Goal: Task Accomplishment & Management: Use online tool/utility

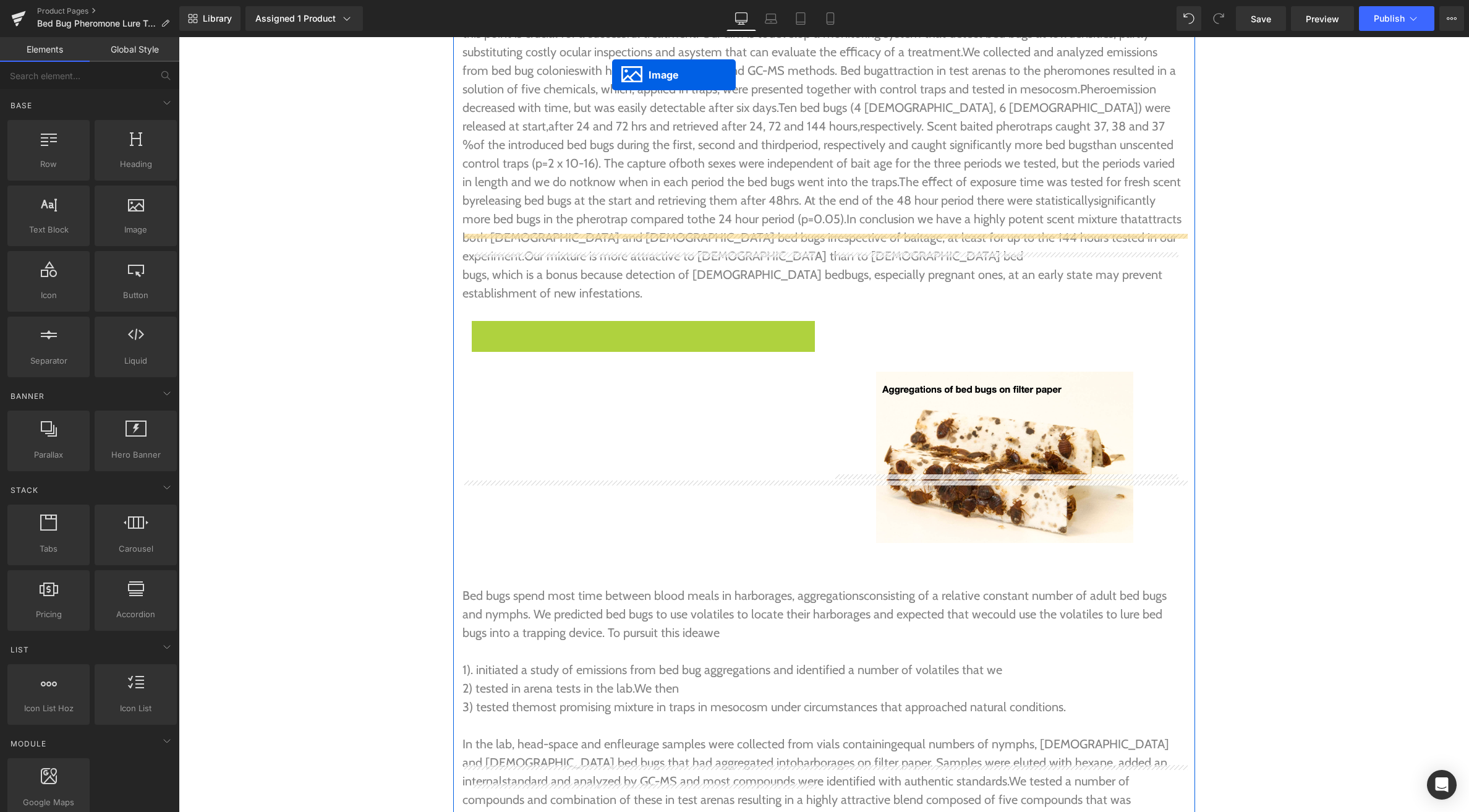
scroll to position [3548, 0]
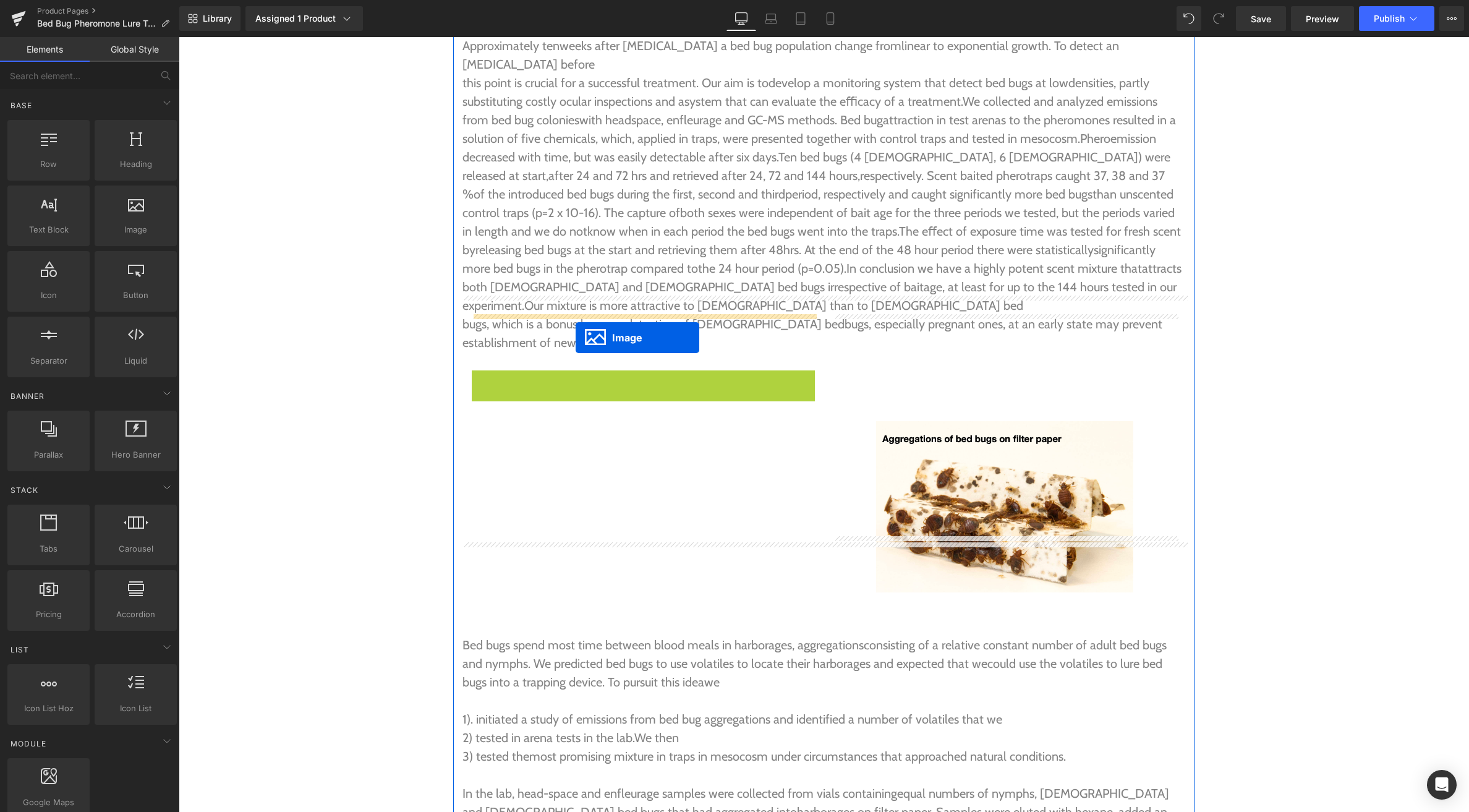
drag, startPoint x: 645, startPoint y: 177, endPoint x: 575, endPoint y: 338, distance: 175.6
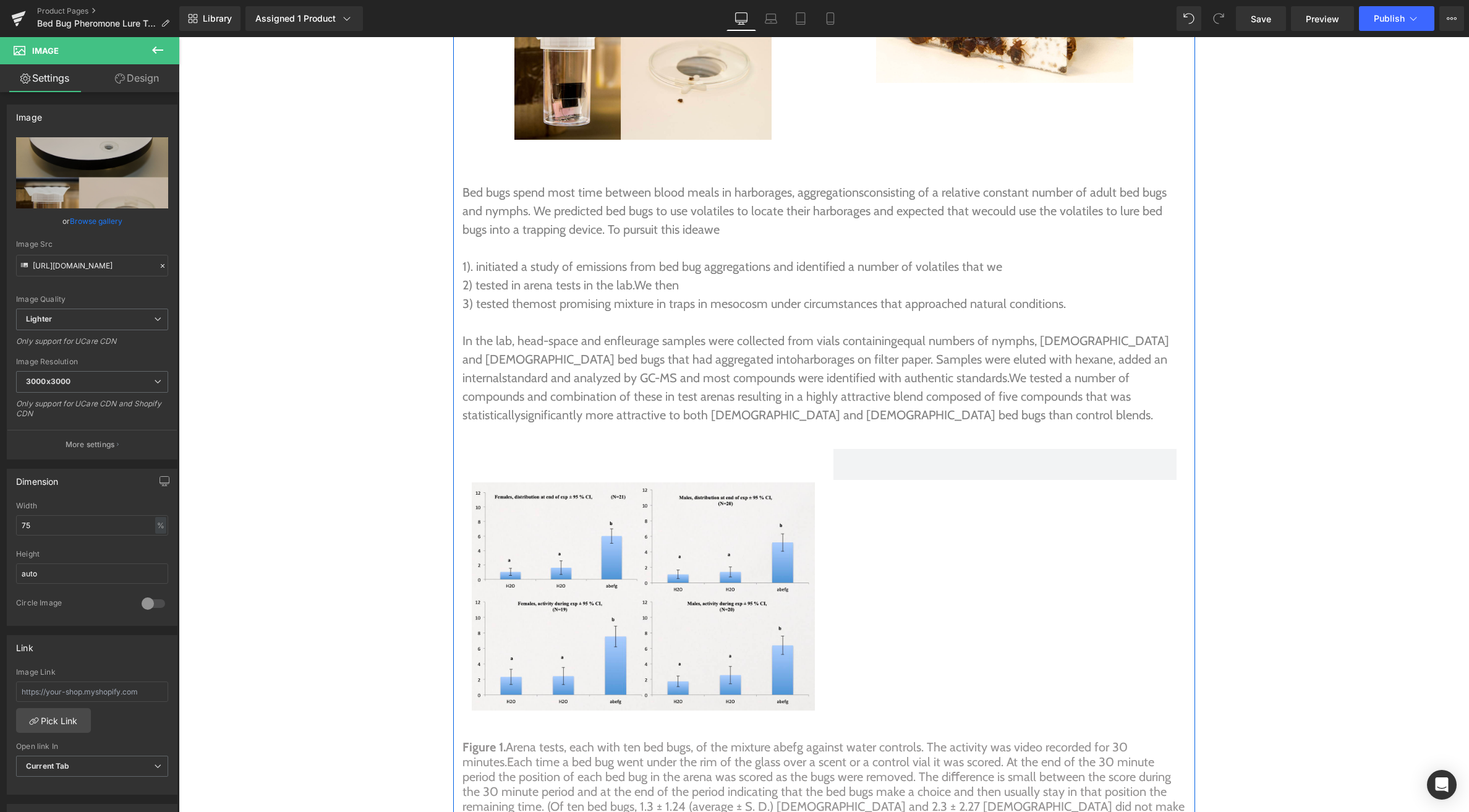
scroll to position [4069, 0]
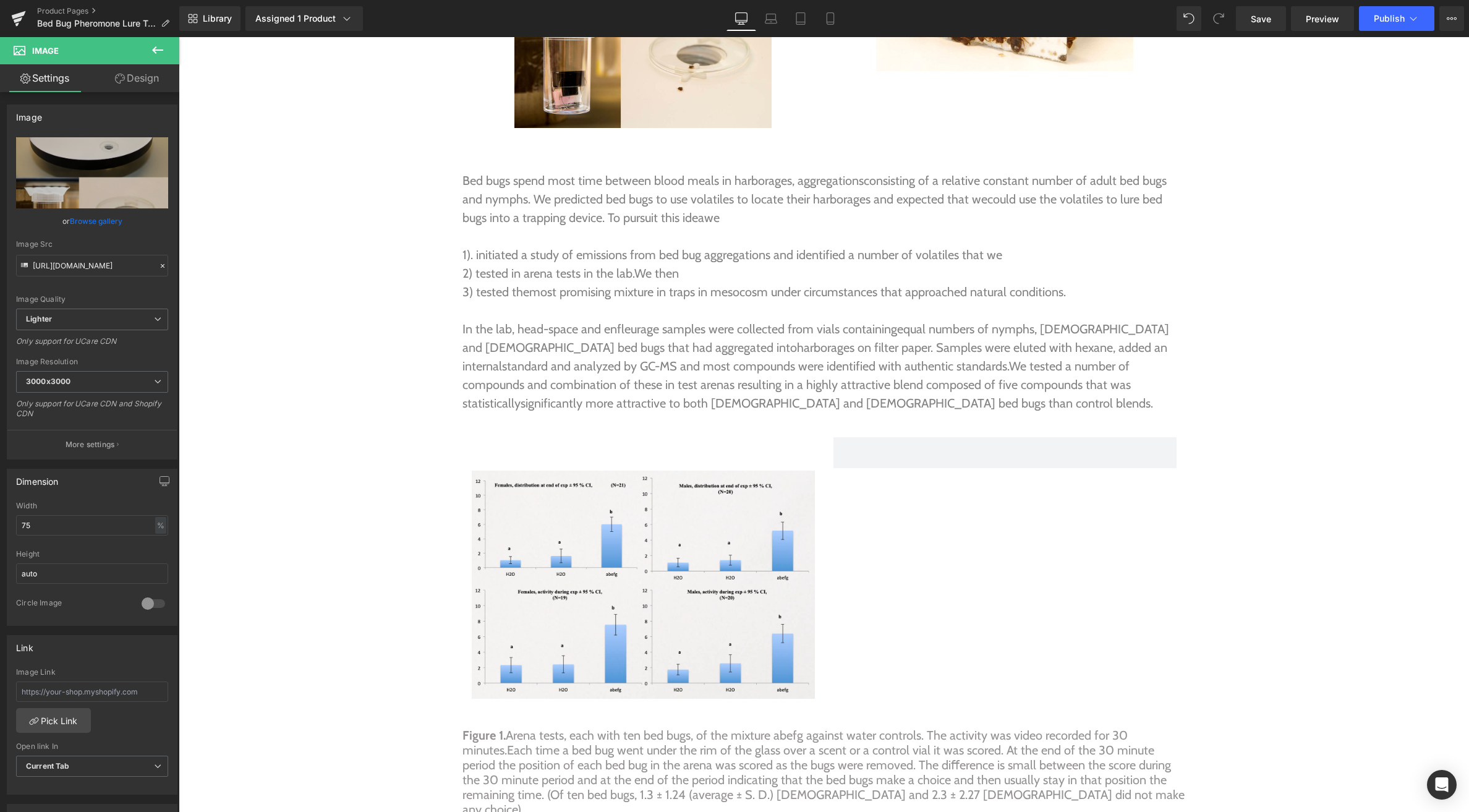
click at [150, 54] on icon at bounding box center [157, 50] width 15 height 15
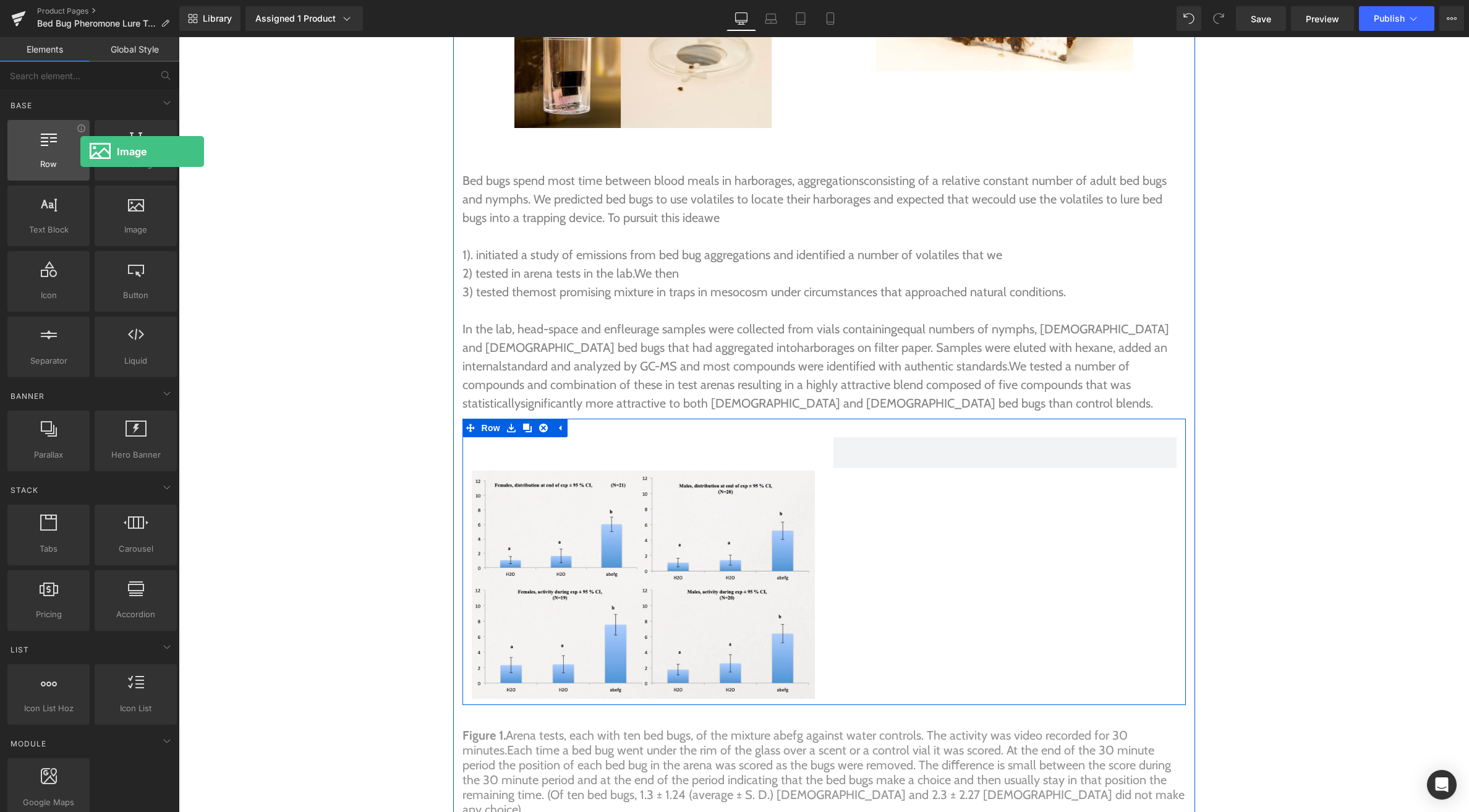
drag, startPoint x: 107, startPoint y: 227, endPoint x: 80, endPoint y: 152, distance: 79.7
click at [80, 152] on div "Row rows, columns, layouts, div Heading headings, titles, h1,h2,h3,h4,h5,h6 Tex…" at bounding box center [92, 248] width 174 height 262
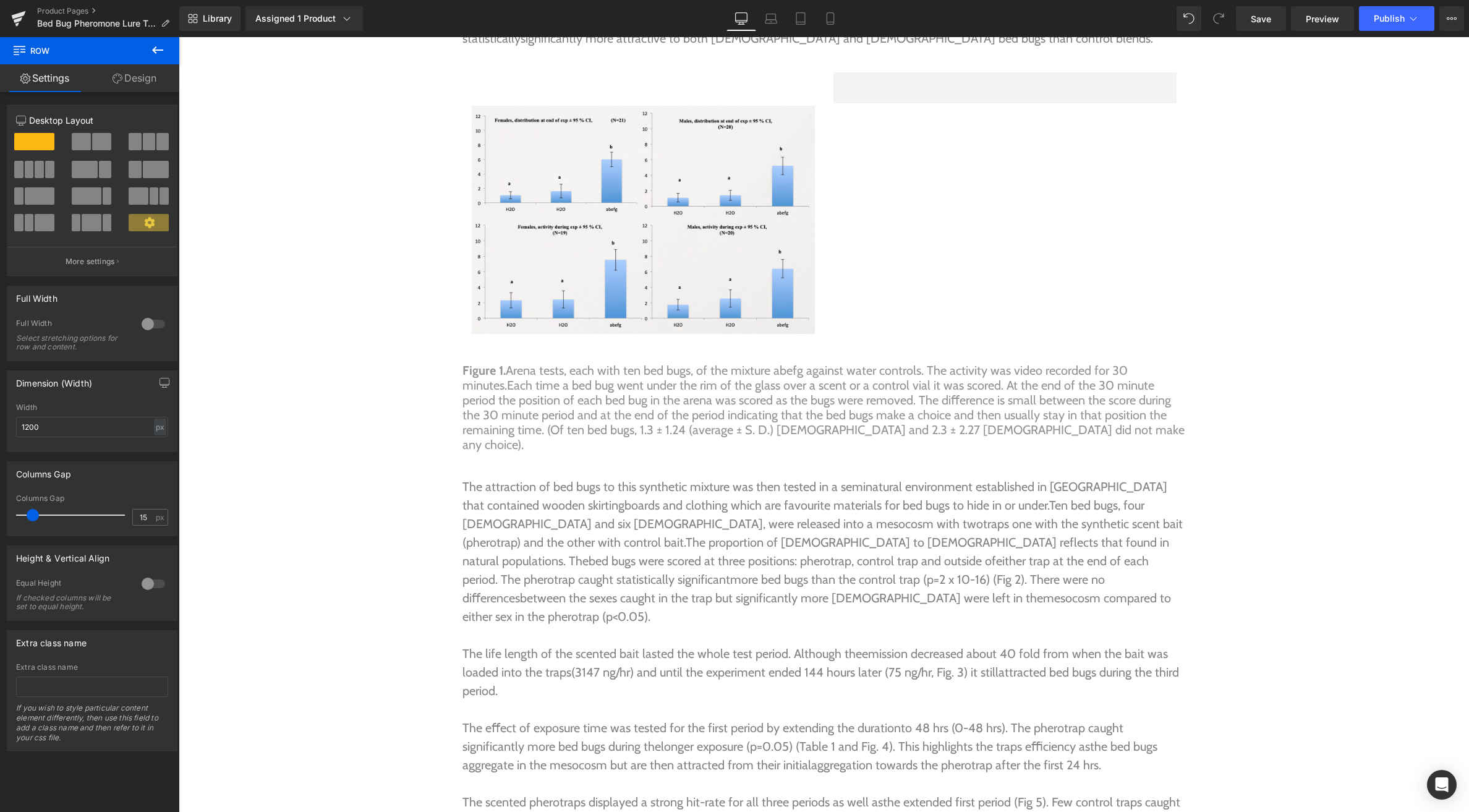
click at [961, 248] on div "Image Row" at bounding box center [824, 197] width 723 height 286
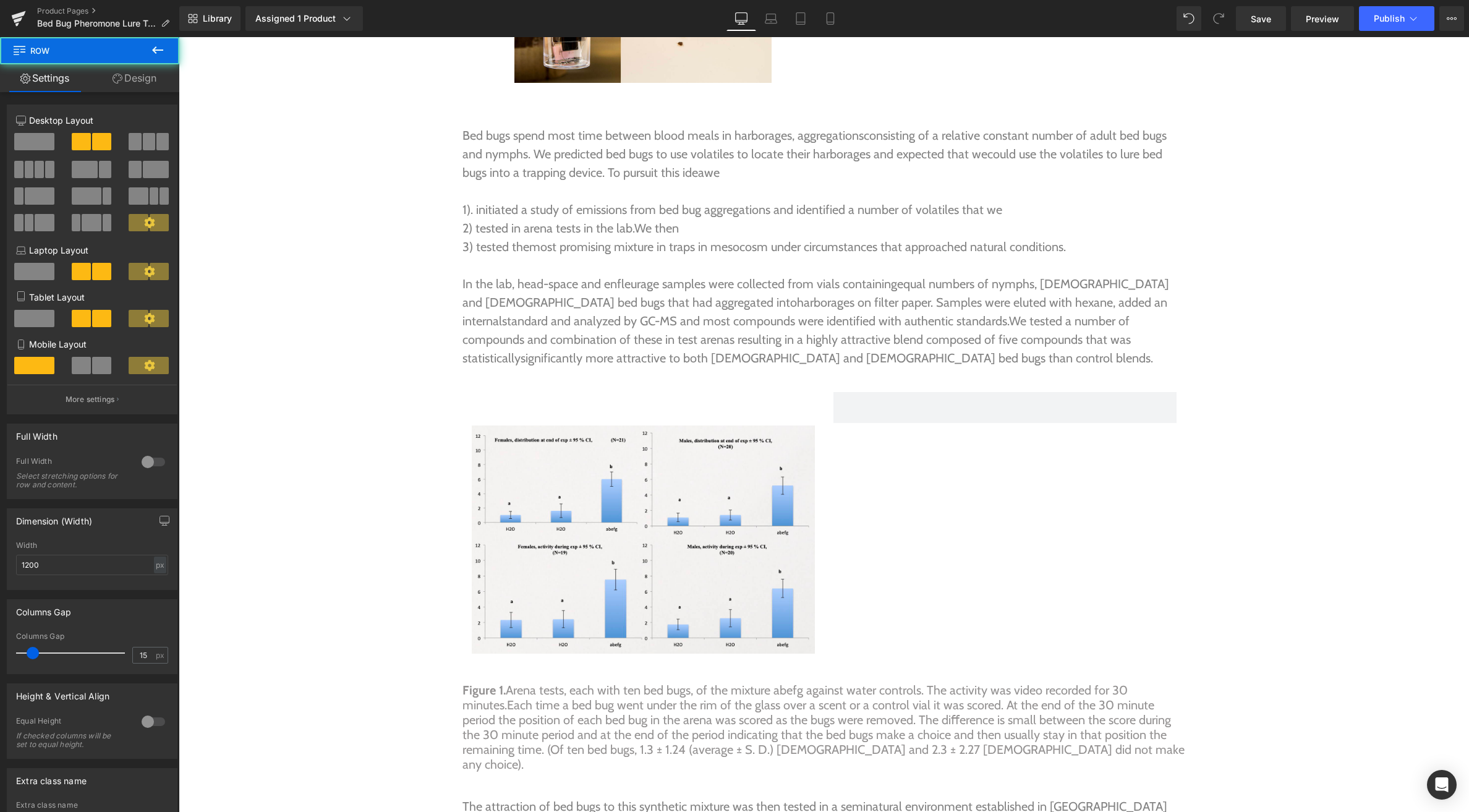
scroll to position [4123, 0]
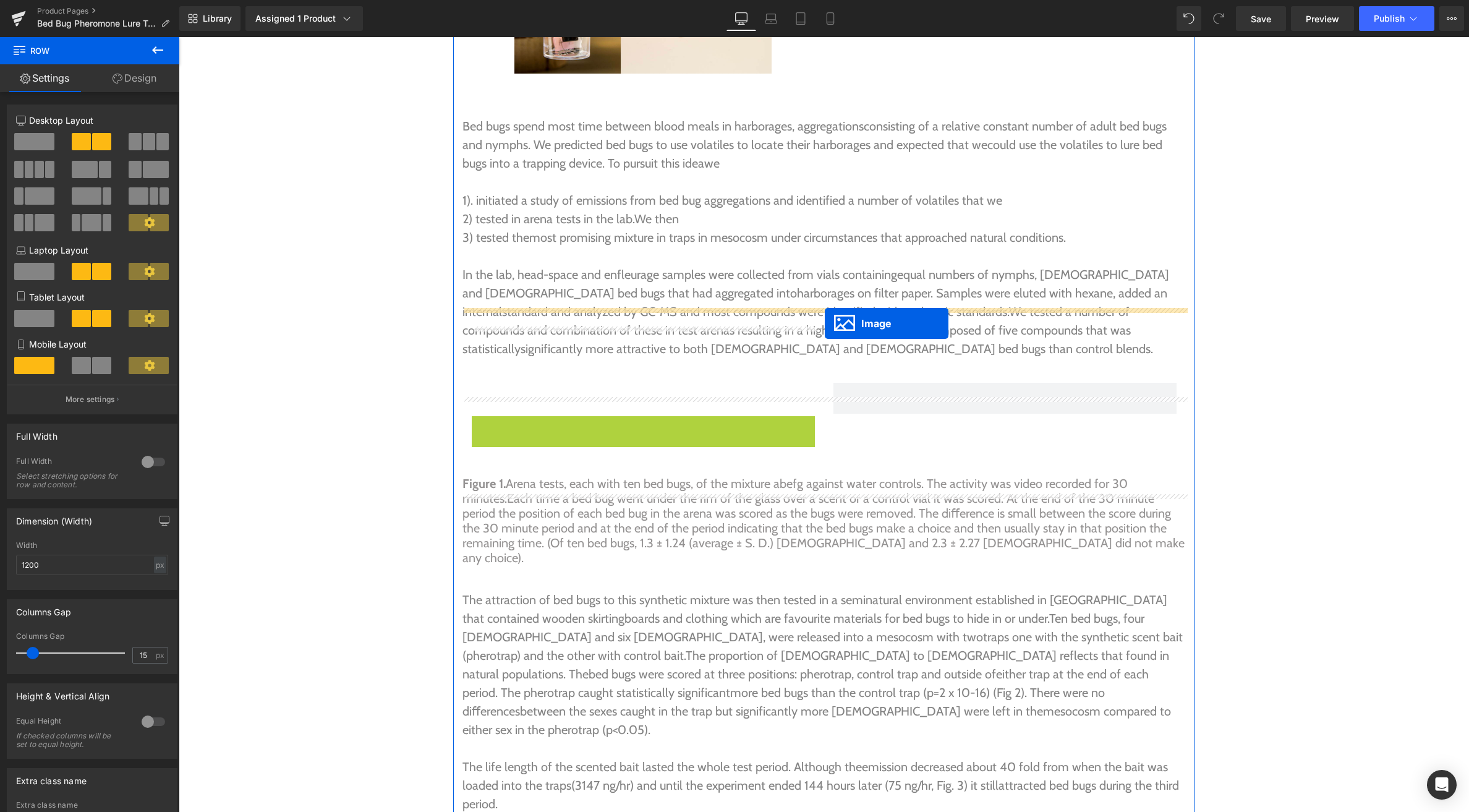
drag, startPoint x: 641, startPoint y: 472, endPoint x: 823, endPoint y: 322, distance: 235.8
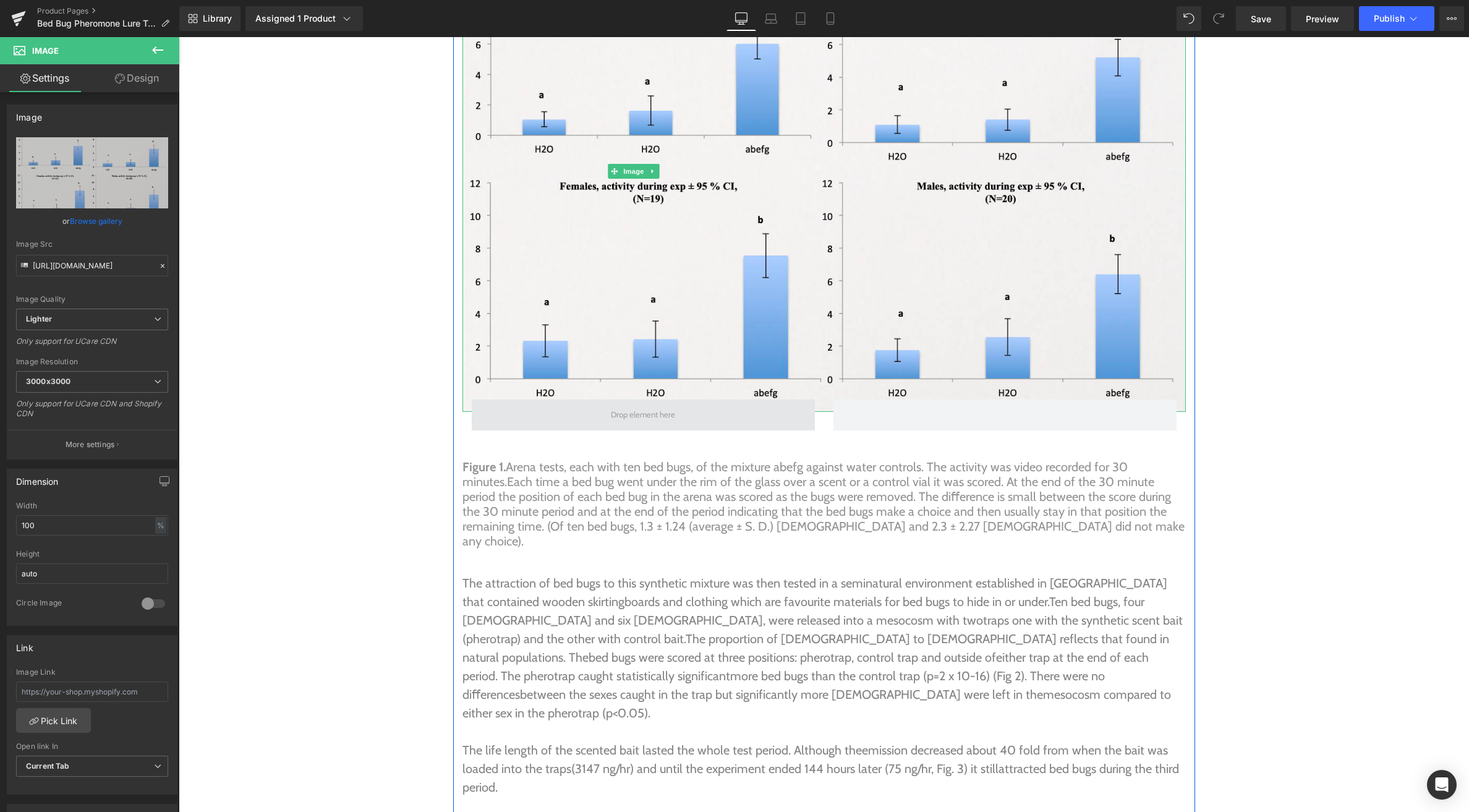
scroll to position [4622, 0]
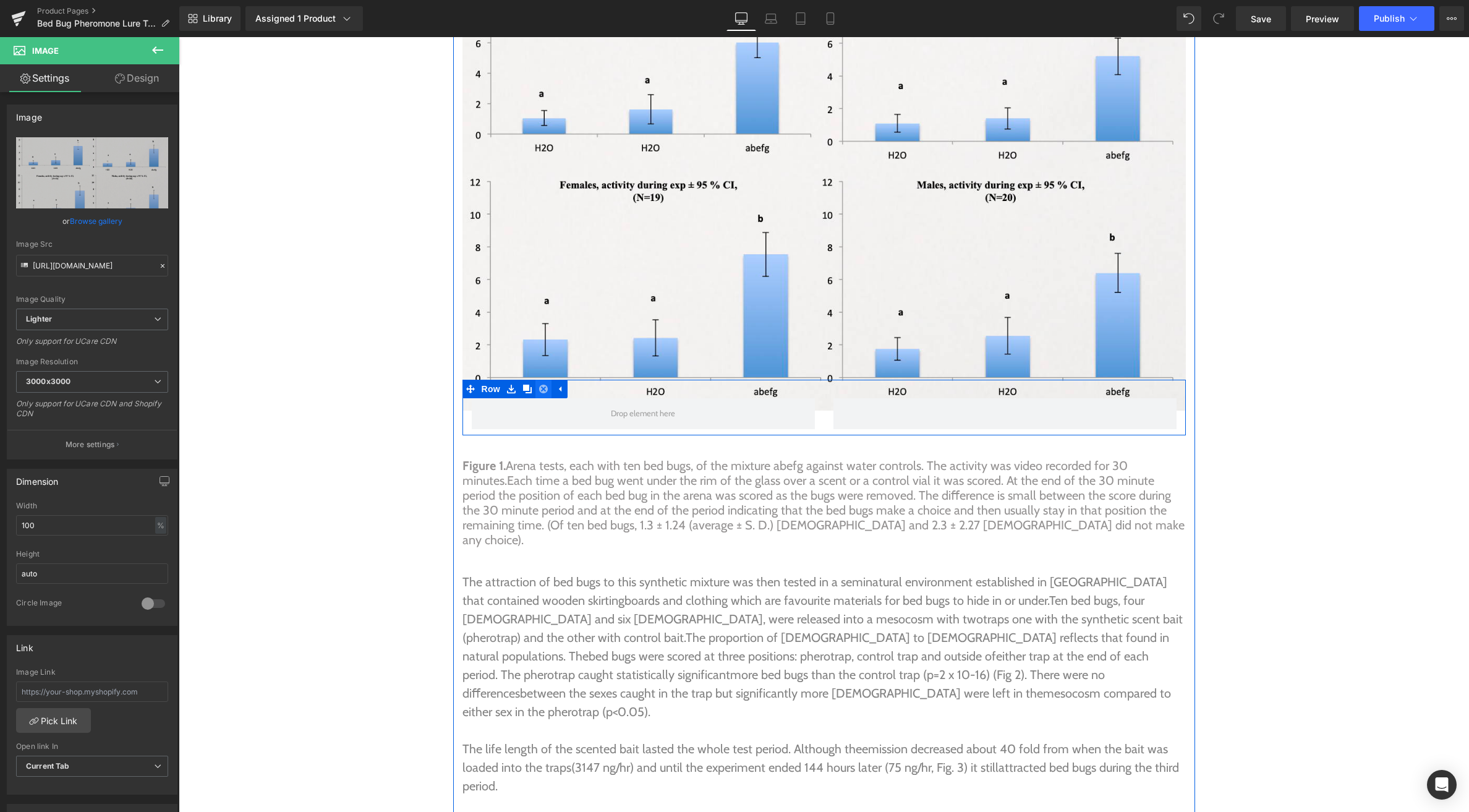
click at [542, 385] on icon at bounding box center [543, 388] width 9 height 9
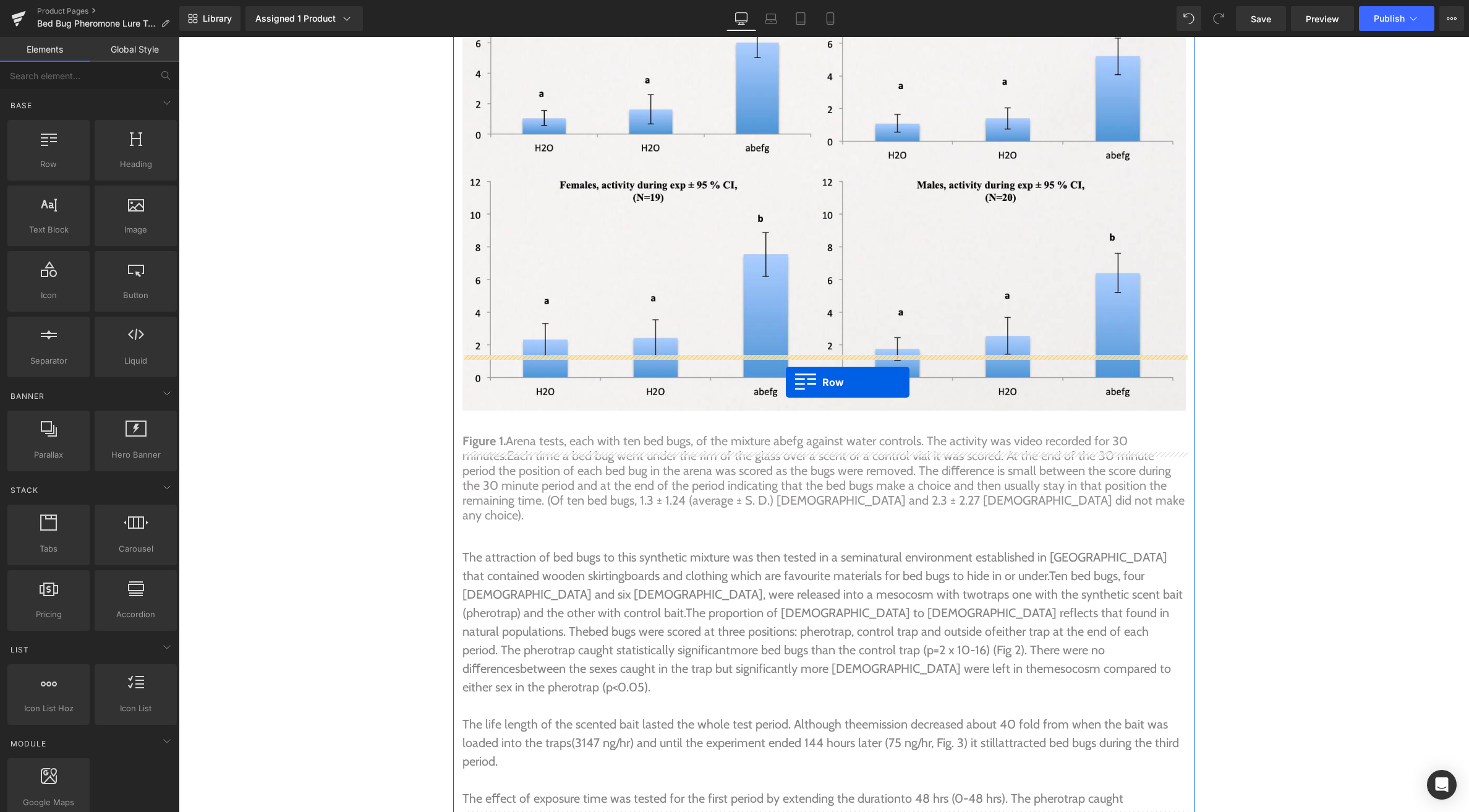
drag, startPoint x: 227, startPoint y: 188, endPoint x: 786, endPoint y: 382, distance: 591.7
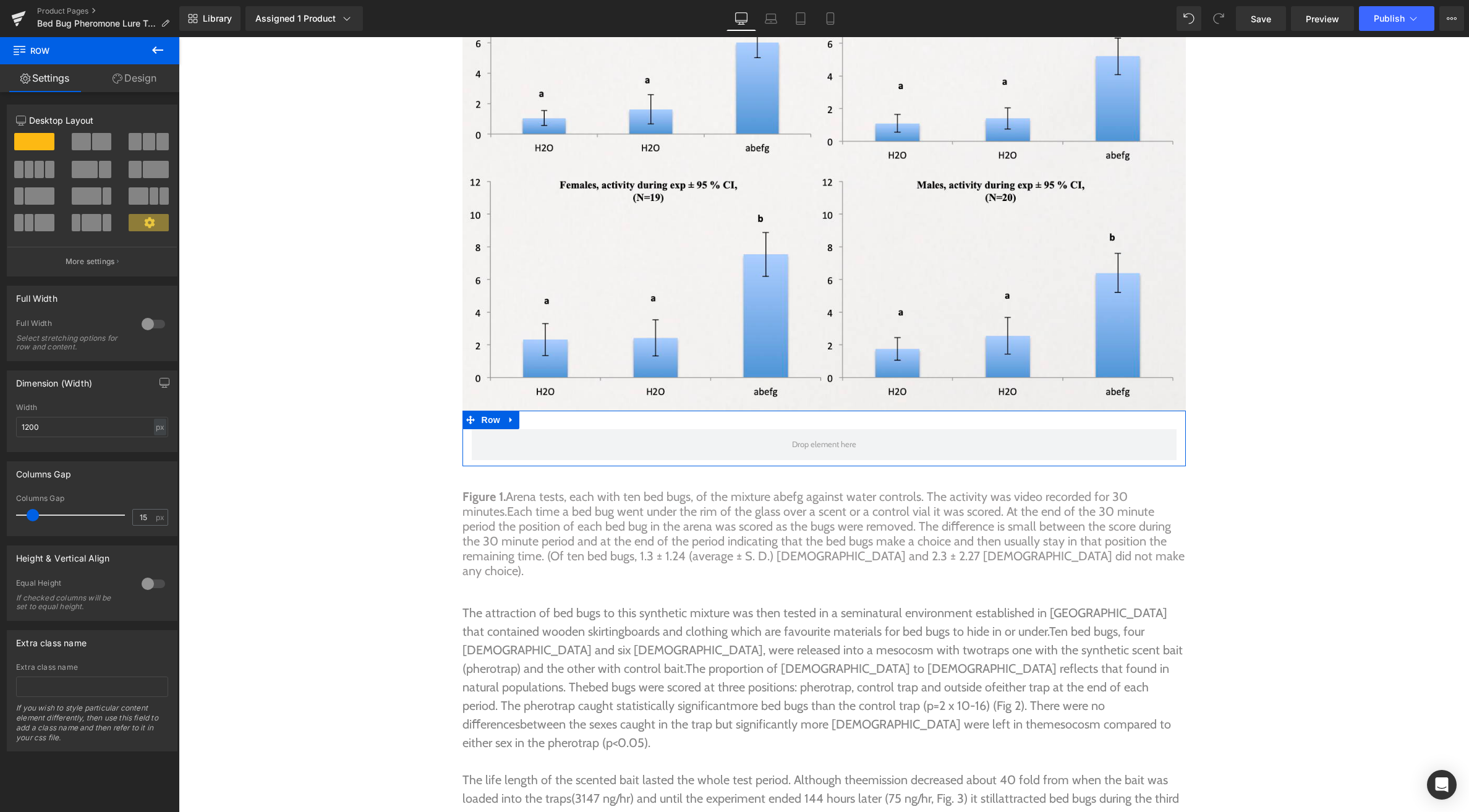
click at [97, 141] on span at bounding box center [101, 142] width 19 height 17
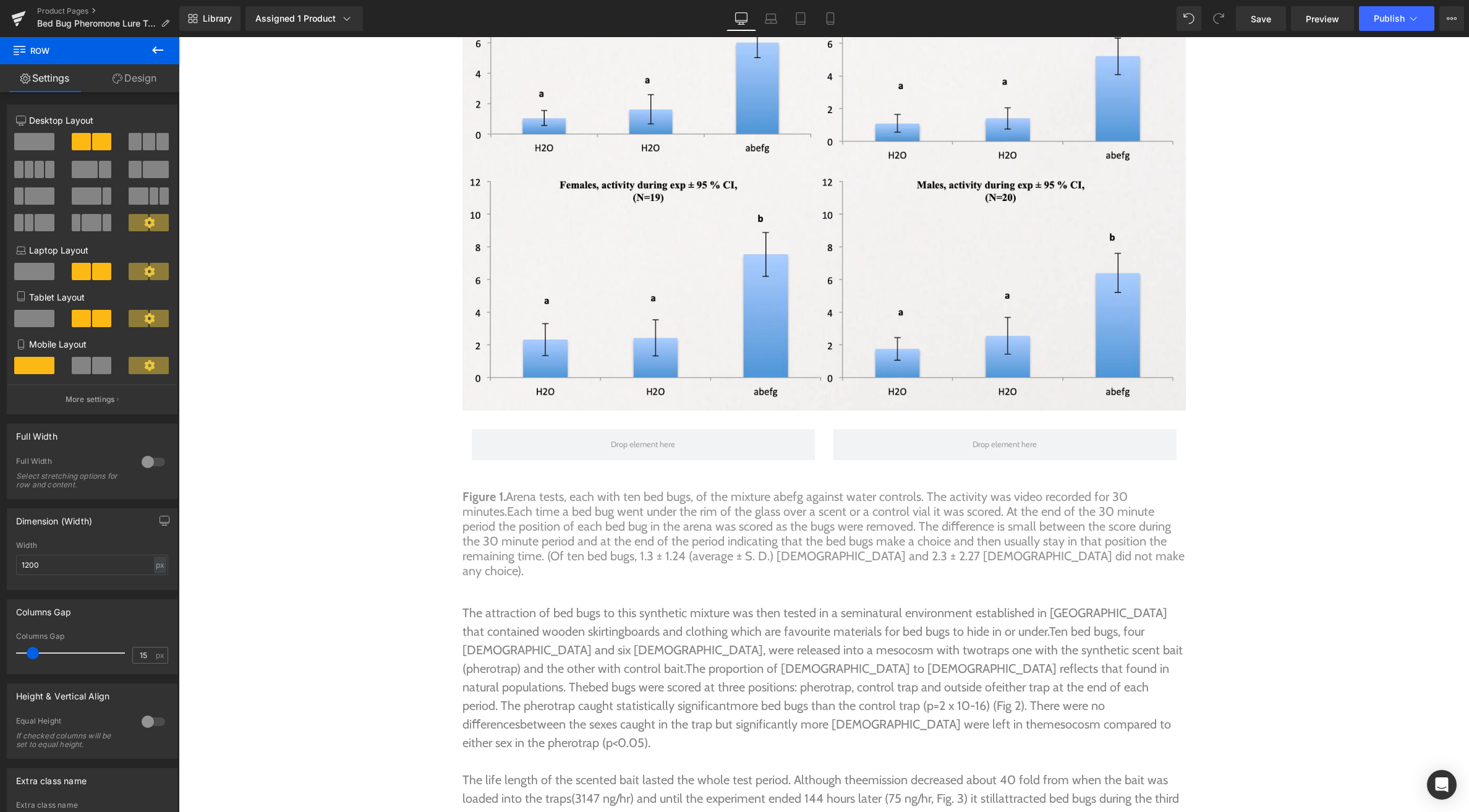
click at [159, 50] on icon at bounding box center [157, 51] width 11 height 8
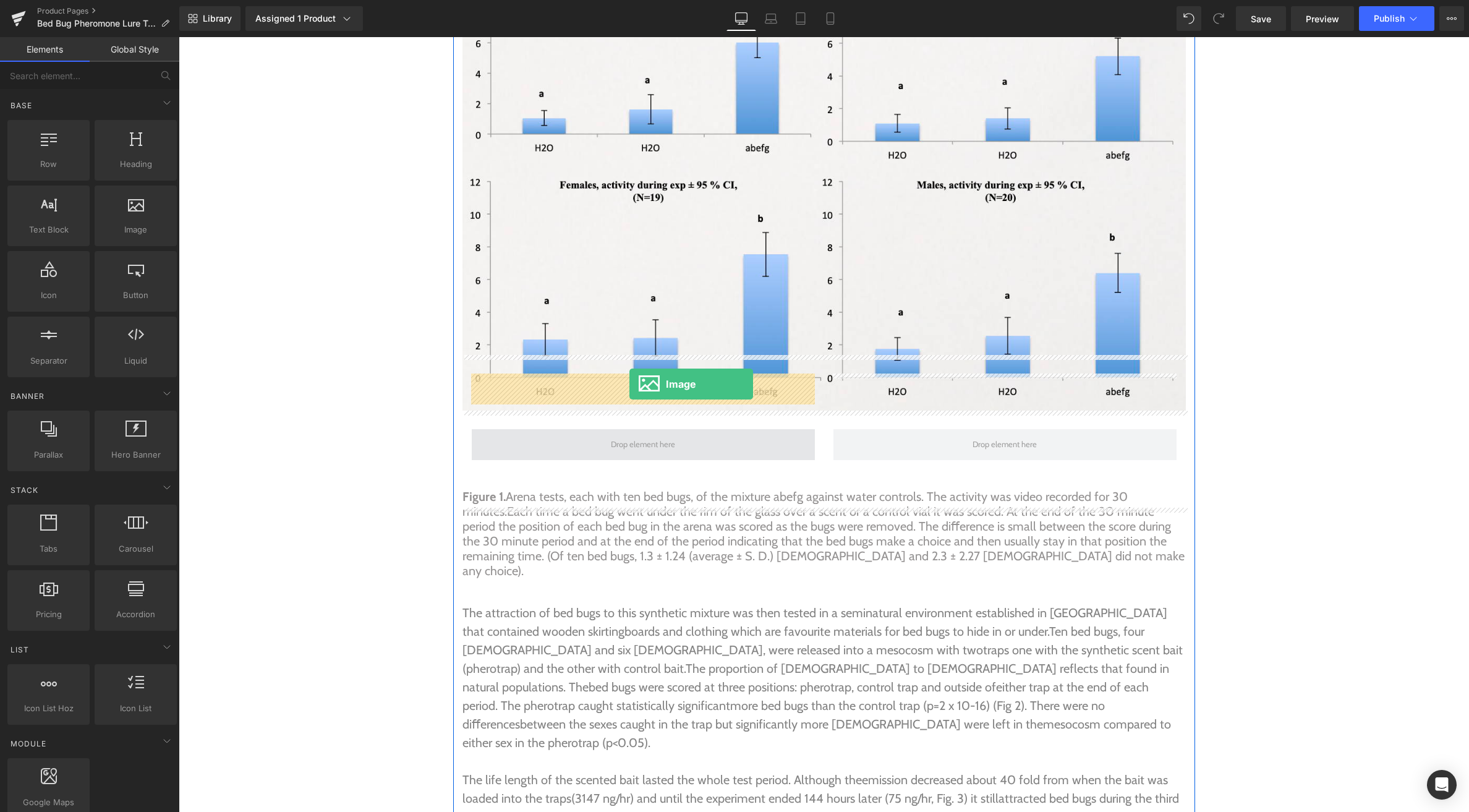
drag, startPoint x: 296, startPoint y: 253, endPoint x: 630, endPoint y: 384, distance: 358.8
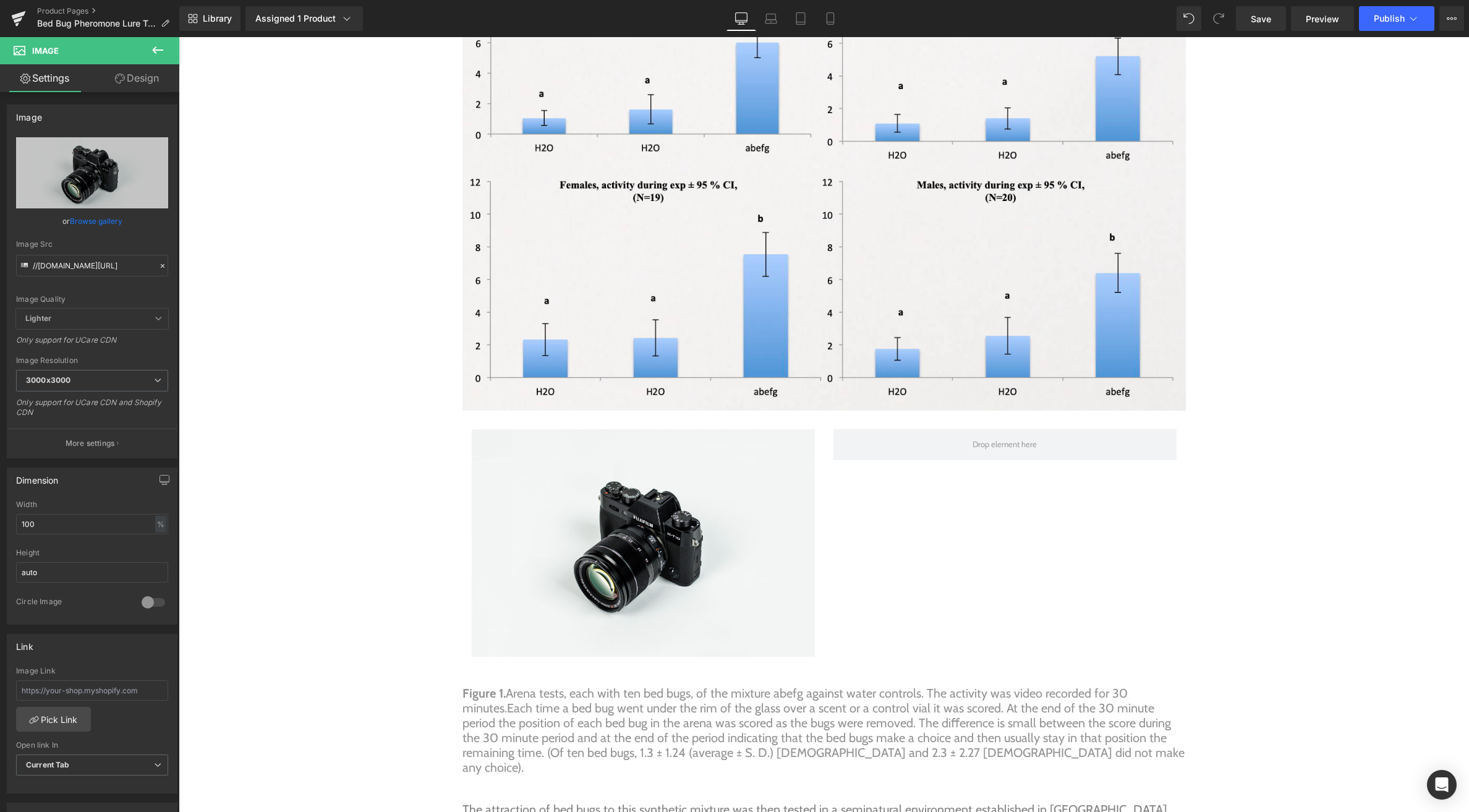
click at [160, 52] on icon at bounding box center [157, 50] width 15 height 15
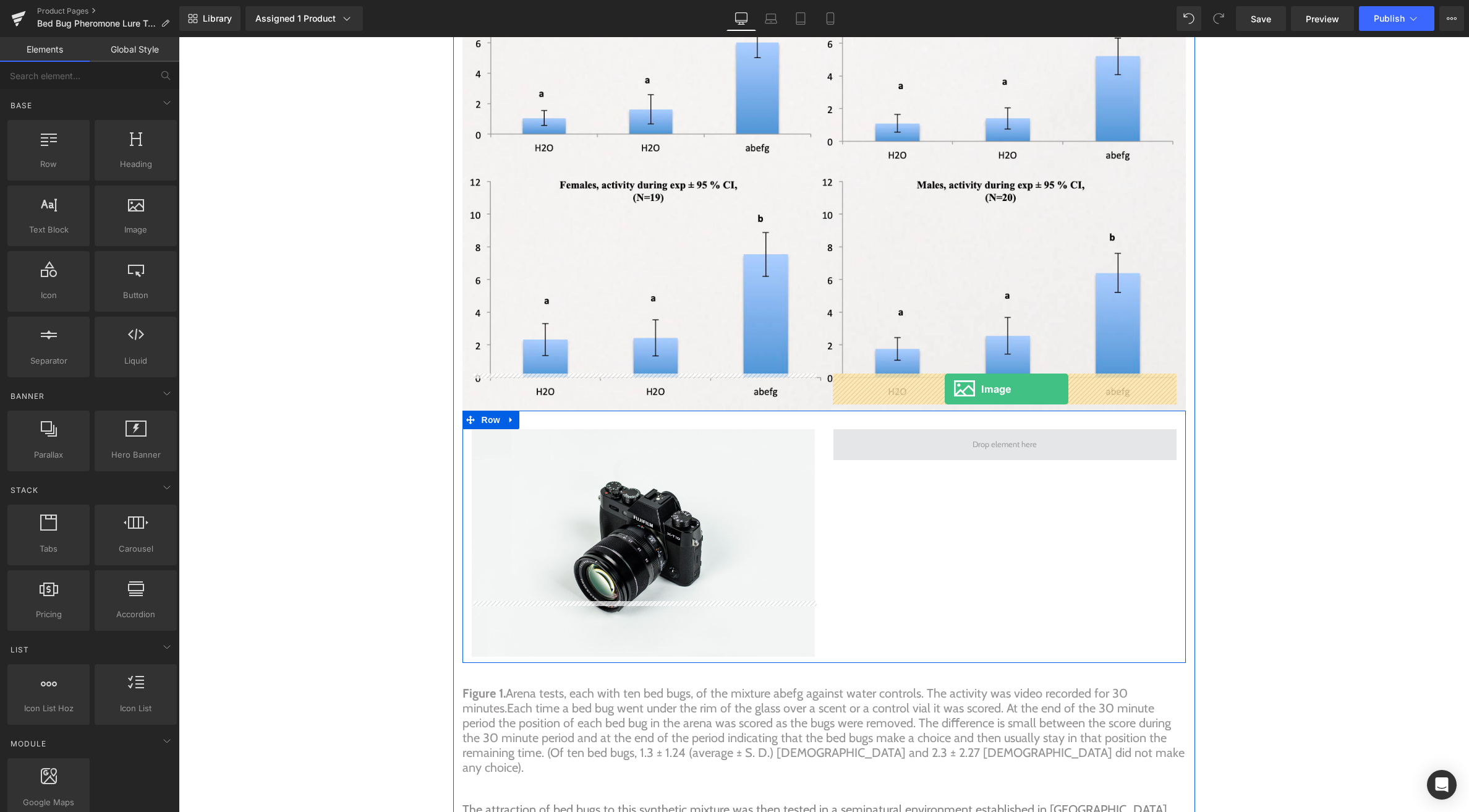
drag, startPoint x: 314, startPoint y: 258, endPoint x: 945, endPoint y: 389, distance: 644.5
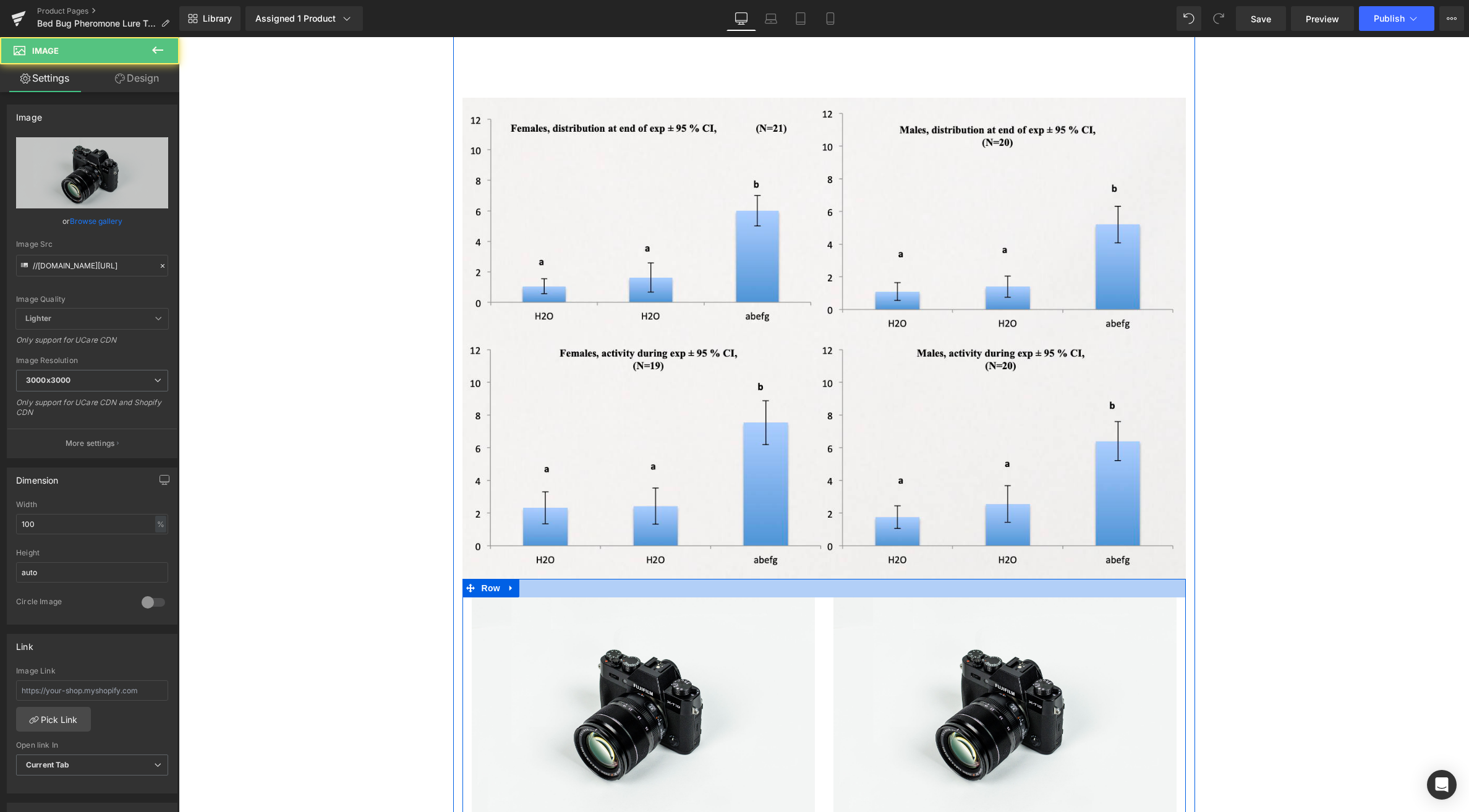
scroll to position [4453, 0]
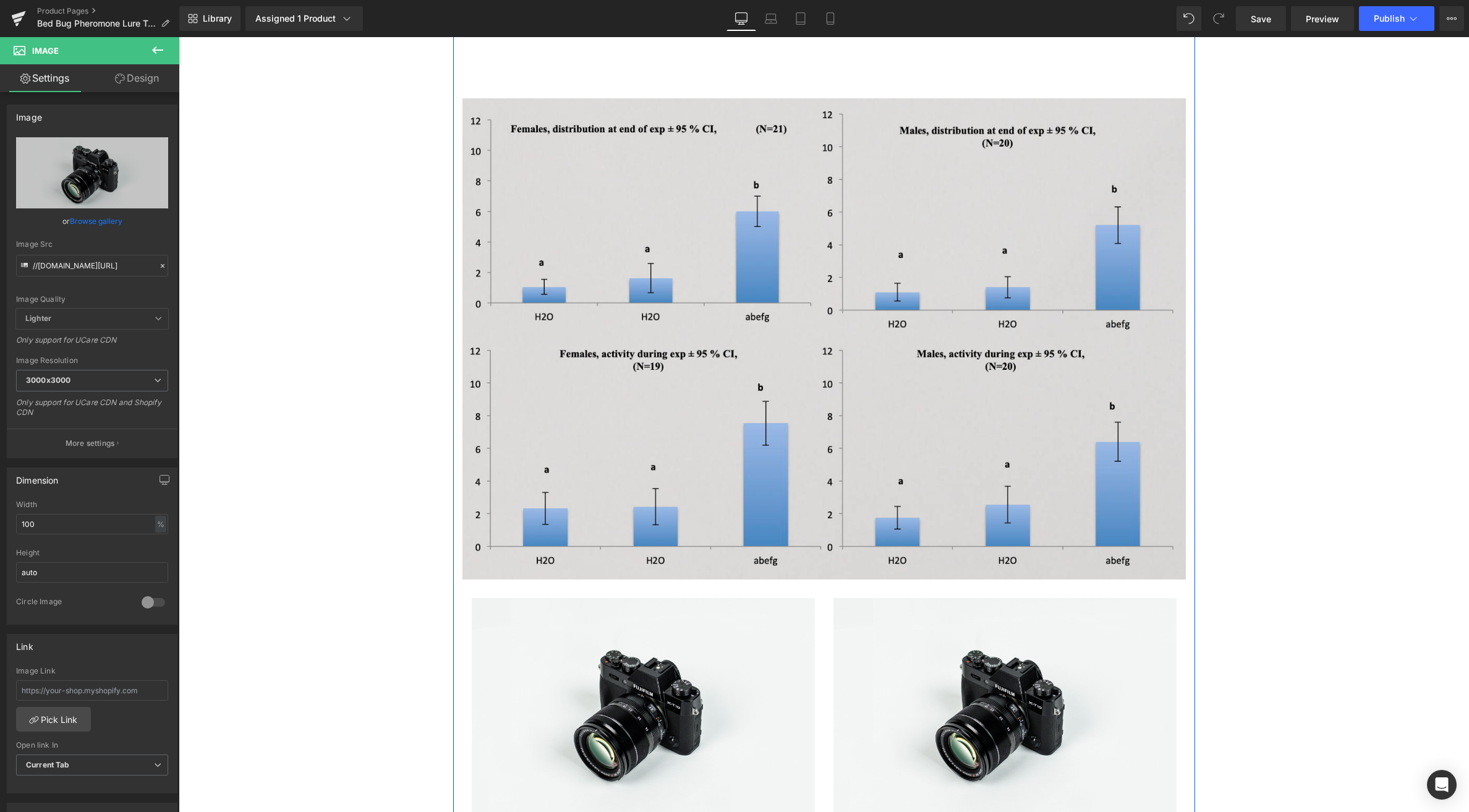
click at [796, 272] on img at bounding box center [824, 339] width 723 height 482
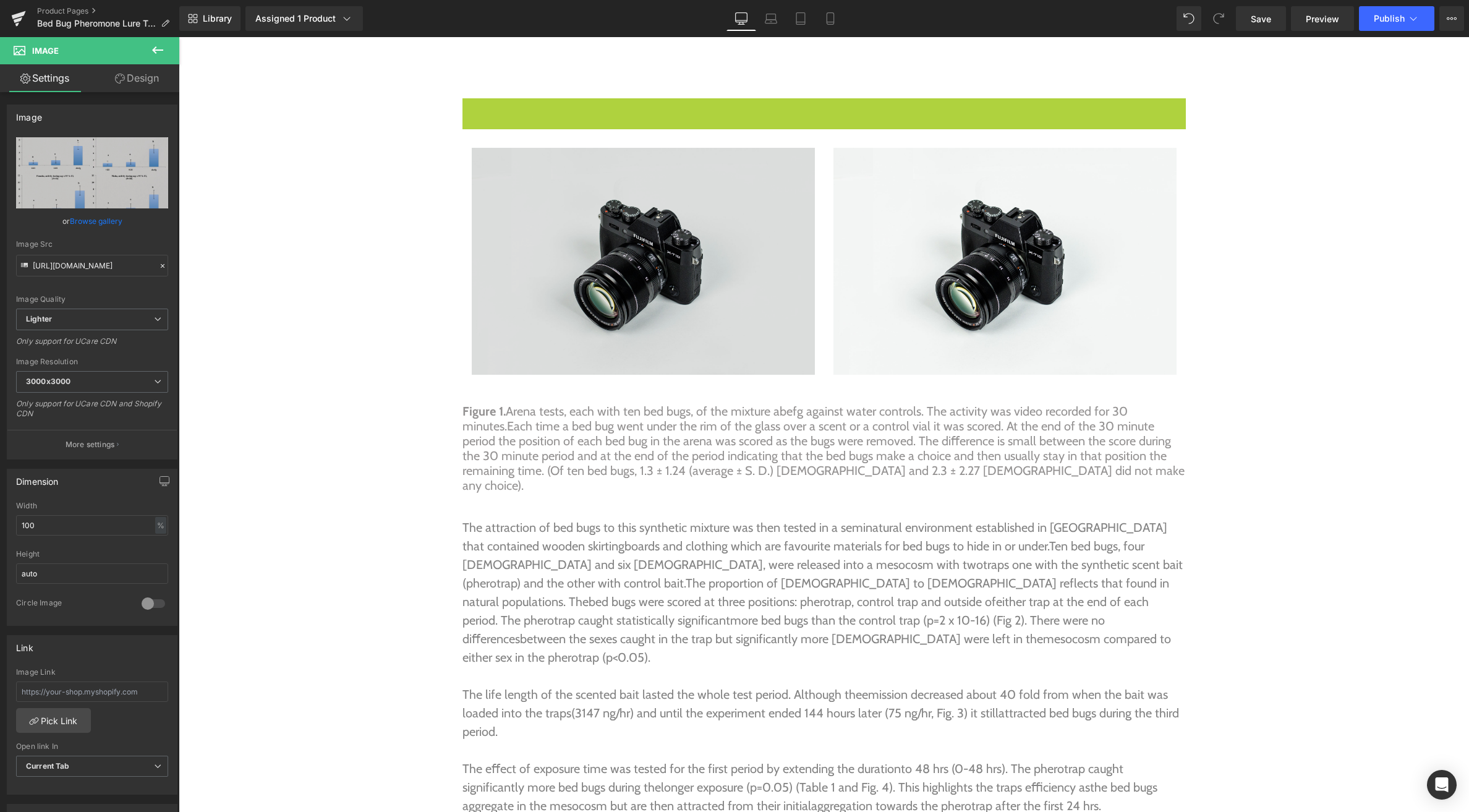
scroll to position [4016, 0]
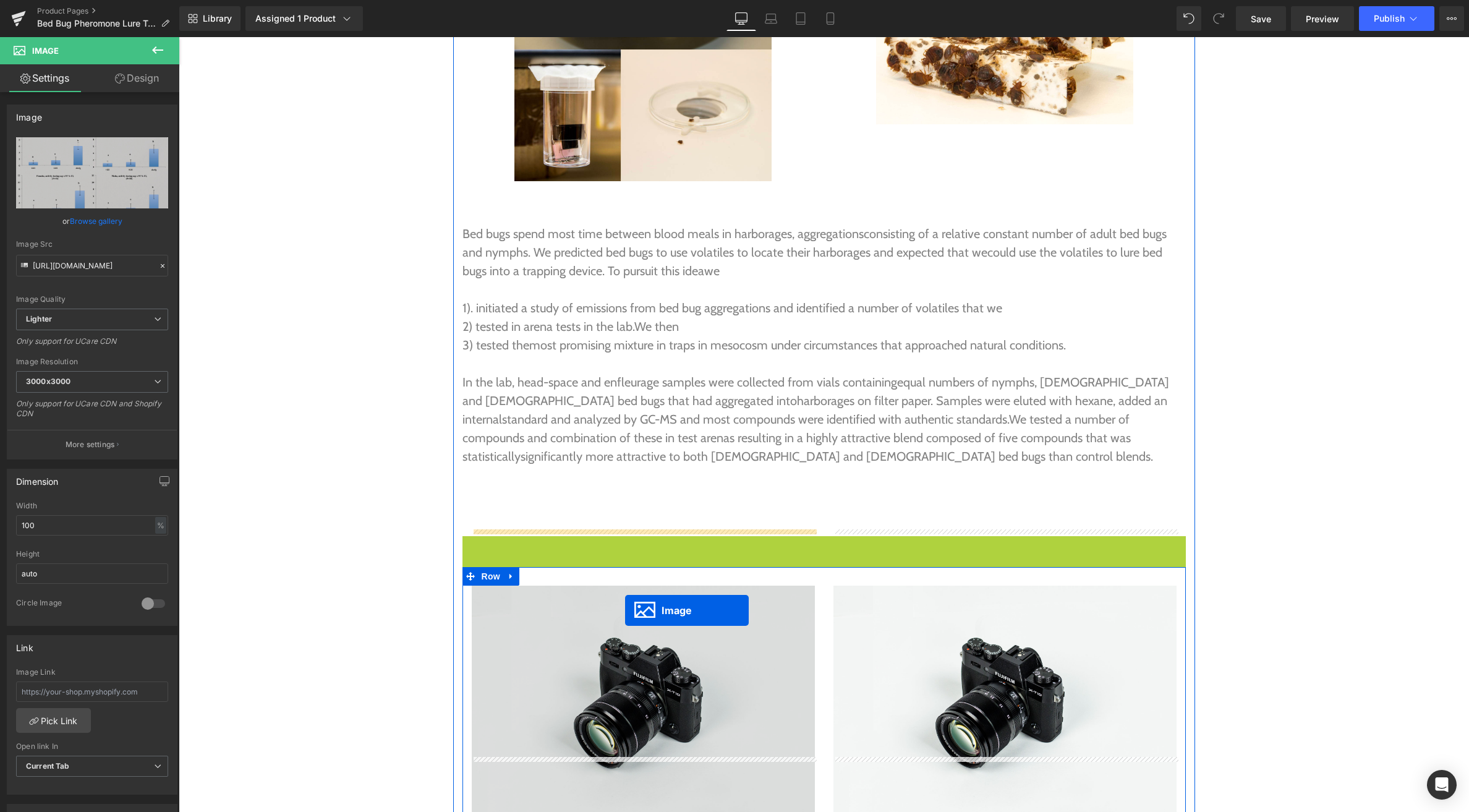
drag, startPoint x: 817, startPoint y: 283, endPoint x: 625, endPoint y: 610, distance: 379.2
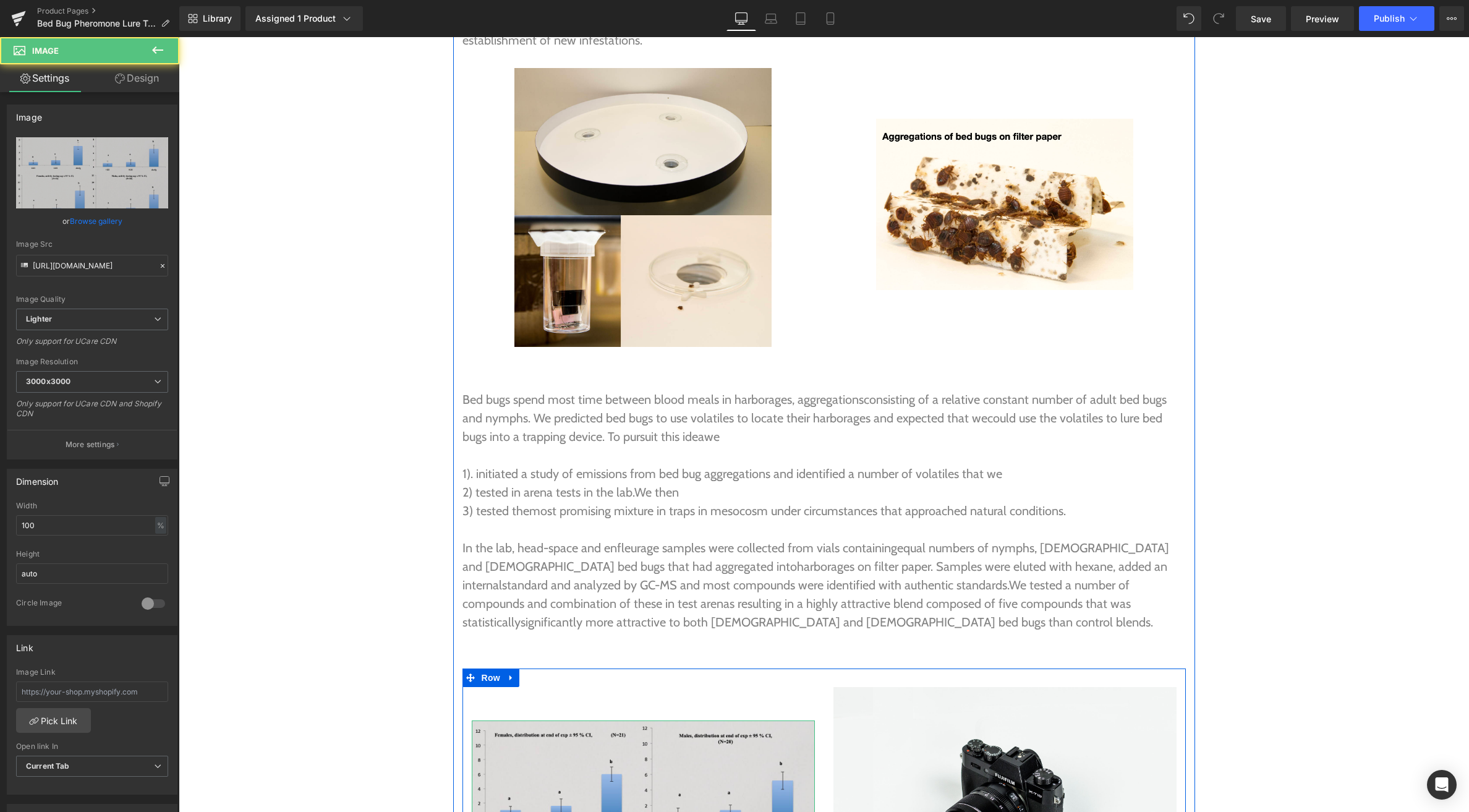
scroll to position [3826, 0]
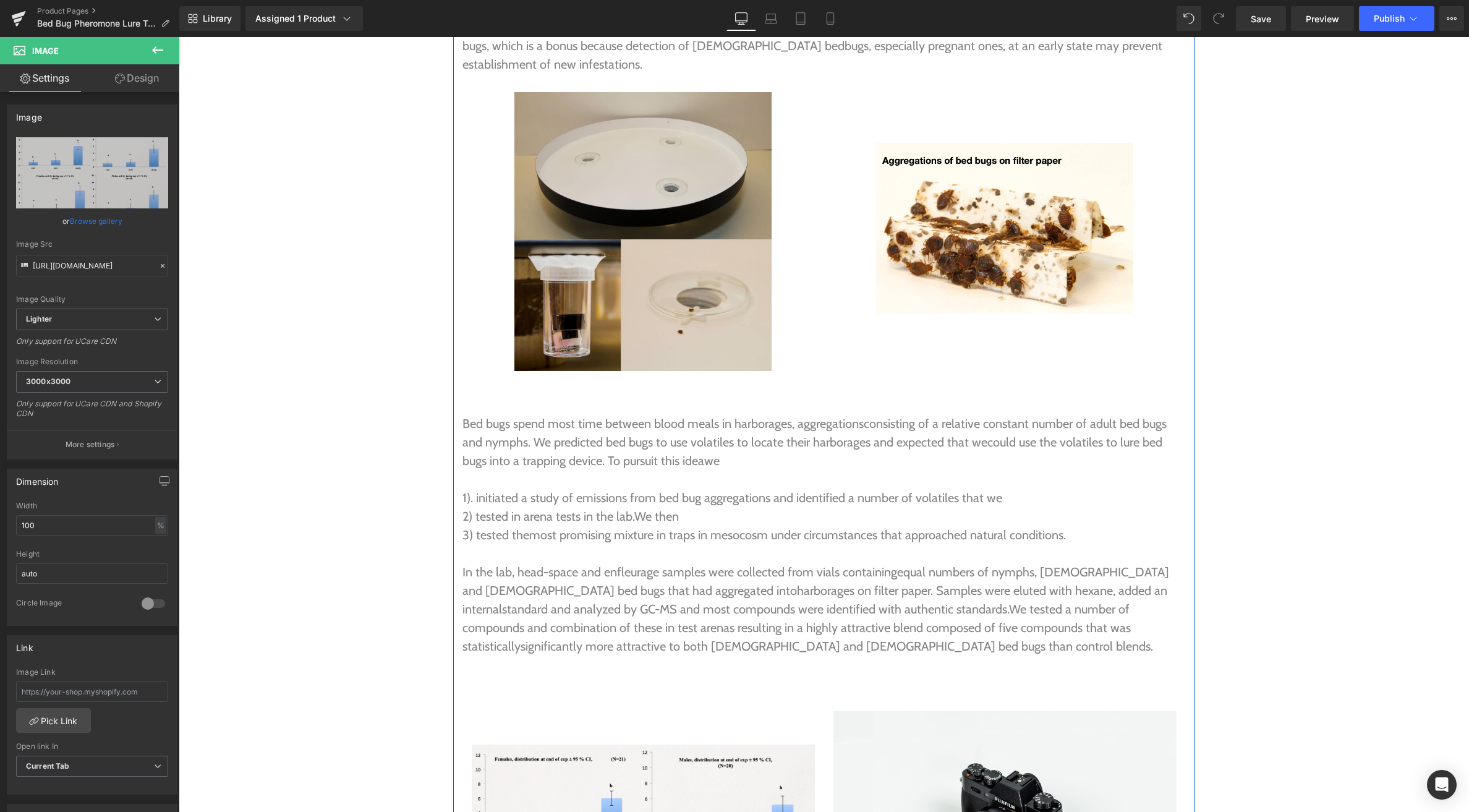
click at [625, 167] on div "Image" at bounding box center [643, 231] width 343 height 279
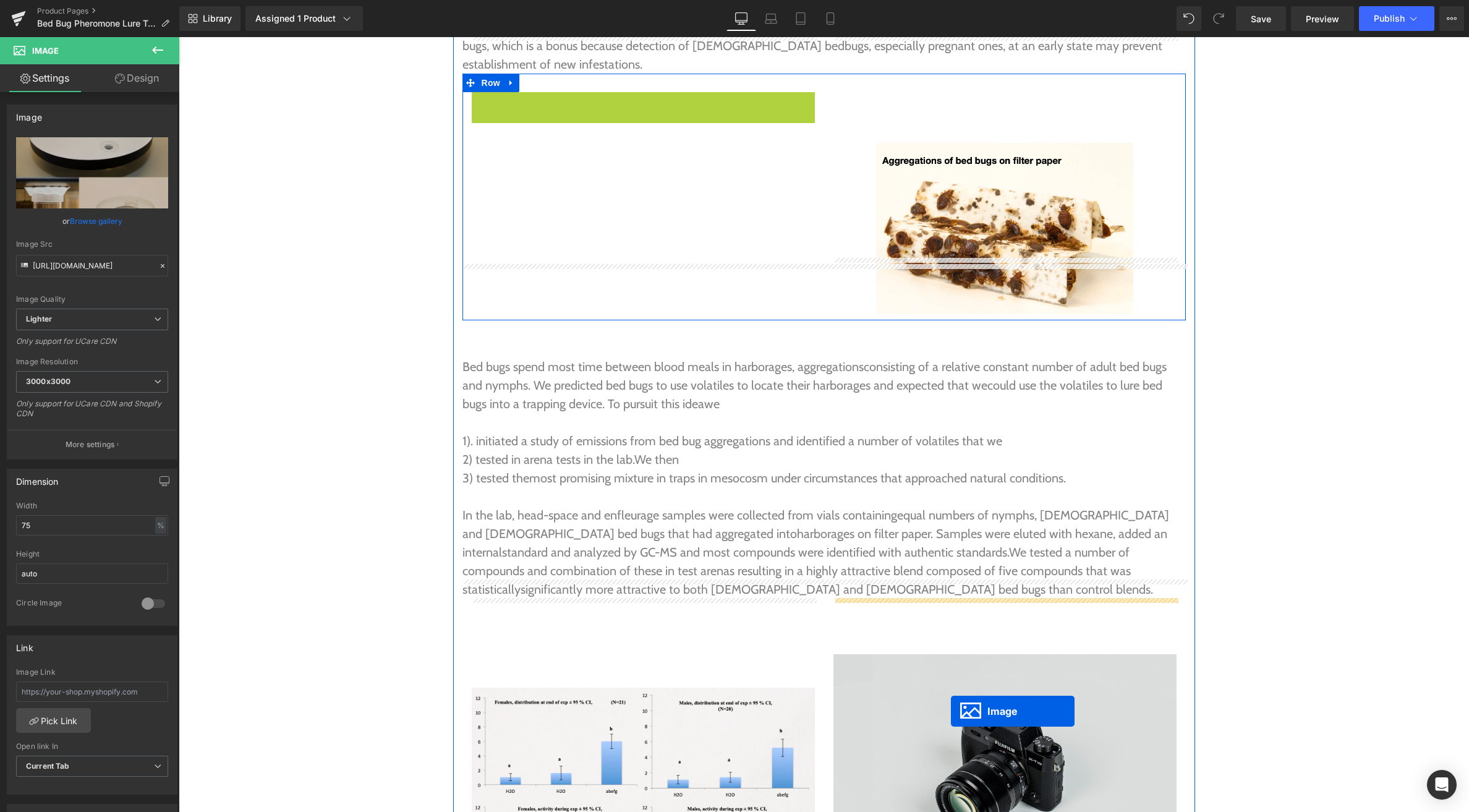
drag, startPoint x: 633, startPoint y: 170, endPoint x: 950, endPoint y: 708, distance: 624.4
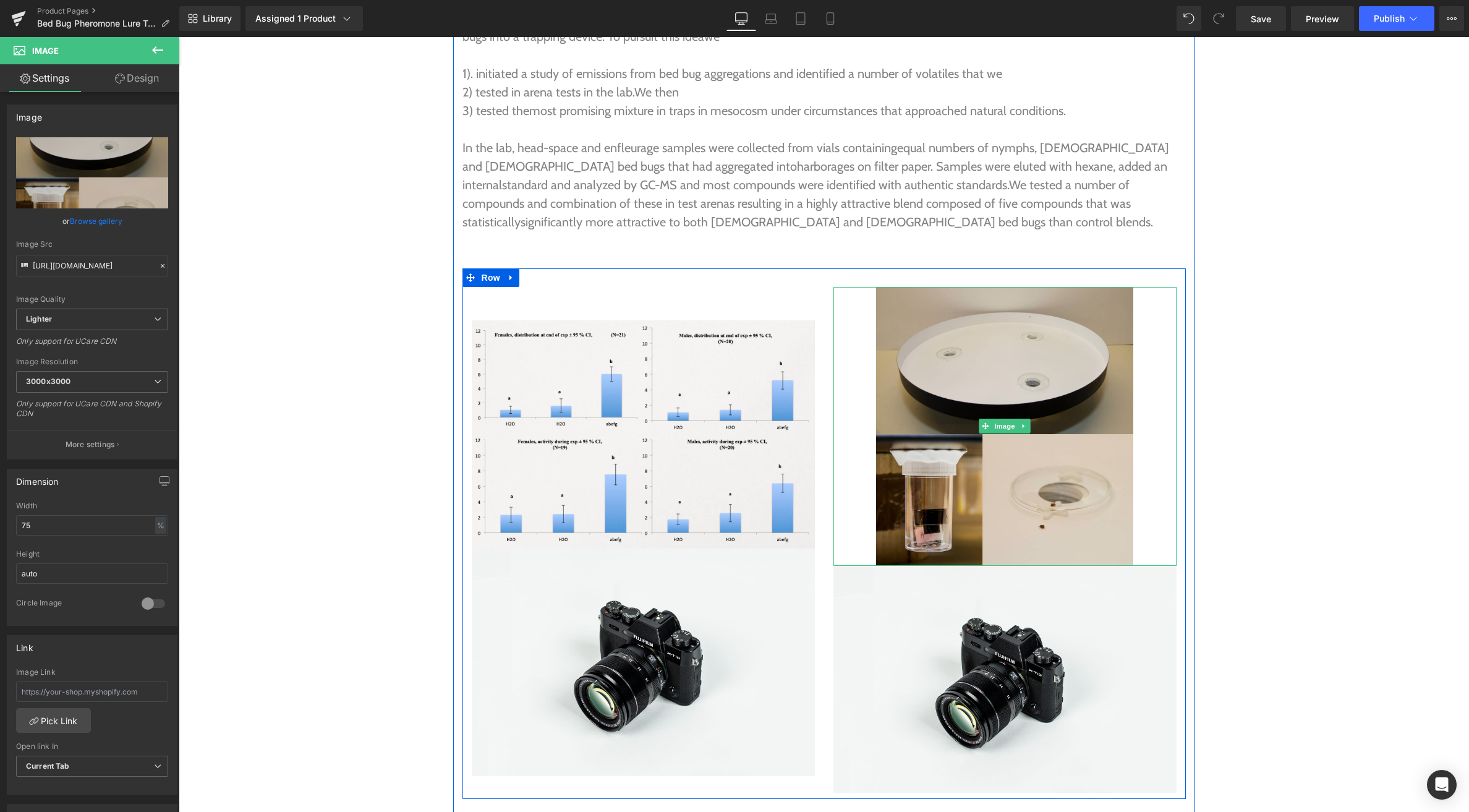
scroll to position [4294, 0]
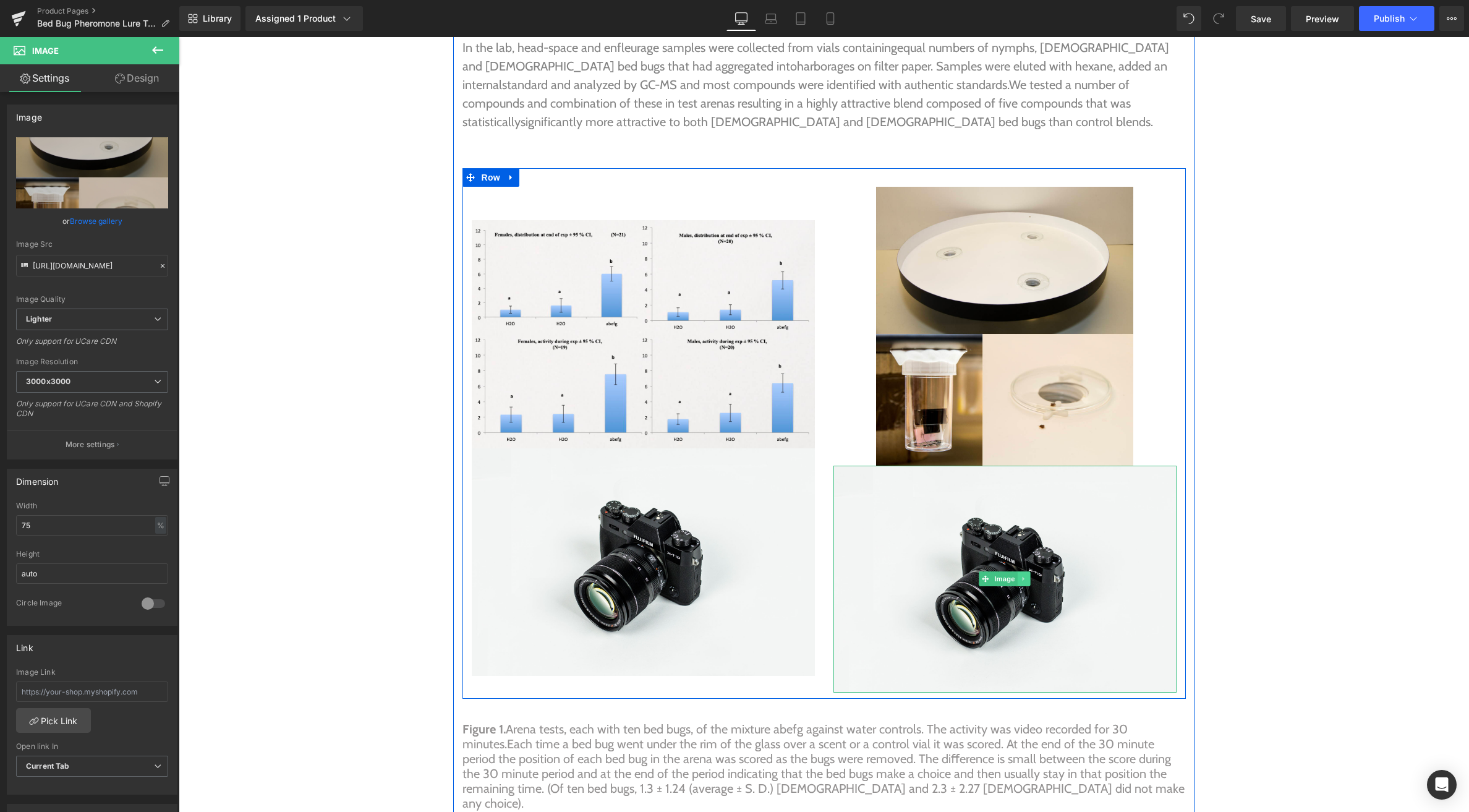
click at [1027, 575] on icon at bounding box center [1024, 579] width 7 height 8
click at [1029, 575] on icon at bounding box center [1030, 578] width 7 height 7
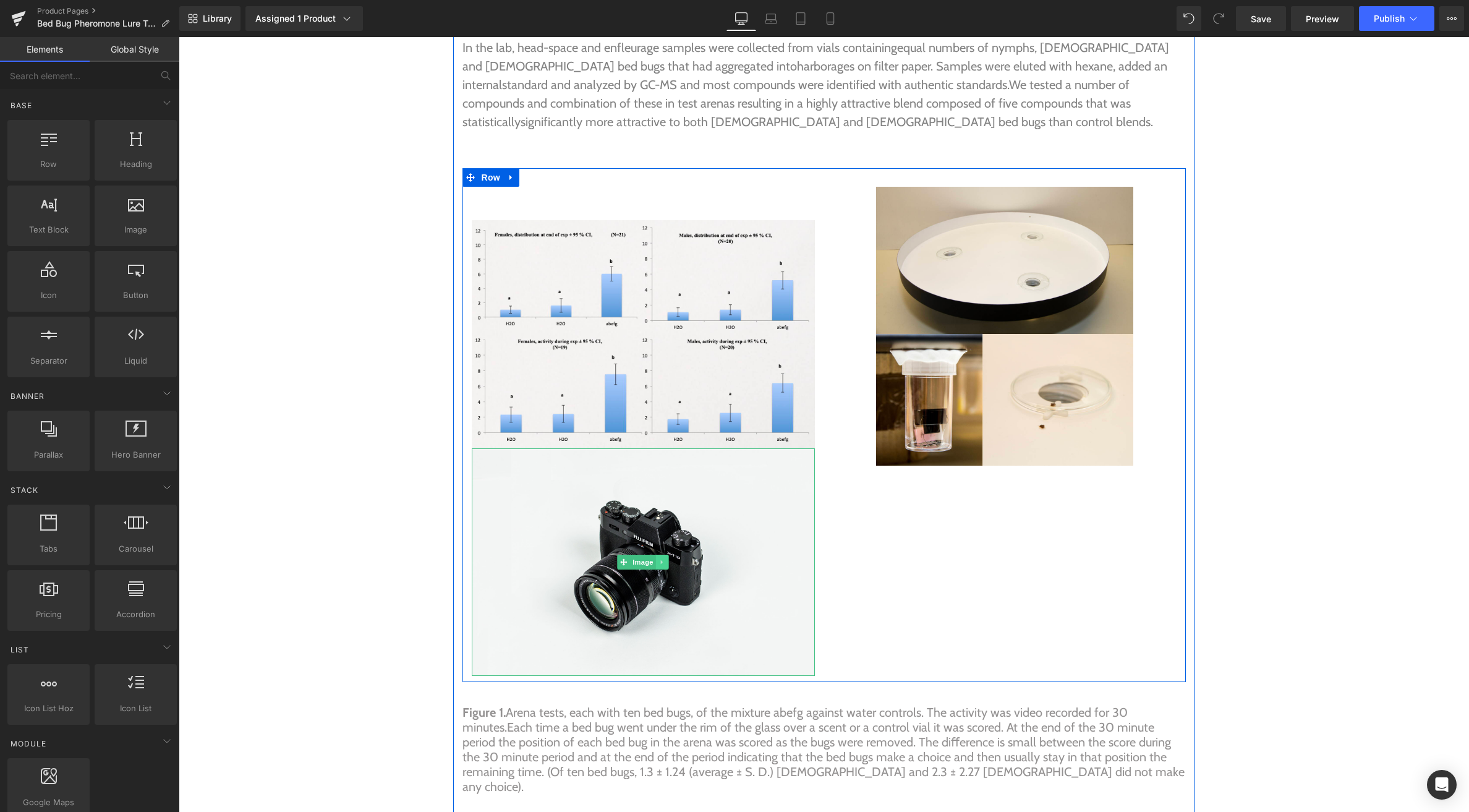
click at [665, 558] on icon at bounding box center [662, 562] width 7 height 8
click at [666, 559] on icon at bounding box center [669, 562] width 7 height 7
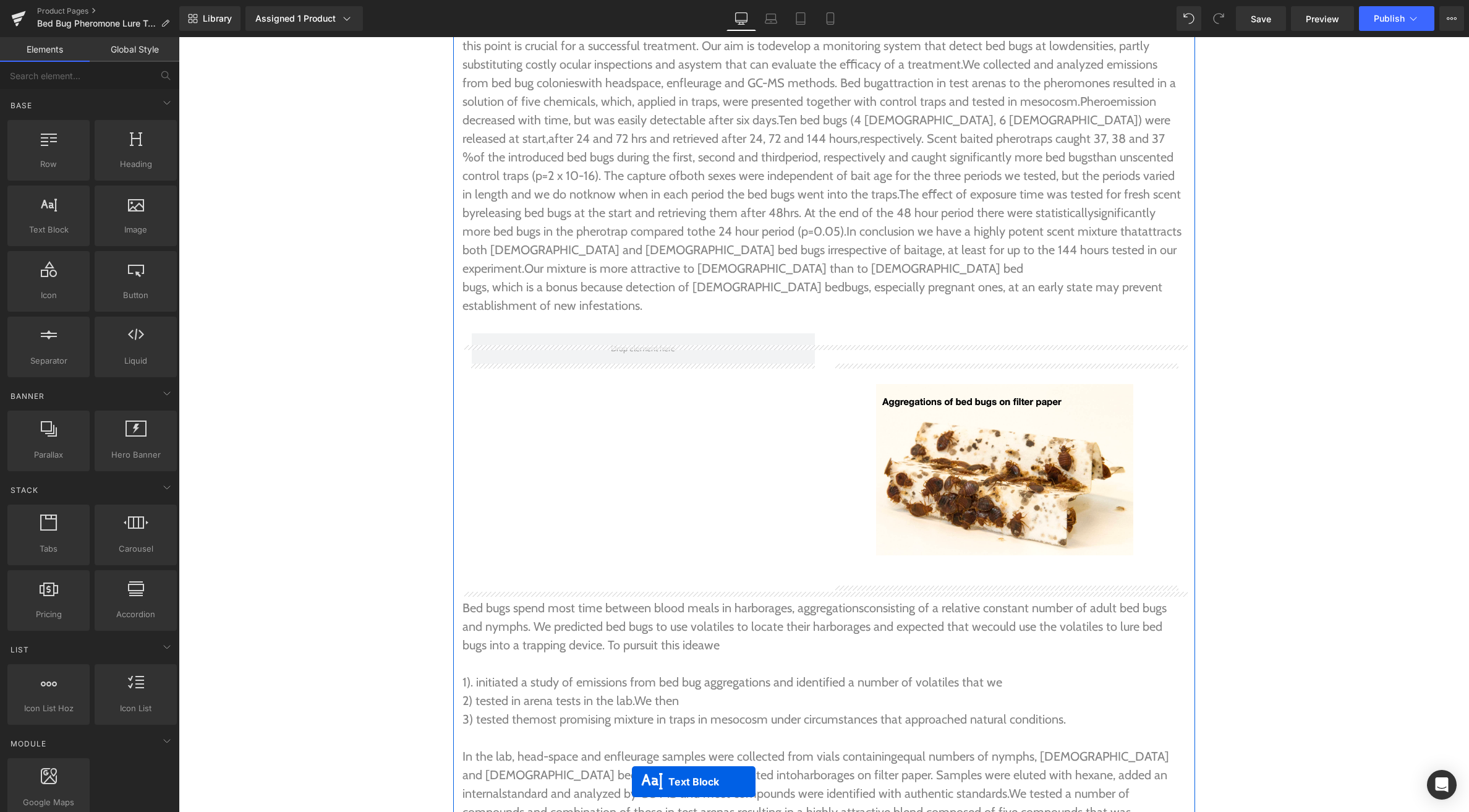
scroll to position [3647, 0]
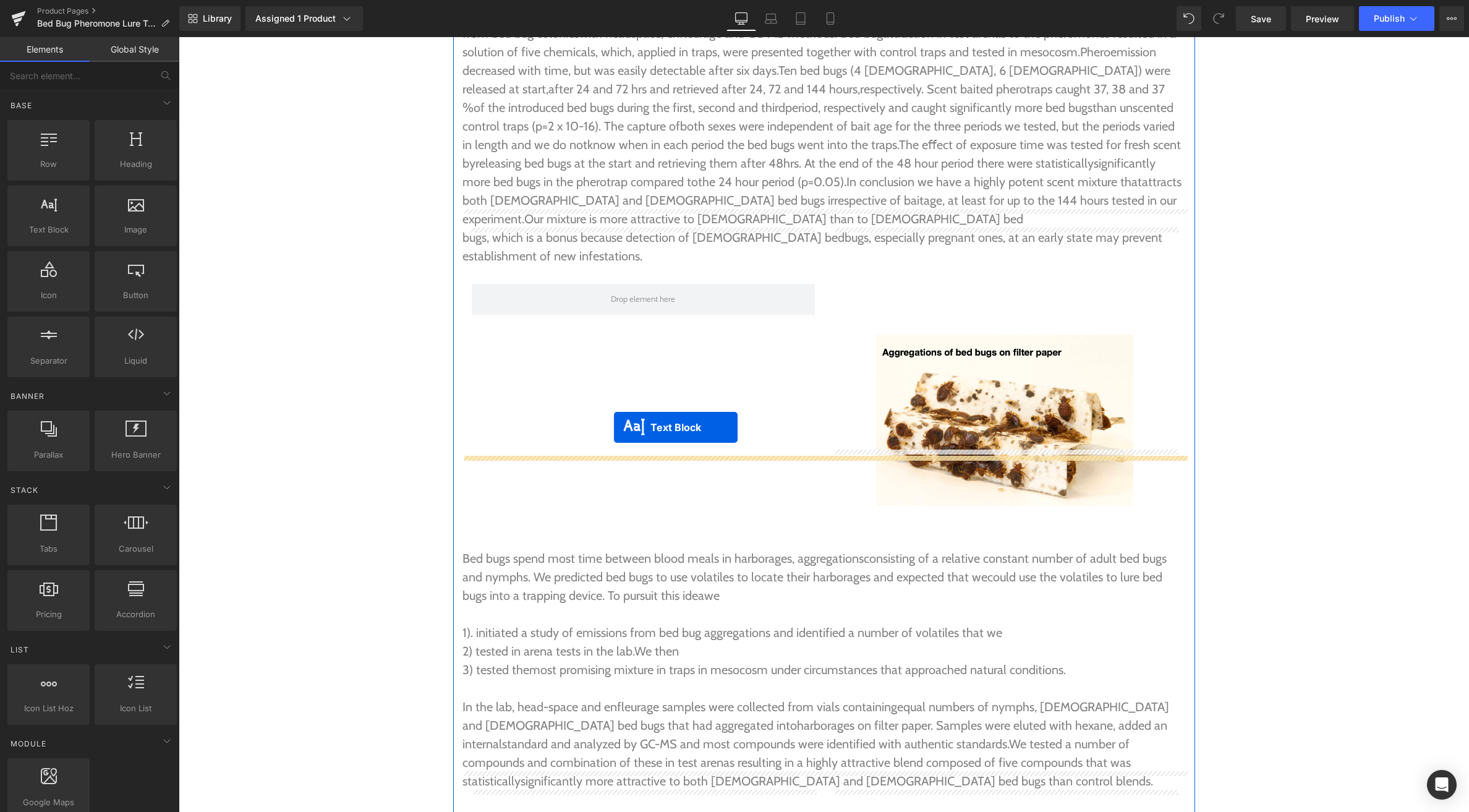
drag, startPoint x: 821, startPoint y: 188, endPoint x: 614, endPoint y: 427, distance: 316.2
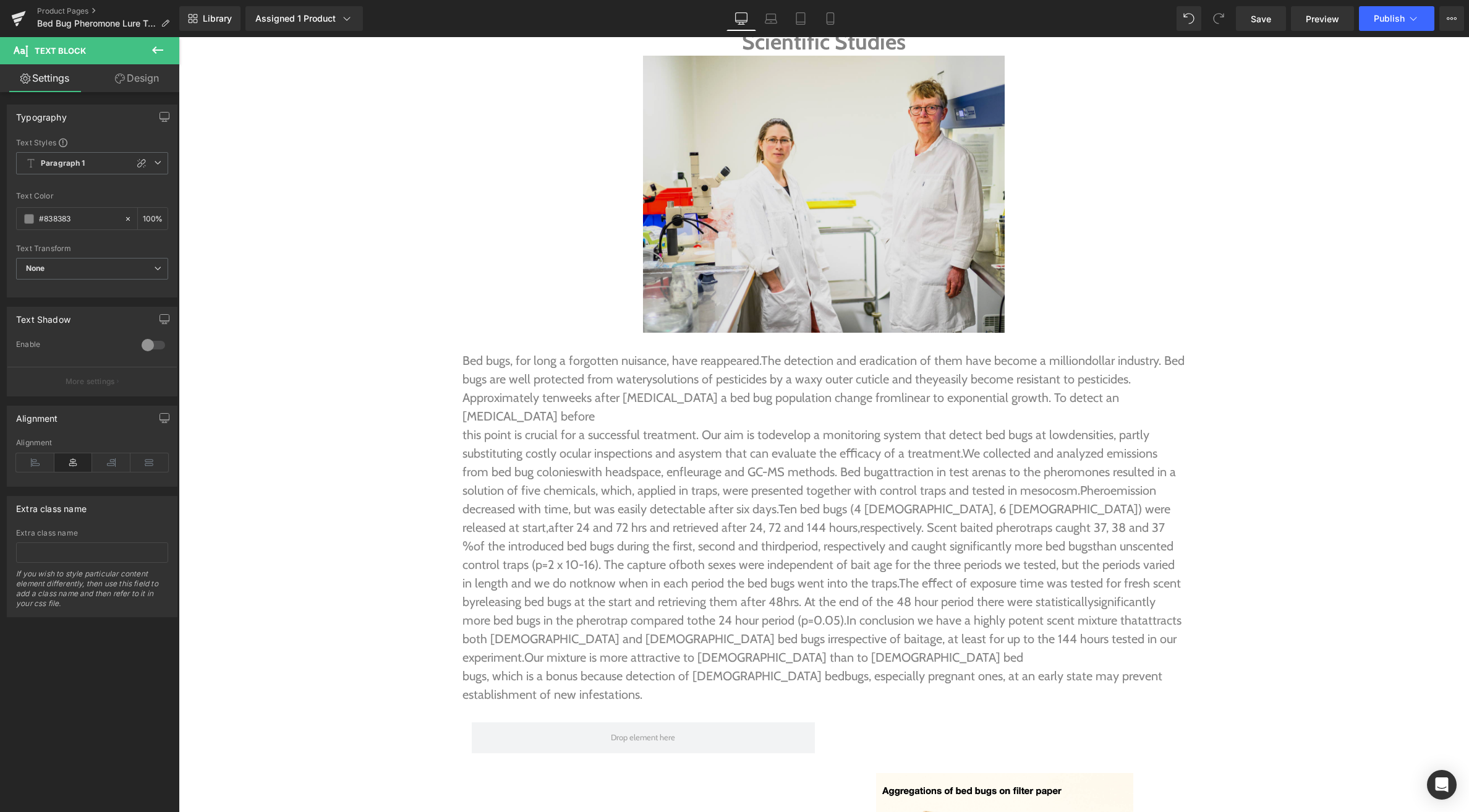
scroll to position [3179, 0]
click at [831, 173] on div "Image" at bounding box center [824, 193] width 723 height 277
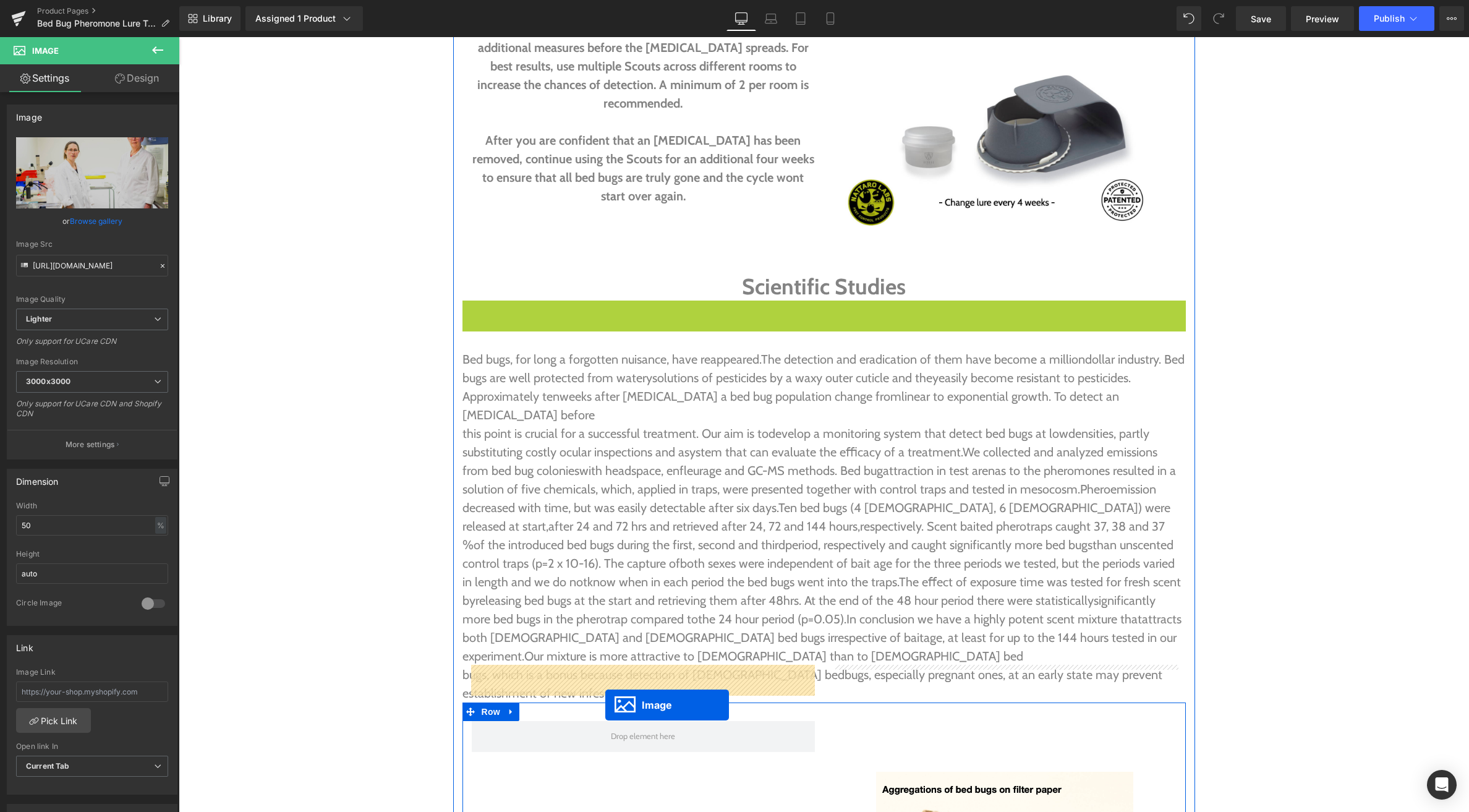
drag, startPoint x: 822, startPoint y: 171, endPoint x: 606, endPoint y: 705, distance: 576.0
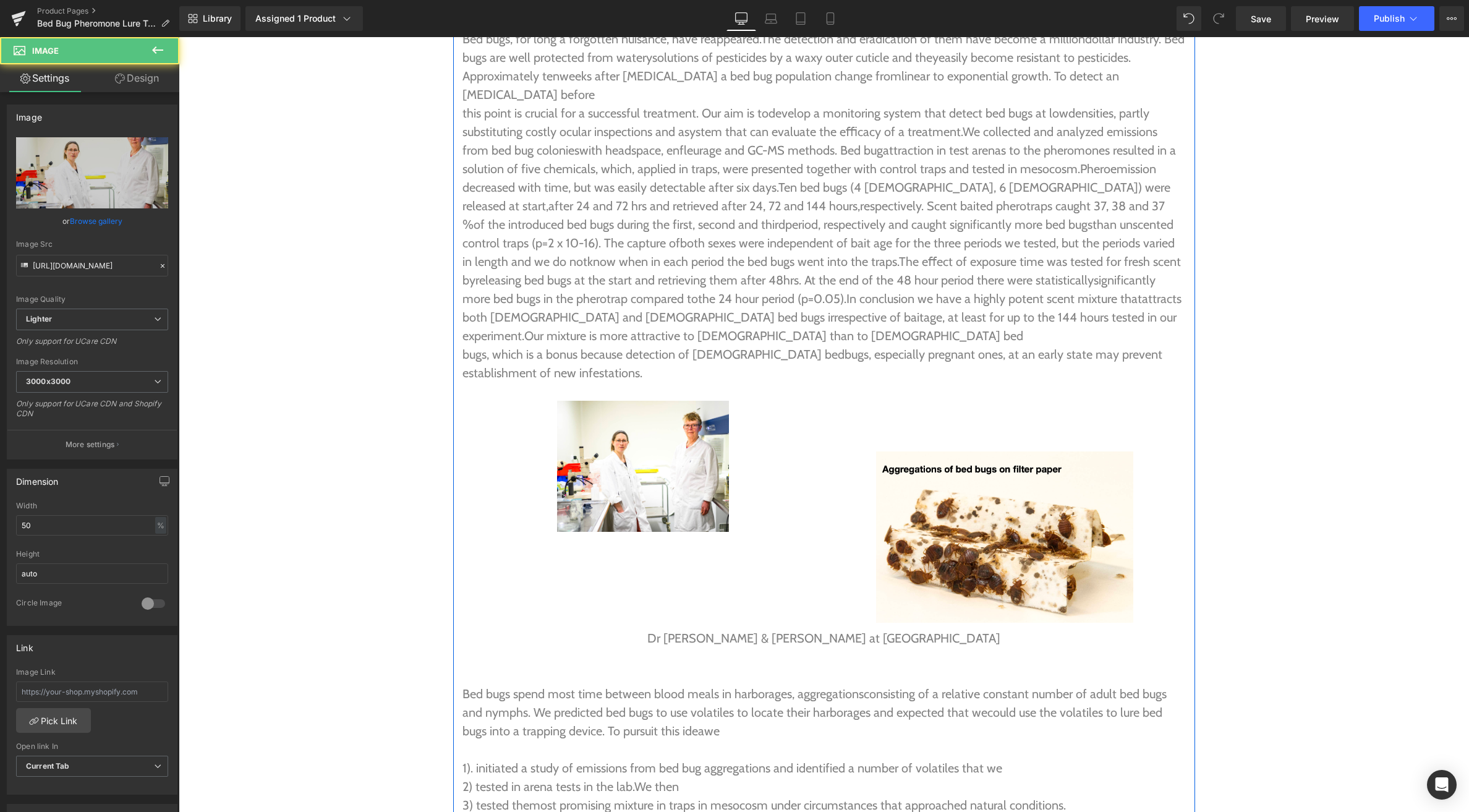
scroll to position [3224, 0]
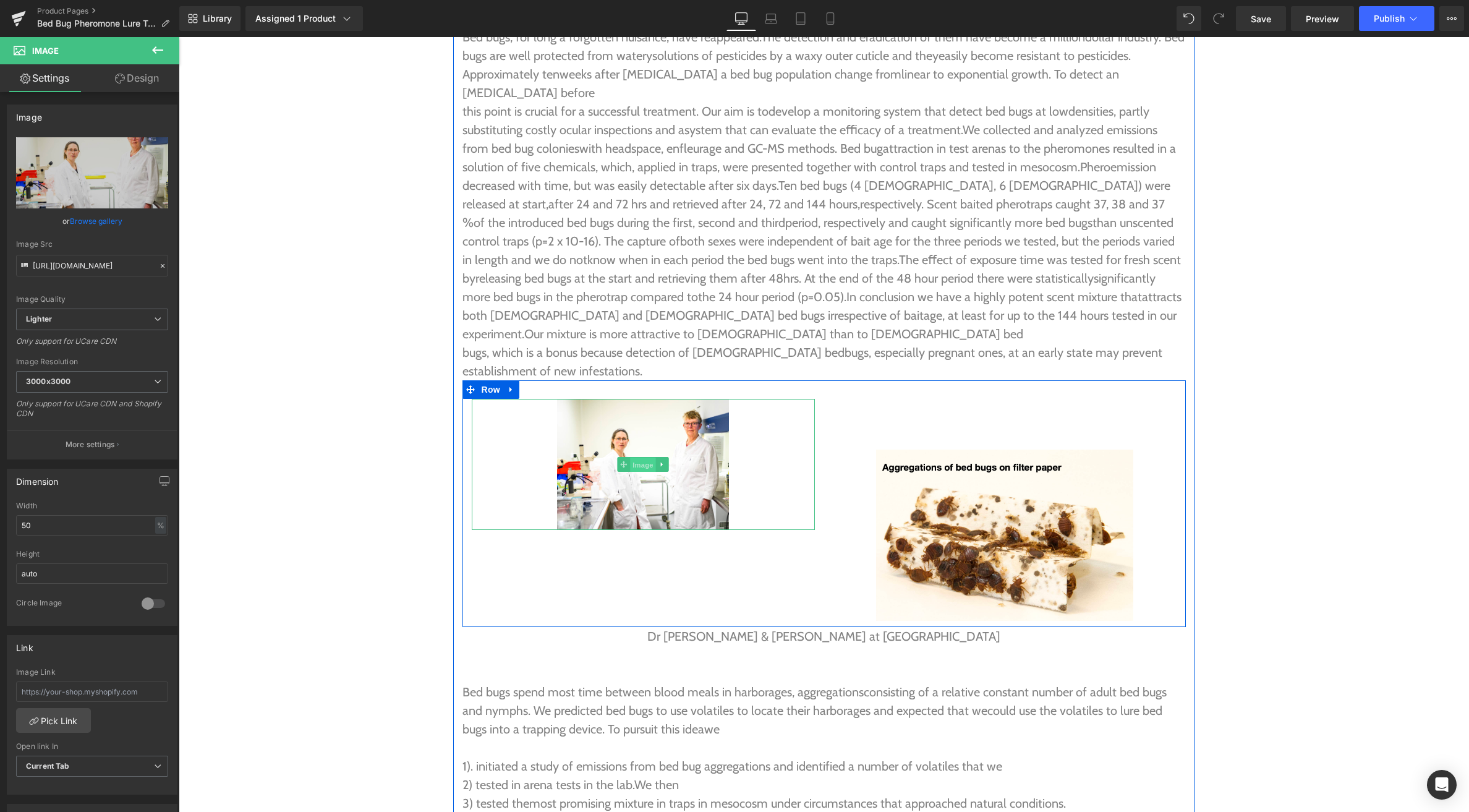
click at [638, 458] on span "Image" at bounding box center [642, 465] width 26 height 15
drag, startPoint x: 40, startPoint y: 528, endPoint x: 13, endPoint y: 529, distance: 27.0
click at [13, 529] on div "50% Width 50 % % px auto Height auto 0 Circle Image" at bounding box center [93, 563] width 170 height 124
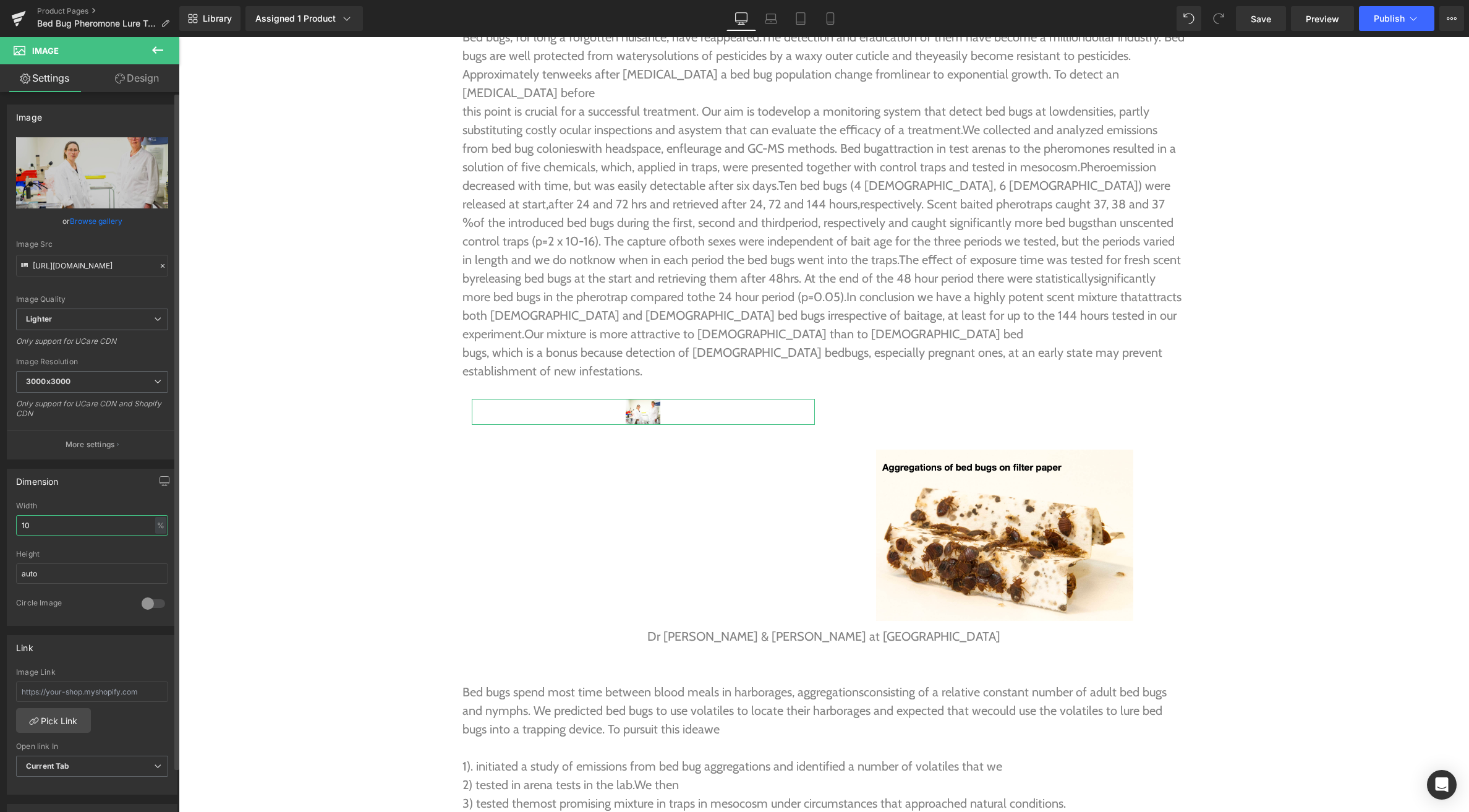
type input "100"
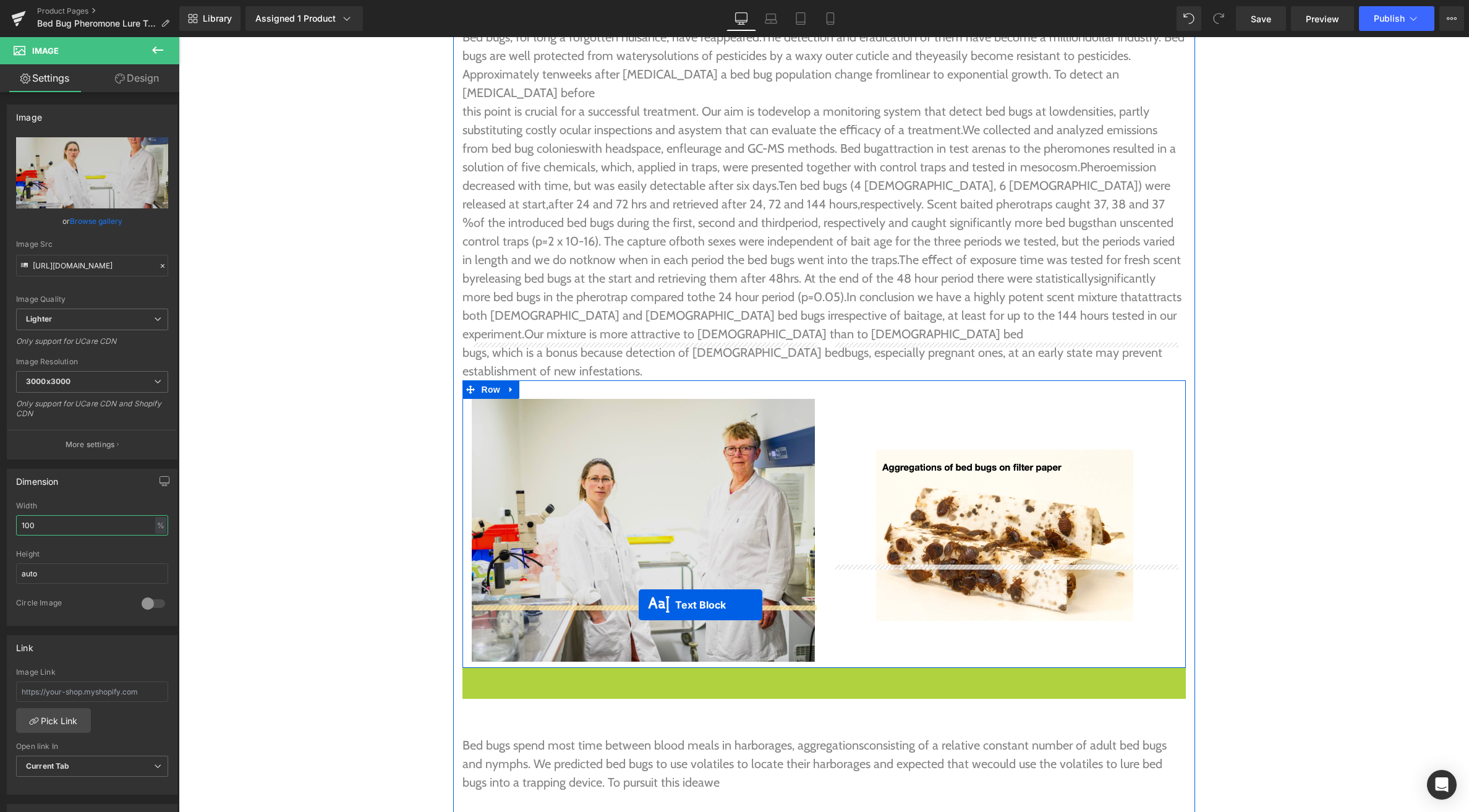
drag, startPoint x: 810, startPoint y: 620, endPoint x: 638, endPoint y: 605, distance: 172.7
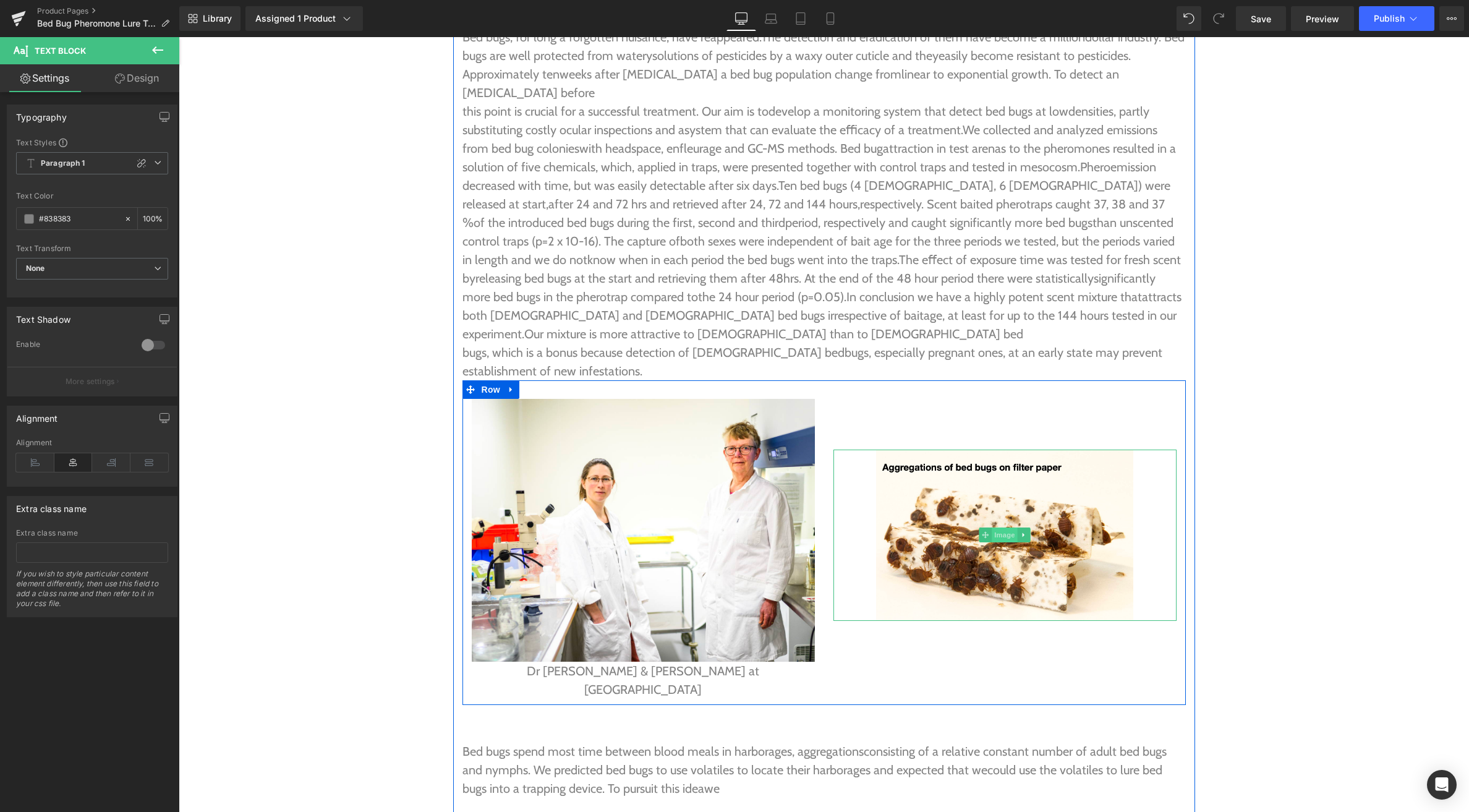
click at [1000, 528] on span "Image" at bounding box center [1004, 535] width 26 height 15
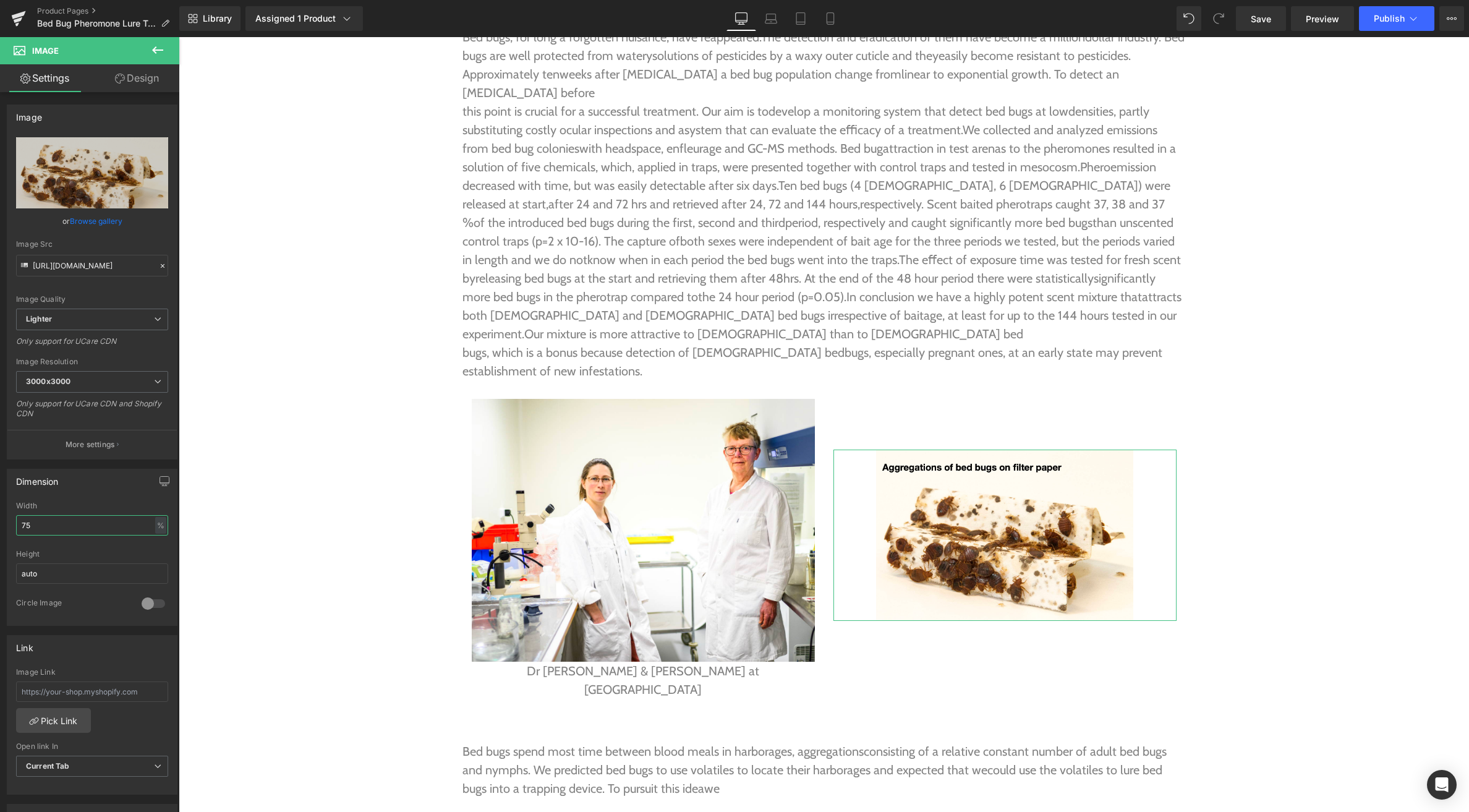
click at [0, 522] on html "Image You are previewing how the will restyle your page. You can not edit Eleme…" at bounding box center [734, 406] width 1469 height 812
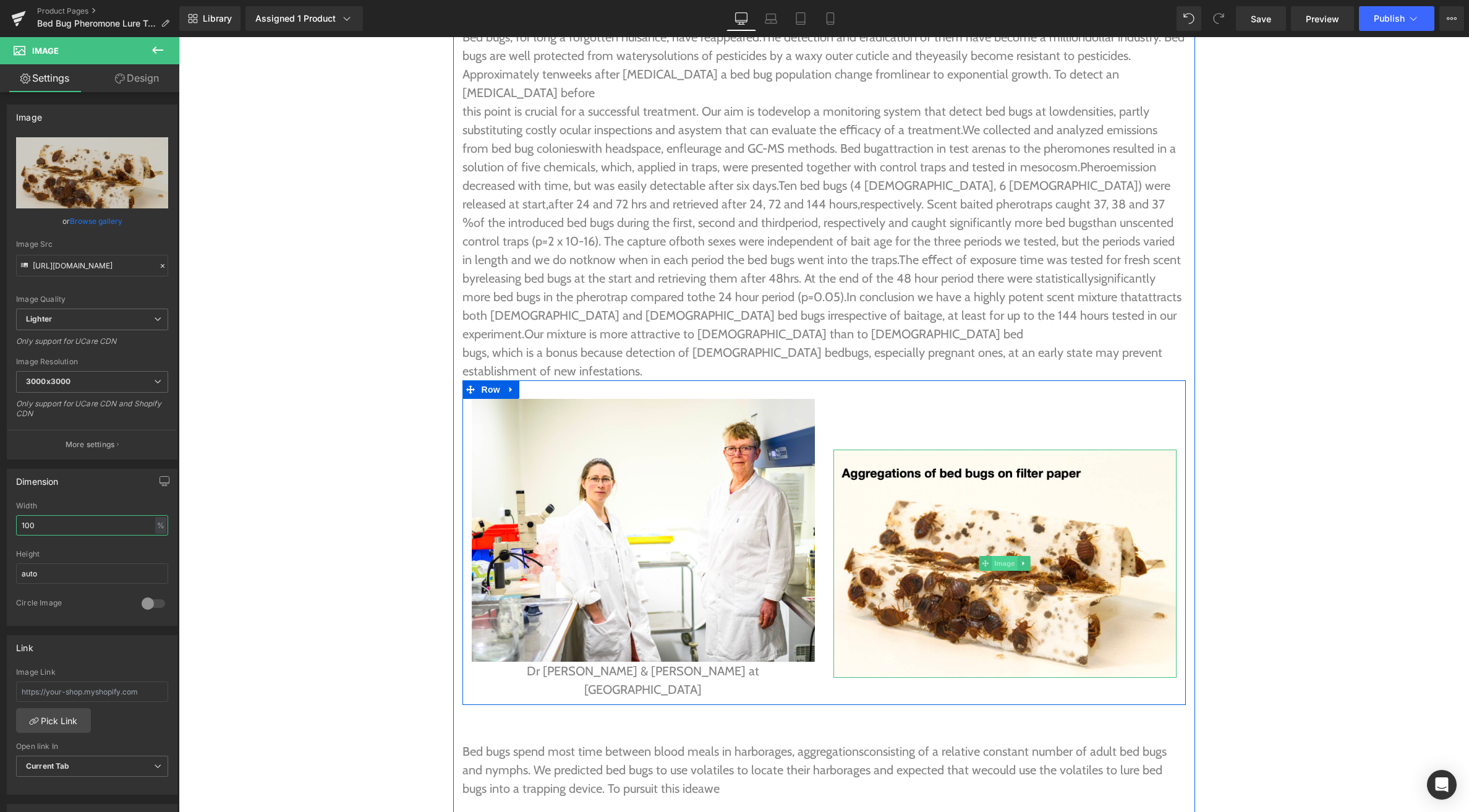
click at [1002, 556] on span "Image" at bounding box center [1004, 563] width 26 height 15
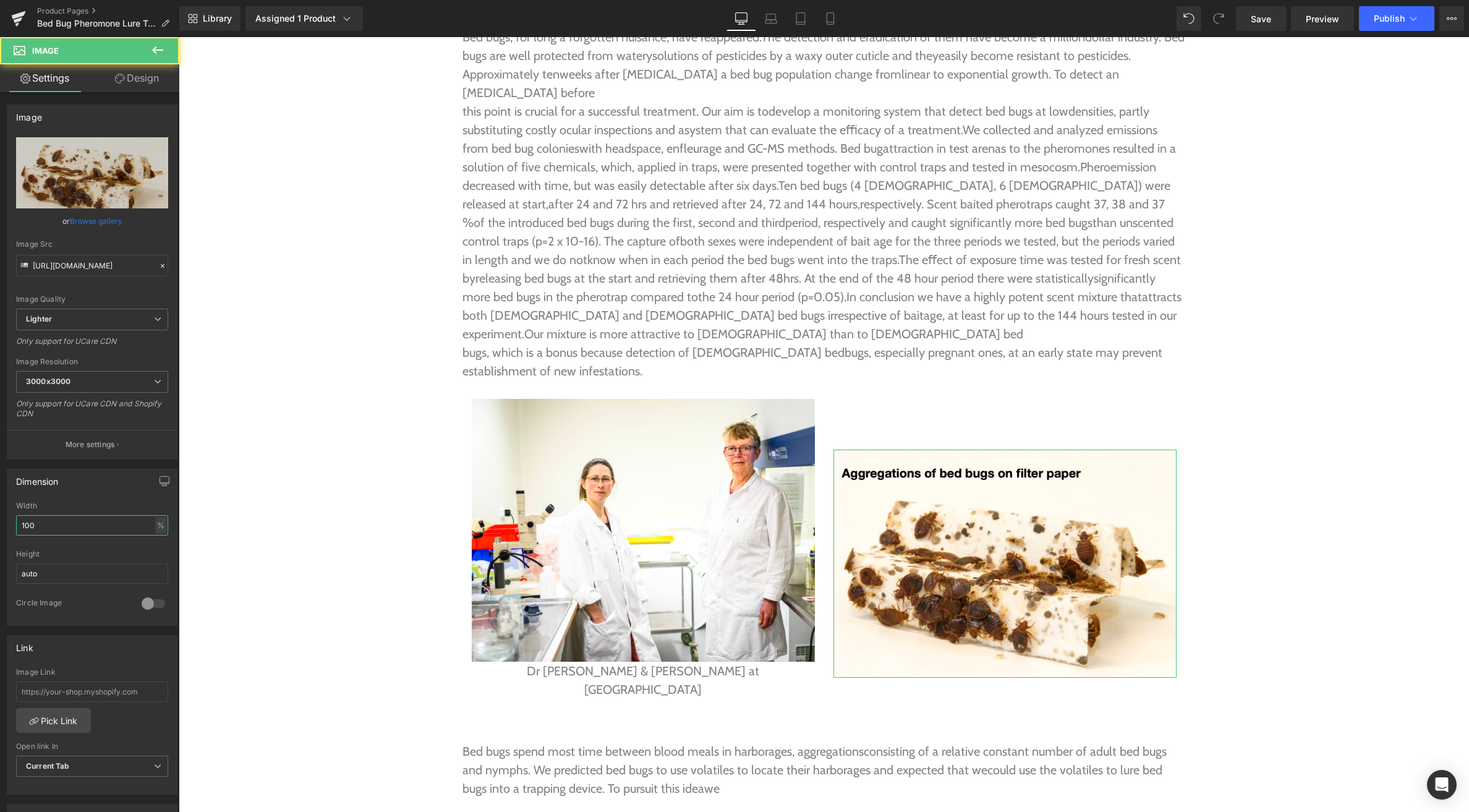
type input "100"
click at [135, 83] on link "Design" at bounding box center [136, 79] width 90 height 28
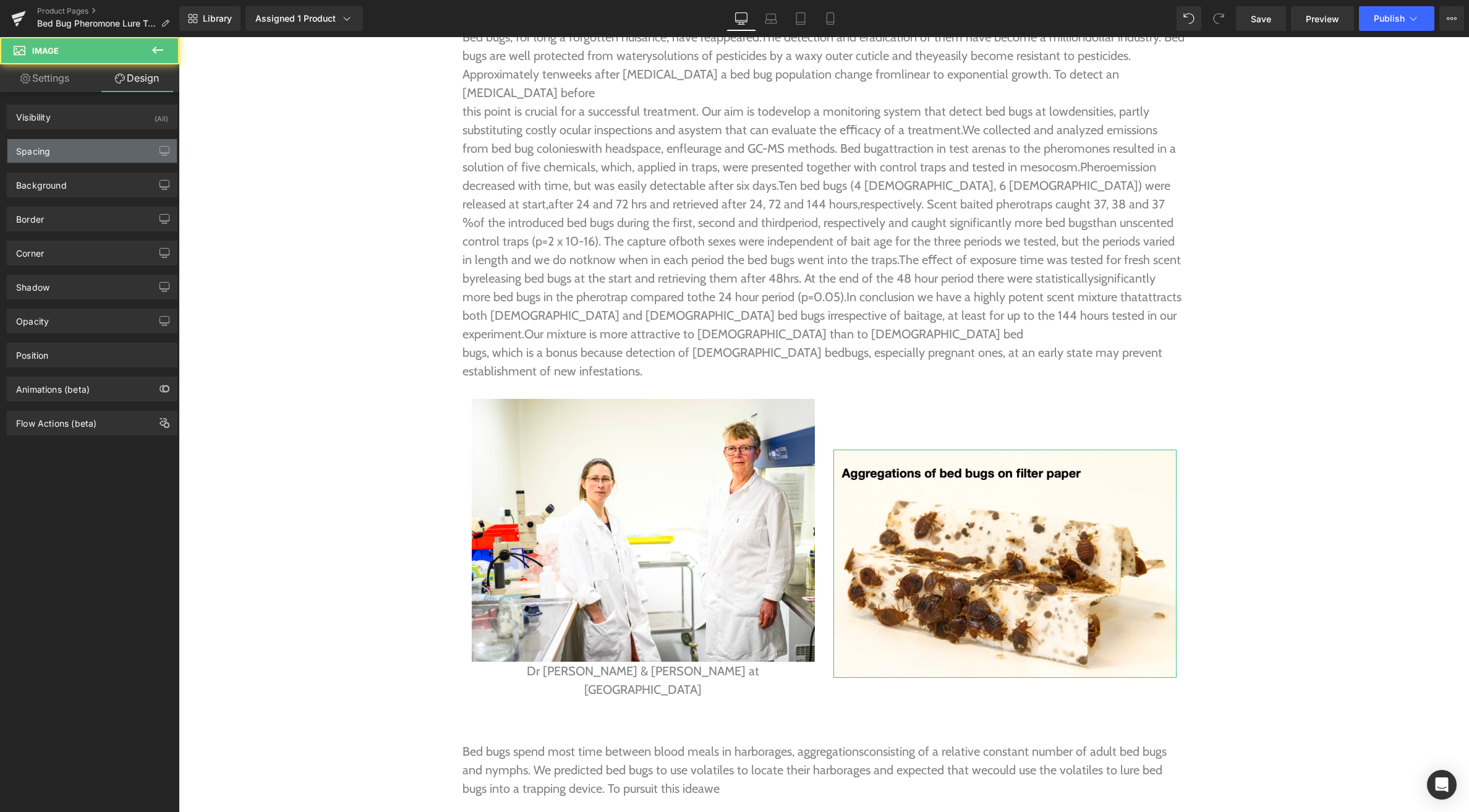
click at [75, 153] on div "Spacing" at bounding box center [93, 151] width 170 height 23
type input "82"
type input "0"
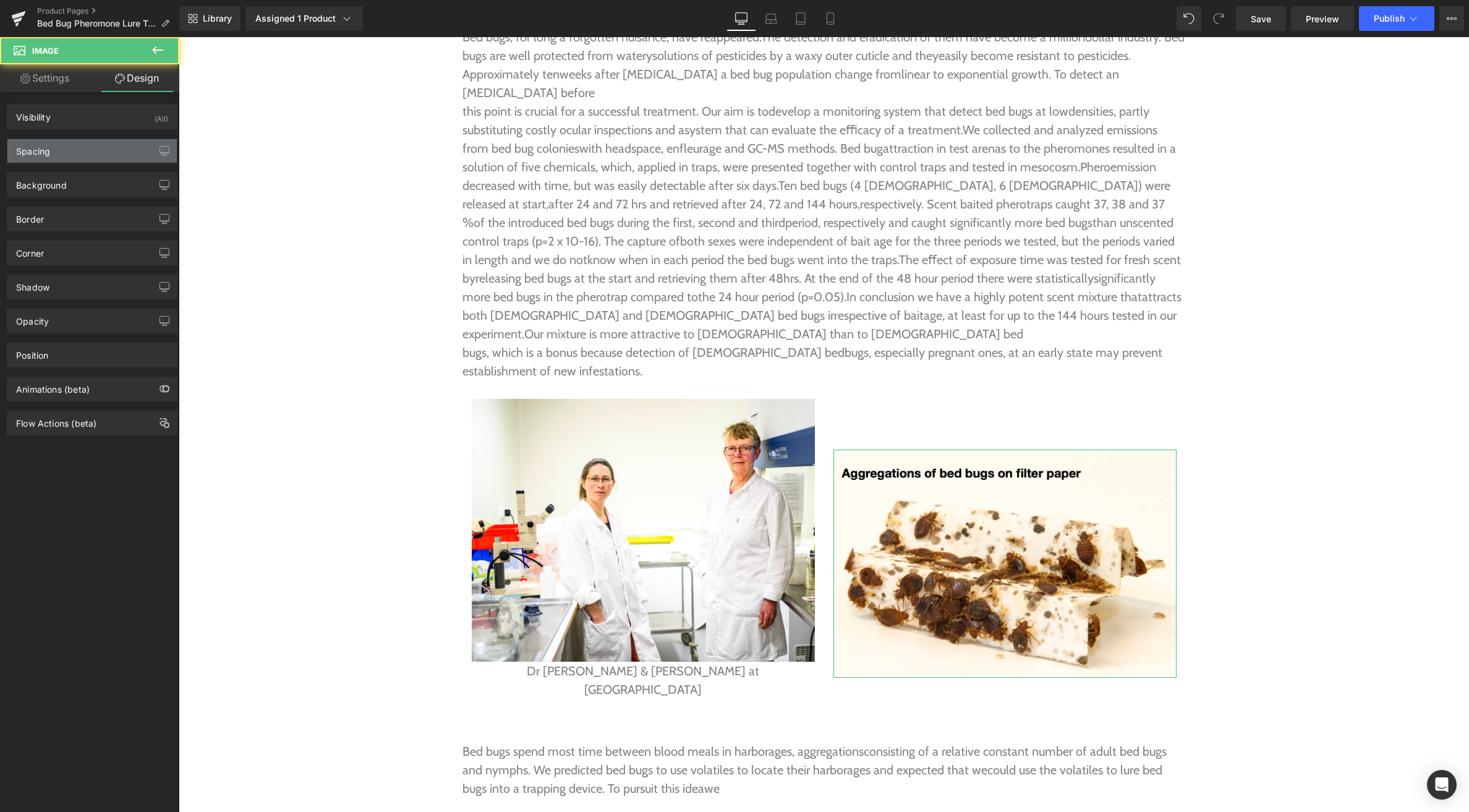
type input "0"
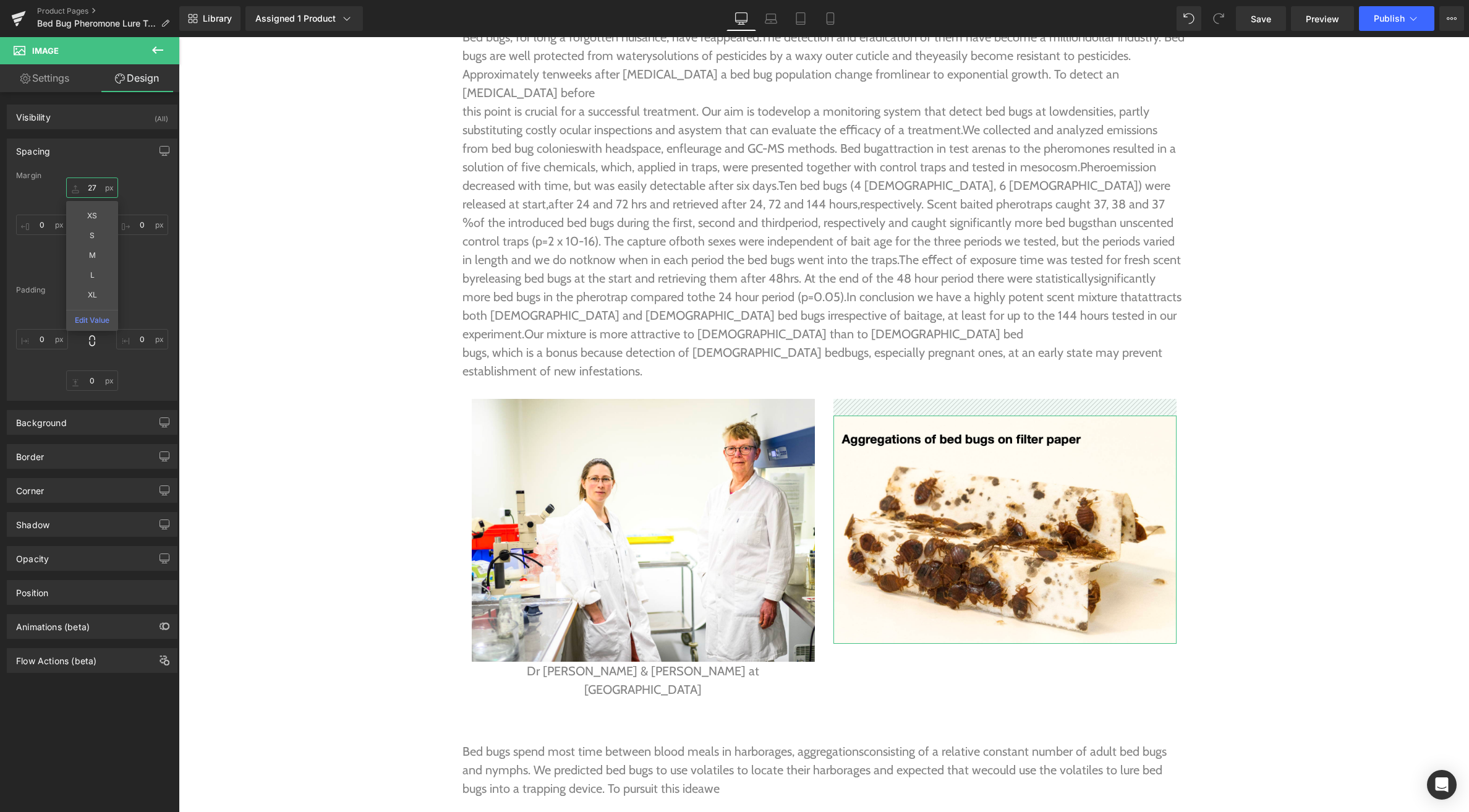
drag, startPoint x: 77, startPoint y: 184, endPoint x: 76, endPoint y: 217, distance: 33.0
type input "28"
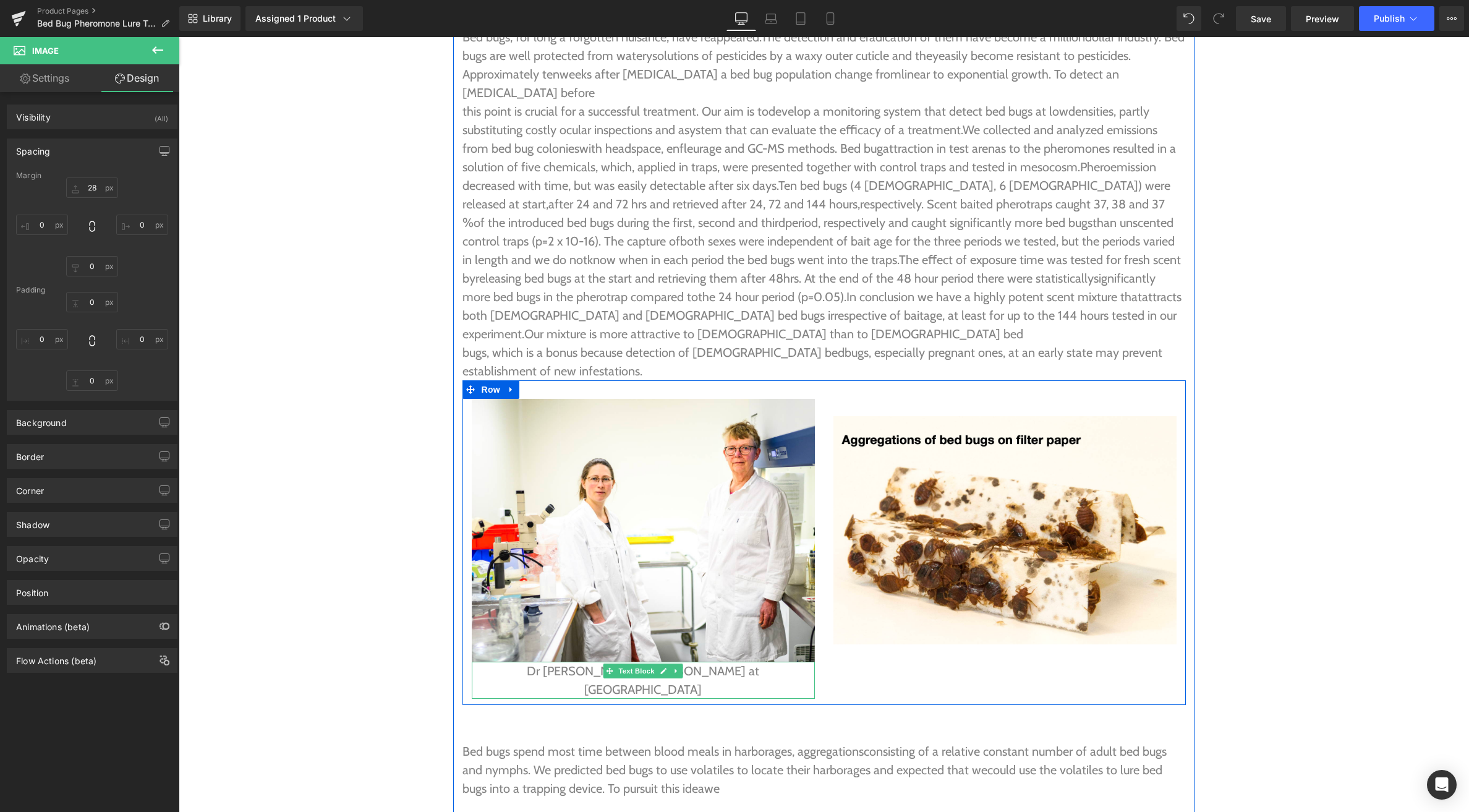
click at [776, 662] on p "Dr [PERSON_NAME] & [PERSON_NAME] at [GEOGRAPHIC_DATA]" at bounding box center [643, 680] width 343 height 37
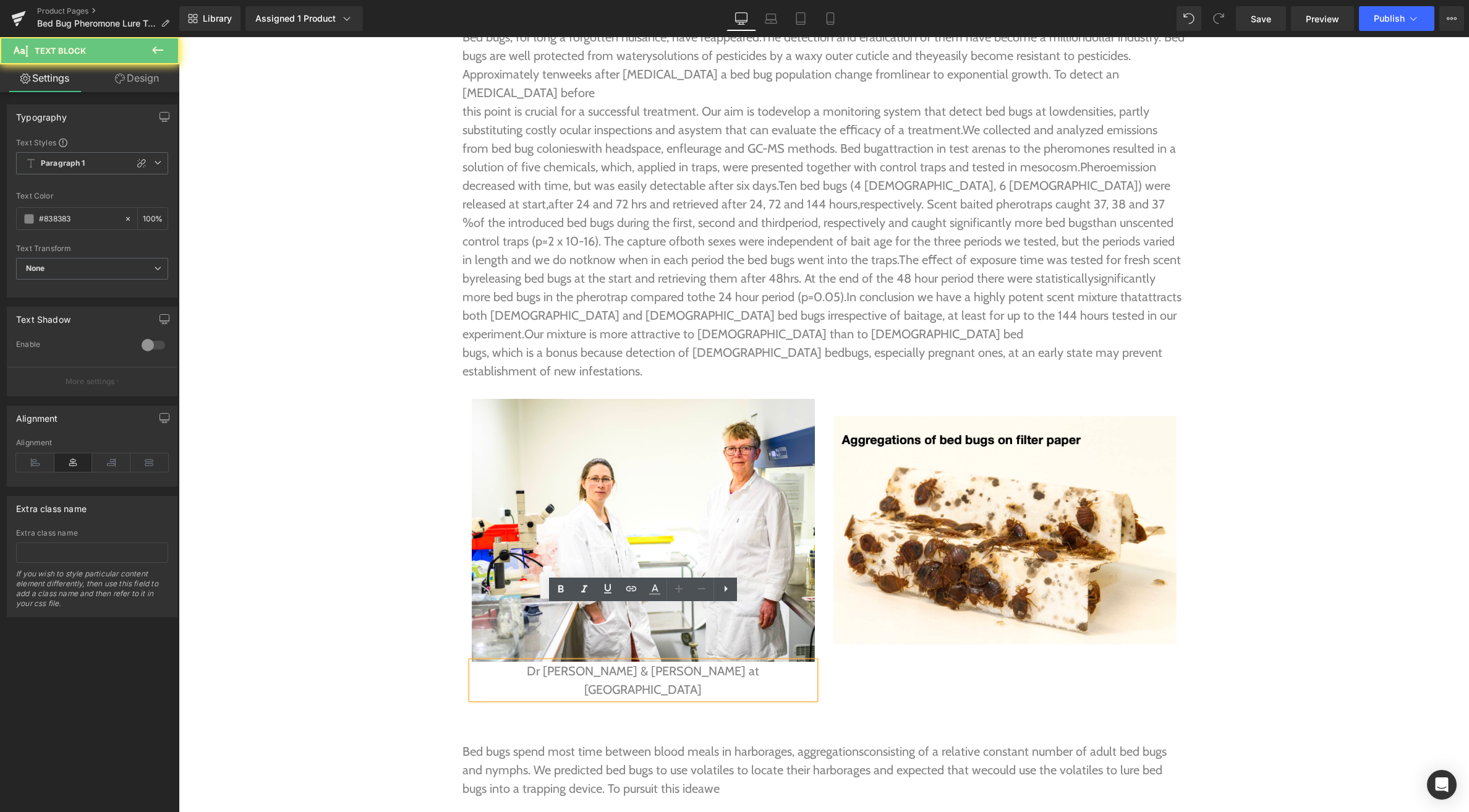
click at [787, 662] on p "Dr [PERSON_NAME] & [PERSON_NAME] at [GEOGRAPHIC_DATA]" at bounding box center [643, 680] width 343 height 37
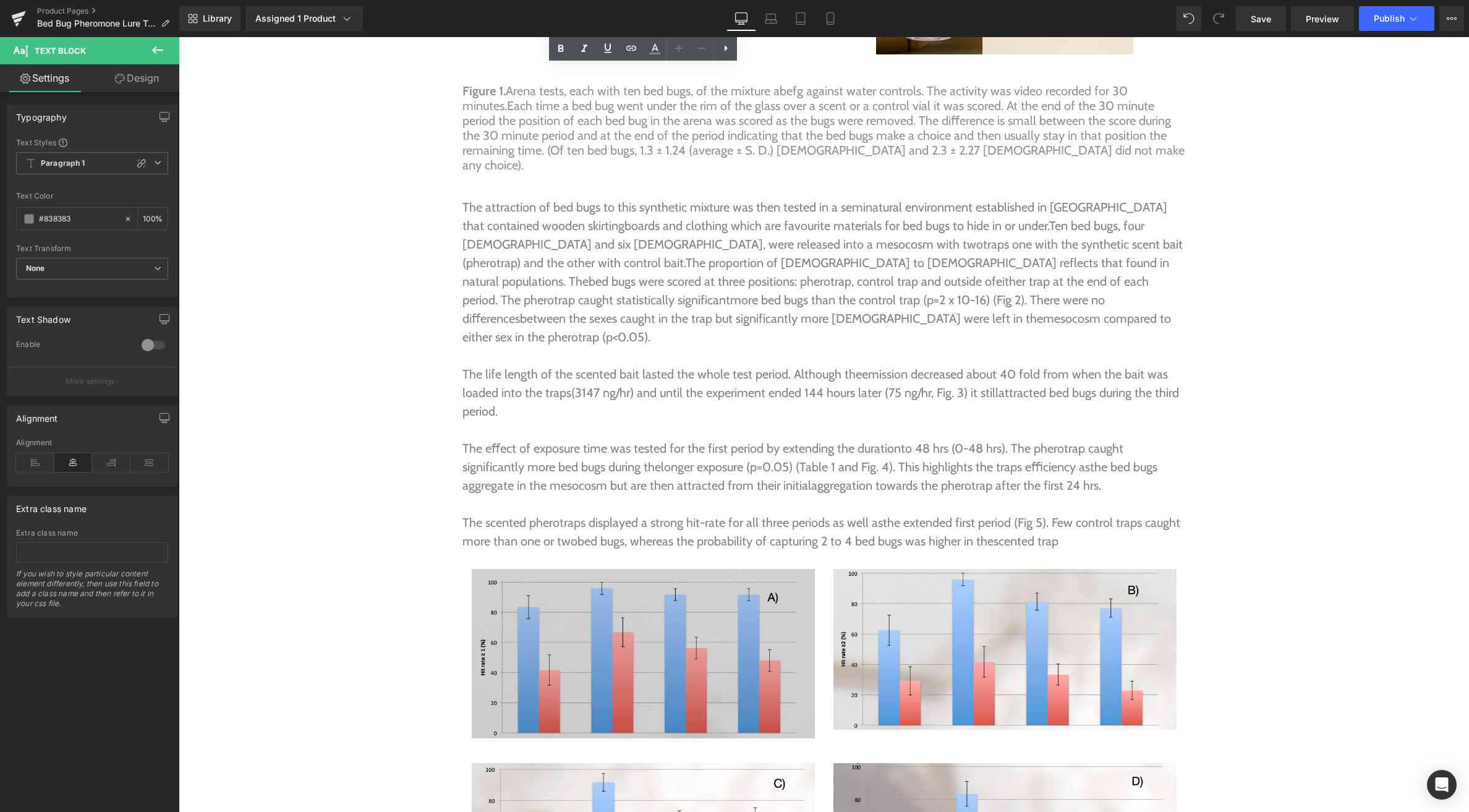
scroll to position [4486, 0]
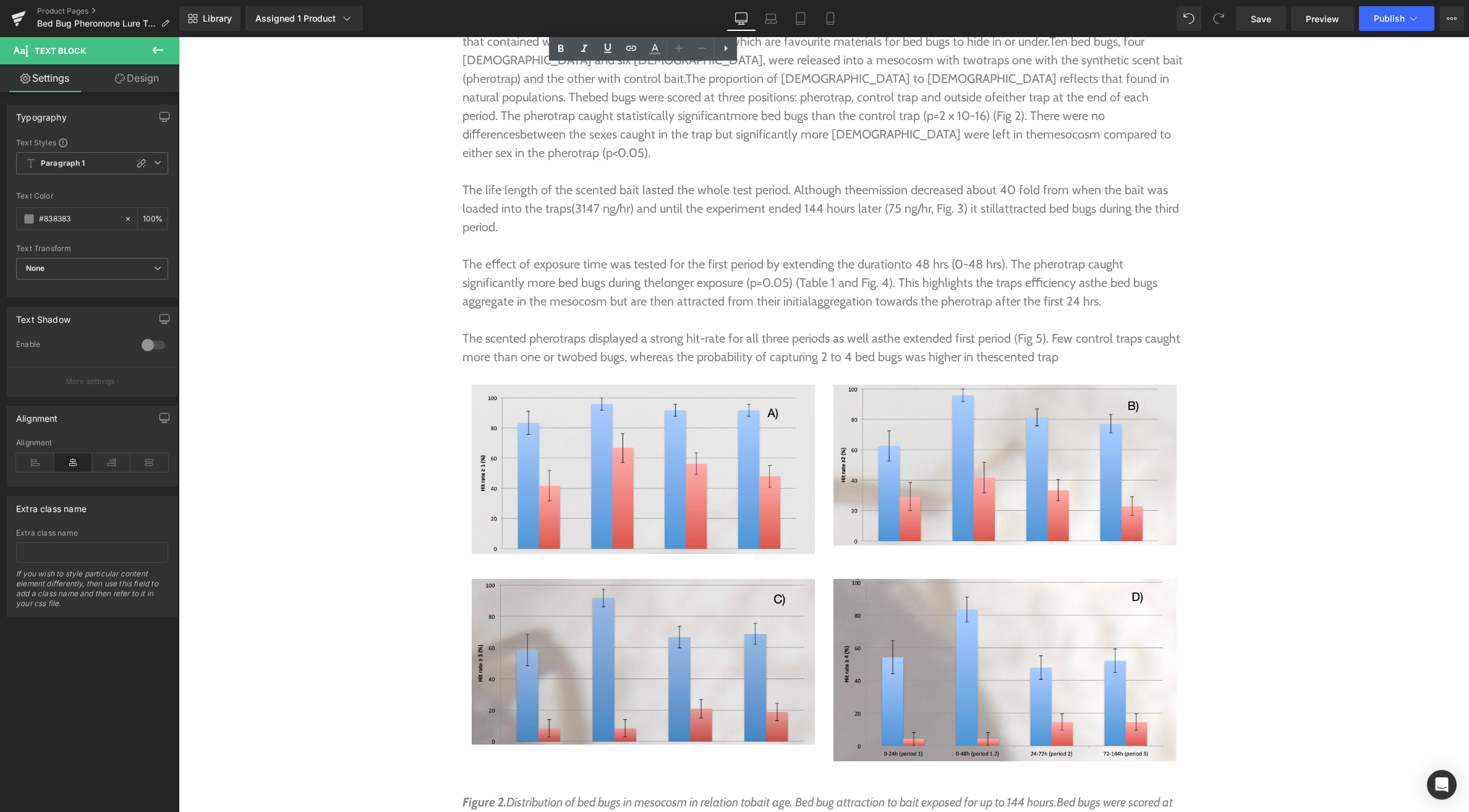
click at [677, 578] on img at bounding box center [643, 661] width 343 height 166
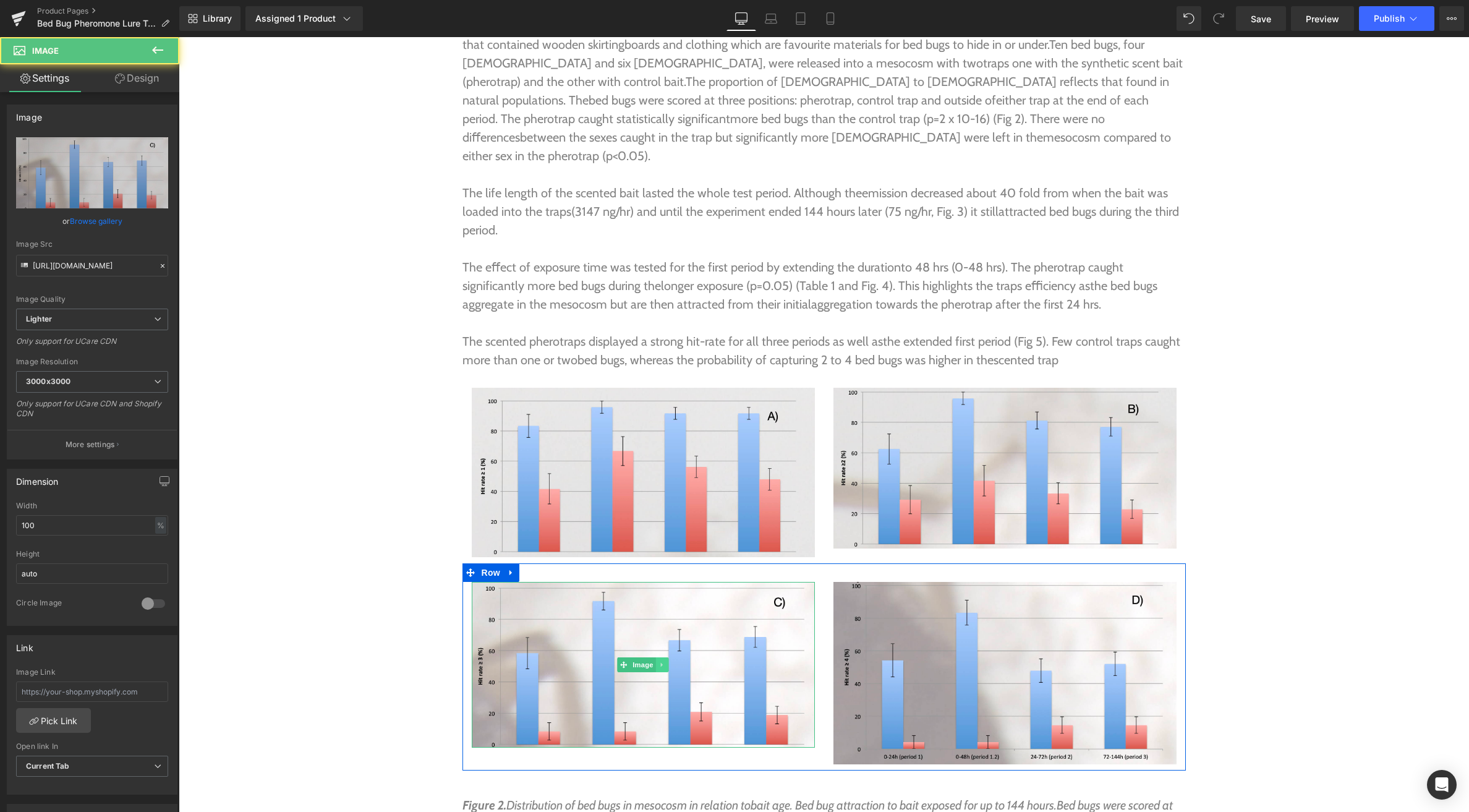
click at [662, 657] on link at bounding box center [662, 664] width 13 height 15
click at [668, 659] on icon at bounding box center [669, 663] width 7 height 7
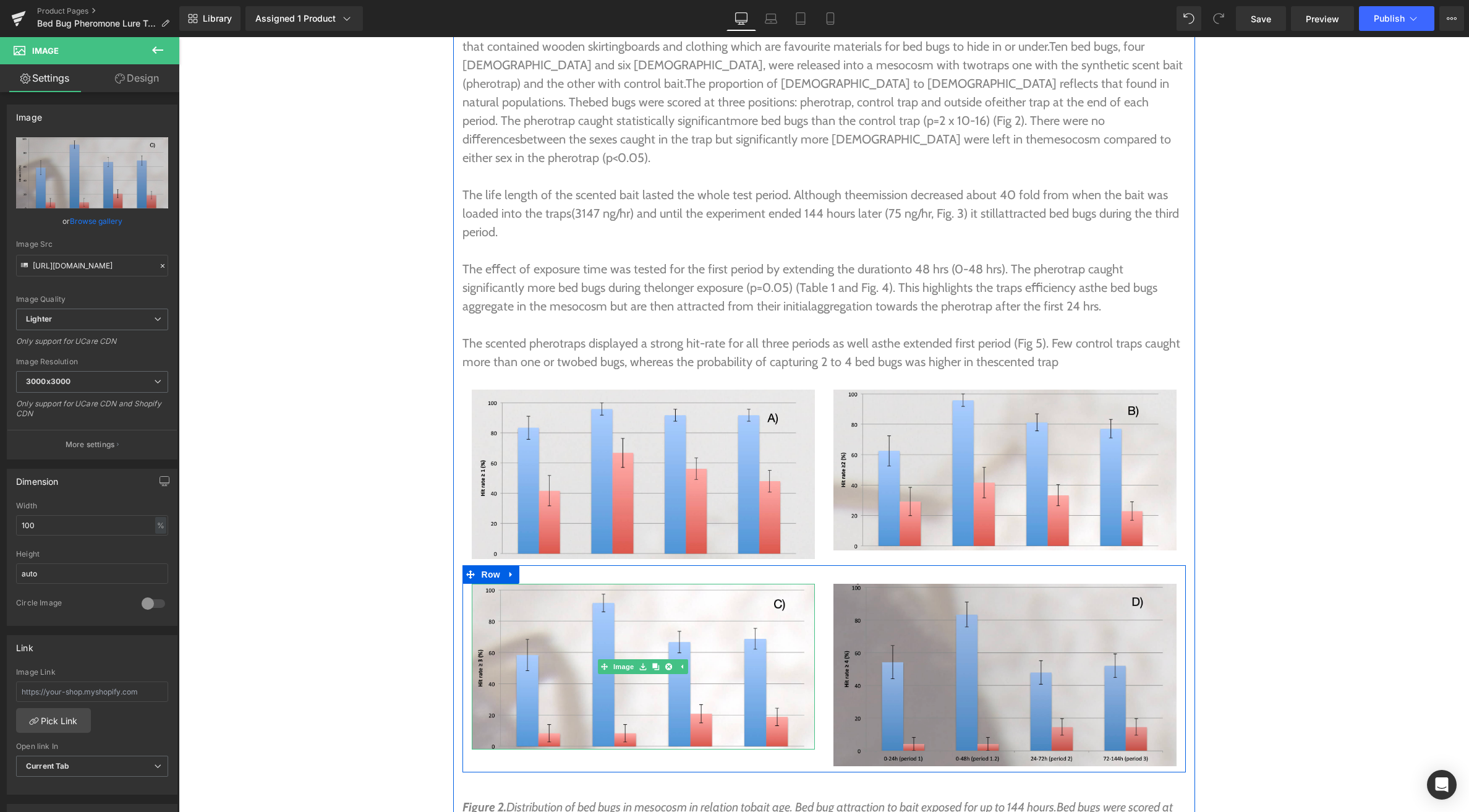
scroll to position [4664, 0]
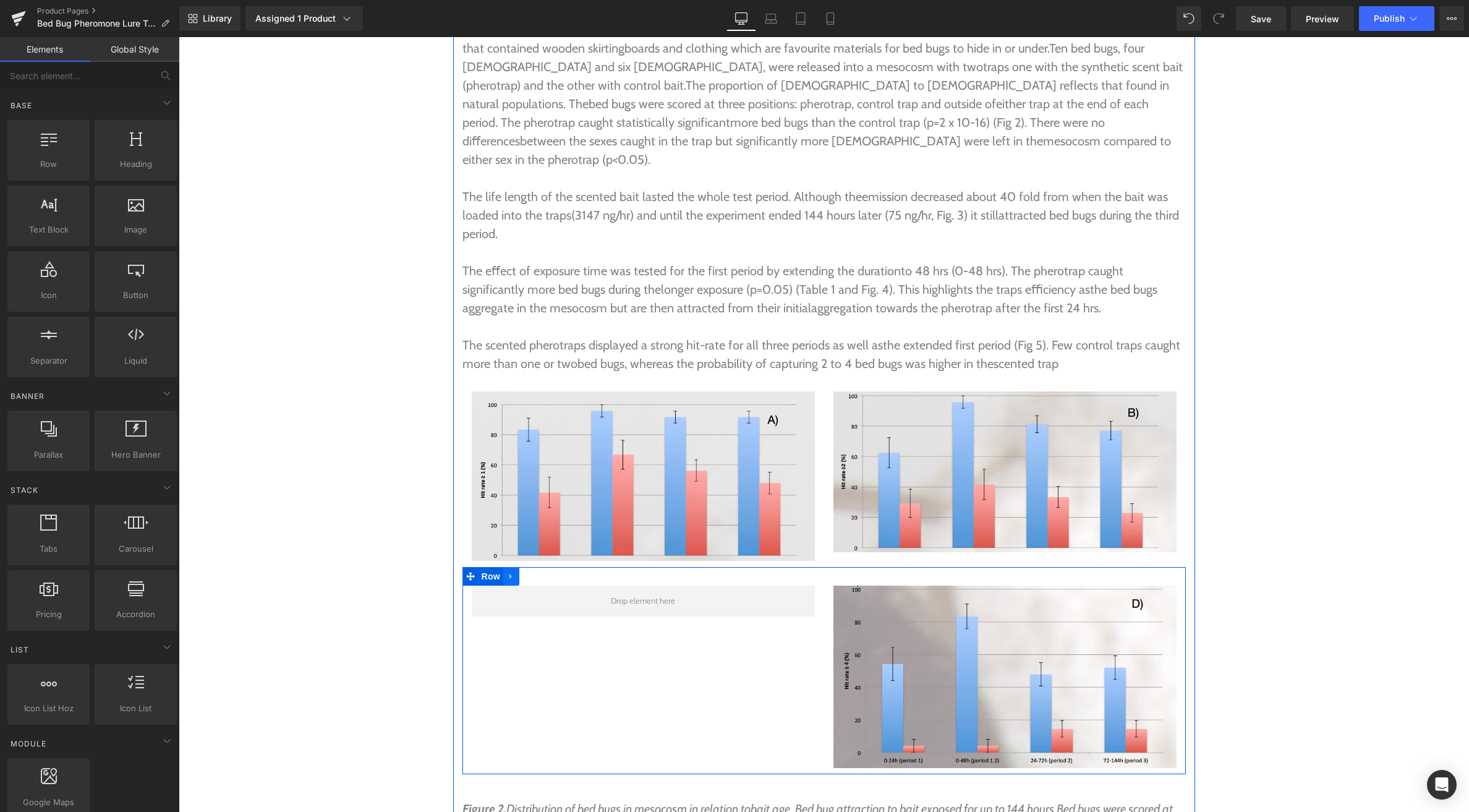
click at [513, 572] on icon at bounding box center [511, 577] width 9 height 9
click at [543, 573] on icon at bounding box center [543, 577] width 9 height 9
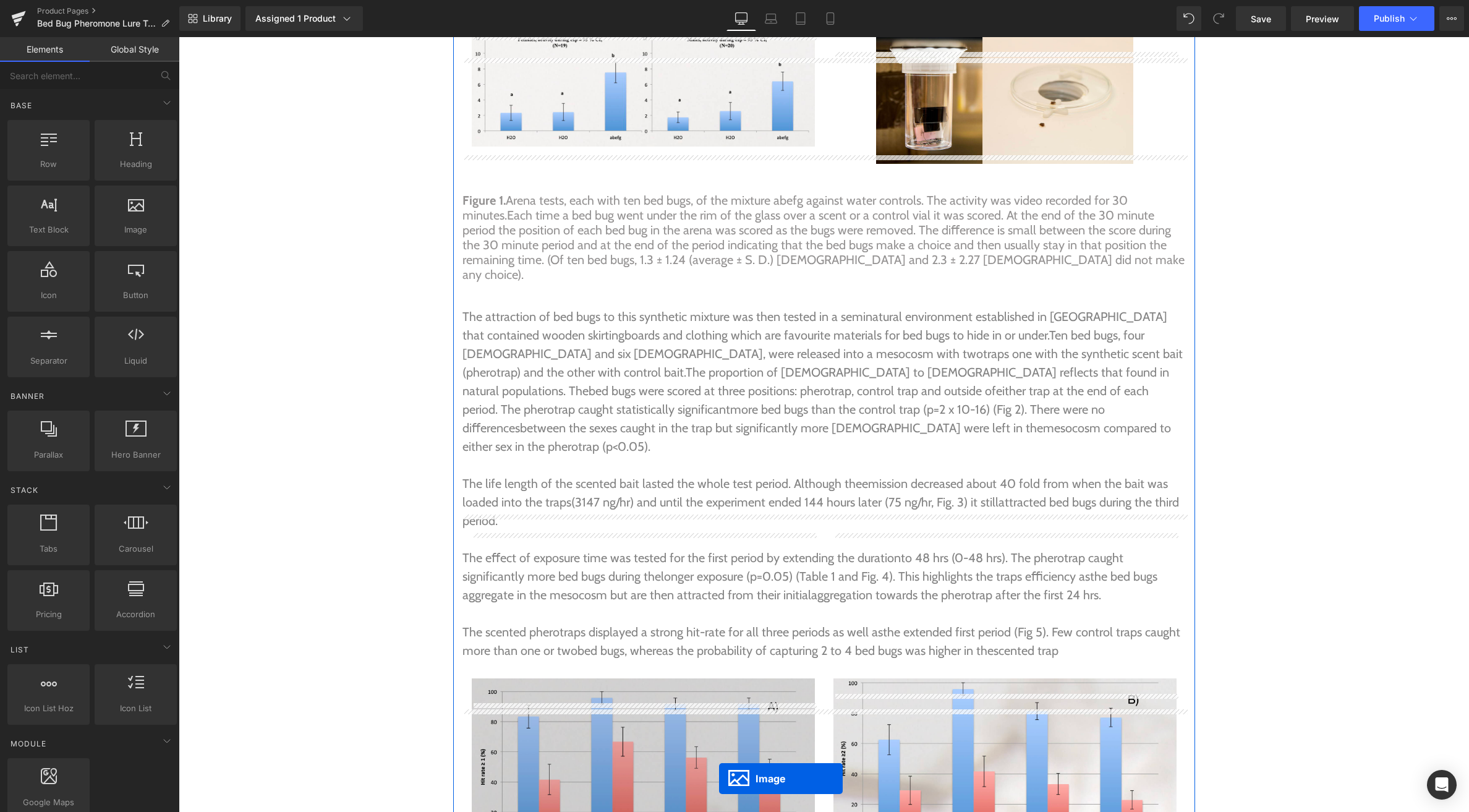
scroll to position [4427, 0]
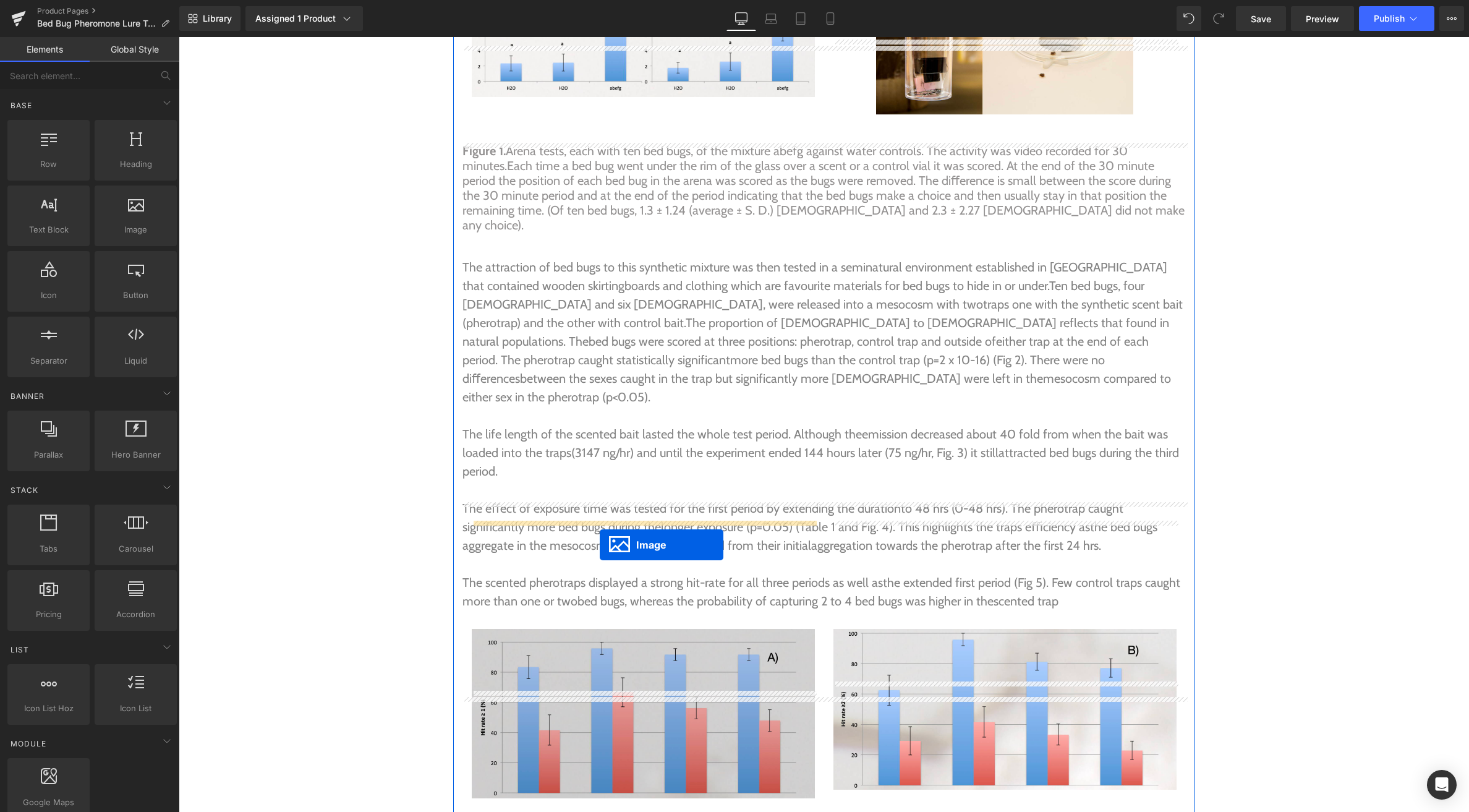
drag, startPoint x: 1003, startPoint y: 320, endPoint x: 599, endPoint y: 545, distance: 462.4
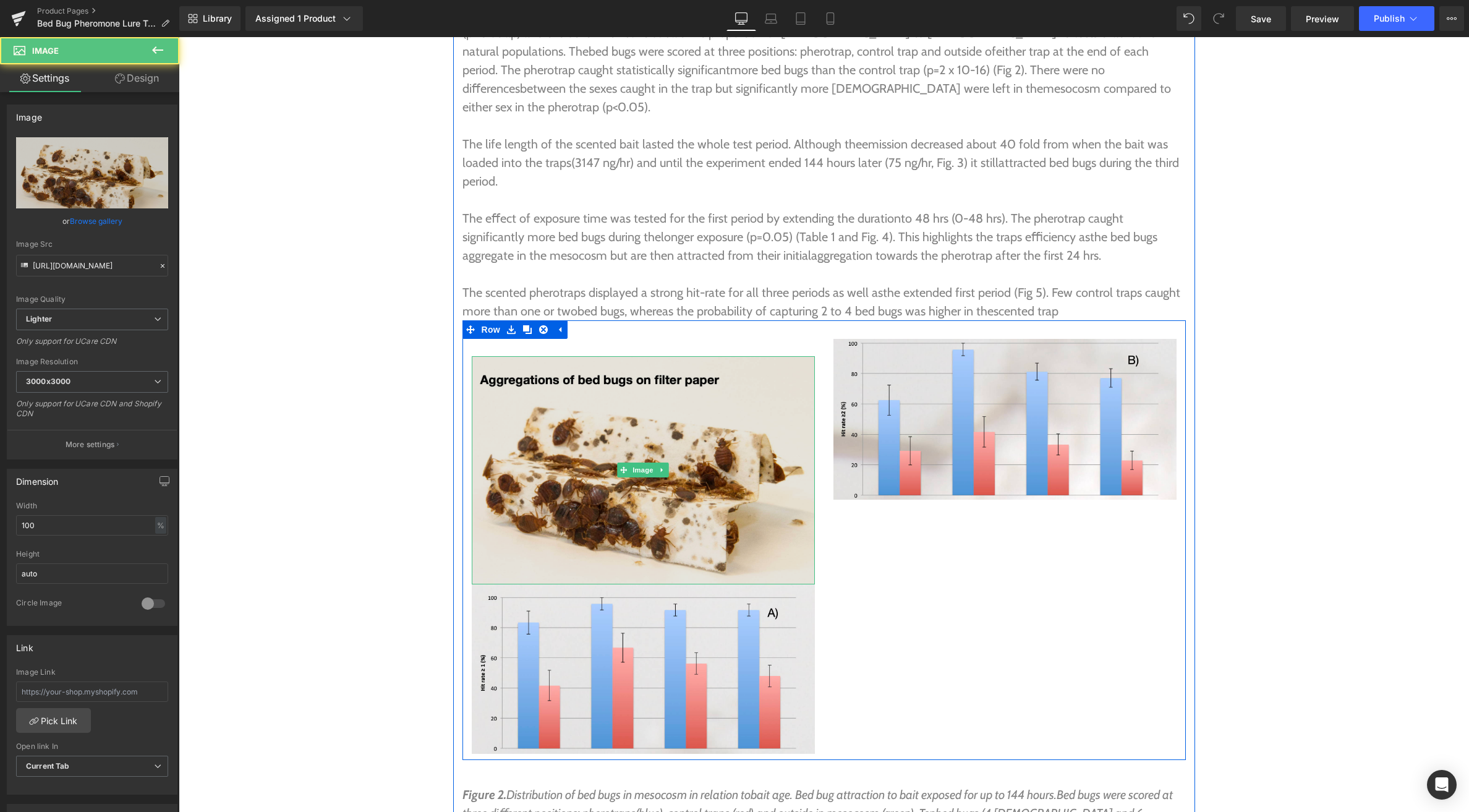
scroll to position [4725, 0]
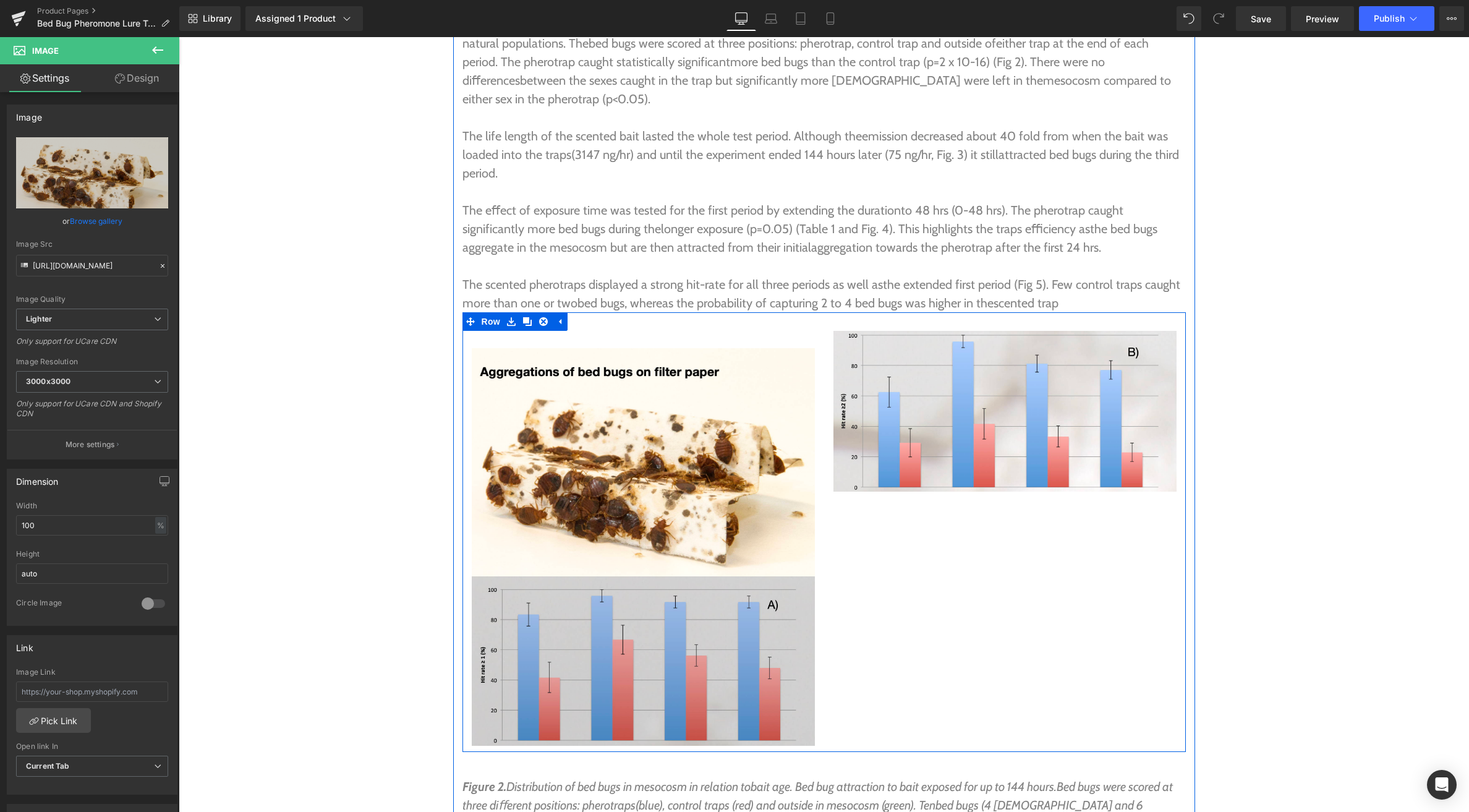
click at [684, 576] on img at bounding box center [643, 661] width 343 height 170
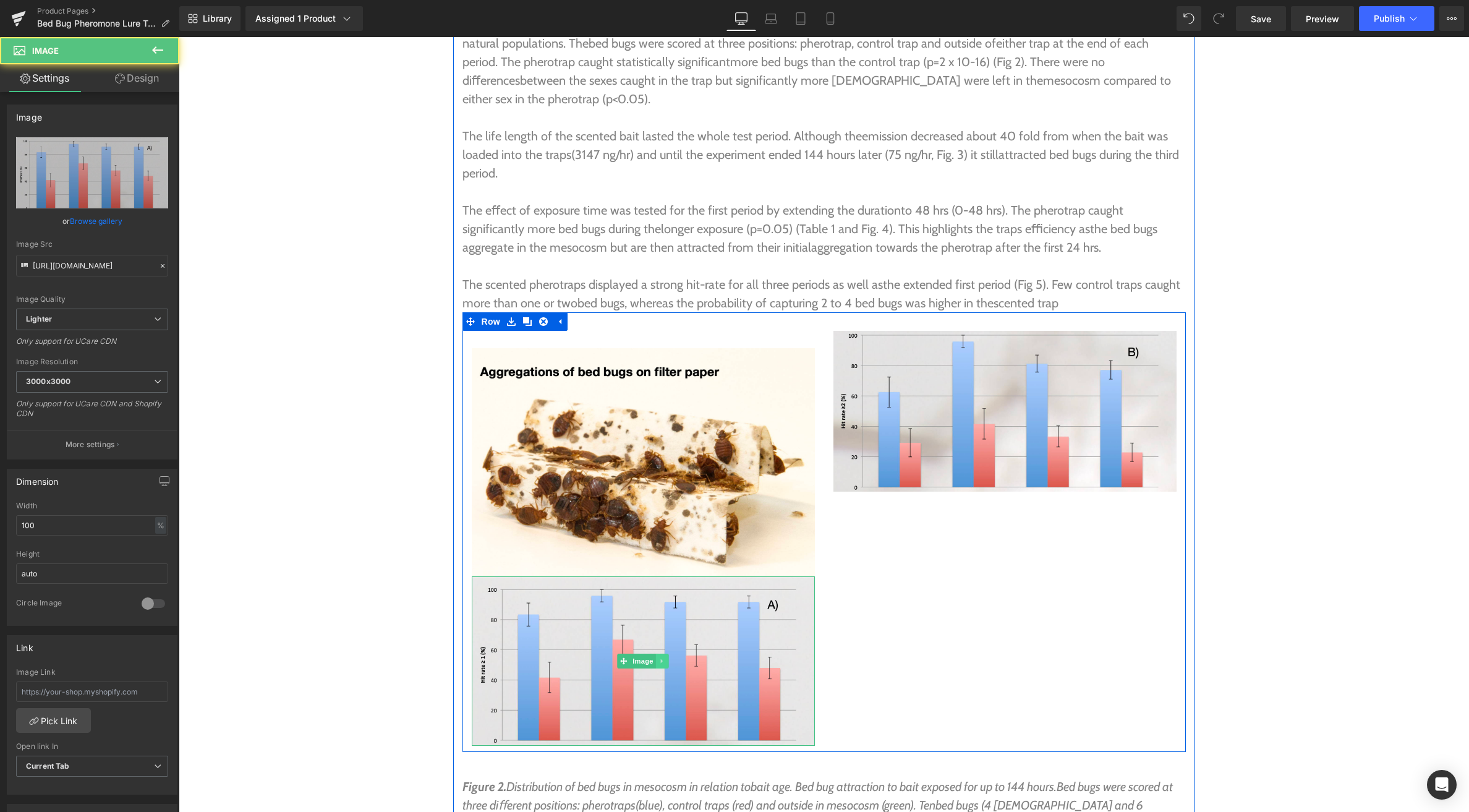
click at [662, 657] on icon at bounding box center [662, 661] width 7 height 8
click at [667, 658] on icon at bounding box center [669, 661] width 7 height 7
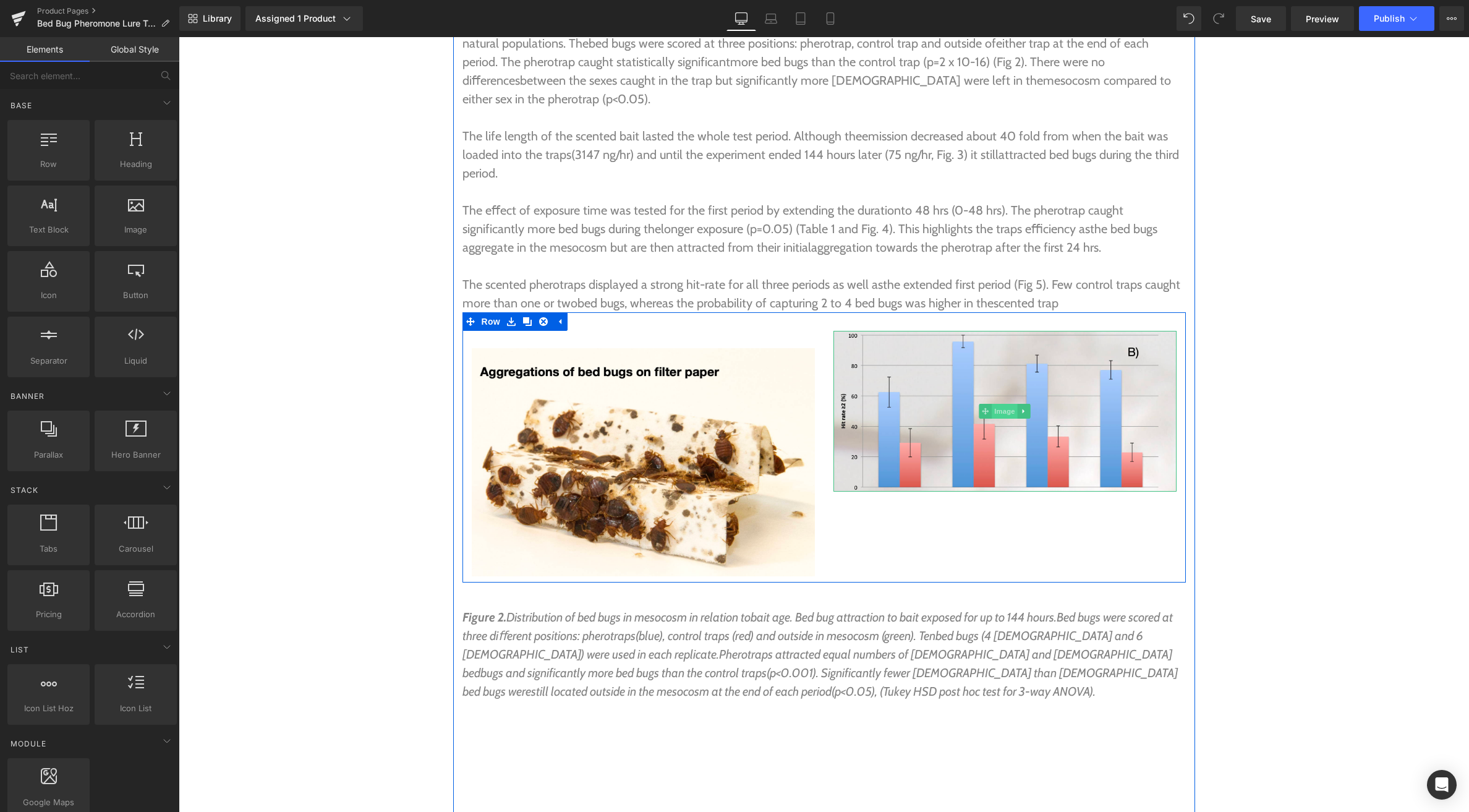
click at [1008, 404] on span "Image" at bounding box center [1004, 411] width 26 height 15
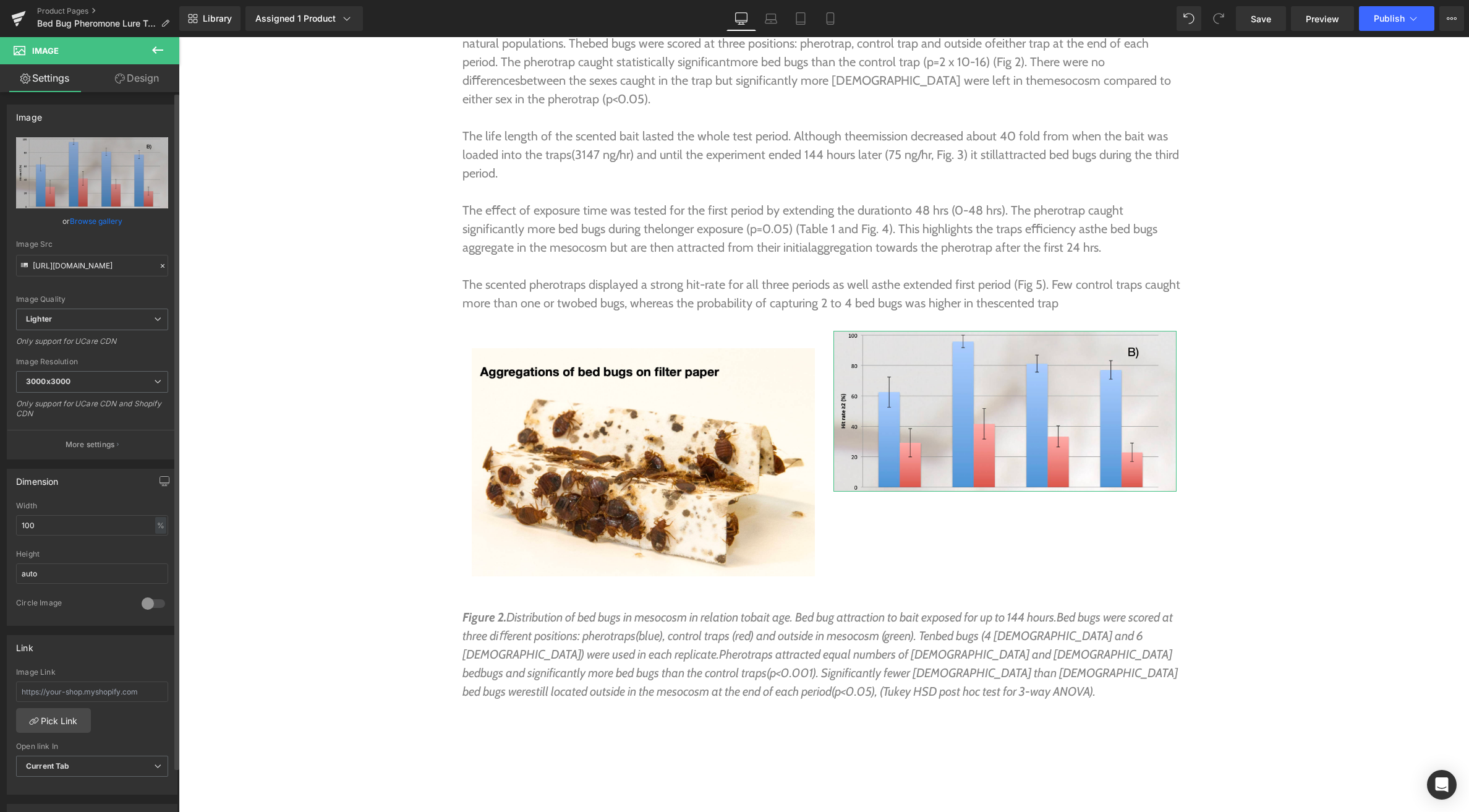
click at [84, 225] on link "Browse gallery" at bounding box center [97, 221] width 53 height 22
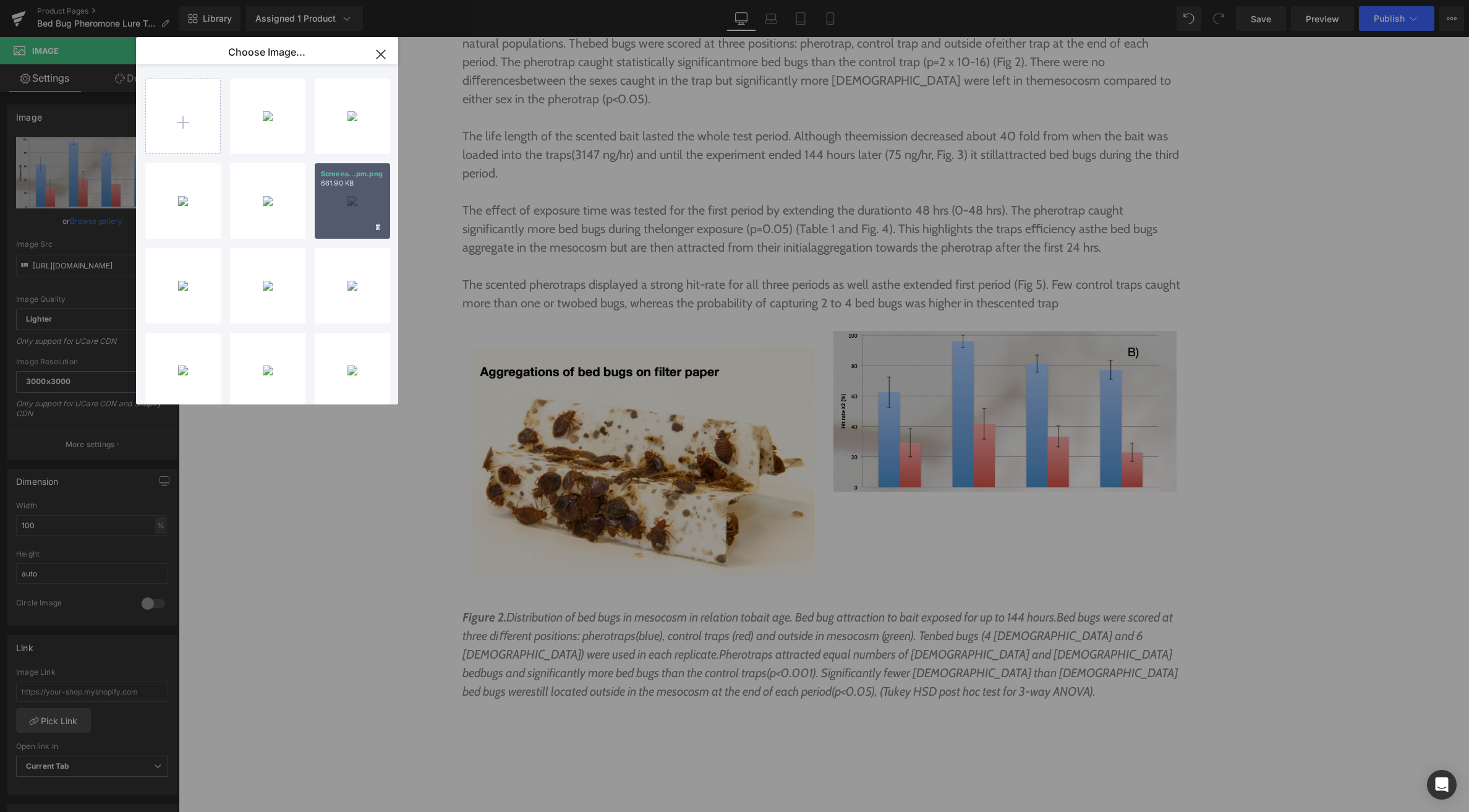
click at [371, 215] on div "Screens...pm.png 661.90 KB" at bounding box center [352, 201] width 76 height 76
type input "[URL][DOMAIN_NAME]"
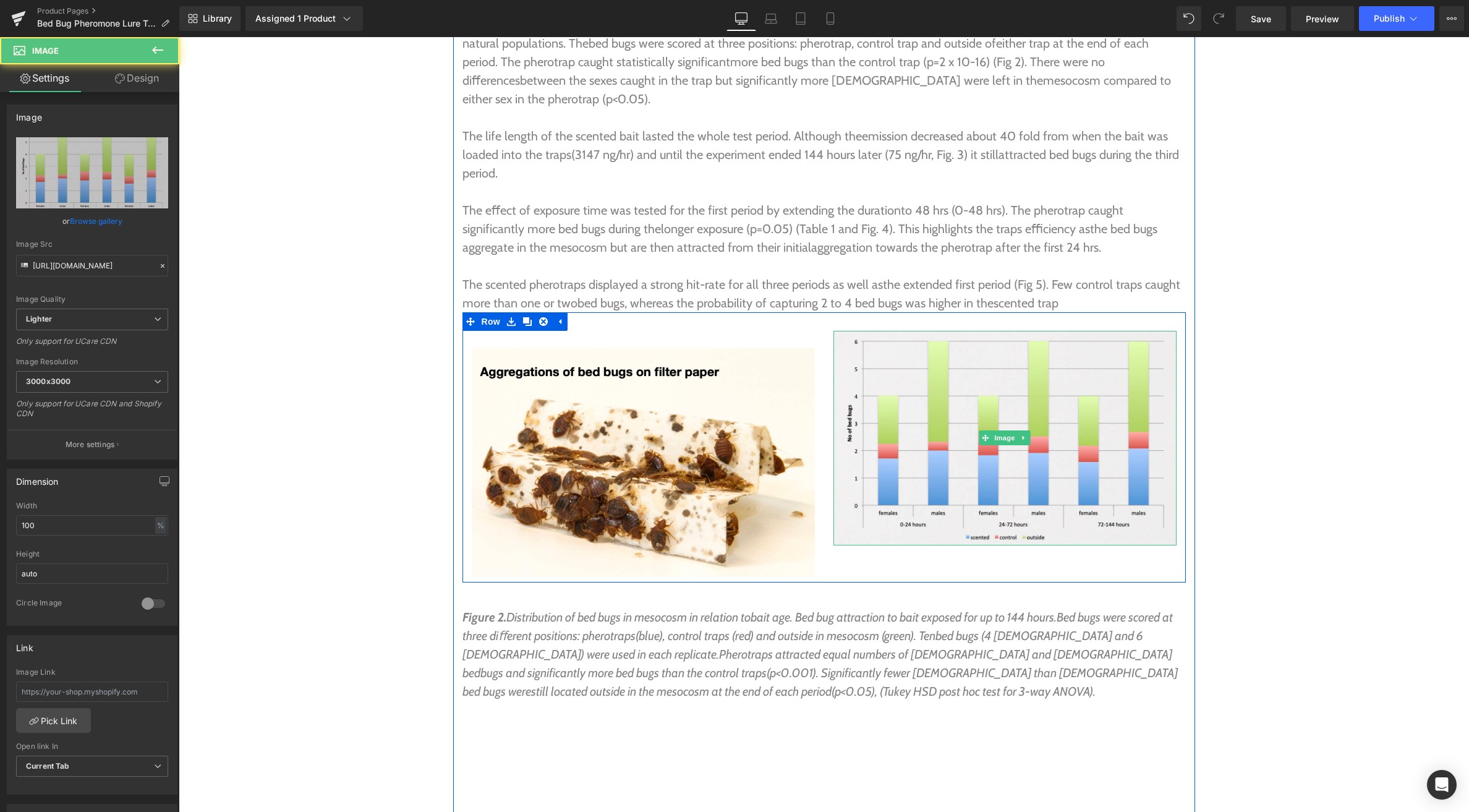
scroll to position [5532, 0]
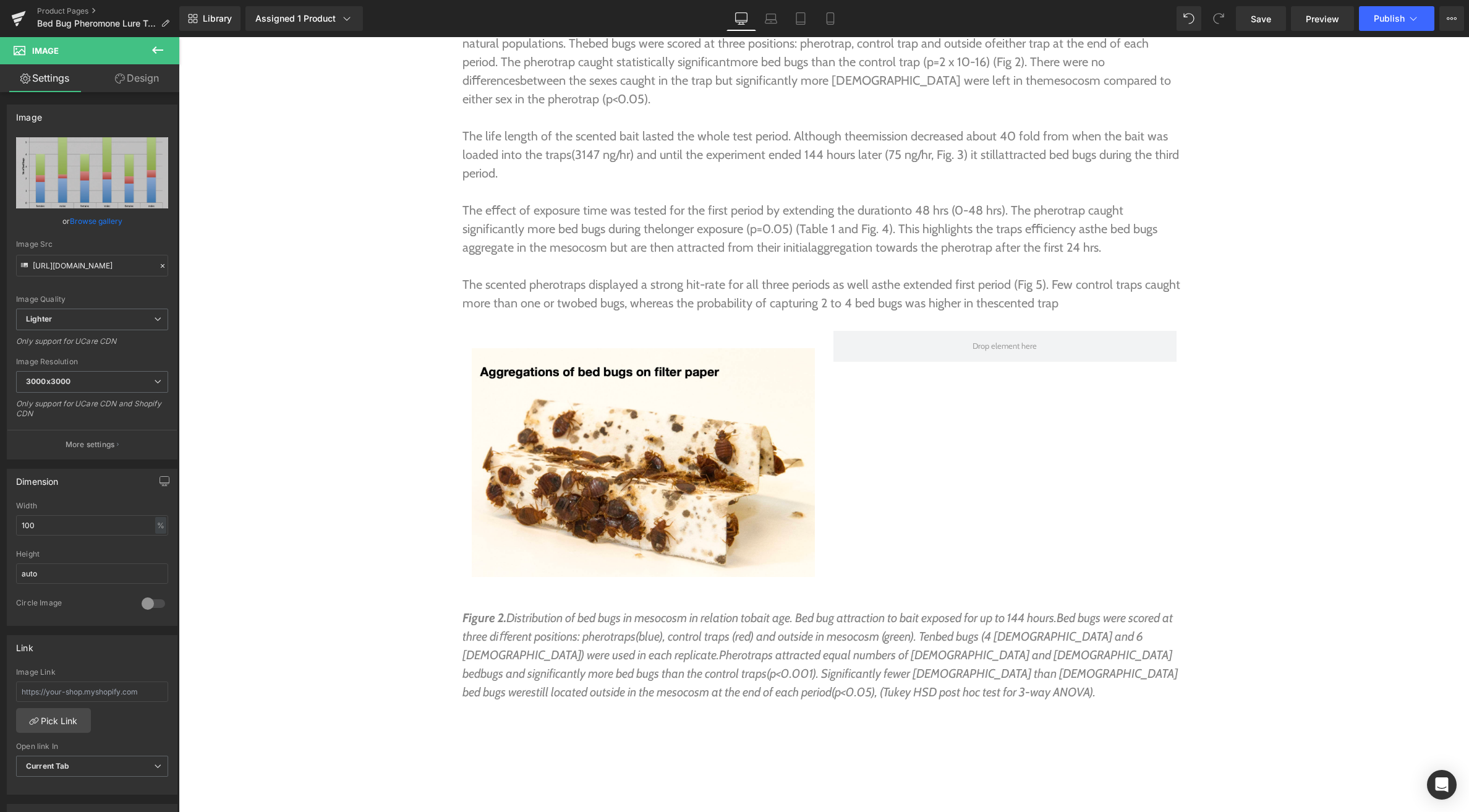
click at [161, 50] on icon at bounding box center [157, 51] width 11 height 8
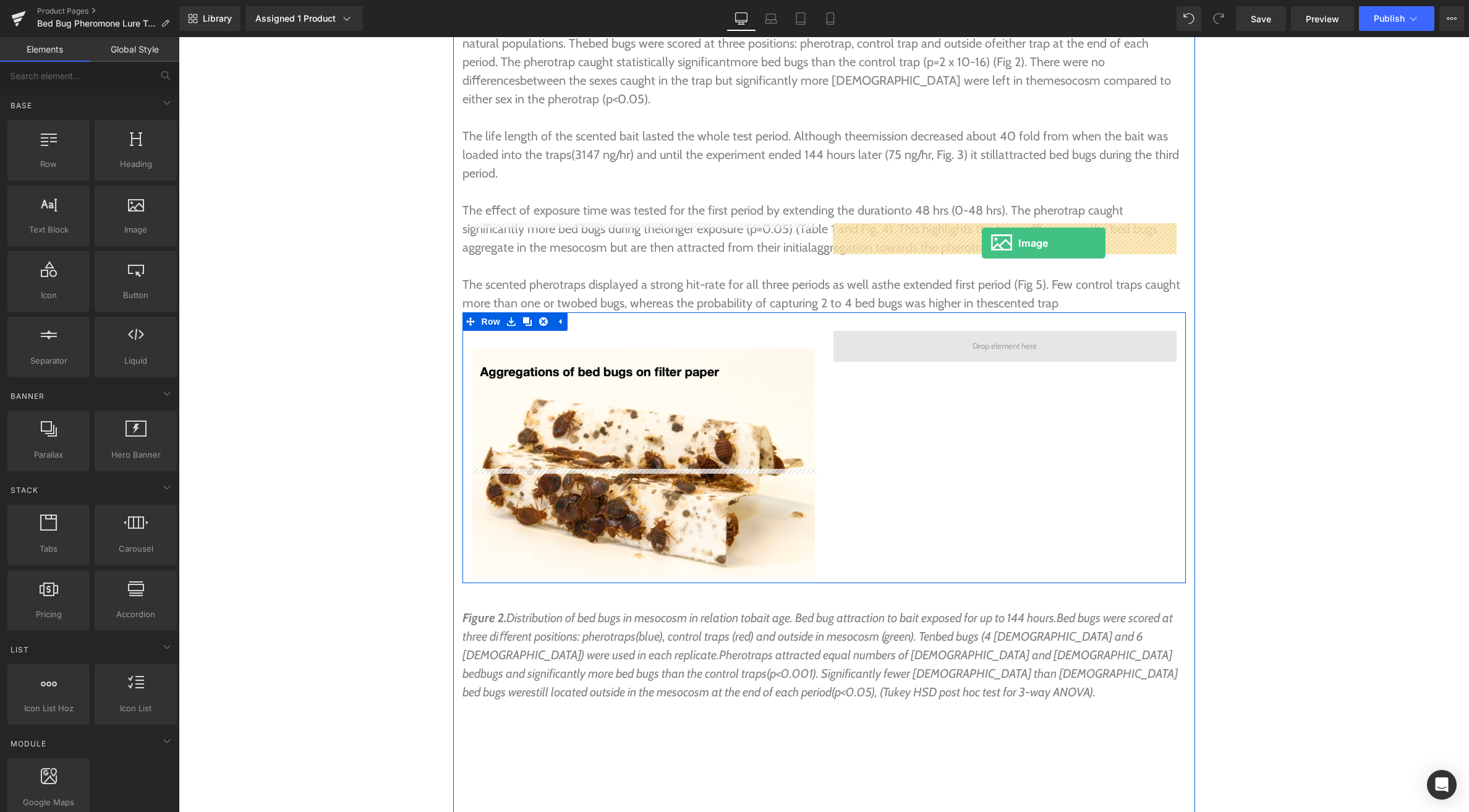
drag, startPoint x: 314, startPoint y: 247, endPoint x: 982, endPoint y: 243, distance: 668.0
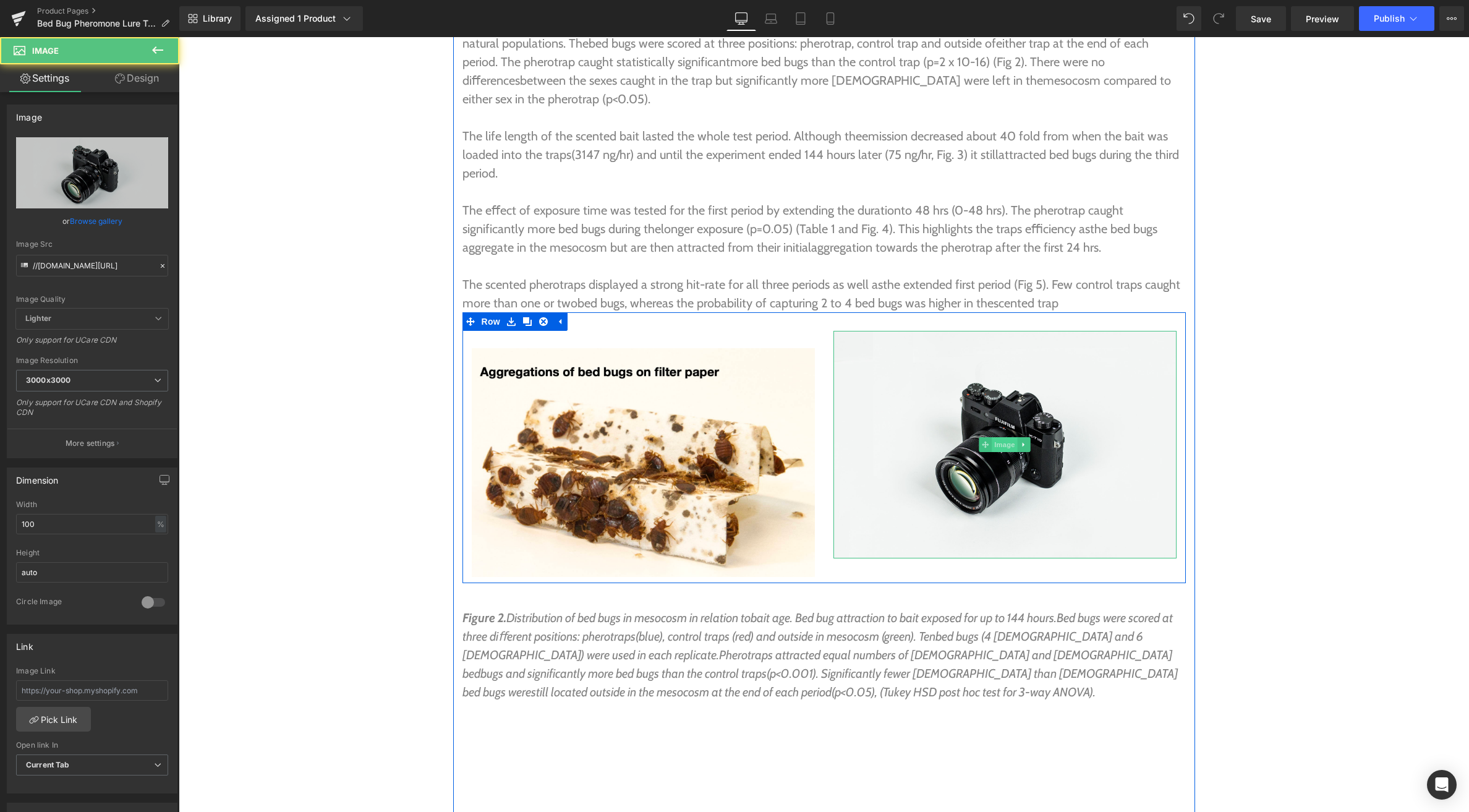
click at [1003, 438] on span "Image" at bounding box center [1004, 445] width 26 height 15
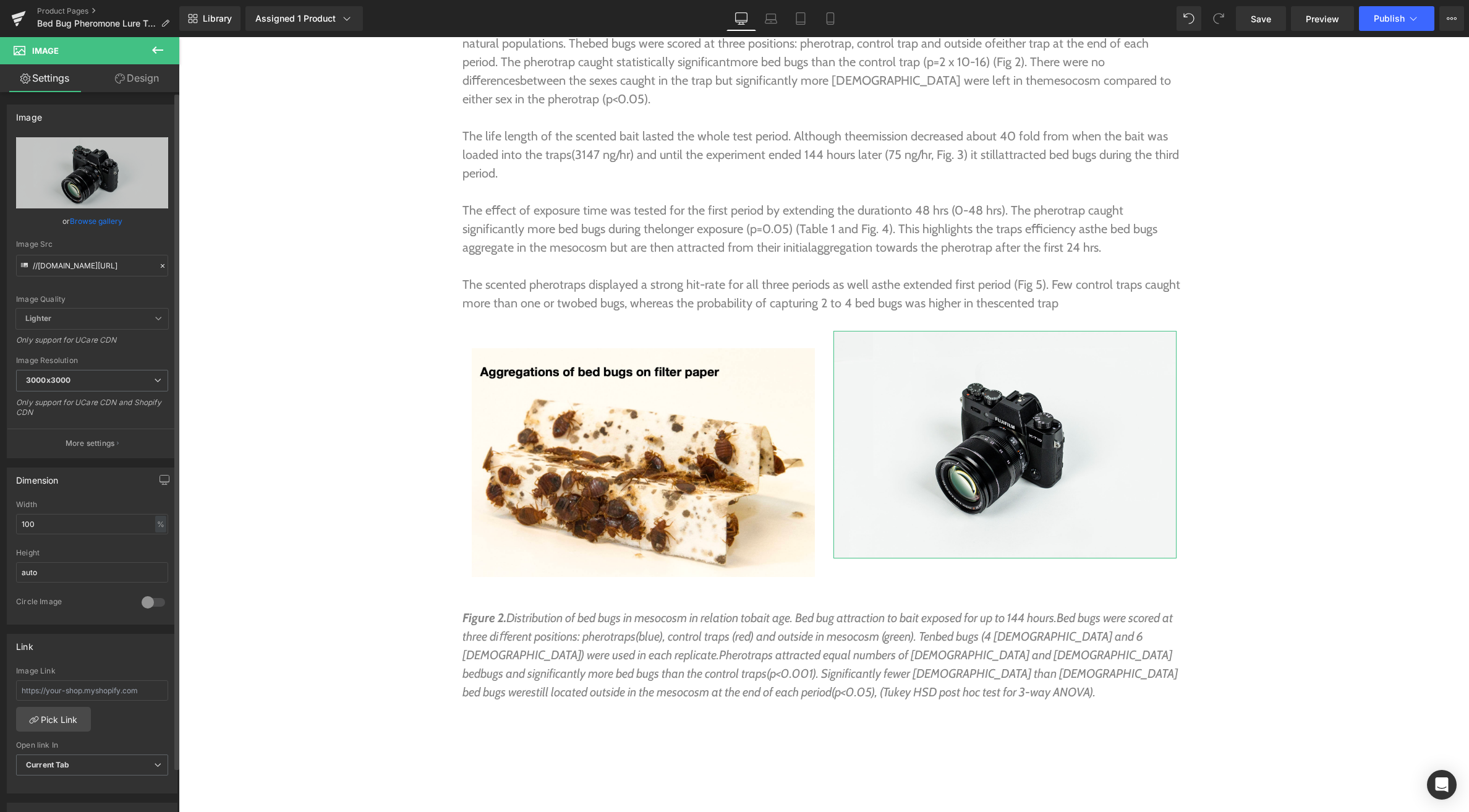
click at [88, 223] on link "Browse gallery" at bounding box center [97, 221] width 53 height 22
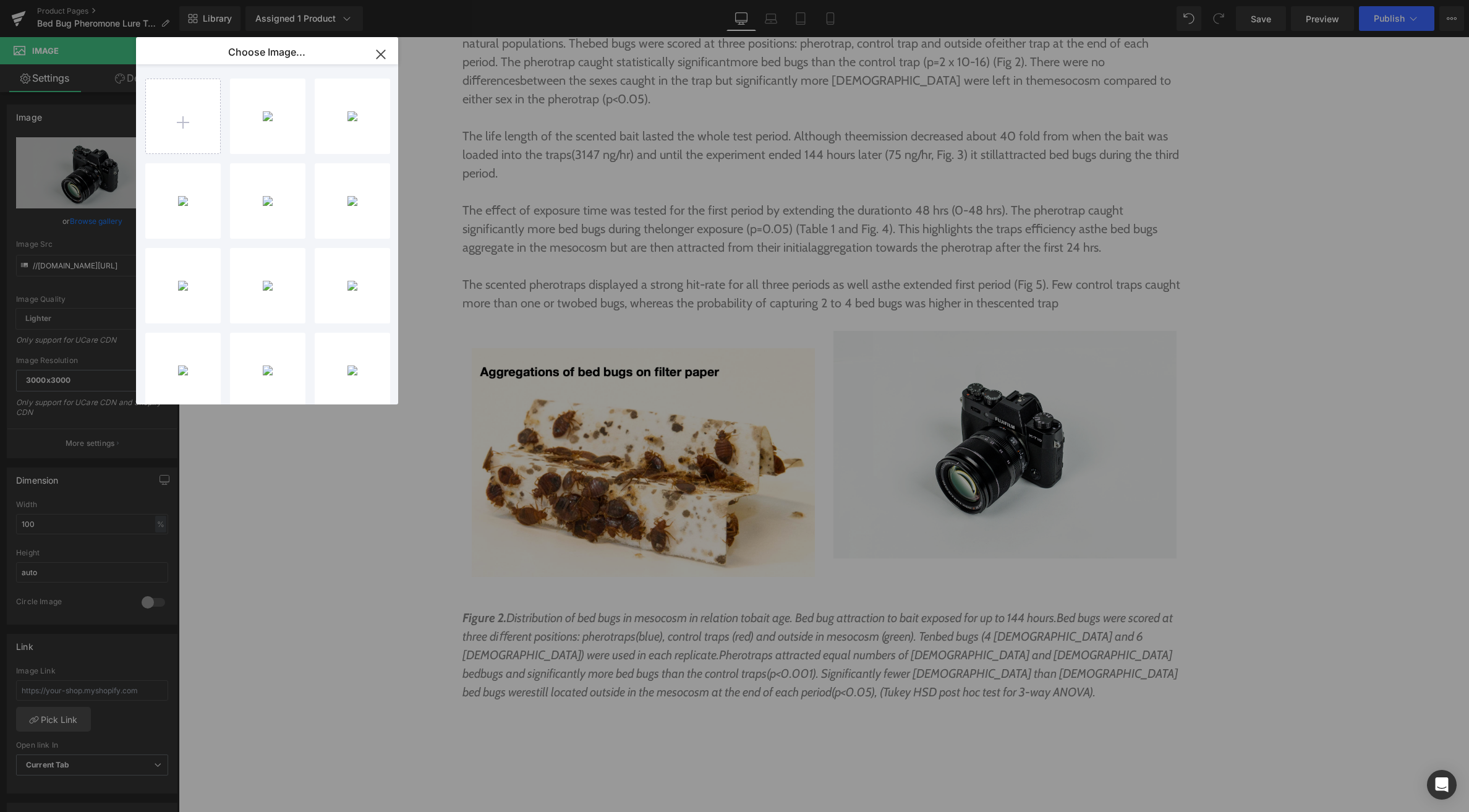
click at [394, 216] on div "Screens...pm.png 900.86 KB Delete image? Yes No Screens...pm.png 845.34 KB Dele…" at bounding box center [274, 237] width 258 height 345
click at [374, 215] on div "Screens...pm.png 661.90 KB" at bounding box center [352, 201] width 76 height 76
type input "[URL][DOMAIN_NAME]"
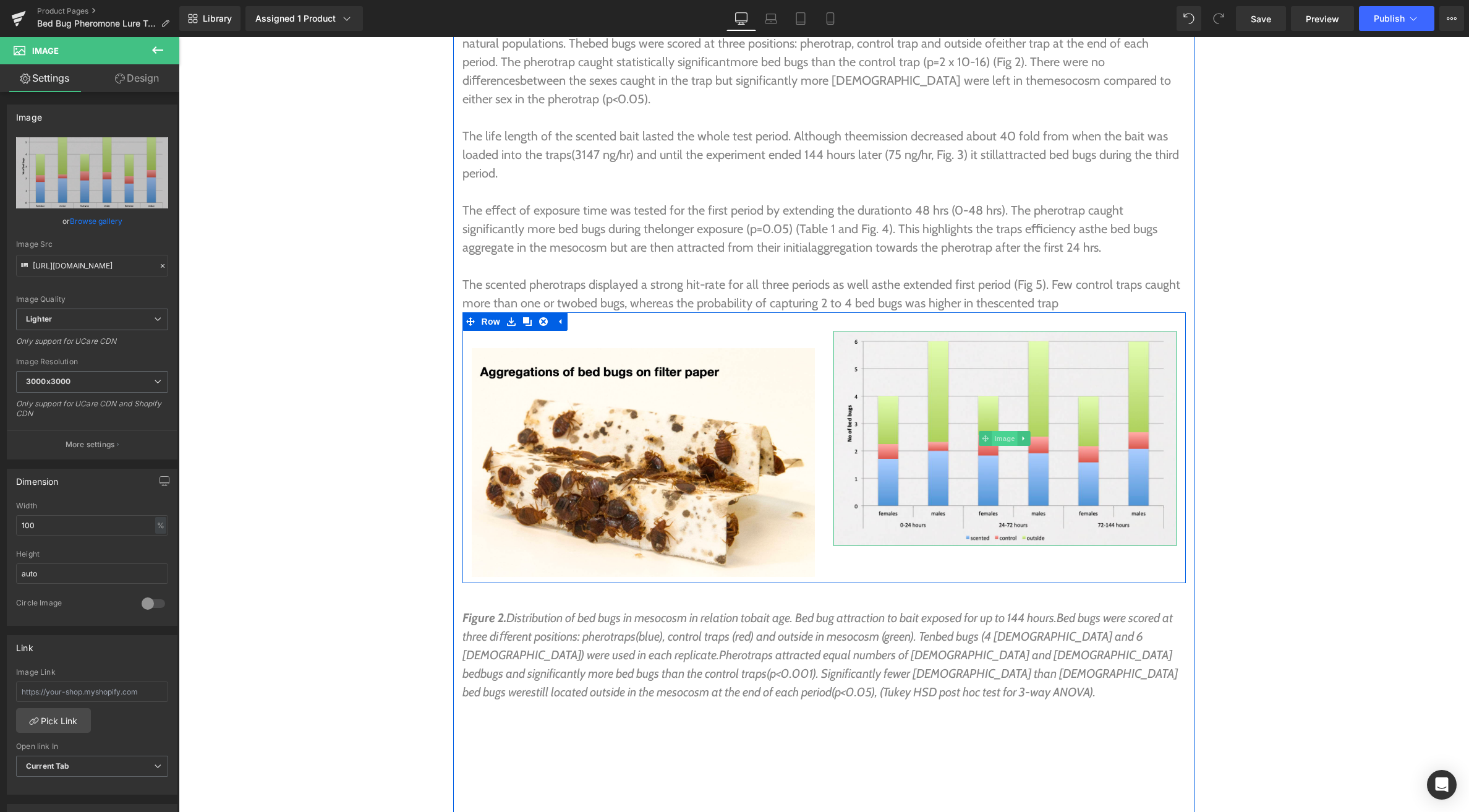
click at [1003, 431] on span "Image" at bounding box center [1004, 438] width 26 height 15
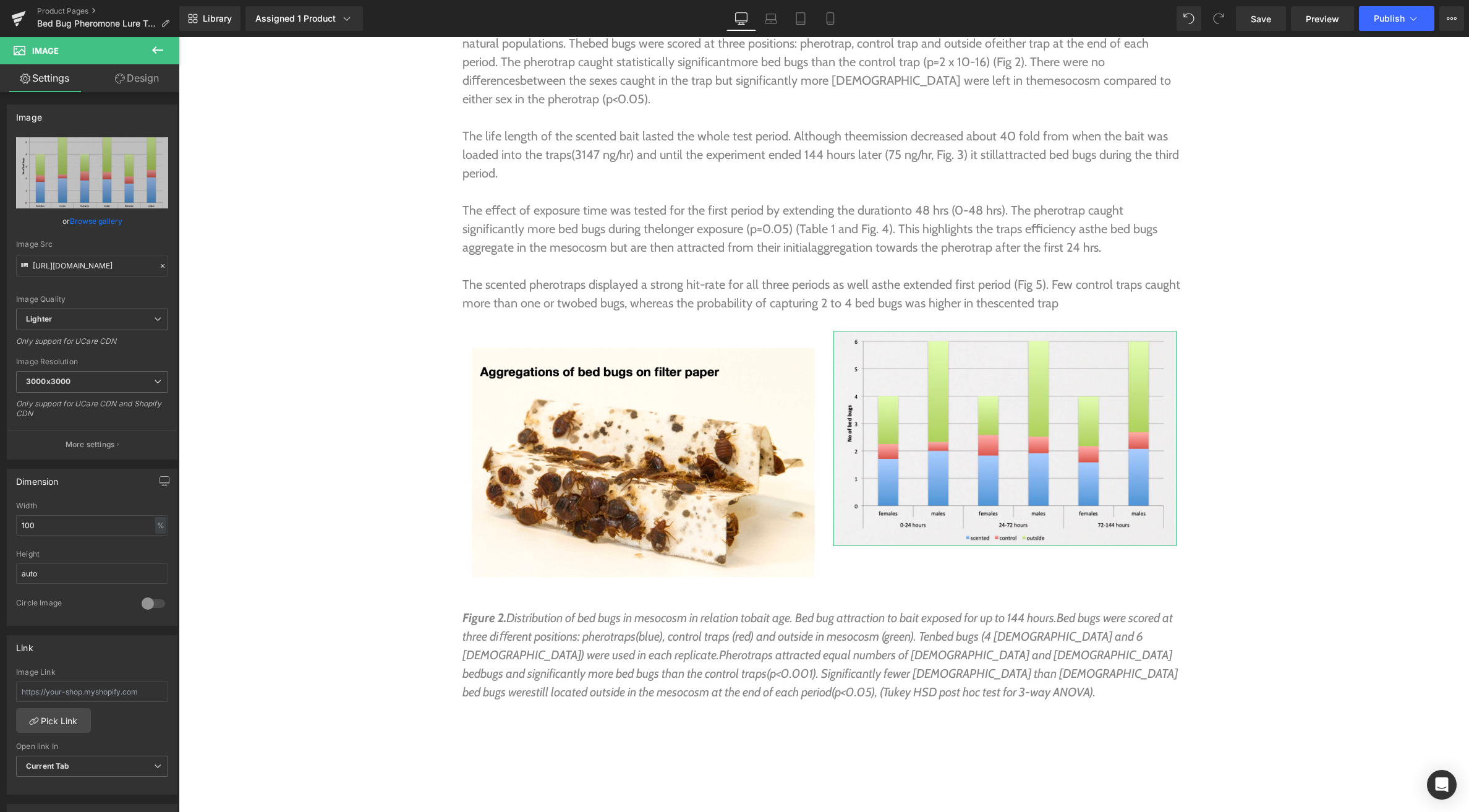
click at [135, 79] on link "Design" at bounding box center [136, 79] width 90 height 28
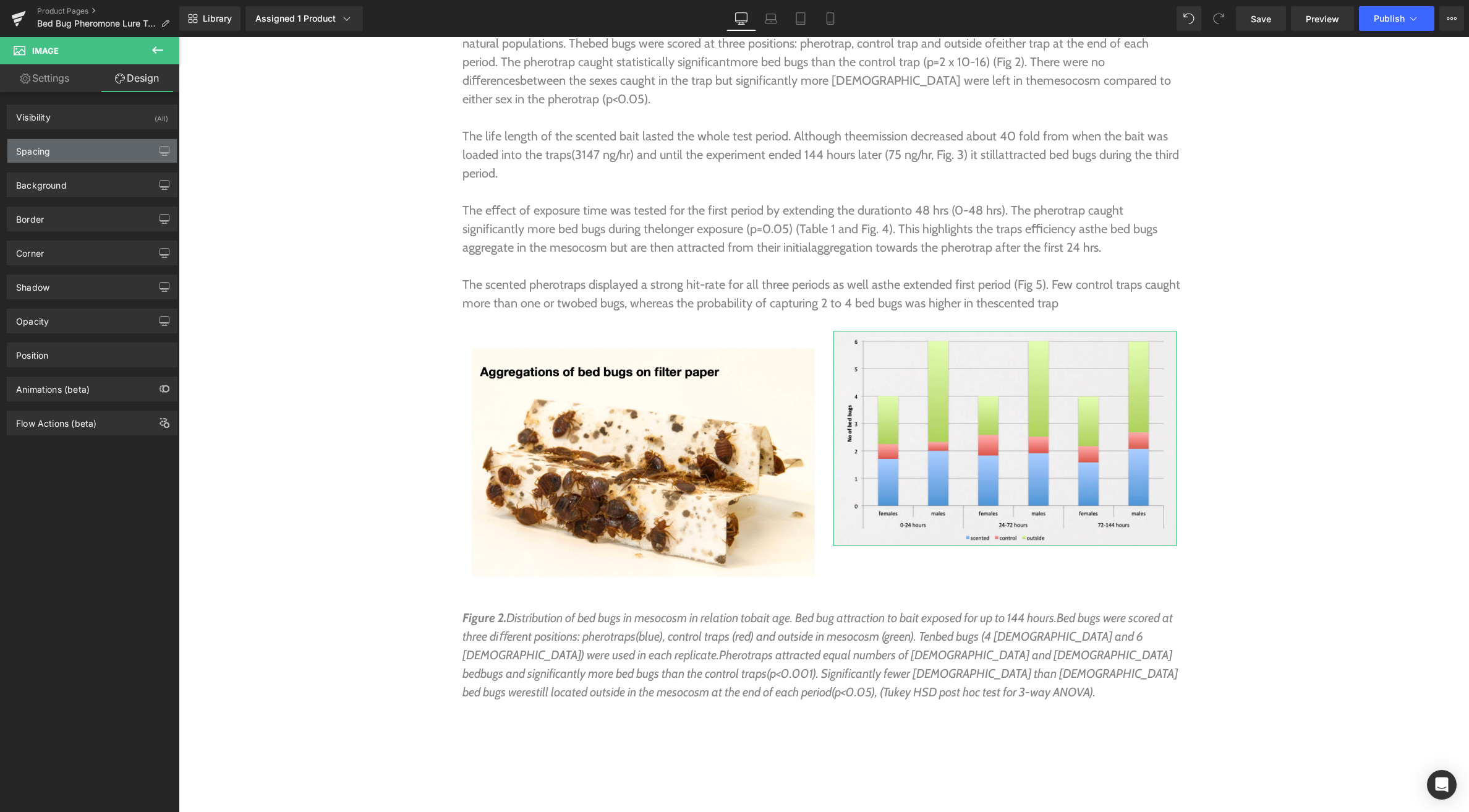
type input "0"
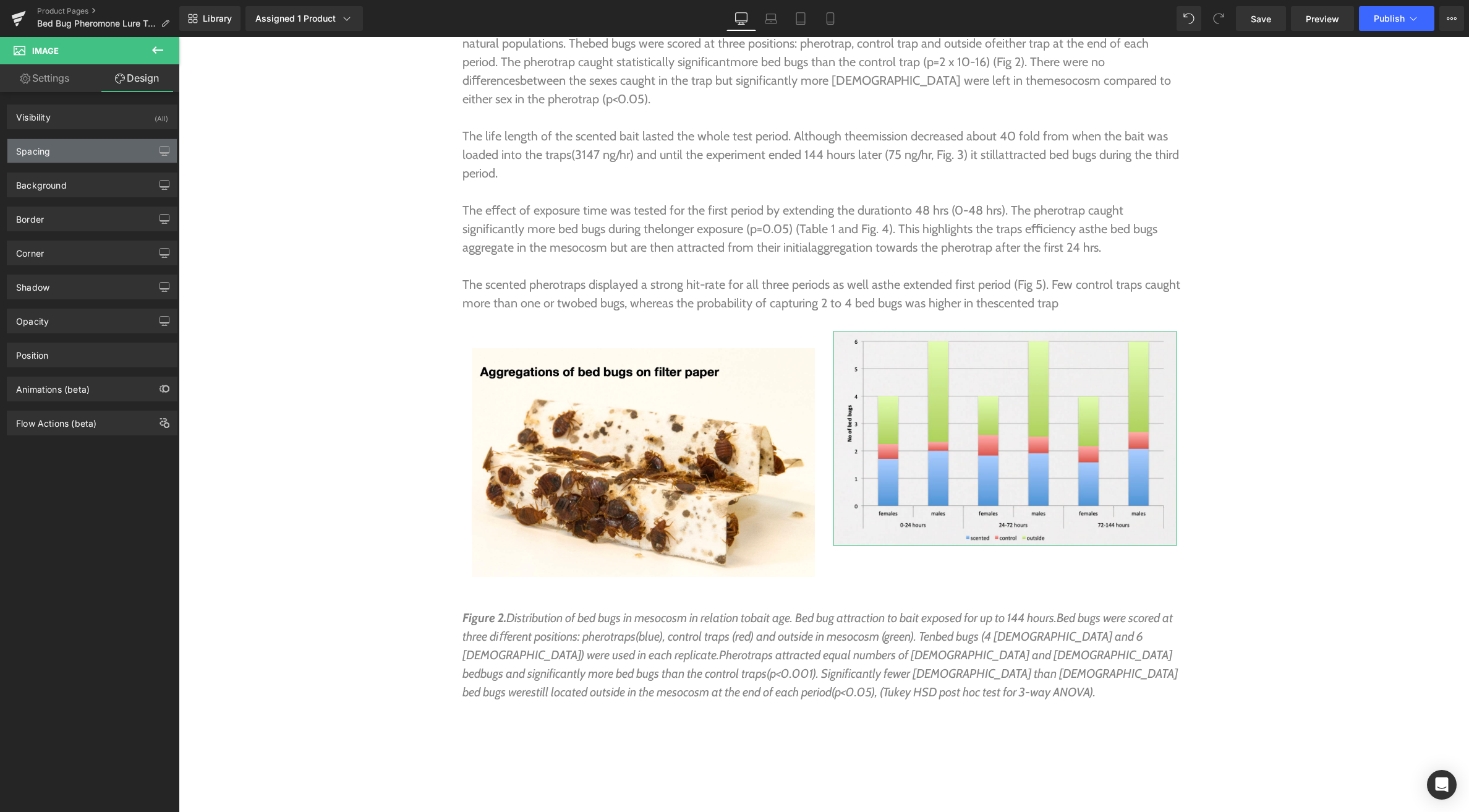
type input "0"
click at [62, 146] on div "Spacing" at bounding box center [93, 151] width 170 height 23
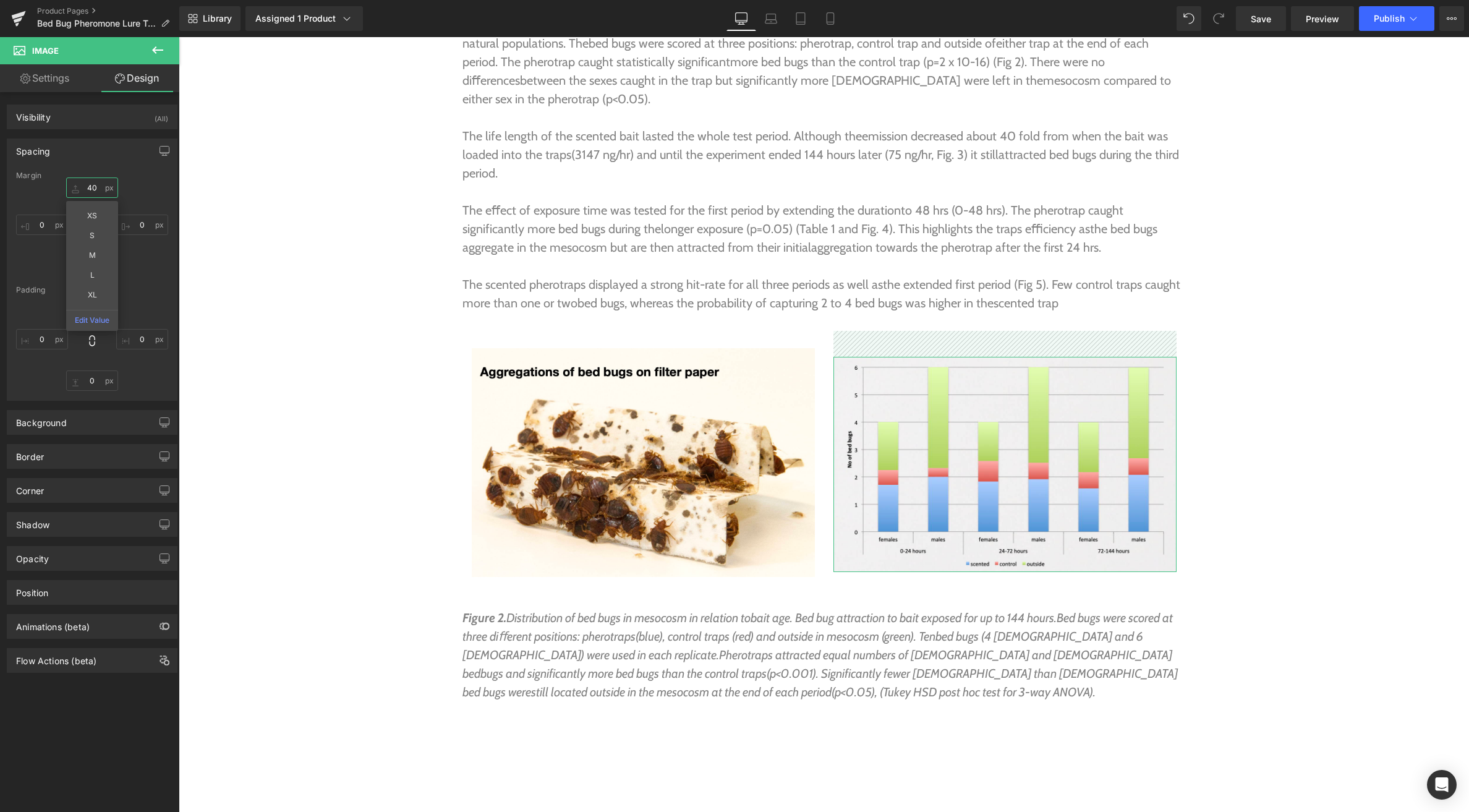
type input "39"
drag, startPoint x: 79, startPoint y: 188, endPoint x: 86, endPoint y: 163, distance: 26.0
click at [86, 163] on div "Spacing [GEOGRAPHIC_DATA] 39px 39 XS S M L XL Edit Value 0px 0 0px 0 0px 0 [GEO…" at bounding box center [92, 269] width 170 height 262
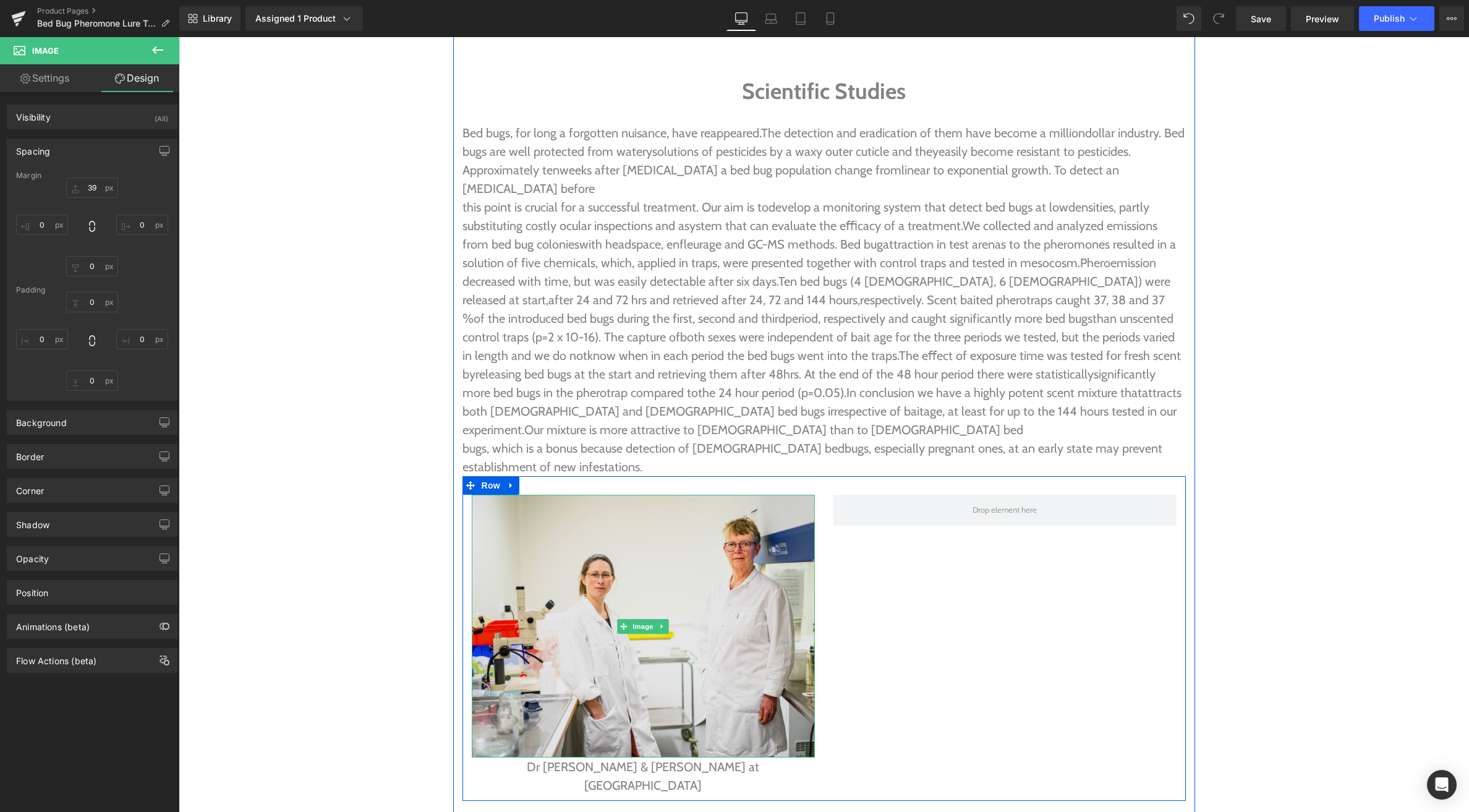
scroll to position [3960, 0]
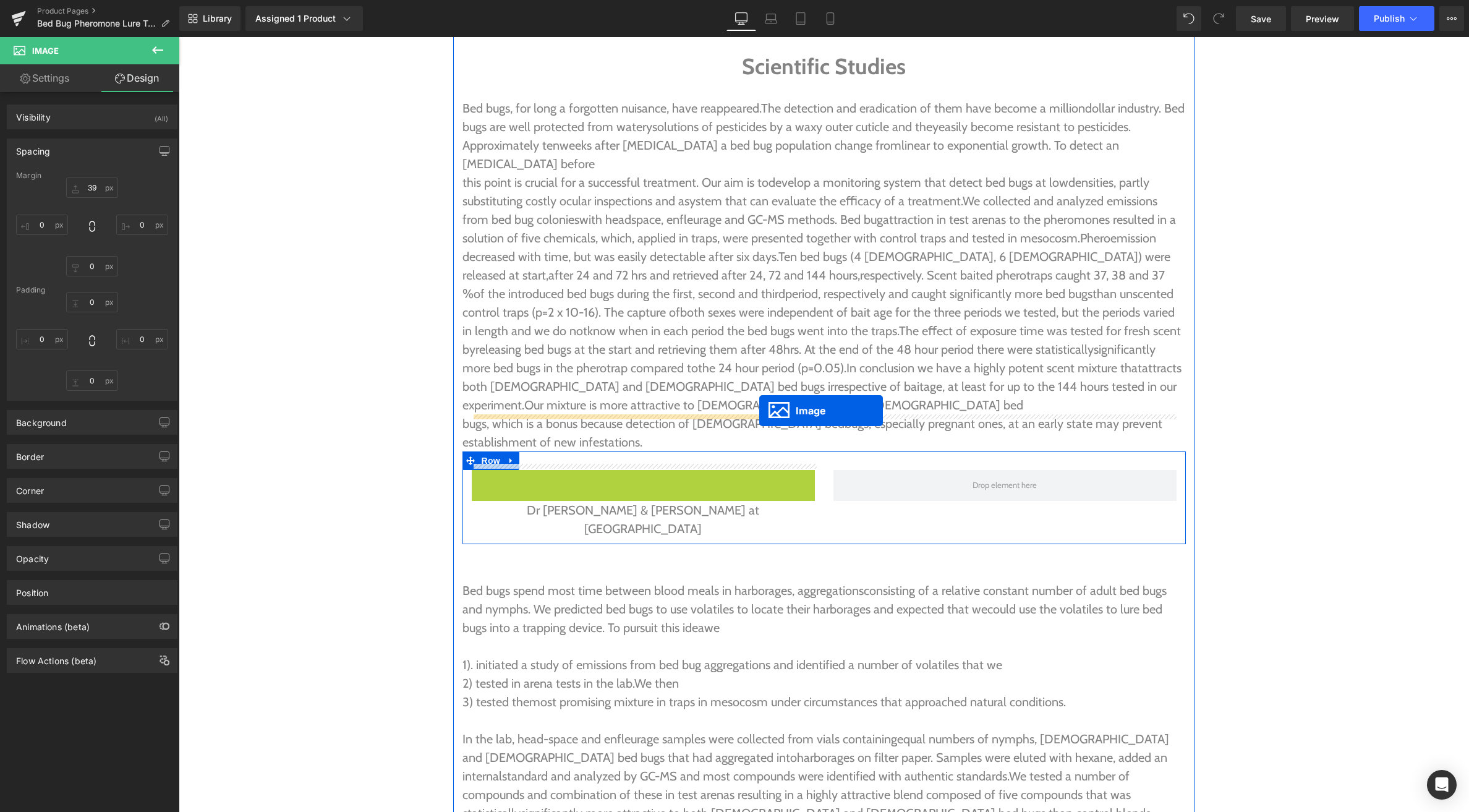
drag, startPoint x: 642, startPoint y: 548, endPoint x: 759, endPoint y: 410, distance: 180.9
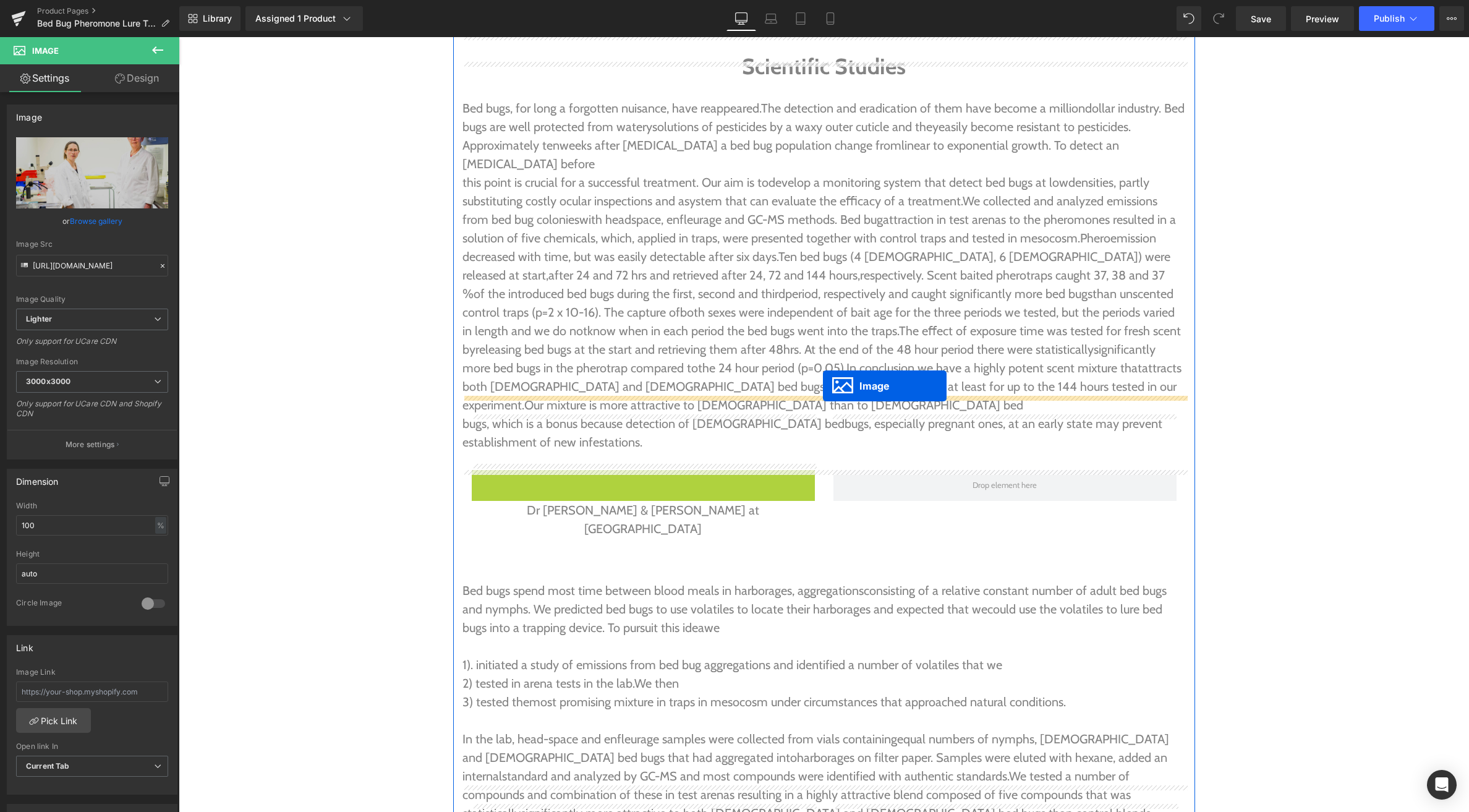
drag, startPoint x: 639, startPoint y: 543, endPoint x: 823, endPoint y: 386, distance: 241.9
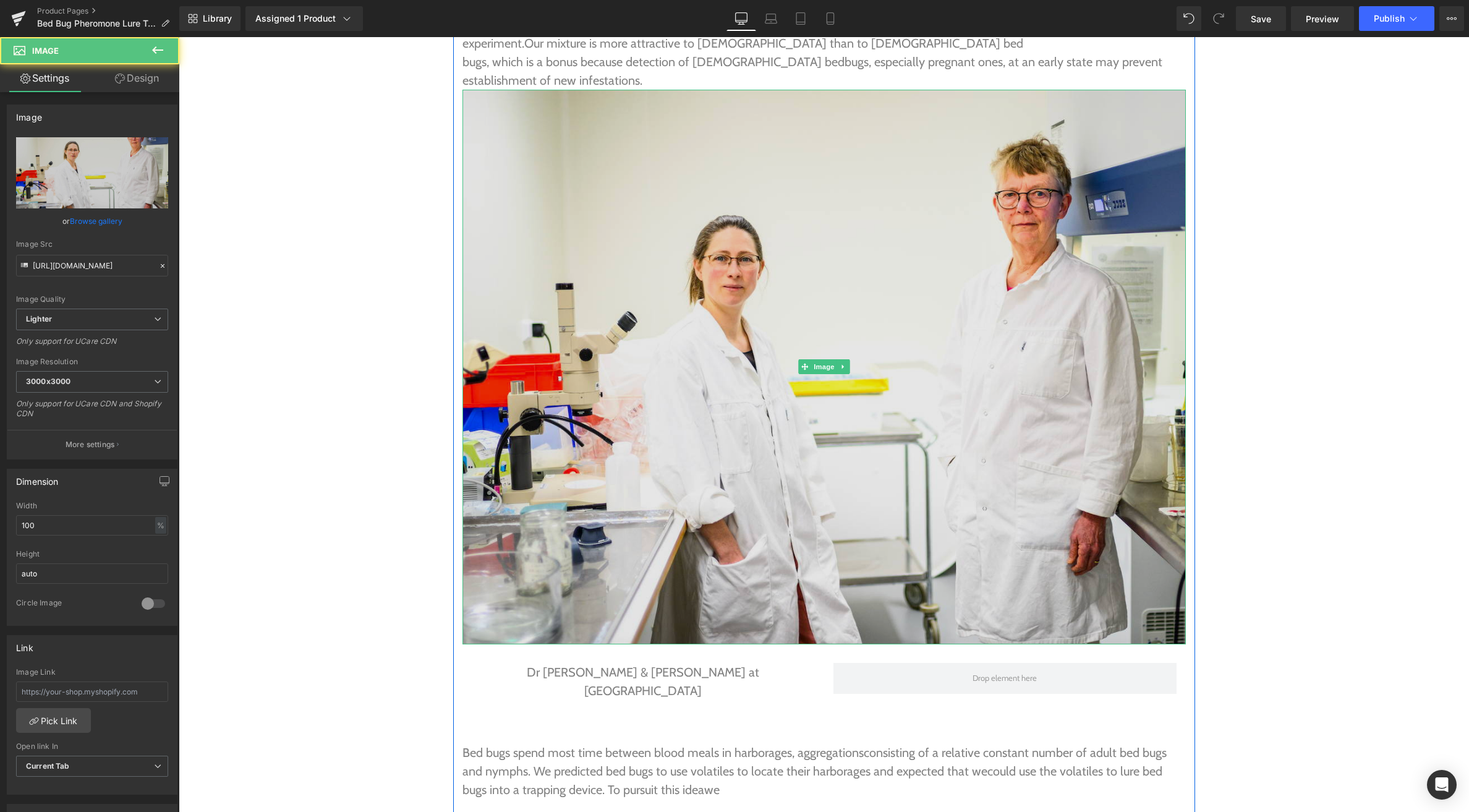
scroll to position [4327, 0]
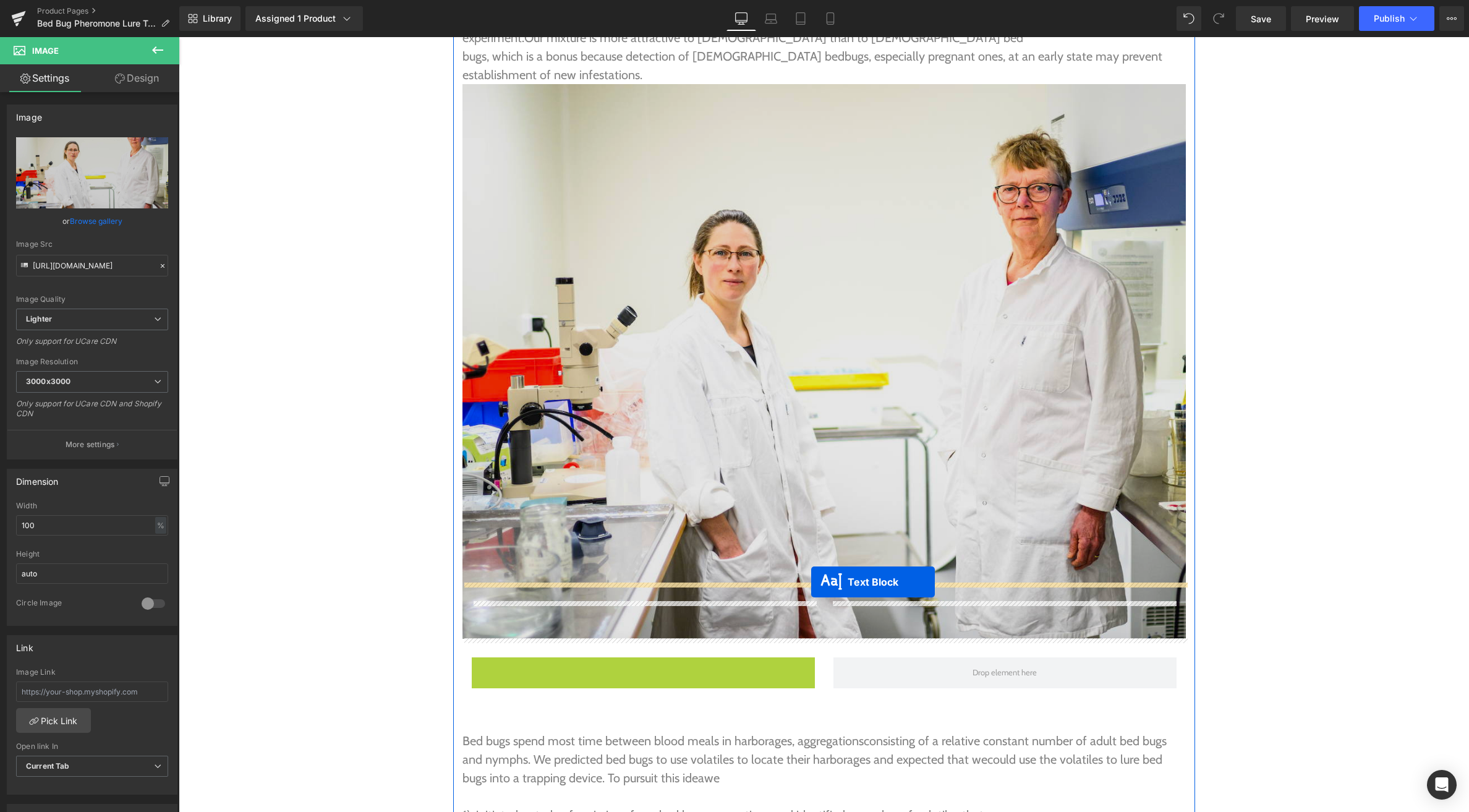
drag, startPoint x: 640, startPoint y: 610, endPoint x: 811, endPoint y: 582, distance: 173.3
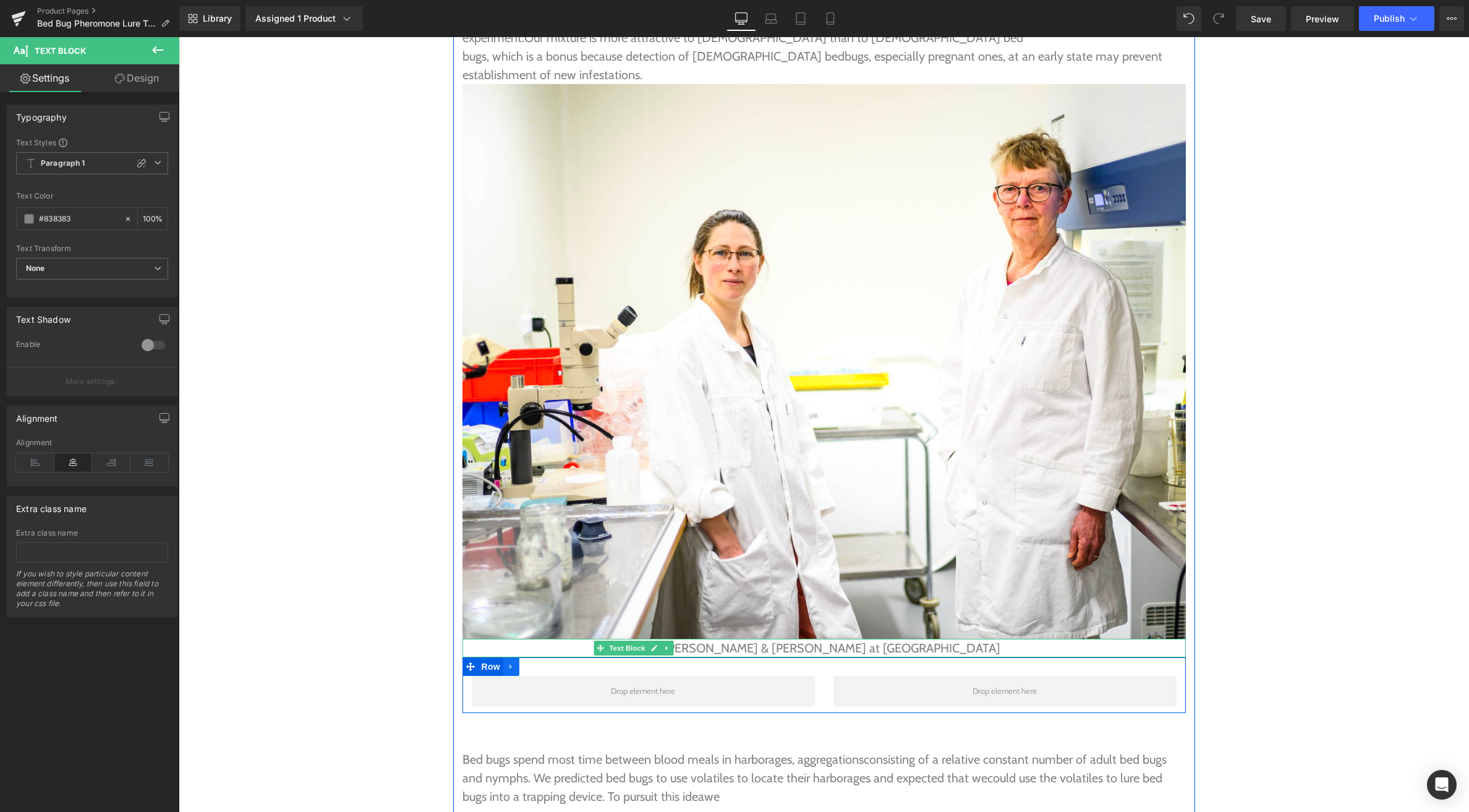
click at [510, 663] on icon at bounding box center [510, 666] width 2 height 5
click at [539, 662] on icon at bounding box center [543, 666] width 9 height 9
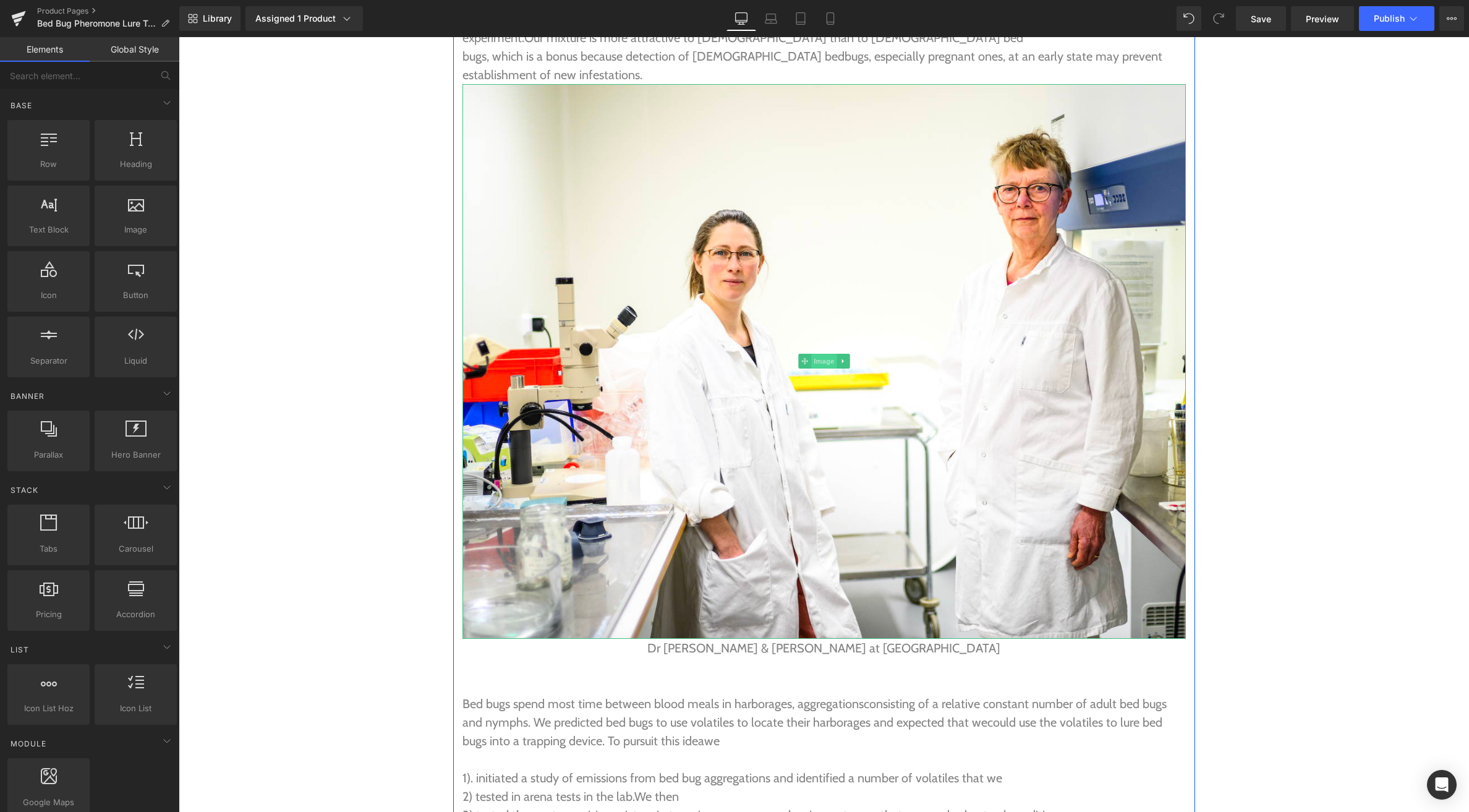
click at [829, 353] on span "Image" at bounding box center [824, 360] width 26 height 15
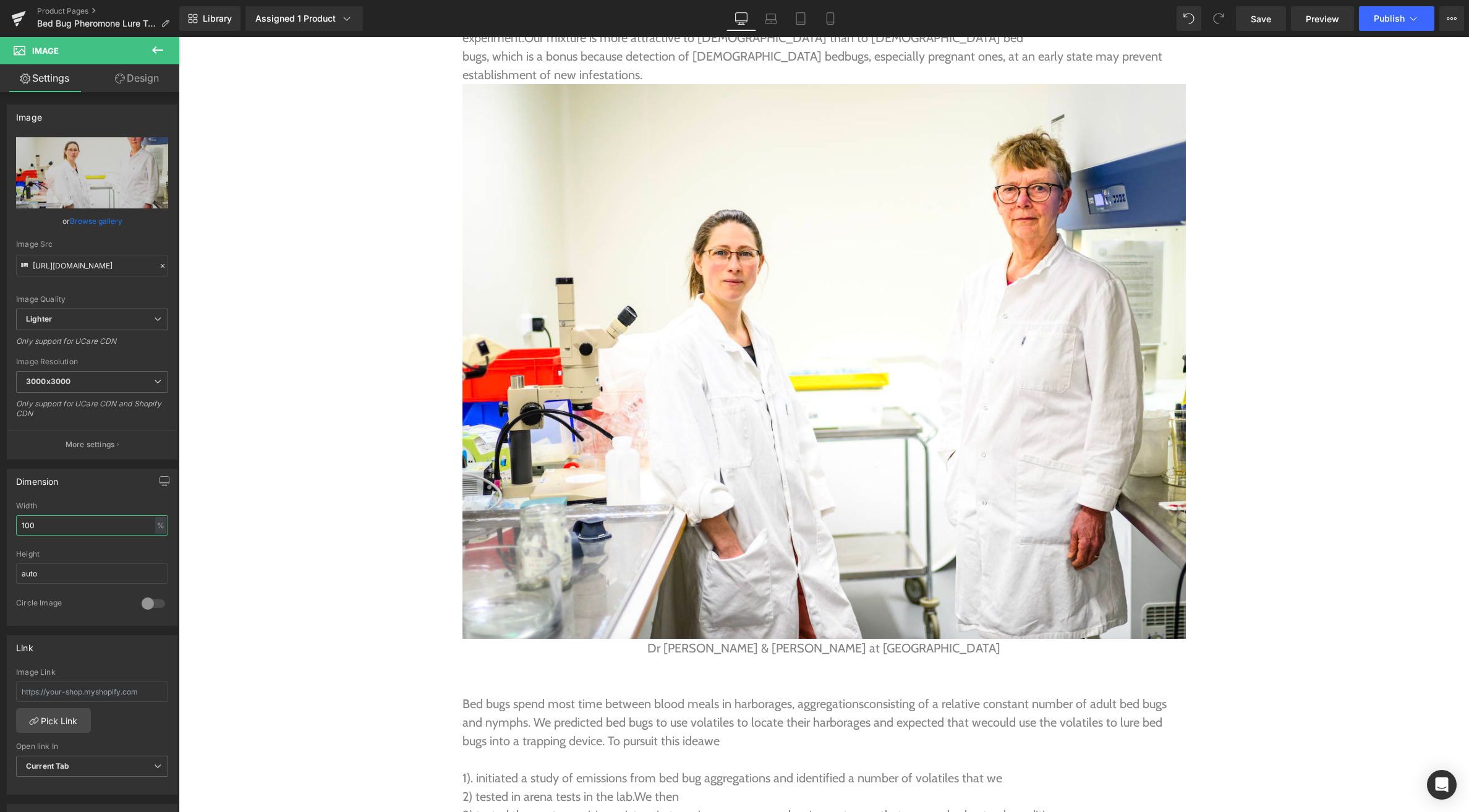
drag, startPoint x: 42, startPoint y: 525, endPoint x: -14, endPoint y: 522, distance: 56.1
click at [0, 522] on html "Image You are previewing how the will restyle your page. You can not edit Eleme…" at bounding box center [734, 406] width 1469 height 812
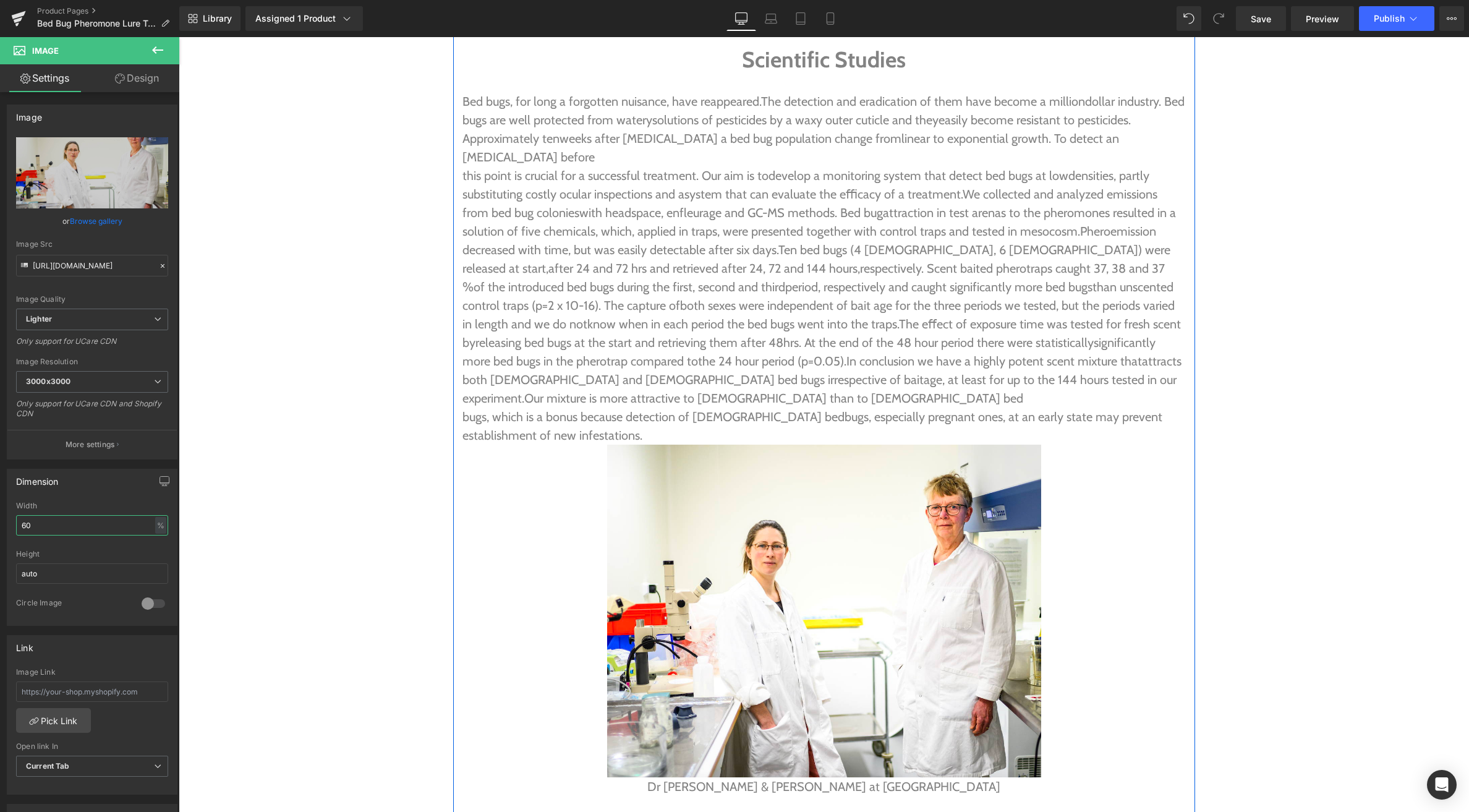
scroll to position [3968, 0]
click at [826, 603] on span "Image" at bounding box center [824, 610] width 26 height 15
type input "60"
click at [135, 83] on link "Design" at bounding box center [136, 79] width 90 height 28
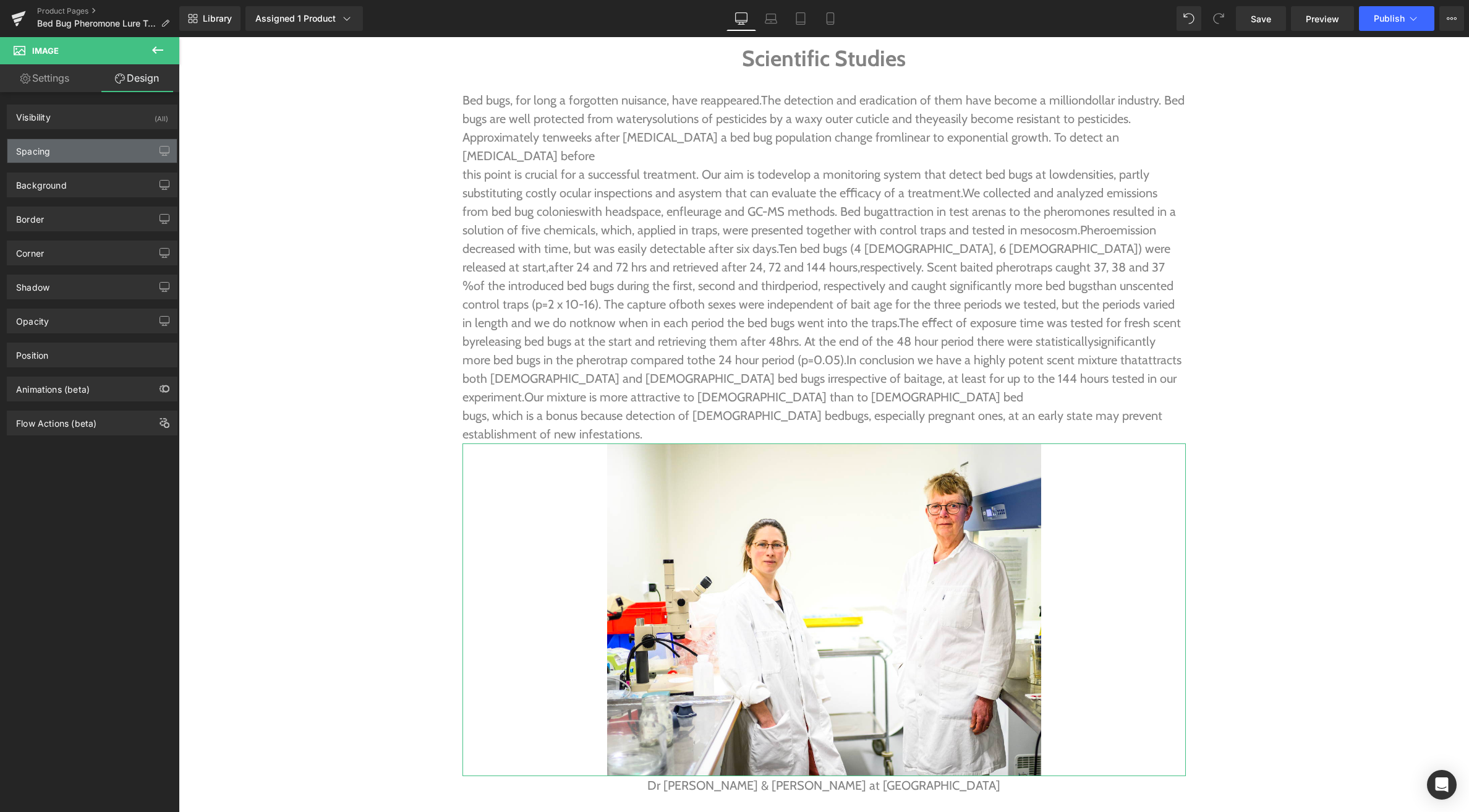
type input "0"
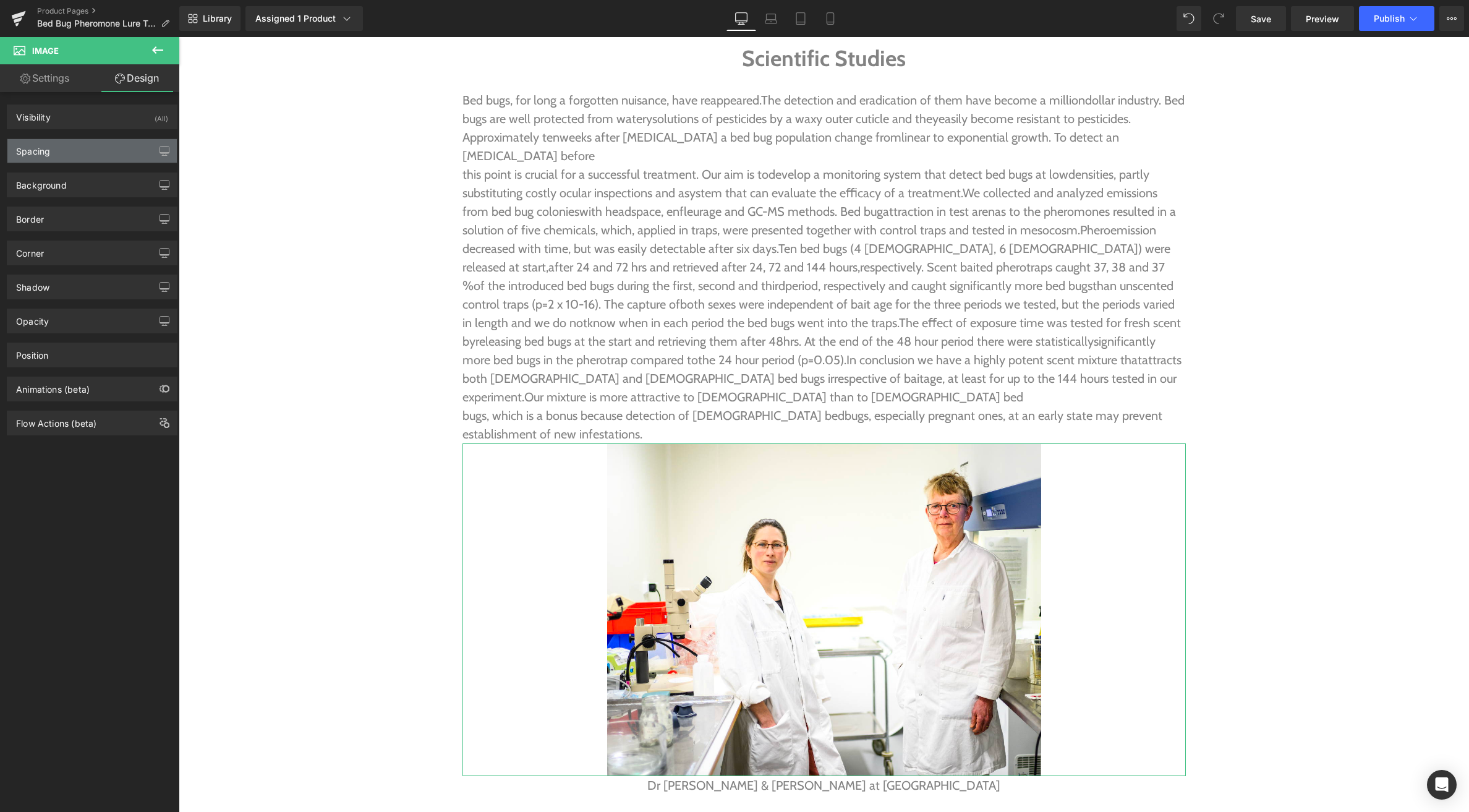
type input "0"
click at [83, 143] on div "Spacing" at bounding box center [93, 151] width 170 height 23
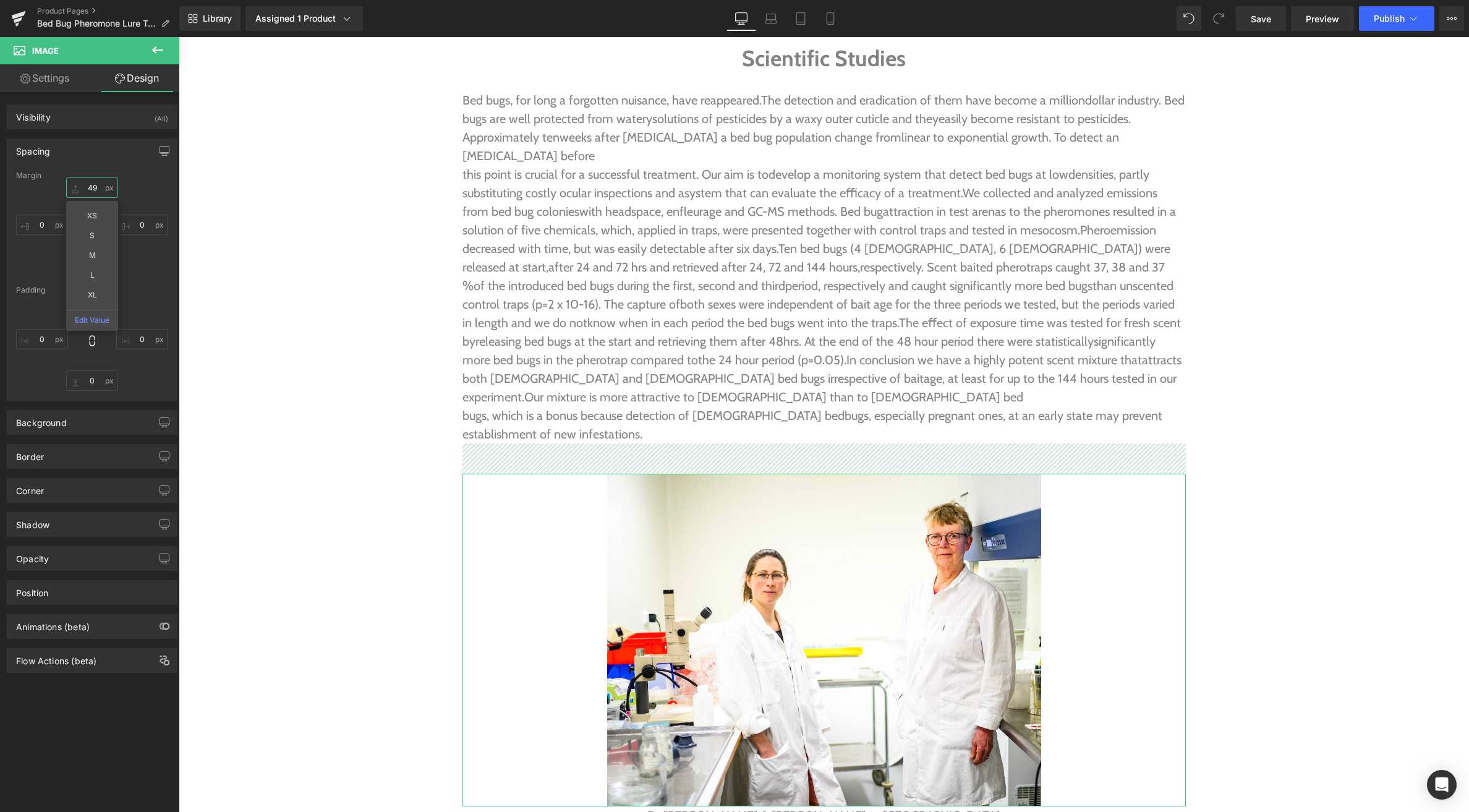
type input "49"
drag, startPoint x: 79, startPoint y: 188, endPoint x: 82, endPoint y: 157, distance: 31.1
click at [82, 157] on div "Spacing [GEOGRAPHIC_DATA] 49px 49 XS S M L XL Edit Value 0px 0 0px 0 0px 0 [GEO…" at bounding box center [92, 269] width 170 height 262
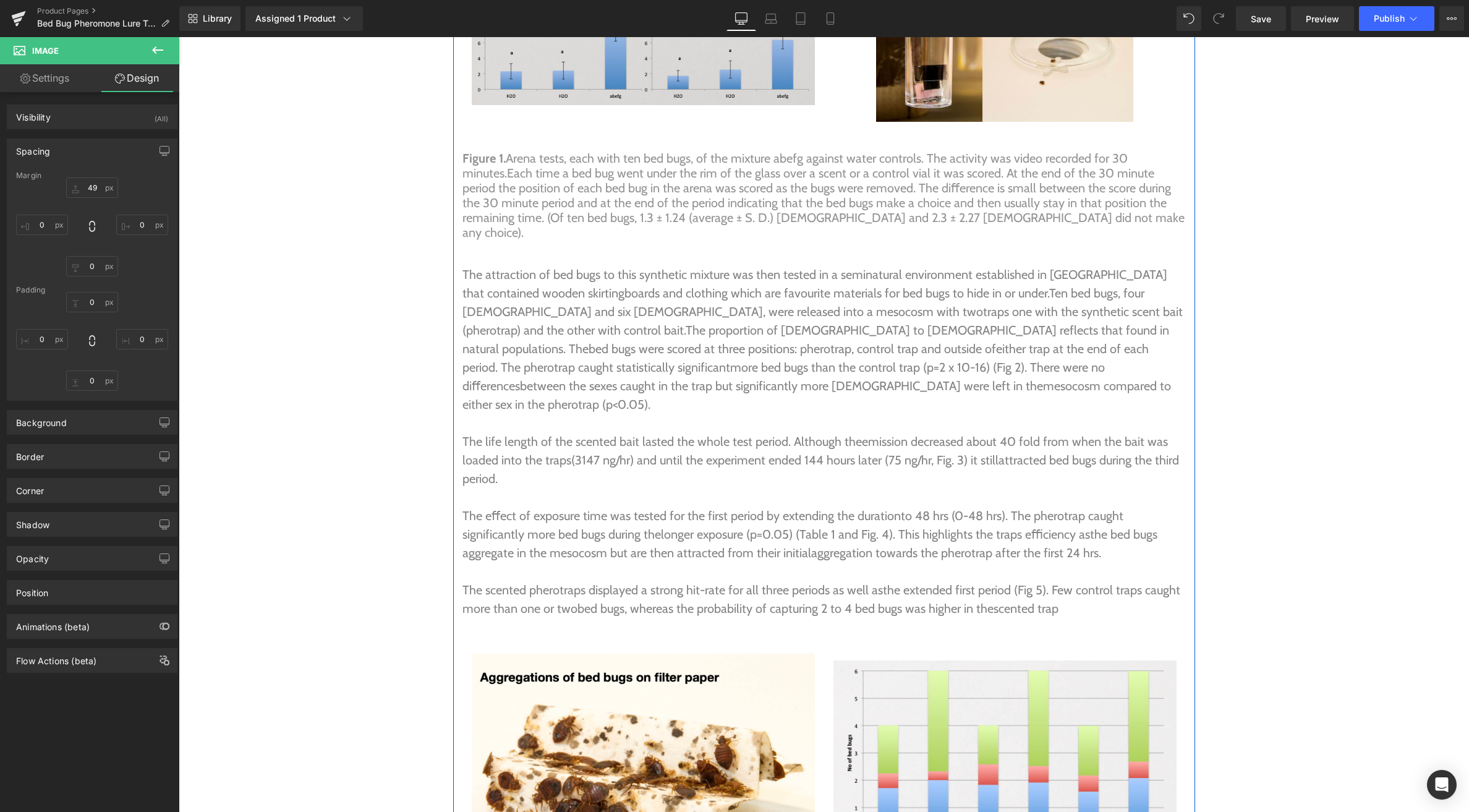
scroll to position [5285, 0]
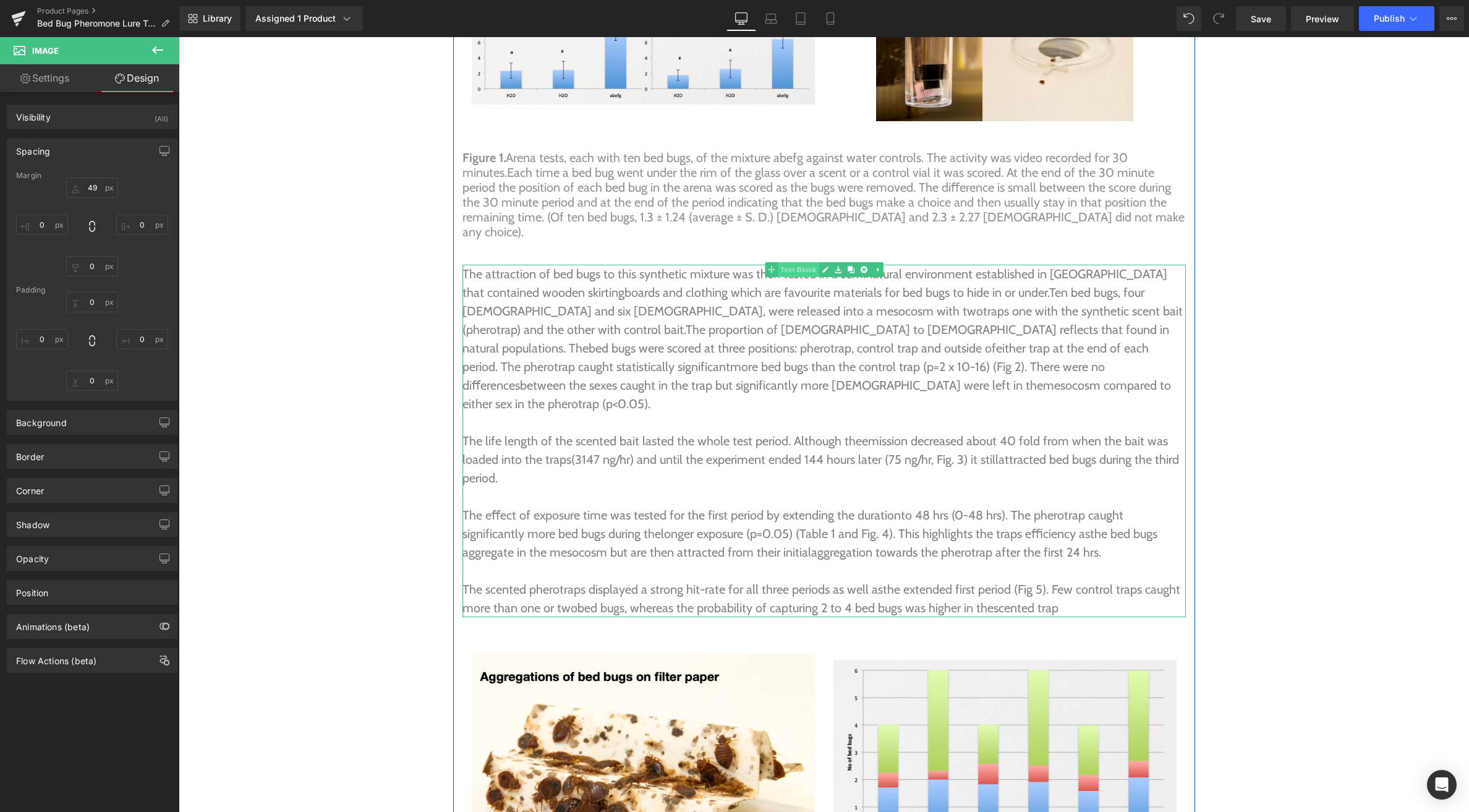
click at [804, 262] on span "Text Block" at bounding box center [798, 269] width 40 height 15
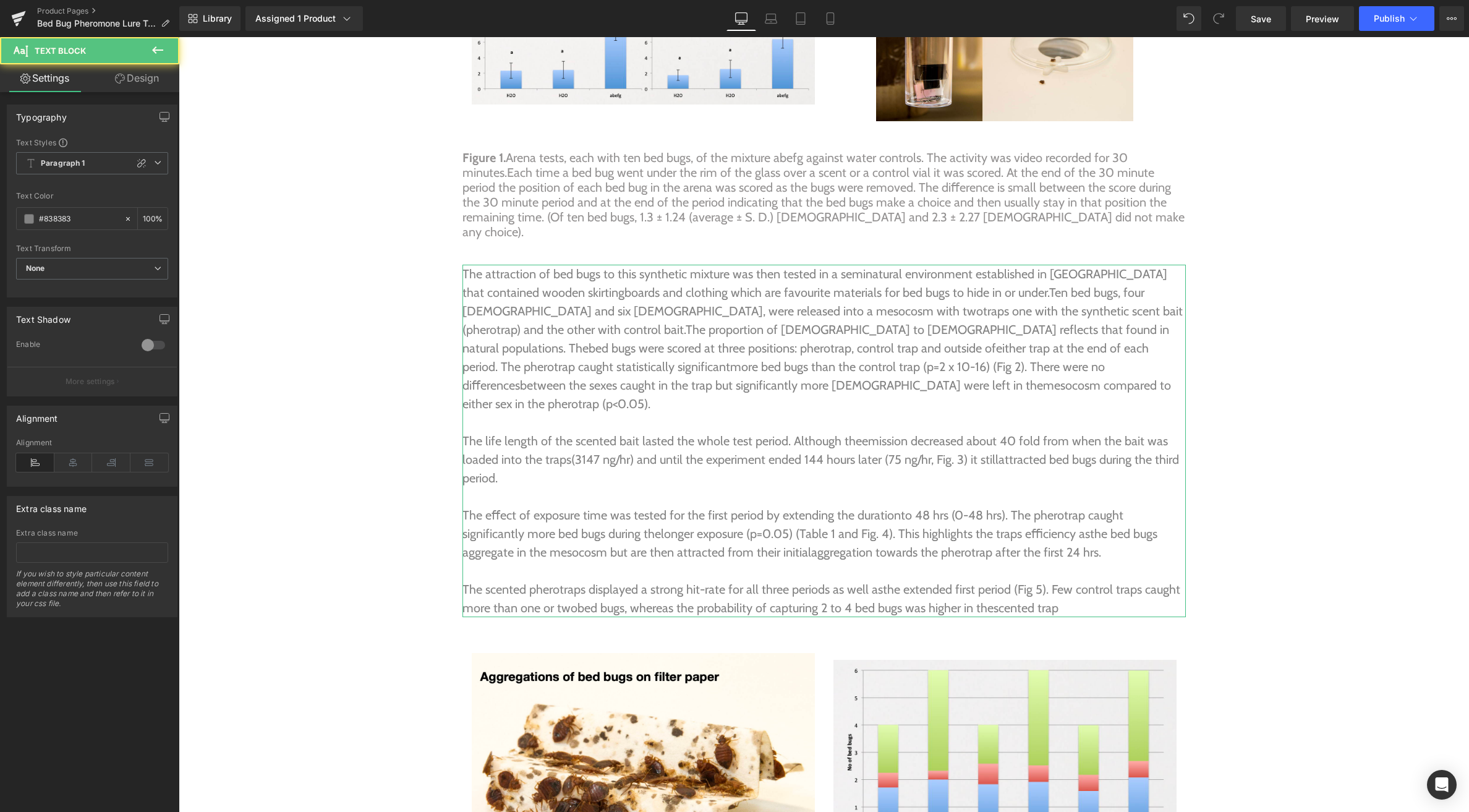
click at [147, 79] on link "Design" at bounding box center [136, 79] width 90 height 28
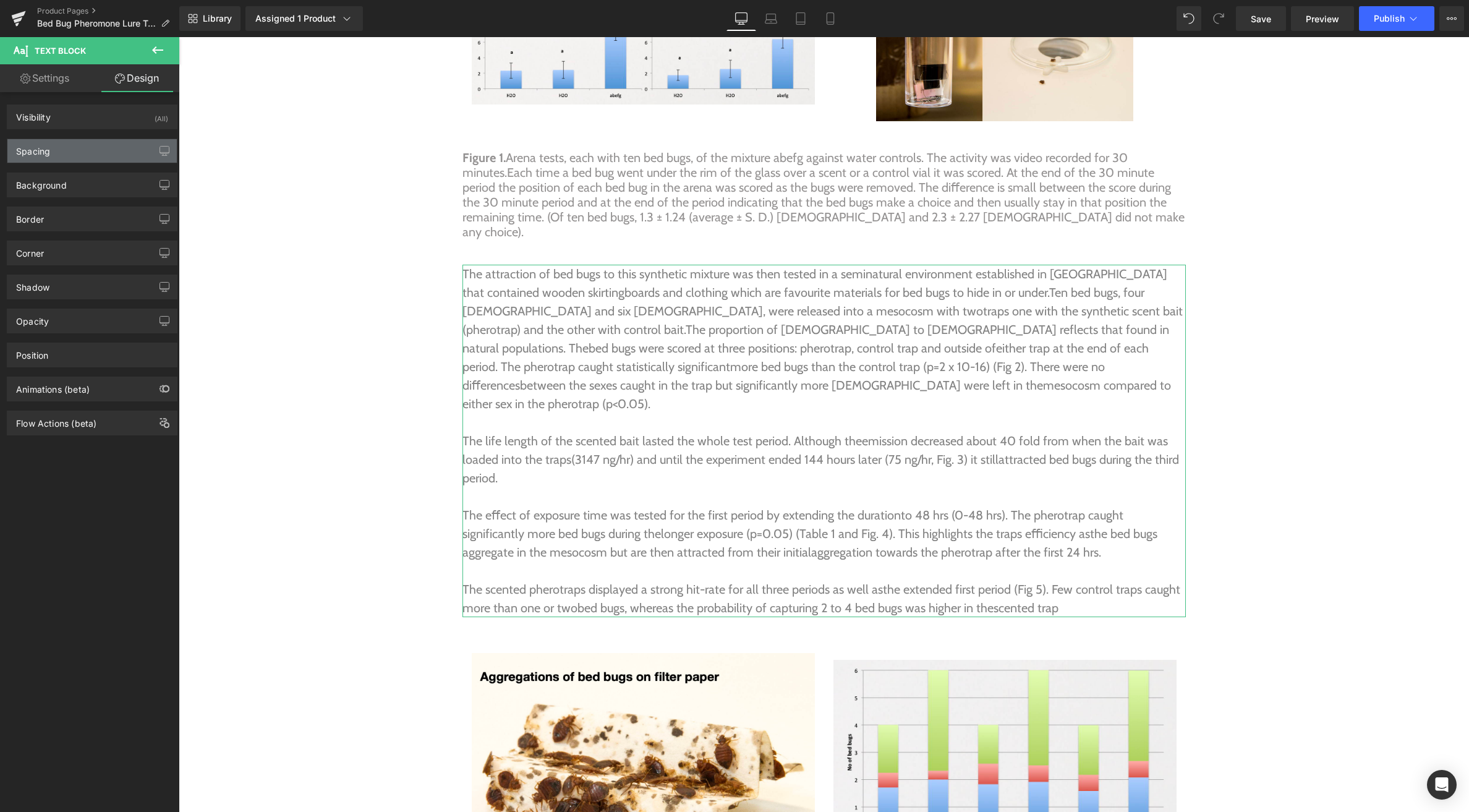
type input "41"
type input "0"
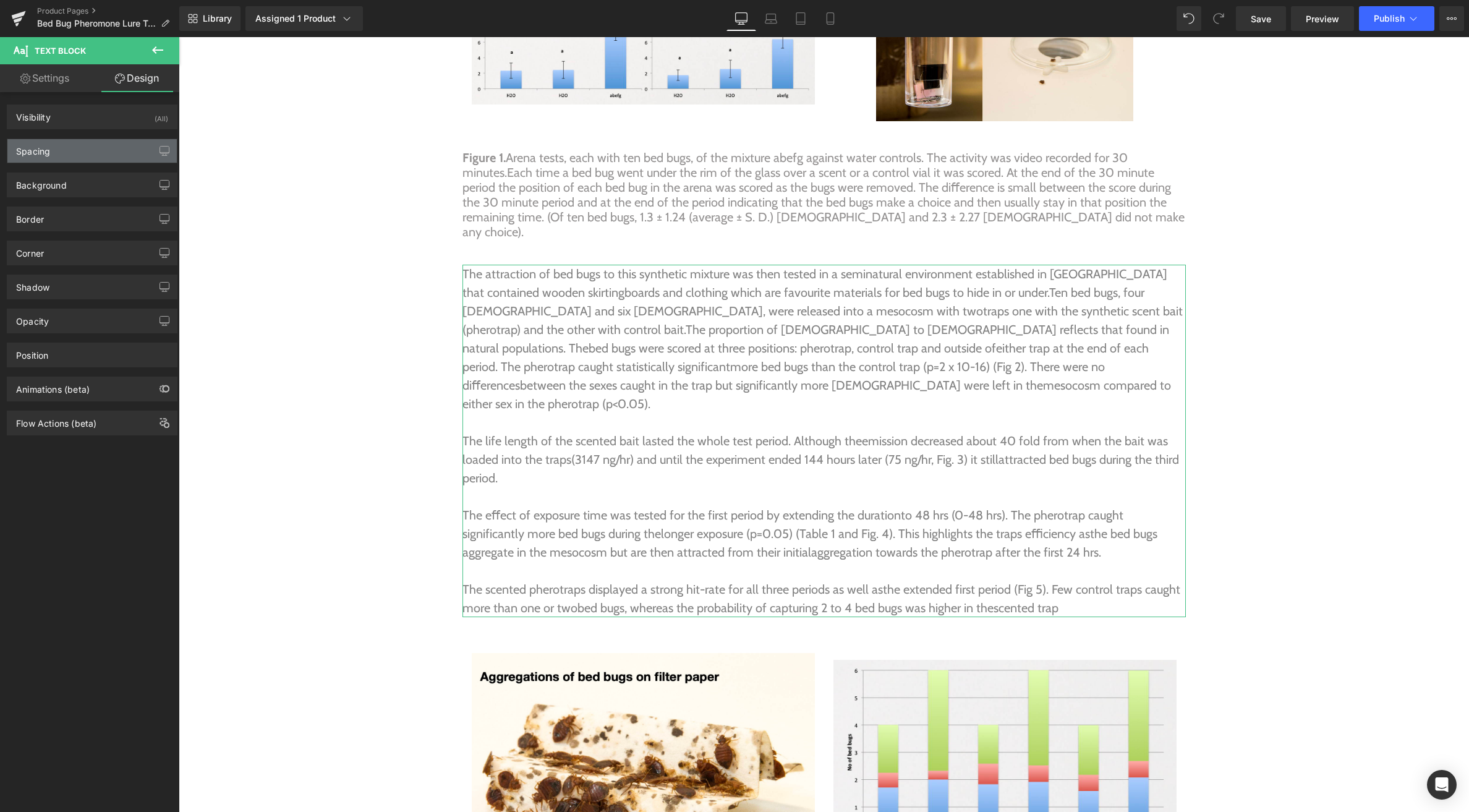
type input "0"
click at [47, 149] on div "Spacing" at bounding box center [33, 148] width 34 height 17
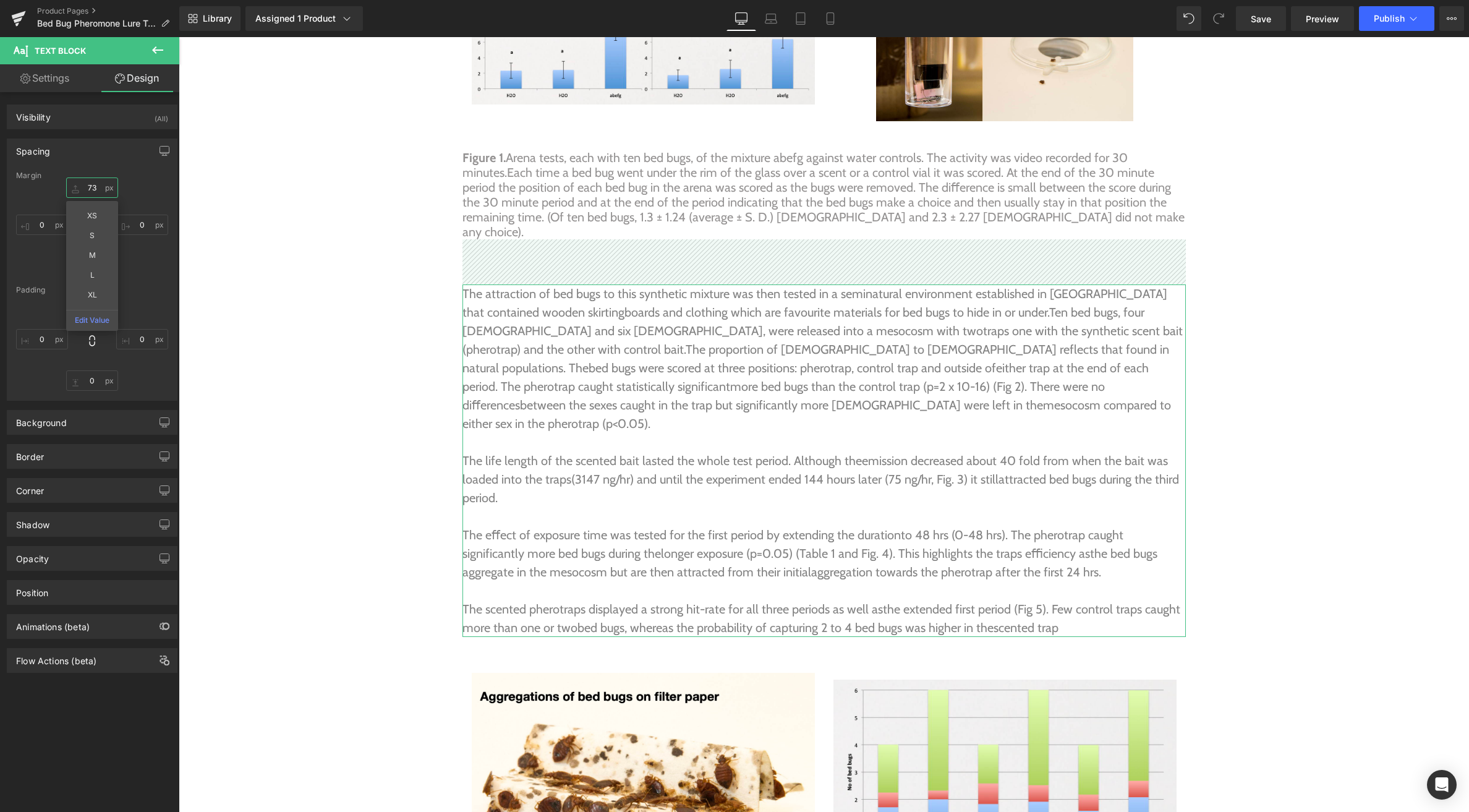
drag, startPoint x: 68, startPoint y: 188, endPoint x: 83, endPoint y: 170, distance: 23.4
click at [70, 167] on div "Spacing [GEOGRAPHIC_DATA] 73px 73 XS S M L XL Edit Value 0px 0 0px 0 0px 0 [GEO…" at bounding box center [92, 269] width 170 height 262
type input "73"
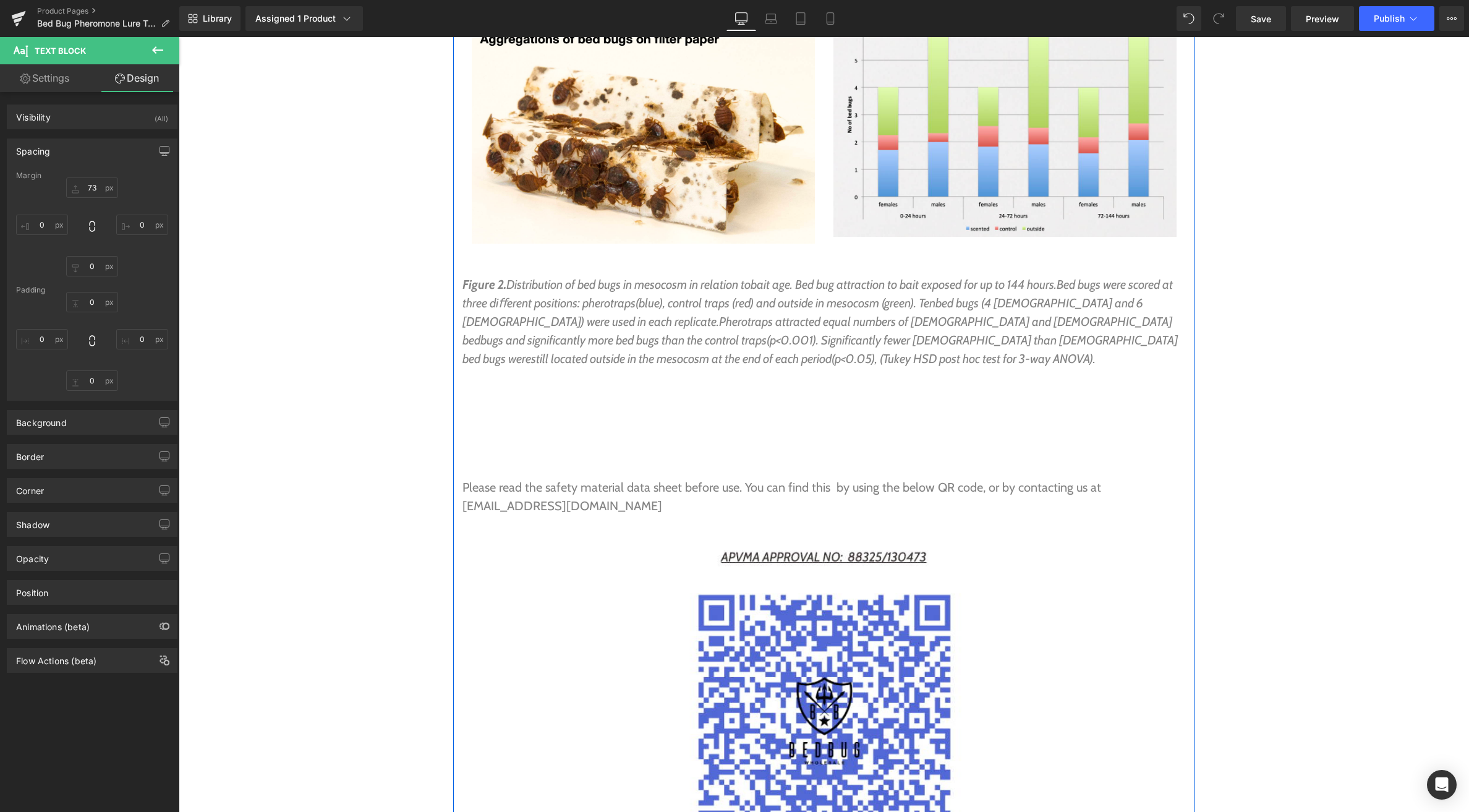
scroll to position [5947, 0]
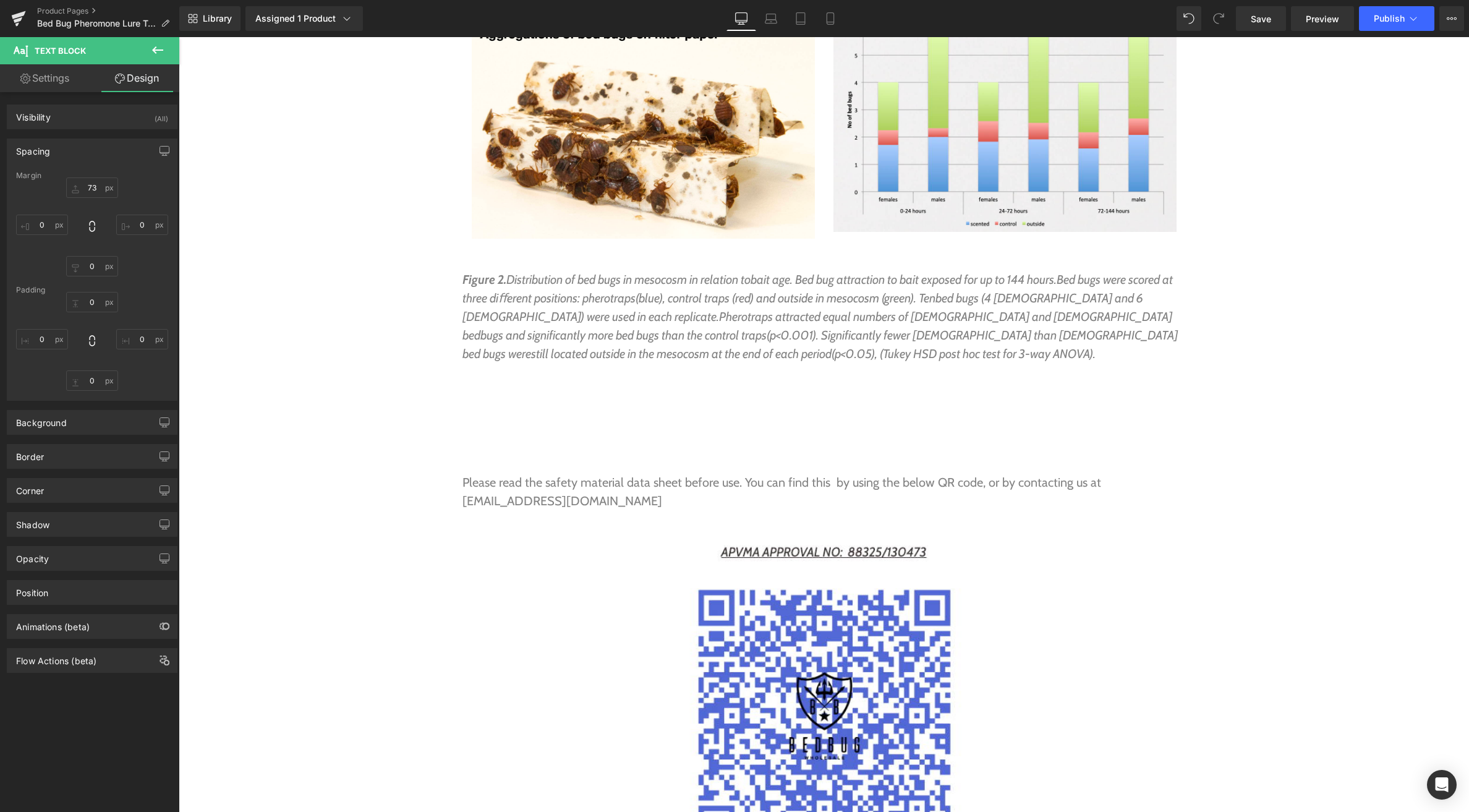
click at [160, 48] on icon at bounding box center [157, 50] width 15 height 15
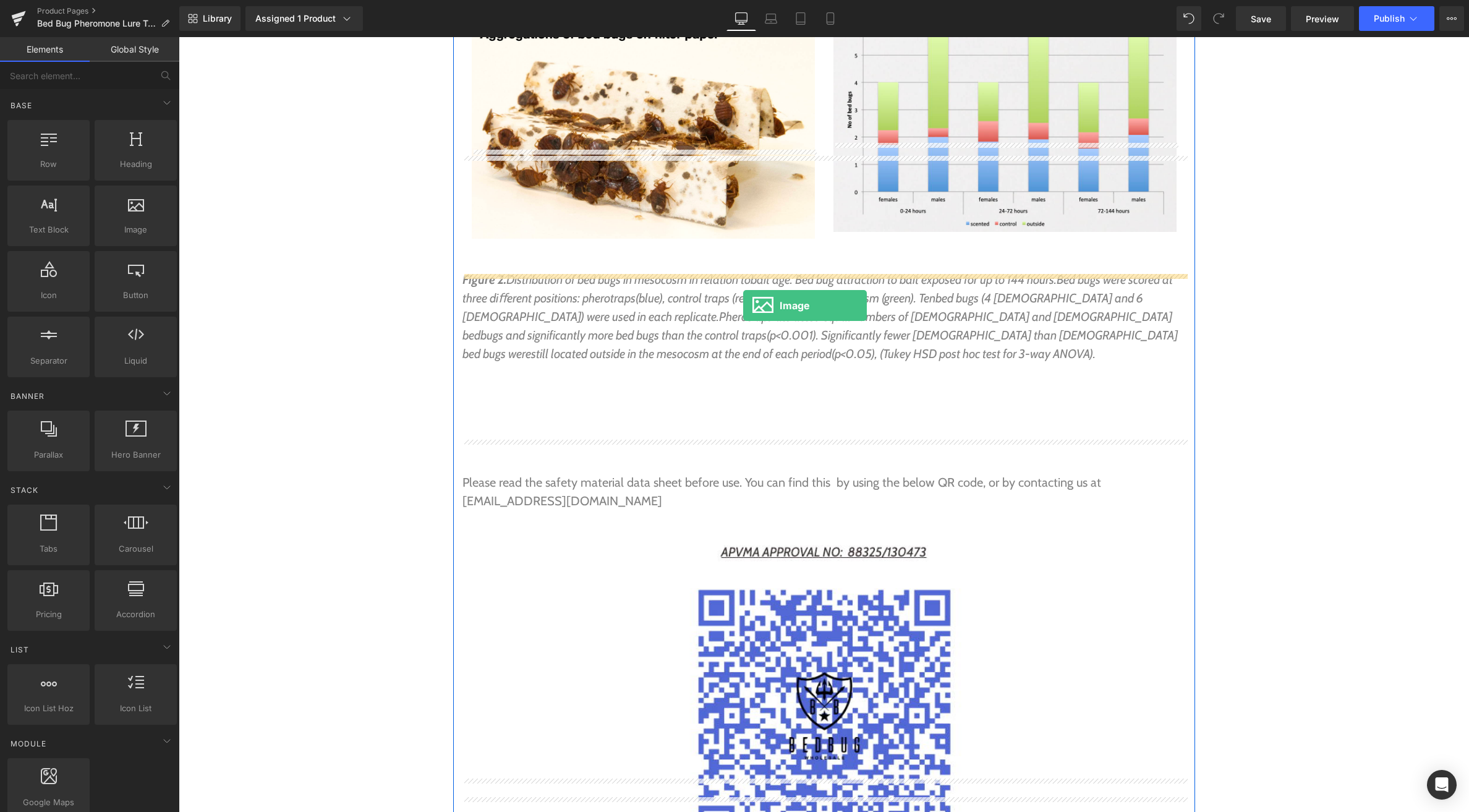
drag, startPoint x: 321, startPoint y: 248, endPoint x: 743, endPoint y: 305, distance: 425.8
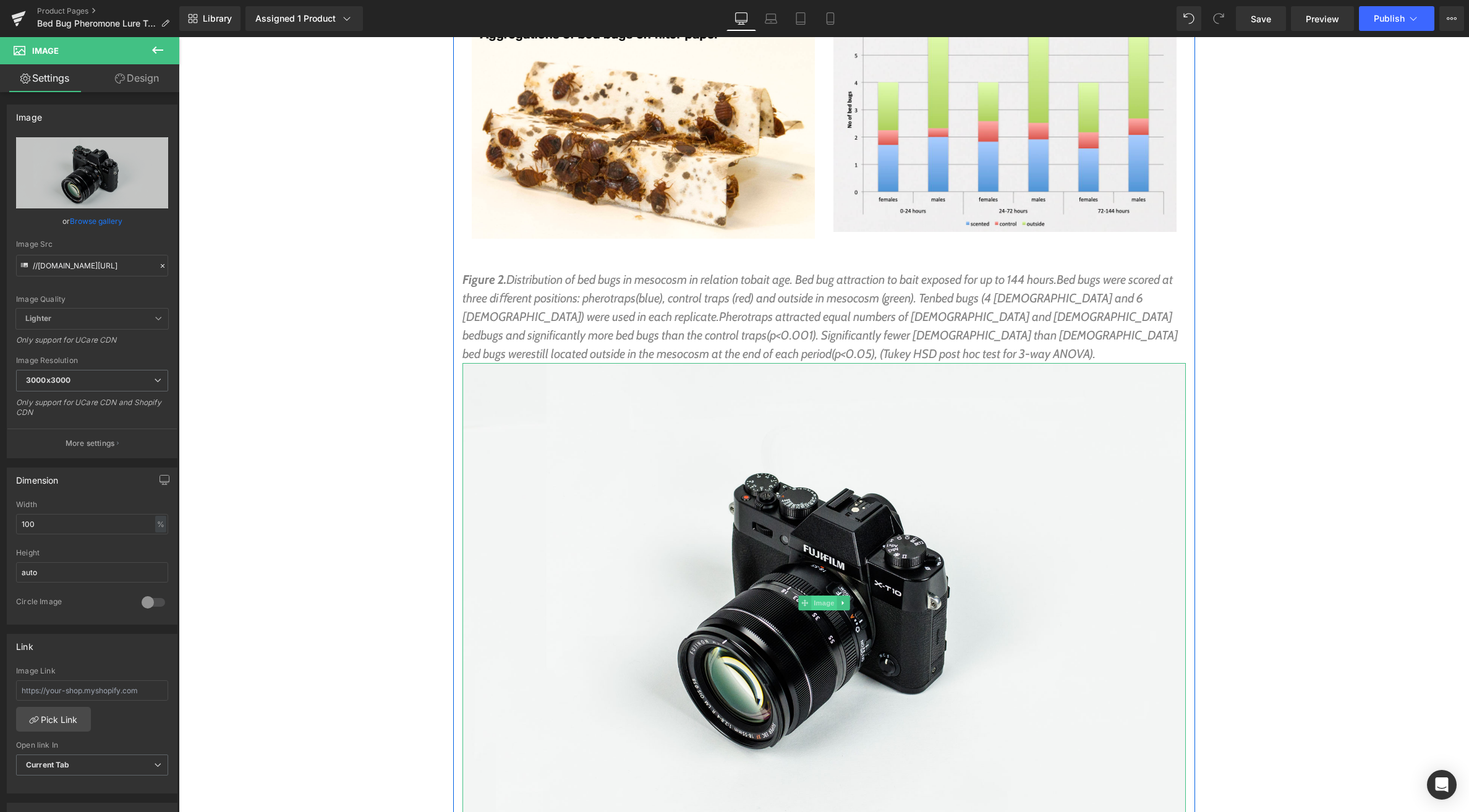
click at [820, 596] on span "Image" at bounding box center [824, 603] width 26 height 15
click at [110, 221] on link "Browse gallery" at bounding box center [97, 221] width 53 height 22
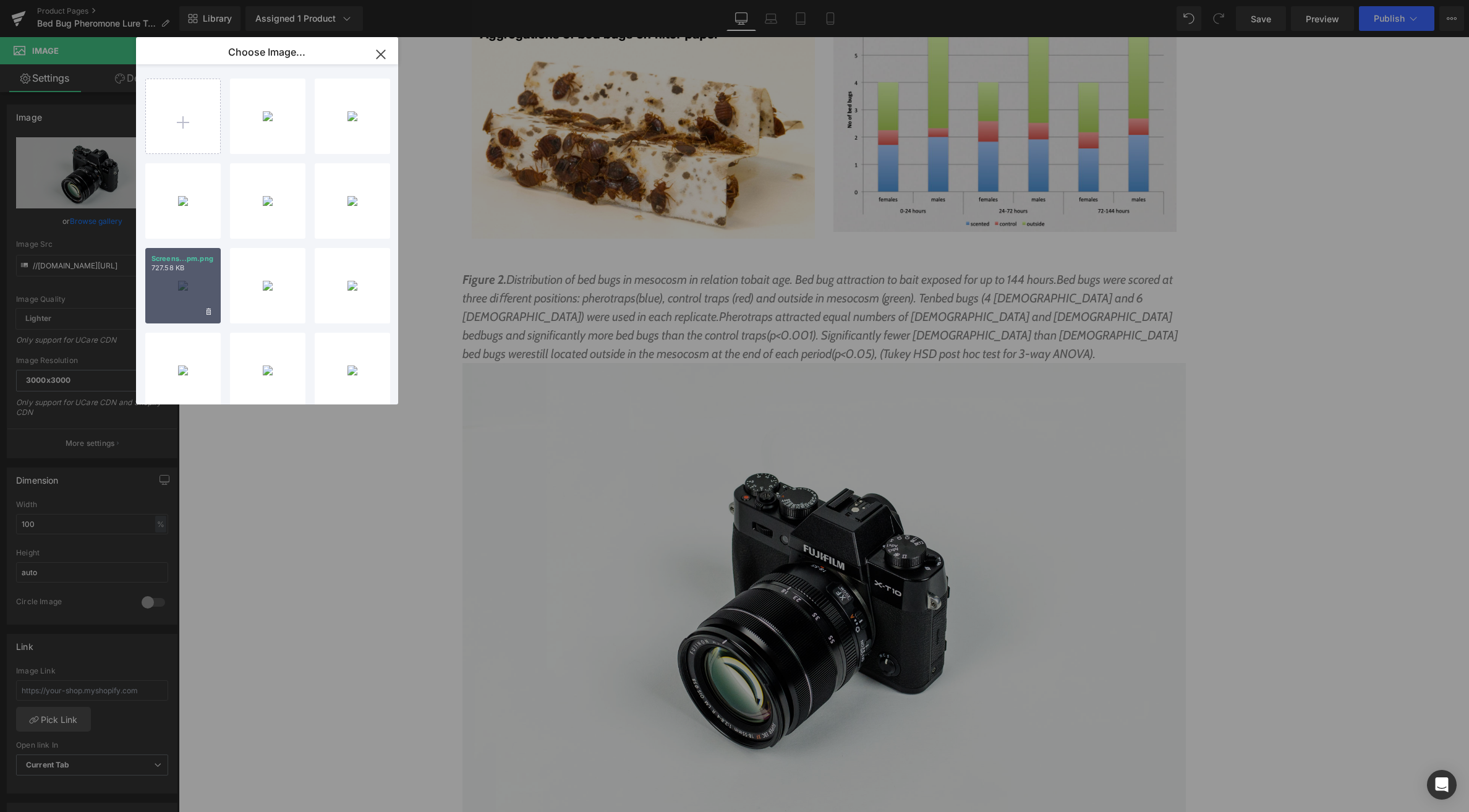
click at [197, 279] on div "Screens...pm.png 727.58 KB" at bounding box center [183, 286] width 76 height 76
type input "[URL][DOMAIN_NAME]"
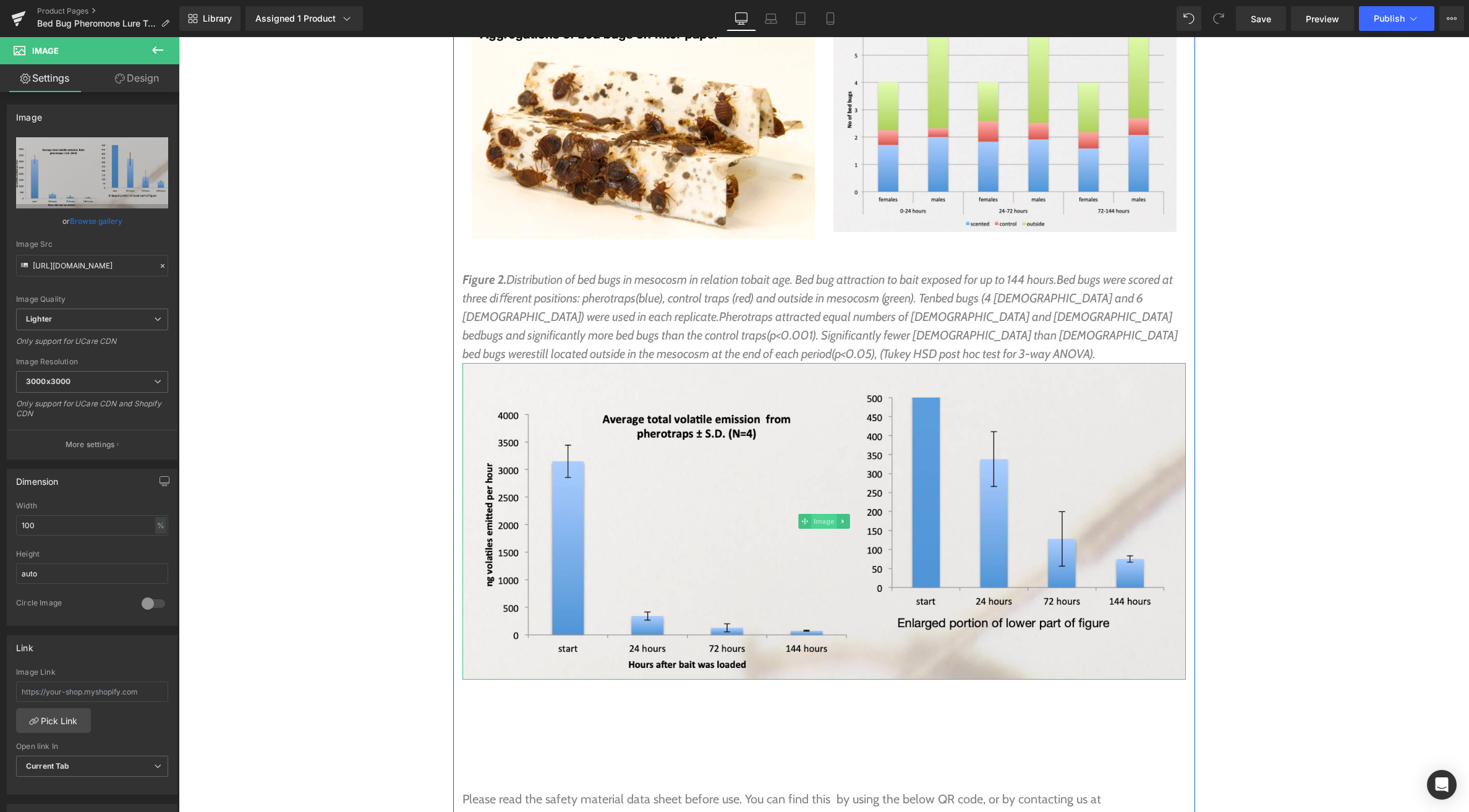
drag, startPoint x: 827, startPoint y: 431, endPoint x: 814, endPoint y: 431, distance: 13.0
click at [827, 514] on span "Image" at bounding box center [824, 521] width 26 height 15
drag, startPoint x: 41, startPoint y: 529, endPoint x: 11, endPoint y: 526, distance: 30.1
click at [12, 526] on div "100% Width 100 % % px auto Height auto 0 Circle Image" at bounding box center [93, 563] width 170 height 124
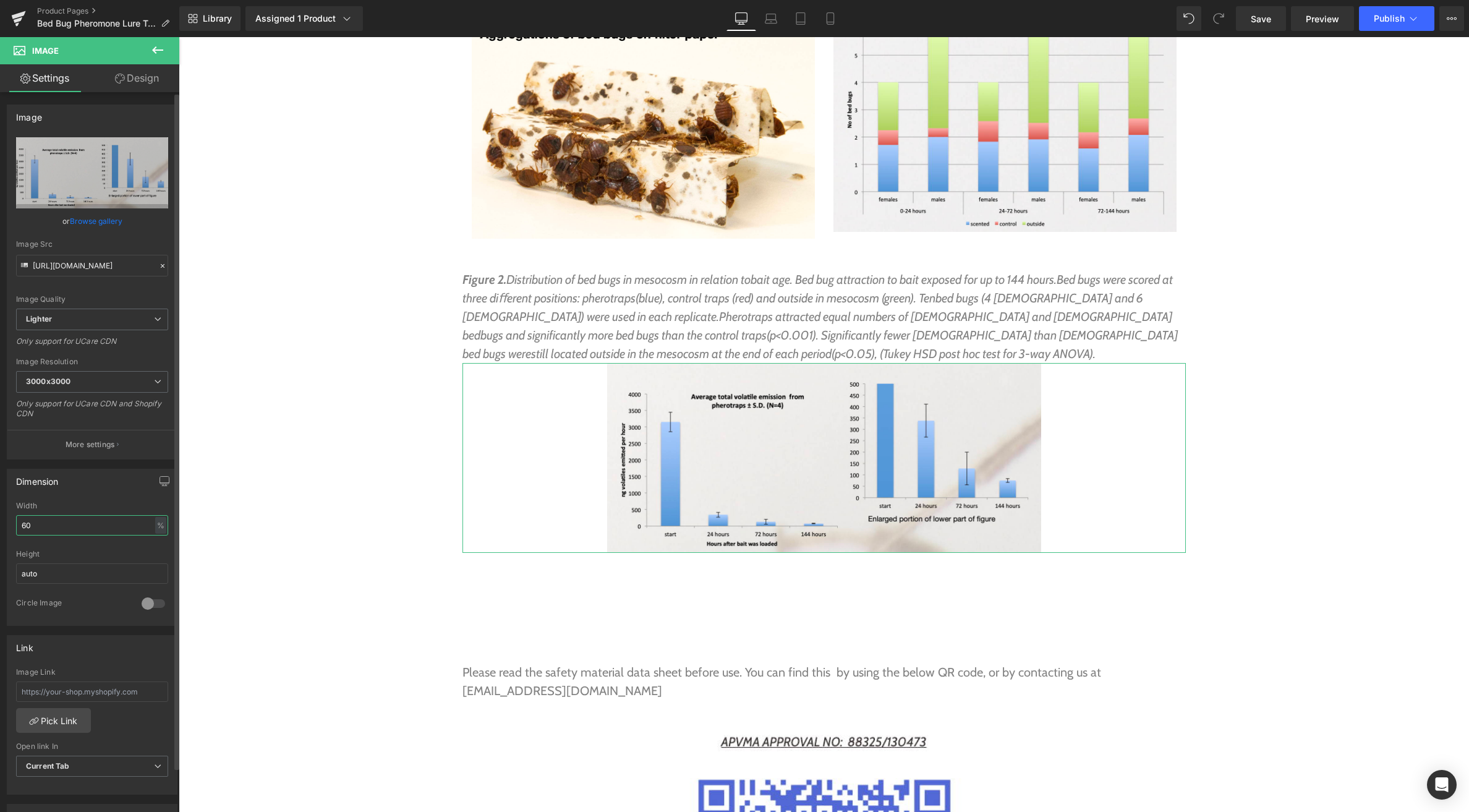
type input "6"
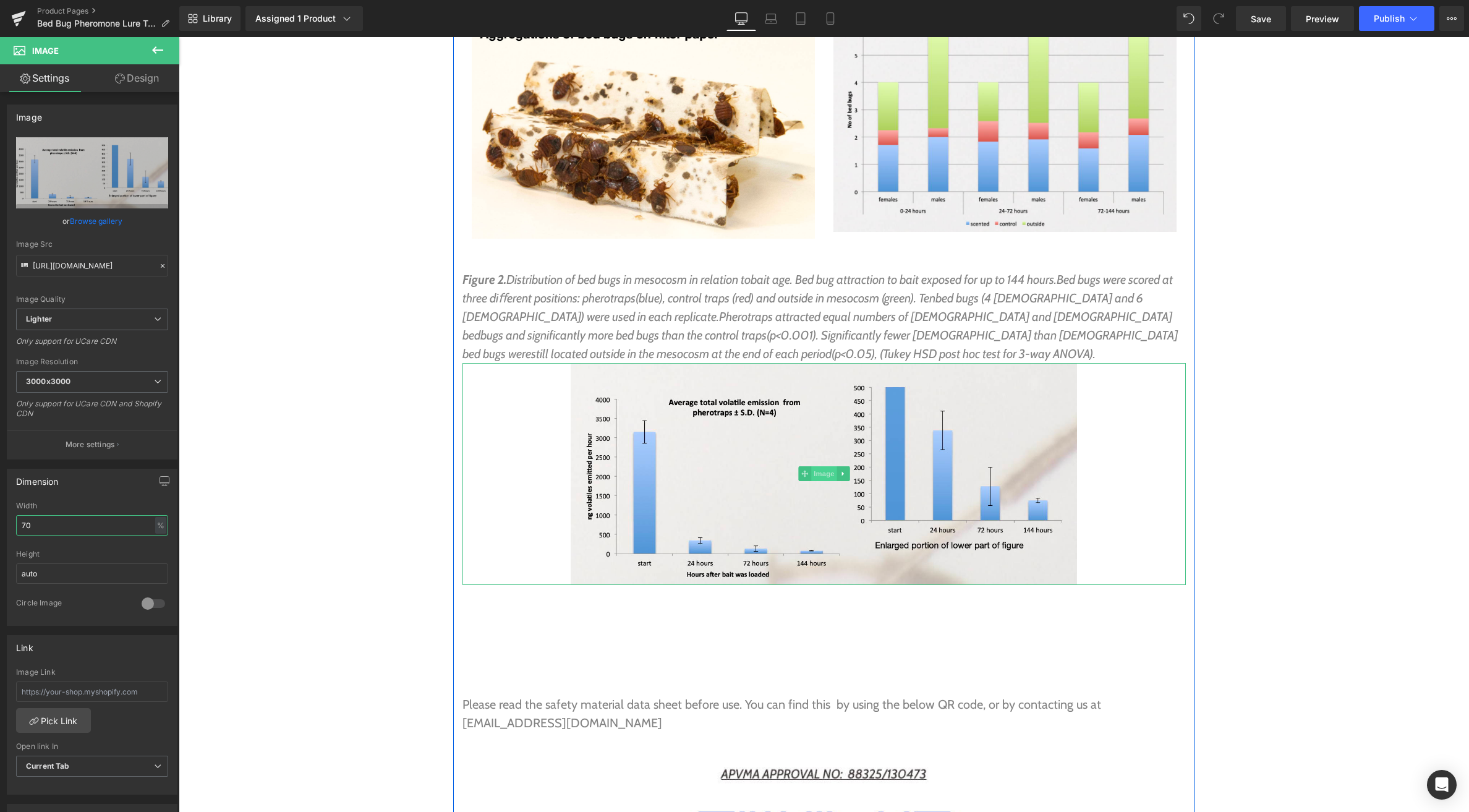
click at [820, 466] on span "Image" at bounding box center [824, 473] width 26 height 15
type input "70"
click at [134, 79] on link "Design" at bounding box center [136, 79] width 90 height 28
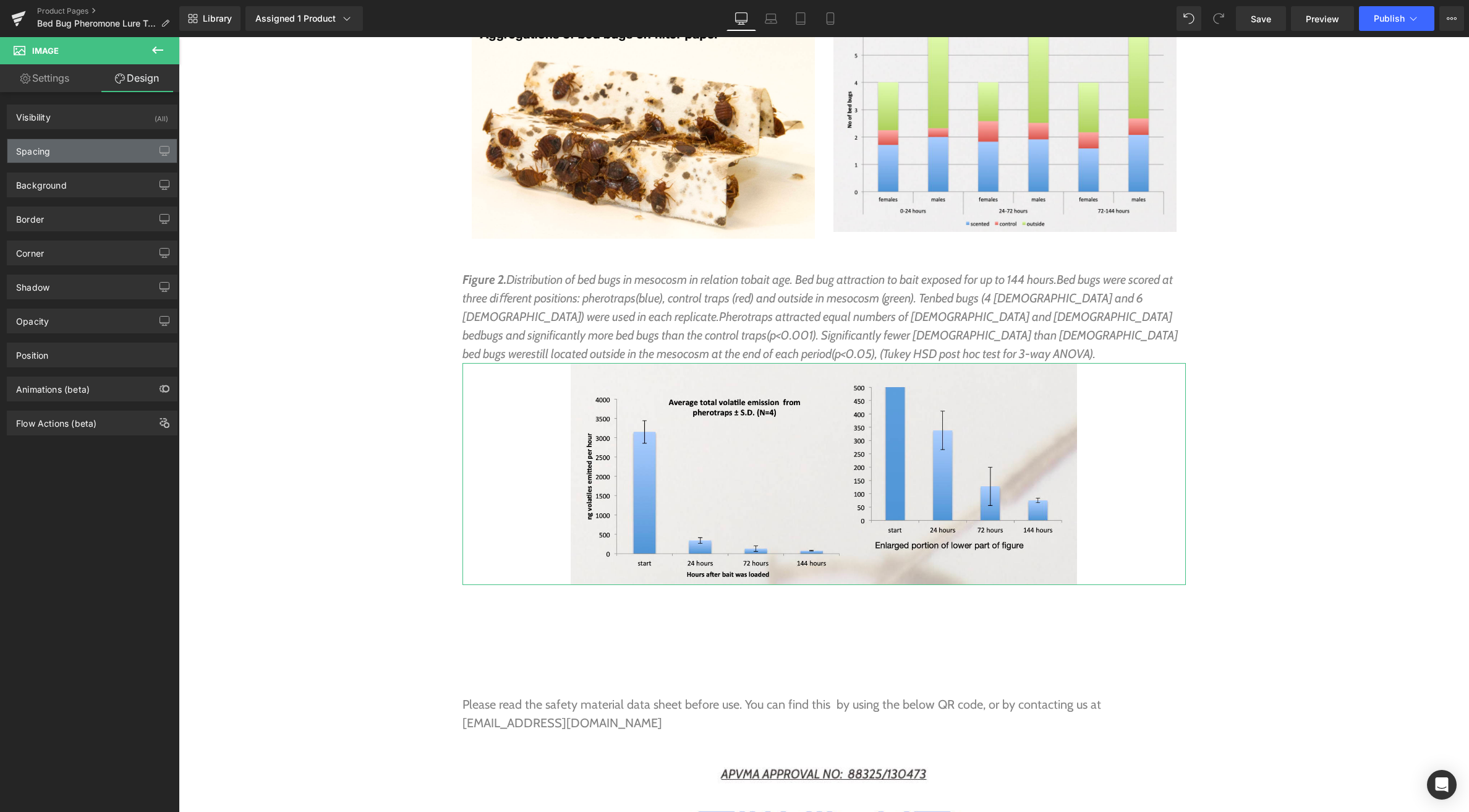
type input "0"
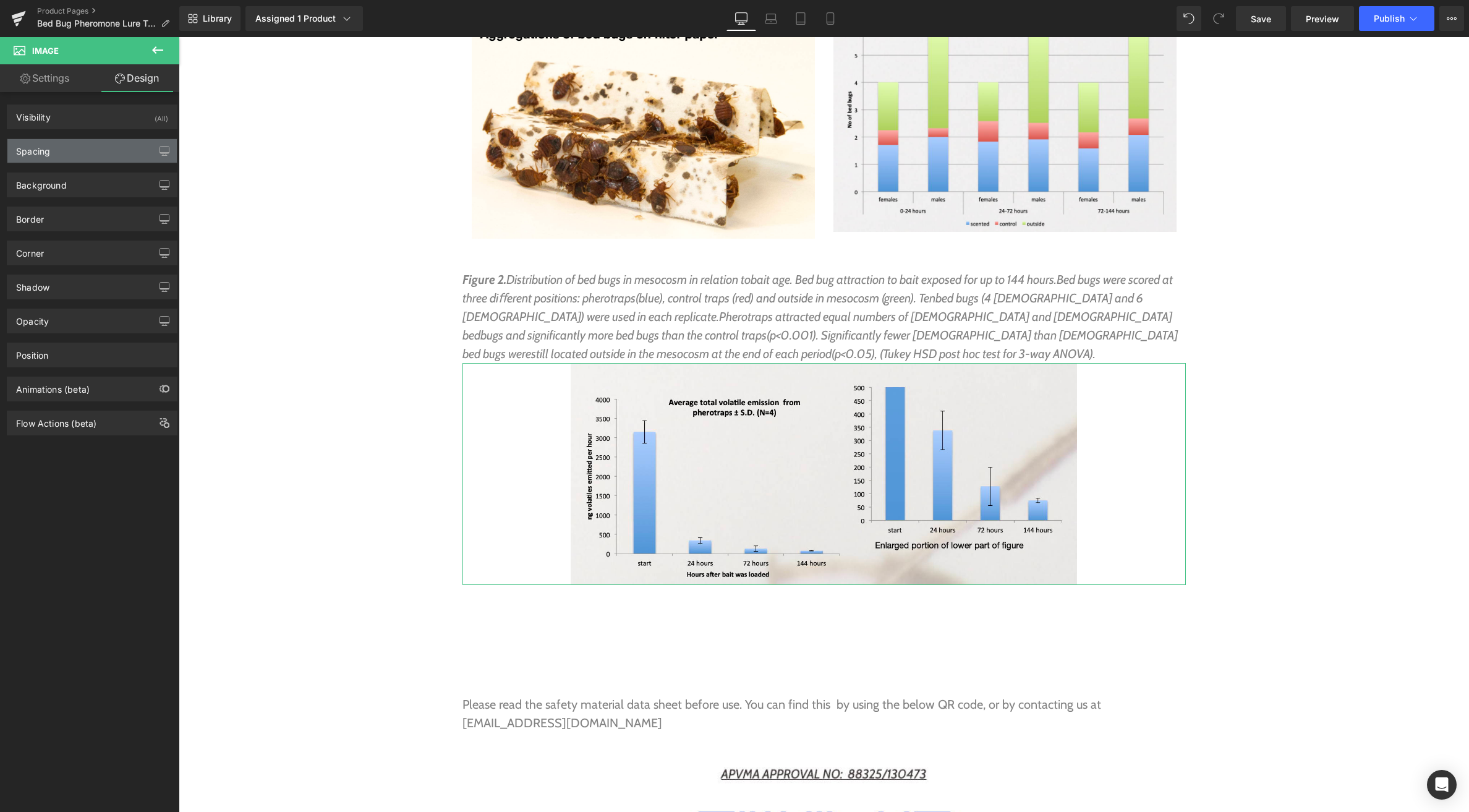
type input "0"
click at [83, 147] on div "Spacing" at bounding box center [93, 151] width 170 height 23
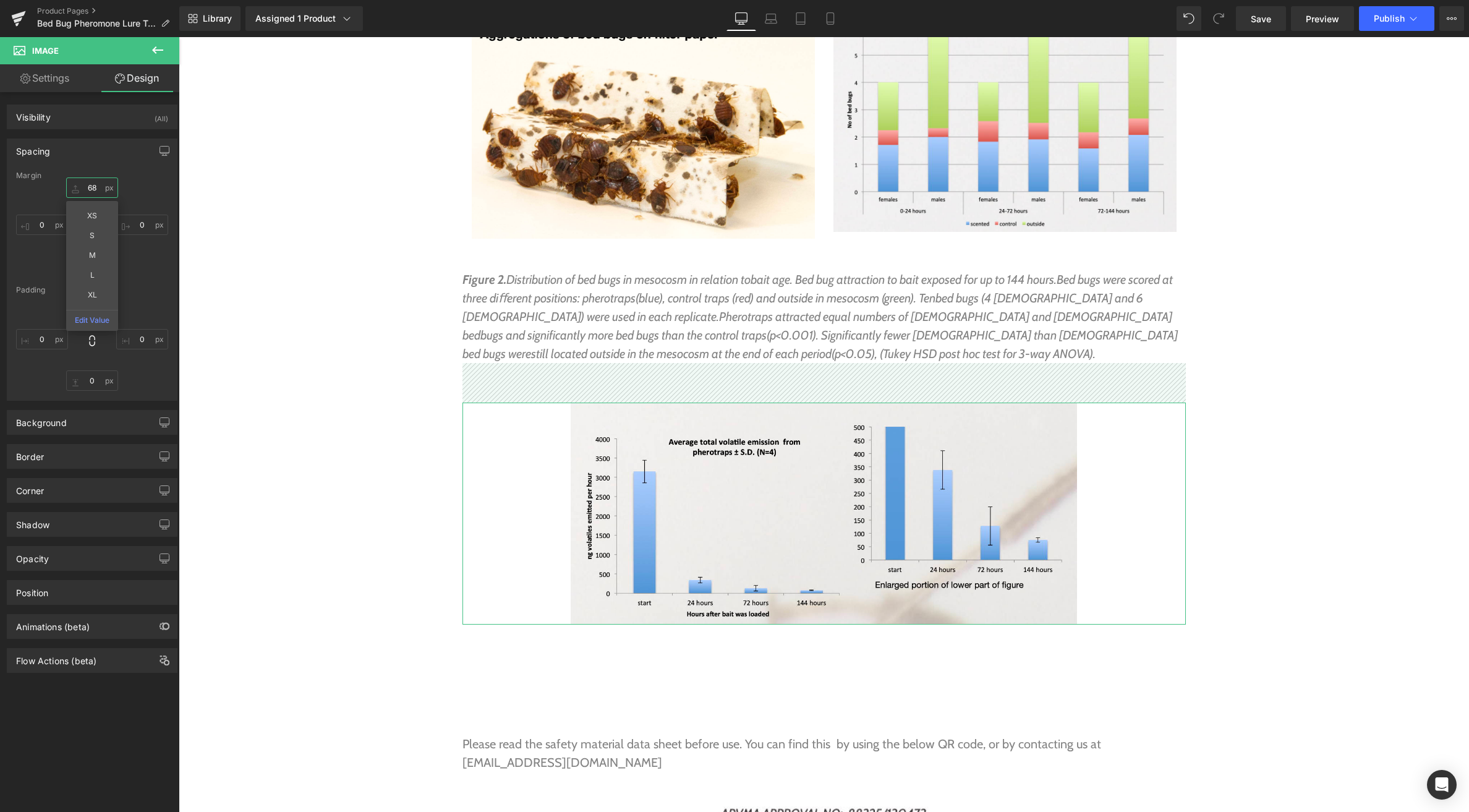
type input "68"
drag, startPoint x: 86, startPoint y: 184, endPoint x: 93, endPoint y: 142, distance: 42.6
click at [93, 142] on div "Spacing [GEOGRAPHIC_DATA] 68px 68 XS S M L XL Edit Value 0px 0 0px 0 0px 0 [GEO…" at bounding box center [92, 269] width 170 height 262
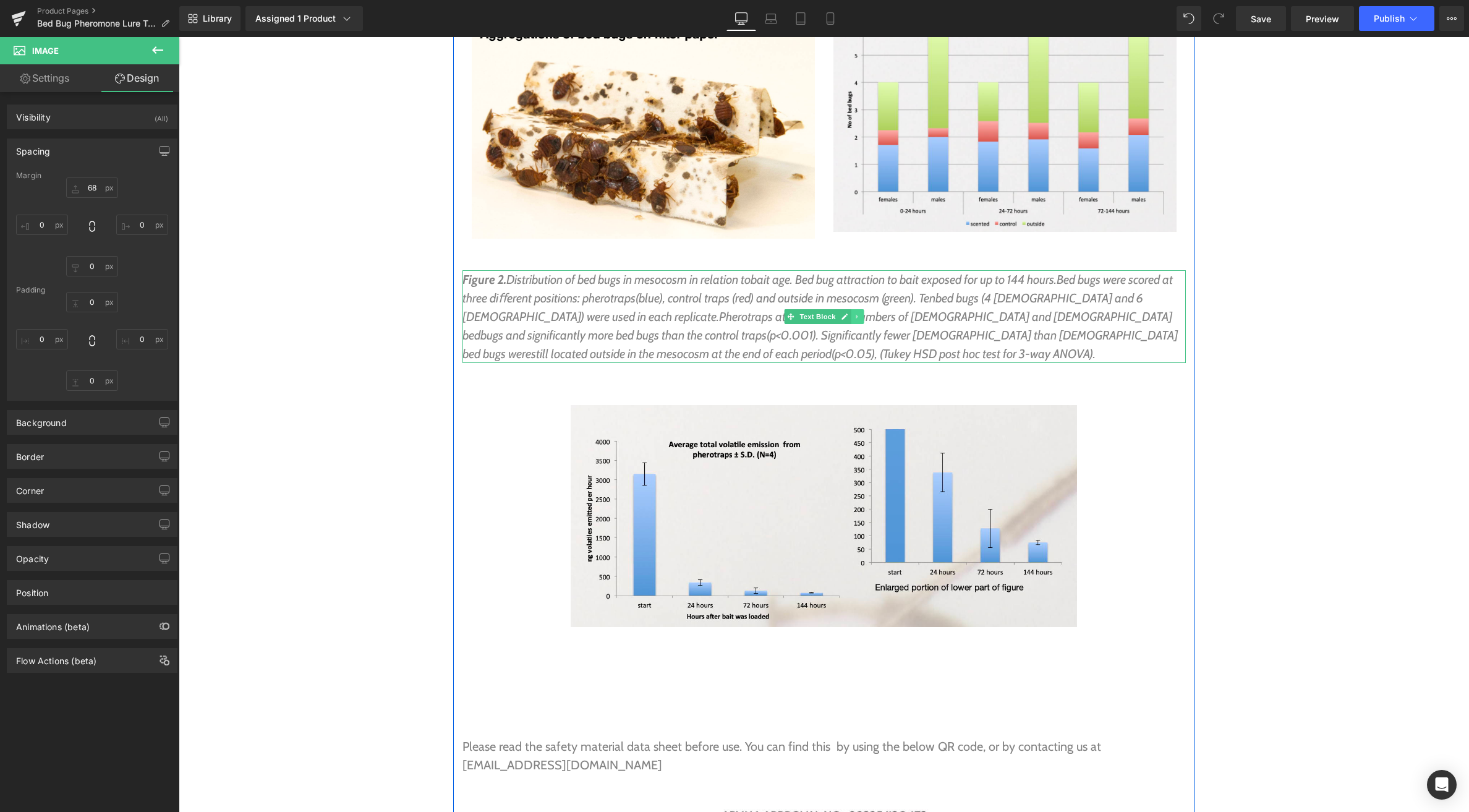
click at [858, 309] on link at bounding box center [857, 316] width 13 height 15
click at [850, 314] on icon at bounding box center [850, 317] width 7 height 7
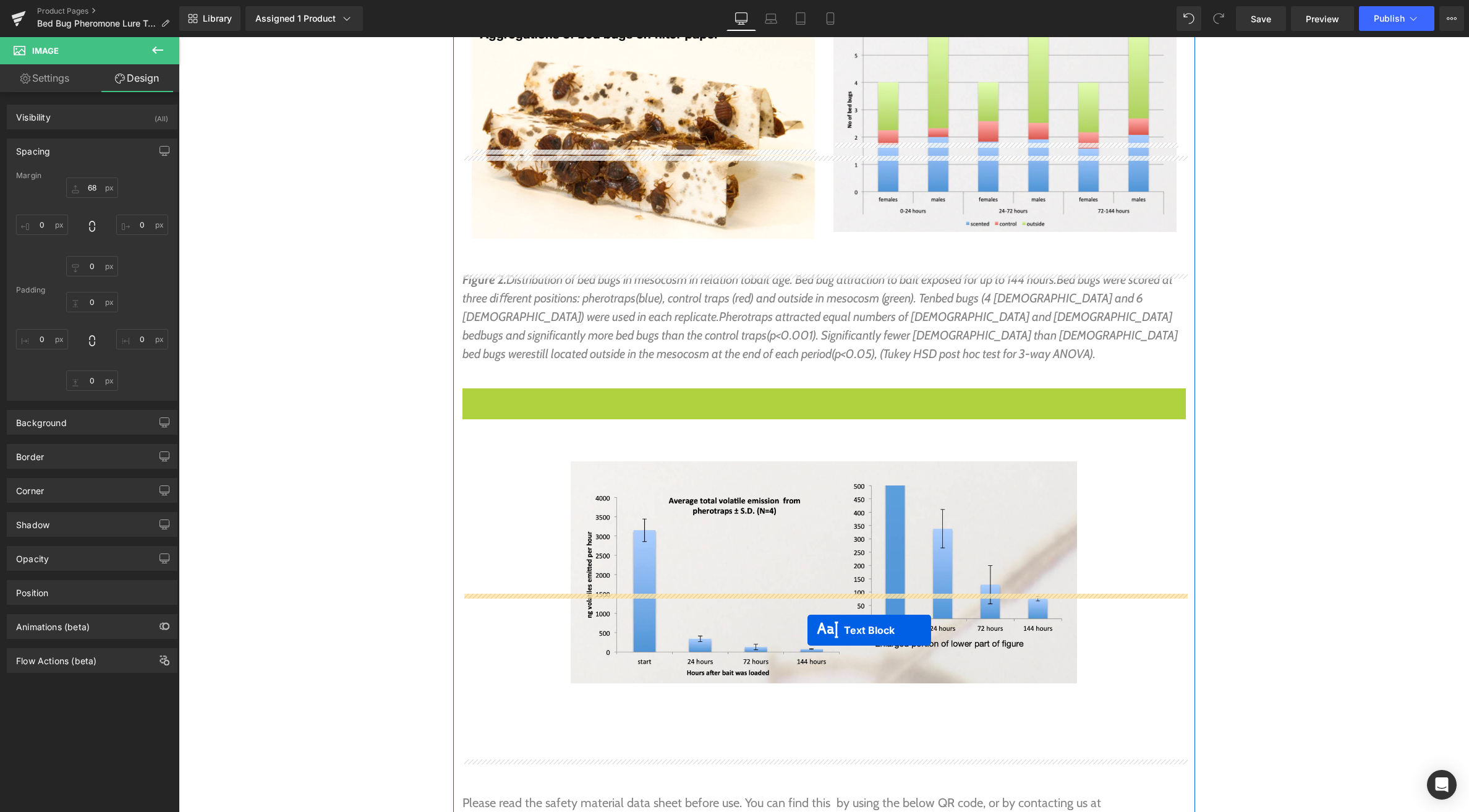
drag, startPoint x: 814, startPoint y: 346, endPoint x: 807, endPoint y: 630, distance: 284.1
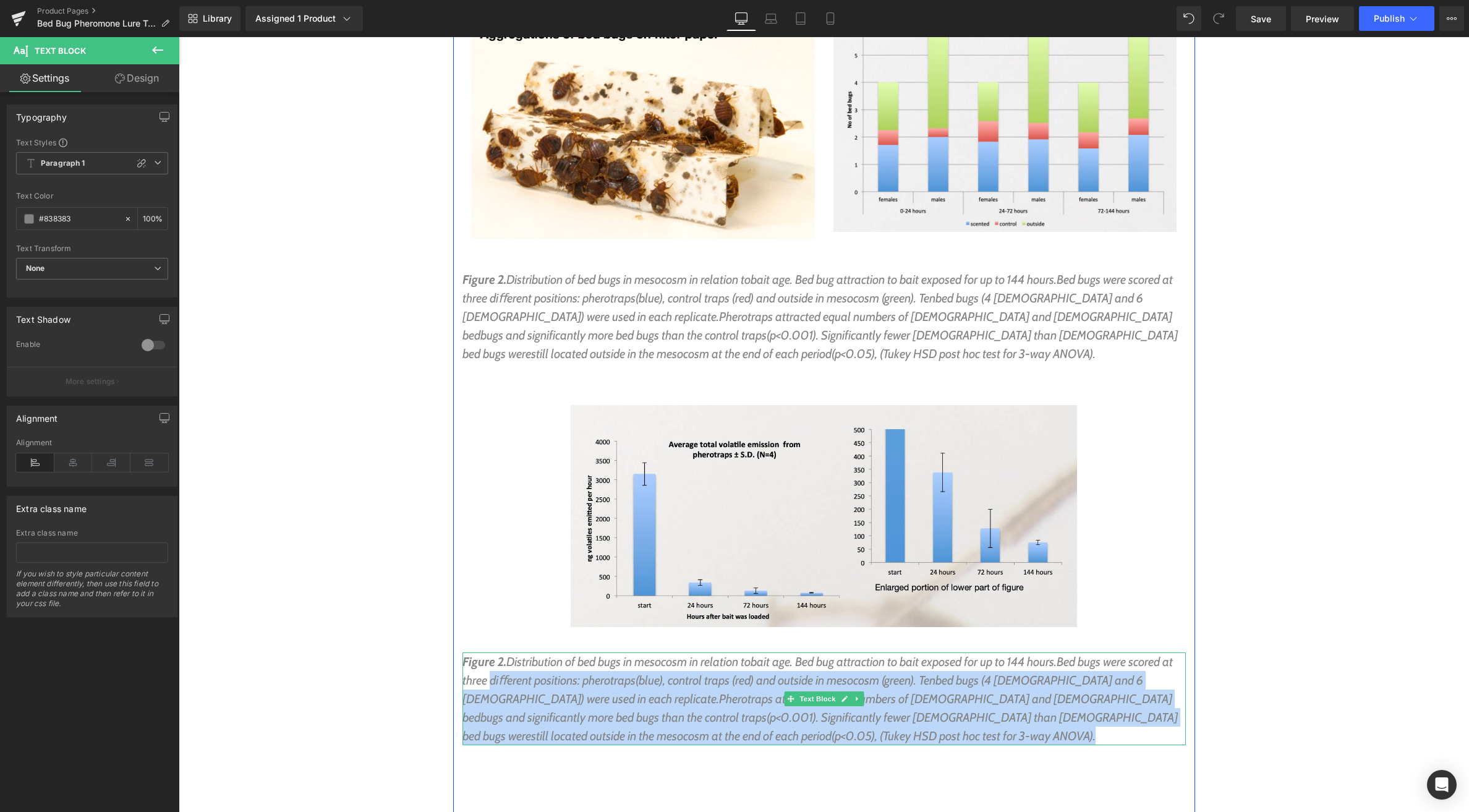
drag, startPoint x: 495, startPoint y: 627, endPoint x: 503, endPoint y: 585, distance: 42.8
click at [503, 652] on p "Figure 2. Distribution of bed bugs in mesocosm in relation to bait age. Bed bug…" at bounding box center [824, 698] width 723 height 93
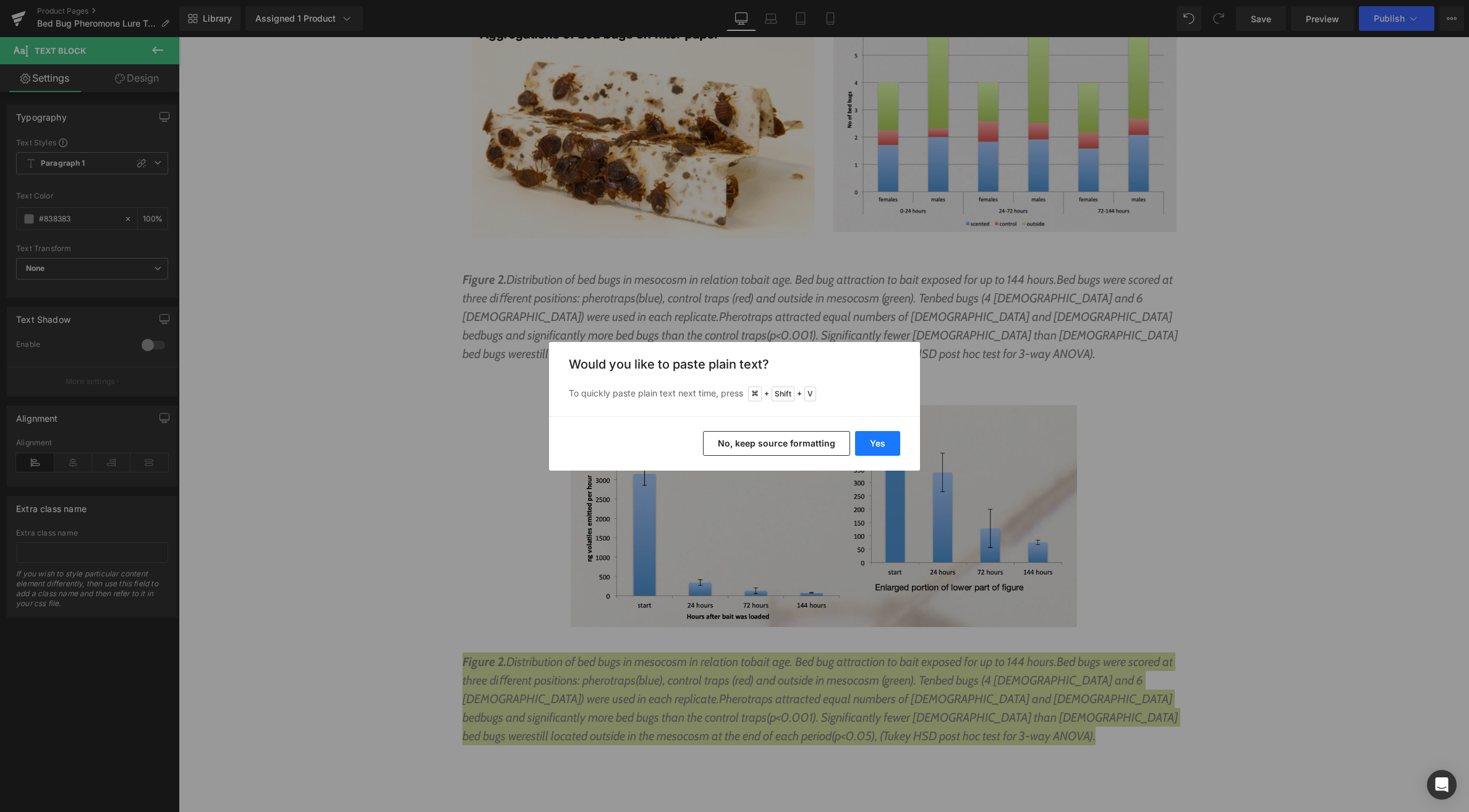
click at [861, 445] on button "Yes" at bounding box center [877, 444] width 45 height 25
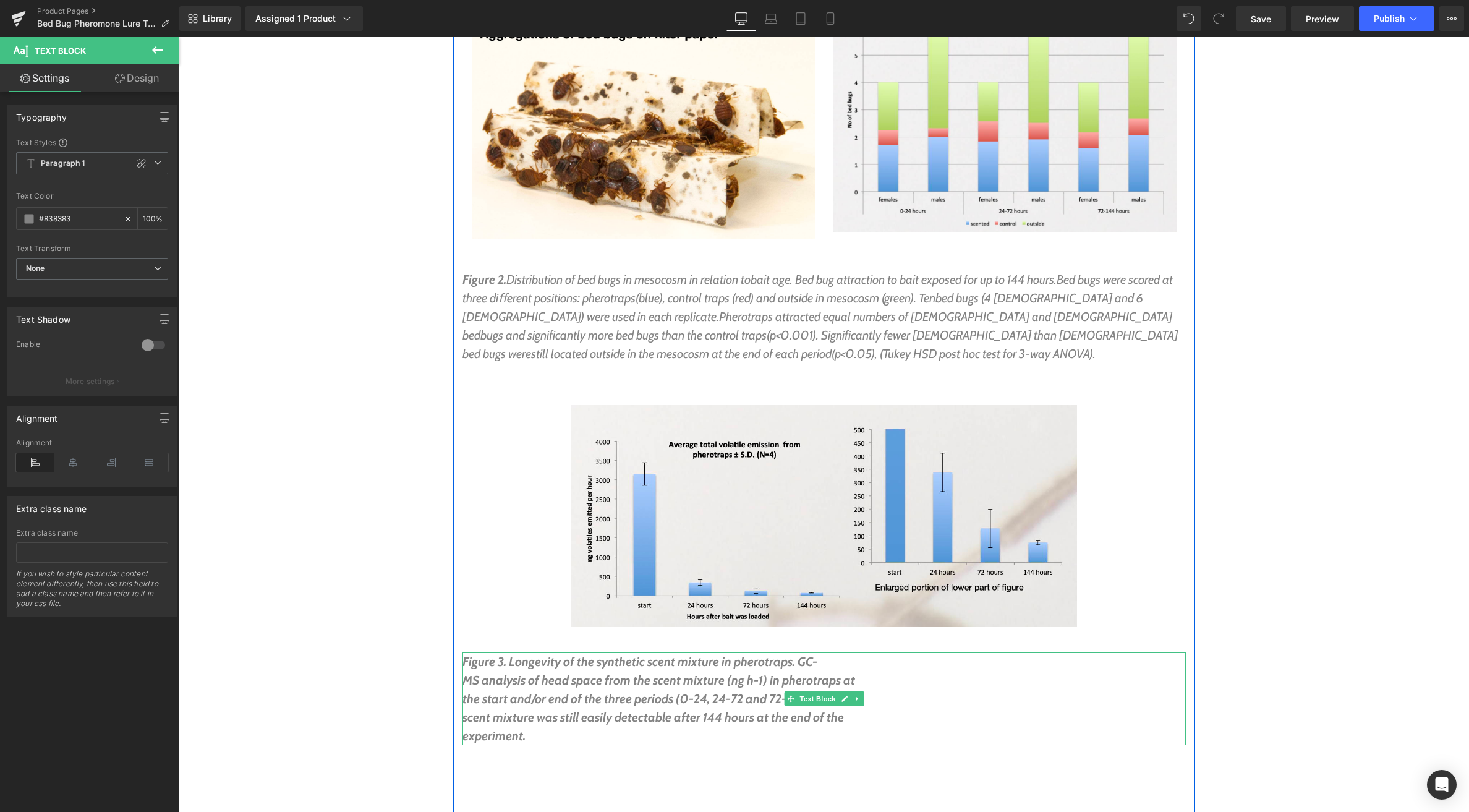
click at [467, 673] on icon "MS analysis of head space from the scent mixture (ng h-1) in pherotraps at" at bounding box center [659, 680] width 392 height 15
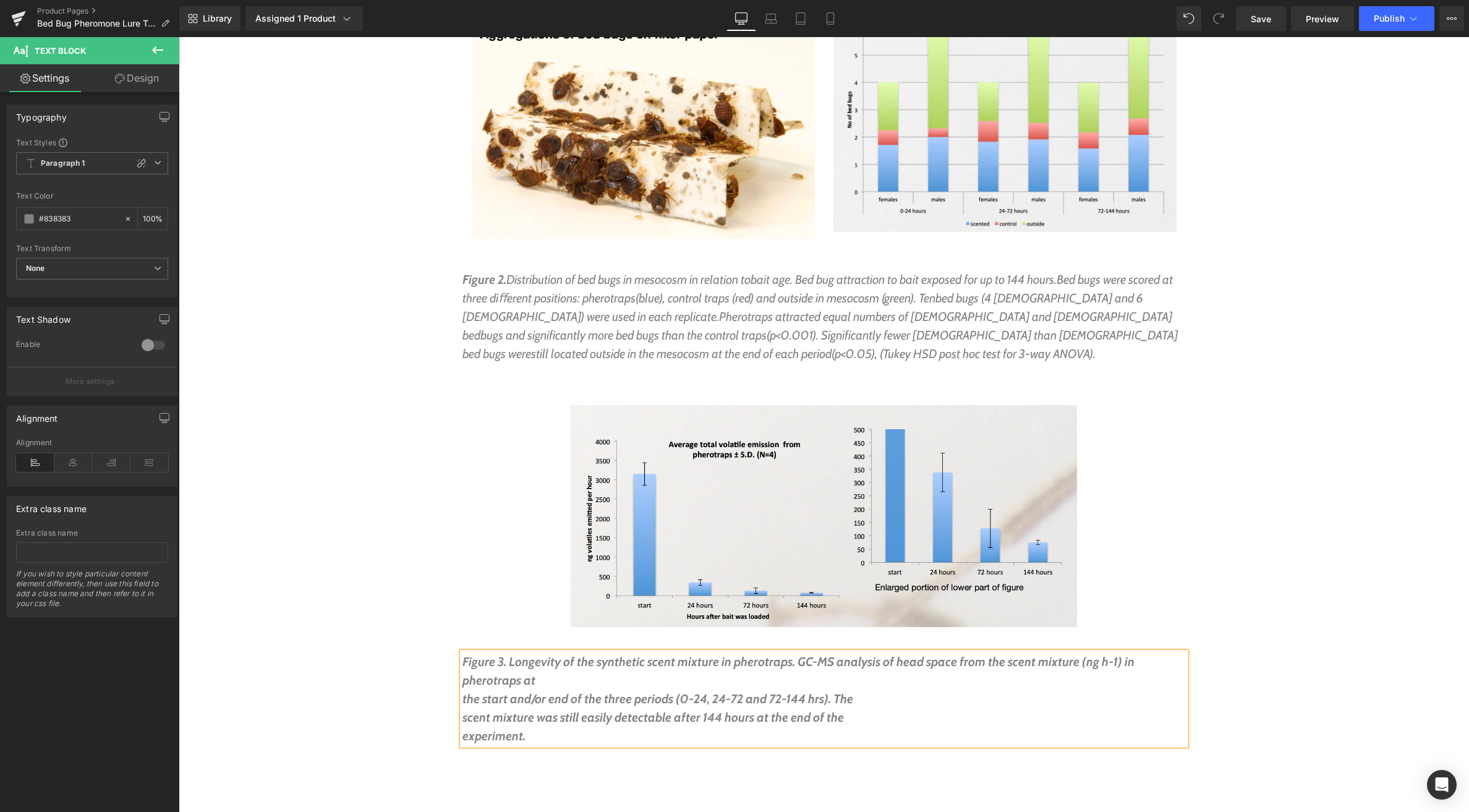
click at [465, 654] on icon "MS analysis of head space from the scent mixture (ng h-1) in pherotraps at" at bounding box center [798, 670] width 672 height 33
click at [465, 691] on icon "the start and/or end of the three periods (0-24, 24-72 and 72-144 hrs). The" at bounding box center [658, 698] width 391 height 15
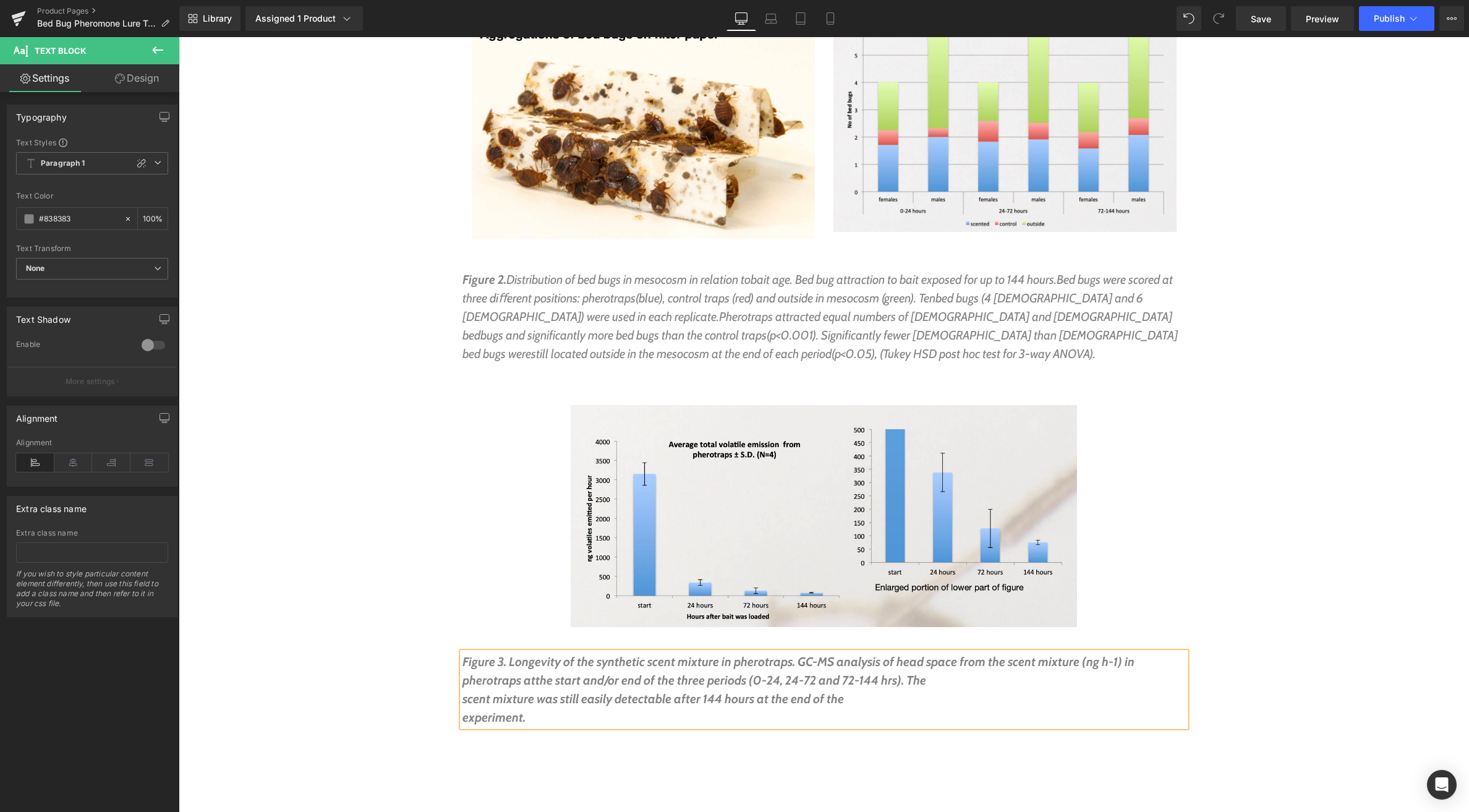
click at [463, 691] on icon "scent mixture was still easily detectable after 144 hours at the end of the" at bounding box center [653, 698] width 381 height 15
click at [462, 673] on icon "scent mixture was still easily detectable after 144 hours at the end of the" at bounding box center [824, 689] width 723 height 33
click at [464, 710] on icon "experiment." at bounding box center [494, 717] width 63 height 15
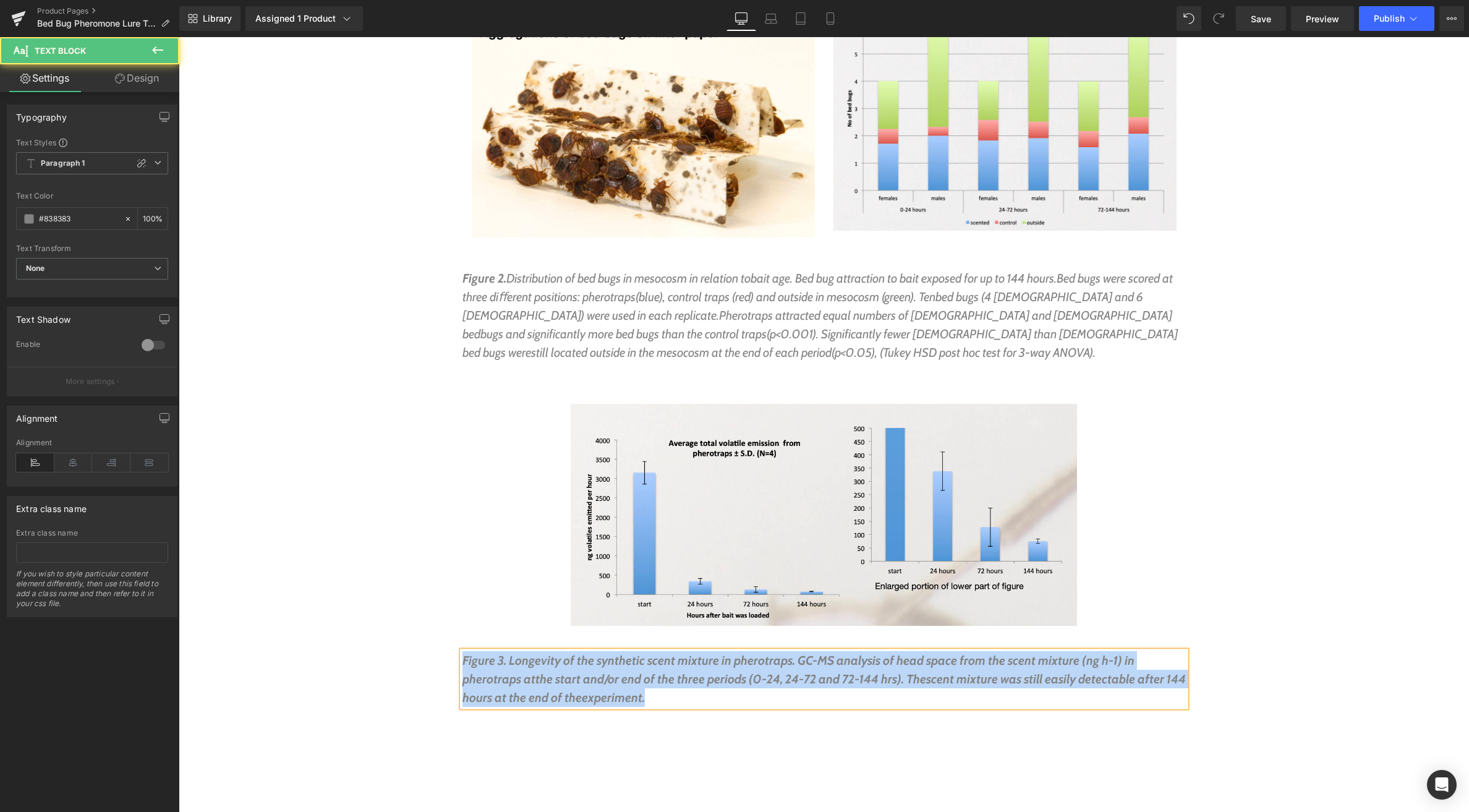
drag, startPoint x: 421, startPoint y: 579, endPoint x: 381, endPoint y: 555, distance: 46.6
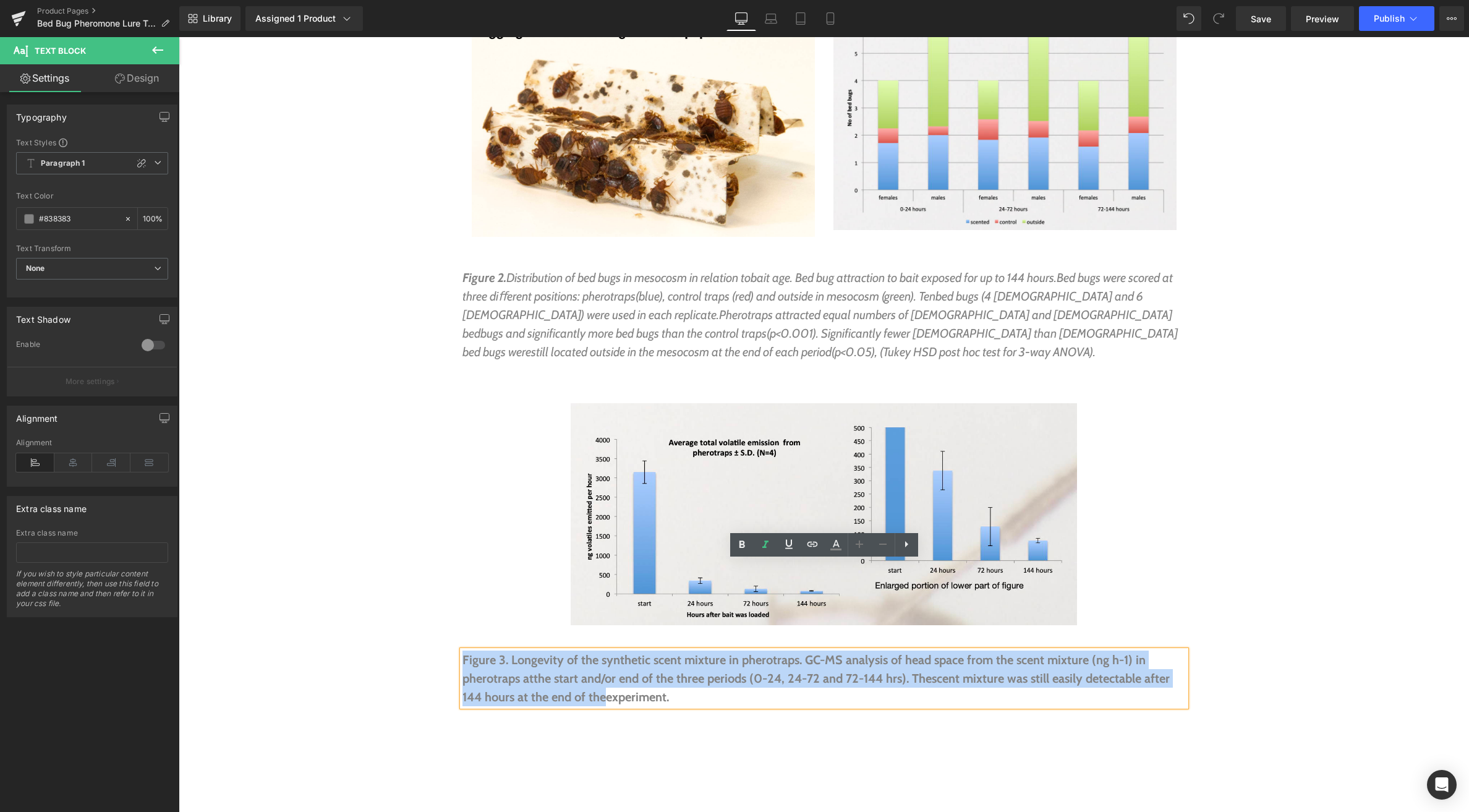
scroll to position [5950, 0]
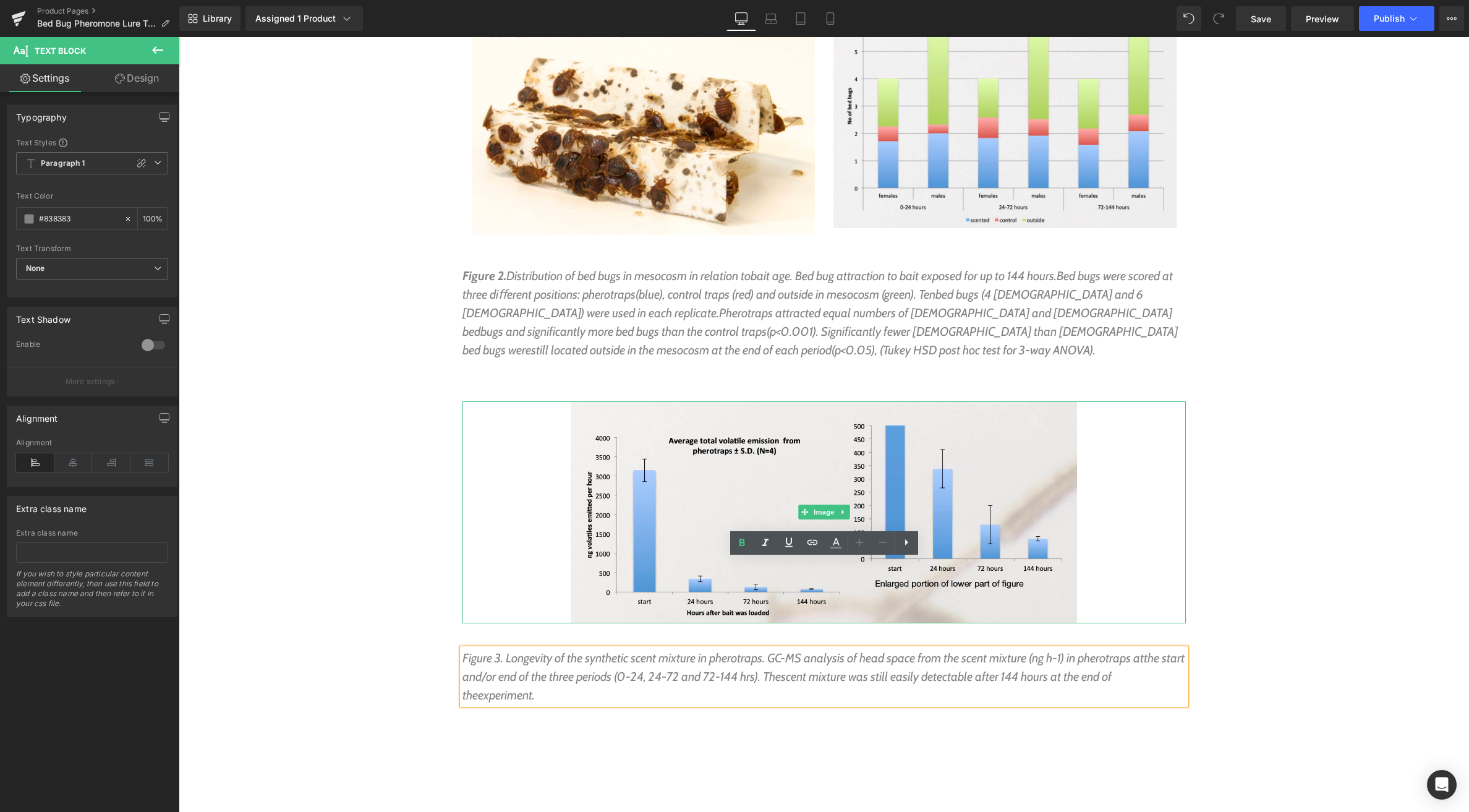
click at [500, 484] on div at bounding box center [824, 511] width 723 height 221
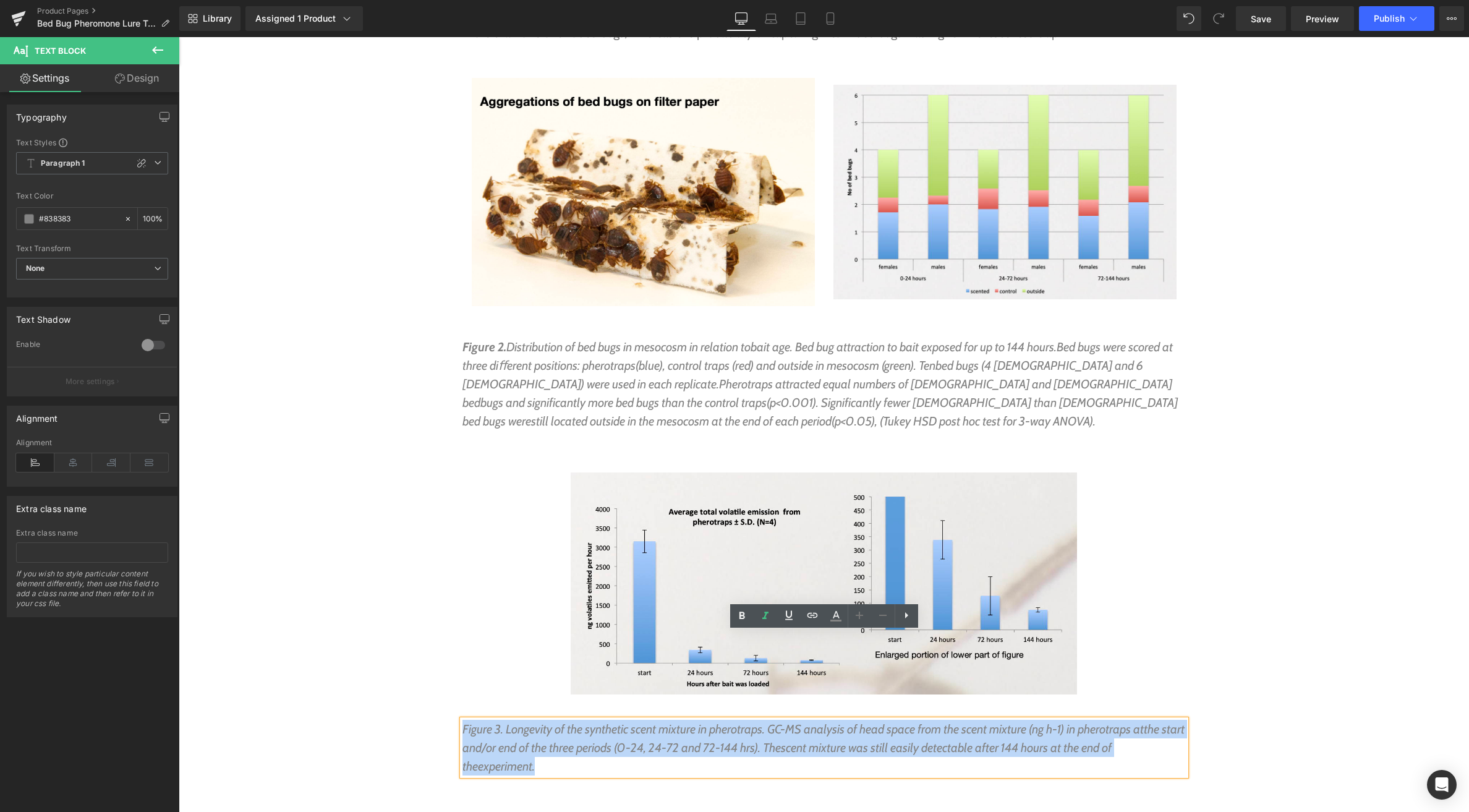
scroll to position [5878, 0]
click at [536, 339] on p "Figure 2. Distribution of bed bugs in mesocosm in relation to bait age. Bed bug…" at bounding box center [824, 385] width 723 height 93
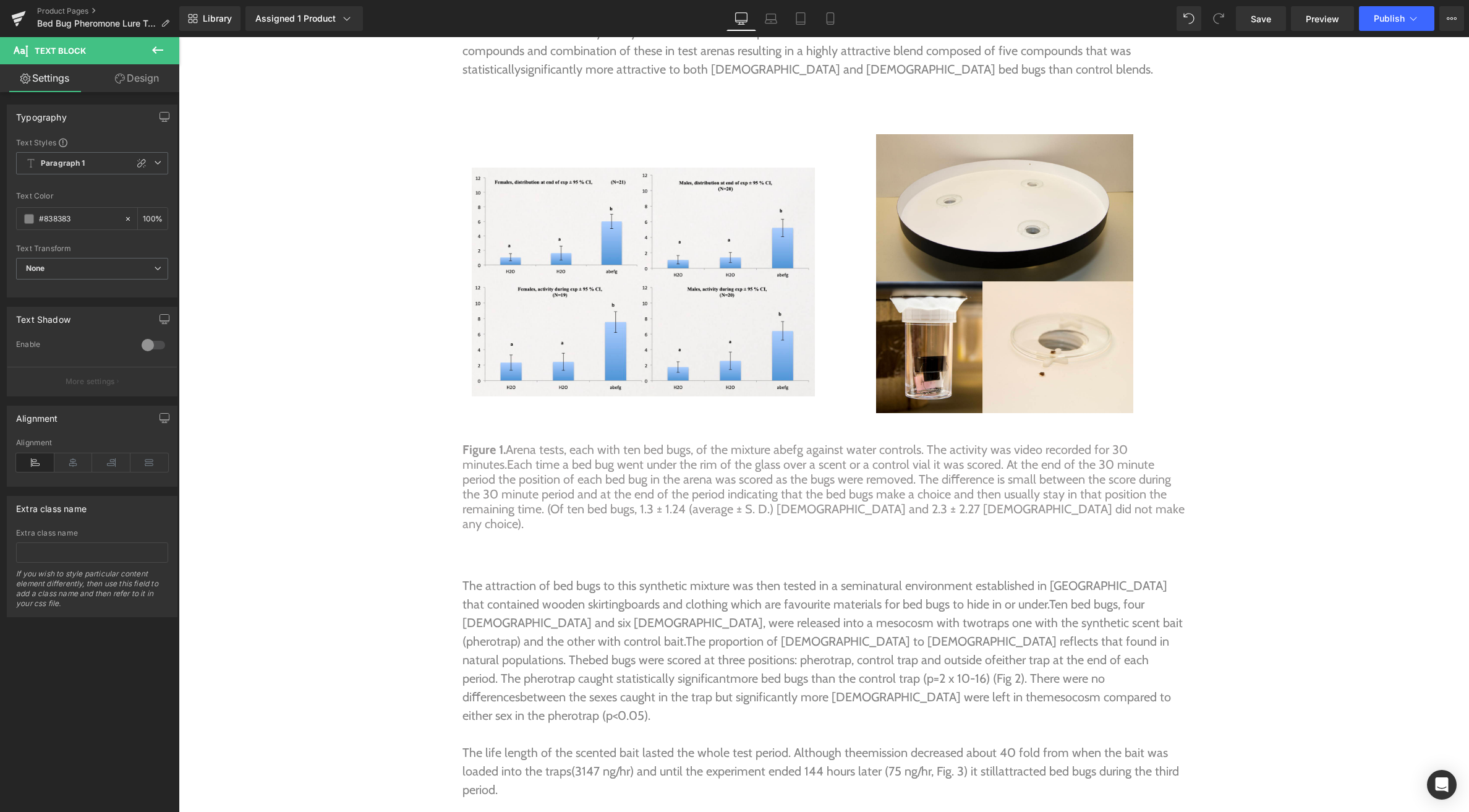
scroll to position [4975, 0]
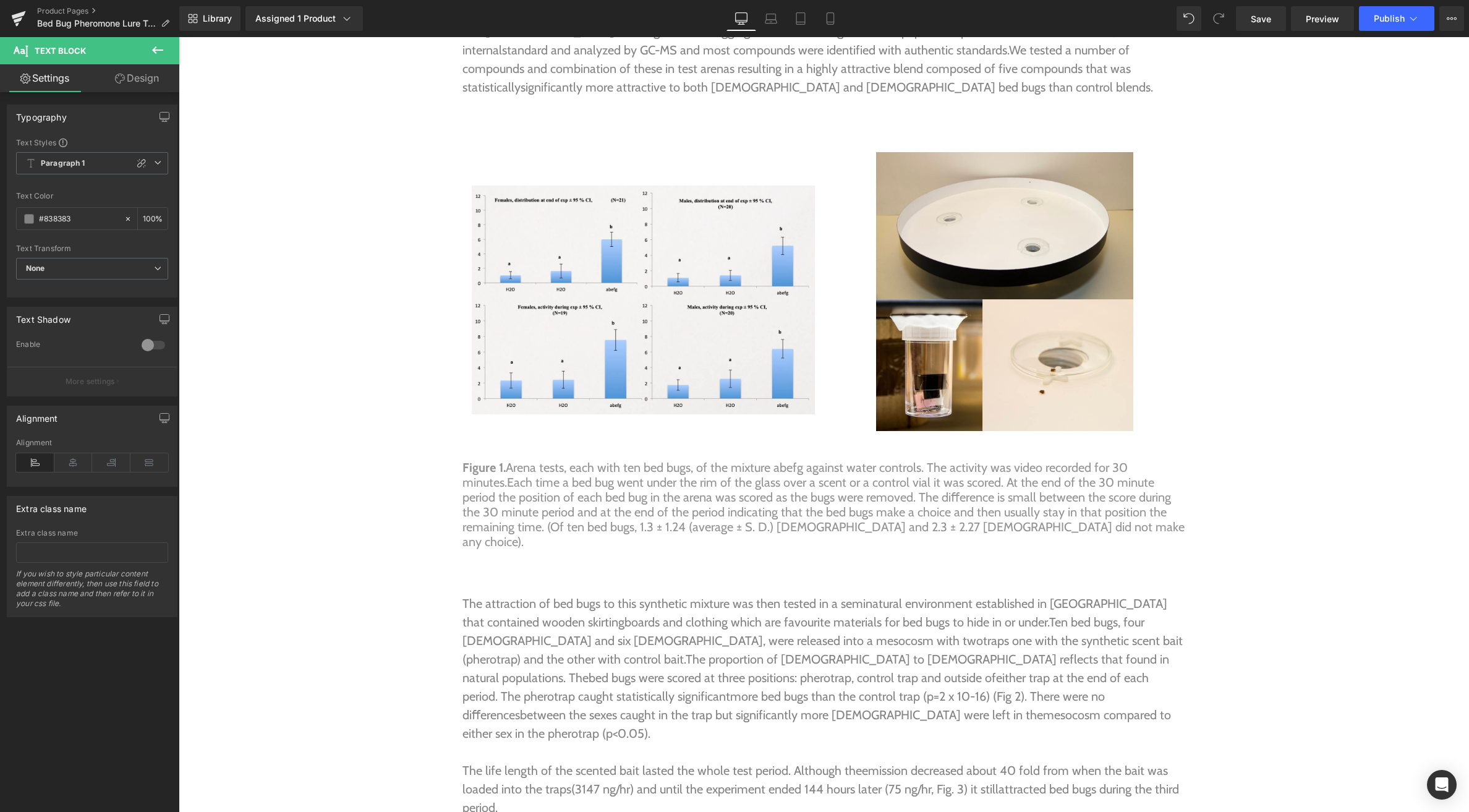
click at [599, 460] on p "Figure 1. Arena tests, each with ten bed bugs, of the mixture abefg against wat…" at bounding box center [824, 504] width 723 height 89
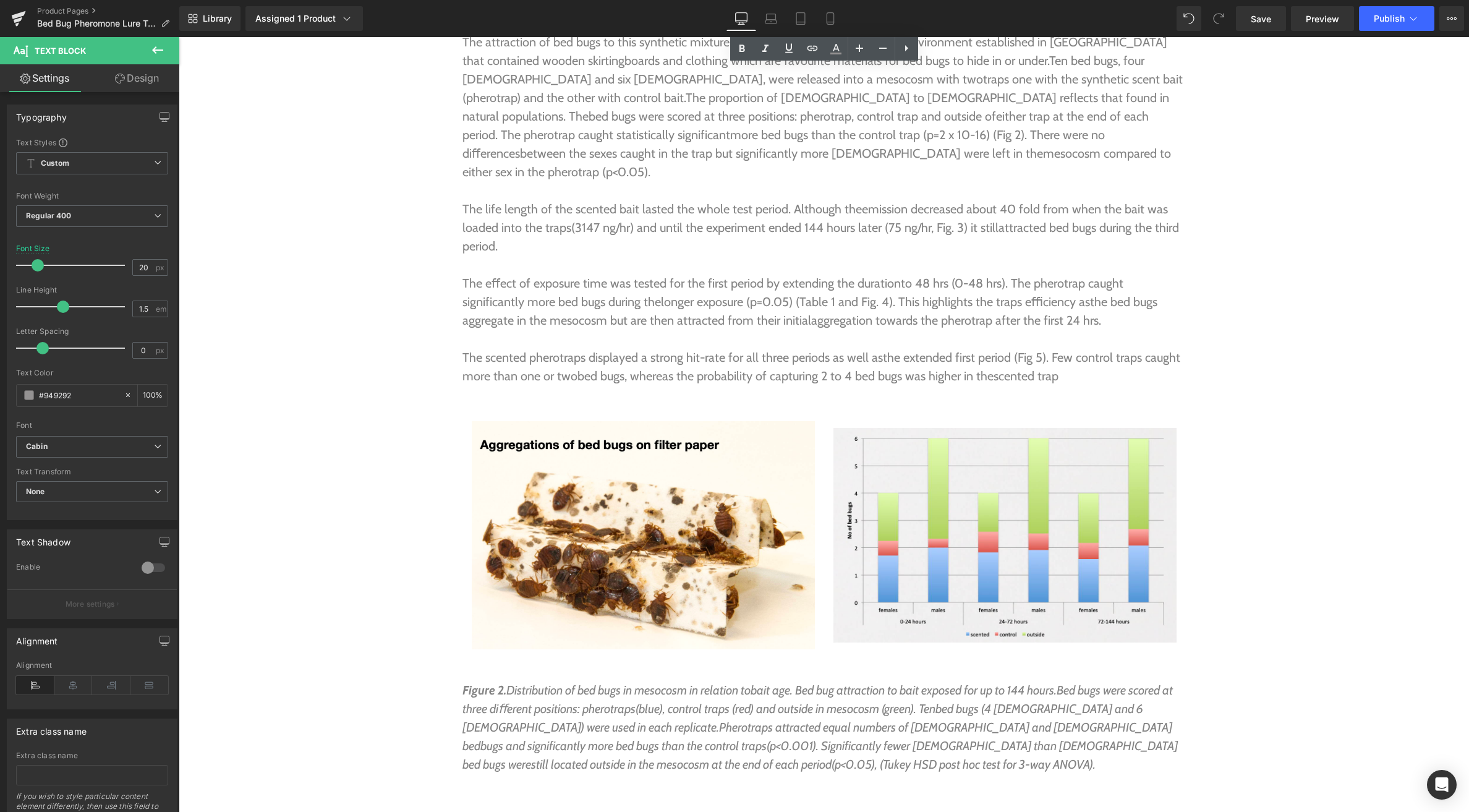
scroll to position [5633, 0]
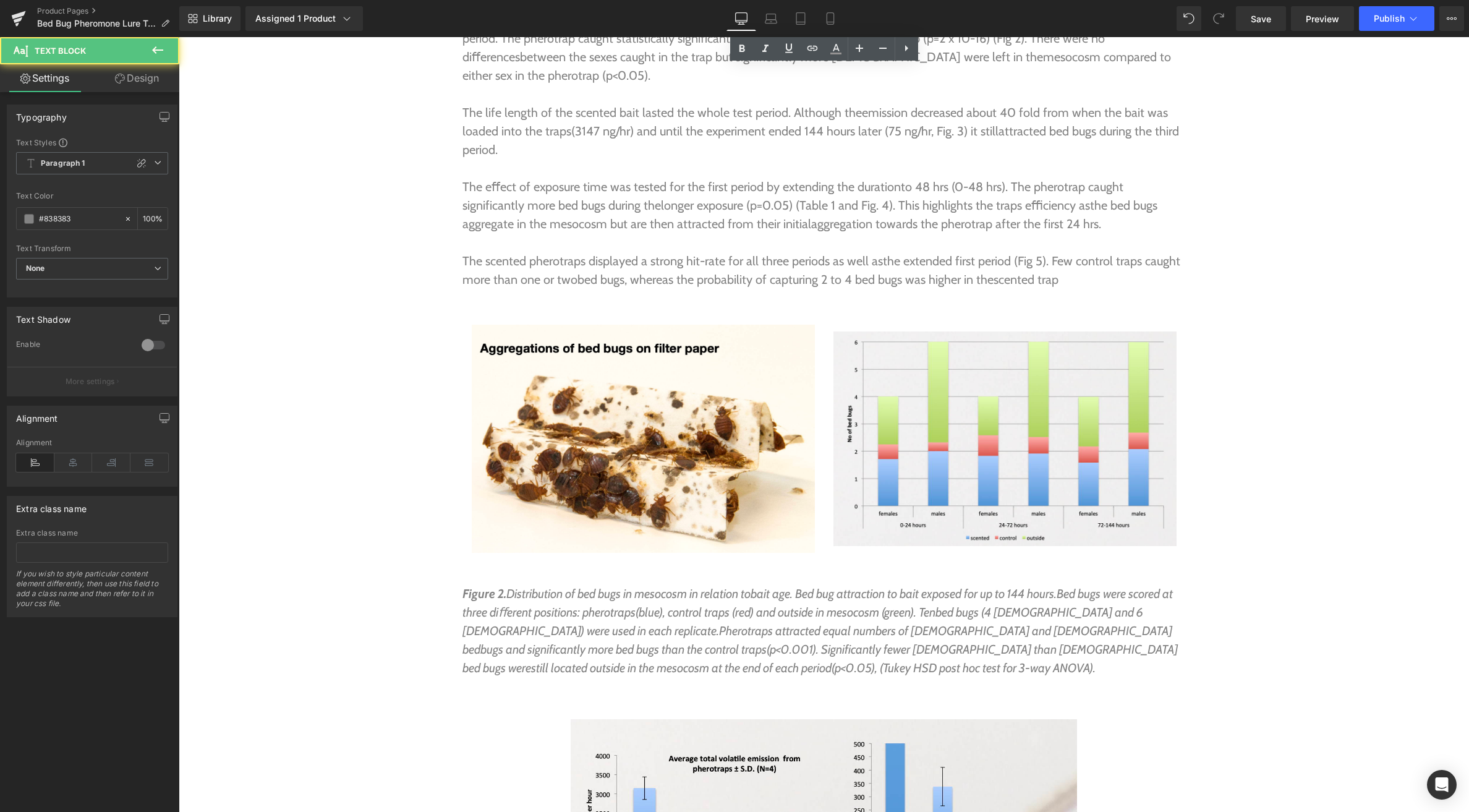
drag, startPoint x: 466, startPoint y: 518, endPoint x: 438, endPoint y: 493, distance: 37.5
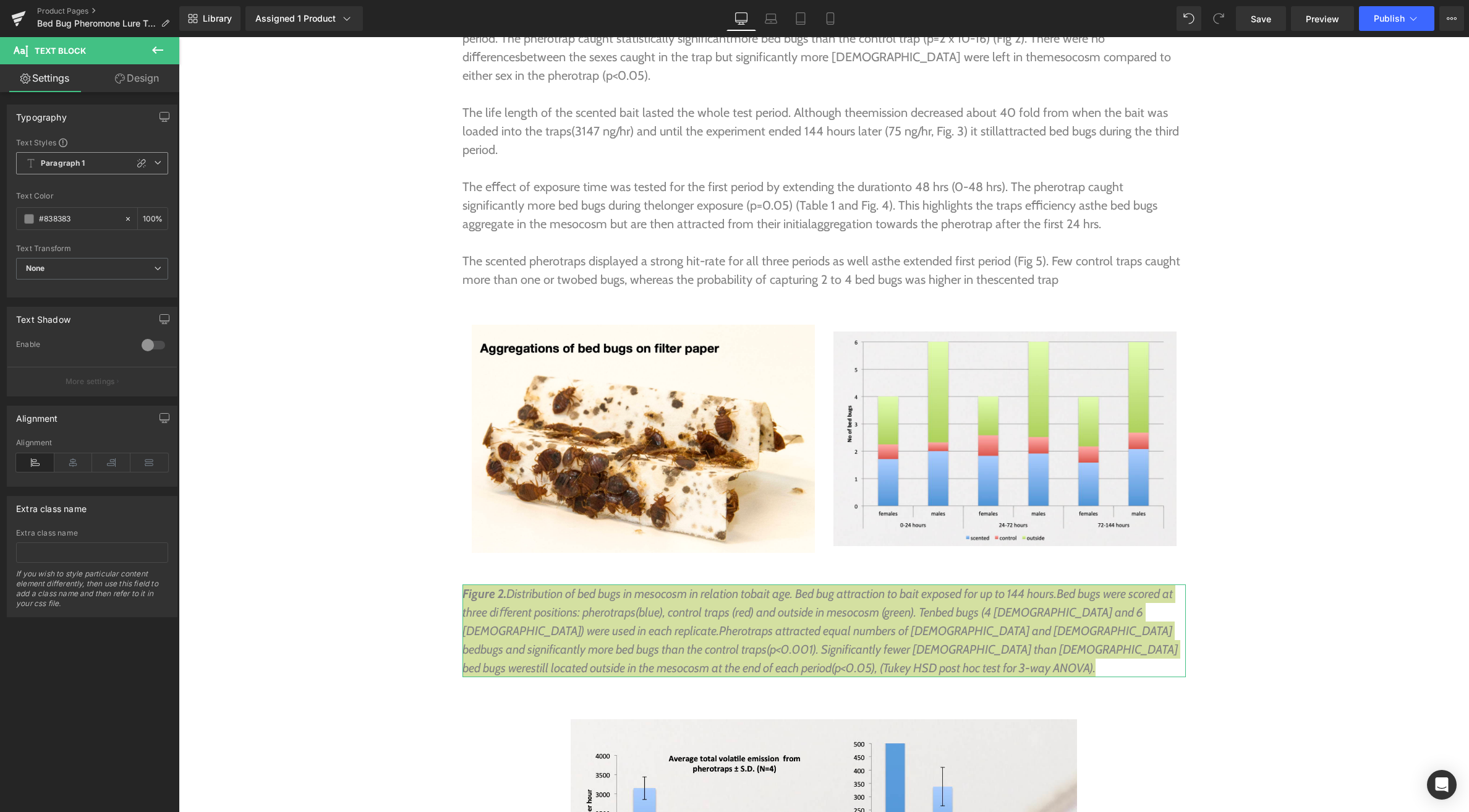
click at [111, 162] on span "Paragraph 1" at bounding box center [92, 163] width 152 height 23
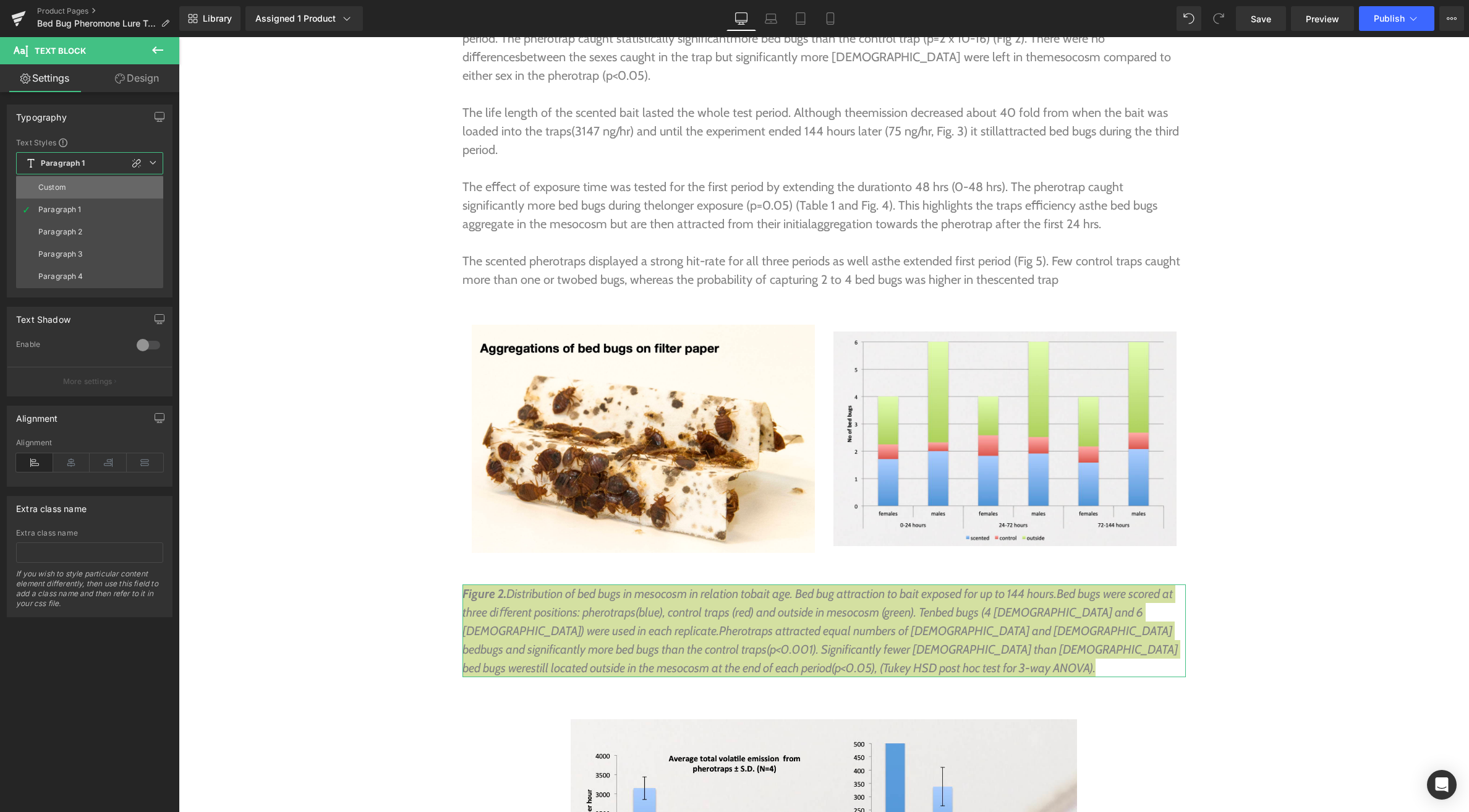
click at [93, 185] on li "Custom" at bounding box center [90, 187] width 147 height 23
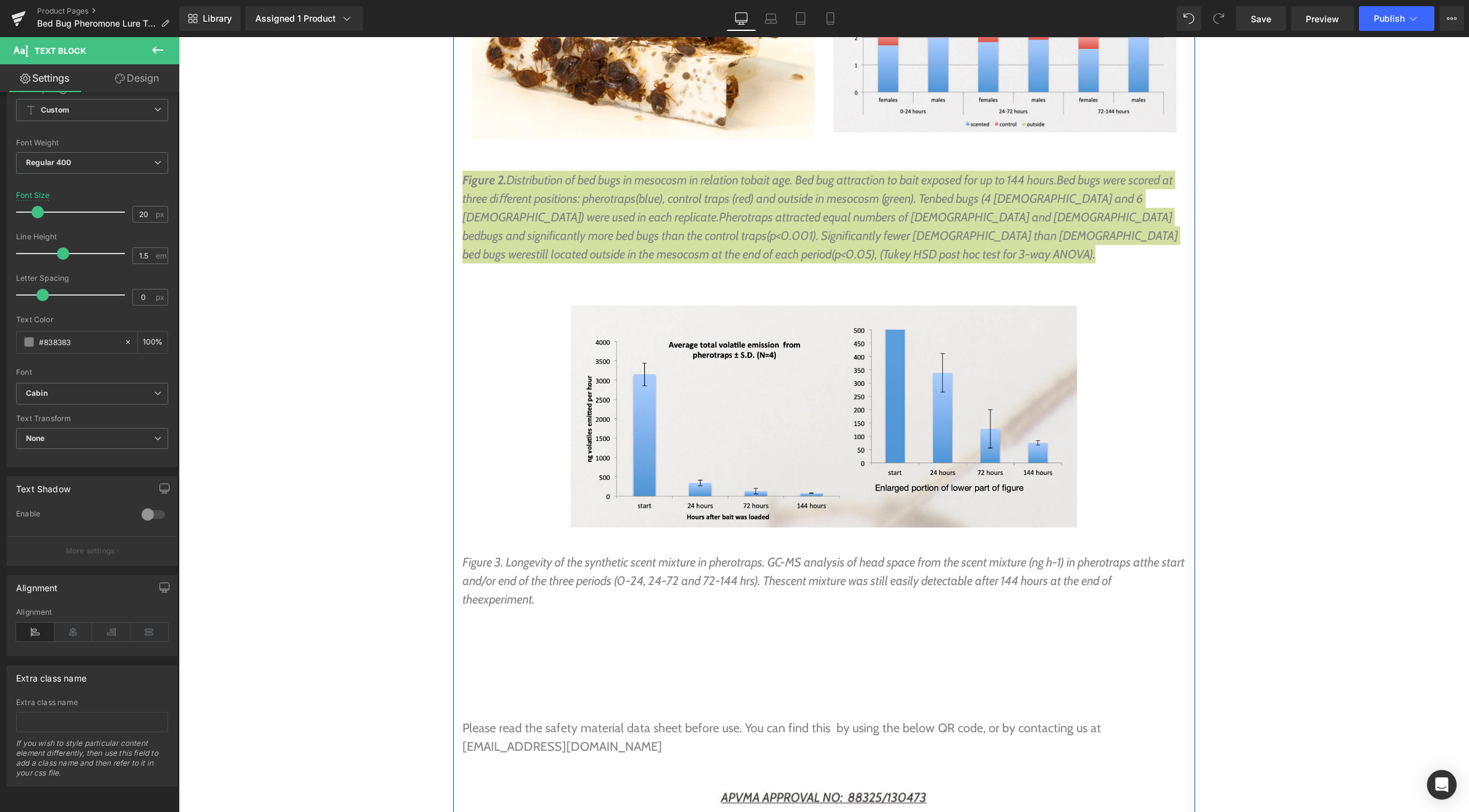
scroll to position [6048, 0]
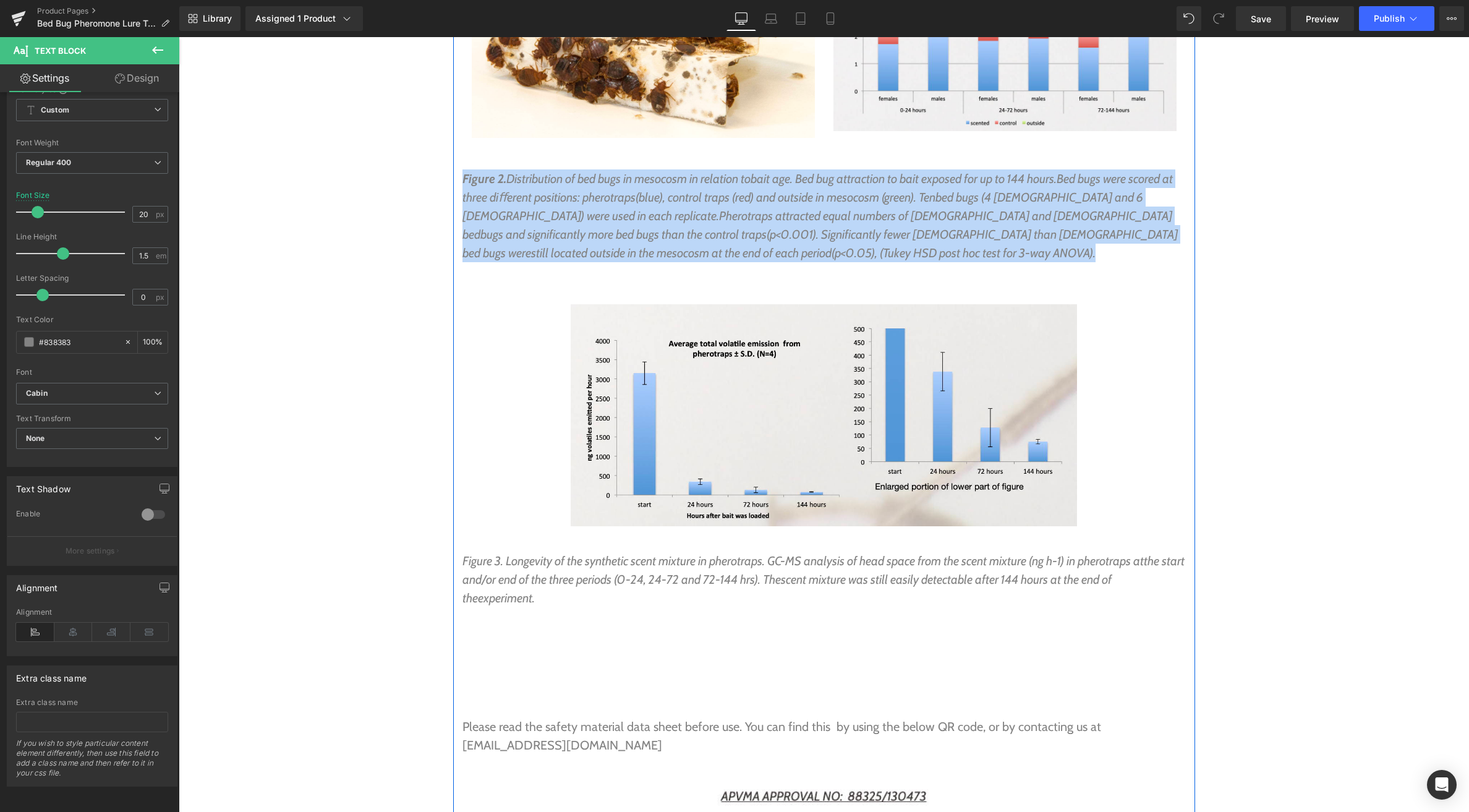
click at [556, 552] on p "Figure 3. Longevity of the synthetic scent mixture in pherotraps. GC- MS analys…" at bounding box center [824, 579] width 723 height 55
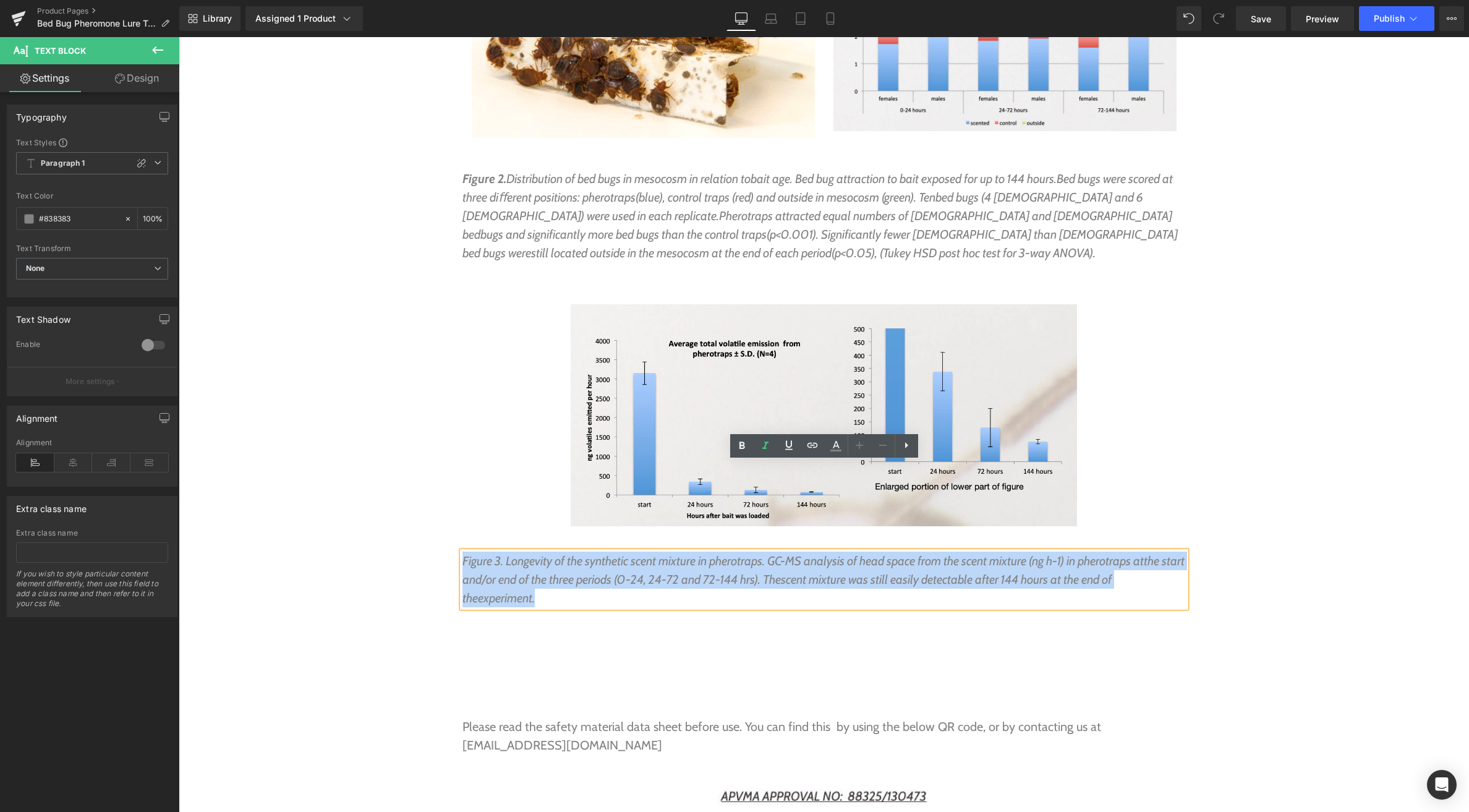
drag, startPoint x: 489, startPoint y: 505, endPoint x: 454, endPoint y: 470, distance: 49.5
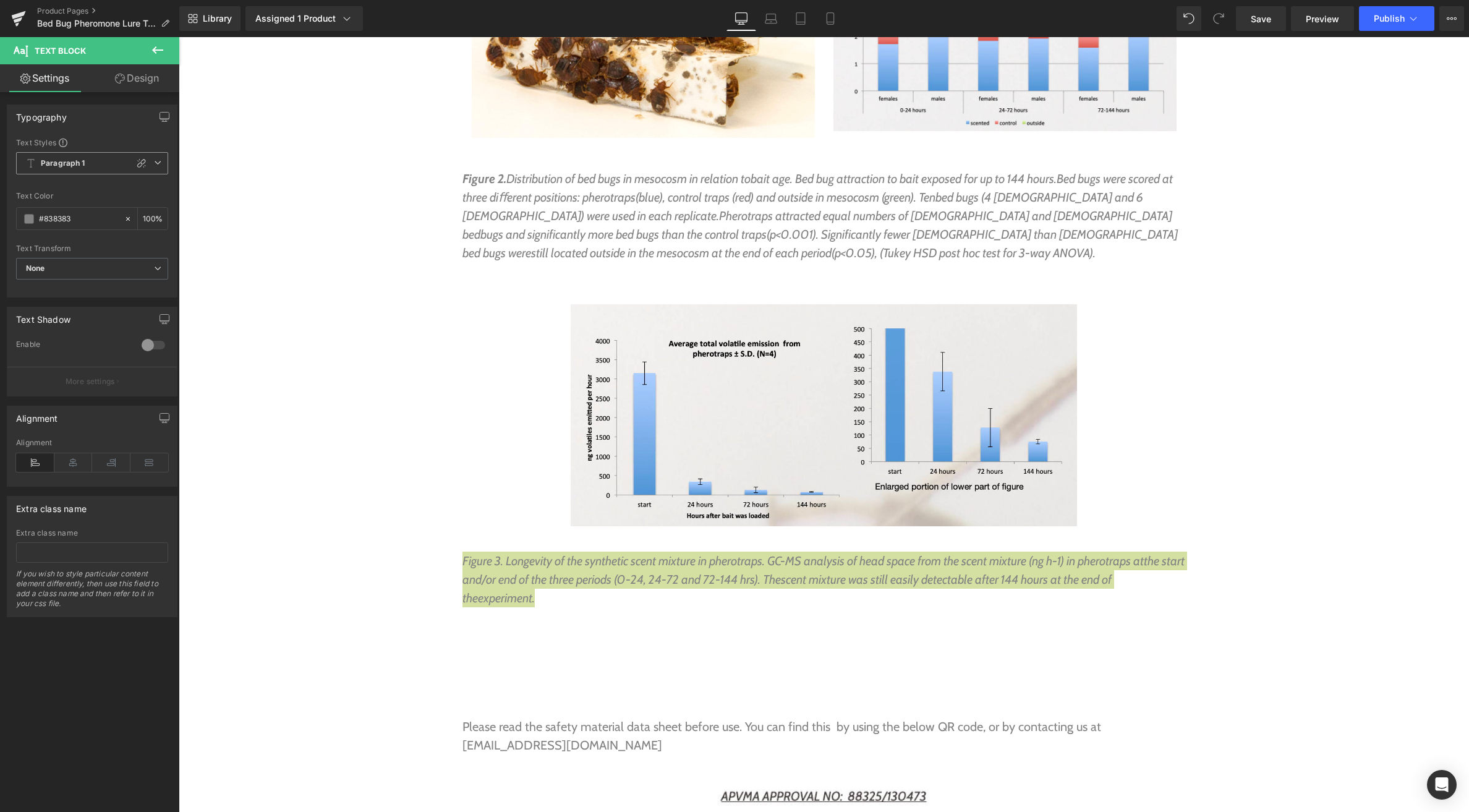
click at [59, 159] on b "Paragraph 1" at bounding box center [62, 163] width 44 height 11
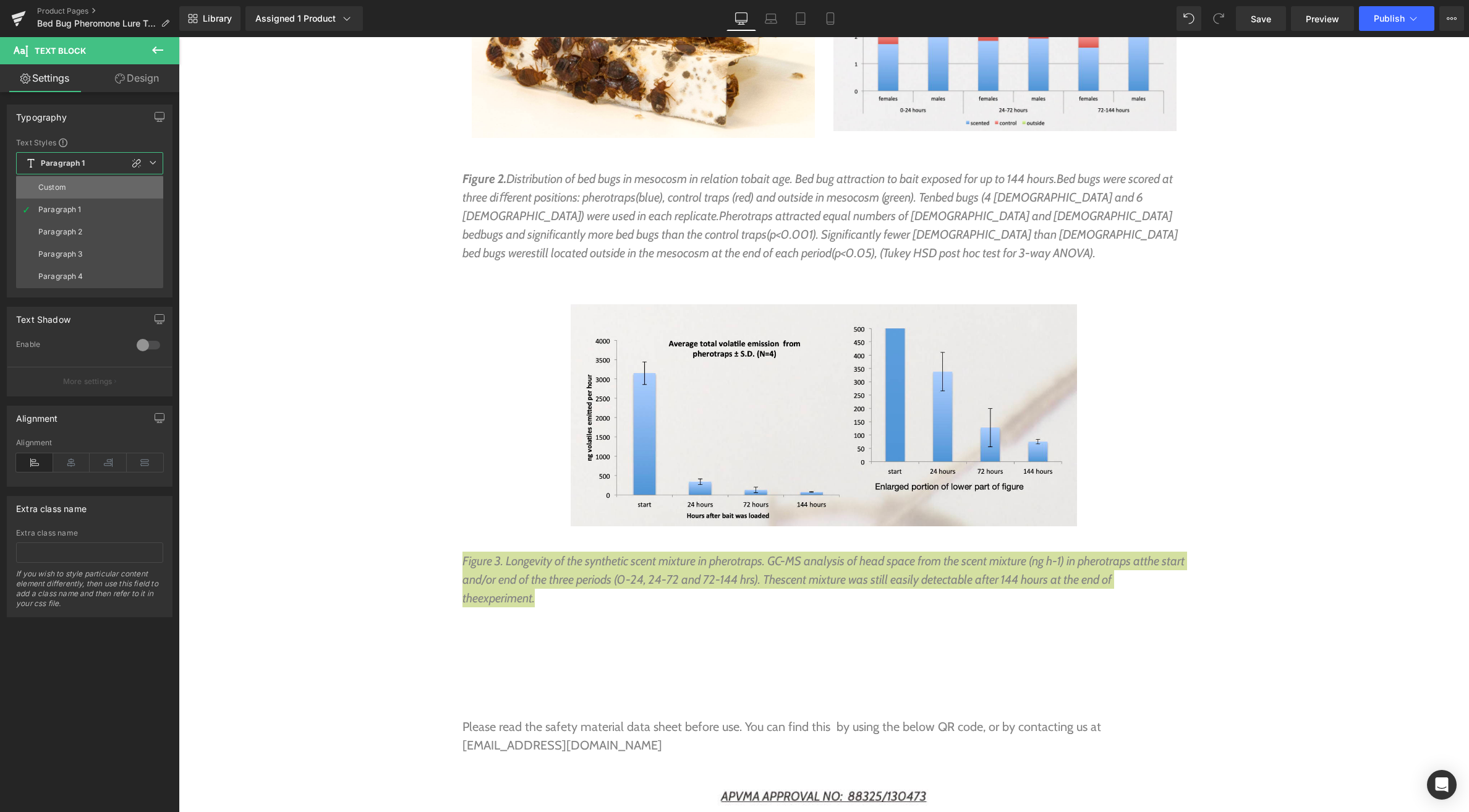
click at [58, 181] on li "Custom" at bounding box center [90, 187] width 147 height 23
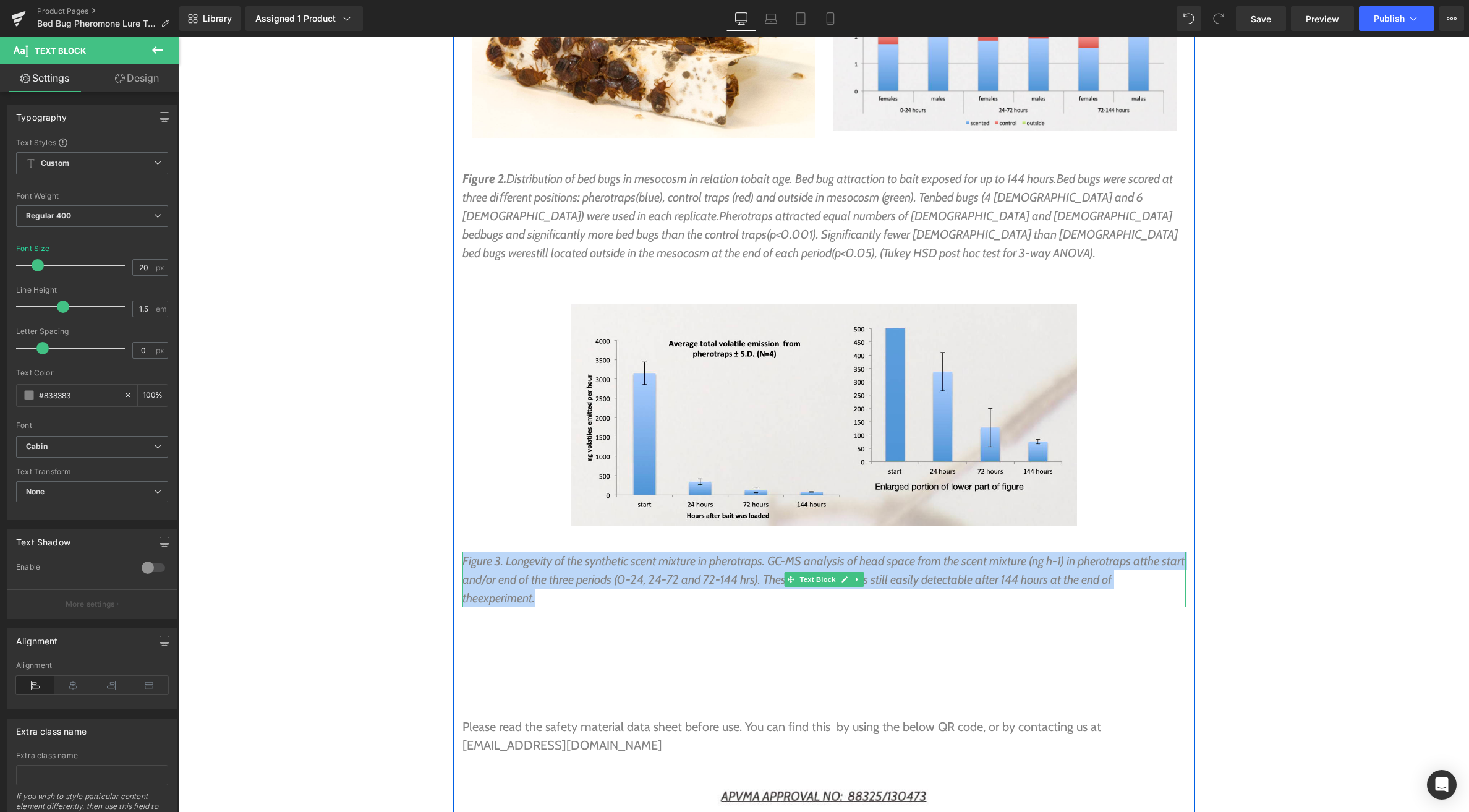
click at [518, 554] on span "the start and/or end of the three periods (0-24, 24-72 and 72-144 hrs). The" at bounding box center [824, 570] width 722 height 33
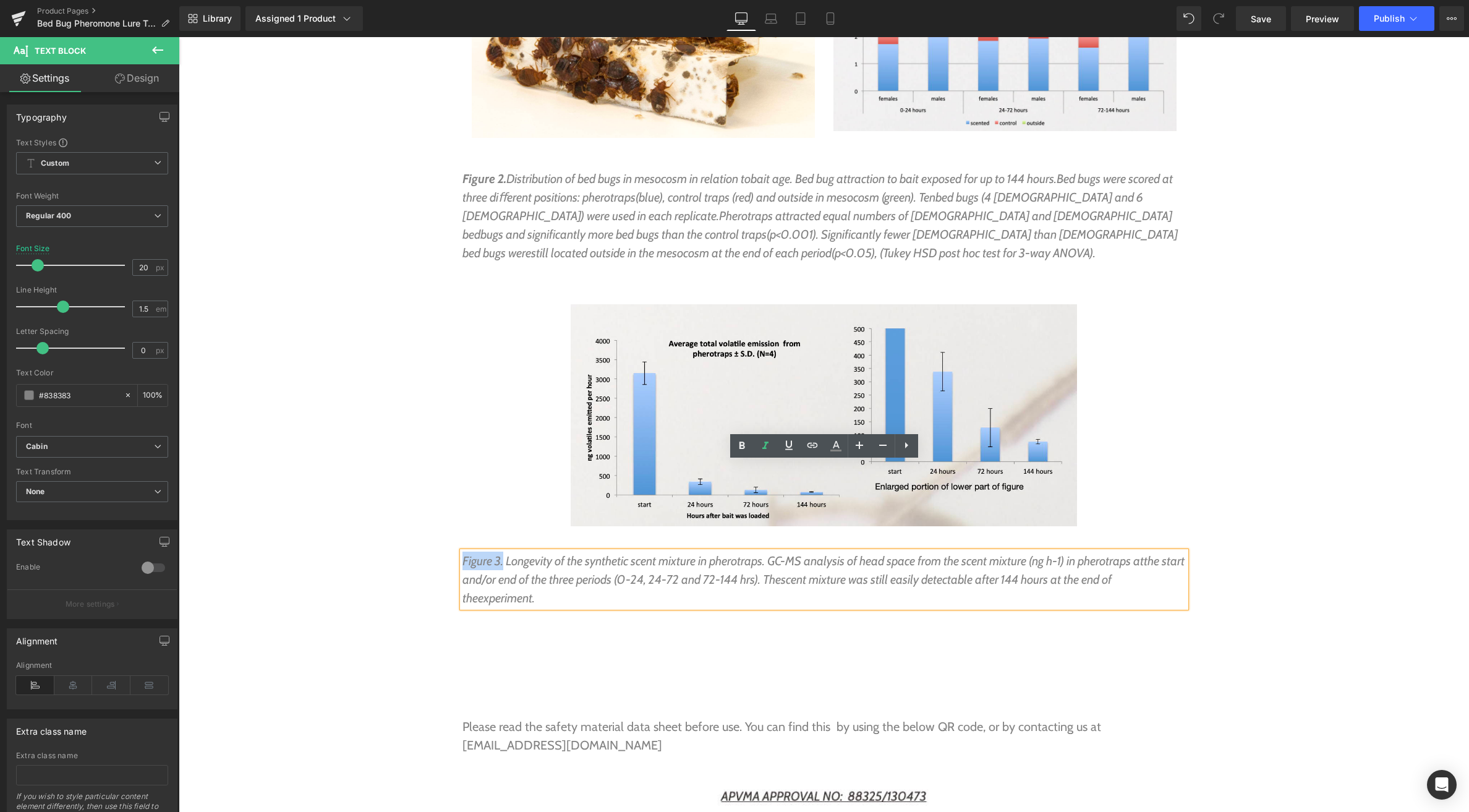
drag, startPoint x: 504, startPoint y: 473, endPoint x: 430, endPoint y: 470, distance: 74.1
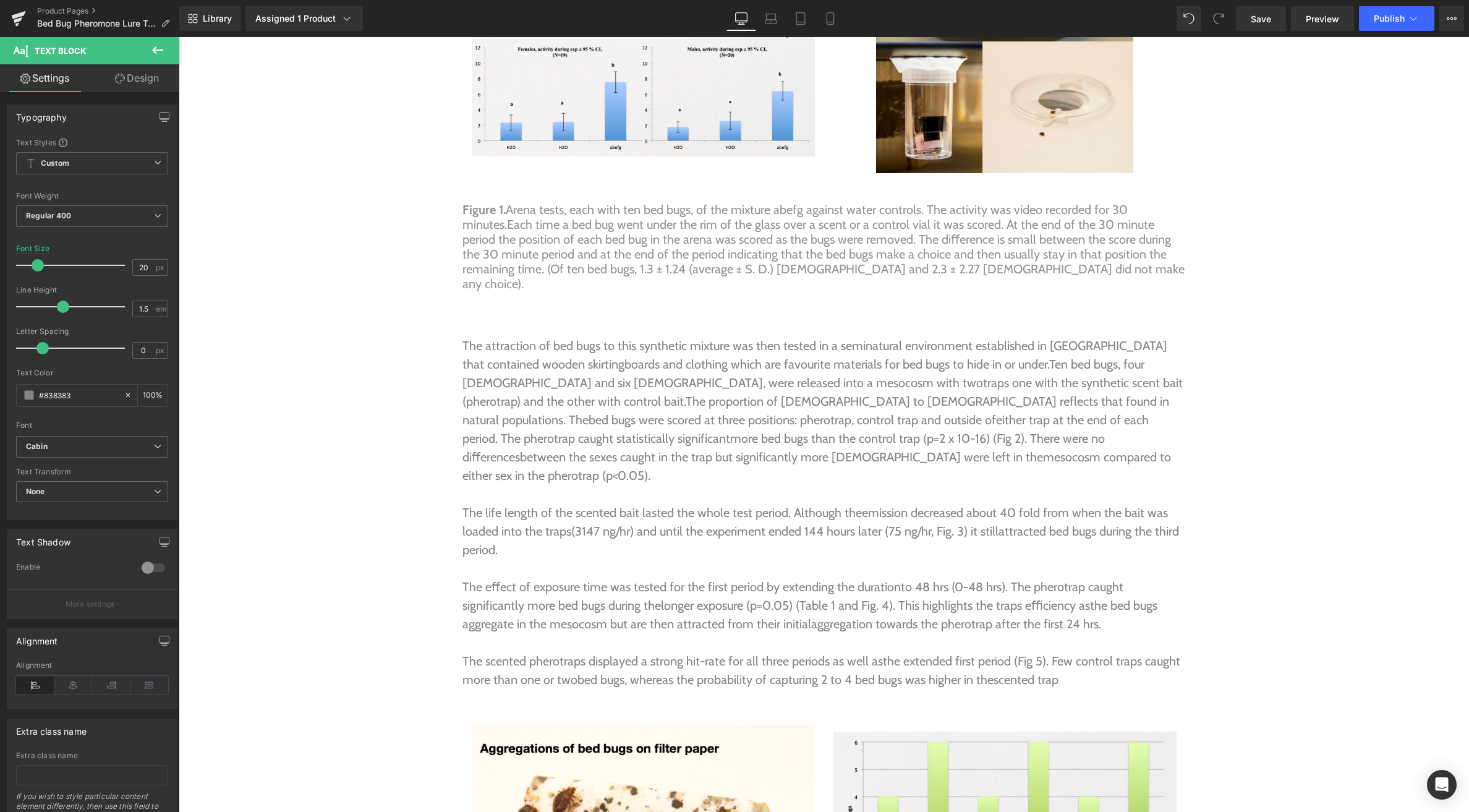
scroll to position [5234, 0]
click at [599, 201] on p "Figure 1. Arena tests, each with ten bed bugs, of the mixture abefg against wat…" at bounding box center [824, 245] width 723 height 89
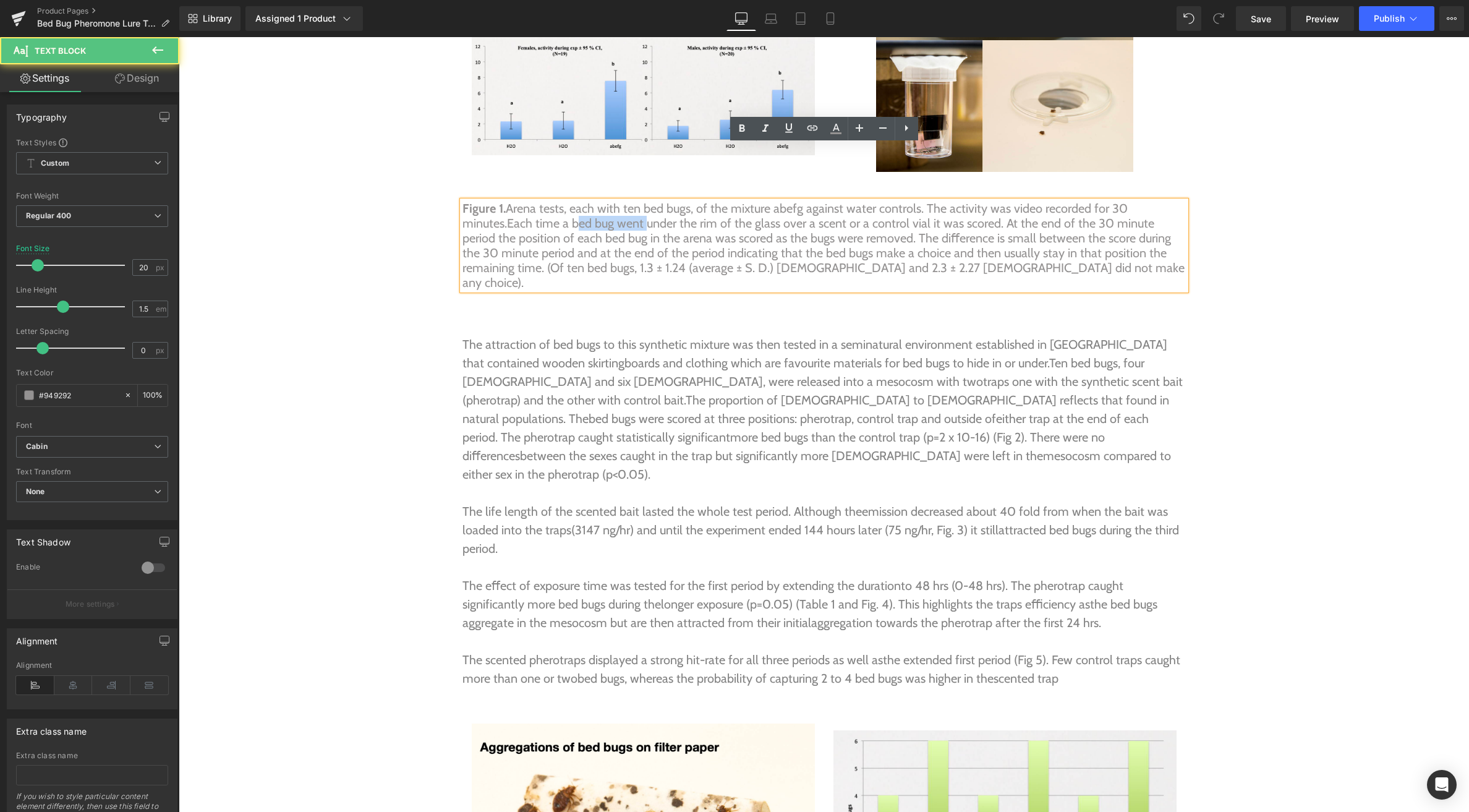
drag, startPoint x: 641, startPoint y: 172, endPoint x: 571, endPoint y: 173, distance: 70.0
click at [571, 201] on p "Figure 1. Arena tests, each with ten bed bugs, of the mixture abefg against wat…" at bounding box center [824, 245] width 723 height 89
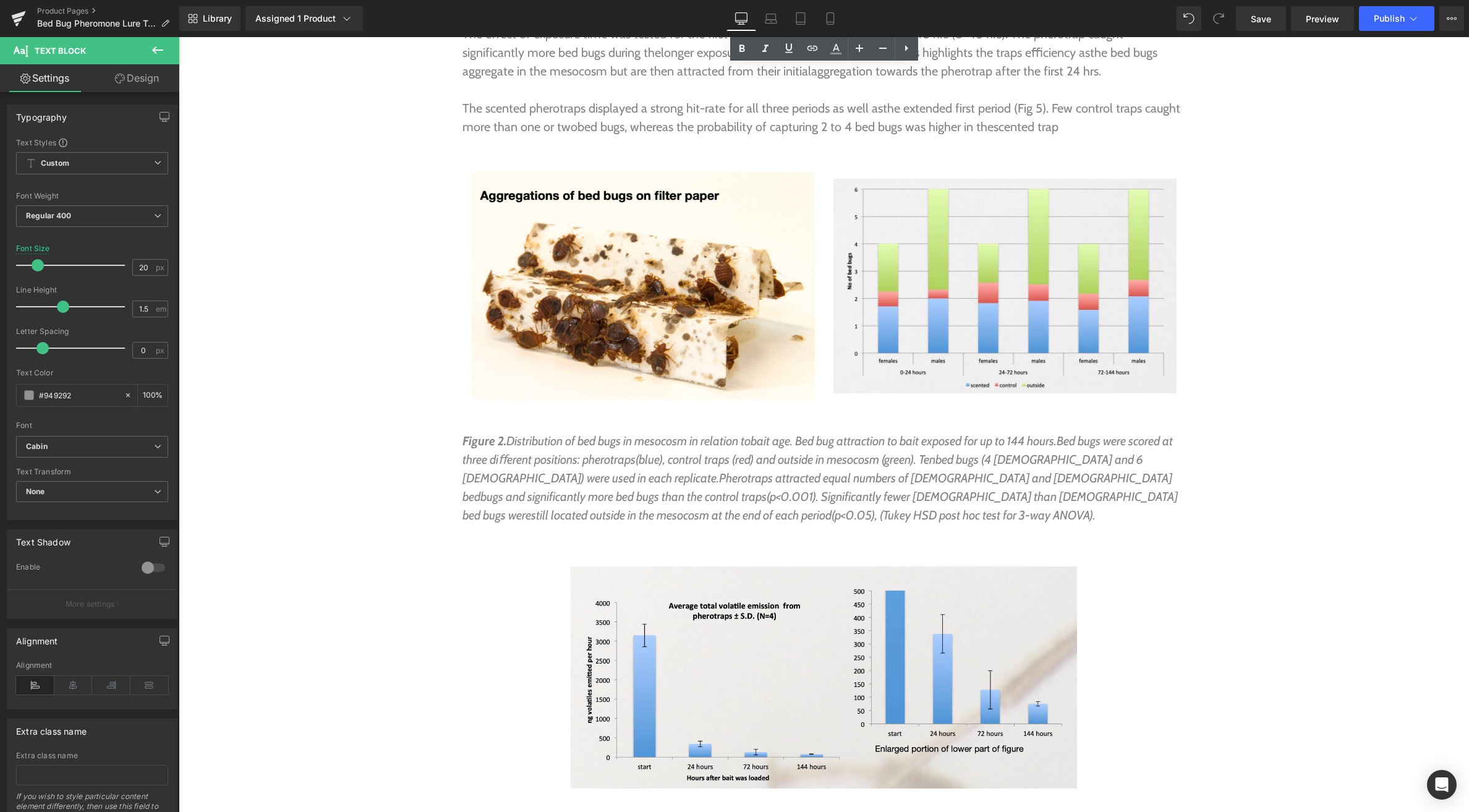
scroll to position [5842, 0]
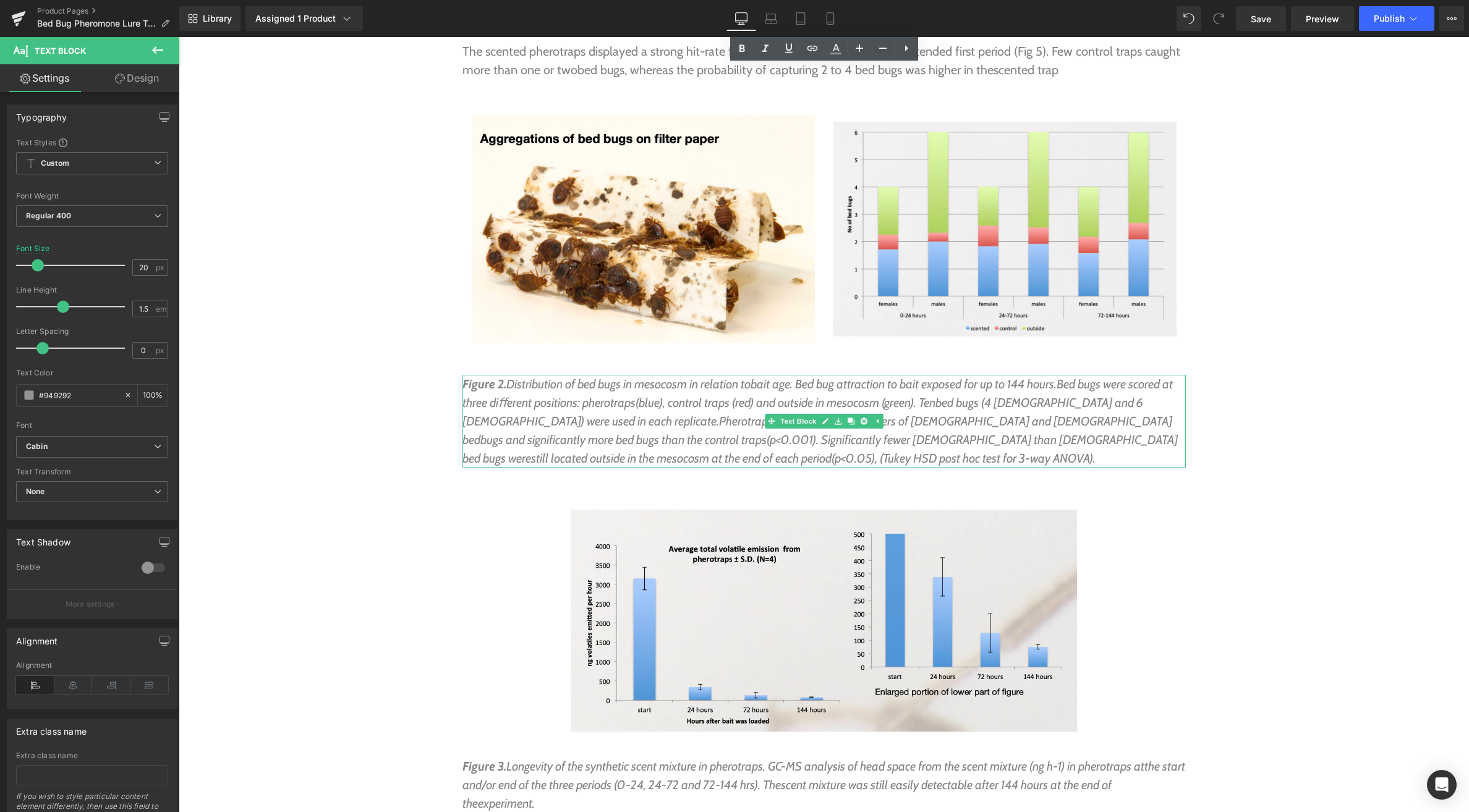
drag, startPoint x: 683, startPoint y: 315, endPoint x: 615, endPoint y: 316, distance: 68.0
click at [615, 377] on icon "Figure 2. Distribution of bed bugs in mesocosm in relation to bait age. Bed bug…" at bounding box center [820, 421] width 715 height 89
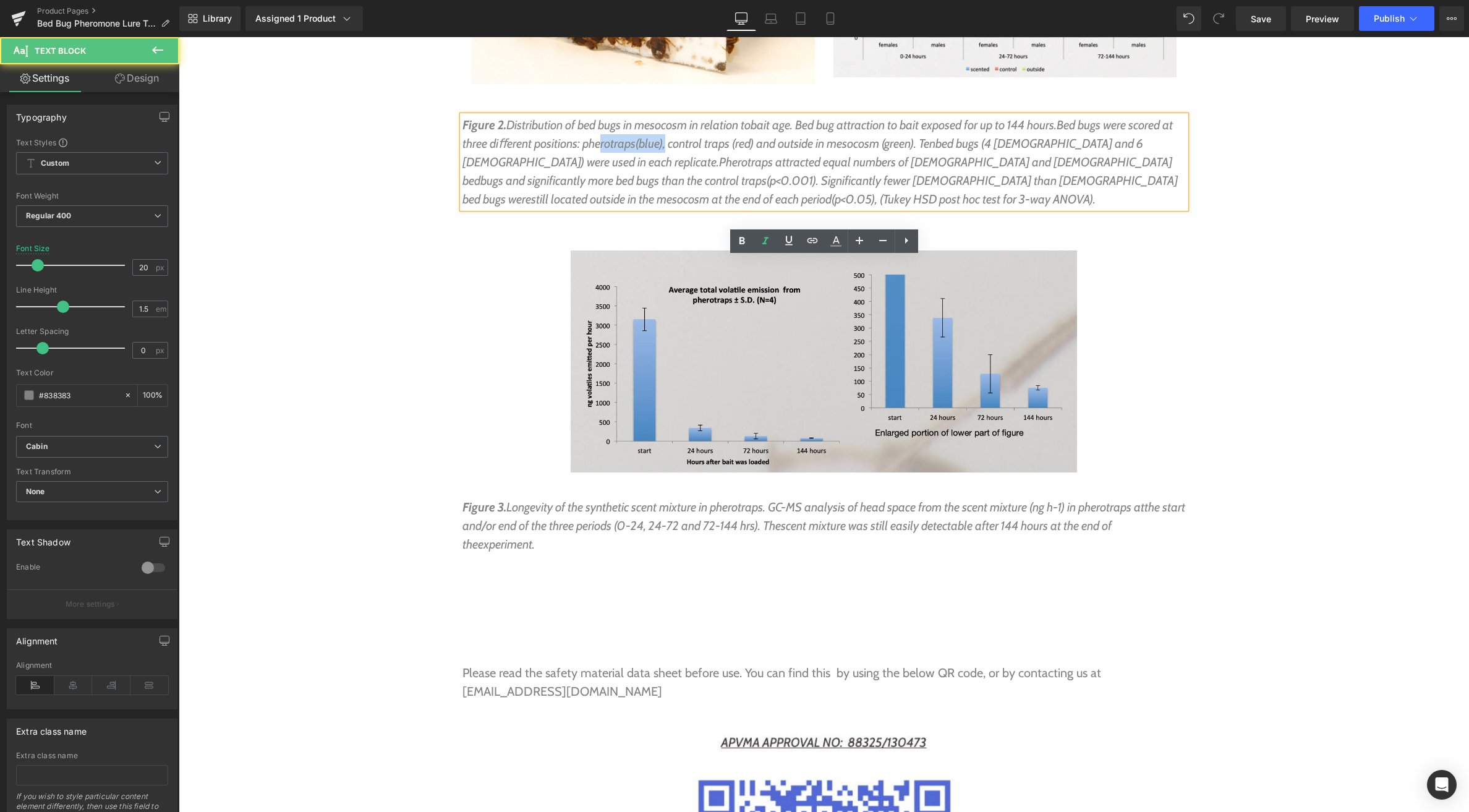
scroll to position [6142, 0]
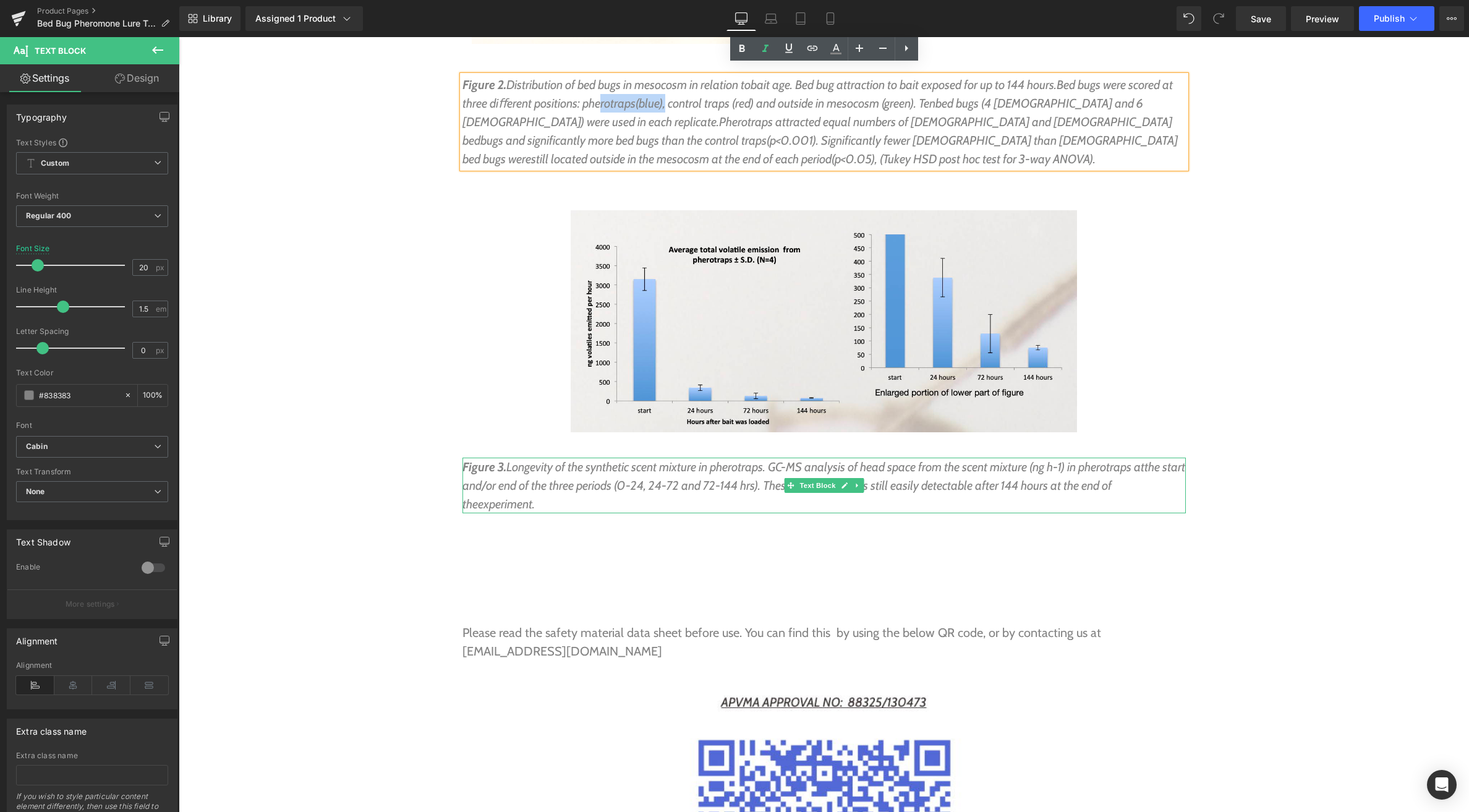
click at [590, 459] on span "the start and/or end of the three periods (0-24, 24-72 and 72-144 hrs). The" at bounding box center [824, 476] width 723 height 33
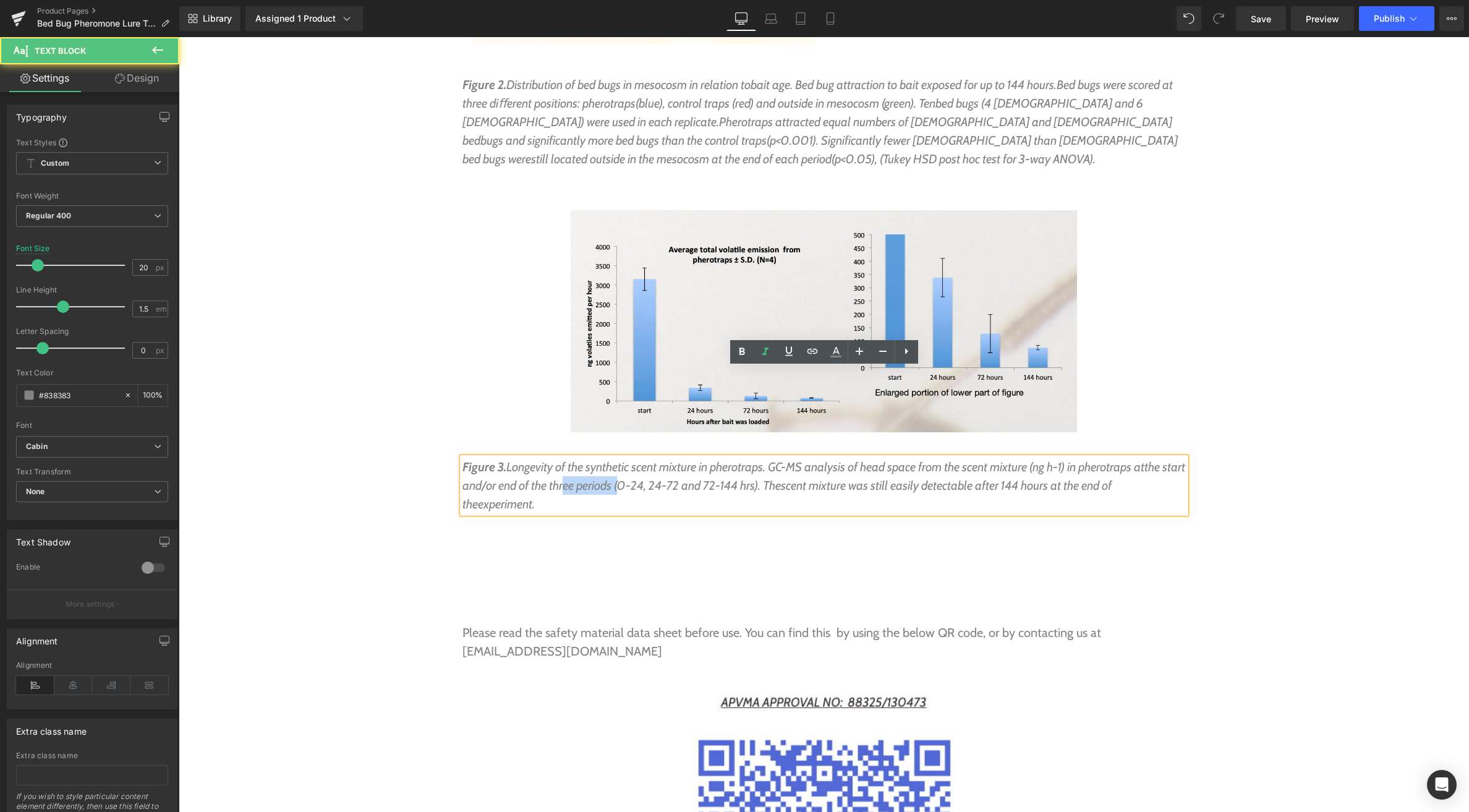
scroll to position [6297, 0]
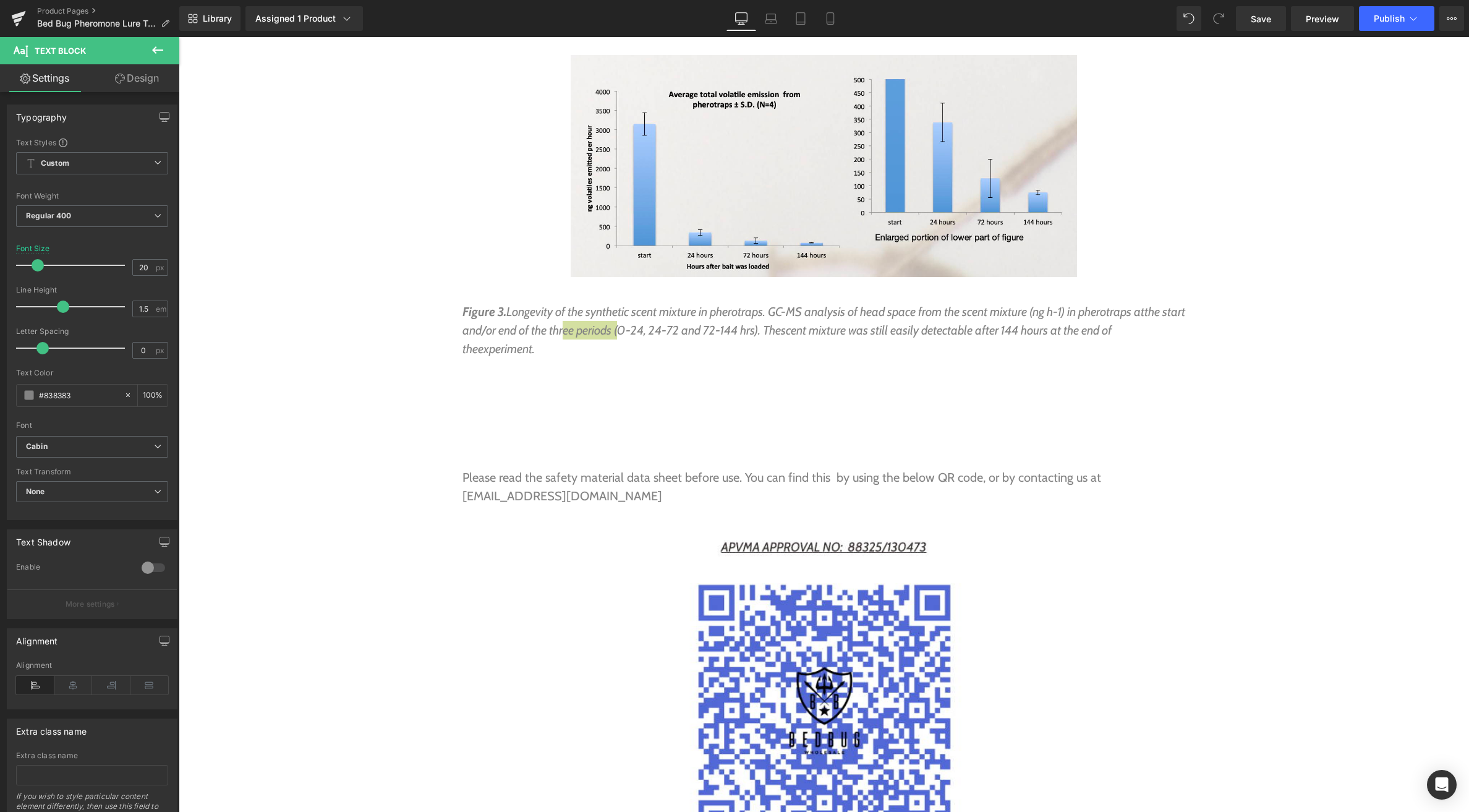
drag, startPoint x: 161, startPoint y: 51, endPoint x: 158, endPoint y: 60, distance: 9.5
click at [161, 51] on icon at bounding box center [157, 50] width 15 height 15
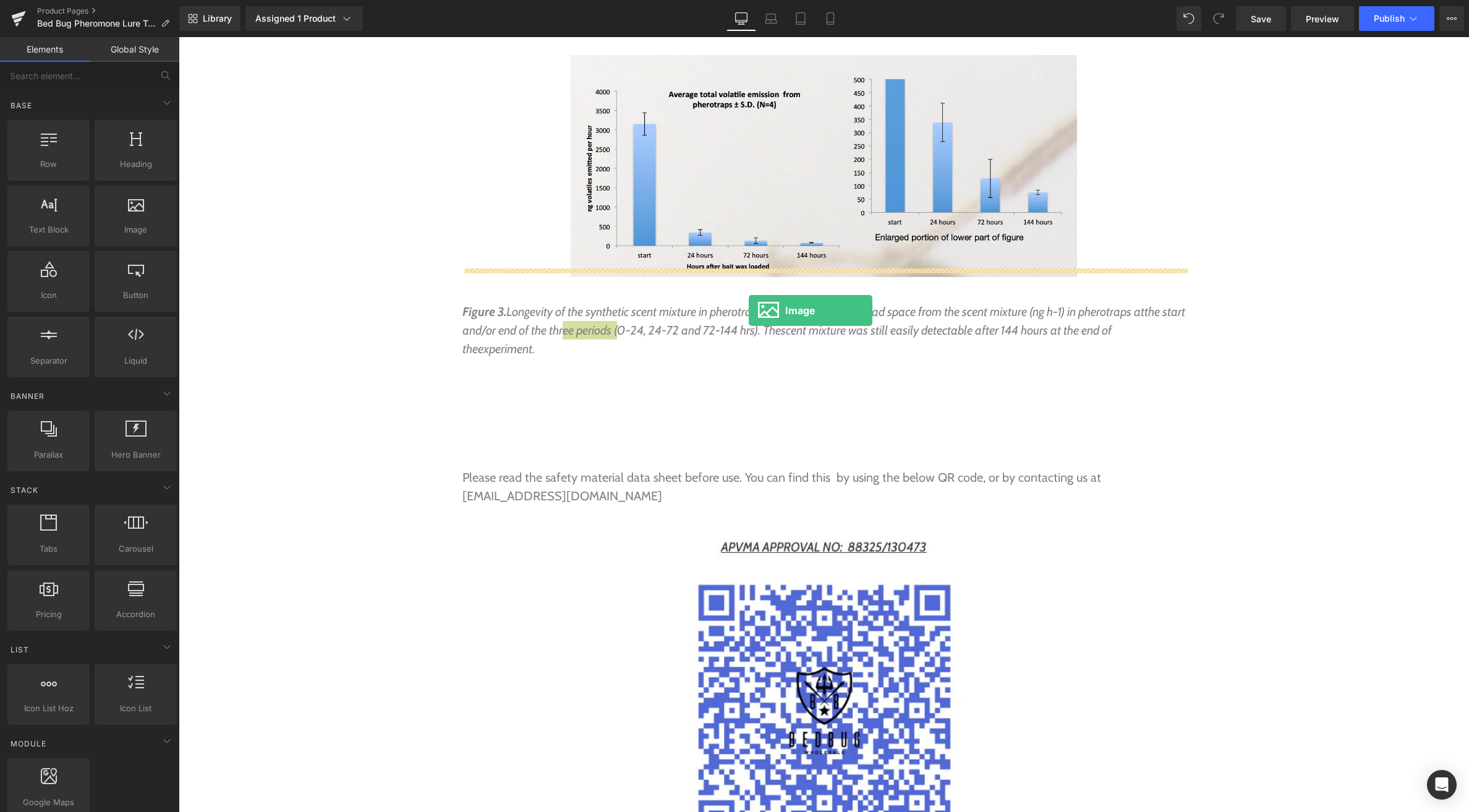
drag, startPoint x: 306, startPoint y: 273, endPoint x: 749, endPoint y: 311, distance: 444.6
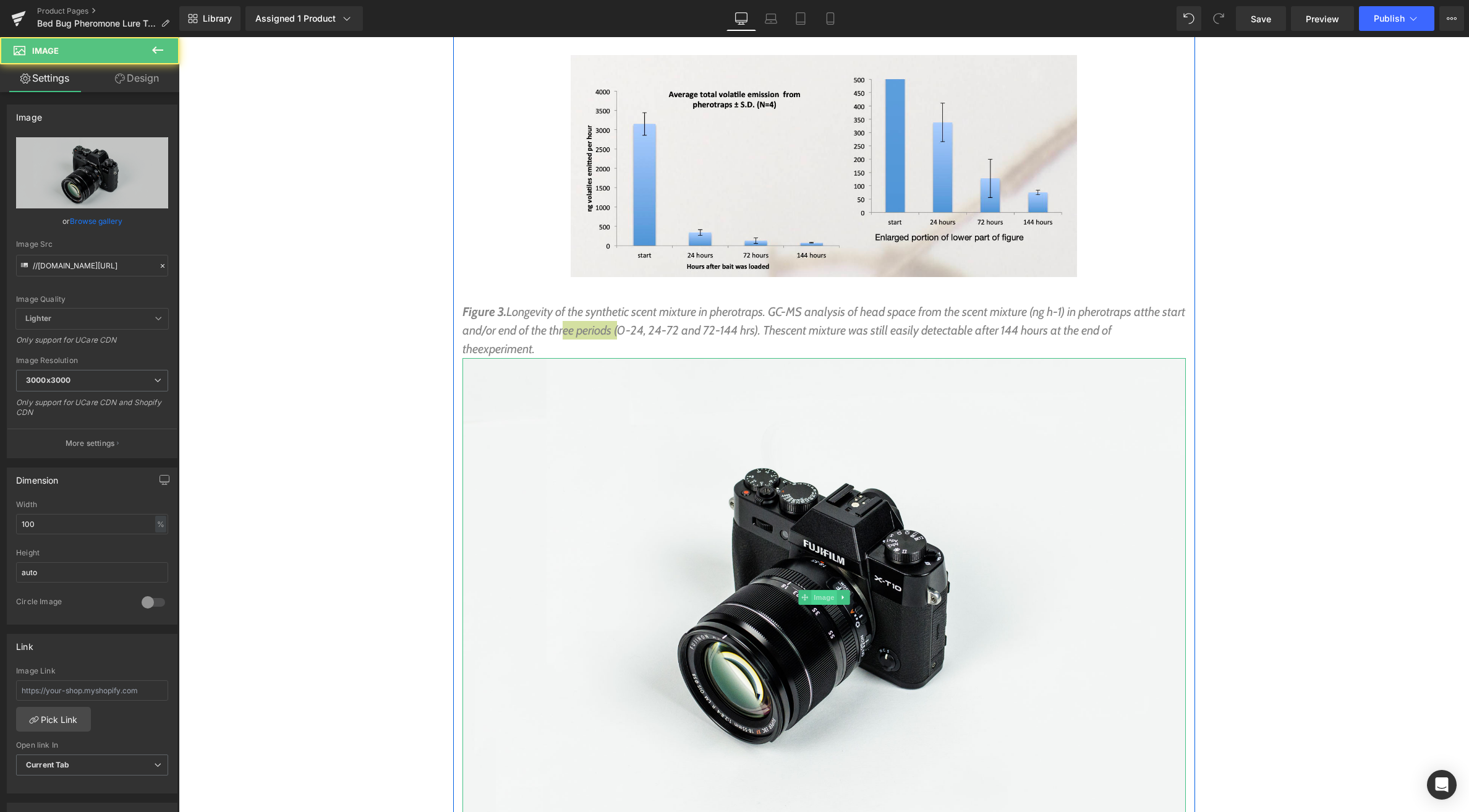
click at [824, 590] on span "Image" at bounding box center [824, 597] width 26 height 15
click at [146, 80] on link "Design" at bounding box center [136, 79] width 90 height 28
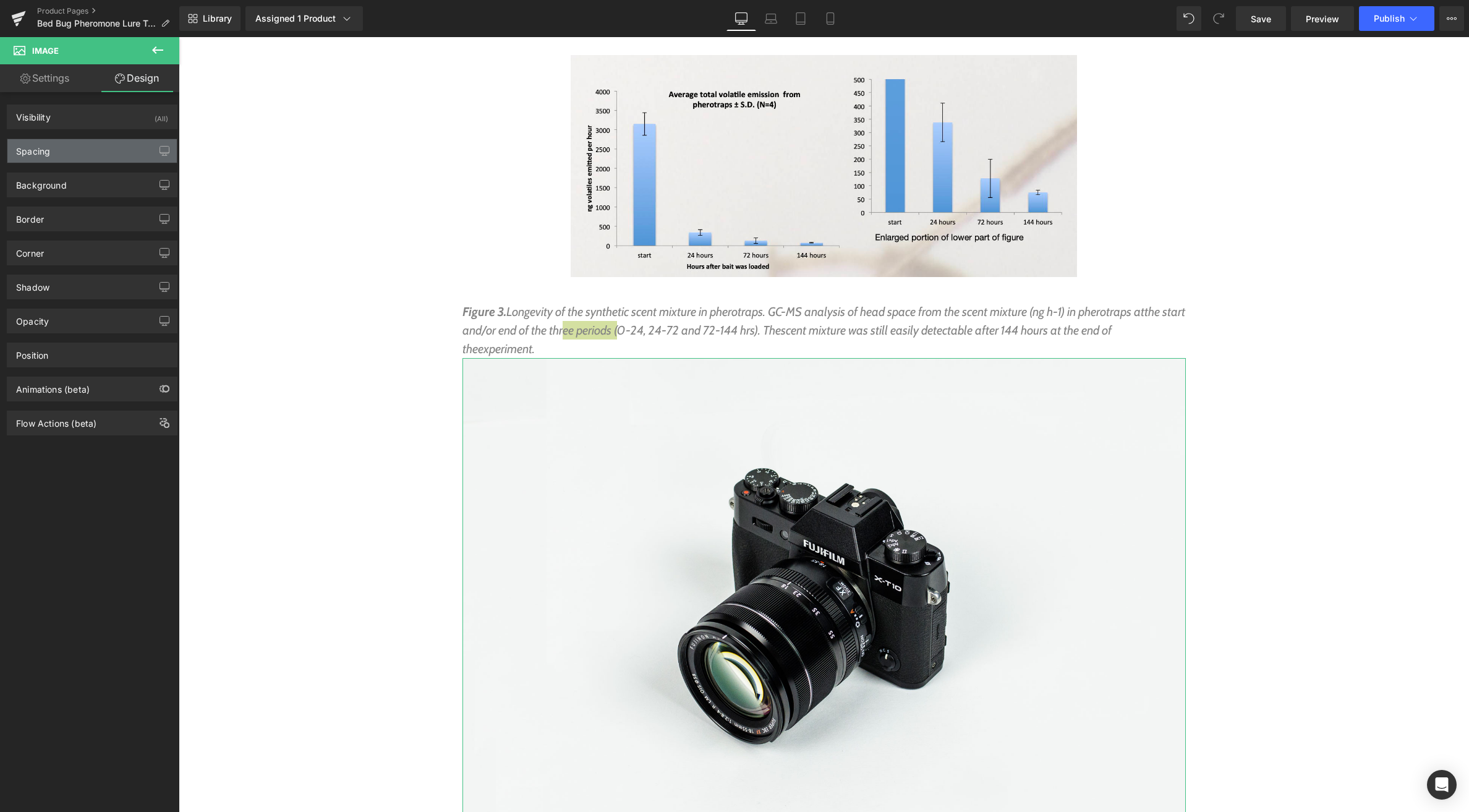
click at [85, 153] on div "Spacing" at bounding box center [93, 151] width 170 height 23
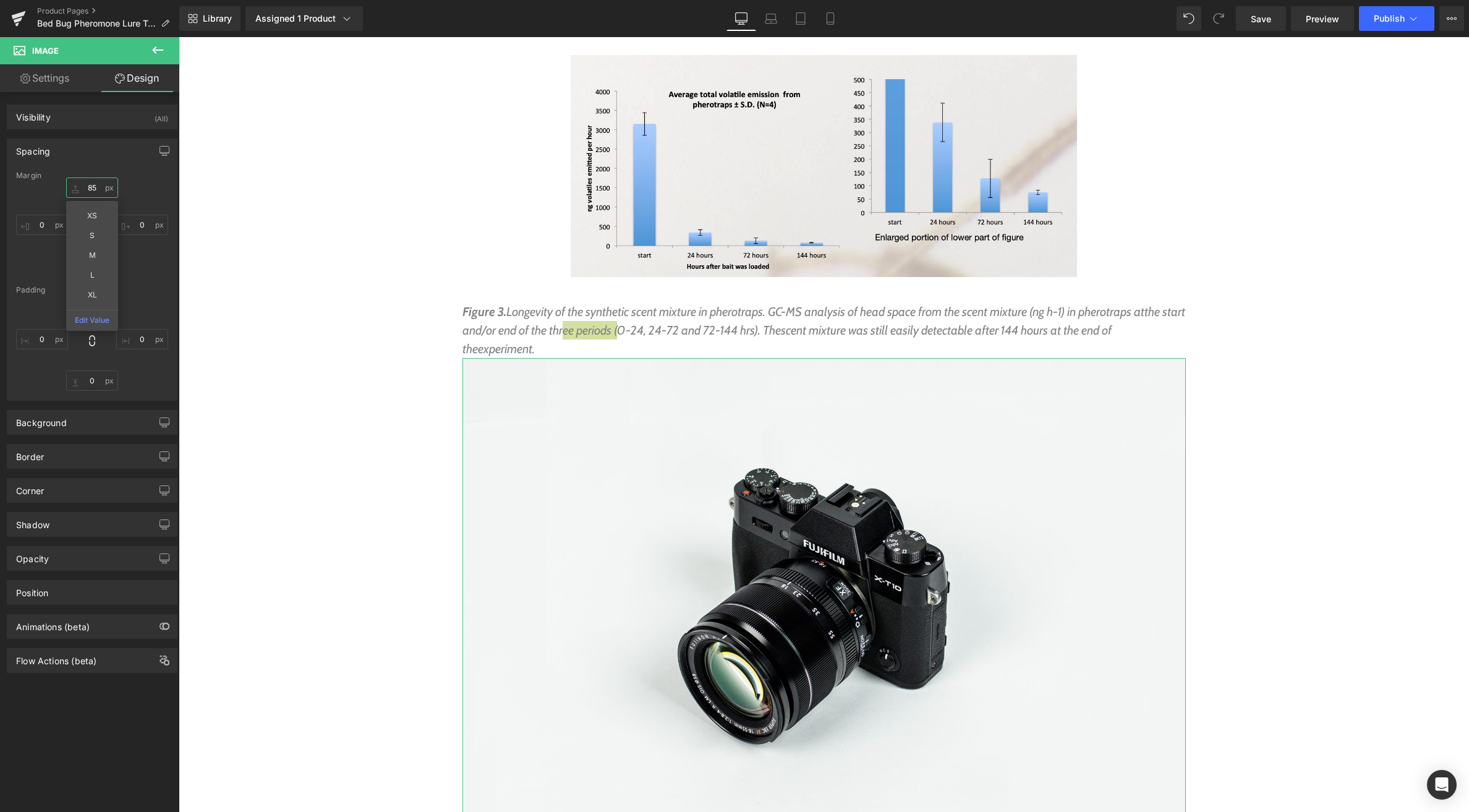
drag, startPoint x: 80, startPoint y: 178, endPoint x: 86, endPoint y: 139, distance: 39.5
click at [85, 139] on div "Spacing [GEOGRAPHIC_DATA] 85px 85 XS S M L XL Edit Value 0px 0 0px 0 0px 0 [GEO…" at bounding box center [92, 269] width 170 height 262
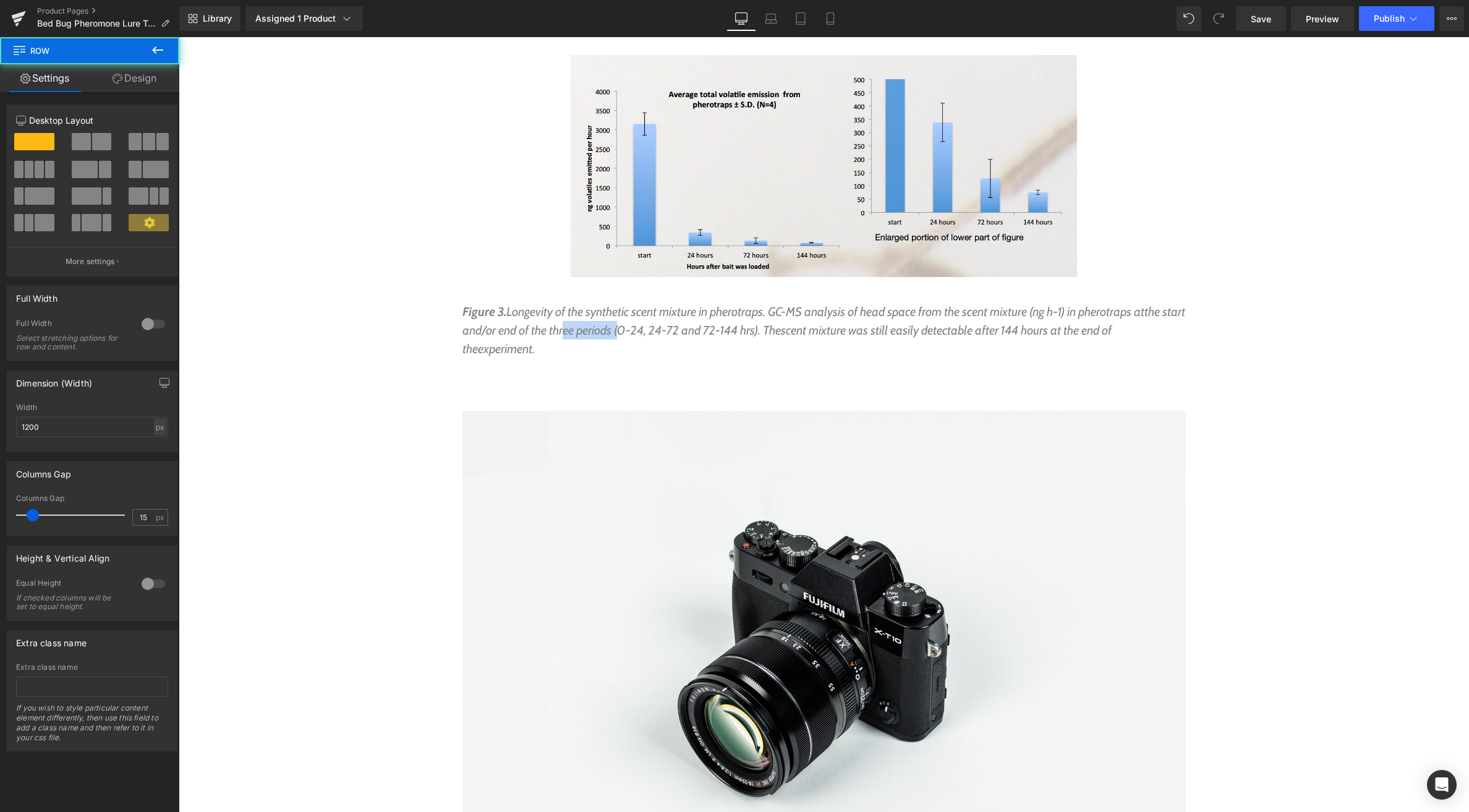
click at [794, 302] on p "Figure 3. Longevity of the synthetic scent mixture in pherotraps. GC- MS analys…" at bounding box center [824, 329] width 723 height 55
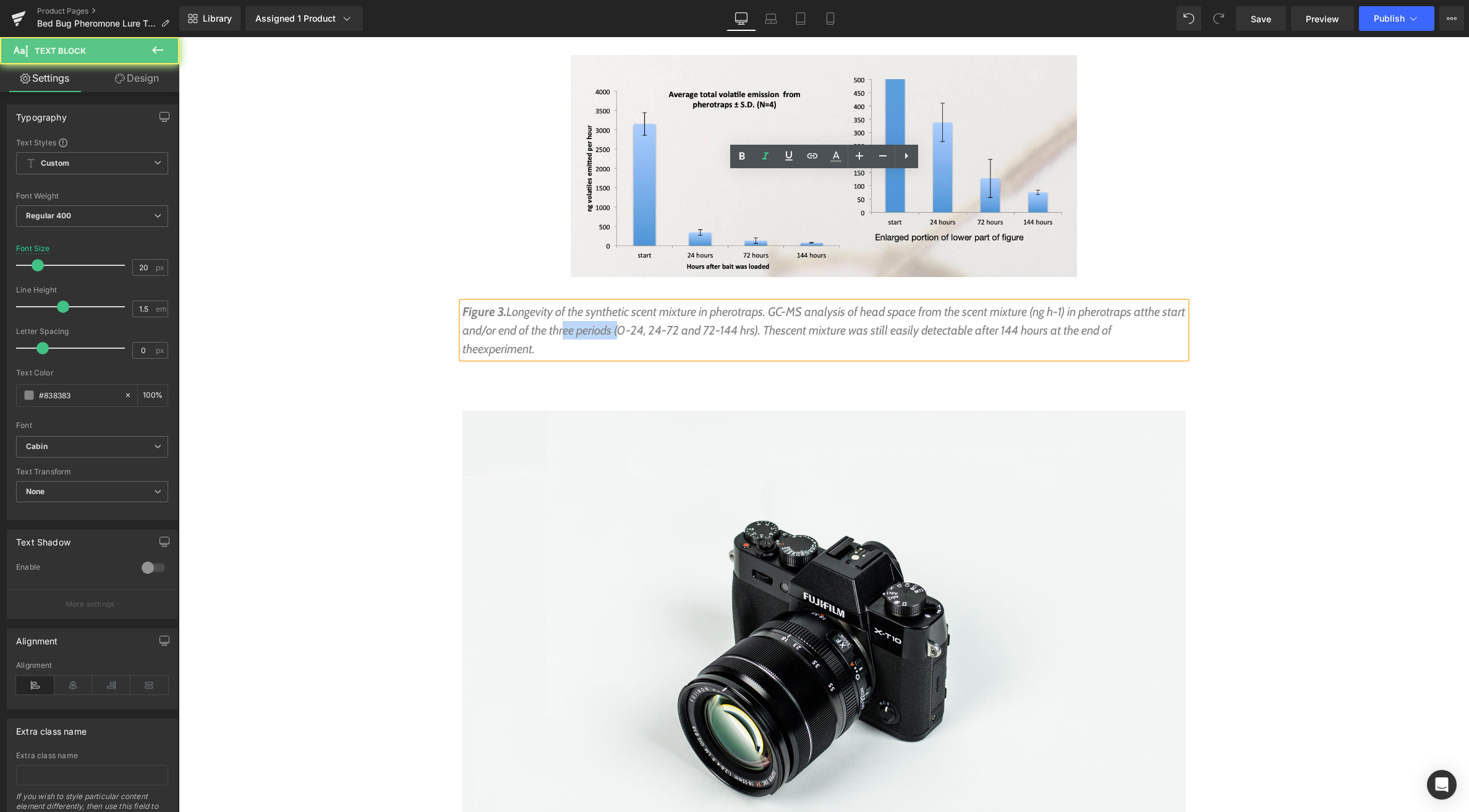
click at [642, 304] on icon "Figure 3. Longevity of the synthetic scent mixture in pherotraps. GC- MS analys…" at bounding box center [824, 330] width 723 height 52
click at [635, 304] on span "the start and/or end of the three periods (0-24, 24-72 and 72-144 hrs). The" at bounding box center [824, 321] width 723 height 33
drag, startPoint x: 434, startPoint y: 218, endPoint x: 455, endPoint y: 219, distance: 21.0
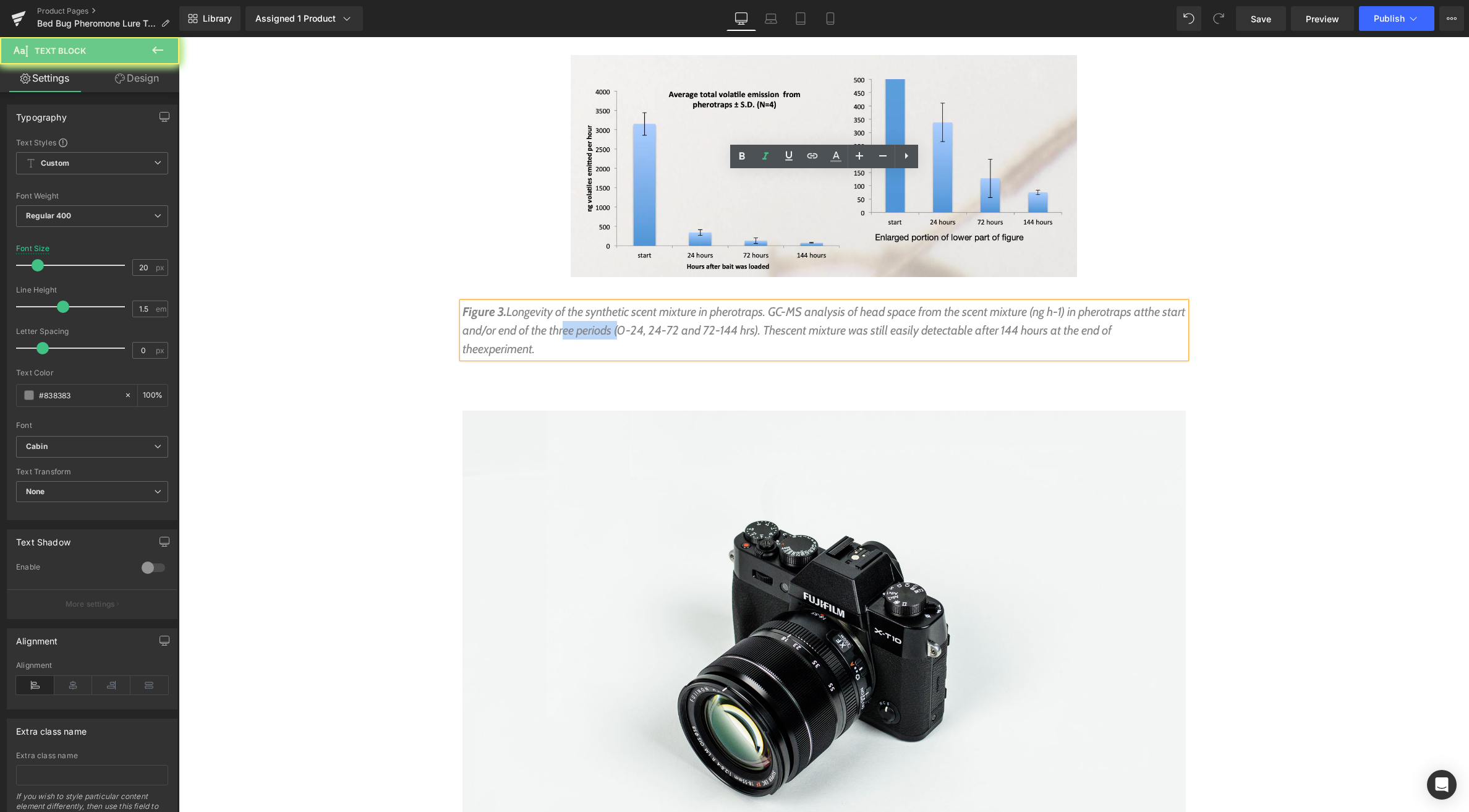
click at [538, 304] on span "the start and/or end of the three periods (0-24, 24-72 and 72-144 hrs). The" at bounding box center [824, 321] width 723 height 33
click at [822, 323] on span "scent mixture was still easily detectable after 144 hours at the end of the" at bounding box center [787, 339] width 649 height 33
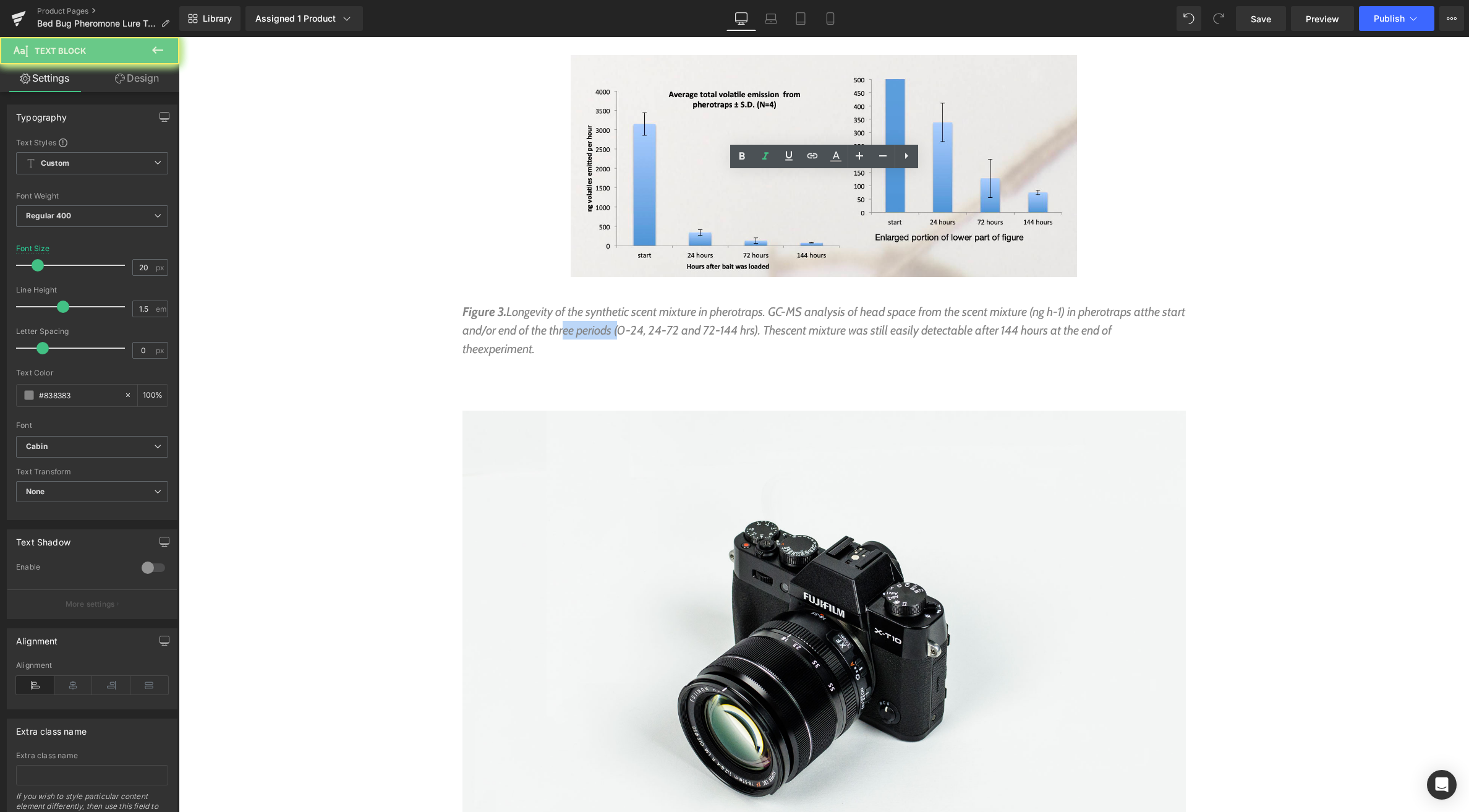
click at [822, 302] on div "Figure 3. Longevity of the synthetic scent mixture in pherotraps. GC- MS analys…" at bounding box center [824, 329] width 723 height 55
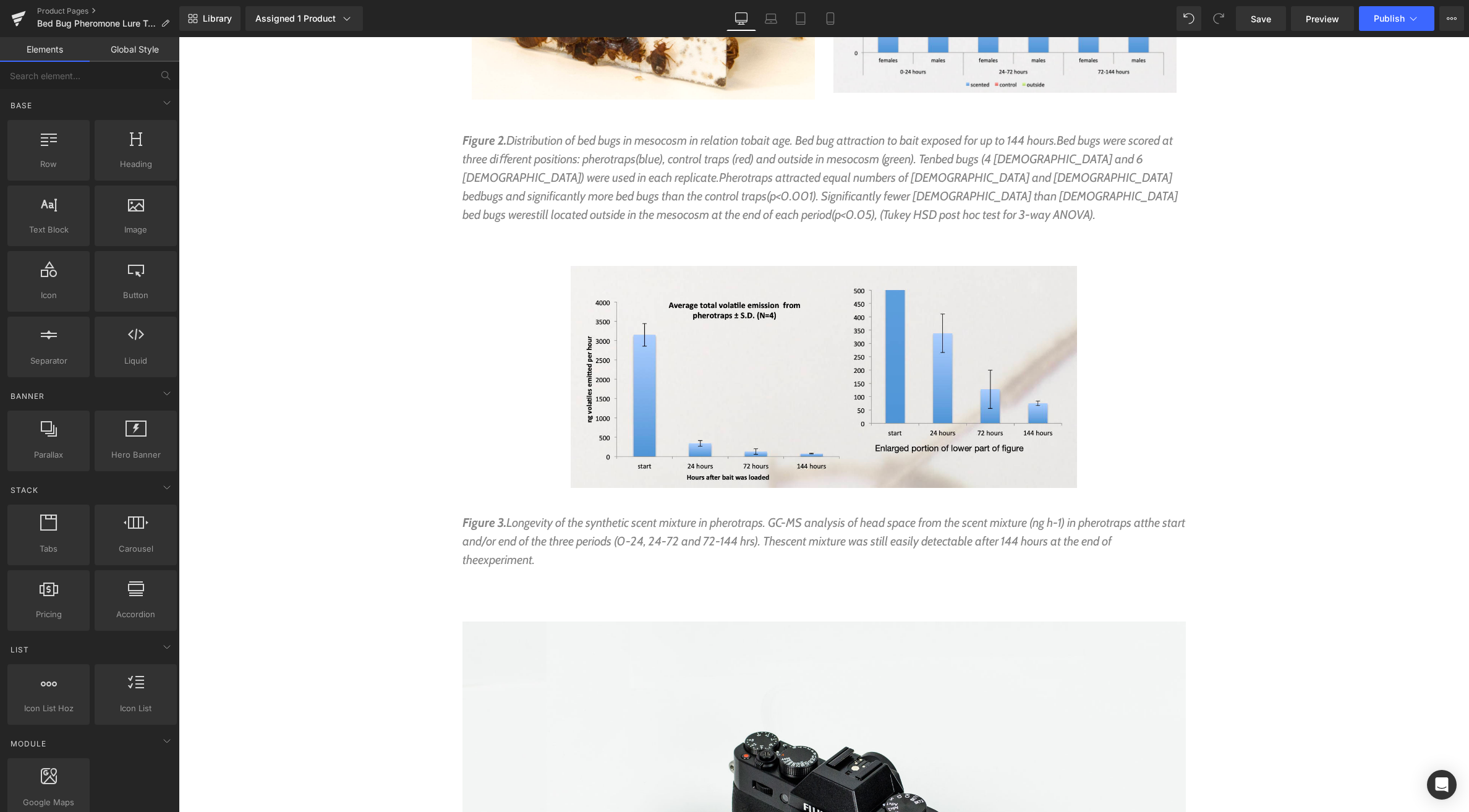
scroll to position [6527, 0]
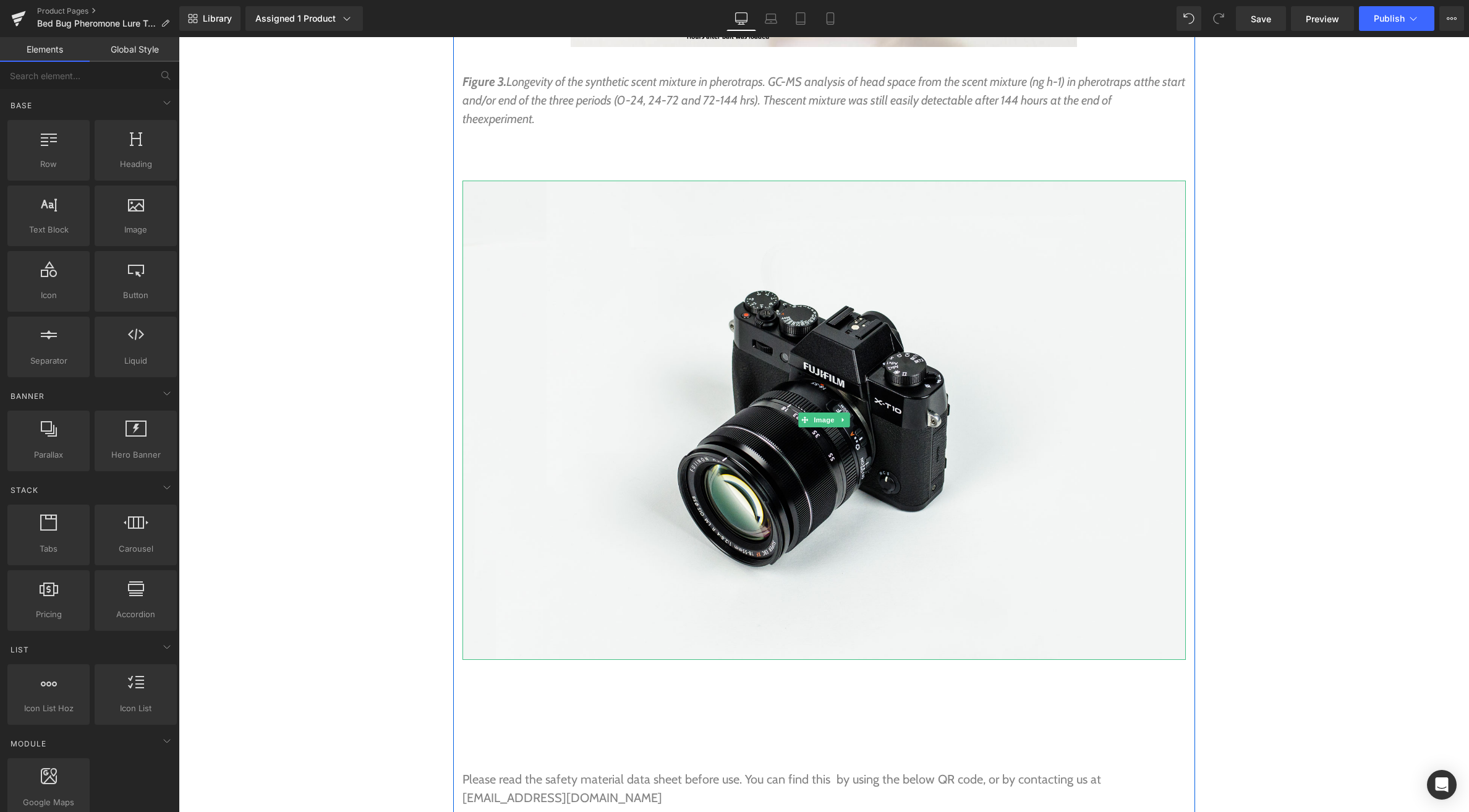
drag, startPoint x: 818, startPoint y: 330, endPoint x: 278, endPoint y: 221, distance: 550.9
click at [818, 413] on span "Image" at bounding box center [824, 420] width 26 height 15
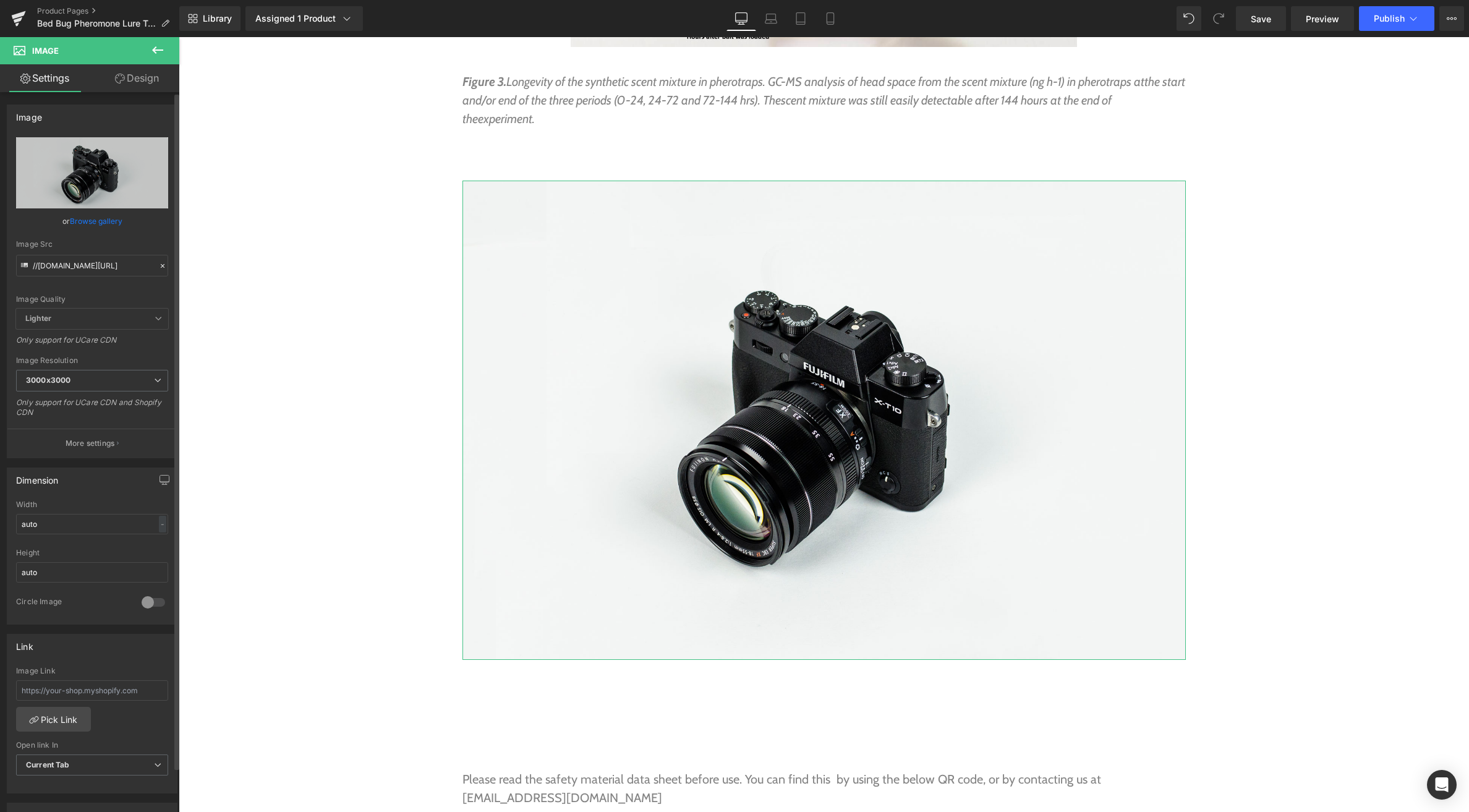
click at [101, 216] on link "Browse gallery" at bounding box center [97, 221] width 53 height 22
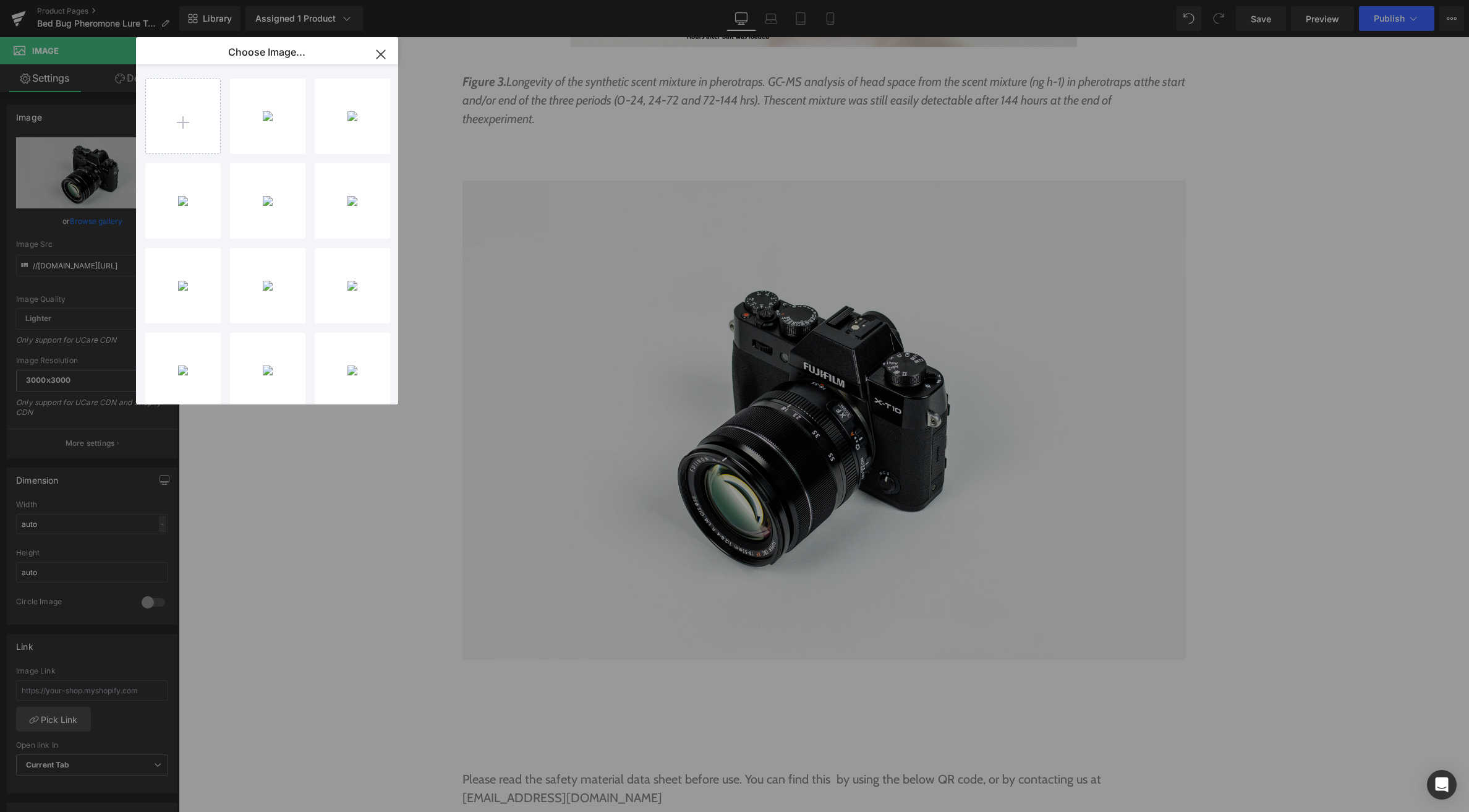
type input "C:\fakepath\Screenshot [DATE] 8.30.34 pm.png"
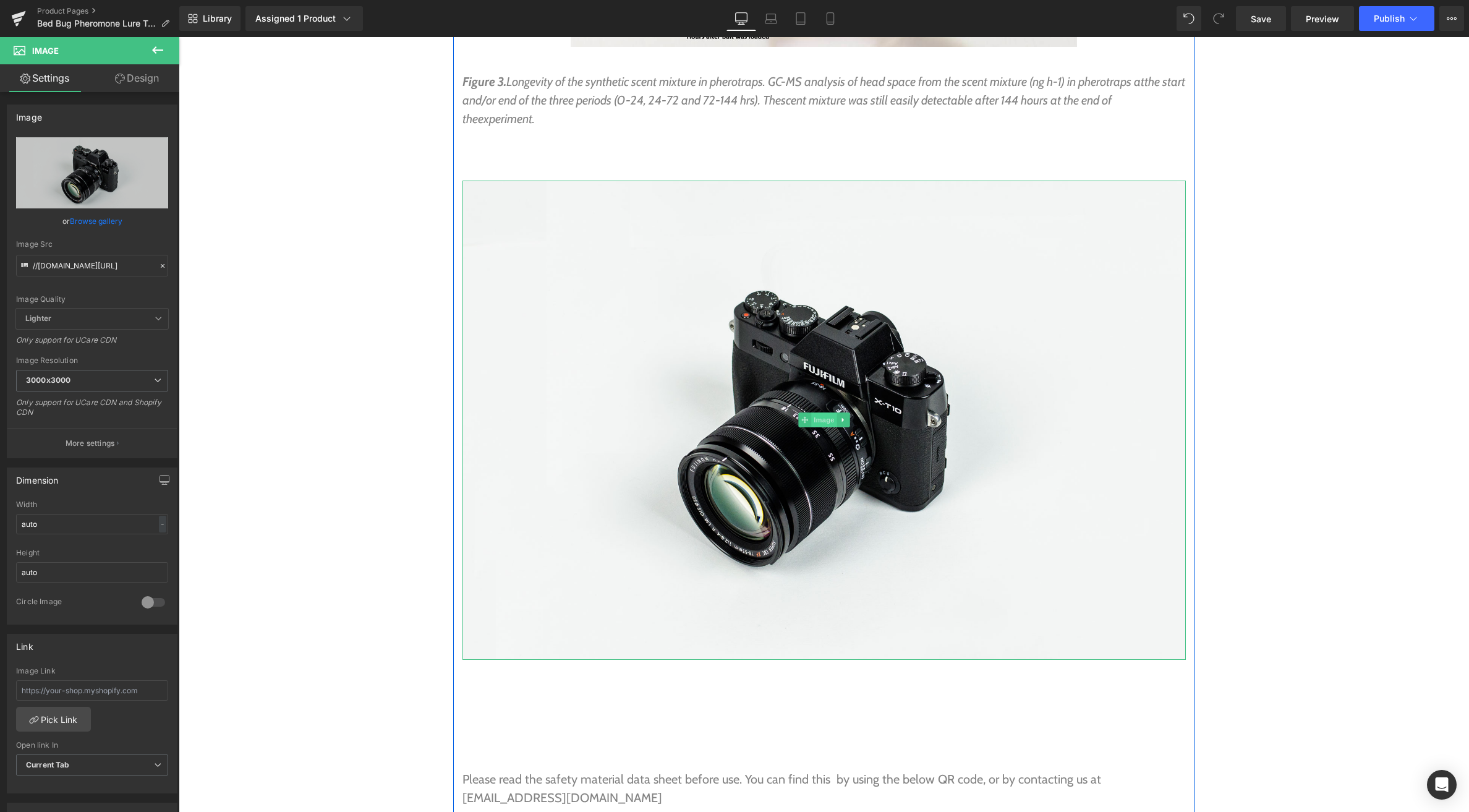
click at [828, 413] on span "Image" at bounding box center [824, 420] width 26 height 15
click at [90, 224] on link "Browse gallery" at bounding box center [97, 221] width 53 height 22
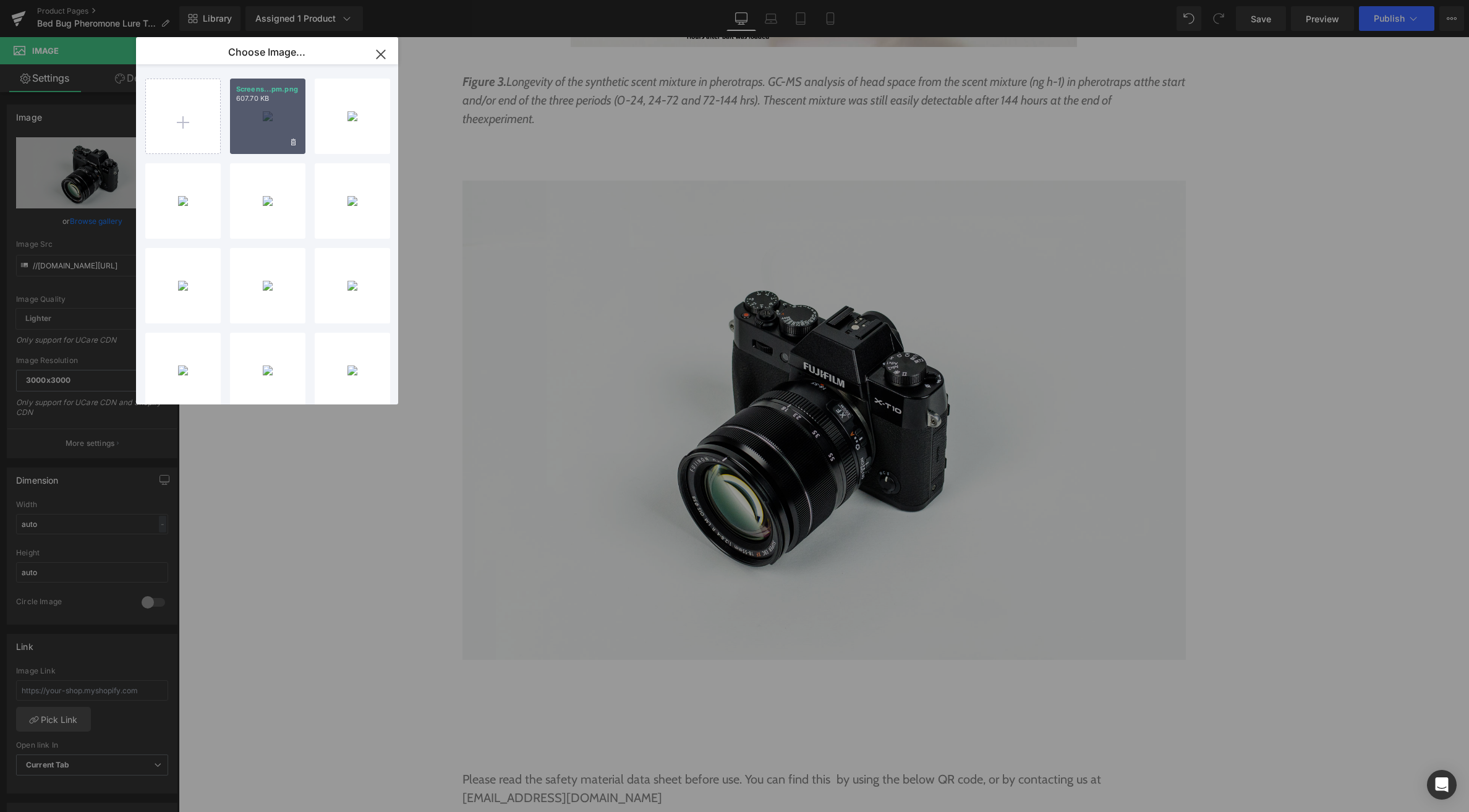
click at [261, 114] on div "Screens...pm.png 607.70 KB" at bounding box center [267, 116] width 76 height 76
type input "[URL][DOMAIN_NAME]"
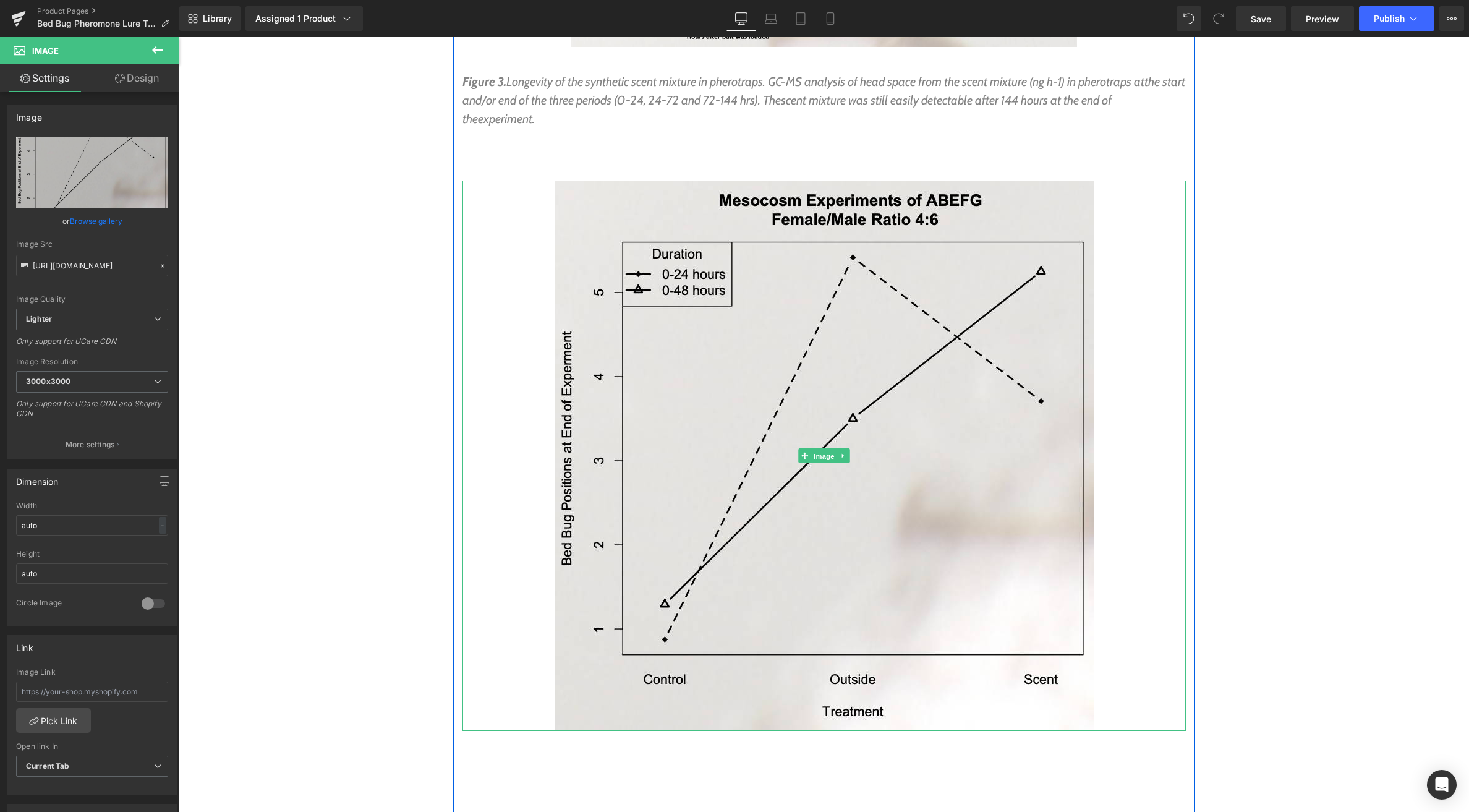
drag, startPoint x: 820, startPoint y: 367, endPoint x: 522, endPoint y: 413, distance: 301.5
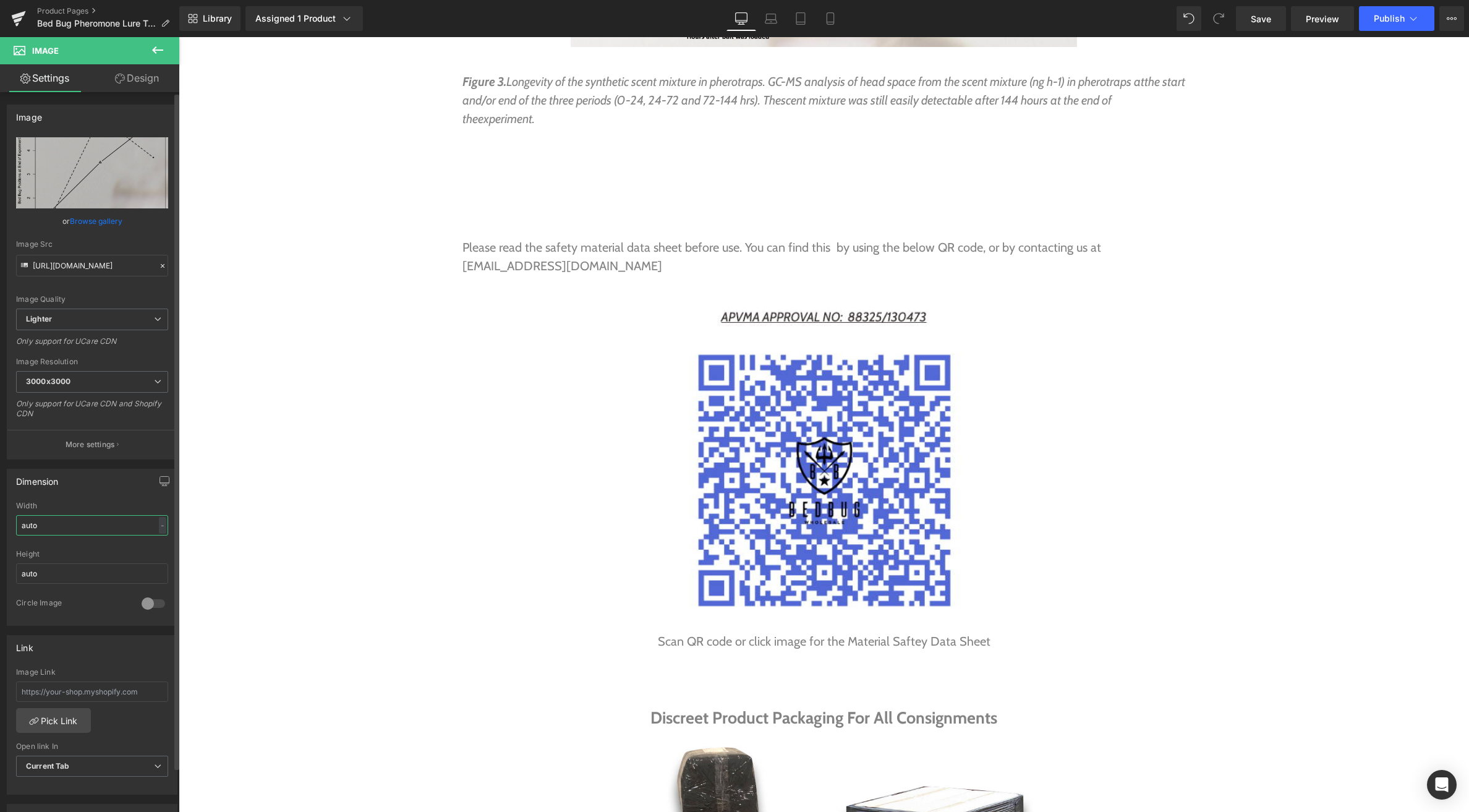
drag, startPoint x: 62, startPoint y: 522, endPoint x: -1, endPoint y: 527, distance: 63.2
click at [0, 527] on div "Dimension auto Width auto - % px auto Height auto 0 Circle Image" at bounding box center [92, 543] width 185 height 167
click at [156, 522] on div "px" at bounding box center [160, 525] width 12 height 16
click at [155, 543] on li "%" at bounding box center [160, 544] width 16 height 18
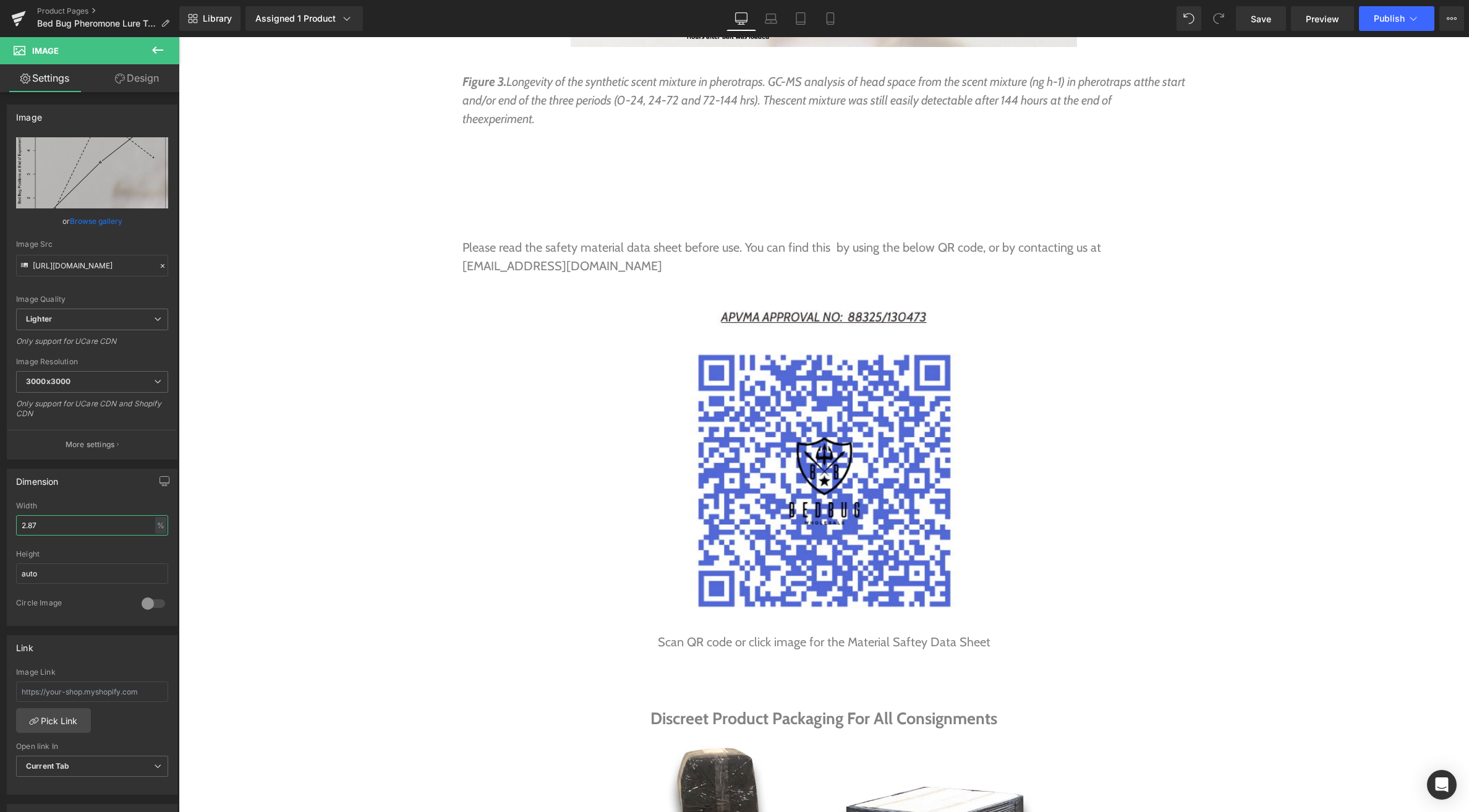
drag, startPoint x: 33, startPoint y: 526, endPoint x: -58, endPoint y: 520, distance: 91.2
click at [0, 520] on html "Image You are previewing how the will restyle your page. You can not edit Eleme…" at bounding box center [734, 406] width 1469 height 812
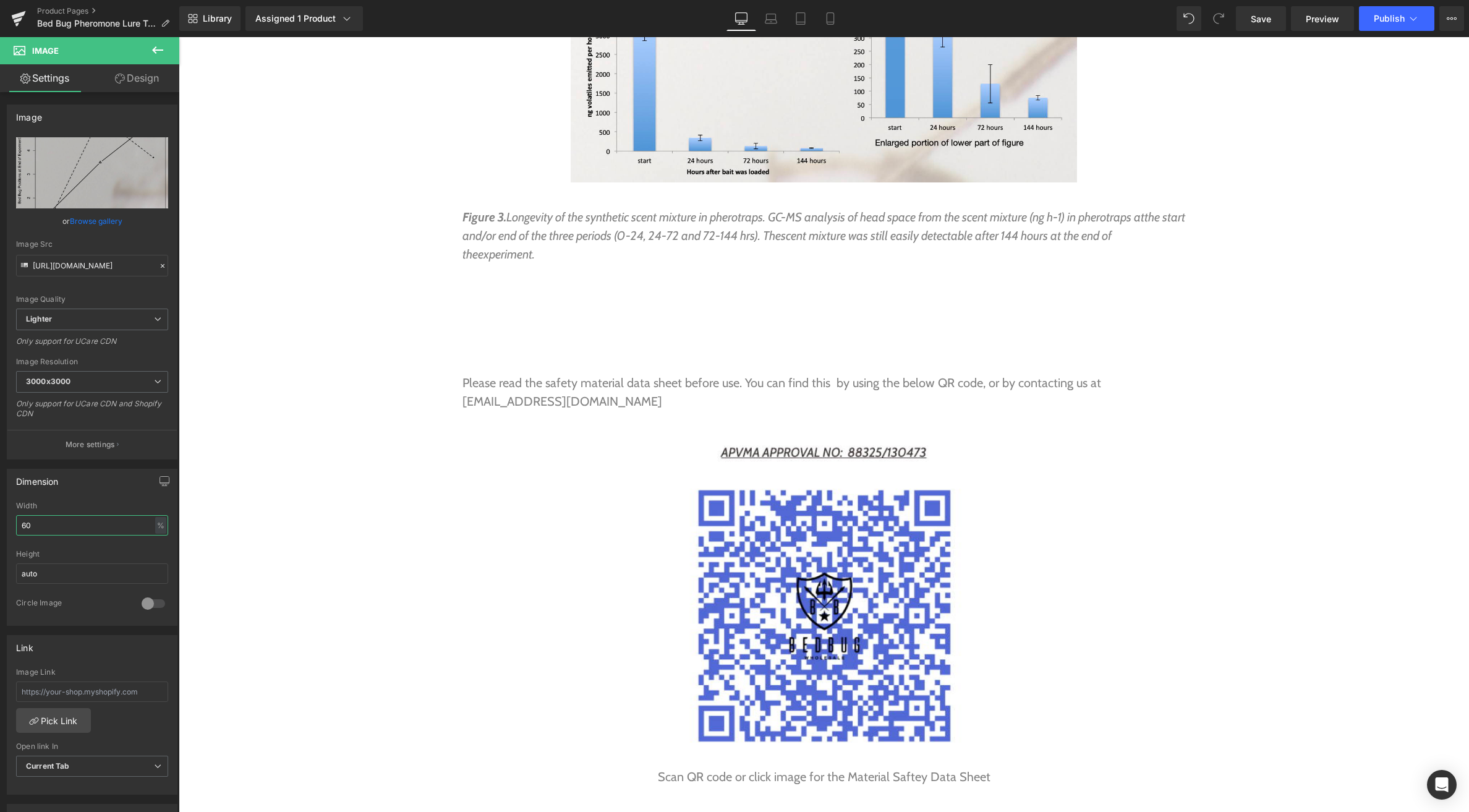
type input "60"
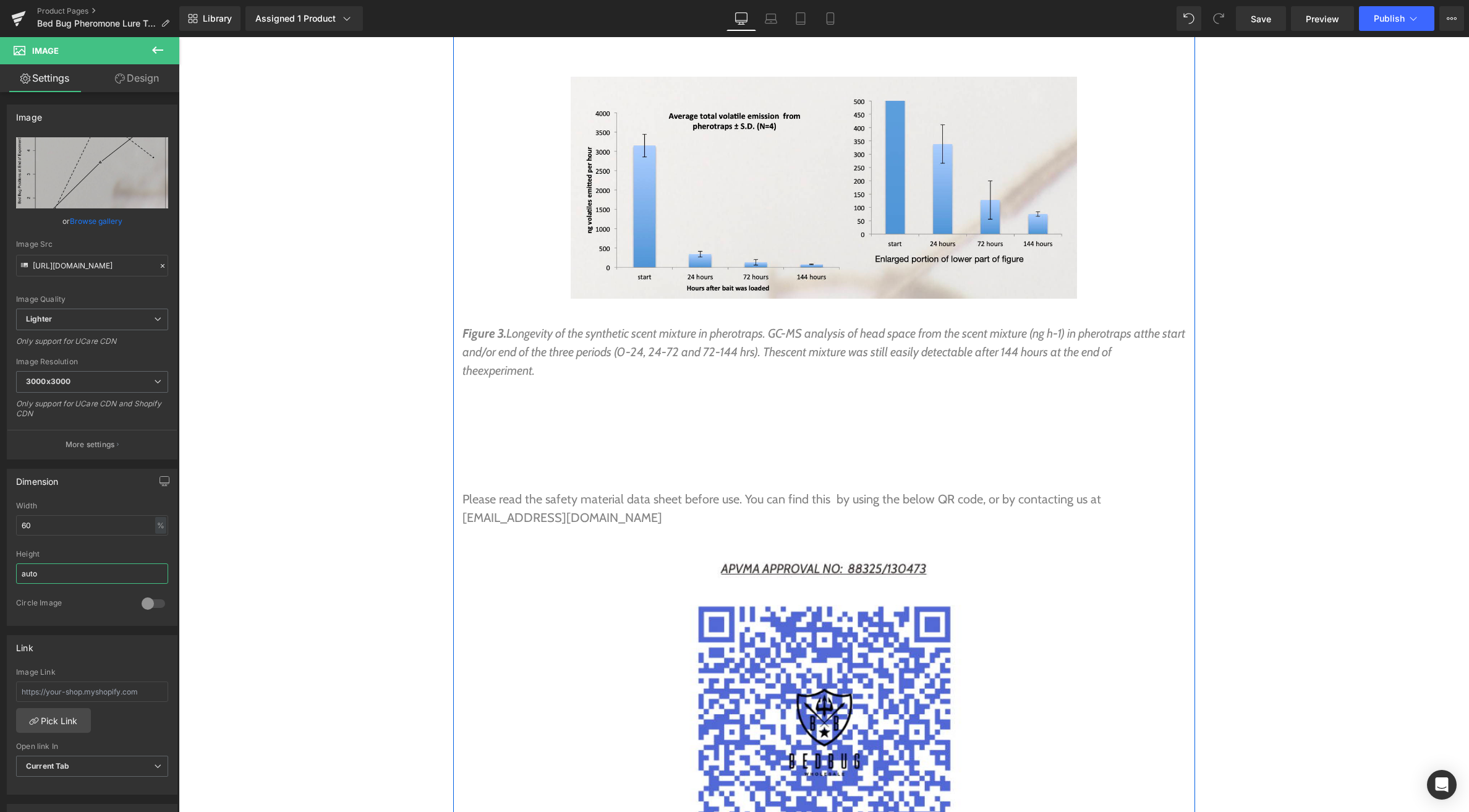
scroll to position [7130, 0]
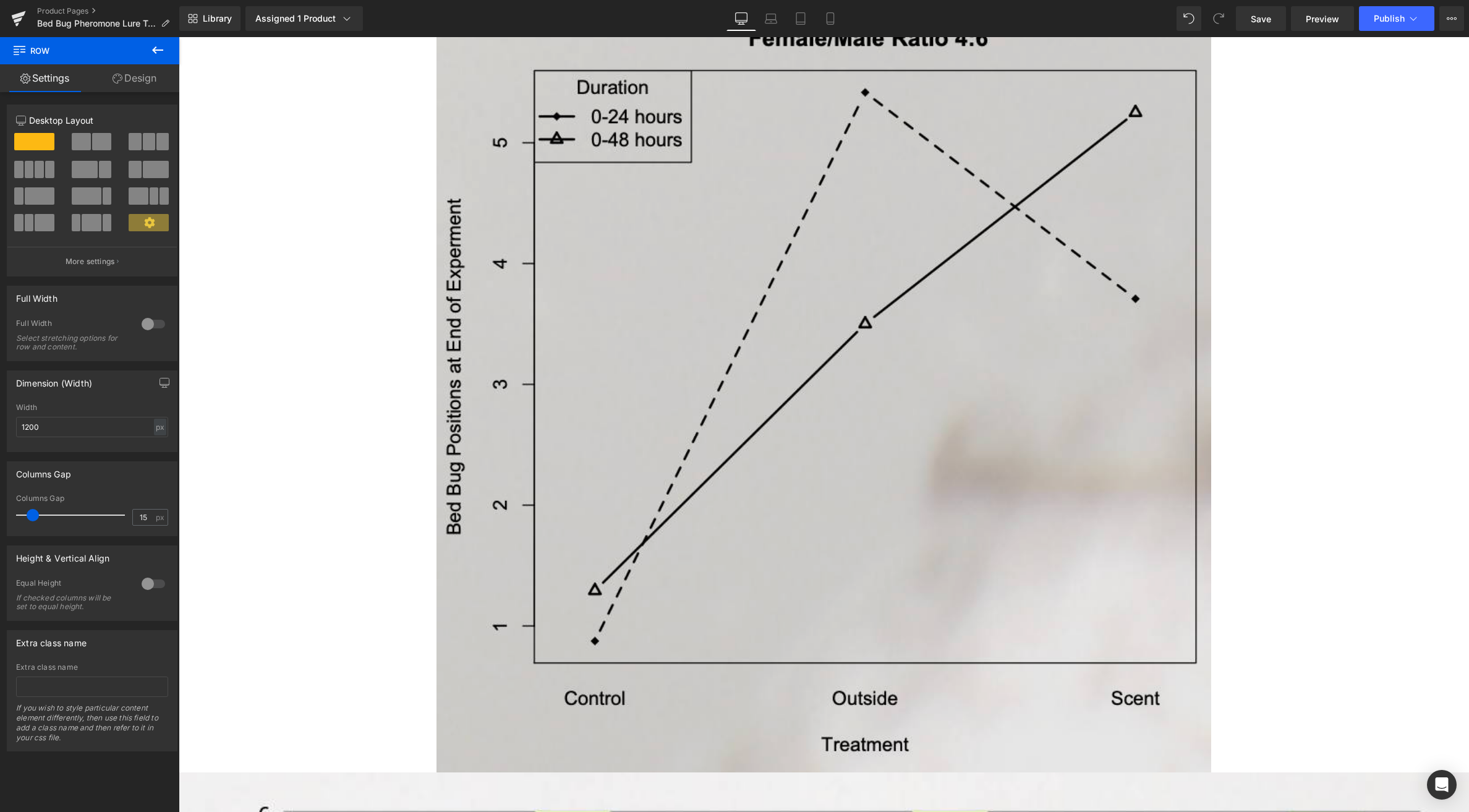
scroll to position [374, 0]
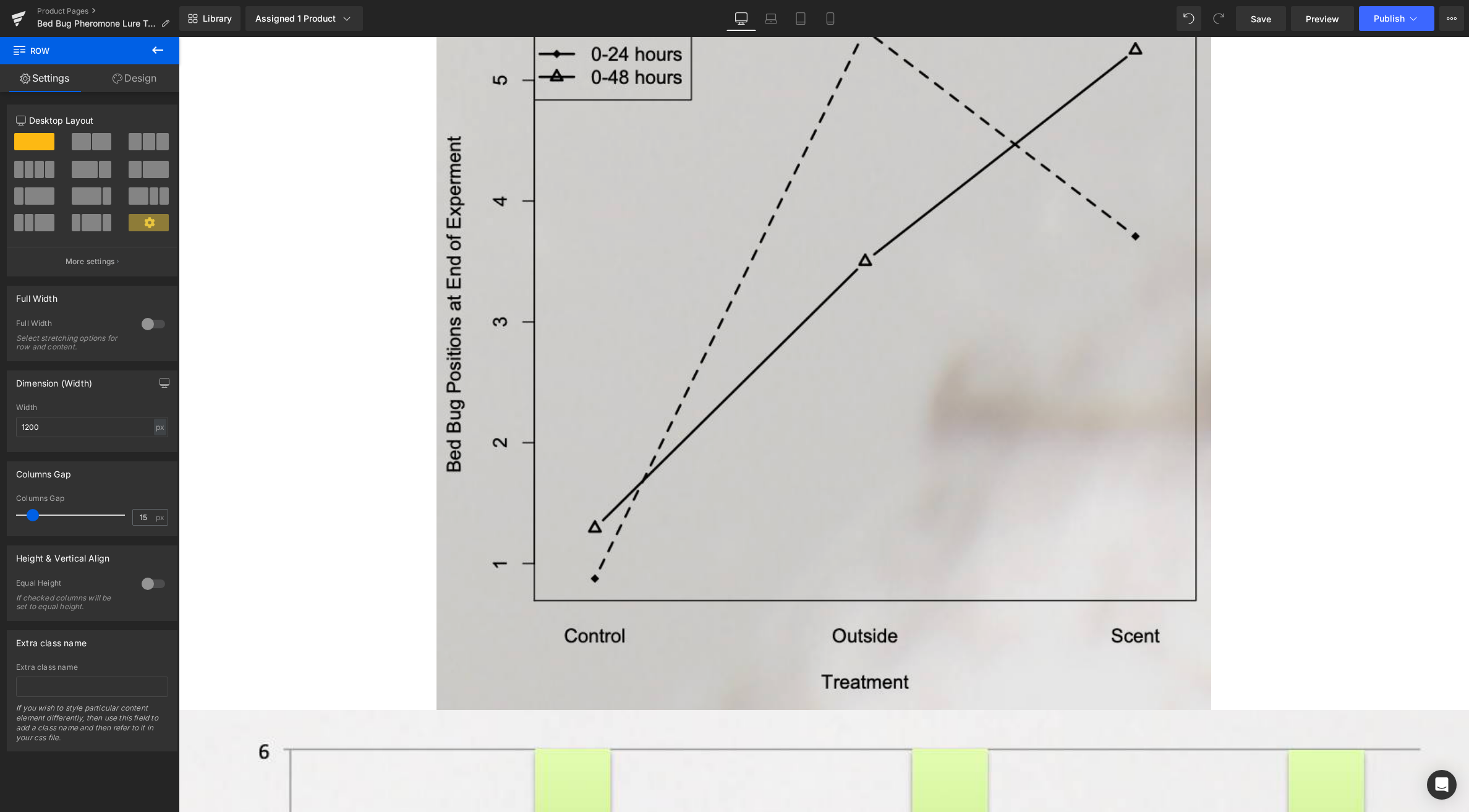
click at [803, 323] on img at bounding box center [824, 315] width 774 height 790
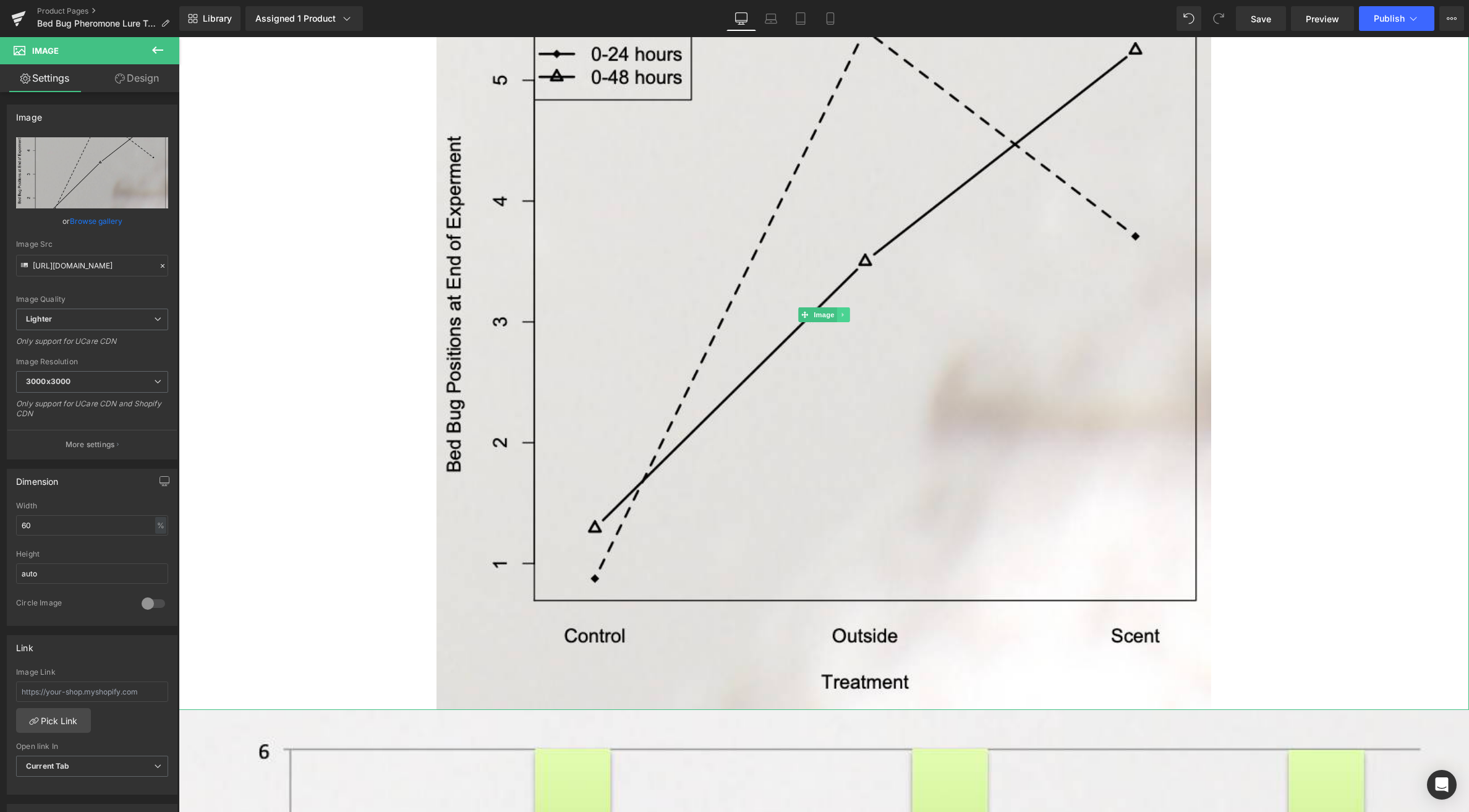
click at [843, 314] on icon at bounding box center [843, 315] width 7 height 8
click at [847, 314] on icon at bounding box center [849, 315] width 7 height 7
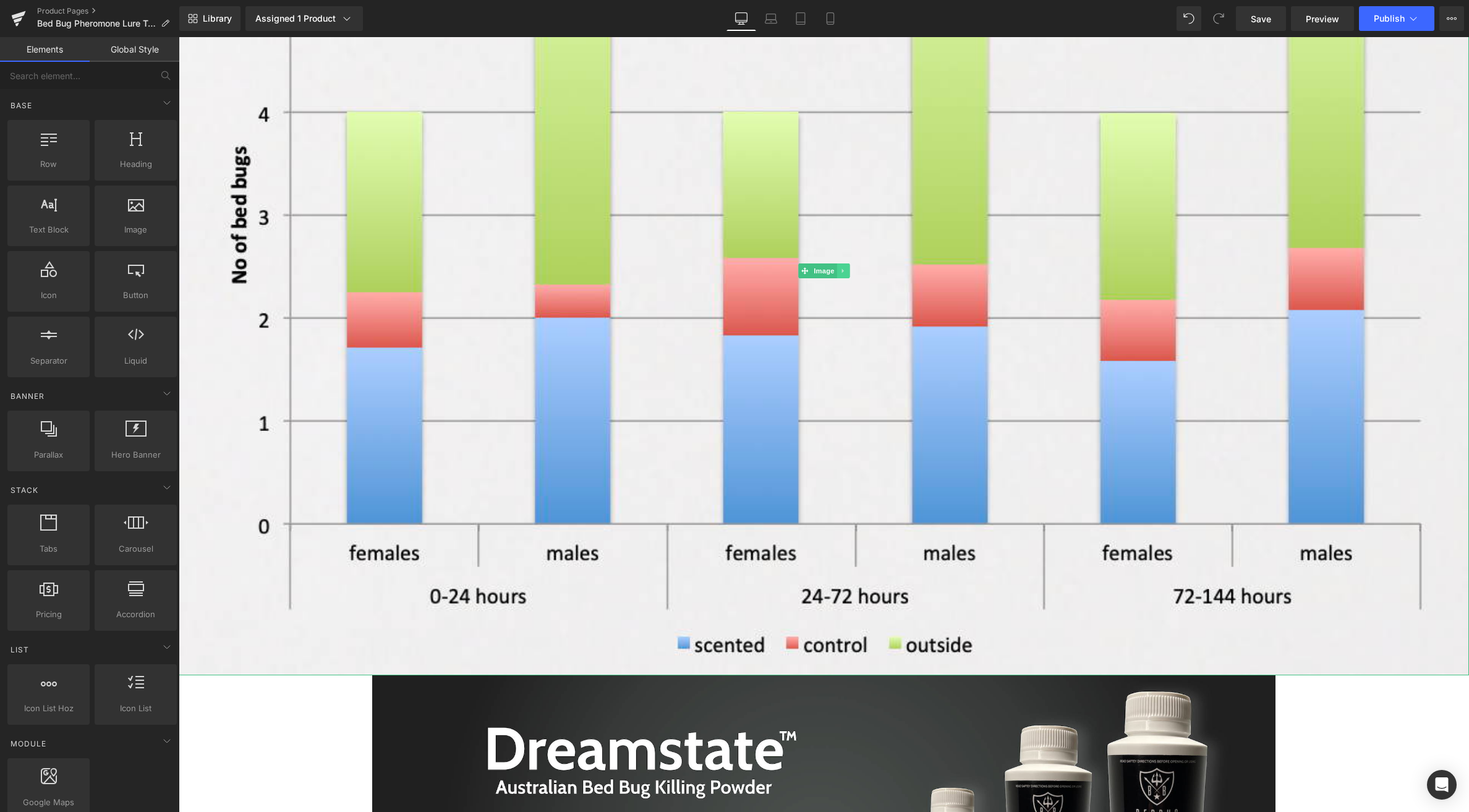
click at [842, 269] on icon at bounding box center [843, 271] width 7 height 8
click at [846, 270] on icon at bounding box center [849, 271] width 7 height 7
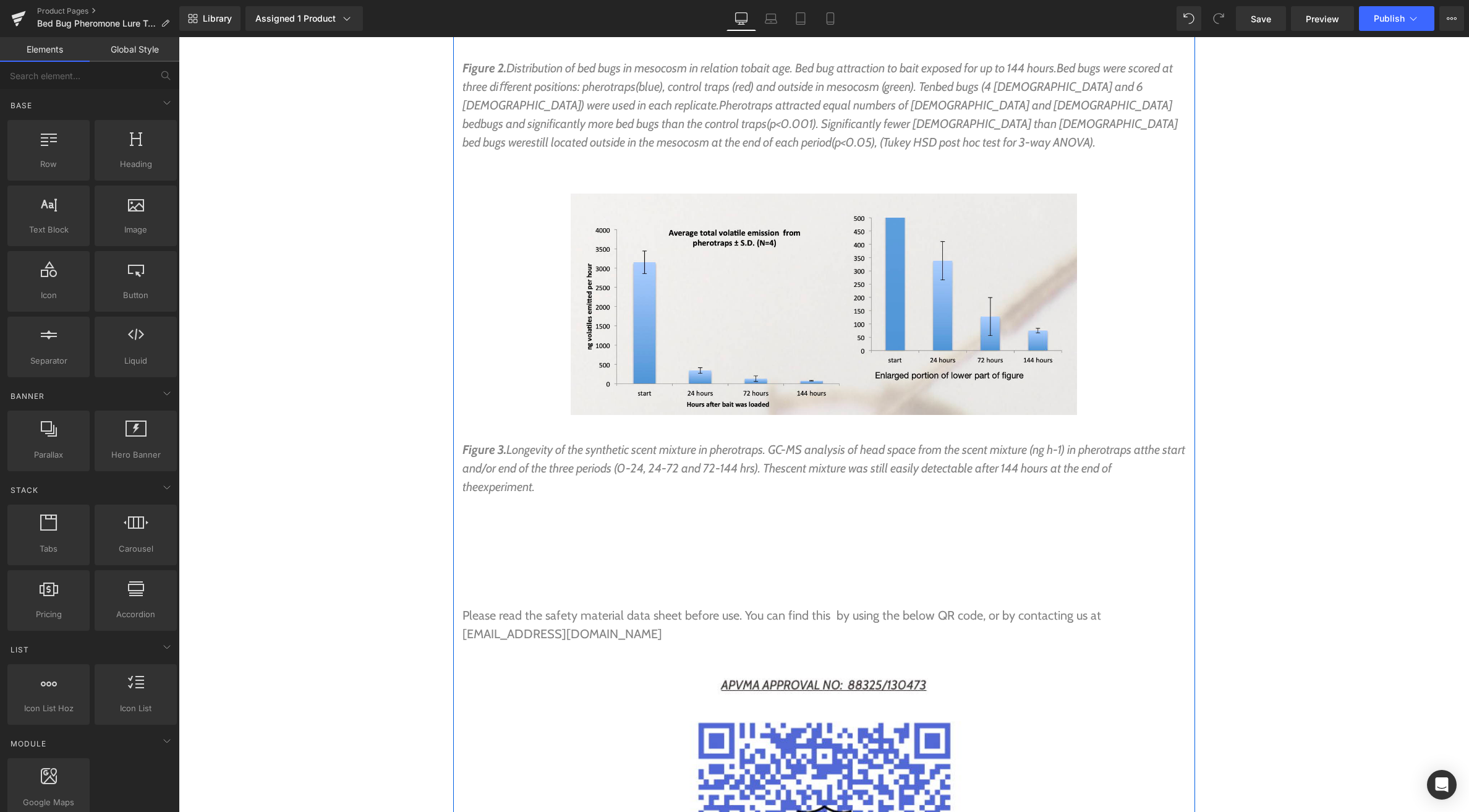
scroll to position [5349, 0]
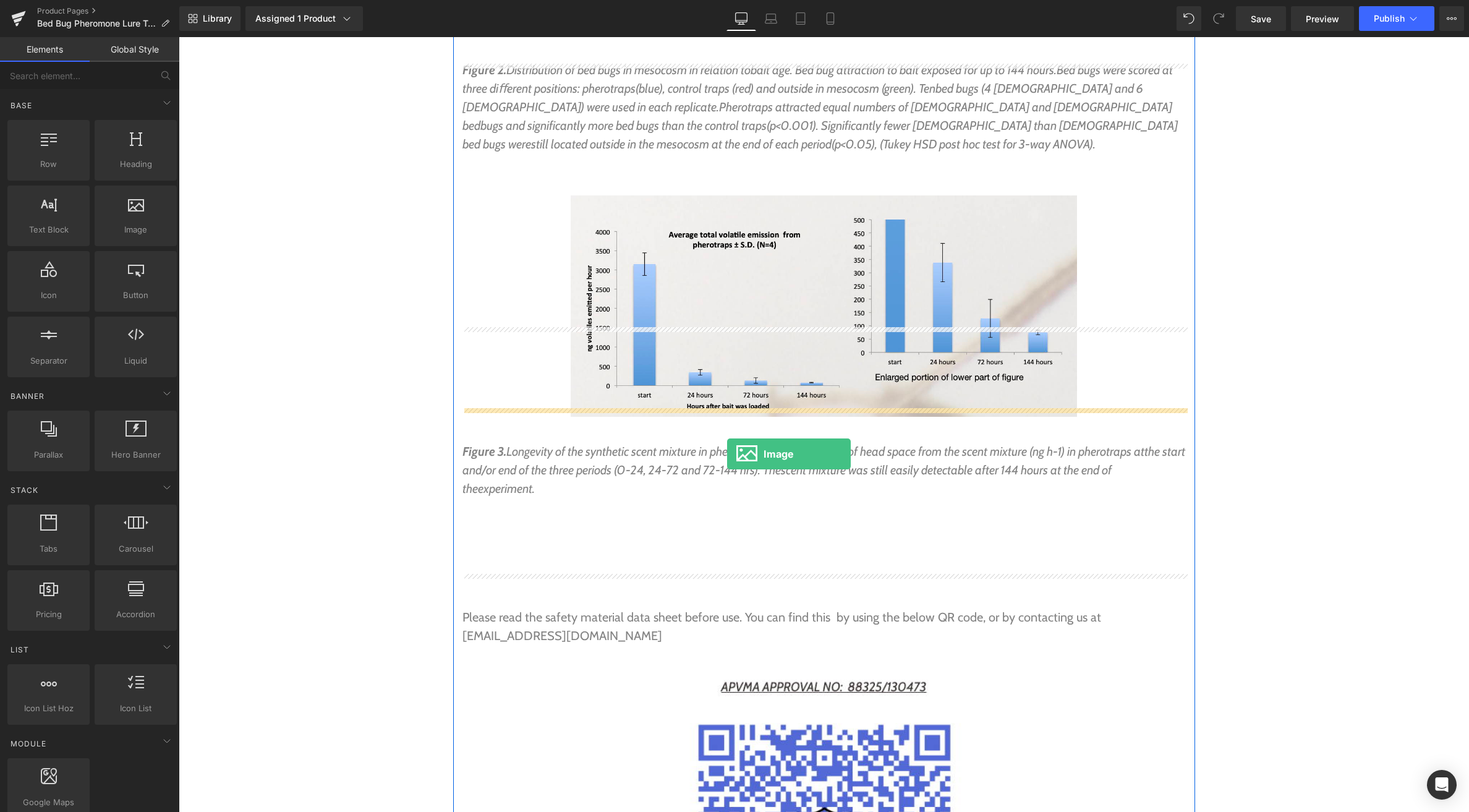
drag, startPoint x: 318, startPoint y: 252, endPoint x: 727, endPoint y: 453, distance: 455.7
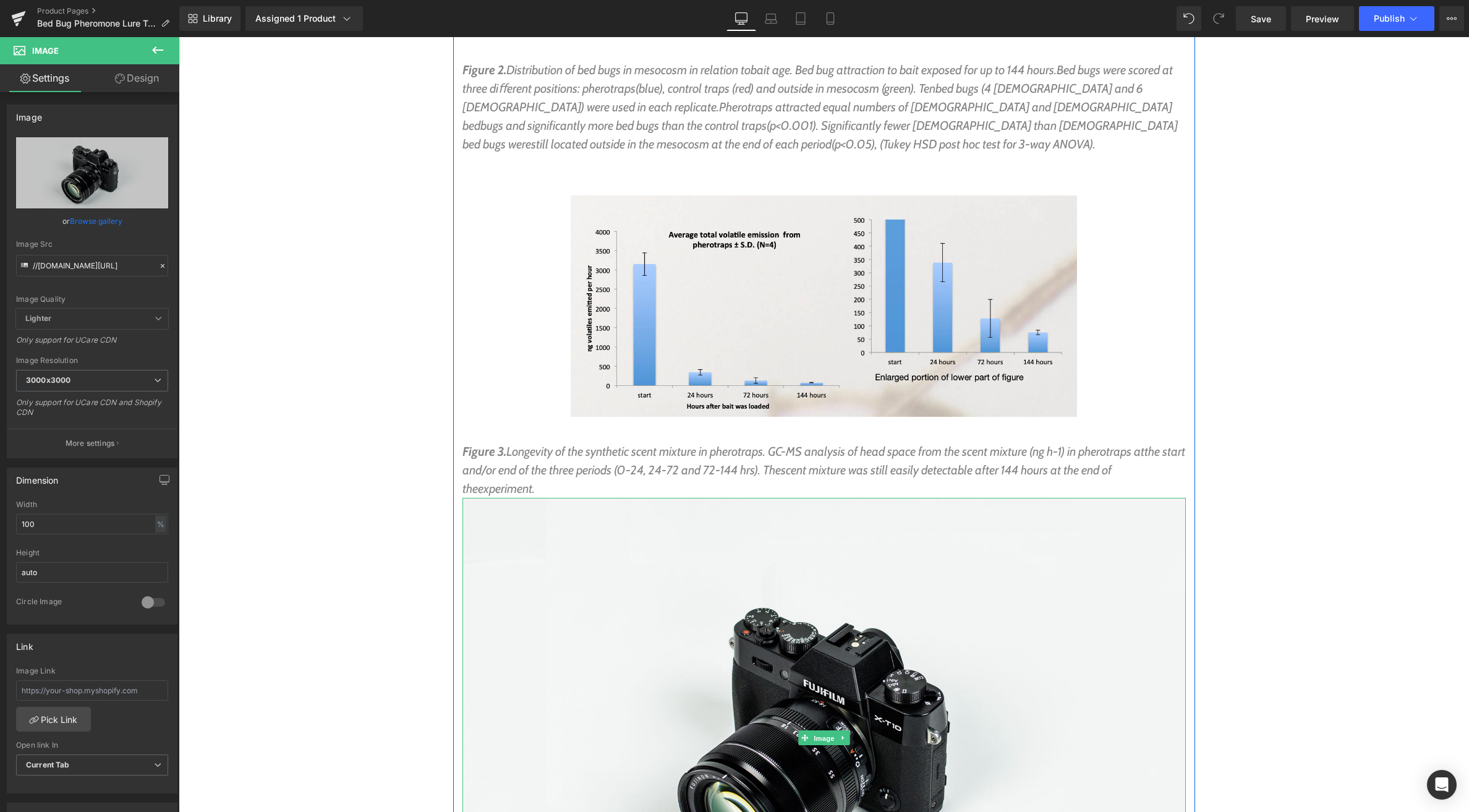
drag, startPoint x: 818, startPoint y: 648, endPoint x: 810, endPoint y: 645, distance: 8.5
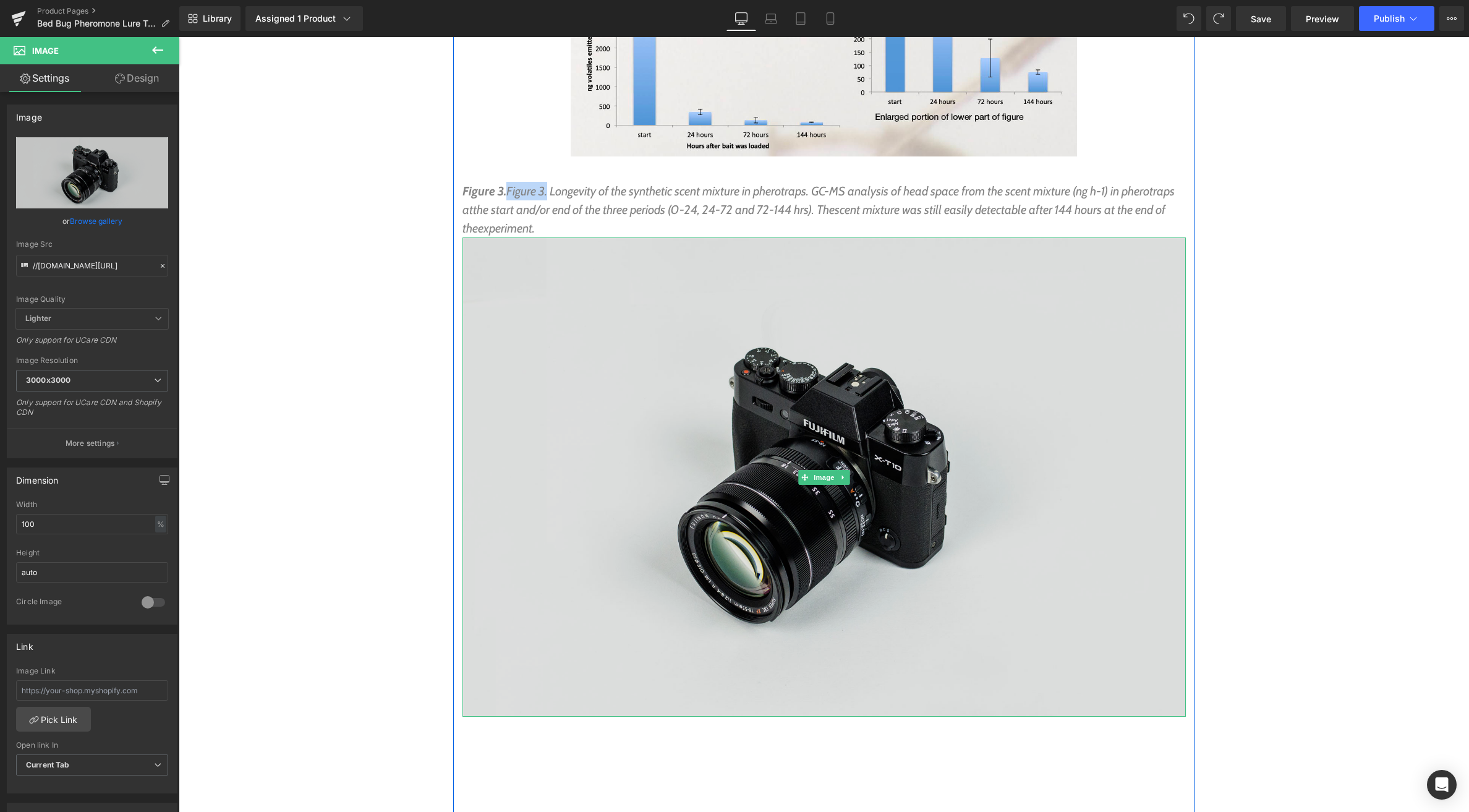
scroll to position [5611, 0]
click at [768, 473] on img at bounding box center [824, 476] width 723 height 480
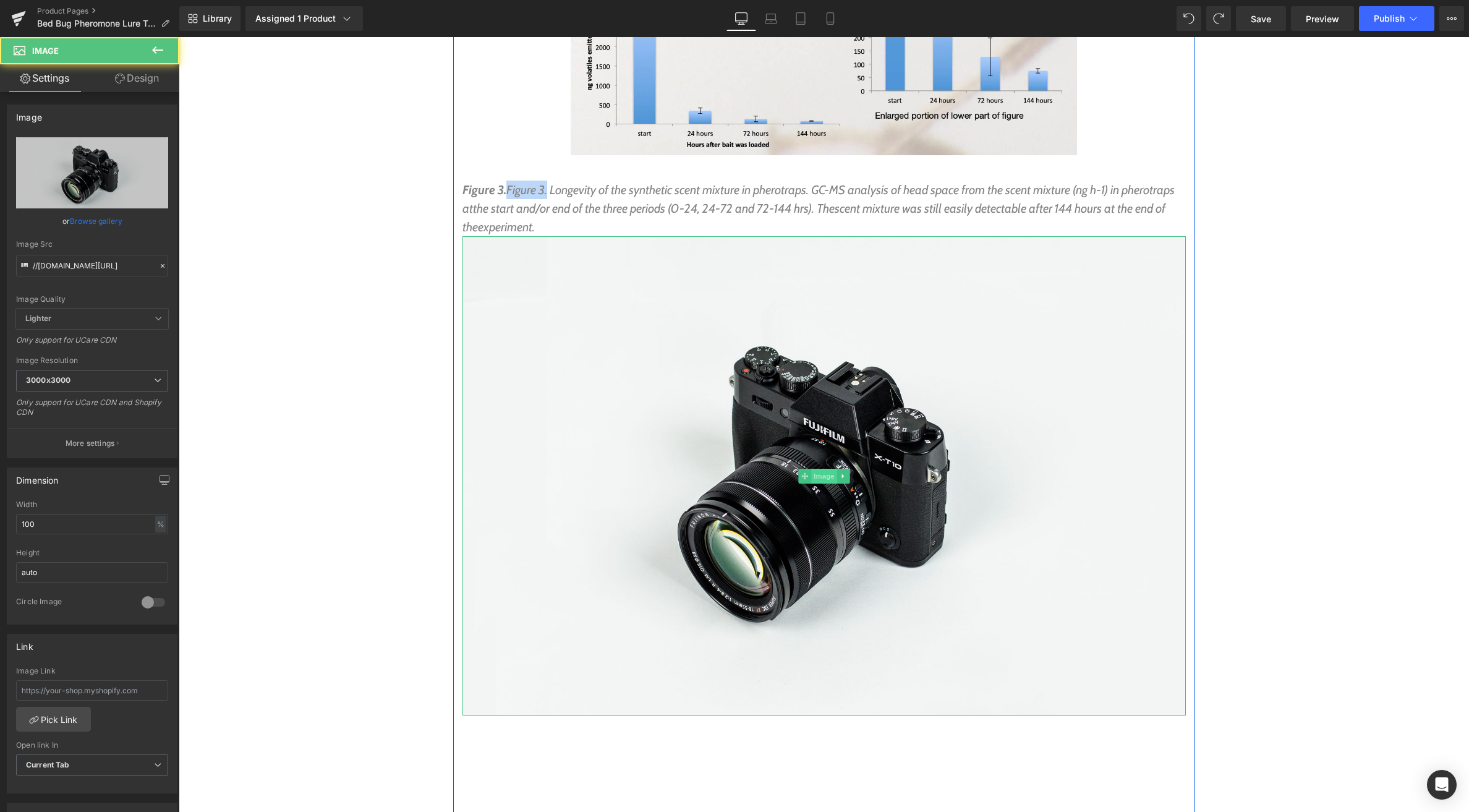
click at [828, 469] on span "Image" at bounding box center [824, 476] width 26 height 15
click at [110, 223] on link "Browse gallery" at bounding box center [97, 221] width 53 height 22
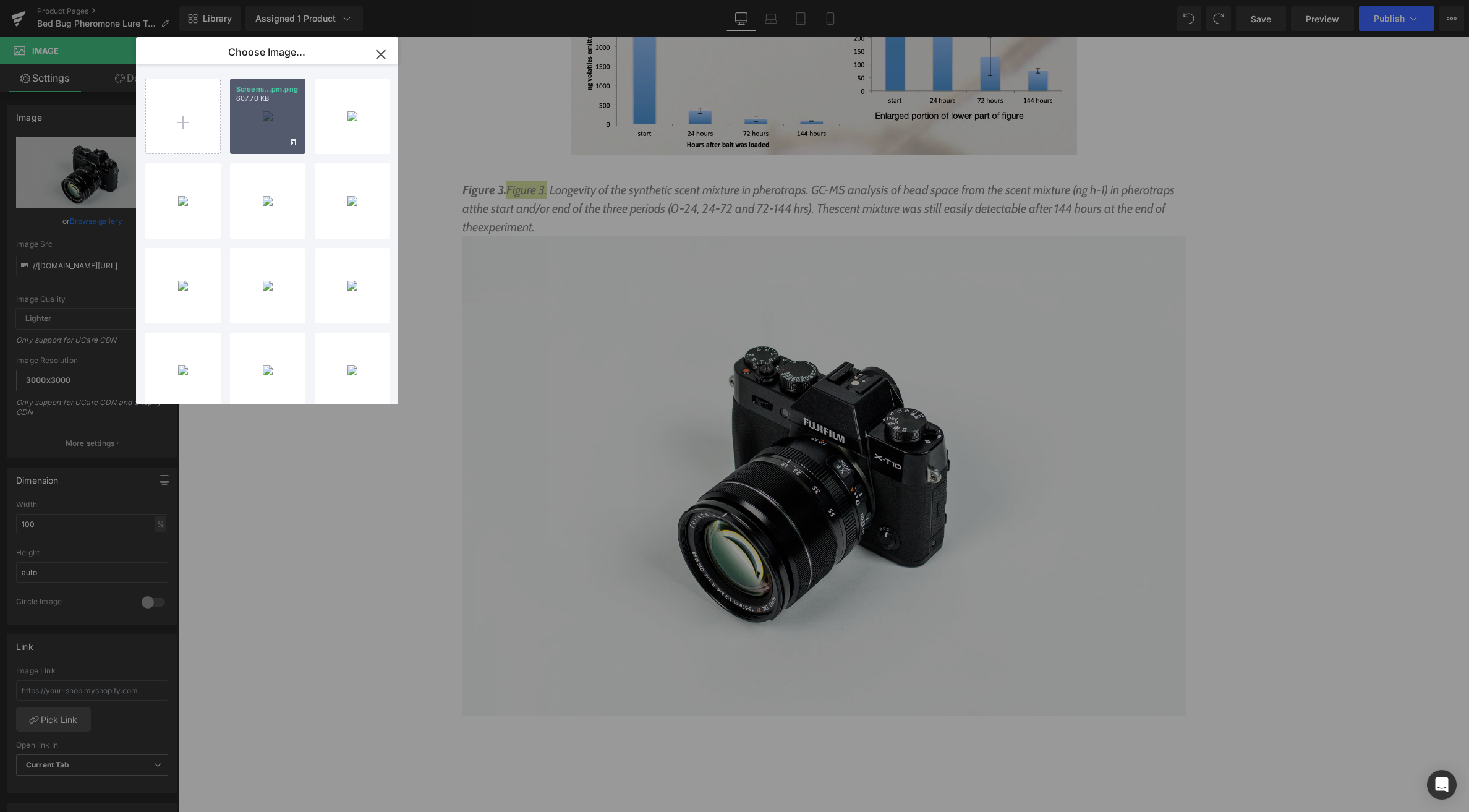
click at [272, 130] on div "Screens...pm.png 607.70 KB" at bounding box center [267, 116] width 76 height 76
type input "[URL][DOMAIN_NAME]"
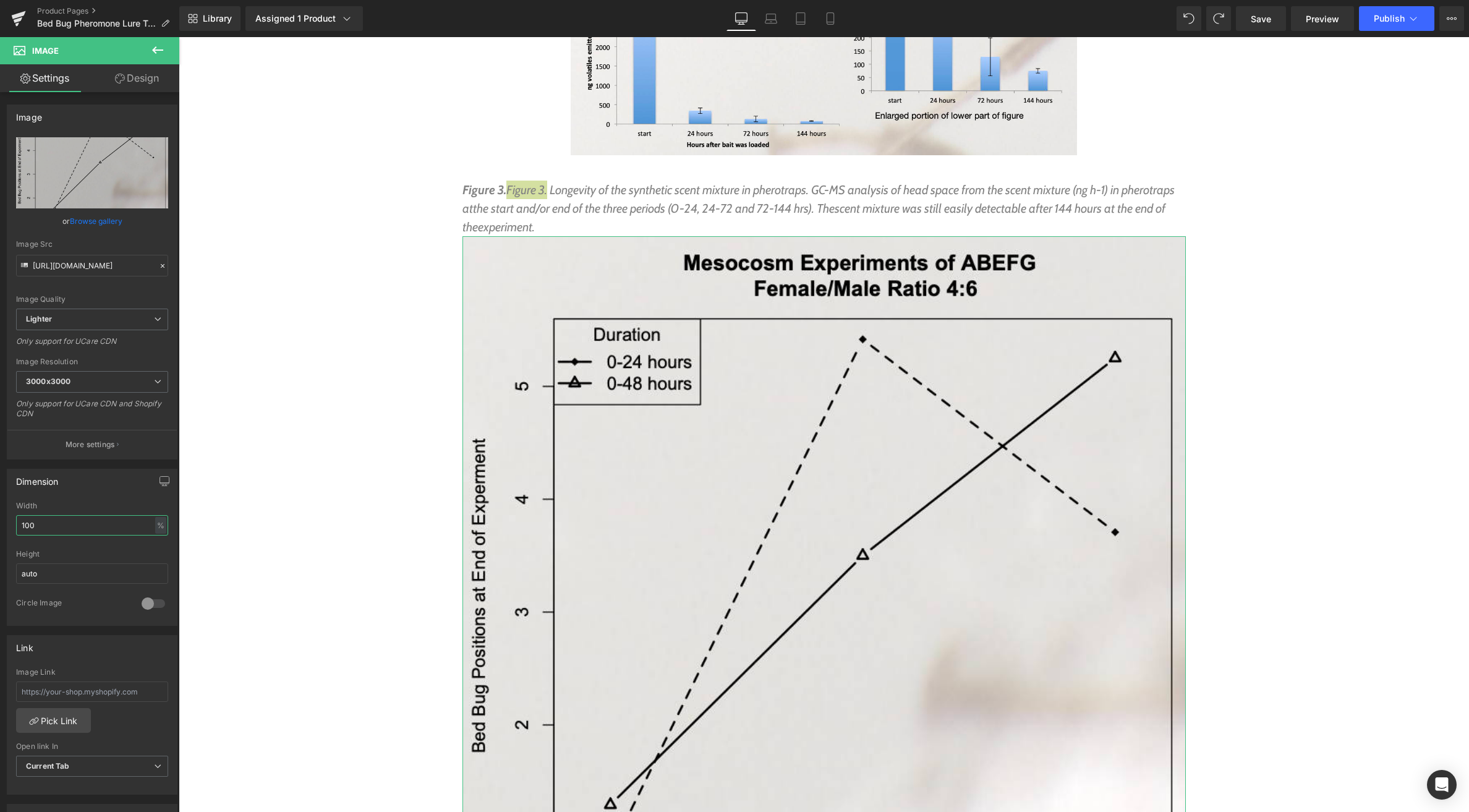
drag, startPoint x: 26, startPoint y: 530, endPoint x: -13, endPoint y: 528, distance: 39.1
click at [0, 528] on html "Image You are previewing how the will restyle your page. You can not edit Eleme…" at bounding box center [734, 406] width 1469 height 812
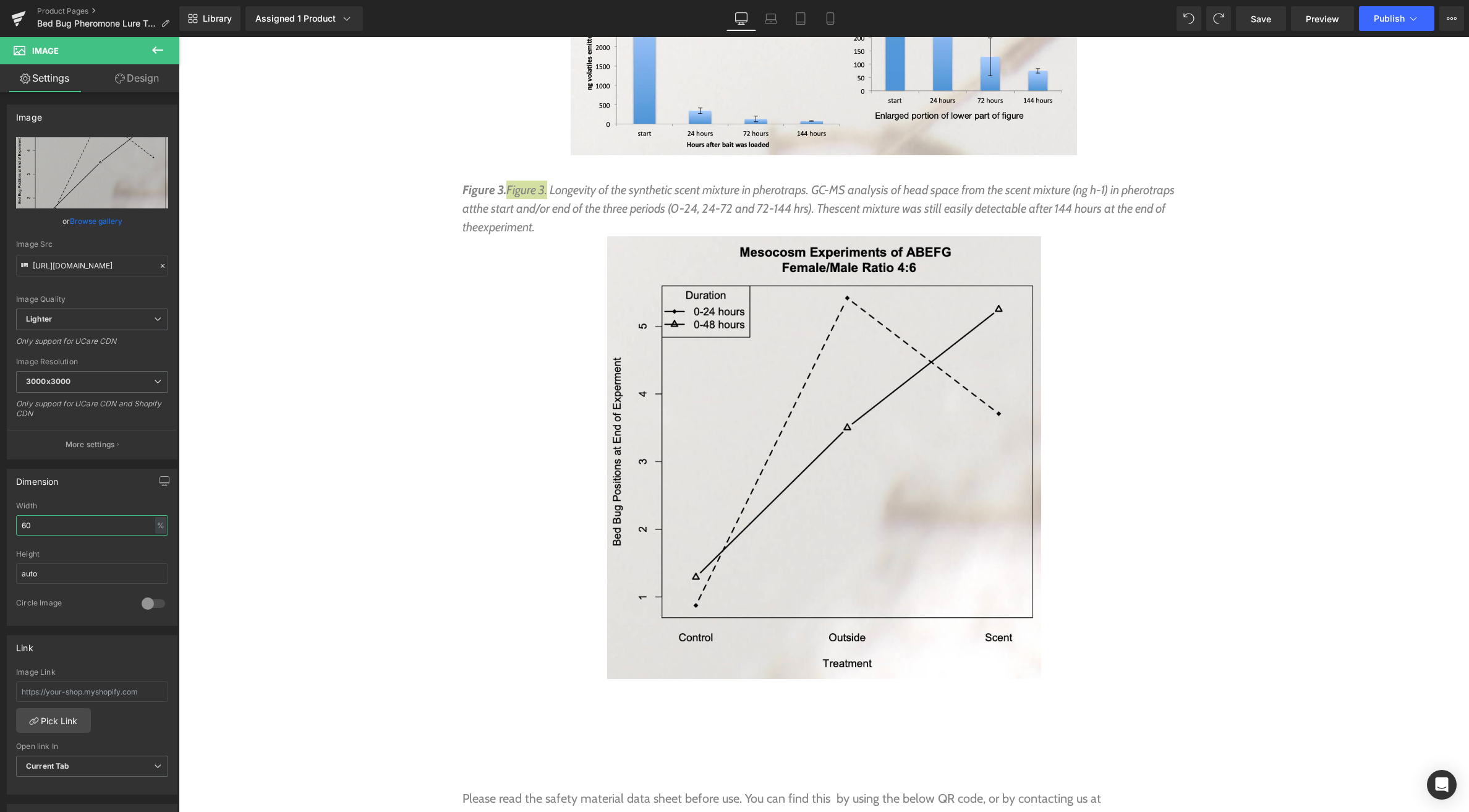
type input "6"
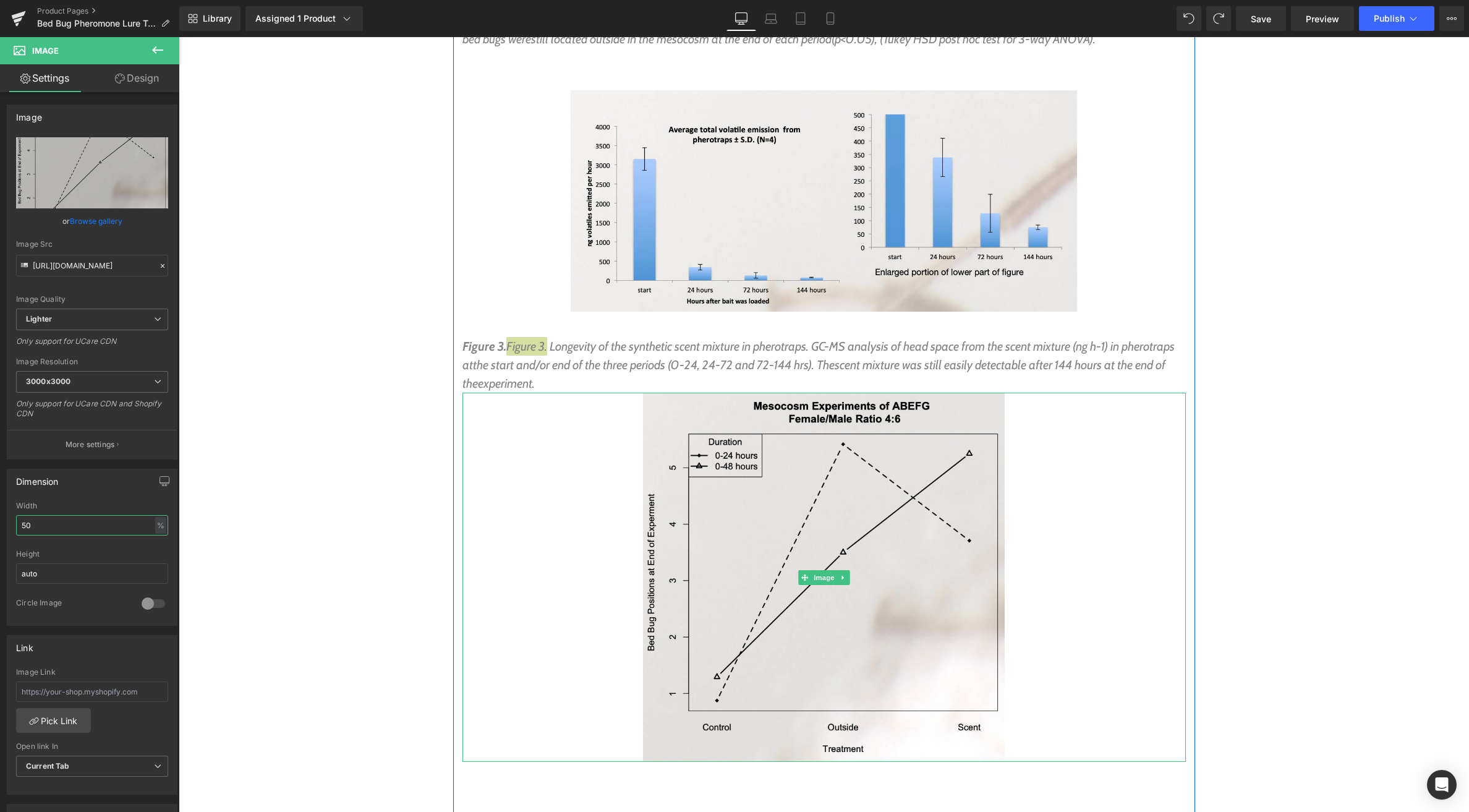
scroll to position [5453, 0]
click at [830, 571] on span "Image" at bounding box center [824, 578] width 26 height 15
type input "50"
click at [147, 79] on link "Design" at bounding box center [136, 79] width 90 height 28
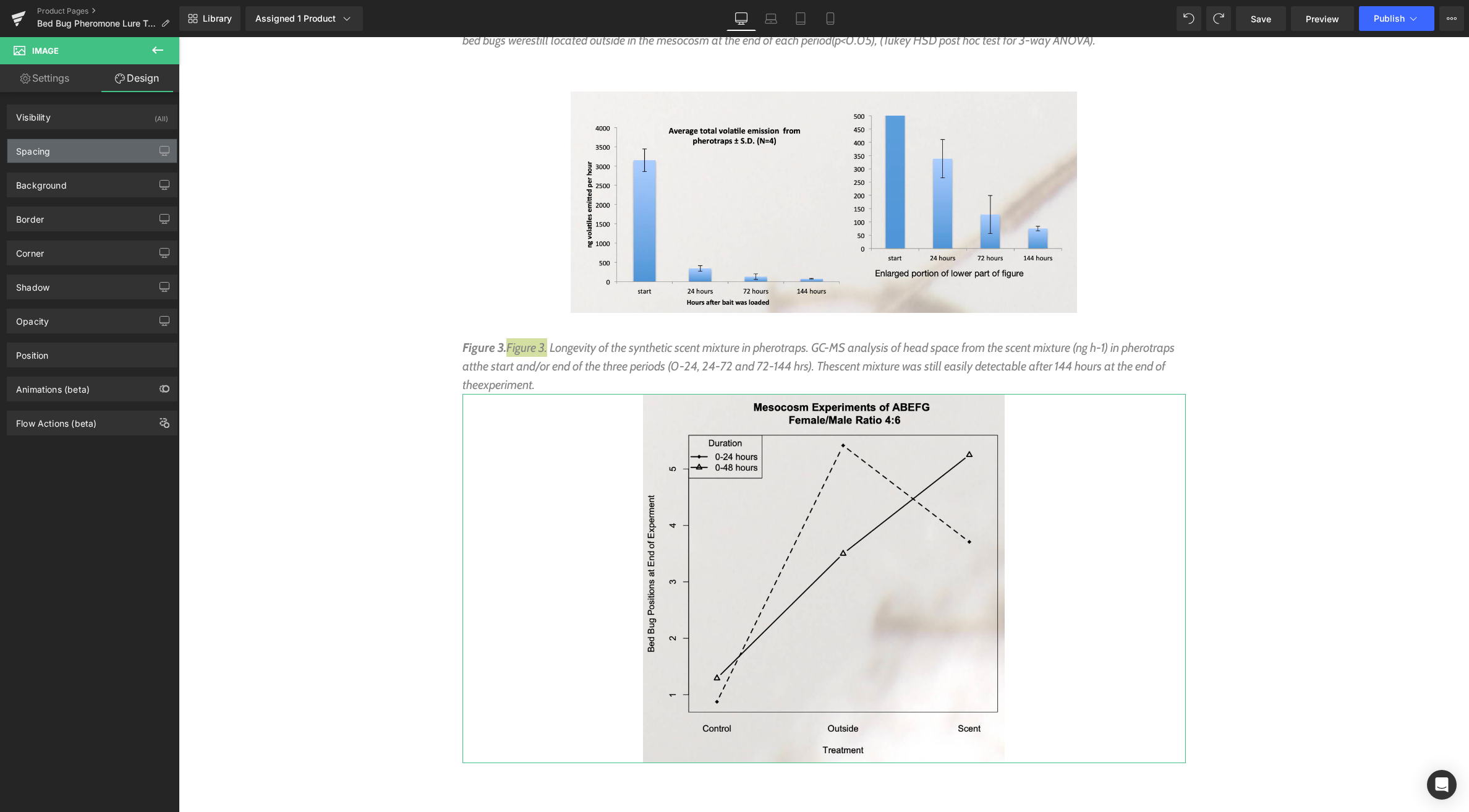
click at [87, 148] on div "Spacing" at bounding box center [93, 151] width 170 height 23
type input "0"
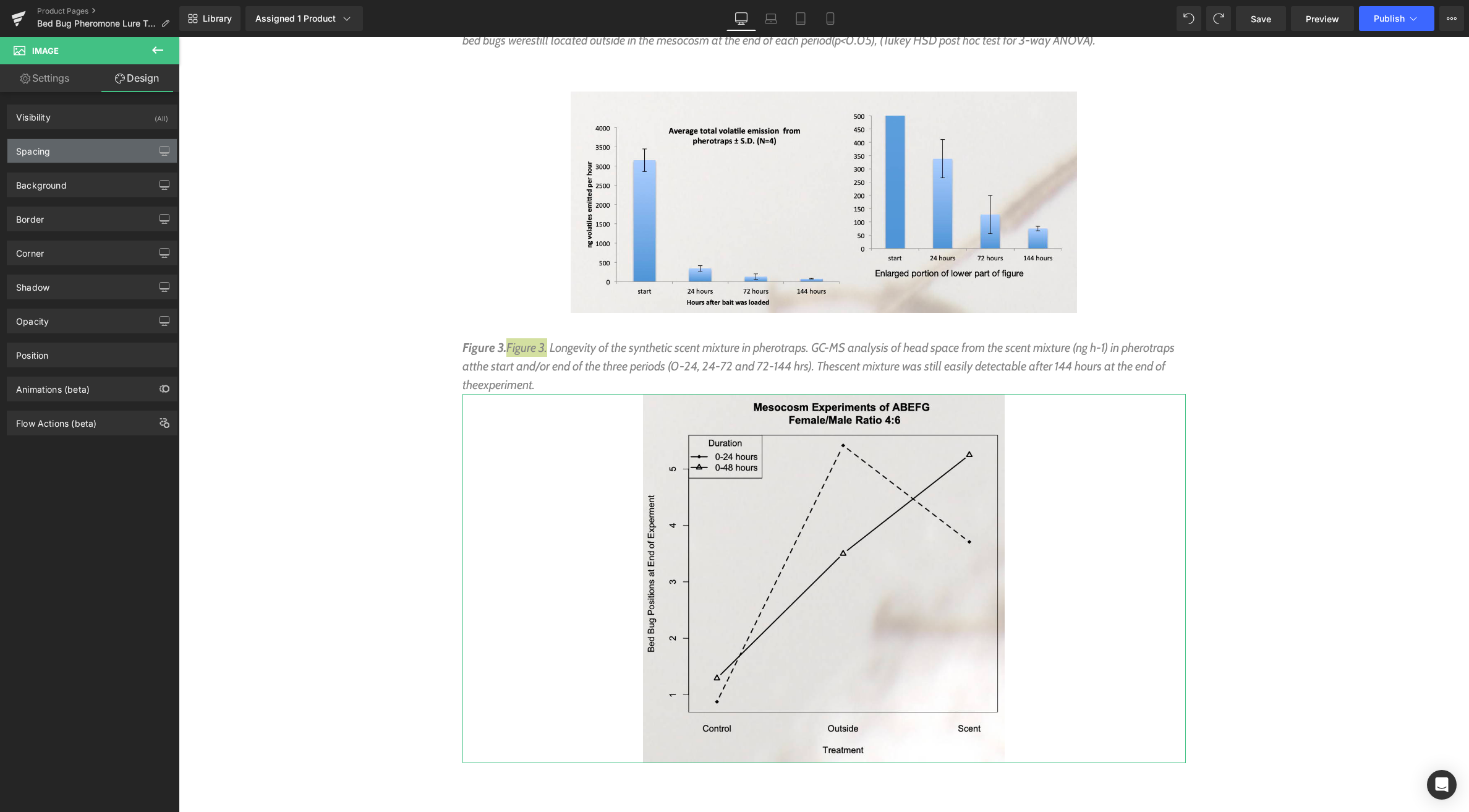
type input "0"
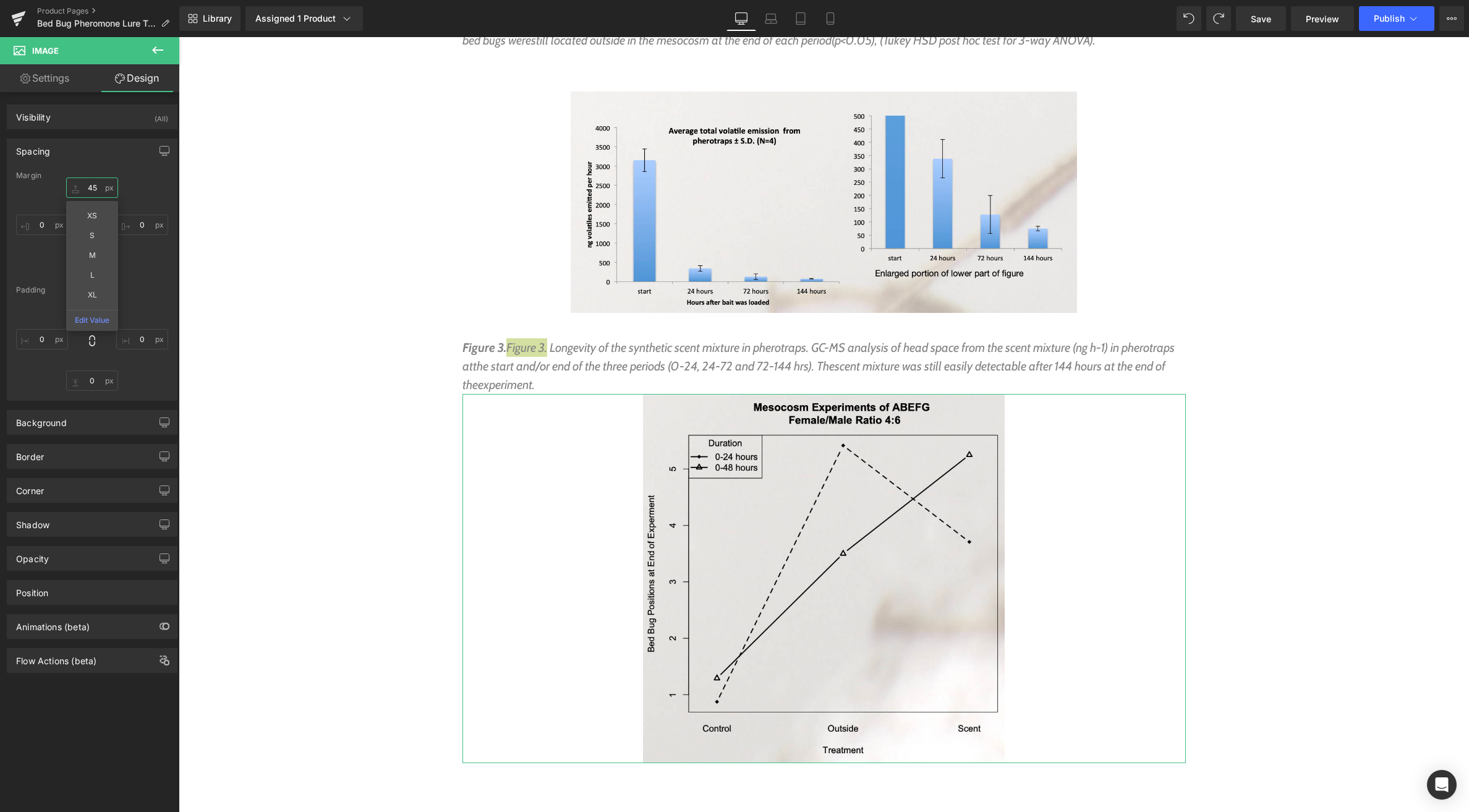
drag, startPoint x: 71, startPoint y: 192, endPoint x: 128, endPoint y: 203, distance: 58.1
click at [76, 161] on div "Spacing [GEOGRAPHIC_DATA] 45px 45 XS S M L XL Edit Value 0px 0 0px 0 0px 0 [GEO…" at bounding box center [92, 269] width 170 height 262
type input "50"
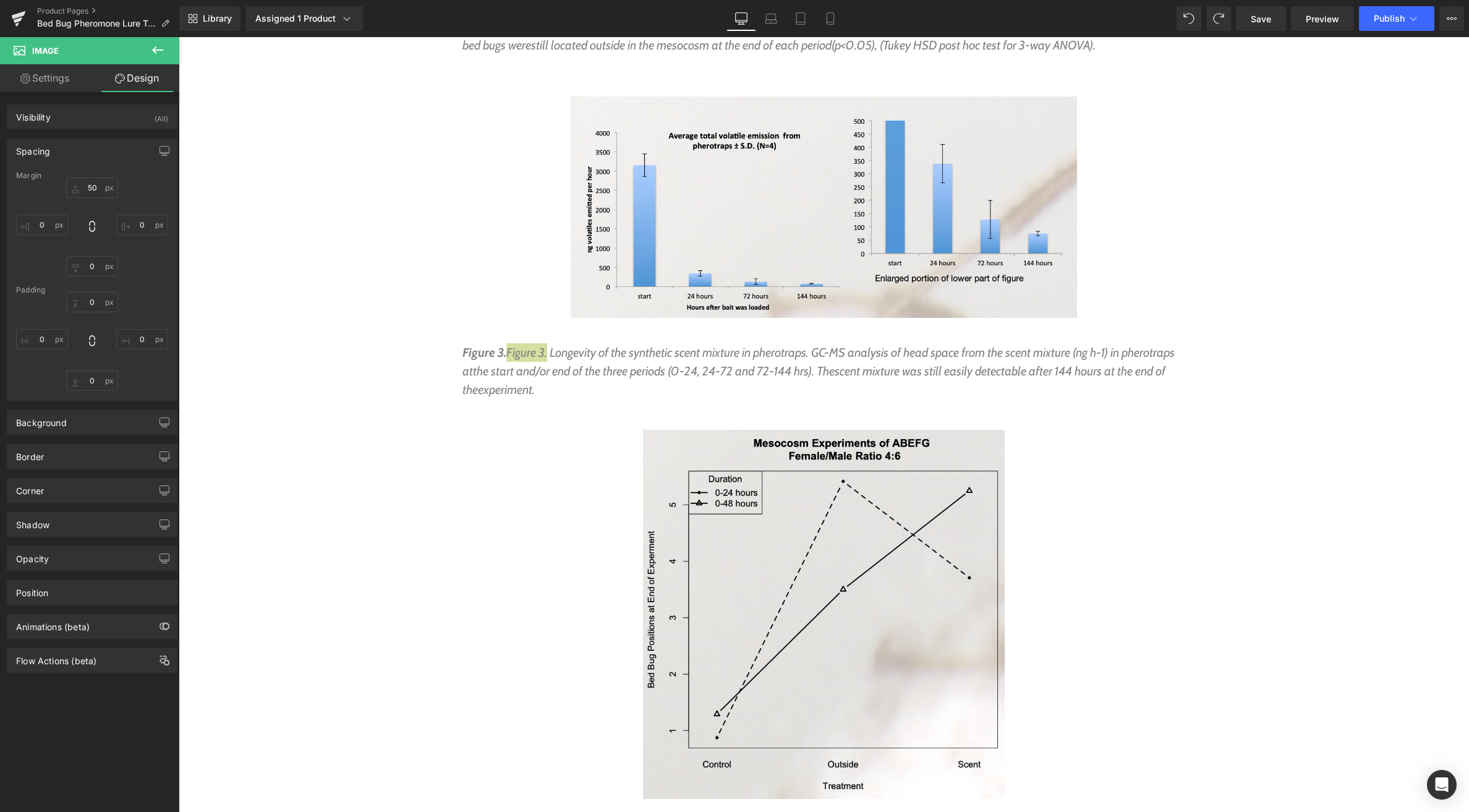
scroll to position [5553, 0]
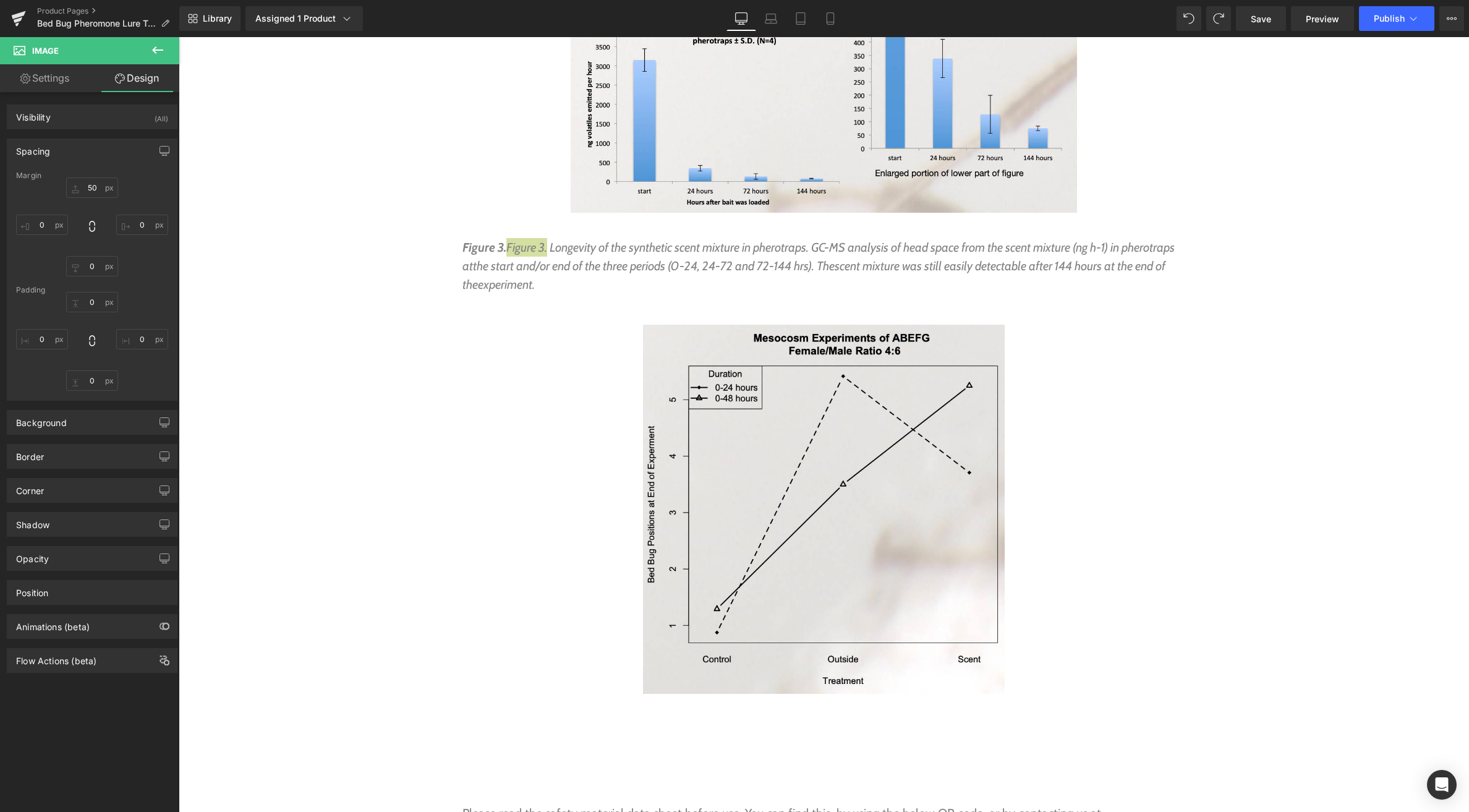
click at [154, 54] on icon at bounding box center [157, 50] width 15 height 15
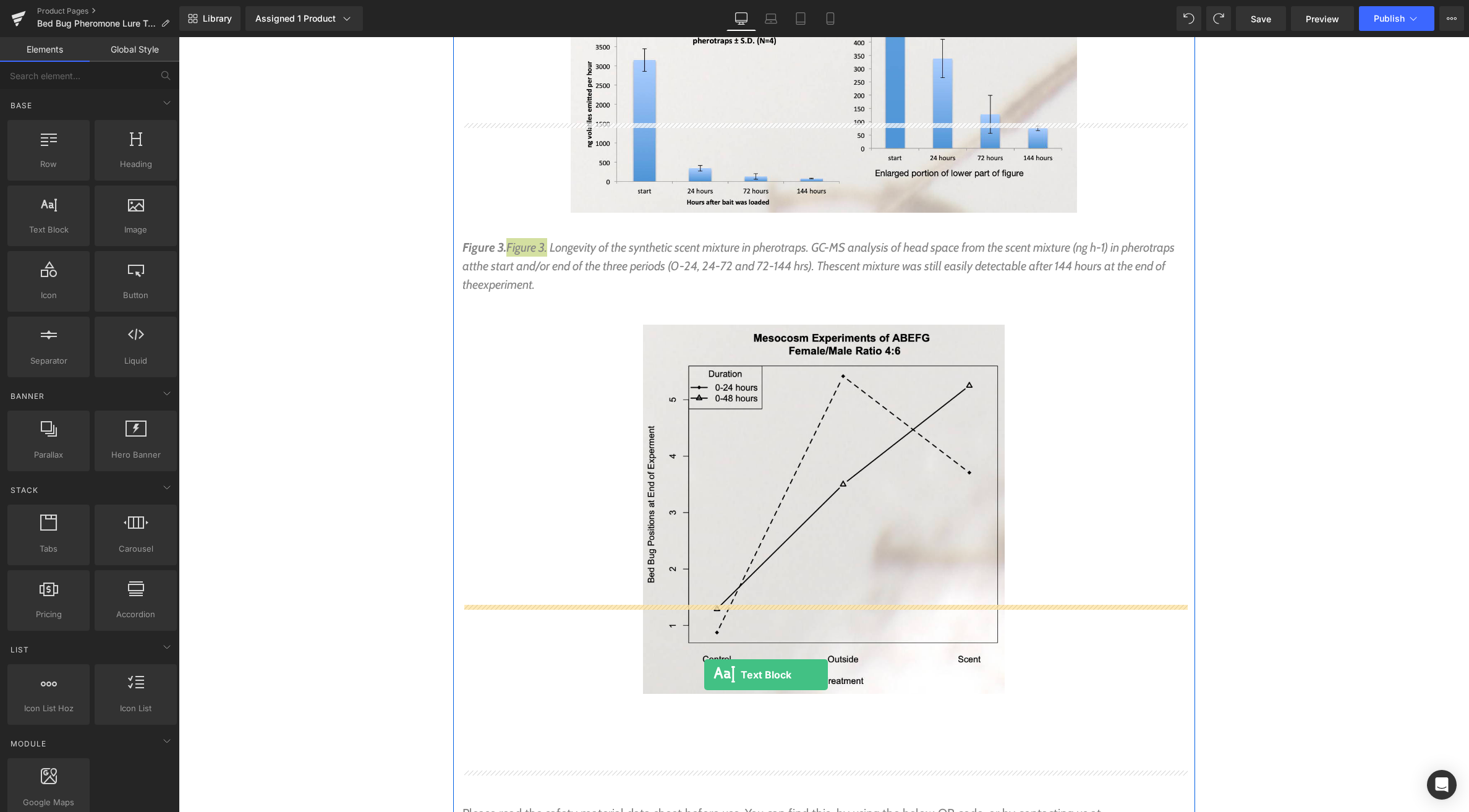
drag, startPoint x: 226, startPoint y: 263, endPoint x: 705, endPoint y: 675, distance: 631.8
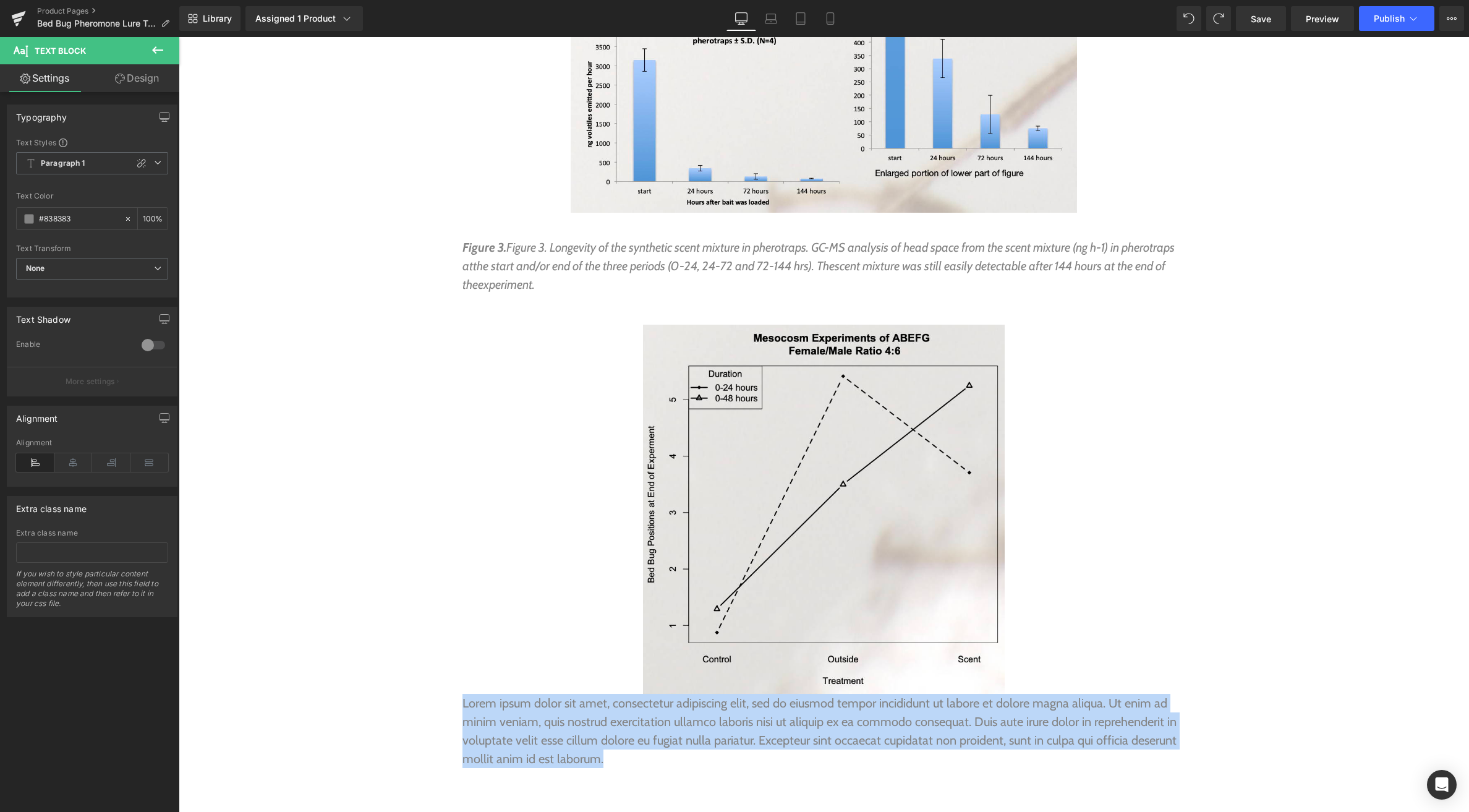
drag, startPoint x: 631, startPoint y: 672, endPoint x: 438, endPoint y: 599, distance: 206.3
paste div
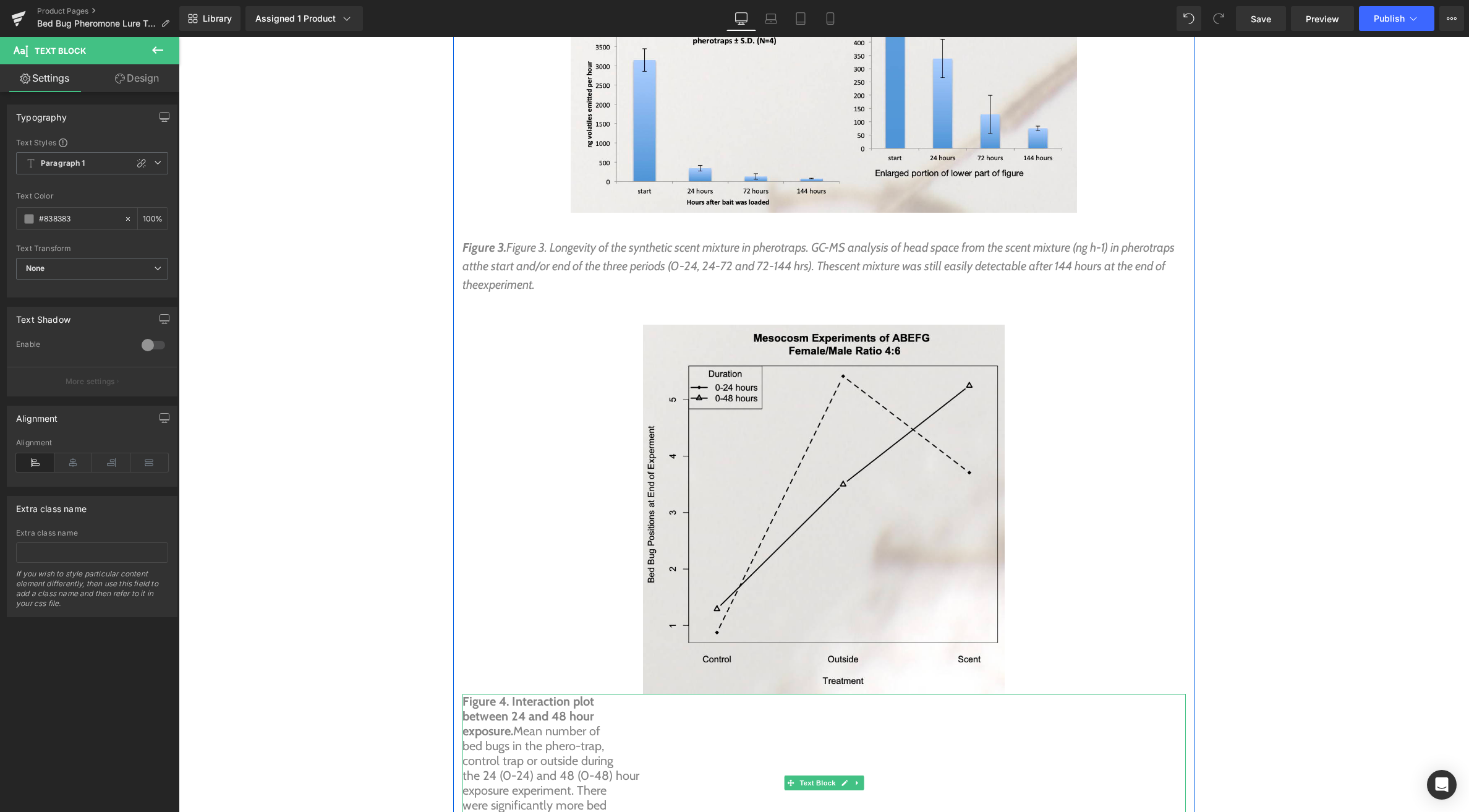
click at [466, 708] on b "between 24 and 48 hour" at bounding box center [528, 715] width 132 height 15
click at [465, 708] on b "exposure." at bounding box center [487, 715] width 51 height 15
click at [462, 708] on p "bed bugs in the phero-trap," at bounding box center [824, 715] width 723 height 15
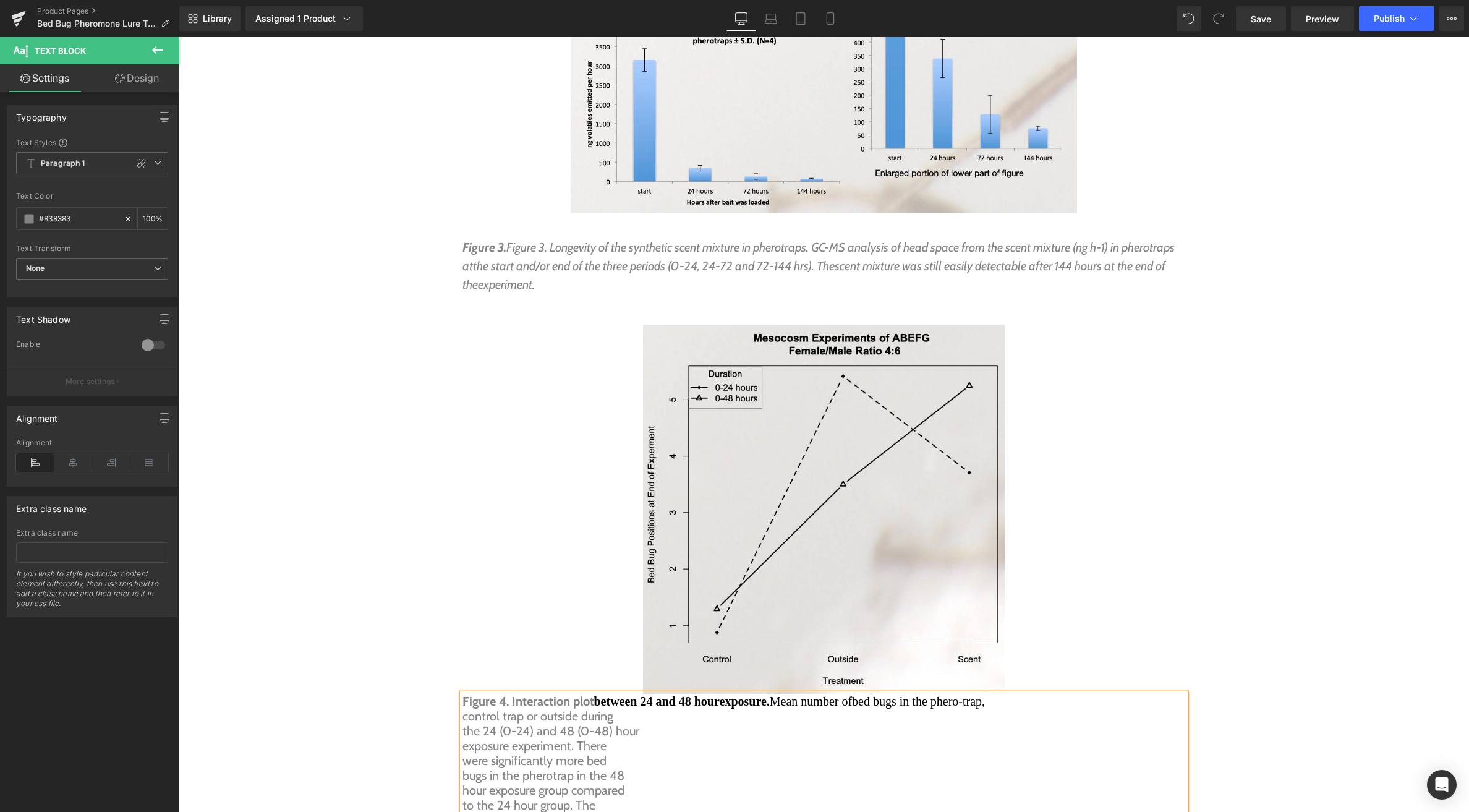
click at [462, 708] on p "control trap or outside during" at bounding box center [824, 715] width 723 height 15
click at [464, 708] on p "the 24 (0-24) and 48 (0-48) hour" at bounding box center [824, 715] width 723 height 15
click at [462, 723] on p "exposure experiment. There" at bounding box center [824, 730] width 723 height 15
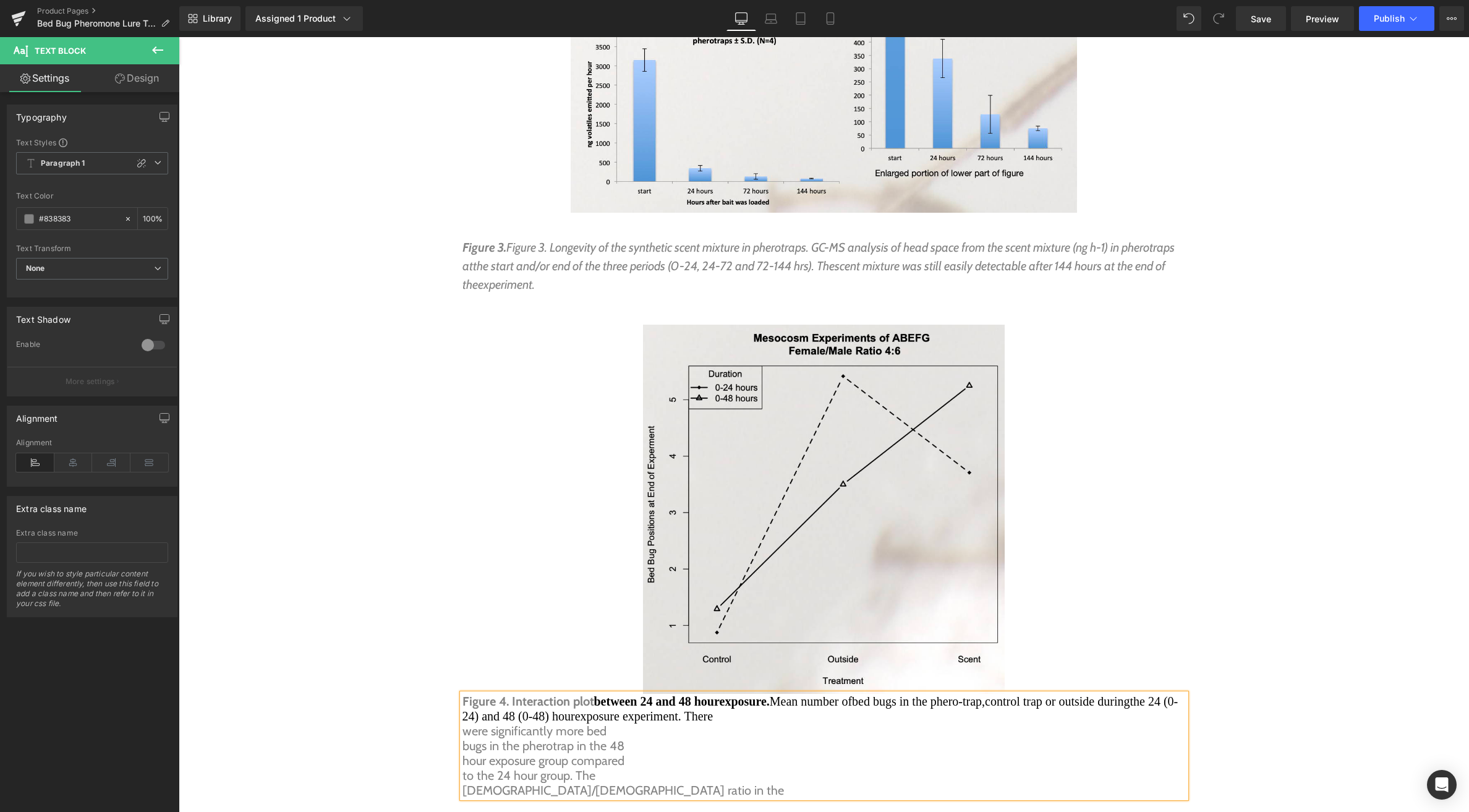
click at [464, 723] on p "were significantly more bed" at bounding box center [824, 730] width 723 height 15
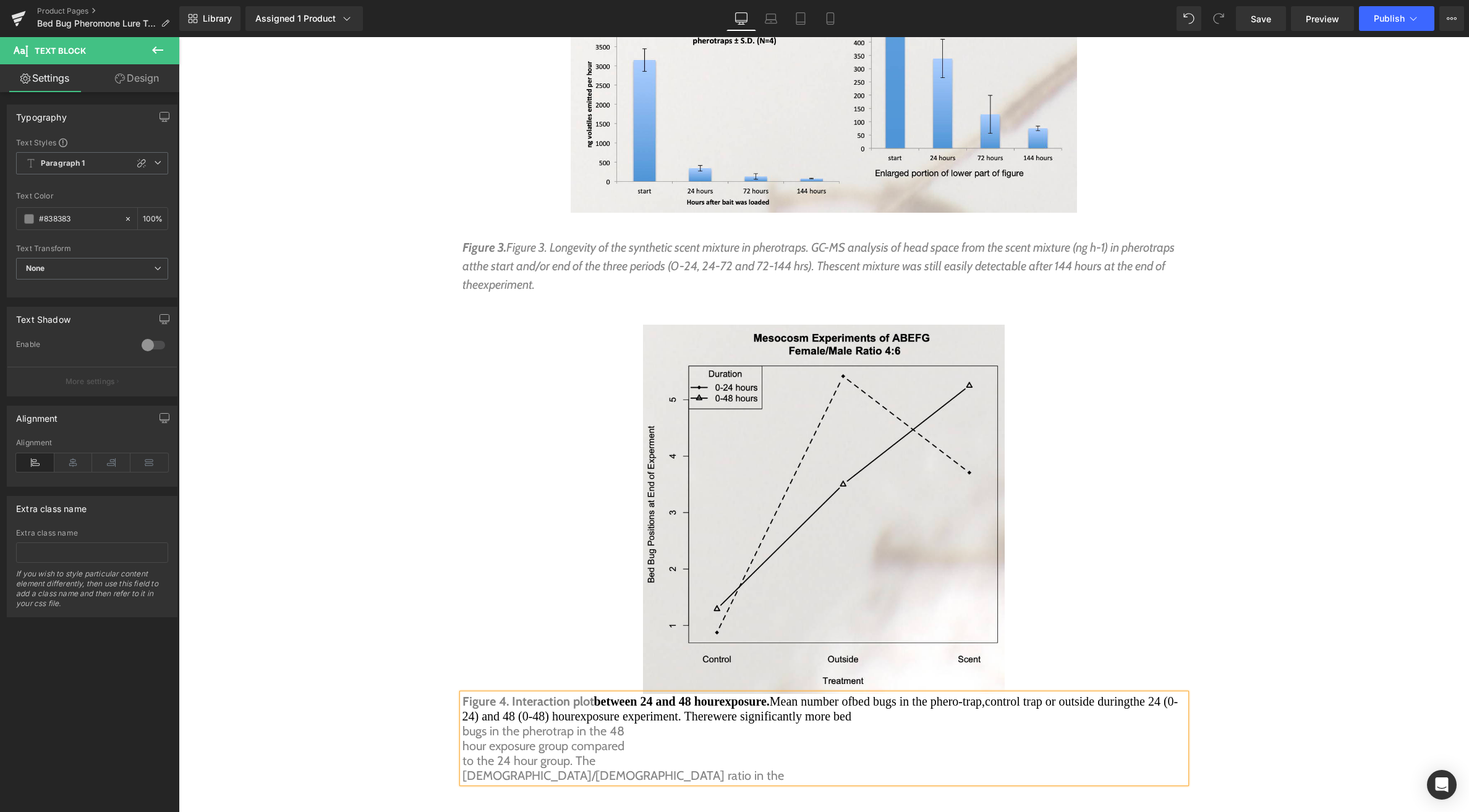
click at [462, 723] on p "bugs in the pherotrap in the 48" at bounding box center [824, 730] width 723 height 15
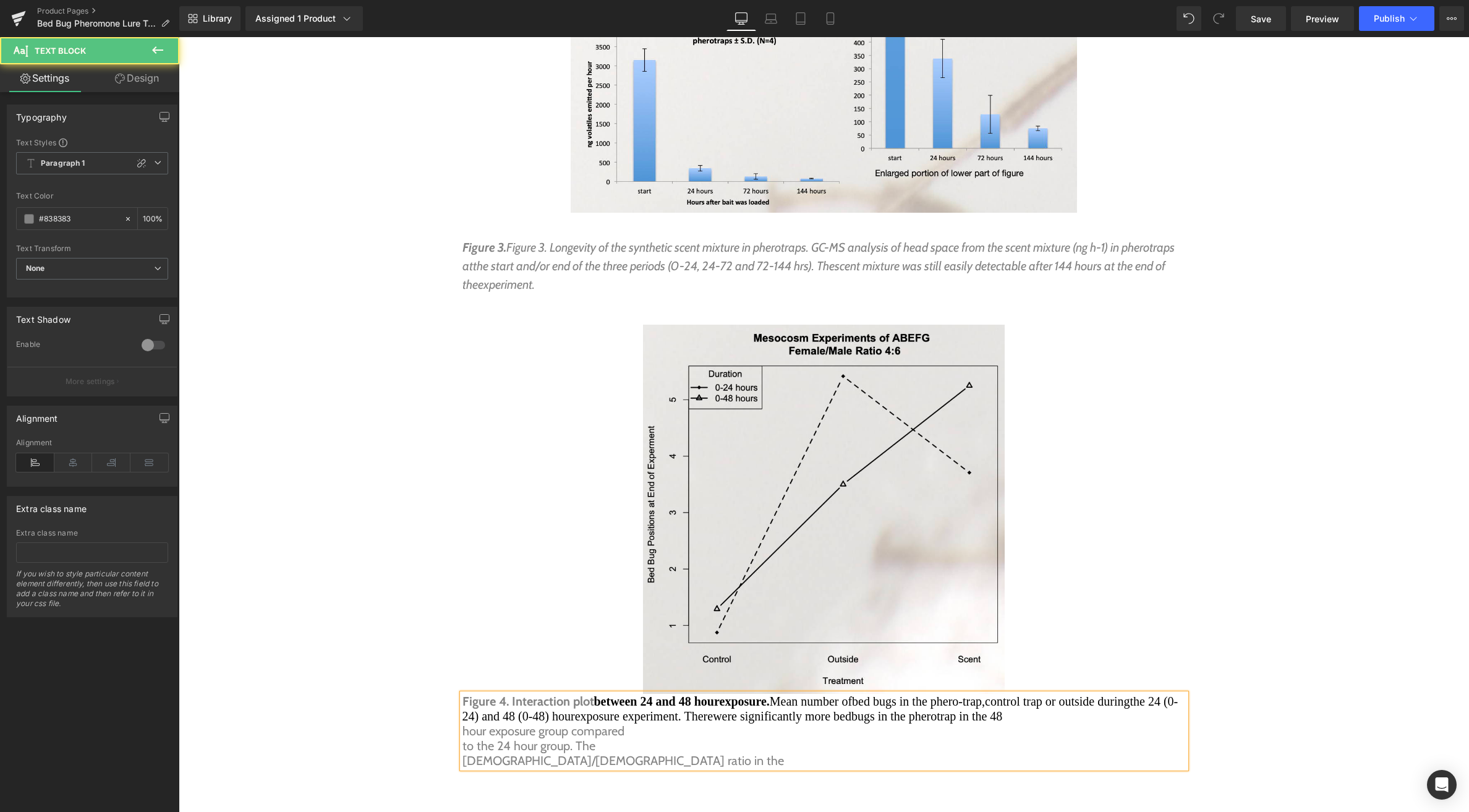
click at [463, 723] on p "hour exposure group compared" at bounding box center [824, 730] width 723 height 15
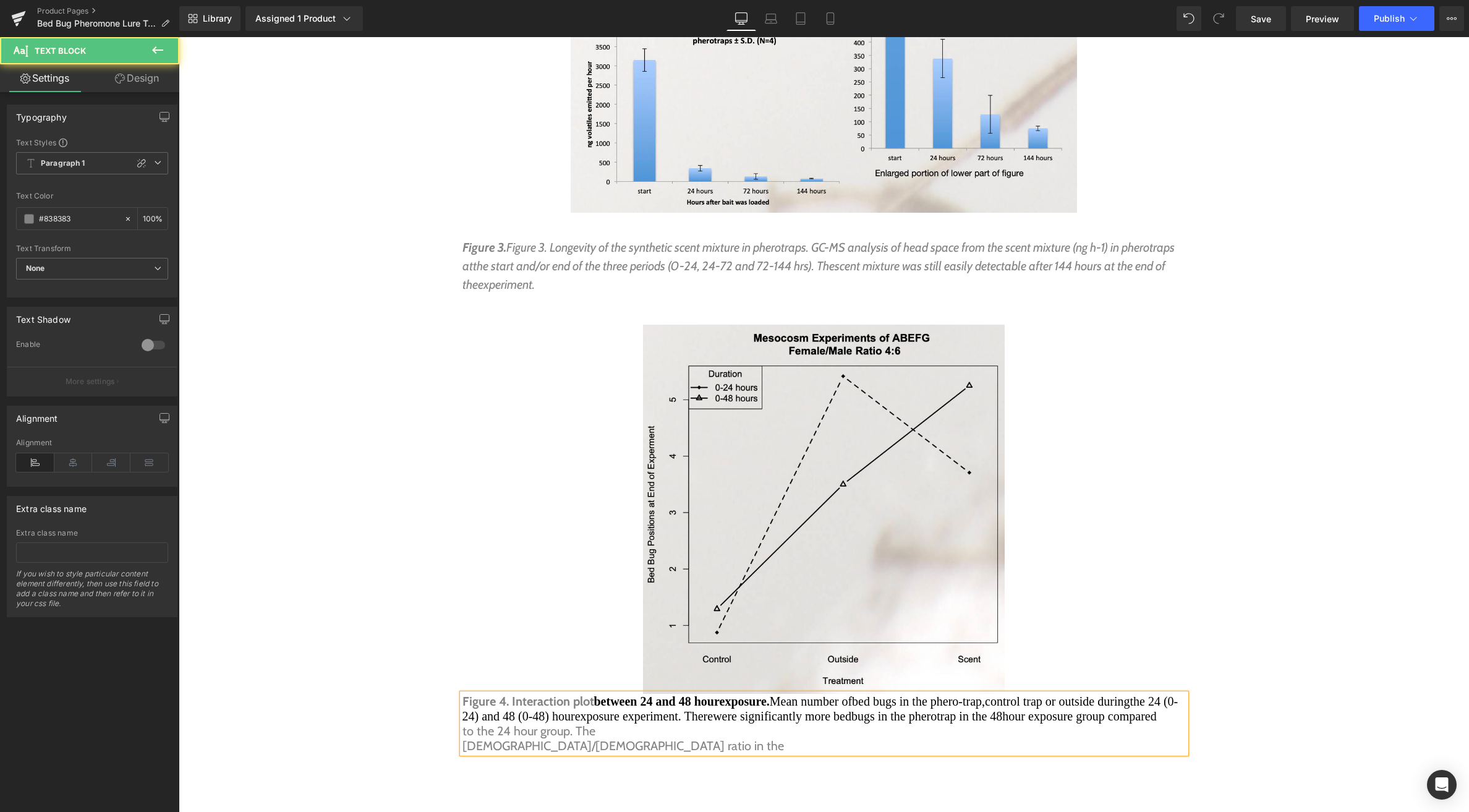
click at [462, 723] on p "to the 24 hour group. The" at bounding box center [824, 730] width 723 height 15
click at [462, 738] on p "[DEMOGRAPHIC_DATA]/[DEMOGRAPHIC_DATA] ratio in the" at bounding box center [824, 745] width 723 height 15
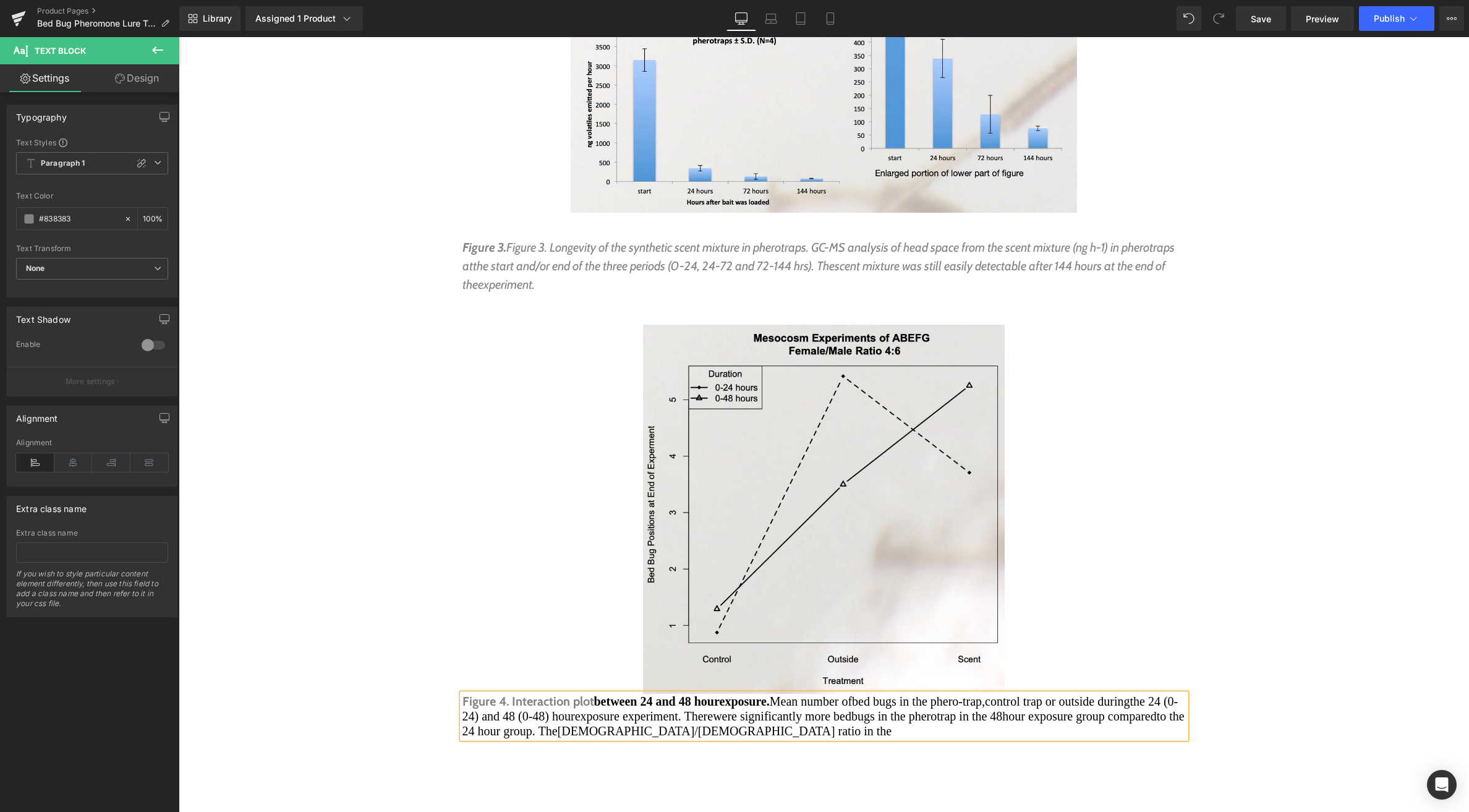
scroll to position [5523, 0]
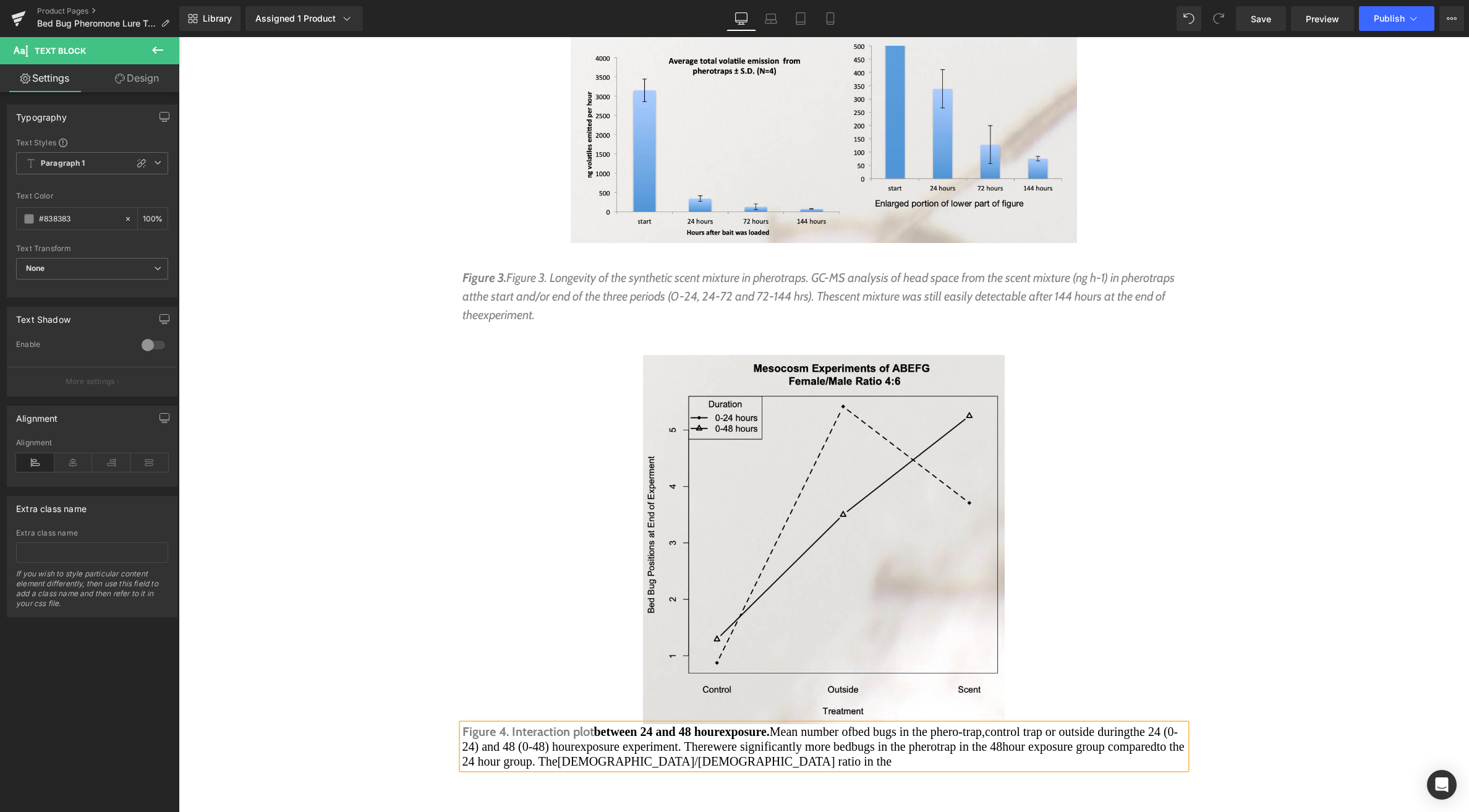
click at [937, 724] on p "Figure 4. Interaction plot between 24 and 48 hour exposure. Mean number of bed …" at bounding box center [824, 746] width 723 height 44
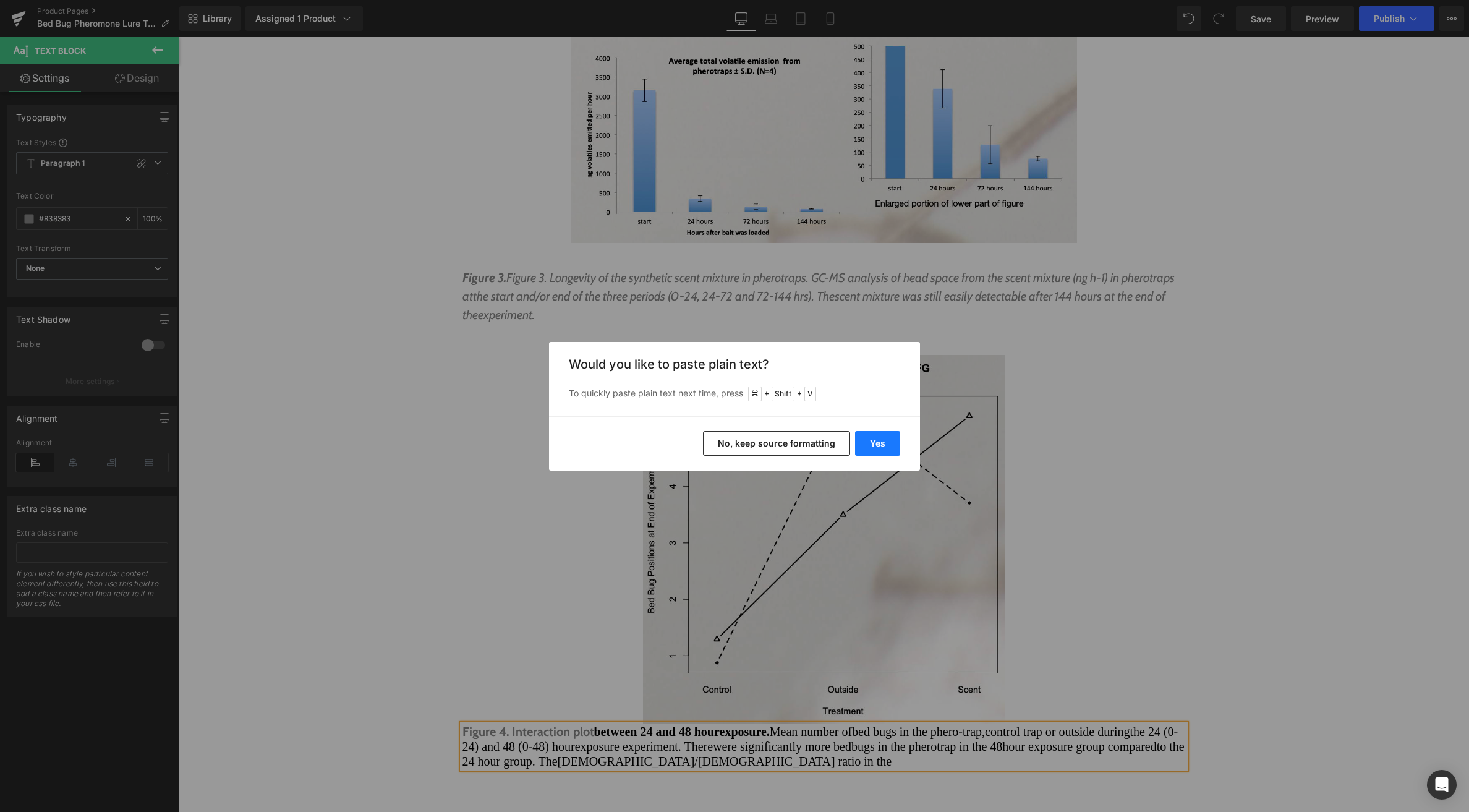
click at [879, 446] on button "Yes" at bounding box center [877, 444] width 45 height 25
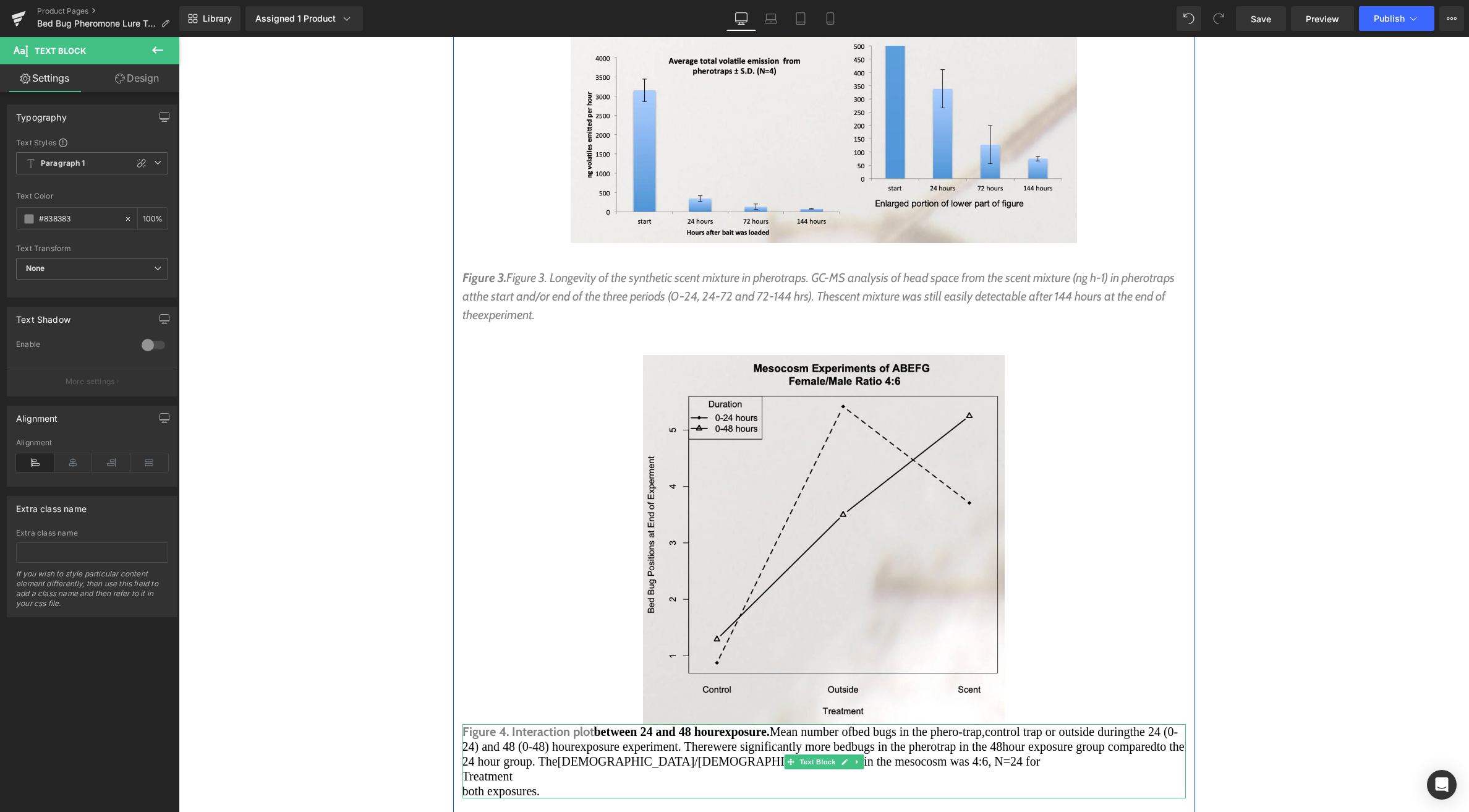
click at [539, 784] on span "both exposures." at bounding box center [501, 790] width 78 height 13
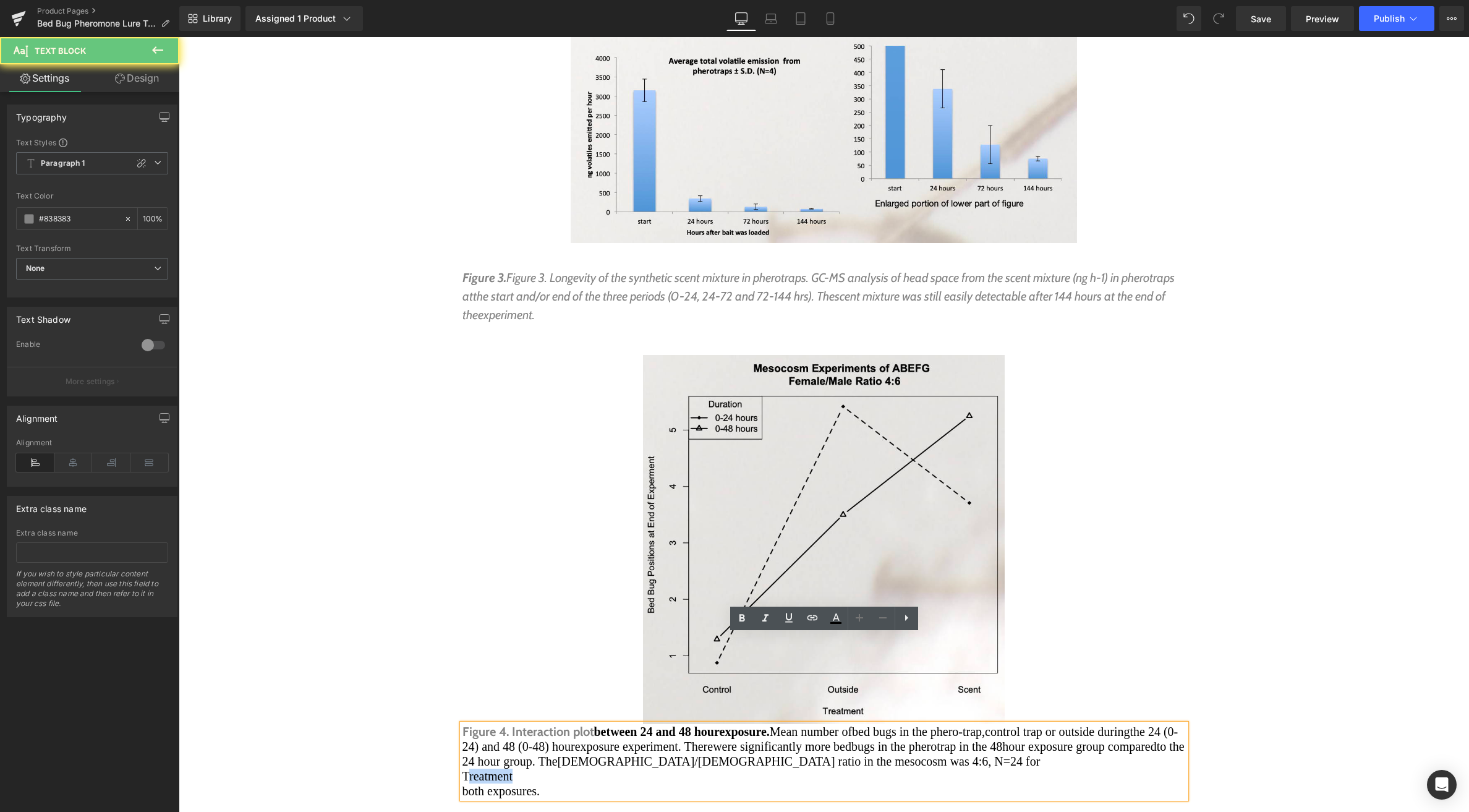
drag, startPoint x: 536, startPoint y: 687, endPoint x: 468, endPoint y: 691, distance: 68.1
click at [468, 768] on p "Treatment" at bounding box center [824, 775] width 723 height 15
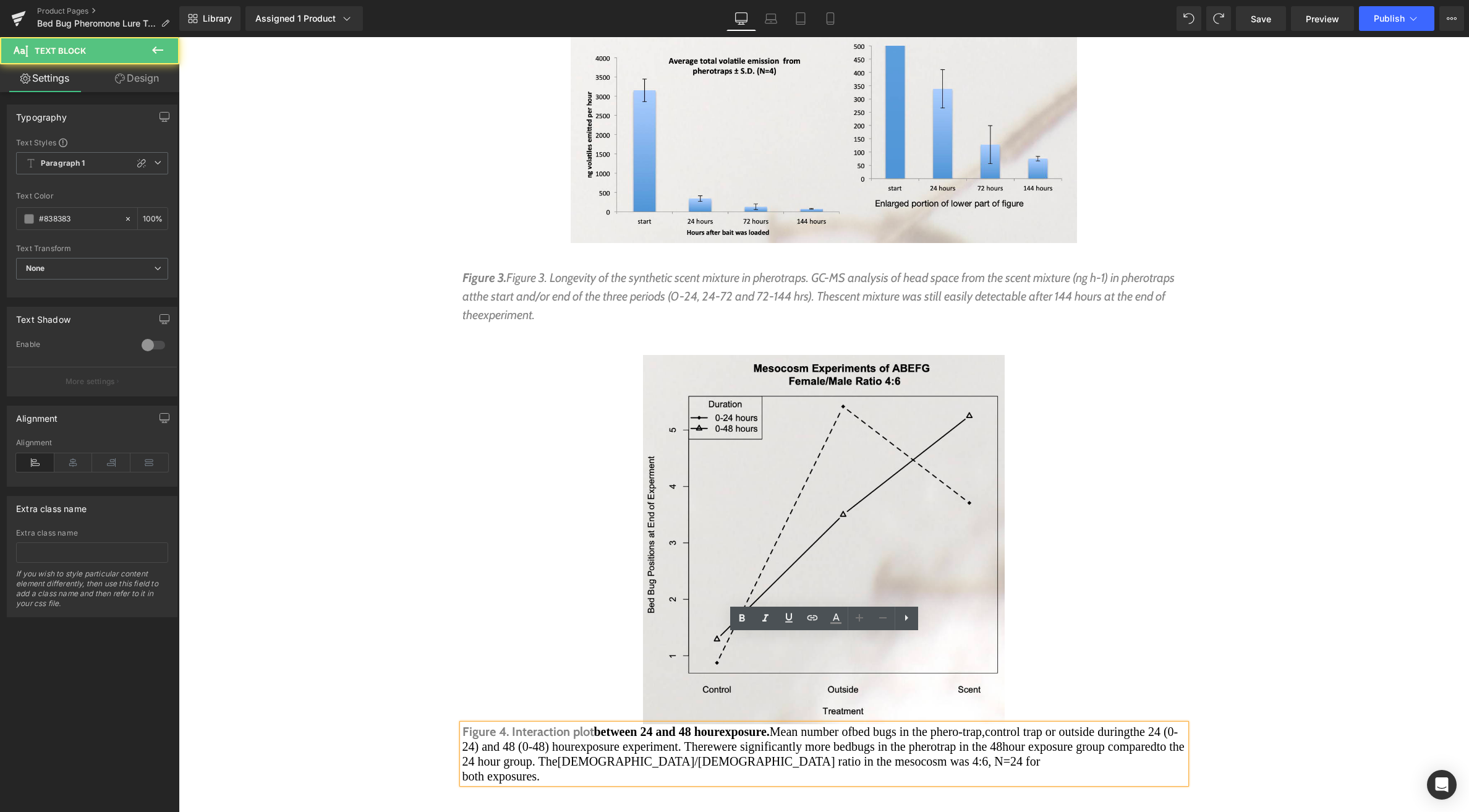
click at [464, 769] on span "both exposures." at bounding box center [501, 775] width 78 height 13
click at [738, 725] on b "between 24 and 48 hours of" at bounding box center [666, 731] width 144 height 13
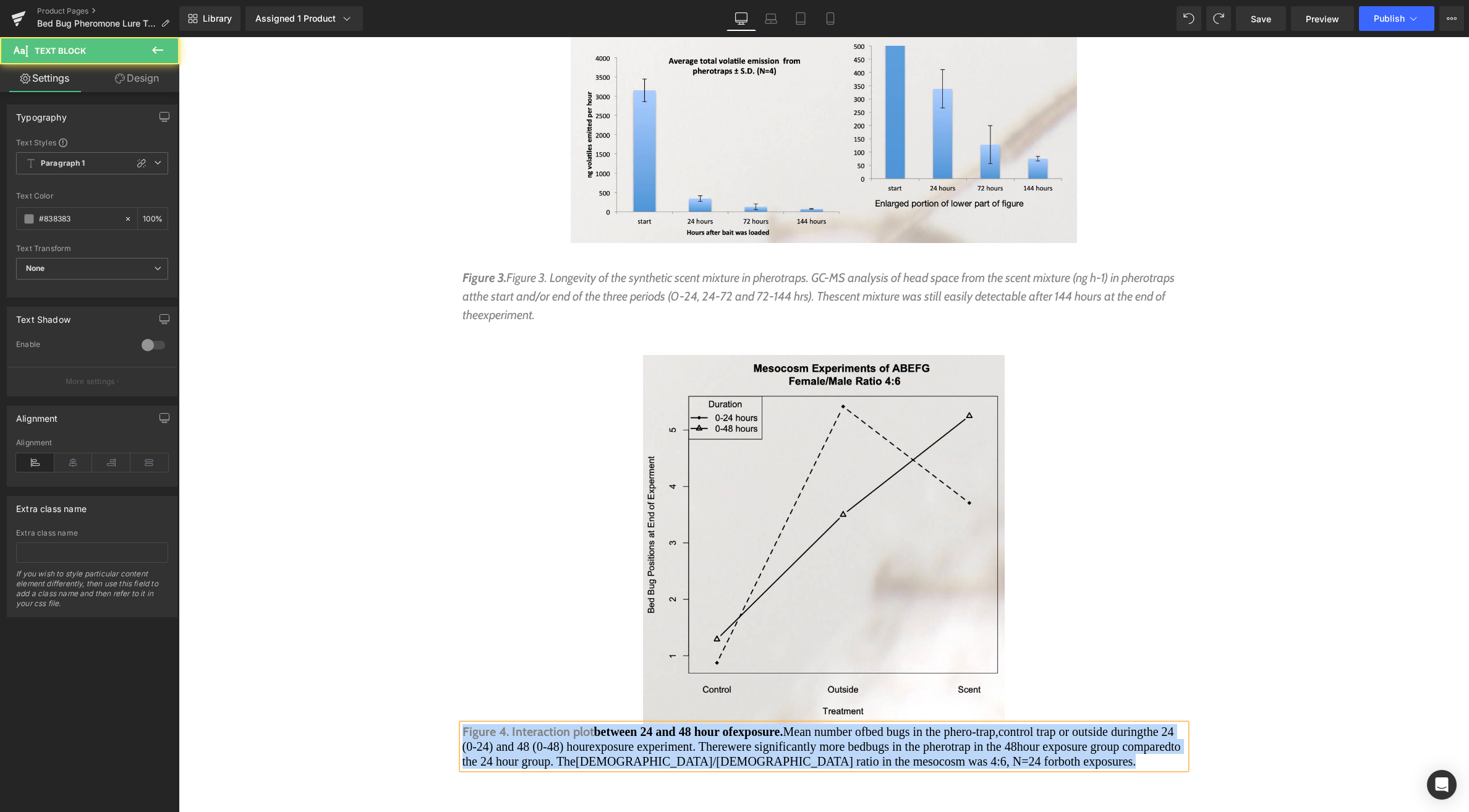
drag, startPoint x: 427, startPoint y: 645, endPoint x: 413, endPoint y: 640, distance: 14.9
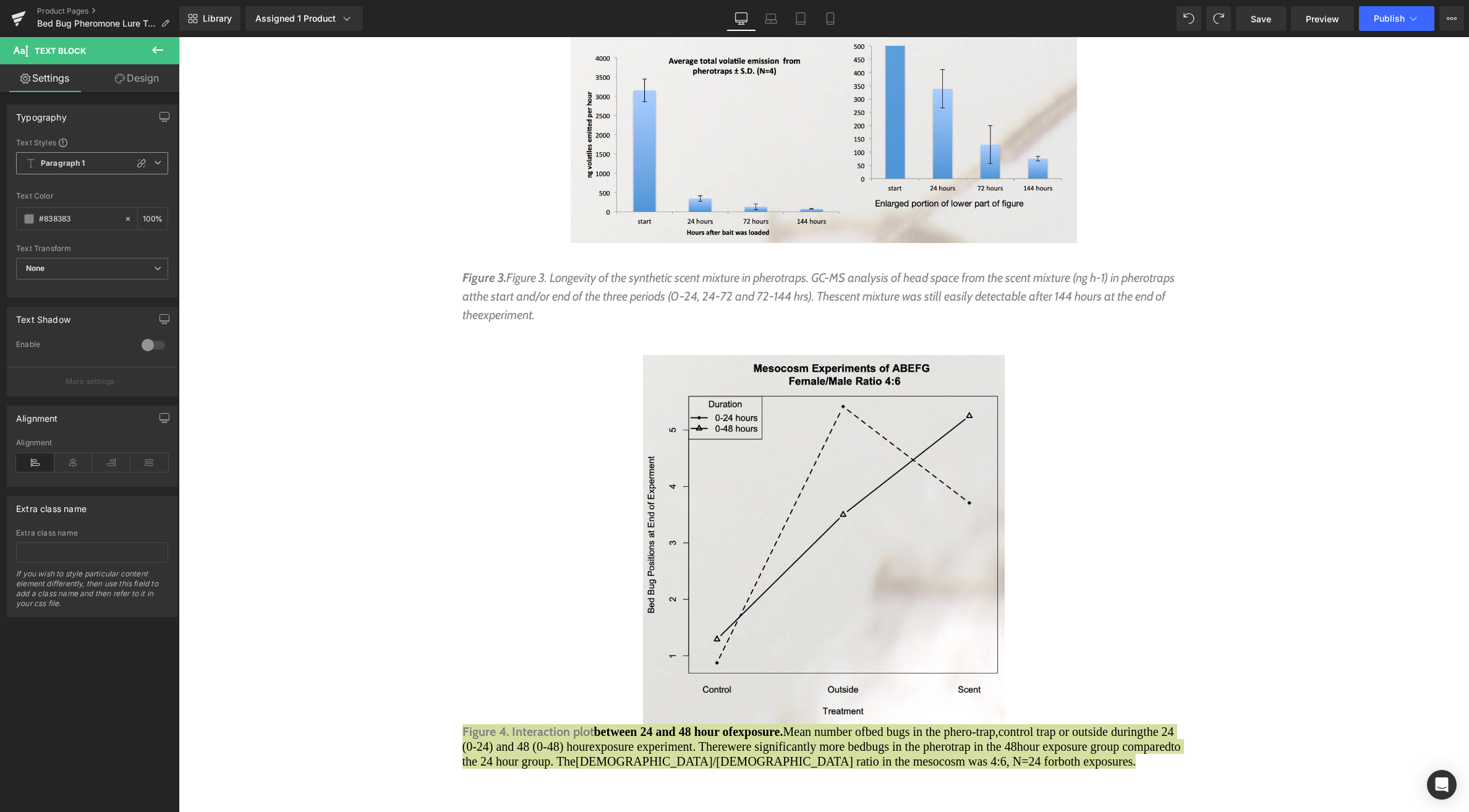
click at [92, 163] on span "Paragraph 1" at bounding box center [92, 163] width 152 height 23
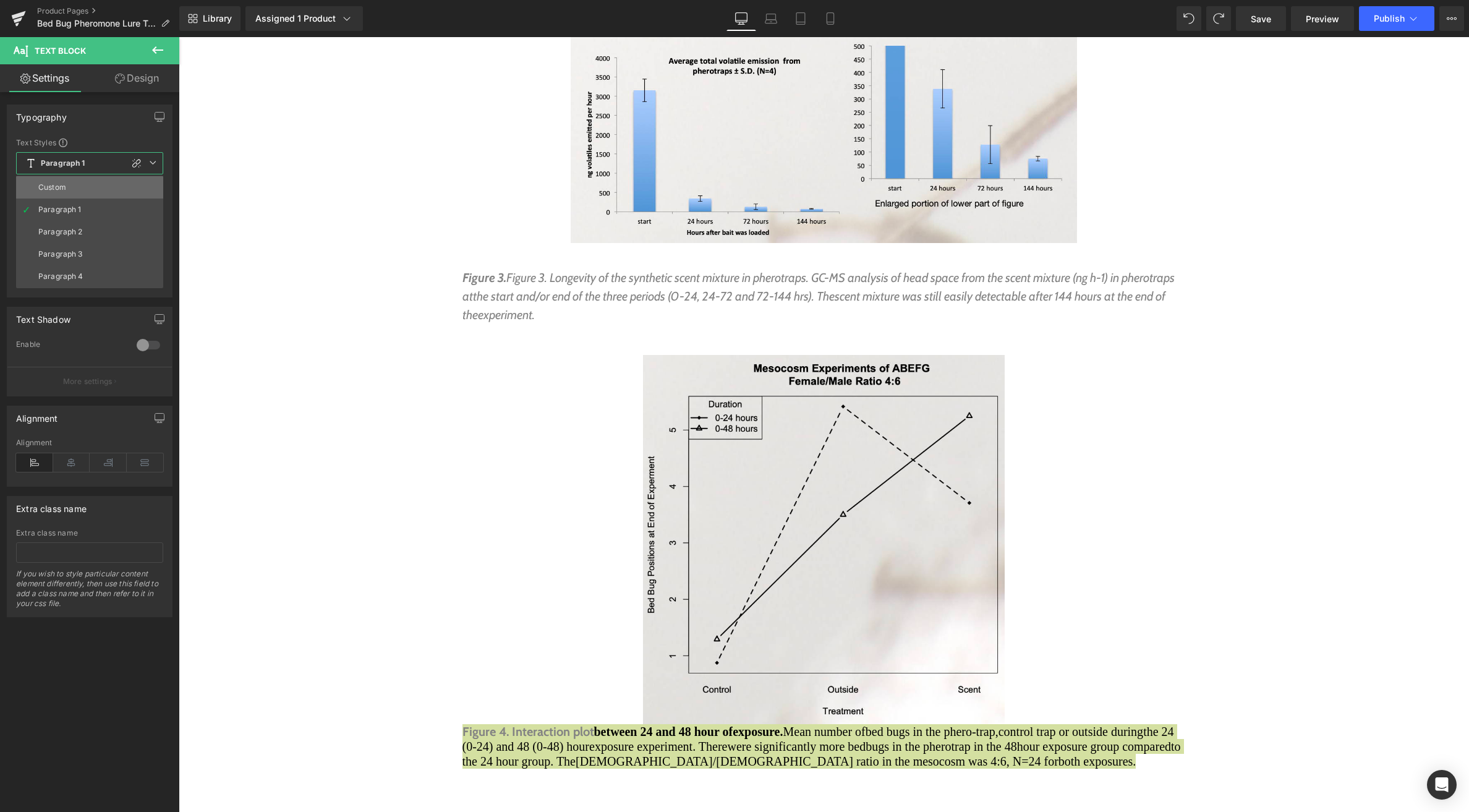
click at [86, 187] on li "Custom" at bounding box center [90, 187] width 147 height 23
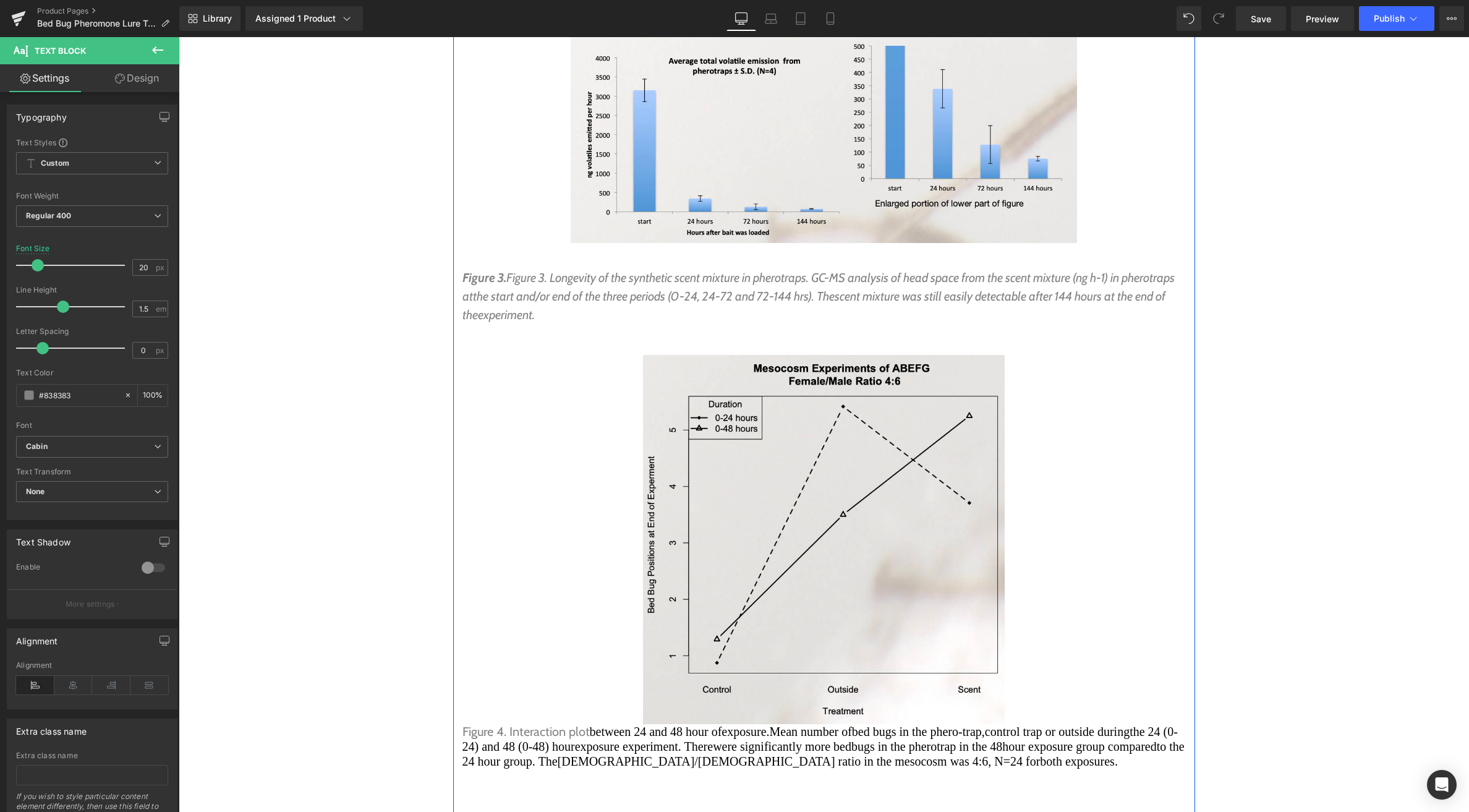
drag, startPoint x: 459, startPoint y: 662, endPoint x: 447, endPoint y: 638, distance: 26.8
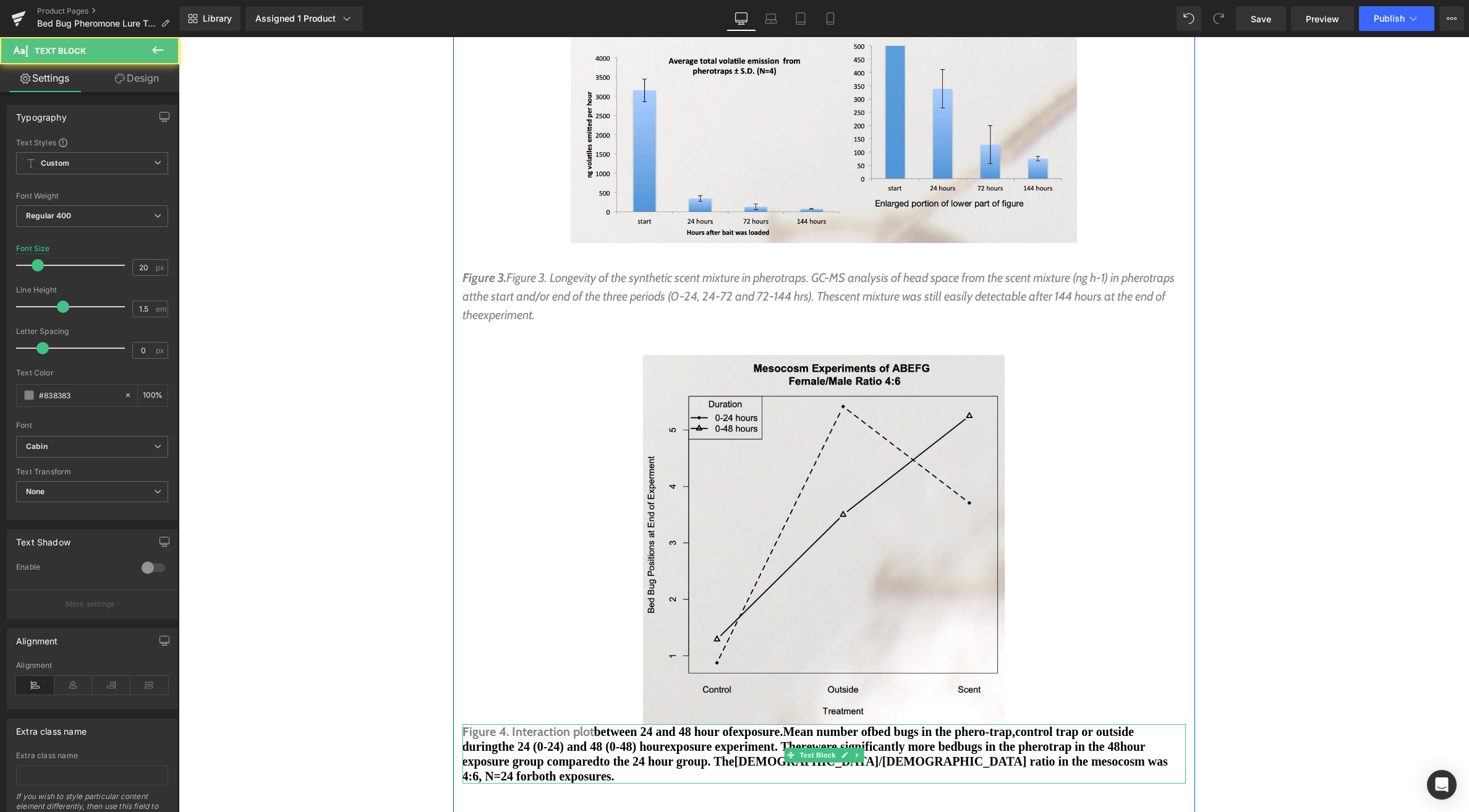
drag, startPoint x: 625, startPoint y: 690, endPoint x: 635, endPoint y: 689, distance: 10.0
click at [626, 724] on p "Figure 4. Interaction plot between 24 and 48 hour of exposure. Mean number of b…" at bounding box center [824, 754] width 723 height 59
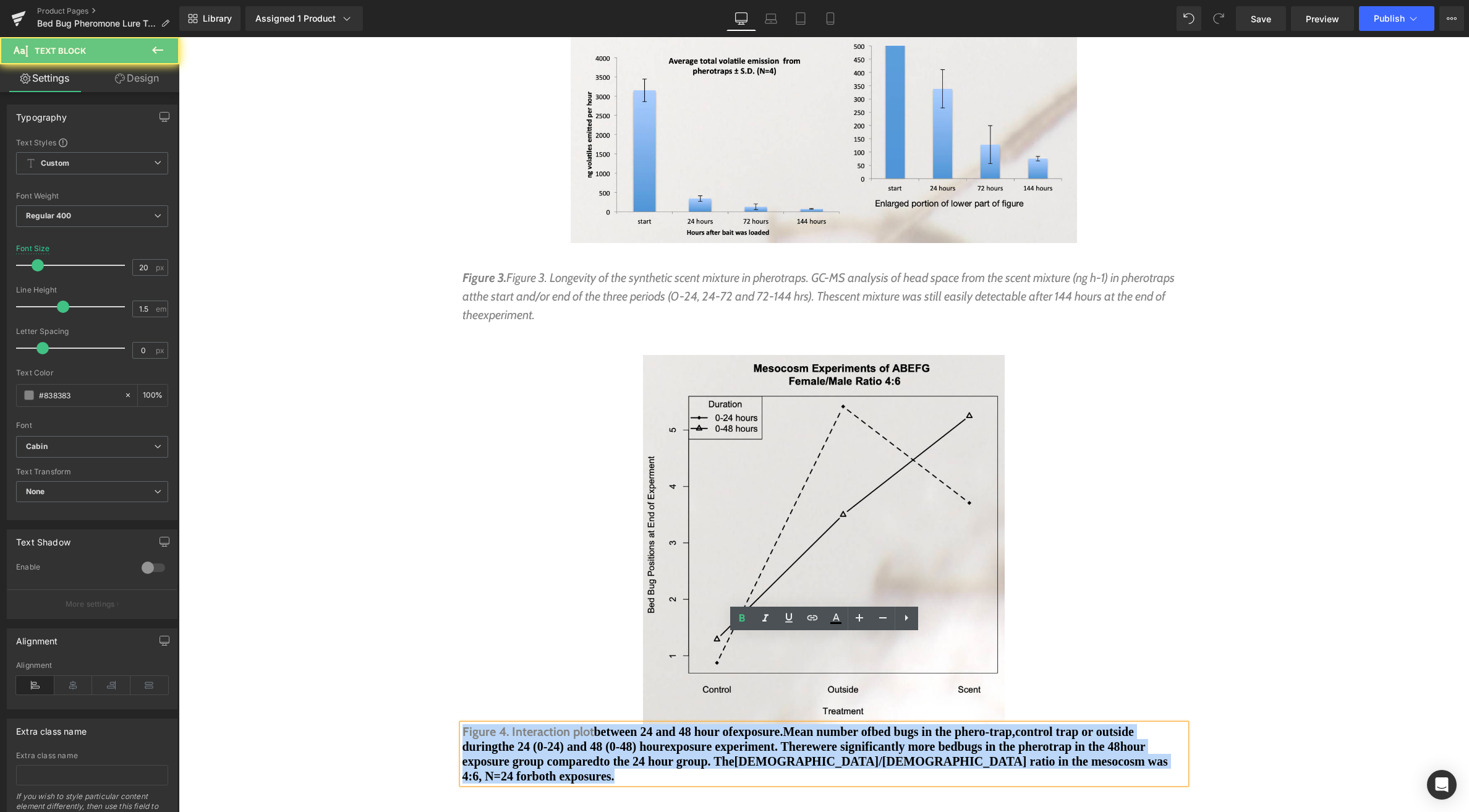
drag, startPoint x: 635, startPoint y: 689, endPoint x: 457, endPoint y: 636, distance: 185.7
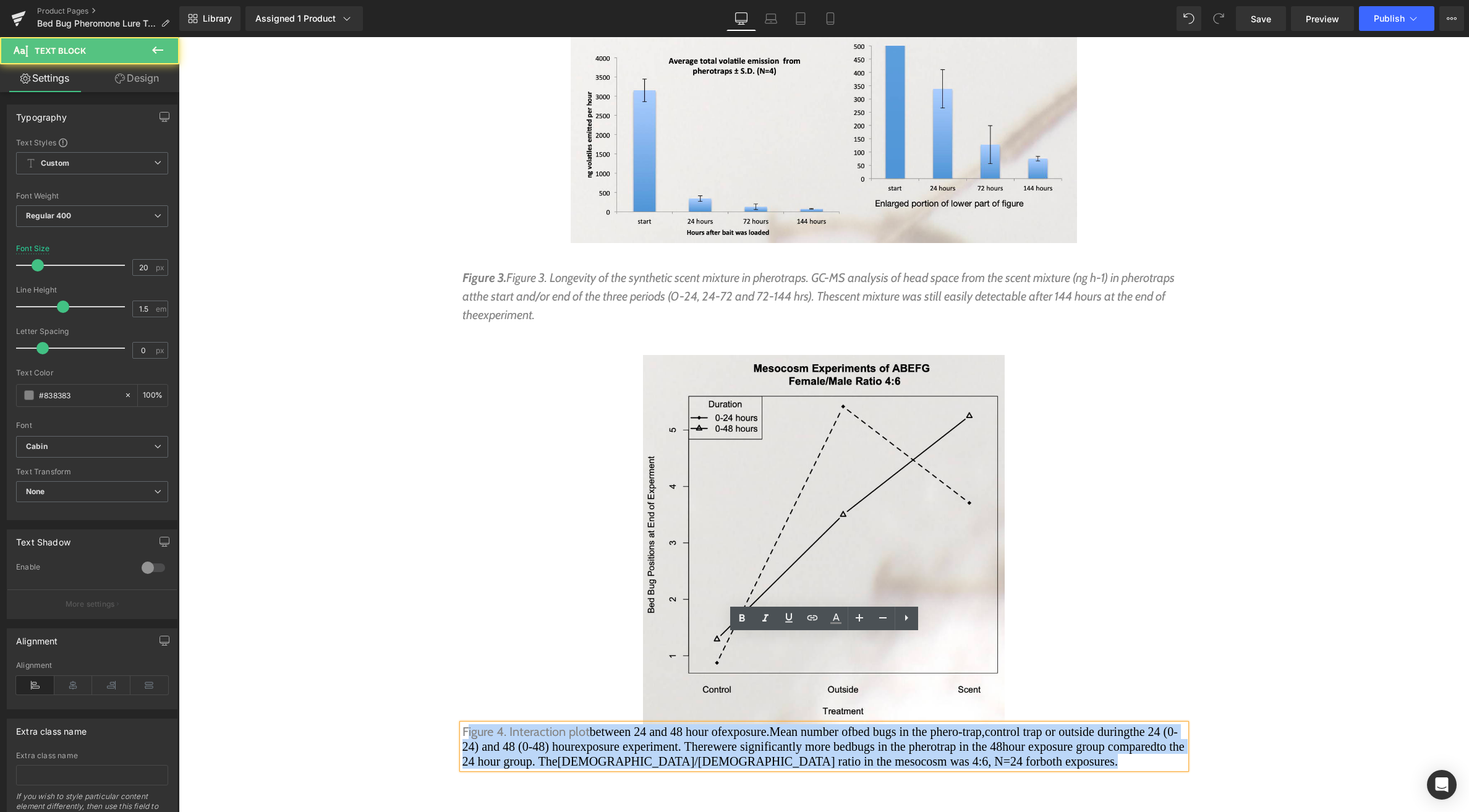
drag, startPoint x: 546, startPoint y: 684, endPoint x: 467, endPoint y: 638, distance: 91.4
click at [467, 724] on p "Figure 4. Interaction plot between 24 and 48 hour of exposure. Mean number of b…" at bounding box center [824, 746] width 723 height 44
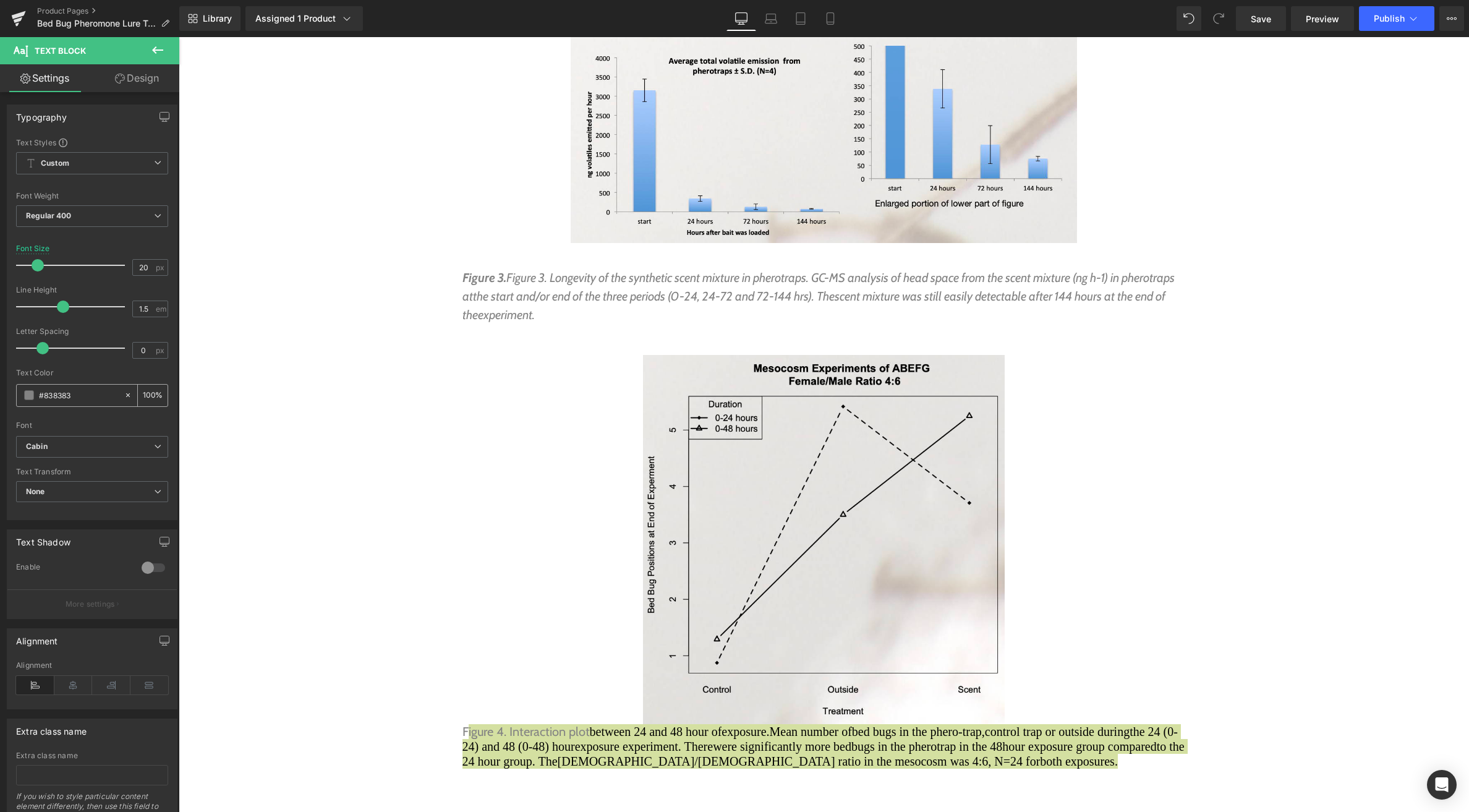
click at [32, 396] on span at bounding box center [29, 395] width 10 height 10
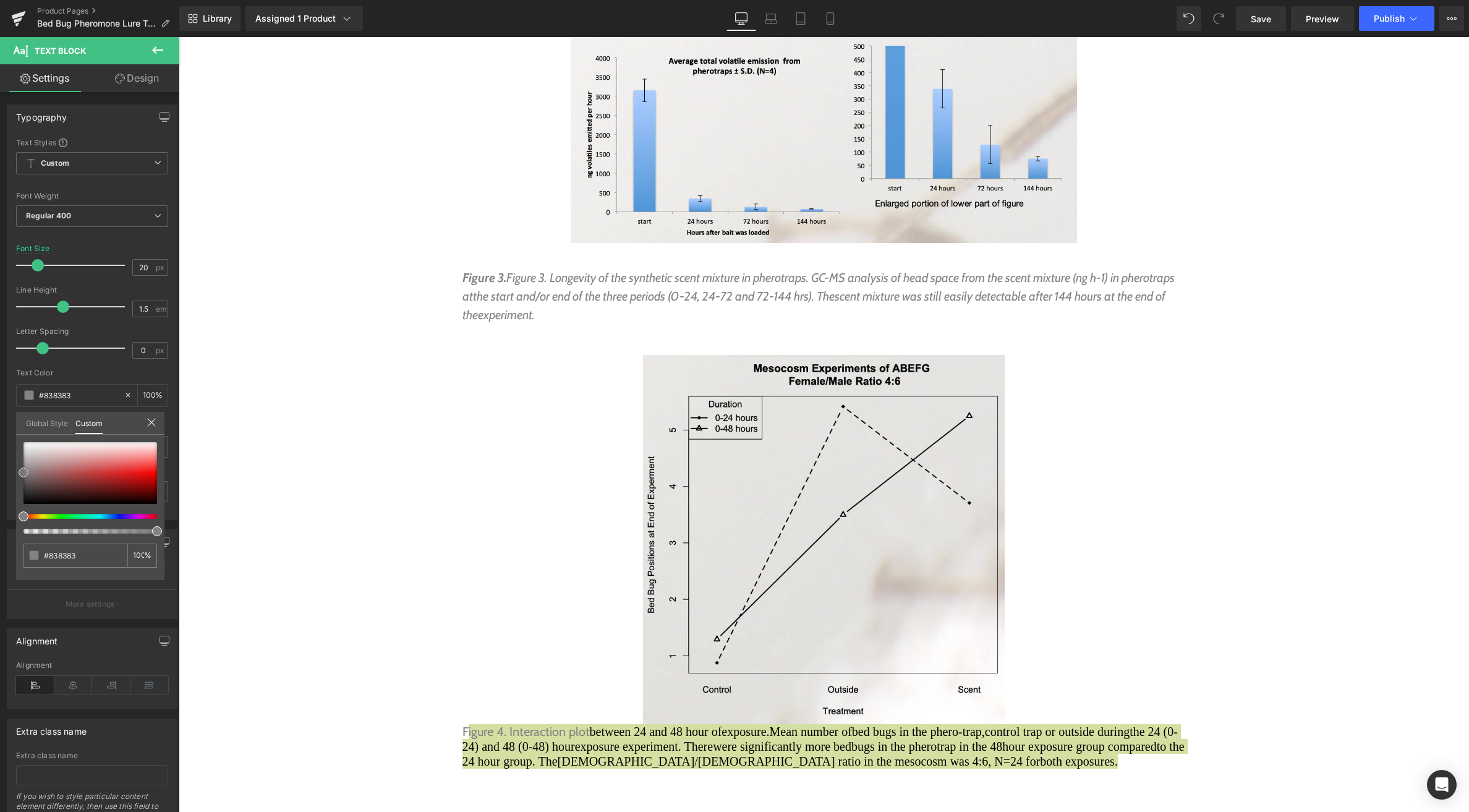
type input "#c31d1d"
click at [121, 476] on div at bounding box center [90, 473] width 134 height 62
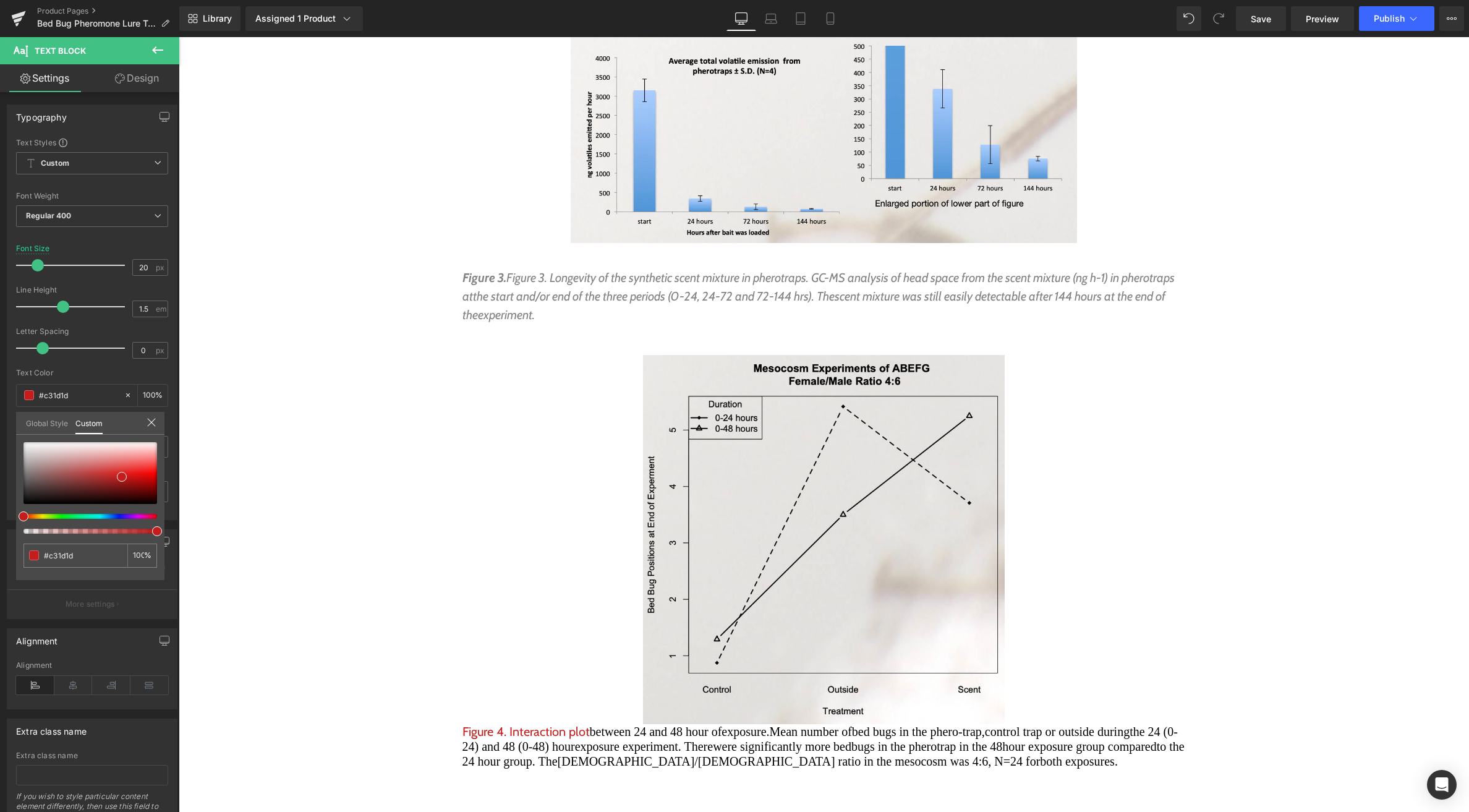
drag, startPoint x: 507, startPoint y: 663, endPoint x: 518, endPoint y: 675, distance: 16.3
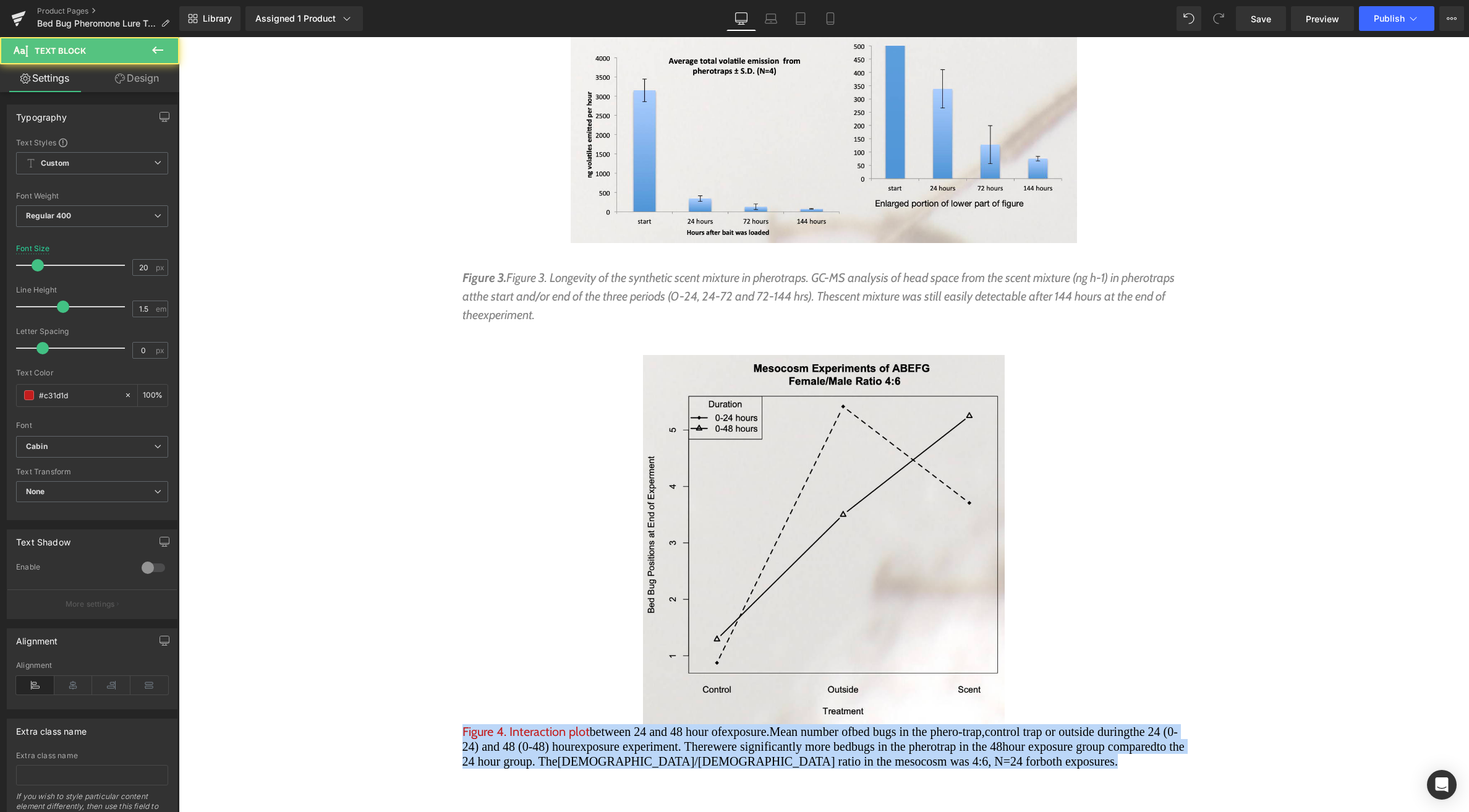
drag, startPoint x: 524, startPoint y: 684, endPoint x: 448, endPoint y: 639, distance: 88.3
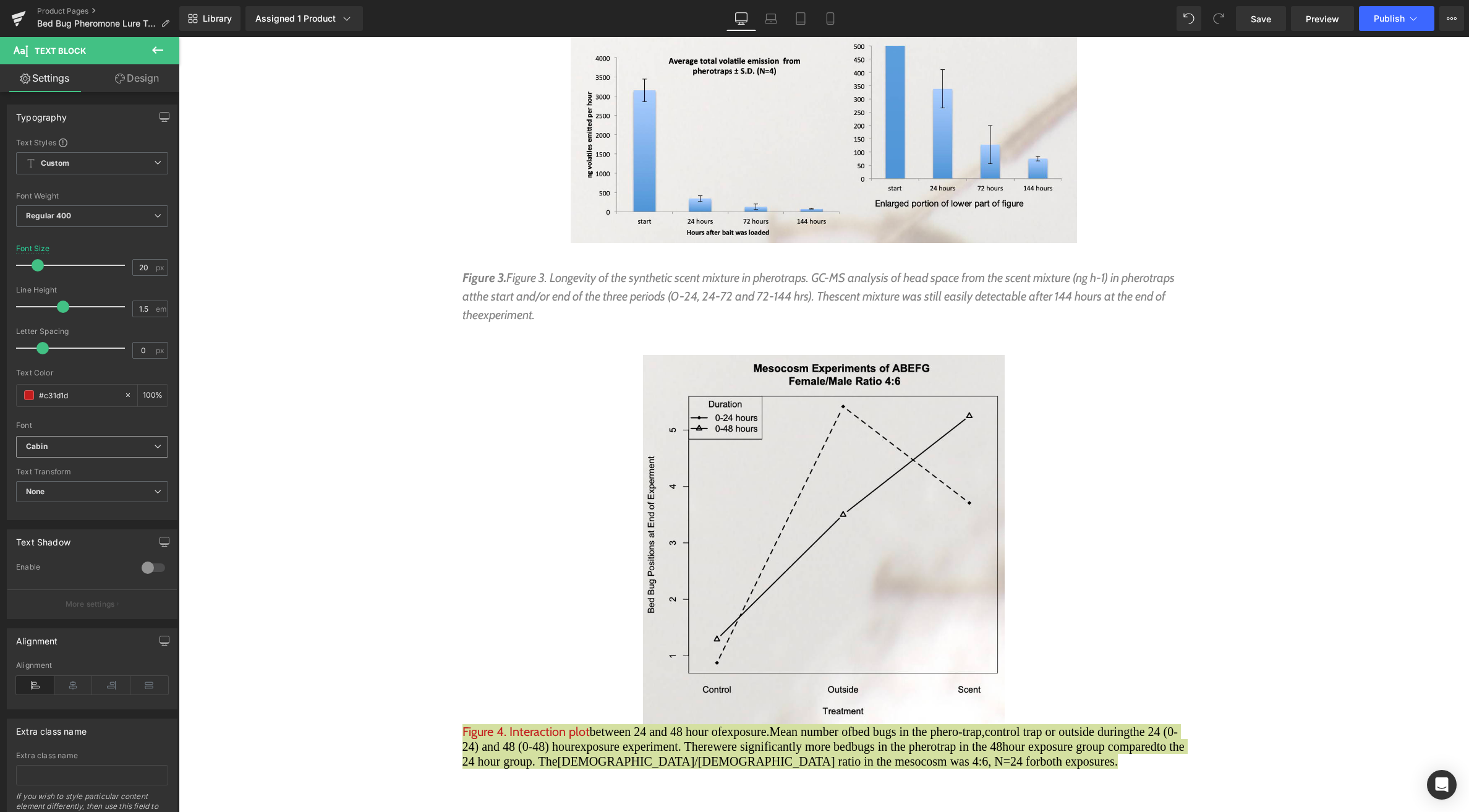
click at [75, 443] on b "Cabin" at bounding box center [90, 447] width 128 height 11
click at [68, 504] on li "Lato" at bounding box center [90, 509] width 147 height 19
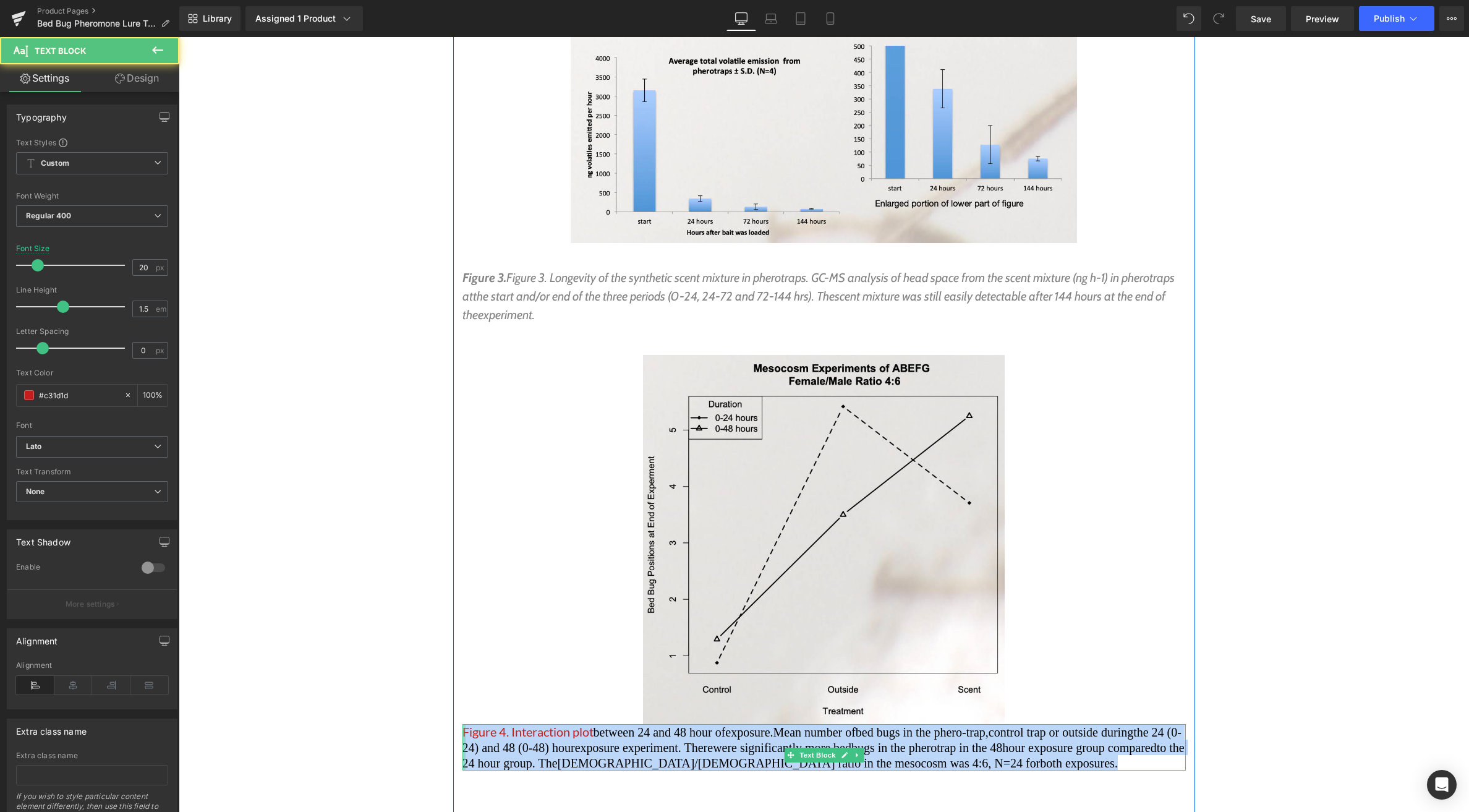
drag, startPoint x: 557, startPoint y: 693, endPoint x: 206, endPoint y: 525, distance: 389.1
click at [462, 724] on div "Figure 4. Interaction plot between 24 and 48 hour of exposure. Mean number of b…" at bounding box center [824, 747] width 723 height 47
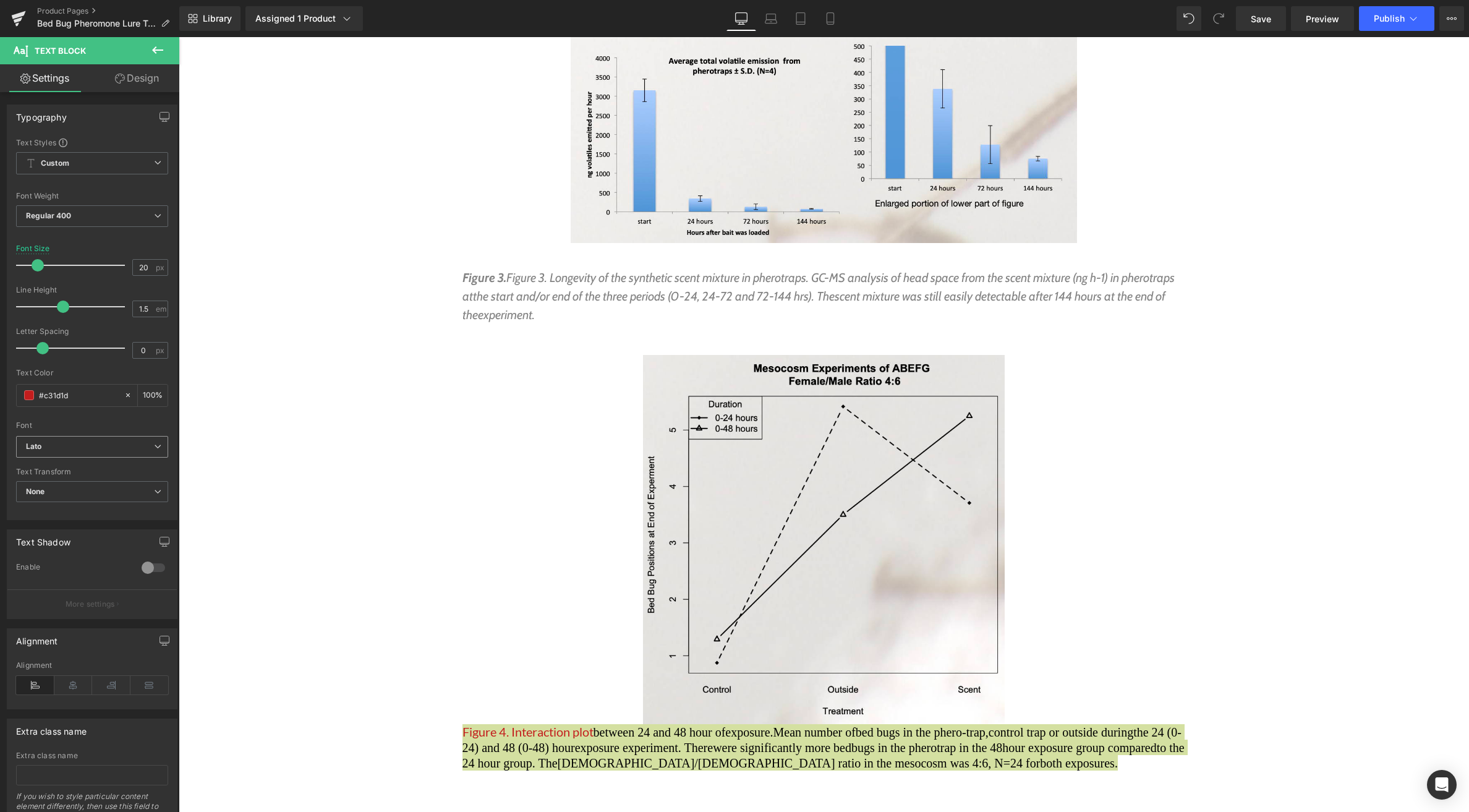
click at [58, 444] on b "Lato" at bounding box center [90, 447] width 128 height 11
click at [56, 483] on li "Cabin" at bounding box center [90, 489] width 147 height 19
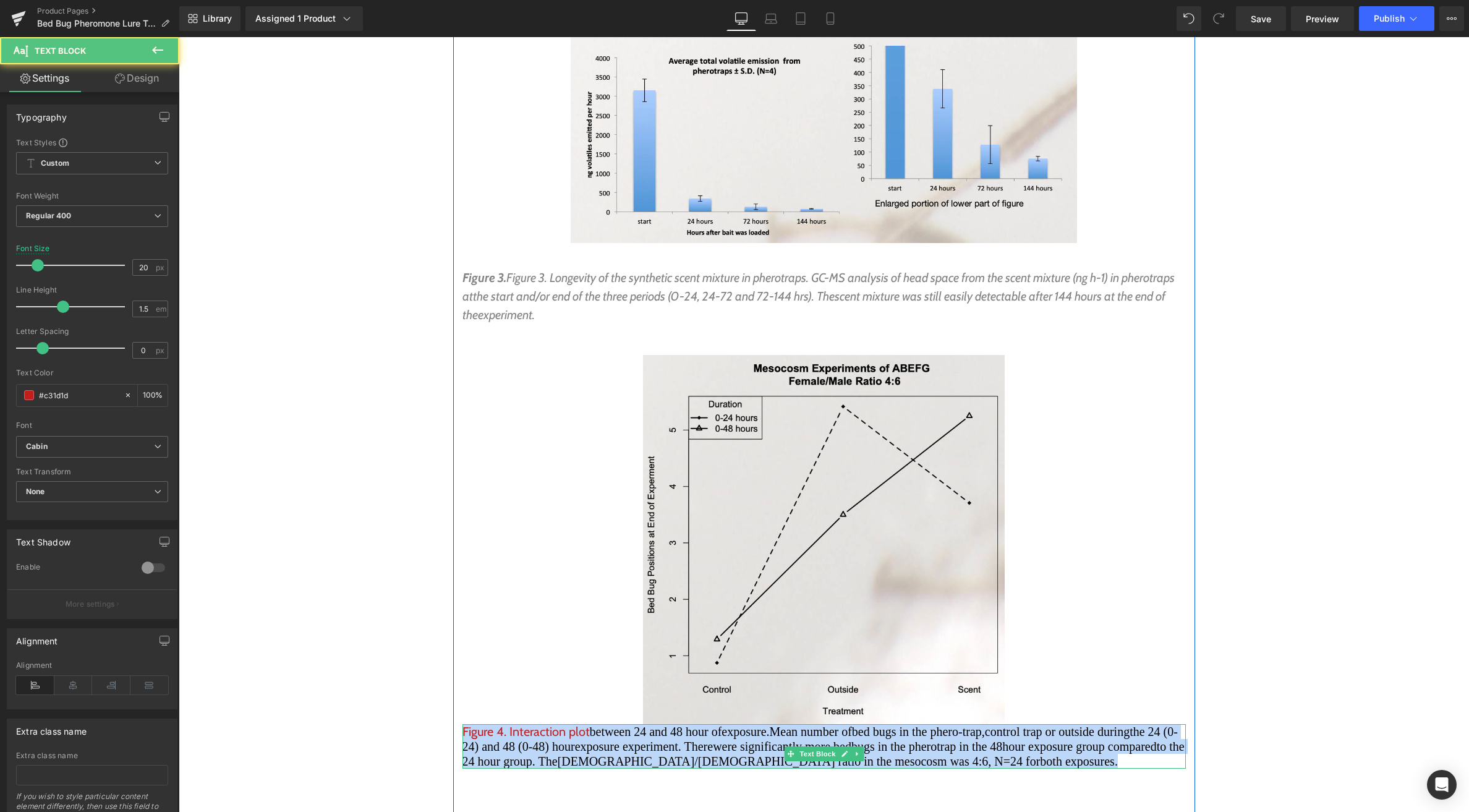
click at [1046, 725] on span "control trap or outside during" at bounding box center [1057, 731] width 145 height 13
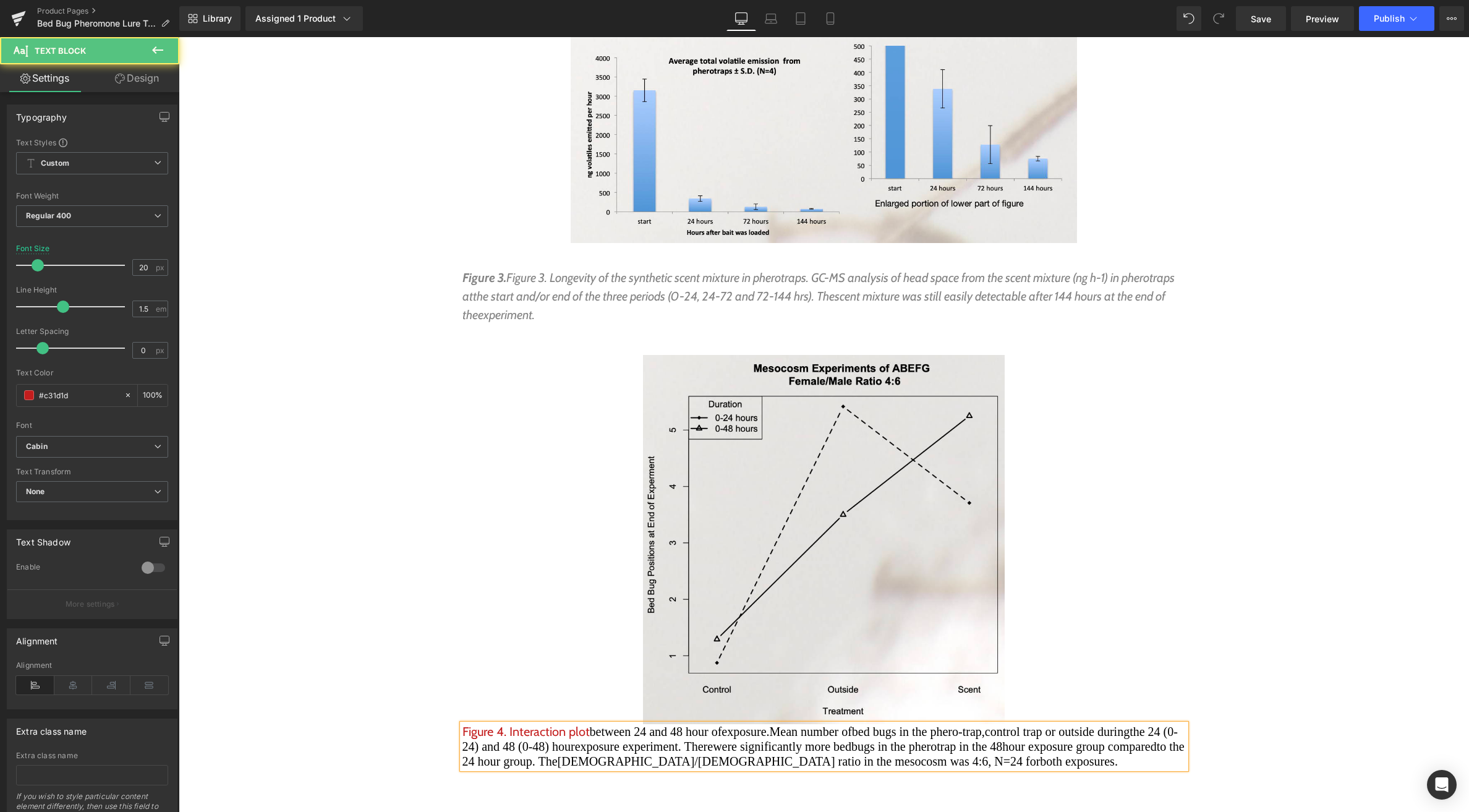
drag, startPoint x: 514, startPoint y: 681, endPoint x: 483, endPoint y: 667, distance: 34.0
click at [464, 724] on p "Figure 4. Interaction plot between 24 and 48 hour of exposure. Mean number of b…" at bounding box center [824, 746] width 723 height 44
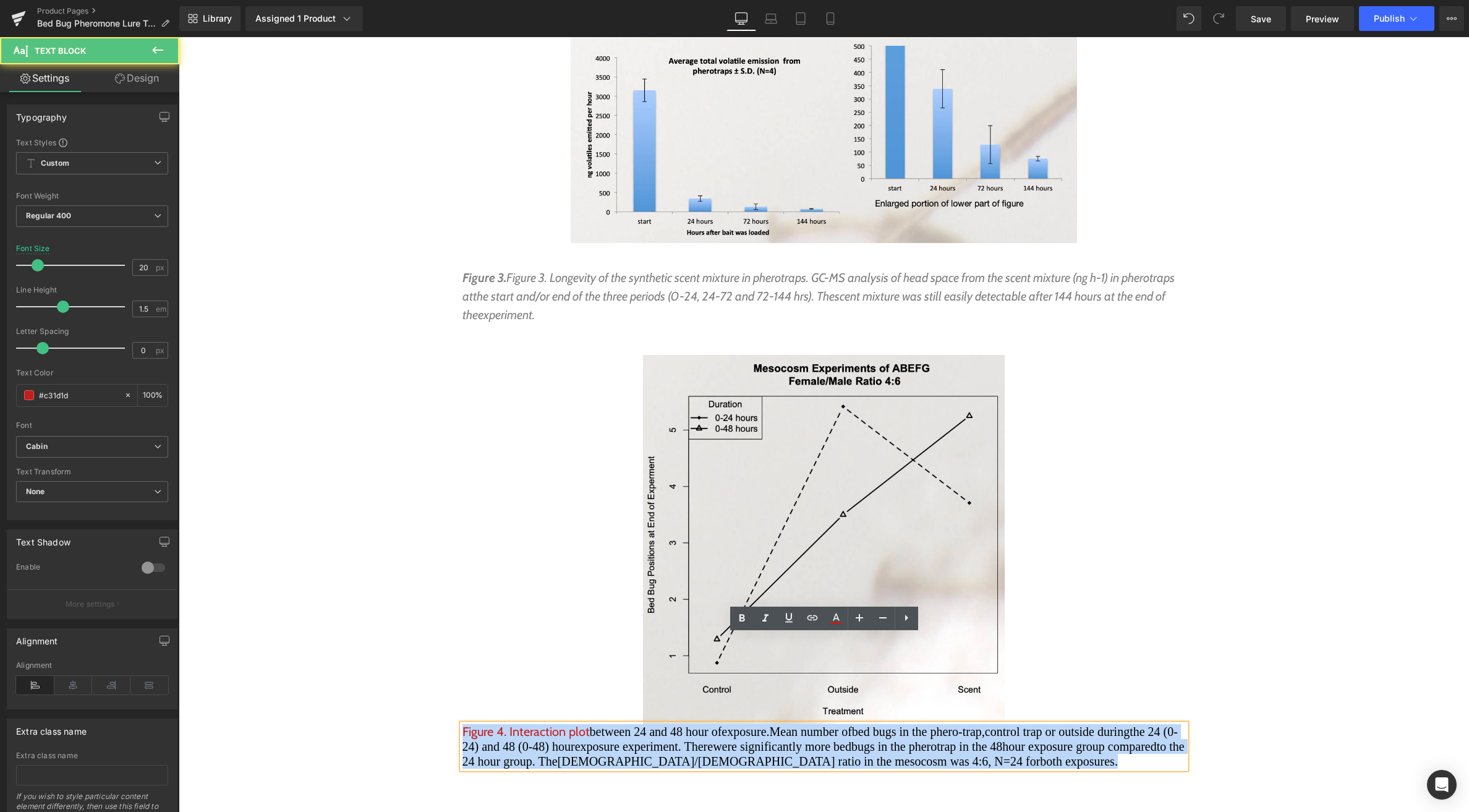
drag, startPoint x: 546, startPoint y: 691, endPoint x: 443, endPoint y: 639, distance: 115.4
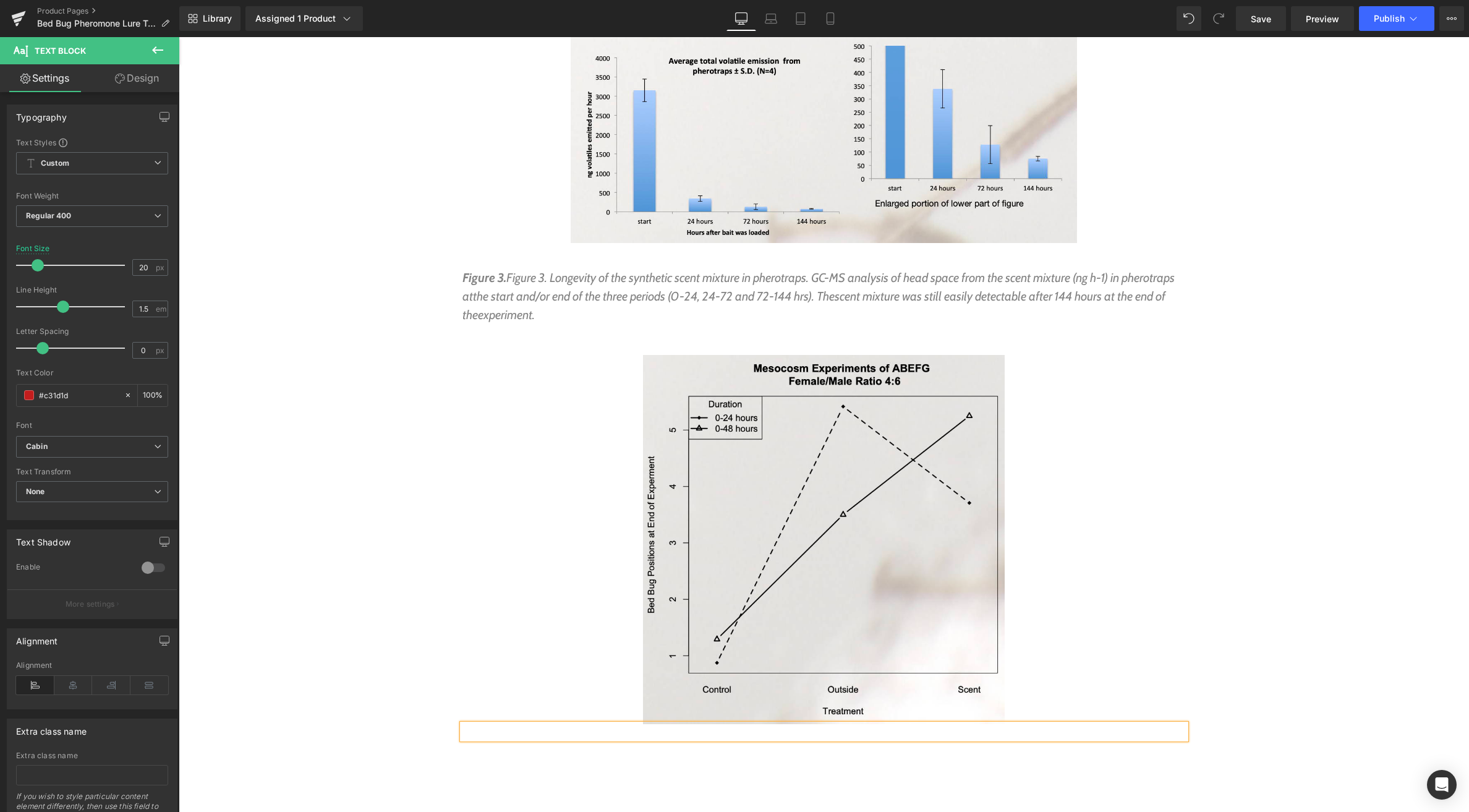
drag, startPoint x: 851, startPoint y: 711, endPoint x: 844, endPoint y: 654, distance: 57.4
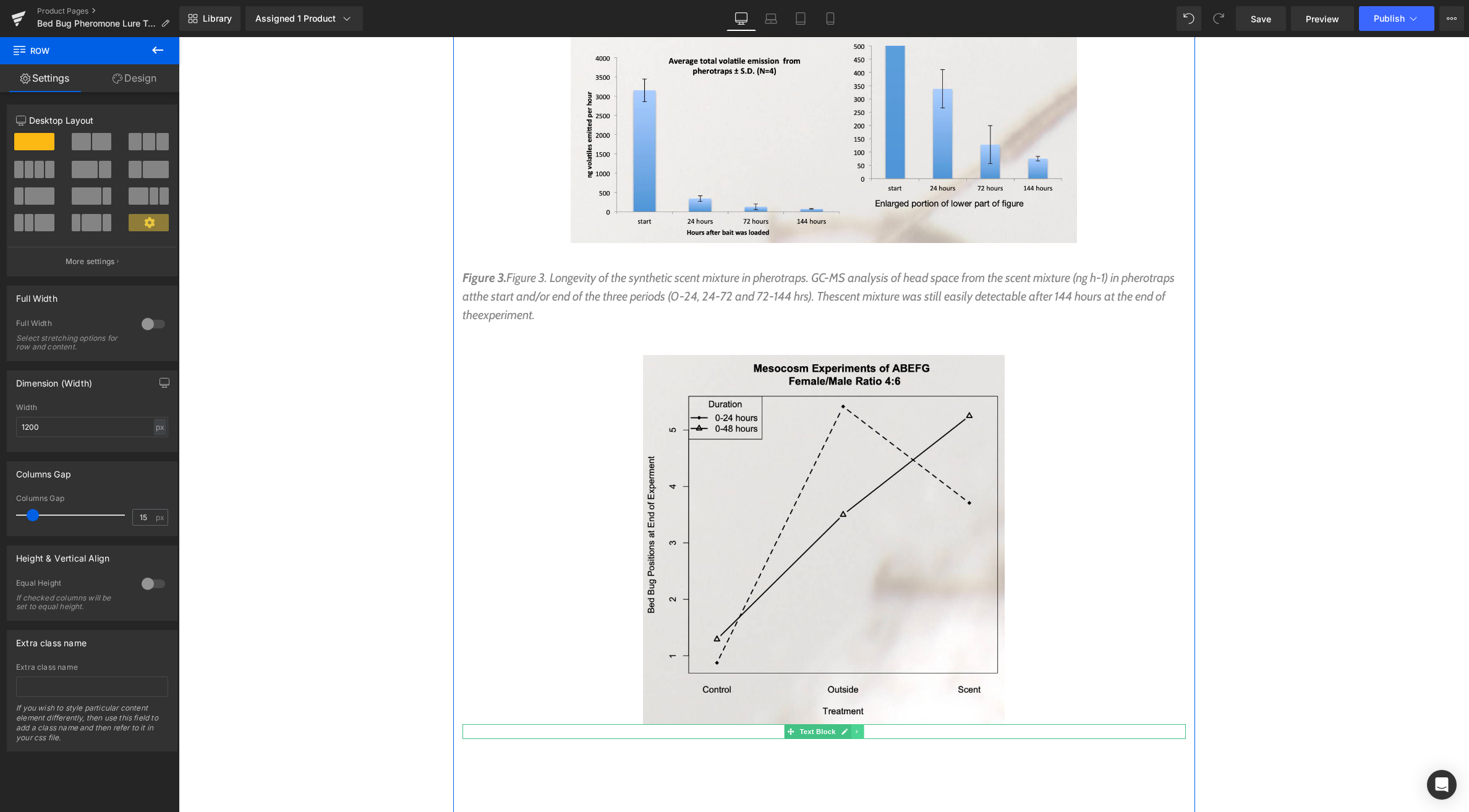
click at [858, 728] on icon at bounding box center [857, 732] width 7 height 8
click at [868, 724] on link at bounding box center [863, 731] width 13 height 15
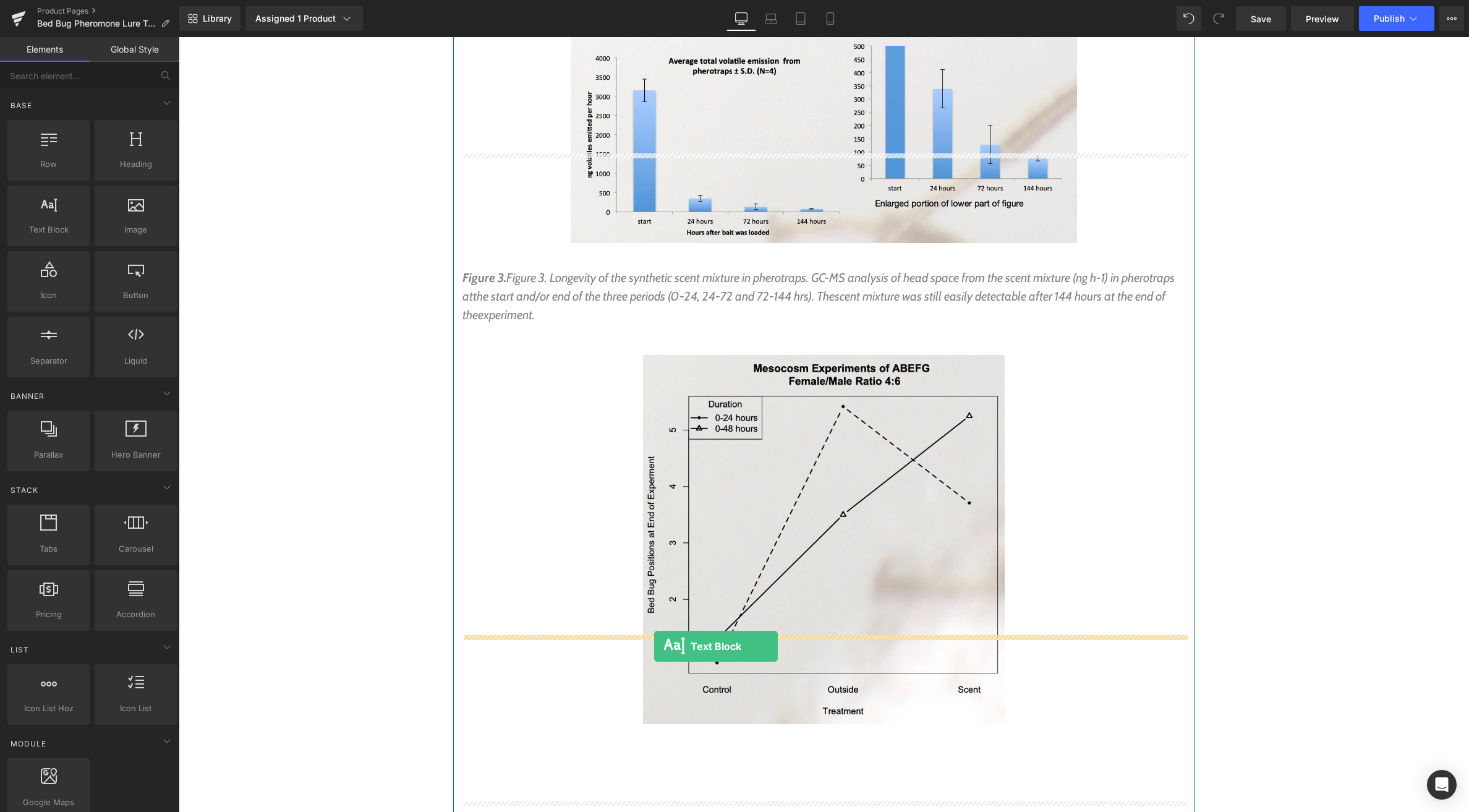
drag, startPoint x: 218, startPoint y: 265, endPoint x: 655, endPoint y: 646, distance: 579.8
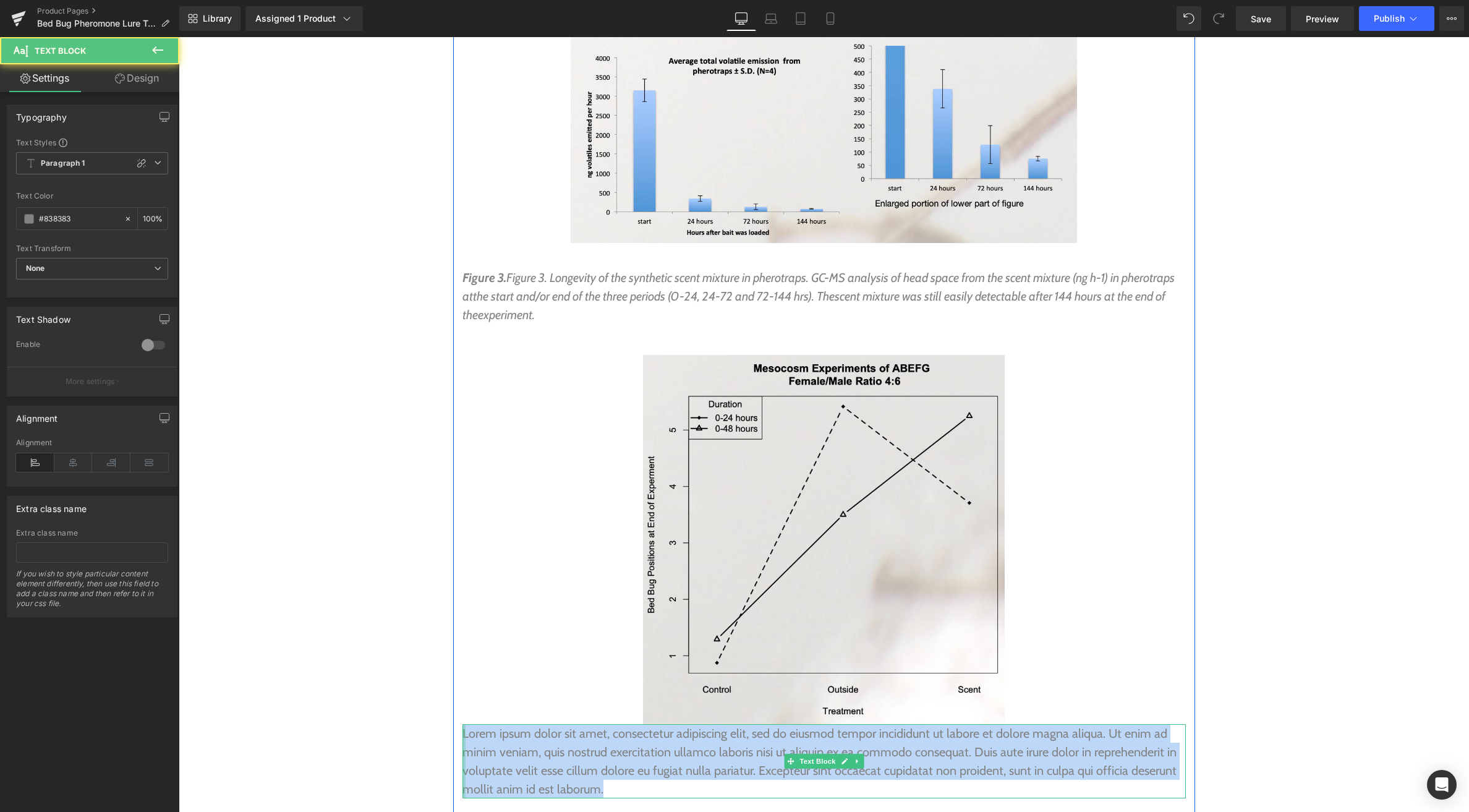
drag, startPoint x: 606, startPoint y: 699, endPoint x: 462, endPoint y: 647, distance: 153.1
paste div
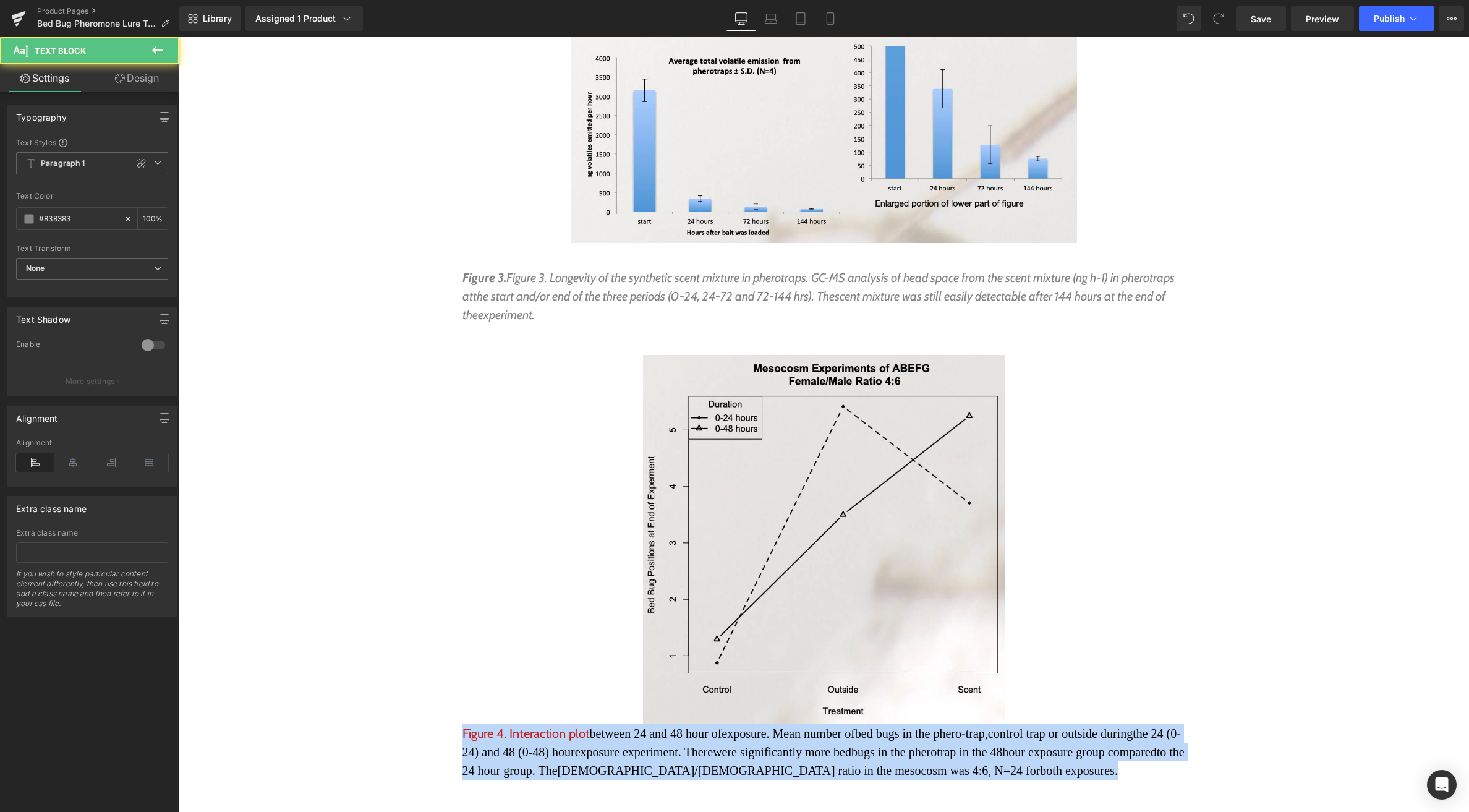
drag, startPoint x: 536, startPoint y: 701, endPoint x: 435, endPoint y: 652, distance: 112.3
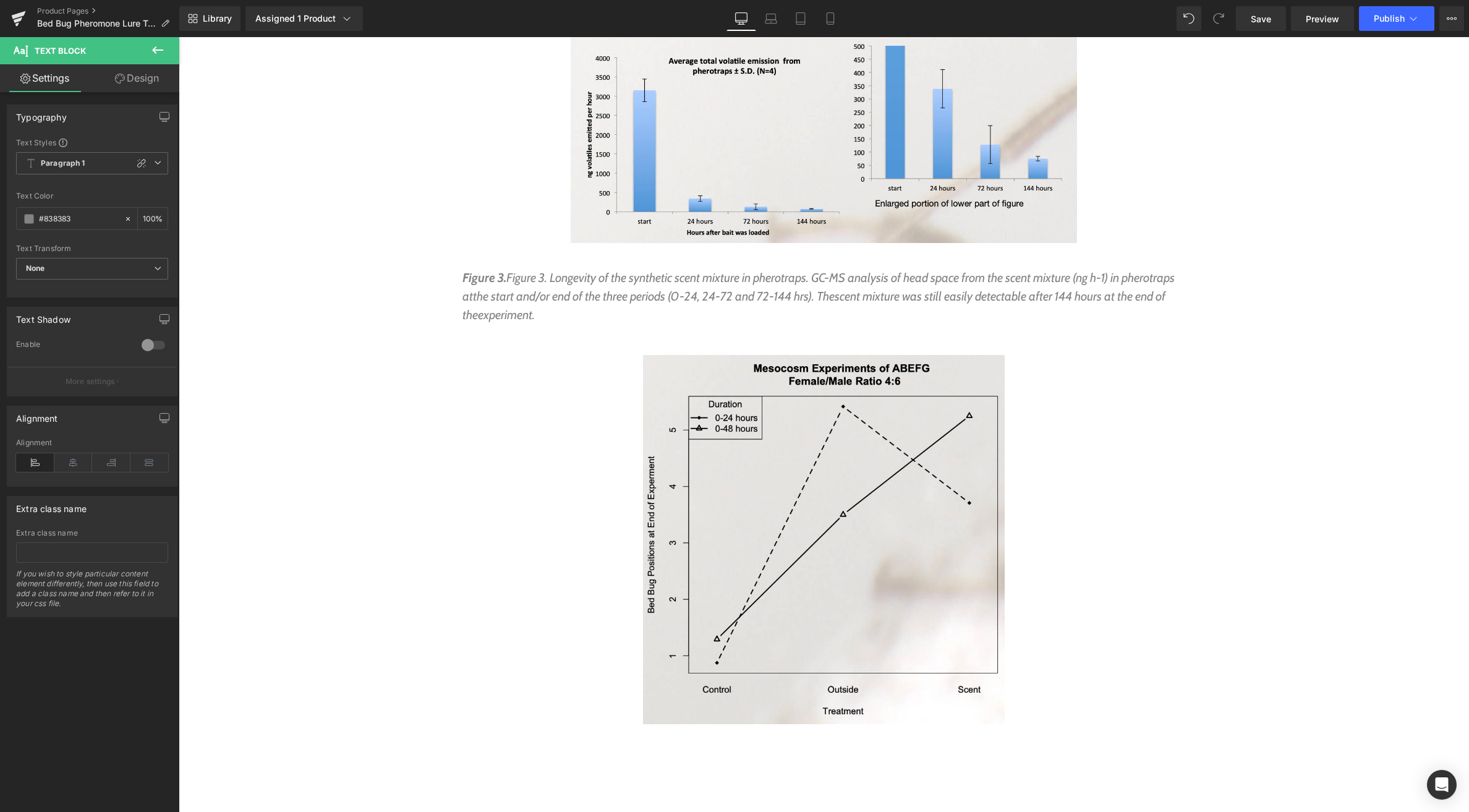
click at [161, 54] on icon at bounding box center [157, 50] width 15 height 15
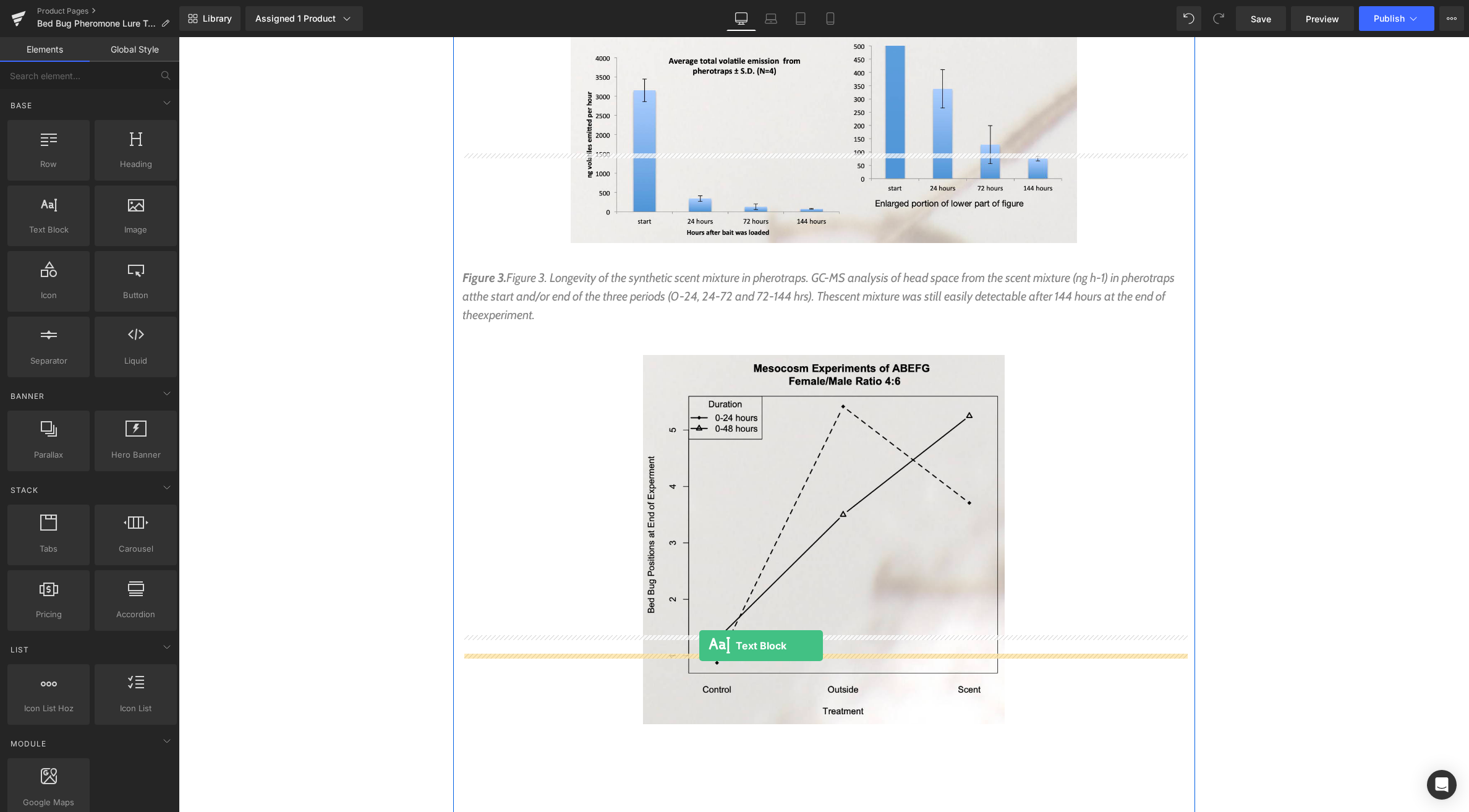
drag, startPoint x: 234, startPoint y: 255, endPoint x: 696, endPoint y: 645, distance: 604.6
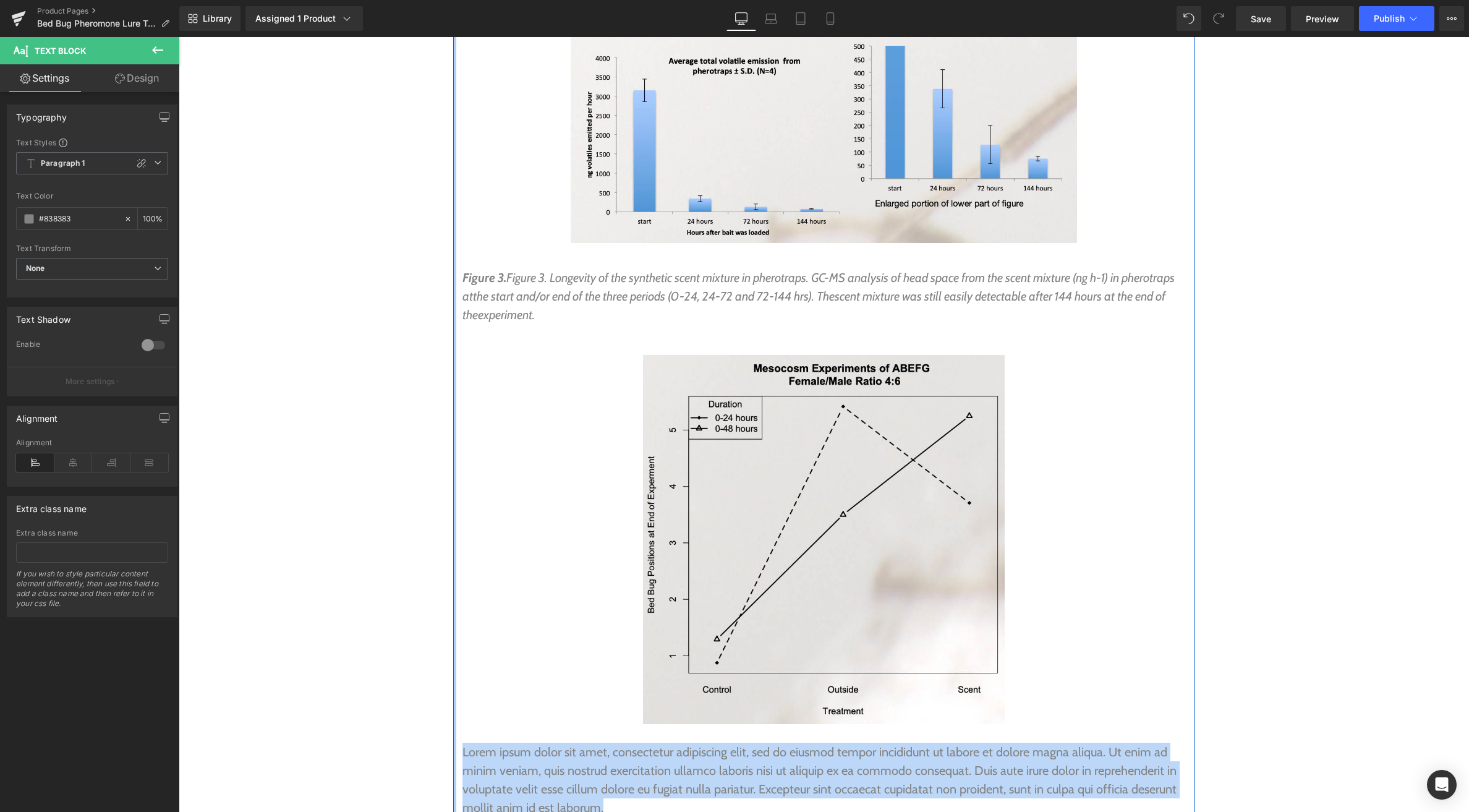
drag, startPoint x: 619, startPoint y: 718, endPoint x: 458, endPoint y: 665, distance: 169.5
paste div
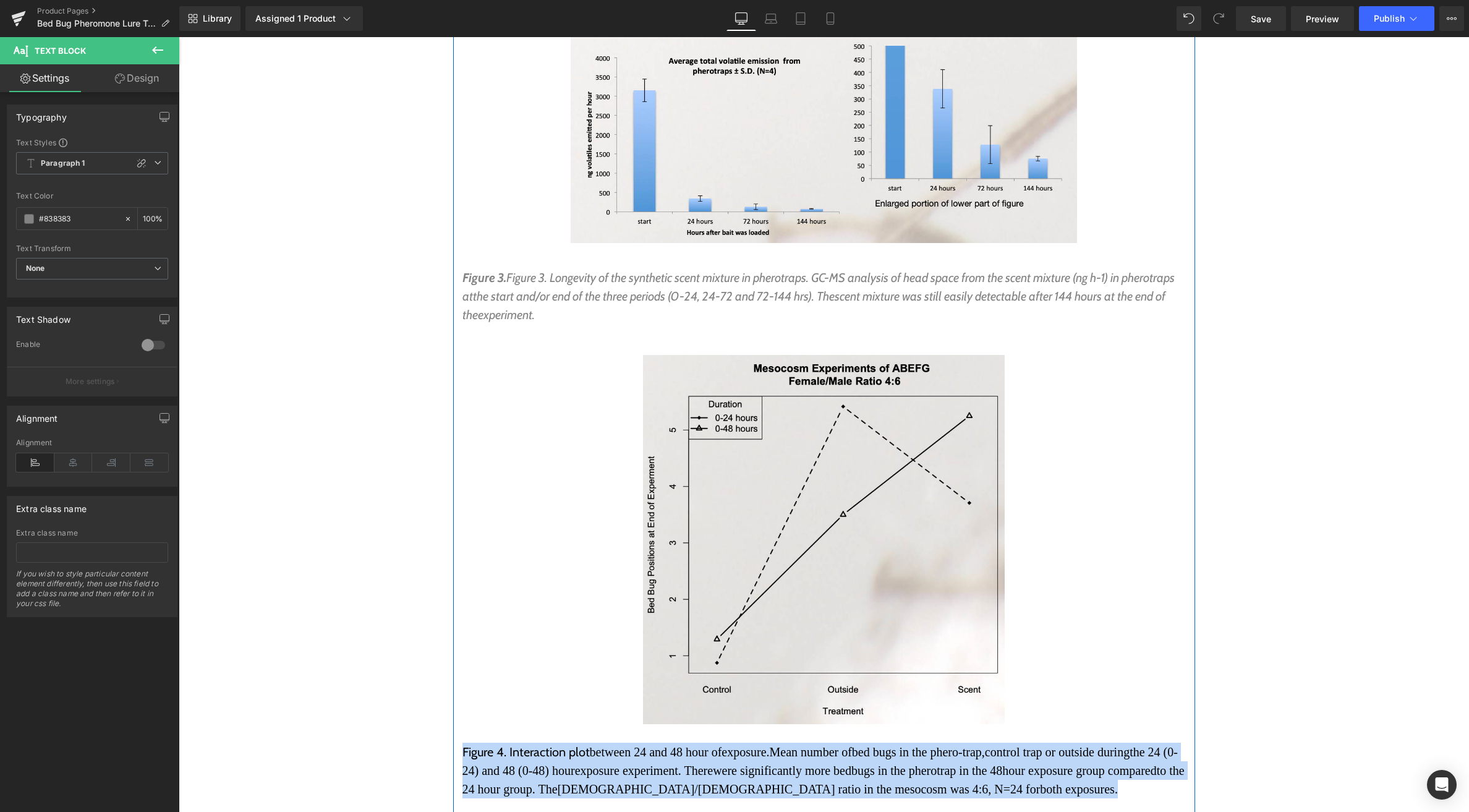
drag, startPoint x: 490, startPoint y: 690, endPoint x: 458, endPoint y: 668, distance: 38.8
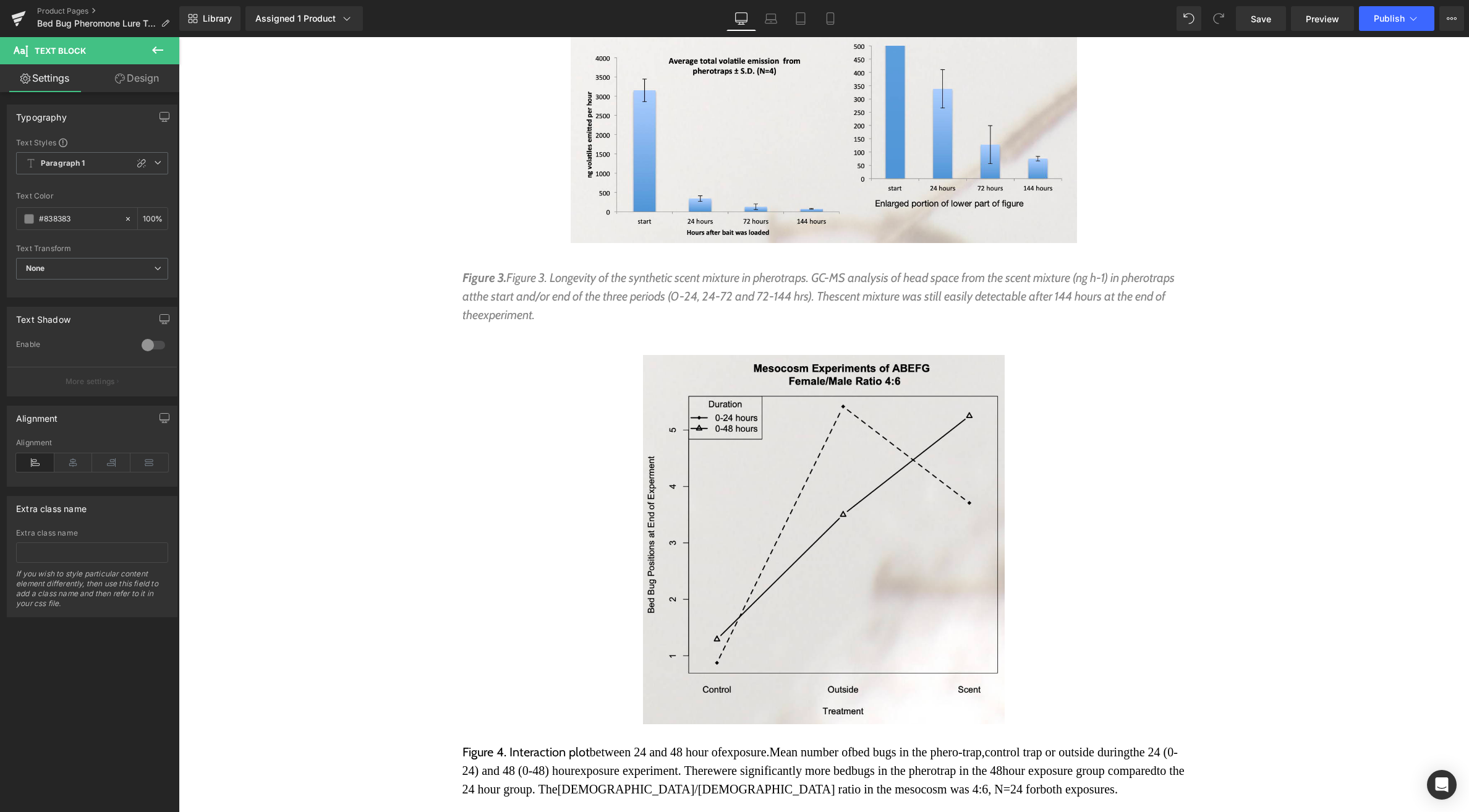
drag, startPoint x: 434, startPoint y: 654, endPoint x: 440, endPoint y: 658, distance: 7.2
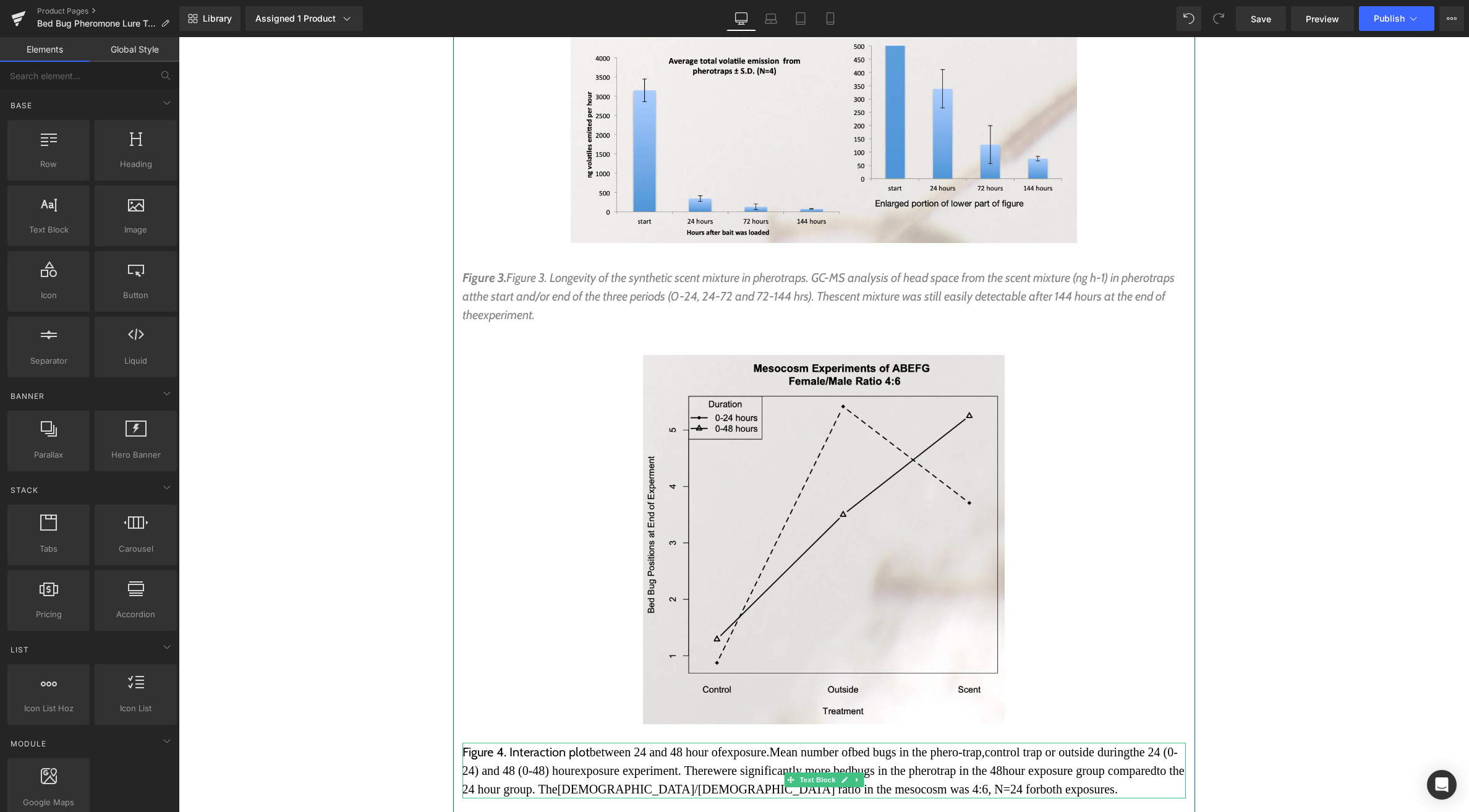
click at [529, 743] on p "Figure 4. Interaction plot between 24 and 48 hour of exposure. Mean number of b…" at bounding box center [824, 770] width 723 height 55
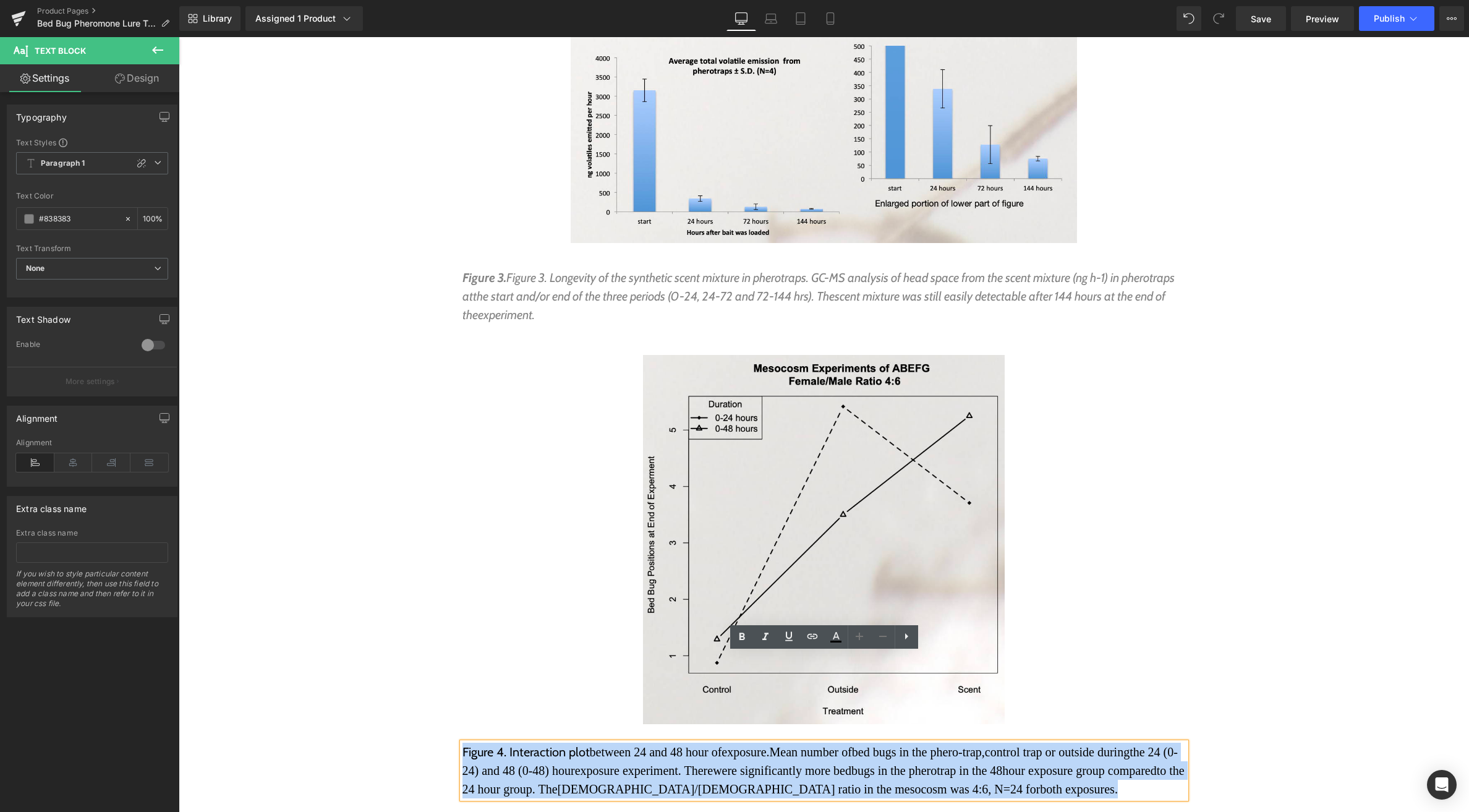
drag, startPoint x: 537, startPoint y: 719, endPoint x: 459, endPoint y: 670, distance: 92.1
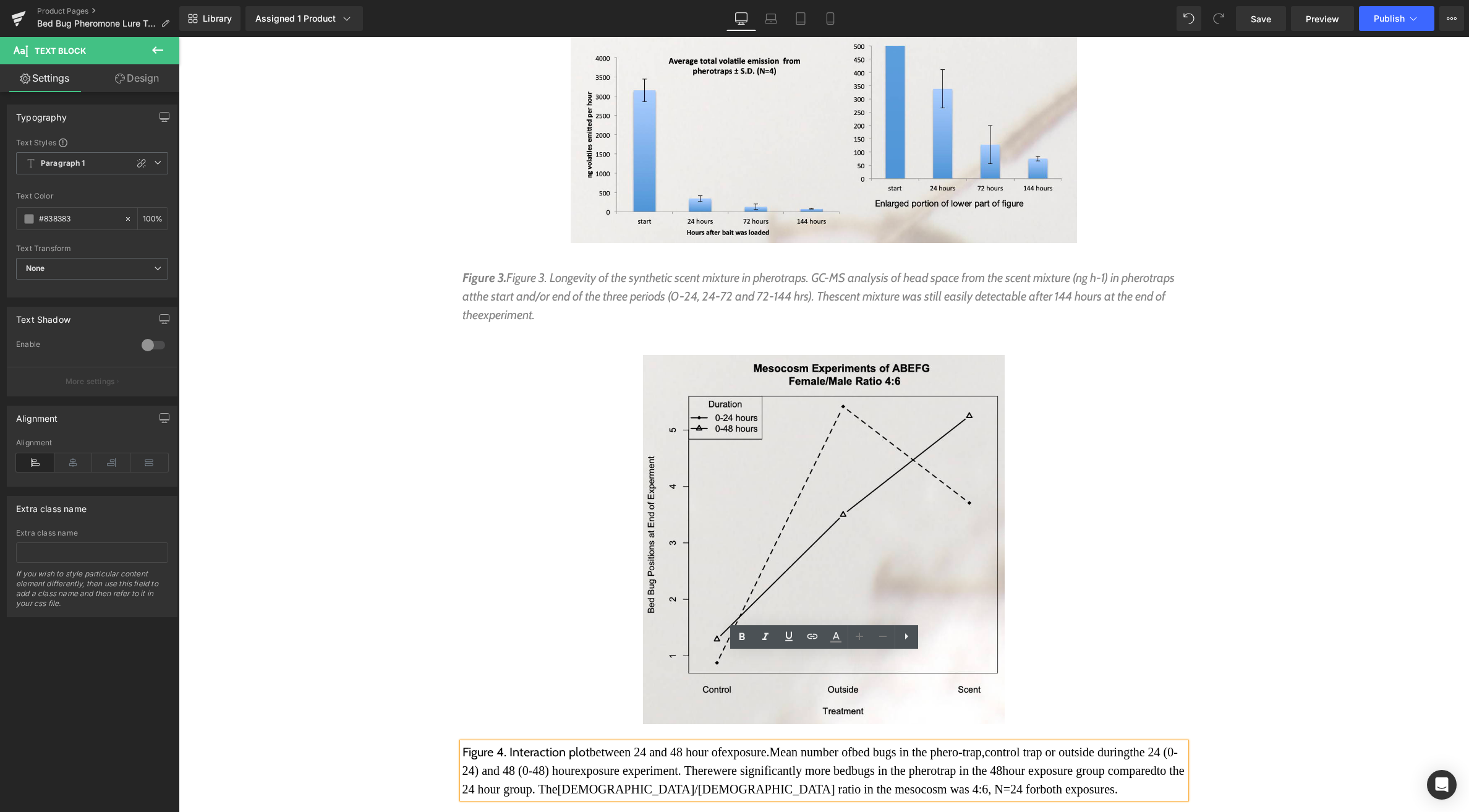
drag, startPoint x: 430, startPoint y: 543, endPoint x: 476, endPoint y: 658, distance: 123.9
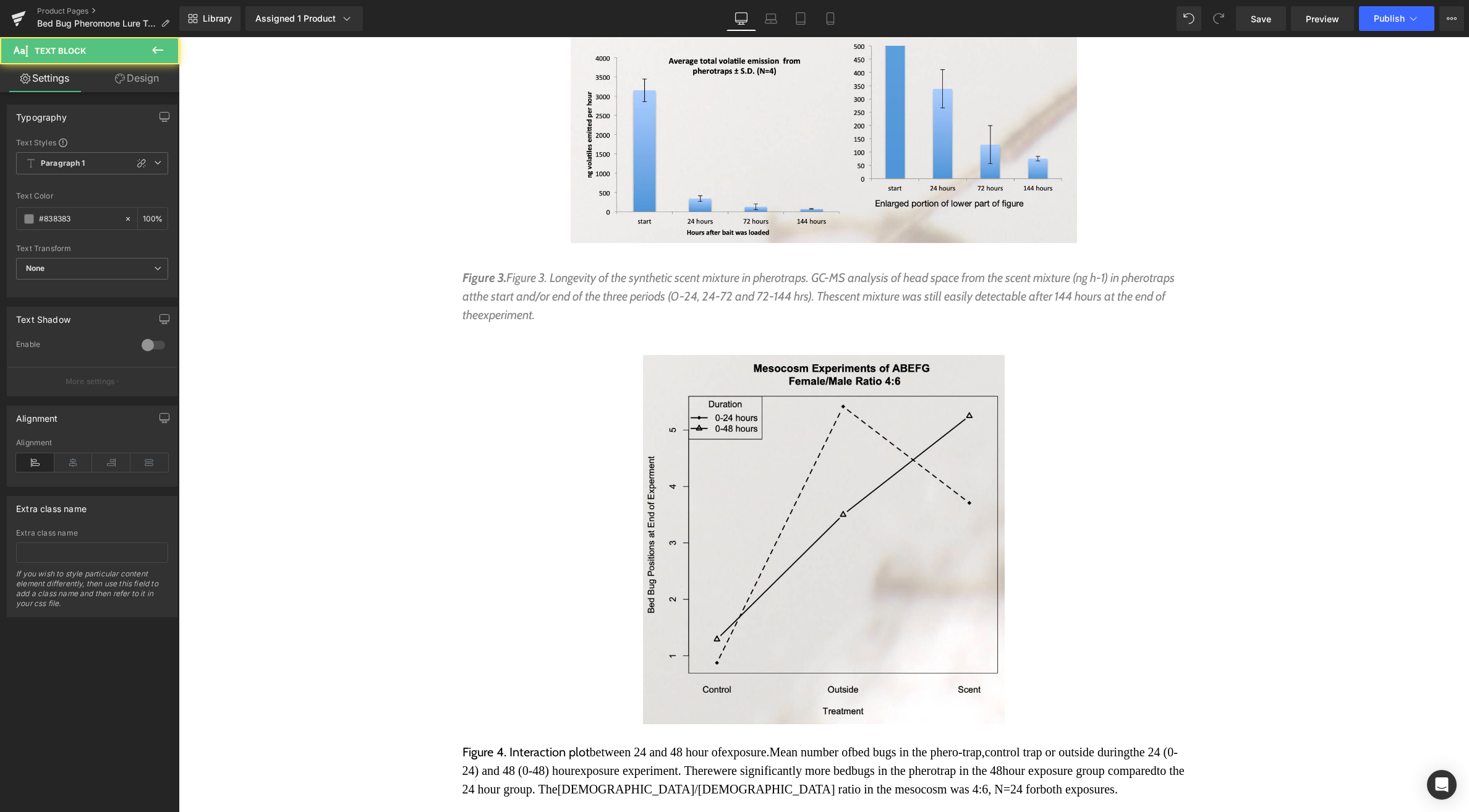
drag, startPoint x: 533, startPoint y: 719, endPoint x: 225, endPoint y: 452, distance: 407.6
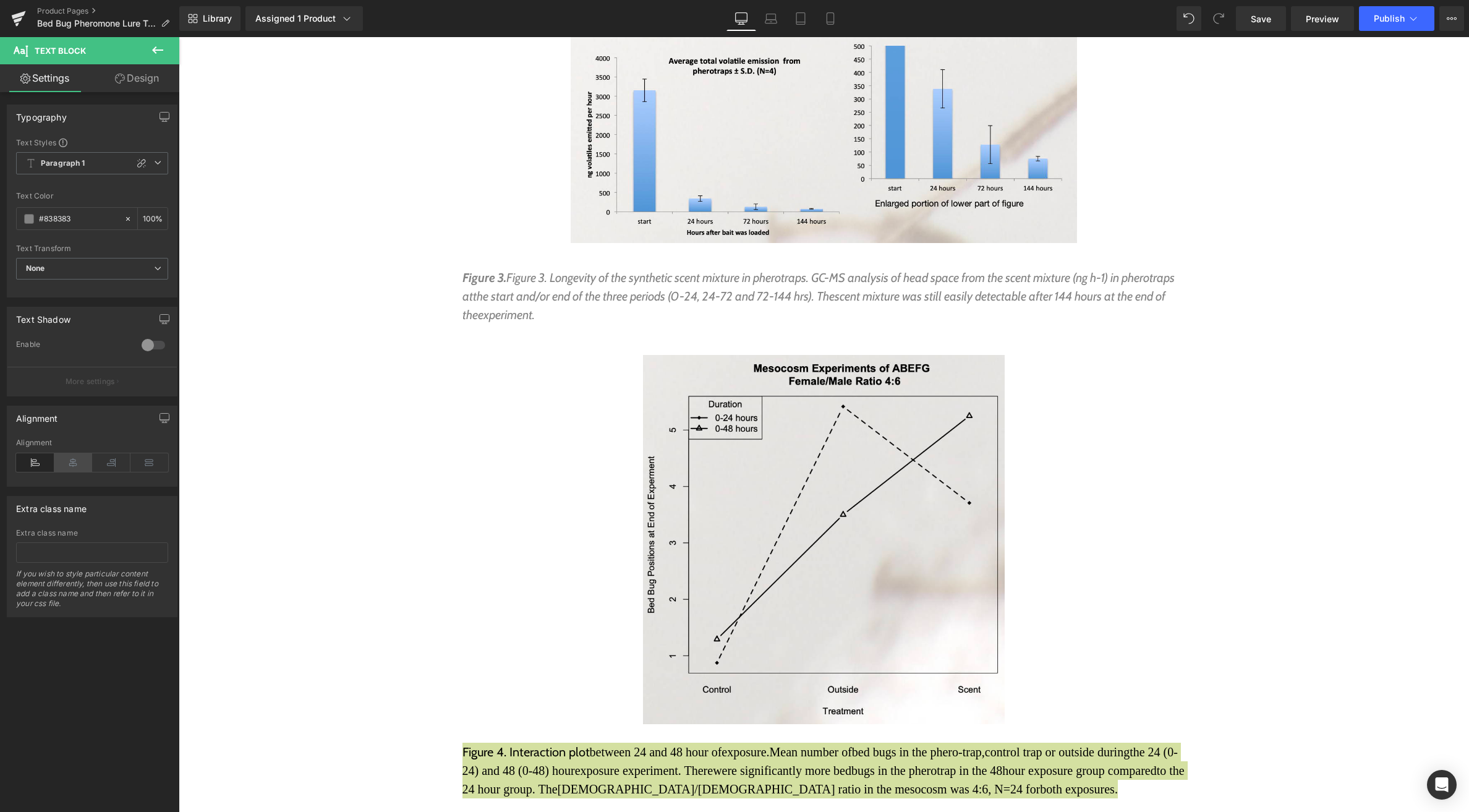
click at [71, 462] on icon at bounding box center [73, 462] width 38 height 19
click at [32, 461] on icon at bounding box center [35, 462] width 38 height 19
click at [154, 160] on icon at bounding box center [158, 163] width 8 height 8
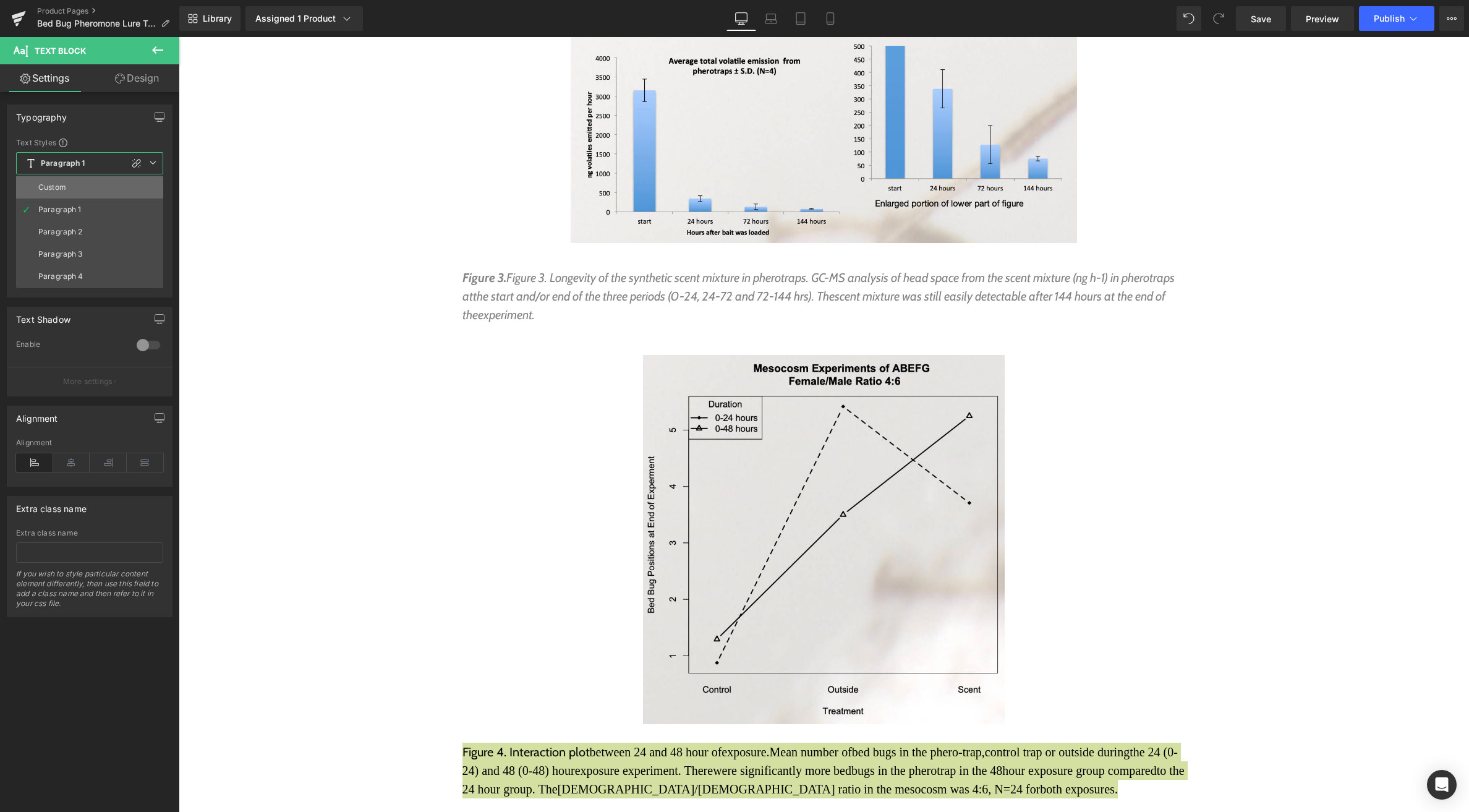
click at [119, 182] on li "Custom" at bounding box center [90, 187] width 147 height 23
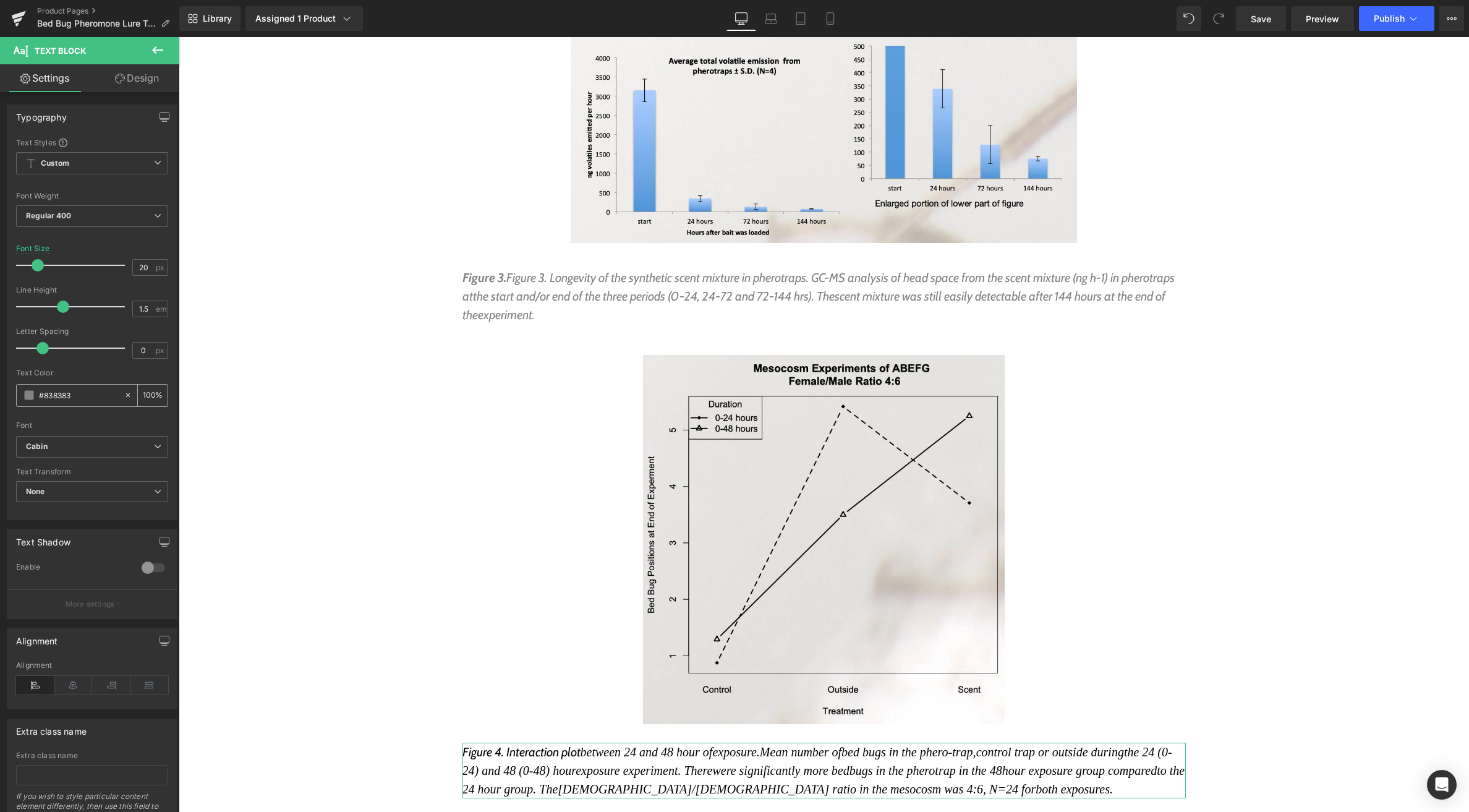
click at [28, 395] on span at bounding box center [29, 395] width 10 height 10
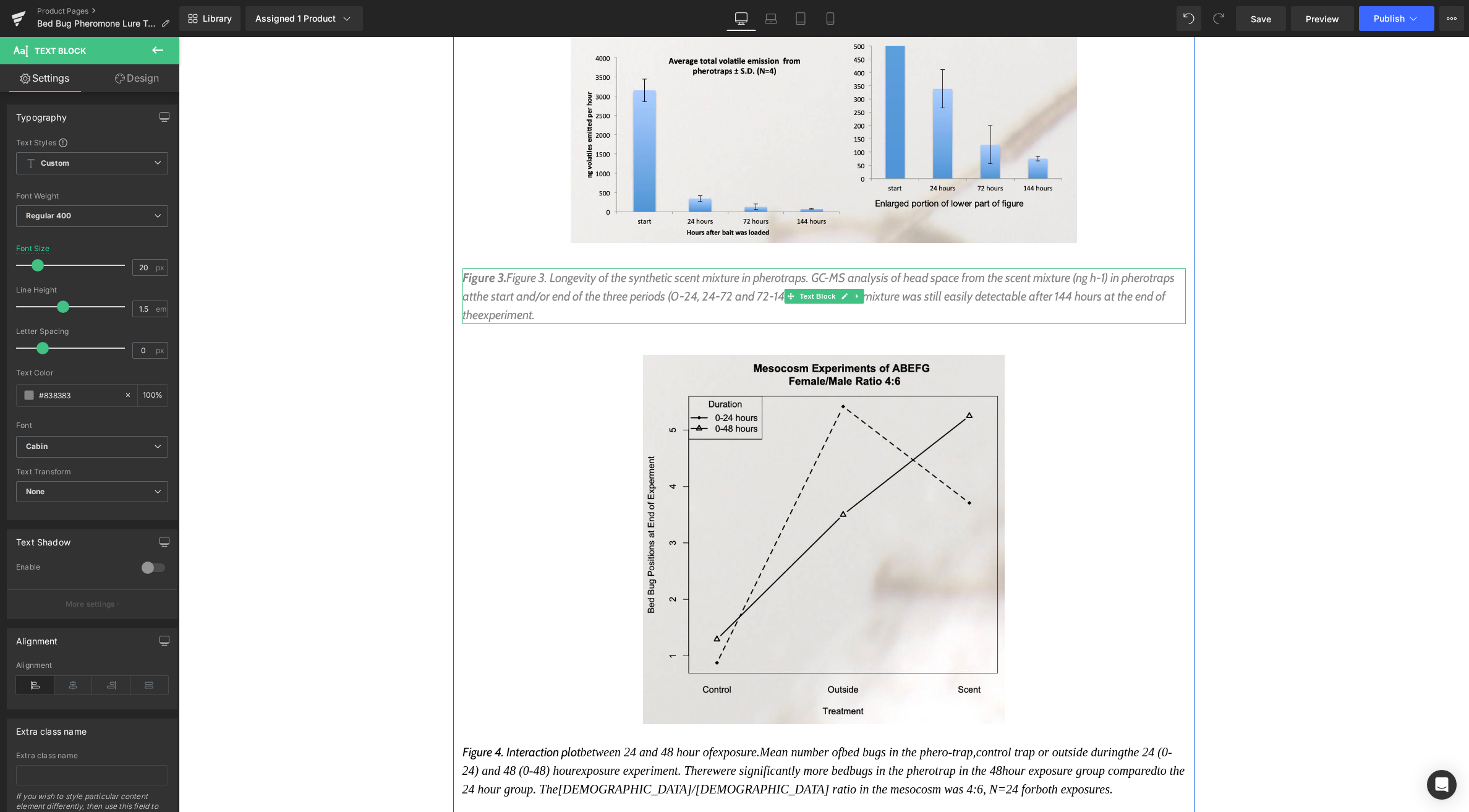
click at [566, 289] on span "the start and/or end of the three periods (0-24, 24-72 and 72-144 hrs). The" at bounding box center [654, 296] width 362 height 15
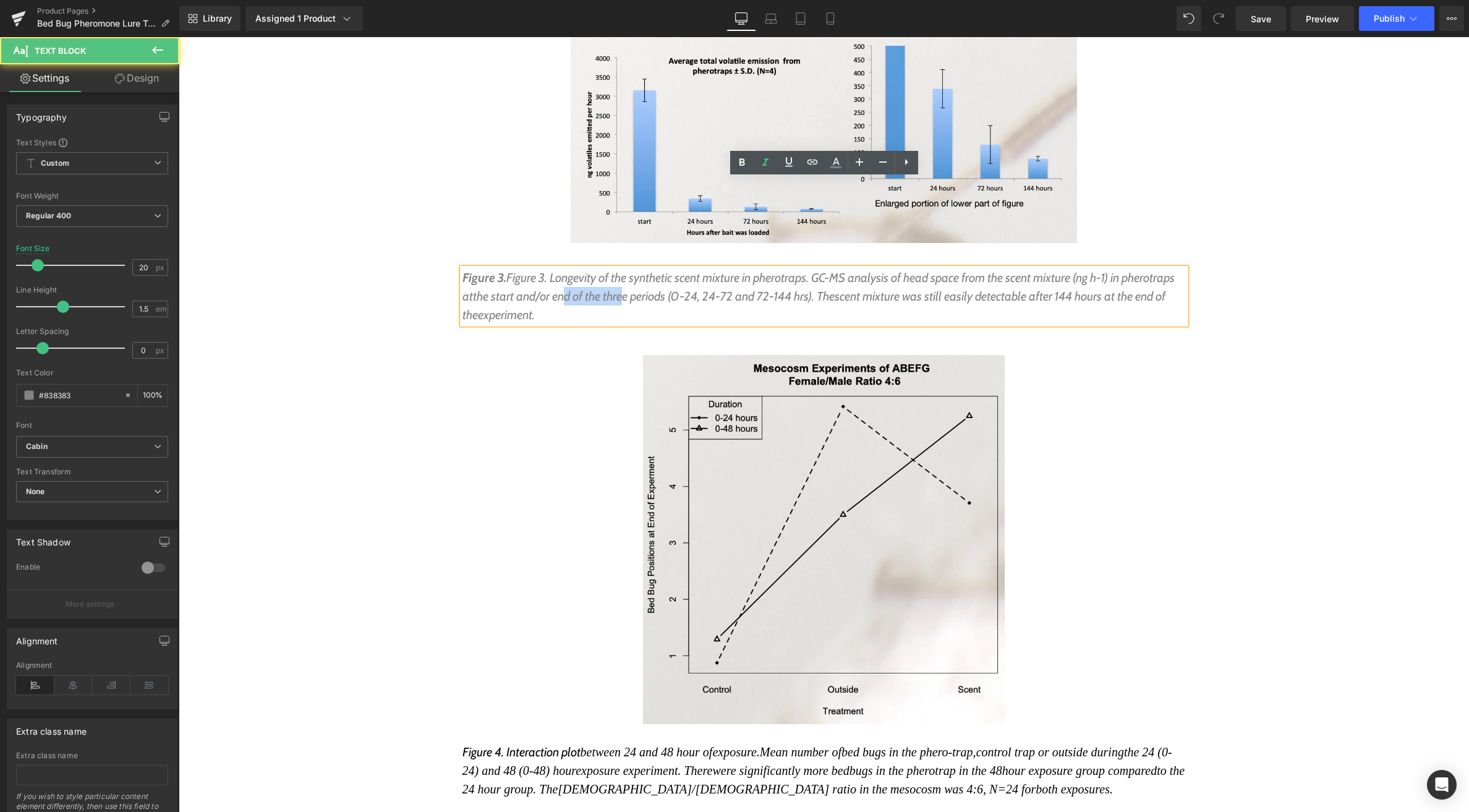
drag, startPoint x: 626, startPoint y: 206, endPoint x: 570, endPoint y: 206, distance: 56.0
click at [570, 289] on span "the start and/or end of the three periods (0-24, 24-72 and 72-144 hrs). The" at bounding box center [654, 296] width 362 height 15
drag, startPoint x: 605, startPoint y: 681, endPoint x: 567, endPoint y: 684, distance: 38.1
click at [568, 745] on span "between 24 and 48 hour of exposure. Mean number of bed bugs in the phero-trap, …" at bounding box center [824, 770] width 723 height 51
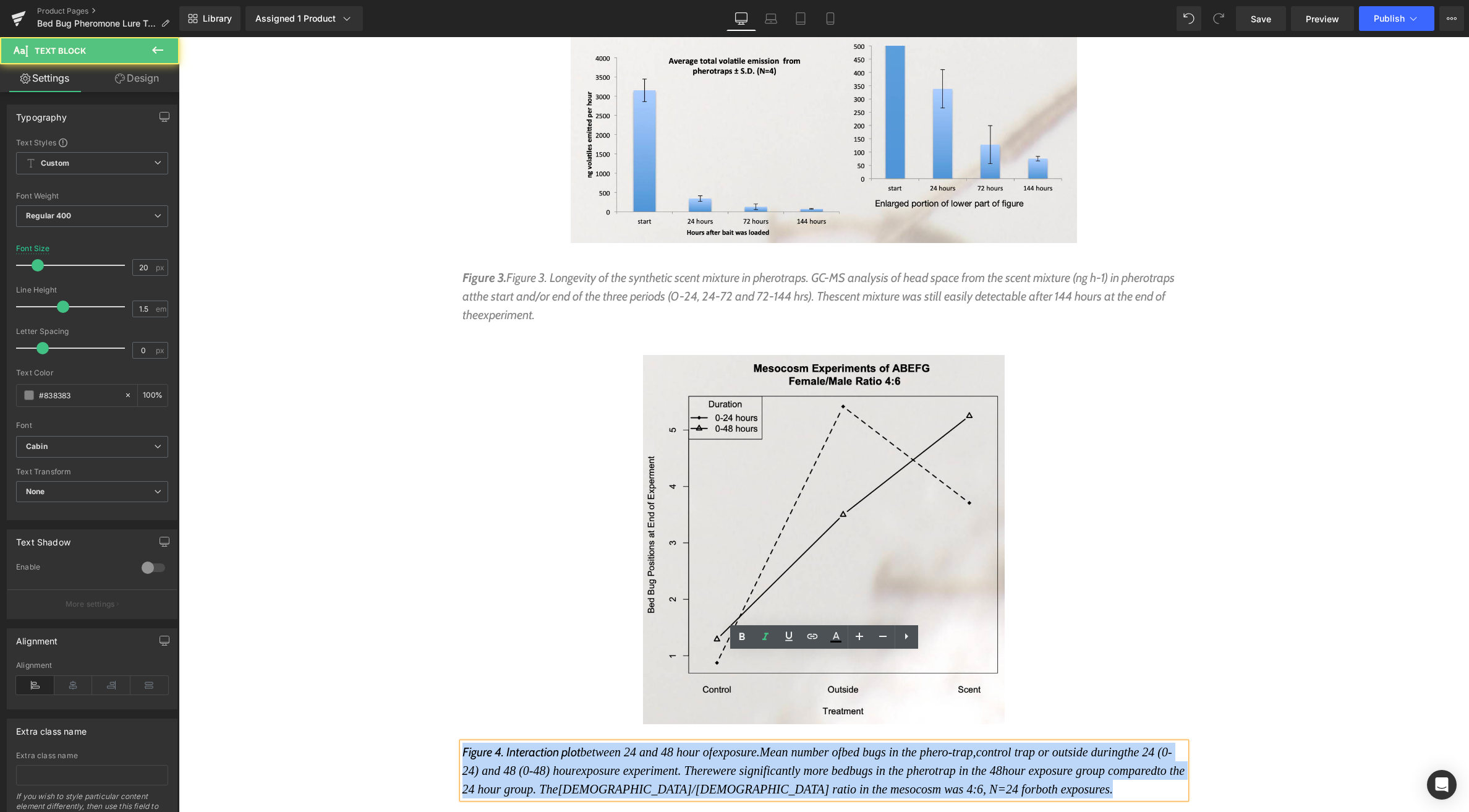
drag, startPoint x: 474, startPoint y: 683, endPoint x: 491, endPoint y: 446, distance: 237.6
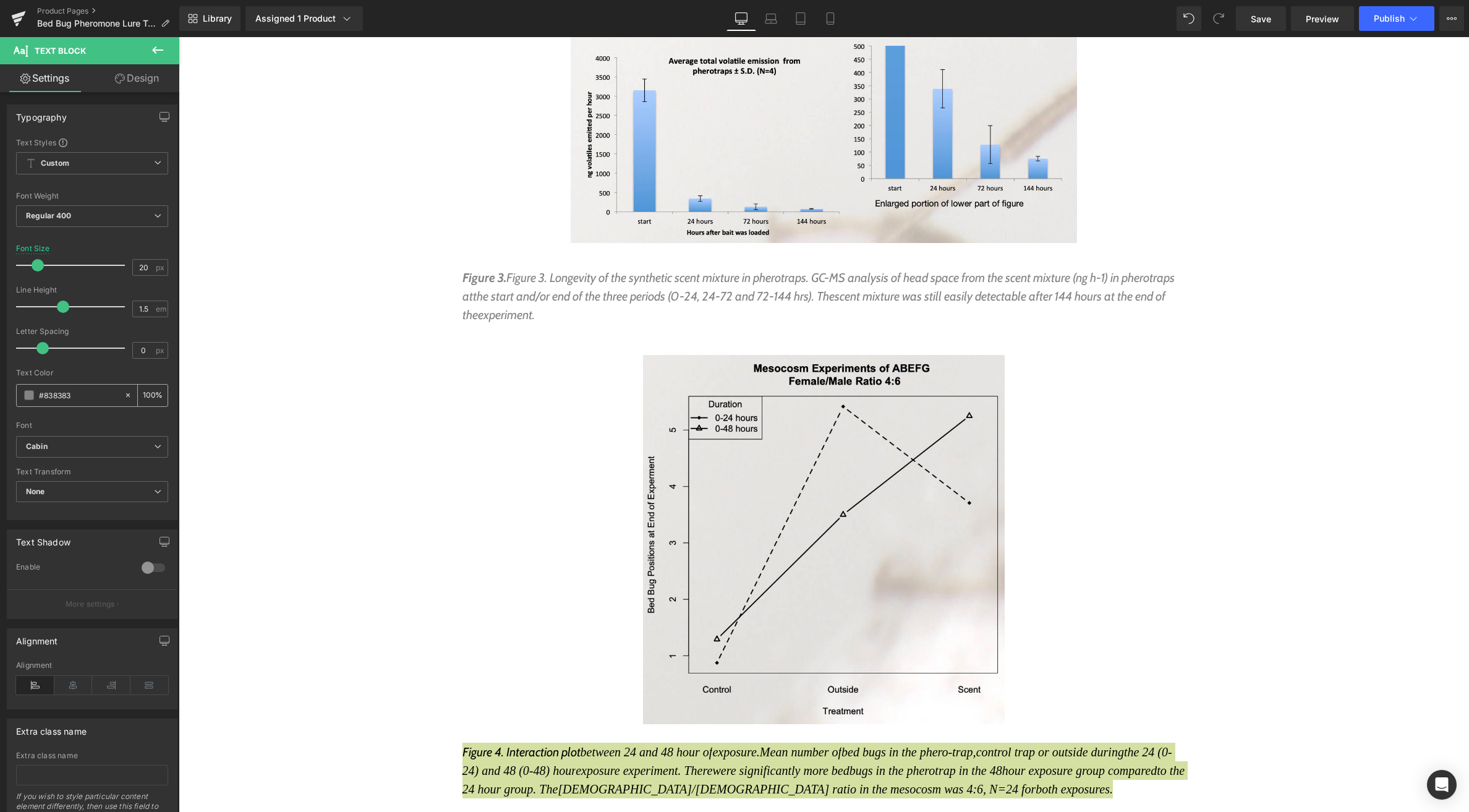
click at [31, 394] on span at bounding box center [29, 395] width 10 height 10
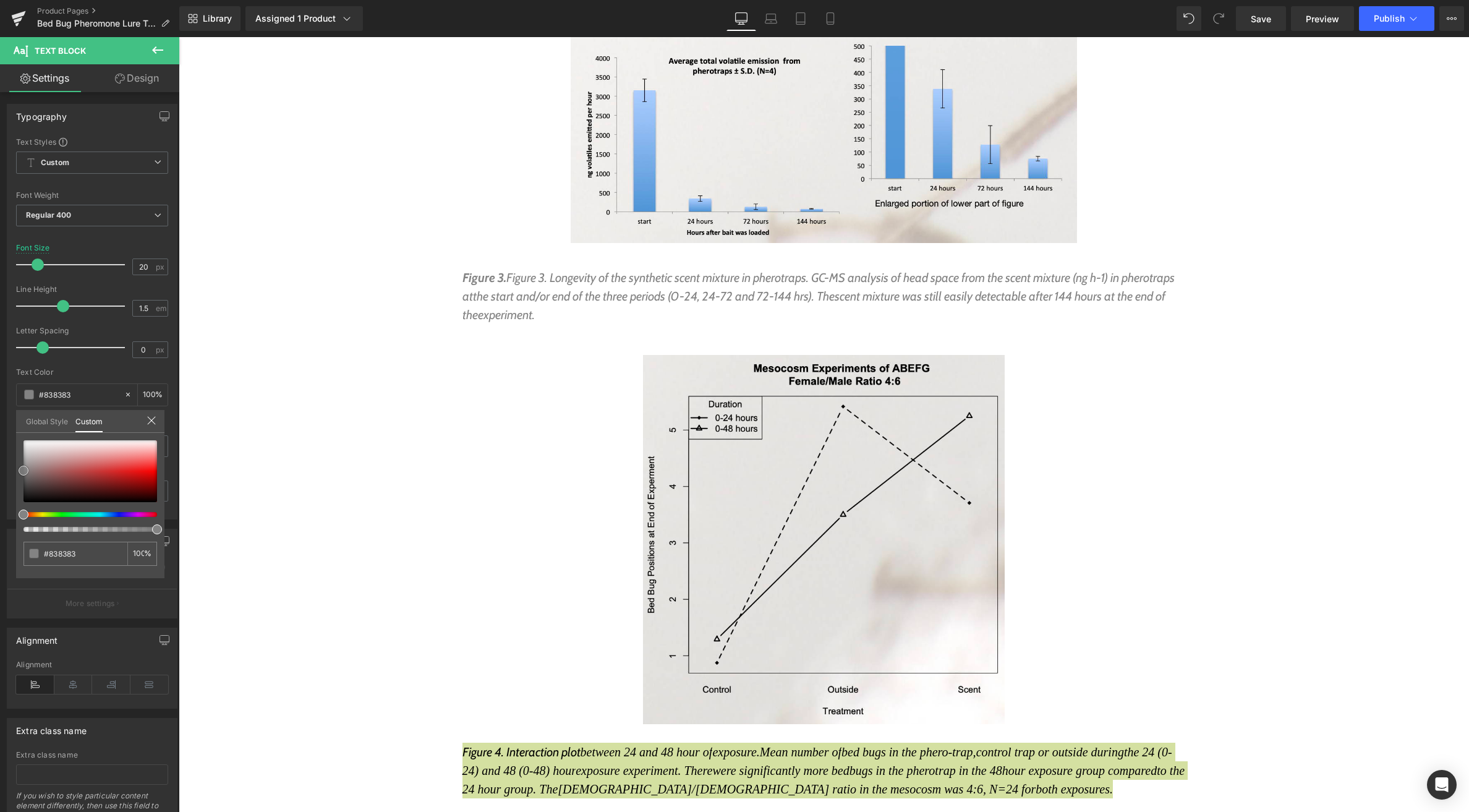
type input "#be1c1c"
click at [122, 476] on div at bounding box center [90, 471] width 134 height 62
type input "#ed8b8b"
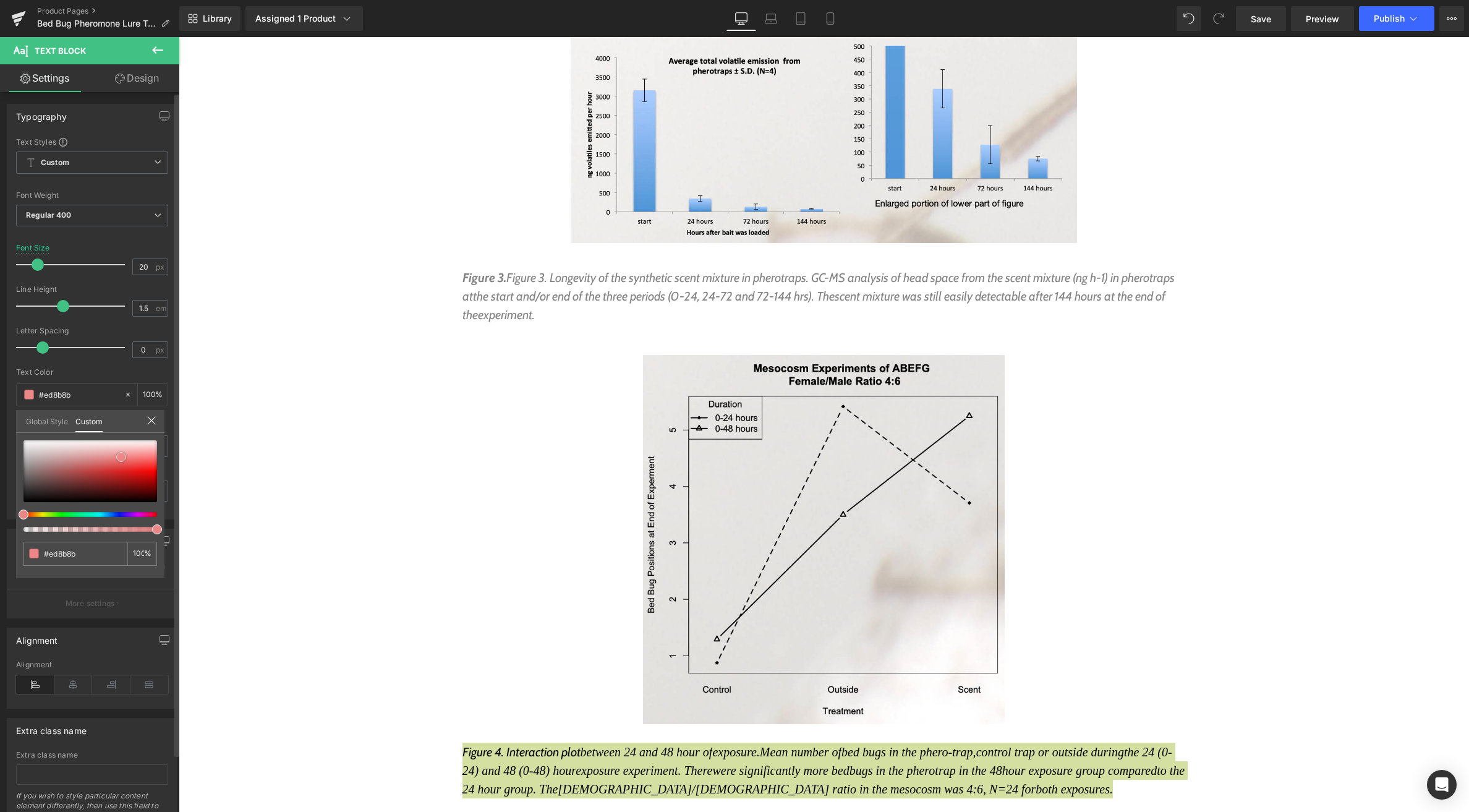
type input "#ec8787"
type input "#dd6868"
type input "#d76969"
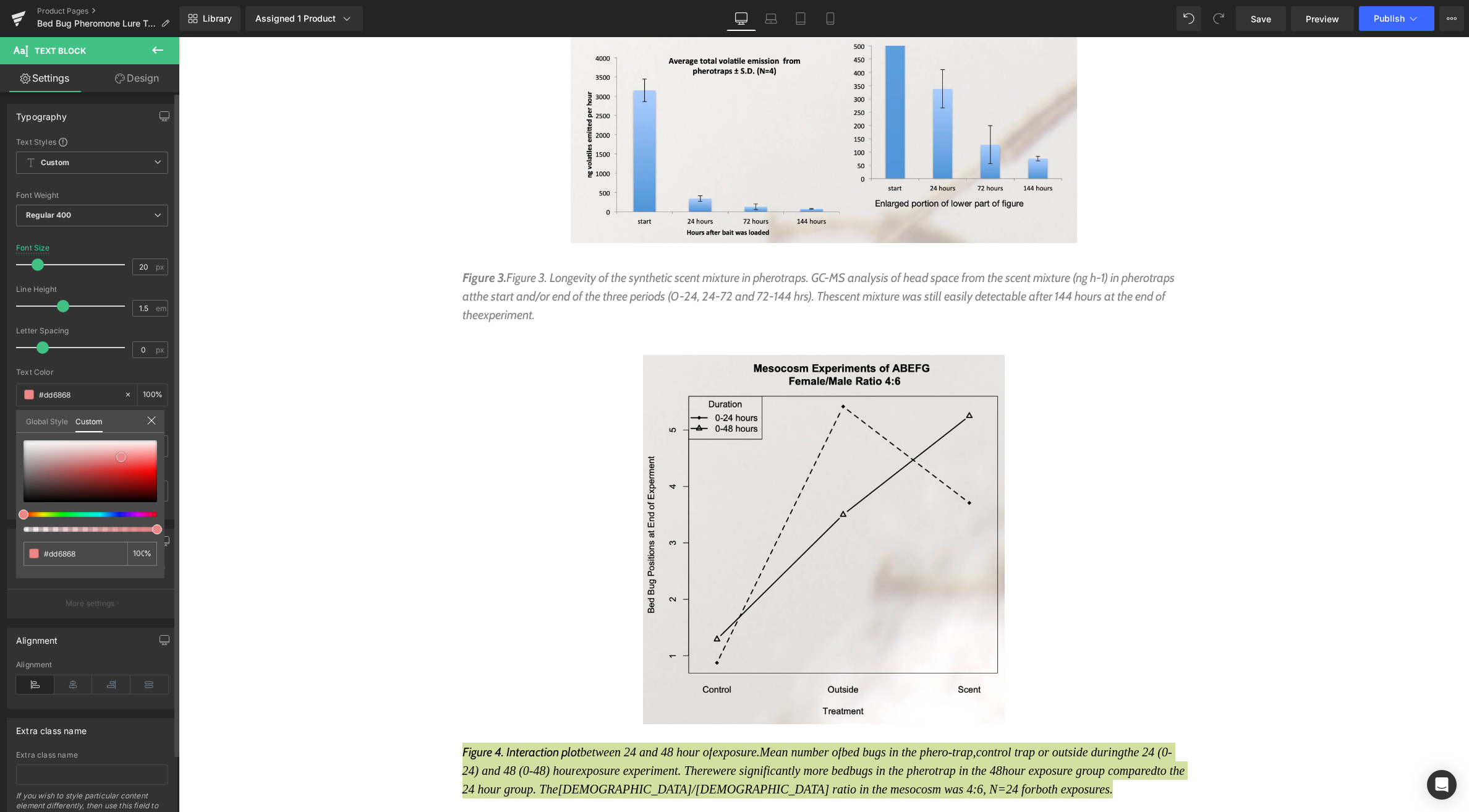
type input "#d76969"
drag, startPoint x: 122, startPoint y: 456, endPoint x: 100, endPoint y: 463, distance: 23.1
click at [100, 463] on div at bounding box center [90, 471] width 134 height 62
type input "#d08080"
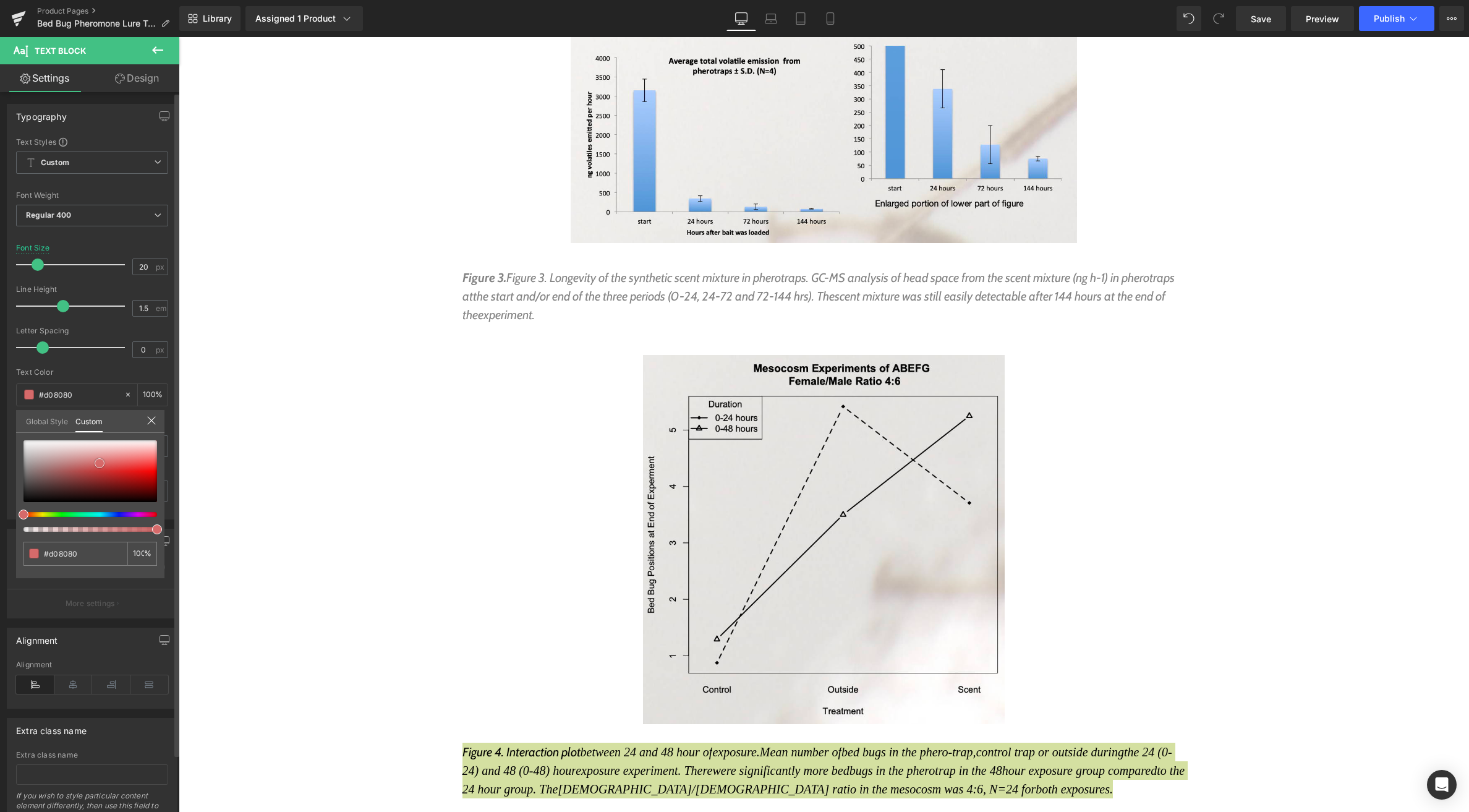
type input "#c28e8e"
type input "#b99b9b"
drag, startPoint x: 86, startPoint y: 462, endPoint x: 41, endPoint y: 460, distance: 45.0
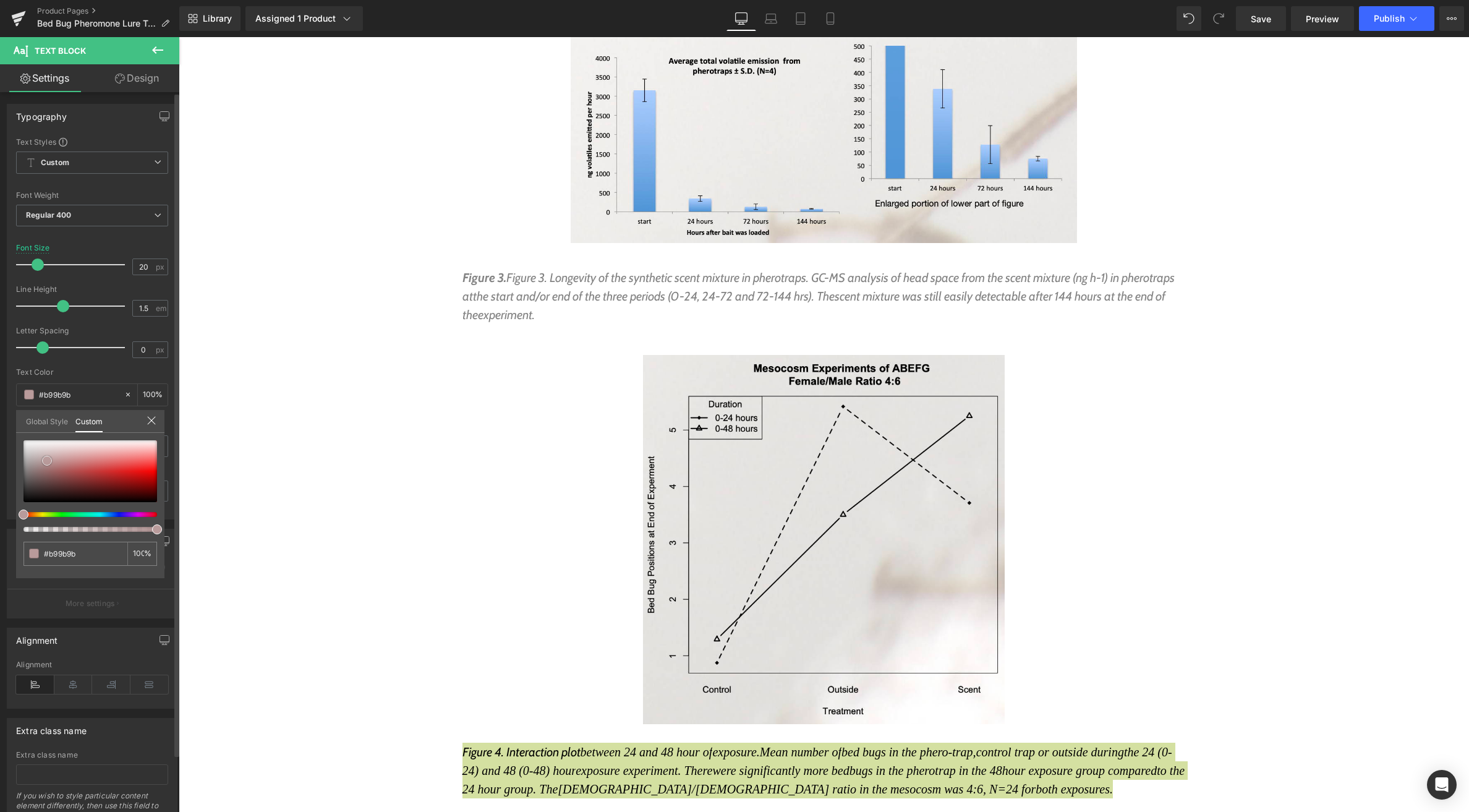
click at [43, 461] on div at bounding box center [90, 471] width 134 height 62
type input "#b79e9e"
type input "#b8a2a2"
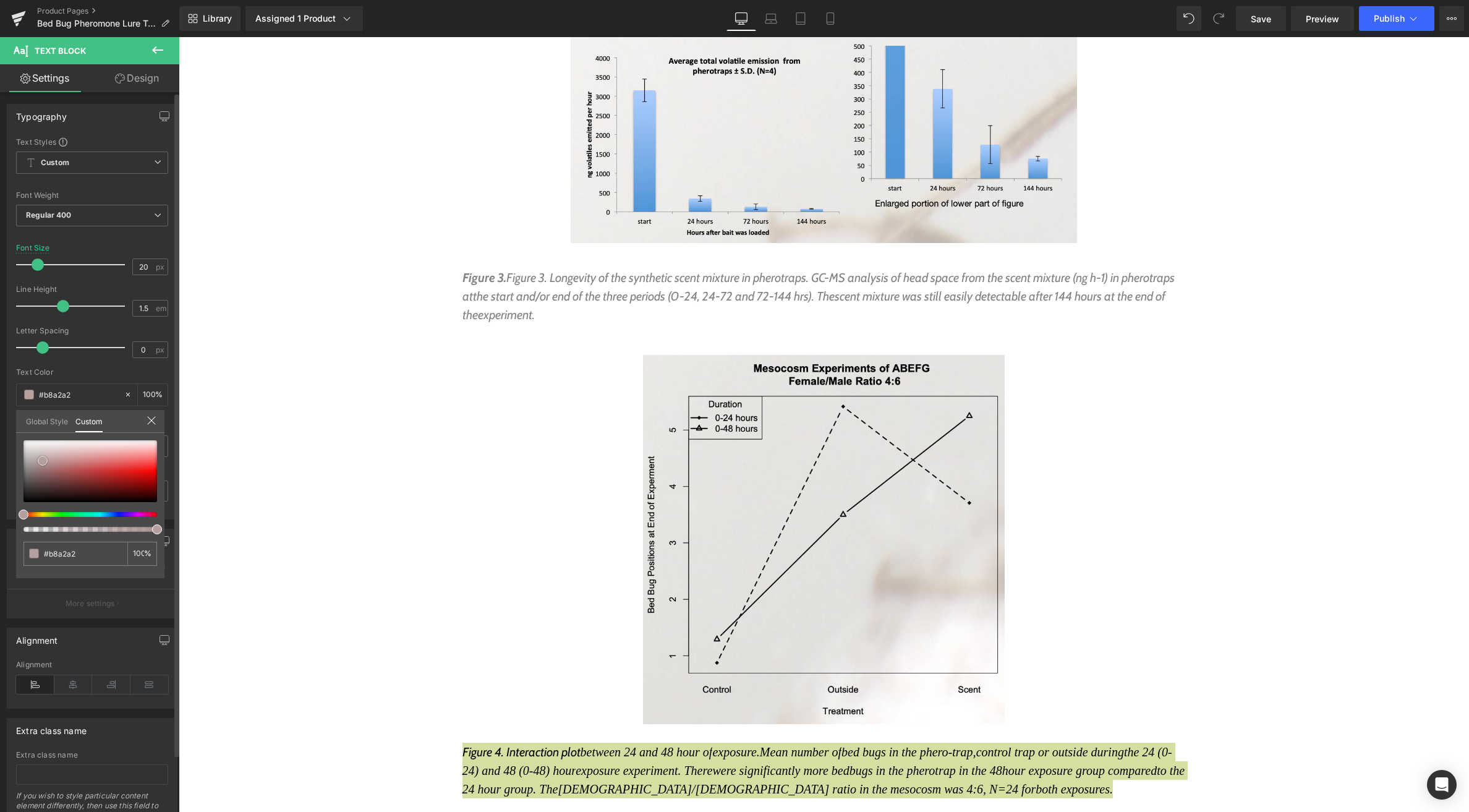
type input "#bba9a9"
type input "#bf7d7d"
type input "#be7878"
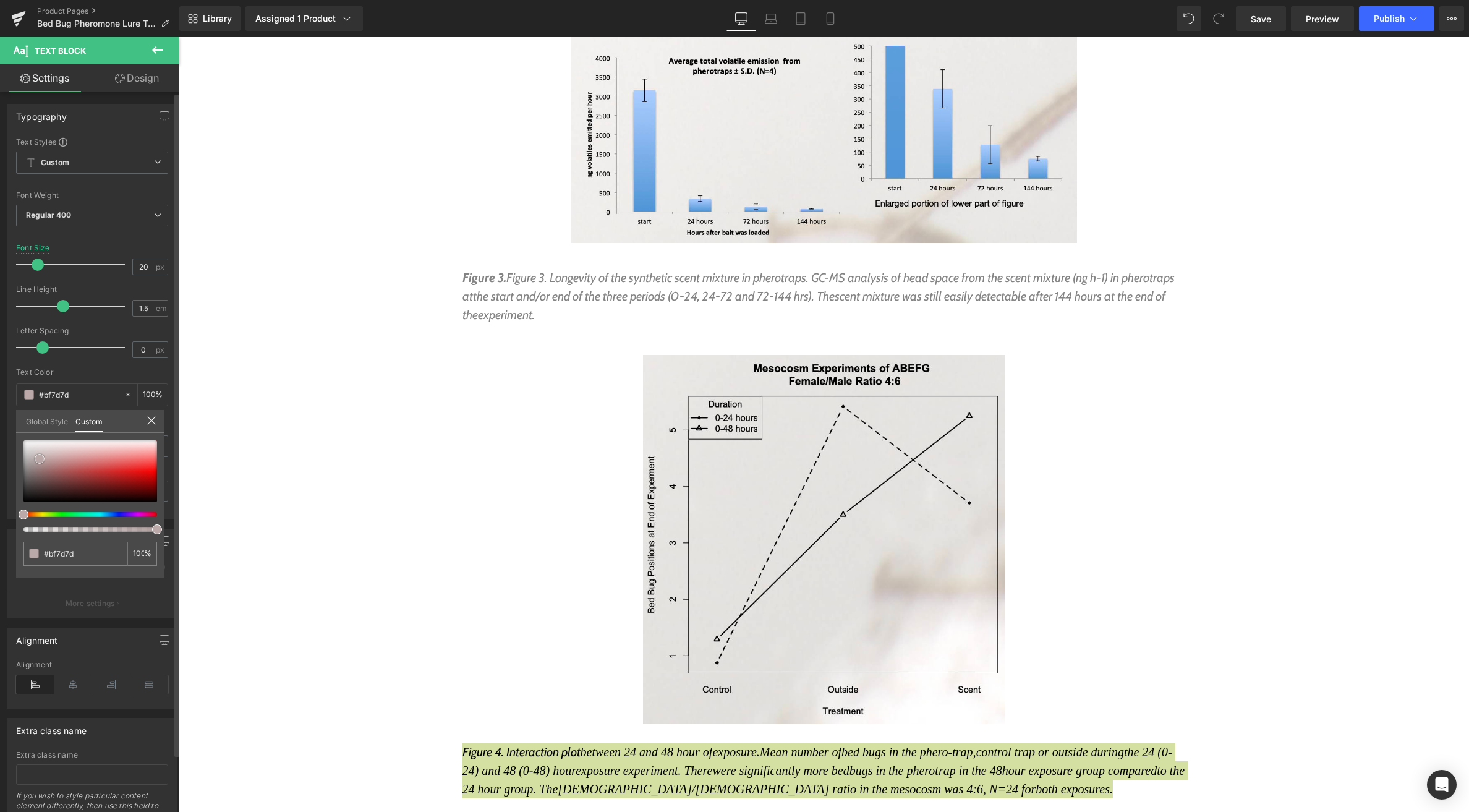
type input "#be7878"
drag, startPoint x: 41, startPoint y: 460, endPoint x: 71, endPoint y: 464, distance: 30.3
click at [71, 464] on span at bounding box center [72, 464] width 10 height 10
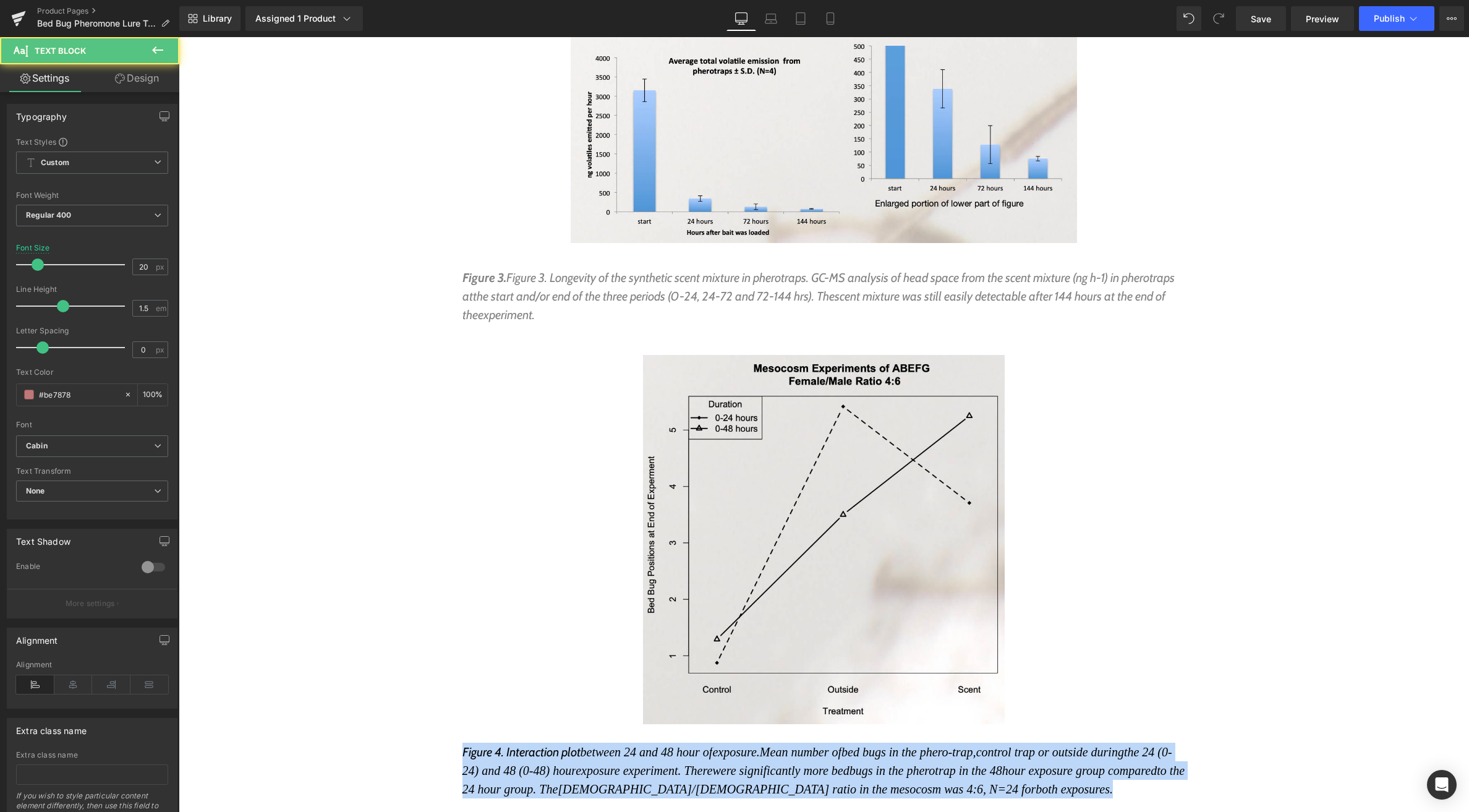
drag, startPoint x: 501, startPoint y: 705, endPoint x: 452, endPoint y: 670, distance: 60.2
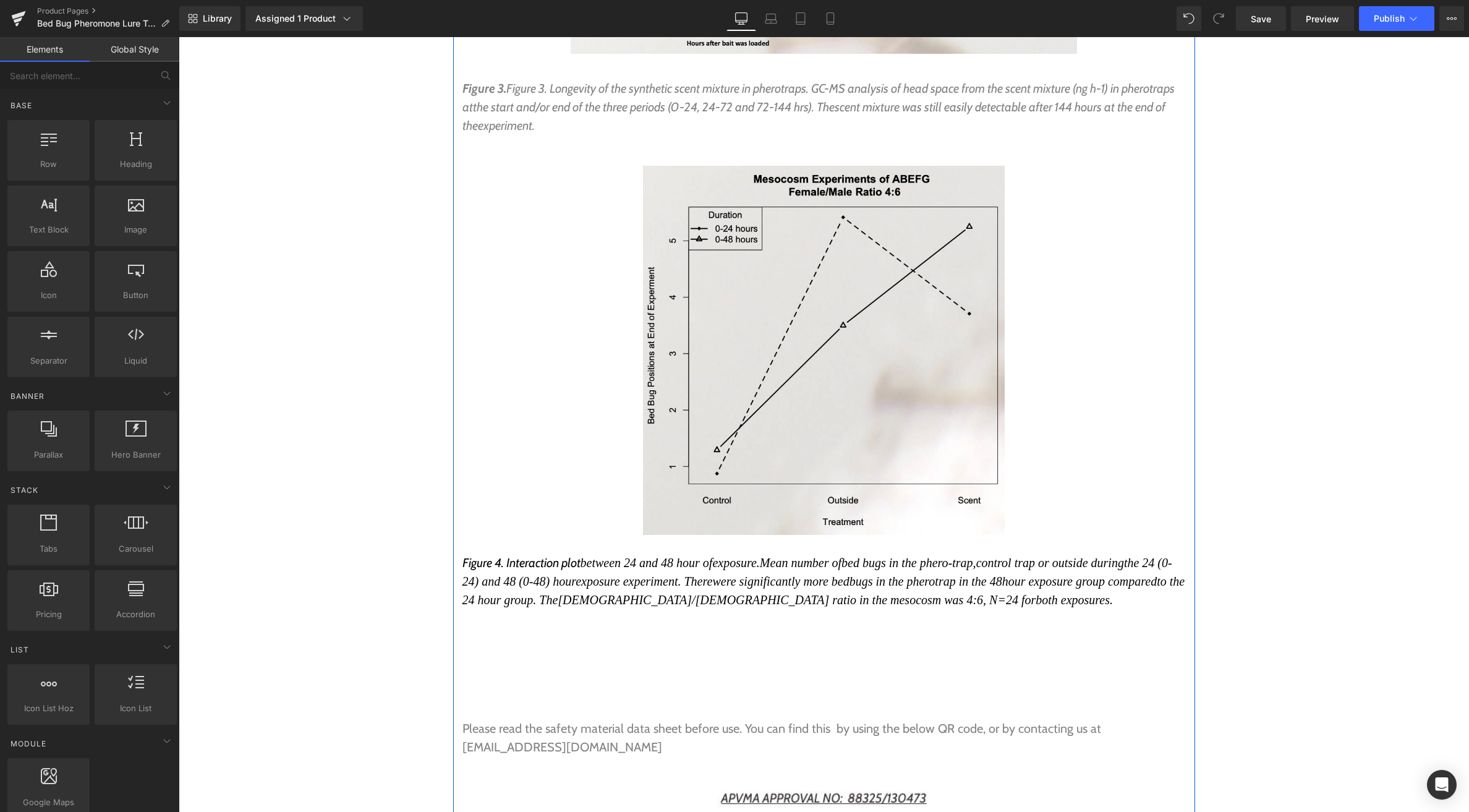
scroll to position [5713, 0]
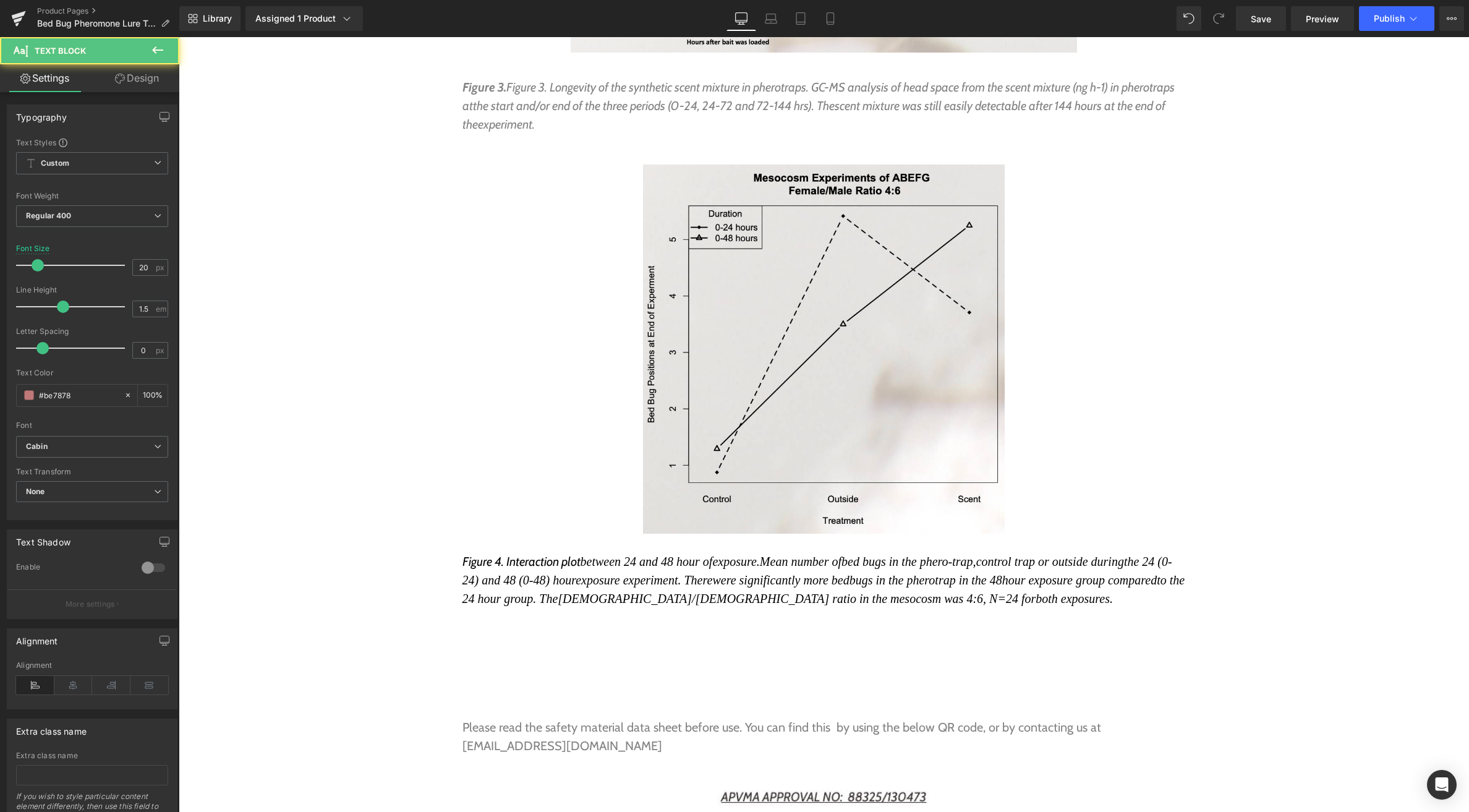
drag, startPoint x: 538, startPoint y: 526, endPoint x: 494, endPoint y: 504, distance: 49.2
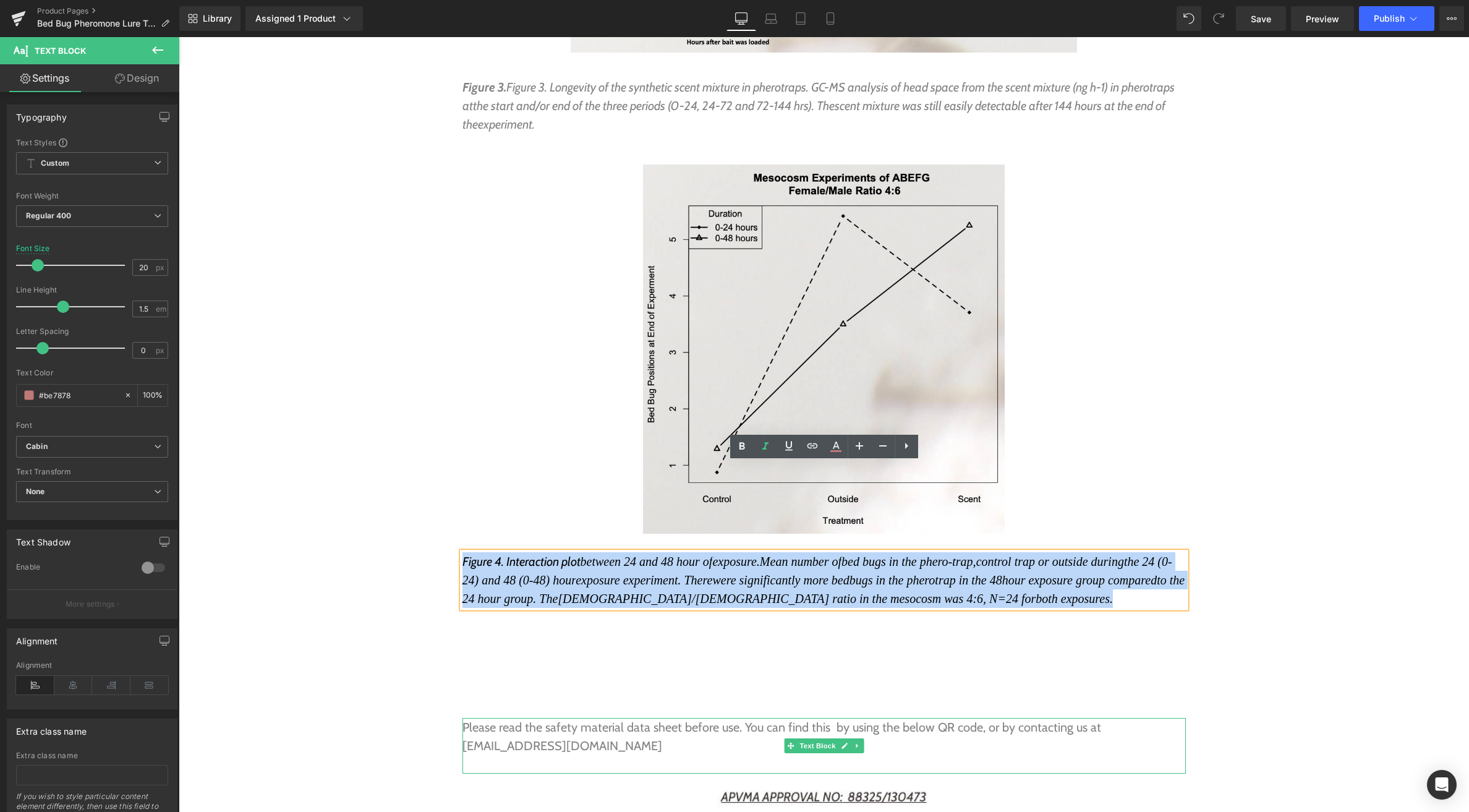
drag, startPoint x: 669, startPoint y: 673, endPoint x: 645, endPoint y: 673, distance: 24.0
click at [668, 718] on p "Please read the safety material data sheet before use. You can find this by usi…" at bounding box center [824, 736] width 723 height 37
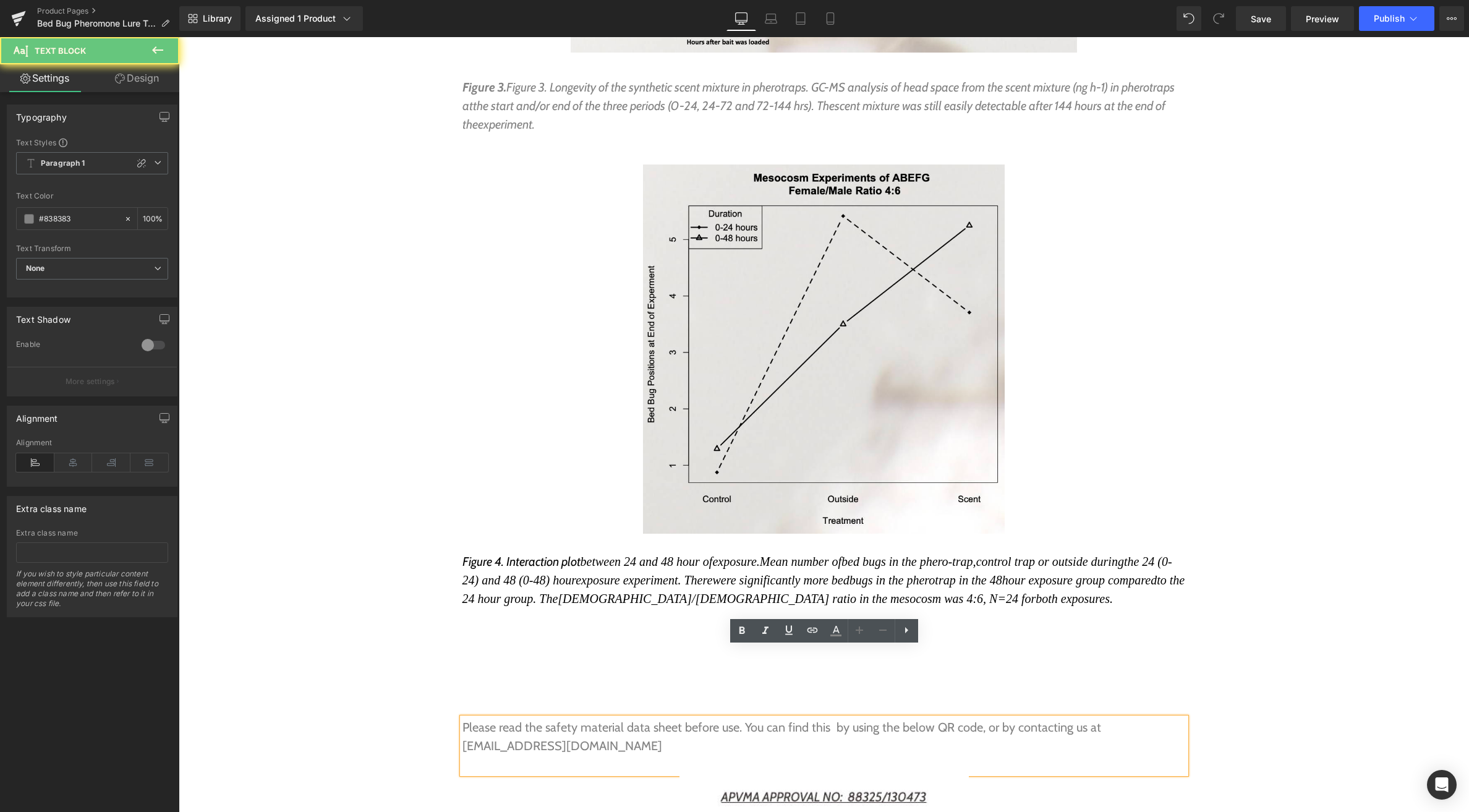
click at [645, 718] on p "Please read the safety material data sheet before use. You can find this by usi…" at bounding box center [824, 736] width 723 height 37
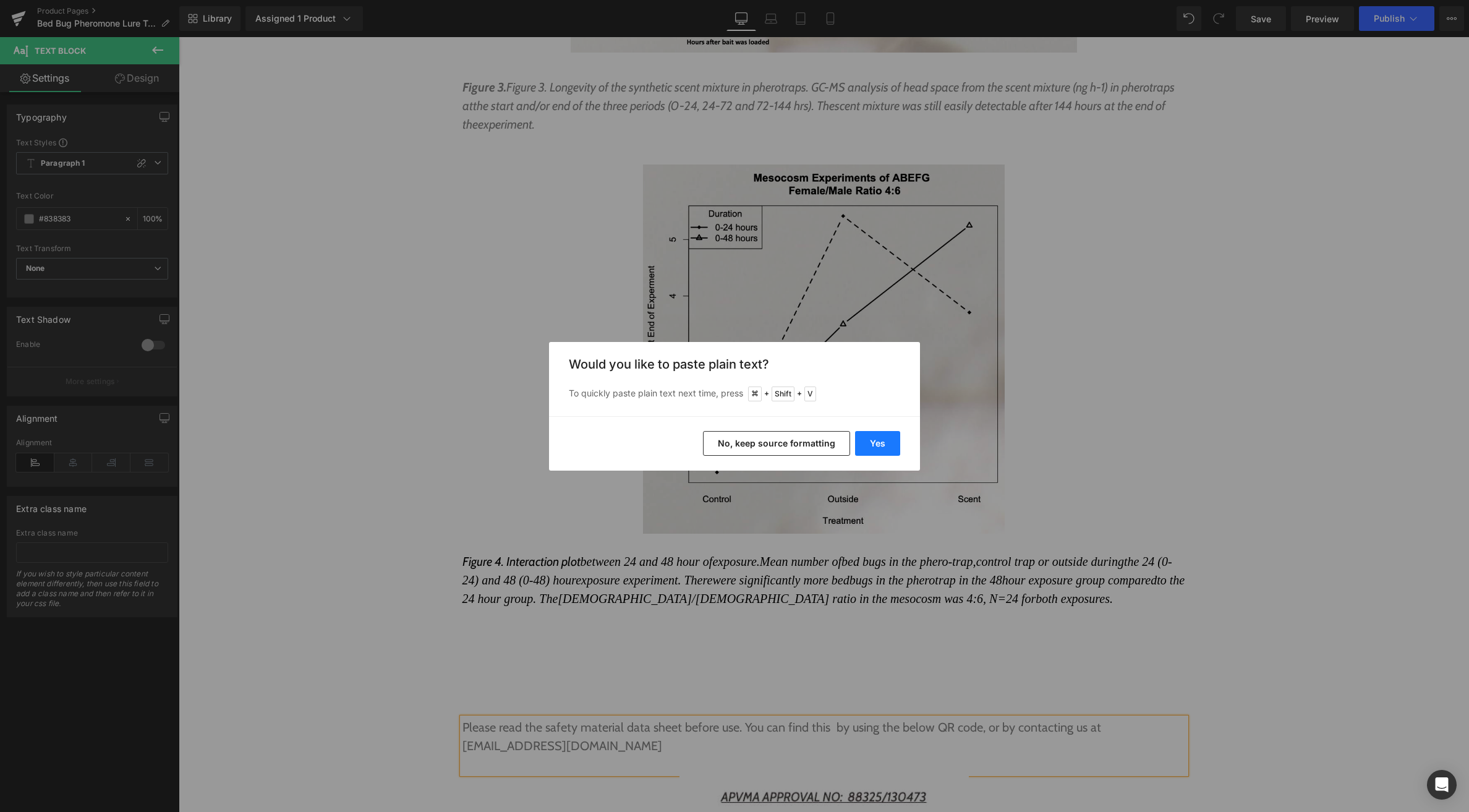
click at [890, 446] on button "Yes" at bounding box center [877, 444] width 45 height 25
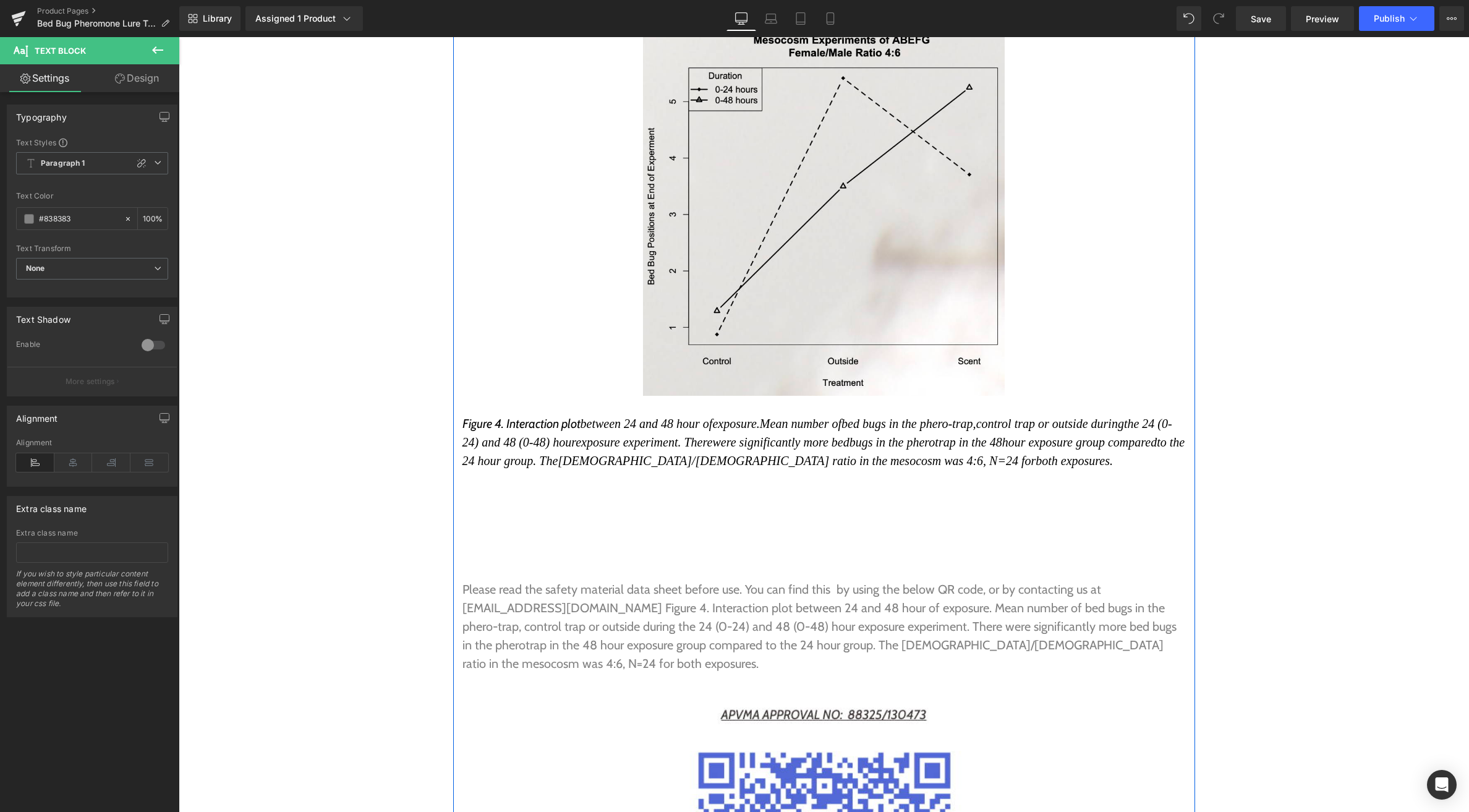
scroll to position [5856, 0]
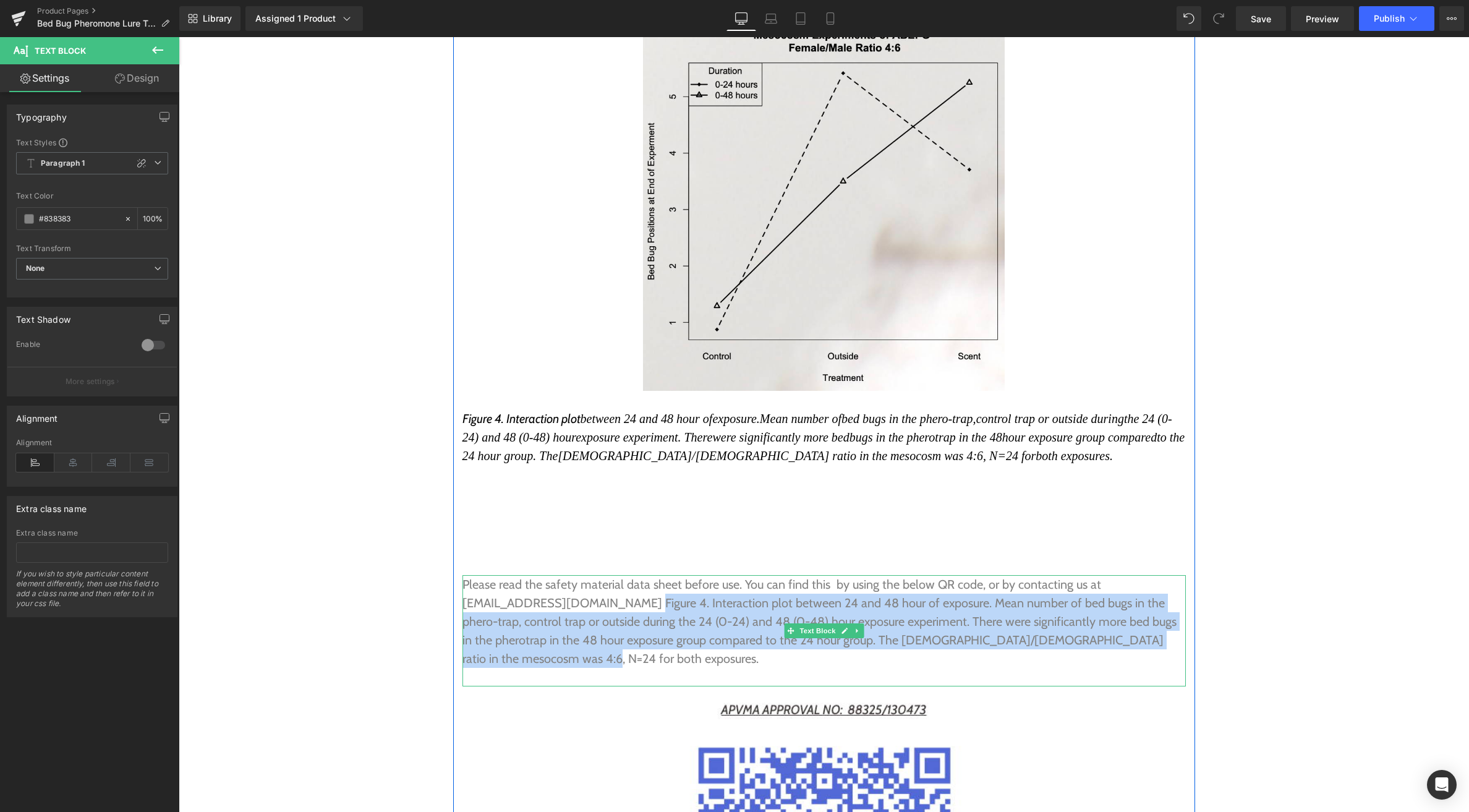
drag, startPoint x: 638, startPoint y: 530, endPoint x: 652, endPoint y: 589, distance: 60.6
click at [651, 589] on p "Please read the safety material data sheet before use. You can find this by usi…" at bounding box center [824, 621] width 723 height 93
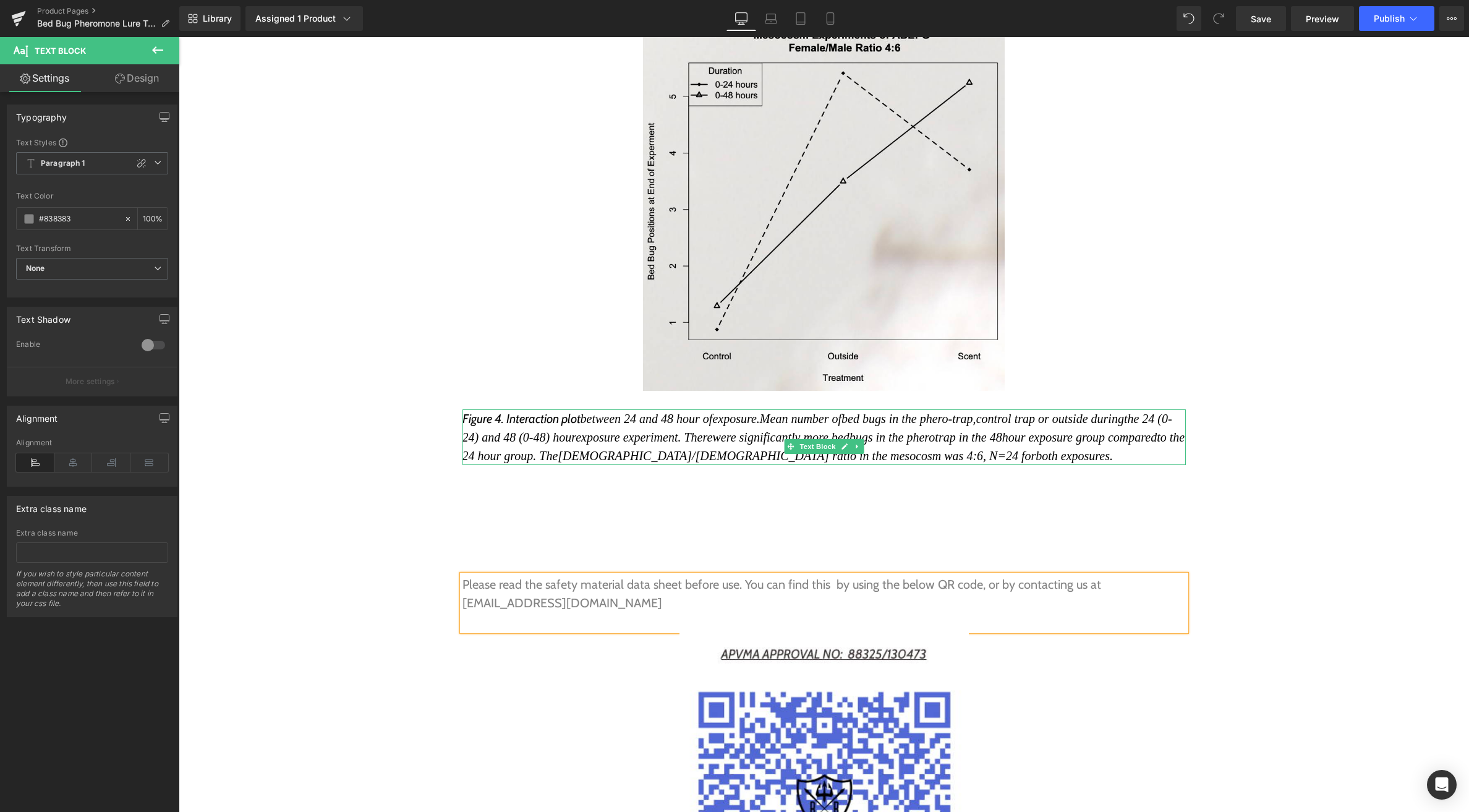
drag, startPoint x: 546, startPoint y: 388, endPoint x: 430, endPoint y: 333, distance: 128.4
click at [546, 410] on p "Figure 4. Interaction plot between 24 and 48 hour of exposure. Mean number of b…" at bounding box center [824, 437] width 723 height 55
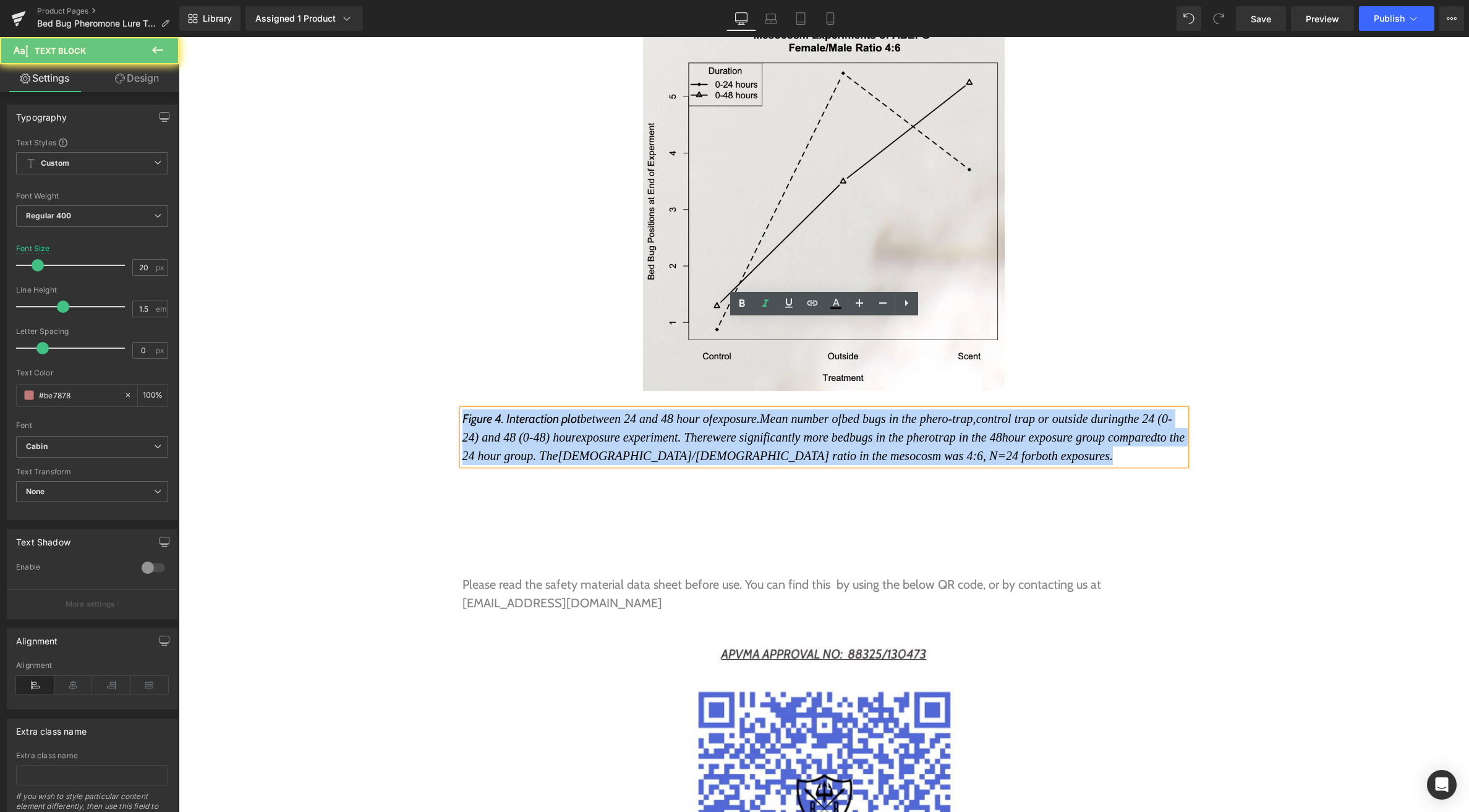
drag, startPoint x: 430, startPoint y: 333, endPoint x: 422, endPoint y: 318, distance: 17.0
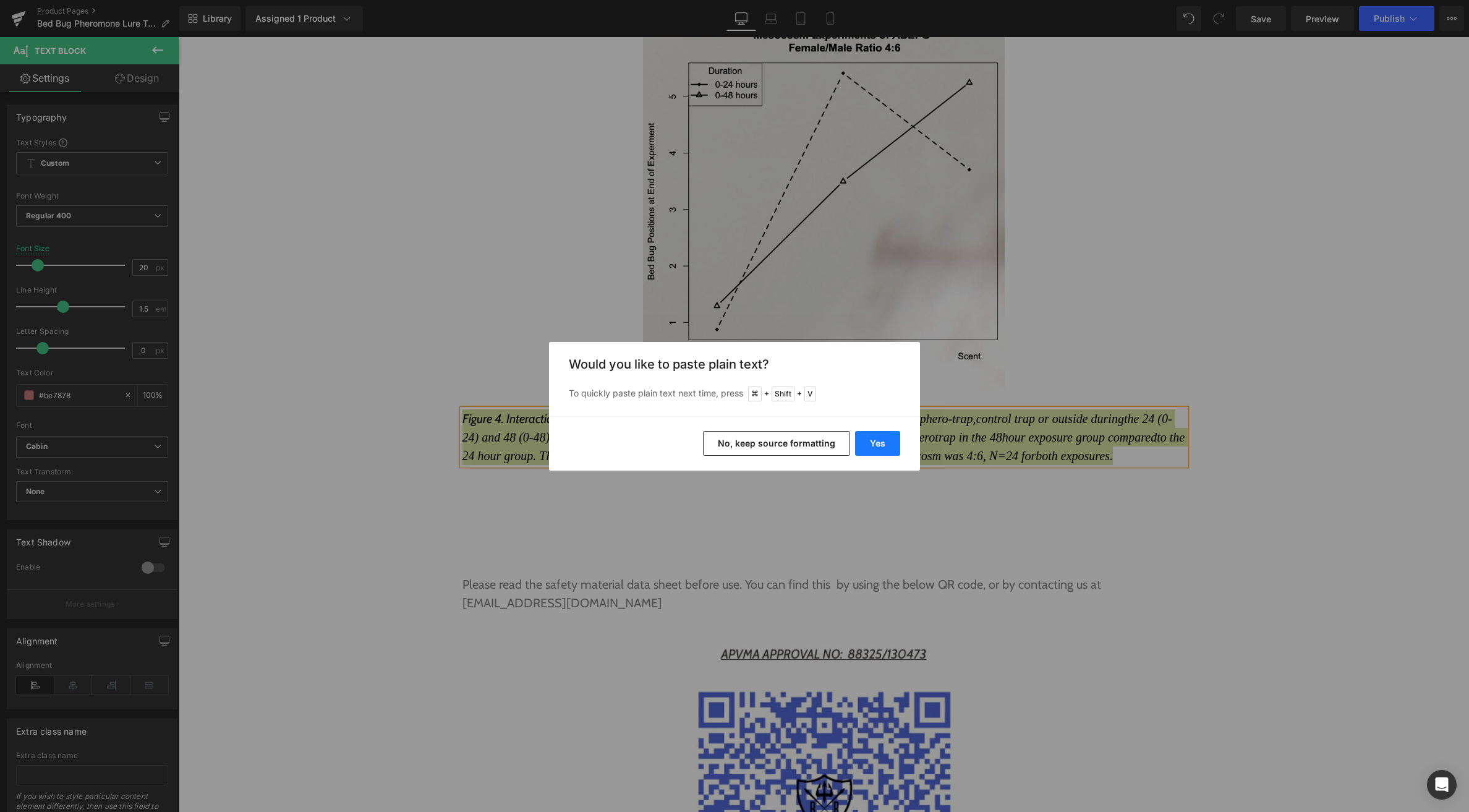
click at [868, 444] on button "Yes" at bounding box center [877, 444] width 45 height 25
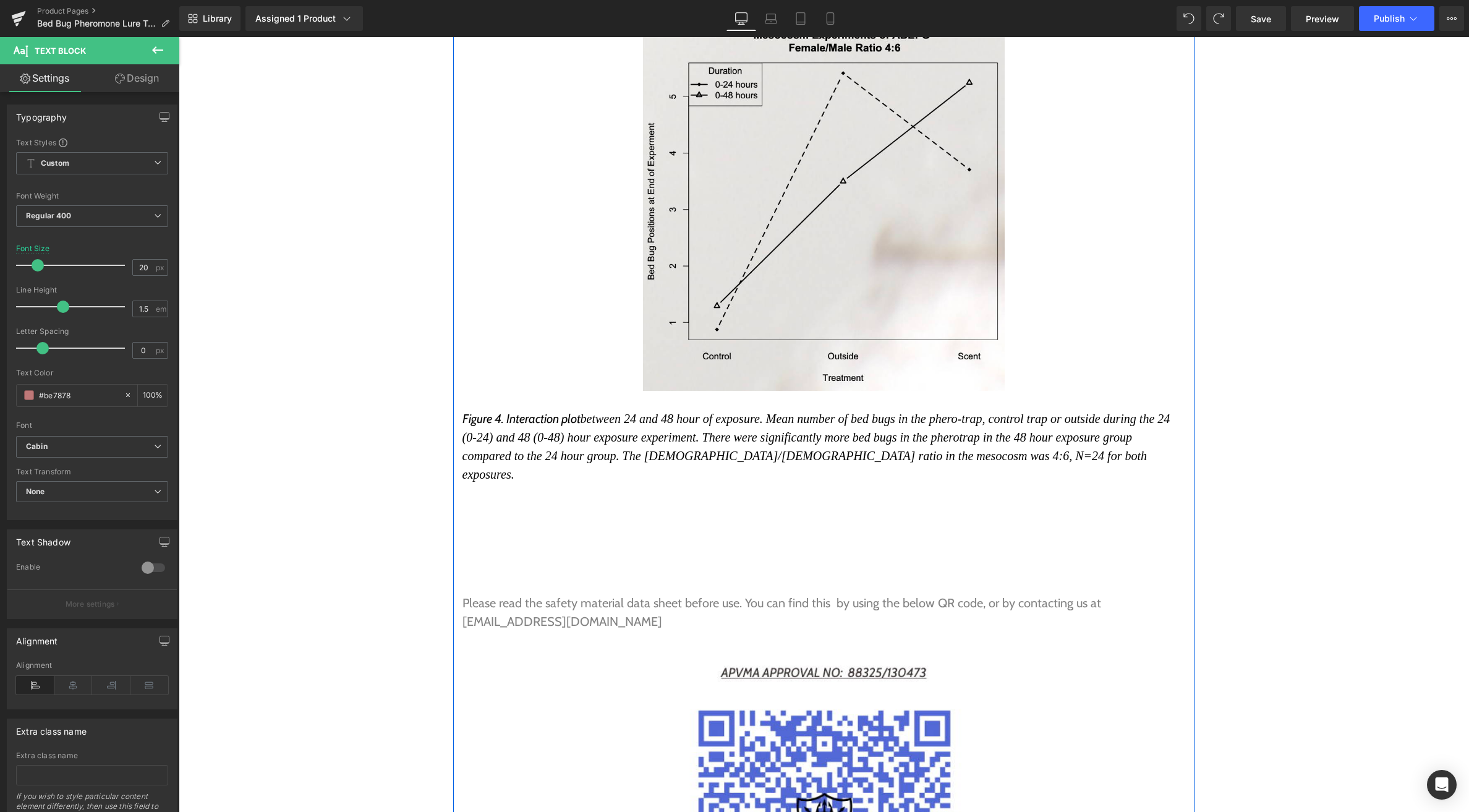
click at [539, 410] on p "Figure 4. Interaction plot between 24 and 48 hour of exposure. Mean number of b…" at bounding box center [824, 446] width 723 height 74
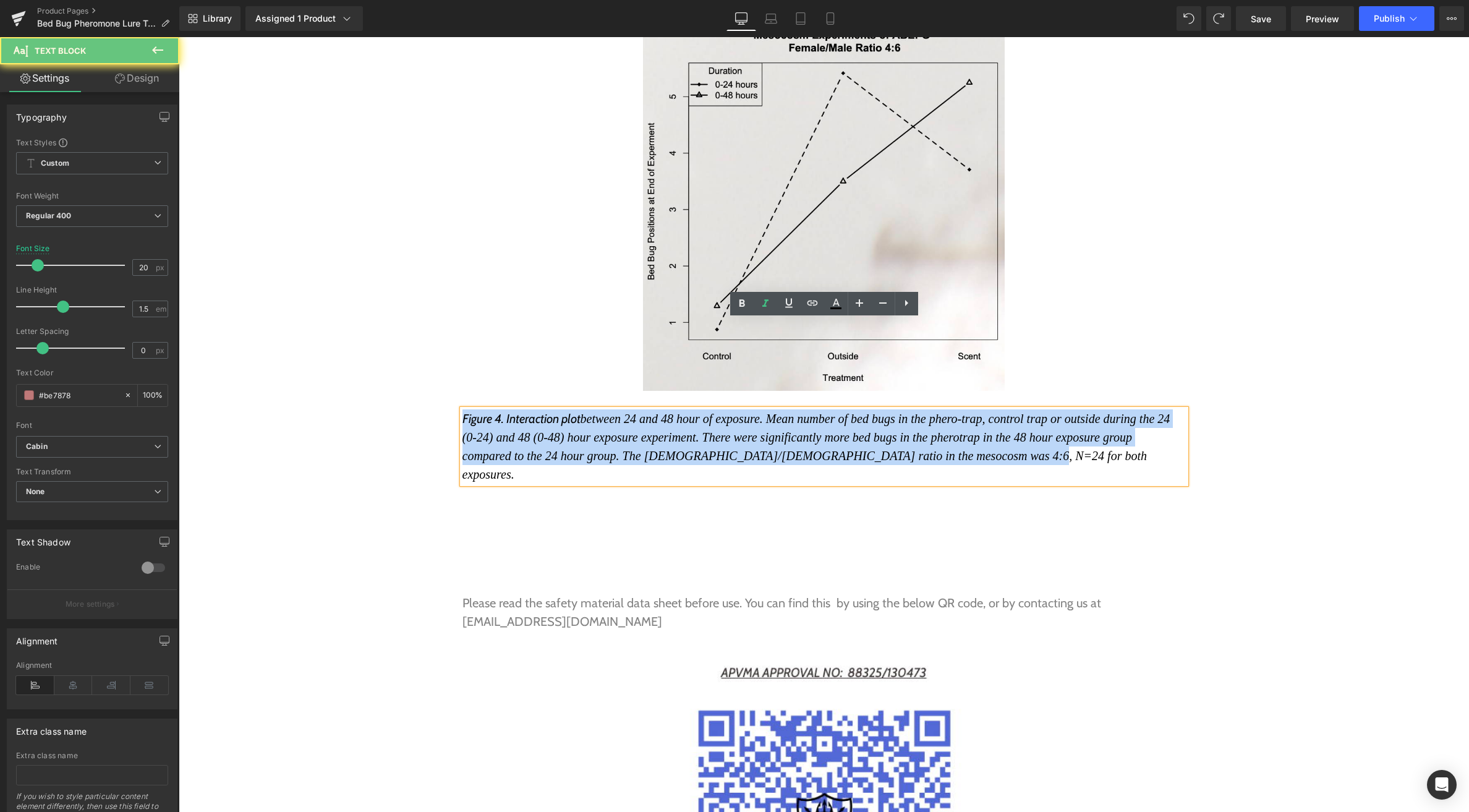
drag, startPoint x: 543, startPoint y: 387, endPoint x: 441, endPoint y: 311, distance: 127.2
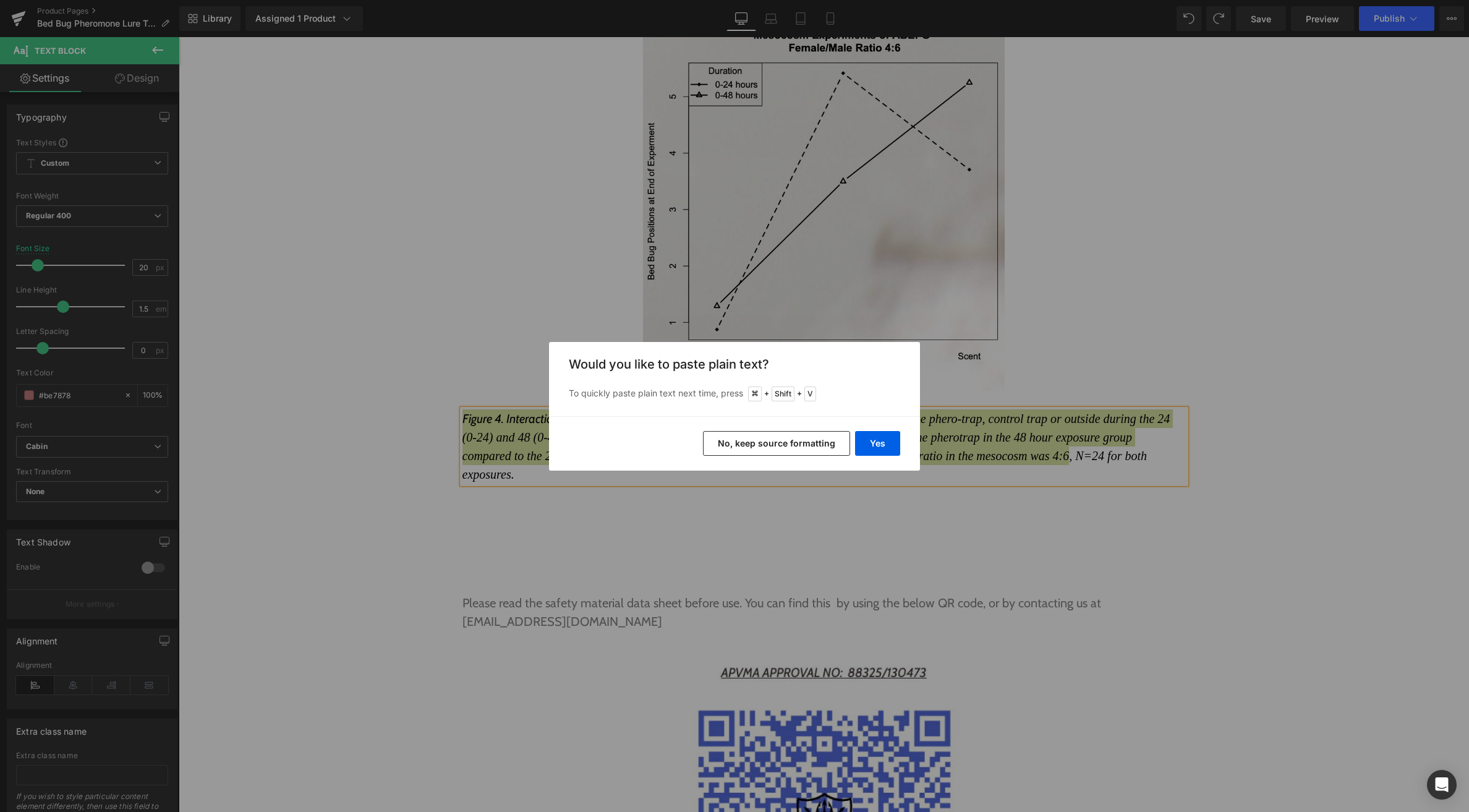
click at [766, 447] on button "No, keep source formatting" at bounding box center [776, 444] width 147 height 25
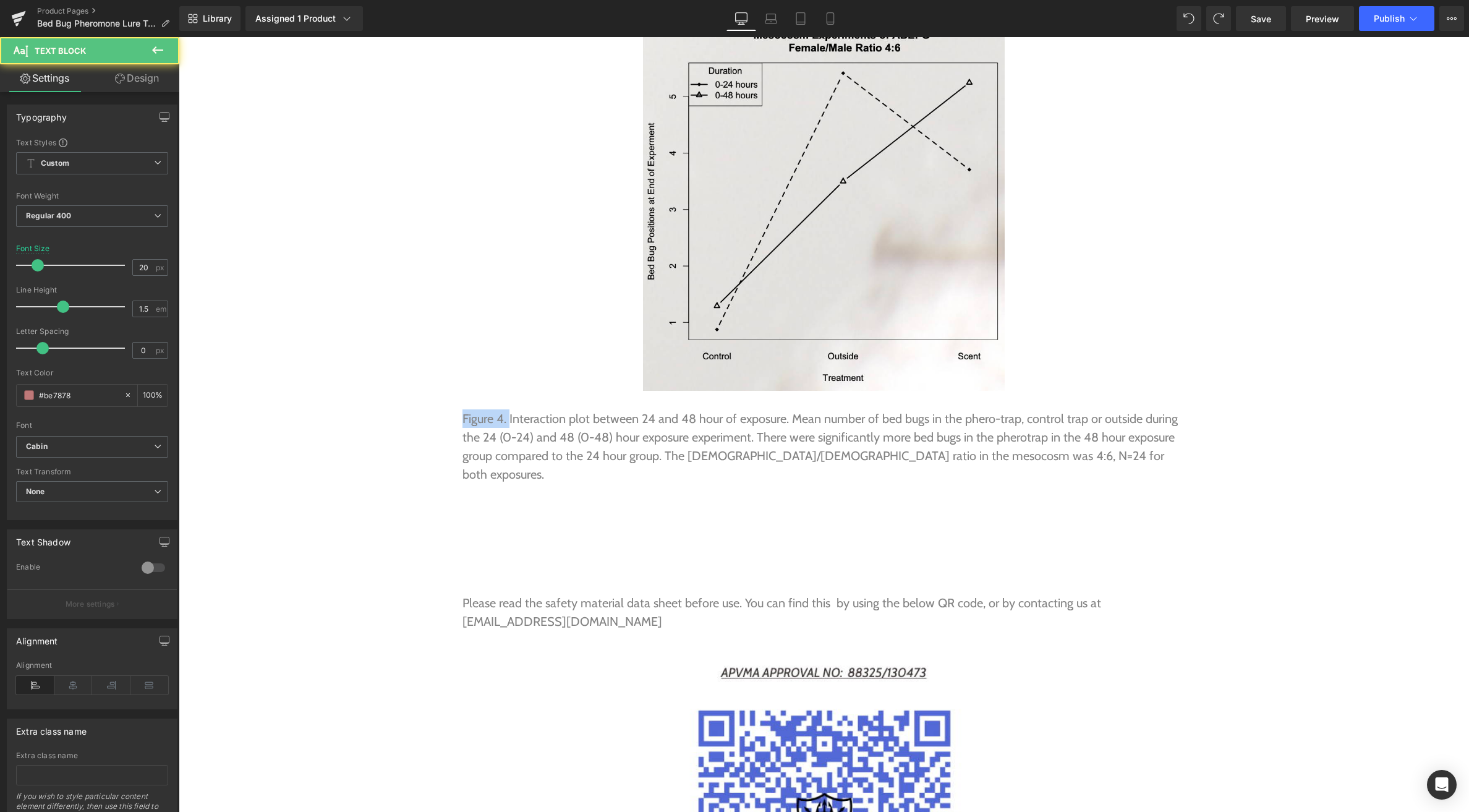
drag, startPoint x: 508, startPoint y: 329, endPoint x: 452, endPoint y: 329, distance: 56.0
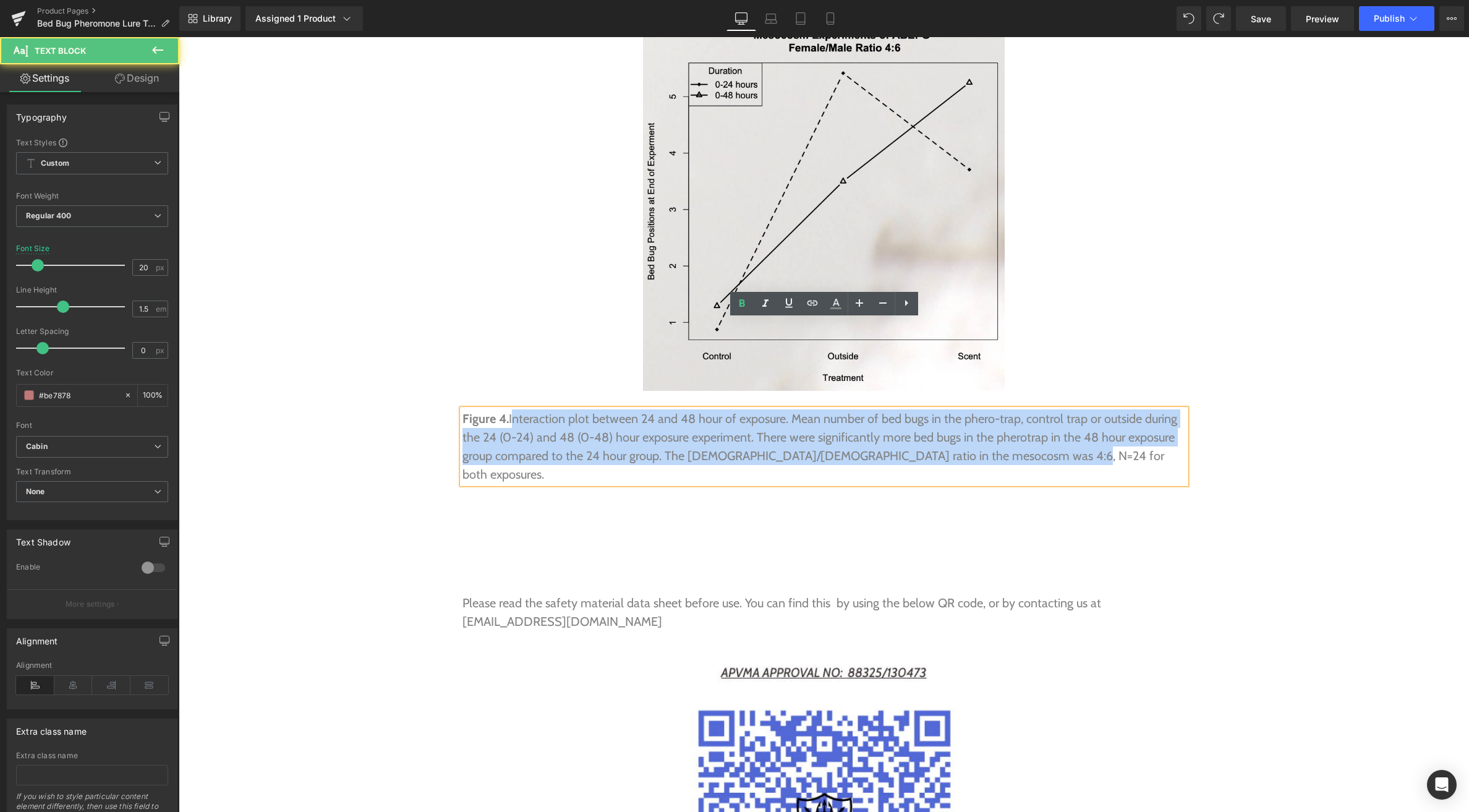
drag, startPoint x: 513, startPoint y: 332, endPoint x: 1063, endPoint y: 420, distance: 557.0
click at [1069, 410] on p "Figure 4. Interaction plot between 24 and 48 hour of exposure. Mean number of b…" at bounding box center [824, 446] width 723 height 74
drag, startPoint x: 834, startPoint y: 361, endPoint x: 409, endPoint y: 329, distance: 426.2
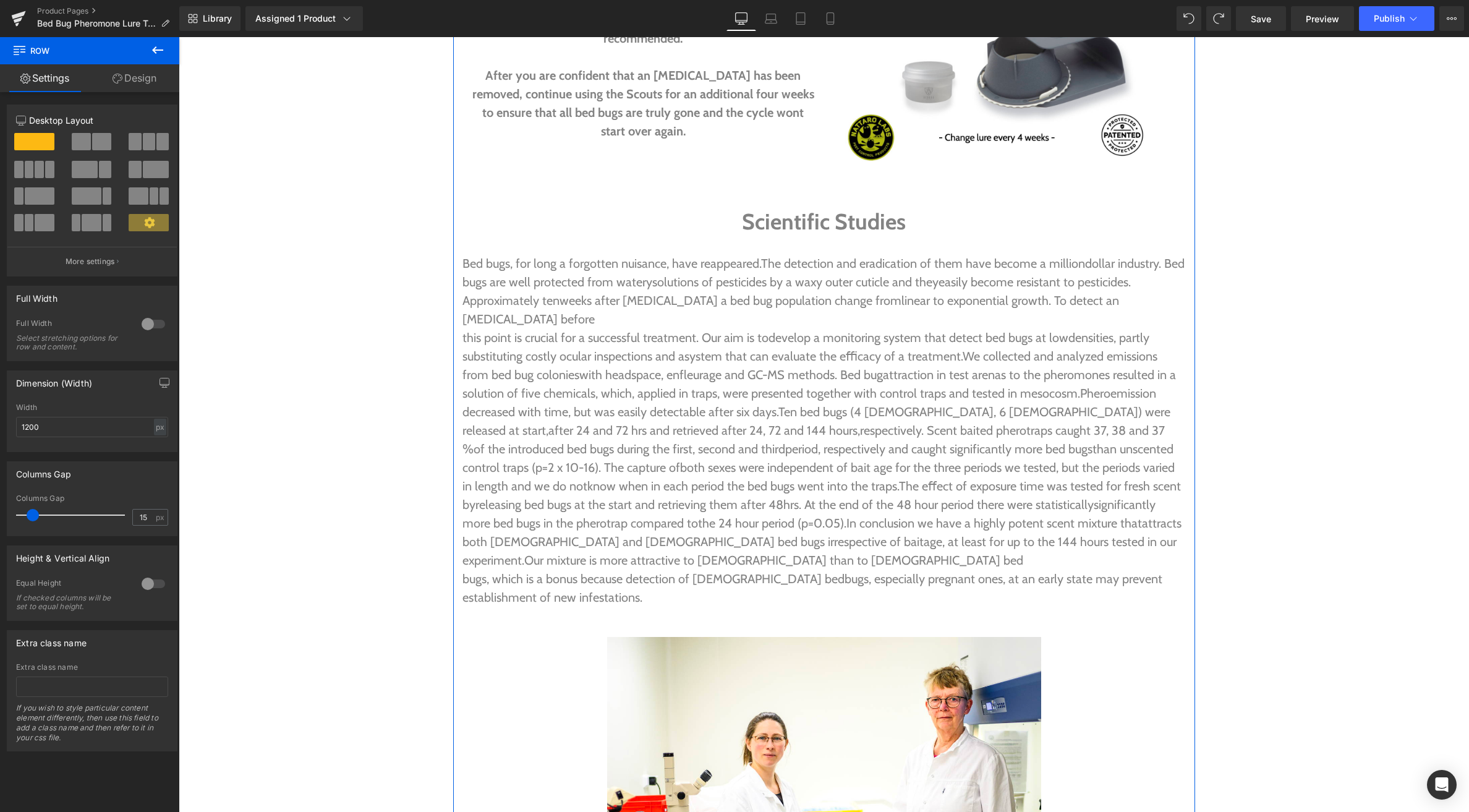
scroll to position [3000, 0]
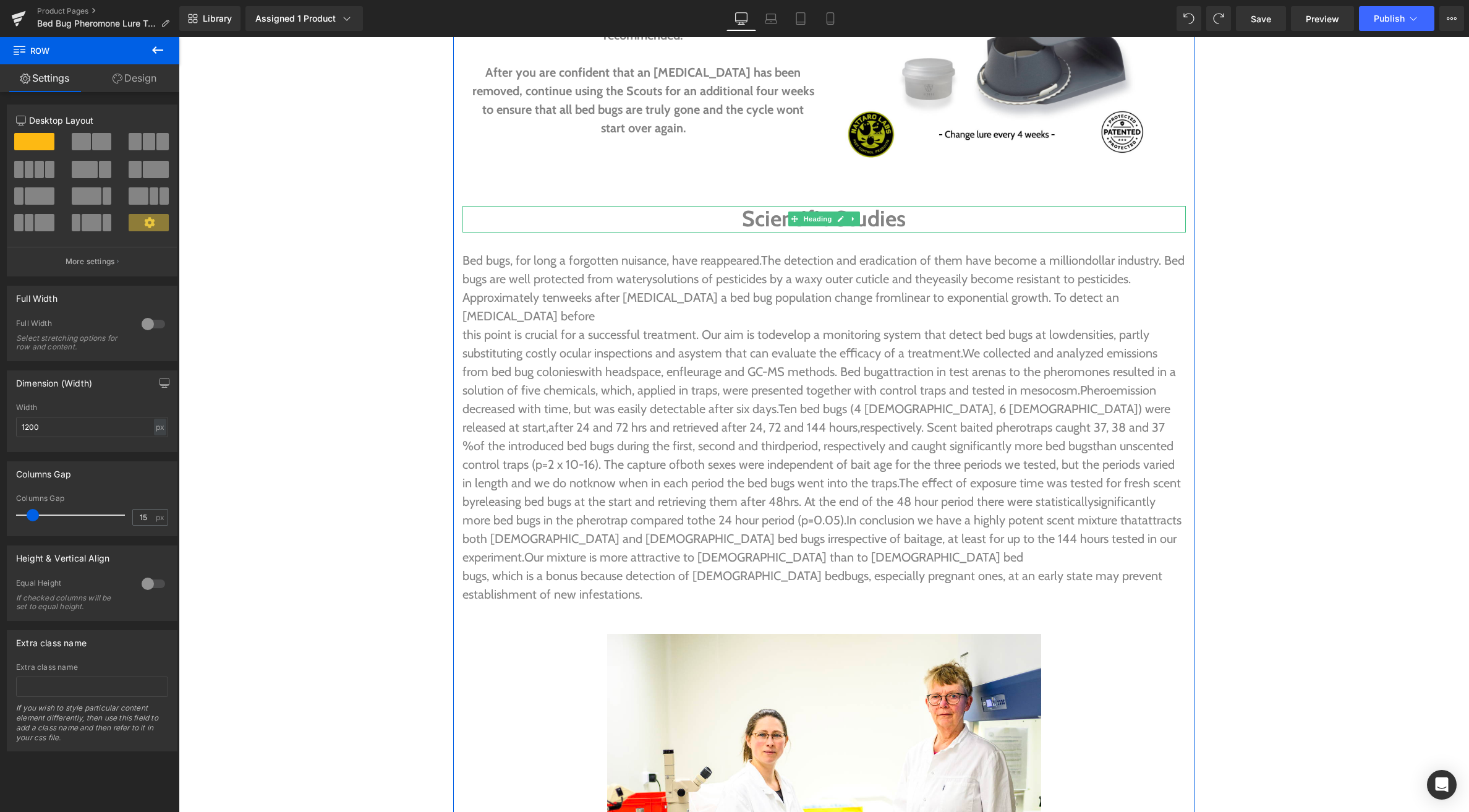
click at [912, 206] on h1 "Scientific Studies" at bounding box center [824, 219] width 723 height 26
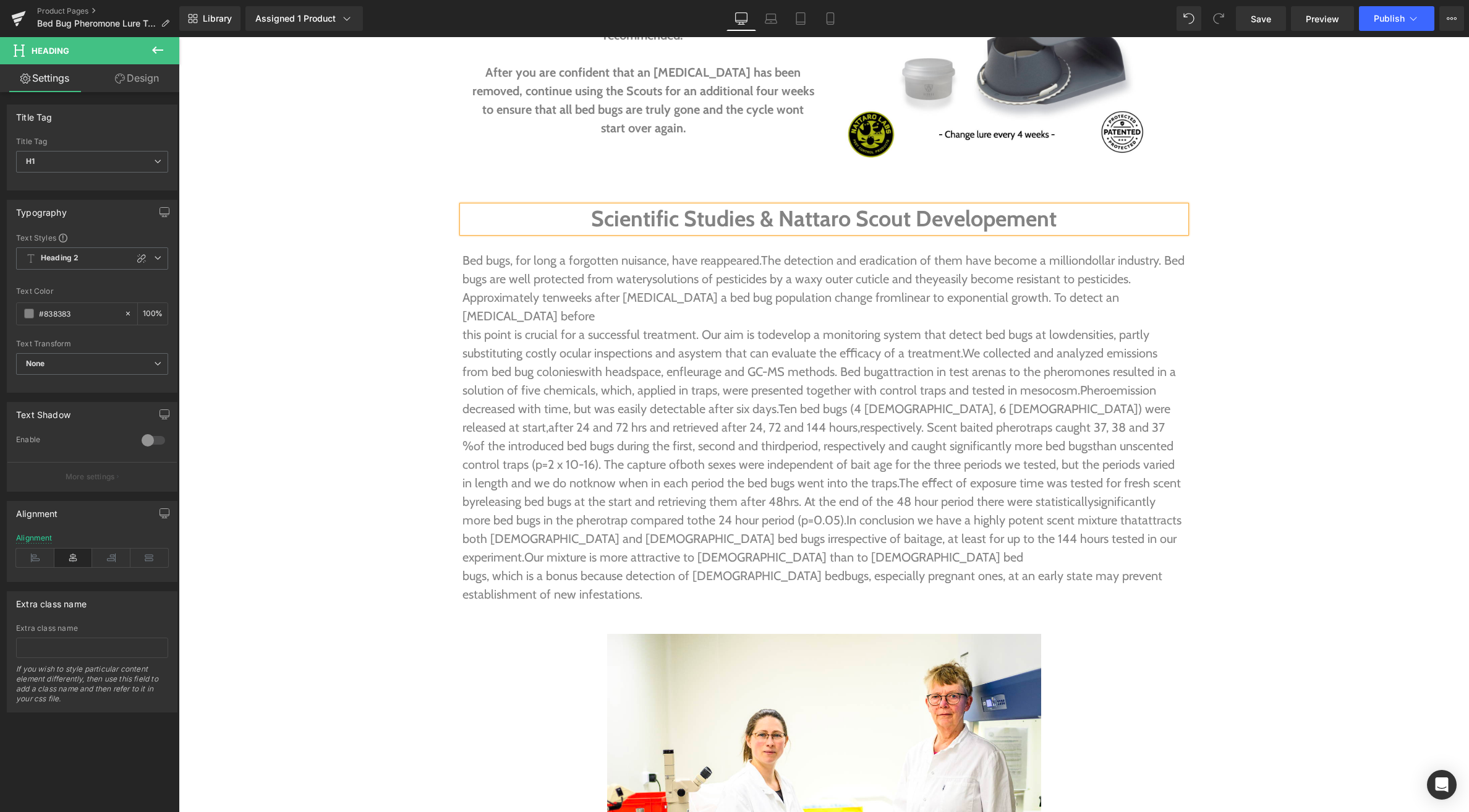
click at [1091, 290] on span "linear to exponential growth. To detect an [MEDICAL_DATA] before" at bounding box center [791, 307] width 657 height 33
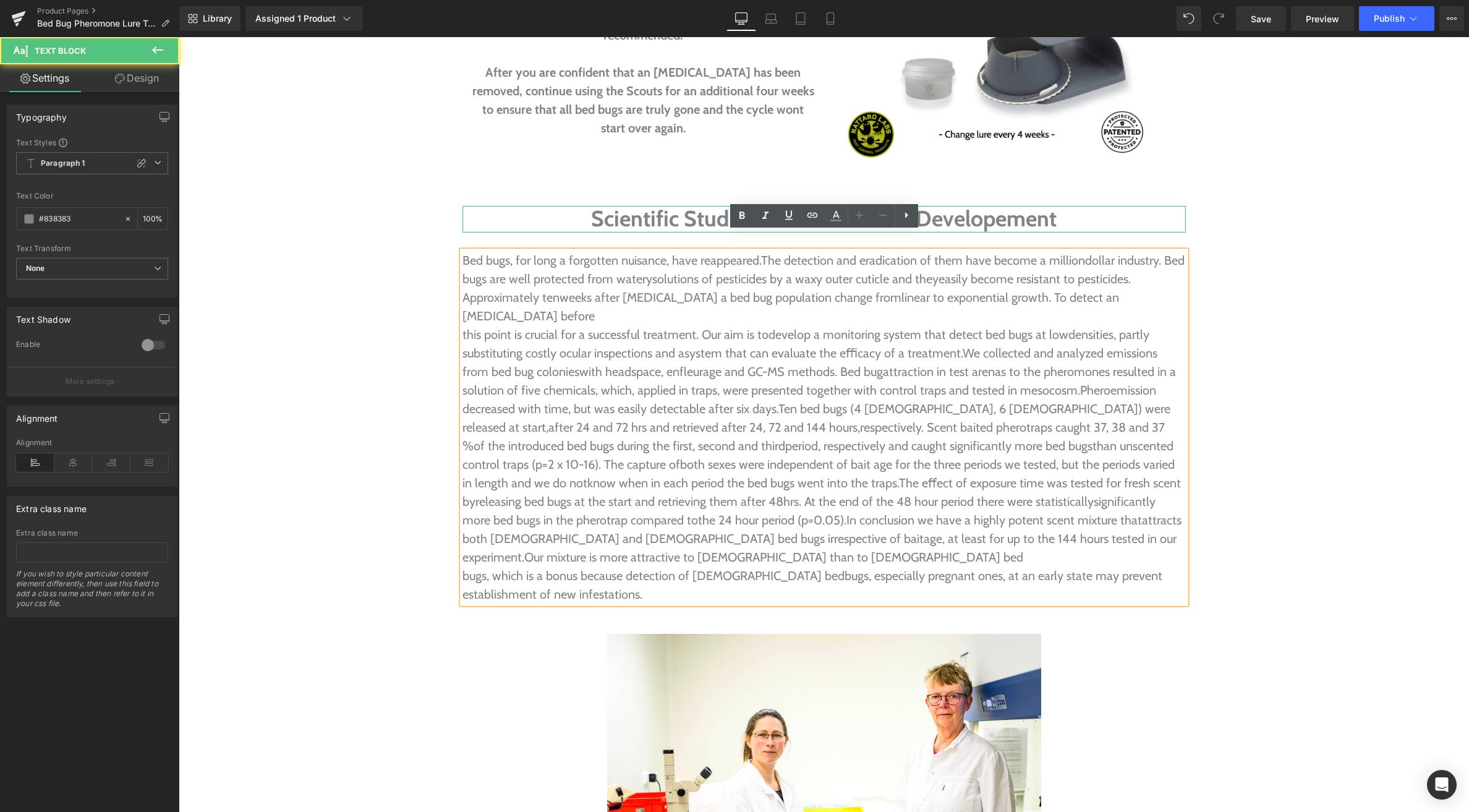
click at [1001, 206] on h1 "Scientific Studies & Nattaro Scout Developement" at bounding box center [824, 219] width 723 height 26
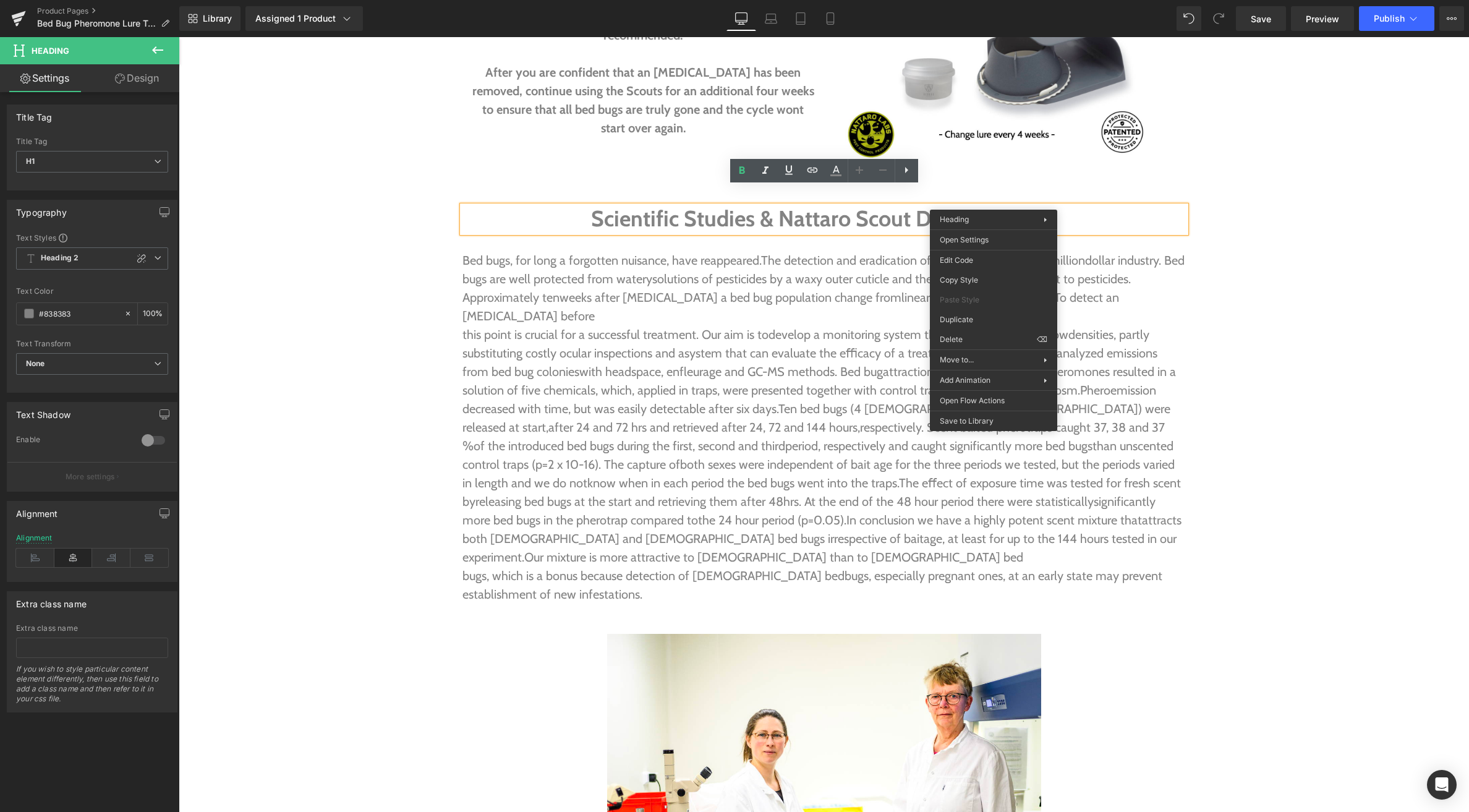
click at [1056, 206] on h1 "Scientific Studies & Nattaro Scout Developement" at bounding box center [824, 219] width 723 height 26
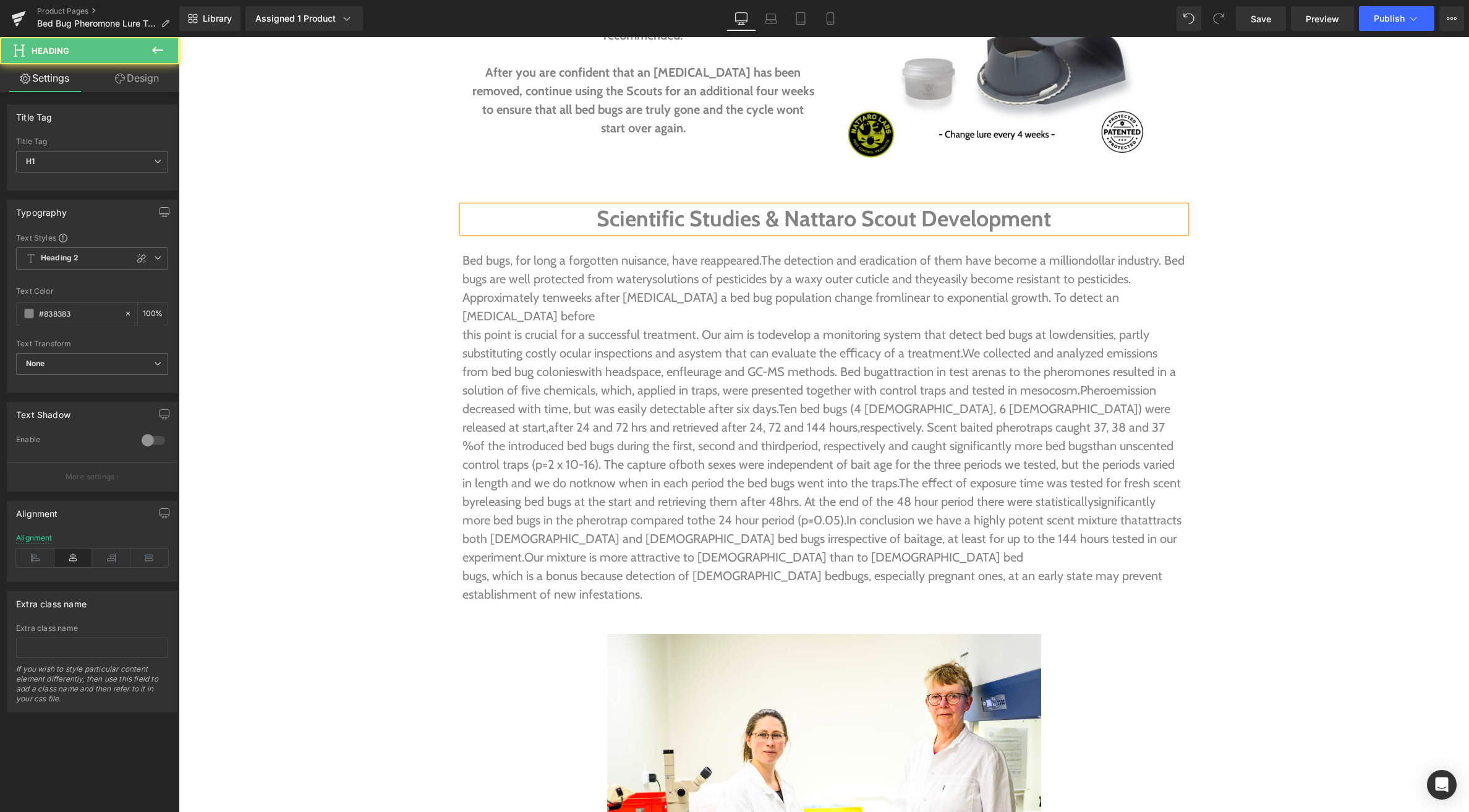
click at [919, 206] on h1 "Scientific Studies & Nattaro Scout Development" at bounding box center [824, 219] width 723 height 26
click at [915, 206] on h1 "Scientific Studies & Nattaro Scout Development" at bounding box center [824, 219] width 723 height 26
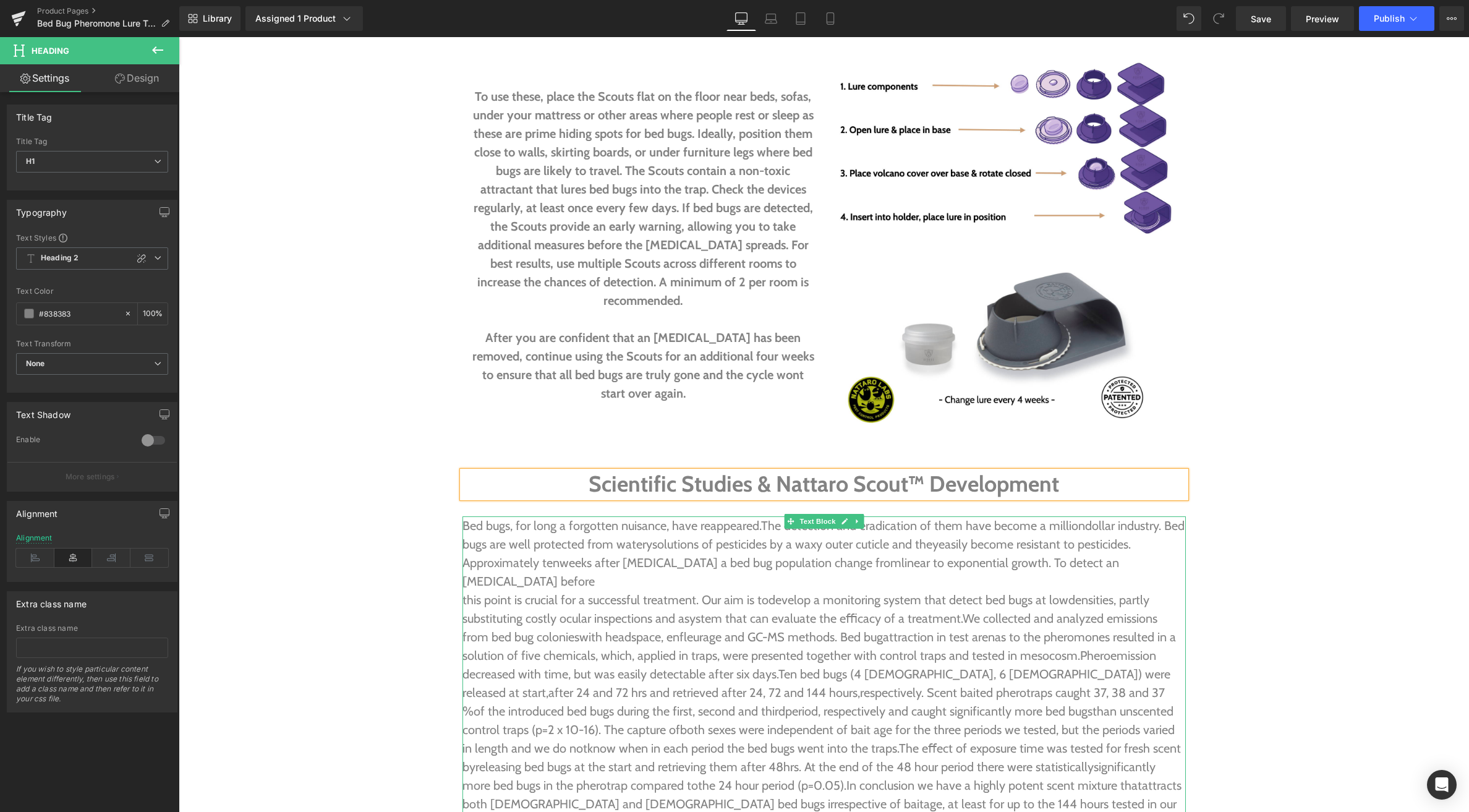
scroll to position [2734, 0]
drag, startPoint x: 652, startPoint y: 425, endPoint x: 813, endPoint y: 444, distance: 162.1
click at [179, 37] on div at bounding box center [179, 37] width 0 height 0
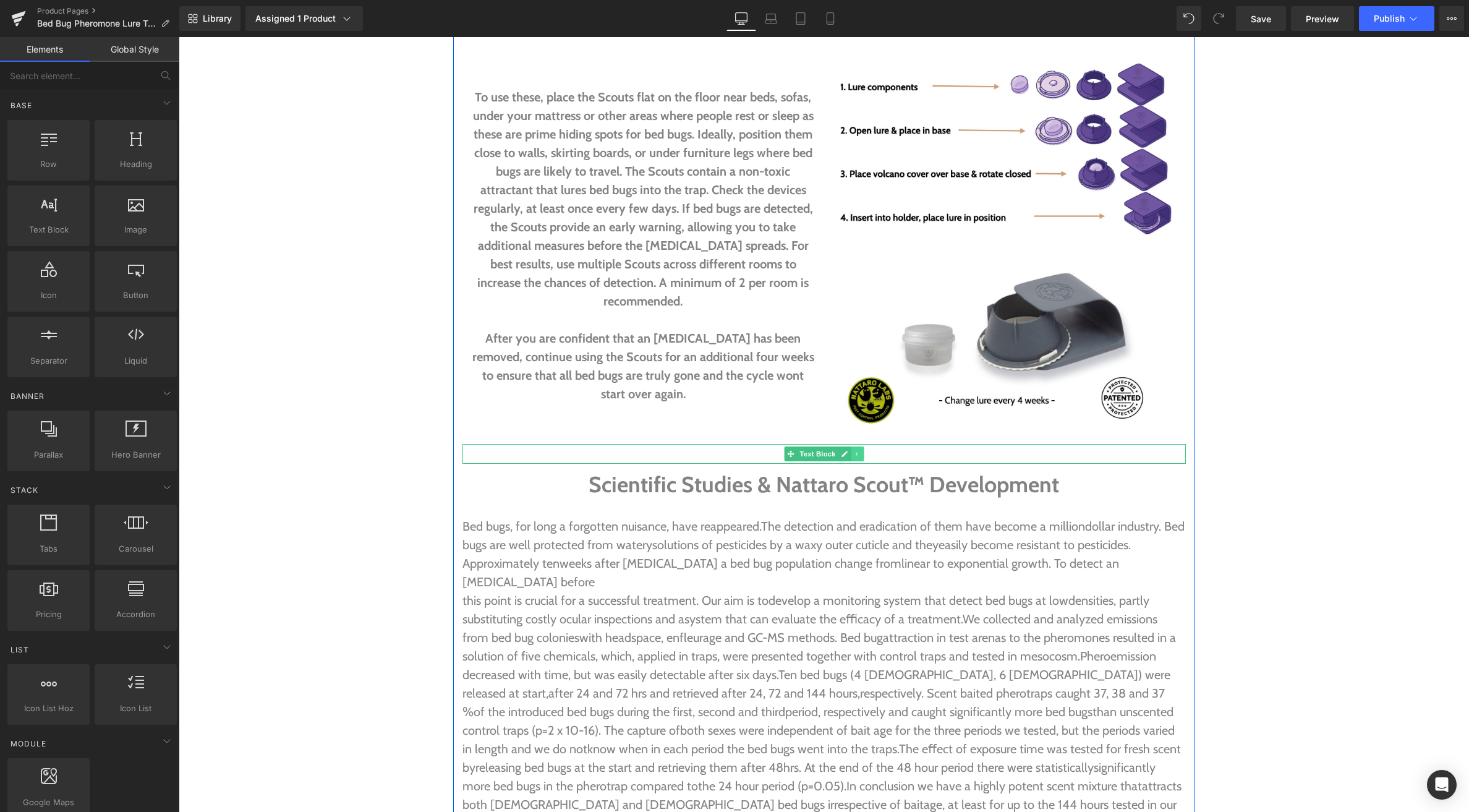
click at [861, 446] on link at bounding box center [857, 453] width 13 height 15
click at [864, 450] on icon at bounding box center [863, 454] width 7 height 8
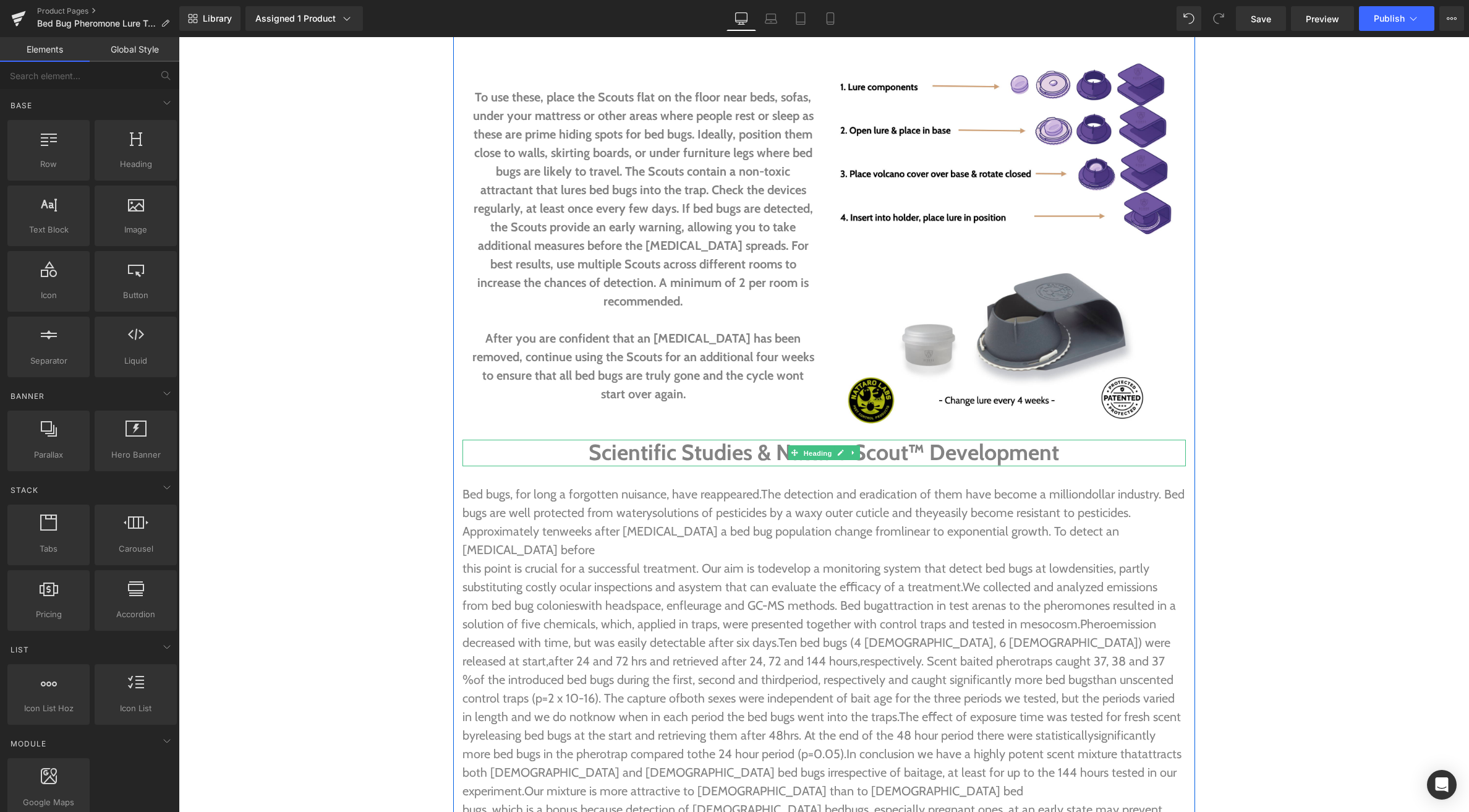
drag, startPoint x: 815, startPoint y: 435, endPoint x: 180, endPoint y: 117, distance: 710.2
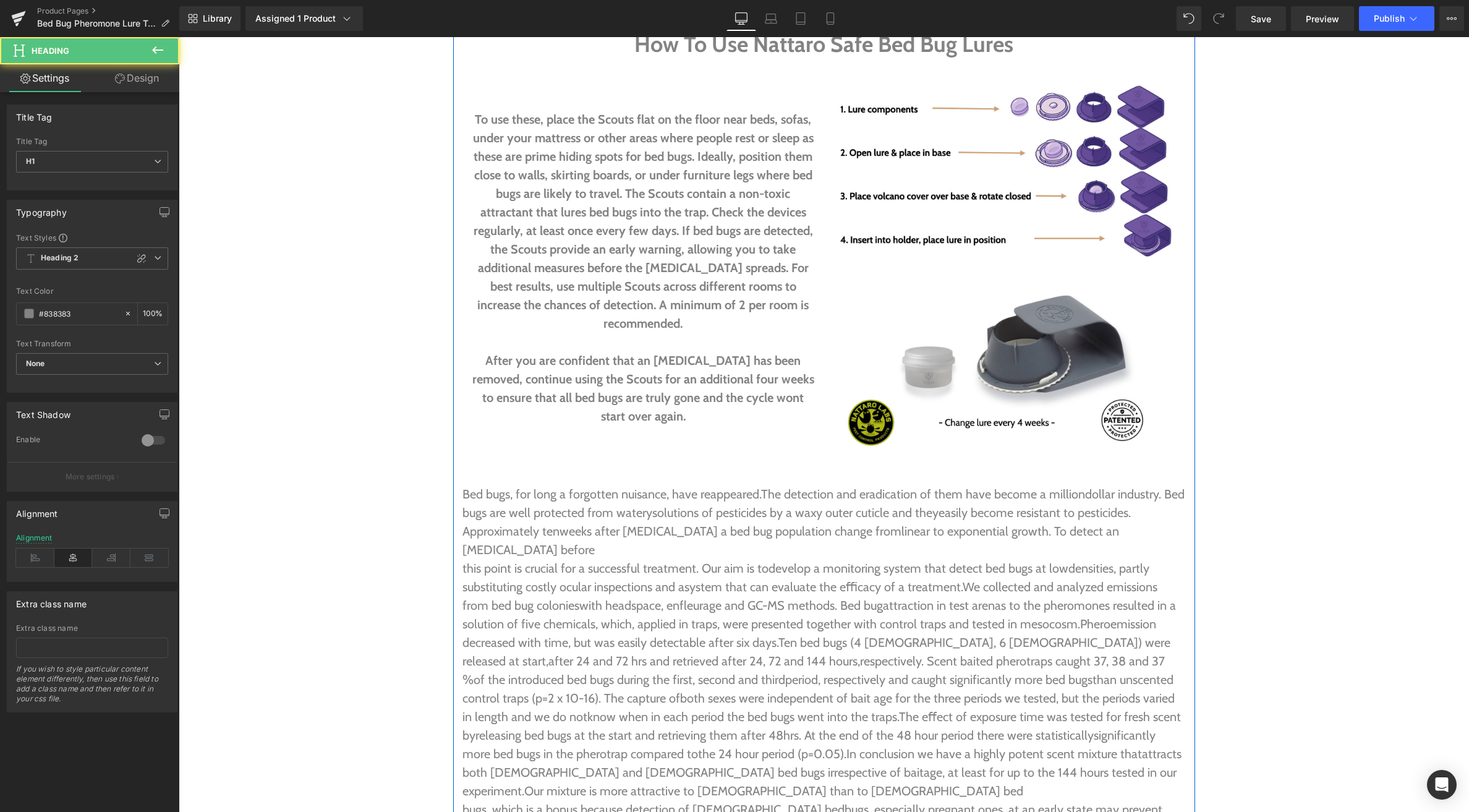
scroll to position [2757, 0]
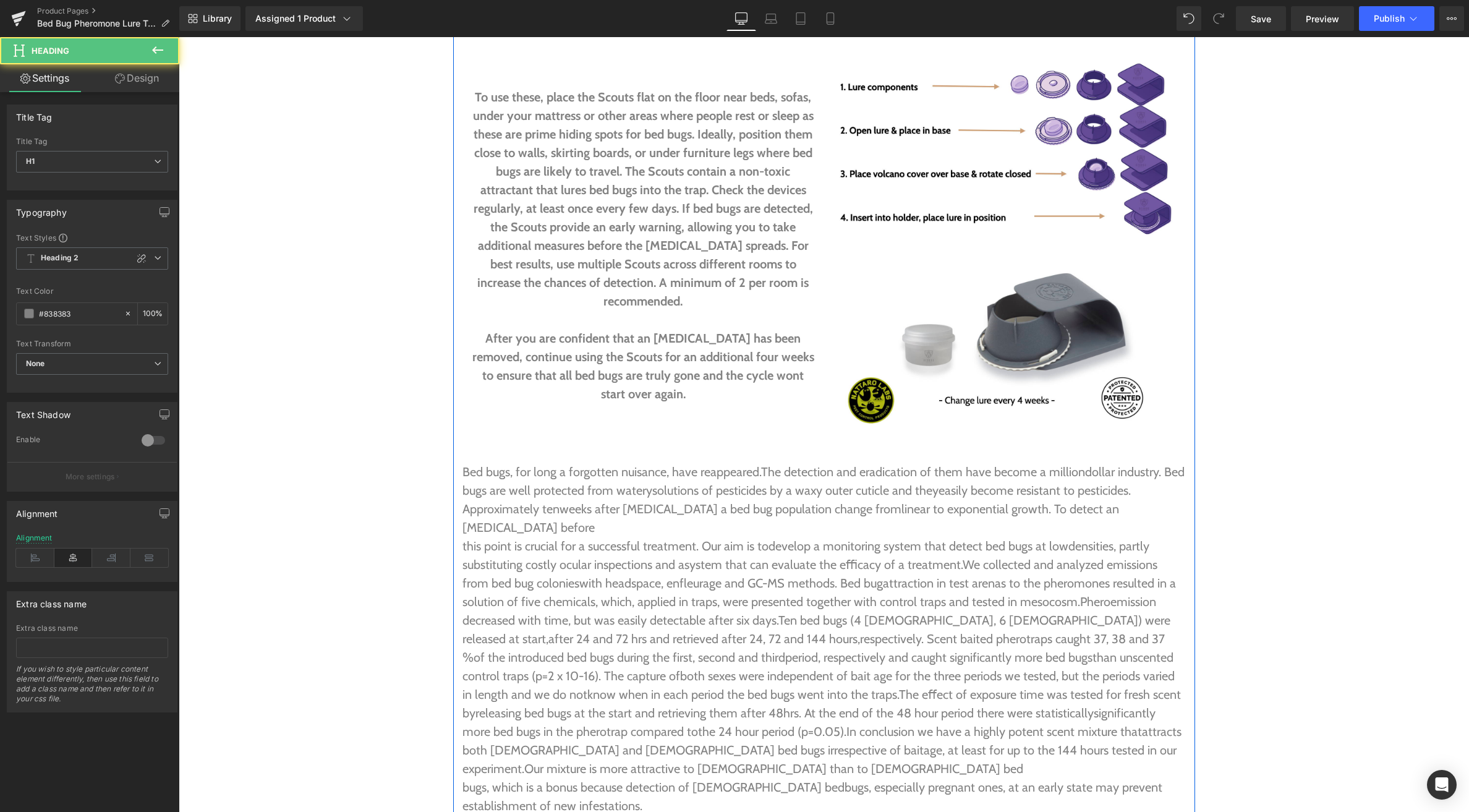
click at [129, 82] on link "Design" at bounding box center [136, 79] width 90 height 28
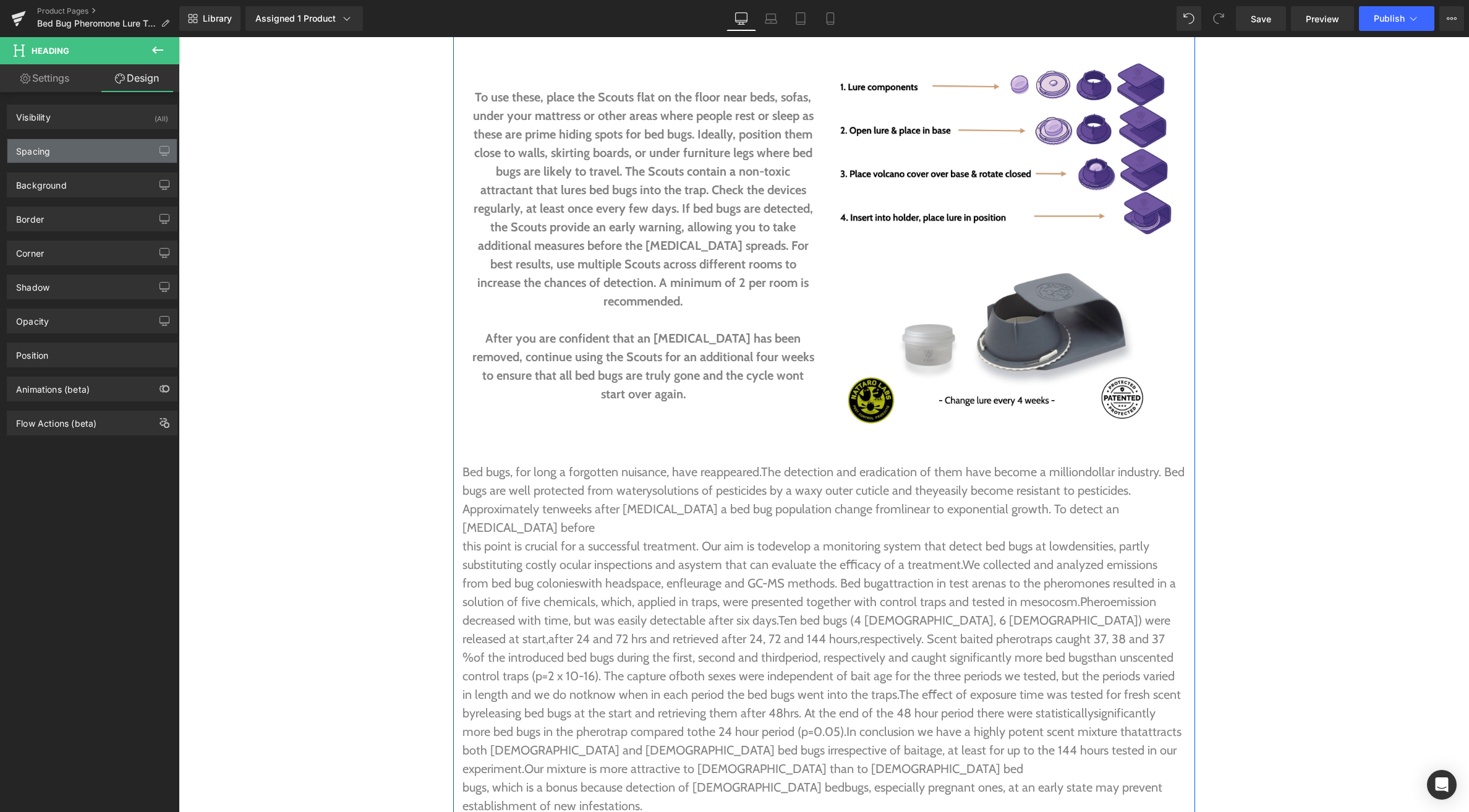
click at [89, 153] on div "Spacing" at bounding box center [93, 151] width 170 height 23
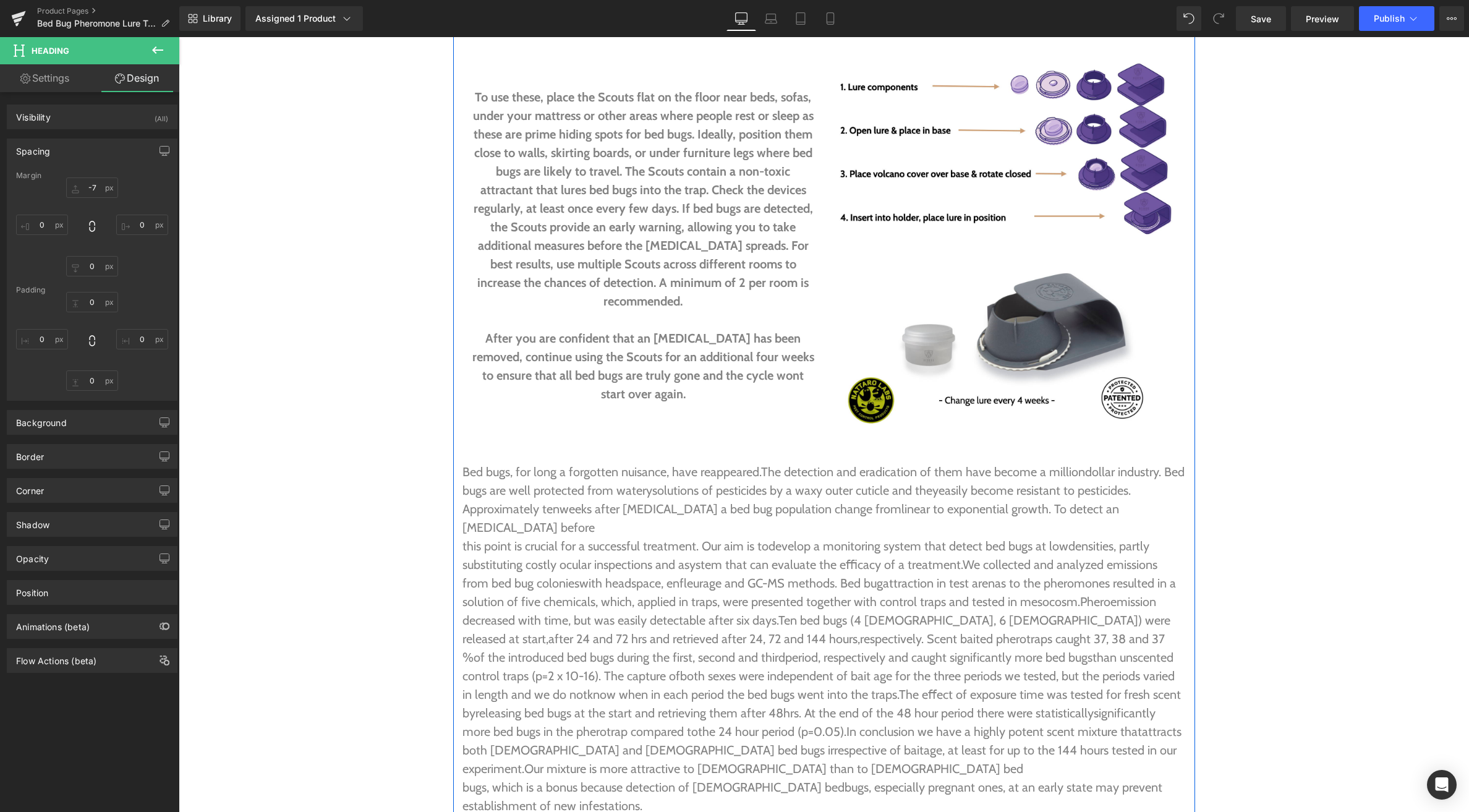
type input "-7"
type input "0"
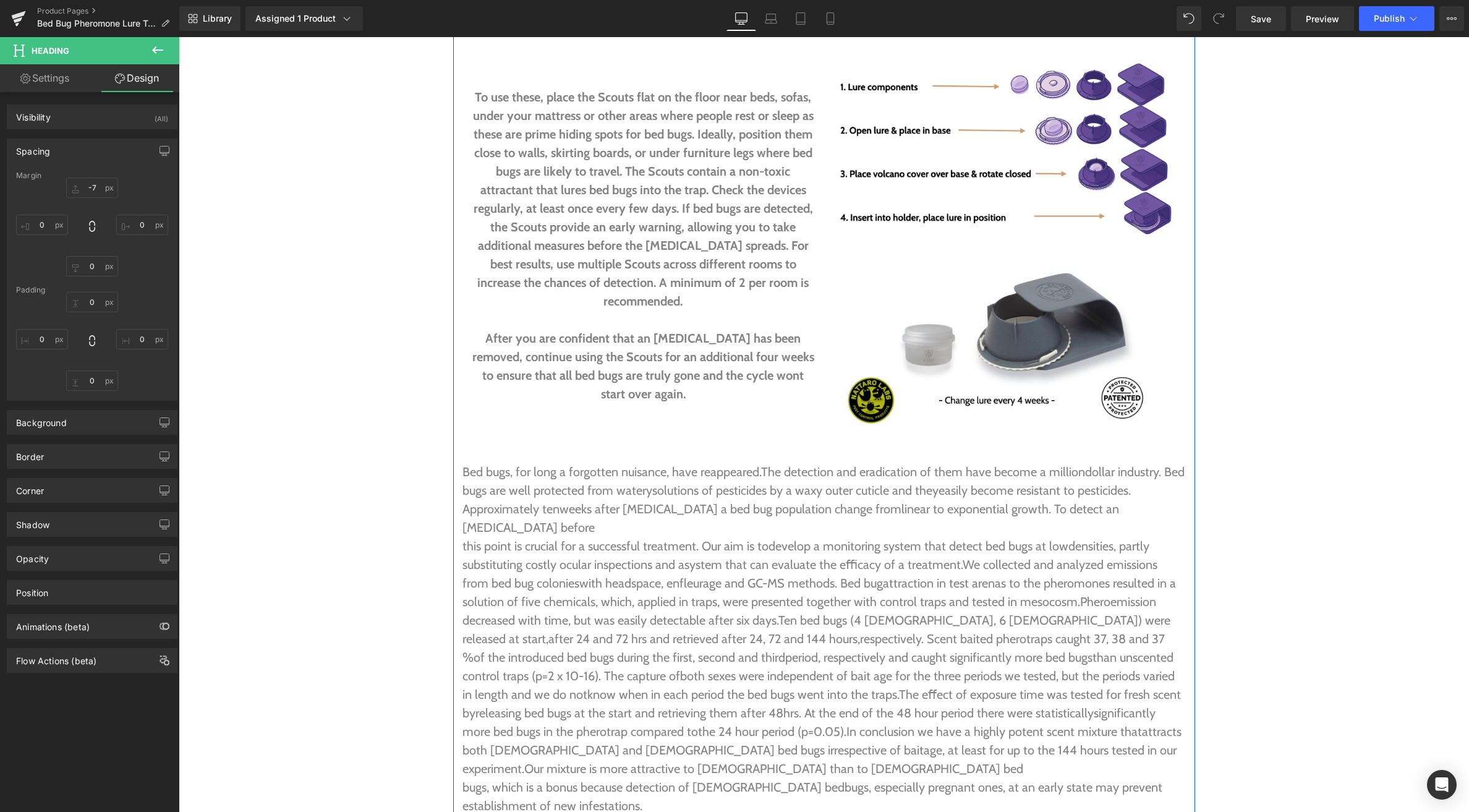
type input "0"
drag, startPoint x: 81, startPoint y: 191, endPoint x: 82, endPoint y: 179, distance: 12.0
click at [82, 179] on input "-7" at bounding box center [92, 188] width 52 height 20
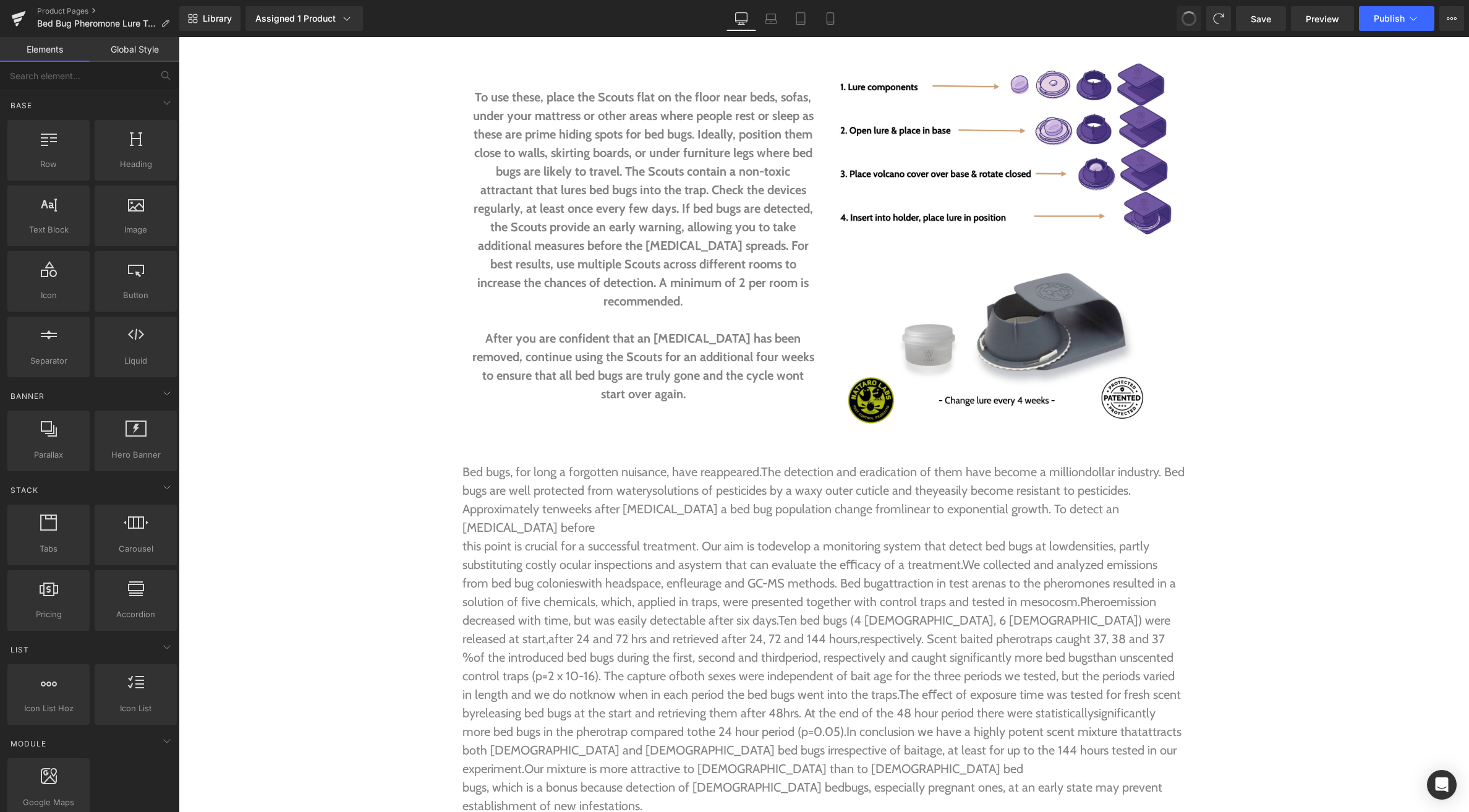
scroll to position [2734, 0]
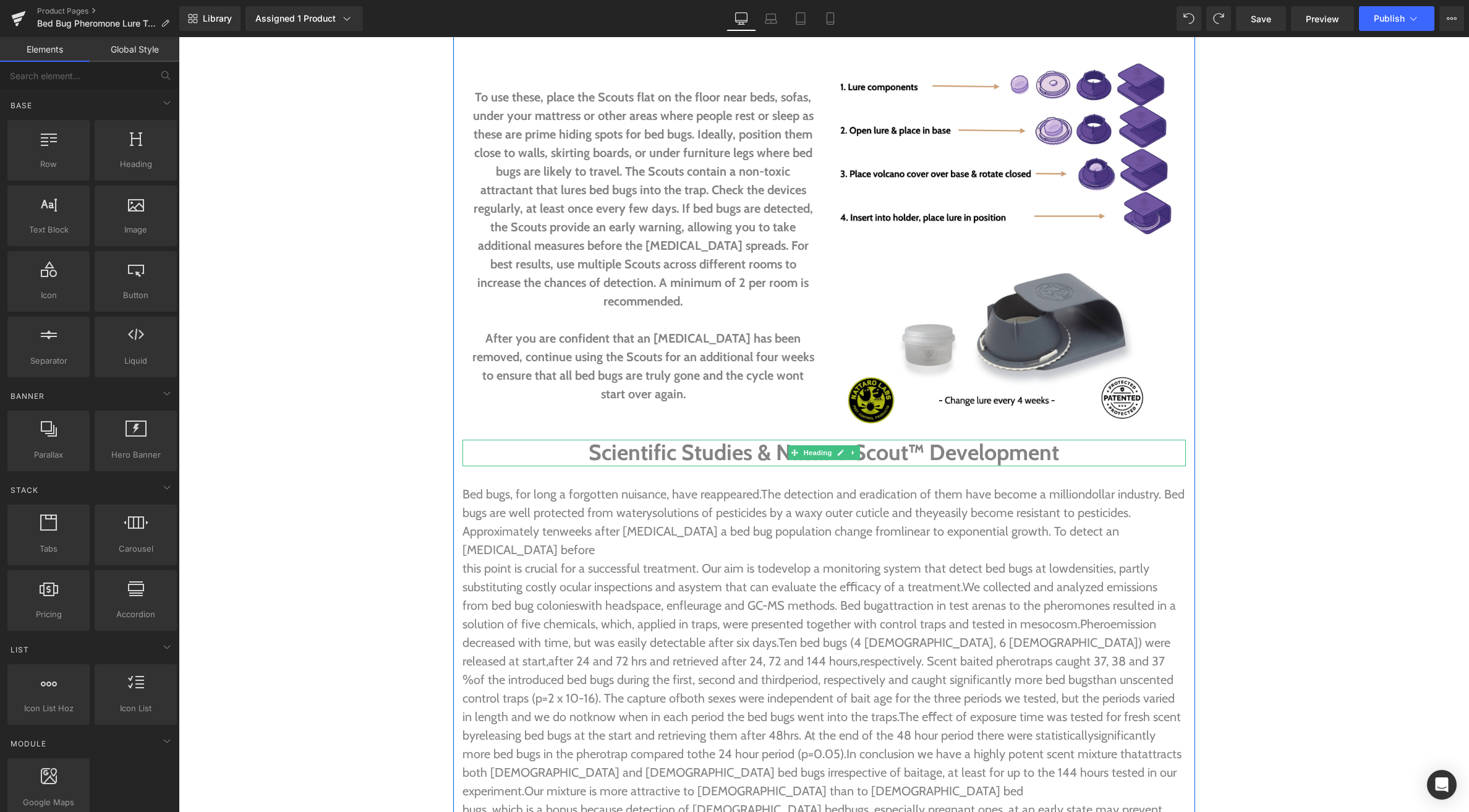
drag, startPoint x: 817, startPoint y: 435, endPoint x: 347, endPoint y: 255, distance: 503.3
click at [817, 445] on span "Heading" at bounding box center [817, 452] width 33 height 15
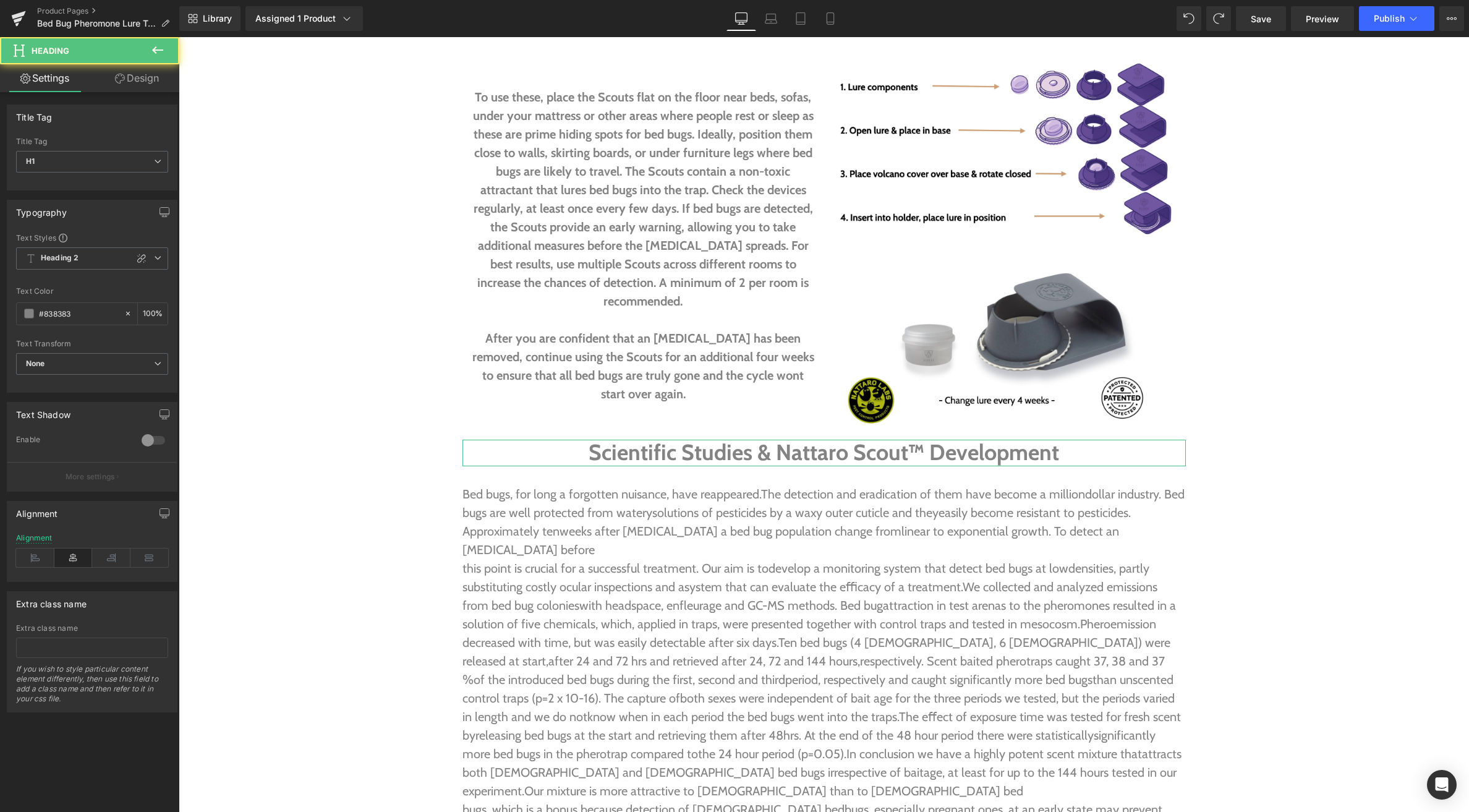
click at [136, 83] on link "Design" at bounding box center [136, 79] width 90 height 28
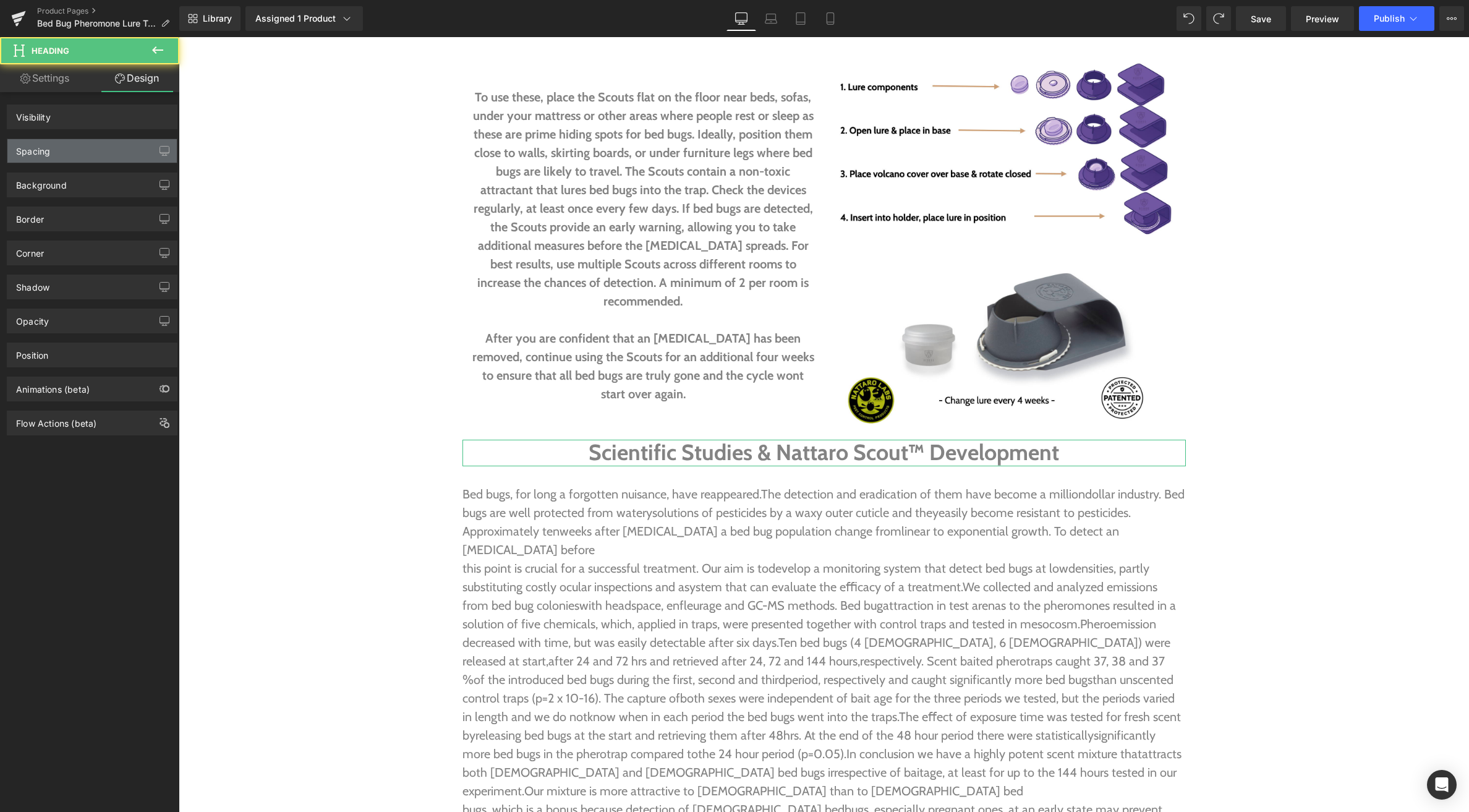
click at [73, 144] on div "Spacing" at bounding box center [93, 151] width 170 height 23
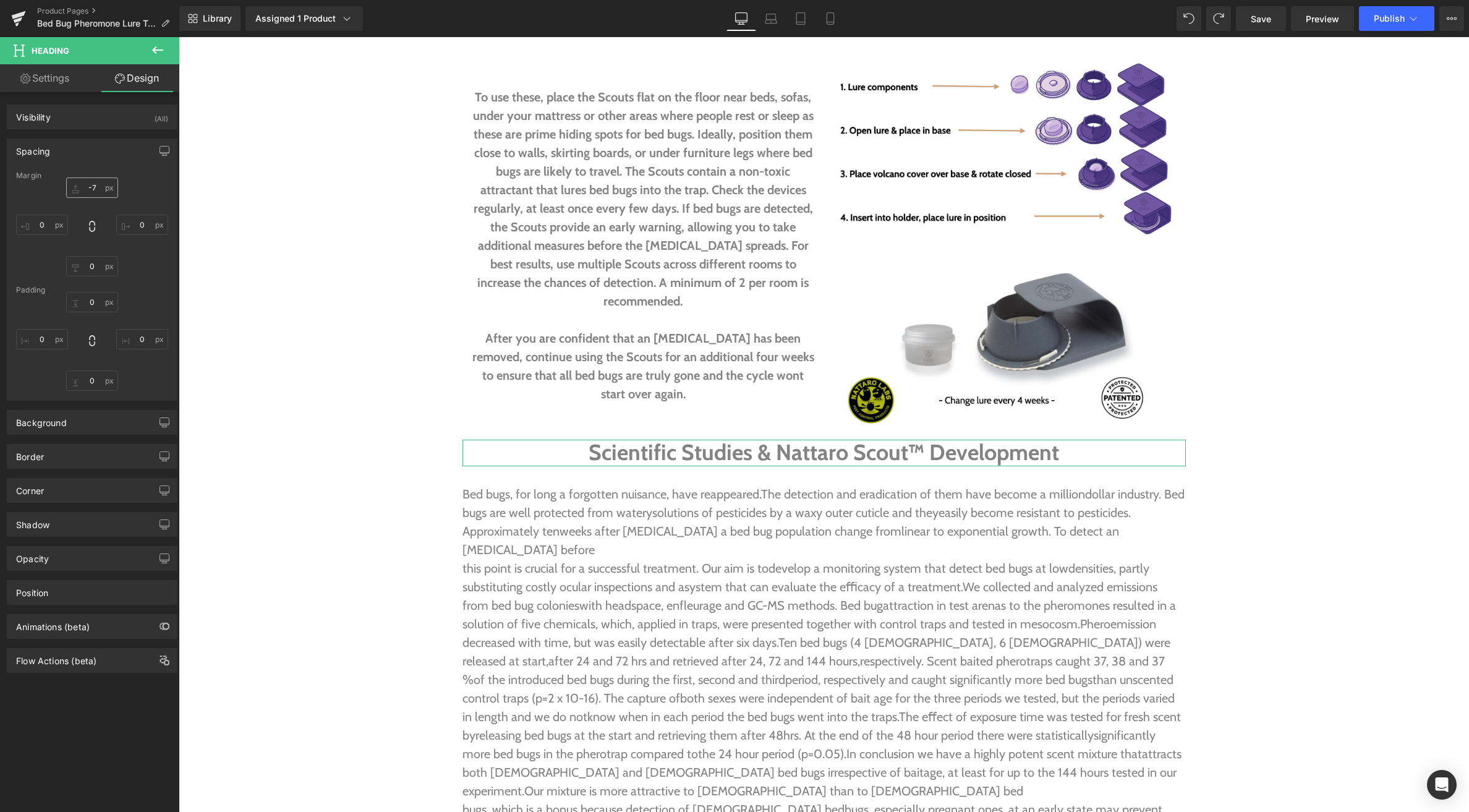
type input "-7"
type input "0"
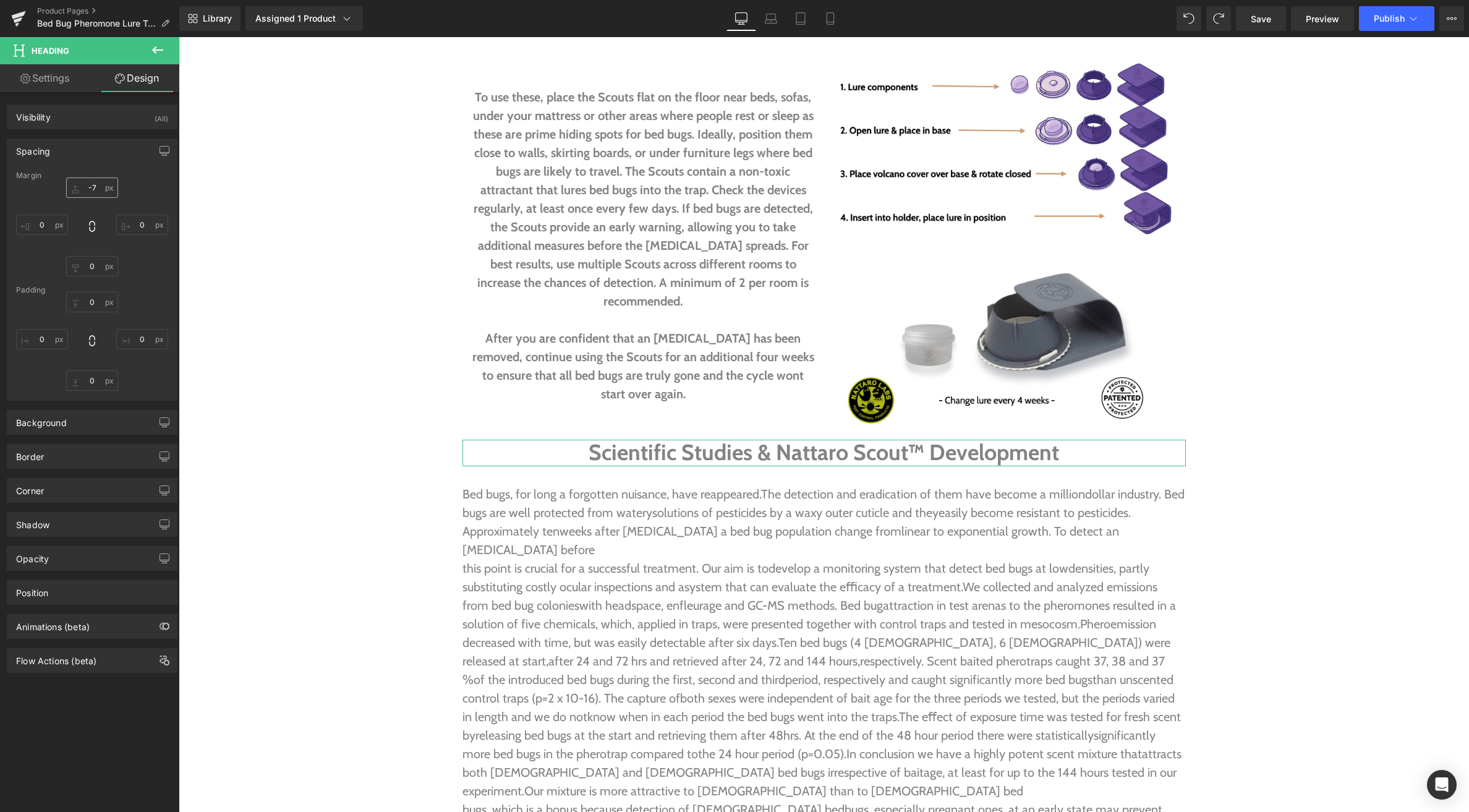
type input "0"
drag, startPoint x: 74, startPoint y: 185, endPoint x: 86, endPoint y: 138, distance: 48.5
click at [86, 139] on div "Spacing [GEOGRAPHIC_DATA] 68px 68 XS S M L XL Edit Value 0px 0 0px 0 0px 0 [GEO…" at bounding box center [92, 269] width 170 height 262
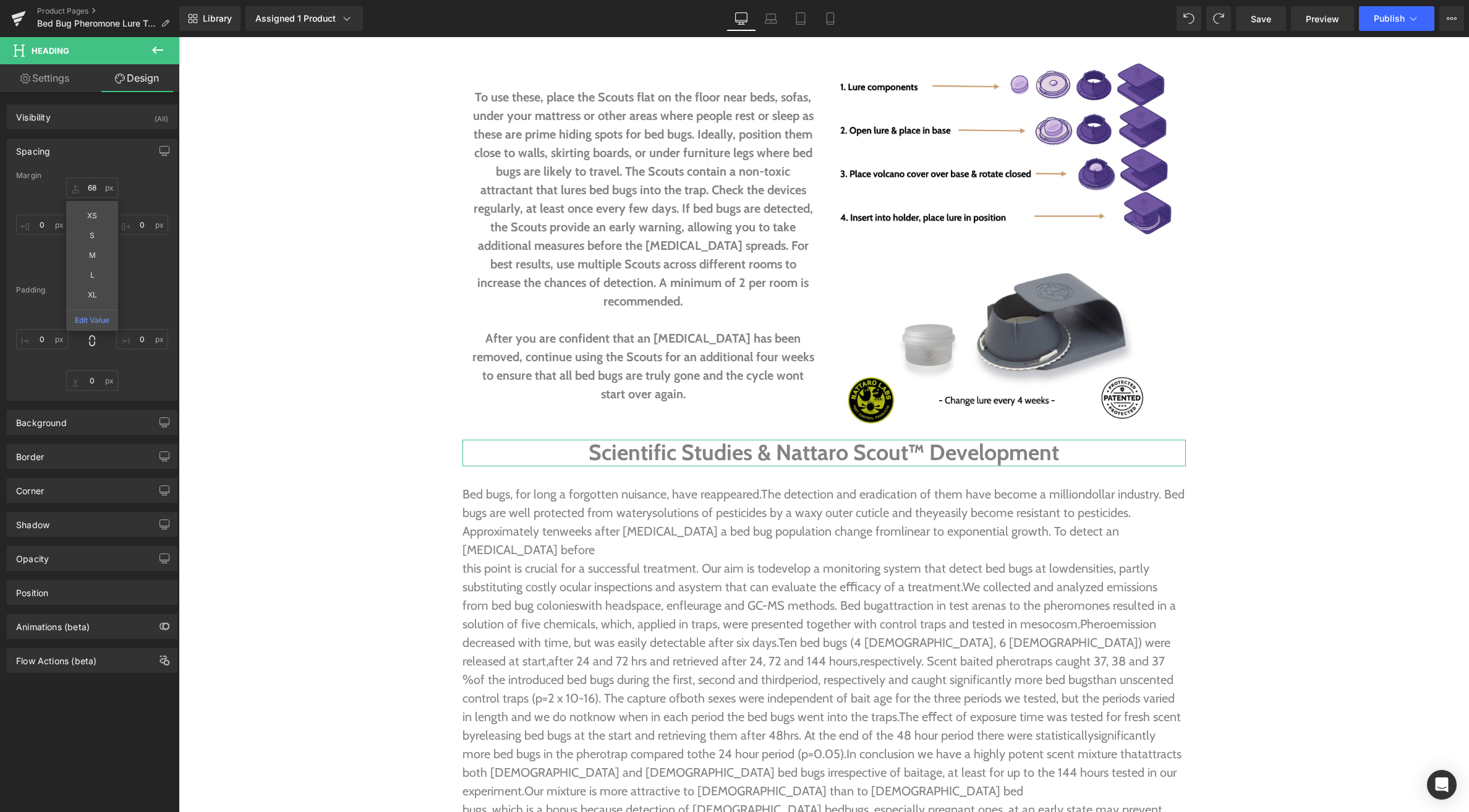
type input "68"
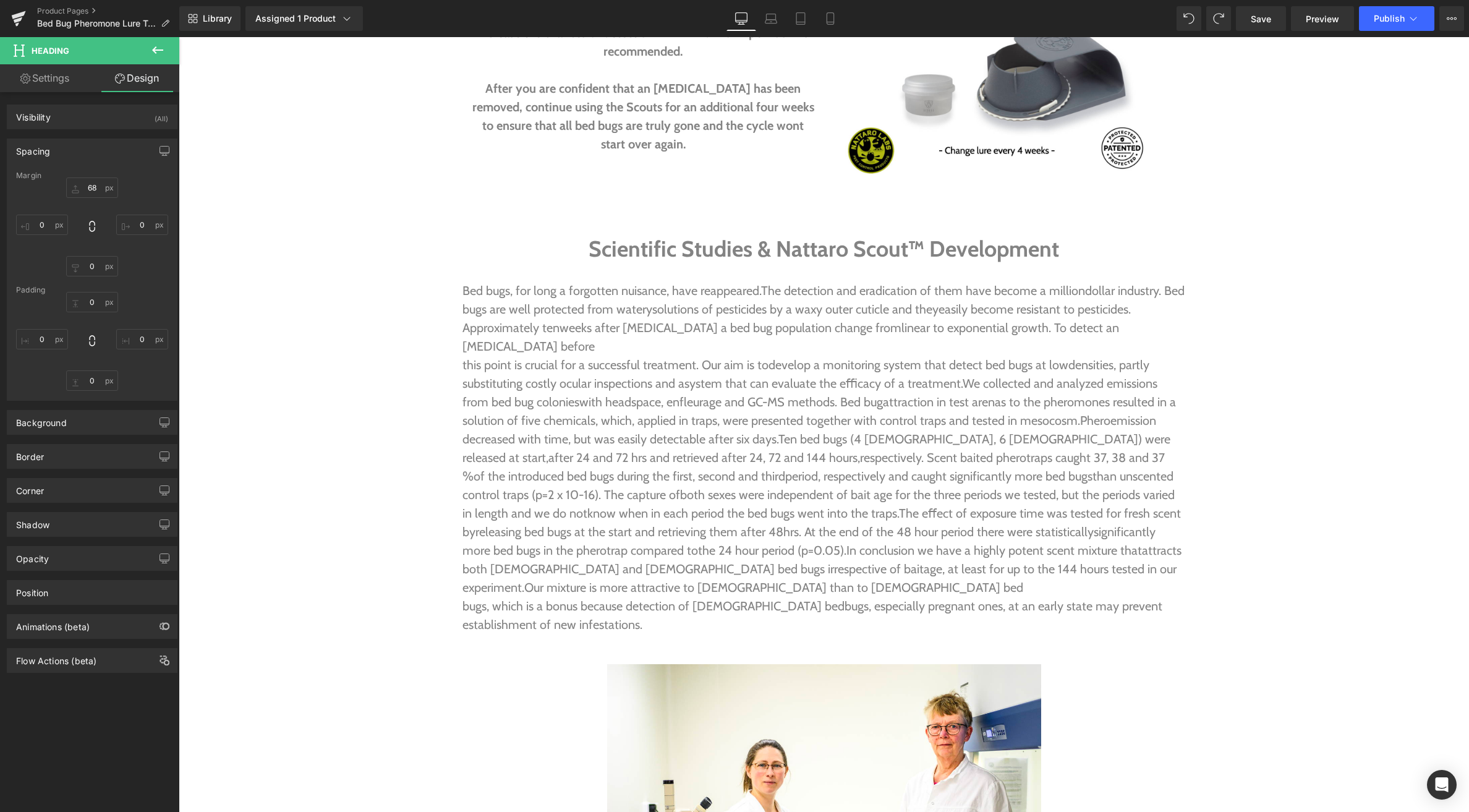
scroll to position [2970, 0]
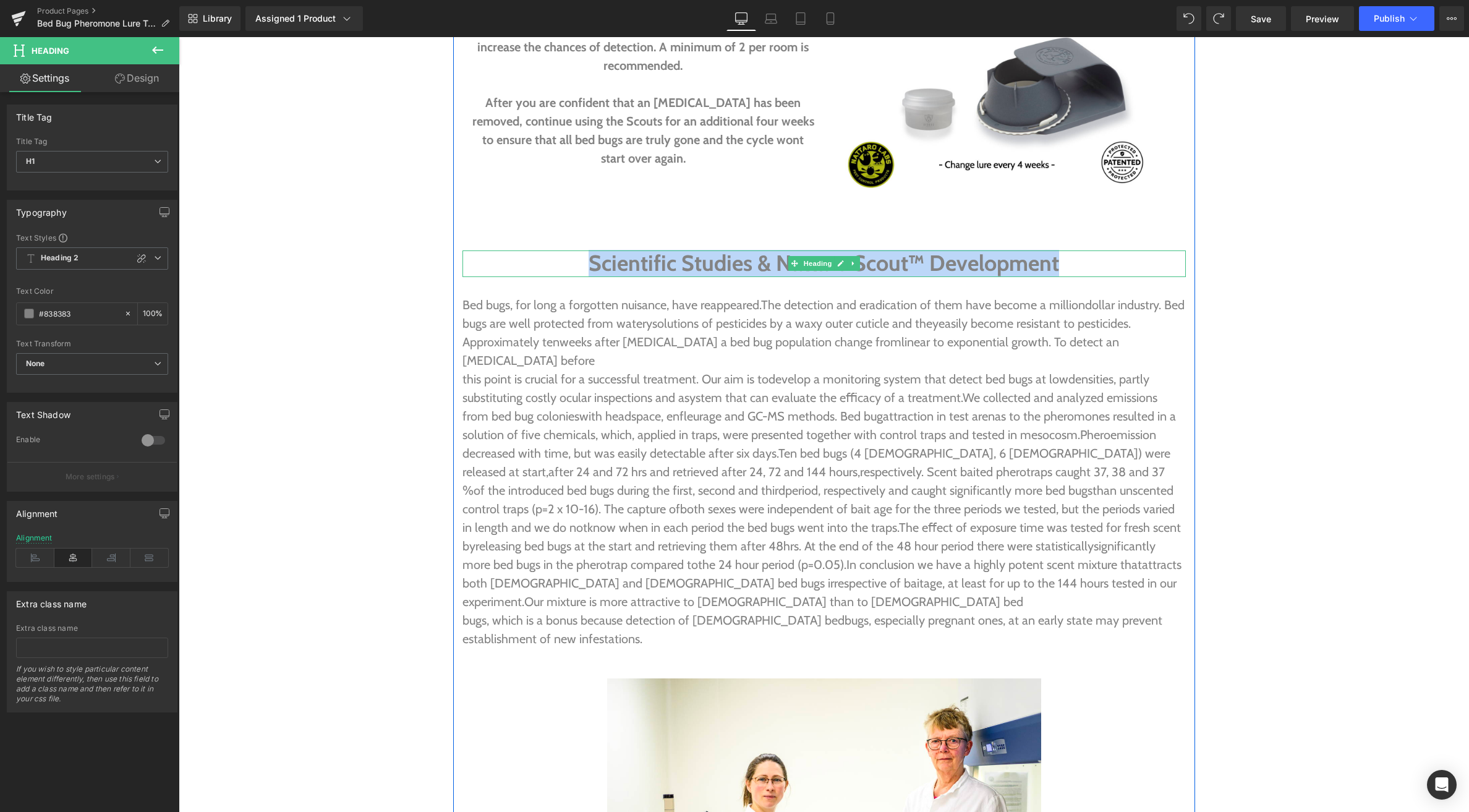
drag, startPoint x: 662, startPoint y: 239, endPoint x: 593, endPoint y: 242, distance: 69.1
click at [594, 251] on h1 "Scientific Studies & Nattaro Scout™ Development" at bounding box center [824, 264] width 723 height 26
copy h1 "Scientific Studies & Nattaro Scout™ Development"
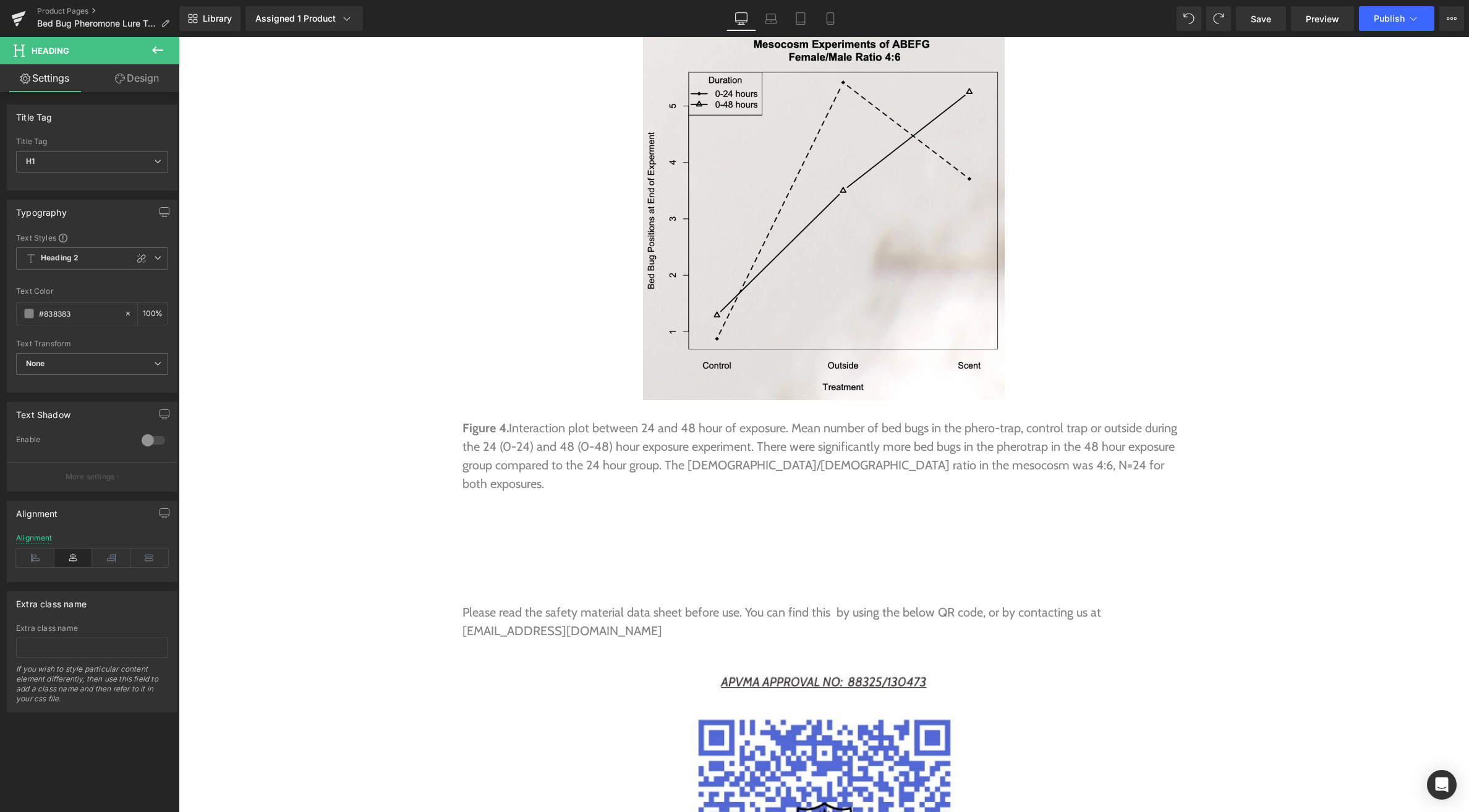
scroll to position [5898, 0]
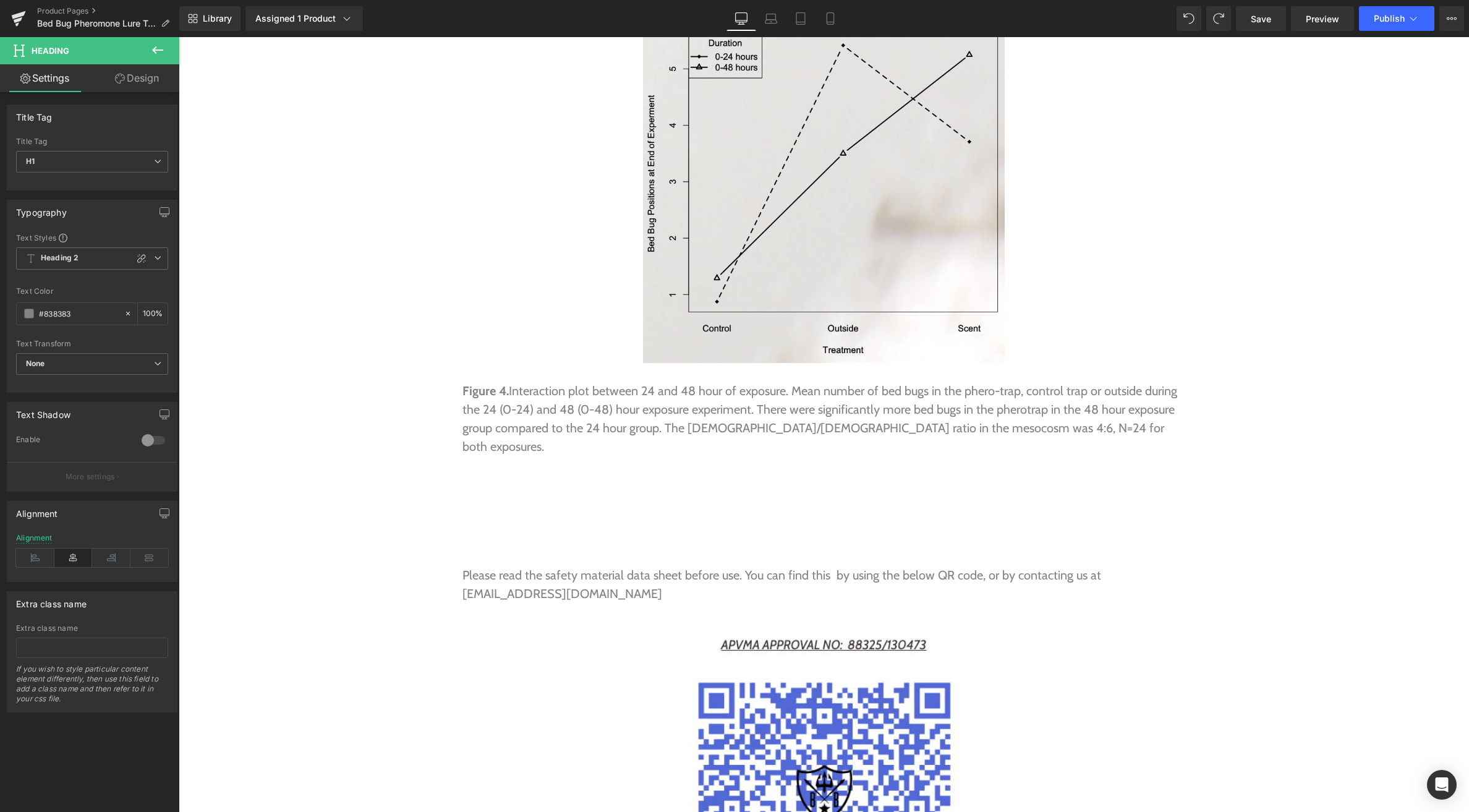
click at [157, 48] on icon at bounding box center [157, 50] width 15 height 15
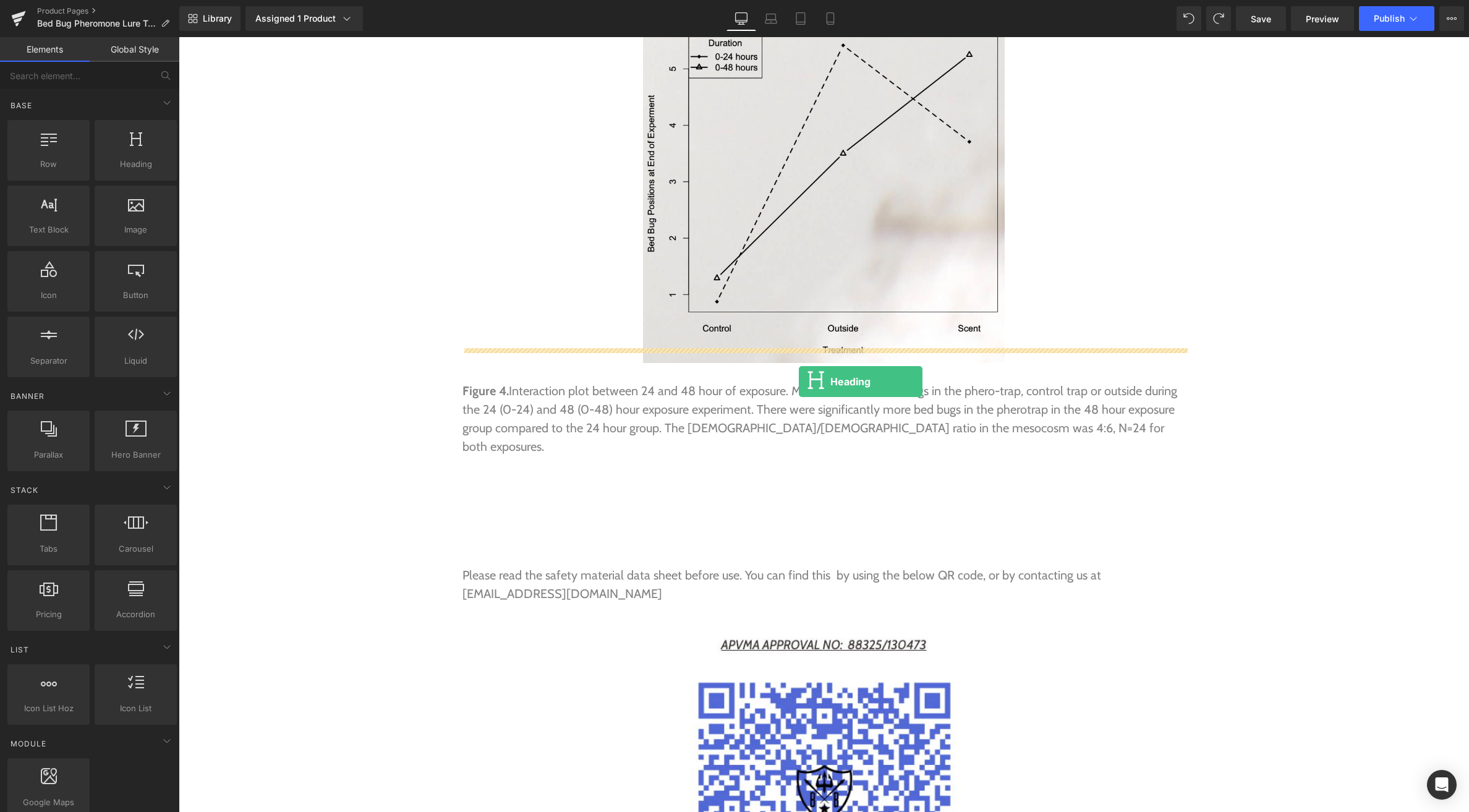
drag, startPoint x: 296, startPoint y: 188, endPoint x: 799, endPoint y: 381, distance: 538.8
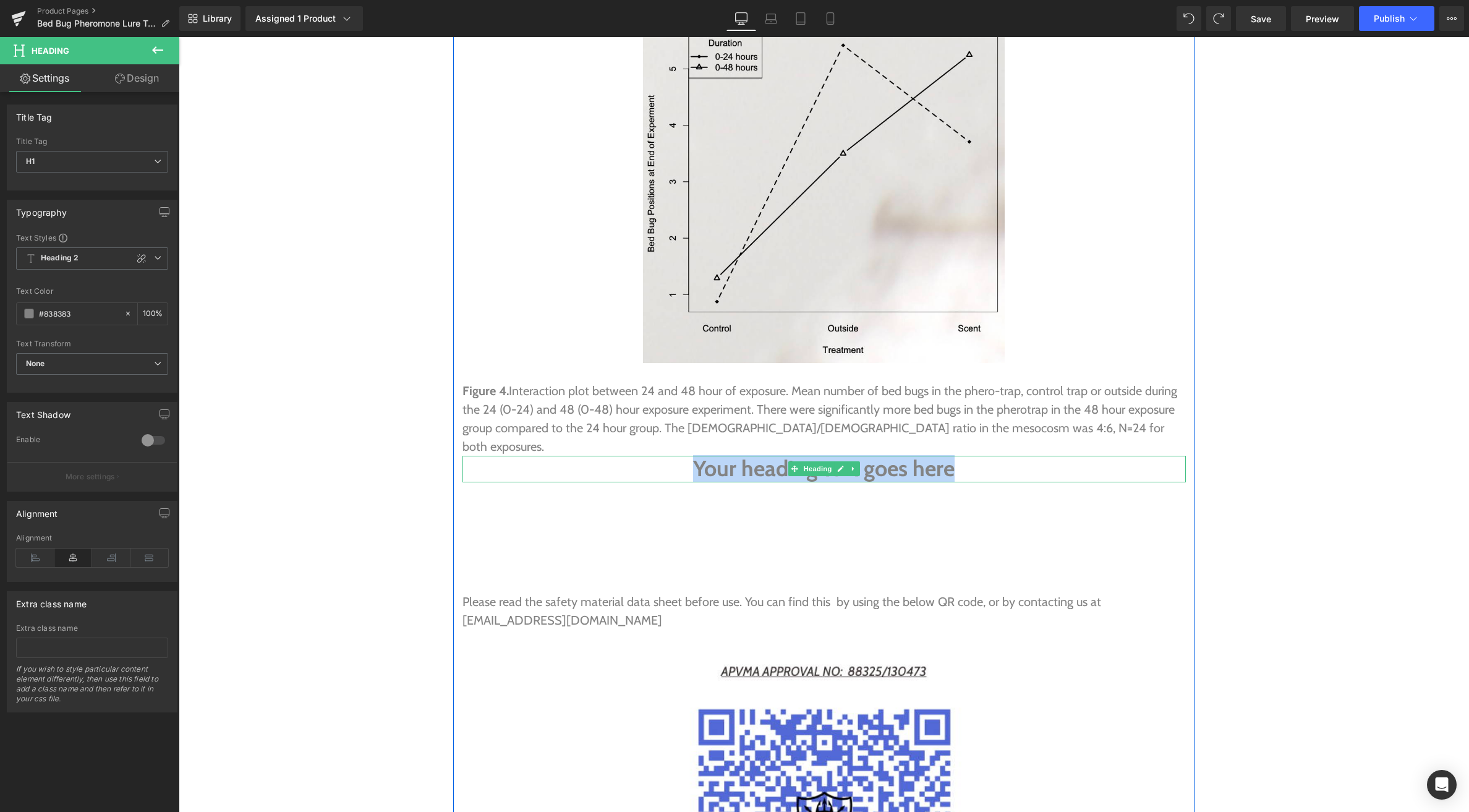
drag, startPoint x: 978, startPoint y: 364, endPoint x: 670, endPoint y: 368, distance: 308.0
click at [670, 455] on h1 "Your heading text goes here" at bounding box center [824, 469] width 723 height 26
paste div
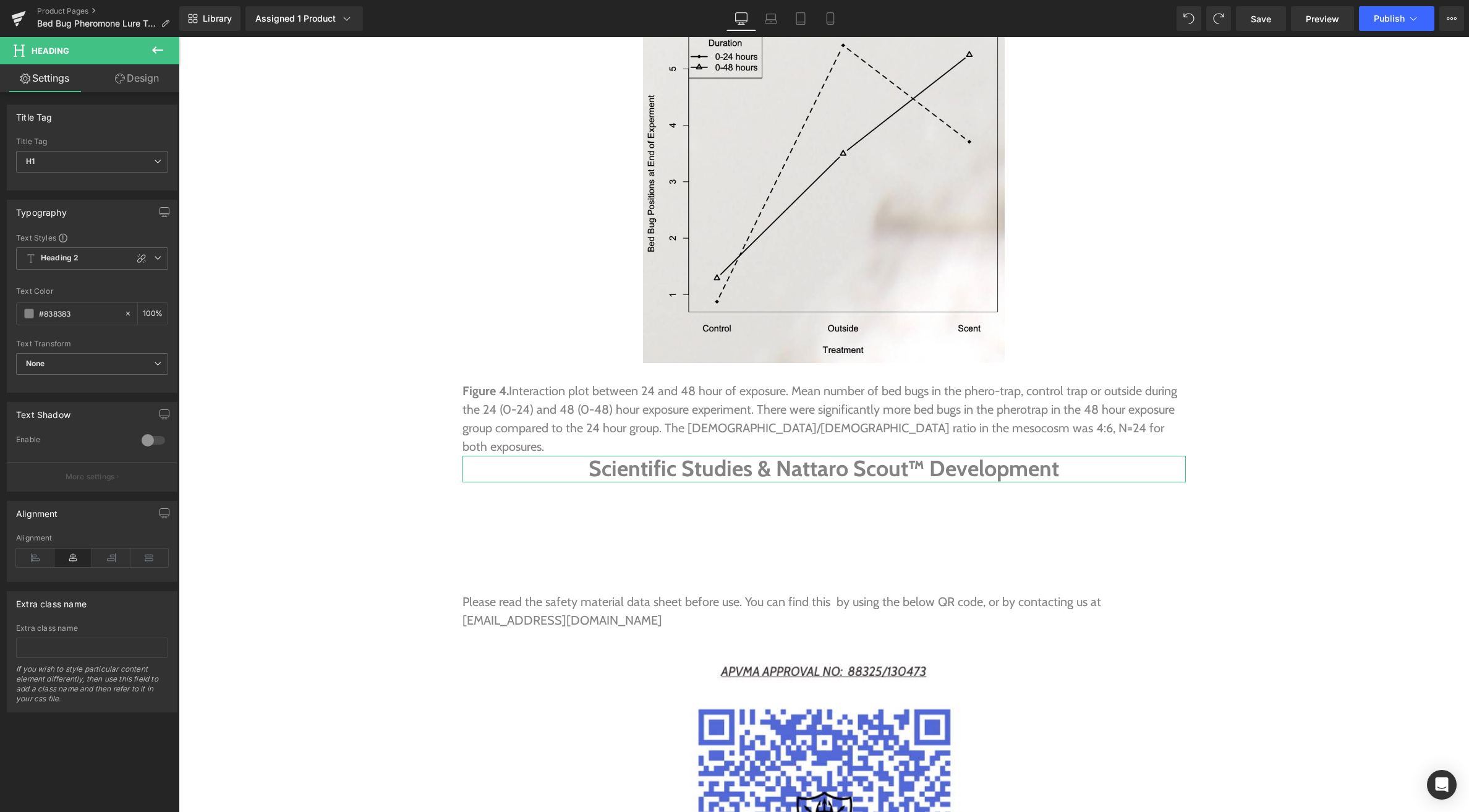
click at [135, 77] on link "Design" at bounding box center [136, 79] width 90 height 28
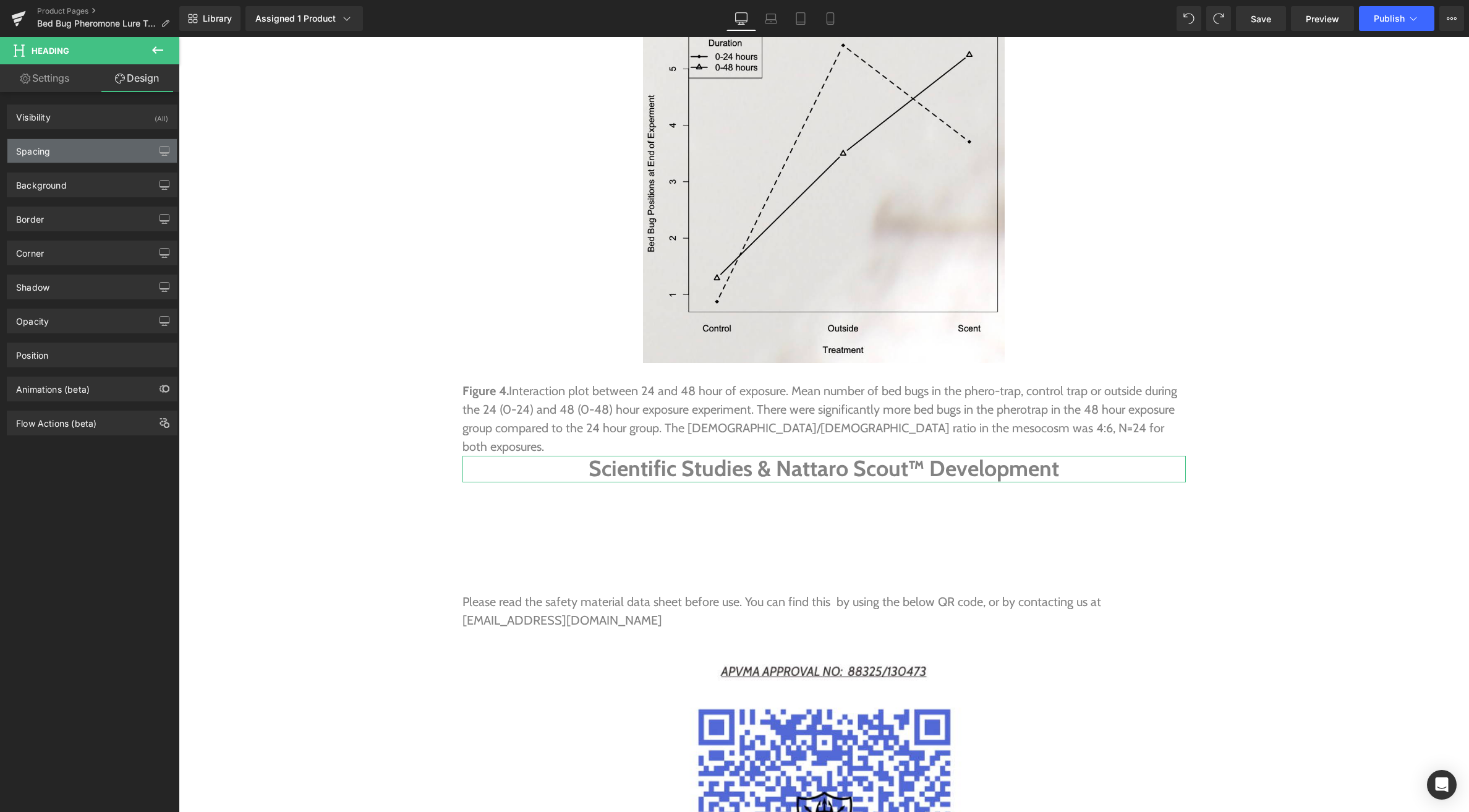
drag, startPoint x: 83, startPoint y: 145, endPoint x: 87, endPoint y: 156, distance: 11.7
click at [83, 145] on div "Spacing" at bounding box center [93, 151] width 170 height 23
type input "0"
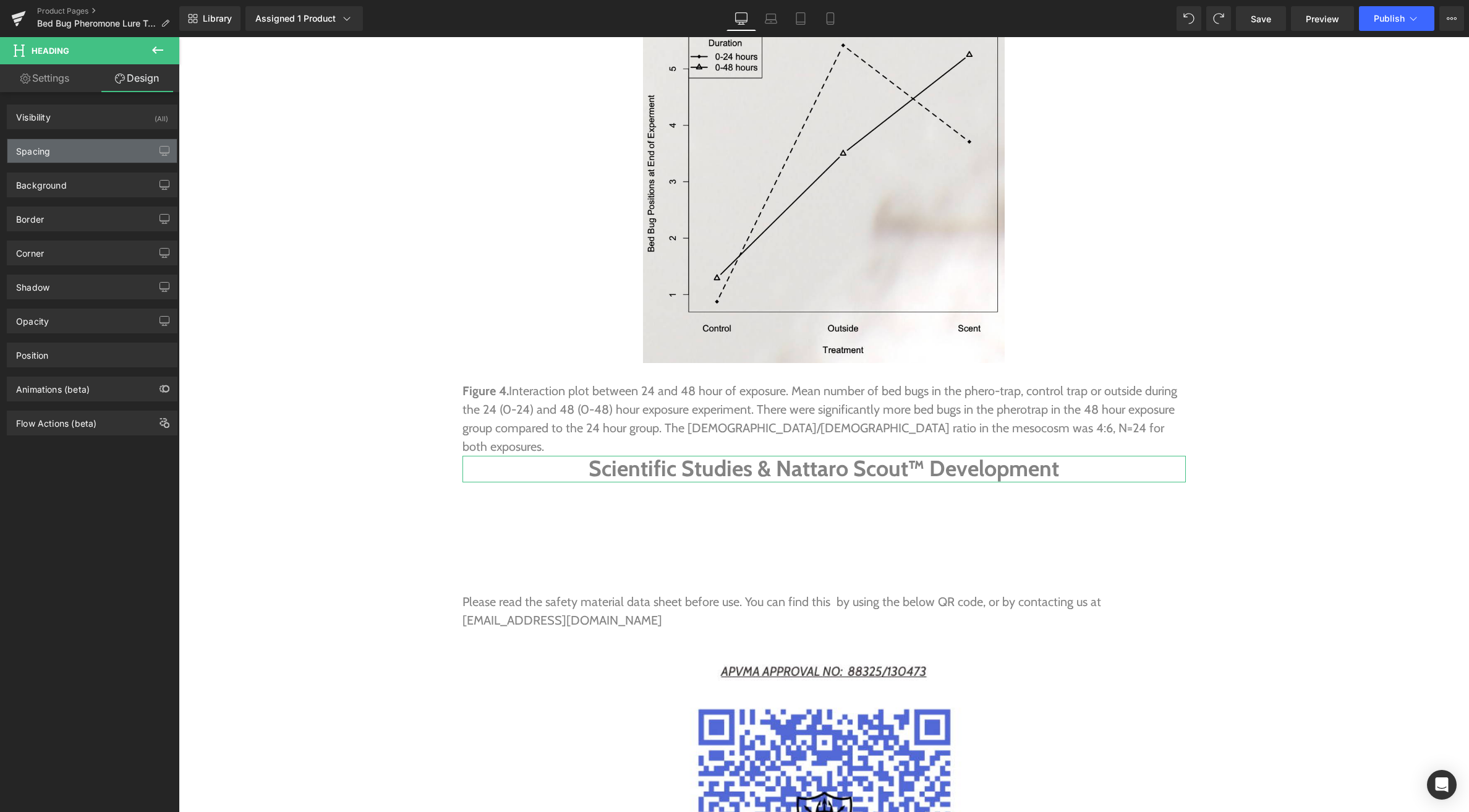
type input "0"
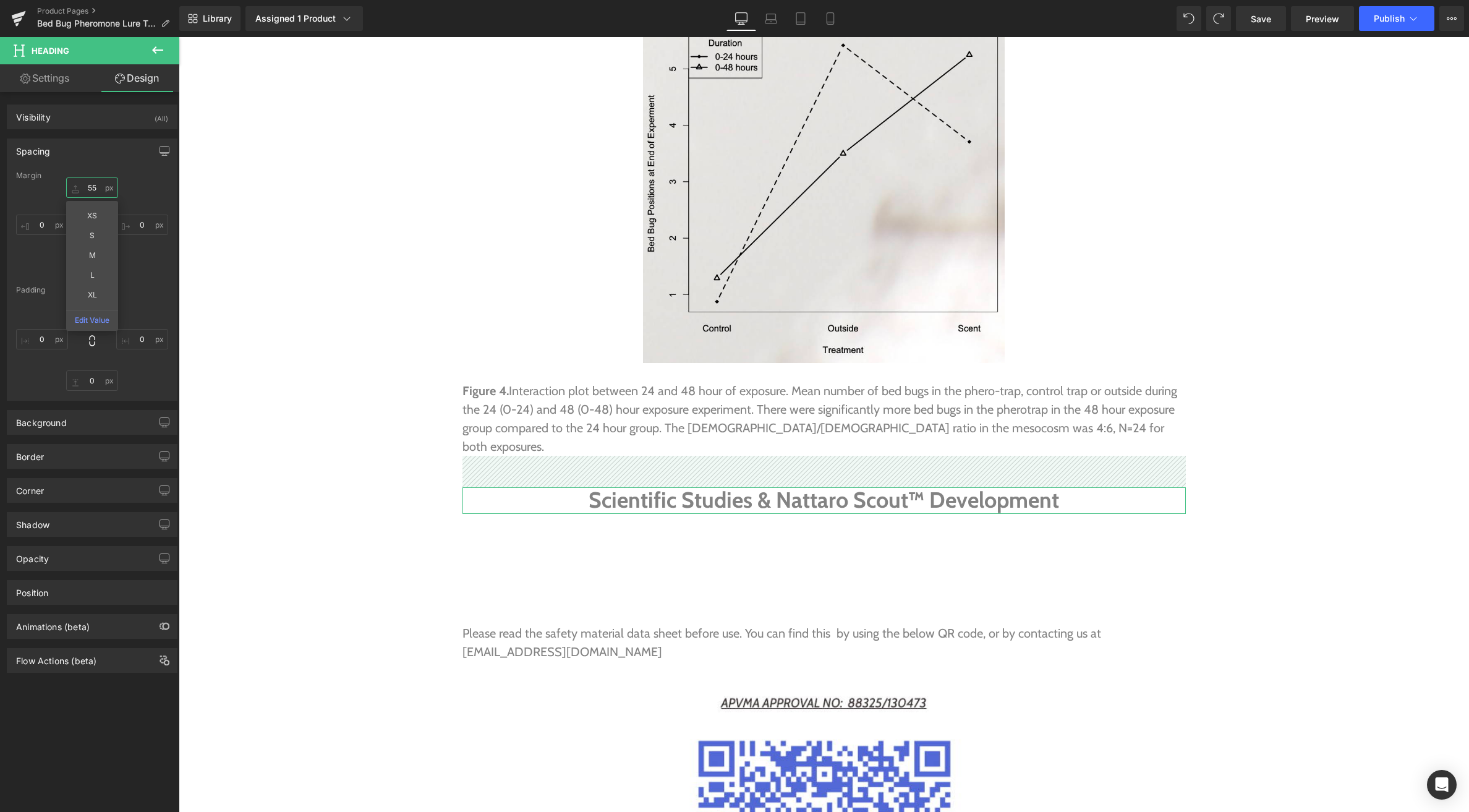
type input "55"
drag, startPoint x: 76, startPoint y: 185, endPoint x: 79, endPoint y: 152, distance: 33.1
click at [79, 152] on div "Spacing [GEOGRAPHIC_DATA] 55px 55 XS S M L XL Edit Value 0px 0 0px 0 0px 0 [GEO…" at bounding box center [92, 269] width 170 height 262
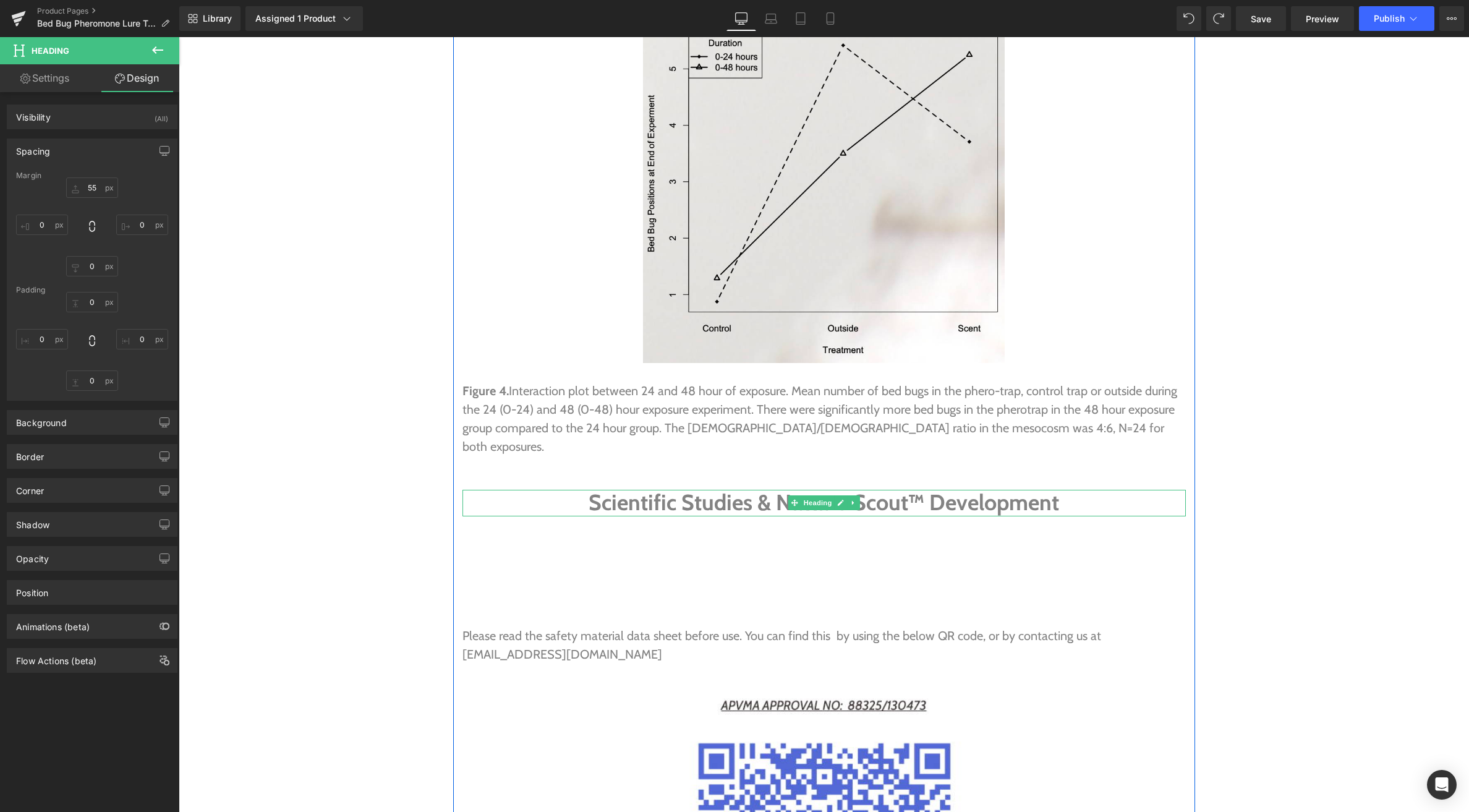
click at [995, 490] on h1 "Scientific Studies & Nattaro Scout™ Development" at bounding box center [824, 503] width 723 height 26
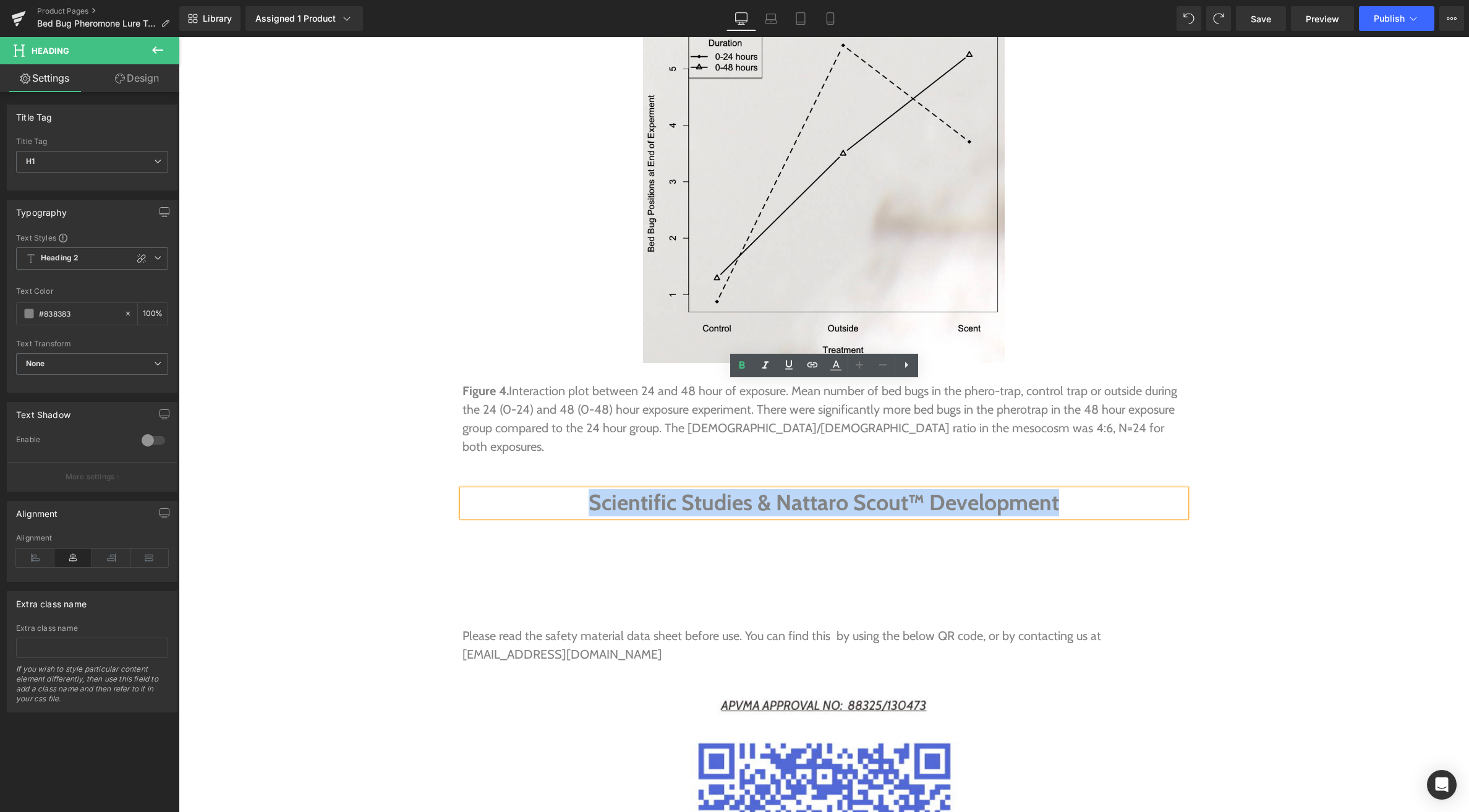
drag, startPoint x: 1057, startPoint y: 396, endPoint x: 573, endPoint y: 399, distance: 484.0
click at [573, 490] on h1 "Scientific Studies & Nattaro Scout™ Development" at bounding box center [824, 503] width 723 height 26
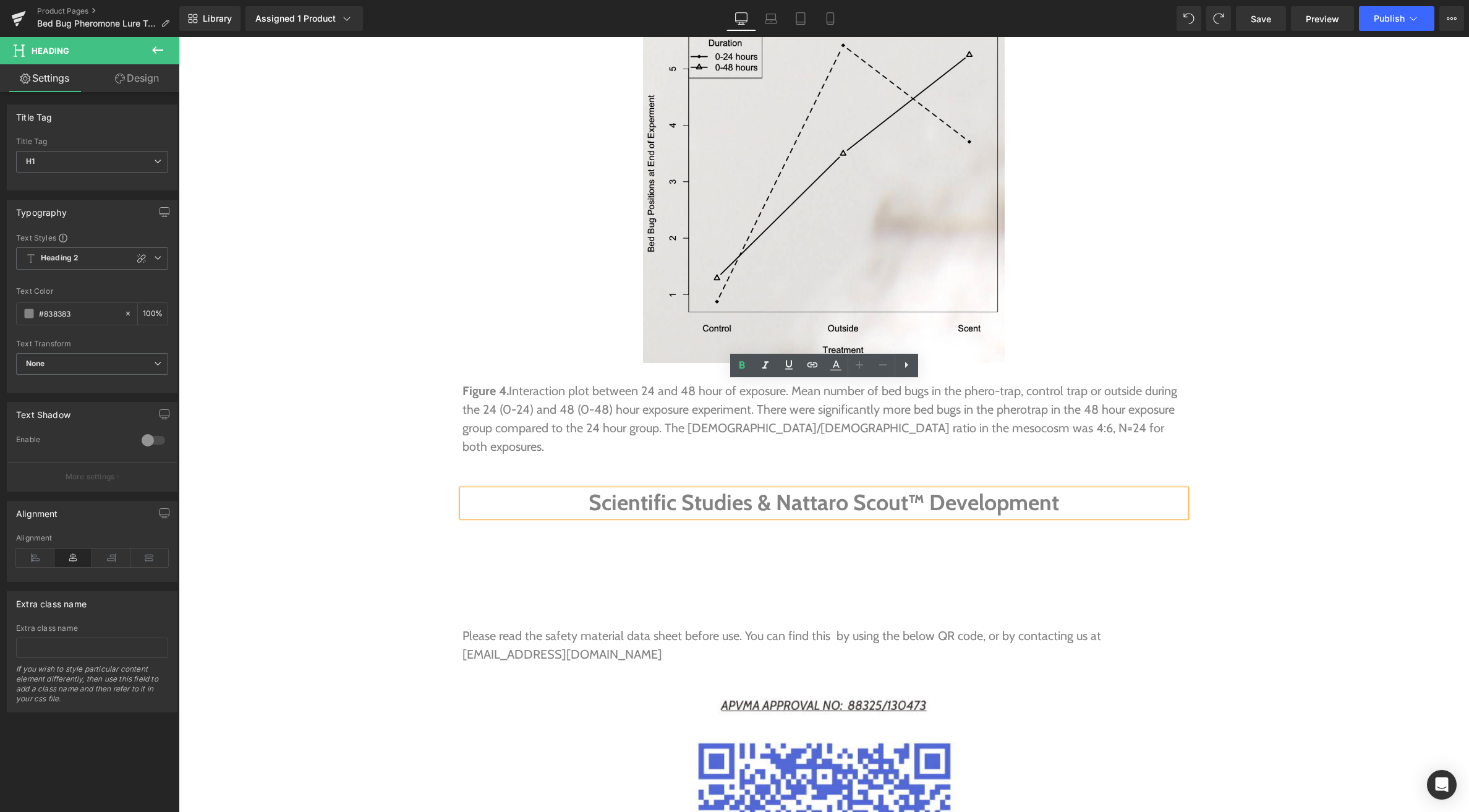
click at [703, 490] on h1 "Scientific Studies & Nattaro Scout™ Development" at bounding box center [824, 503] width 723 height 26
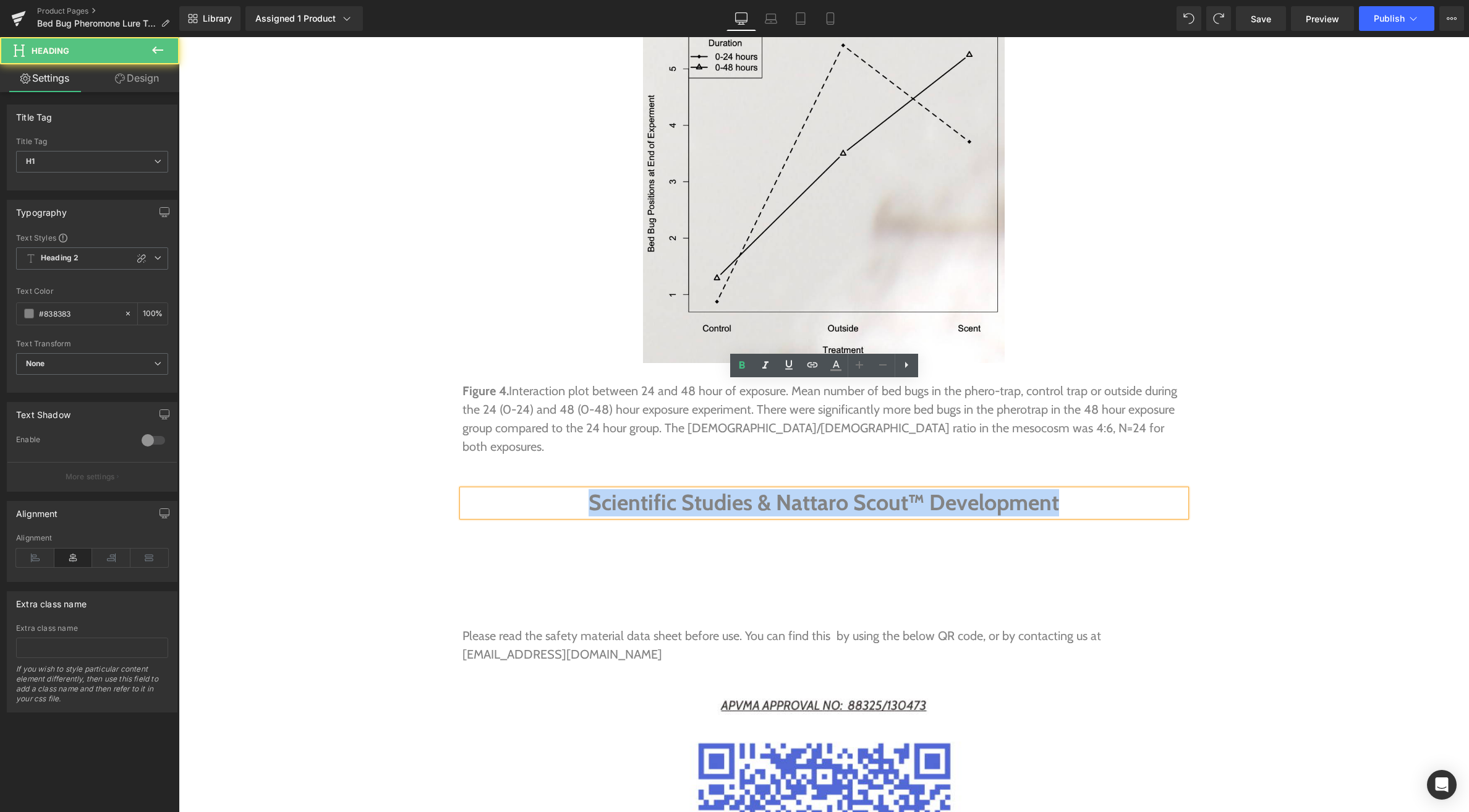
drag, startPoint x: 588, startPoint y: 392, endPoint x: 984, endPoint y: 417, distance: 396.8
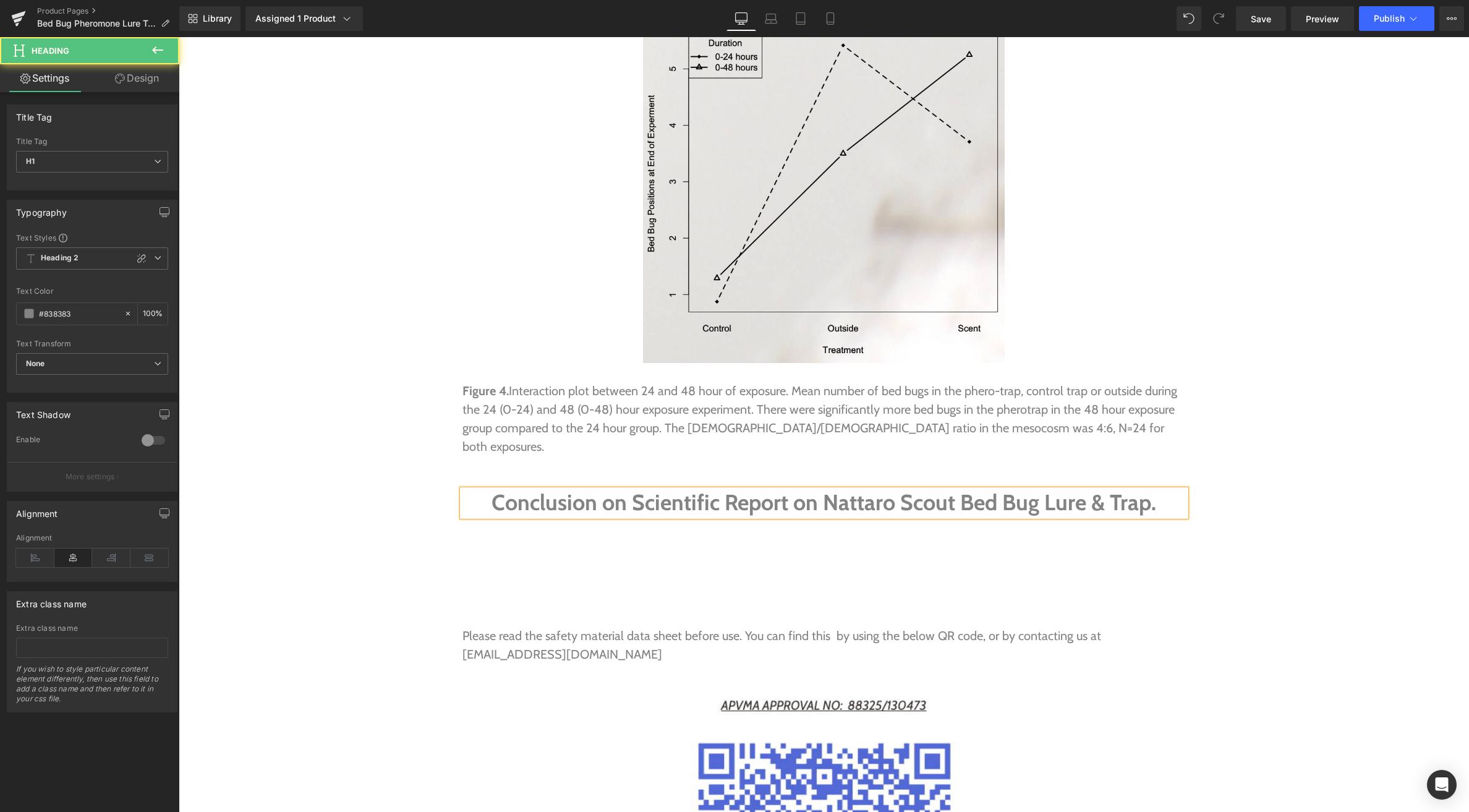
click at [866, 490] on h1 "Conclusion on Scientific Report on Nattaro Scout Bed Bug Lure & Trap." at bounding box center [824, 503] width 723 height 26
click at [1156, 490] on h1 "Conclusion on Scientific Report on Nattaro Scout Bed Bug Lure & Trap." at bounding box center [824, 503] width 723 height 26
click at [855, 406] on icon at bounding box center [857, 410] width 7 height 8
click at [849, 406] on icon at bounding box center [850, 409] width 7 height 7
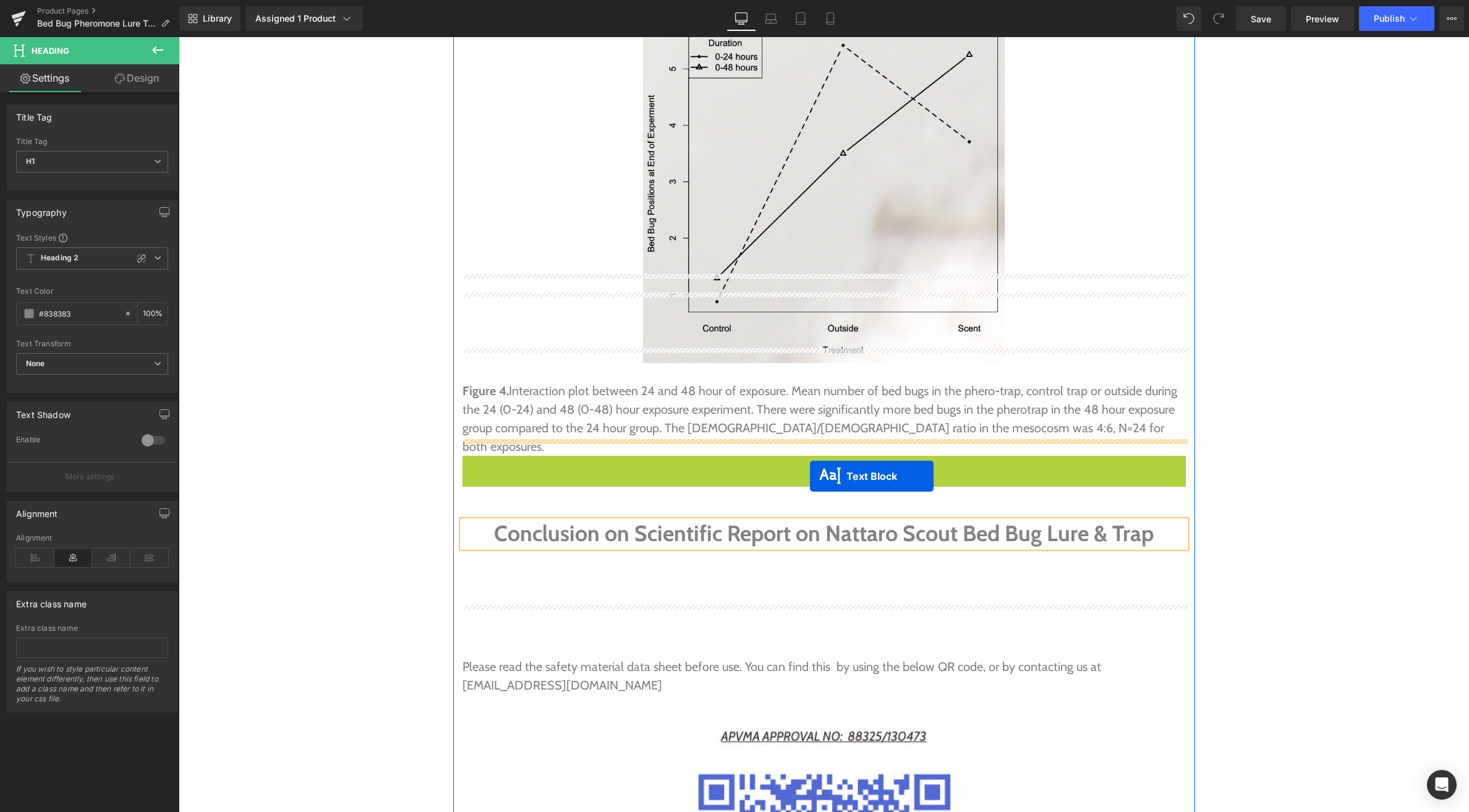
drag, startPoint x: 816, startPoint y: 374, endPoint x: 816, endPoint y: 473, distance: 99.0
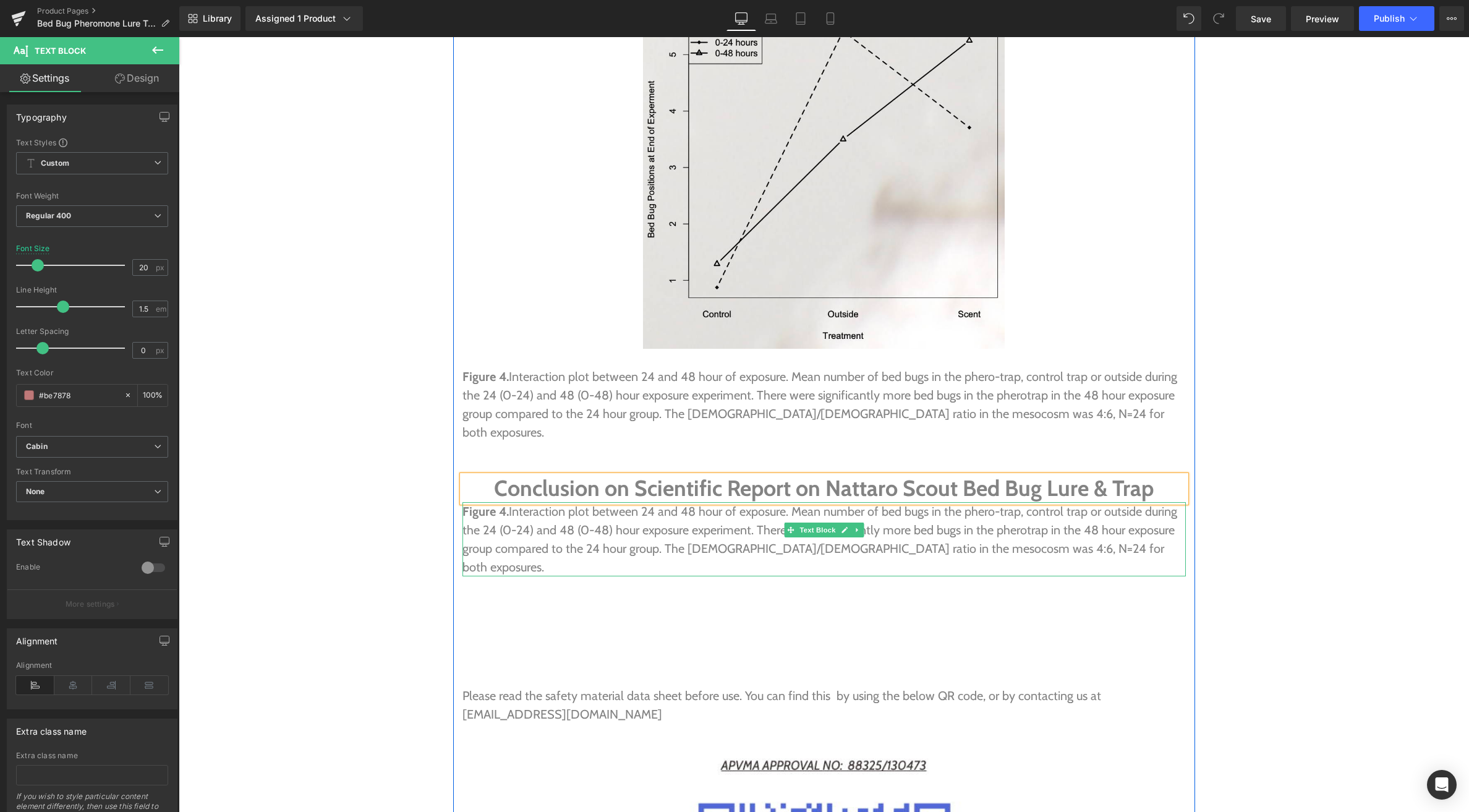
scroll to position [5928, 0]
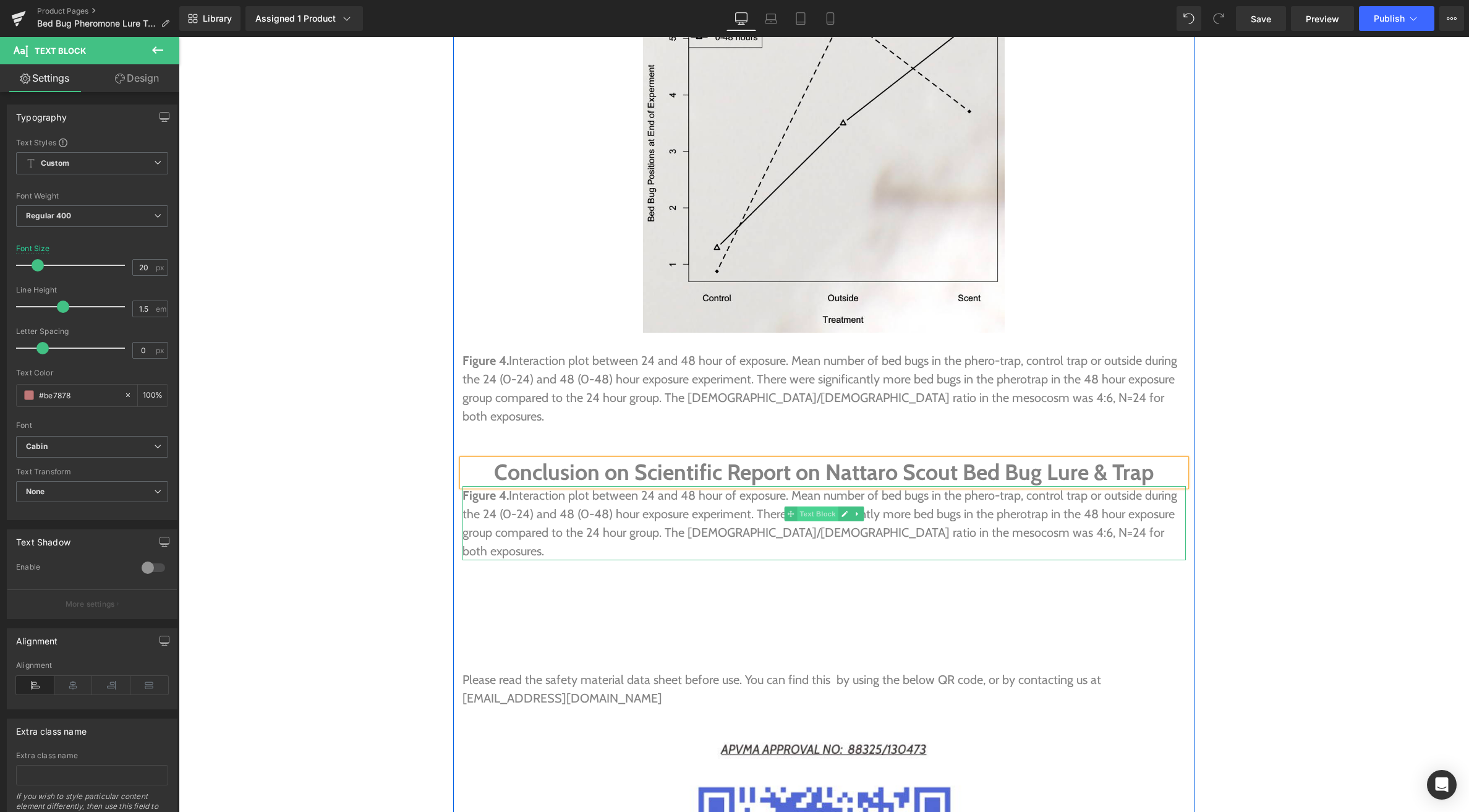
click at [828, 507] on span "Text Block" at bounding box center [817, 514] width 40 height 15
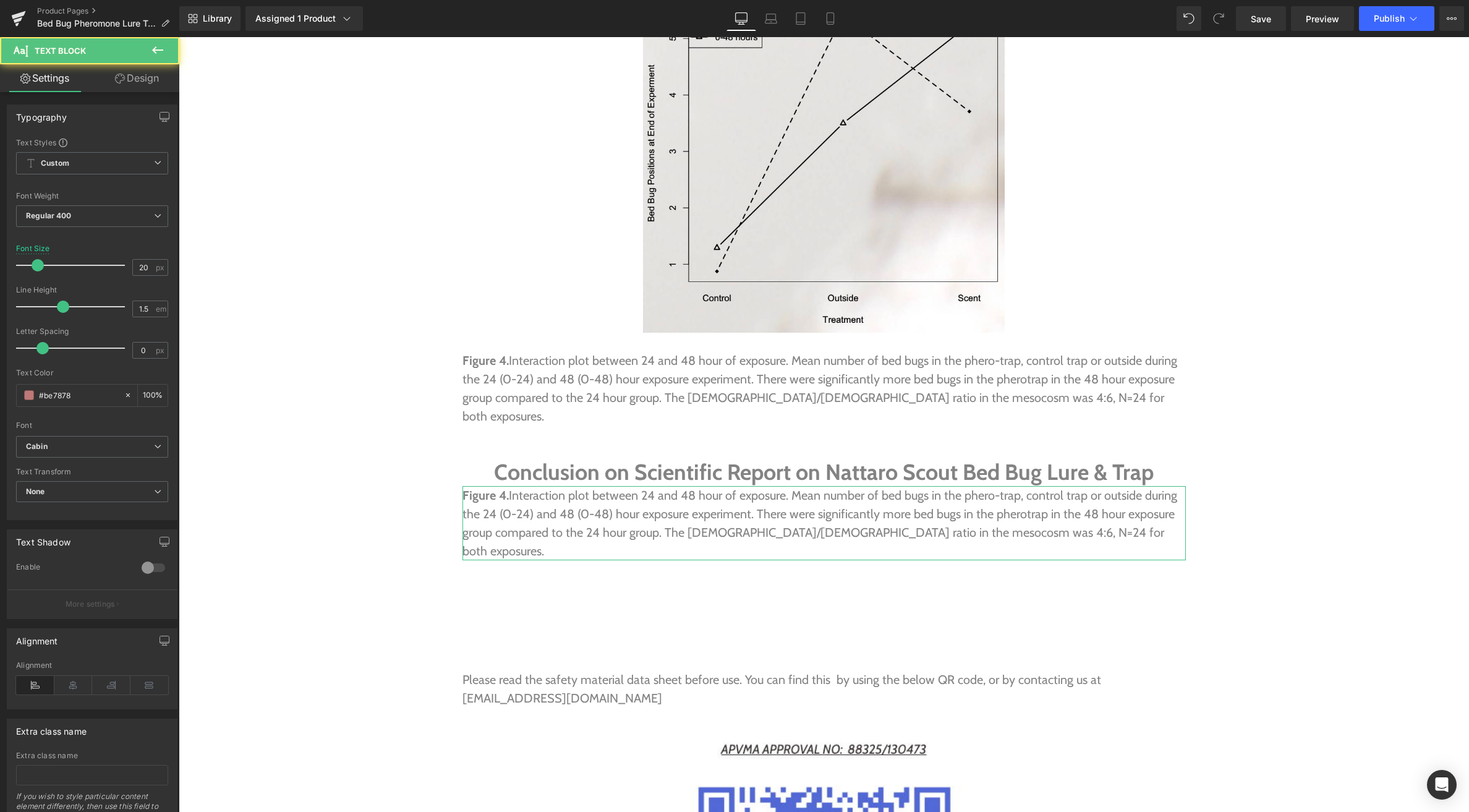
click at [132, 74] on link "Design" at bounding box center [136, 79] width 90 height 28
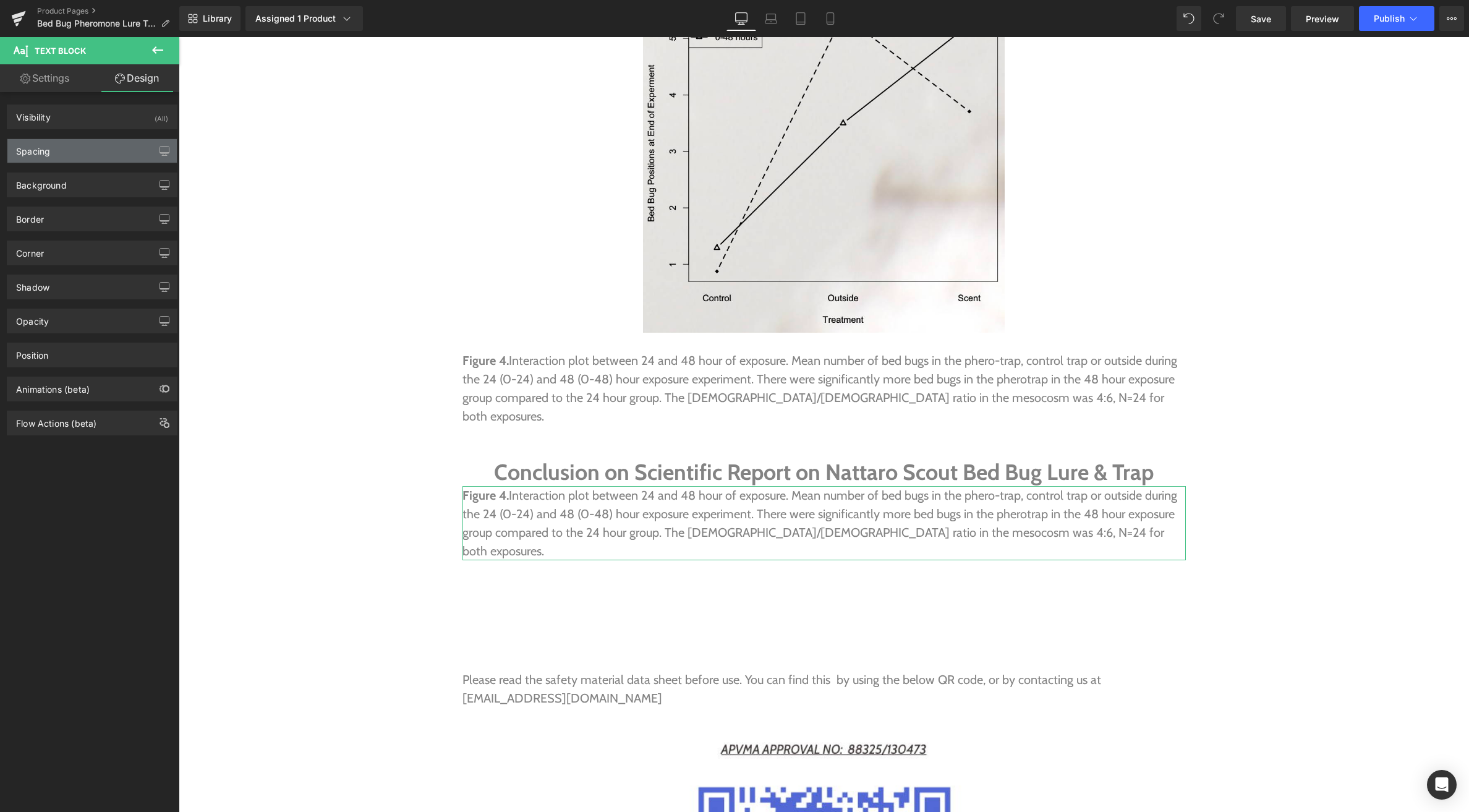
click at [70, 144] on div "Spacing" at bounding box center [93, 151] width 170 height 23
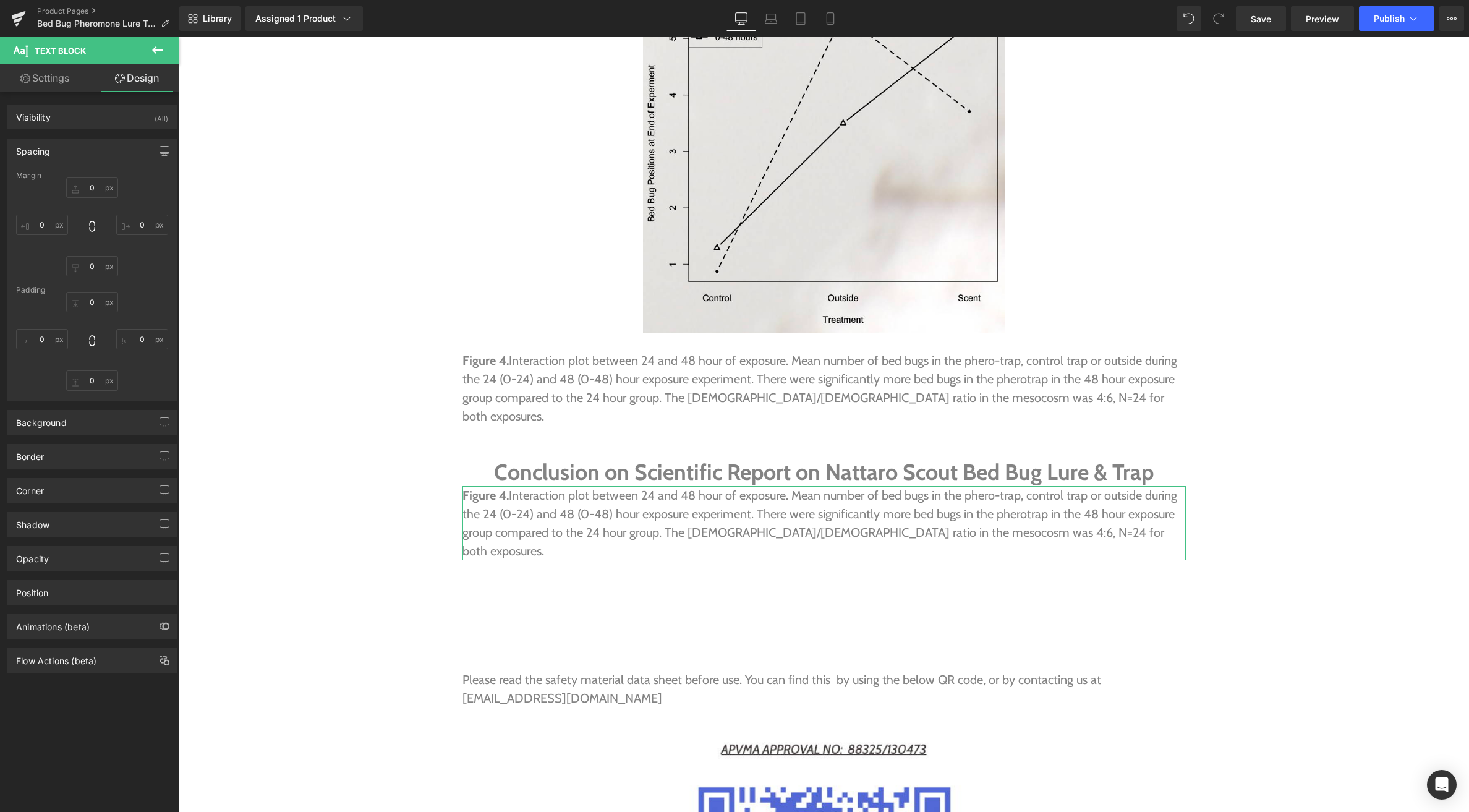
type input "0"
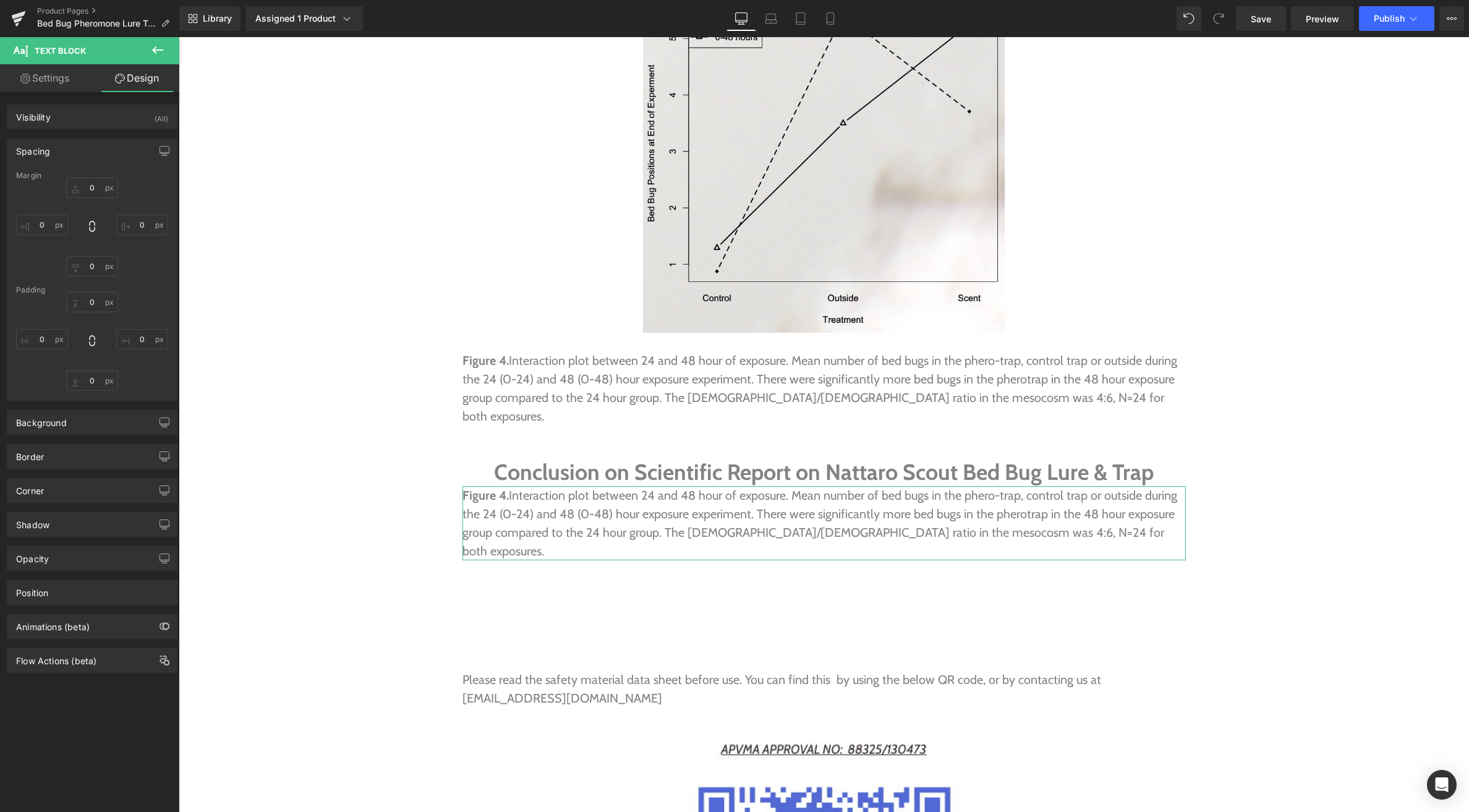
type input "0"
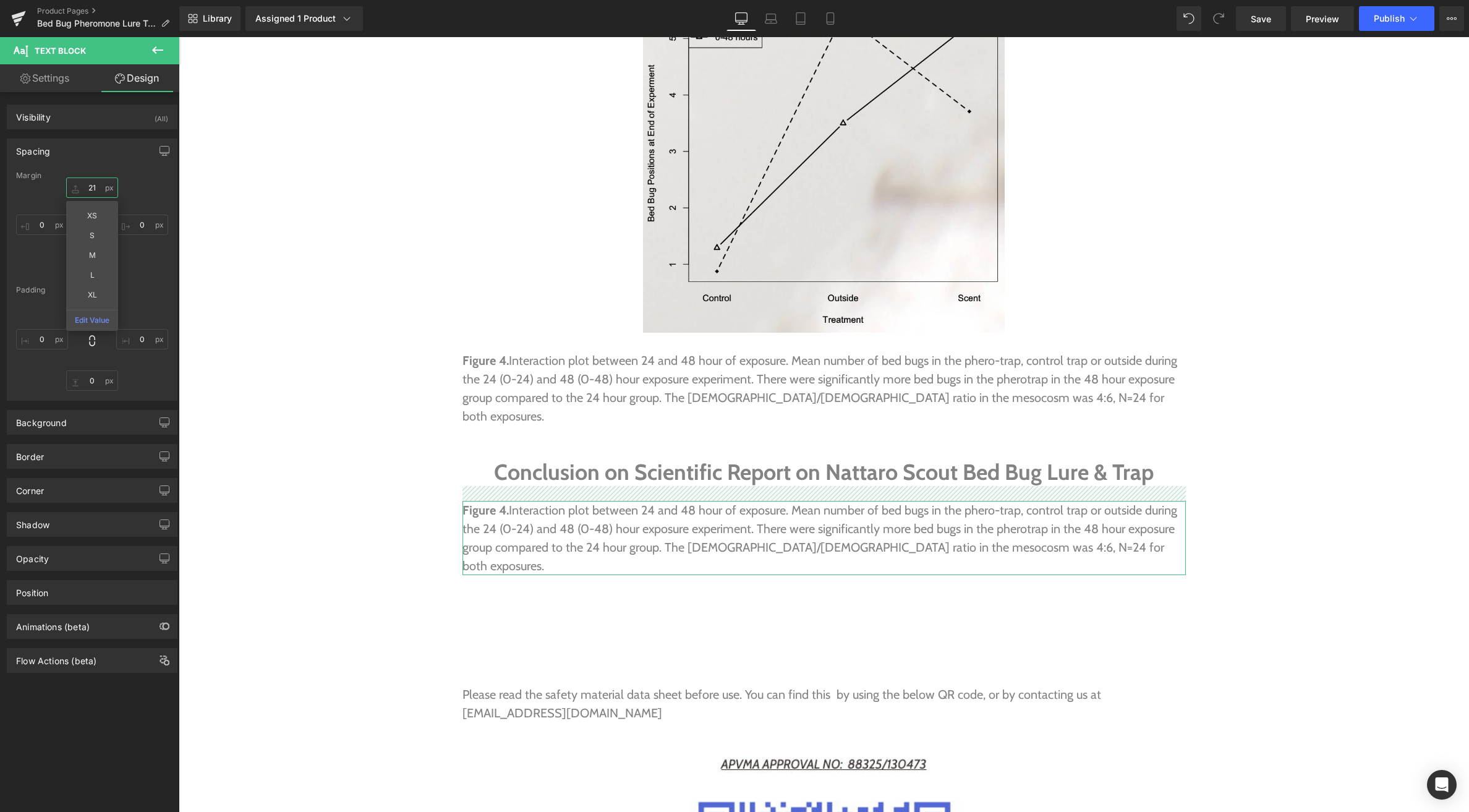
type input "21"
drag, startPoint x: 72, startPoint y: 185, endPoint x: 75, endPoint y: 176, distance: 9.5
click at [75, 176] on div "Margin 21px 21 XS S M L XL Edit Value 0px 0 0px 0 0px 0 [GEOGRAPHIC_DATA] 0px 0…" at bounding box center [93, 286] width 170 height 229
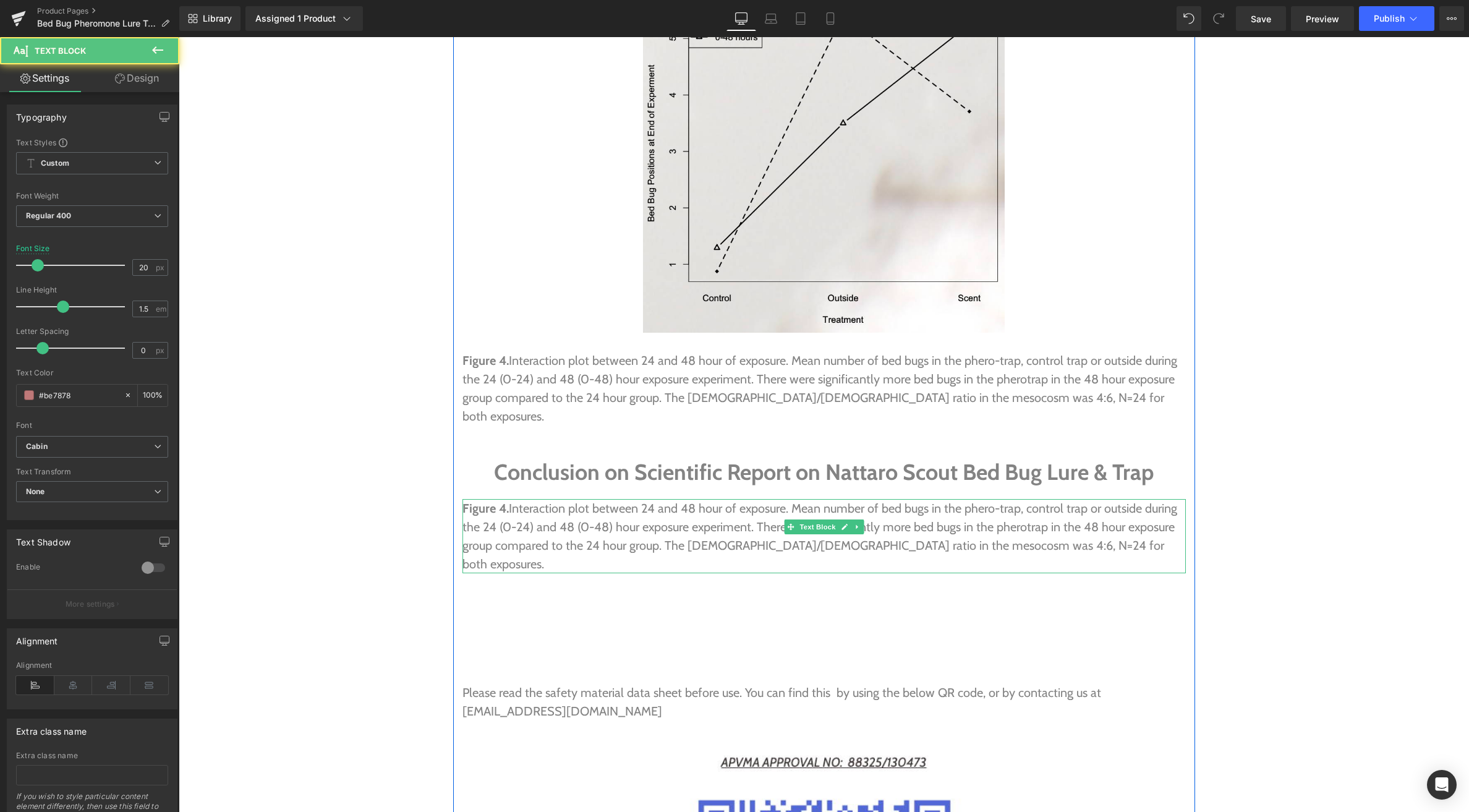
drag, startPoint x: 1065, startPoint y: 438, endPoint x: 867, endPoint y: 432, distance: 198.1
click at [867, 499] on p "Figure 4. Interaction plot between 24 and 48 hour of exposure. Mean number of b…" at bounding box center [824, 536] width 723 height 74
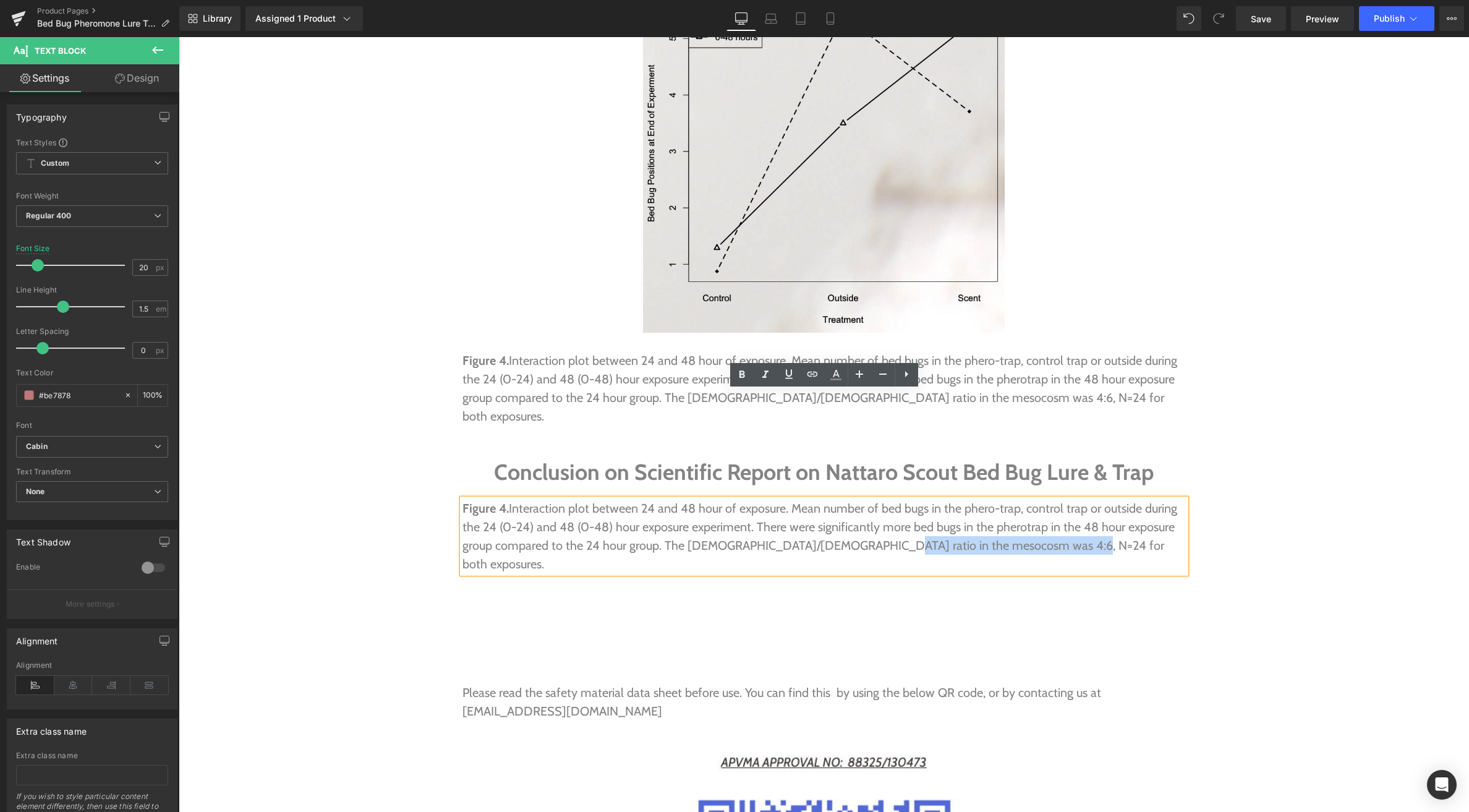
drag, startPoint x: 1066, startPoint y: 440, endPoint x: 1072, endPoint y: 435, distance: 7.8
click at [1067, 499] on p "Figure 4. Interaction plot between 24 and 48 hour of exposure. Mean number of b…" at bounding box center [824, 536] width 723 height 74
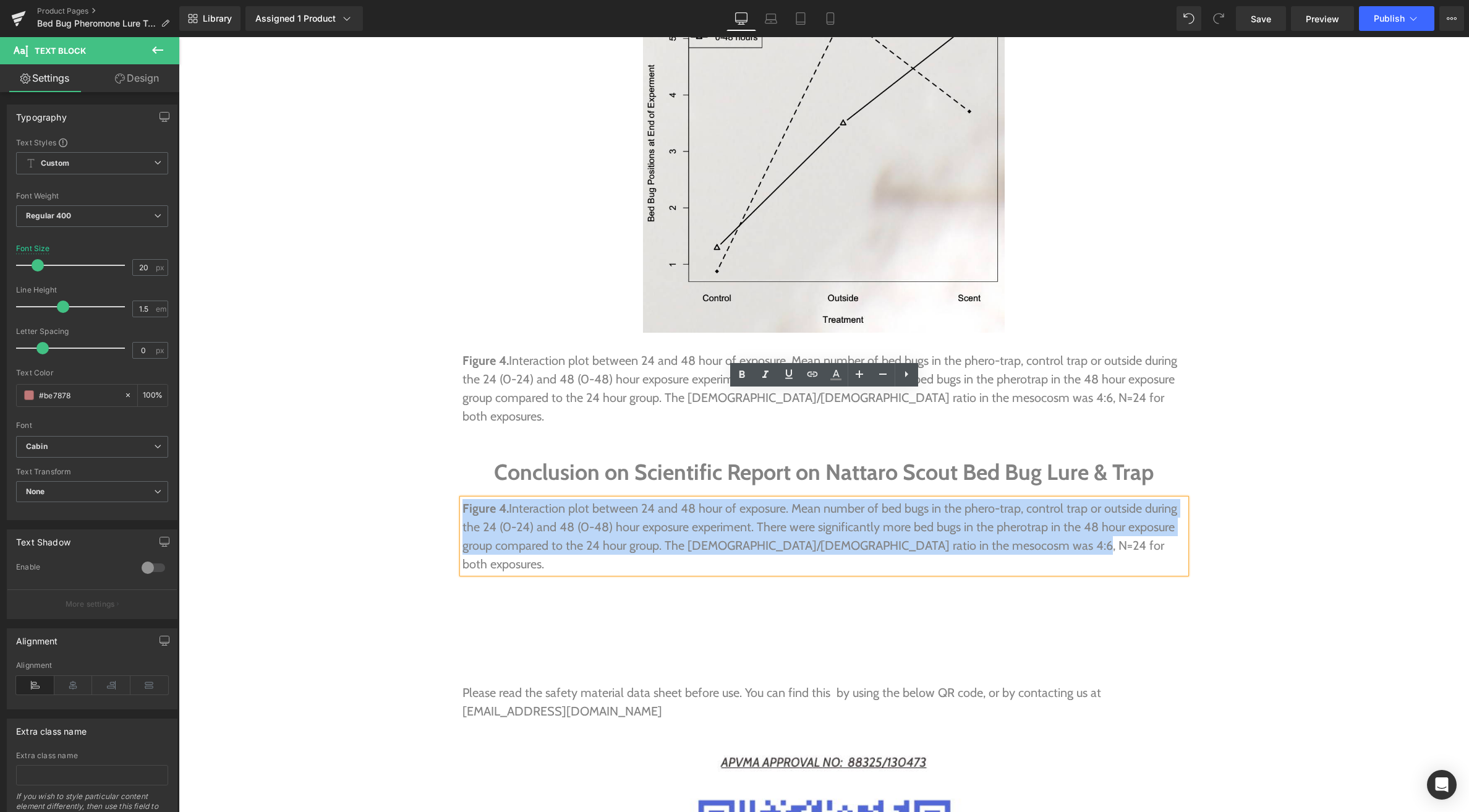
drag, startPoint x: 1072, startPoint y: 435, endPoint x: 455, endPoint y: 402, distance: 617.9
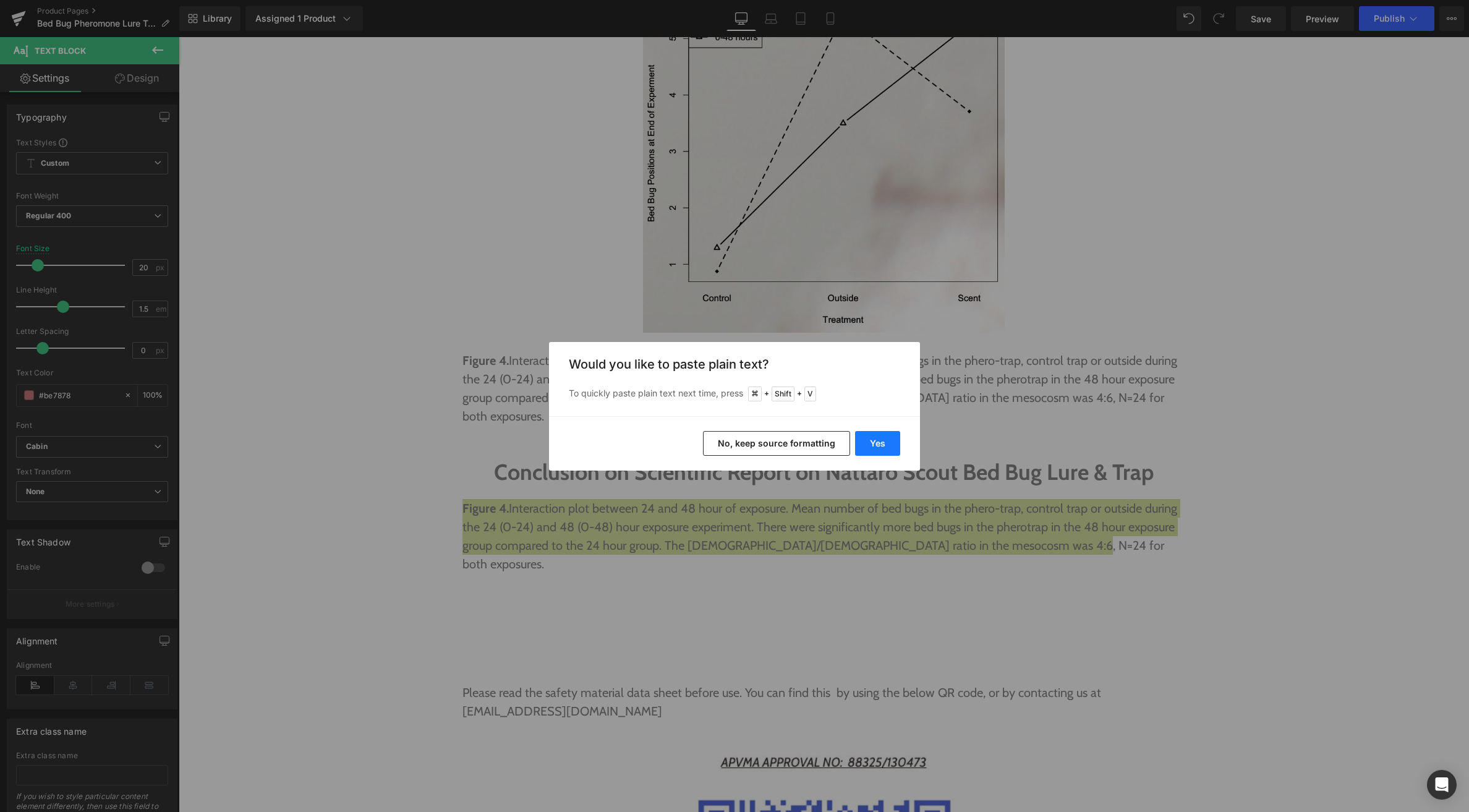
click at [887, 442] on button "Yes" at bounding box center [877, 444] width 45 height 25
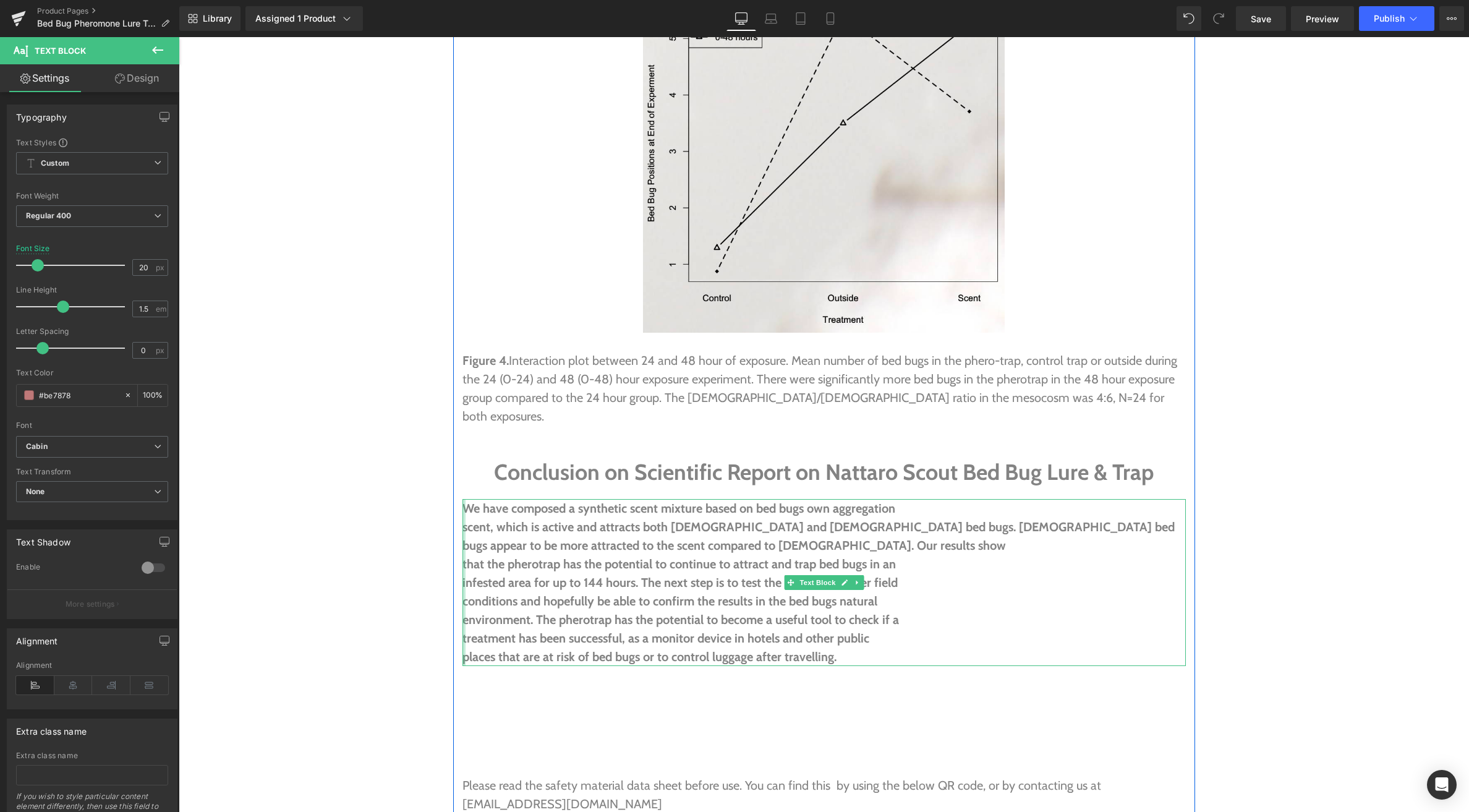
click at [464, 499] on div at bounding box center [464, 582] width 3 height 167
click at [465, 519] on b "scent, which is active and attracts both [DEMOGRAPHIC_DATA] and [DEMOGRAPHIC_DA…" at bounding box center [818, 526] width 712 height 15
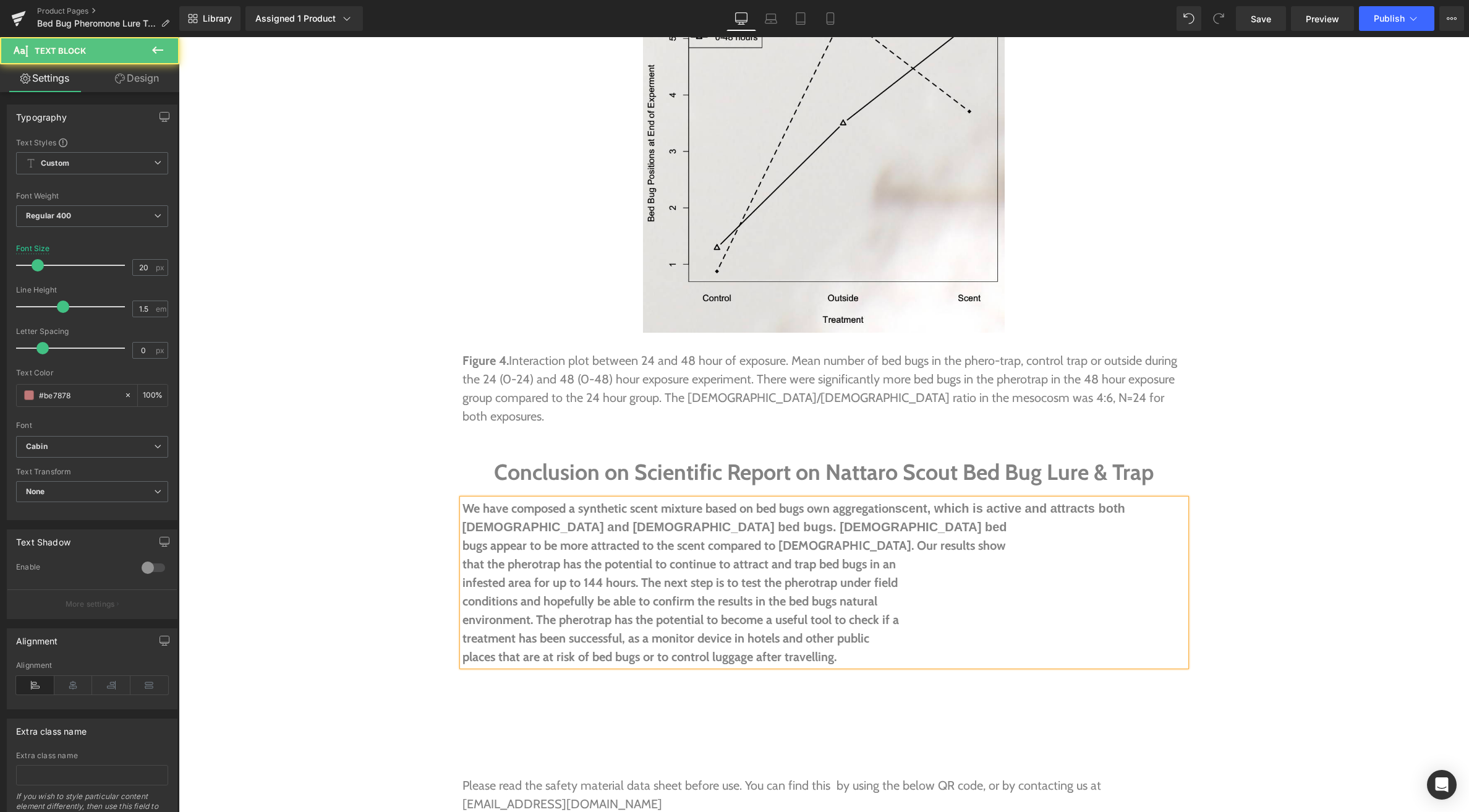
click at [462, 538] on b "bugs appear to be more attracted to the scent compared to [DEMOGRAPHIC_DATA]. O…" at bounding box center [734, 545] width 543 height 15
click at [462, 557] on b "that the pherotrap has the potential to continue to attract and trap bed bugs i…" at bounding box center [679, 564] width 434 height 15
click at [462, 575] on b "infested area for up to 144 hours. The next step is to test the pherotrap under…" at bounding box center [680, 582] width 435 height 15
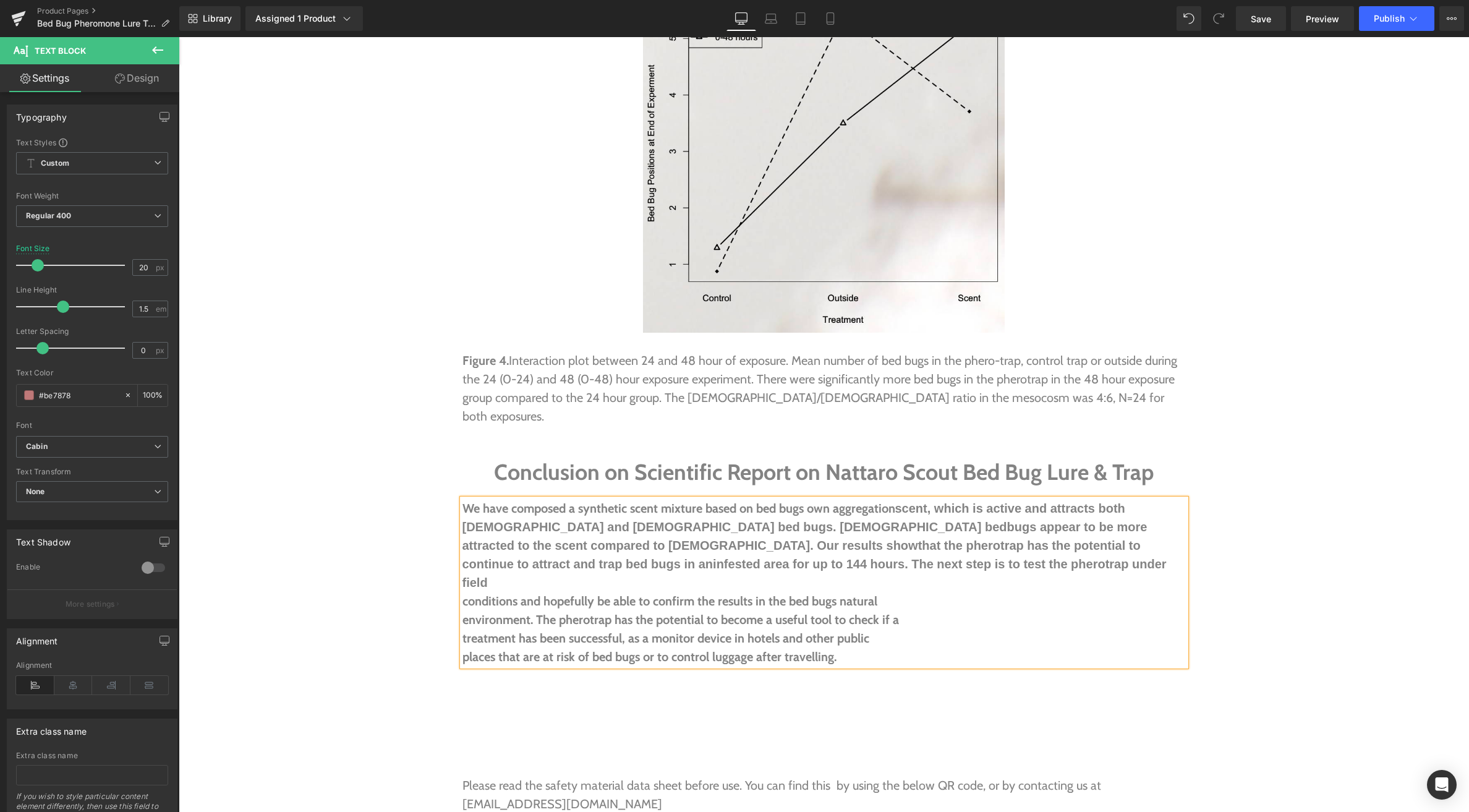
click at [463, 594] on b "conditions and hopefully be able to confirm the results in the bed bugs natural" at bounding box center [669, 601] width 415 height 15
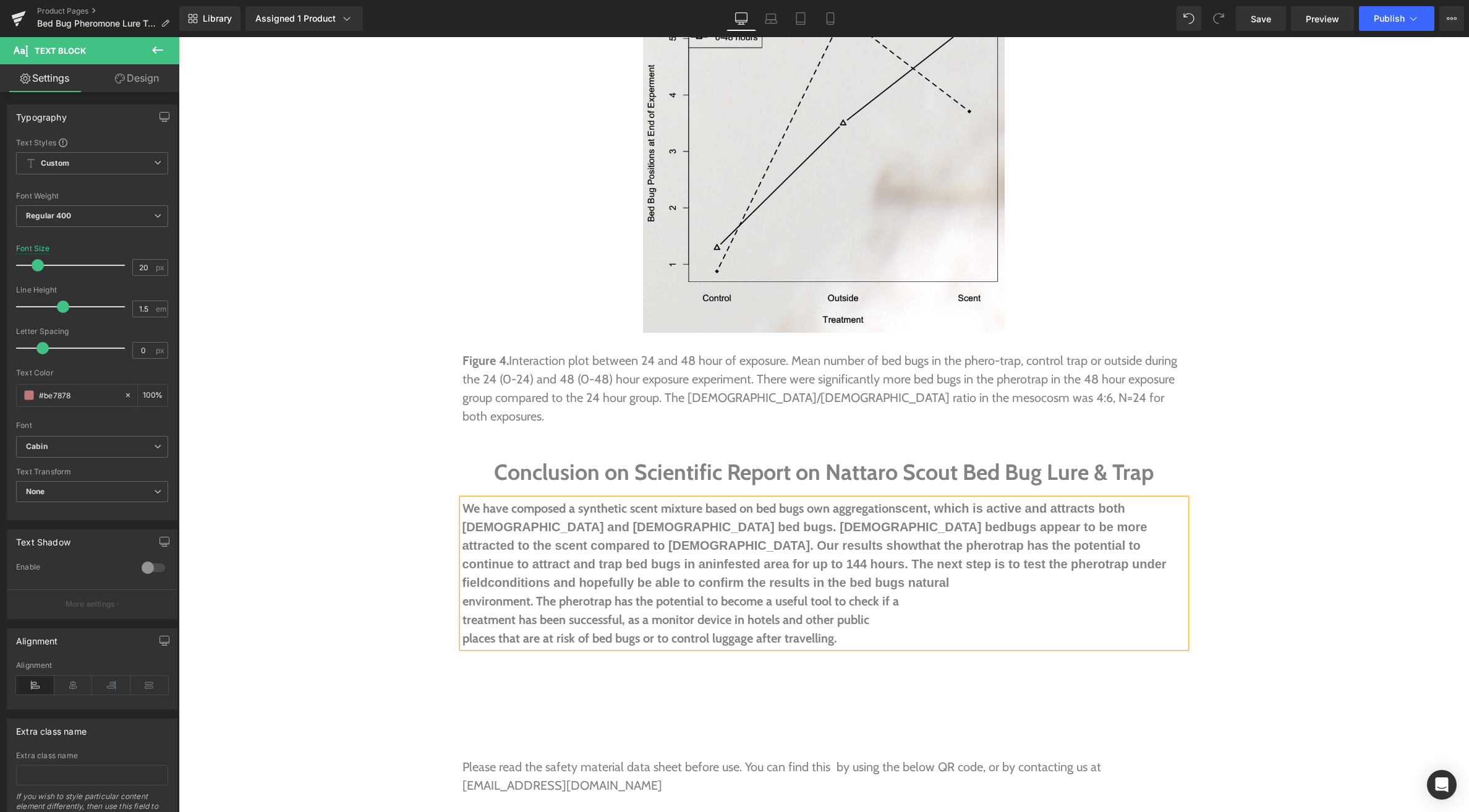
click at [462, 612] on b "treatment has been successful, as a monitor device in hotels and other public" at bounding box center [666, 619] width 407 height 15
click at [462, 631] on b "places that are at risk of bed bugs or to control luggage after travelling." at bounding box center [649, 638] width 374 height 15
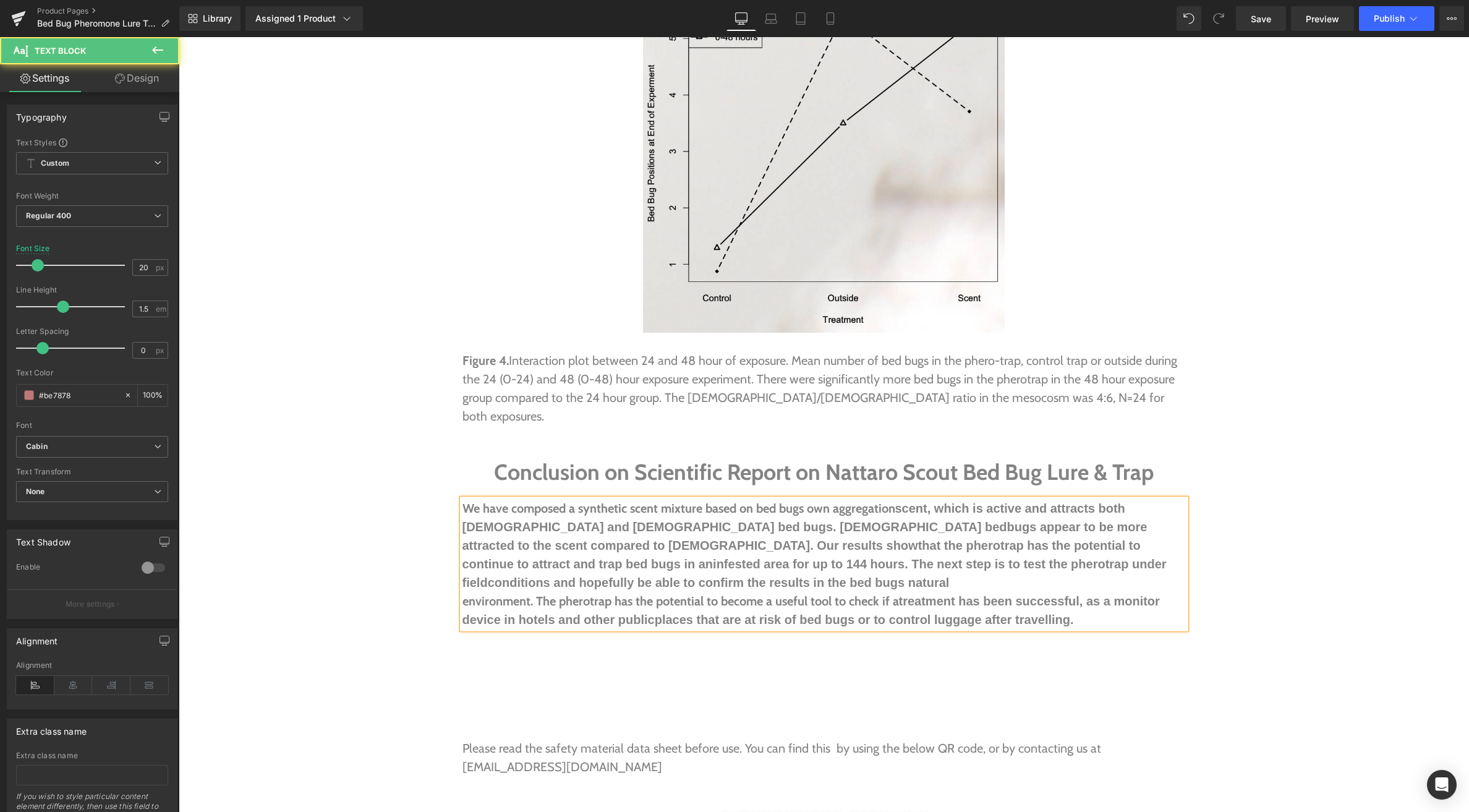
click at [580, 594] on b "environment. The pherotrap has the potential to become a useful tool to check i…" at bounding box center [680, 601] width 437 height 15
click at [586, 557] on b "infested area for up to 144 hours. The next step is to test the pherotrap under…" at bounding box center [814, 573] width 705 height 32
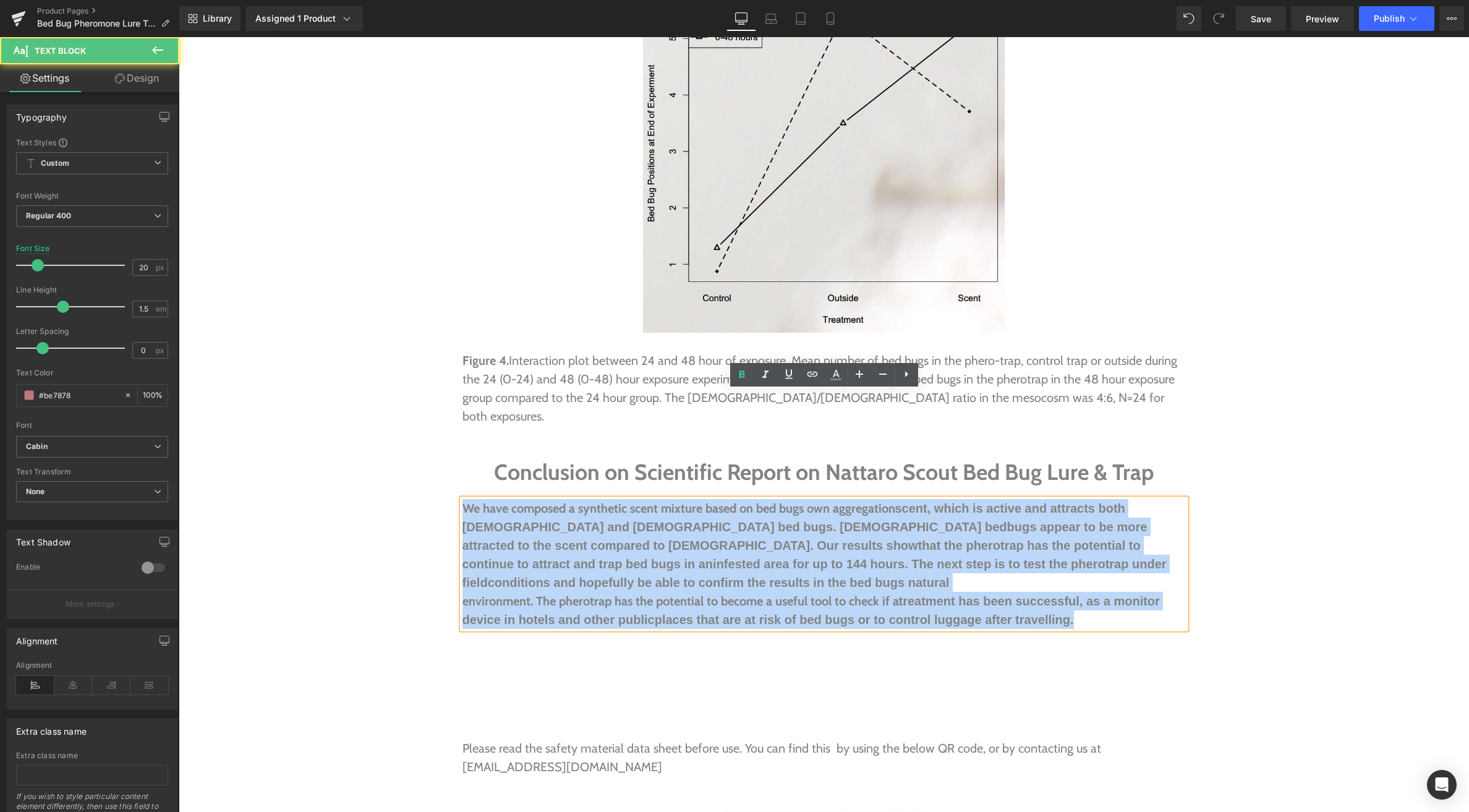
drag, startPoint x: 837, startPoint y: 482, endPoint x: 406, endPoint y: 404, distance: 438.0
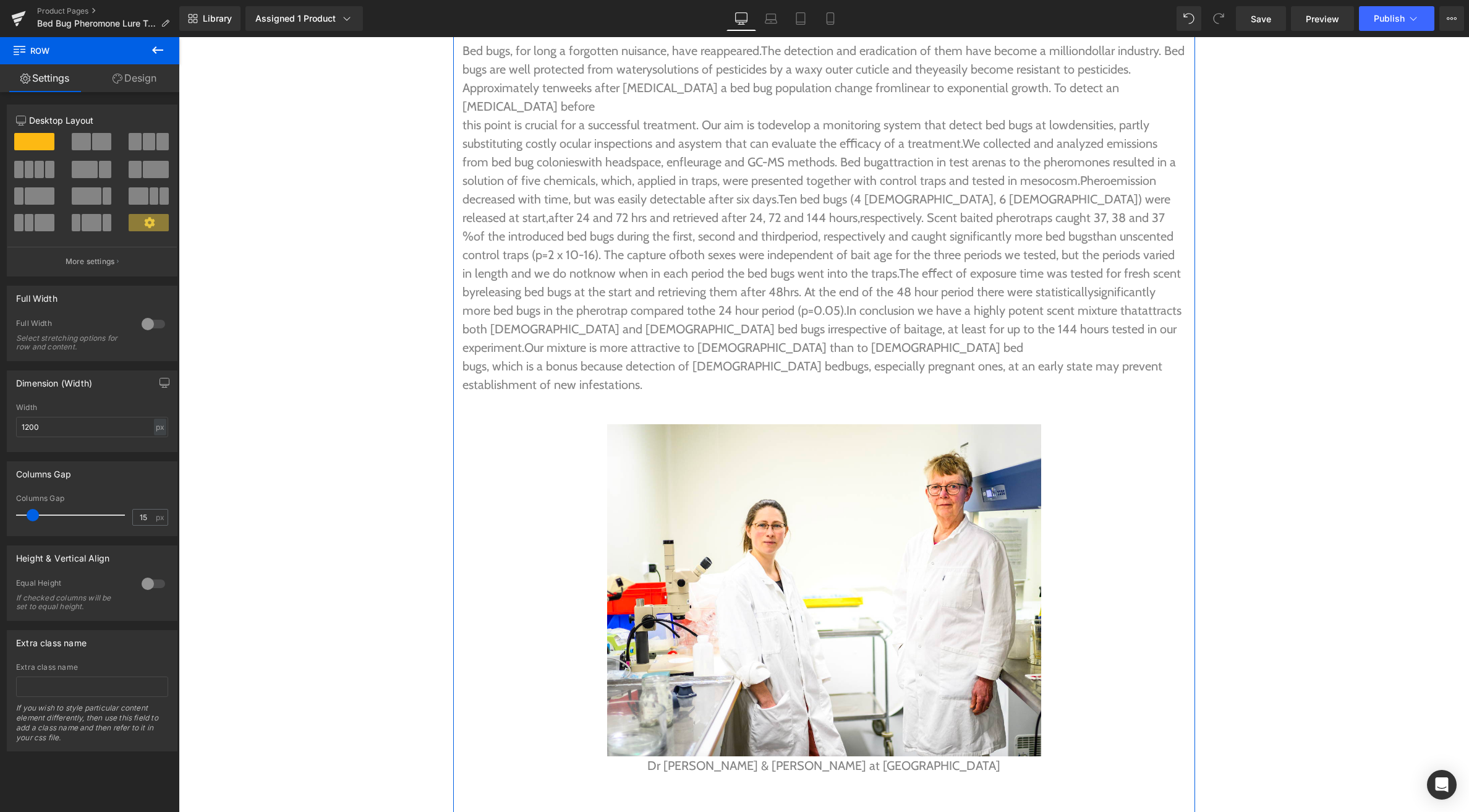
scroll to position [3292, 0]
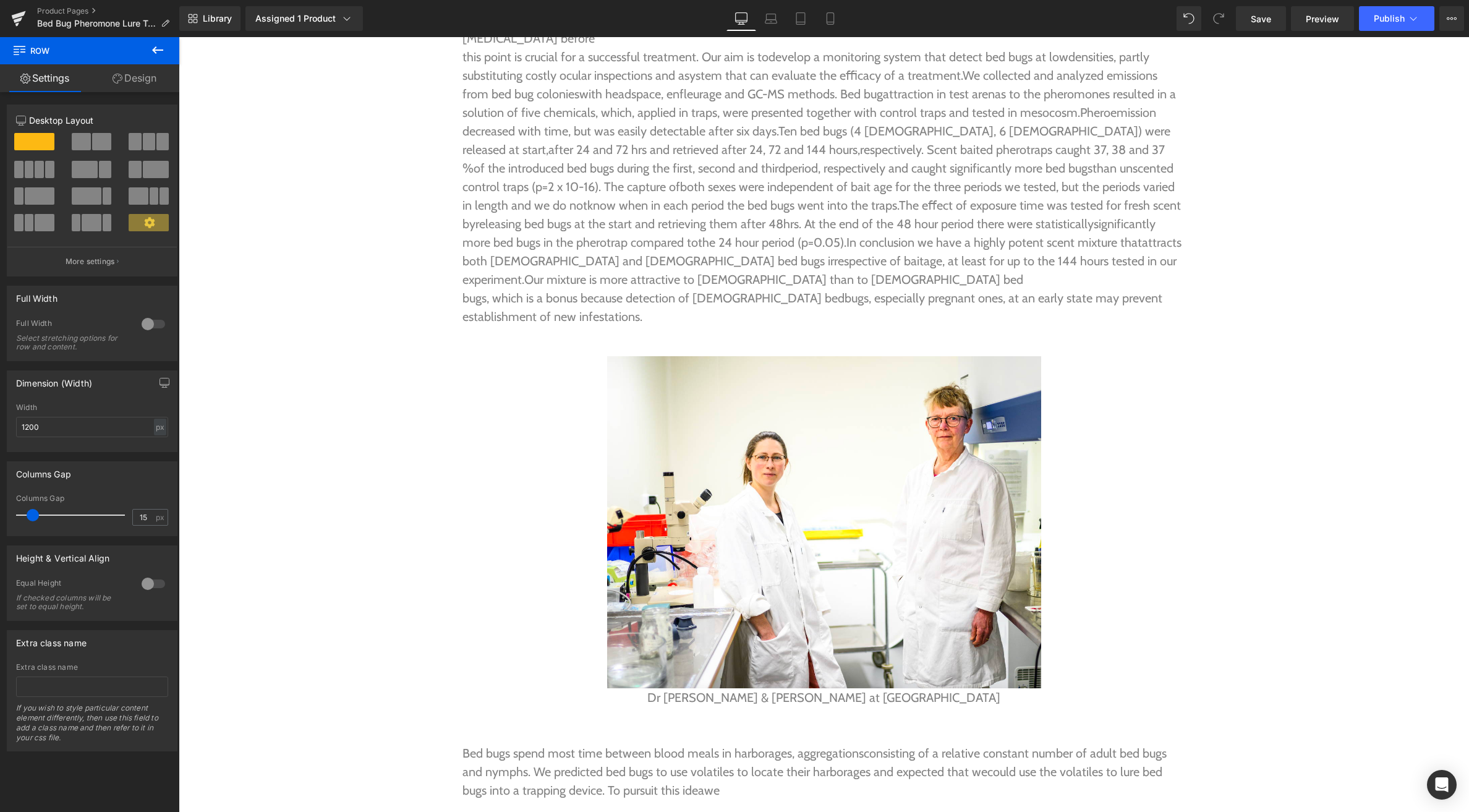
click at [155, 47] on icon at bounding box center [157, 51] width 11 height 8
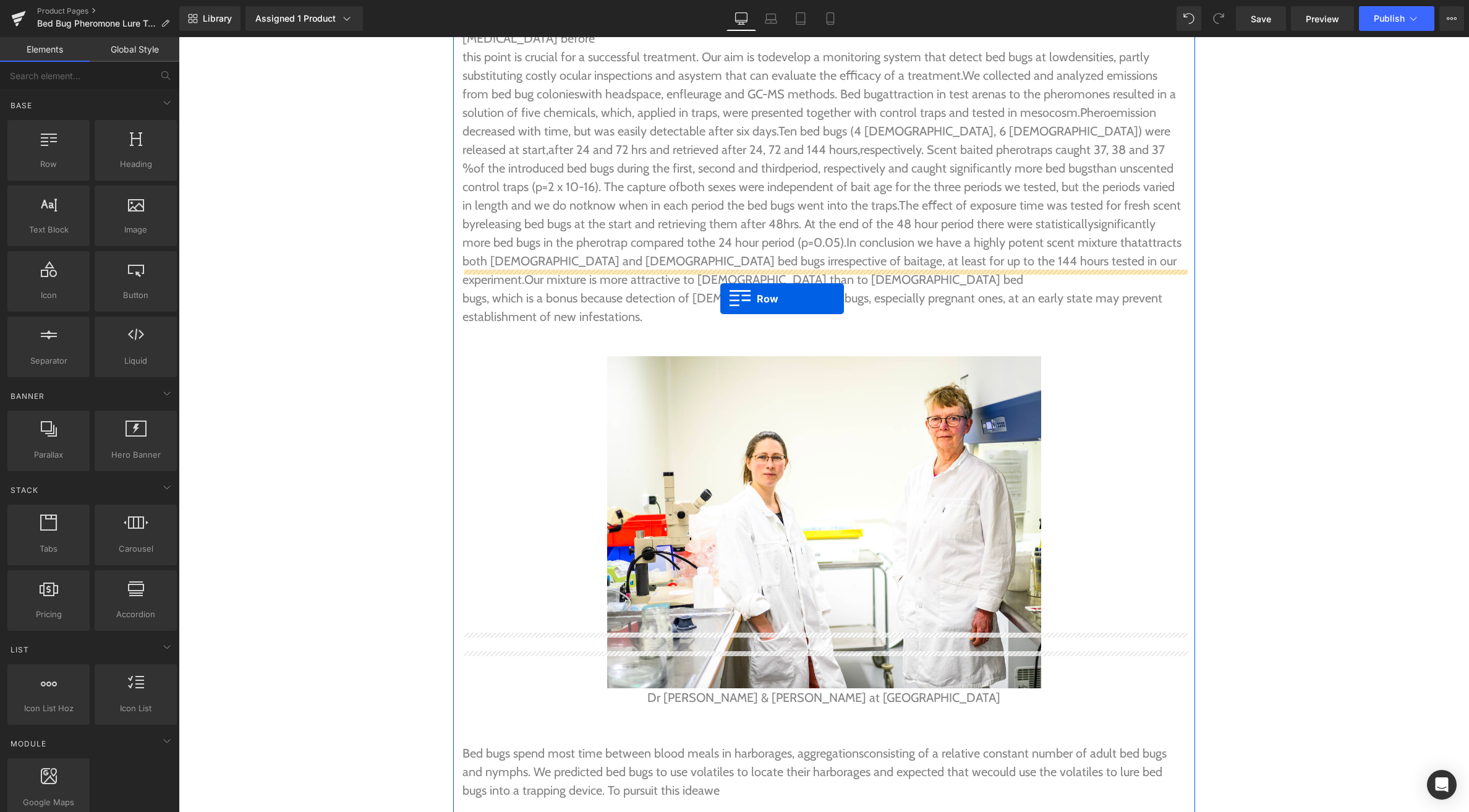
drag, startPoint x: 222, startPoint y: 191, endPoint x: 719, endPoint y: 299, distance: 508.6
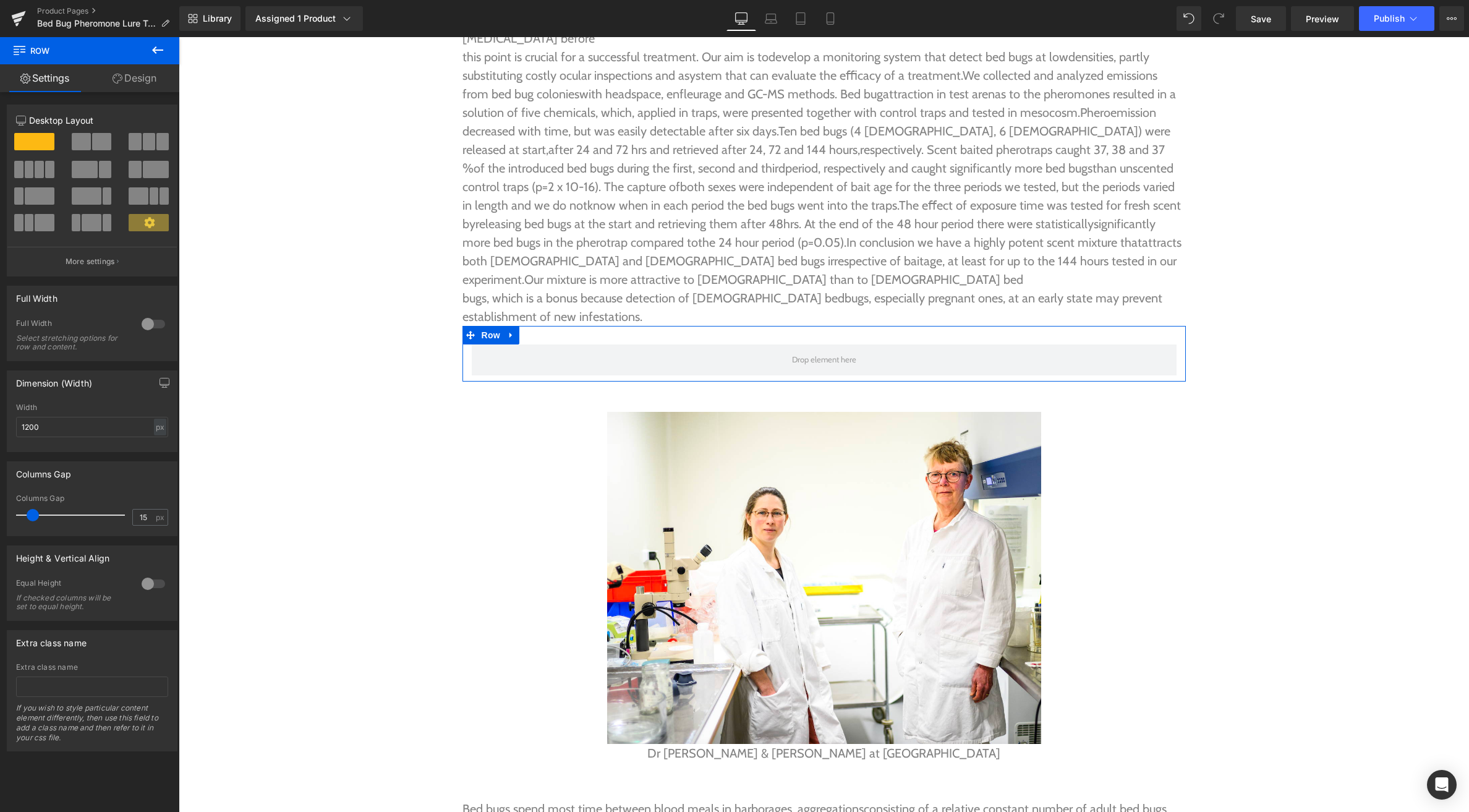
click at [95, 142] on span at bounding box center [101, 142] width 19 height 17
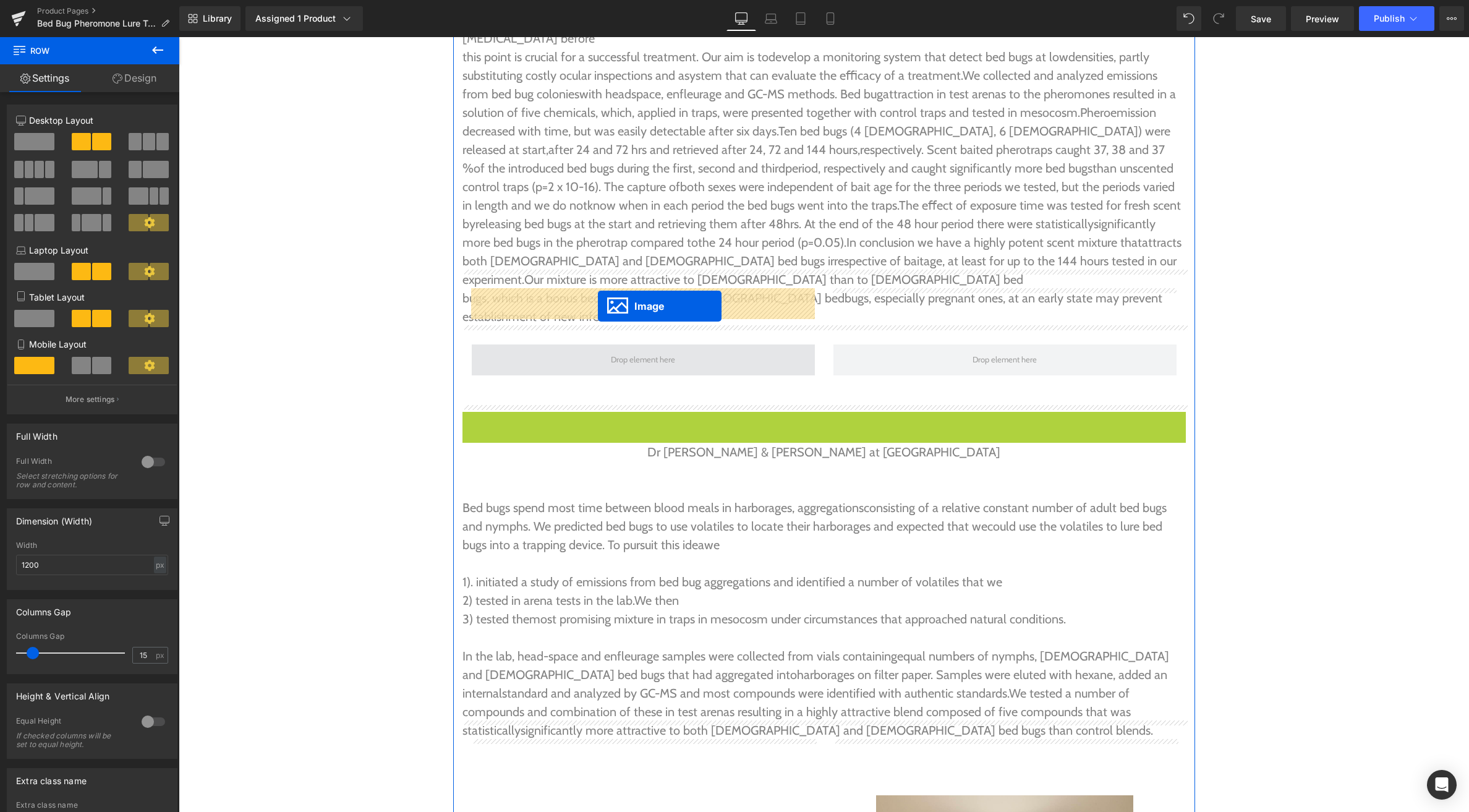
drag, startPoint x: 819, startPoint y: 522, endPoint x: 598, endPoint y: 306, distance: 309.0
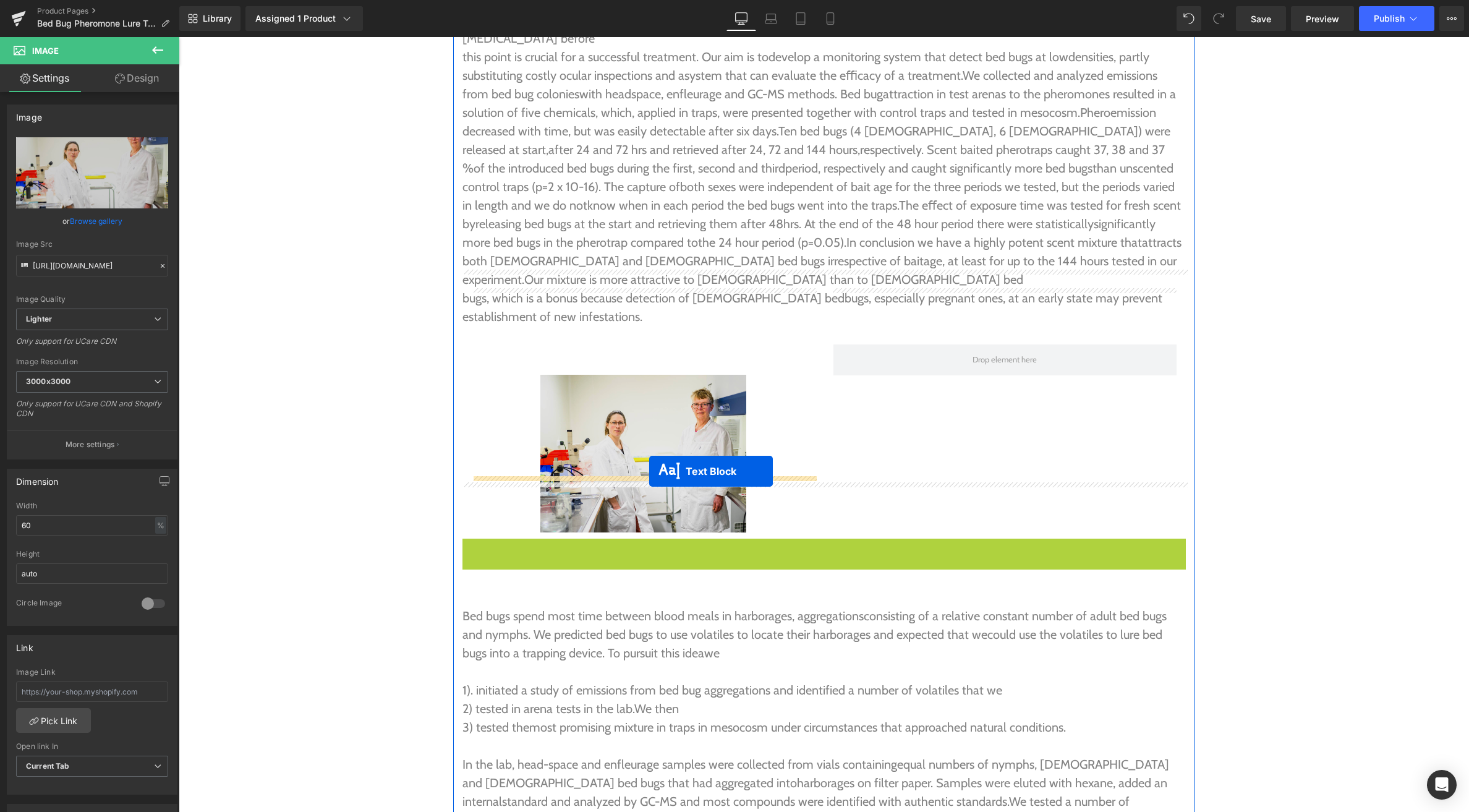
drag, startPoint x: 814, startPoint y: 494, endPoint x: 651, endPoint y: 470, distance: 164.8
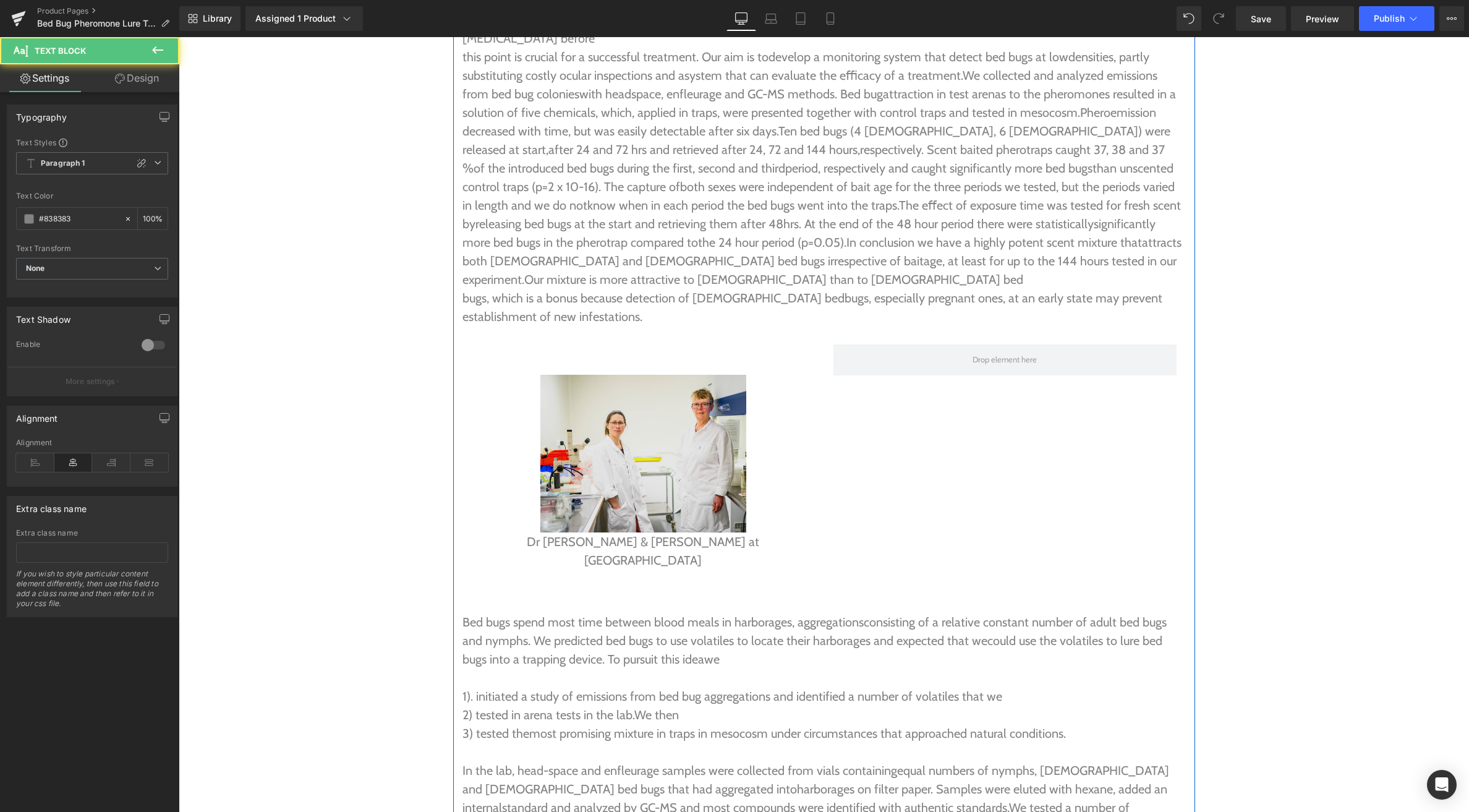
click at [630, 417] on img at bounding box center [643, 453] width 206 height 158
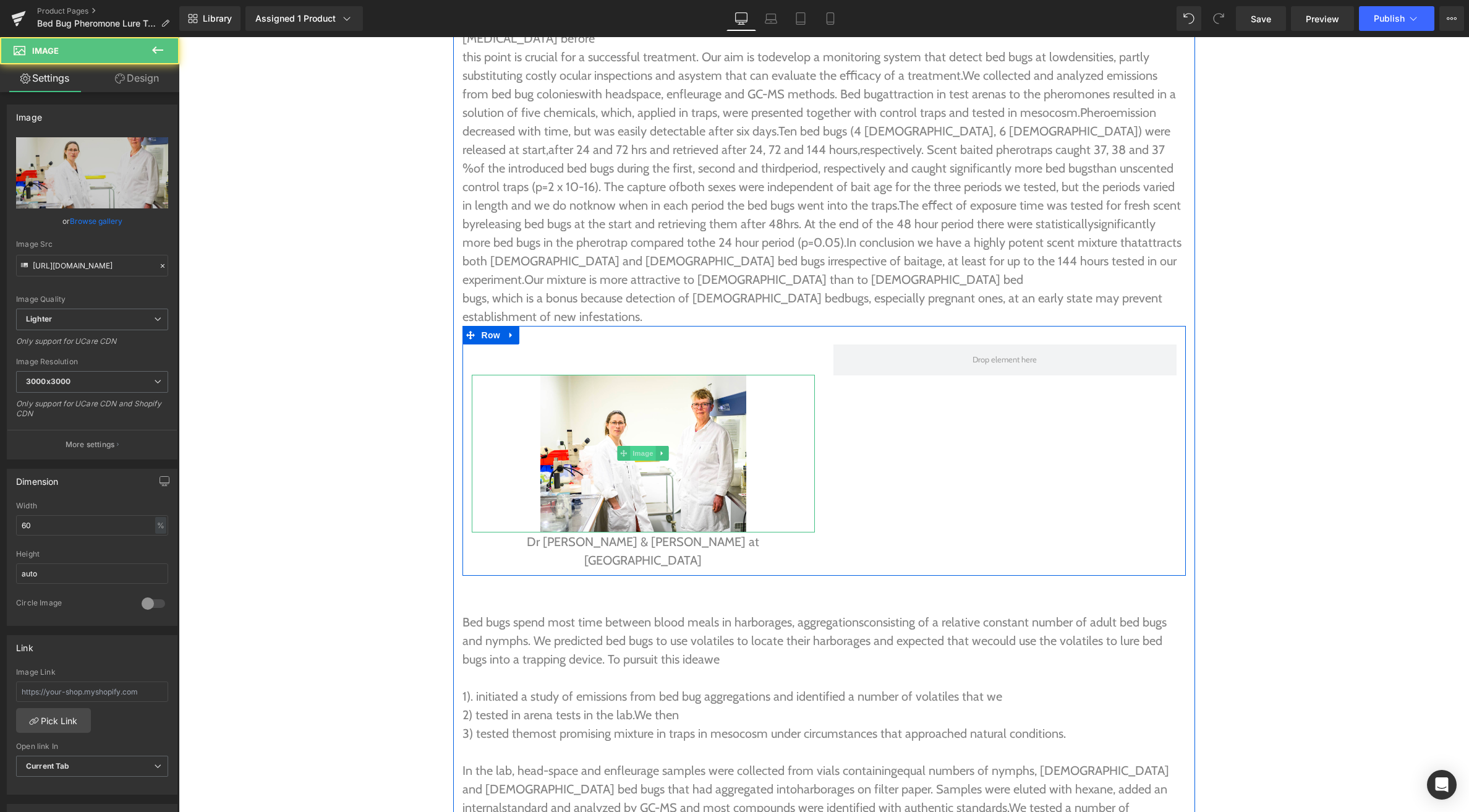
click at [641, 446] on span "Image" at bounding box center [642, 453] width 26 height 15
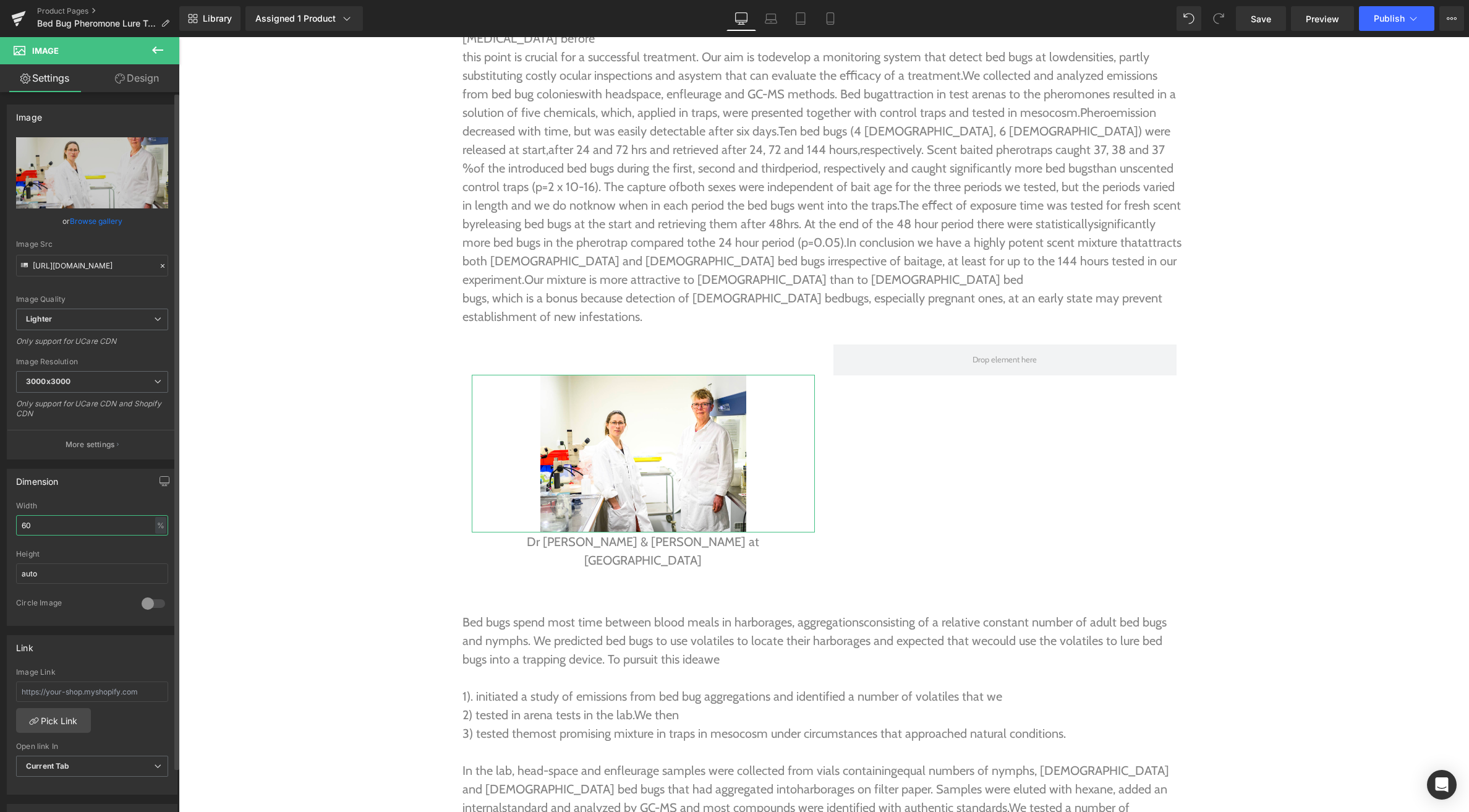
drag, startPoint x: 47, startPoint y: 528, endPoint x: 11, endPoint y: 527, distance: 36.0
click at [11, 527] on div "60% Width 60 % % px auto Height auto 0 Circle Image" at bounding box center [93, 563] width 170 height 124
type input "100"
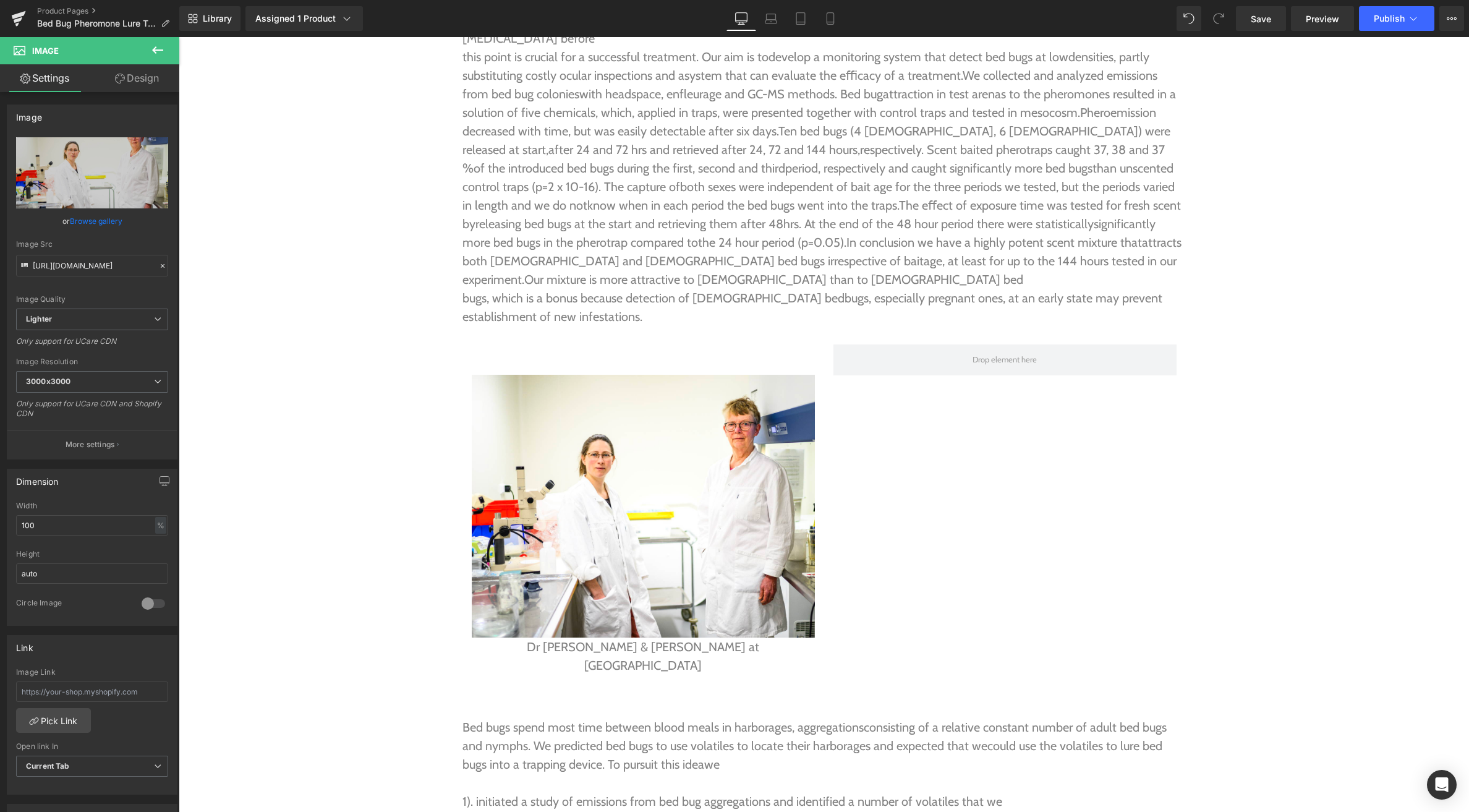
click at [156, 51] on icon at bounding box center [157, 50] width 15 height 15
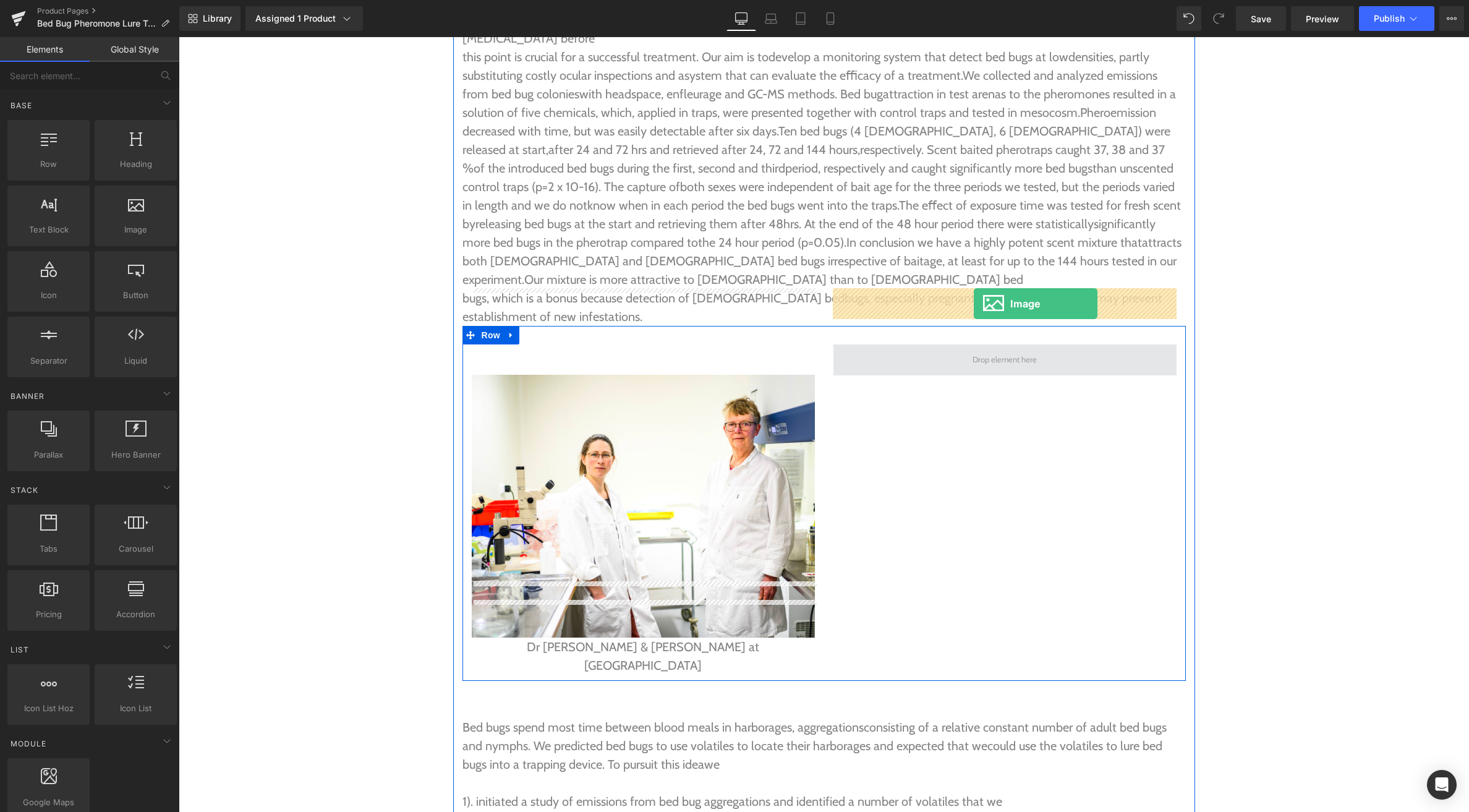
drag, startPoint x: 300, startPoint y: 269, endPoint x: 974, endPoint y: 304, distance: 674.9
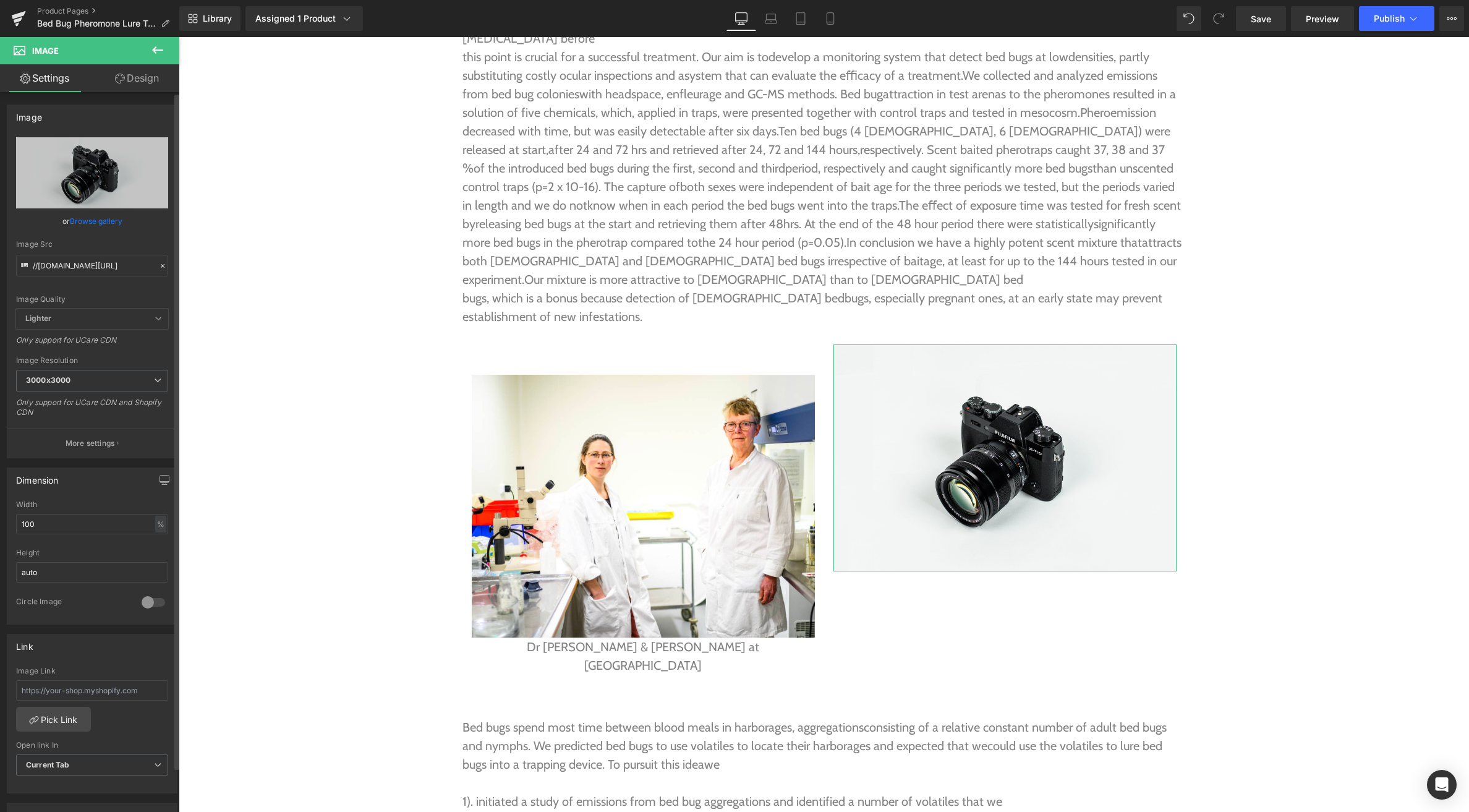
click at [89, 224] on link "Browse gallery" at bounding box center [97, 221] width 53 height 22
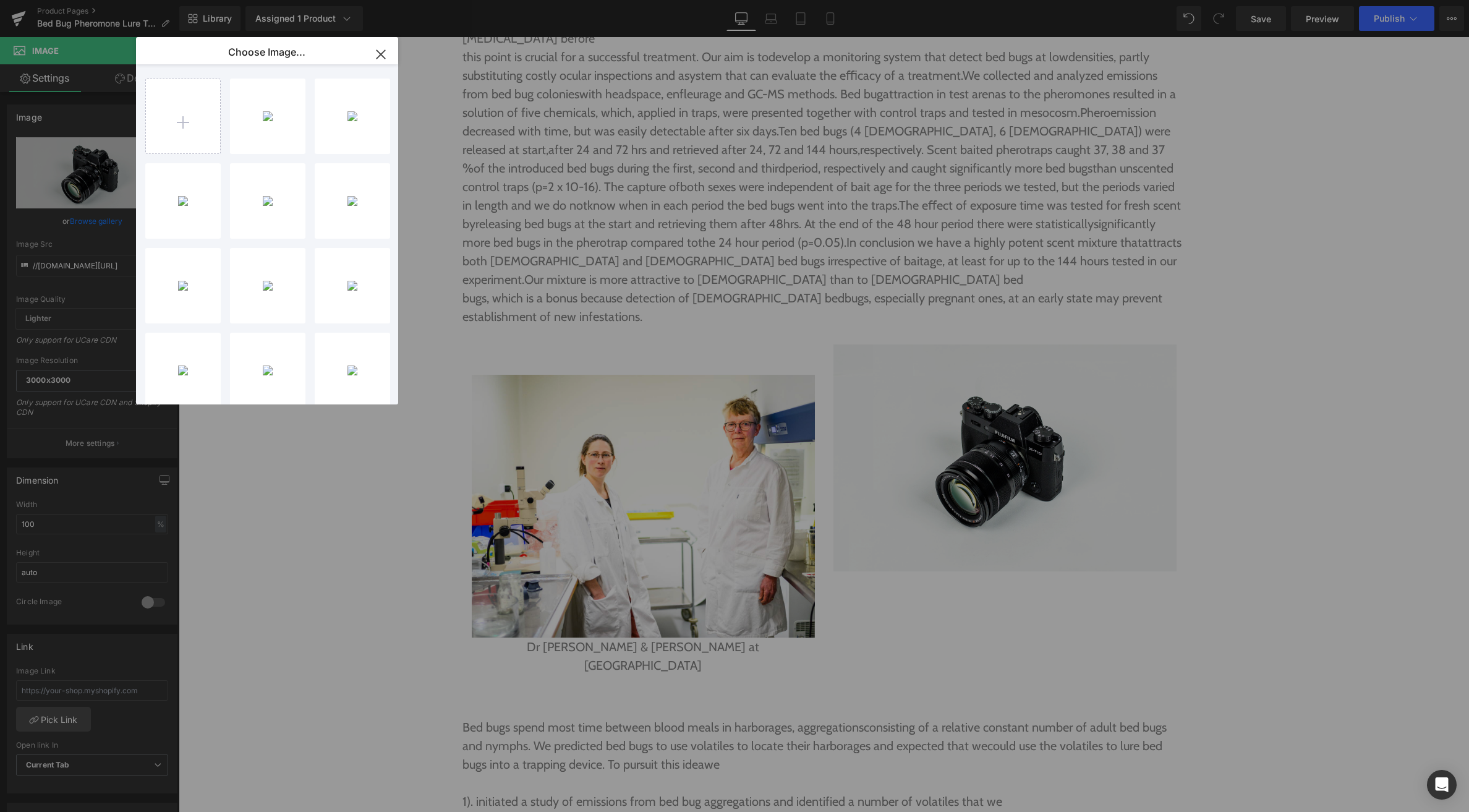
type input "C:\fakepath\Nattaro Scout with trapped bed bug.png"
type input "C:\fakepath\[MEDICAL_DATA] in Scout.jpg"
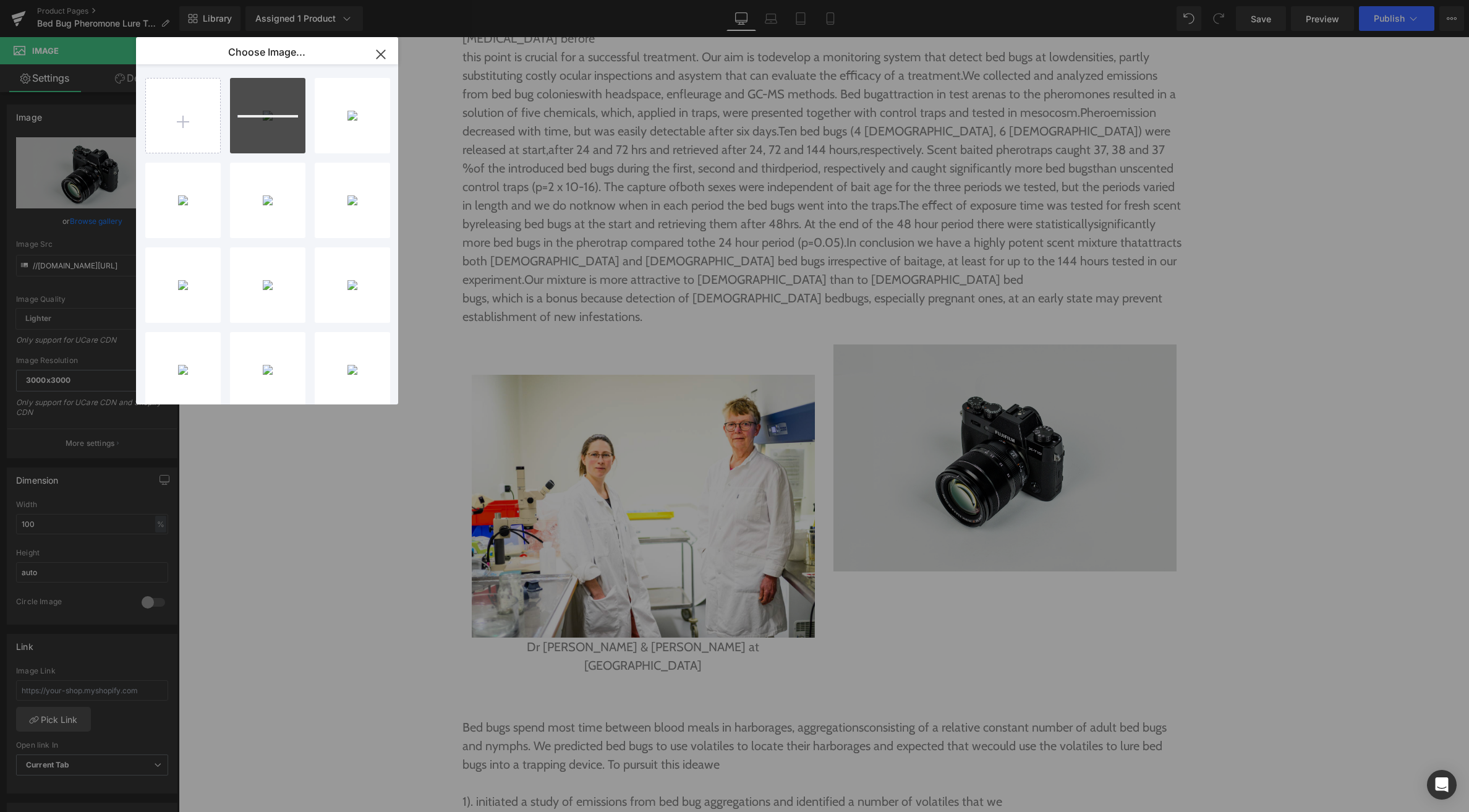
drag, startPoint x: 1164, startPoint y: 490, endPoint x: 986, endPoint y: 416, distance: 192.8
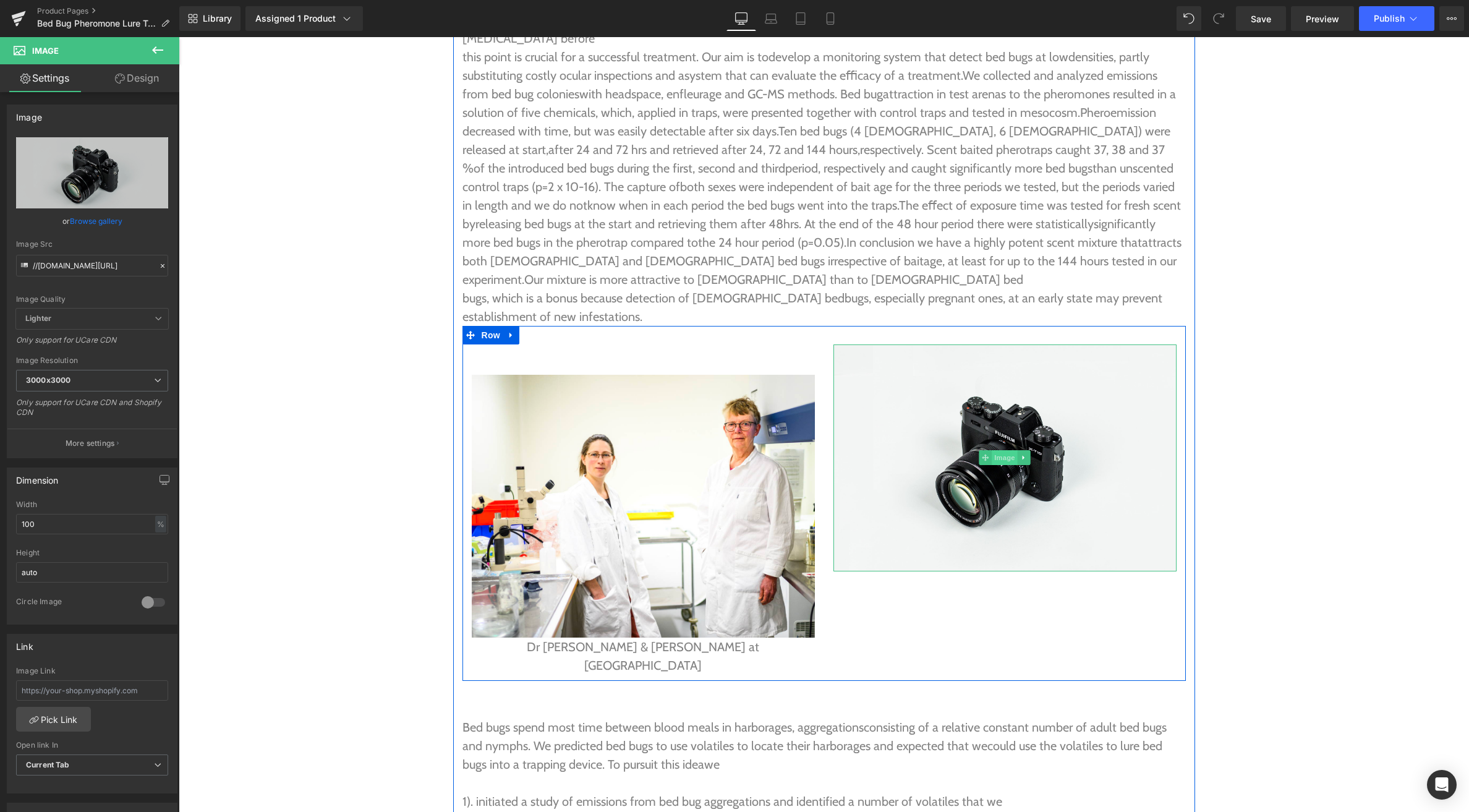
click at [1000, 450] on span "Image" at bounding box center [1004, 457] width 26 height 15
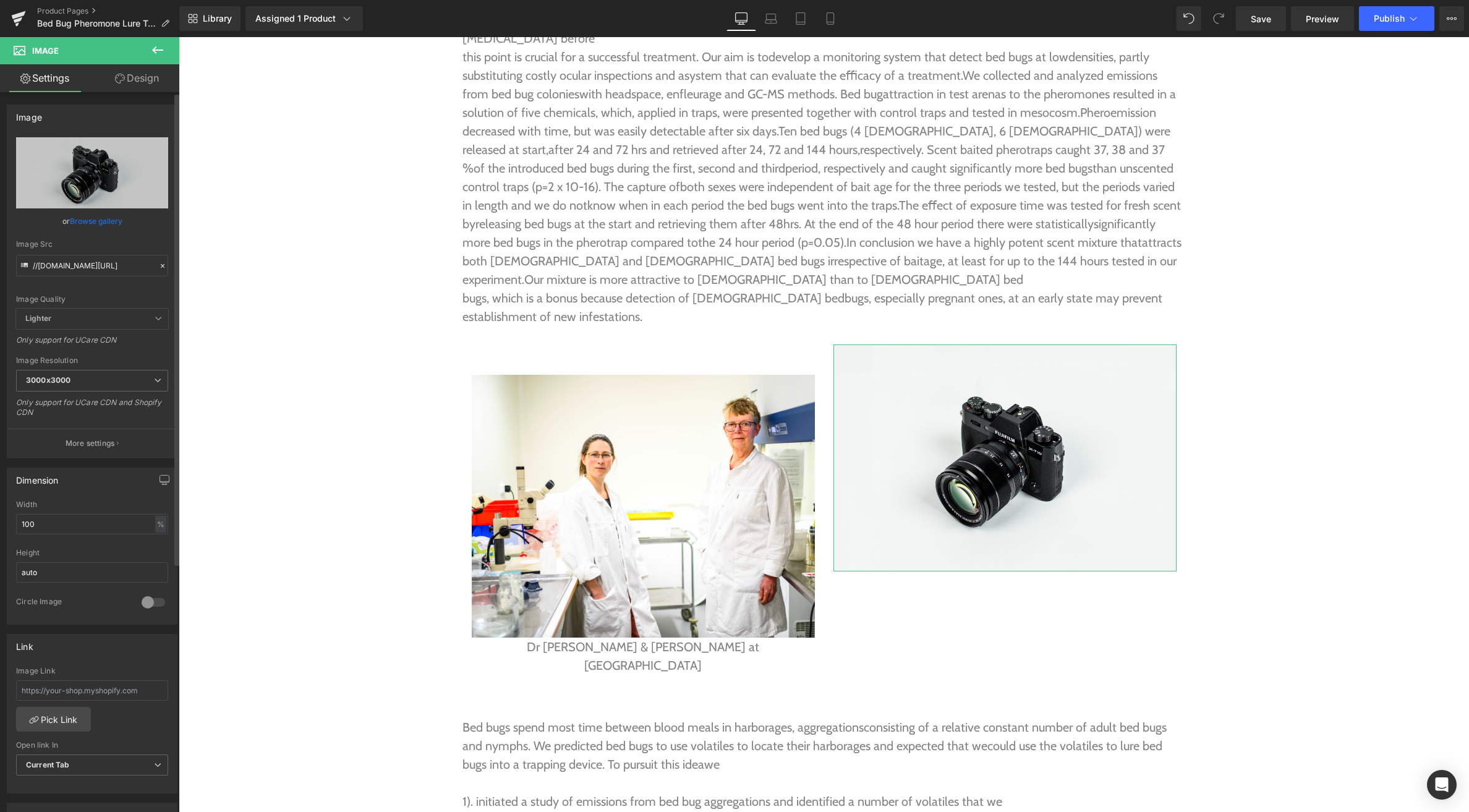
click at [97, 221] on link "Browse gallery" at bounding box center [97, 221] width 53 height 22
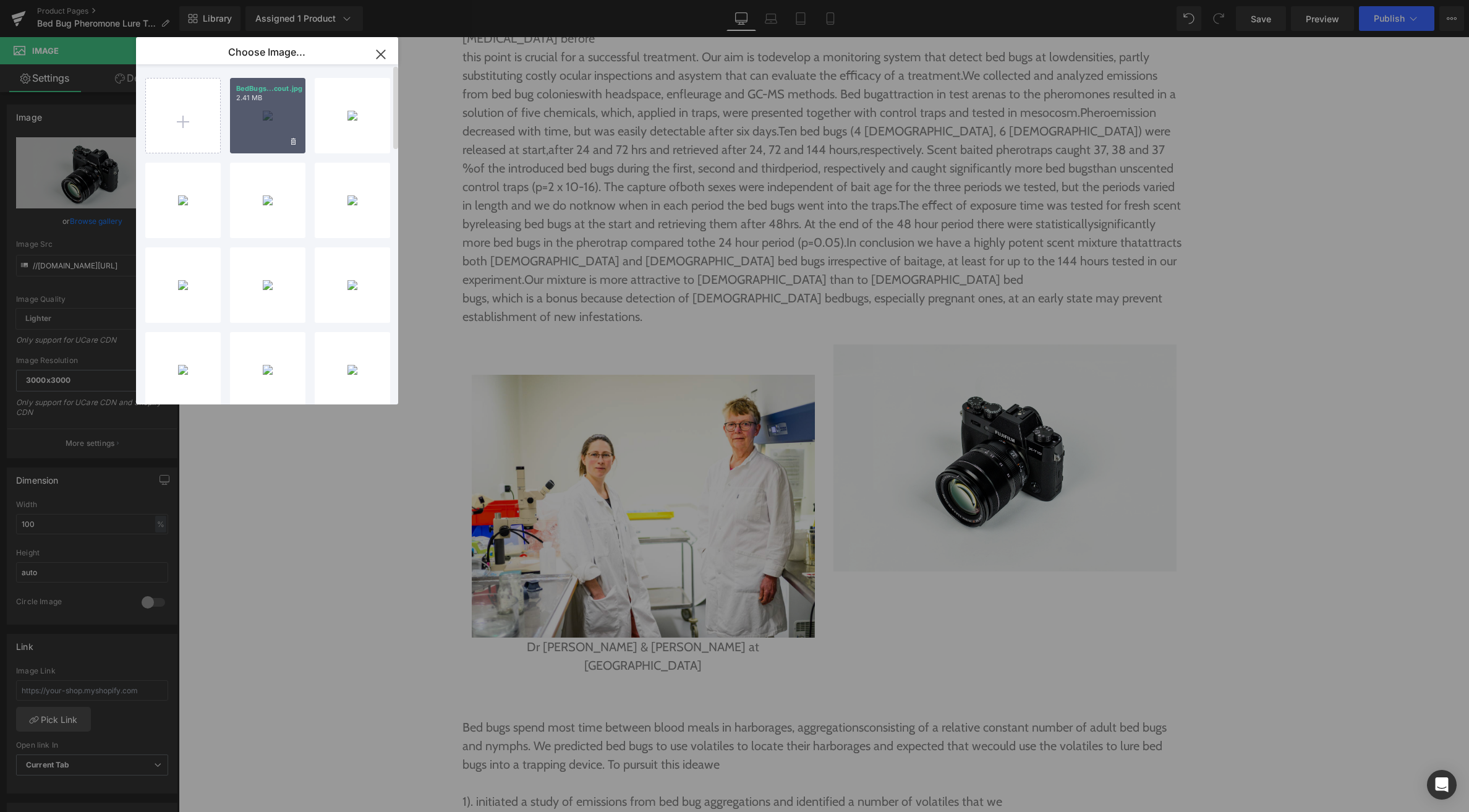
click at [264, 115] on div "[MEDICAL_DATA]...cout.jpg 2.41 MB" at bounding box center [267, 115] width 76 height 76
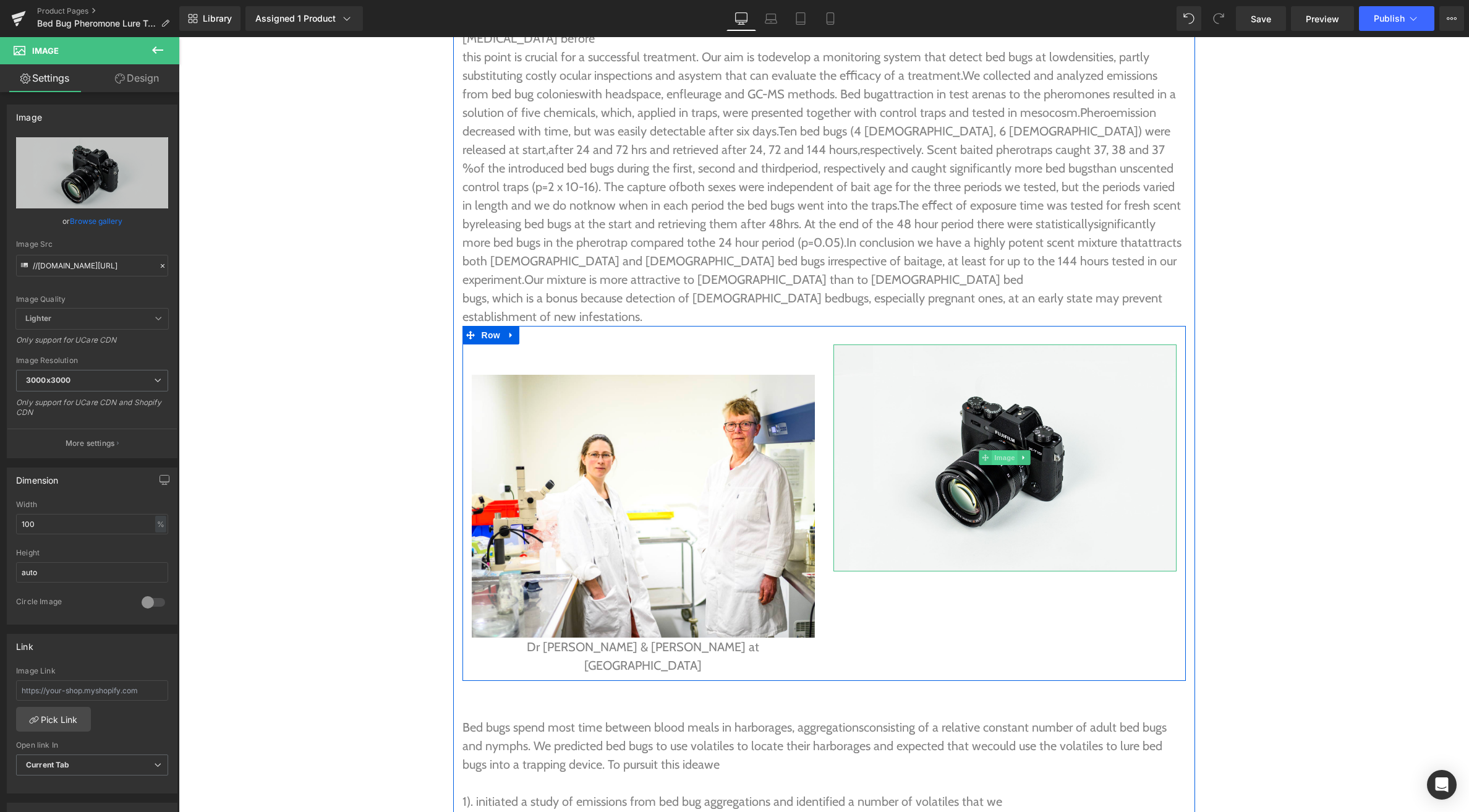
click at [1007, 450] on span "Image" at bounding box center [1004, 457] width 26 height 15
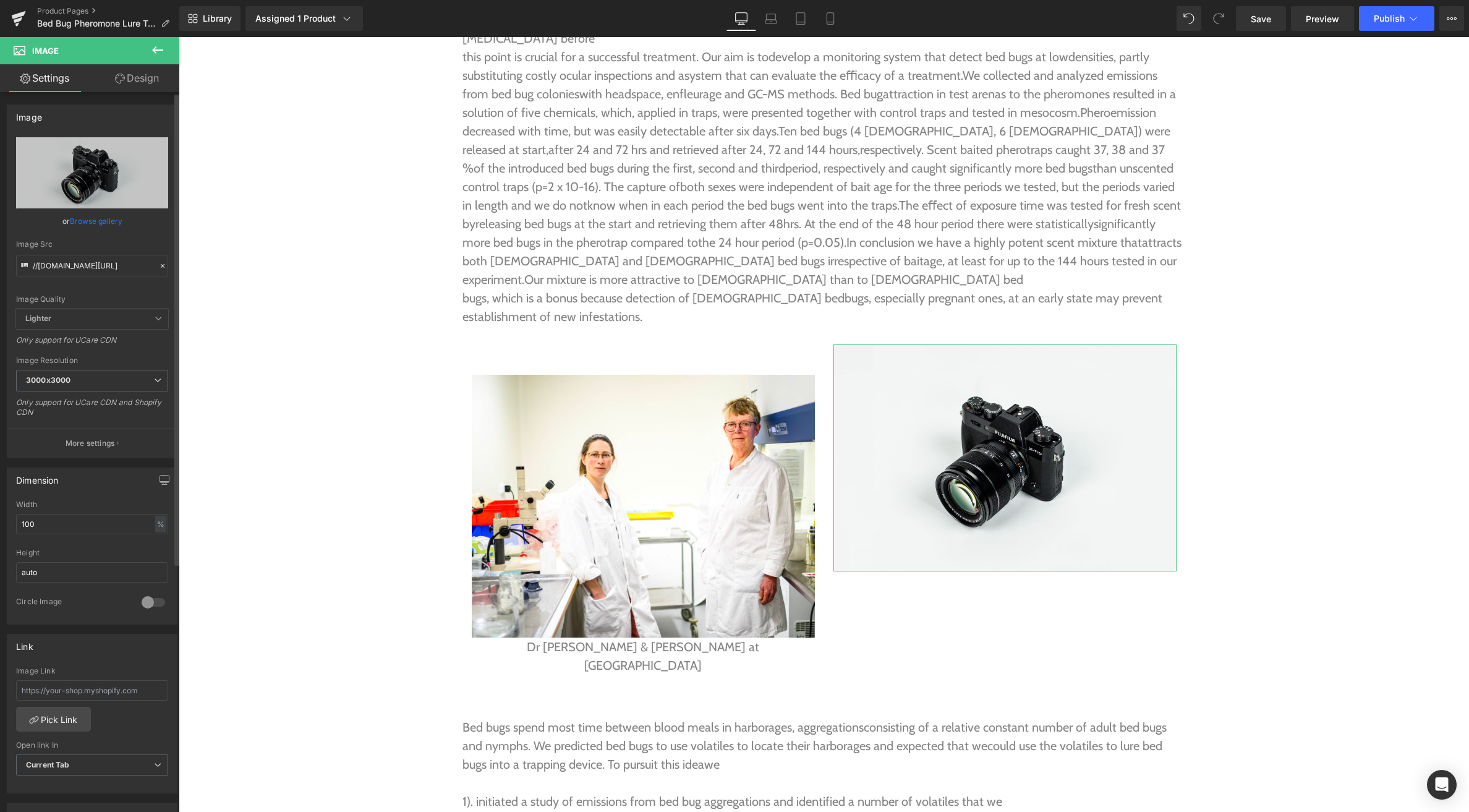
click at [92, 221] on link "Browse gallery" at bounding box center [97, 221] width 53 height 22
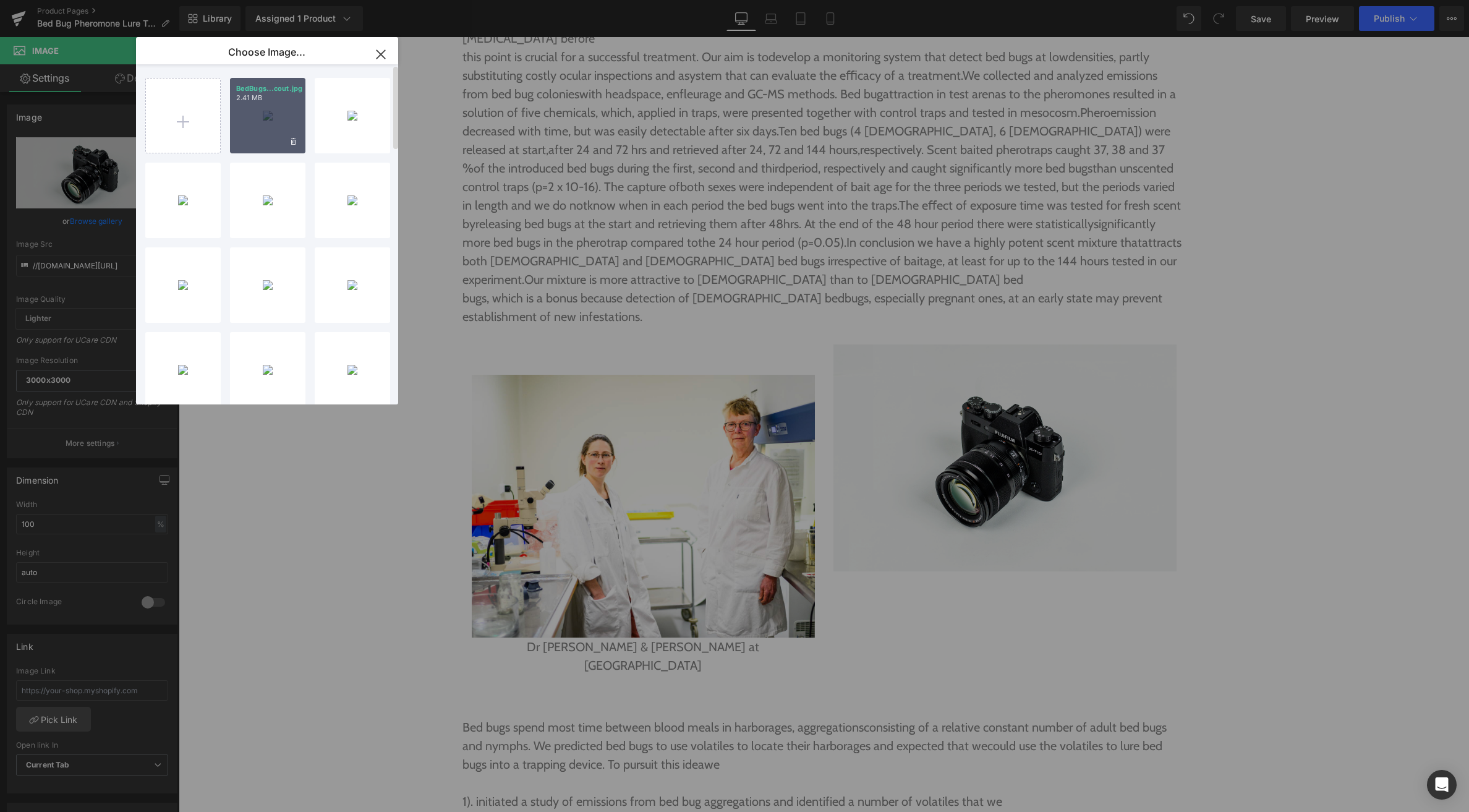
click at [262, 121] on div "[MEDICAL_DATA]...cout.jpg 2.41 MB" at bounding box center [267, 115] width 76 height 76
type input "[URL][DOMAIN_NAME]"
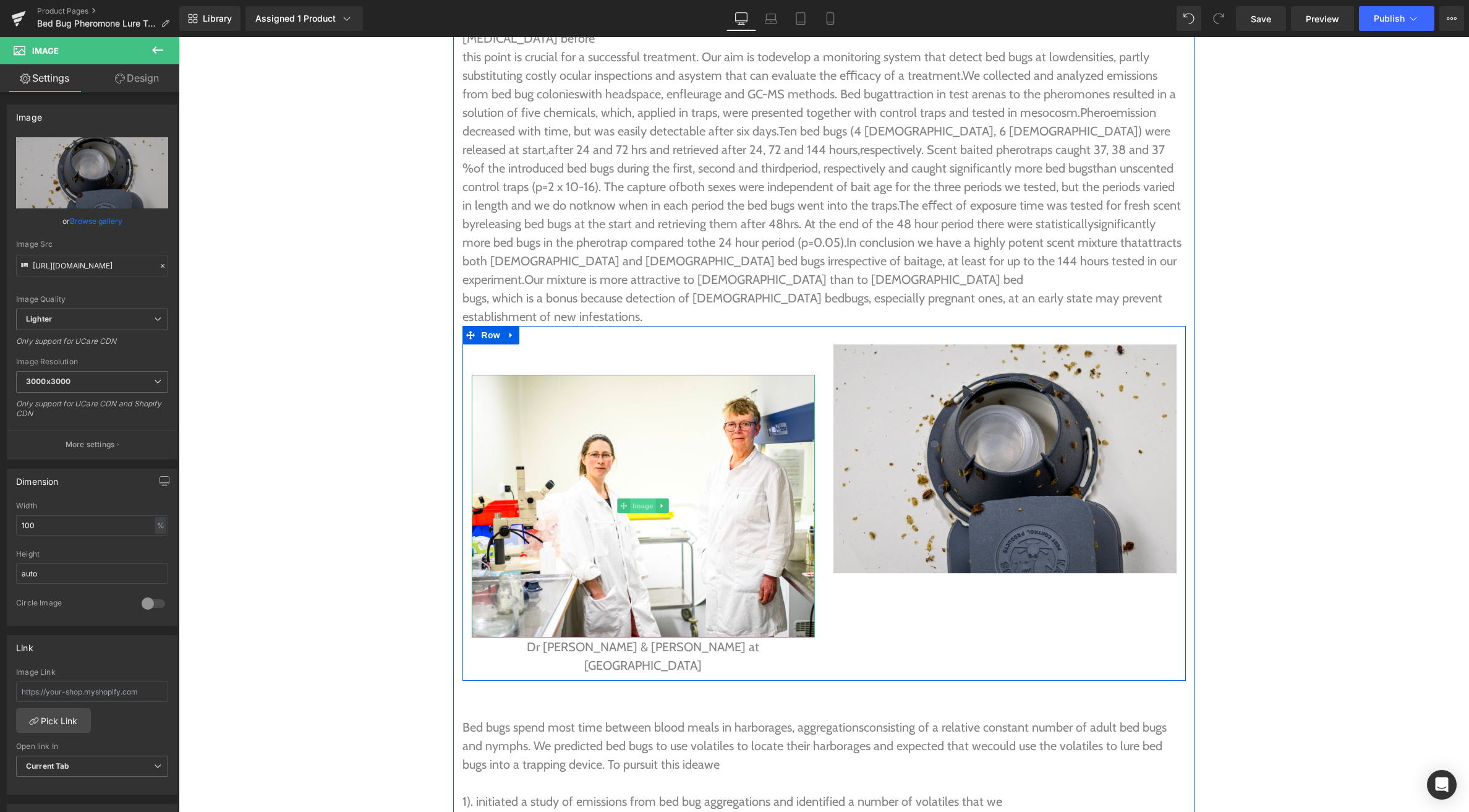
click at [641, 498] on span "Image" at bounding box center [642, 505] width 26 height 15
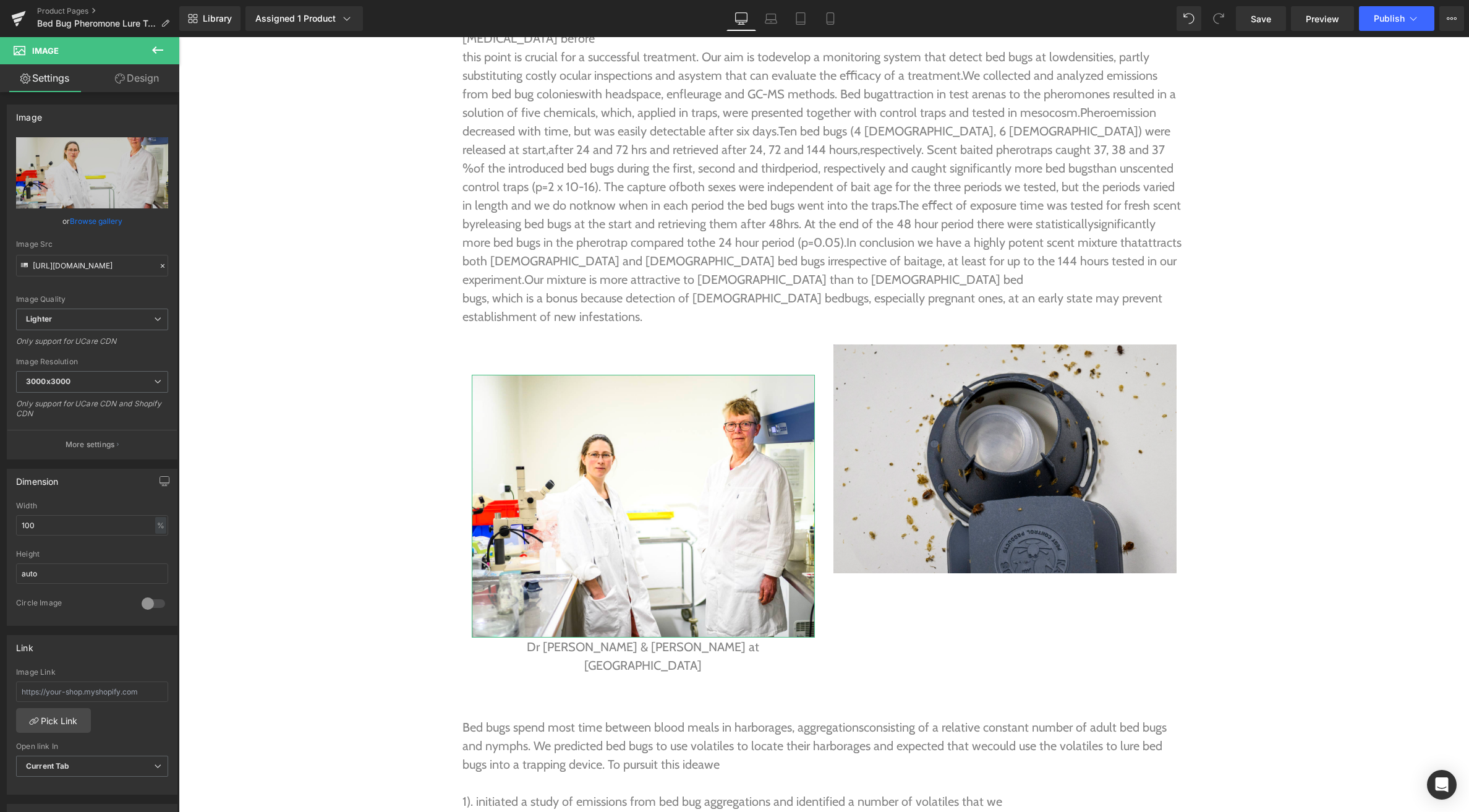
click at [146, 82] on link "Design" at bounding box center [136, 79] width 90 height 28
click at [0, 0] on div "Spacing" at bounding box center [0, 0] width 0 height 0
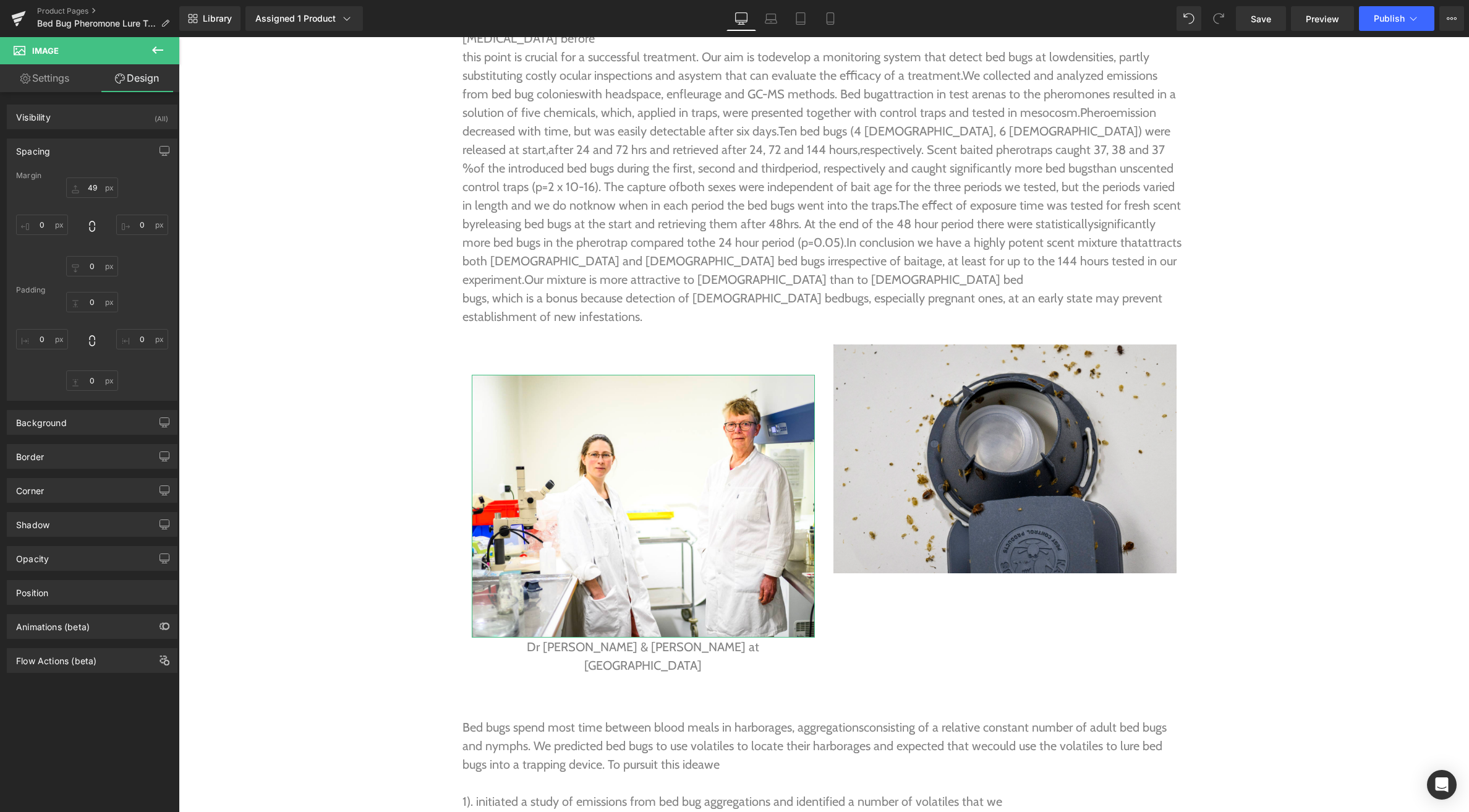
type input "49"
type input "0"
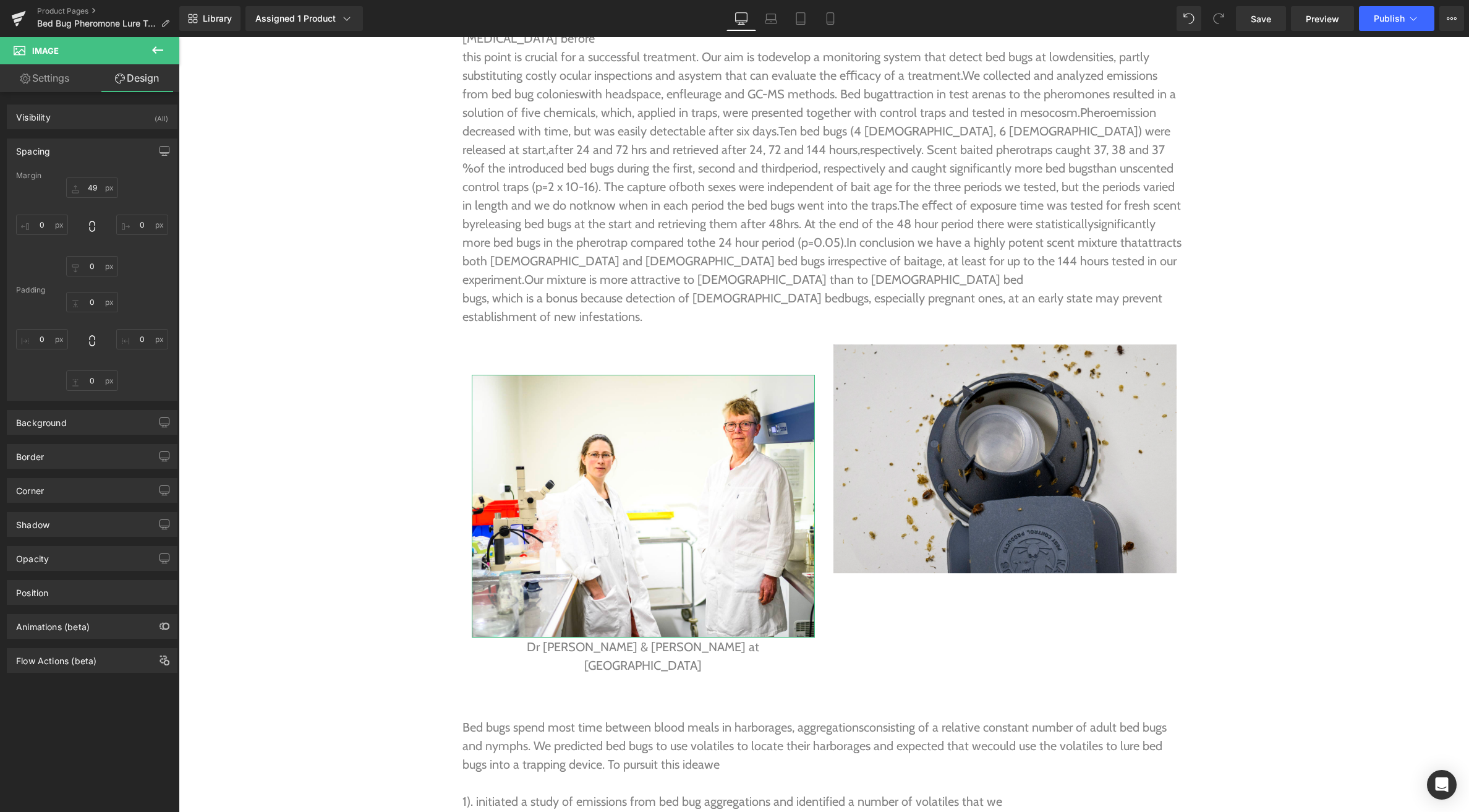
type input "0"
click at [93, 188] on input "49" at bounding box center [92, 188] width 52 height 20
type input "0"
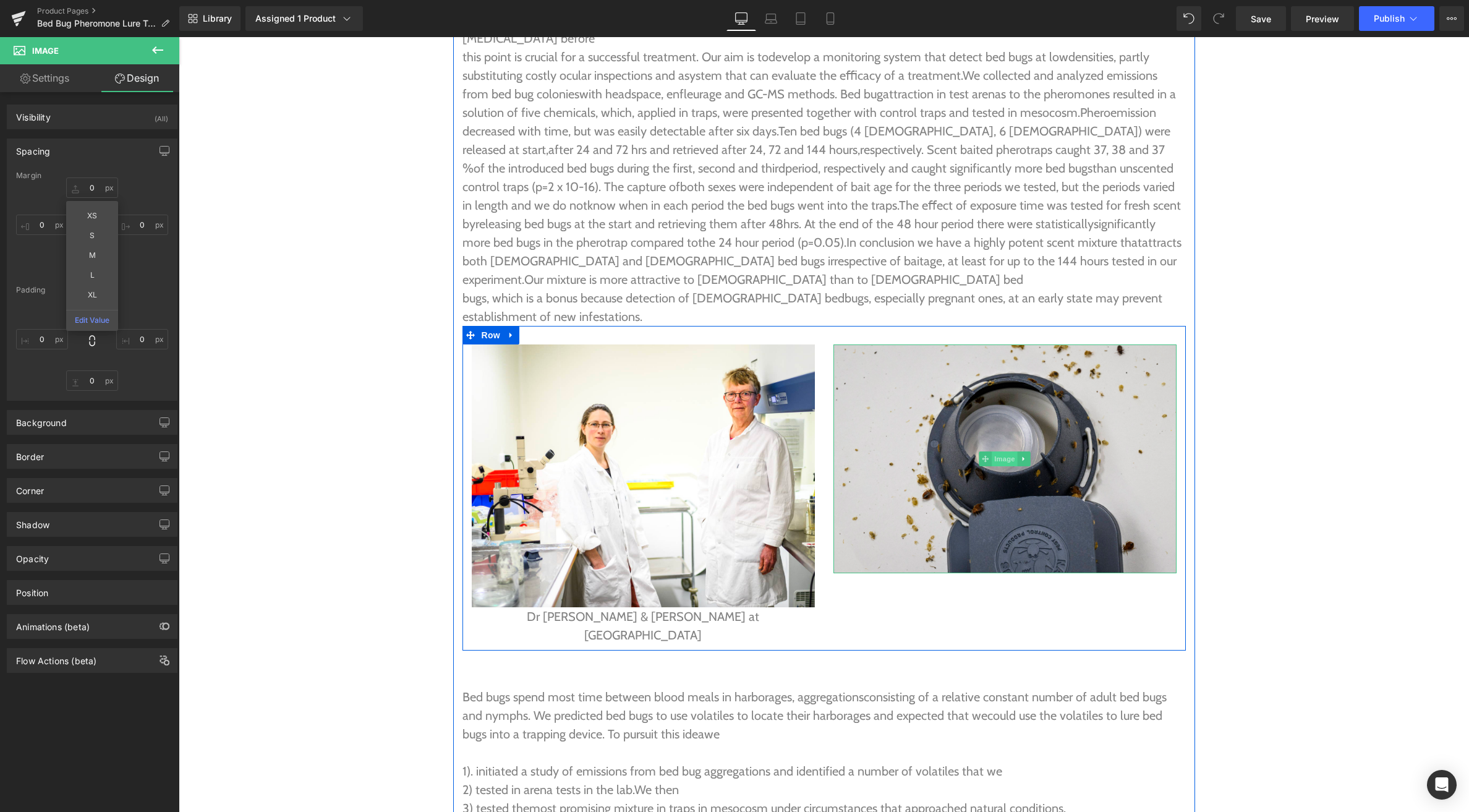
click at [1000, 452] on span "Image" at bounding box center [1004, 459] width 26 height 15
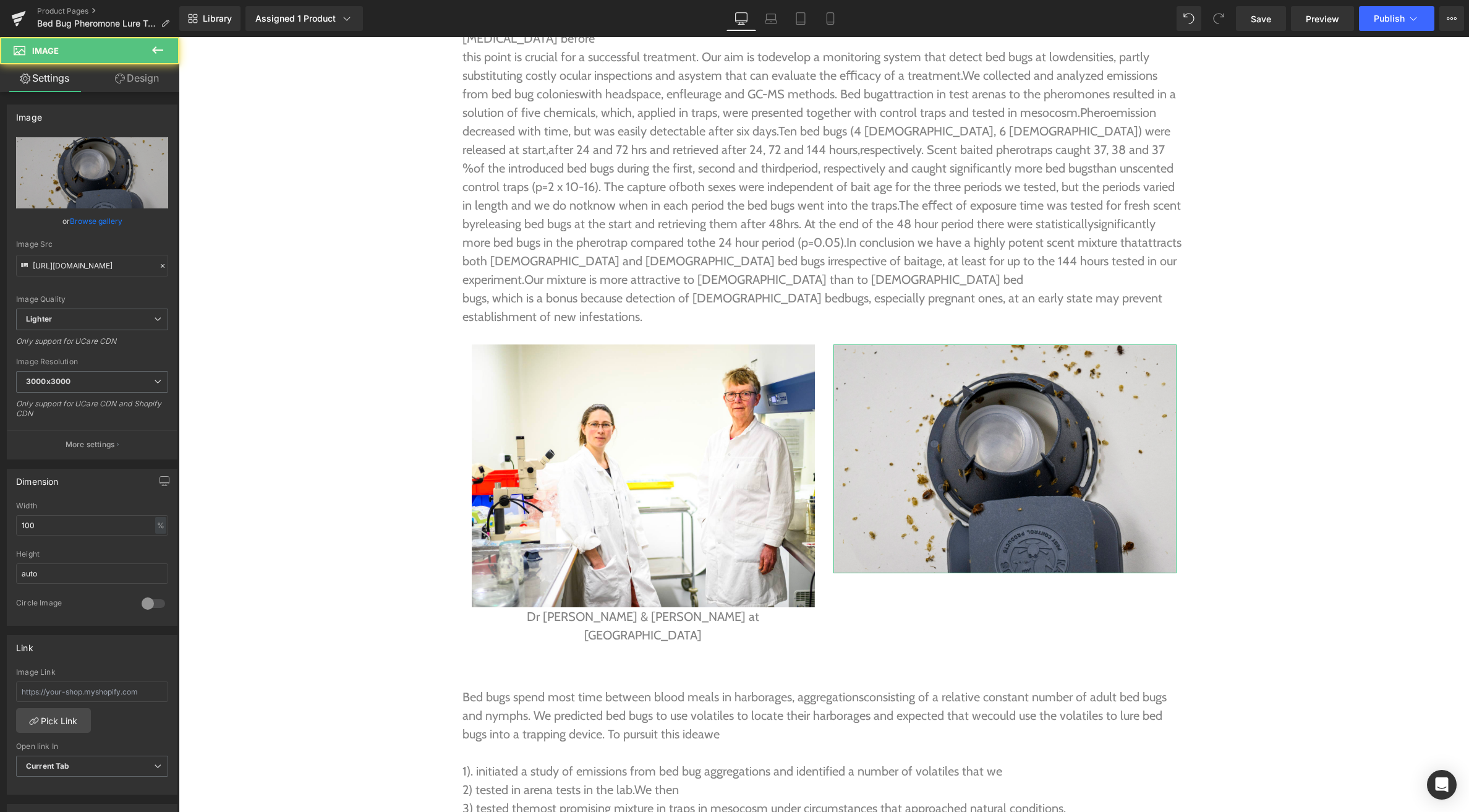
click at [135, 76] on link "Design" at bounding box center [136, 79] width 90 height 28
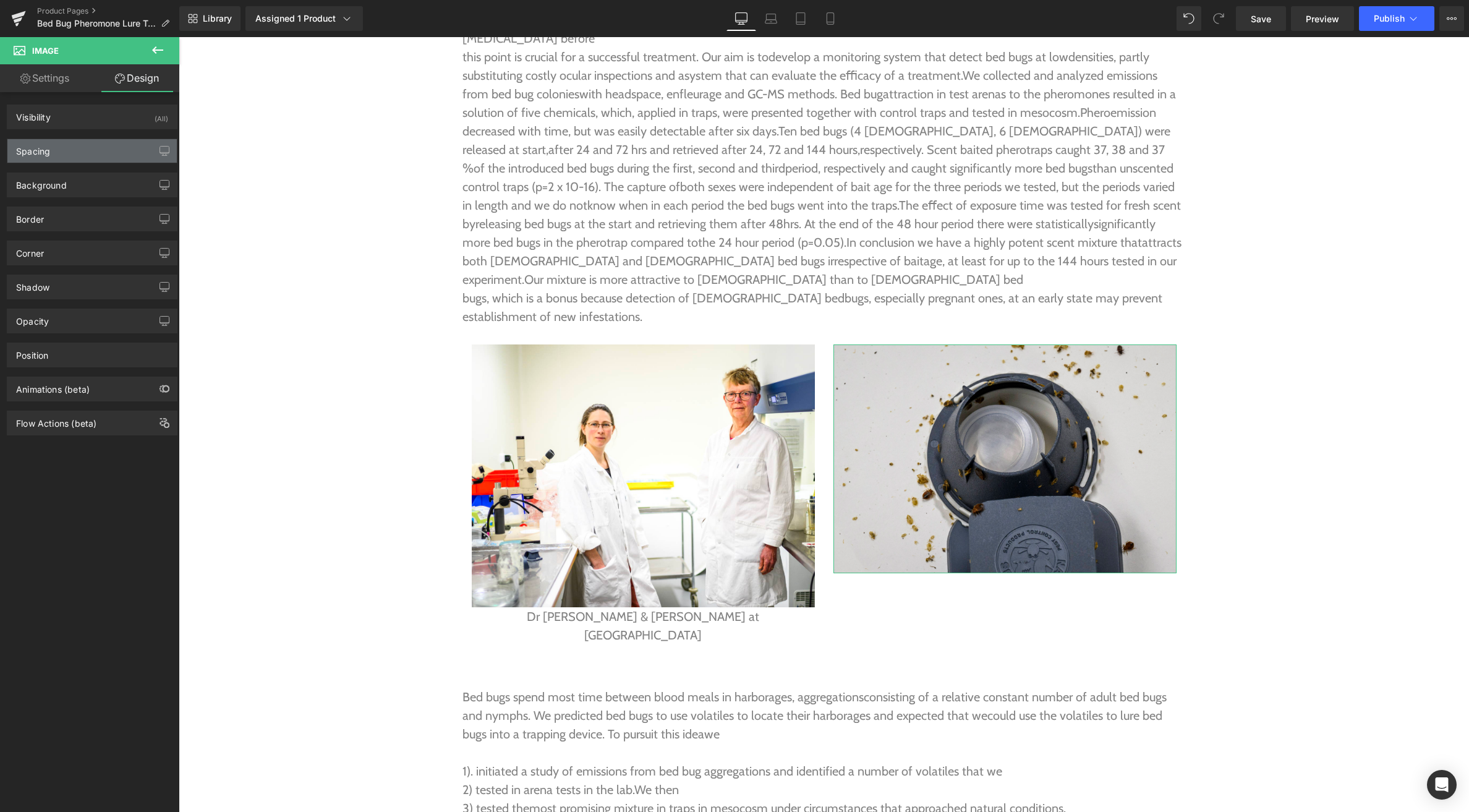
click at [93, 151] on div "Spacing" at bounding box center [93, 151] width 170 height 23
type input "0"
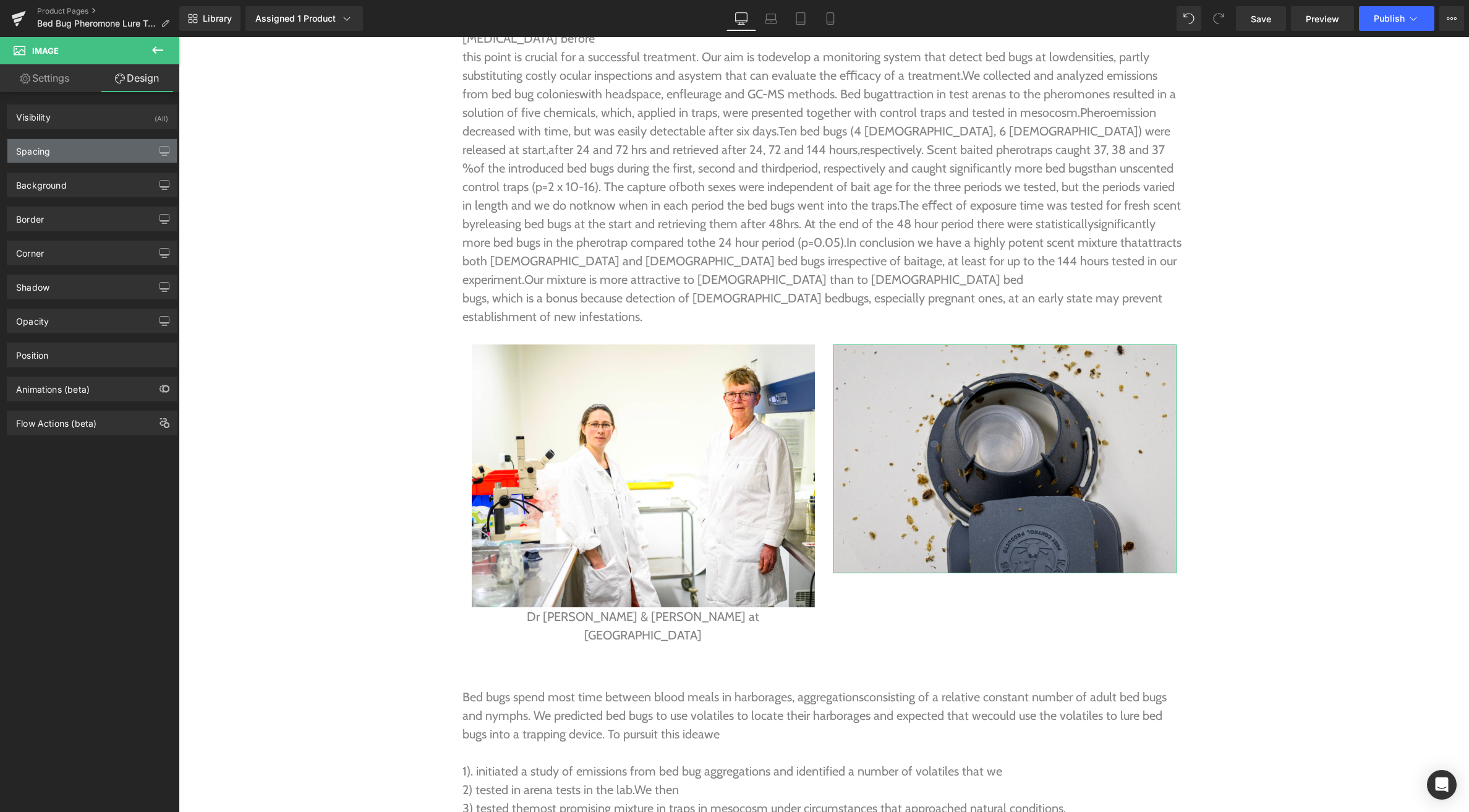
type input "0"
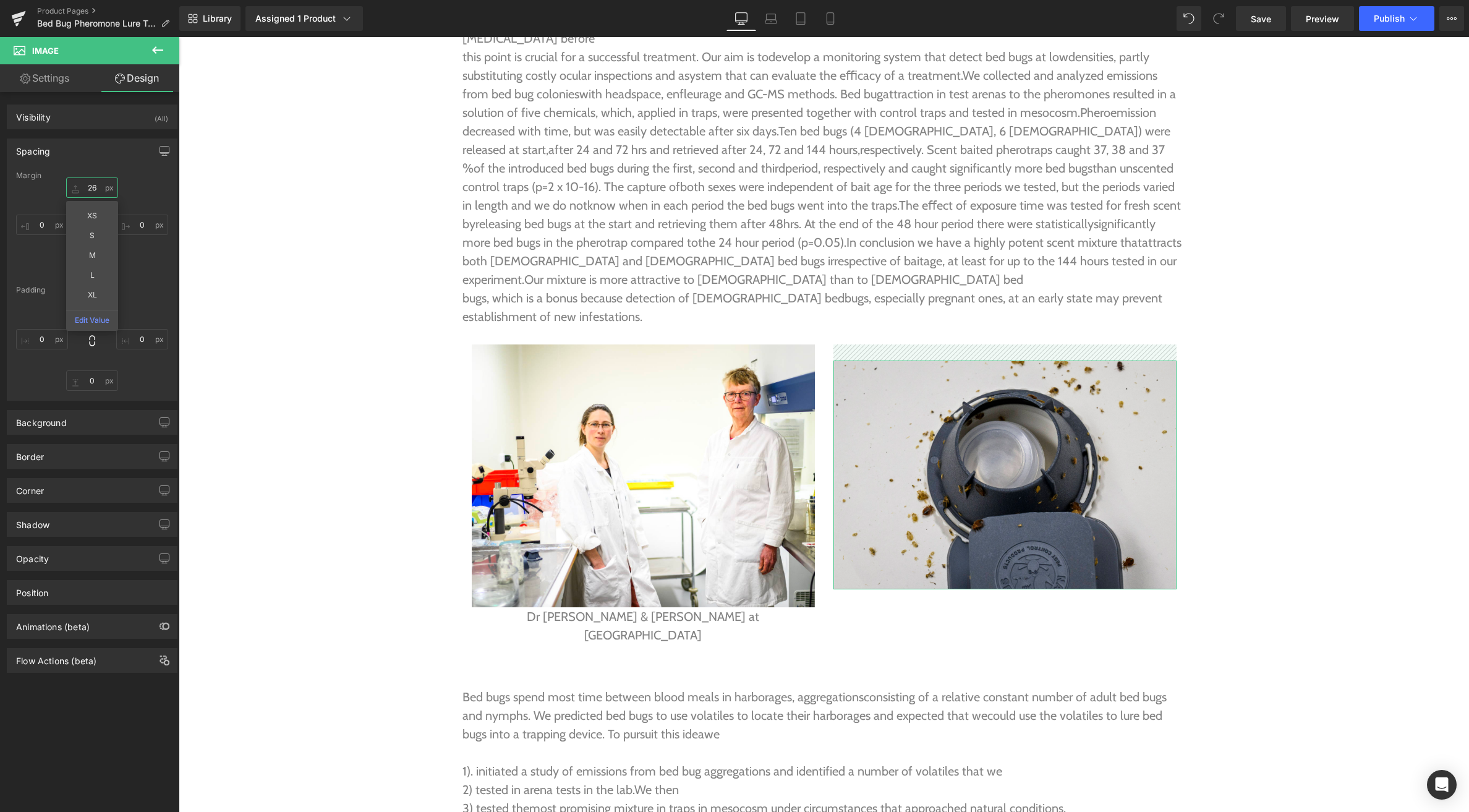
type input "26"
drag, startPoint x: 72, startPoint y: 182, endPoint x: 74, endPoint y: 167, distance: 15.1
click at [74, 167] on div "Spacing [GEOGRAPHIC_DATA] 26px 26 XS S M L XL Edit Value 0px 0 0px 0 0px 0 [GEO…" at bounding box center [92, 269] width 170 height 262
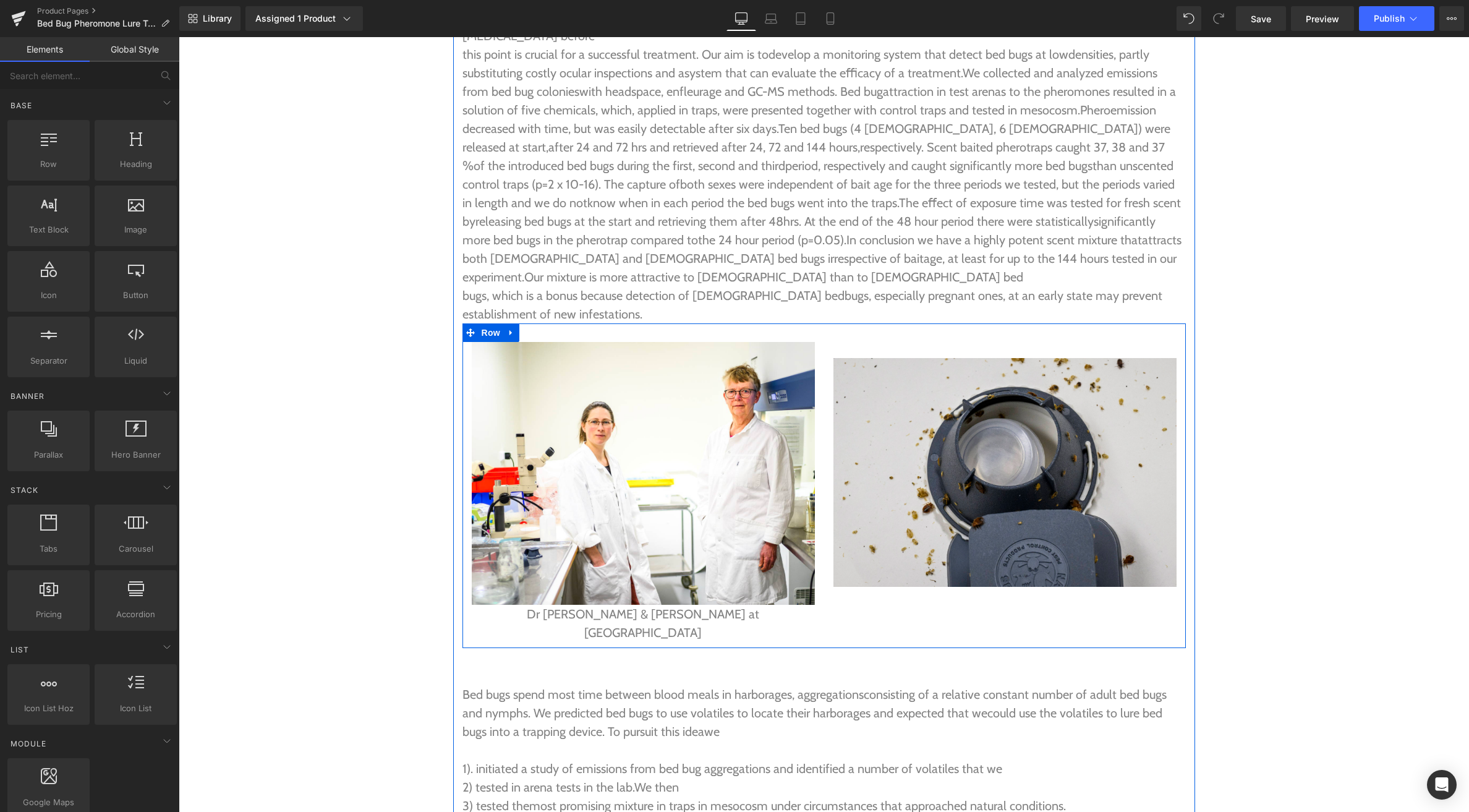
scroll to position [3255, 0]
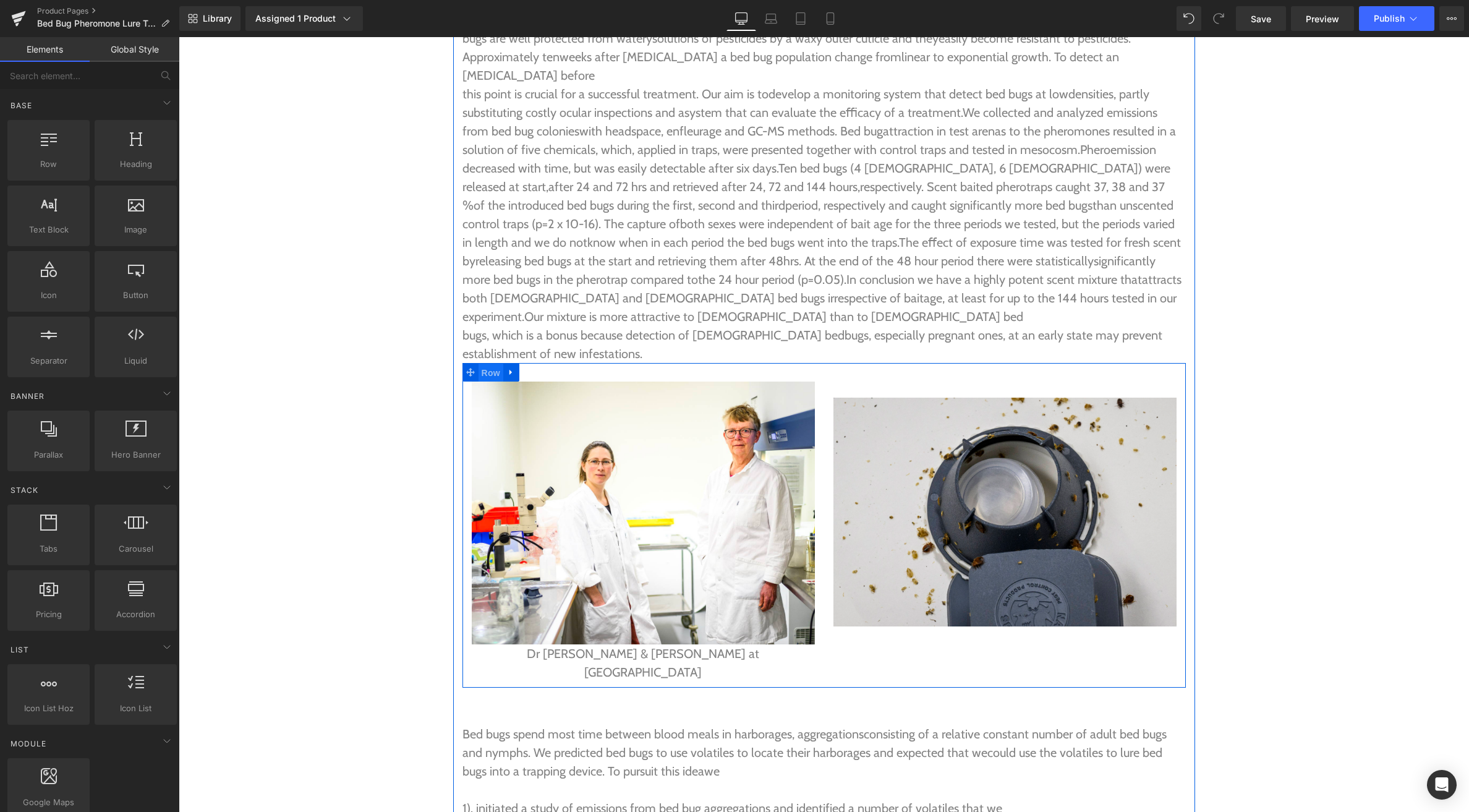
click at [485, 364] on span "Row" at bounding box center [491, 373] width 25 height 19
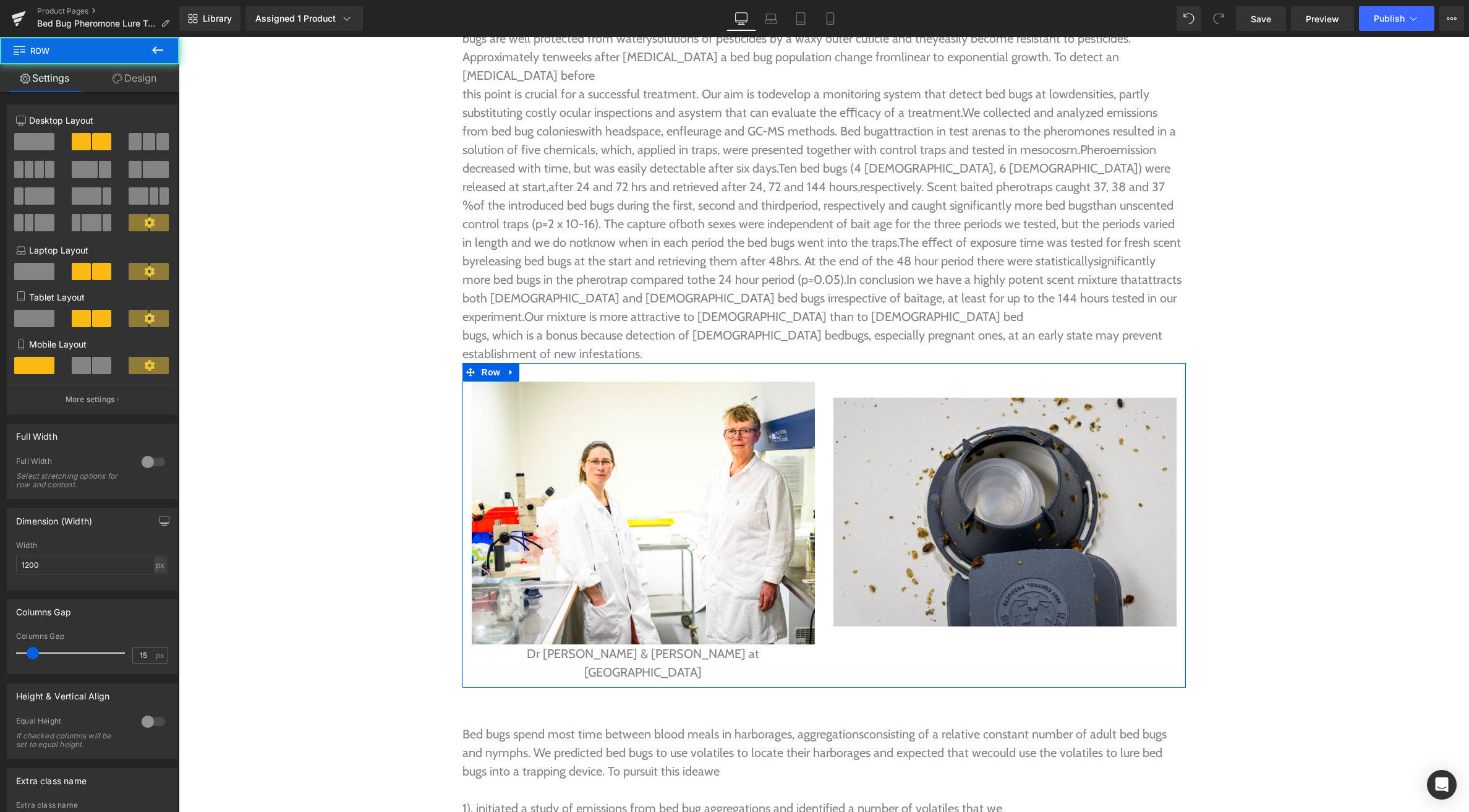
click at [122, 78] on link "Design" at bounding box center [134, 79] width 90 height 28
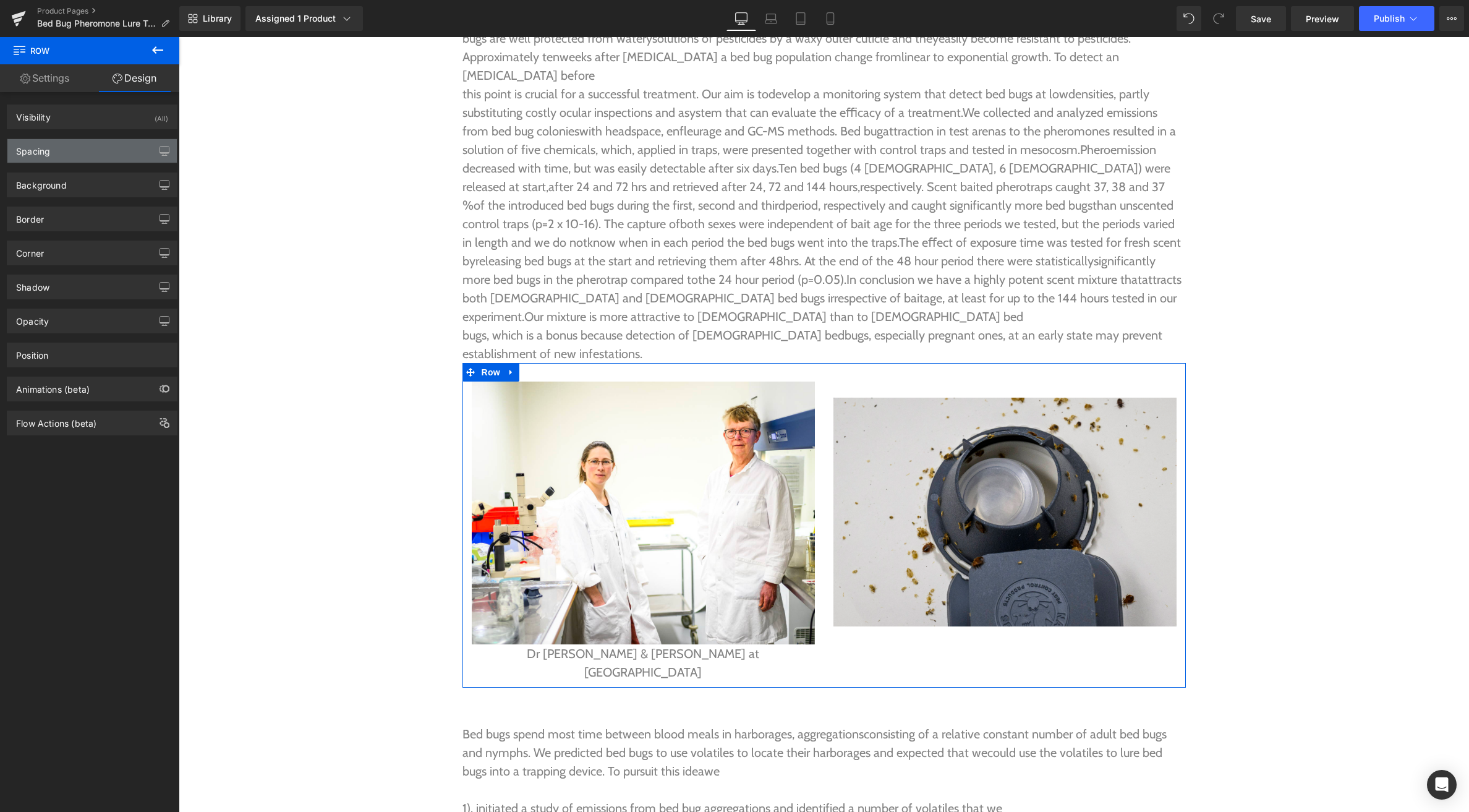
type input "0"
type input "30"
type input "0"
type input "10"
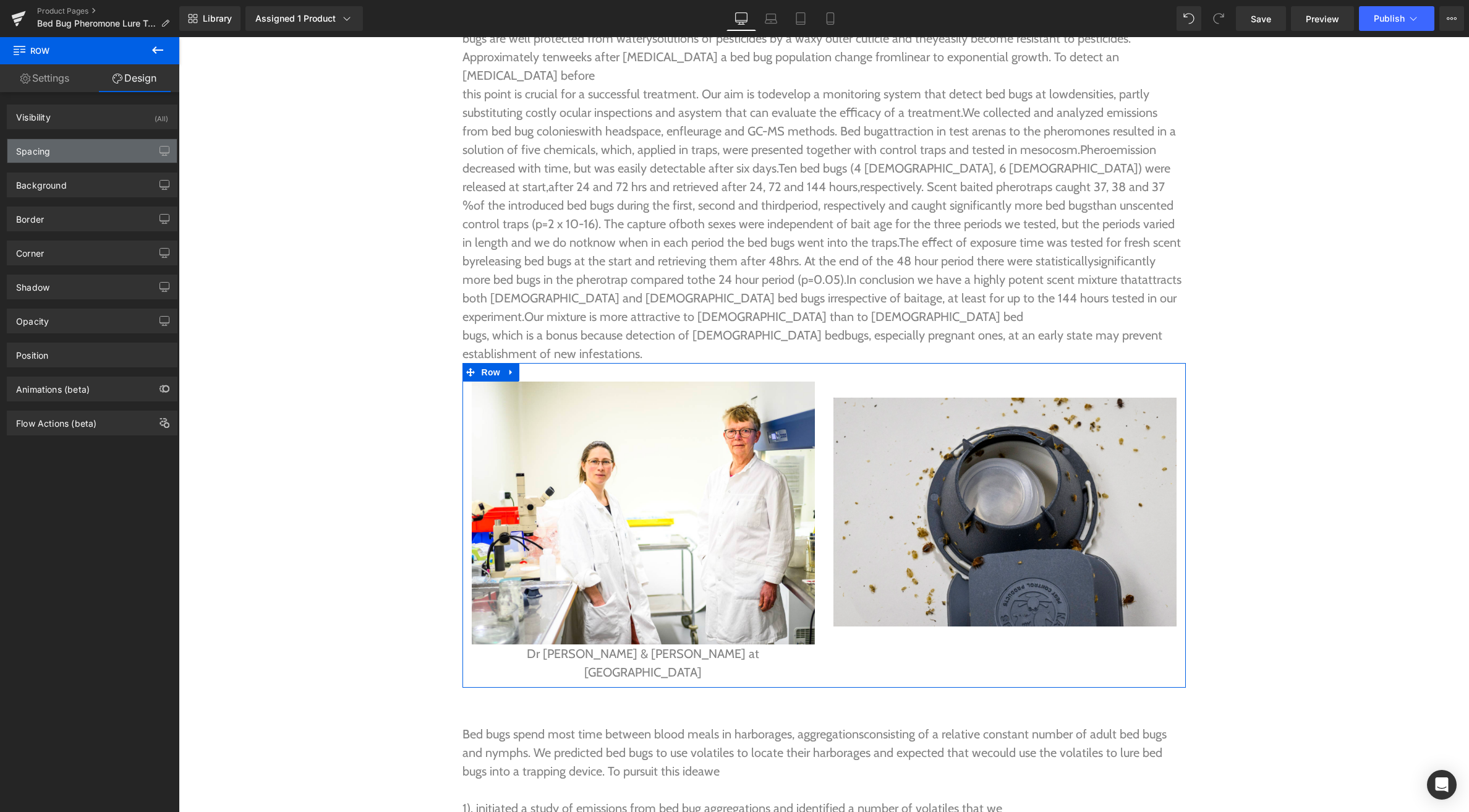
type input "0"
click at [79, 149] on div "Spacing" at bounding box center [93, 151] width 170 height 23
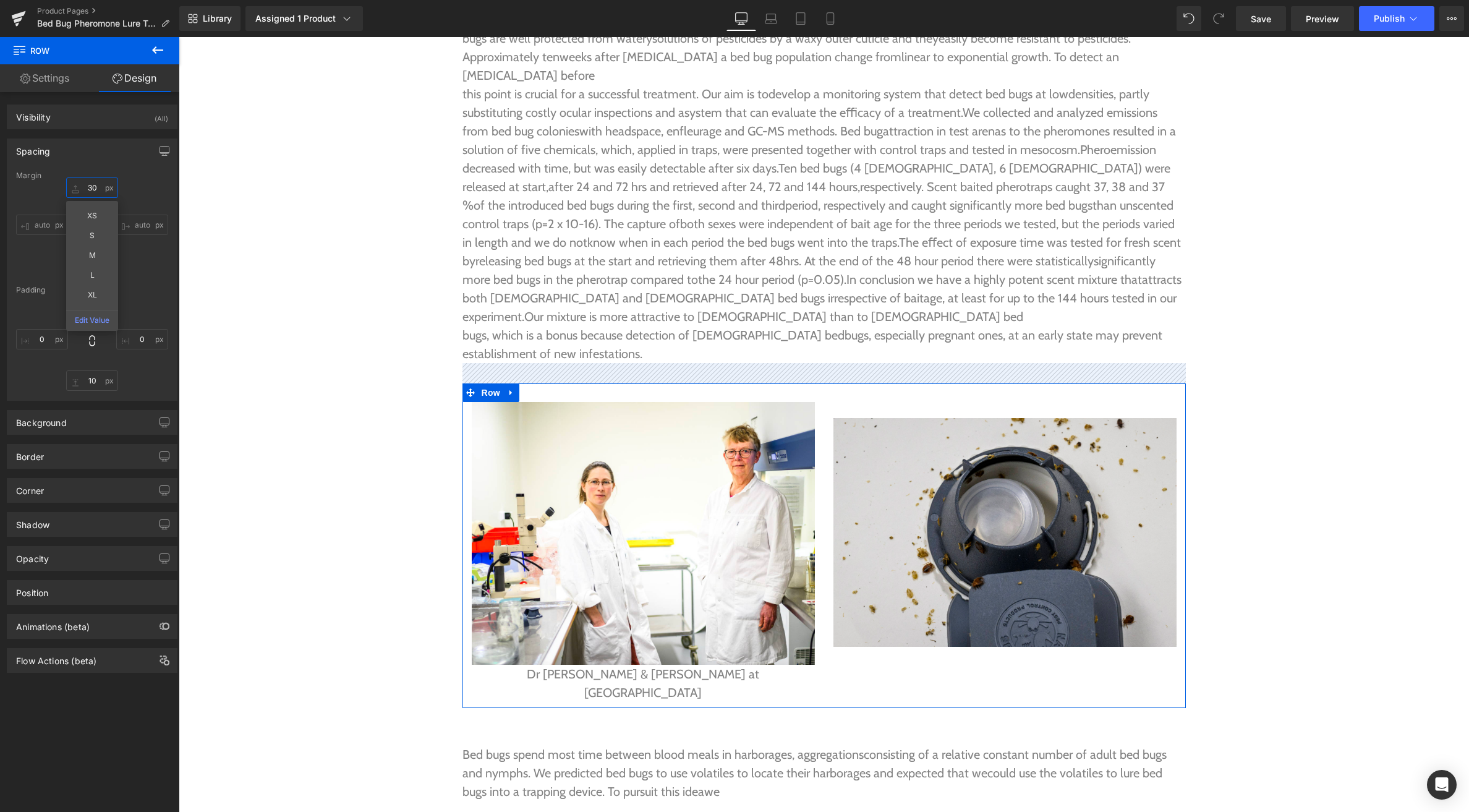
type input "33"
drag, startPoint x: 74, startPoint y: 187, endPoint x: 79, endPoint y: 167, distance: 20.6
click at [79, 167] on div "Spacing [GEOGRAPHIC_DATA] 33px 33 XS S M L XL Edit Value auto auto 0px 0 auto a…" at bounding box center [92, 269] width 170 height 262
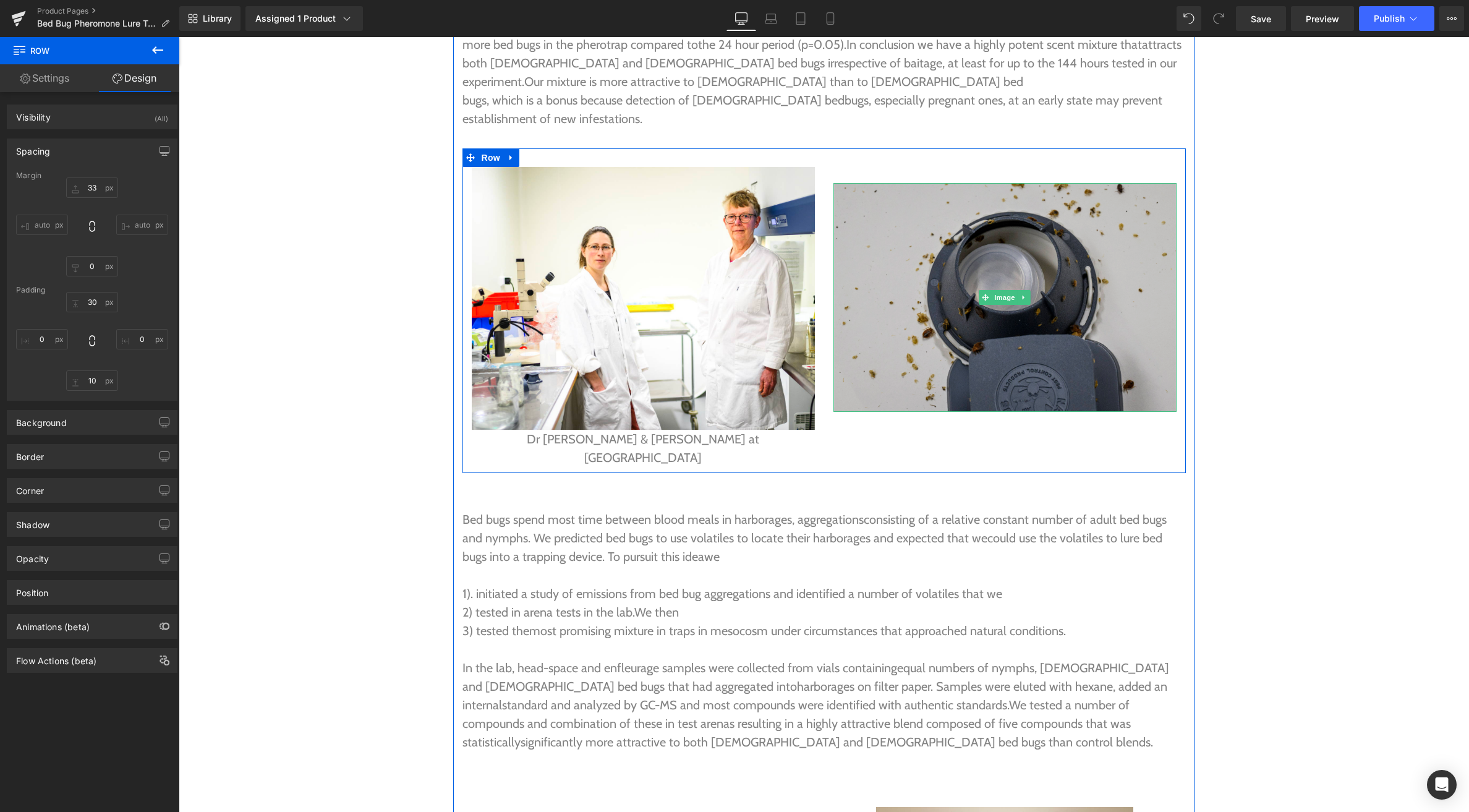
scroll to position [3504, 0]
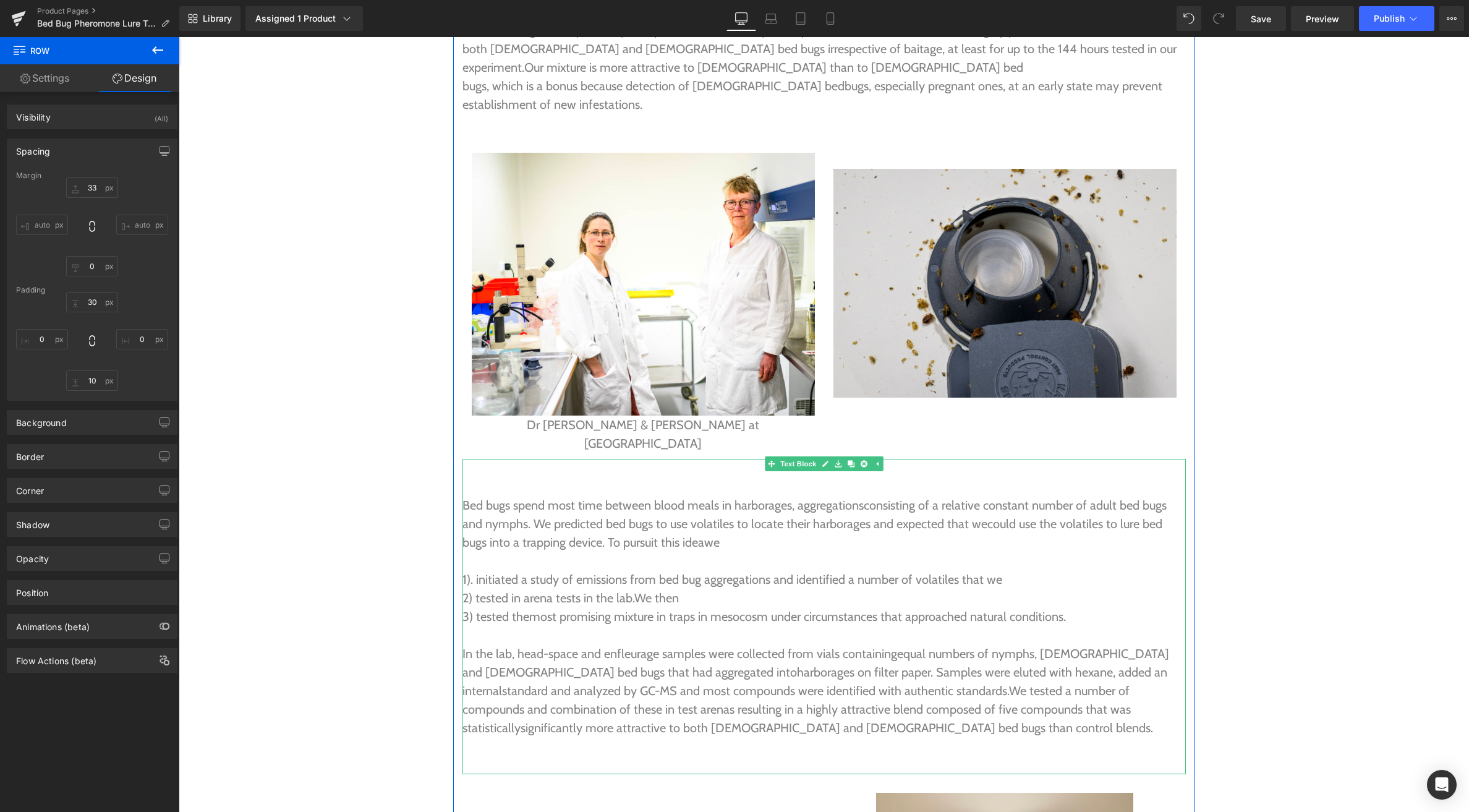
click at [470, 497] on span "Bed bugs spend most time between blood meals in harborages, aggregations" at bounding box center [662, 504] width 401 height 15
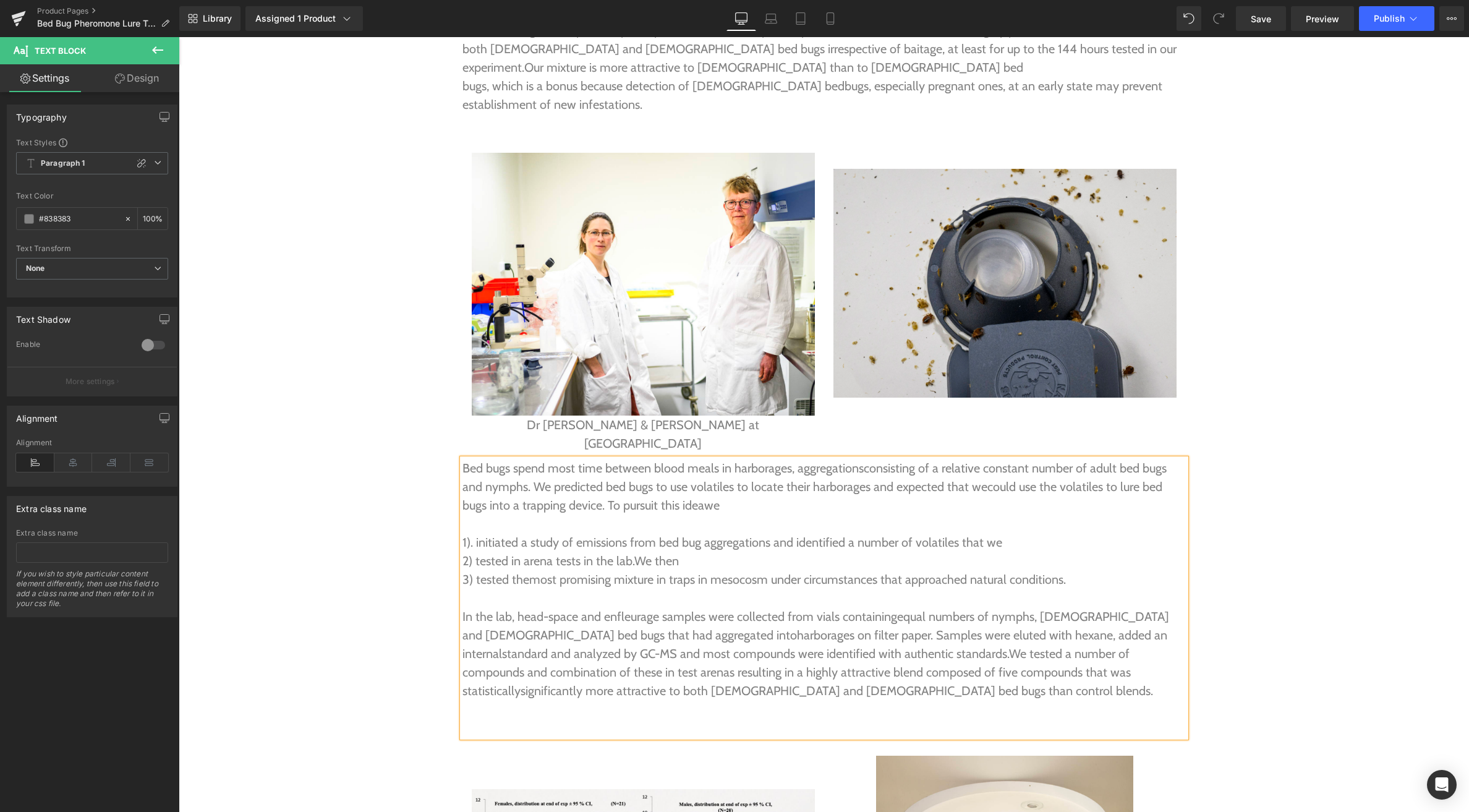
drag, startPoint x: 383, startPoint y: 381, endPoint x: 406, endPoint y: 382, distance: 23.0
click at [383, 382] on div "Image Nattaro Scout™ Bed Bug Pheromone Trap Heading Image Nattro Scout™ Bed Bug…" at bounding box center [824, 704] width 1291 height 7934
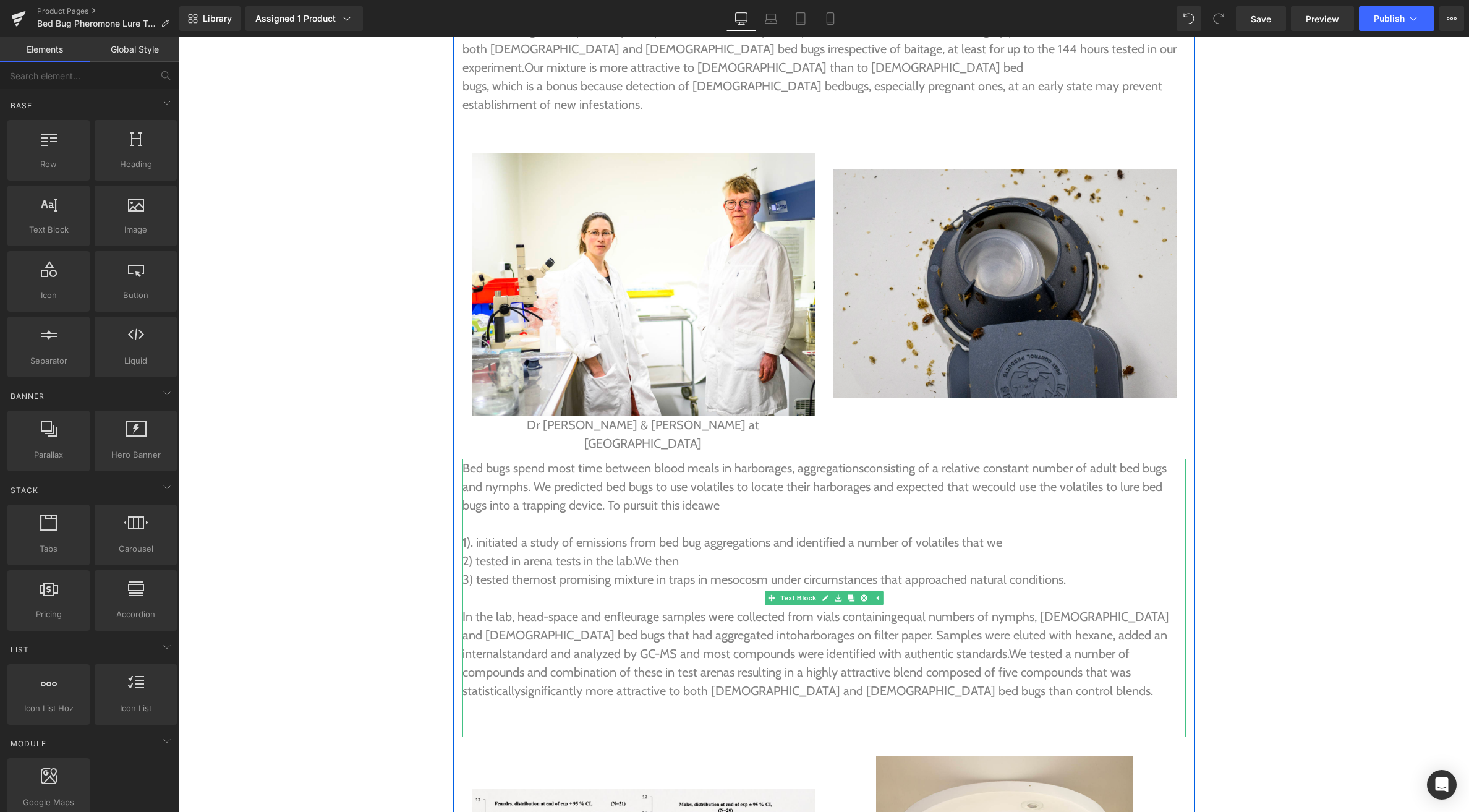
drag, startPoint x: 796, startPoint y: 523, endPoint x: 777, endPoint y: 504, distance: 26.9
click at [796, 591] on link "Text Block" at bounding box center [792, 598] width 54 height 15
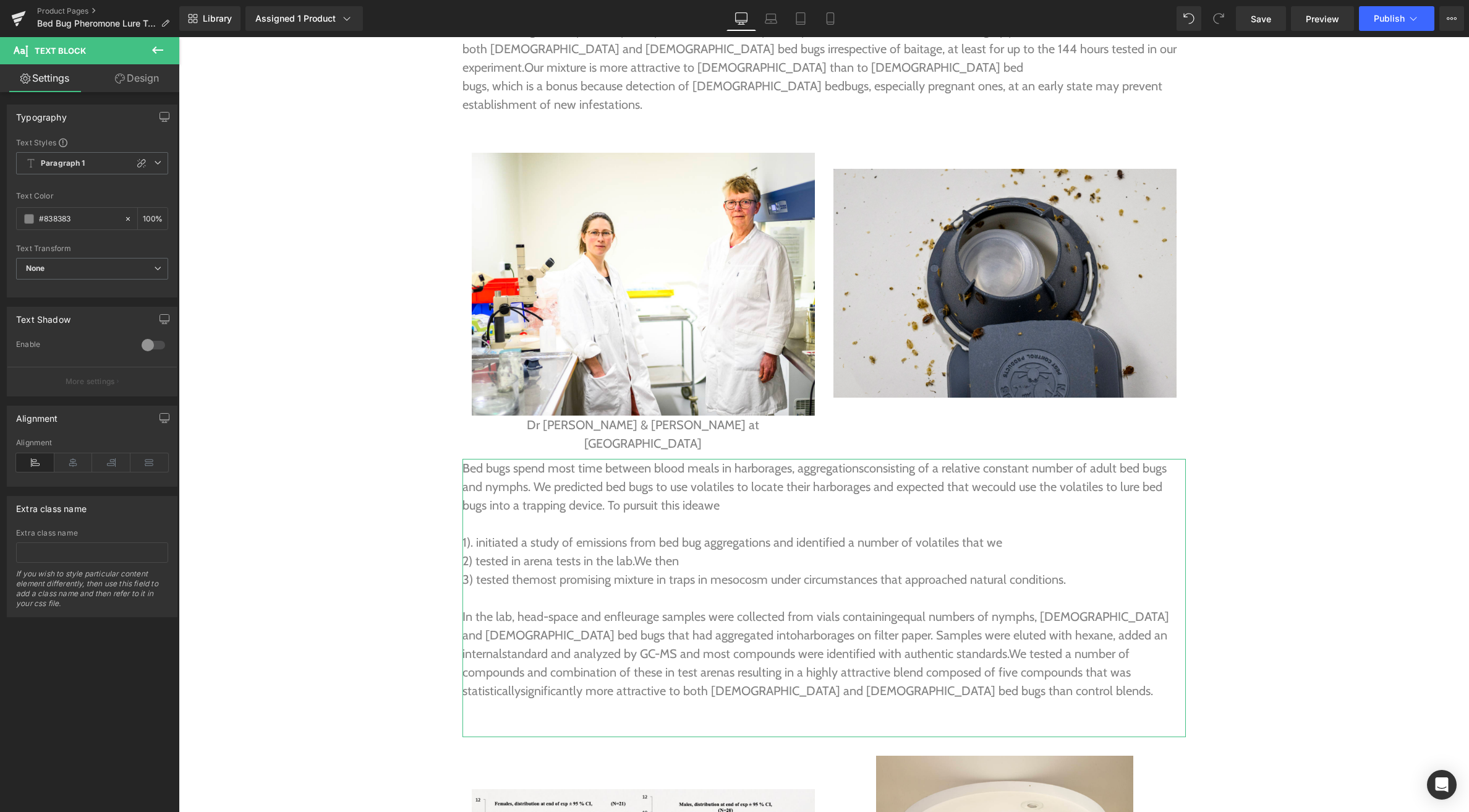
click at [125, 74] on link "Design" at bounding box center [136, 79] width 90 height 28
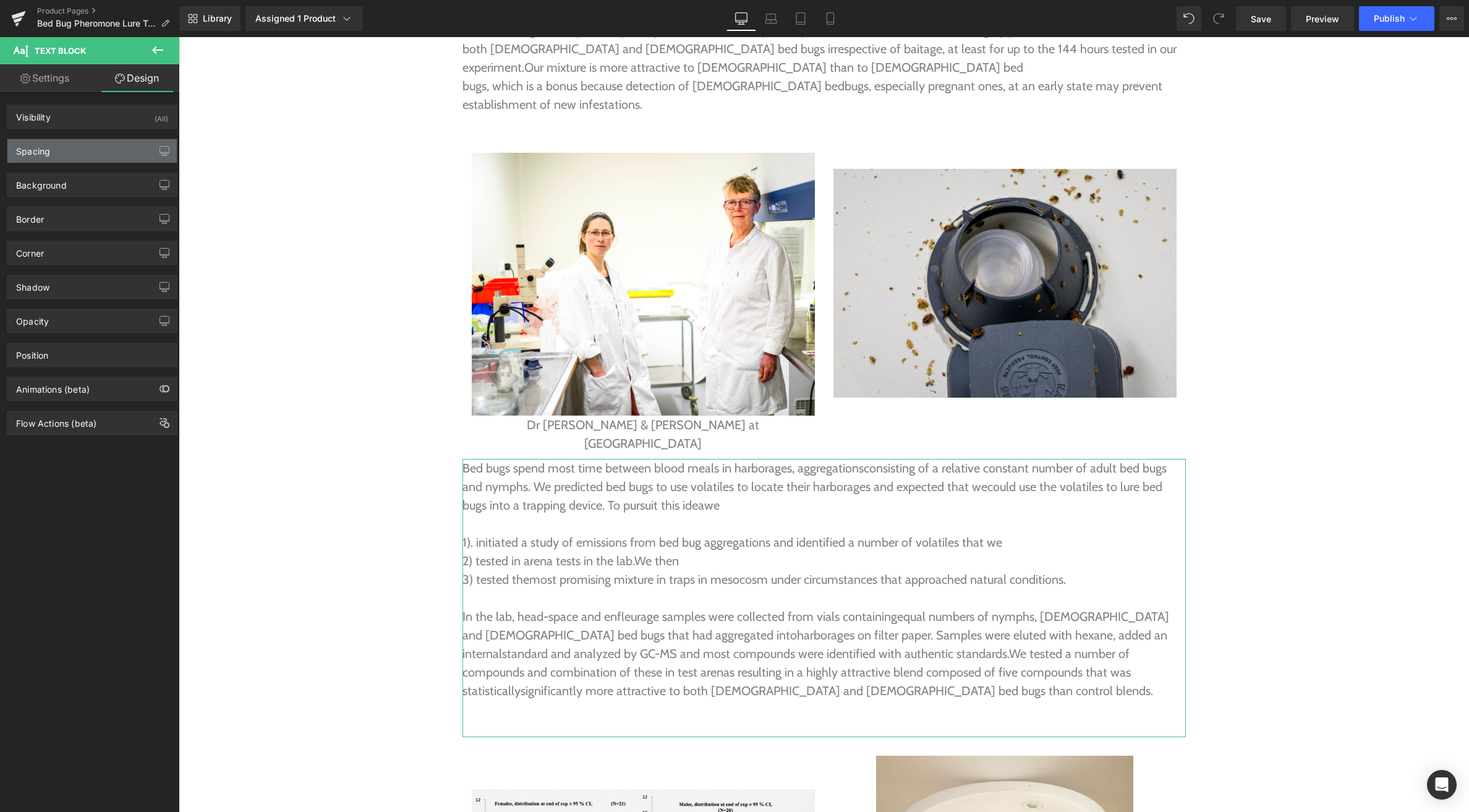
click at [45, 148] on div "Spacing" at bounding box center [33, 148] width 34 height 17
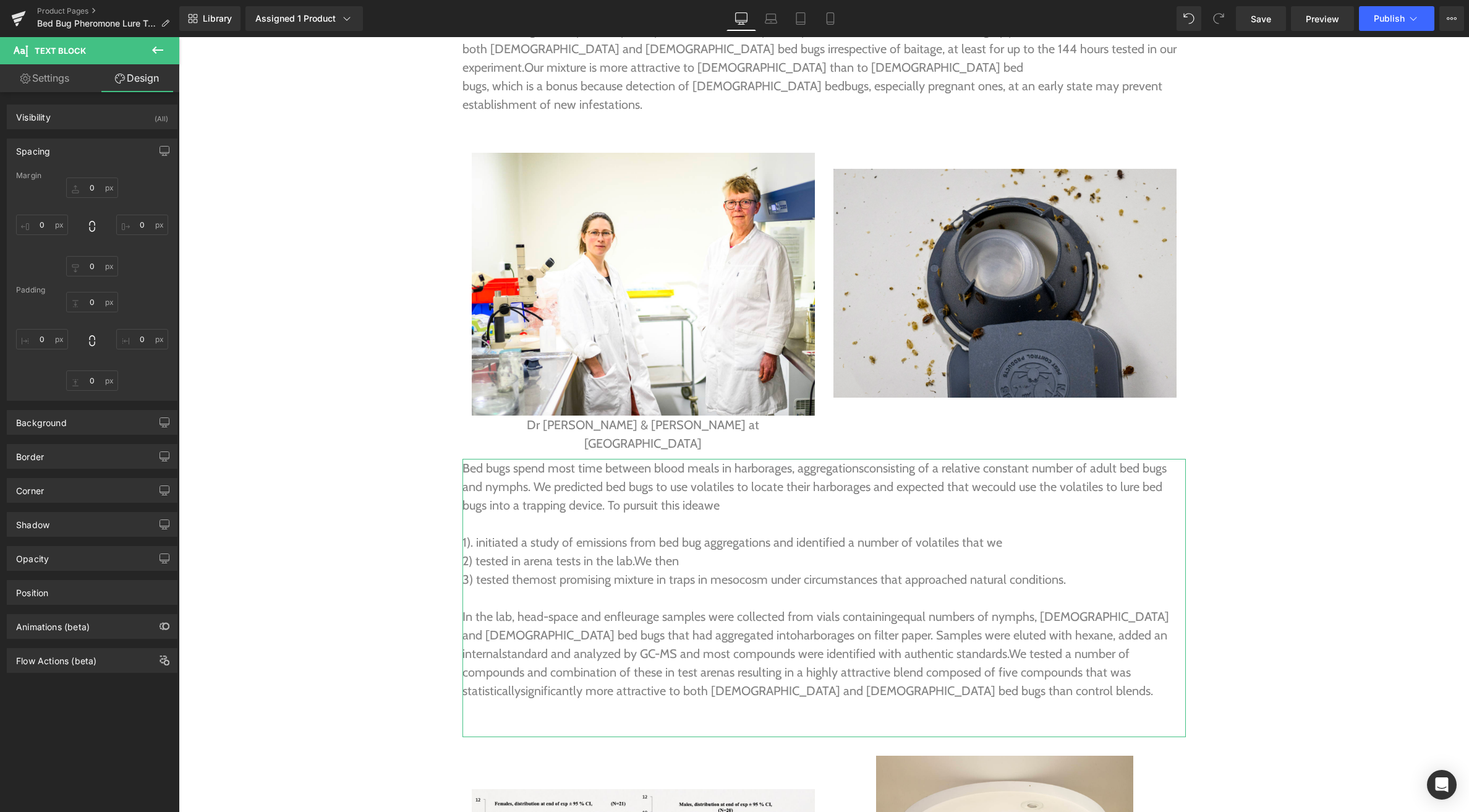
type input "0"
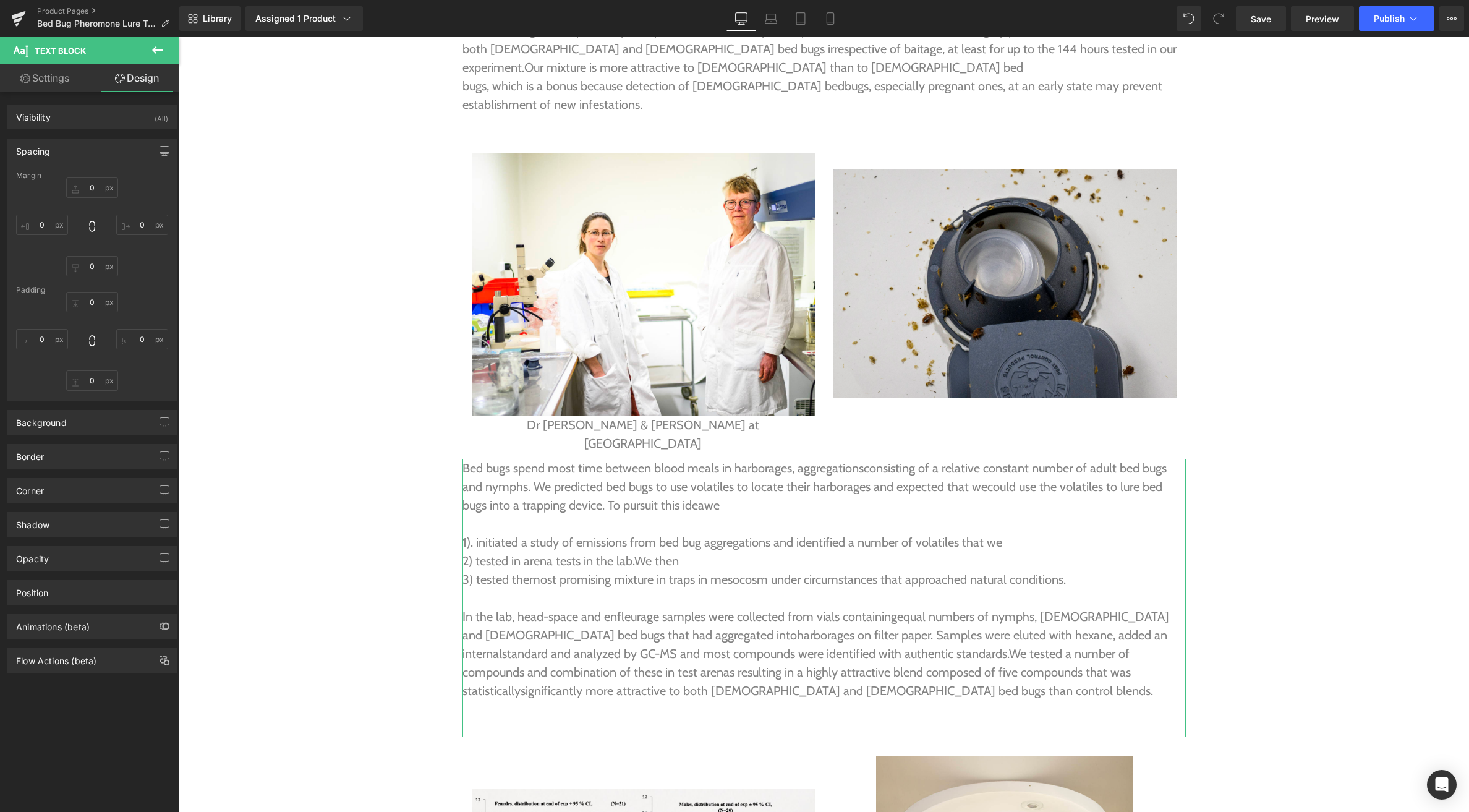
type input "0"
type input "33"
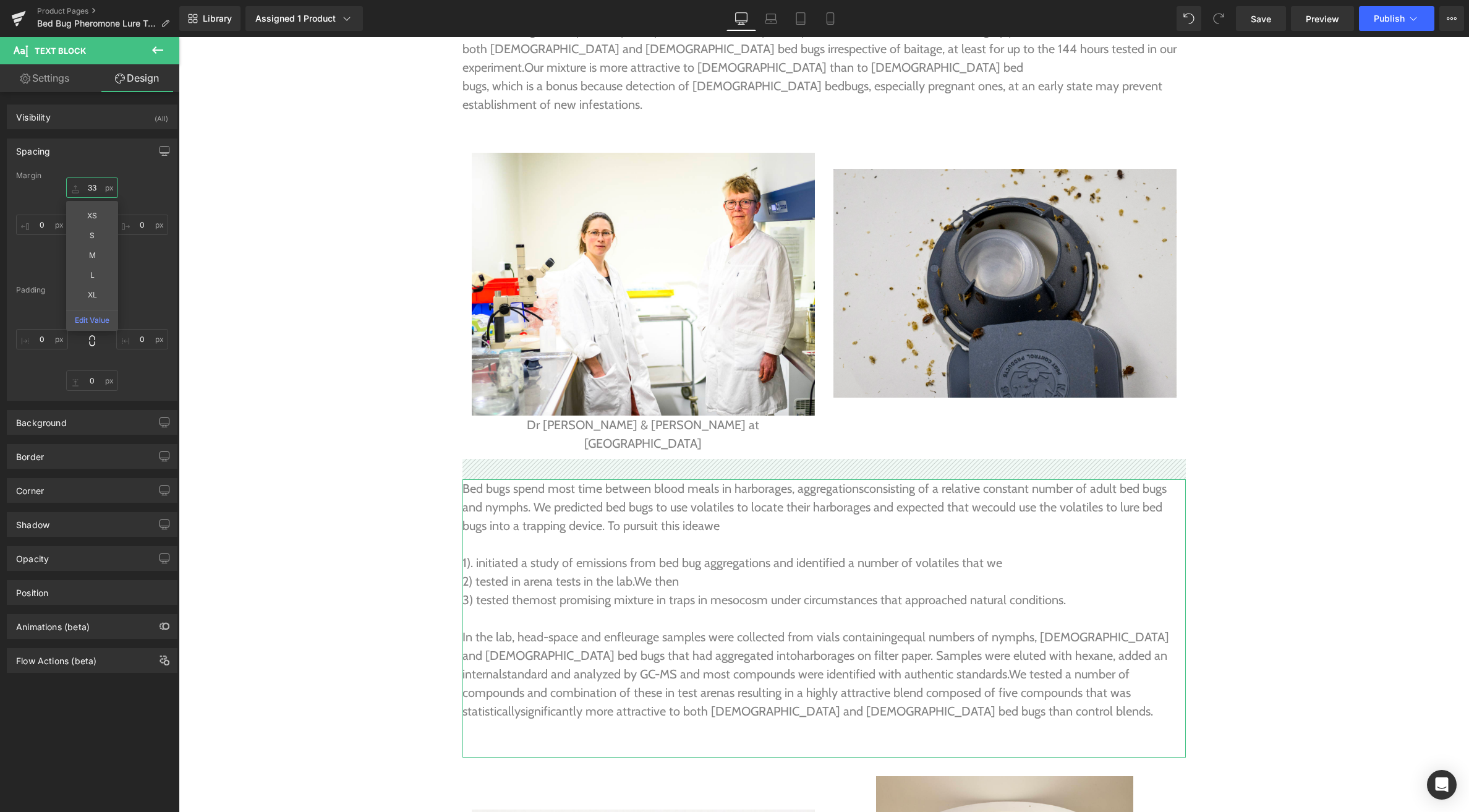
drag, startPoint x: 79, startPoint y: 187, endPoint x: 79, endPoint y: 167, distance: 20.0
click at [79, 167] on div "Spacing [GEOGRAPHIC_DATA] 33px 33 XS S M L XL Edit Value 0px 0 0px 0 0px 0 [GEO…" at bounding box center [92, 269] width 170 height 262
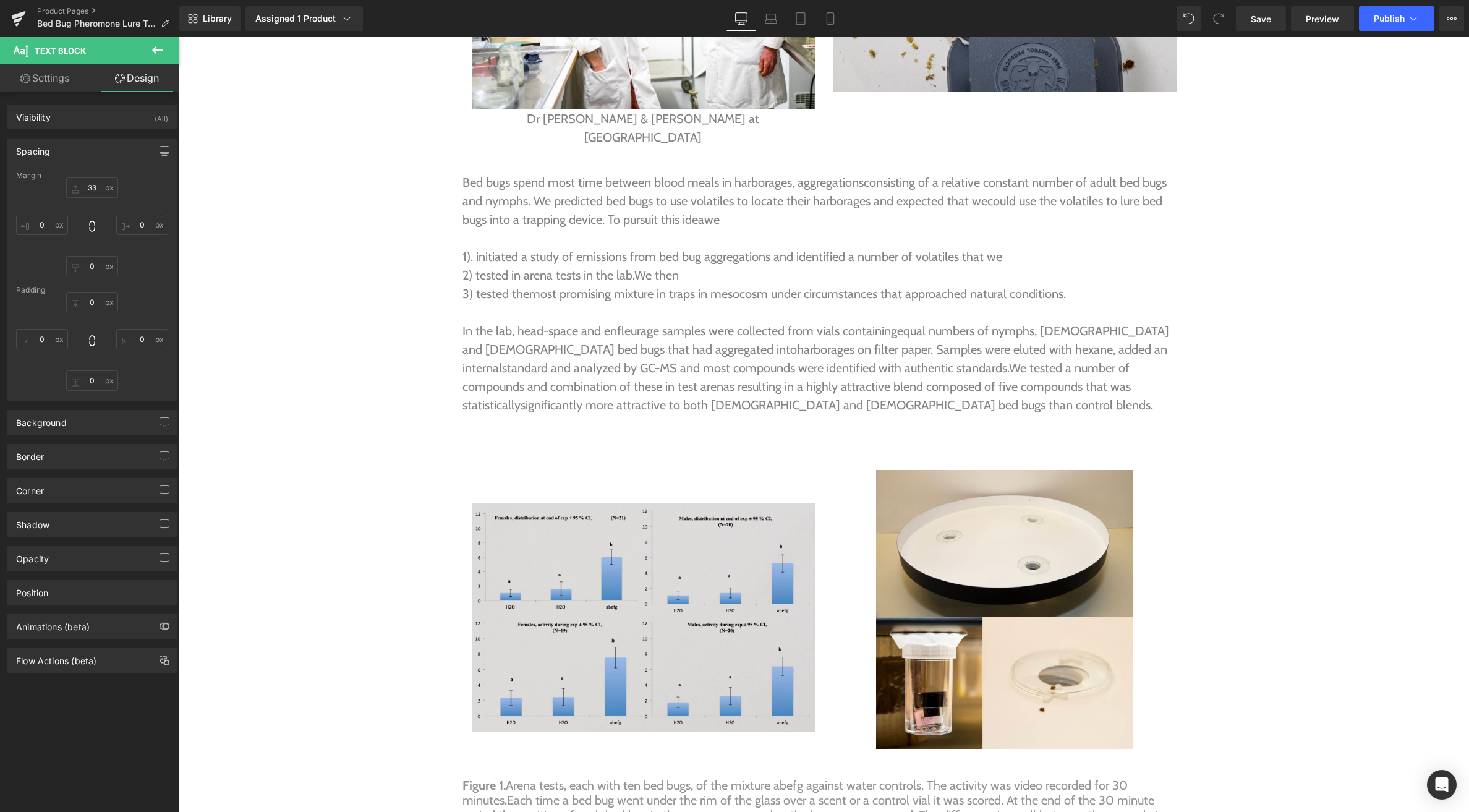
scroll to position [3811, 0]
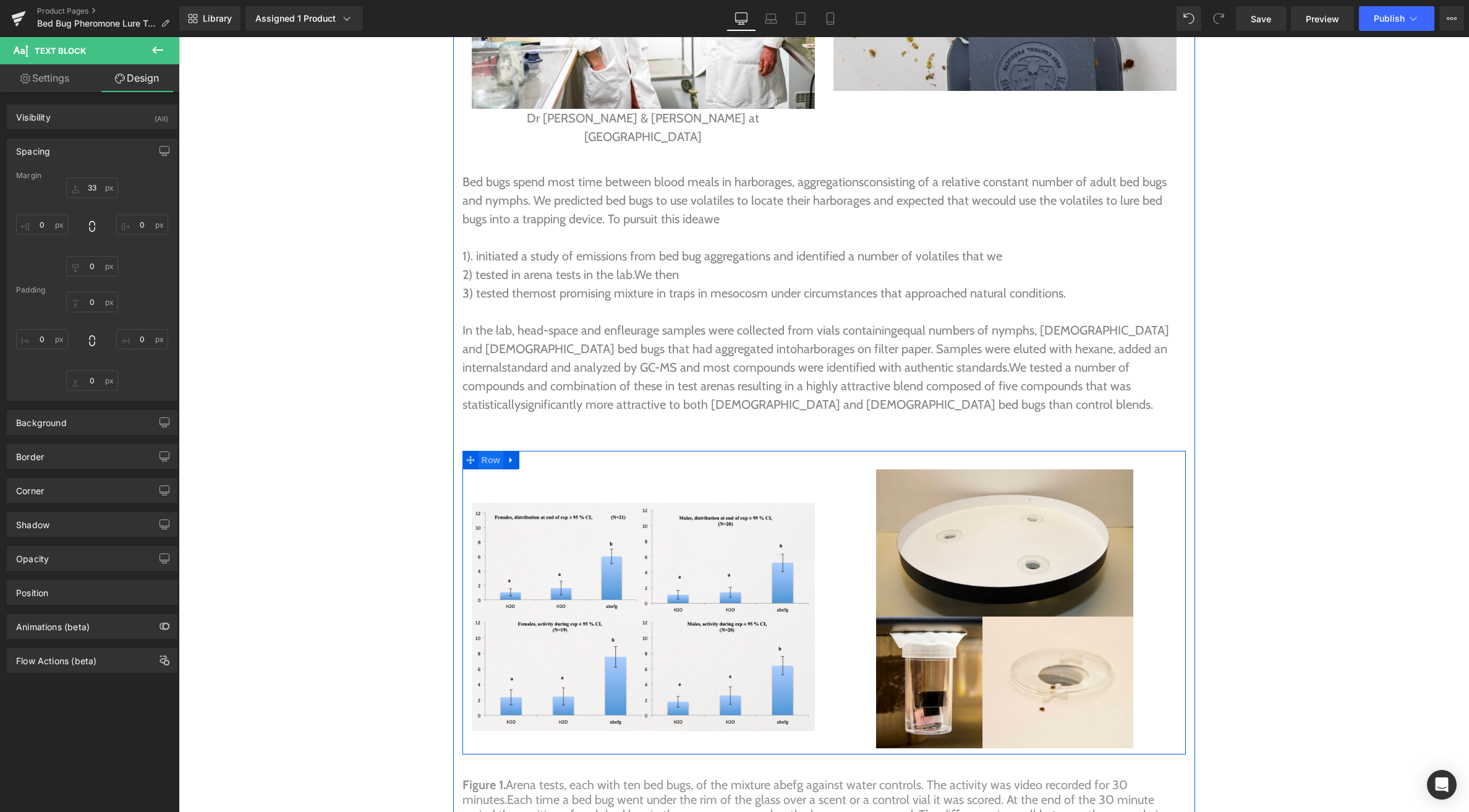
click at [494, 451] on span "Row" at bounding box center [491, 460] width 25 height 19
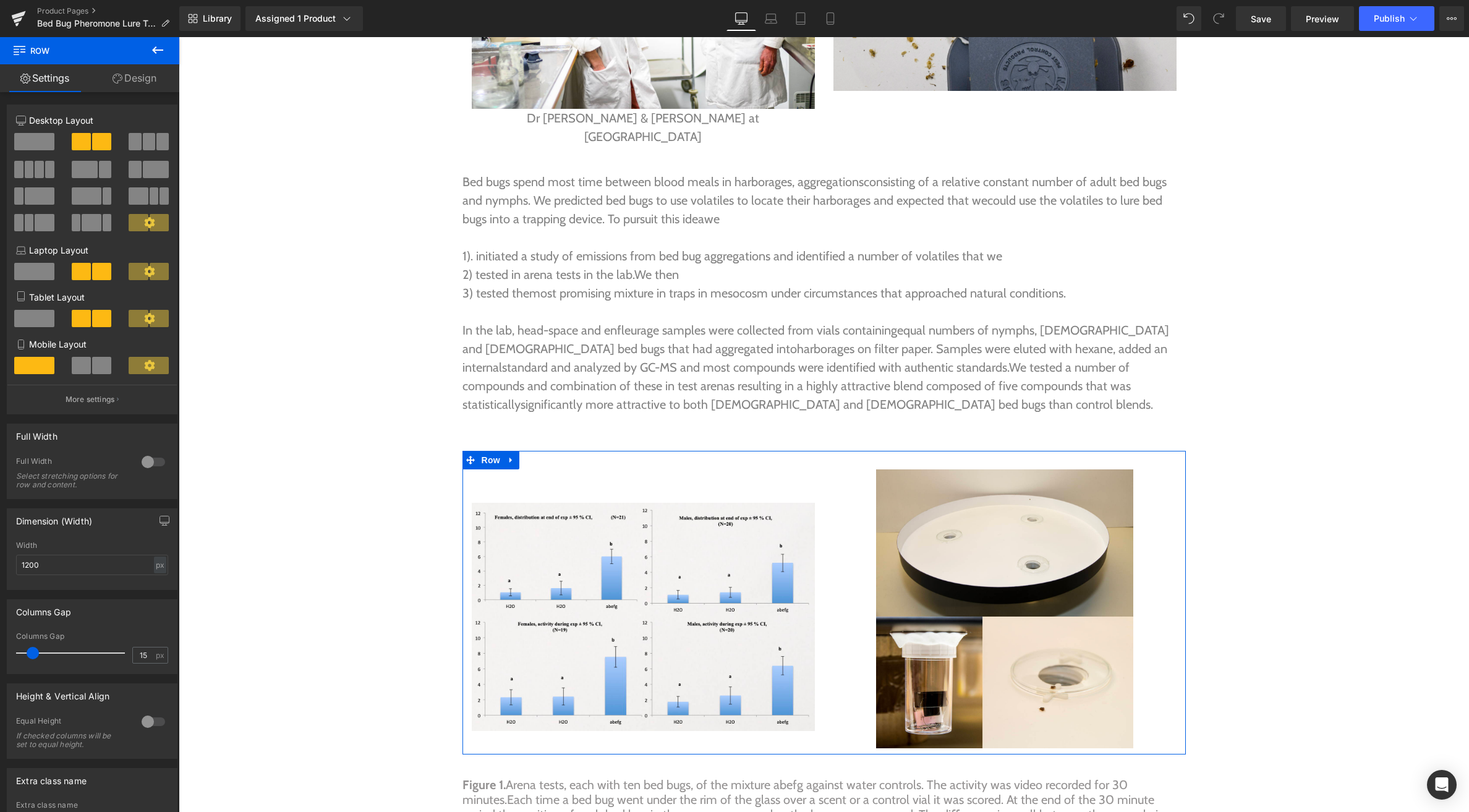
click at [131, 74] on link "Design" at bounding box center [134, 79] width 90 height 28
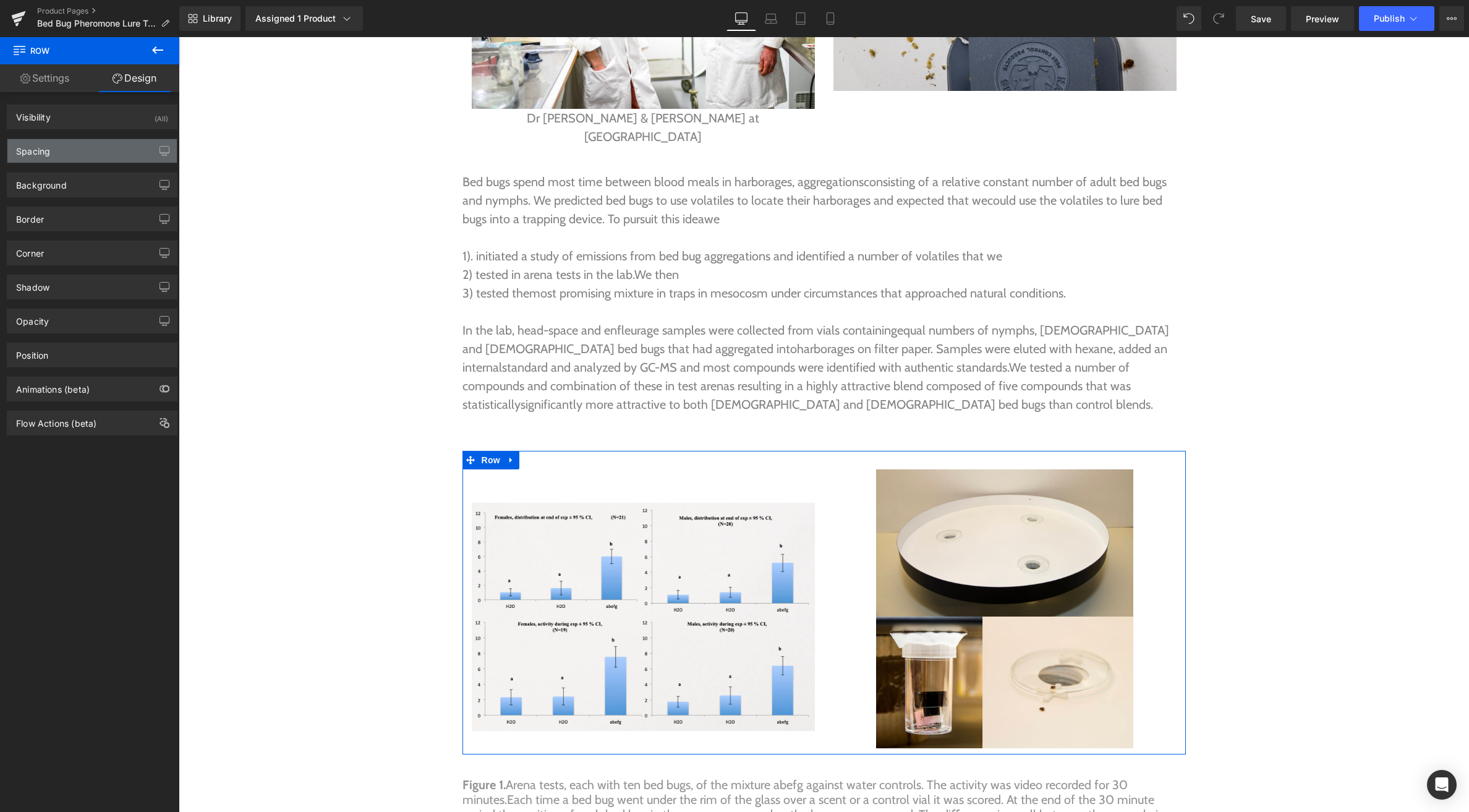
click at [40, 149] on div "Spacing" at bounding box center [33, 148] width 34 height 17
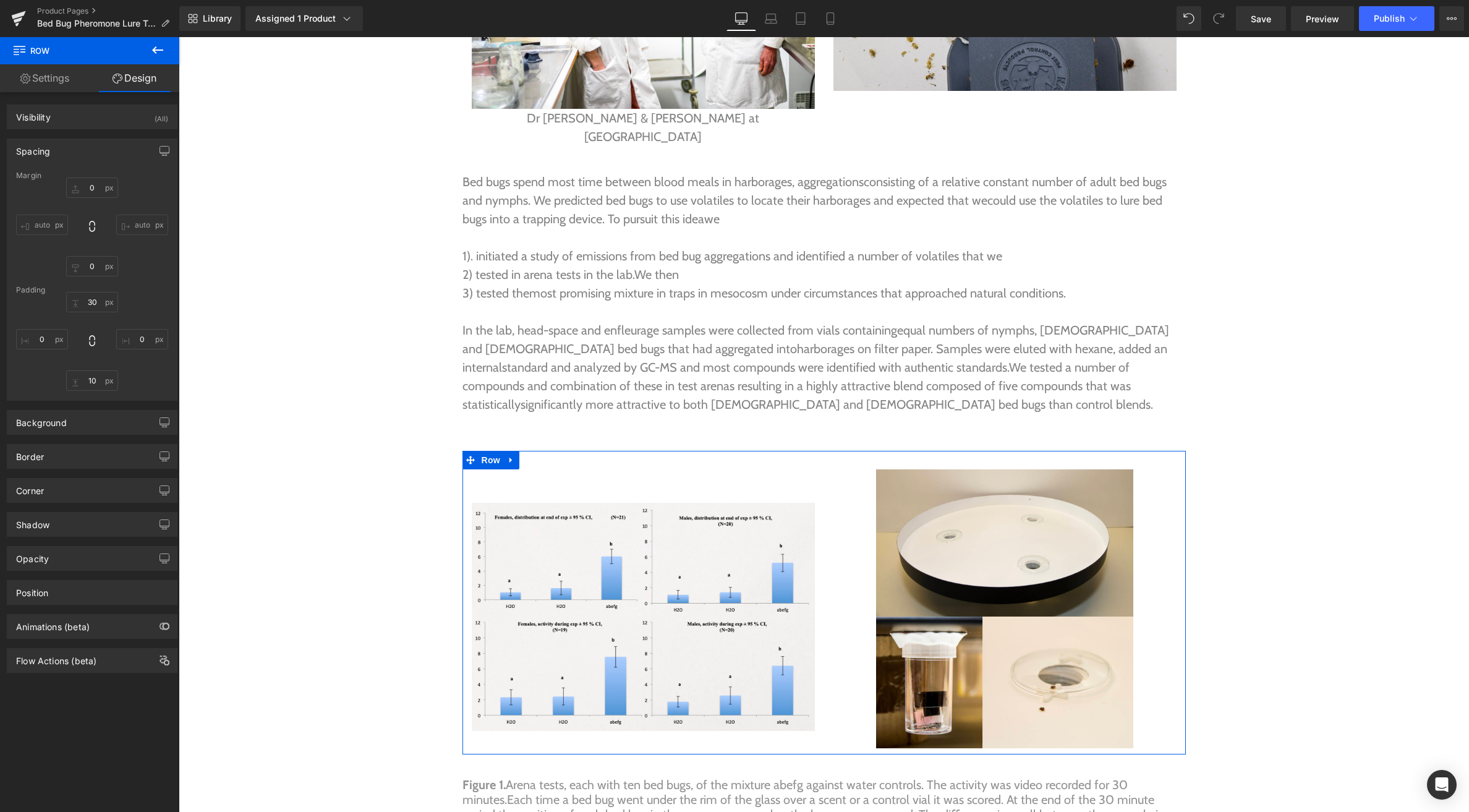
type input "0"
type input "30"
type input "0"
type input "10"
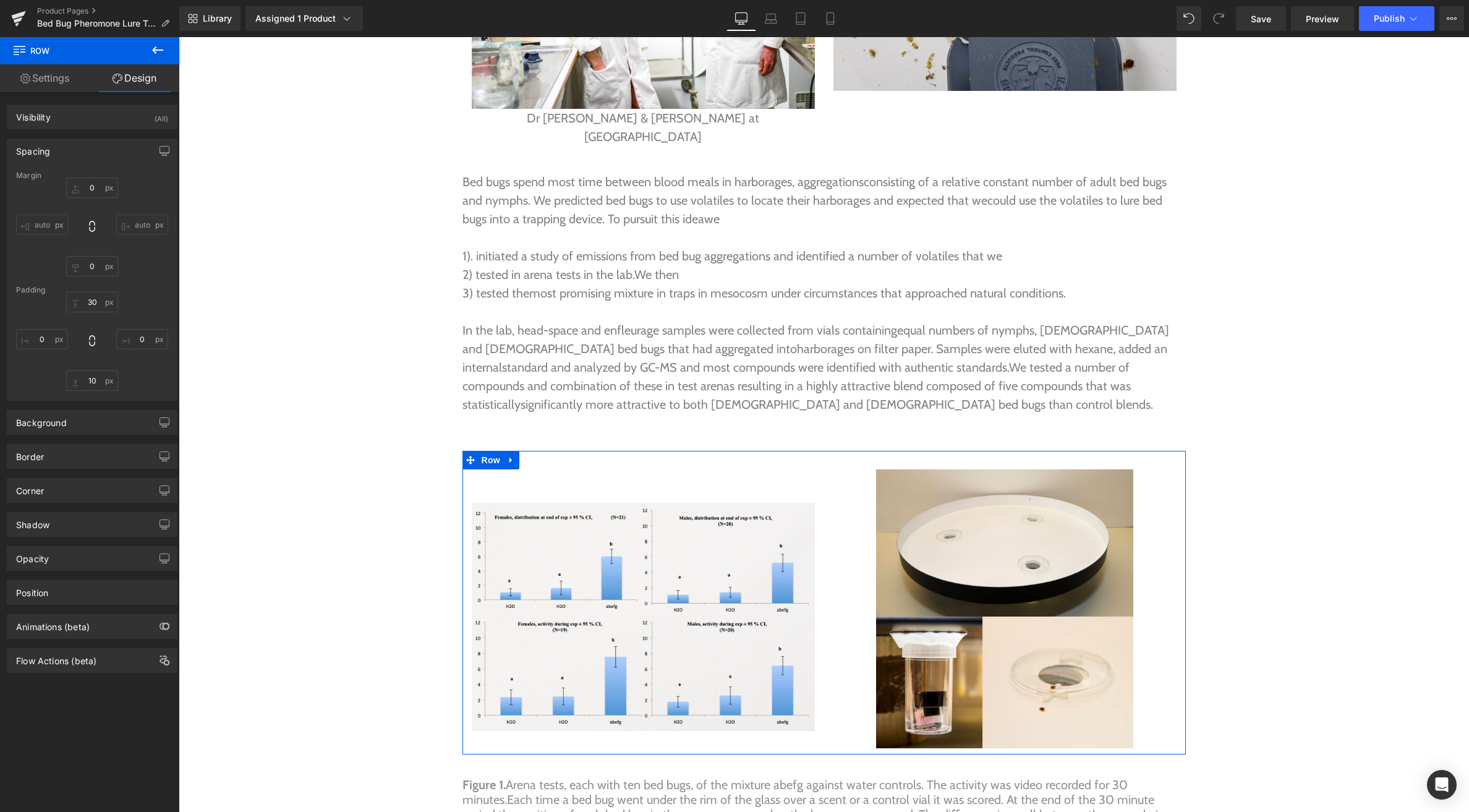
type input "0"
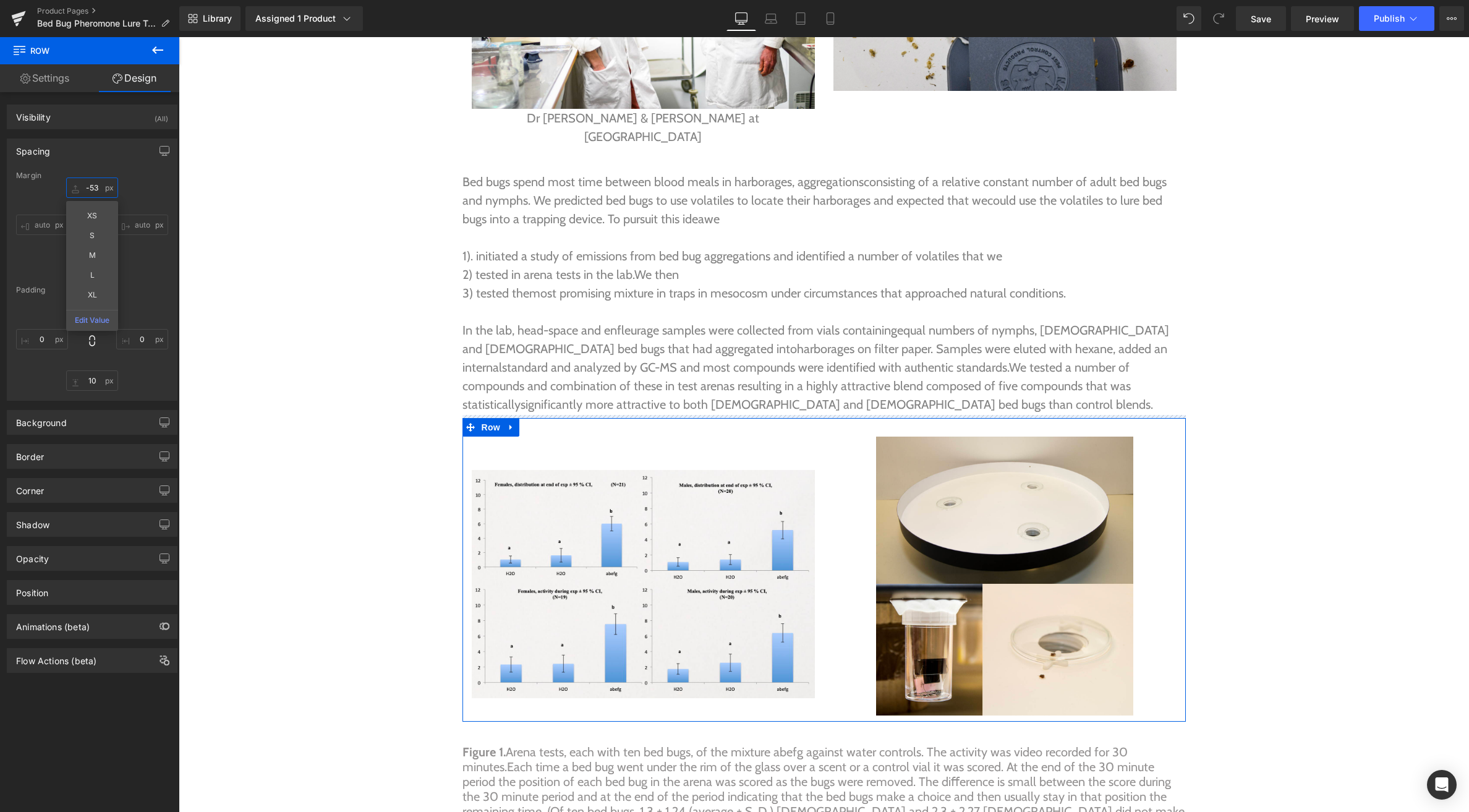
drag, startPoint x: 69, startPoint y: 181, endPoint x: 73, endPoint y: 213, distance: 32.2
type input "-53"
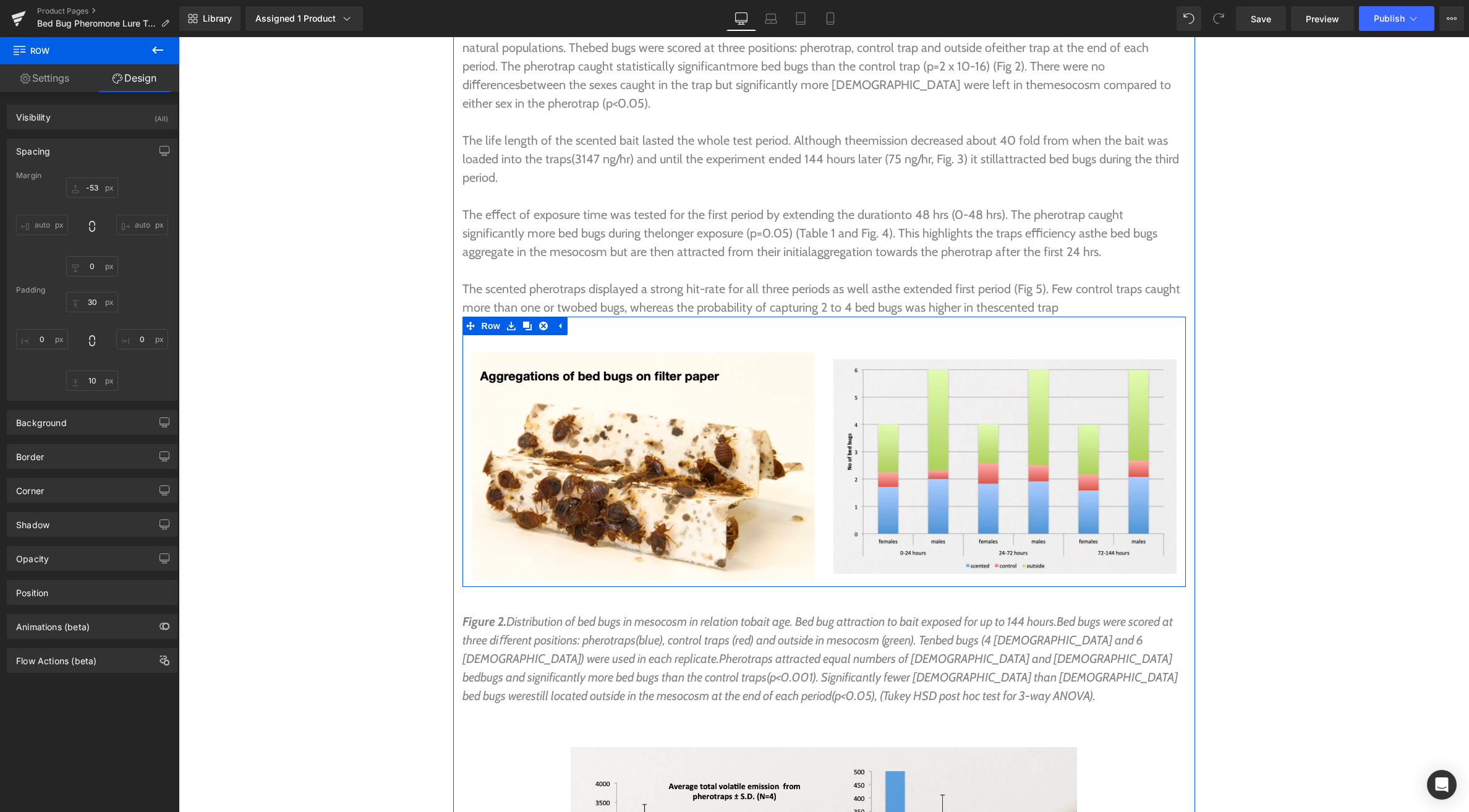
scroll to position [4762, 0]
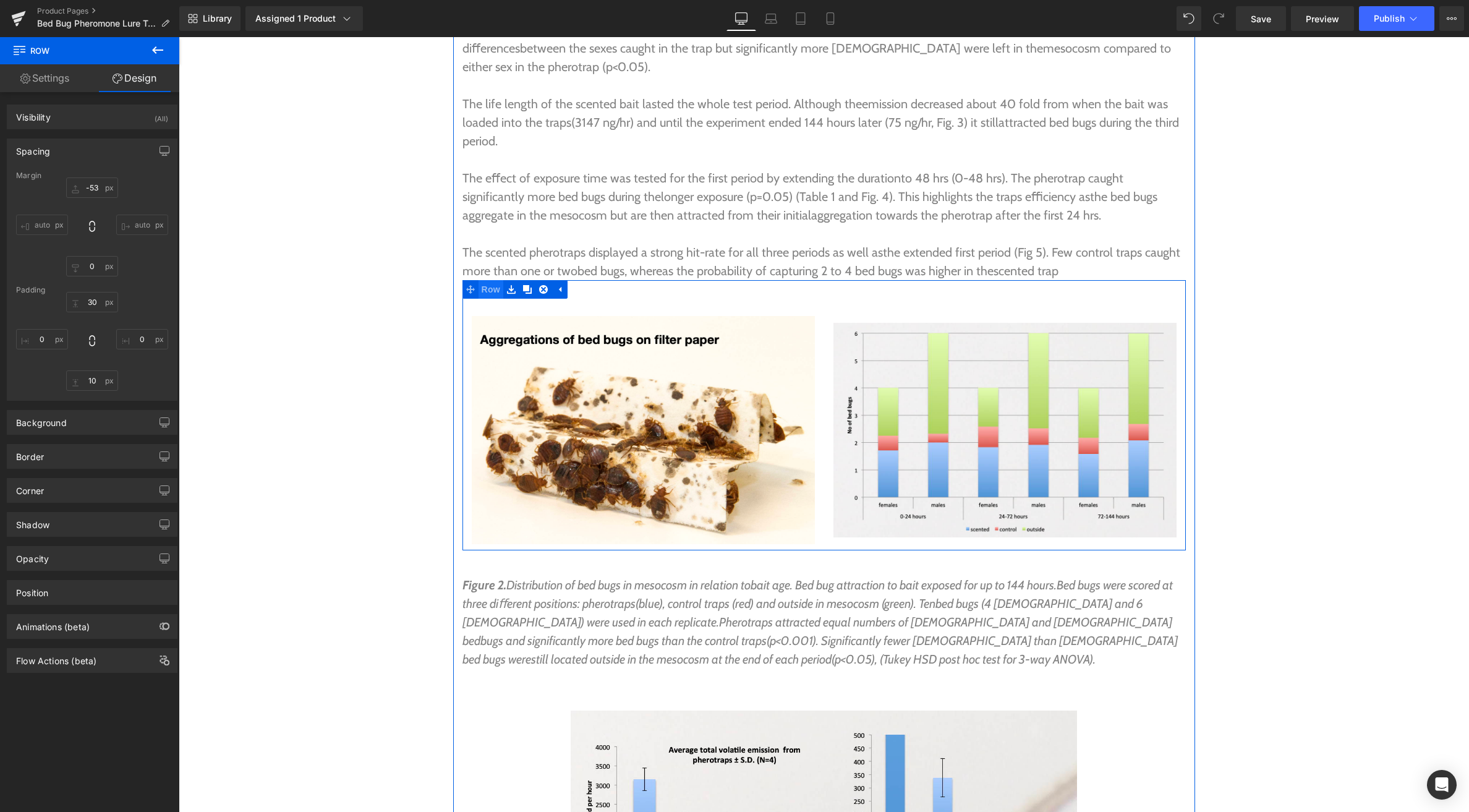
click at [494, 280] on span "Row" at bounding box center [491, 290] width 25 height 19
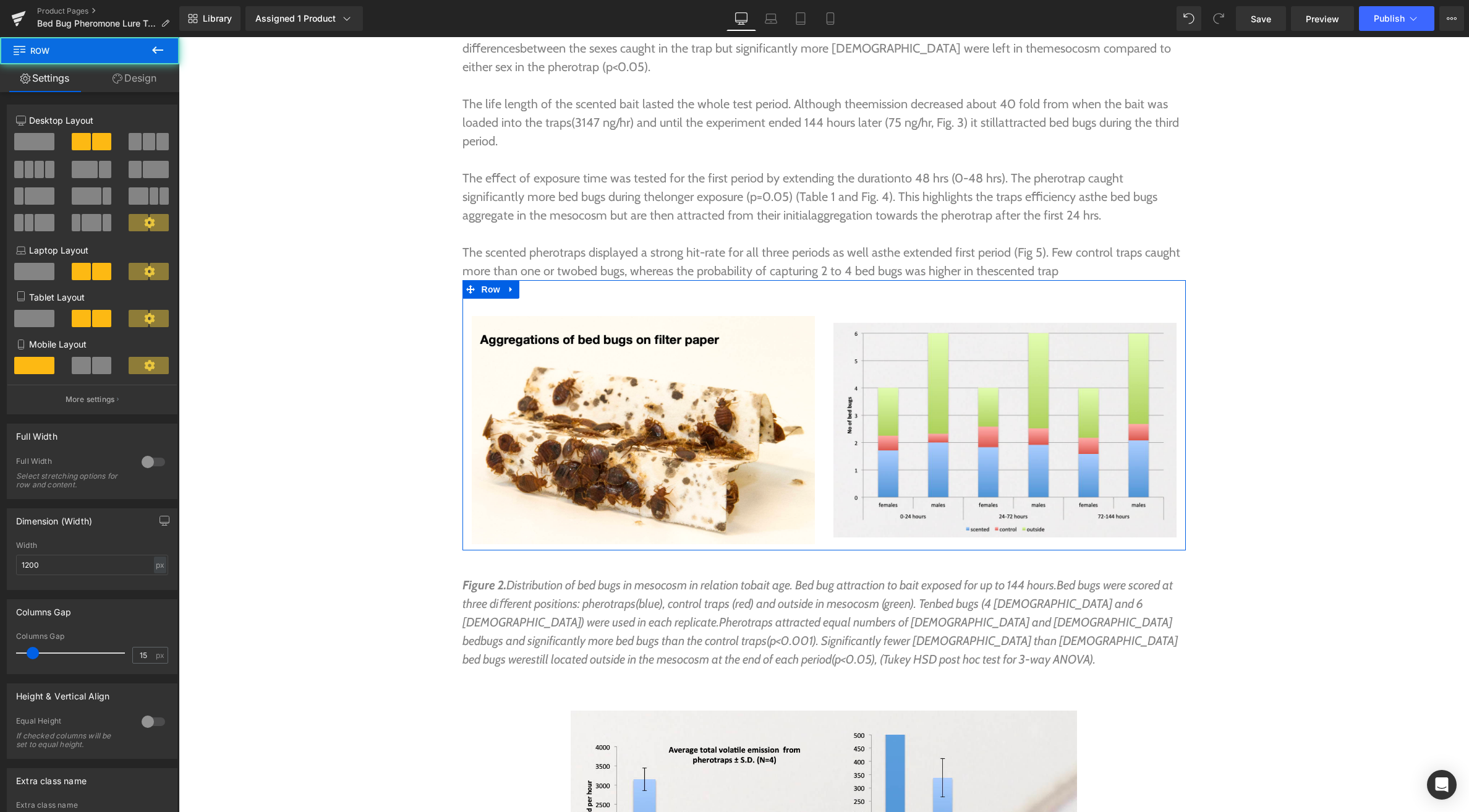
click at [124, 71] on link "Design" at bounding box center [134, 79] width 90 height 28
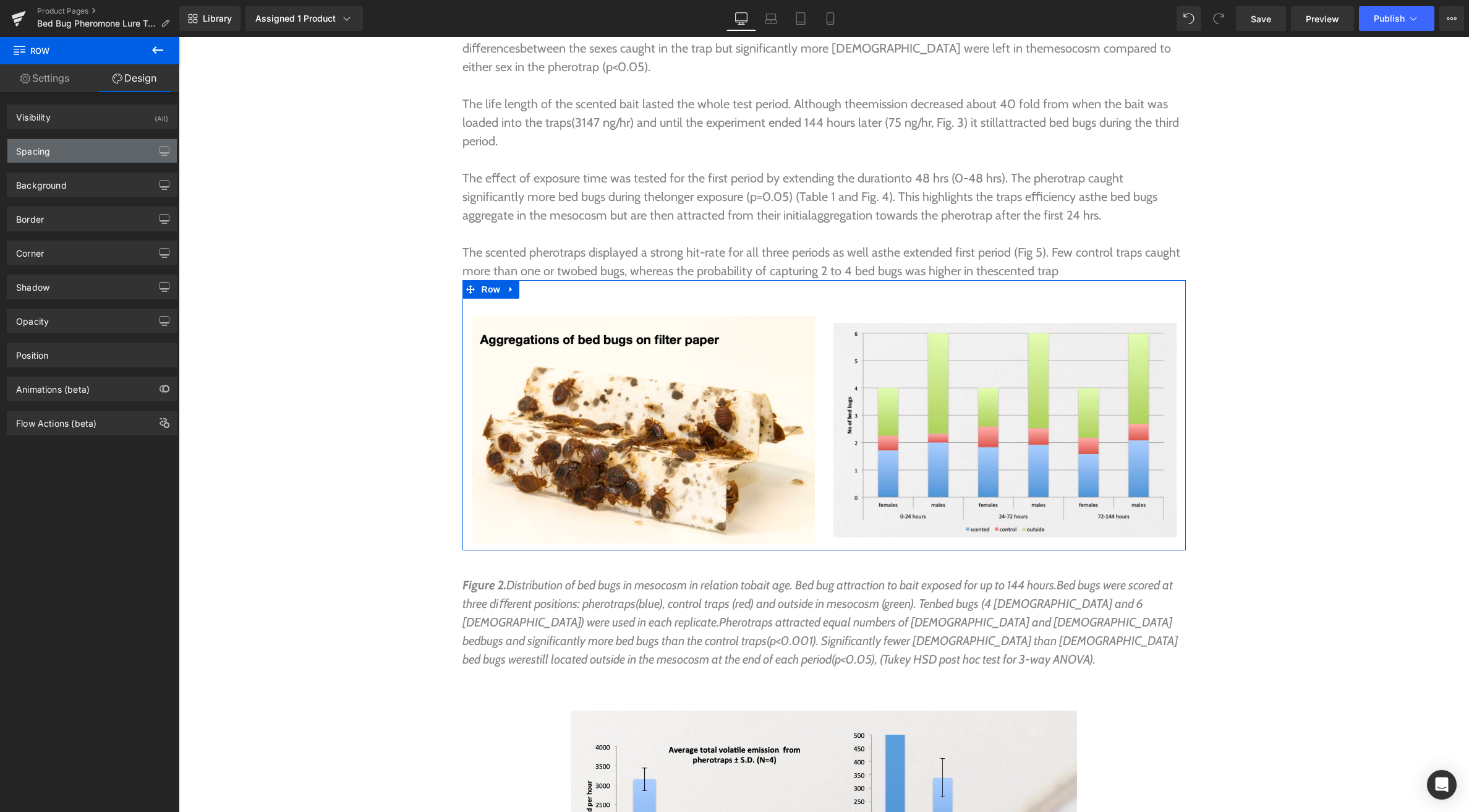
type input "0"
type input "30"
type input "0"
type input "10"
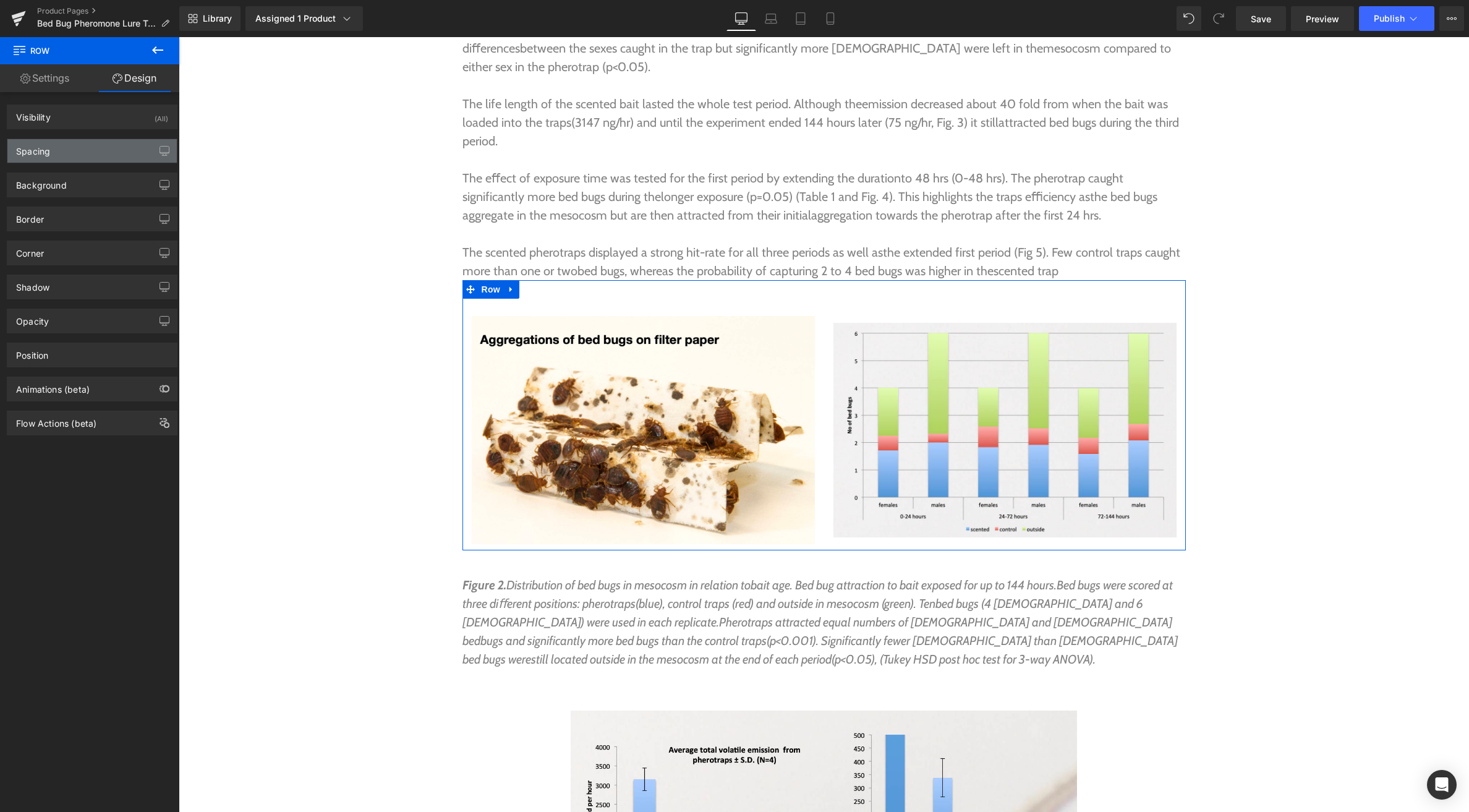
type input "0"
click at [60, 146] on div "Spacing" at bounding box center [93, 151] width 170 height 23
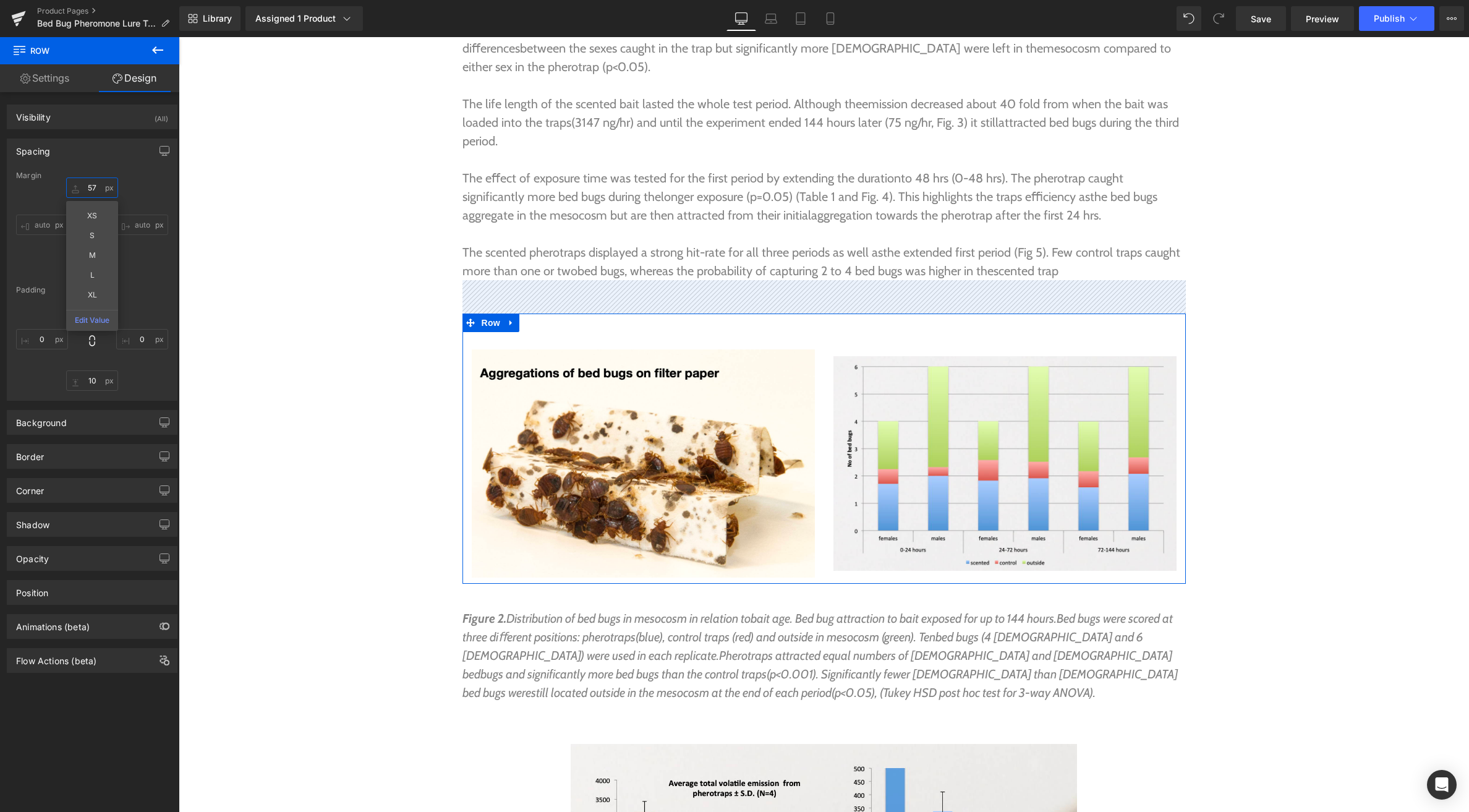
type input "60"
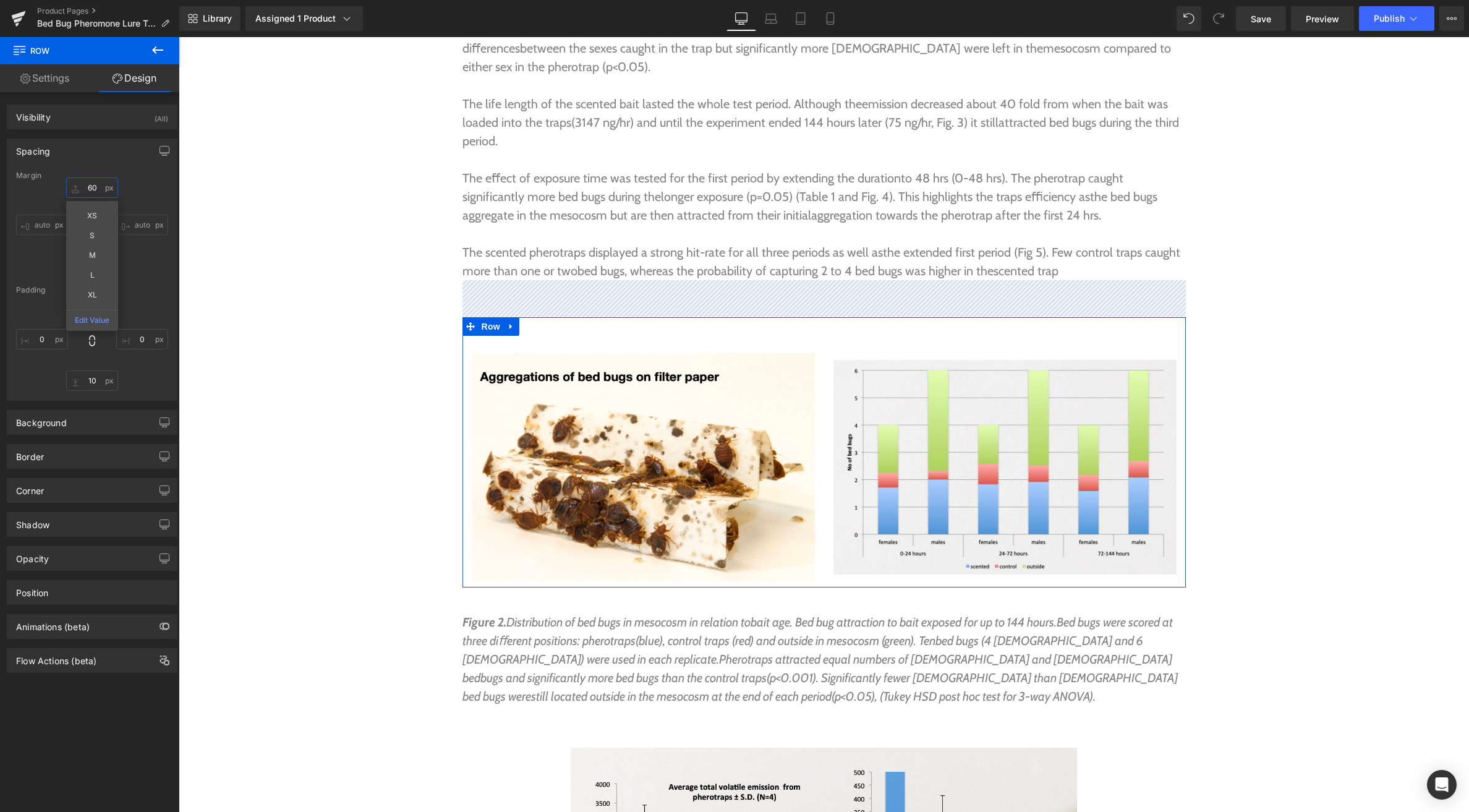
drag, startPoint x: 78, startPoint y: 182, endPoint x: 79, endPoint y: 151, distance: 31.0
click at [79, 151] on div "Spacing [GEOGRAPHIC_DATA] 60px 60 XS S M L XL Edit Value auto auto 0px 0 auto a…" at bounding box center [92, 269] width 170 height 262
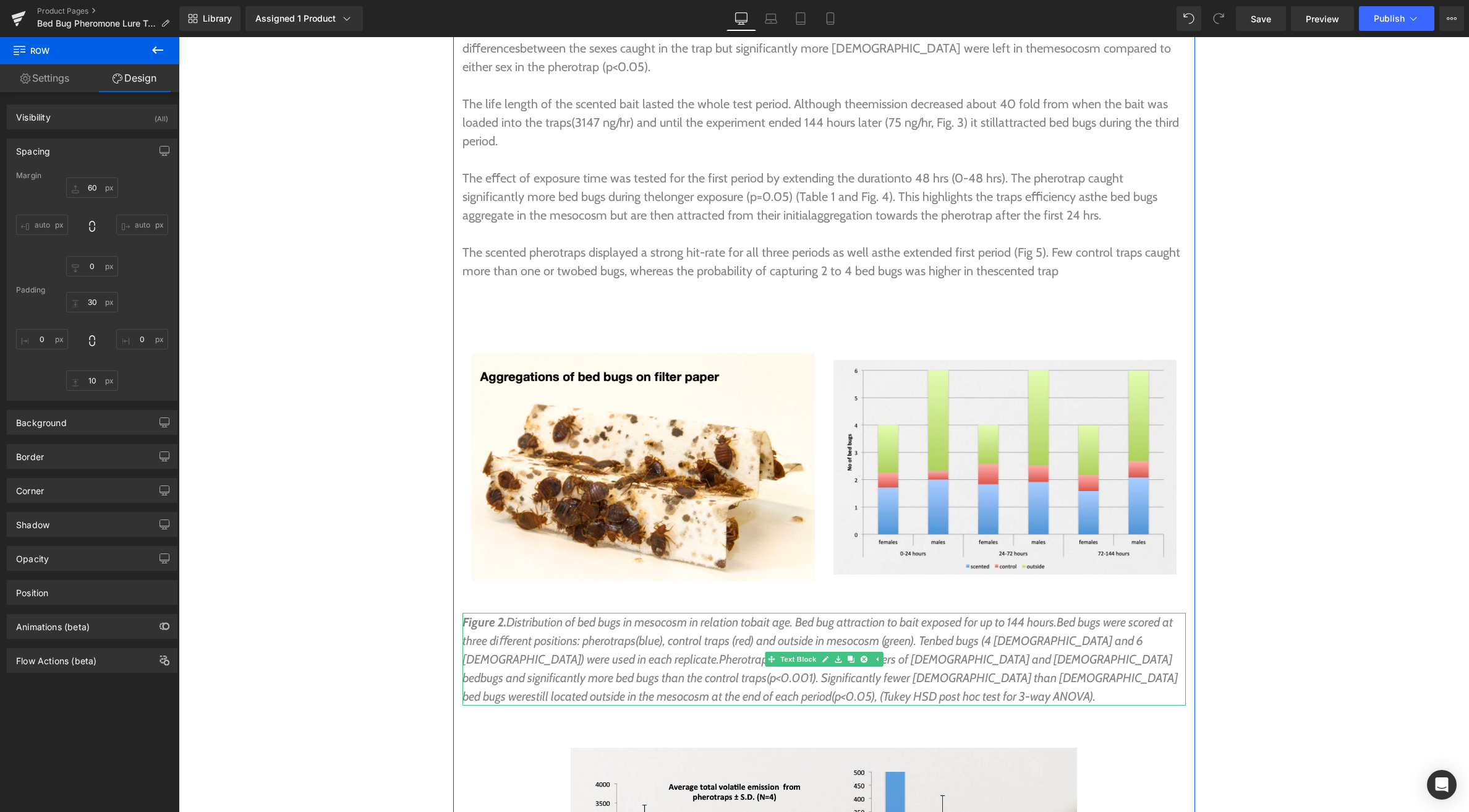
drag, startPoint x: 810, startPoint y: 550, endPoint x: 269, endPoint y: 216, distance: 635.8
click at [810, 652] on span "Text Block" at bounding box center [798, 659] width 40 height 15
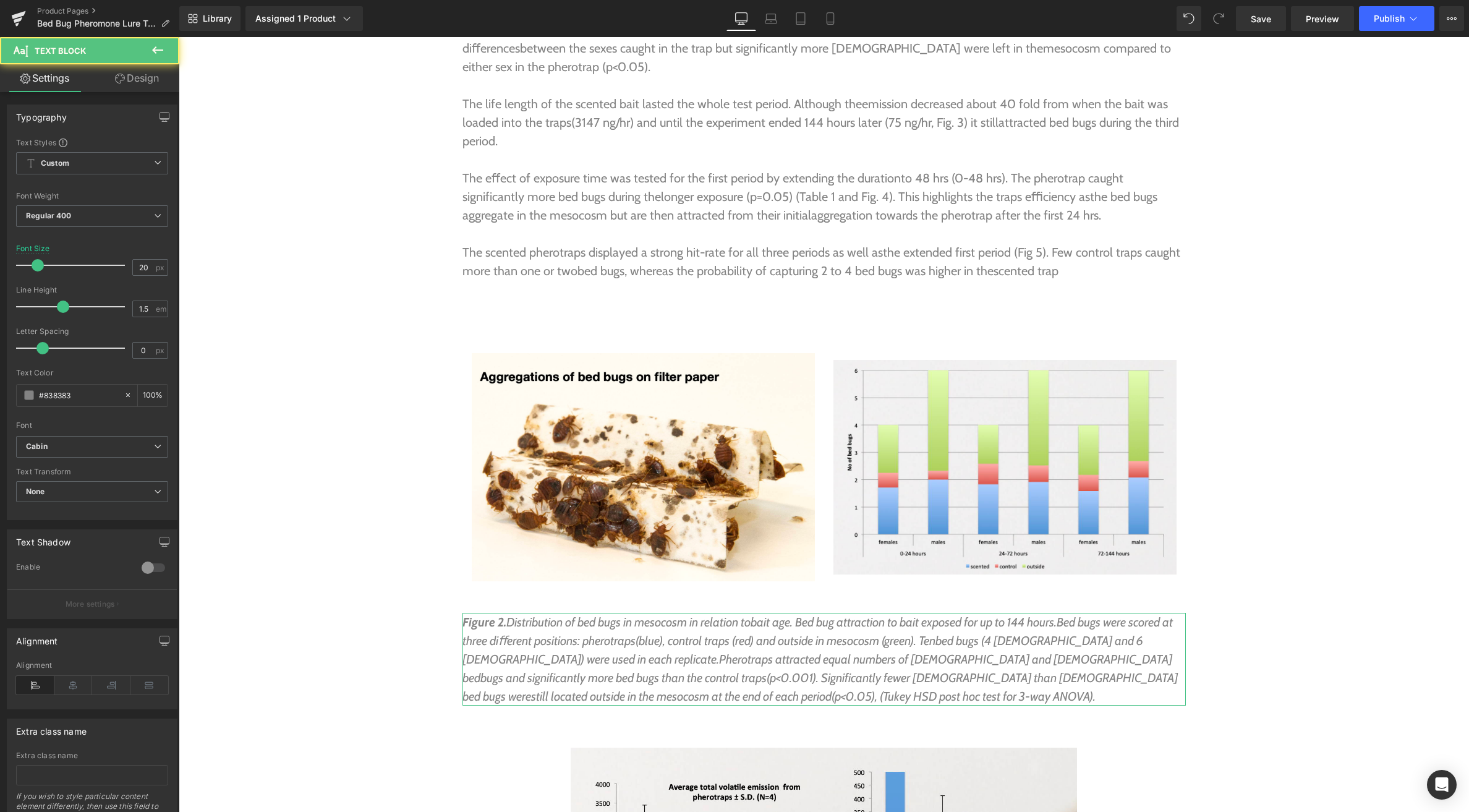
click at [140, 83] on link "Design" at bounding box center [136, 79] width 90 height 28
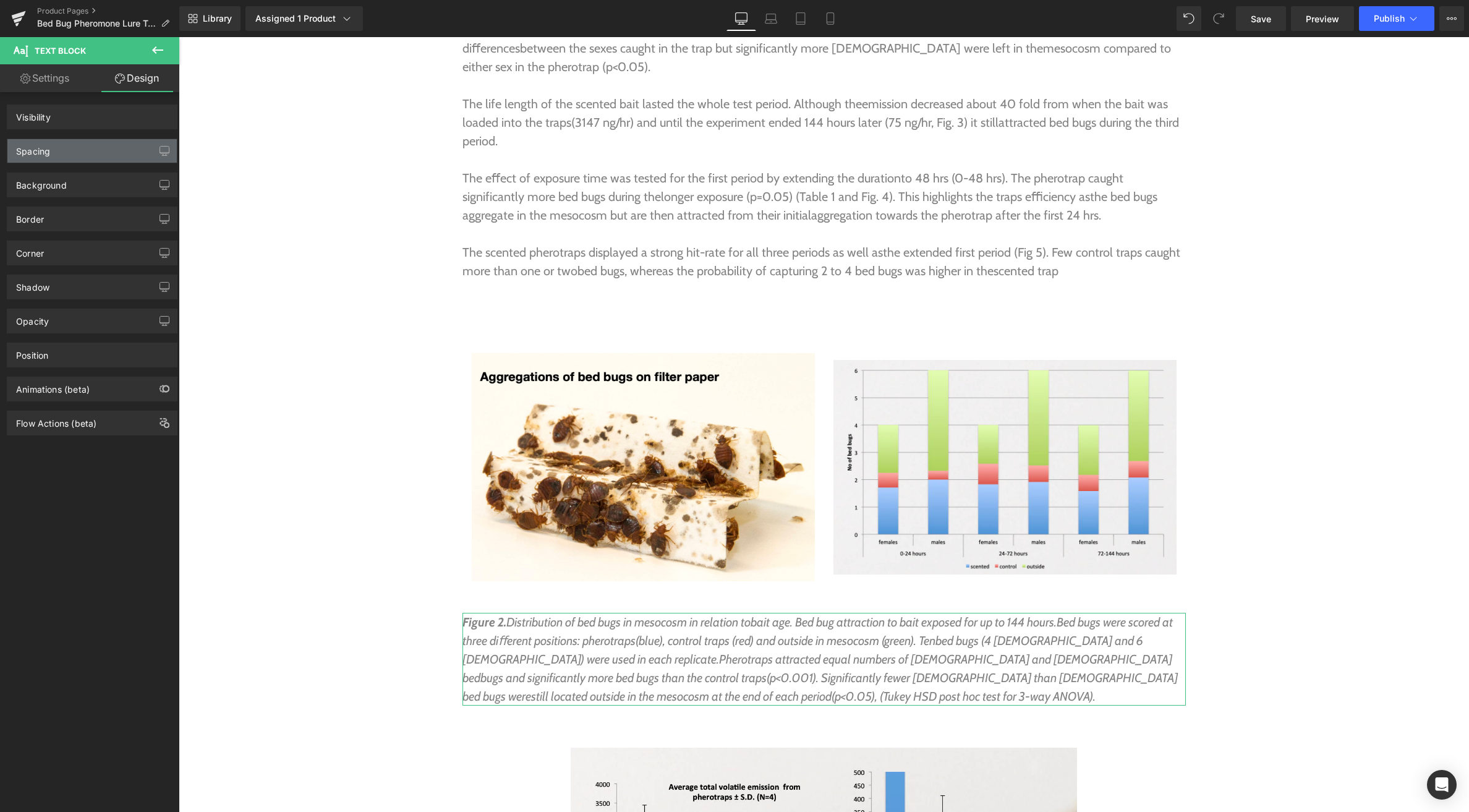
click at [62, 147] on div "Spacing" at bounding box center [93, 151] width 170 height 23
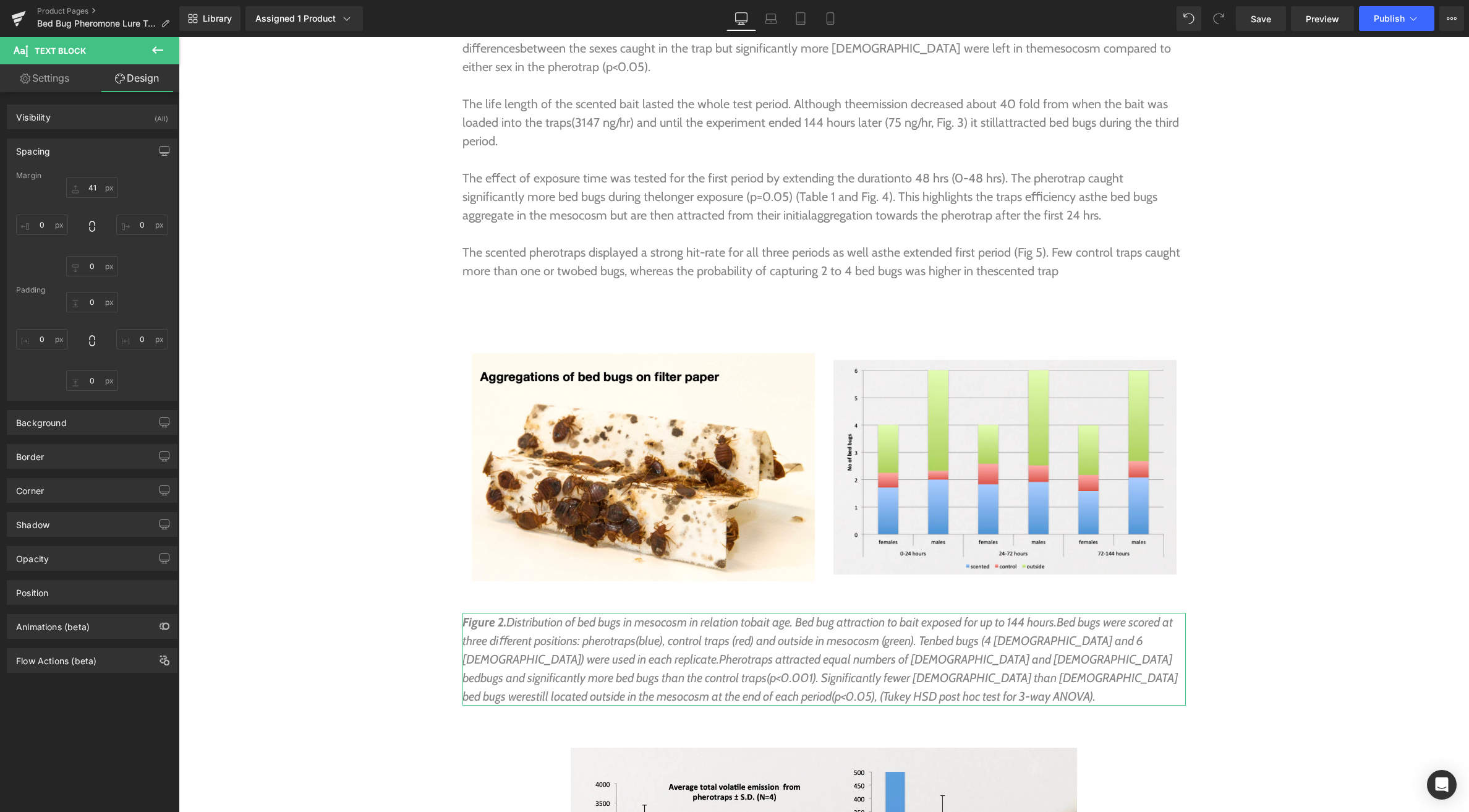
type input "41"
type input "0"
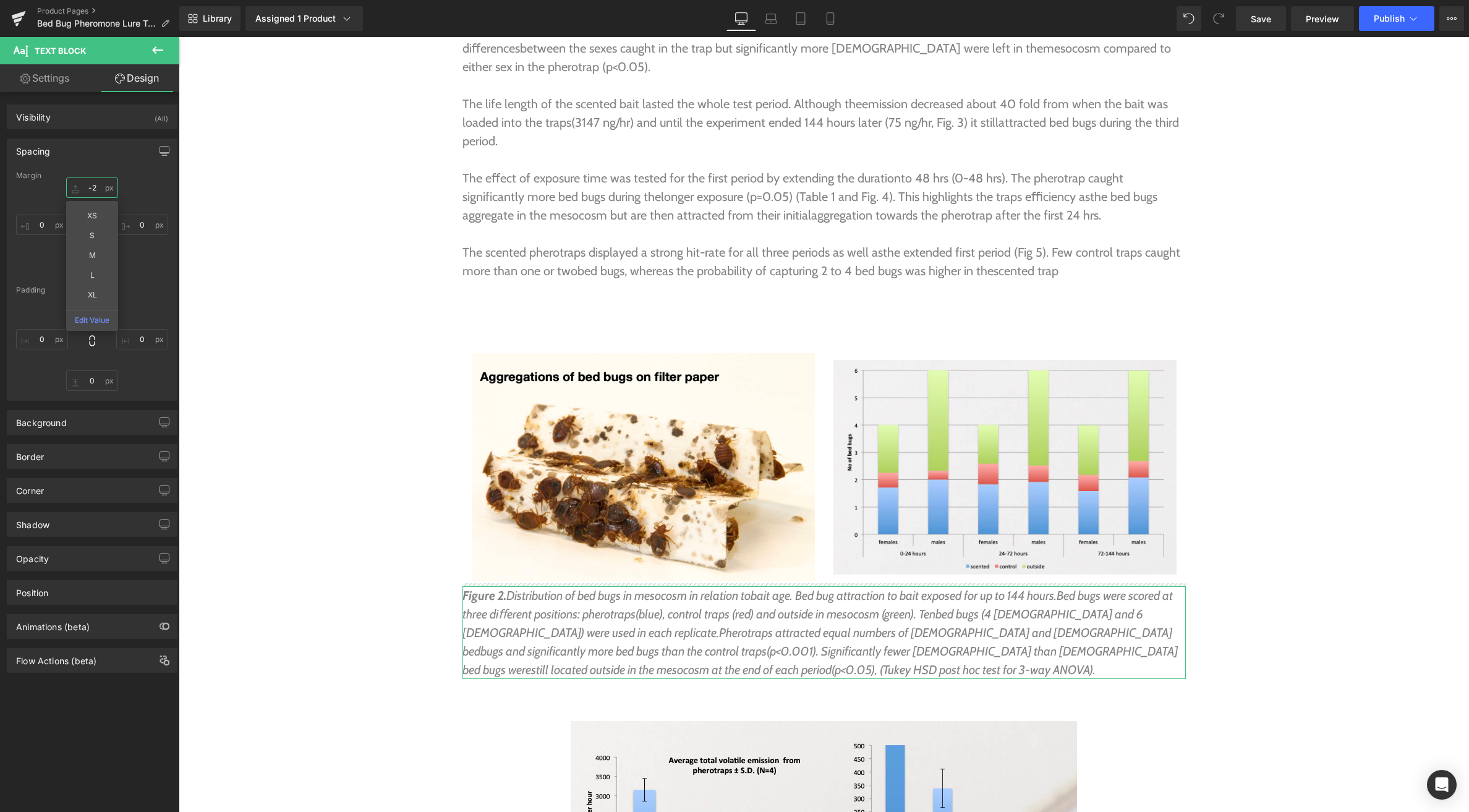
drag, startPoint x: 70, startPoint y: 185, endPoint x: 82, endPoint y: 218, distance: 35.1
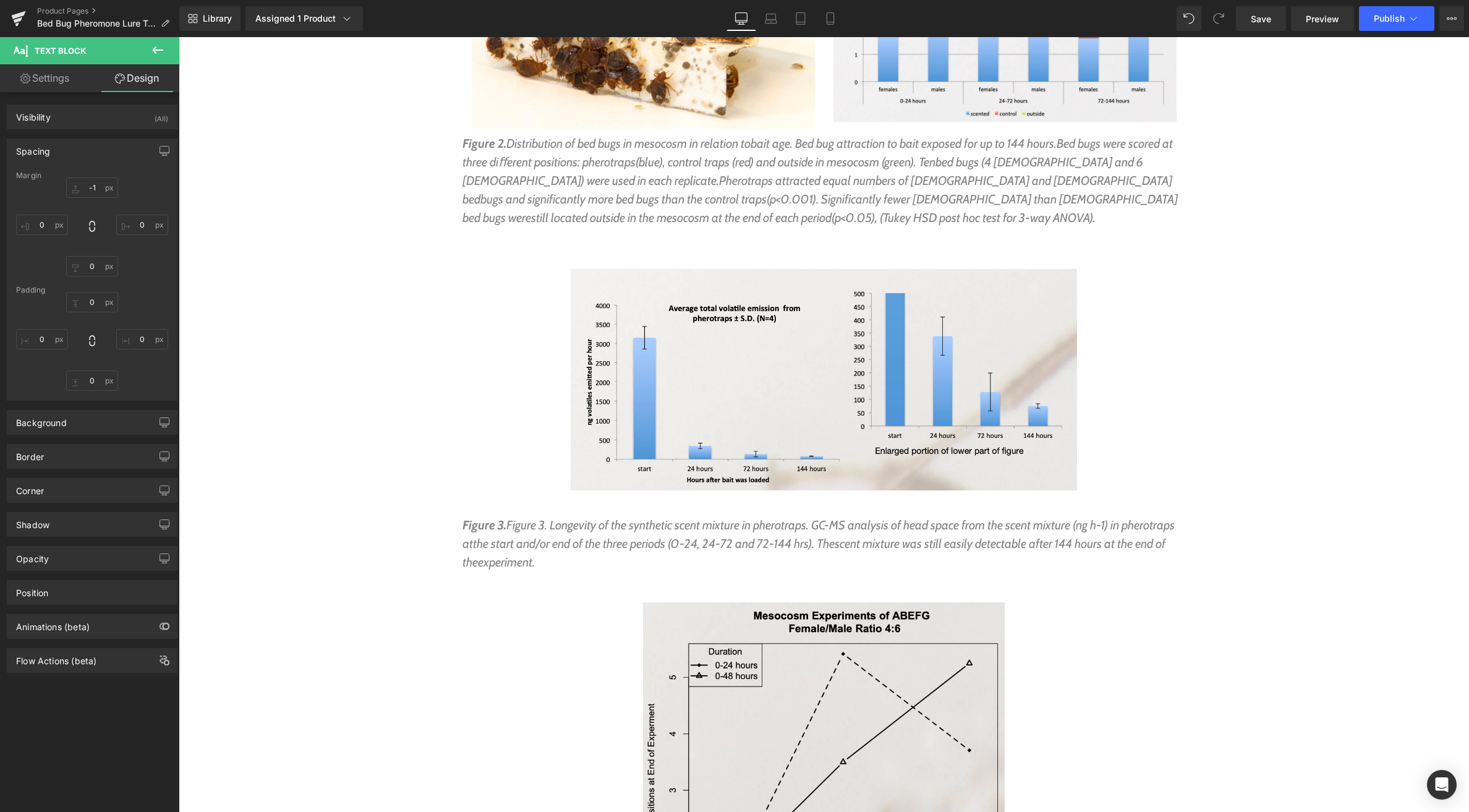
scroll to position [5215, 0]
click at [809, 536] on span "Text Block" at bounding box center [817, 543] width 40 height 15
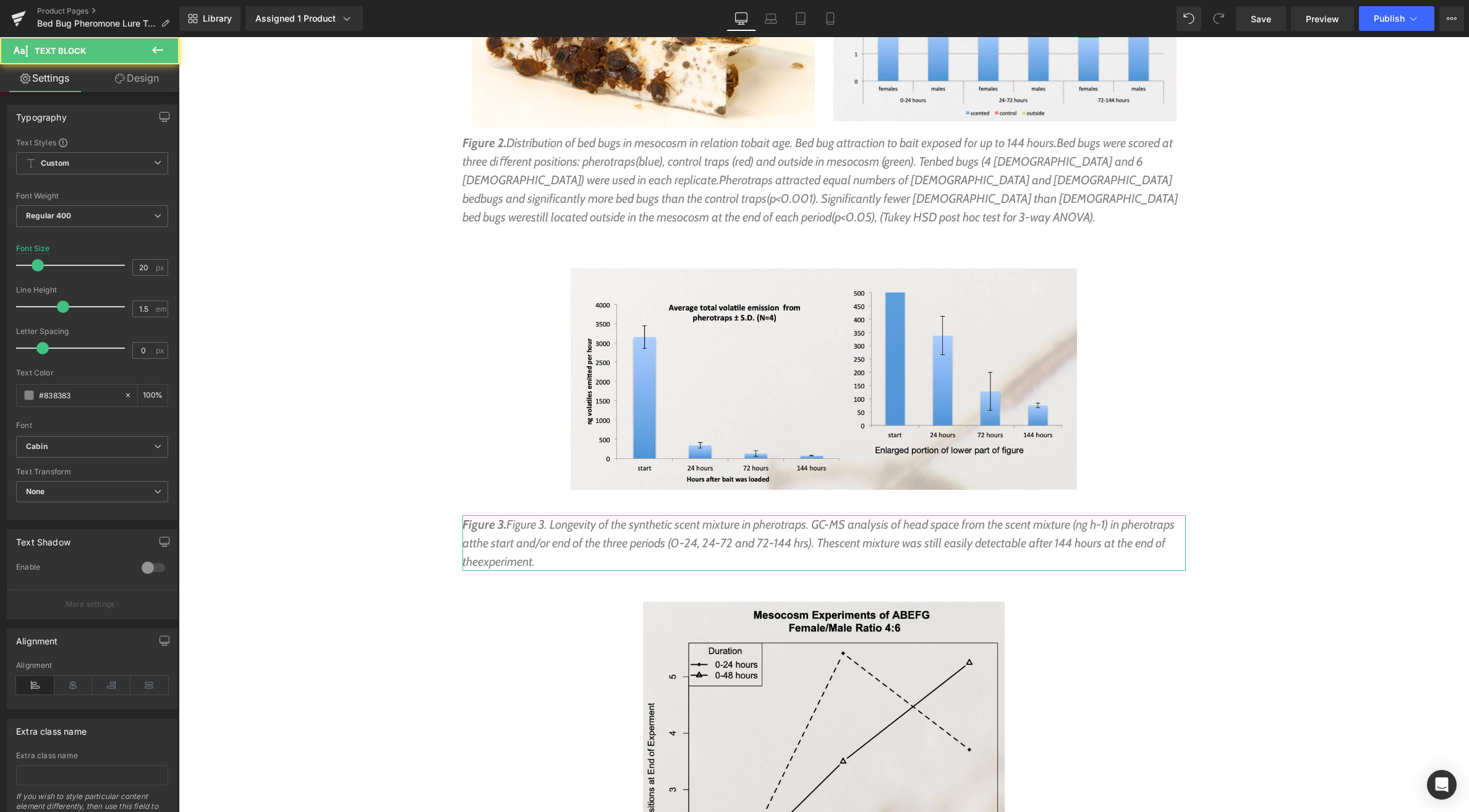
click at [141, 79] on link "Design" at bounding box center [136, 79] width 90 height 28
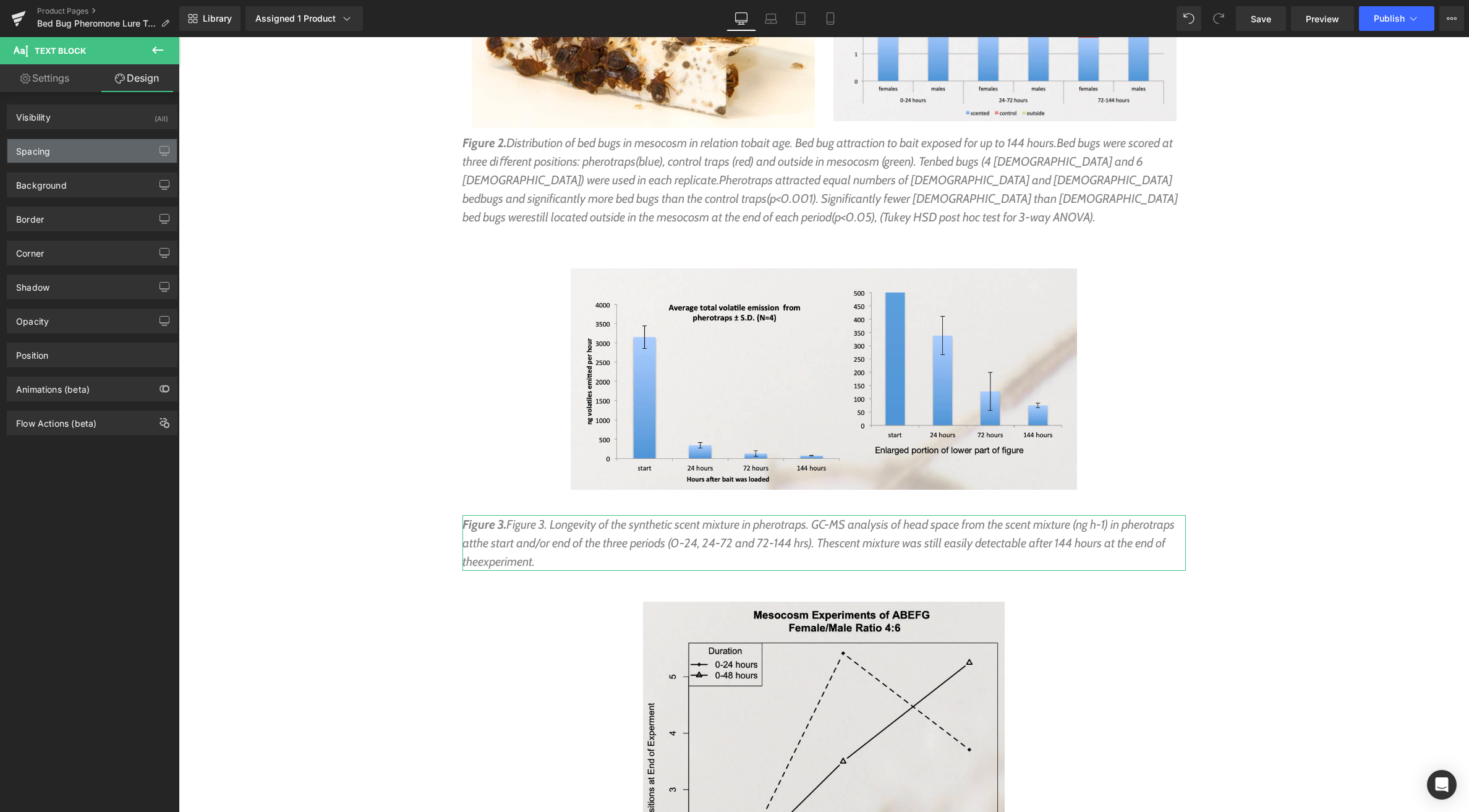
click at [55, 145] on div "Spacing" at bounding box center [93, 151] width 170 height 23
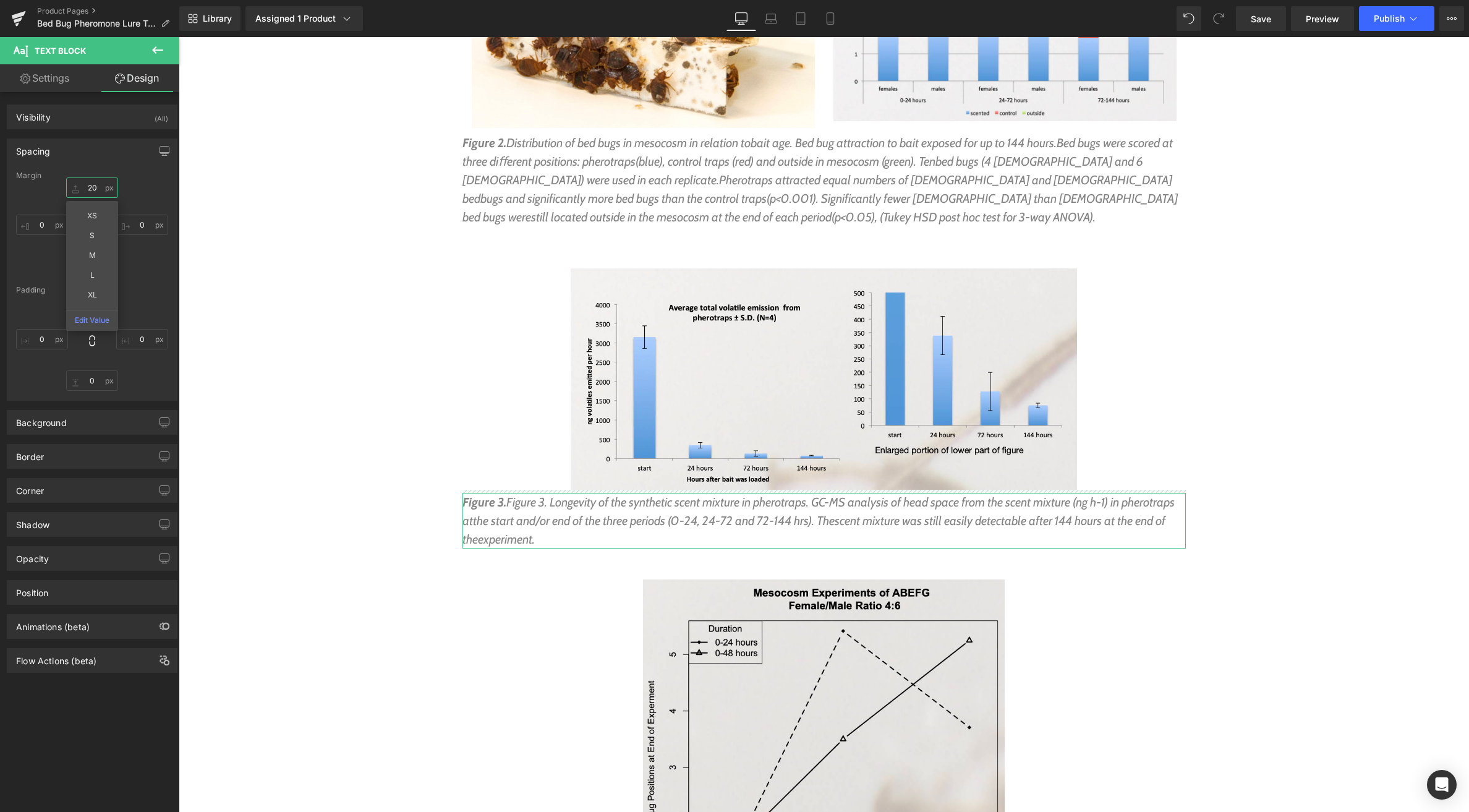
drag, startPoint x: 79, startPoint y: 181, endPoint x: 95, endPoint y: 203, distance: 27.2
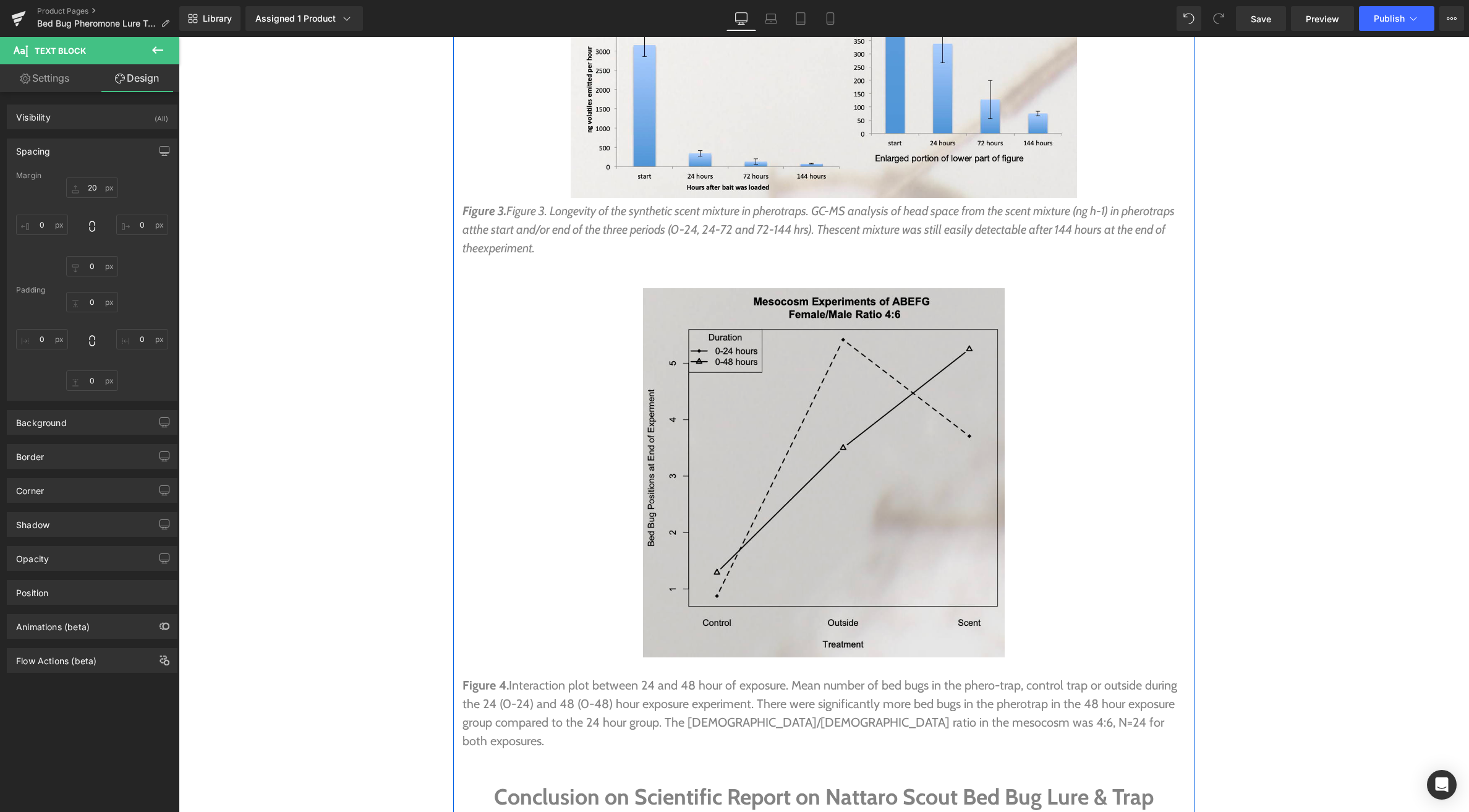
scroll to position [5506, 0]
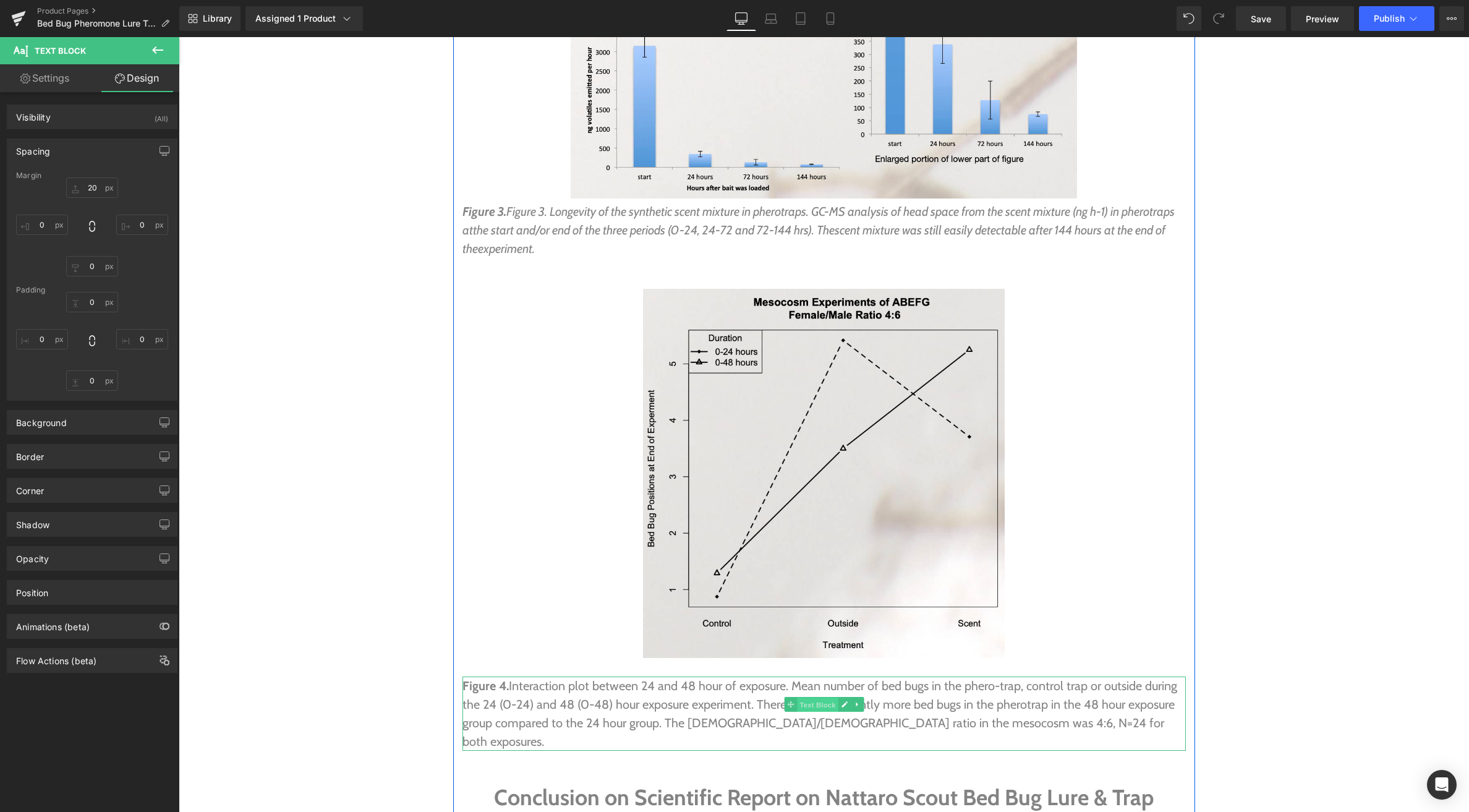
click at [800, 698] on span "Text Block" at bounding box center [817, 705] width 40 height 15
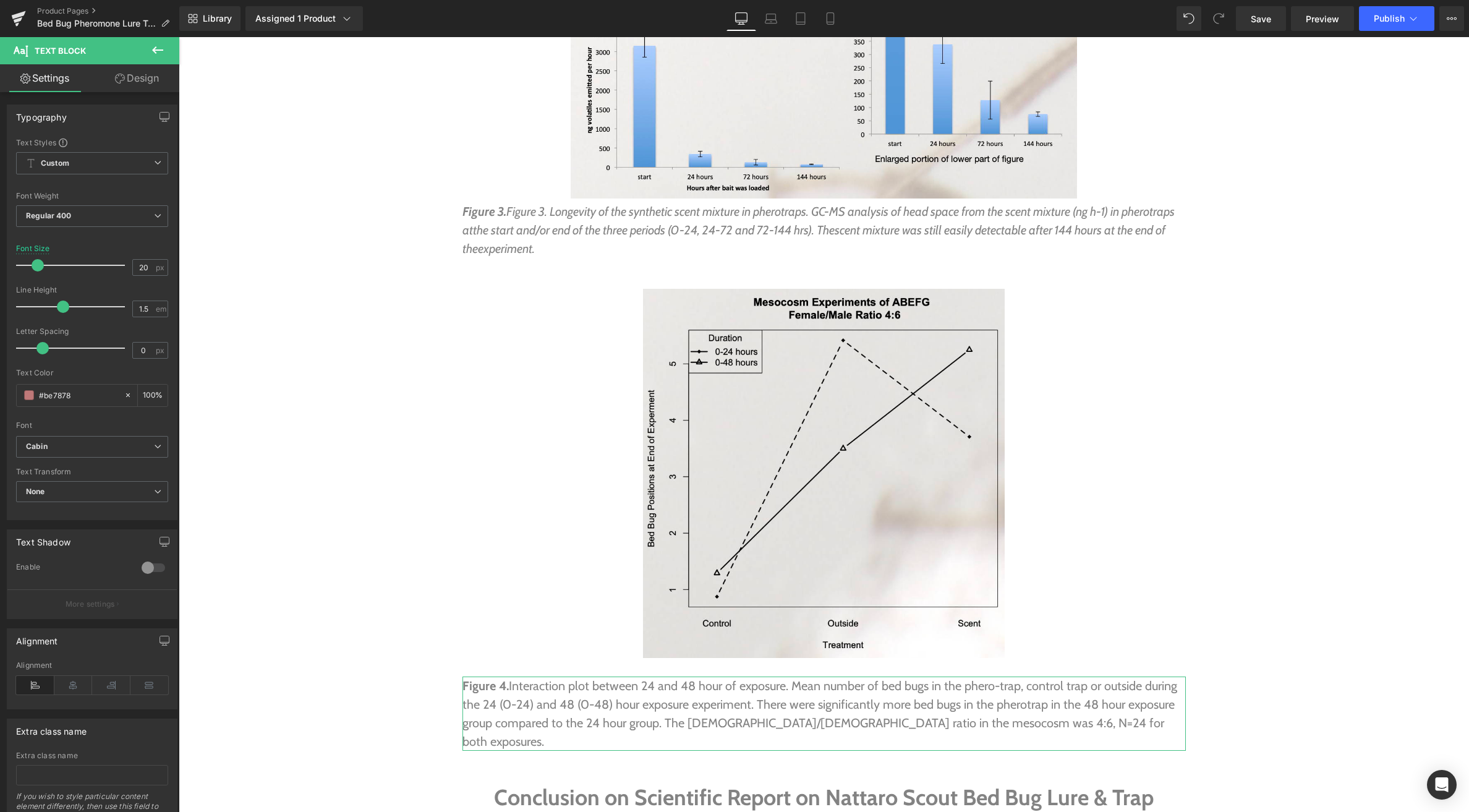
click at [140, 76] on link "Design" at bounding box center [136, 79] width 90 height 28
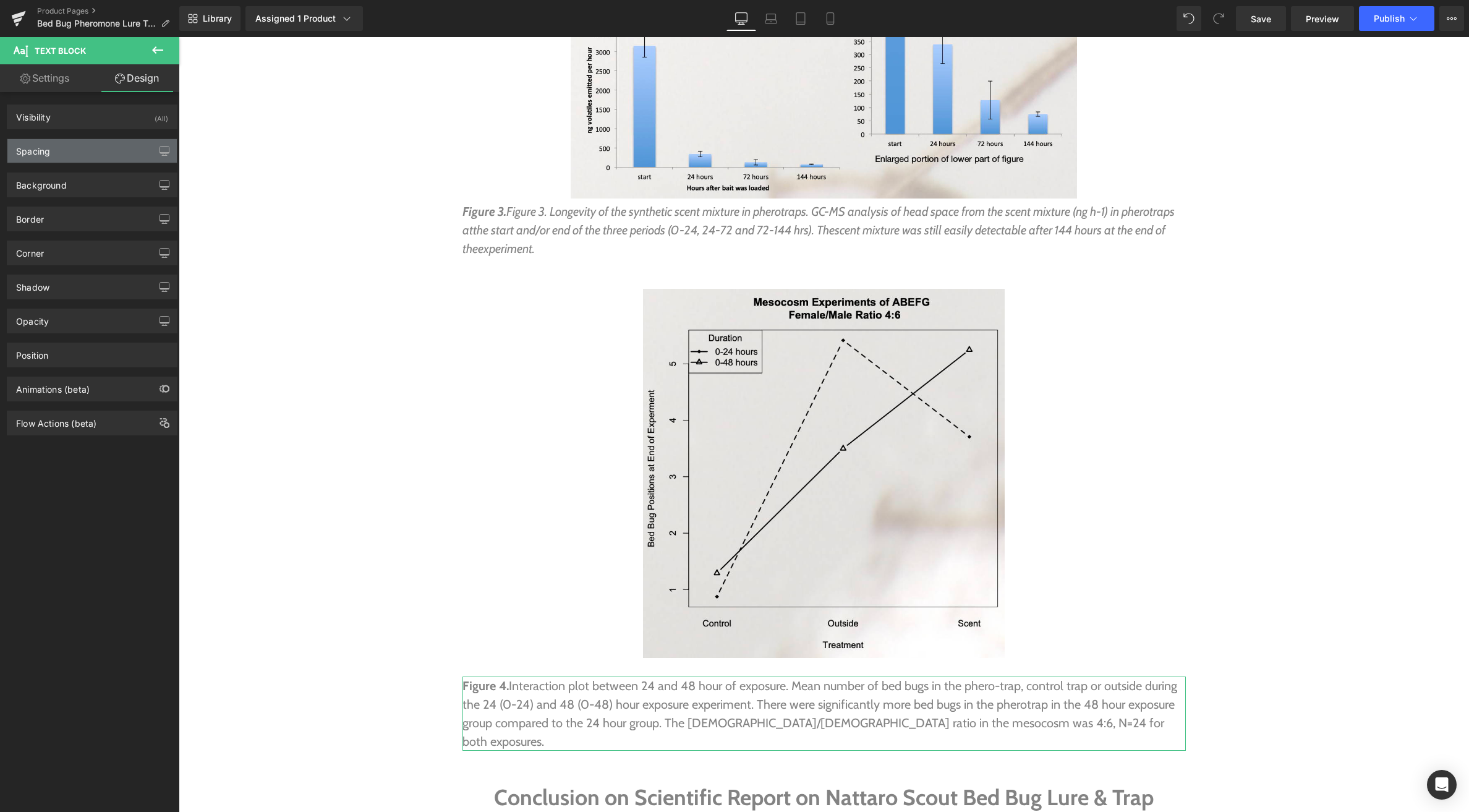
click at [62, 146] on div "Spacing" at bounding box center [93, 151] width 170 height 23
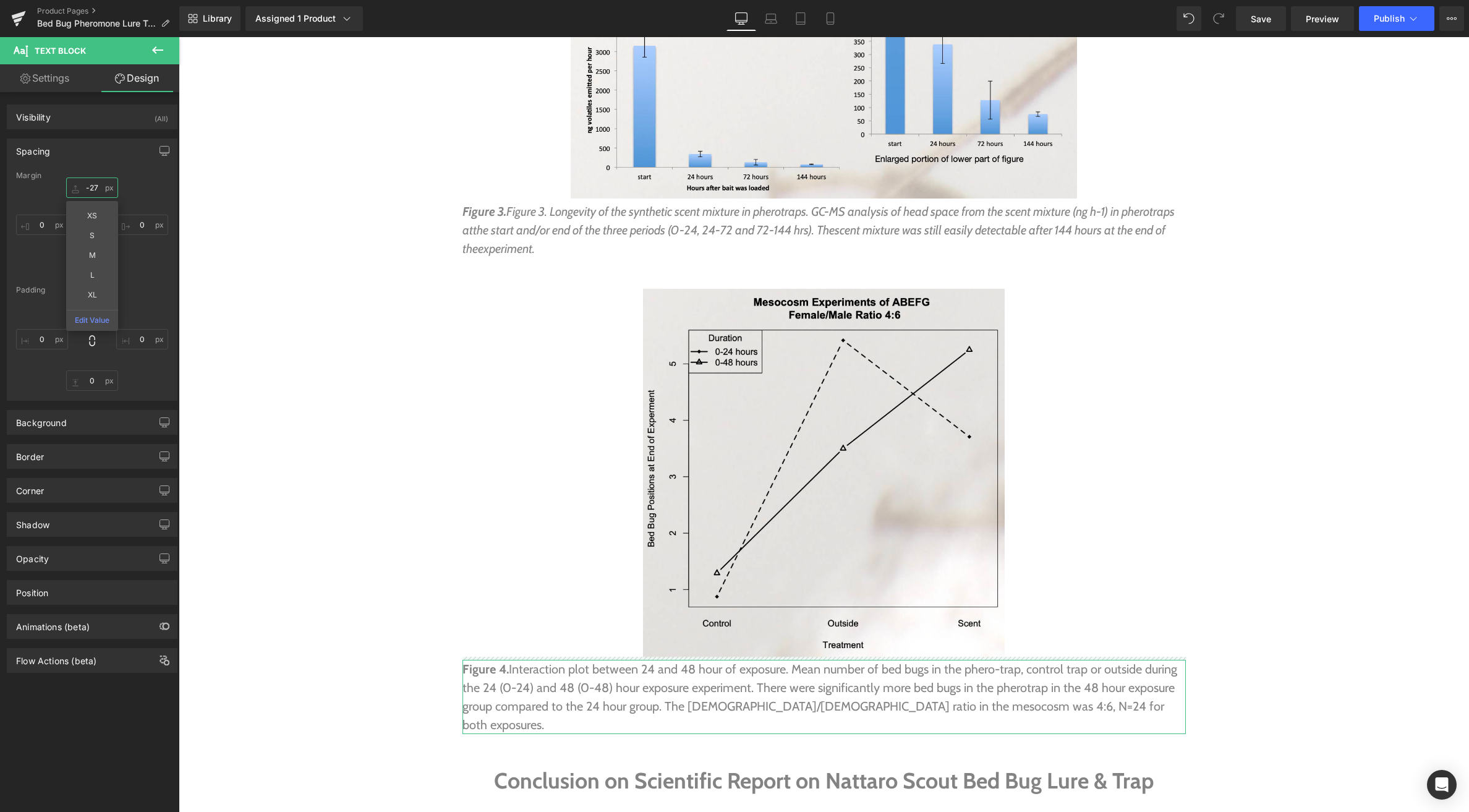
drag, startPoint x: 76, startPoint y: 184, endPoint x: 78, endPoint y: 199, distance: 15.1
click at [78, 199] on div "0 XS S M L XL Edit Value 0 0 0" at bounding box center [92, 227] width 152 height 99
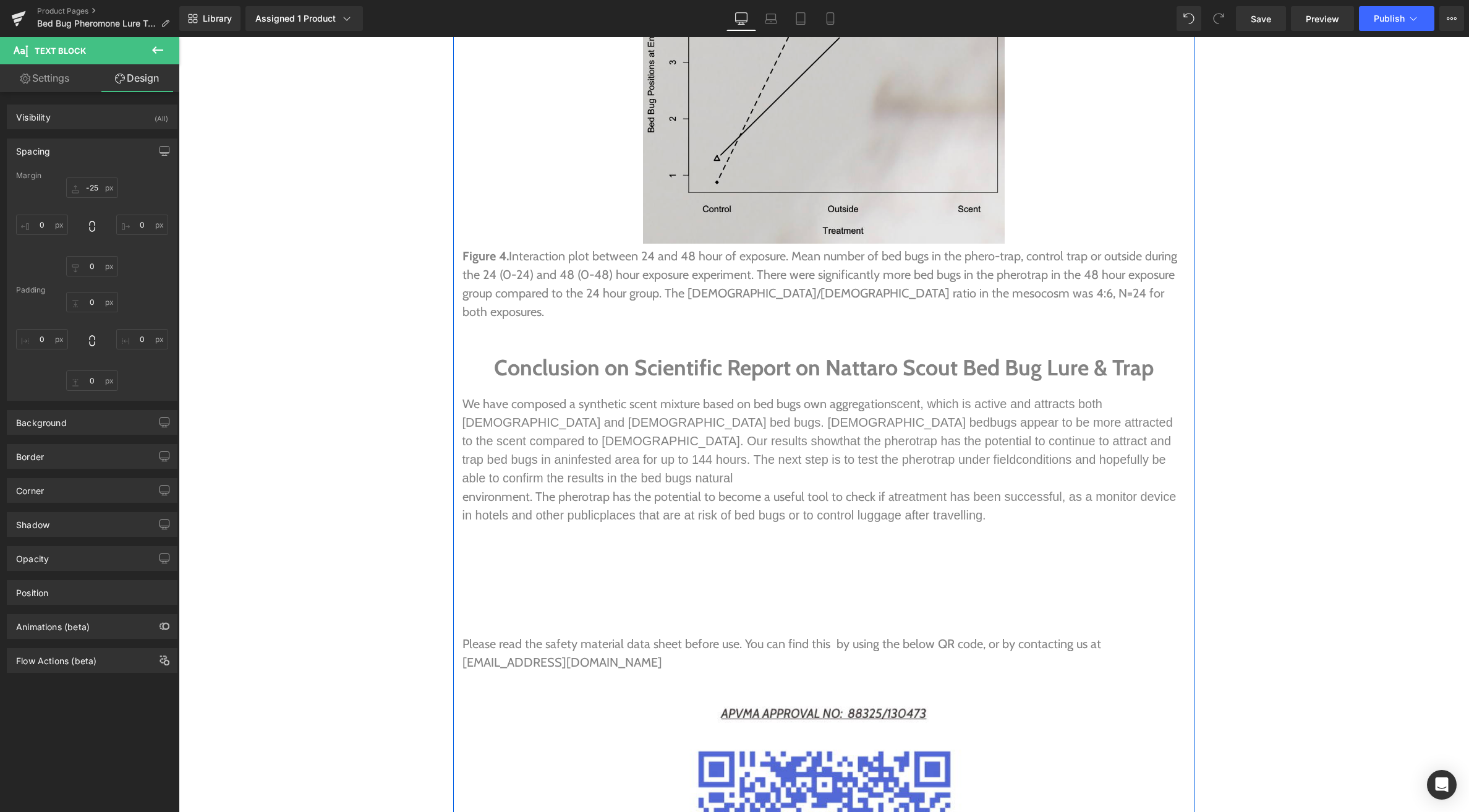
scroll to position [5928, 0]
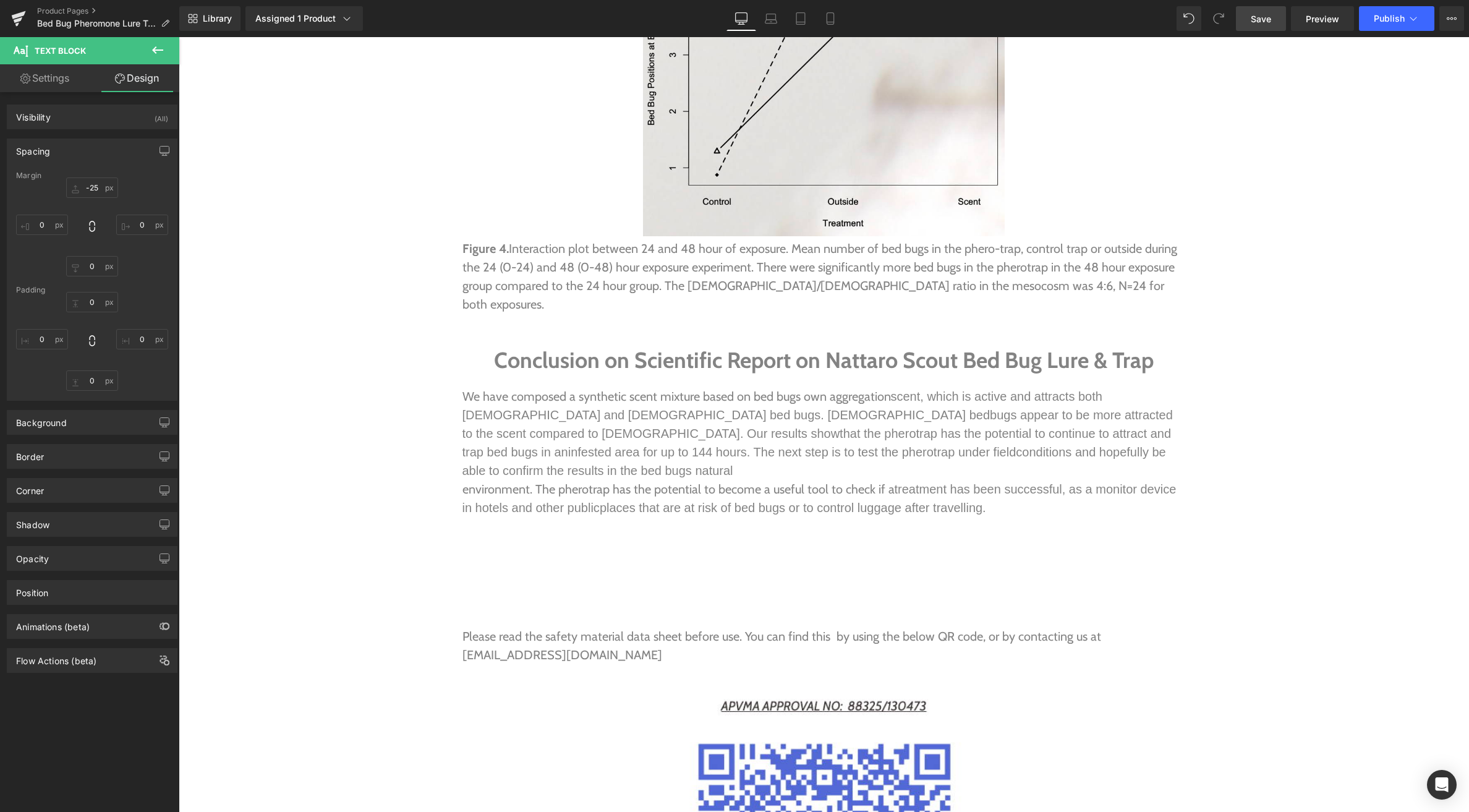
click at [1259, 20] on span "Save" at bounding box center [1261, 19] width 20 height 13
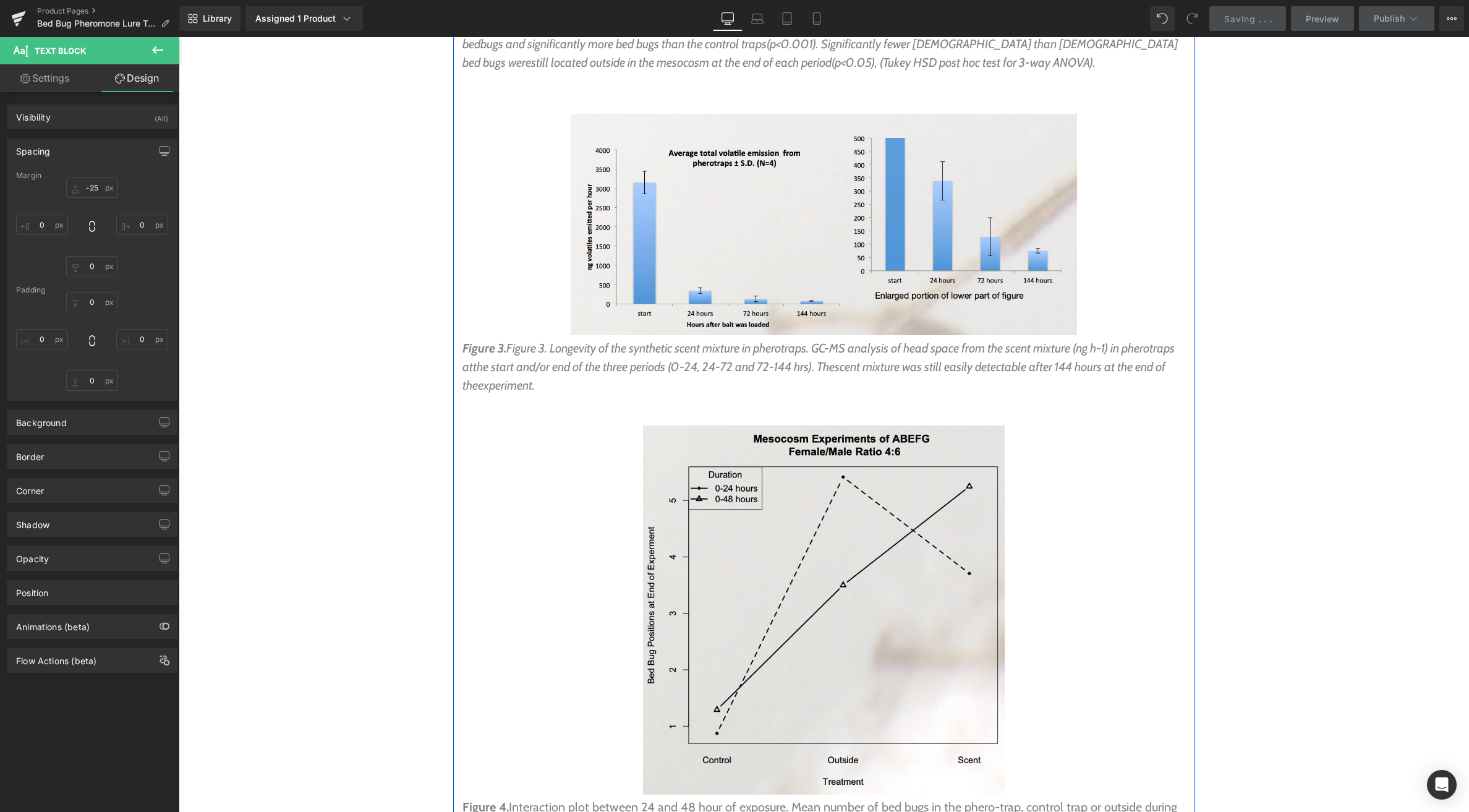
scroll to position [5368, 0]
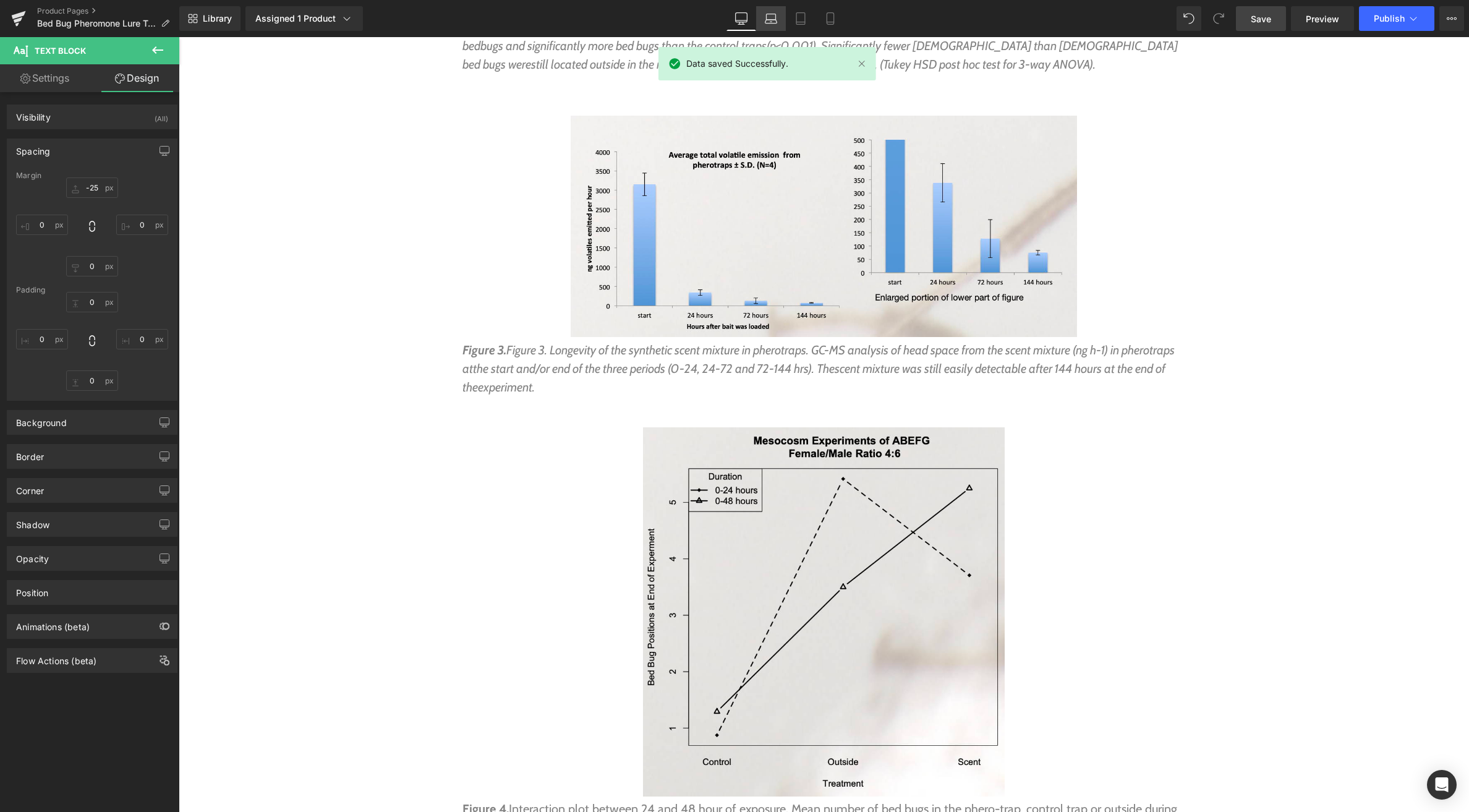
click at [764, 16] on link "Laptop" at bounding box center [771, 19] width 30 height 25
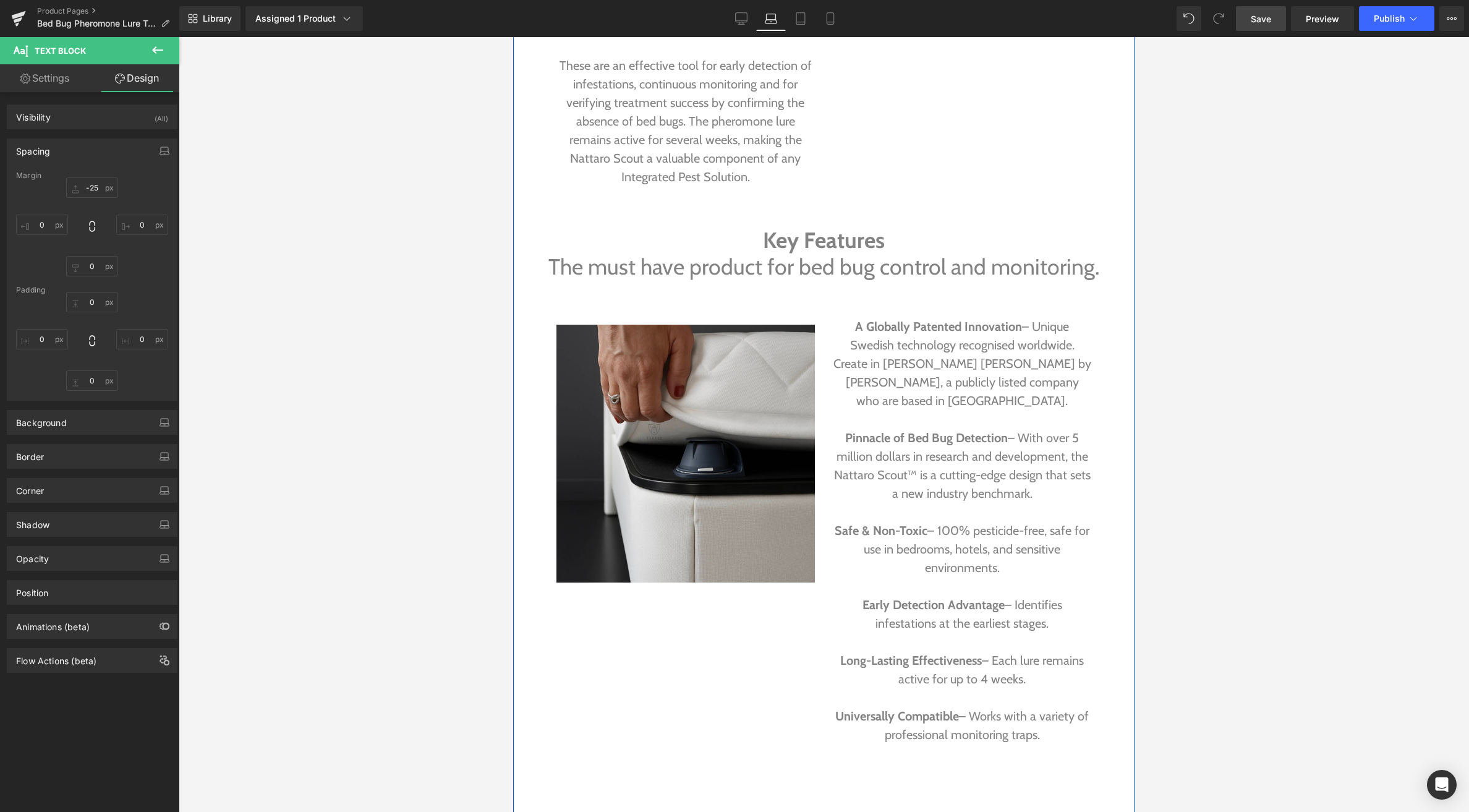
scroll to position [1793, 0]
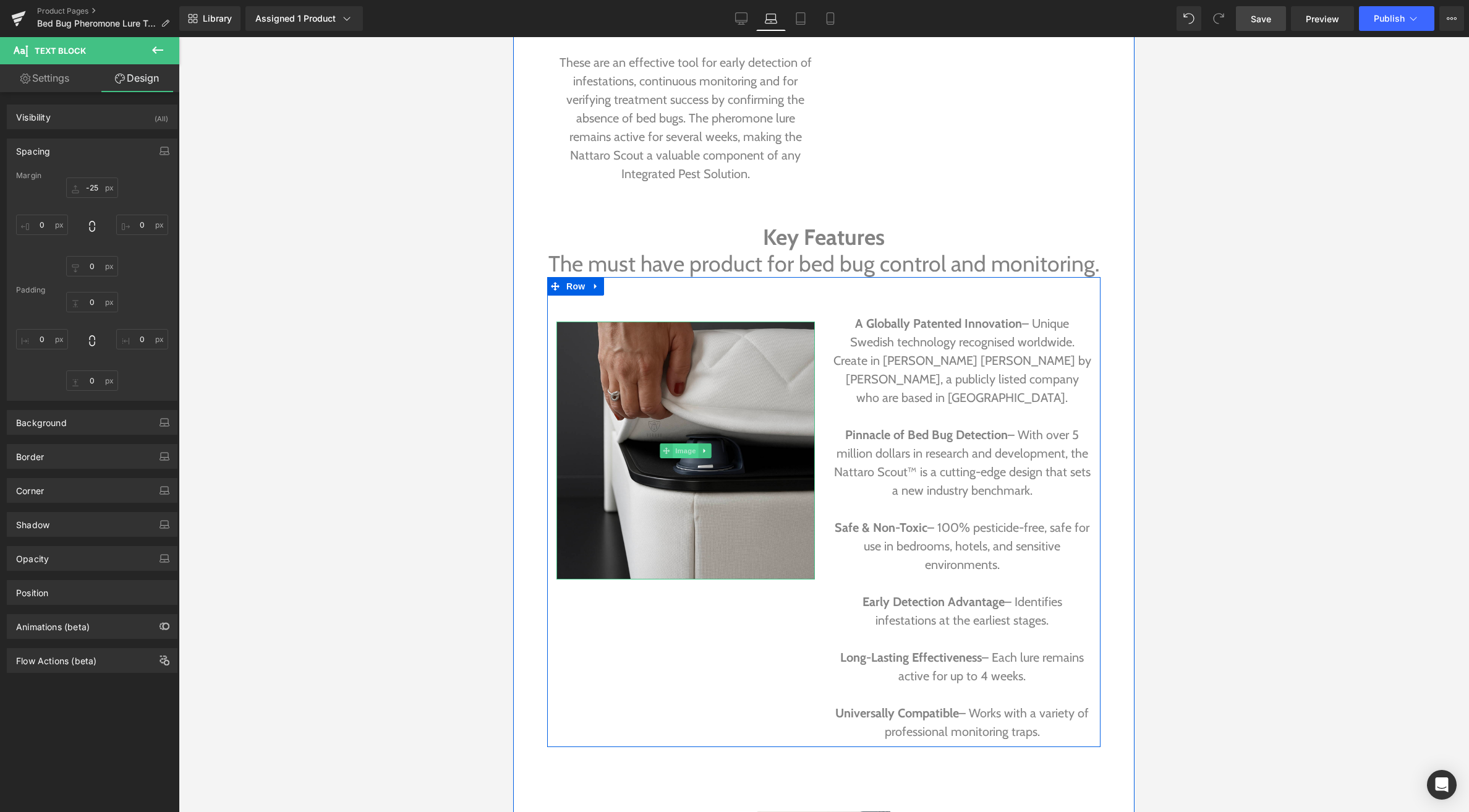
click at [689, 449] on span "Image" at bounding box center [685, 451] width 26 height 15
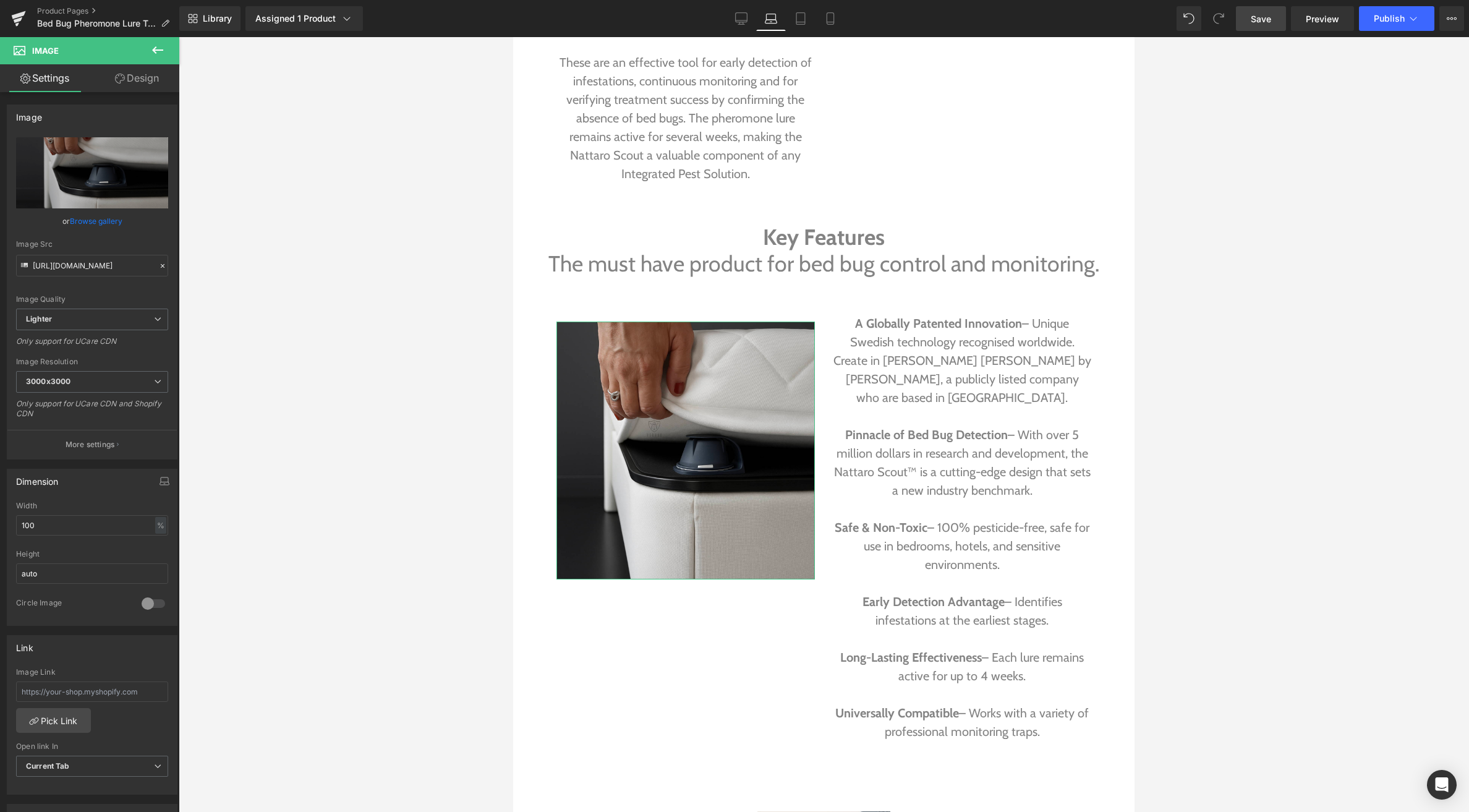
click at [136, 79] on link "Design" at bounding box center [136, 79] width 90 height 28
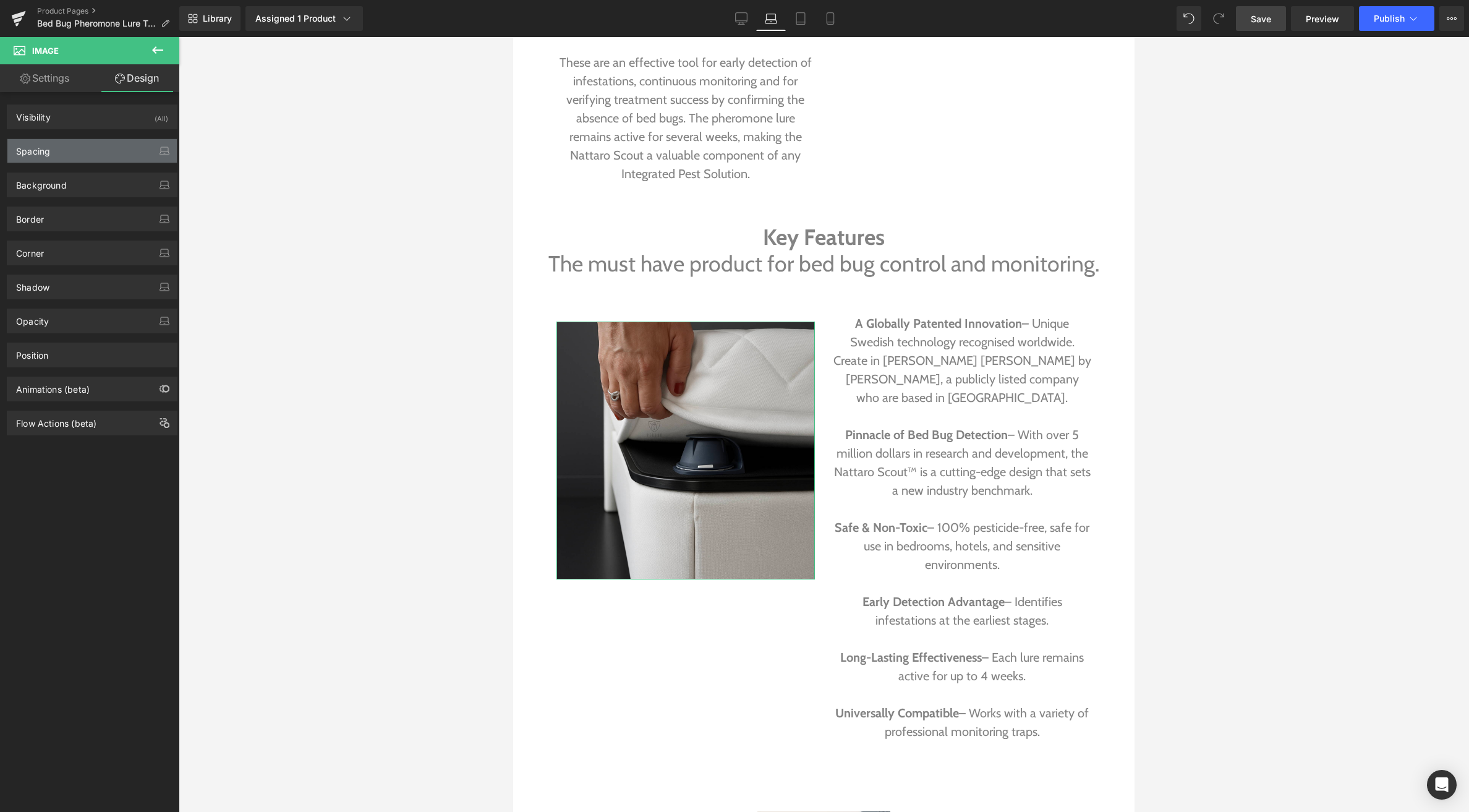
click at [83, 152] on div "Spacing" at bounding box center [93, 151] width 170 height 23
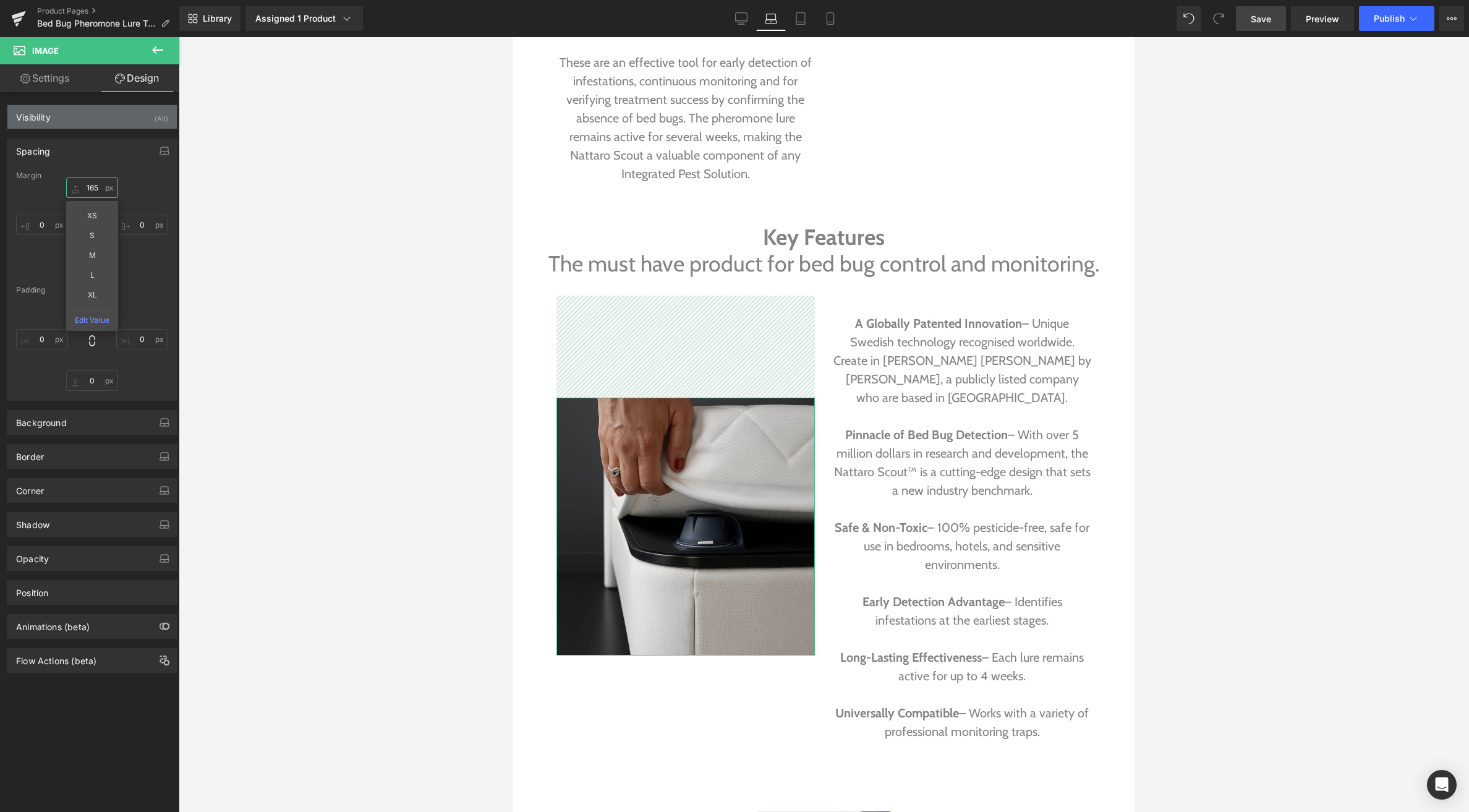
drag, startPoint x: 71, startPoint y: 191, endPoint x: 77, endPoint y: 115, distance: 76.2
click at [77, 115] on div "Visibility (All) 0|0|0|0 1 Show on Desktop 1 Show on Laptop 1 Show on Tablet 1 …" at bounding box center [92, 382] width 185 height 581
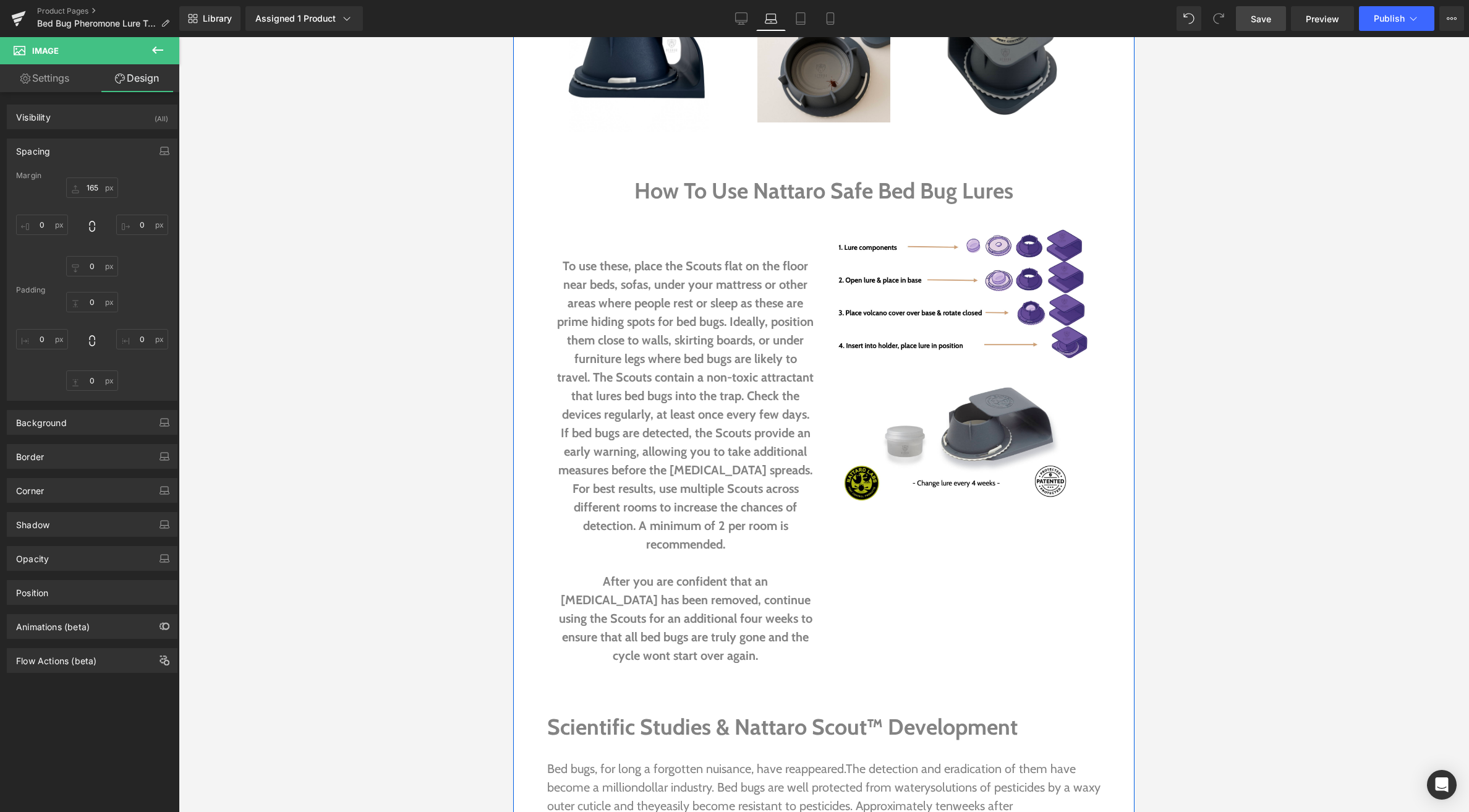
scroll to position [2699, 0]
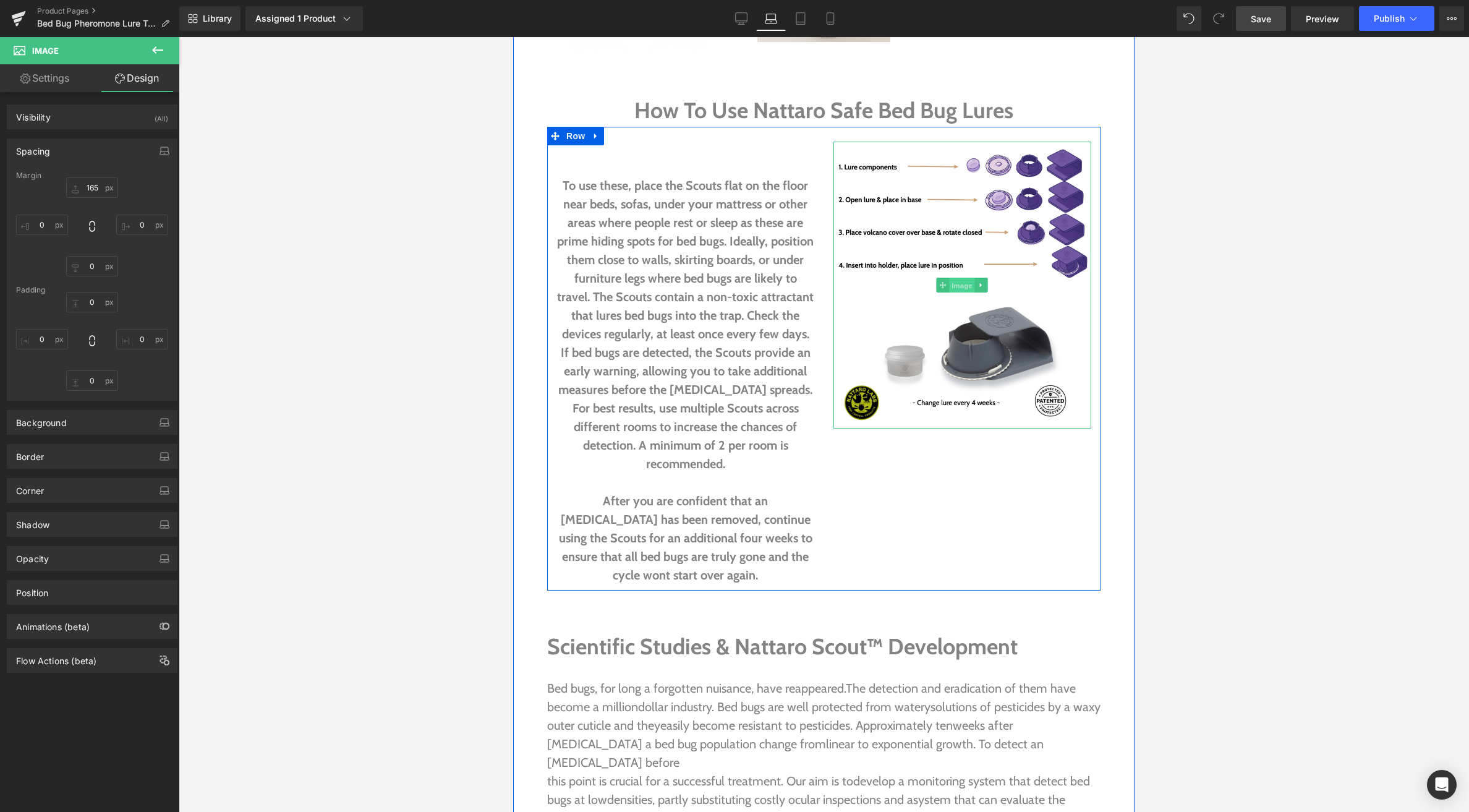
click at [965, 284] on span "Image" at bounding box center [961, 285] width 26 height 15
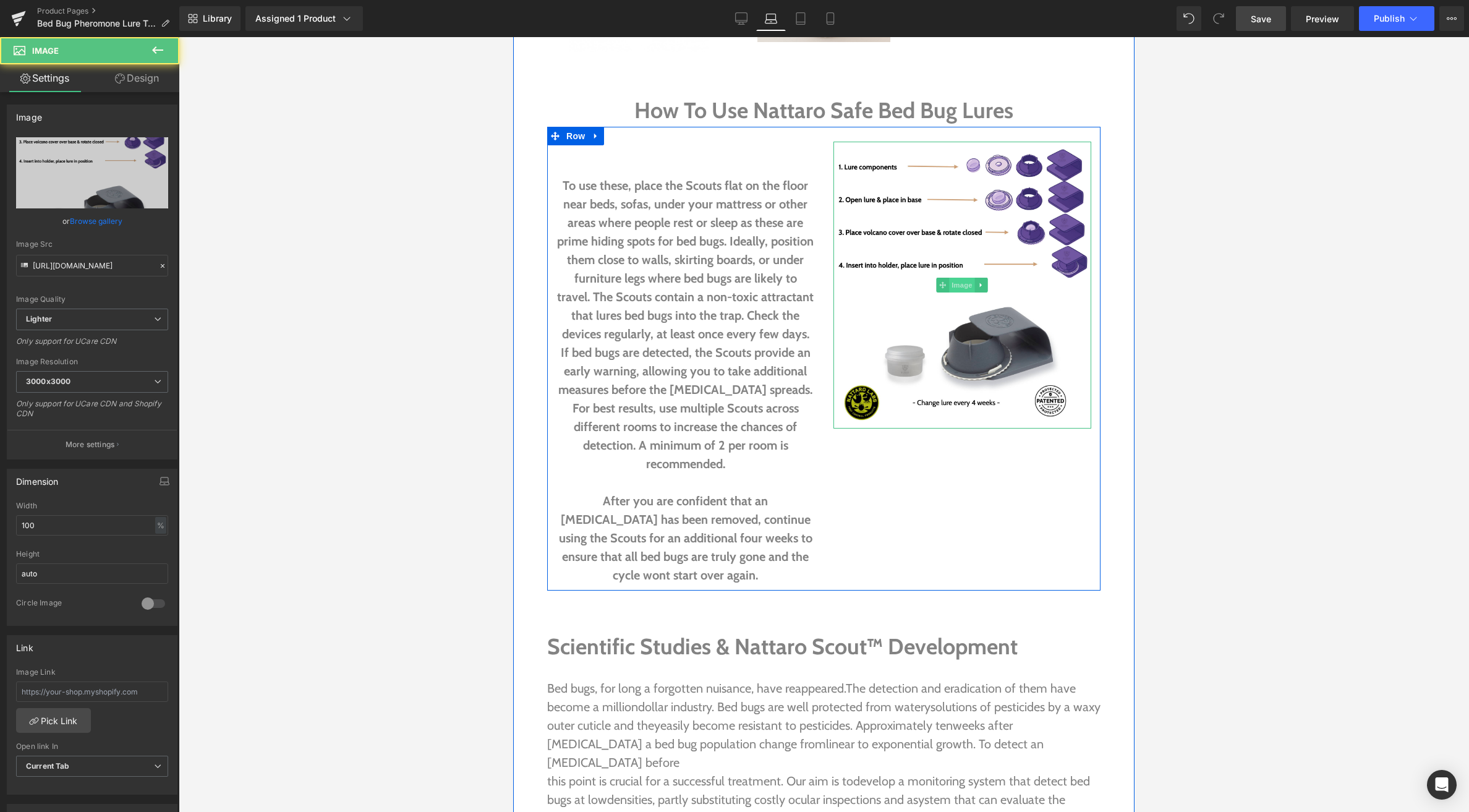
scroll to position [2700, 0]
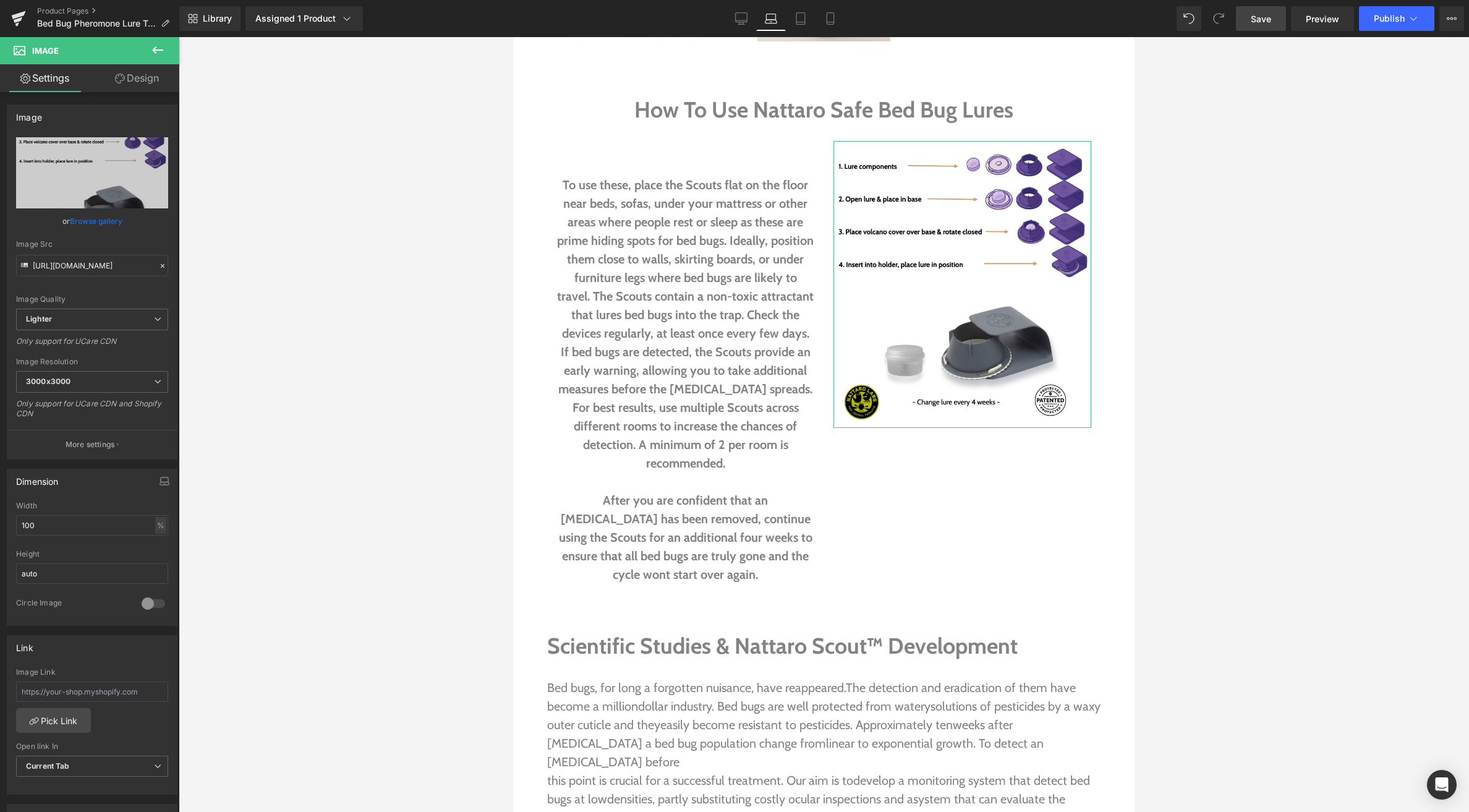
click at [141, 79] on link "Design" at bounding box center [136, 79] width 90 height 28
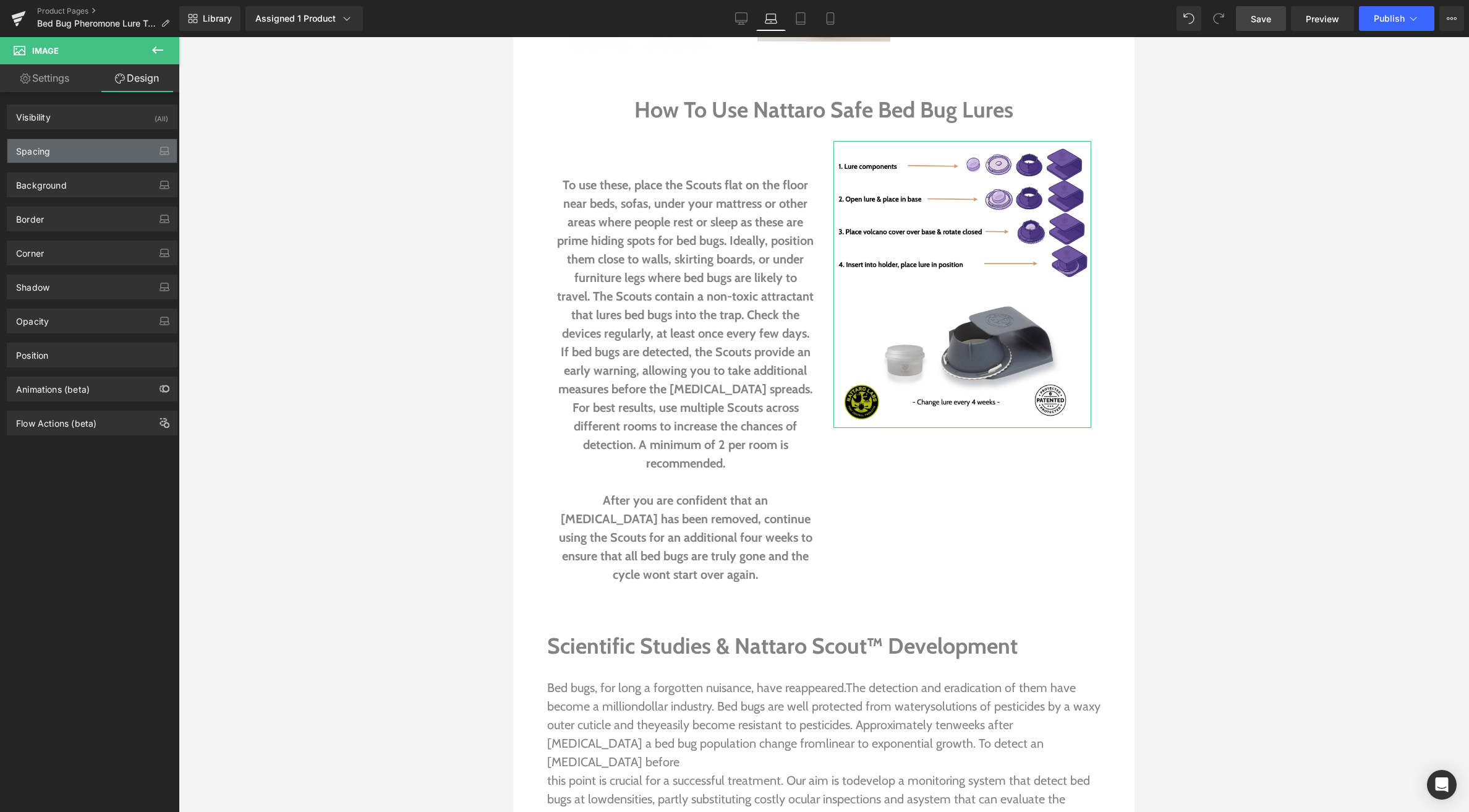
click at [60, 142] on div "Spacing" at bounding box center [93, 151] width 170 height 23
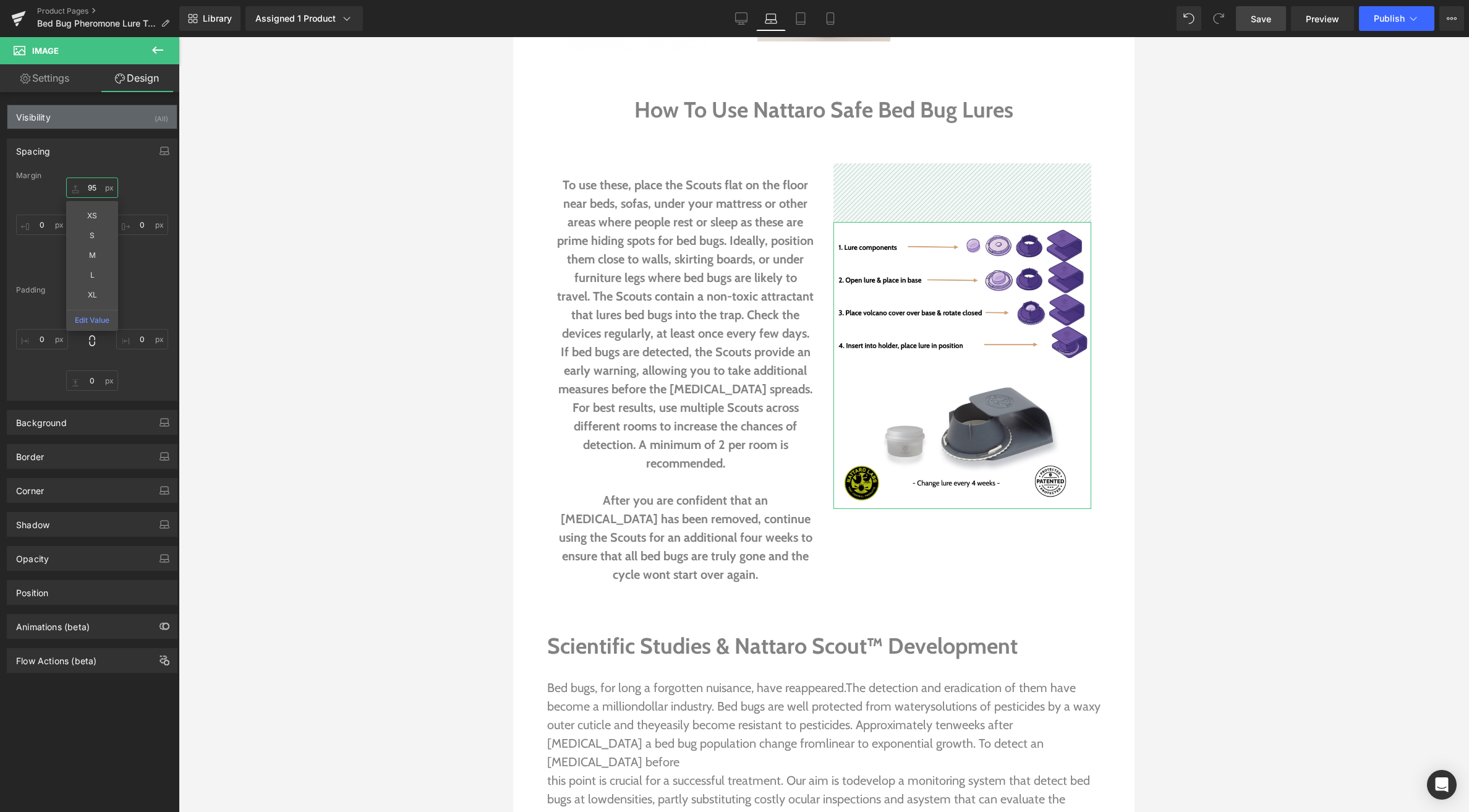
drag, startPoint x: 78, startPoint y: 194, endPoint x: 89, endPoint y: 113, distance: 81.7
click at [89, 113] on div "Visibility (All) 0|0|0|0 1 Show on Desktop 1 Show on Laptop 1 Show on Tablet 1 …" at bounding box center [92, 382] width 185 height 581
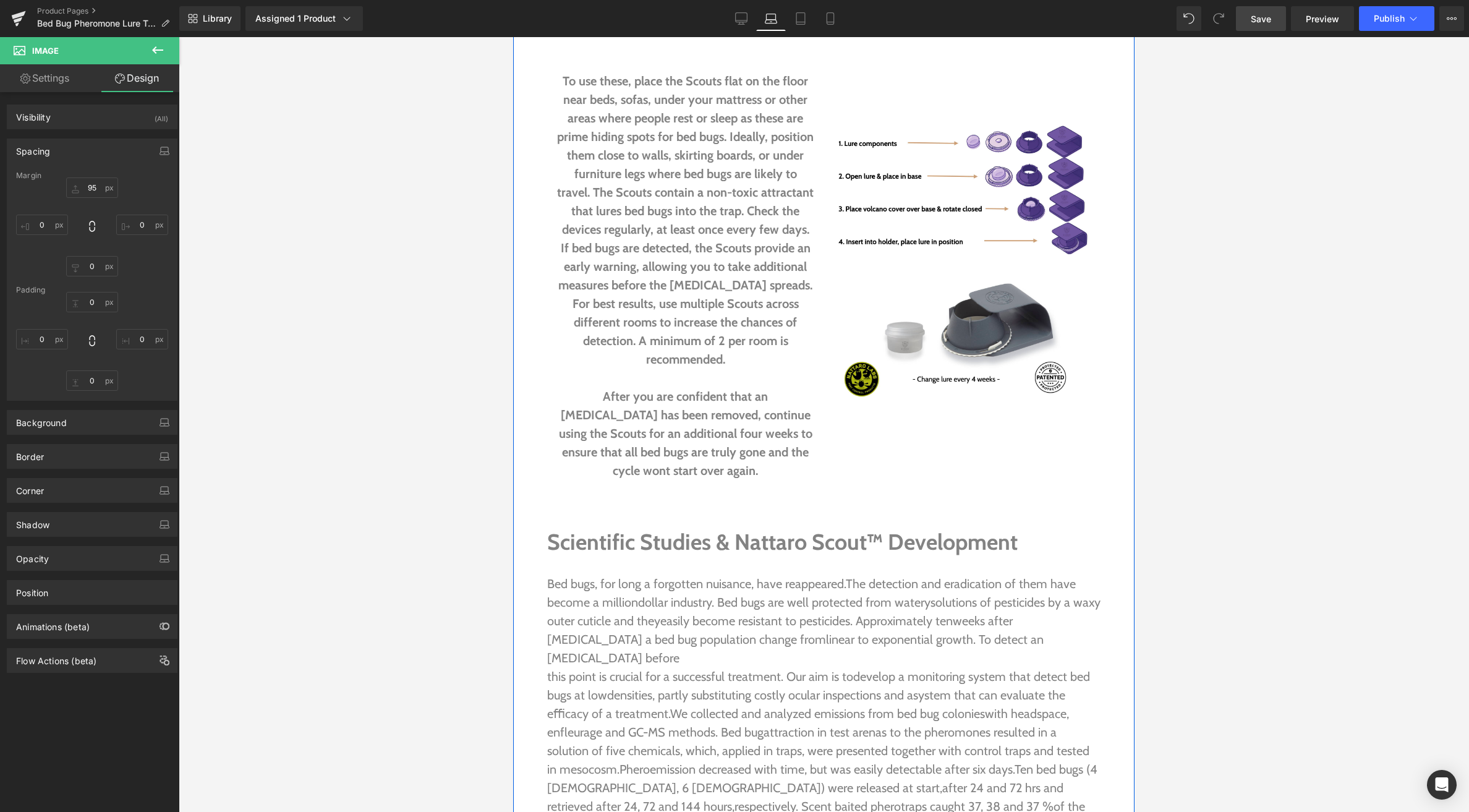
scroll to position [2825, 0]
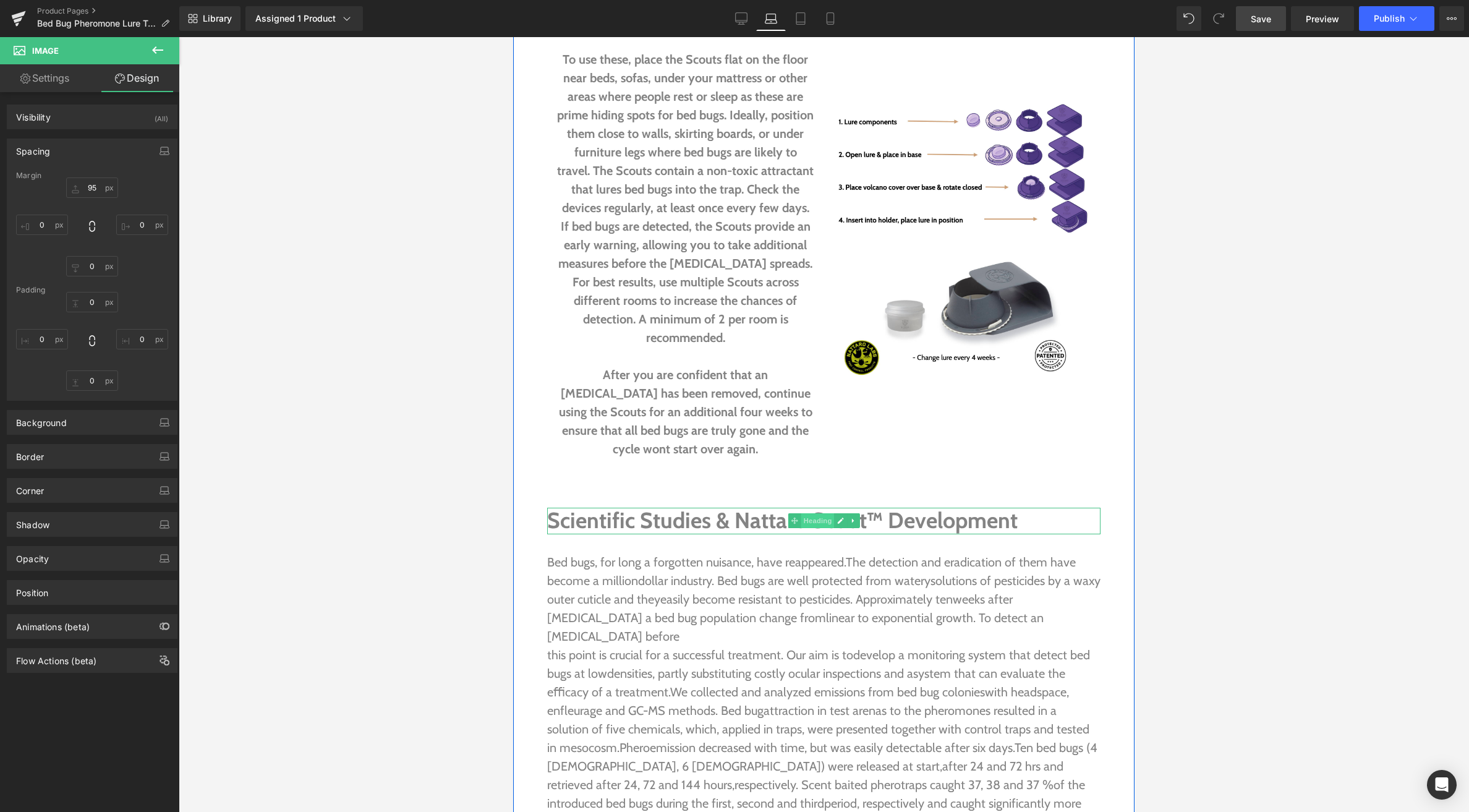
click at [816, 513] on span "Heading" at bounding box center [817, 520] width 33 height 15
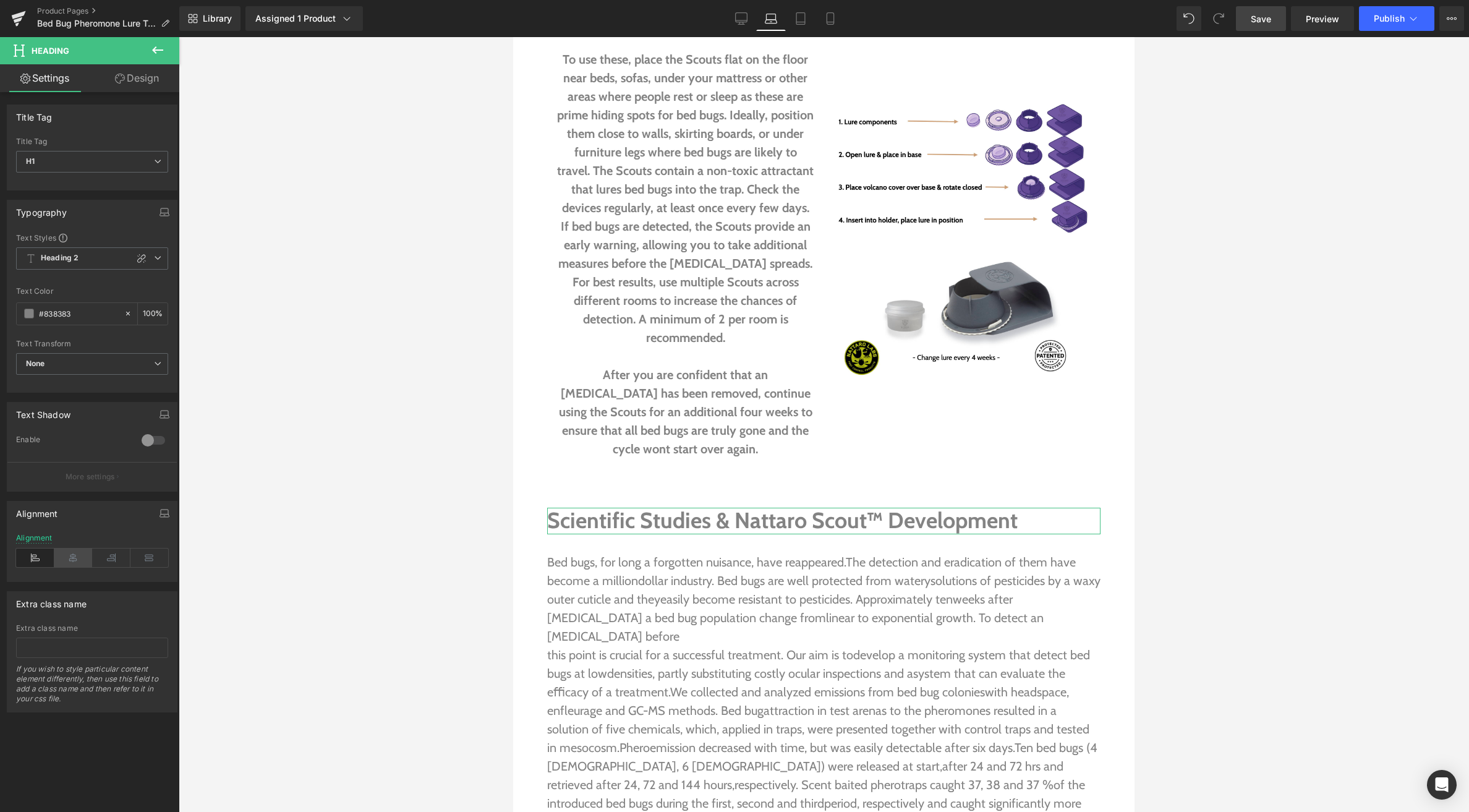
click at [76, 558] on icon at bounding box center [73, 558] width 38 height 19
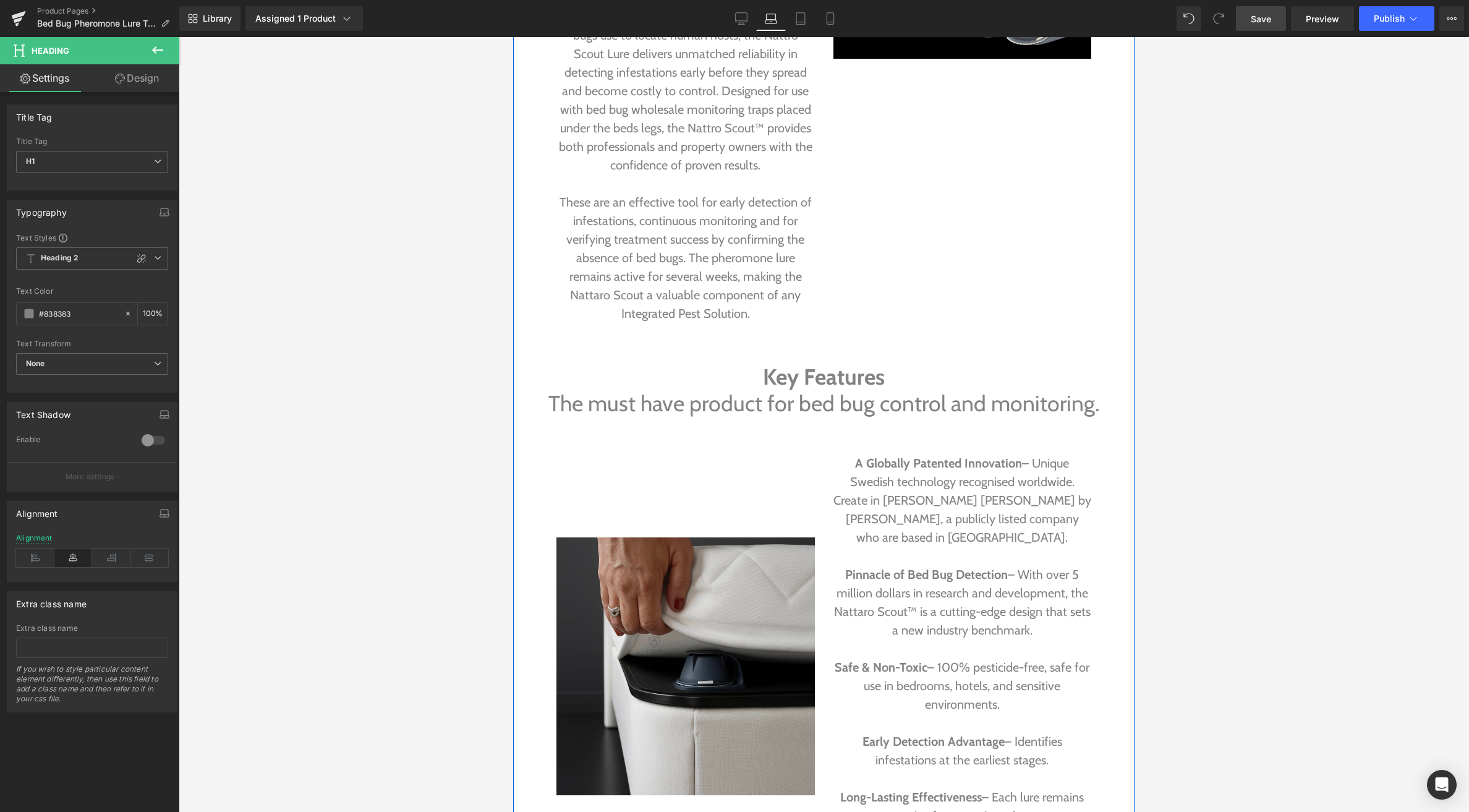
scroll to position [1690, 0]
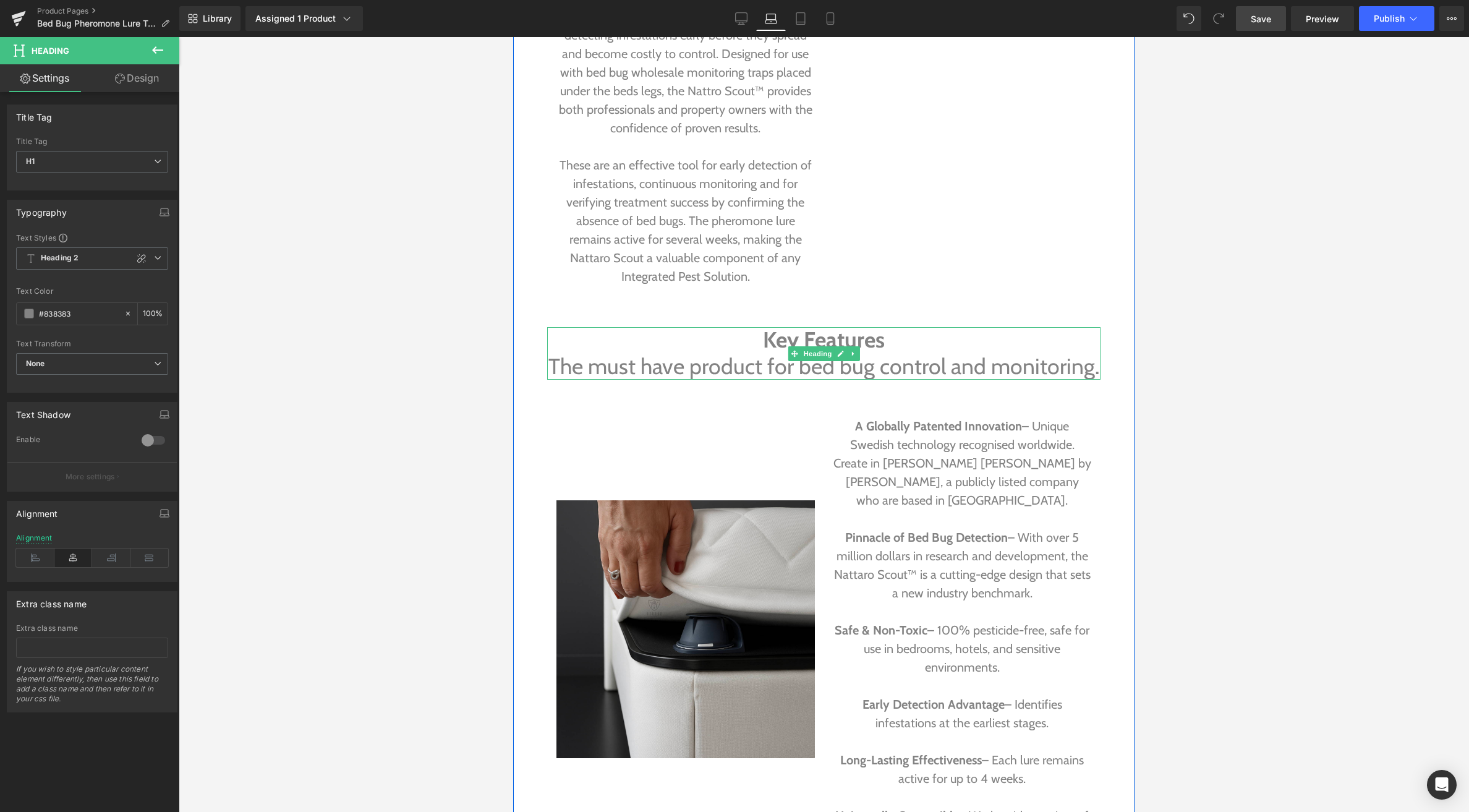
click at [901, 370] on span "The must have product for bed bug control and monitoring." at bounding box center [824, 367] width 551 height 26
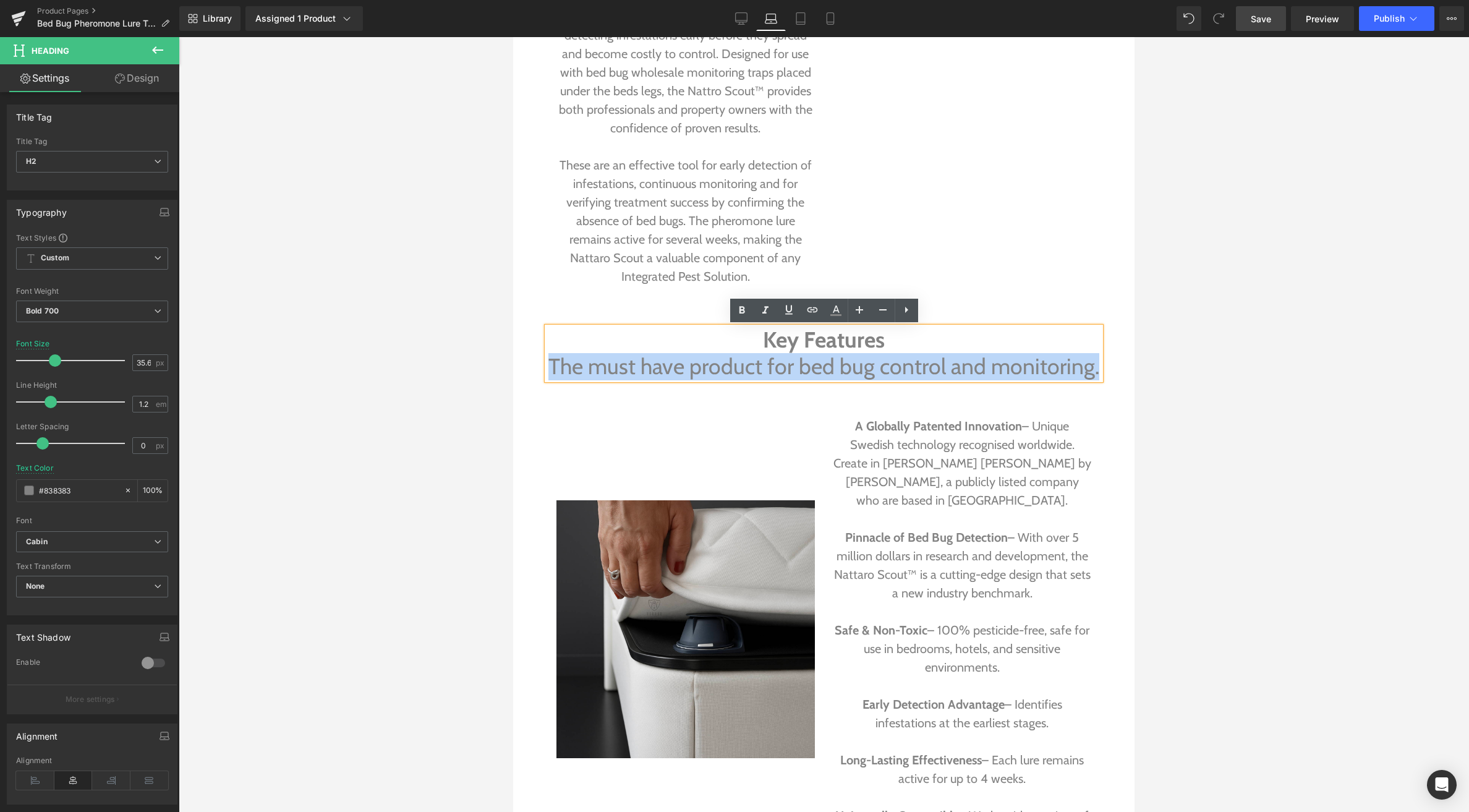
drag, startPoint x: 1094, startPoint y: 371, endPoint x: 551, endPoint y: 374, distance: 543.0
click at [551, 374] on span "The must have product for bed bug control and monitoring." at bounding box center [824, 367] width 551 height 26
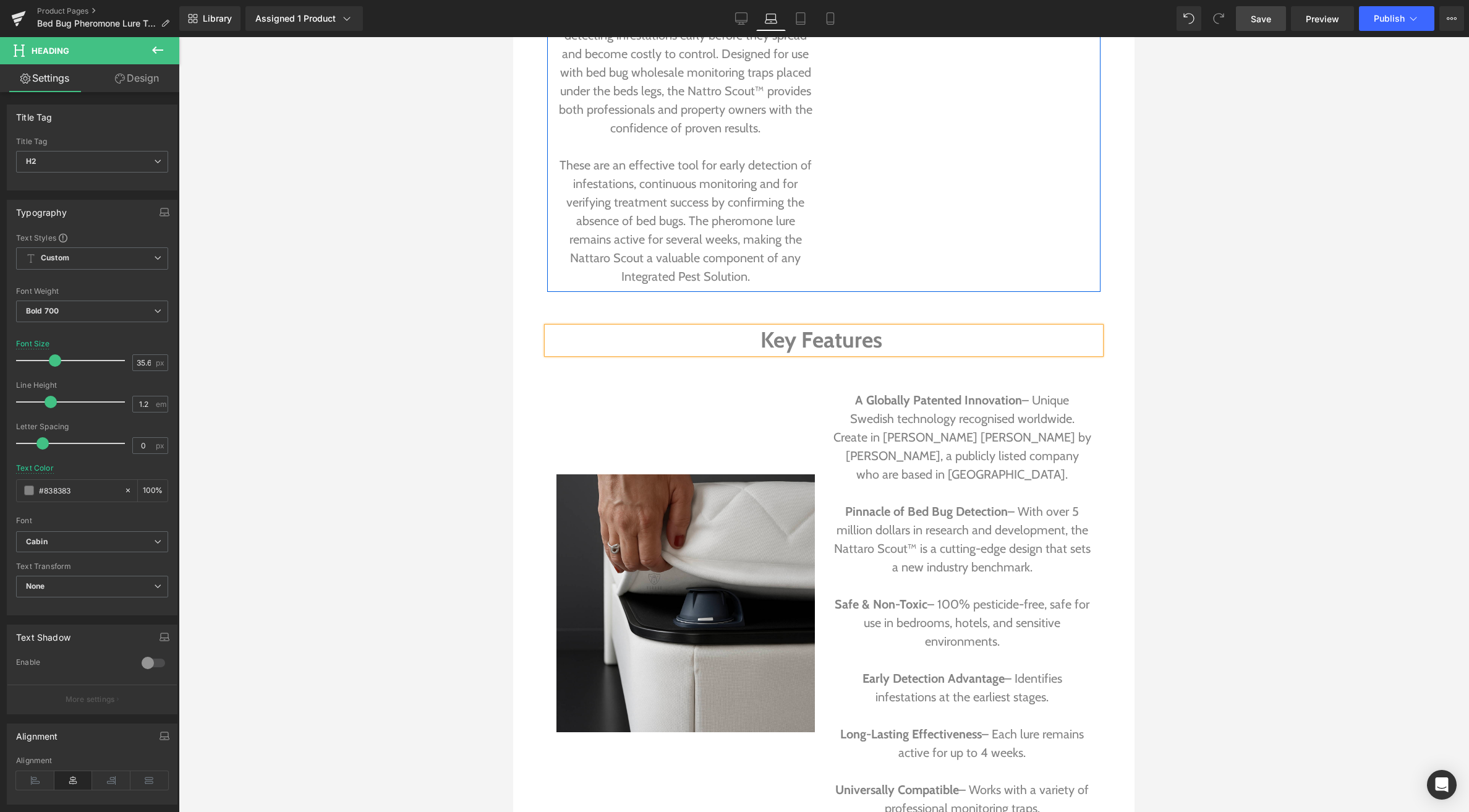
click at [856, 255] on div "The Nattro Scout Bed Bug Lure represents the pinnacle of modern bed bug treatme…" at bounding box center [824, 2] width 554 height 580
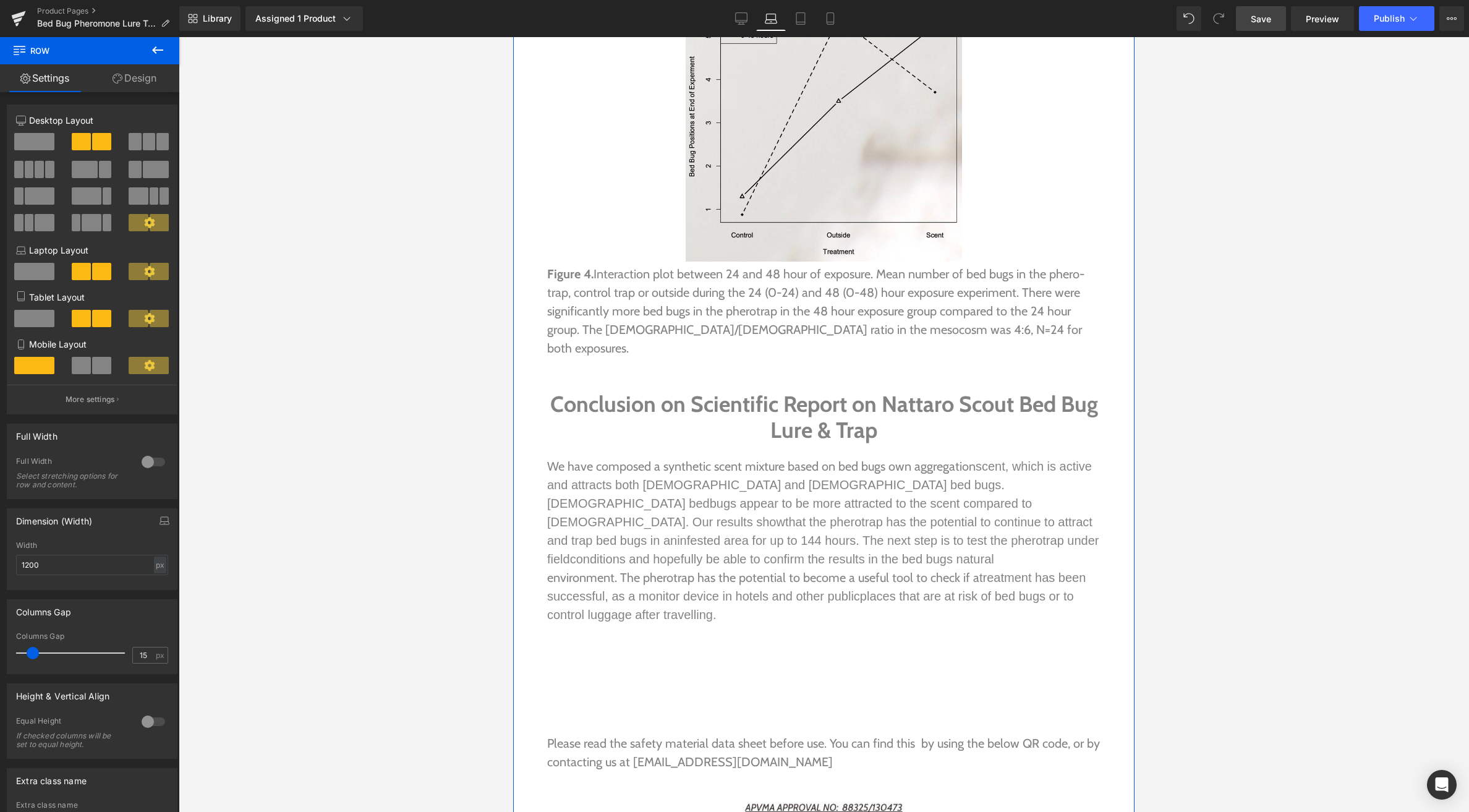
scroll to position [5973, 0]
click at [797, 23] on icon at bounding box center [800, 19] width 9 height 12
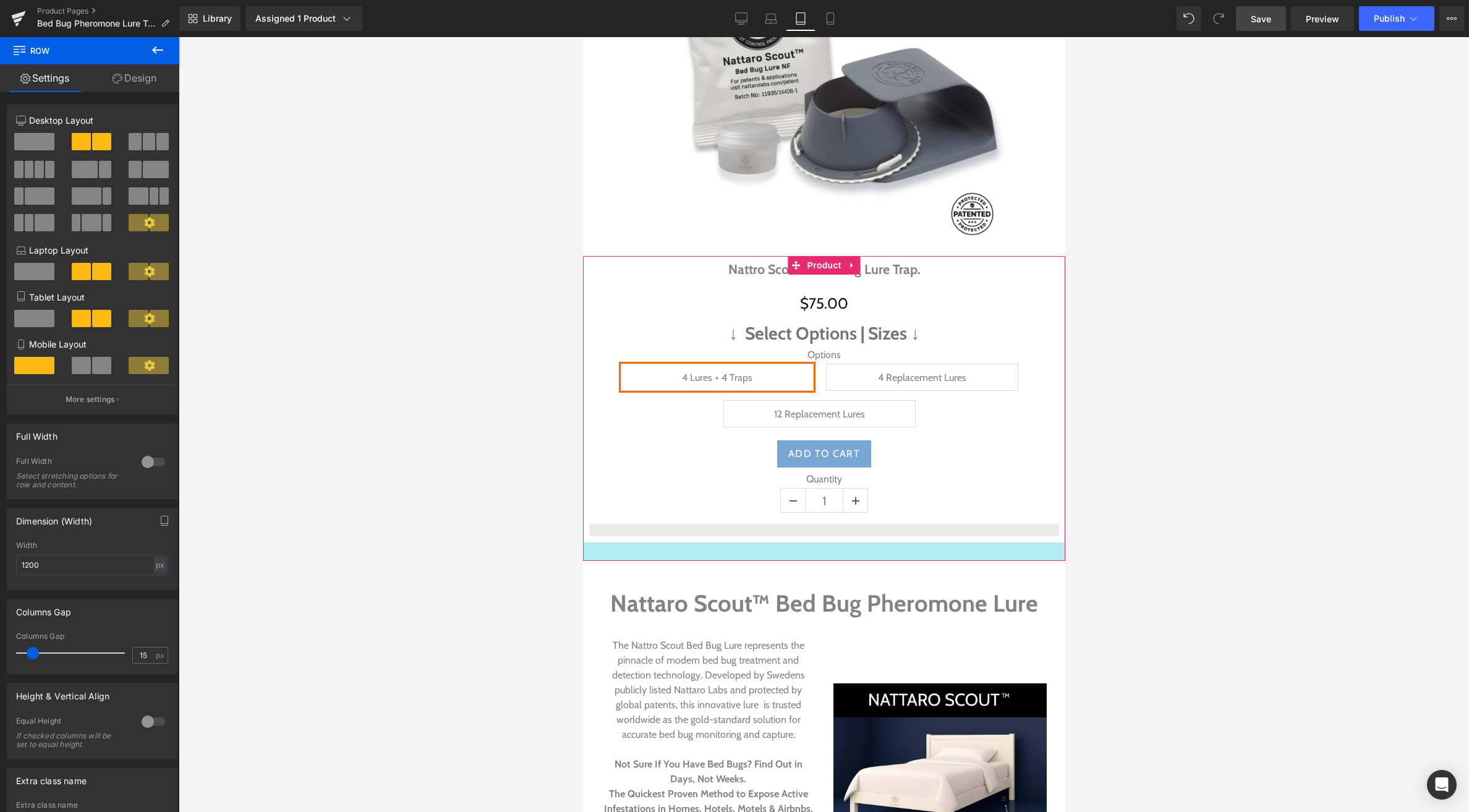
scroll to position [420, 0]
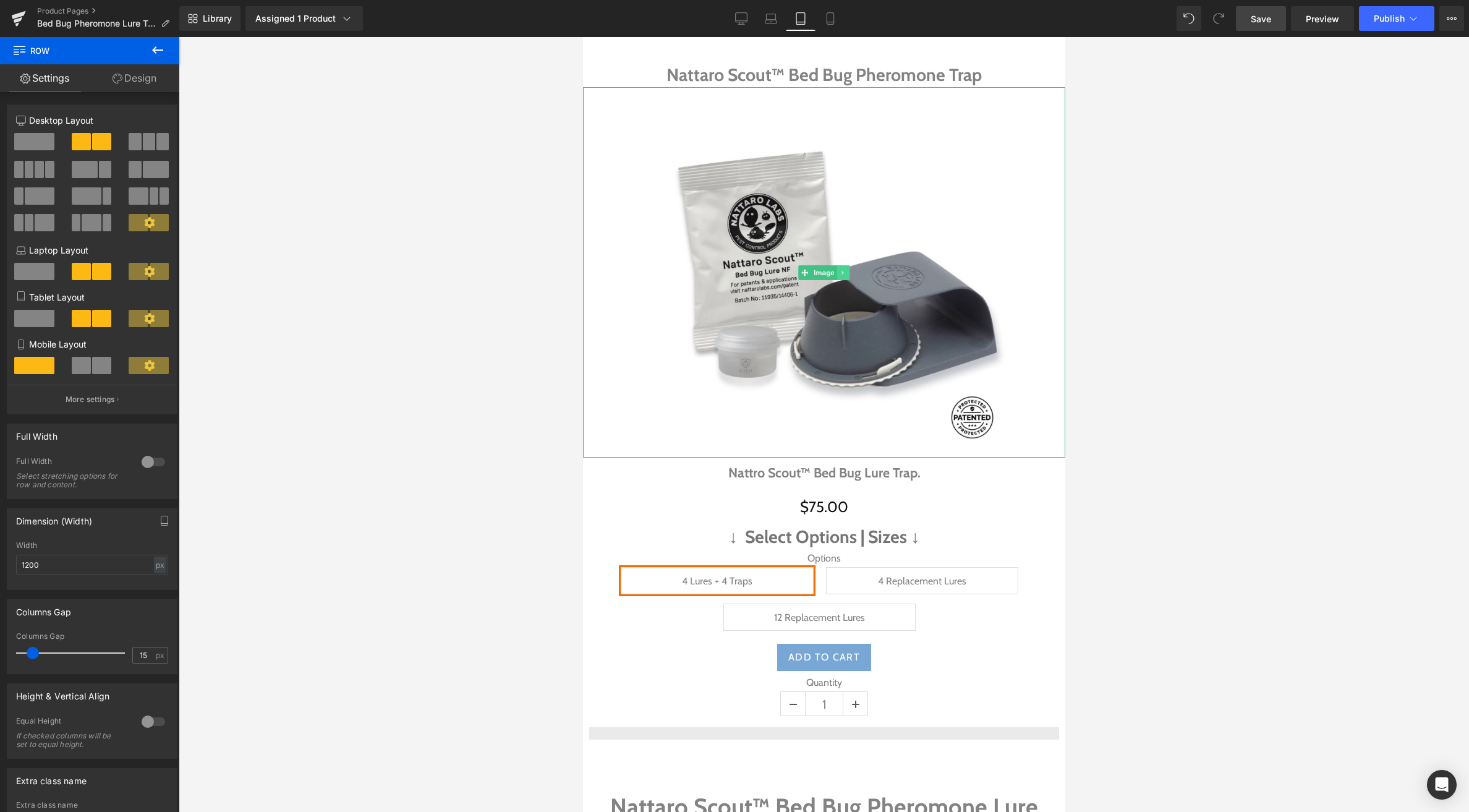
click at [840, 269] on icon at bounding box center [843, 273] width 7 height 8
click at [846, 269] on icon at bounding box center [849, 273] width 7 height 8
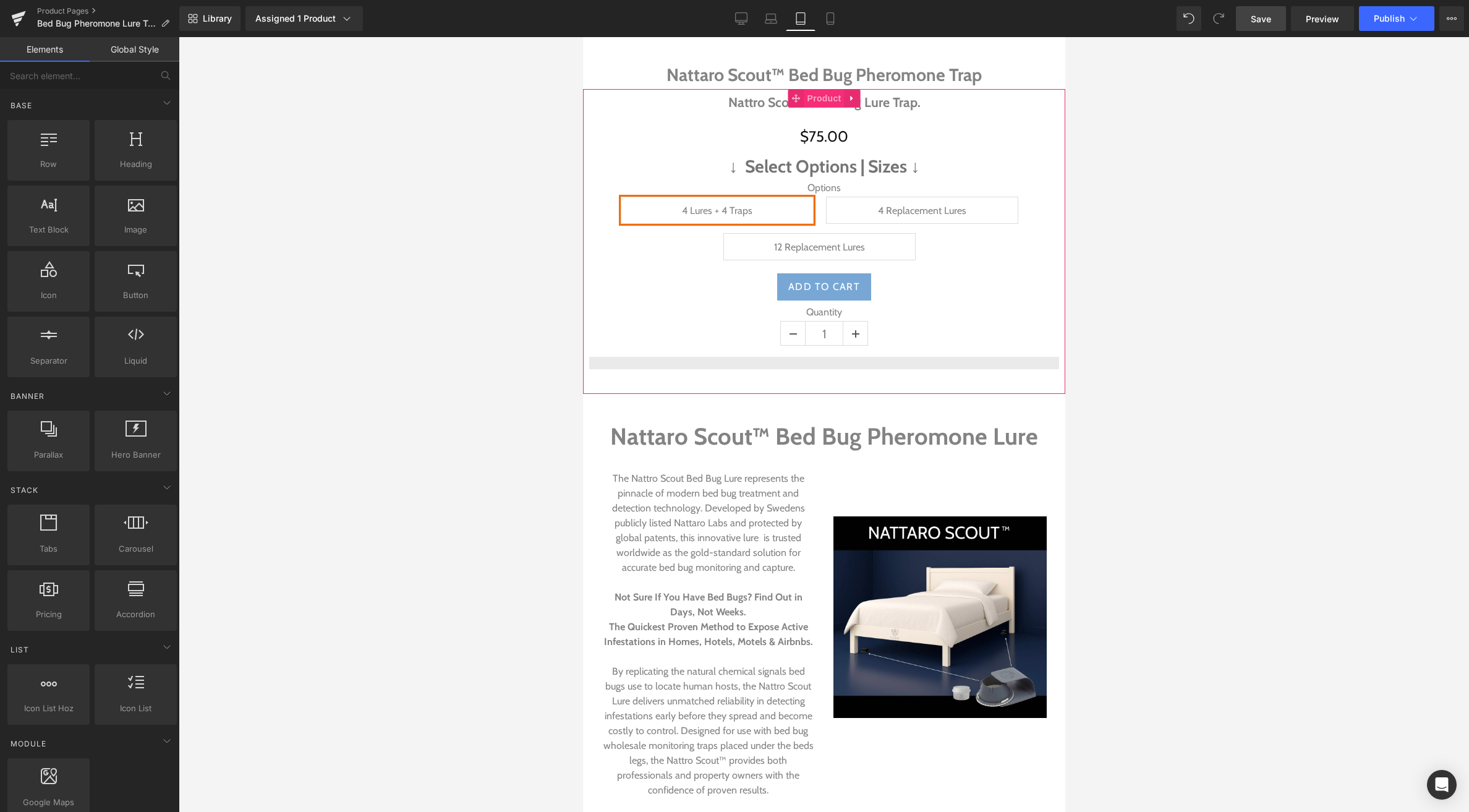
click at [832, 100] on span "Product" at bounding box center [824, 98] width 40 height 19
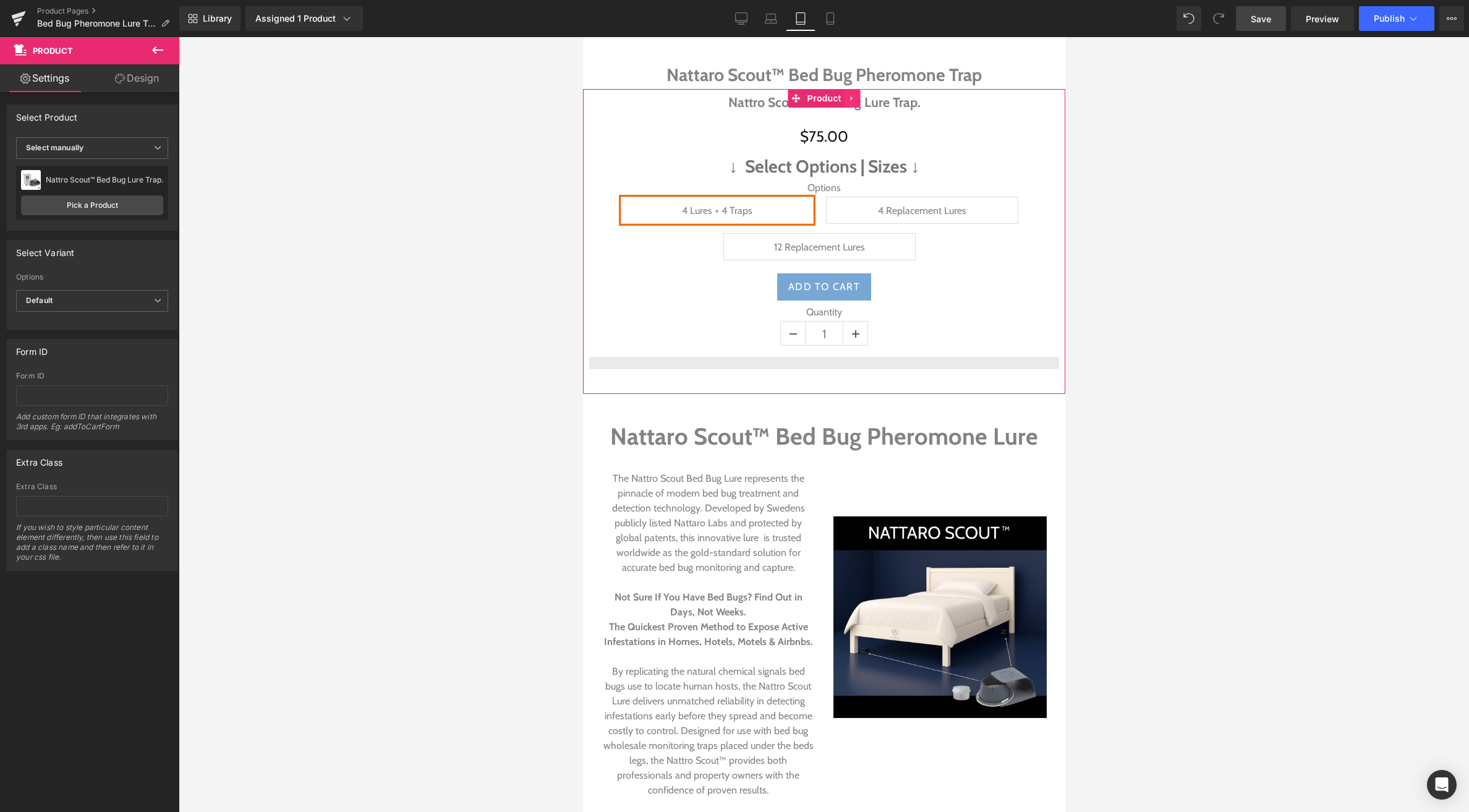
click at [849, 98] on icon at bounding box center [852, 99] width 9 height 9
click at [859, 100] on icon at bounding box center [859, 98] width 9 height 9
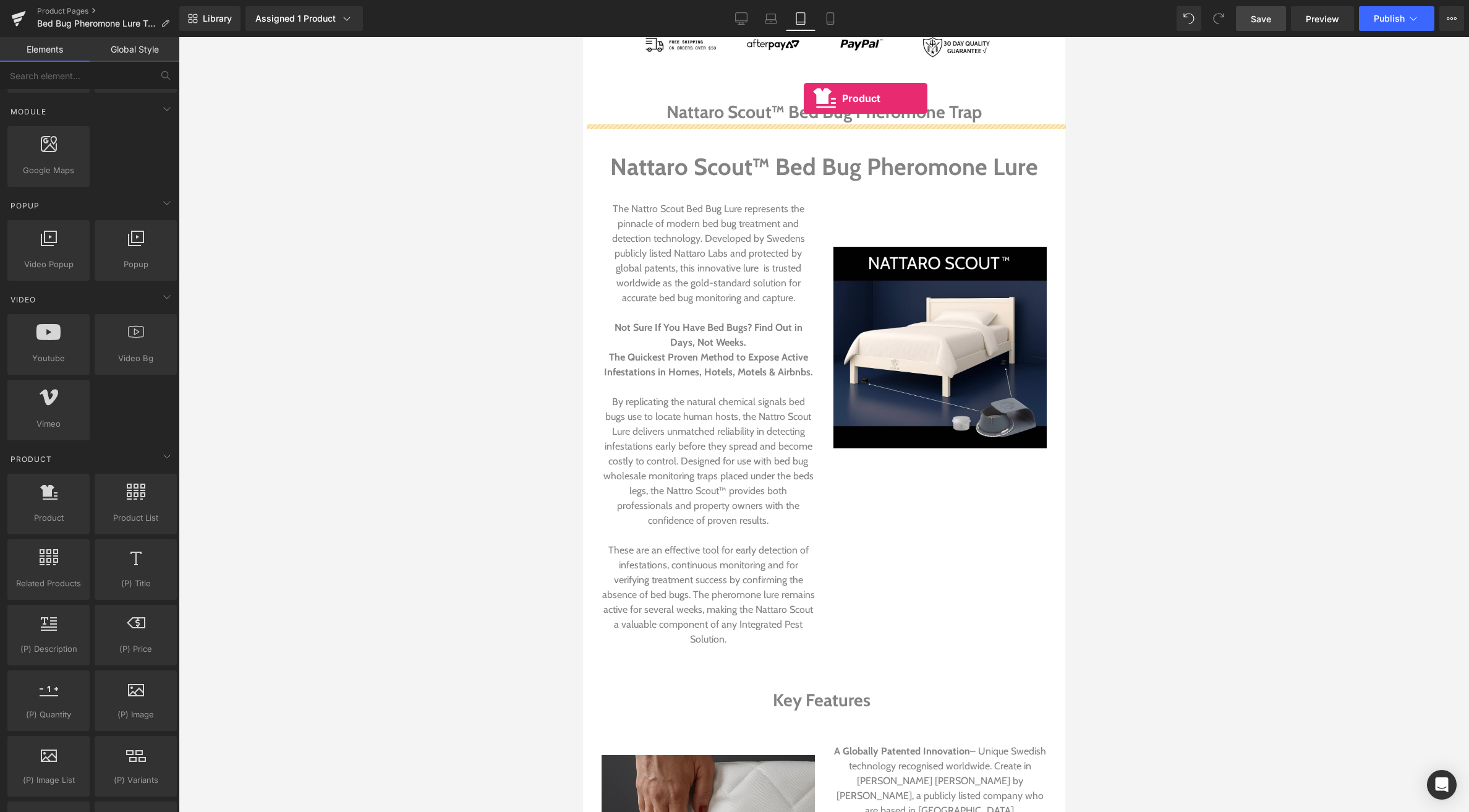
scroll to position [370, 0]
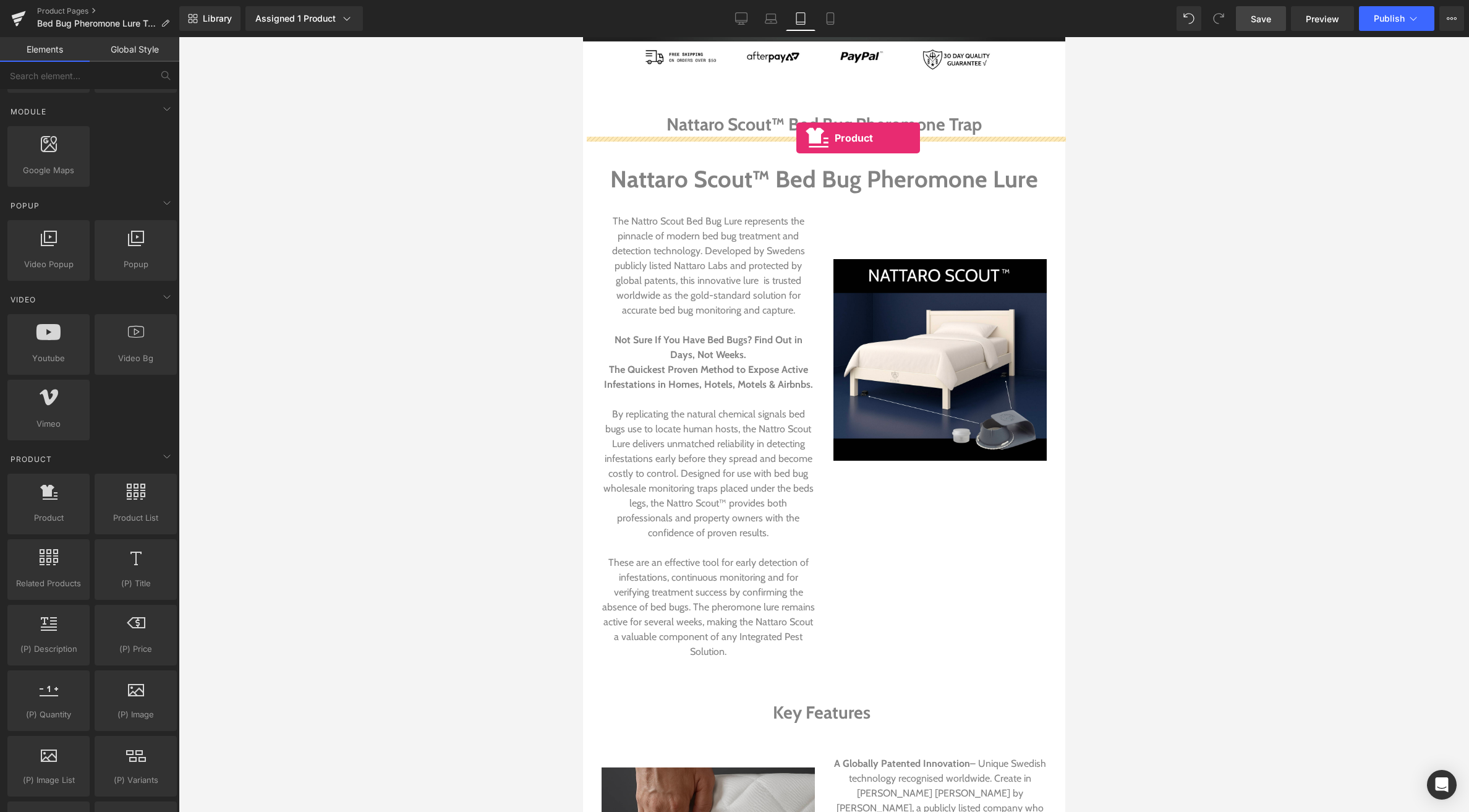
drag, startPoint x: 621, startPoint y: 553, endPoint x: 796, endPoint y: 138, distance: 450.4
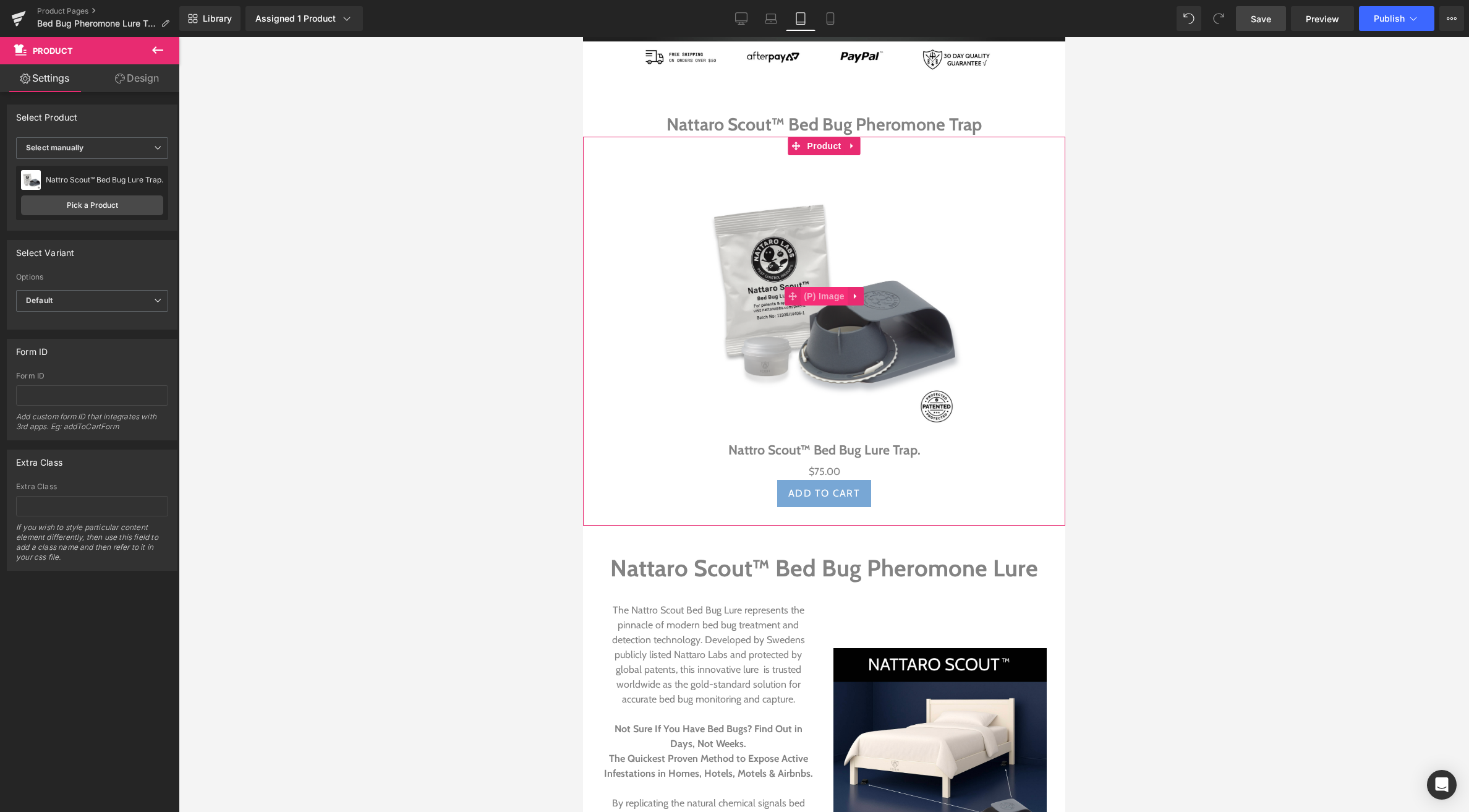
click at [821, 302] on span "(P) Image" at bounding box center [824, 297] width 47 height 19
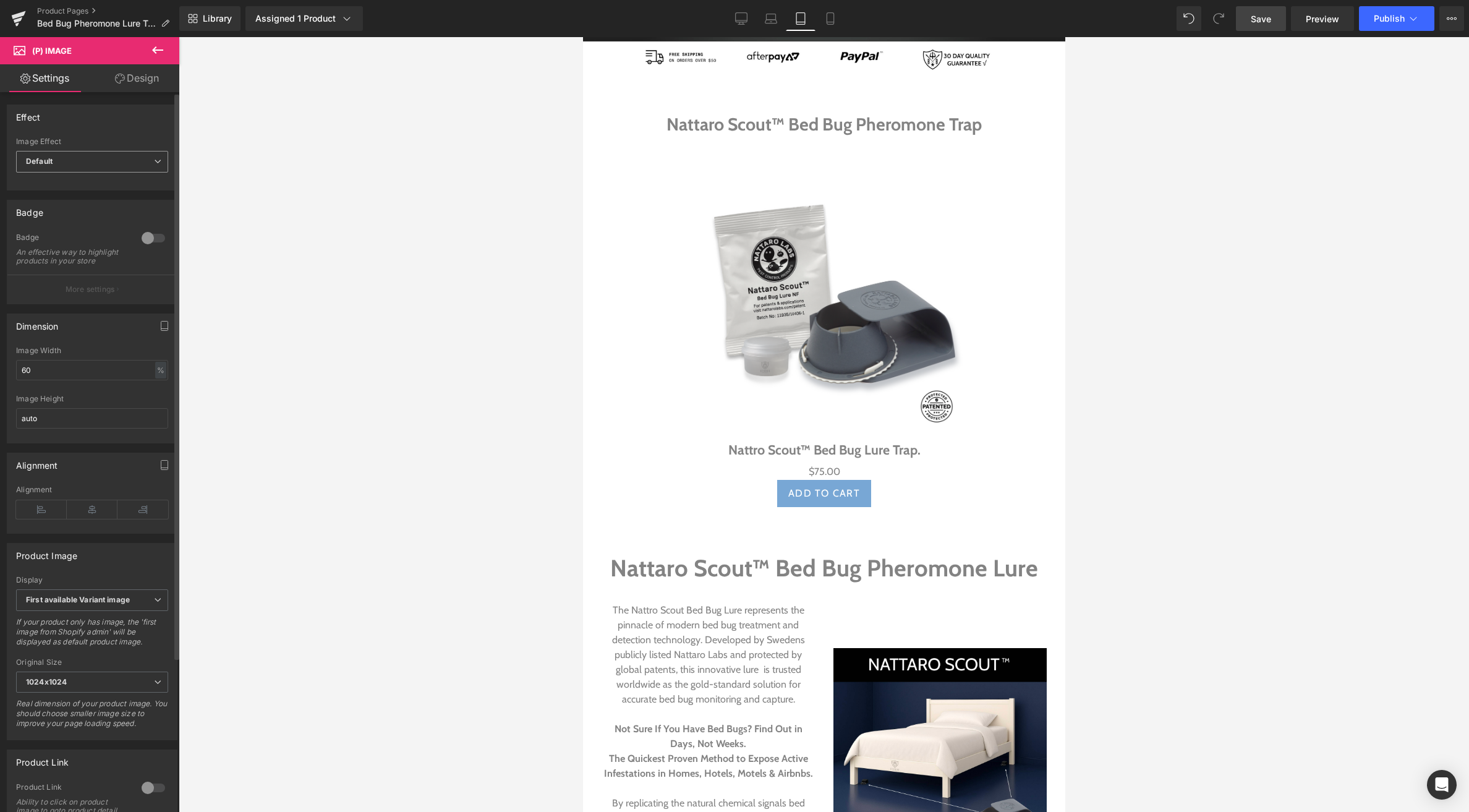
click at [47, 163] on b "Default" at bounding box center [39, 161] width 26 height 9
click at [76, 137] on div "Image Effect" at bounding box center [92, 141] width 152 height 9
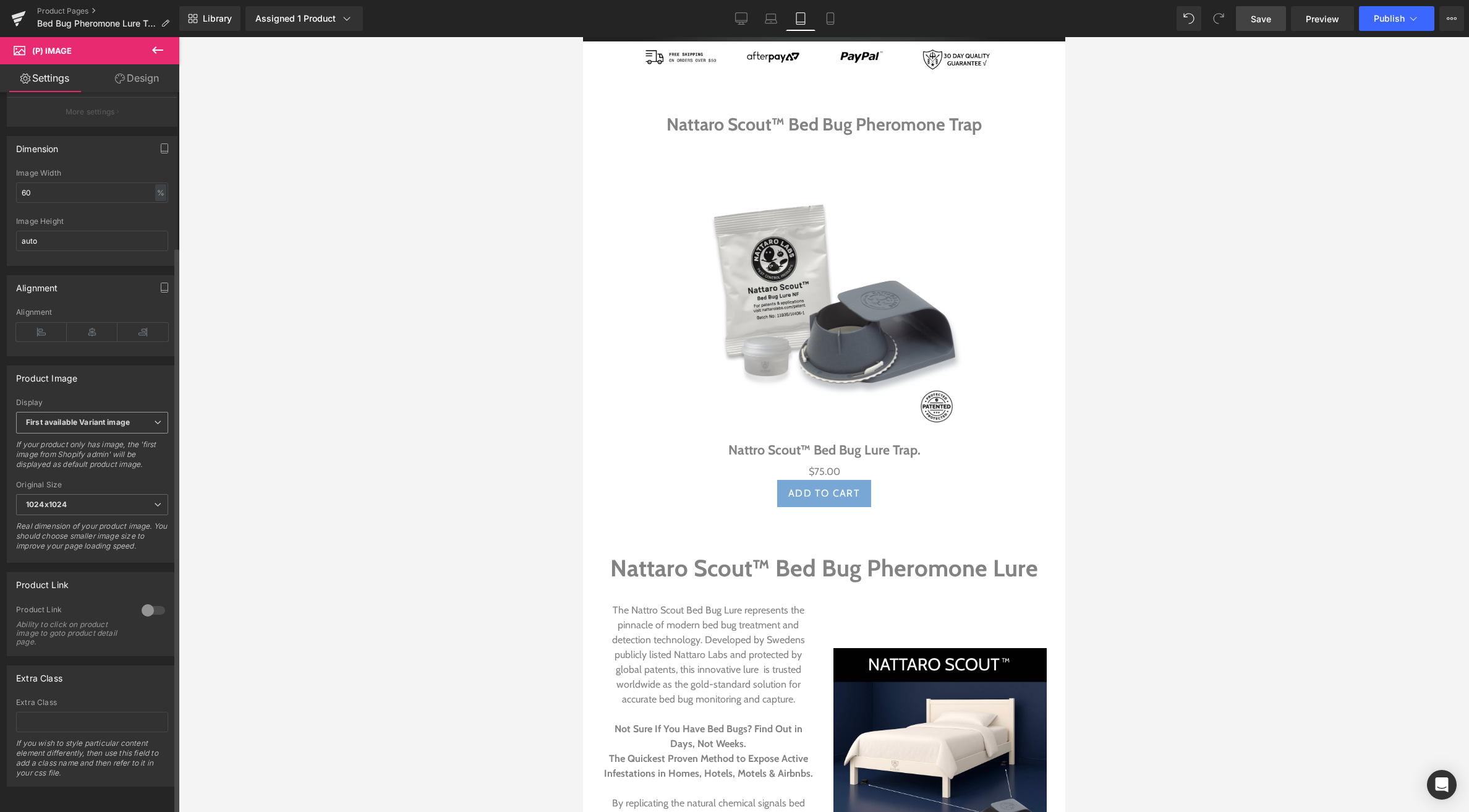
click at [72, 417] on b "First available Variant image" at bounding box center [77, 422] width 104 height 9
click at [93, 441] on div "First available Variant image" at bounding box center [85, 445] width 102 height 9
click at [819, 300] on span "(P) Image" at bounding box center [824, 297] width 47 height 19
click at [828, 149] on span "Product" at bounding box center [824, 146] width 40 height 19
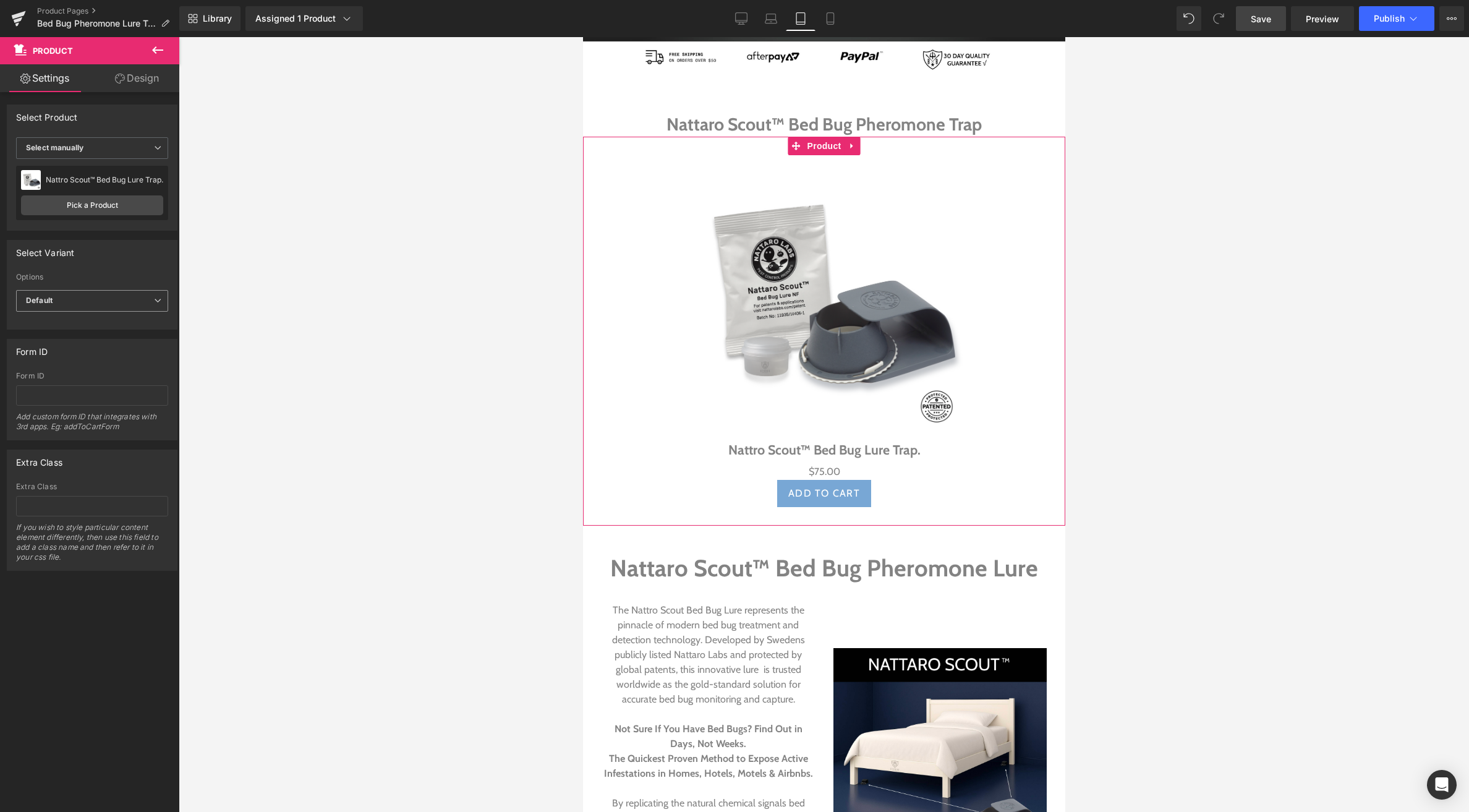
click at [76, 303] on span "Default" at bounding box center [92, 301] width 152 height 22
click at [79, 331] on li "Default" at bounding box center [90, 323] width 147 height 19
click at [110, 296] on span "Default" at bounding box center [92, 301] width 152 height 22
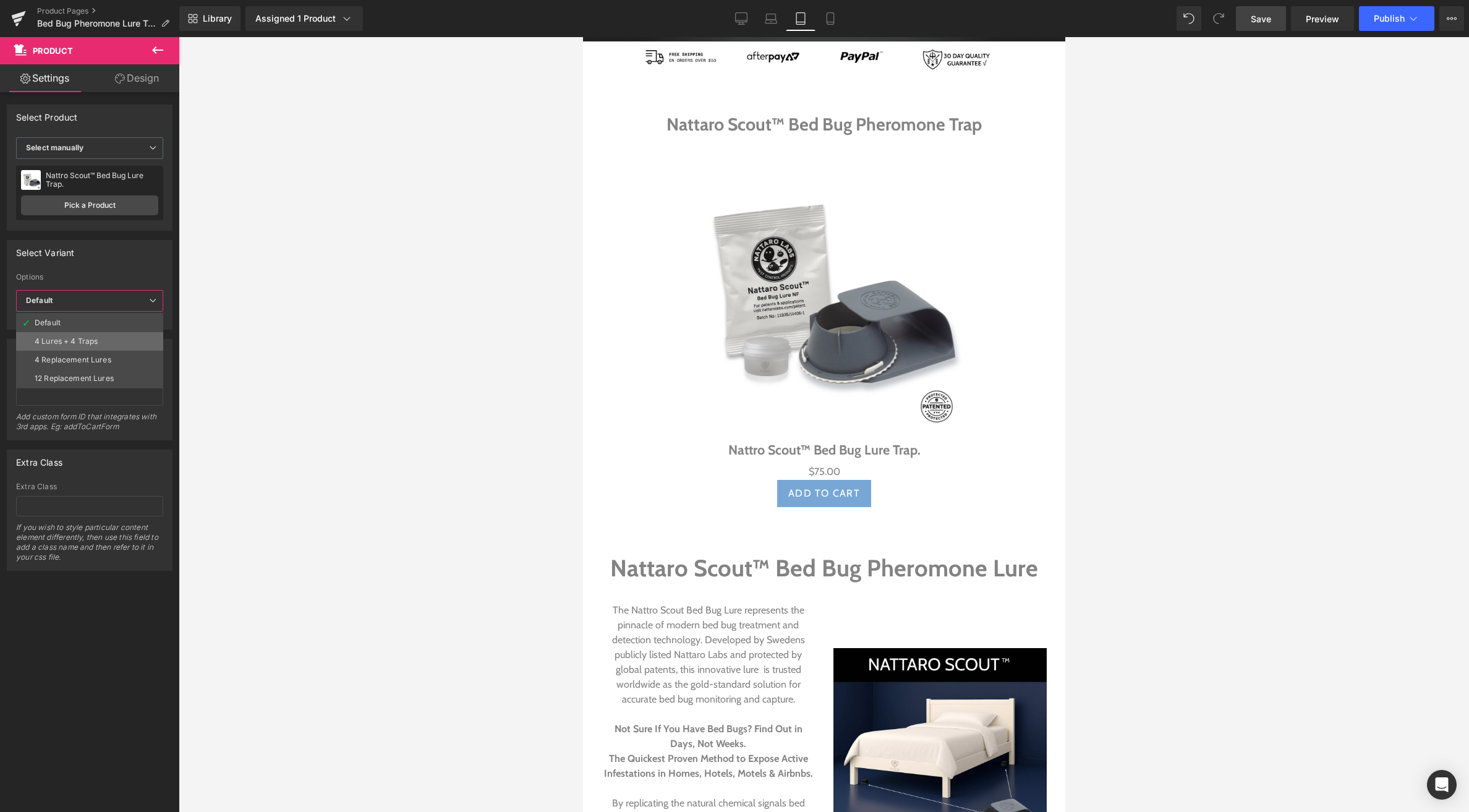
click at [84, 336] on li "4 Lures + 4 Traps" at bounding box center [90, 342] width 147 height 19
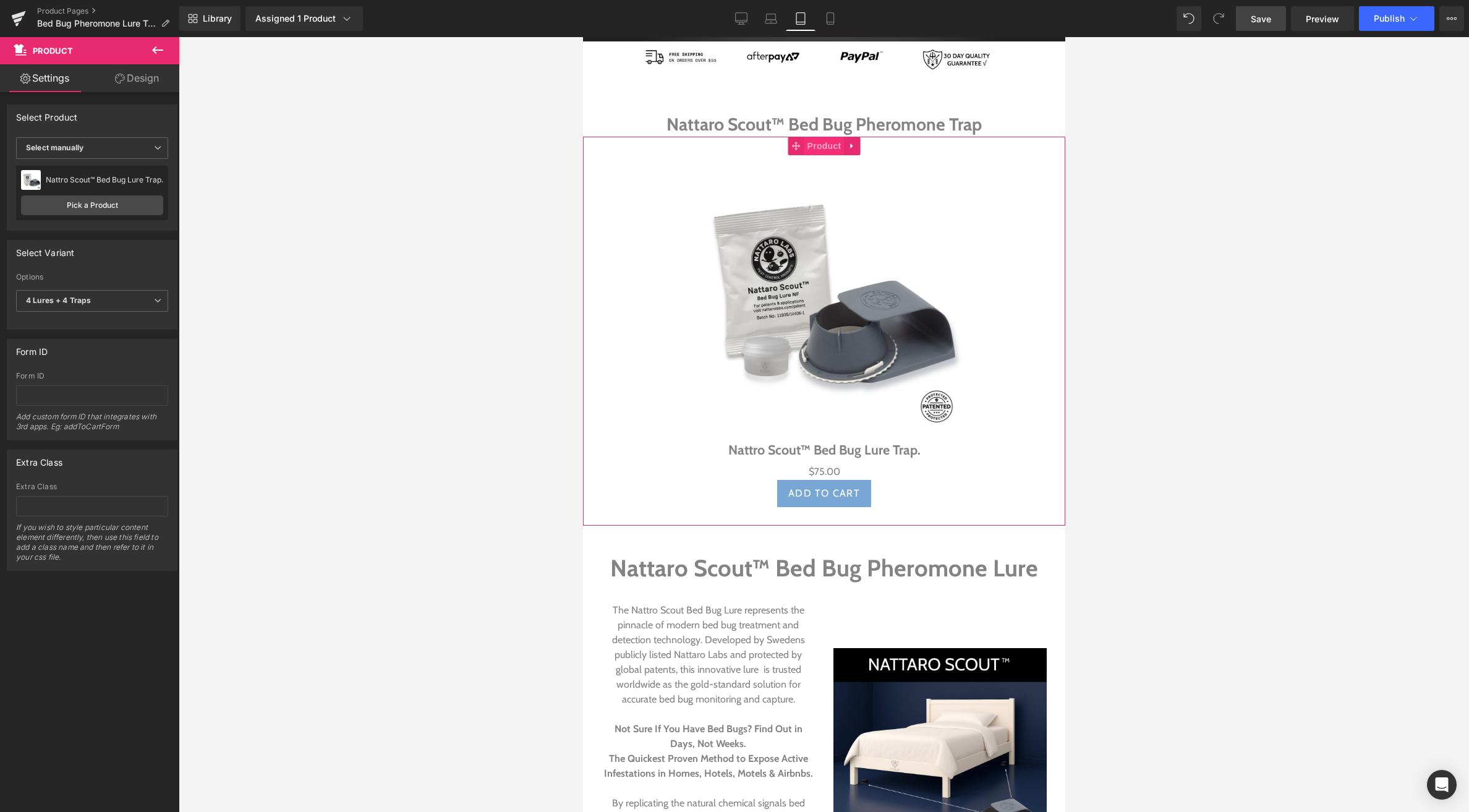
click at [819, 142] on span "Product" at bounding box center [824, 146] width 40 height 19
click at [155, 51] on icon at bounding box center [157, 50] width 15 height 15
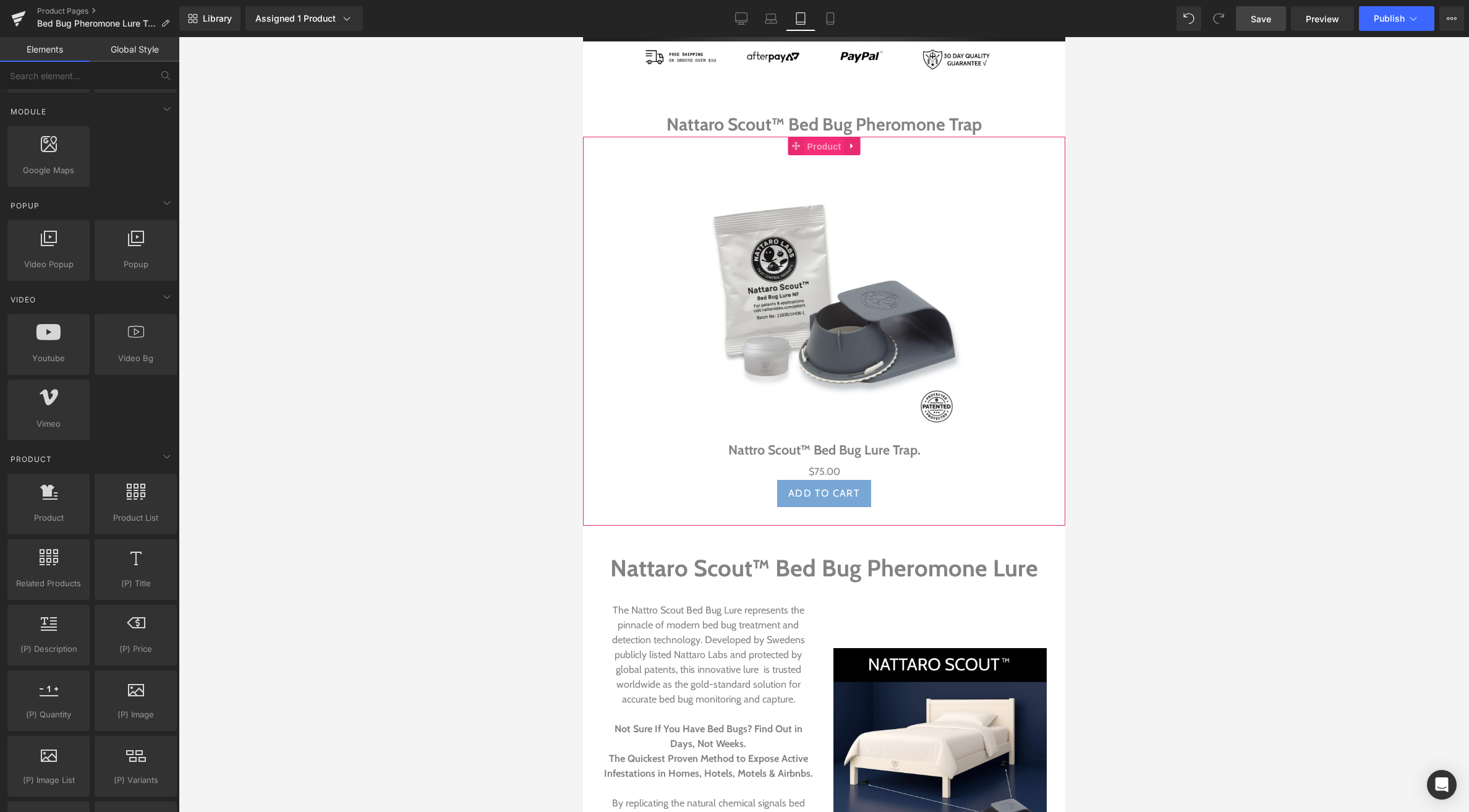
click at [822, 152] on span "Product" at bounding box center [824, 146] width 40 height 19
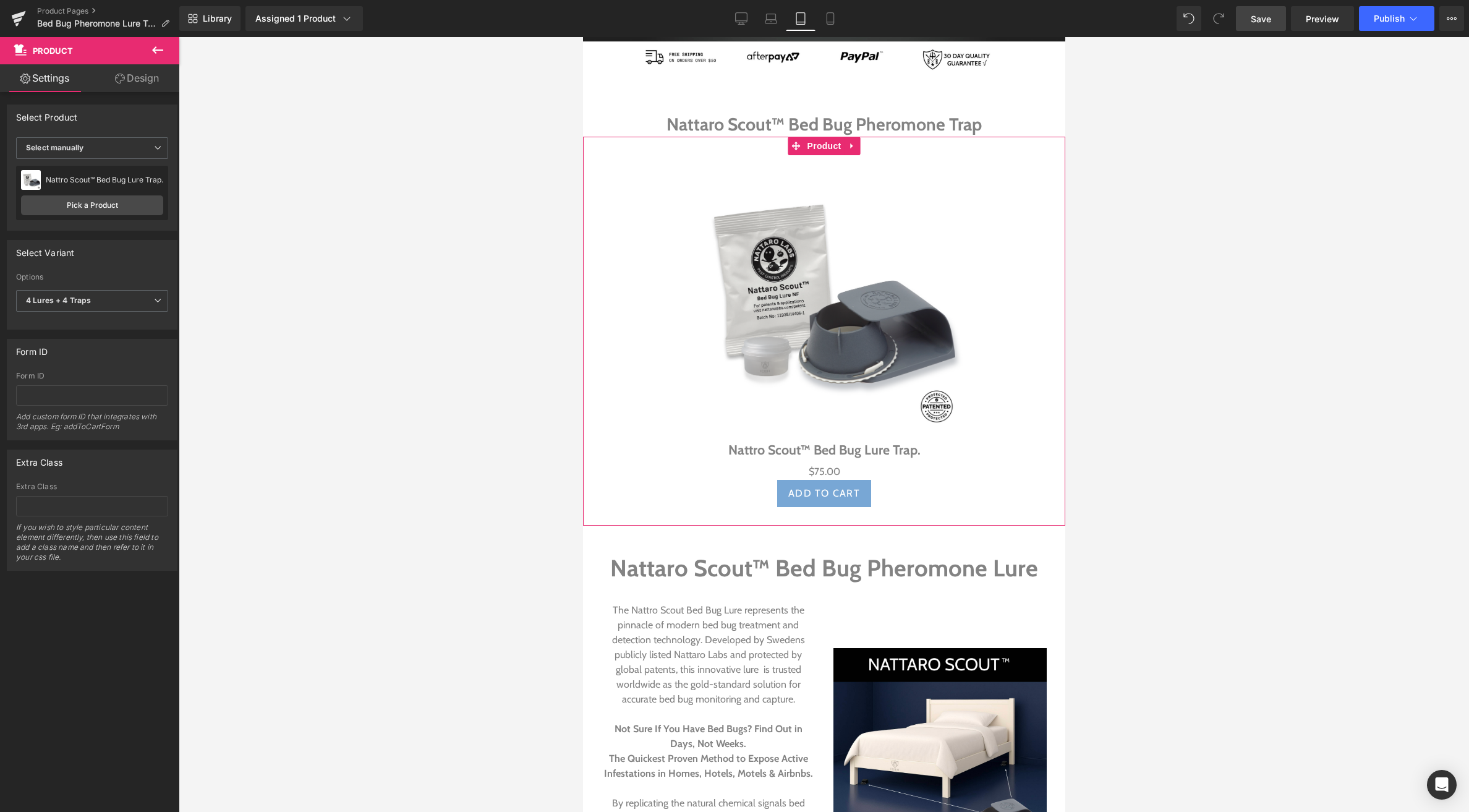
click at [134, 76] on link "Design" at bounding box center [136, 79] width 90 height 28
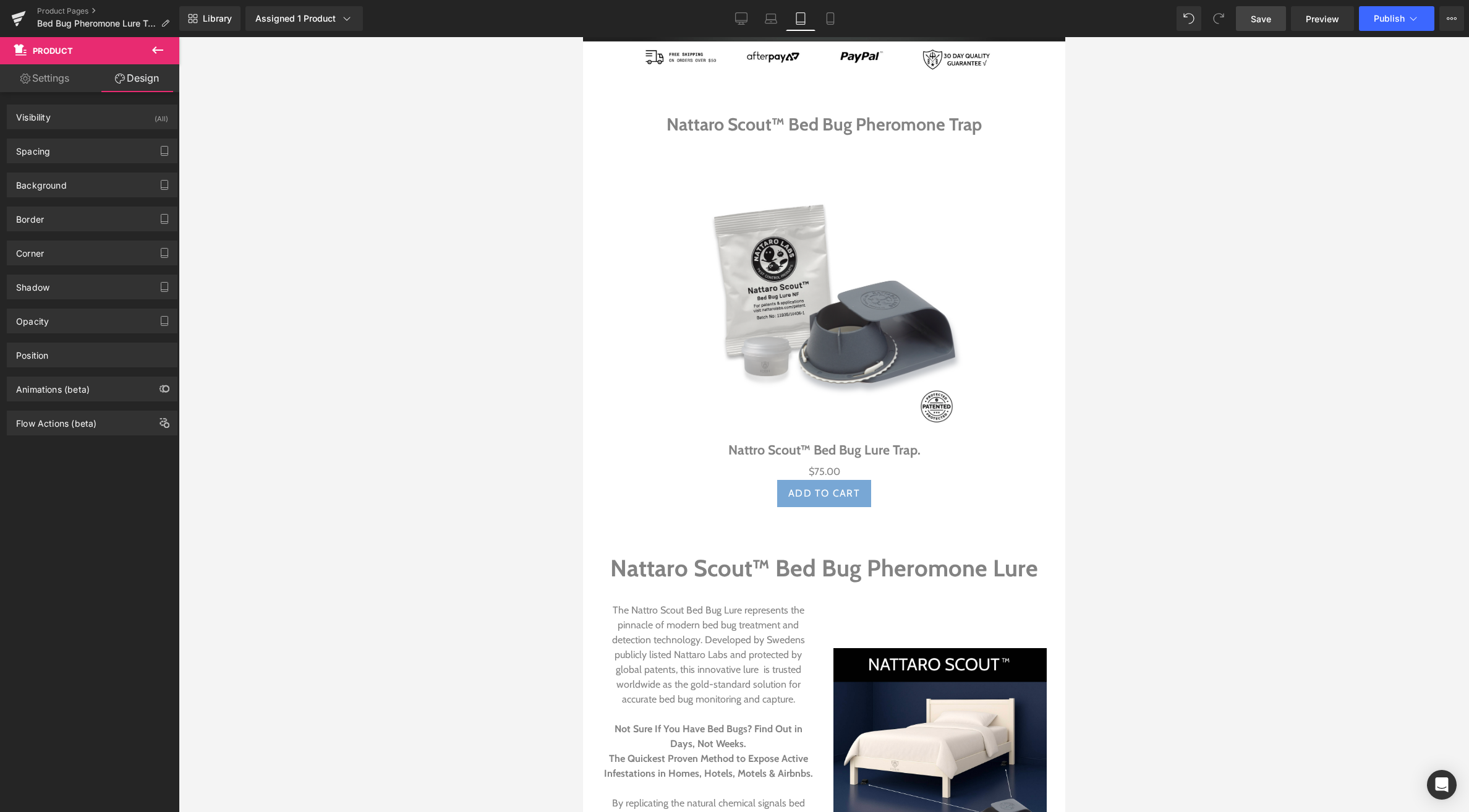
click at [145, 50] on button at bounding box center [158, 51] width 44 height 27
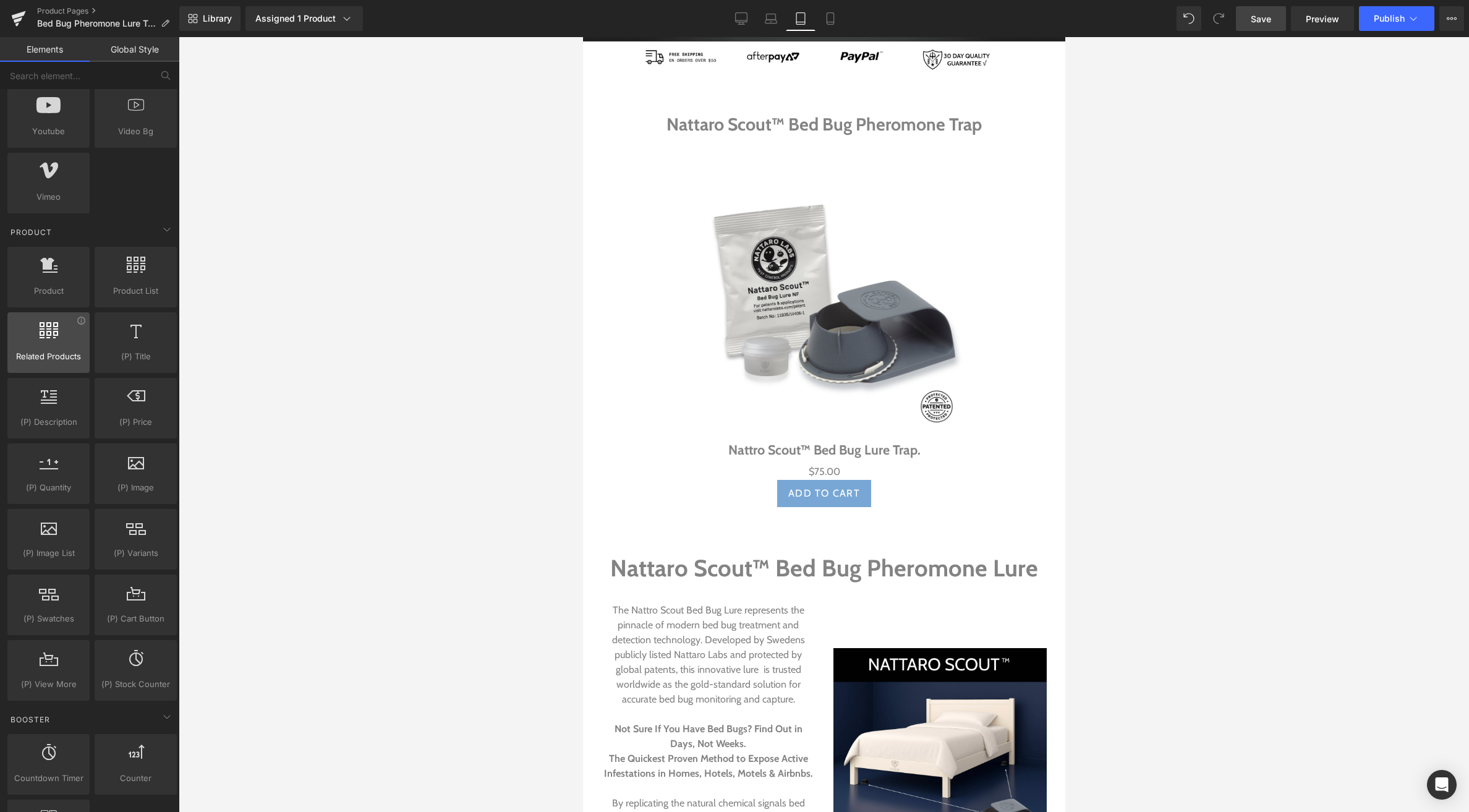
scroll to position [859, 0]
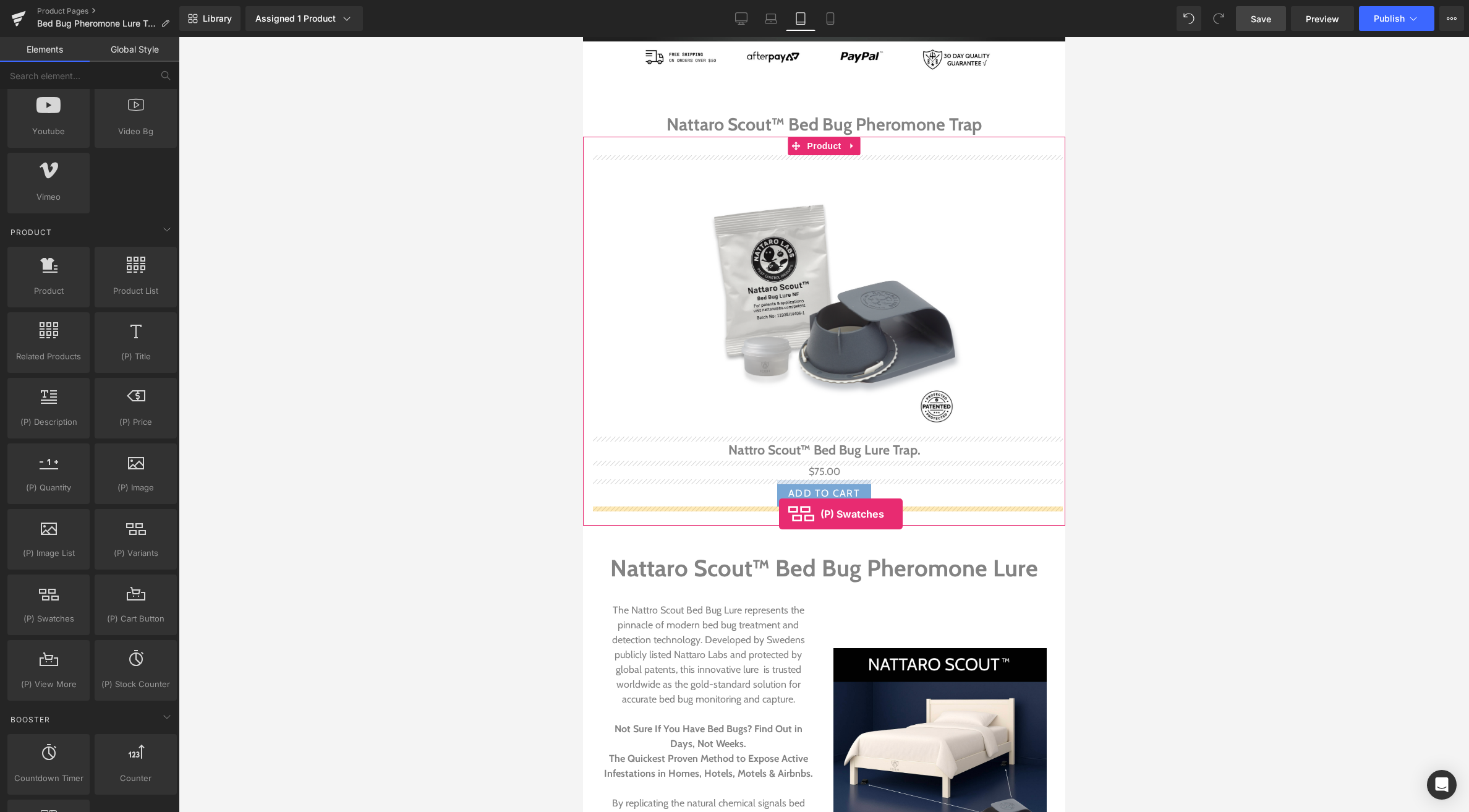
drag, startPoint x: 630, startPoint y: 633, endPoint x: 778, endPoint y: 514, distance: 189.9
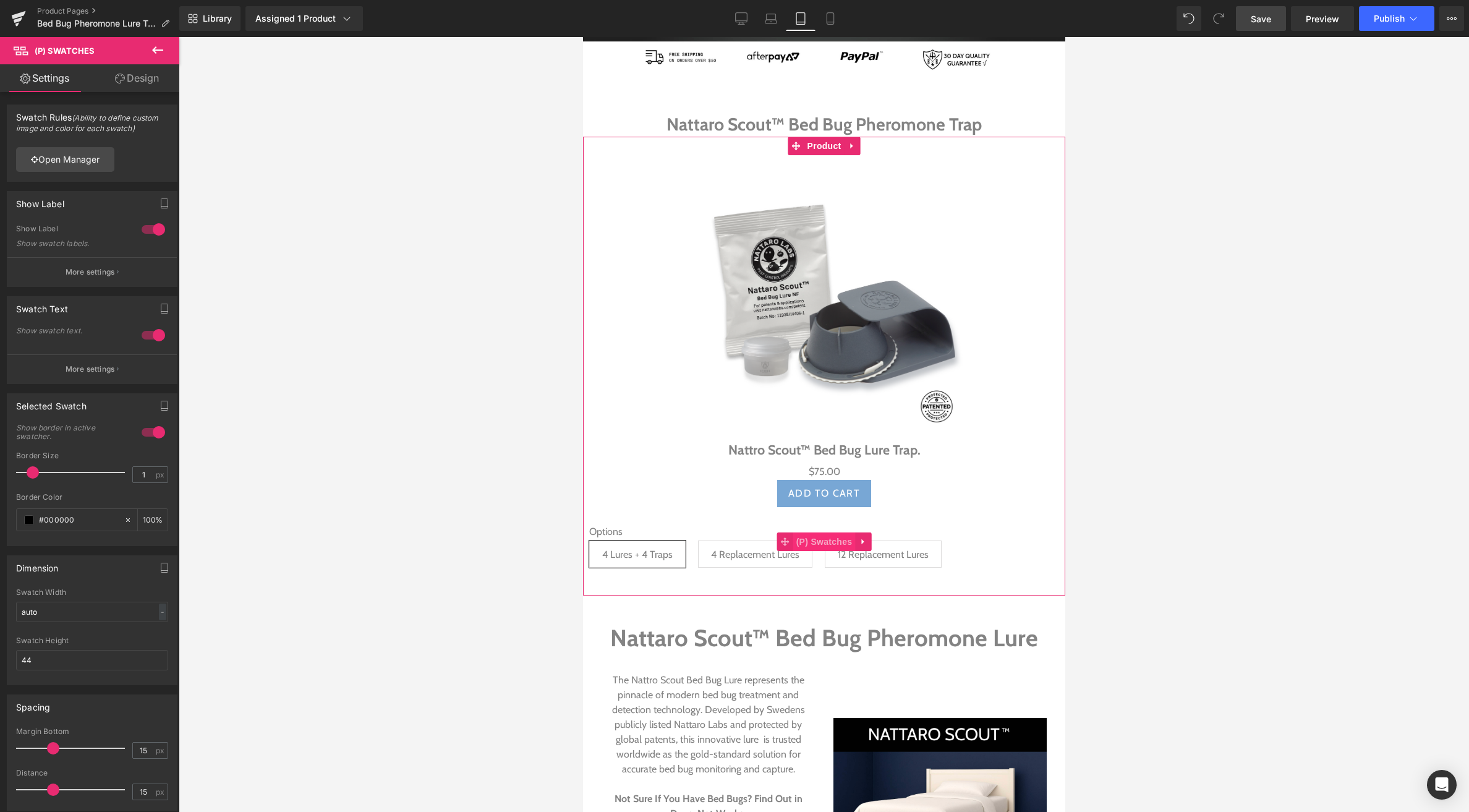
click at [830, 542] on span "(P) Swatches" at bounding box center [824, 542] width 62 height 19
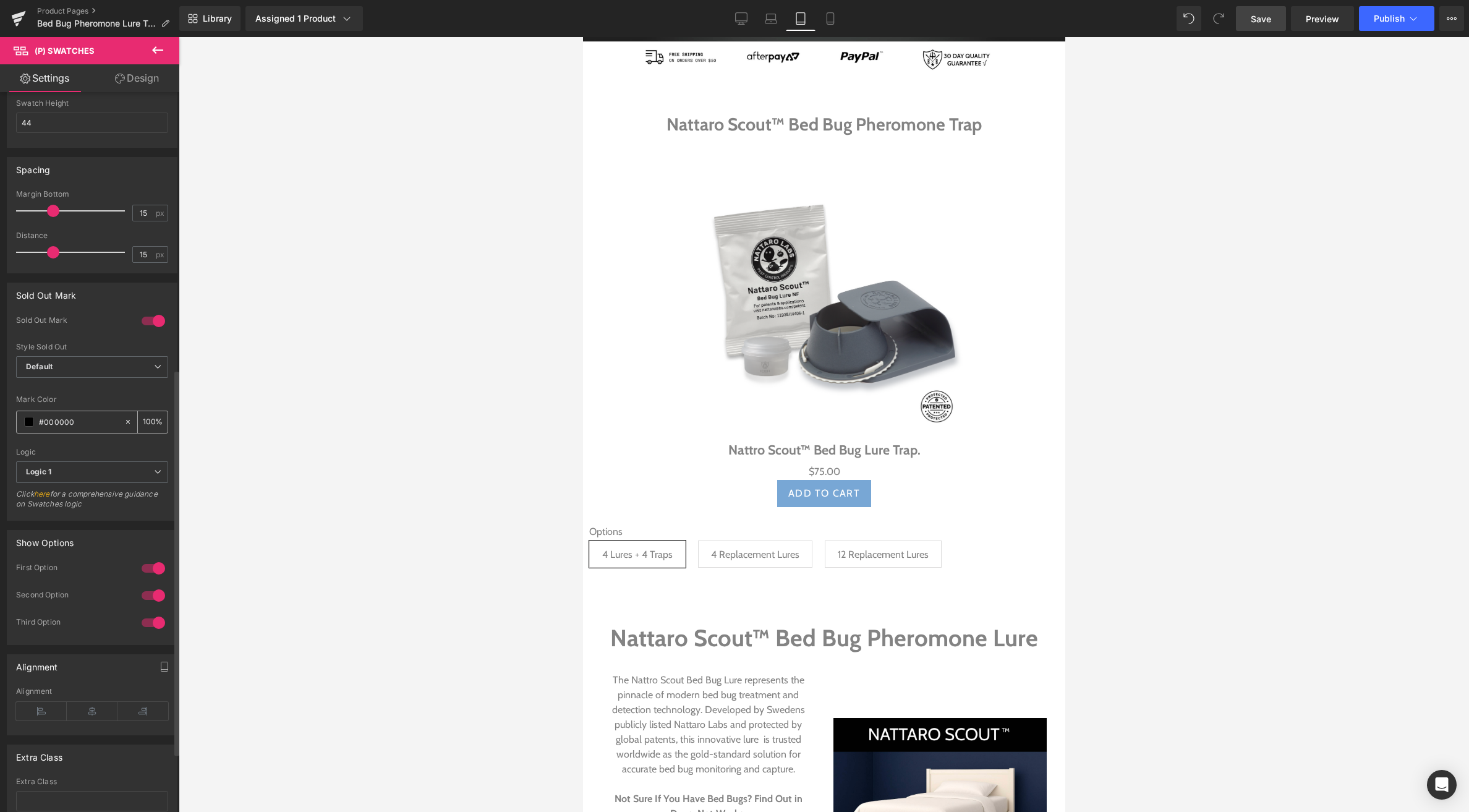
scroll to position [539, 0]
click at [89, 708] on icon at bounding box center [92, 710] width 51 height 19
click at [90, 468] on span "Logic 1" at bounding box center [92, 470] width 152 height 22
click at [79, 510] on li "Logic 2" at bounding box center [90, 511] width 147 height 19
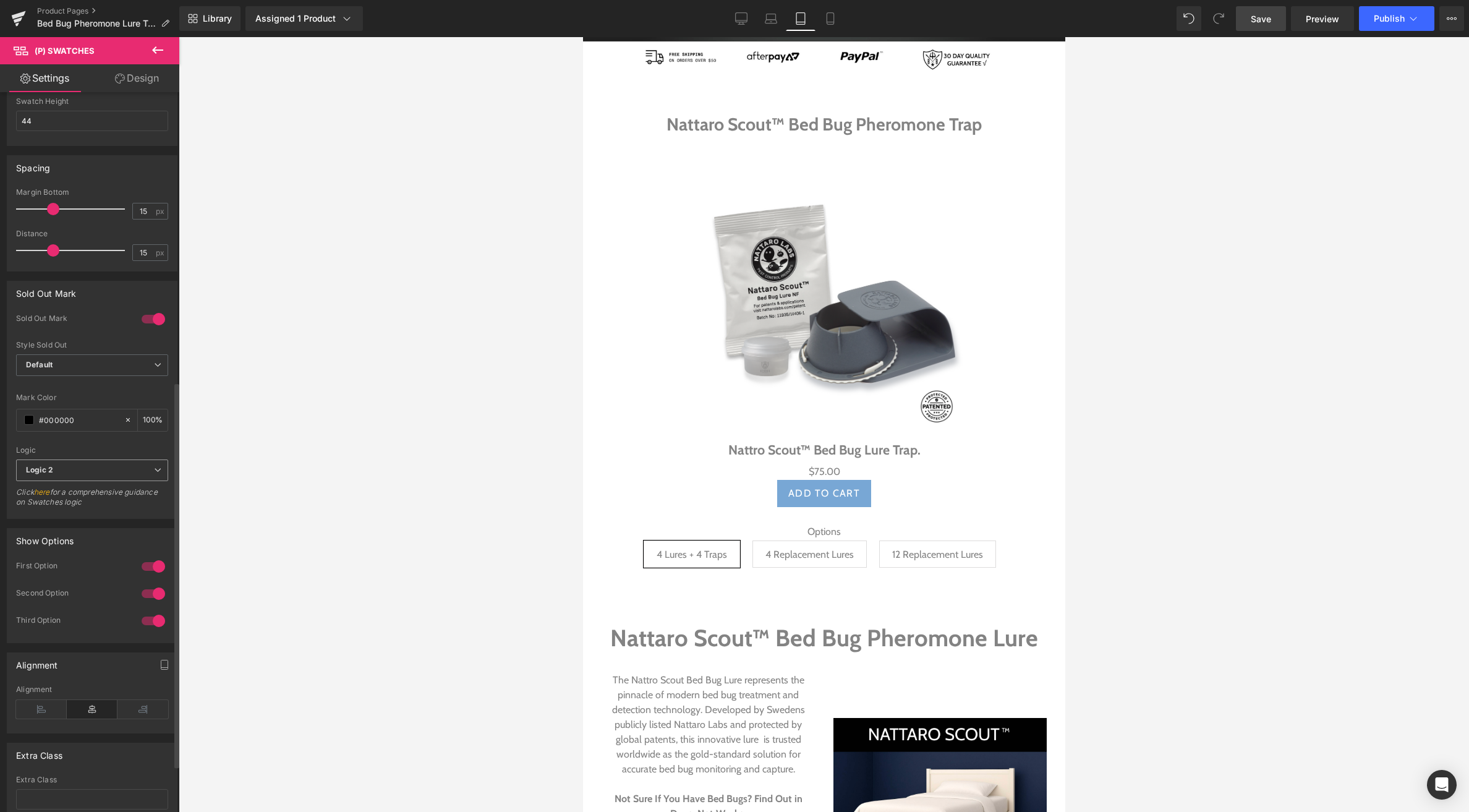
click at [80, 471] on span "Logic 2" at bounding box center [92, 470] width 152 height 22
click at [72, 491] on li "Logic 1" at bounding box center [90, 493] width 147 height 19
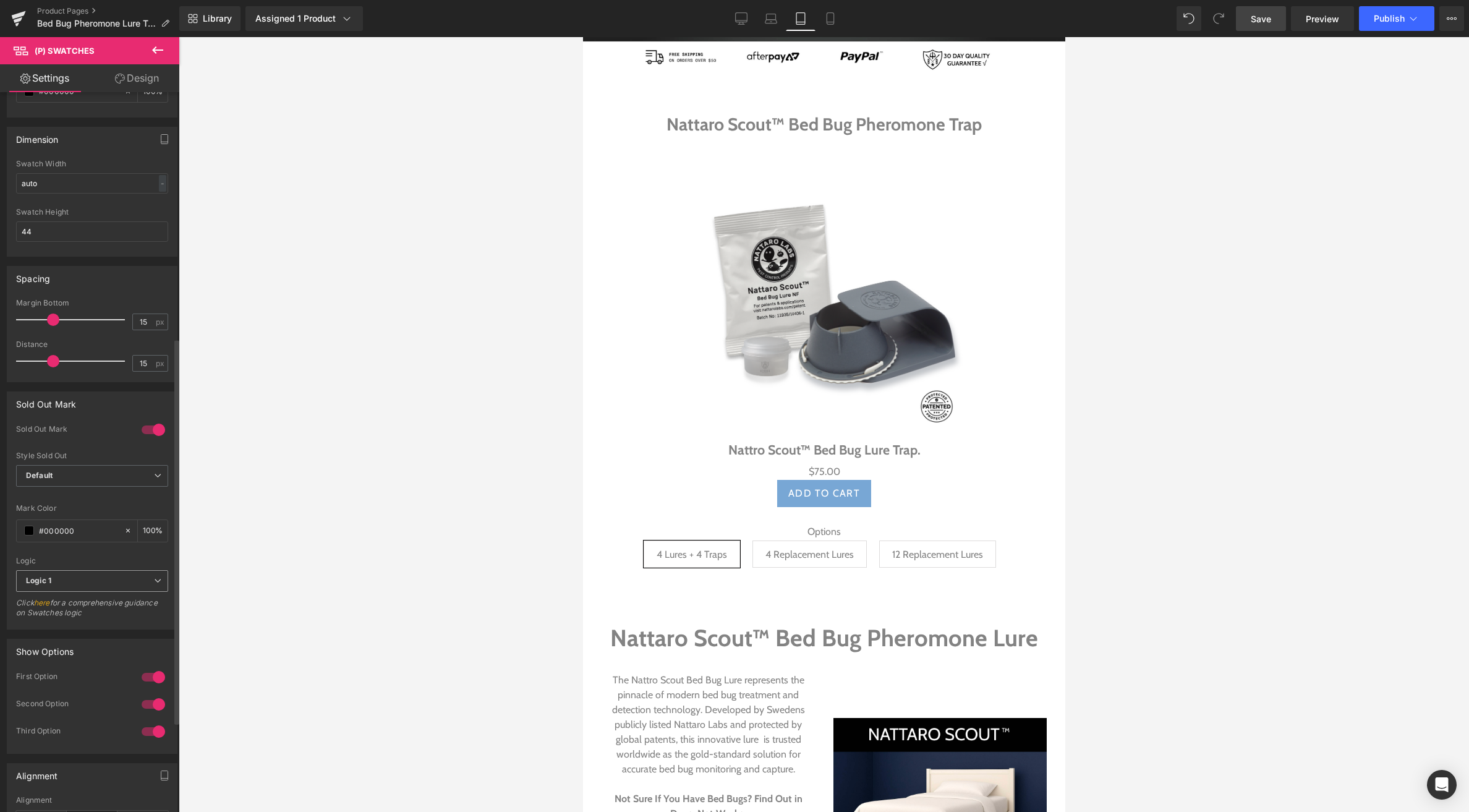
scroll to position [428, 0]
click at [815, 559] on span "4 Replacement Lures" at bounding box center [810, 554] width 89 height 26
click at [929, 553] on span "12 Replacement Lures" at bounding box center [937, 554] width 91 height 26
click at [823, 554] on span "4 Replacement Lures" at bounding box center [810, 554] width 89 height 26
click at [692, 556] on span "4 Lures + 4 Traps" at bounding box center [691, 554] width 71 height 26
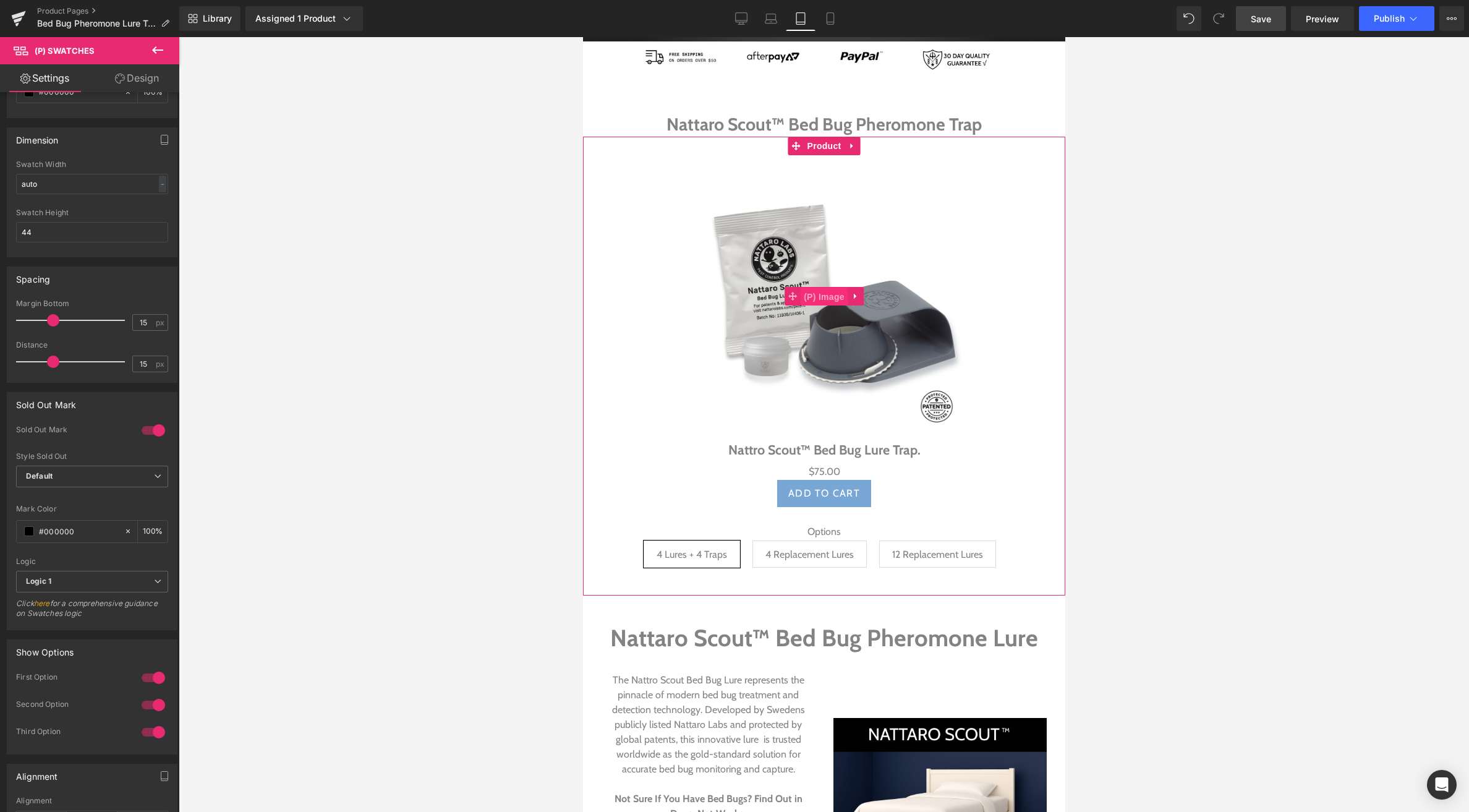
click at [838, 293] on span "(P) Image" at bounding box center [824, 297] width 47 height 19
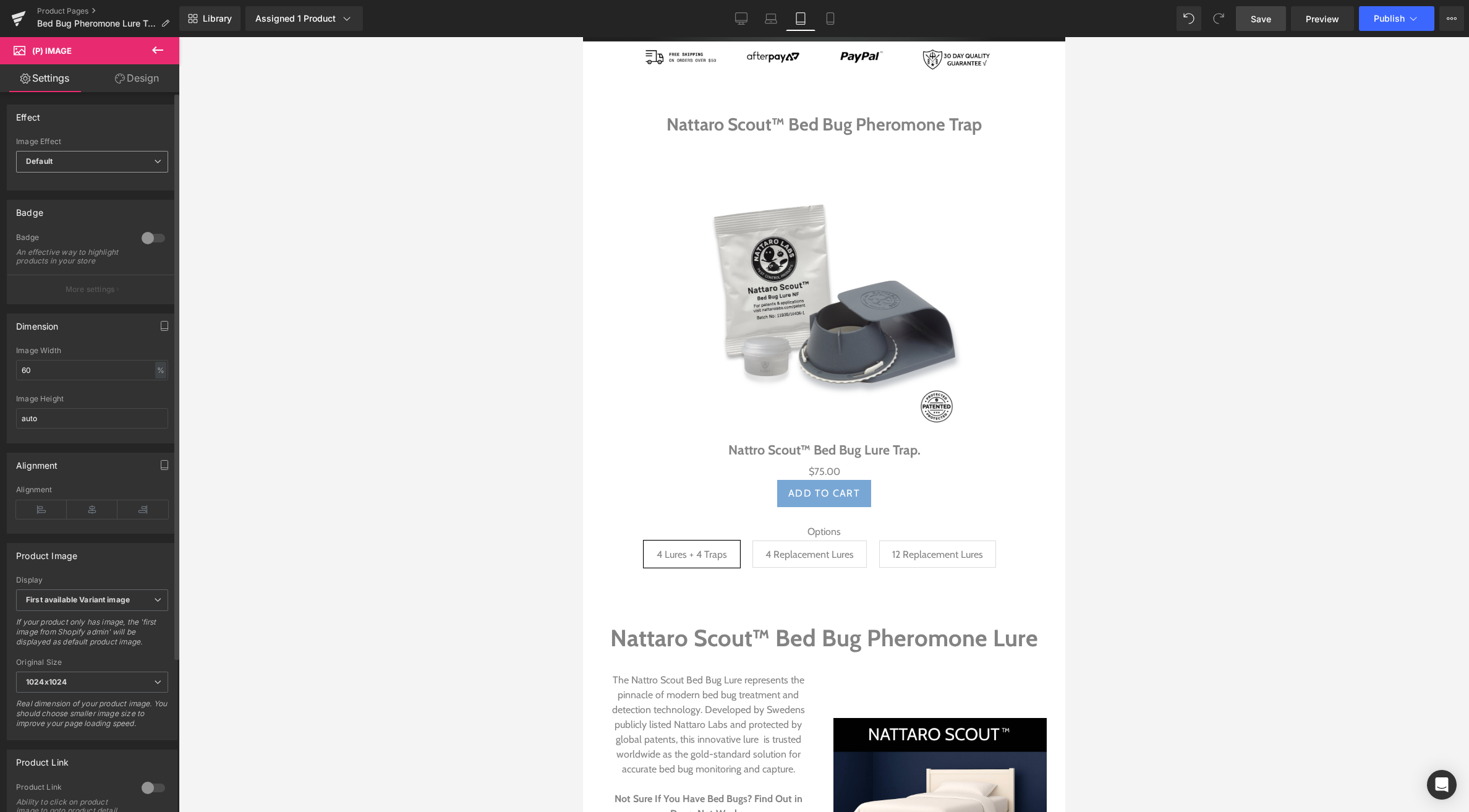
click at [72, 160] on span "Default" at bounding box center [92, 162] width 152 height 22
click at [78, 129] on div "Effect Default Zoom Hover Image Effect Default Default Zoom Hover last Image Ho…" at bounding box center [92, 147] width 170 height 86
click at [825, 545] on span "(P) Swatches" at bounding box center [824, 543] width 62 height 19
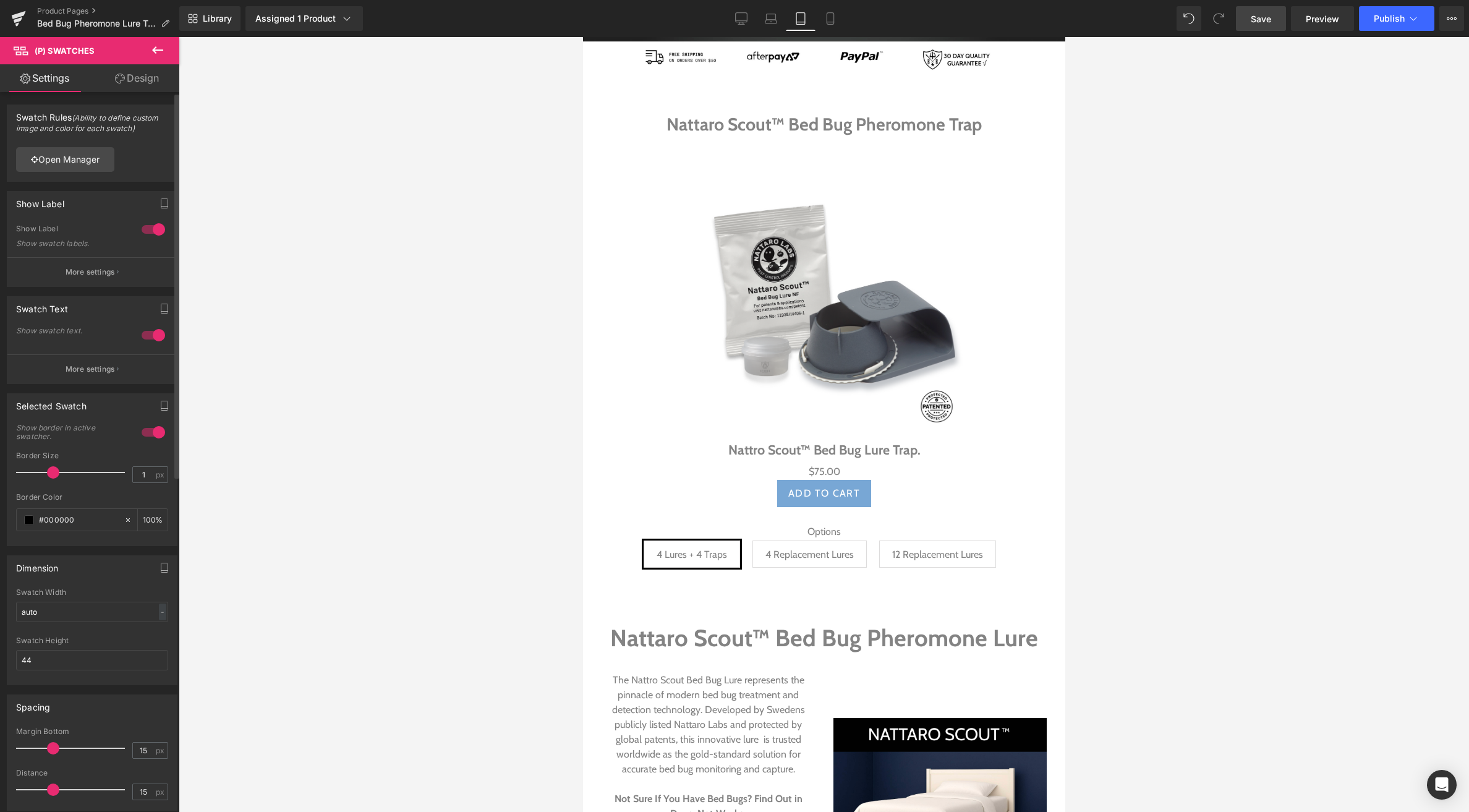
drag, startPoint x: 34, startPoint y: 474, endPoint x: 55, endPoint y: 473, distance: 21.0
click at [55, 473] on span at bounding box center [53, 473] width 12 height 12
click at [34, 520] on div "#000000" at bounding box center [69, 520] width 107 height 22
click at [31, 521] on span at bounding box center [29, 520] width 10 height 10
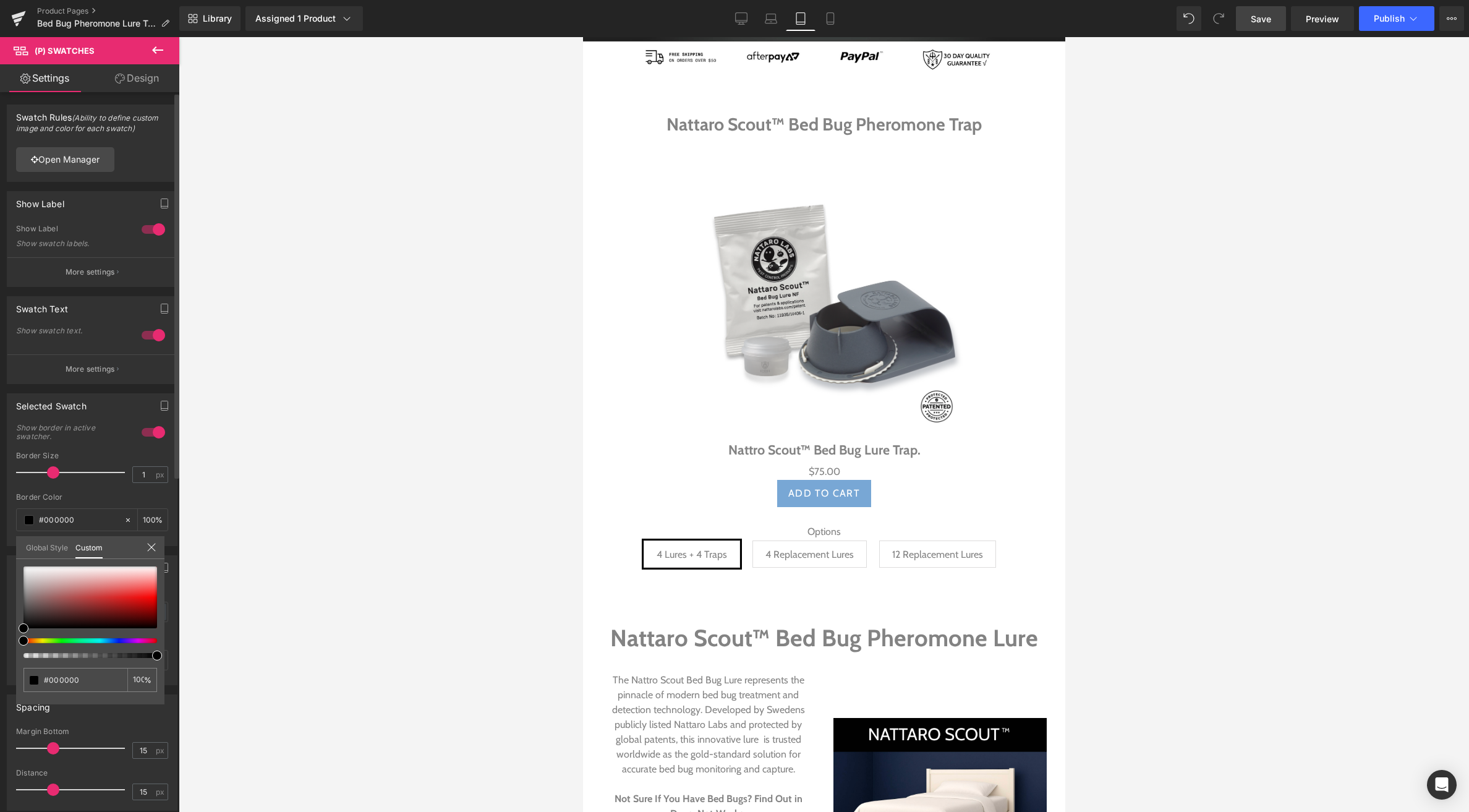
click at [121, 642] on div at bounding box center [86, 641] width 134 height 5
drag, startPoint x: 119, startPoint y: 639, endPoint x: 104, endPoint y: 642, distance: 15.3
click at [107, 642] on div at bounding box center [86, 641] width 134 height 5
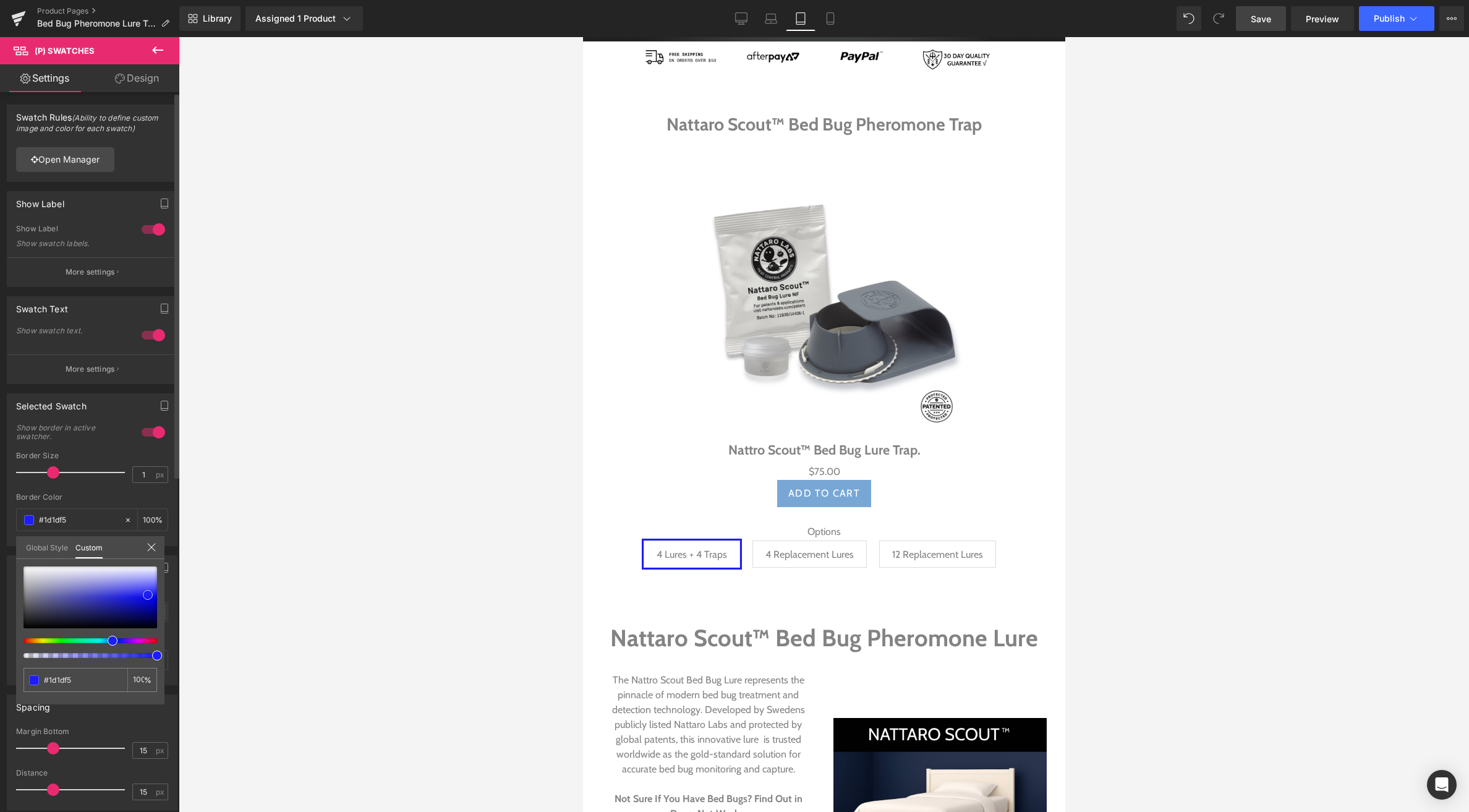
drag, startPoint x: 30, startPoint y: 628, endPoint x: 151, endPoint y: 596, distance: 125.2
click at [151, 596] on span at bounding box center [147, 595] width 10 height 10
drag, startPoint x: 151, startPoint y: 596, endPoint x: 134, endPoint y: 603, distance: 18.4
click at [146, 587] on span at bounding box center [149, 582] width 10 height 10
drag, startPoint x: 114, startPoint y: 638, endPoint x: 96, endPoint y: 641, distance: 18.2
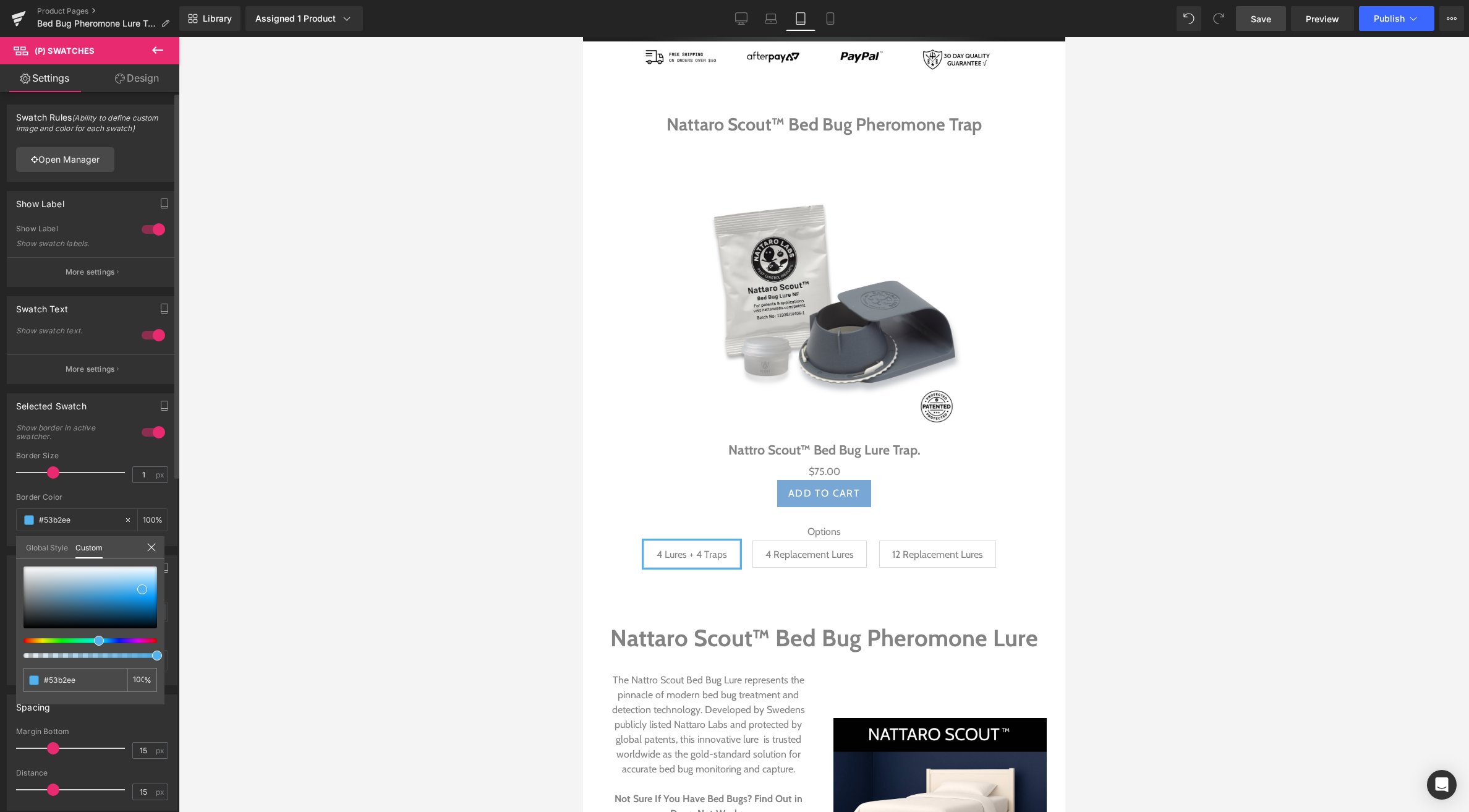
click at [96, 641] on span at bounding box center [99, 641] width 10 height 10
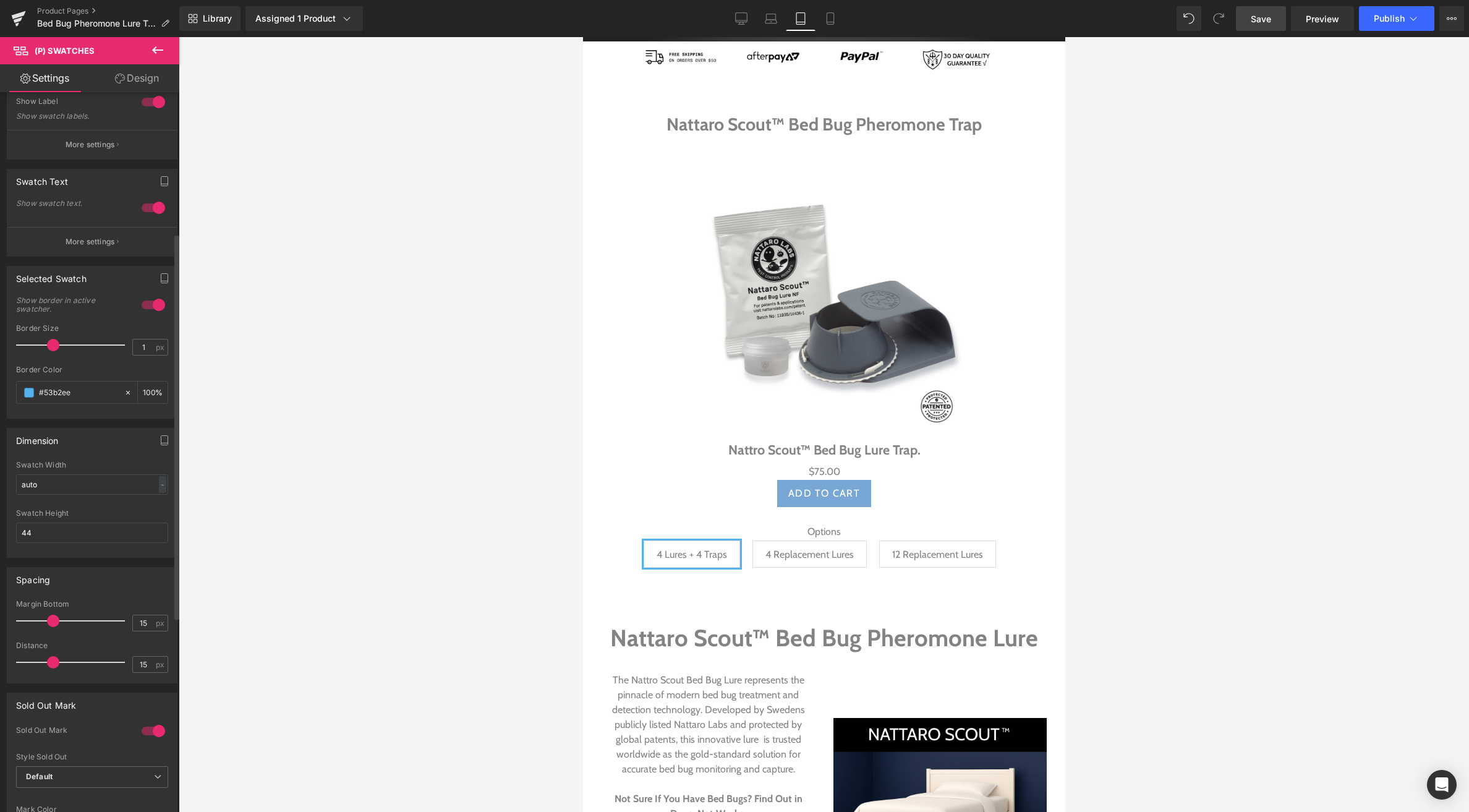
scroll to position [0, 0]
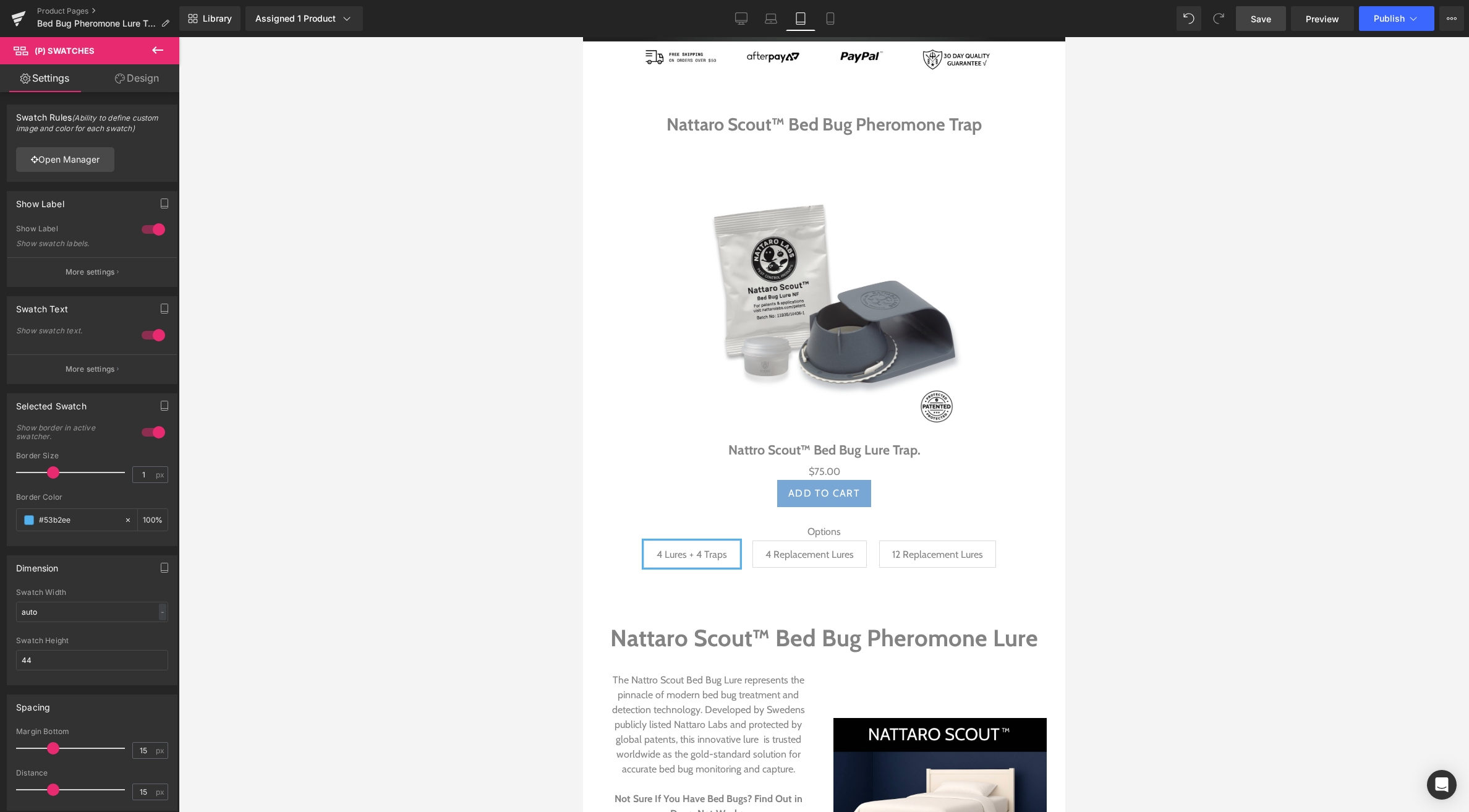
click at [834, 294] on span "(P) Image" at bounding box center [824, 297] width 47 height 19
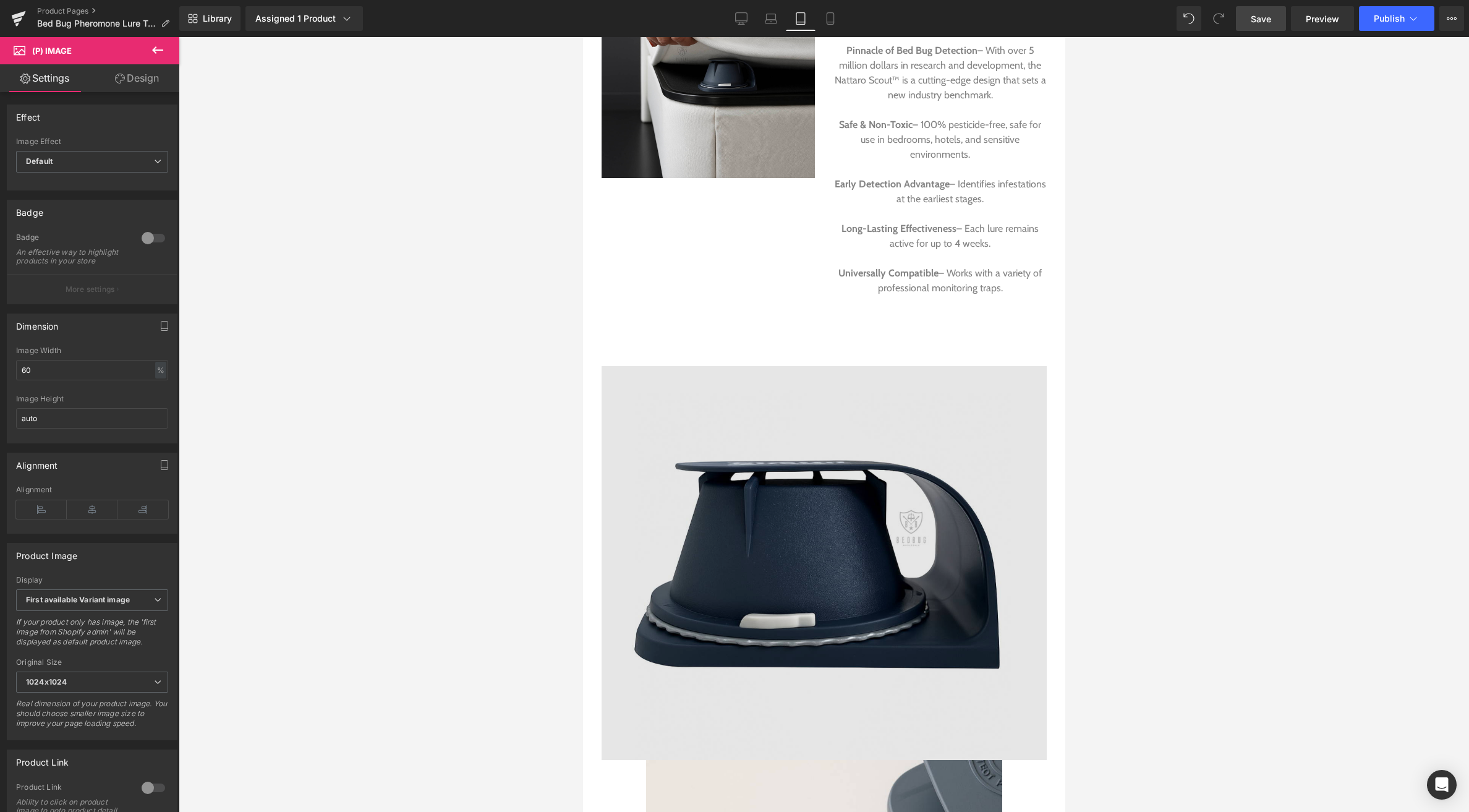
scroll to position [1632, 0]
click at [815, 510] on img at bounding box center [824, 562] width 445 height 394
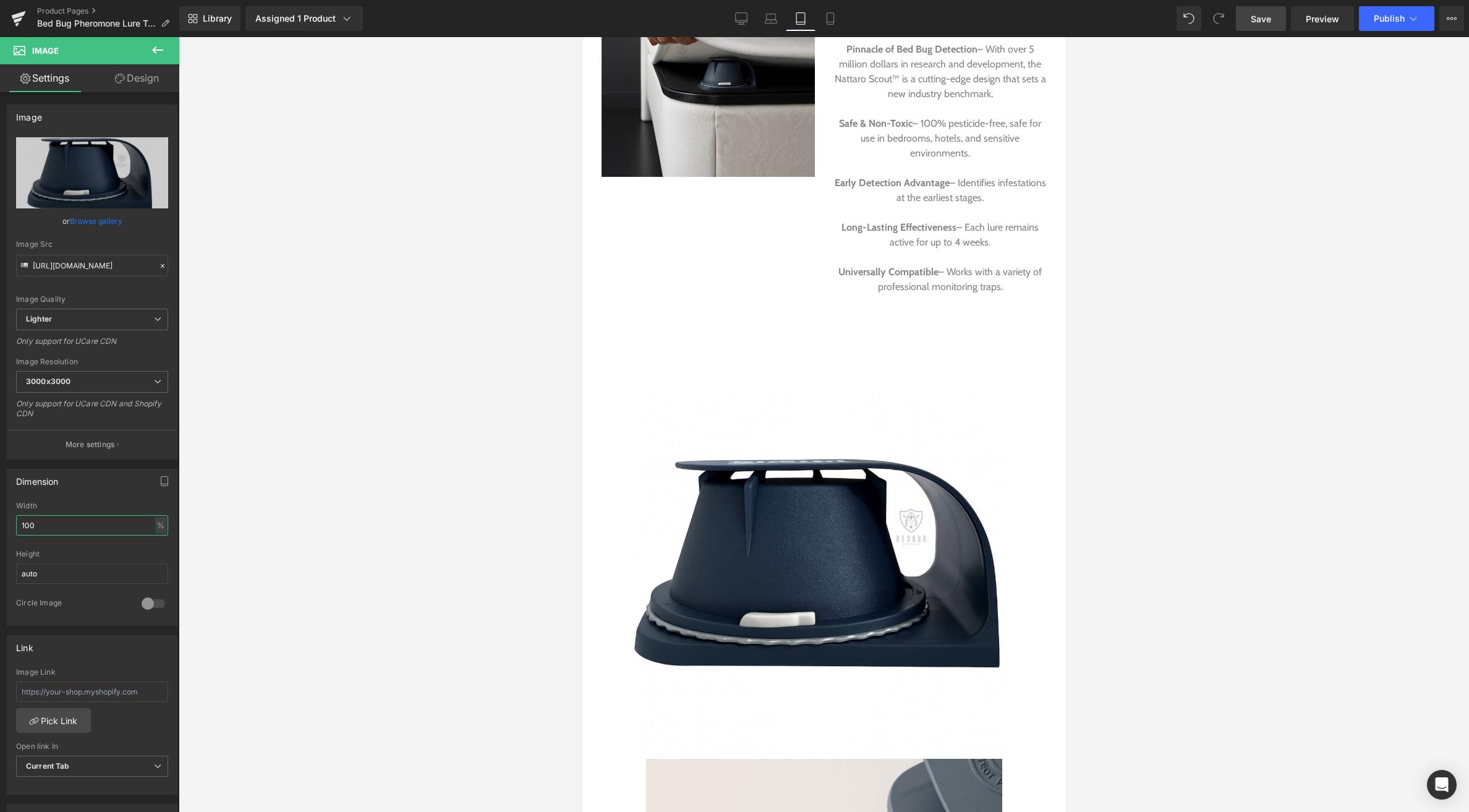
drag, startPoint x: 40, startPoint y: 526, endPoint x: -15, endPoint y: 531, distance: 55.2
click at [0, 531] on html "(P) Image You are previewing how the will restyle your page. You can not edit E…" at bounding box center [734, 406] width 1469 height 812
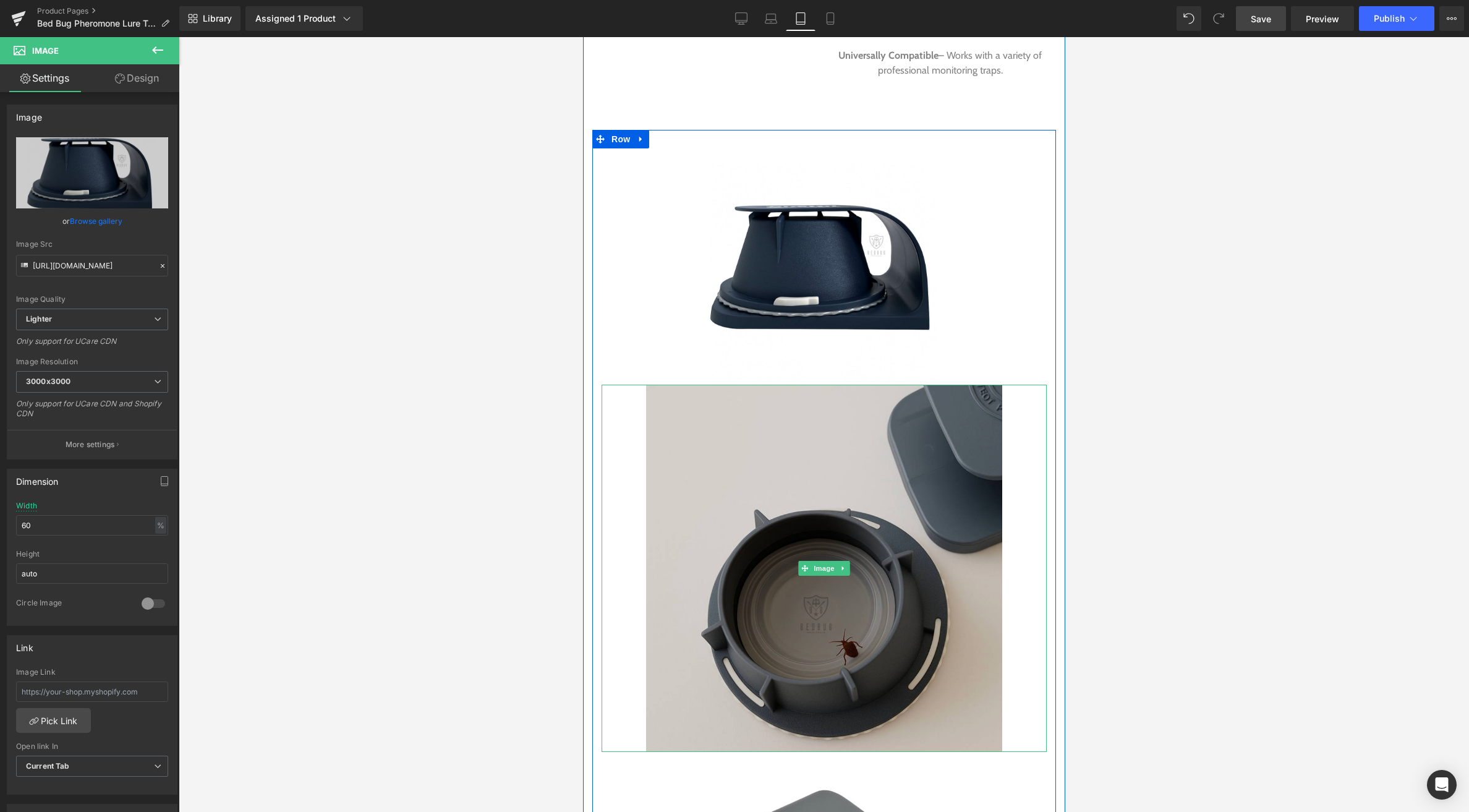
click at [832, 565] on img at bounding box center [824, 568] width 357 height 367
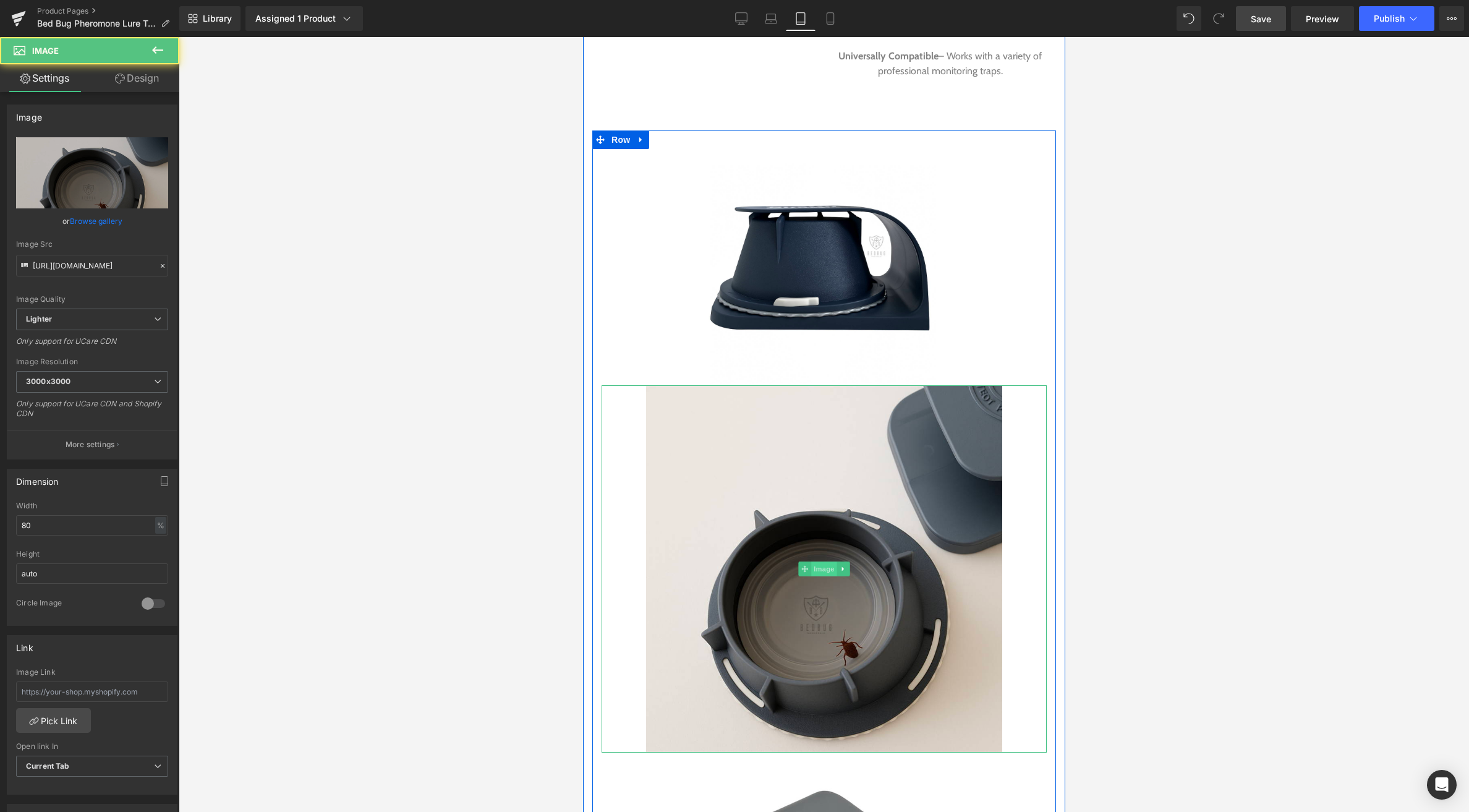
click at [824, 561] on span "Image" at bounding box center [823, 568] width 26 height 15
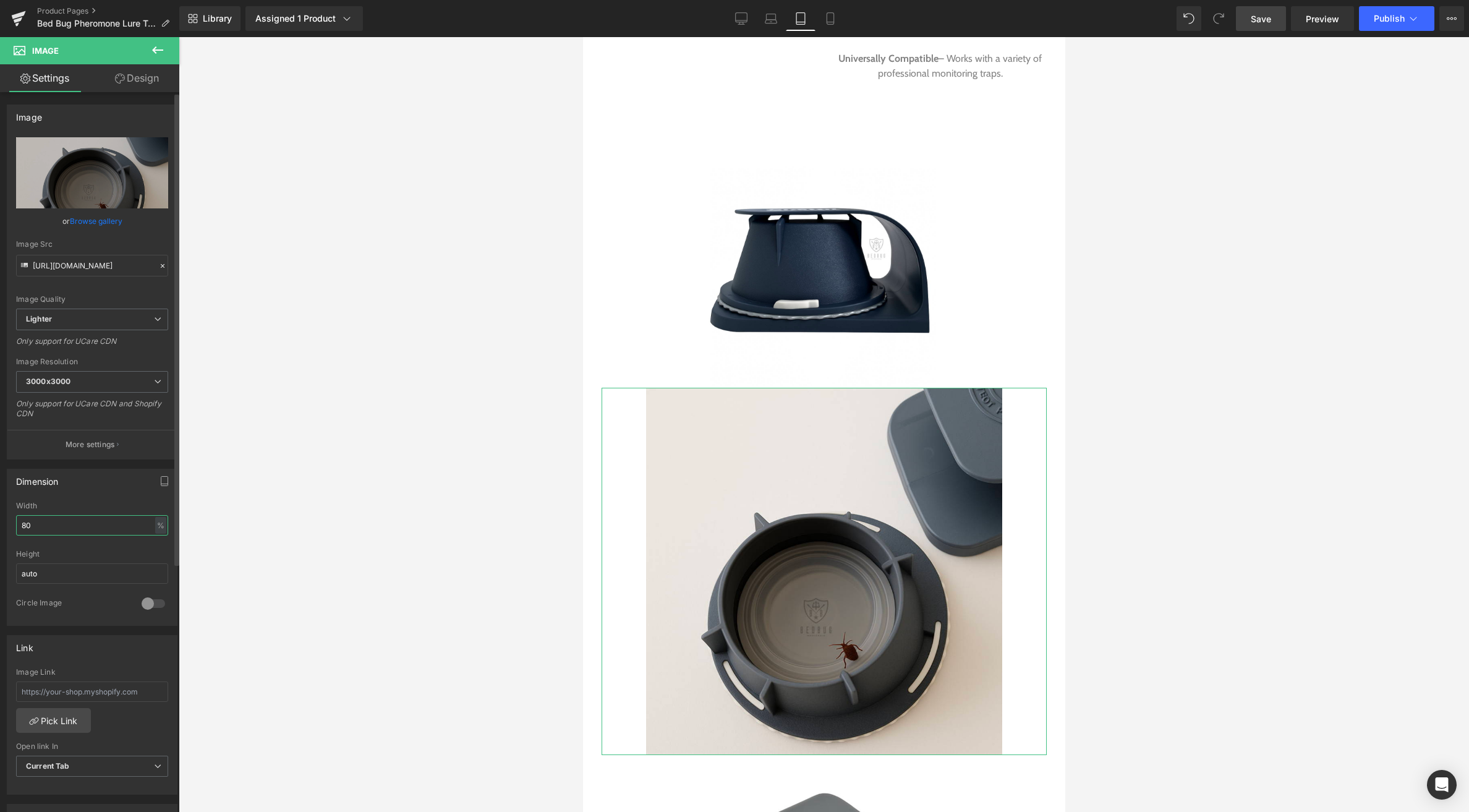
click at [9, 528] on div "80% Width 80 % % px auto Height auto 0 Circle Image" at bounding box center [93, 563] width 170 height 124
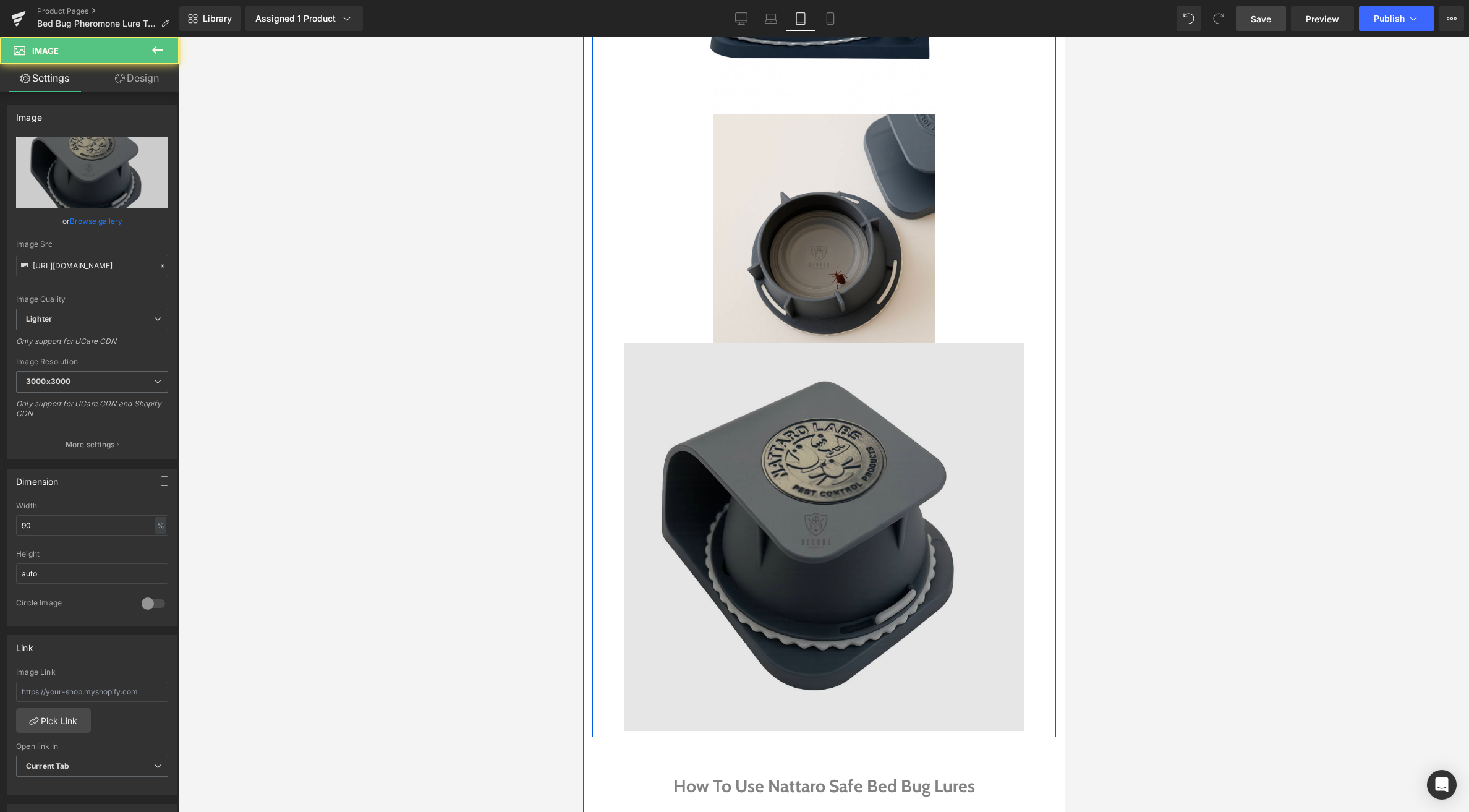
click at [828, 464] on img at bounding box center [824, 536] width 401 height 387
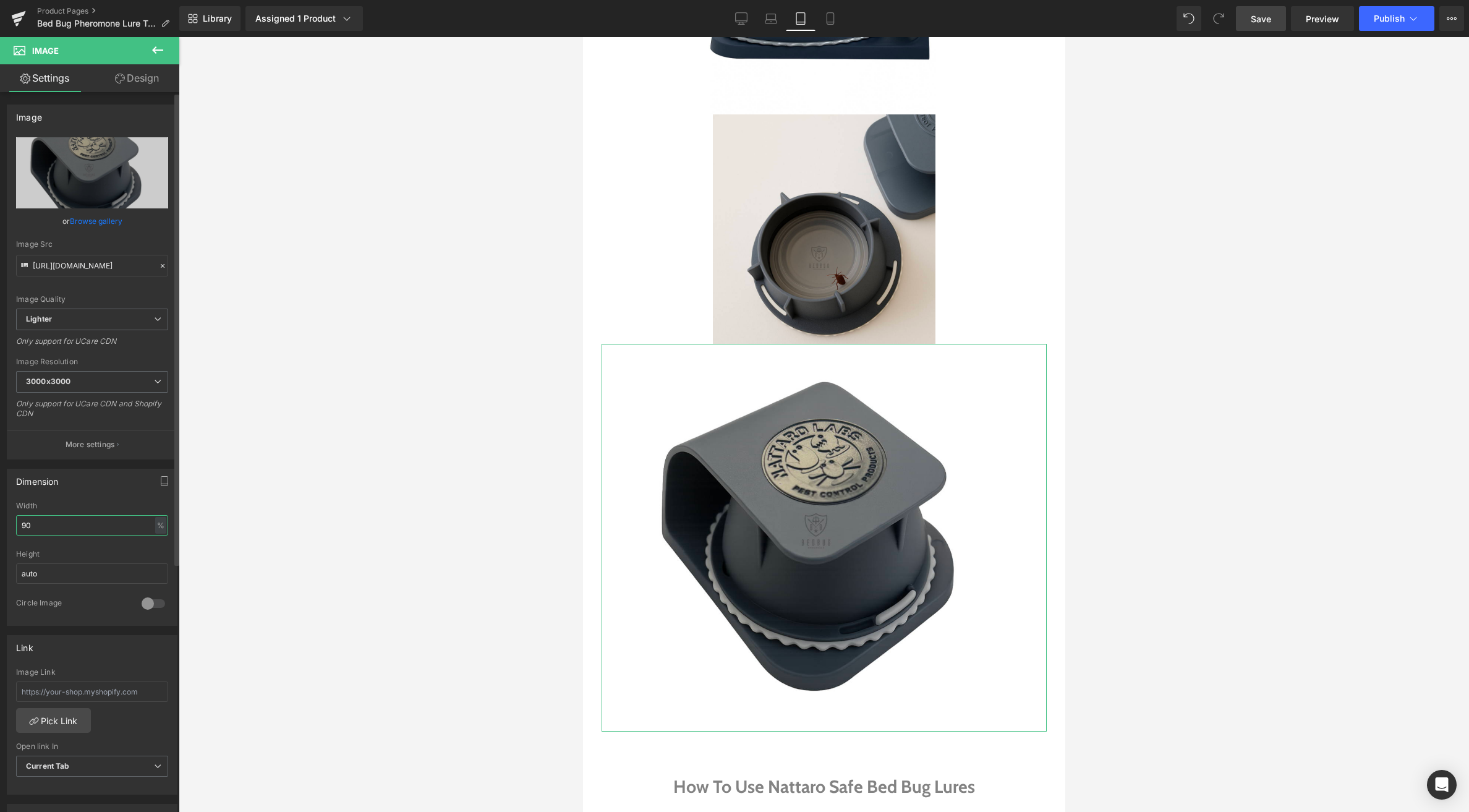
scroll to position [2, 0]
drag, startPoint x: 43, startPoint y: 528, endPoint x: 3, endPoint y: 528, distance: 40.0
click at [3, 528] on div "Dimension 90% Width 90 % % px auto Height auto 0 Circle Image" at bounding box center [92, 542] width 185 height 167
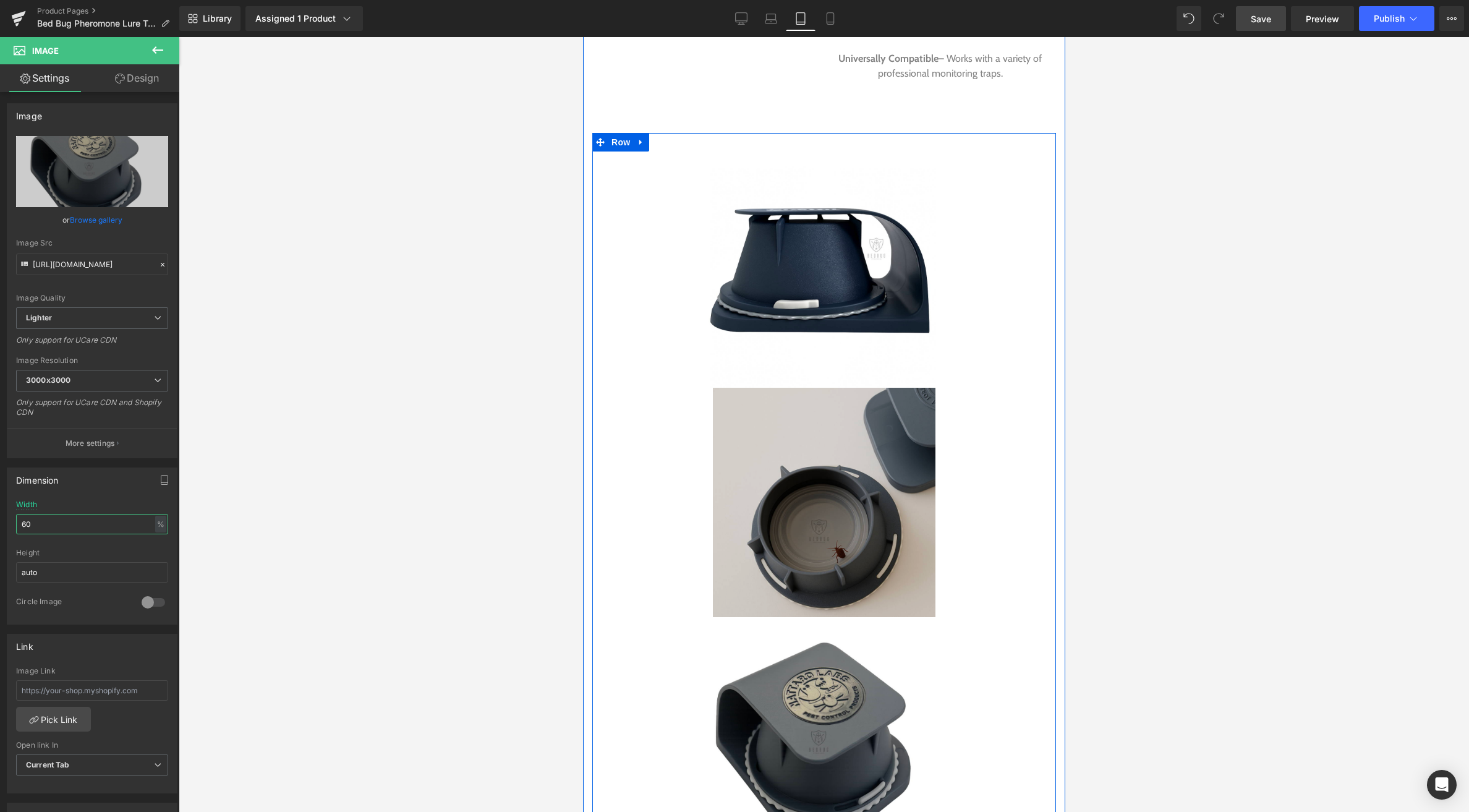
scroll to position [1841, 0]
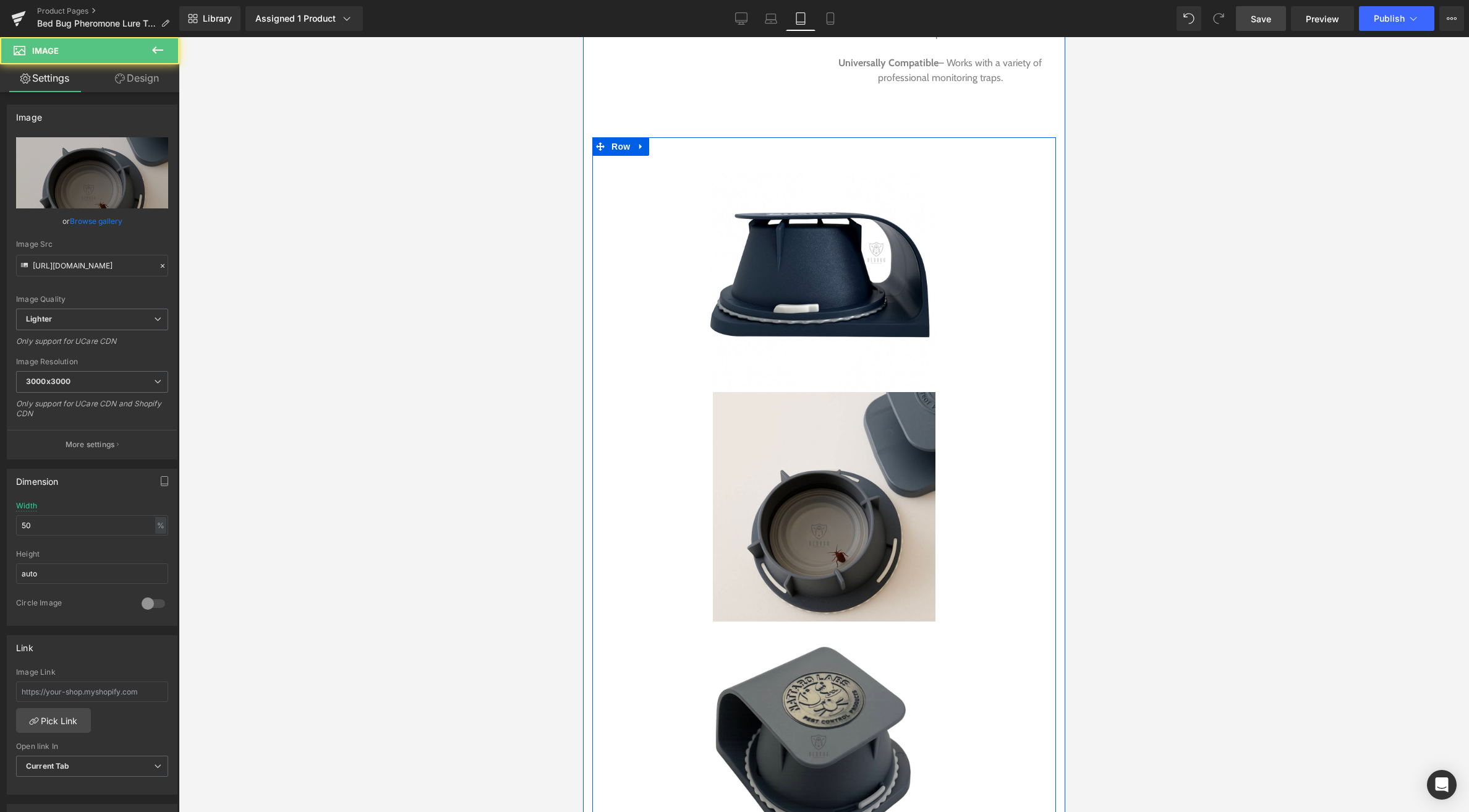
click at [822, 488] on div "Image" at bounding box center [824, 507] width 445 height 230
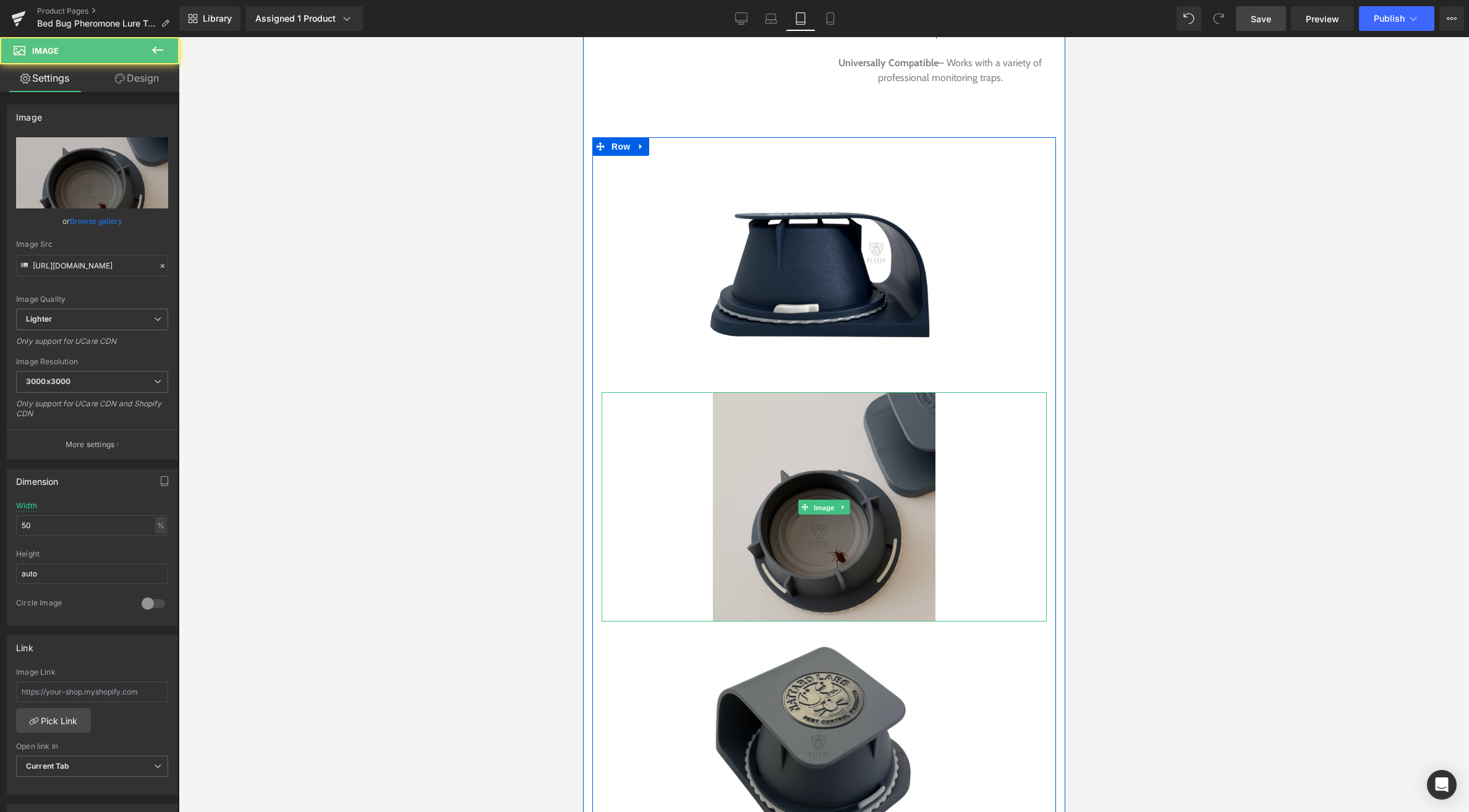
drag, startPoint x: 822, startPoint y: 490, endPoint x: 762, endPoint y: 455, distance: 69.5
click at [822, 500] on span "Image" at bounding box center [823, 507] width 26 height 15
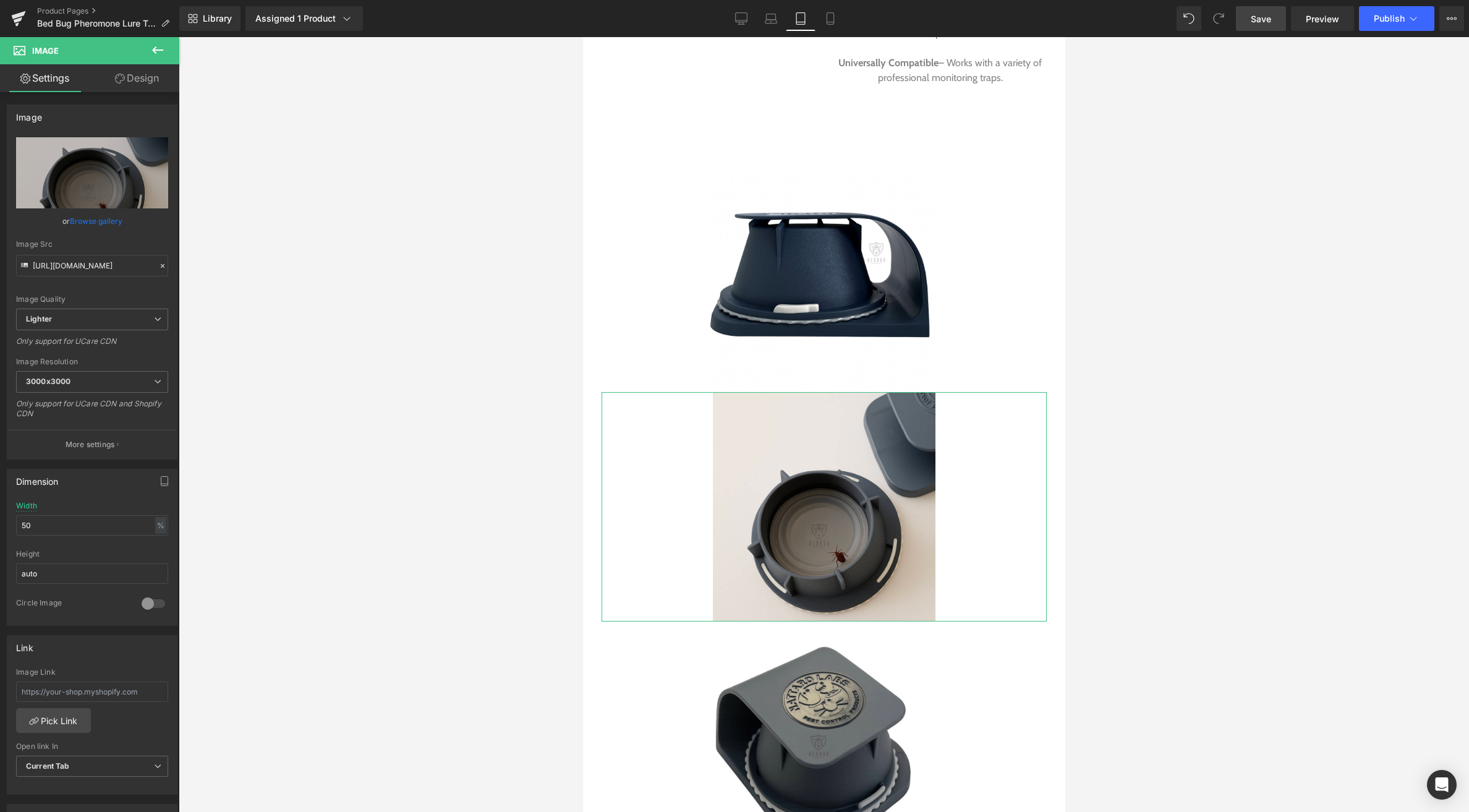
drag, startPoint x: 132, startPoint y: 80, endPoint x: 92, endPoint y: 133, distance: 66.4
click at [132, 80] on link "Design" at bounding box center [136, 79] width 90 height 28
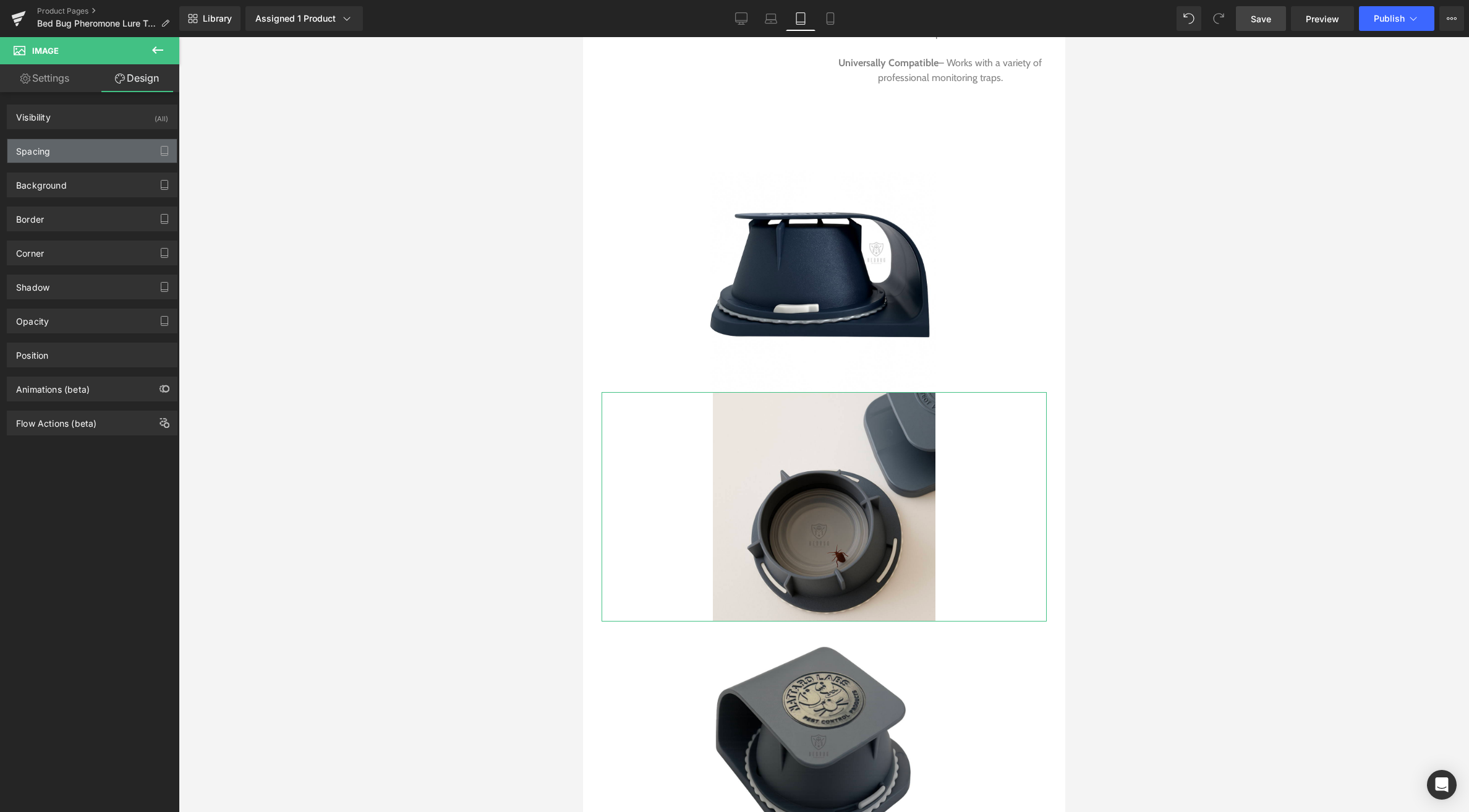
click at [56, 158] on div "Spacing" at bounding box center [93, 151] width 170 height 23
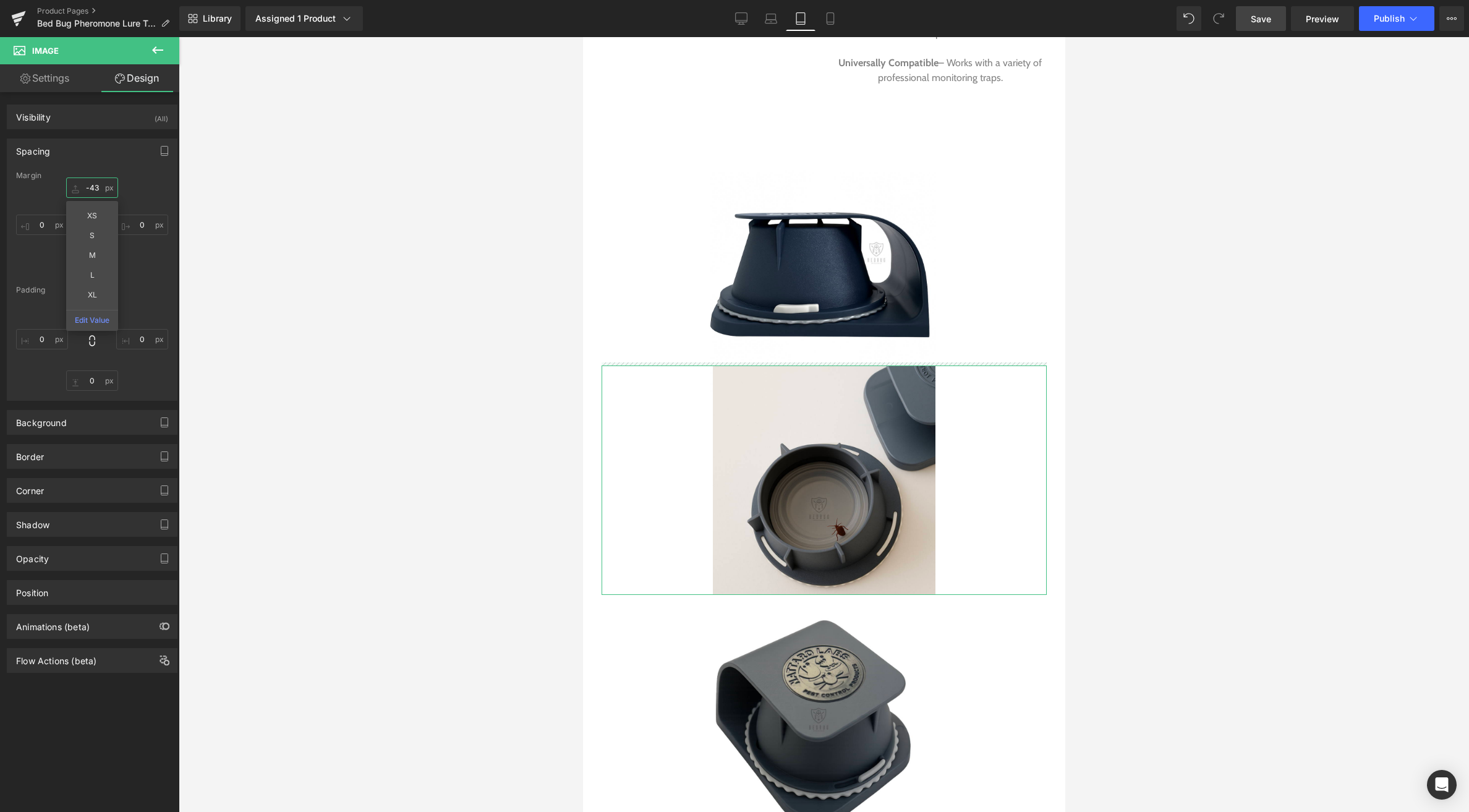
drag, startPoint x: 72, startPoint y: 186, endPoint x: 69, endPoint y: 212, distance: 26.2
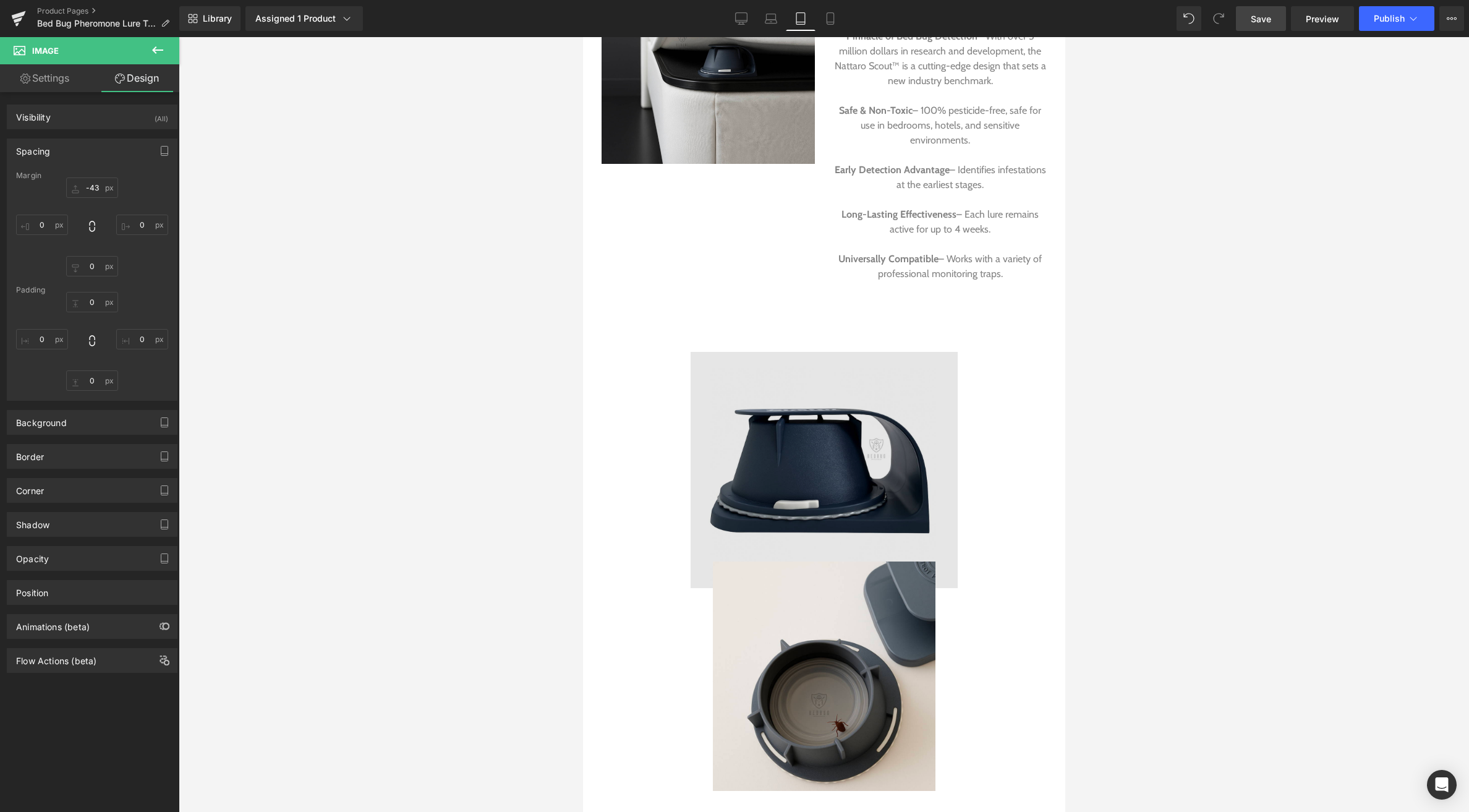
scroll to position [1651, 0]
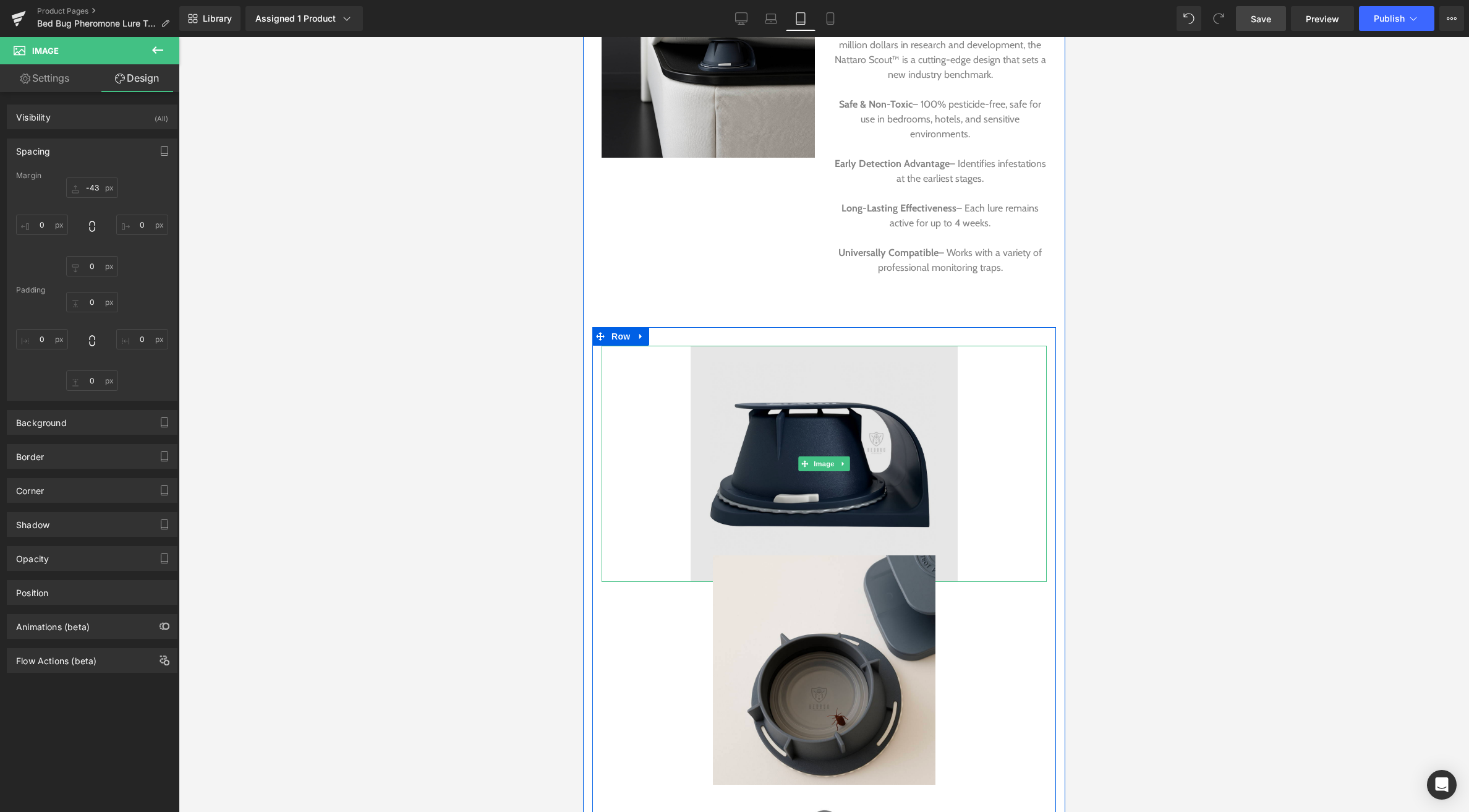
click at [816, 432] on img at bounding box center [823, 463] width 267 height 236
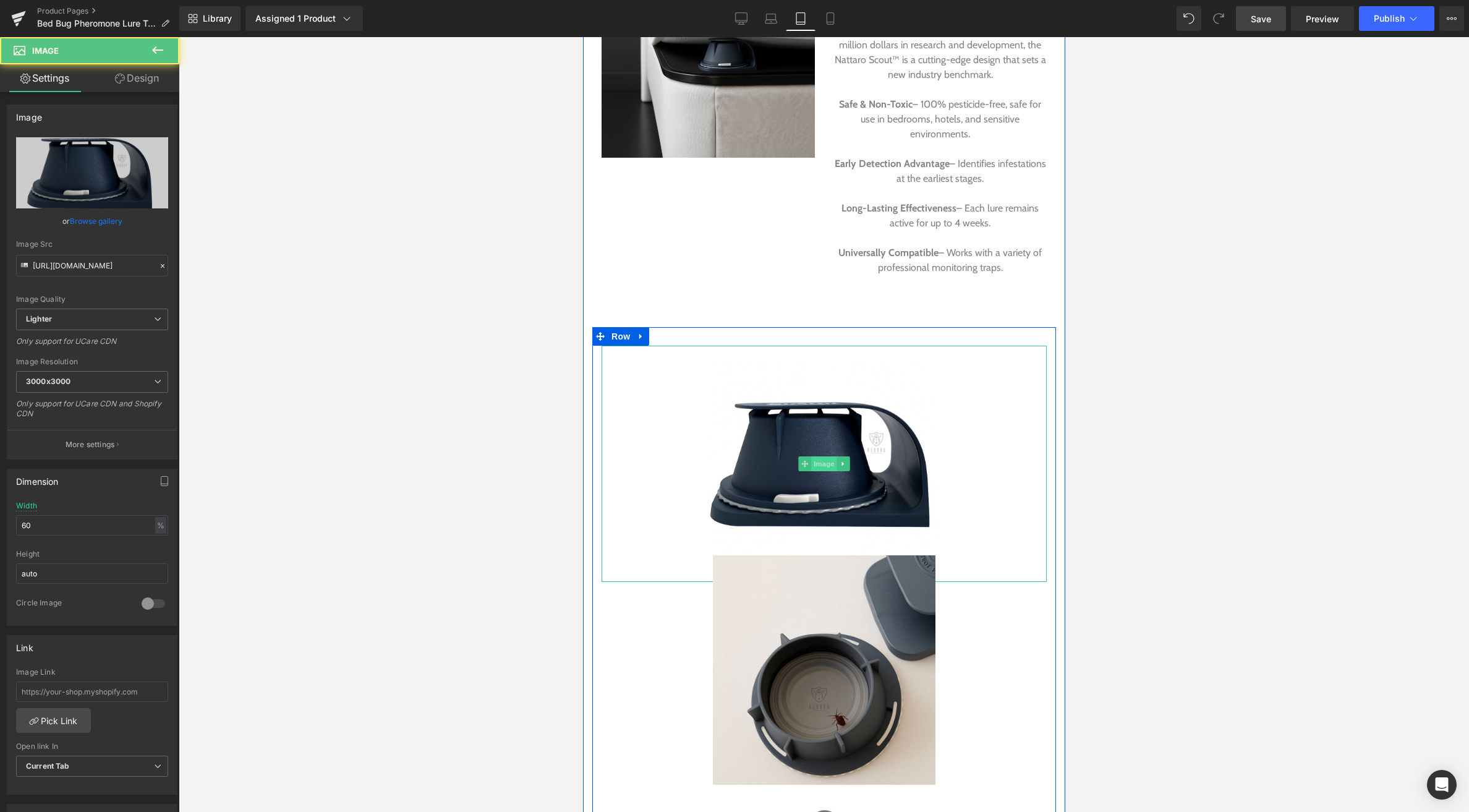
click at [823, 456] on span "Image" at bounding box center [823, 463] width 26 height 15
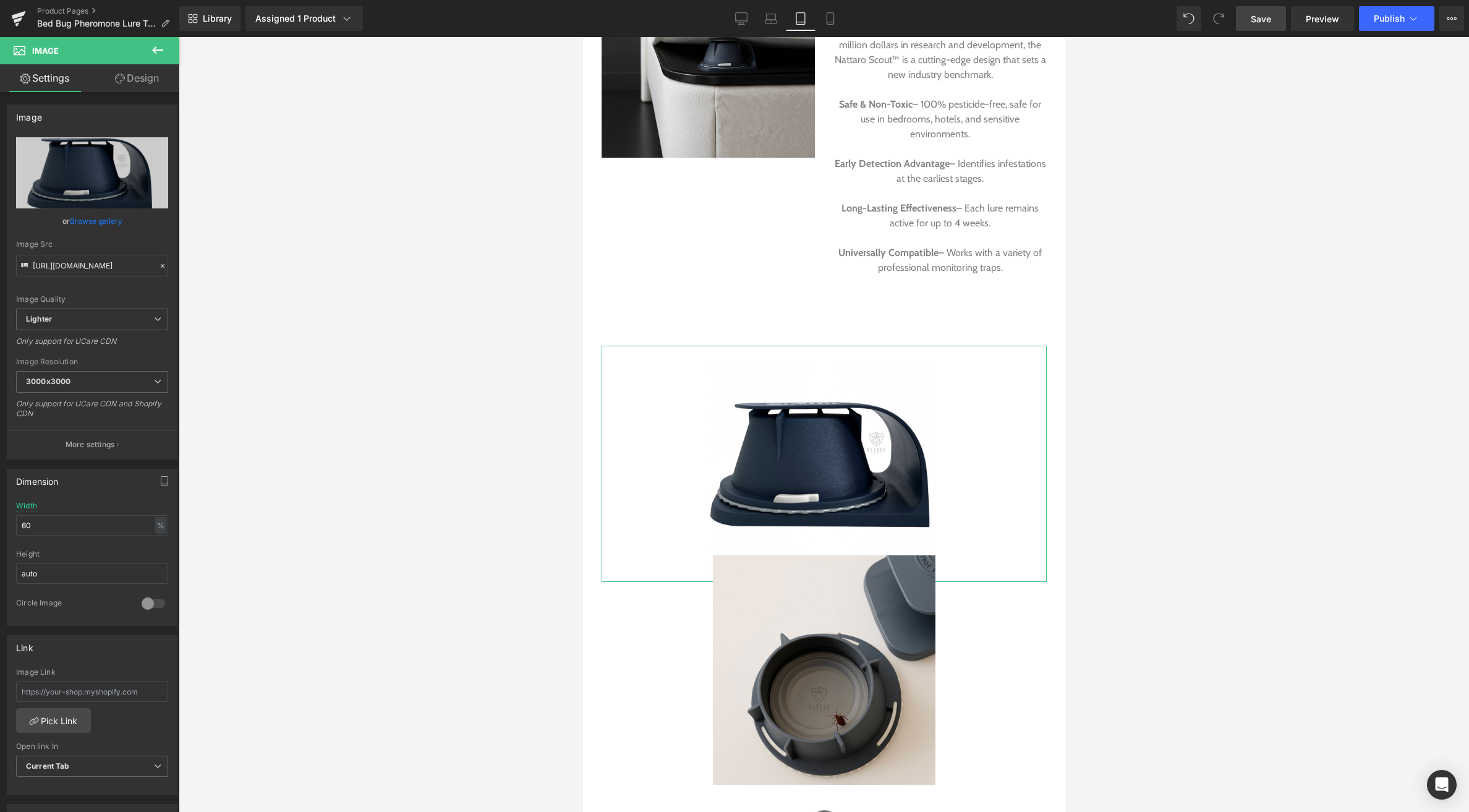
click at [137, 83] on link "Design" at bounding box center [136, 79] width 90 height 28
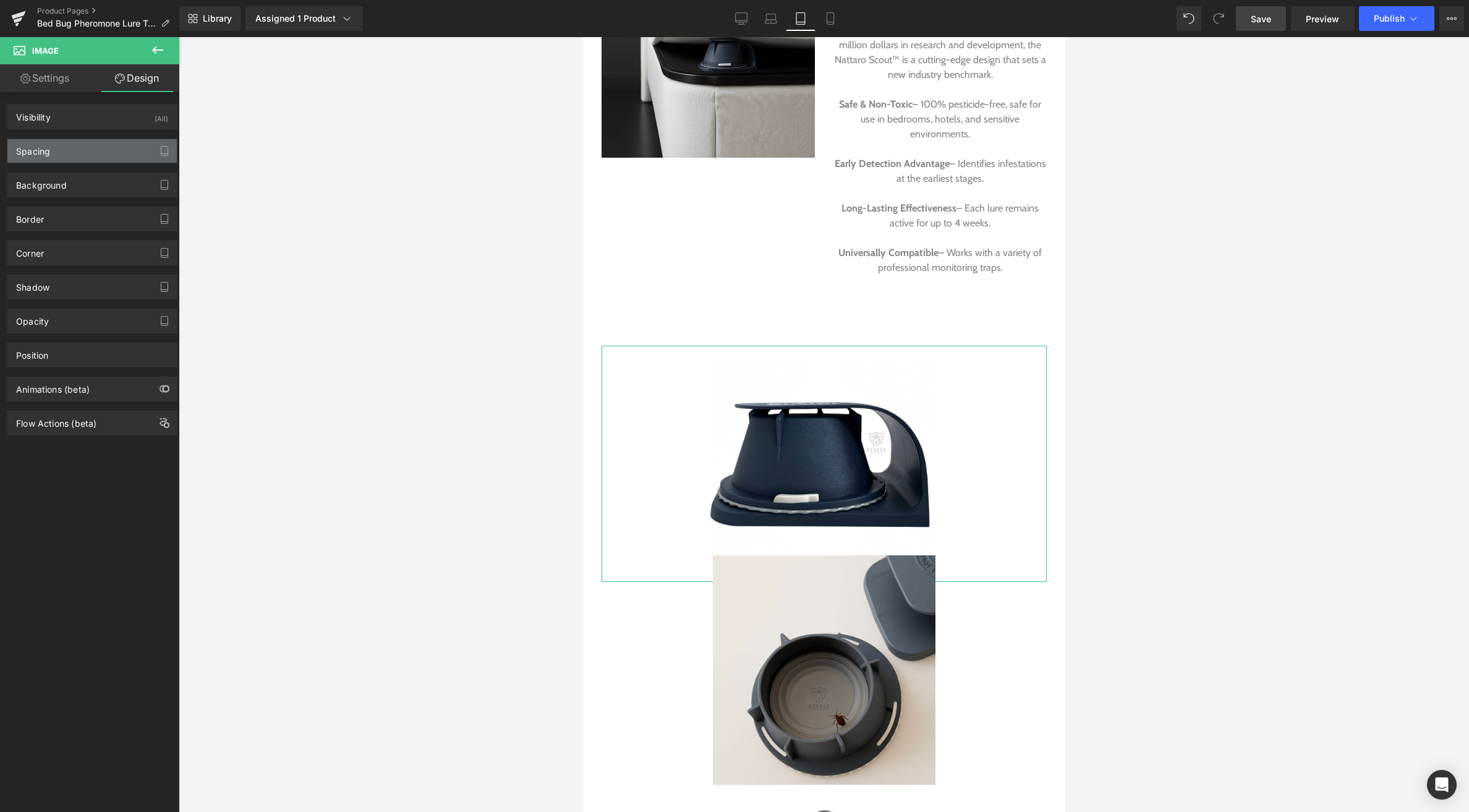
click at [93, 159] on div "Spacing" at bounding box center [93, 151] width 170 height 23
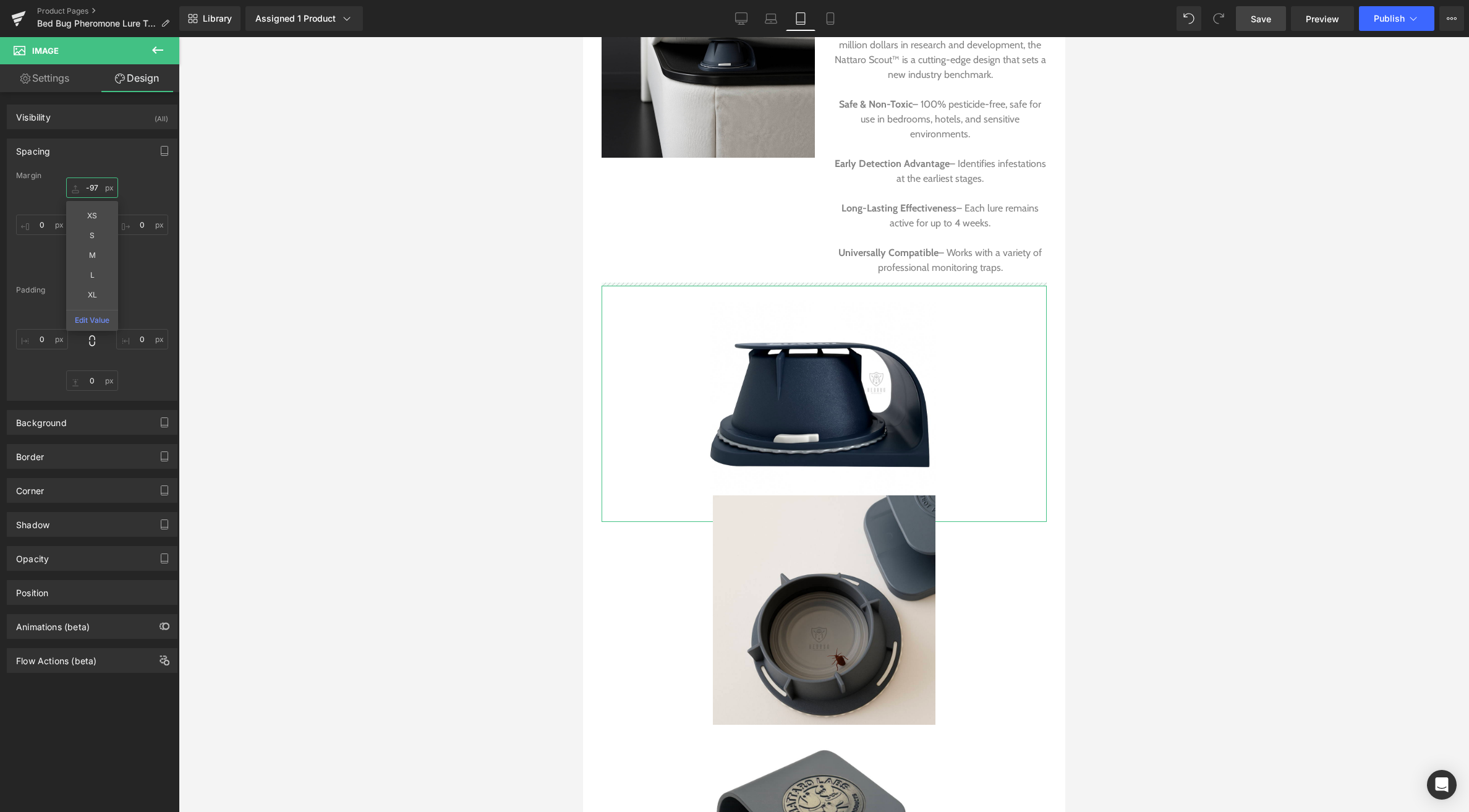
drag, startPoint x: 78, startPoint y: 185, endPoint x: 69, endPoint y: 243, distance: 58.7
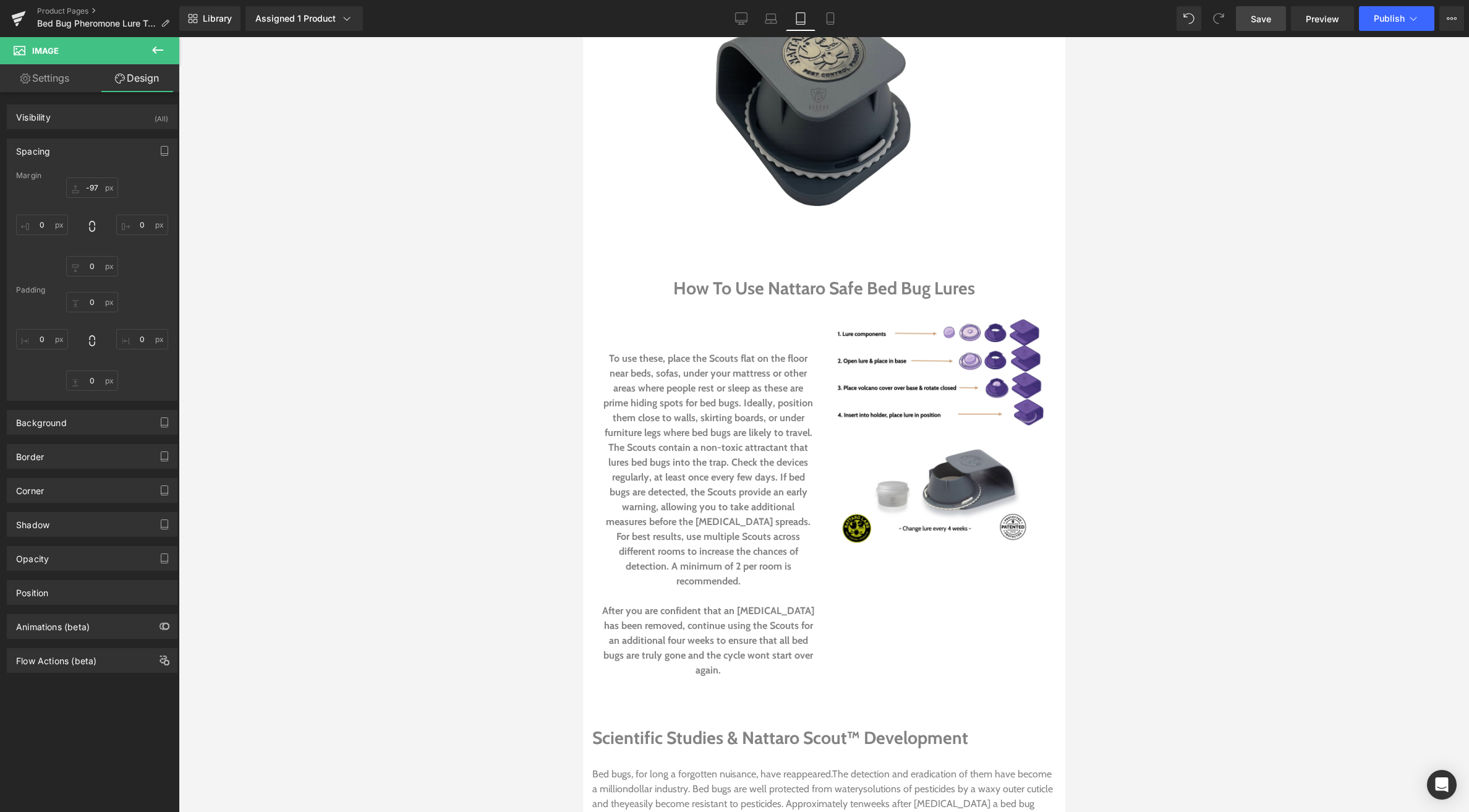
scroll to position [2473, 0]
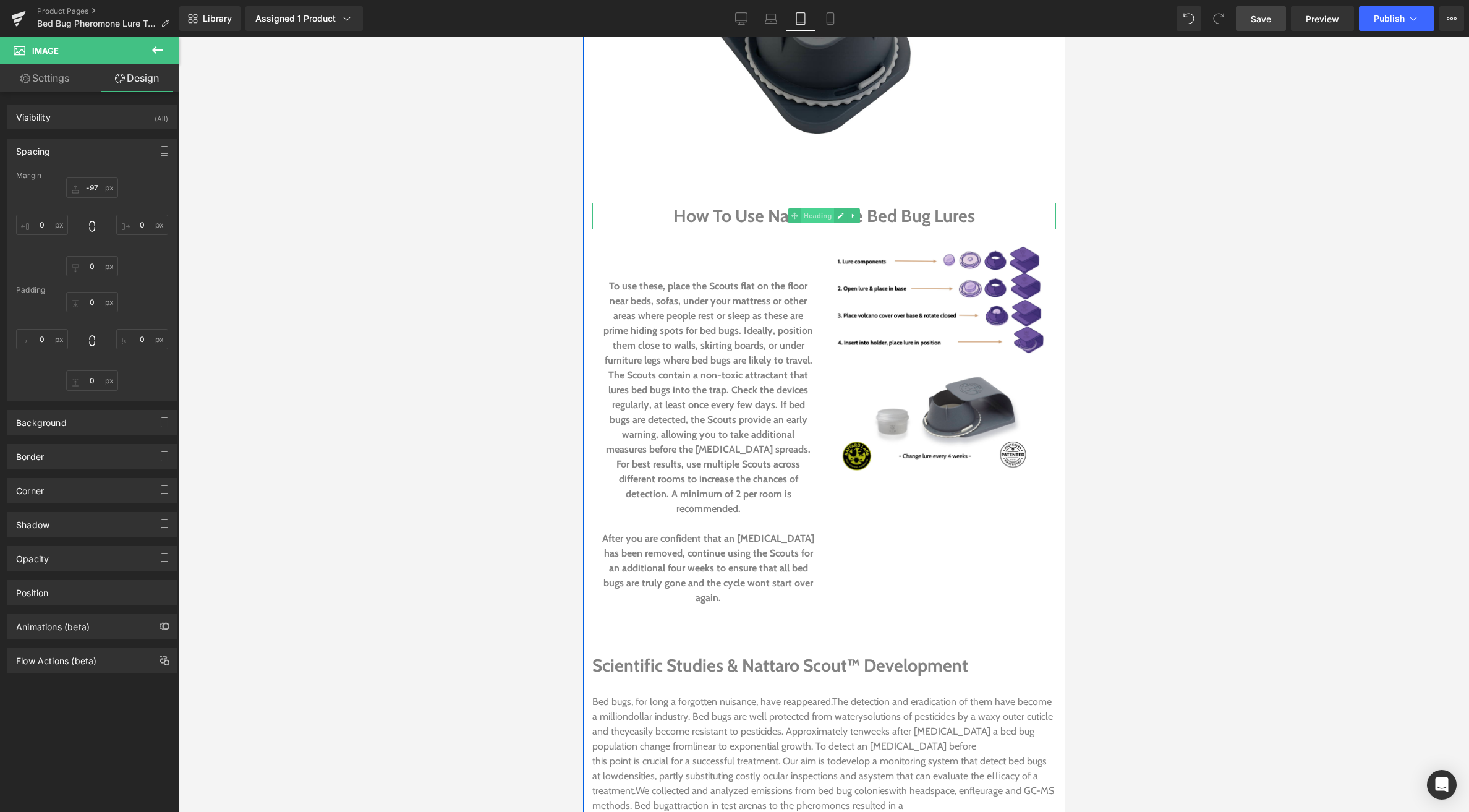
click at [821, 209] on span "Heading" at bounding box center [817, 216] width 33 height 15
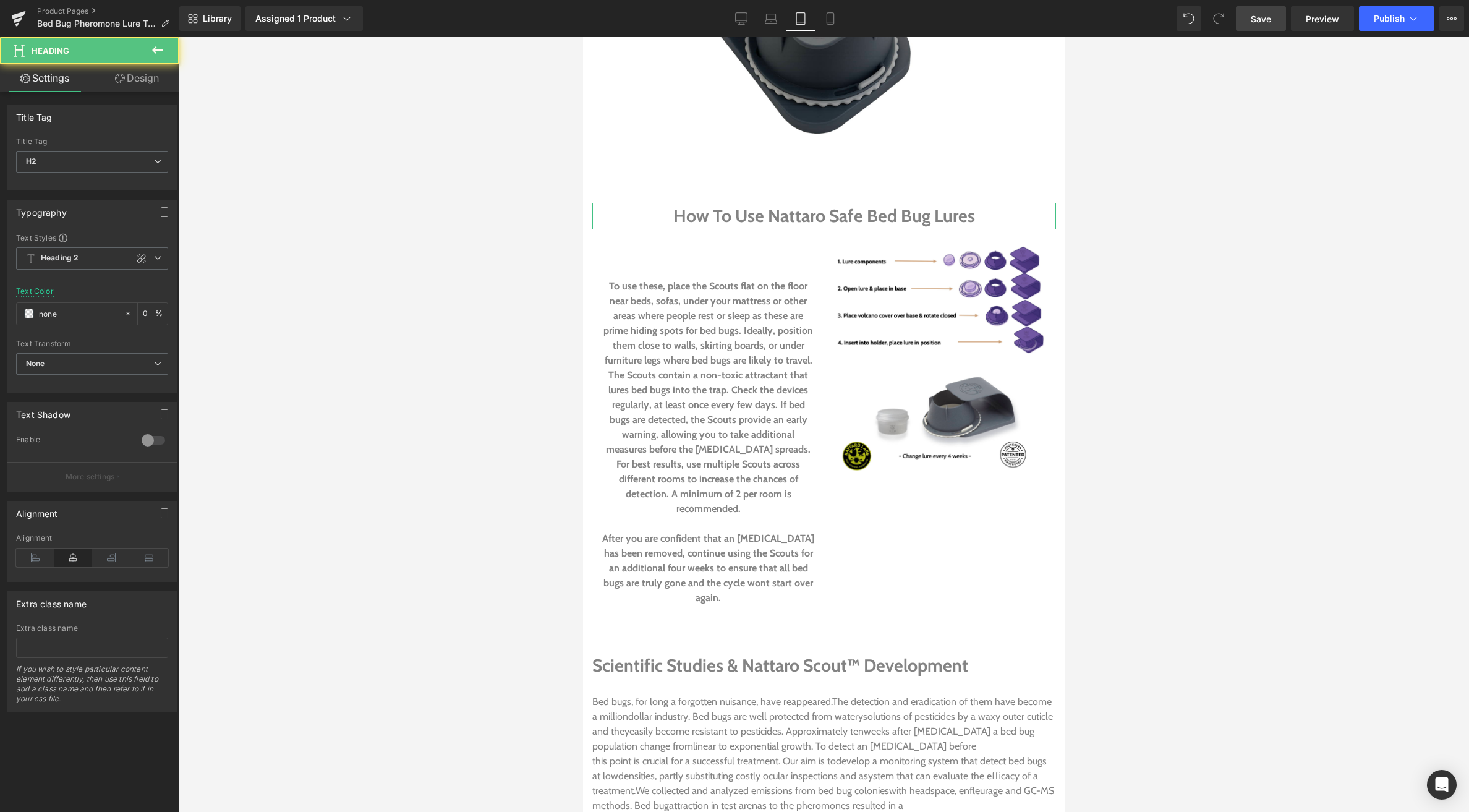
click at [137, 78] on link "Design" at bounding box center [136, 79] width 90 height 28
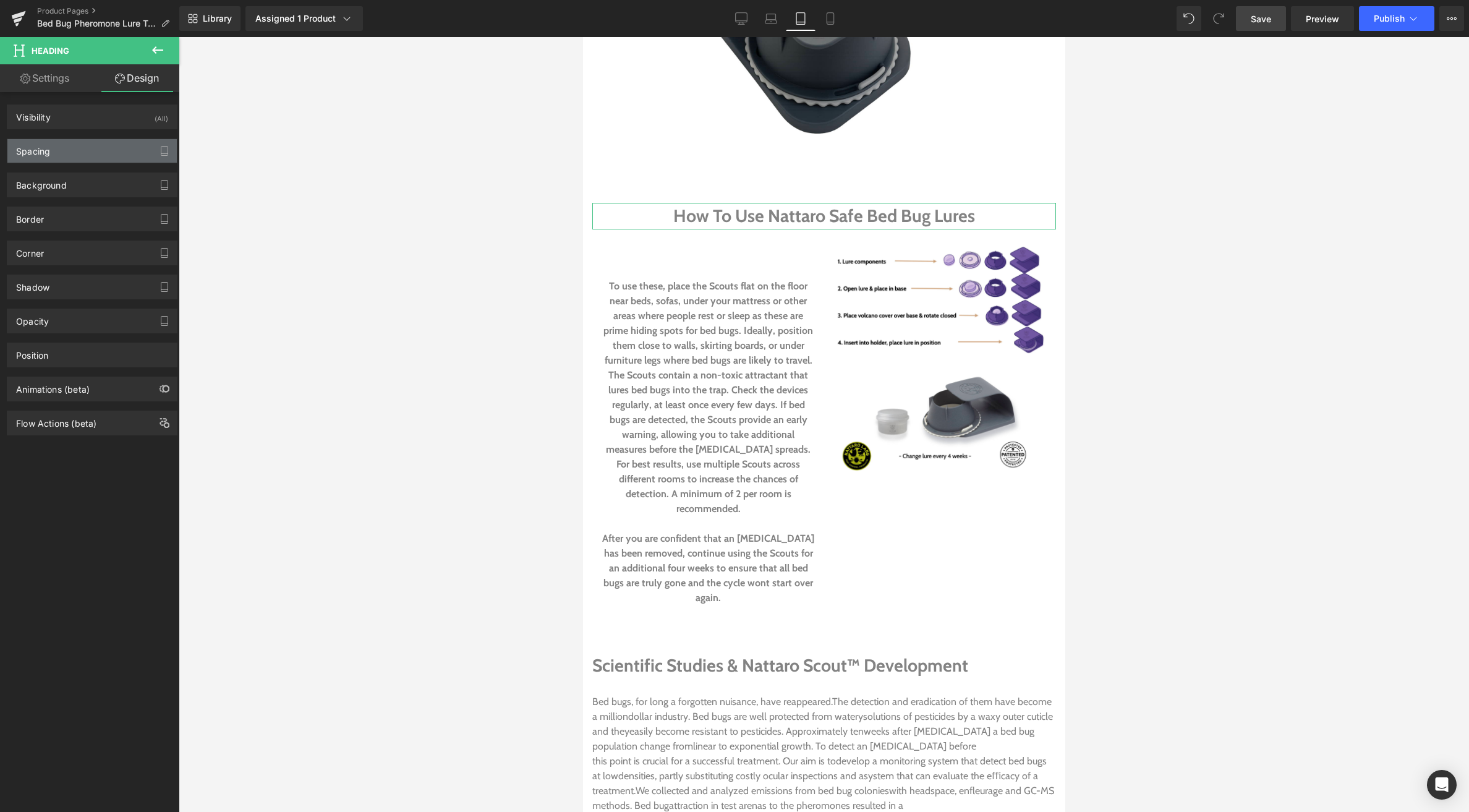
click at [37, 145] on div "Spacing" at bounding box center [33, 148] width 34 height 17
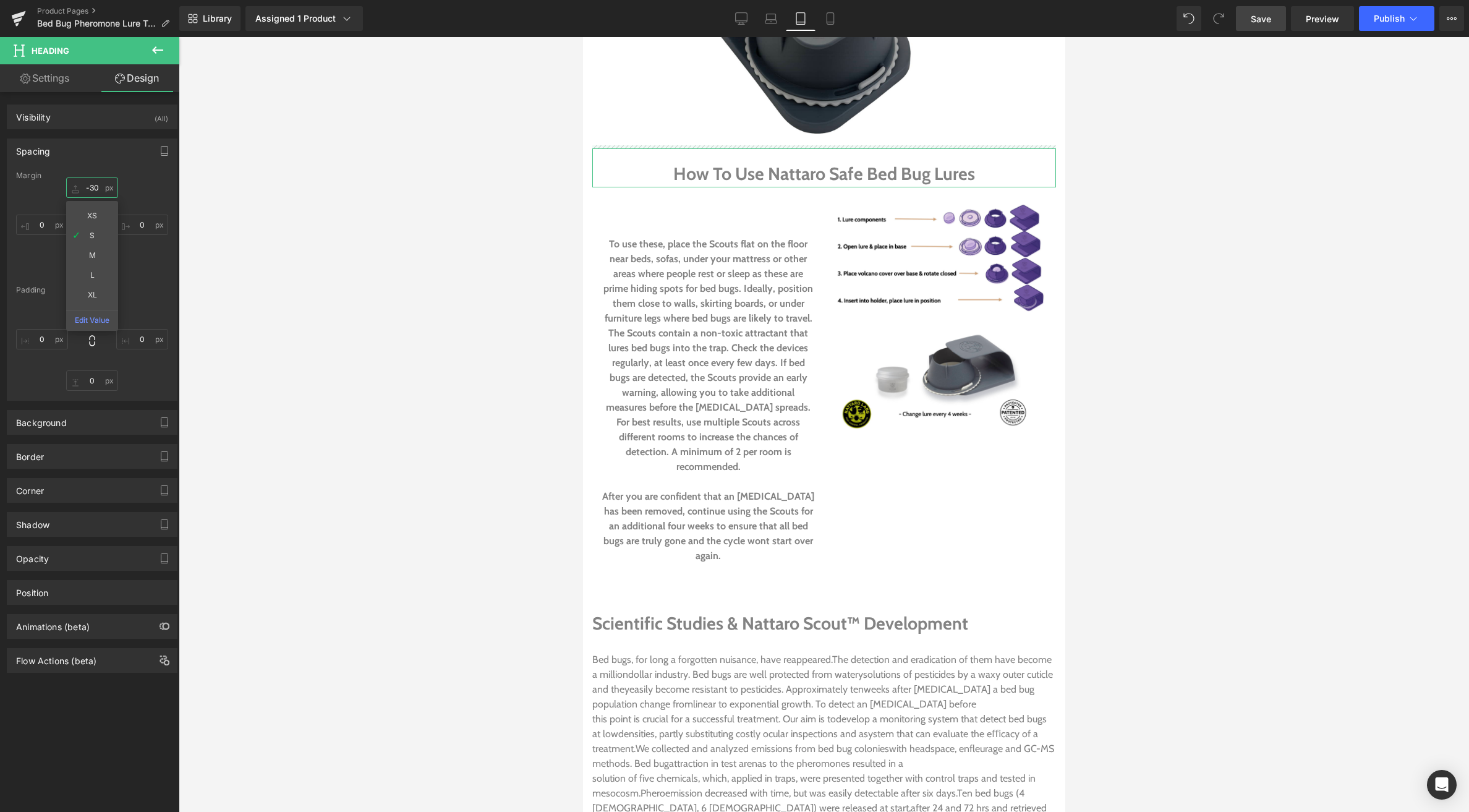
drag, startPoint x: 72, startPoint y: 186, endPoint x: 74, endPoint y: 205, distance: 19.1
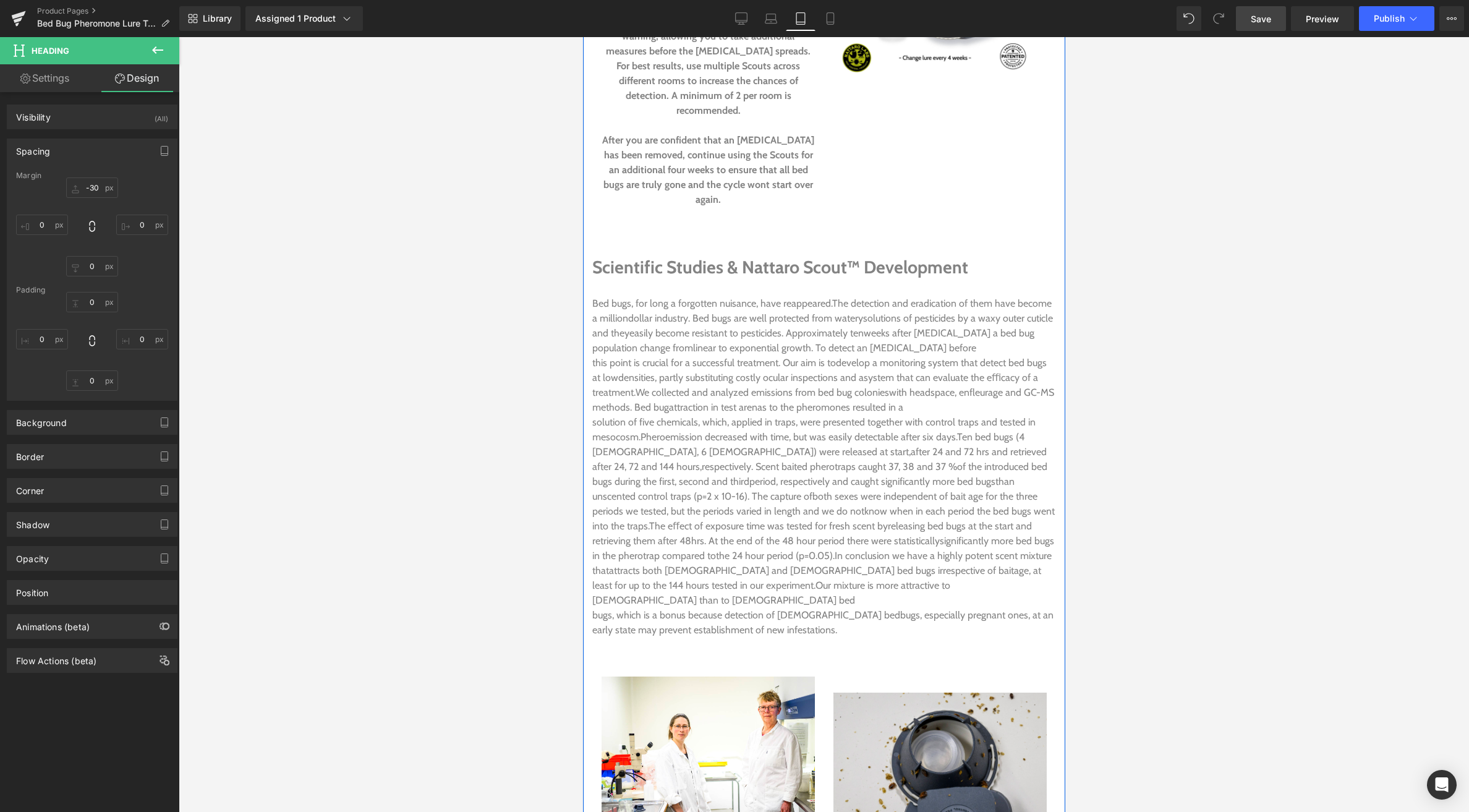
scroll to position [2833, 0]
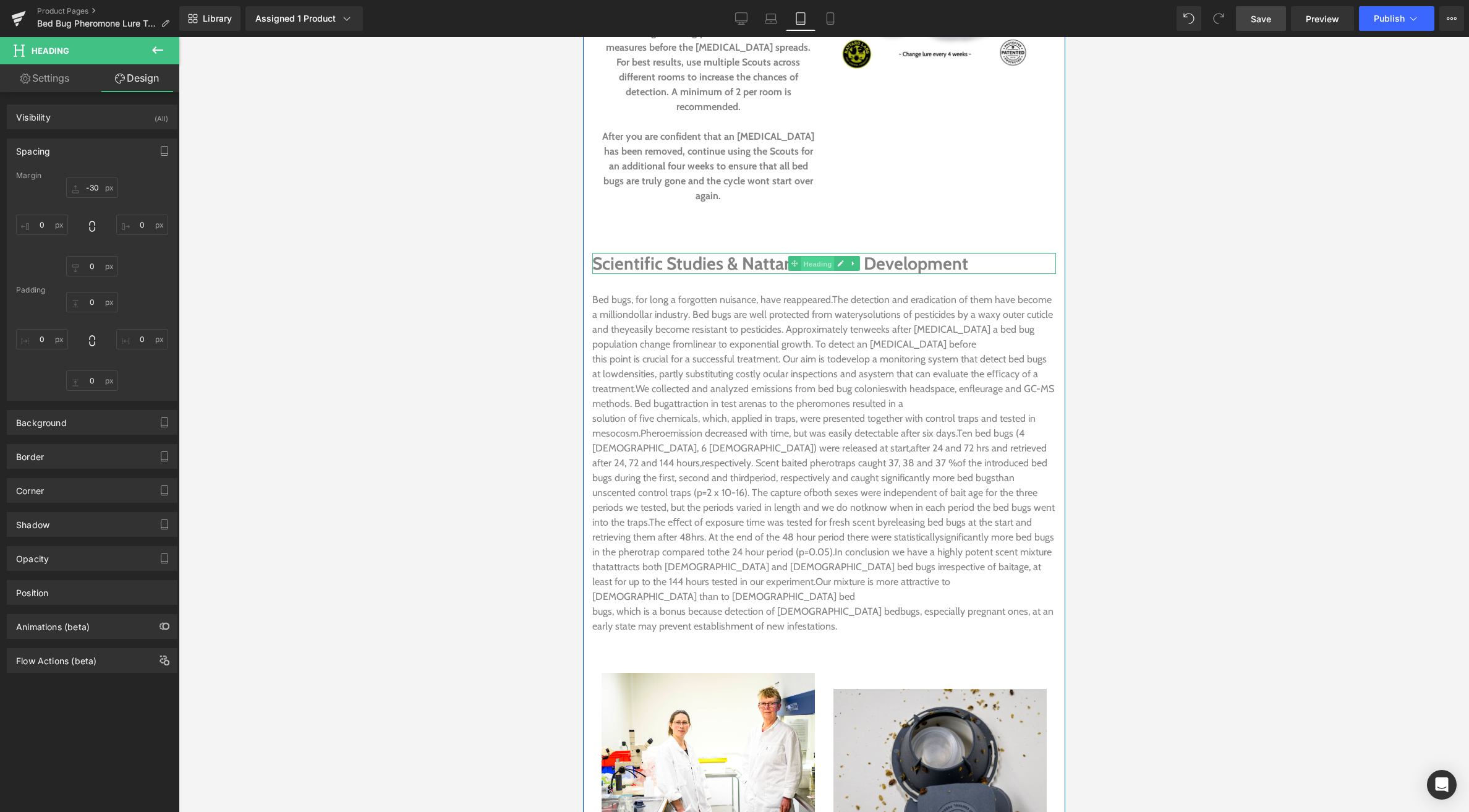
click at [812, 256] on span "Heading" at bounding box center [817, 263] width 33 height 15
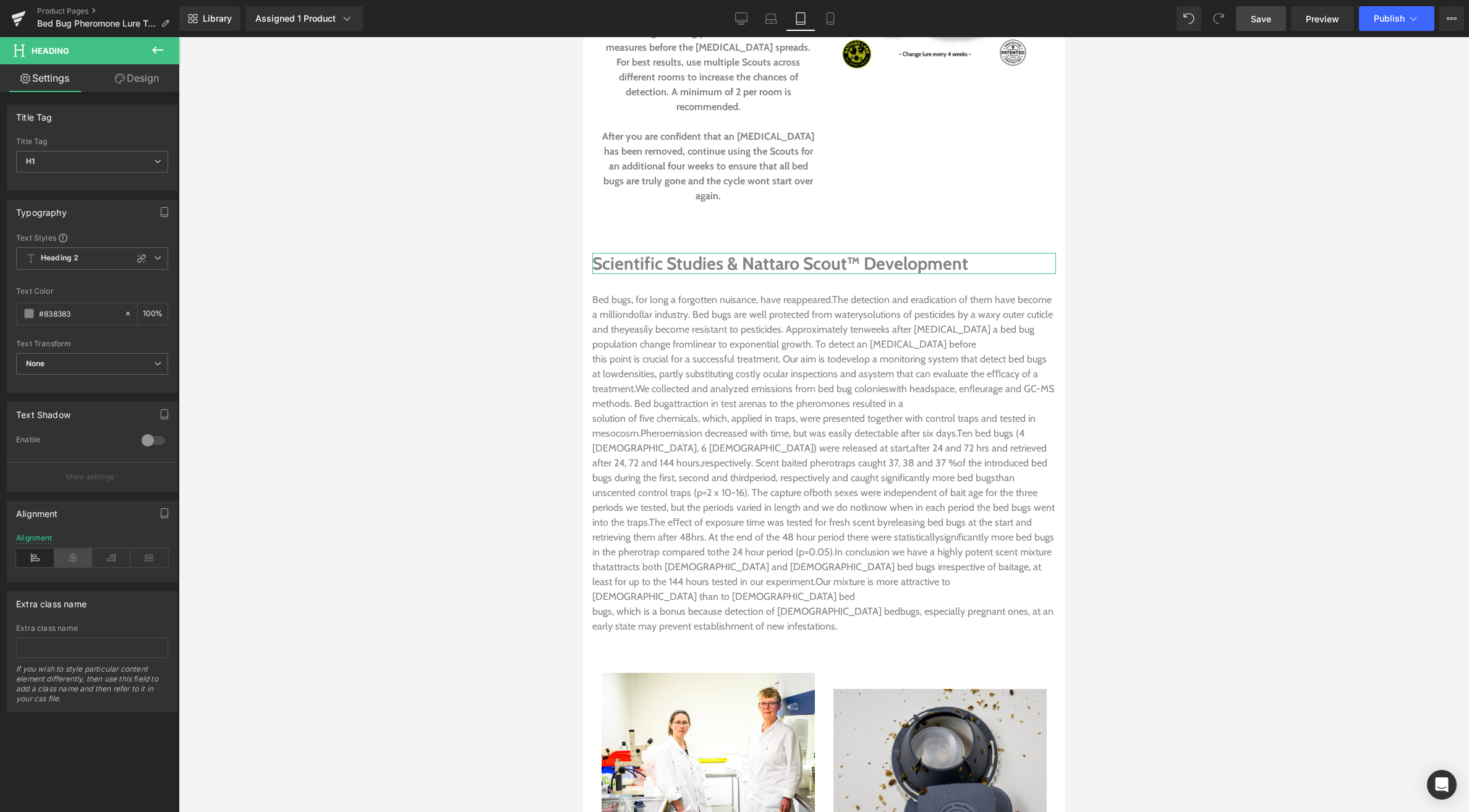
click at [76, 553] on icon at bounding box center [73, 558] width 38 height 19
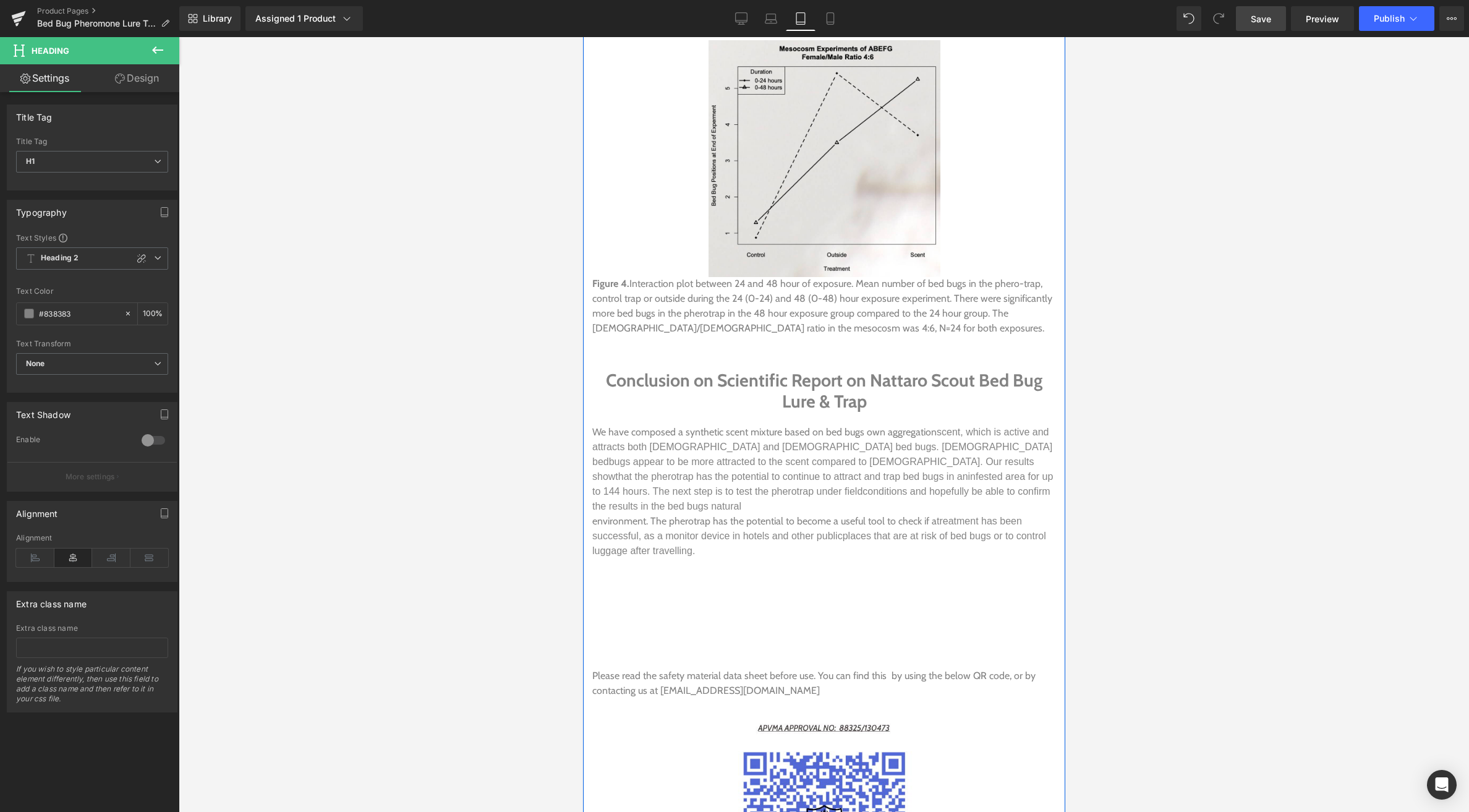
scroll to position [5197, 0]
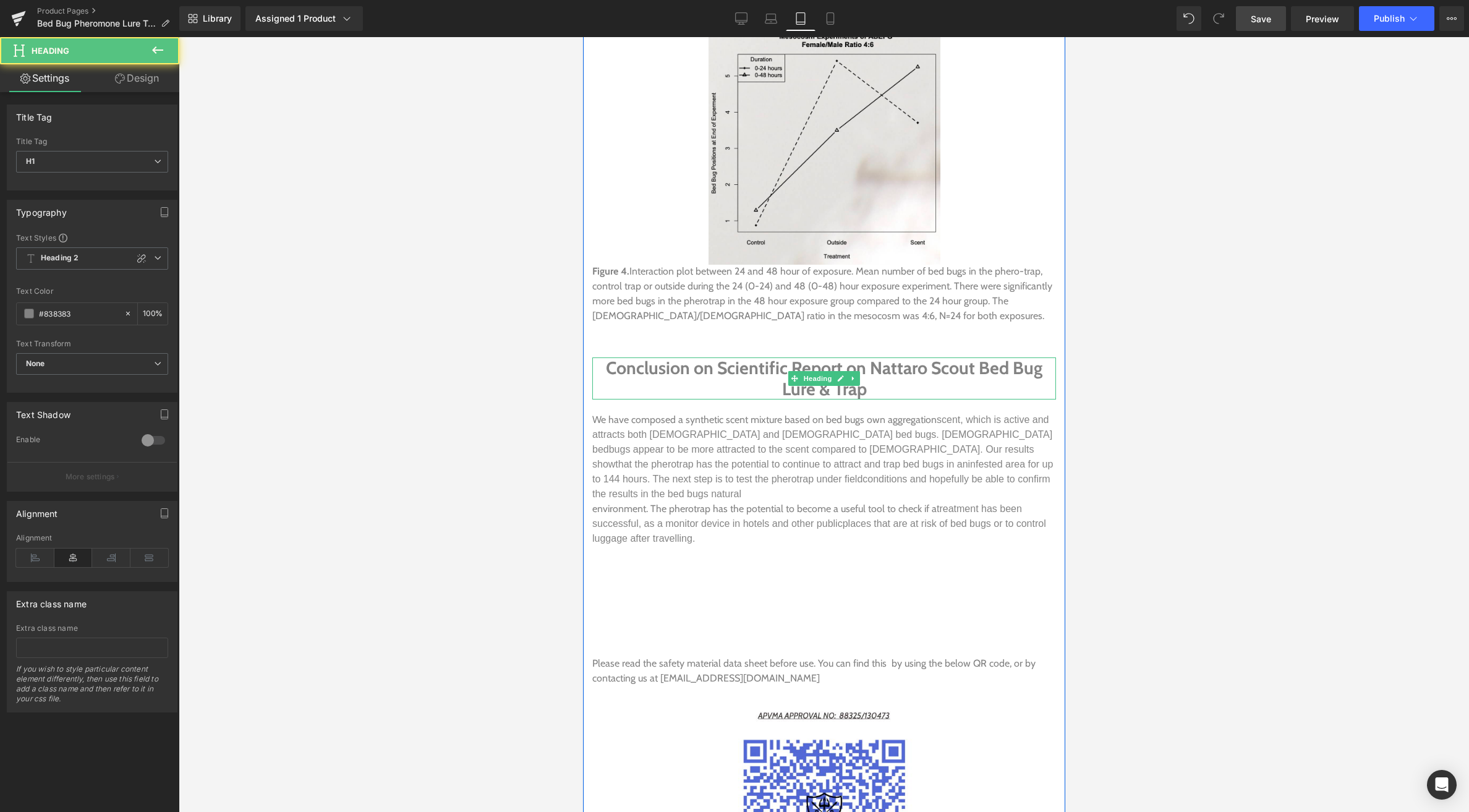
click at [973, 357] on h1 "Conclusion on Scientific Report on Nattaro Scout Bed Bug Lure & Trap" at bounding box center [824, 378] width 464 height 42
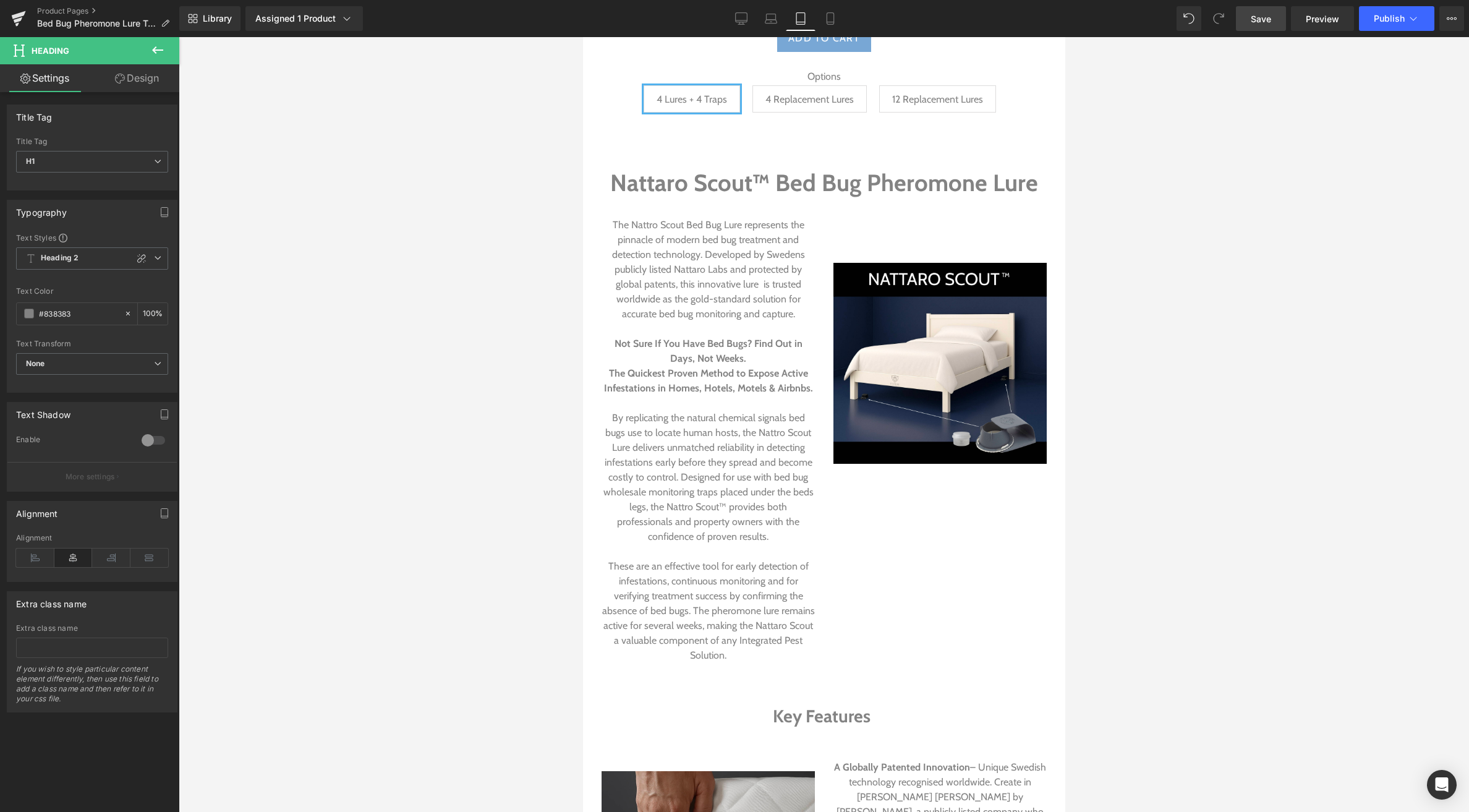
scroll to position [636, 0]
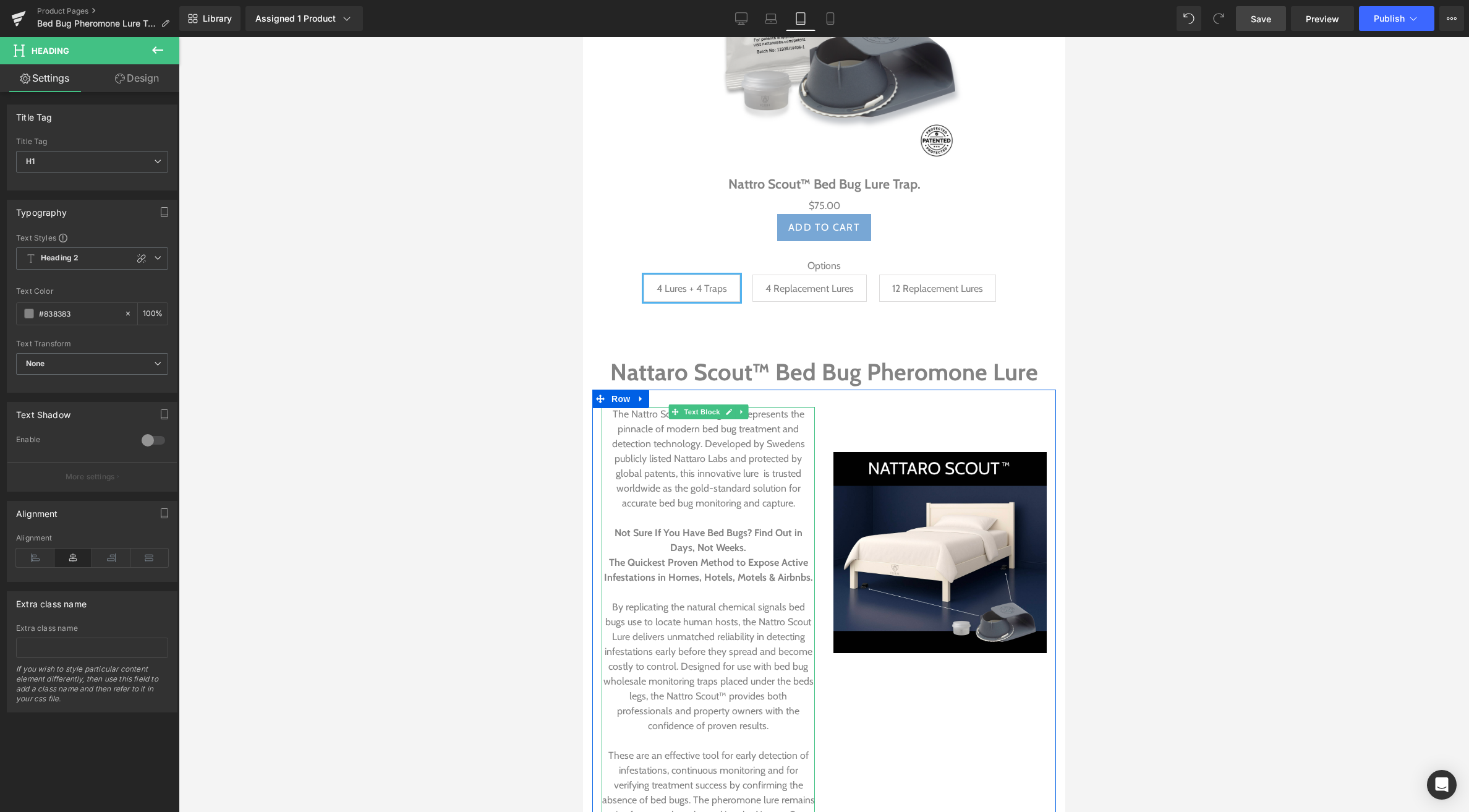
click at [708, 438] on p "The Nattro Scout Bed Bug Lure represents the pinnacle of modern bed bug treatme…" at bounding box center [708, 459] width 213 height 104
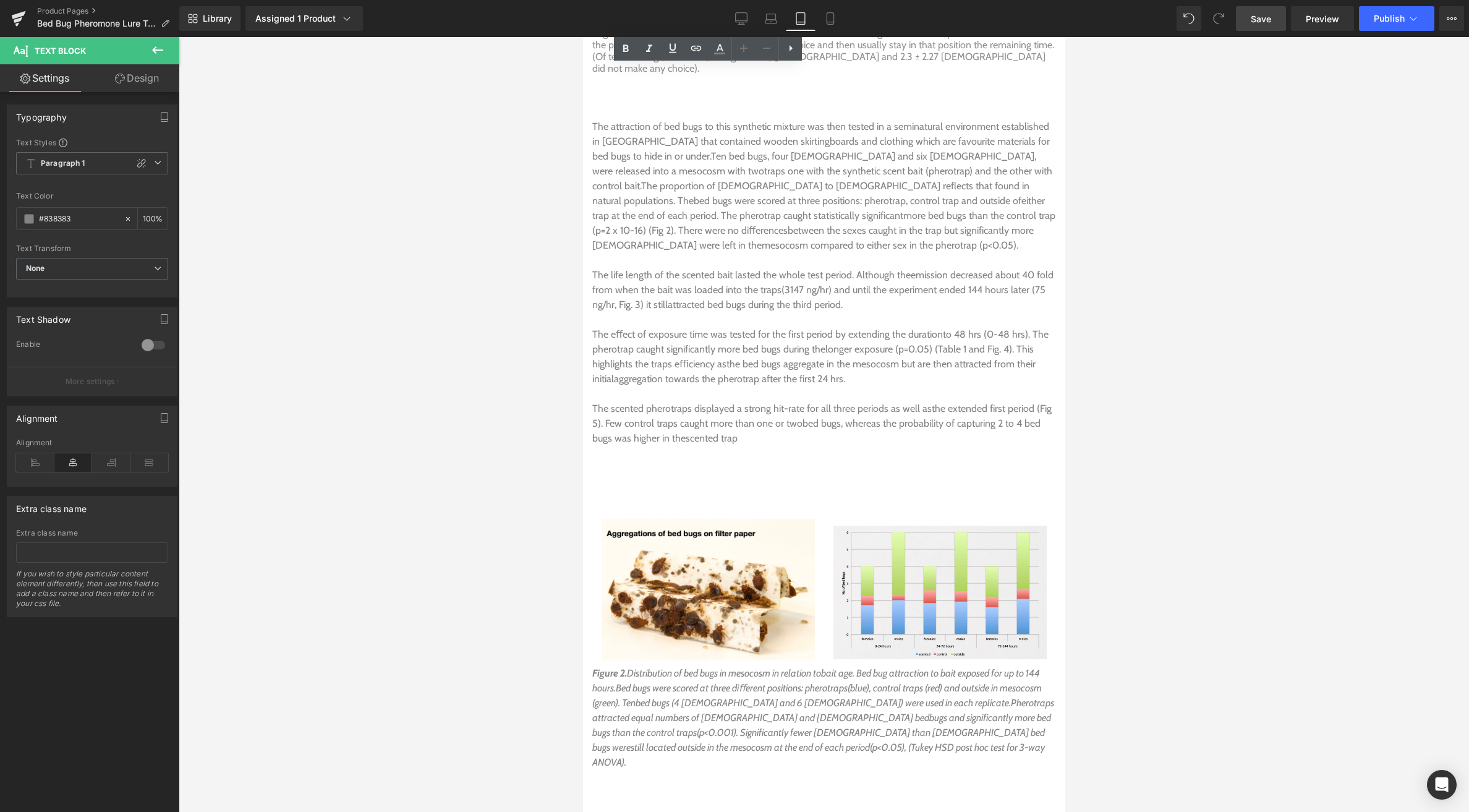
scroll to position [4166, 0]
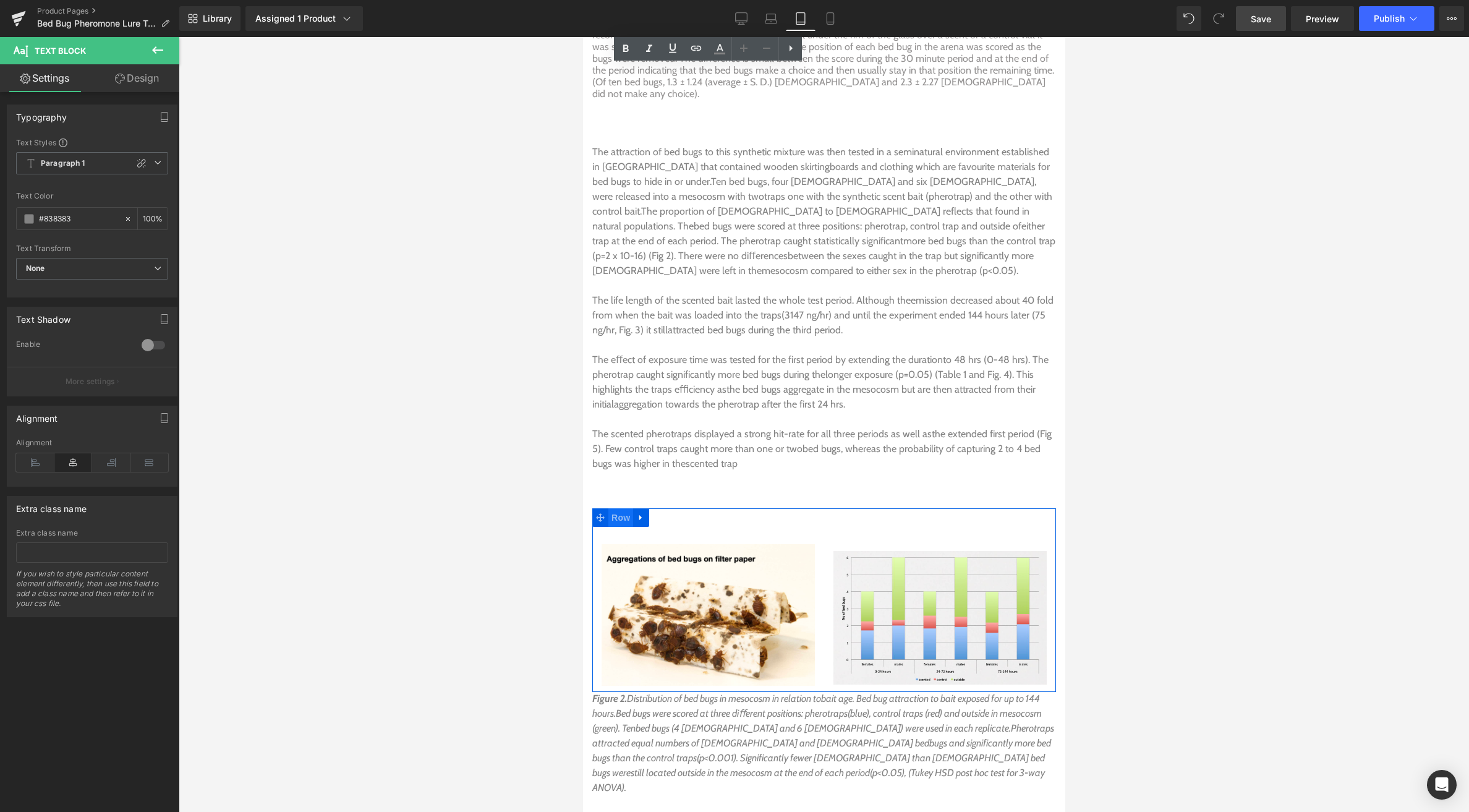
click at [624, 508] on span "Row" at bounding box center [620, 518] width 25 height 19
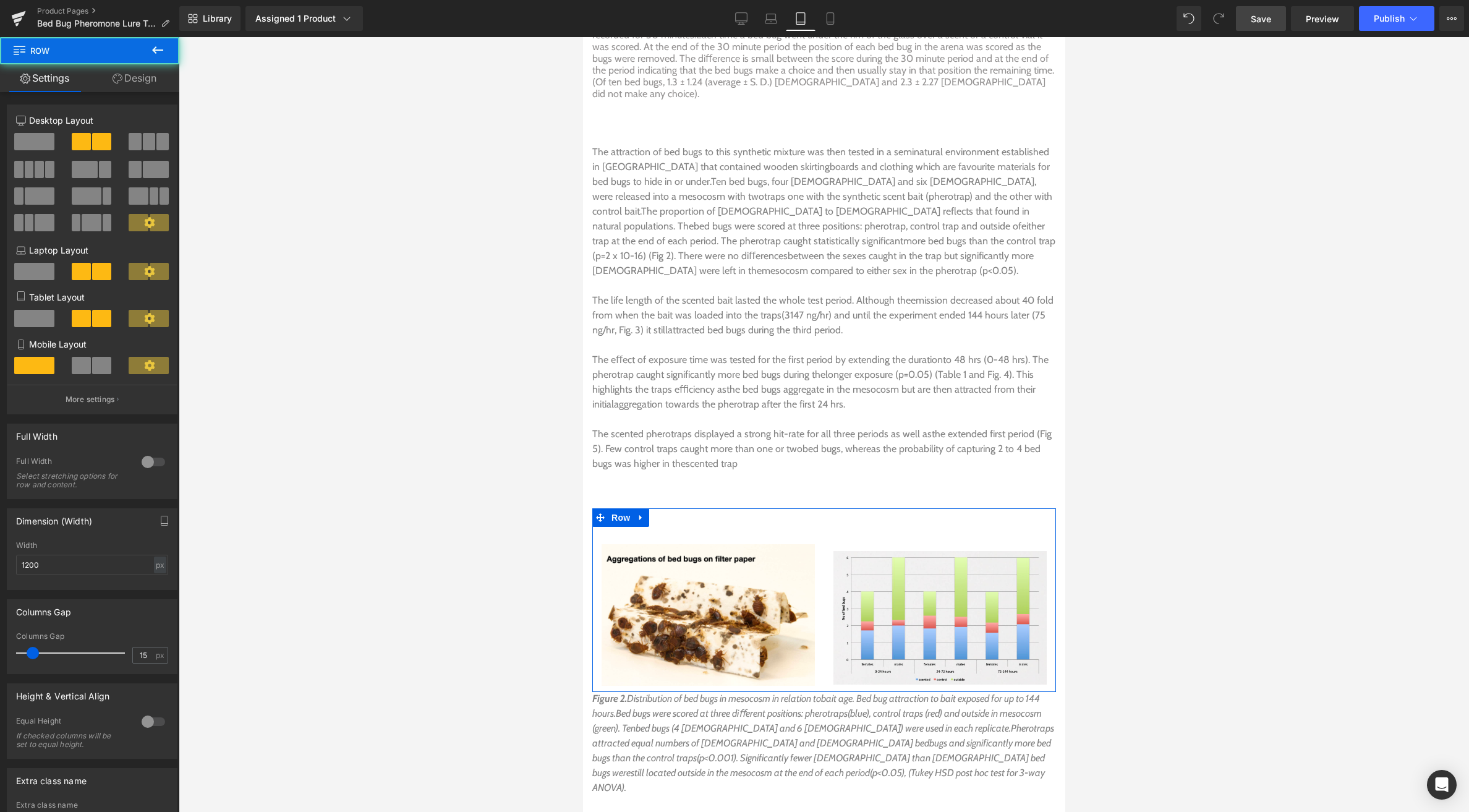
click at [143, 74] on link "Design" at bounding box center [134, 79] width 90 height 28
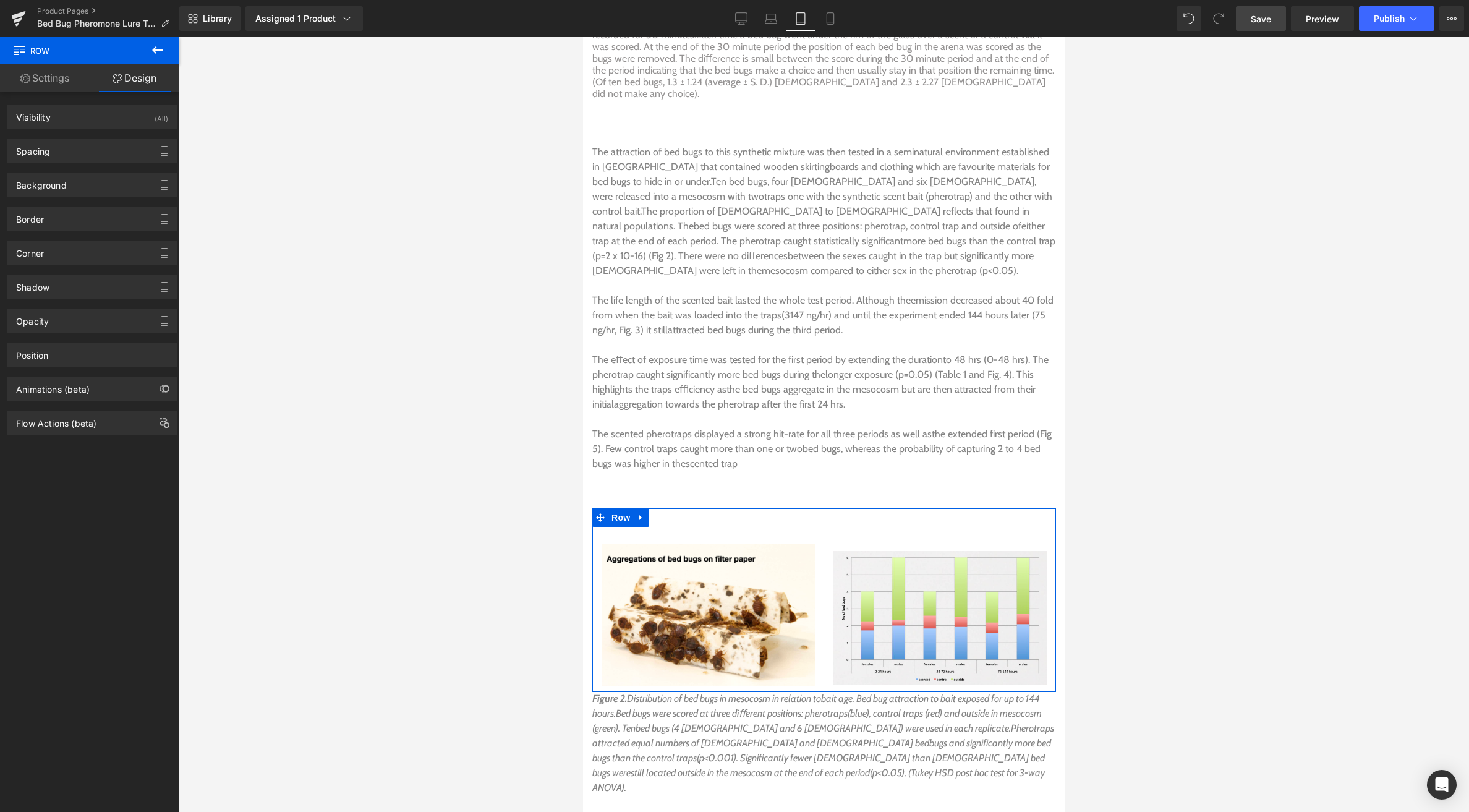
drag, startPoint x: 76, startPoint y: 146, endPoint x: 76, endPoint y: 163, distance: 17.0
click at [76, 145] on div "Spacing" at bounding box center [93, 151] width 170 height 23
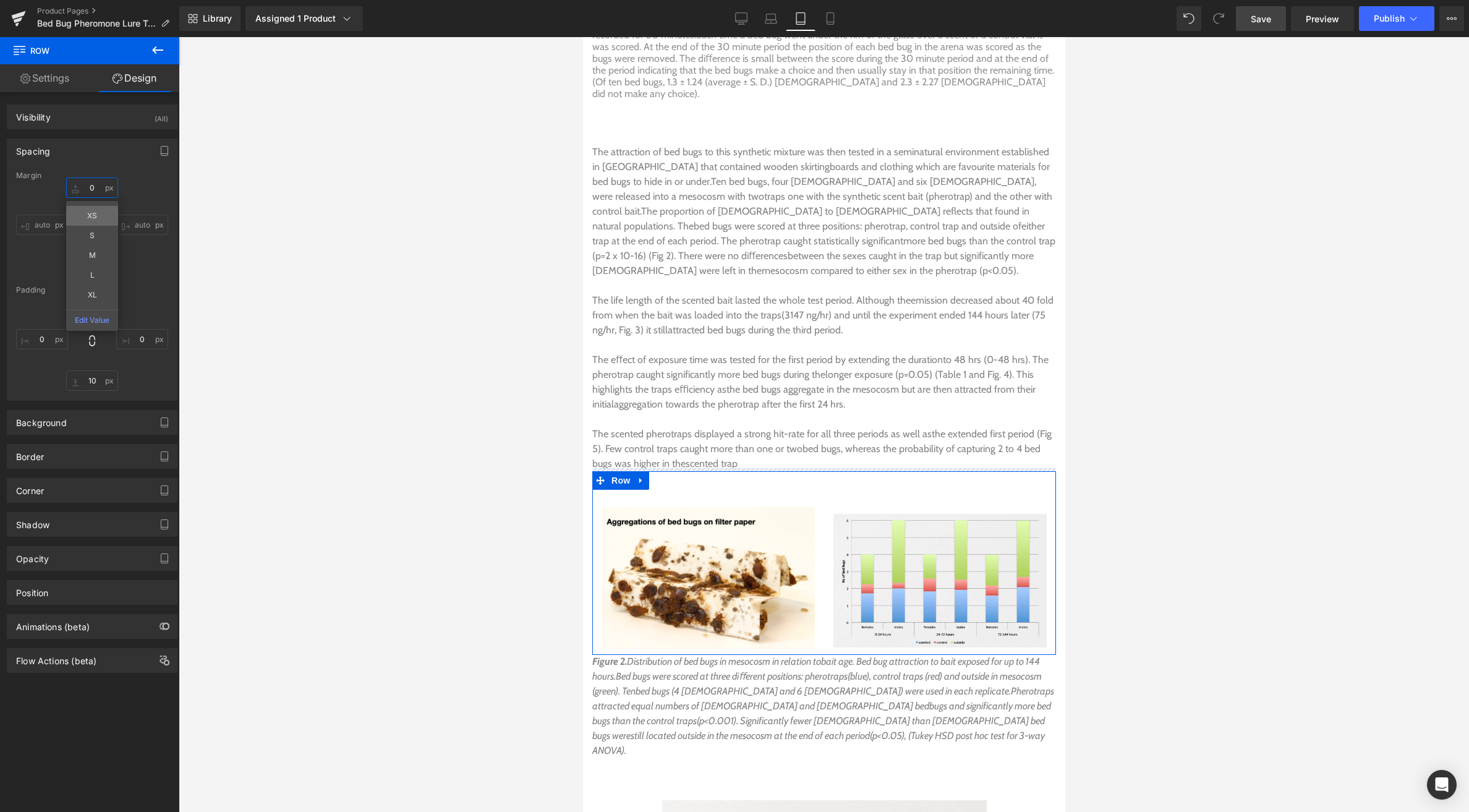
drag, startPoint x: 75, startPoint y: 187, endPoint x: 74, endPoint y: 223, distance: 36.0
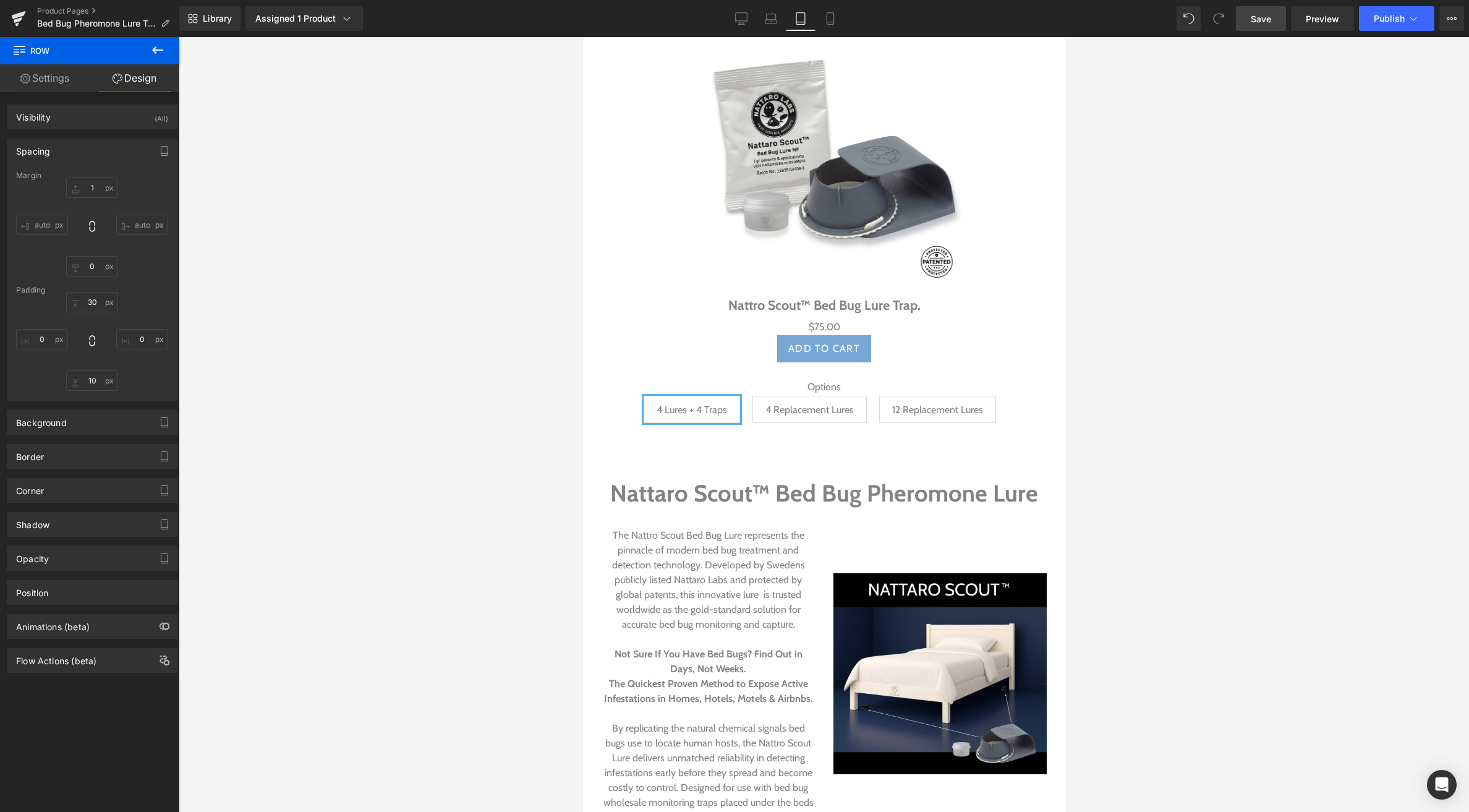
scroll to position [0, 0]
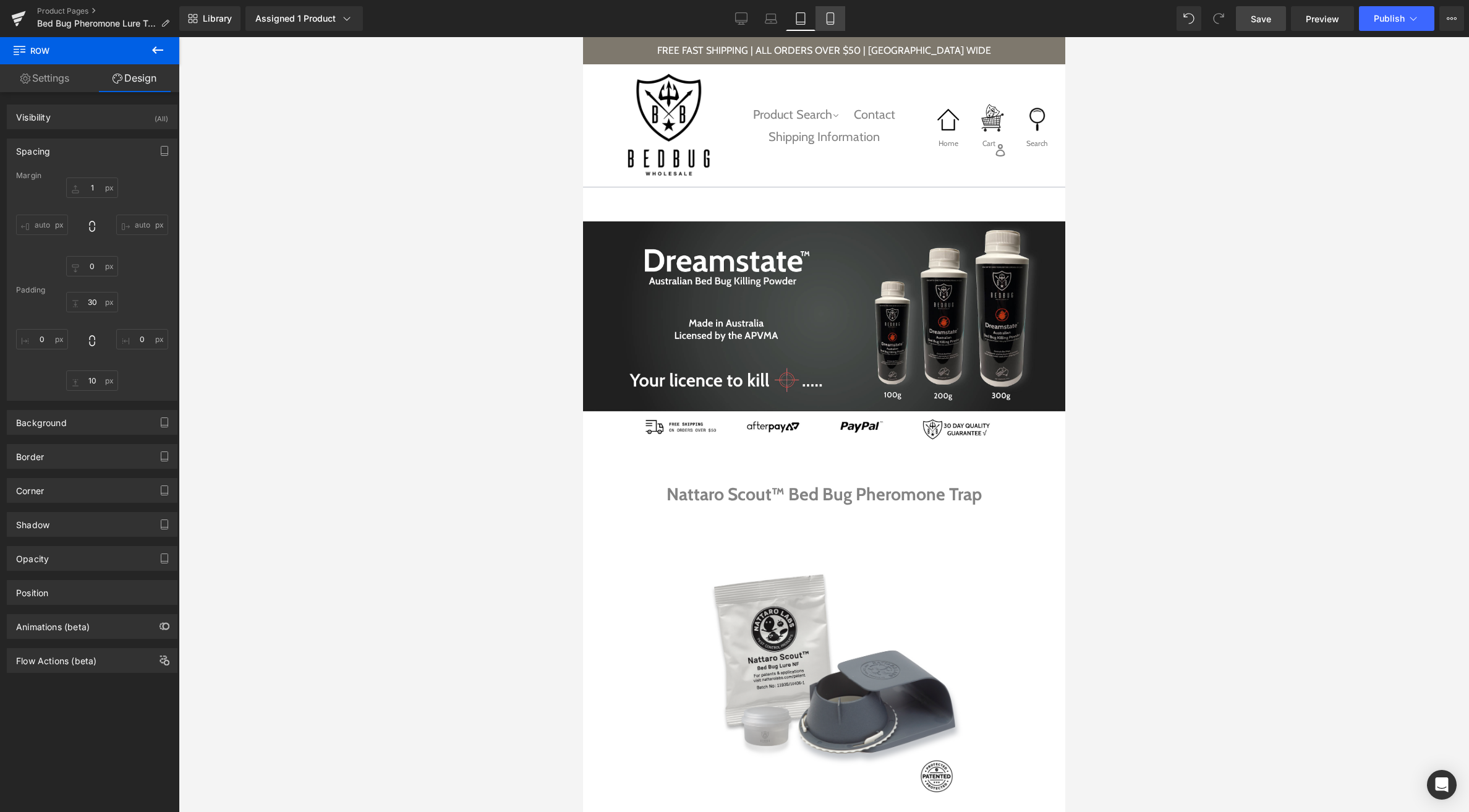
click at [835, 17] on icon at bounding box center [831, 19] width 12 height 12
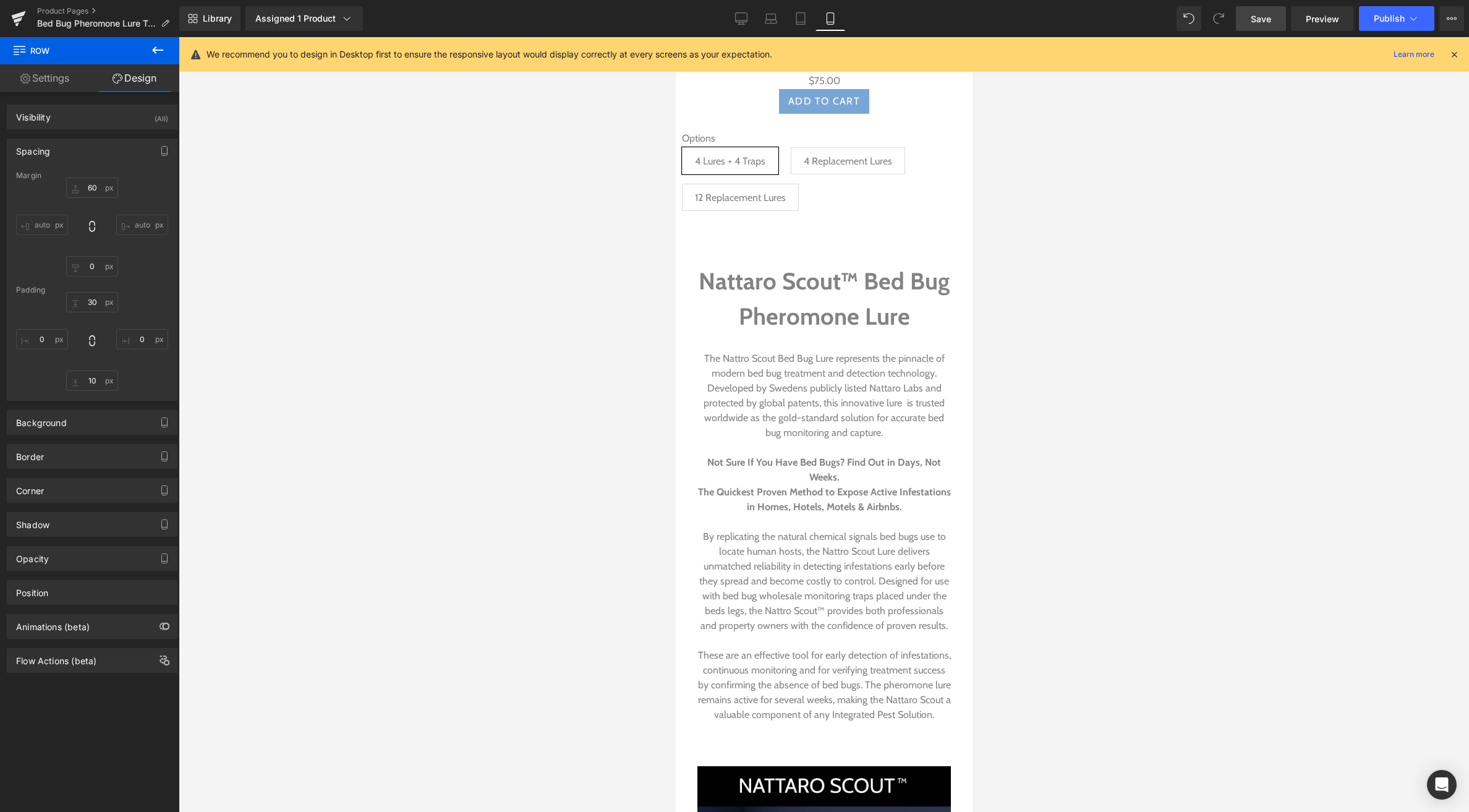
scroll to position [603, 0]
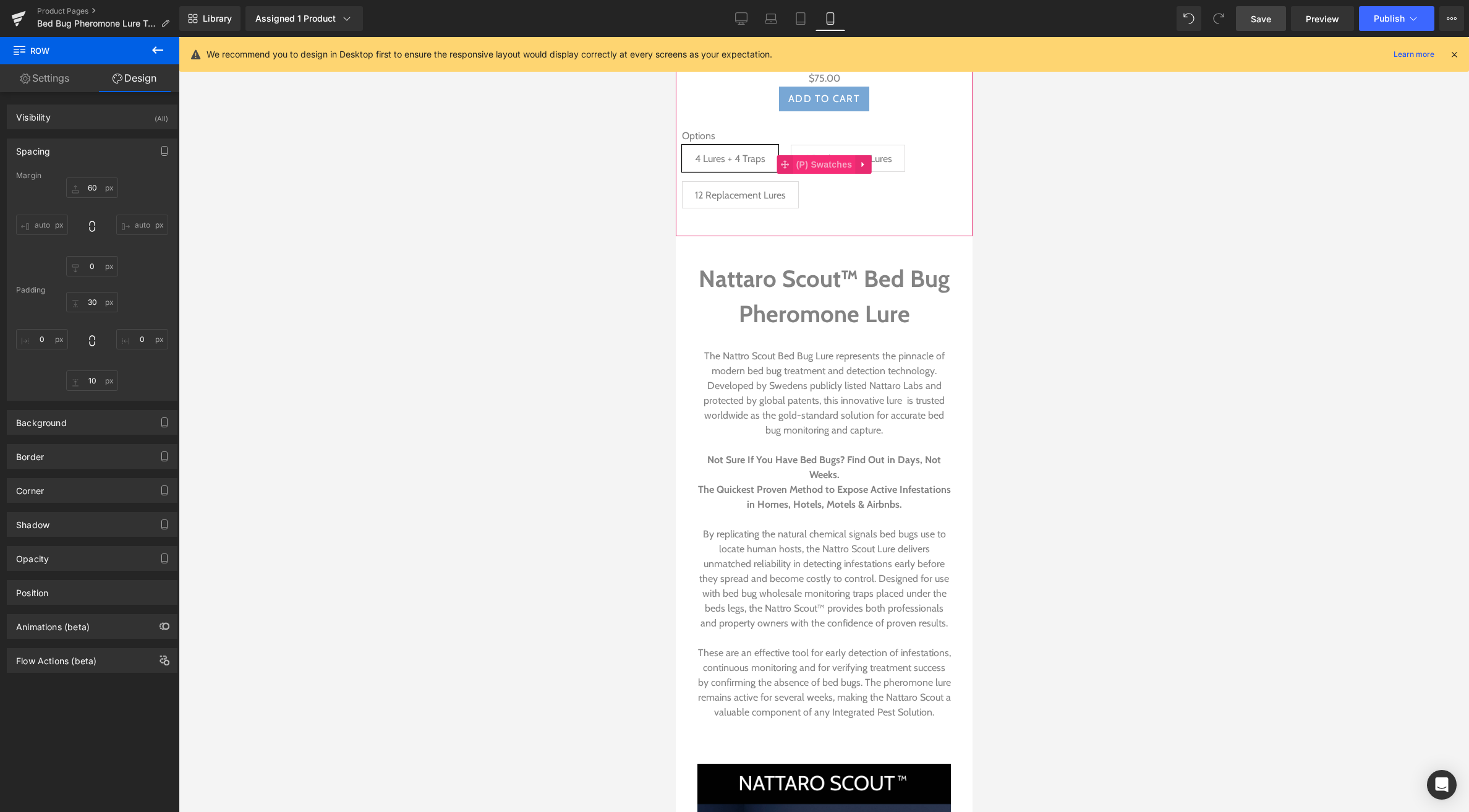
click at [814, 160] on span "(P) Swatches" at bounding box center [824, 164] width 62 height 19
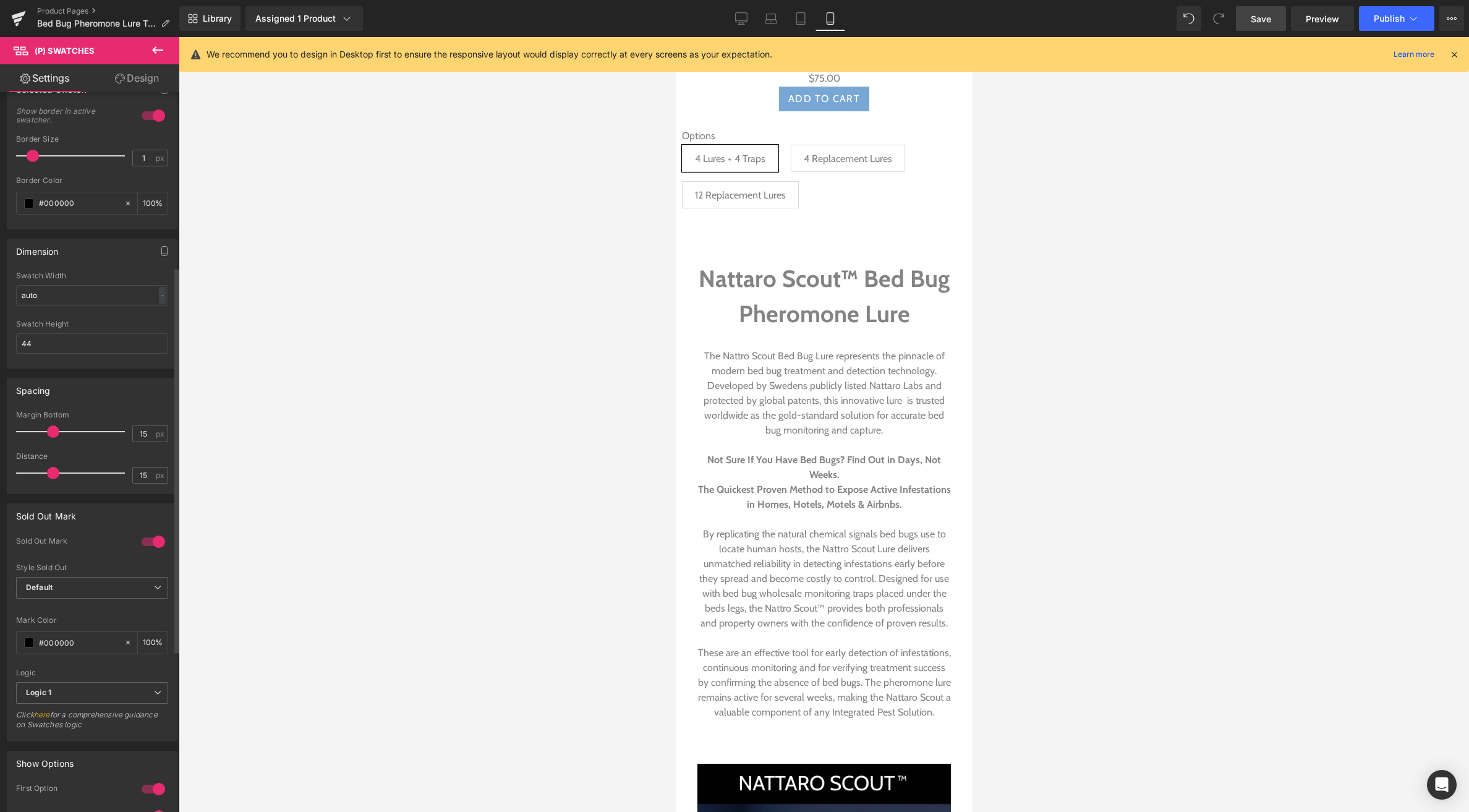
scroll to position [326, 0]
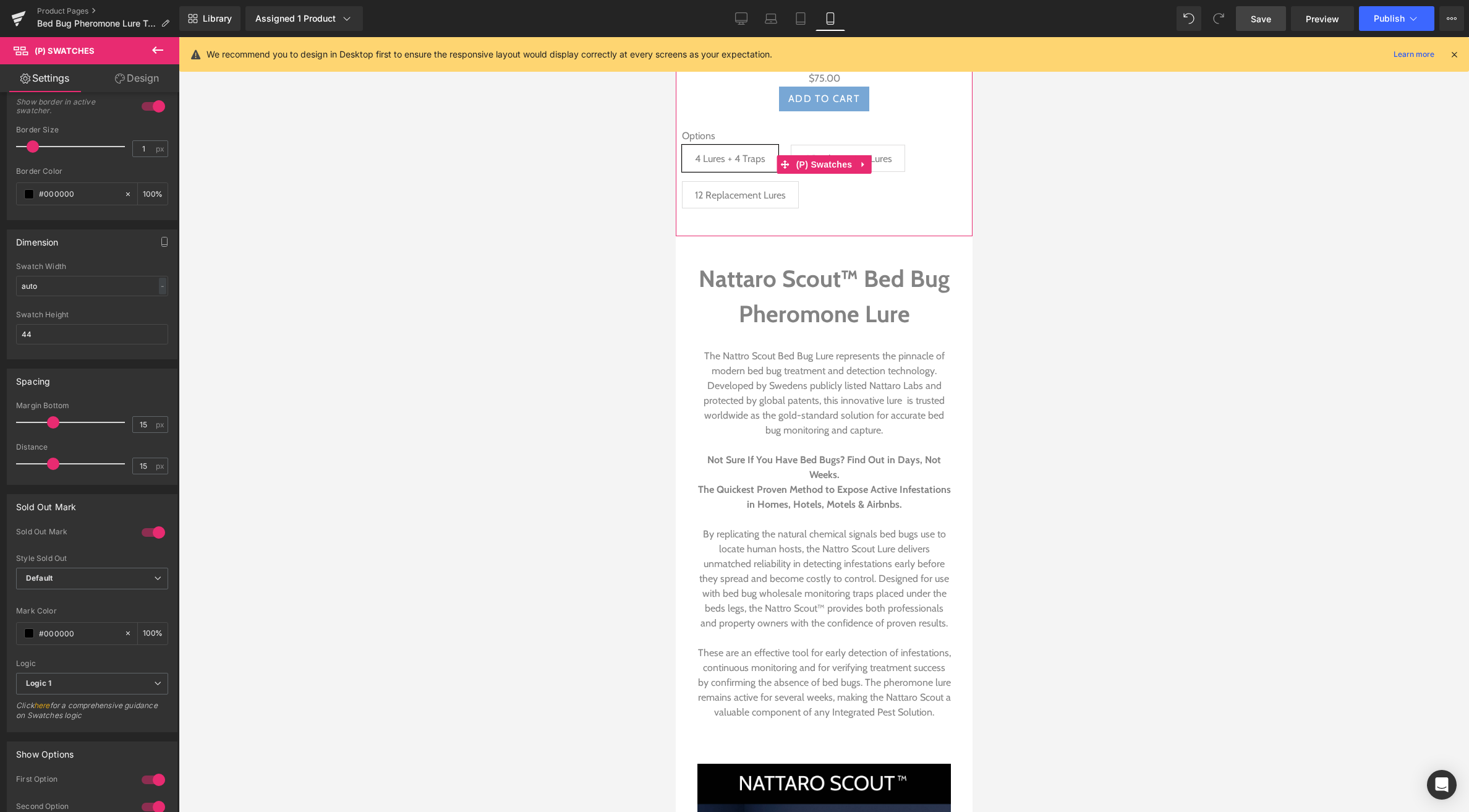
click at [714, 153] on span "4 Lures + 4 Traps" at bounding box center [729, 158] width 71 height 26
click at [29, 633] on span at bounding box center [29, 633] width 10 height 10
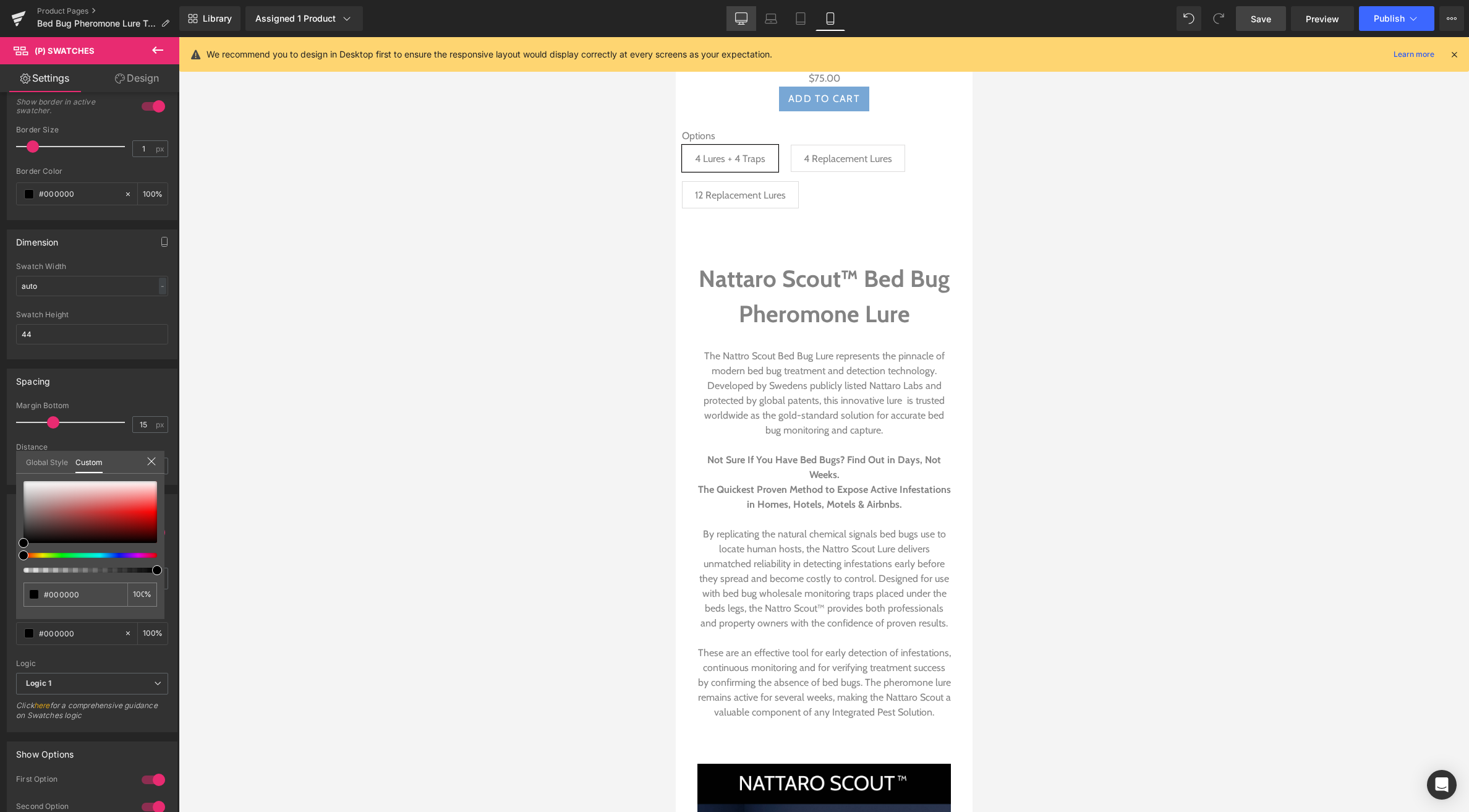
click at [745, 16] on icon at bounding box center [741, 19] width 12 height 12
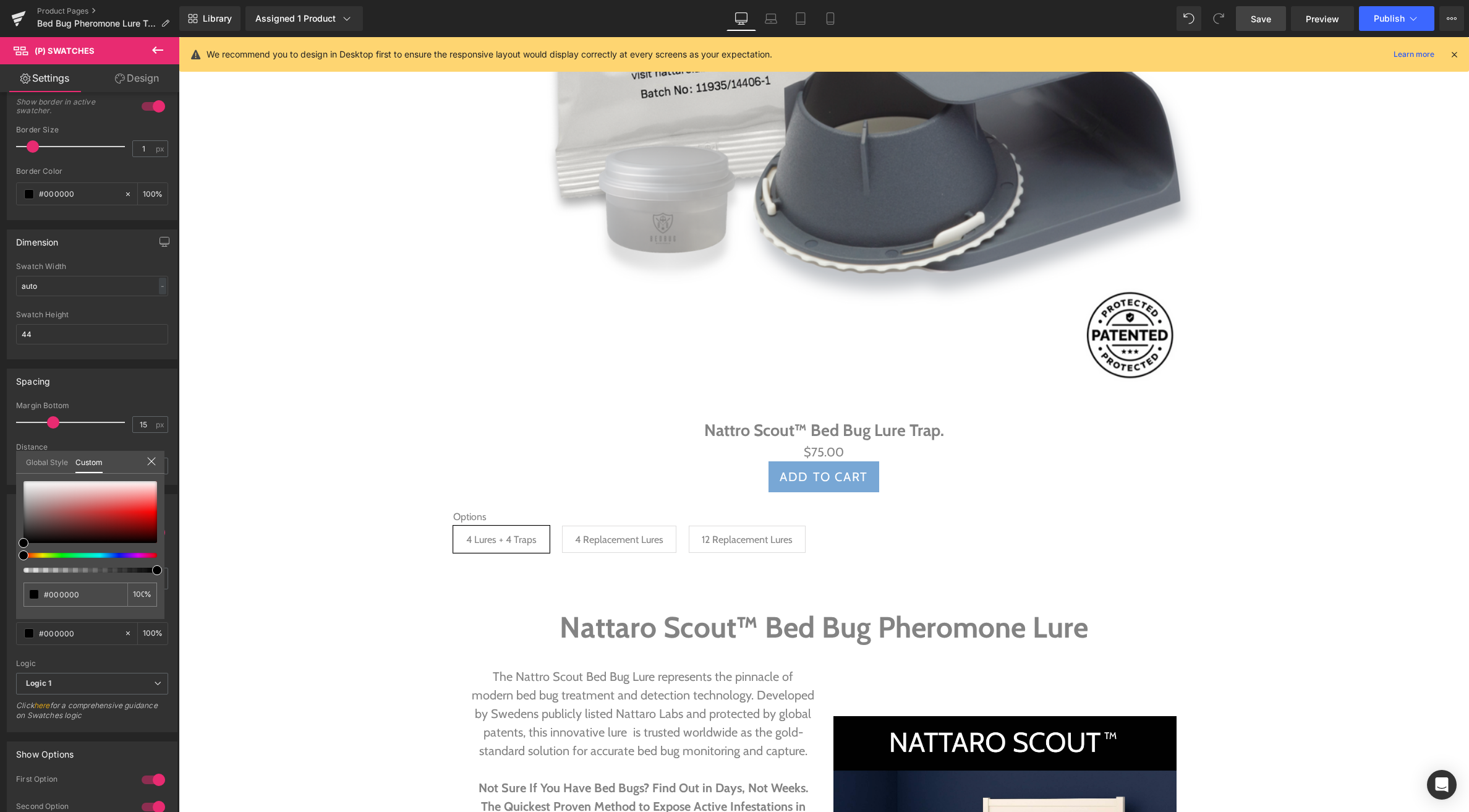
scroll to position [1098, 0]
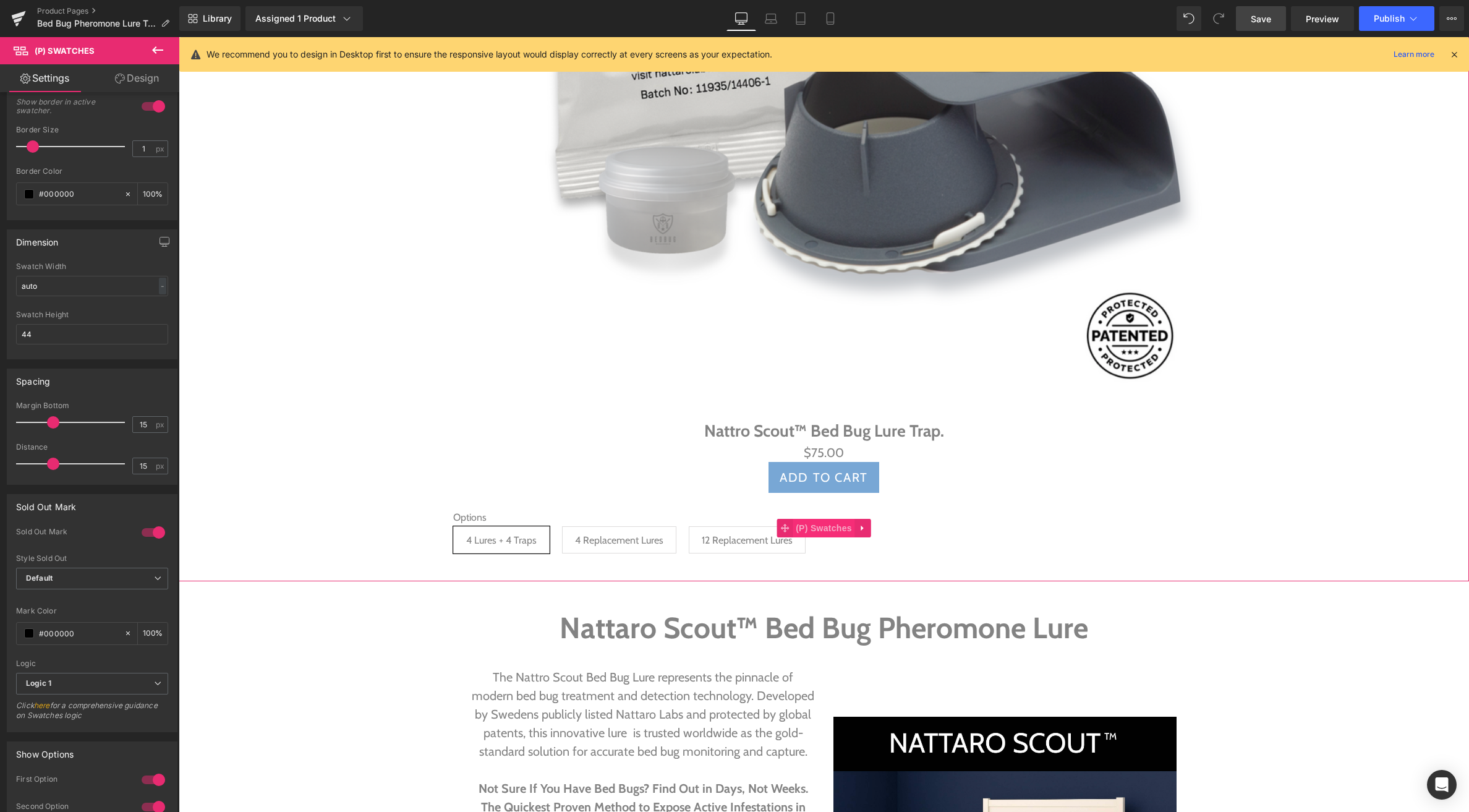
click at [819, 529] on span "(P) Swatches" at bounding box center [824, 528] width 62 height 19
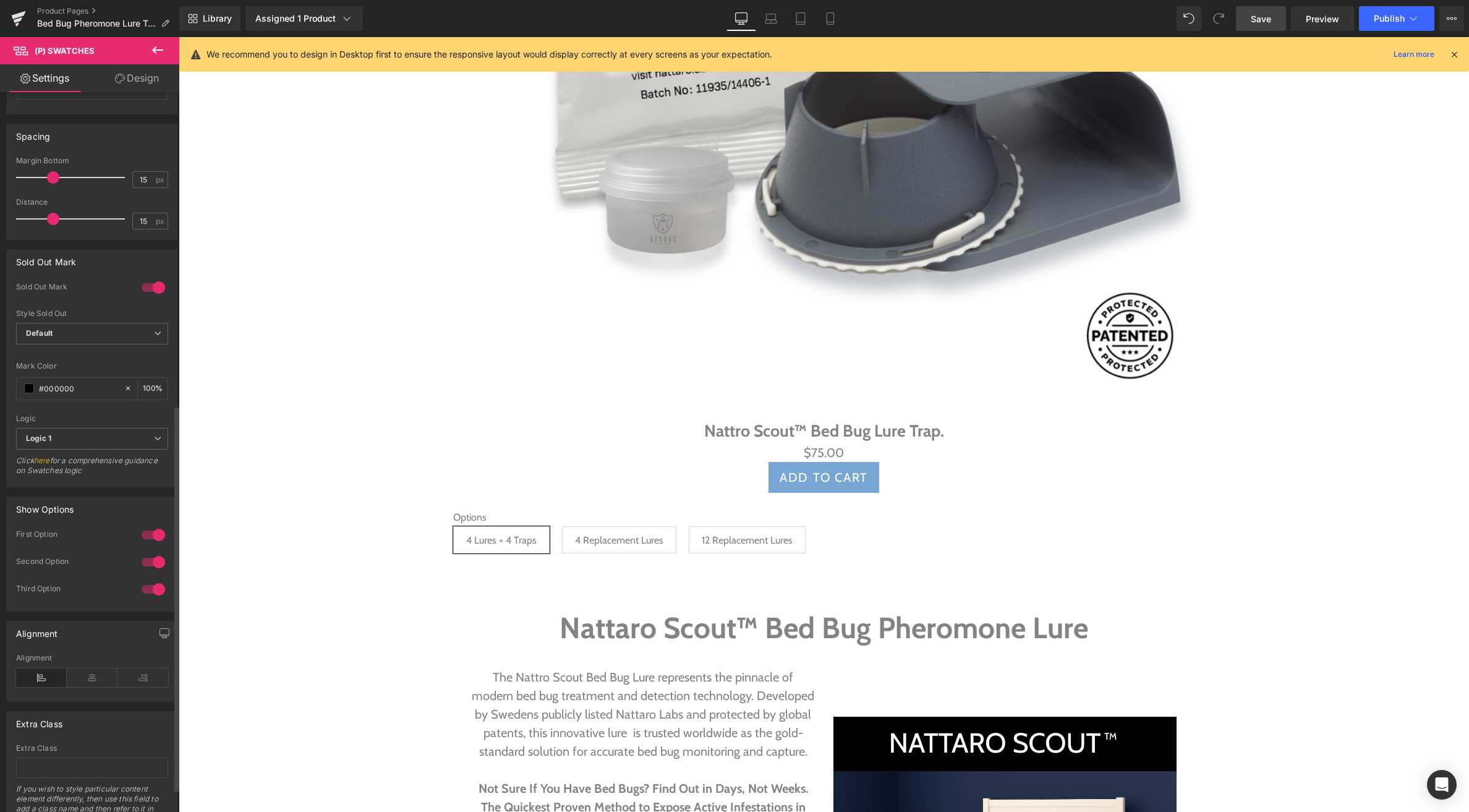
scroll to position [589, 0]
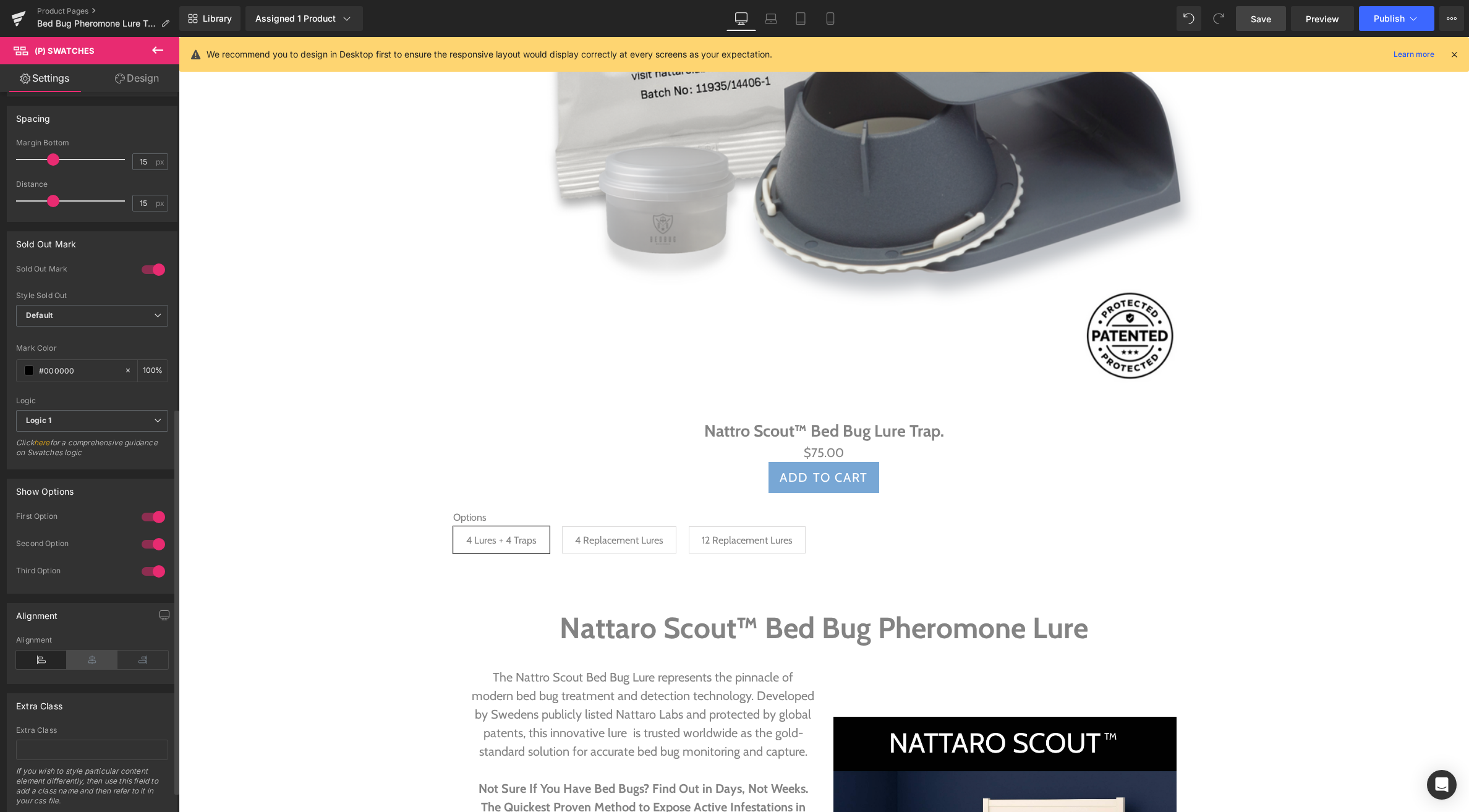
click at [95, 662] on icon at bounding box center [92, 660] width 51 height 19
click at [33, 369] on span at bounding box center [29, 370] width 10 height 10
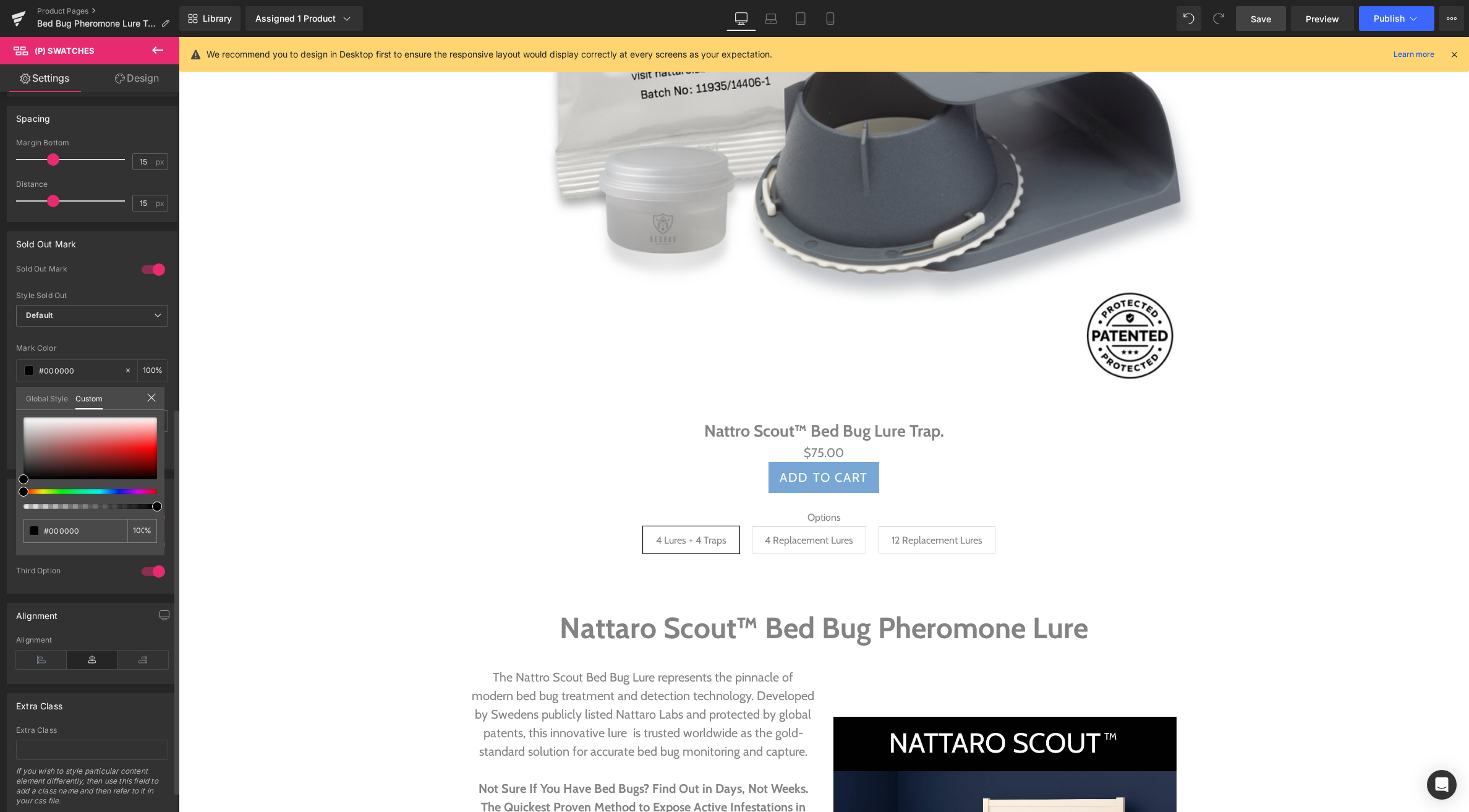
click at [115, 491] on div at bounding box center [86, 491] width 134 height 5
drag, startPoint x: 134, startPoint y: 444, endPoint x: 130, endPoint y: 450, distance: 7.2
click at [125, 436] on div at bounding box center [90, 448] width 134 height 62
drag, startPoint x: 119, startPoint y: 491, endPoint x: 108, endPoint y: 496, distance: 12.1
click at [108, 496] on div at bounding box center [90, 463] width 134 height 92
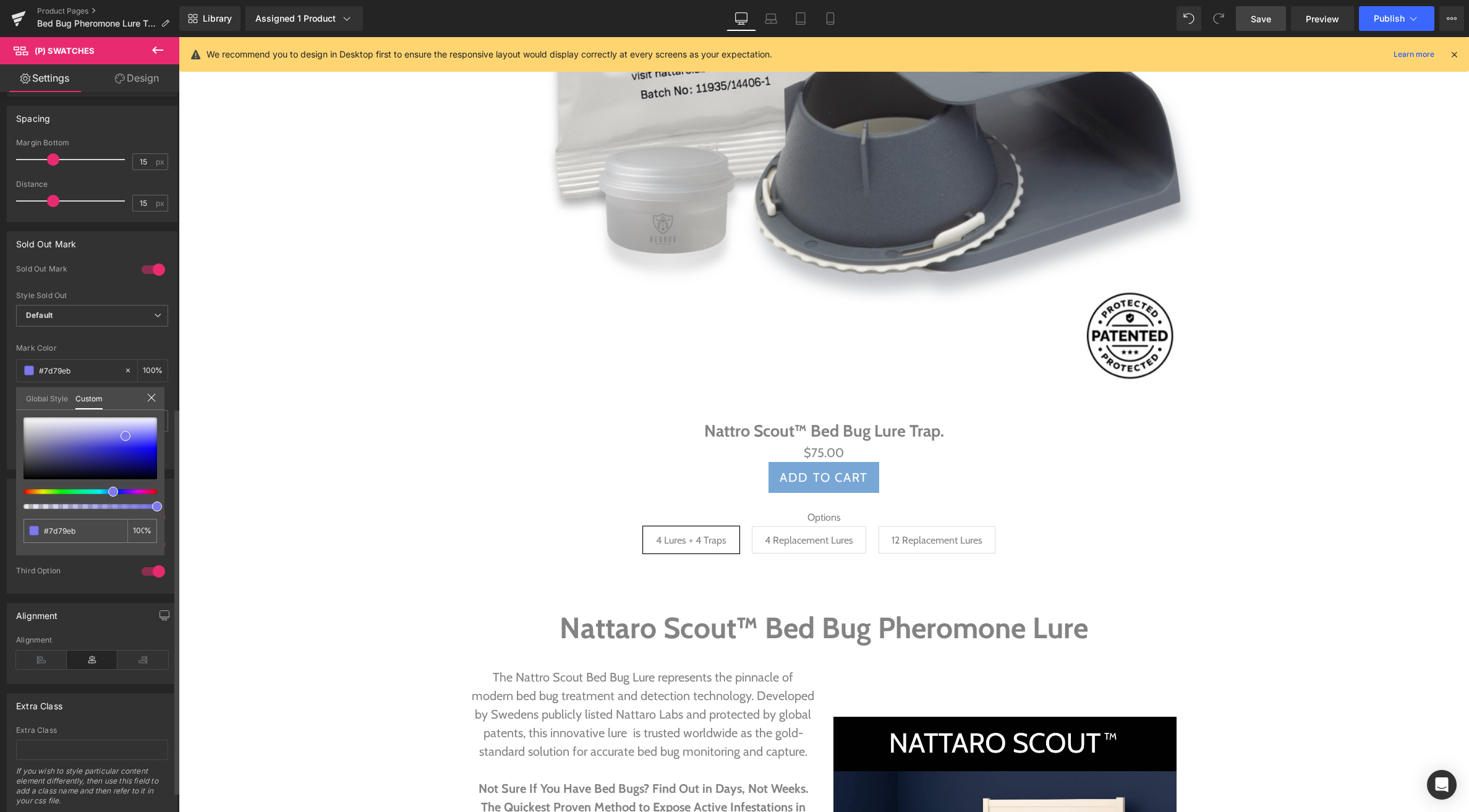
click at [151, 398] on icon at bounding box center [151, 398] width 8 height 8
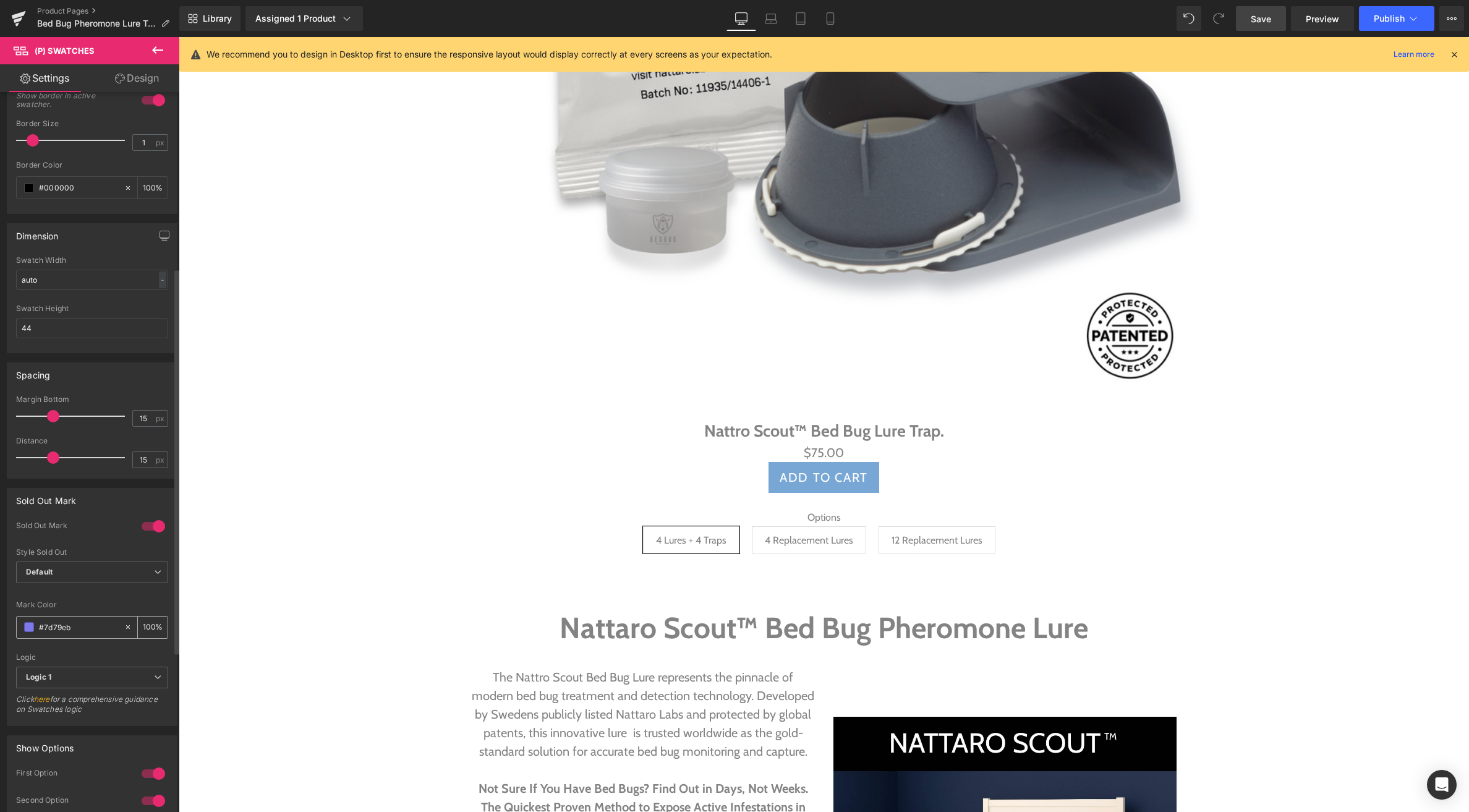
scroll to position [328, 0]
click at [31, 196] on span at bounding box center [29, 192] width 10 height 10
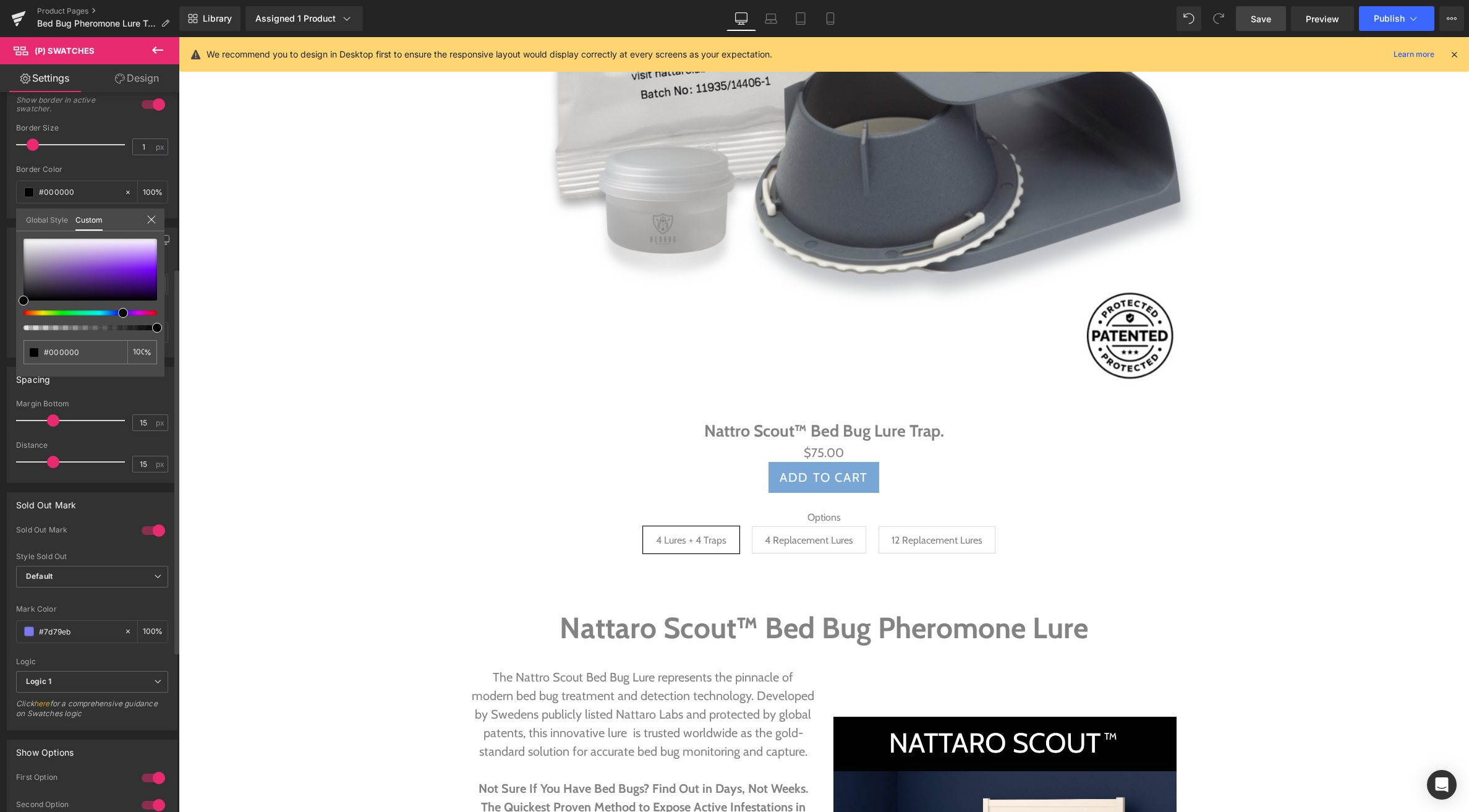
click at [118, 314] on div at bounding box center [86, 313] width 134 height 5
drag, startPoint x: 123, startPoint y: 276, endPoint x: 128, endPoint y: 287, distance: 12.1
click at [131, 260] on div at bounding box center [90, 269] width 134 height 62
click at [112, 315] on div at bounding box center [86, 313] width 134 height 5
drag, startPoint x: 129, startPoint y: 262, endPoint x: 130, endPoint y: 302, distance: 40.0
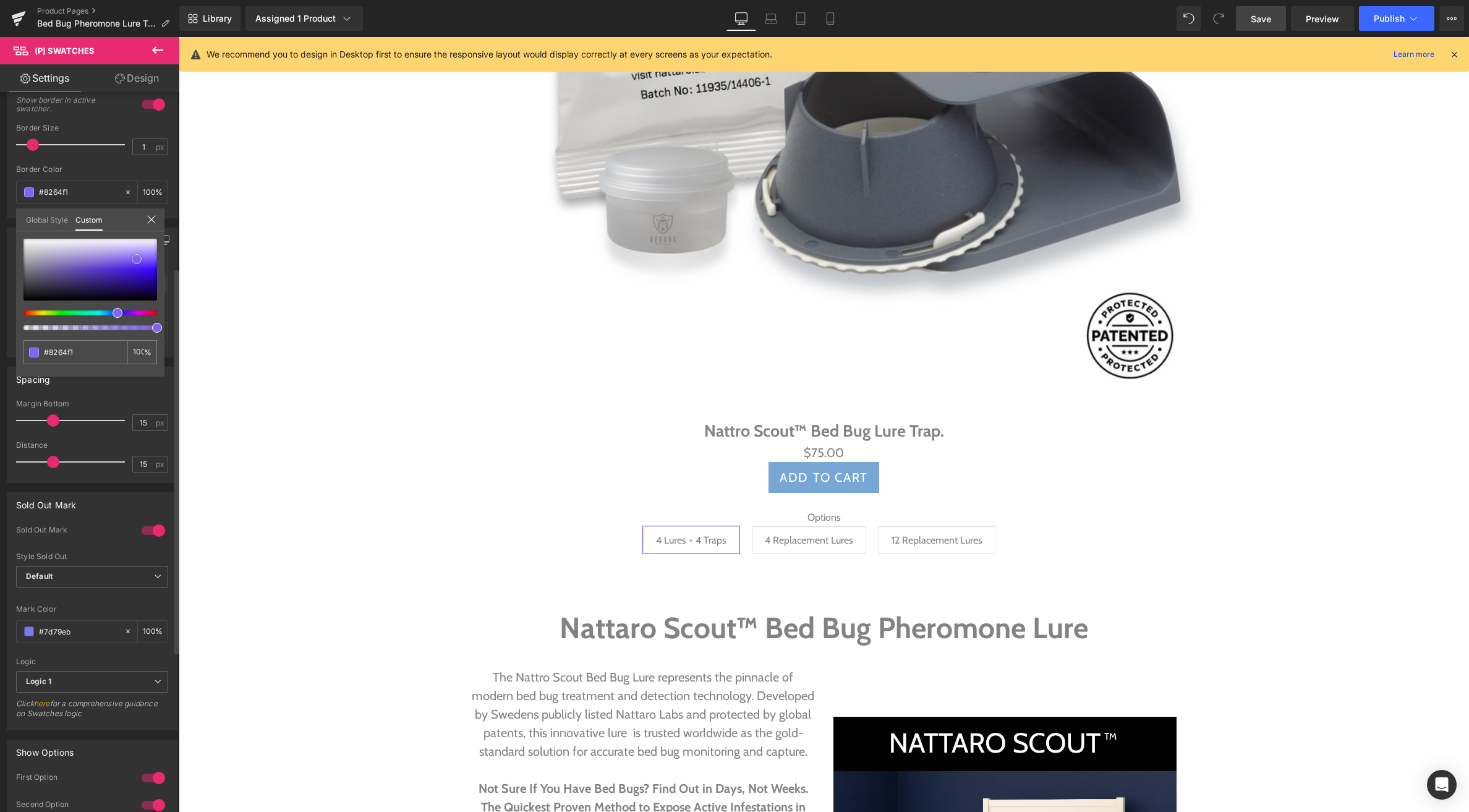
click at [132, 264] on span at bounding box center [136, 258] width 10 height 10
drag, startPoint x: 116, startPoint y: 313, endPoint x: 119, endPoint y: 305, distance: 8.5
click at [111, 316] on div at bounding box center [90, 285] width 134 height 92
click at [134, 269] on span at bounding box center [132, 268] width 10 height 10
click at [132, 264] on span at bounding box center [132, 265] width 10 height 10
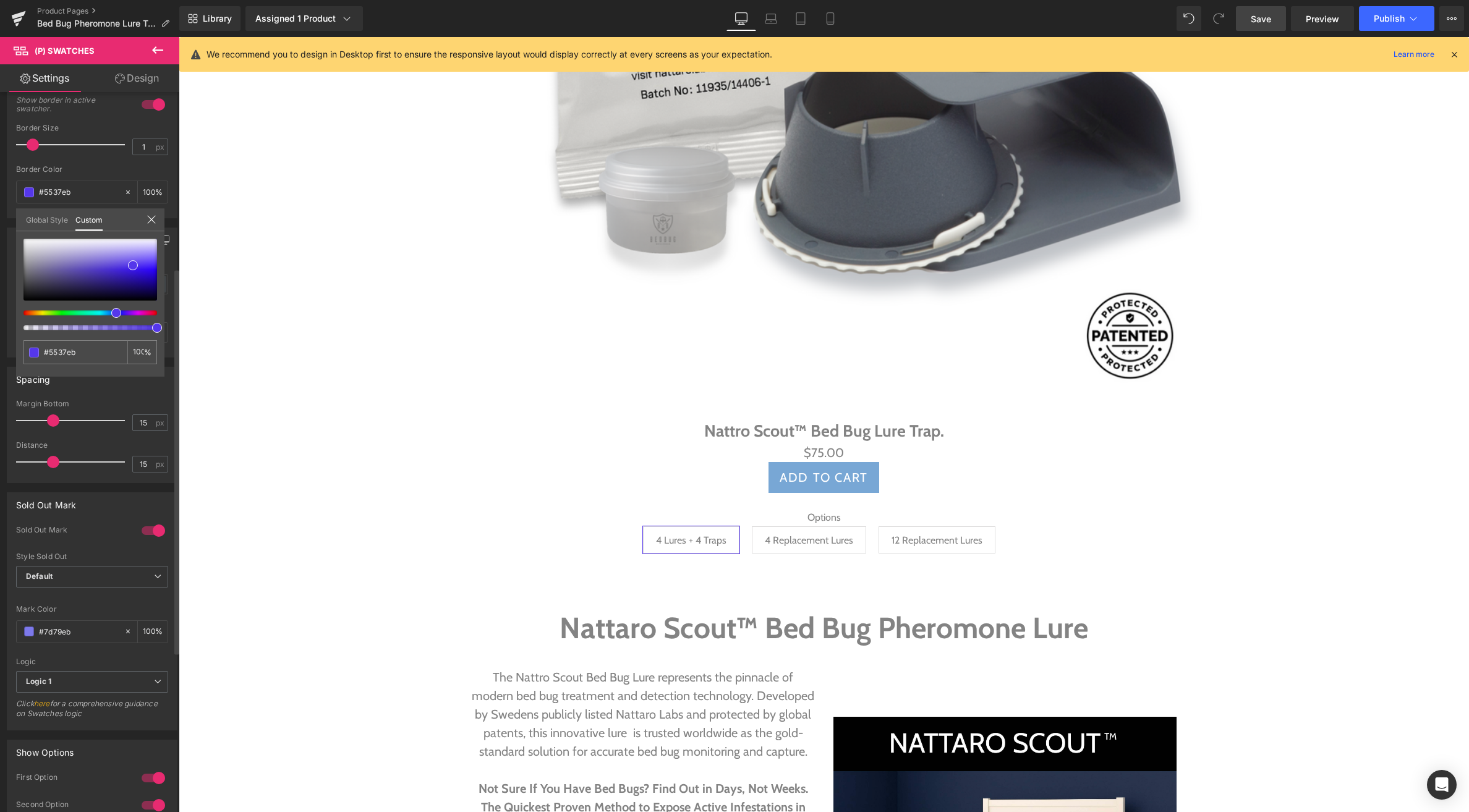
click at [151, 219] on icon at bounding box center [151, 219] width 8 height 8
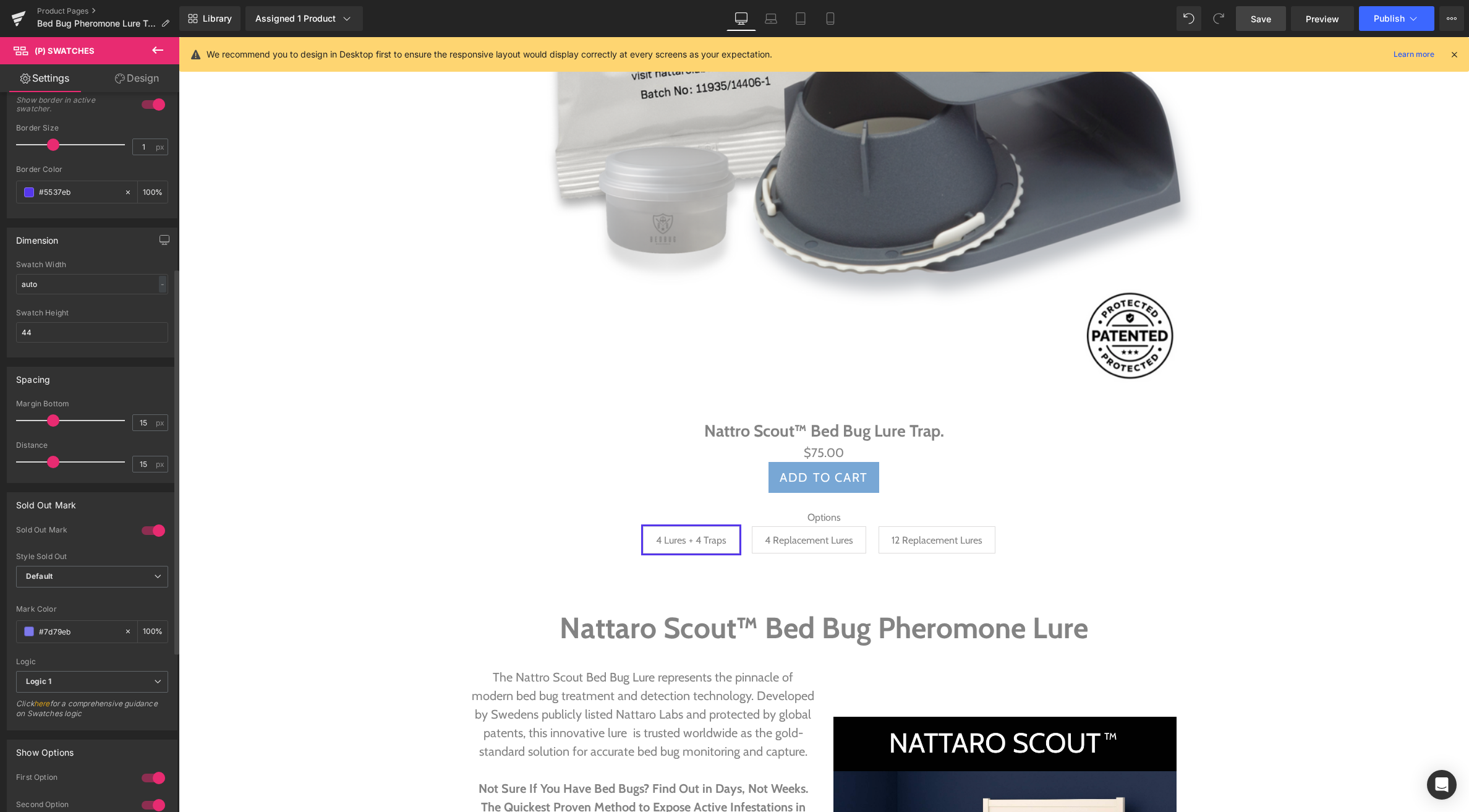
drag, startPoint x: 34, startPoint y: 148, endPoint x: 51, endPoint y: 147, distance: 17.0
click at [51, 147] on span at bounding box center [53, 145] width 12 height 12
click at [768, 21] on icon at bounding box center [771, 19] width 12 height 12
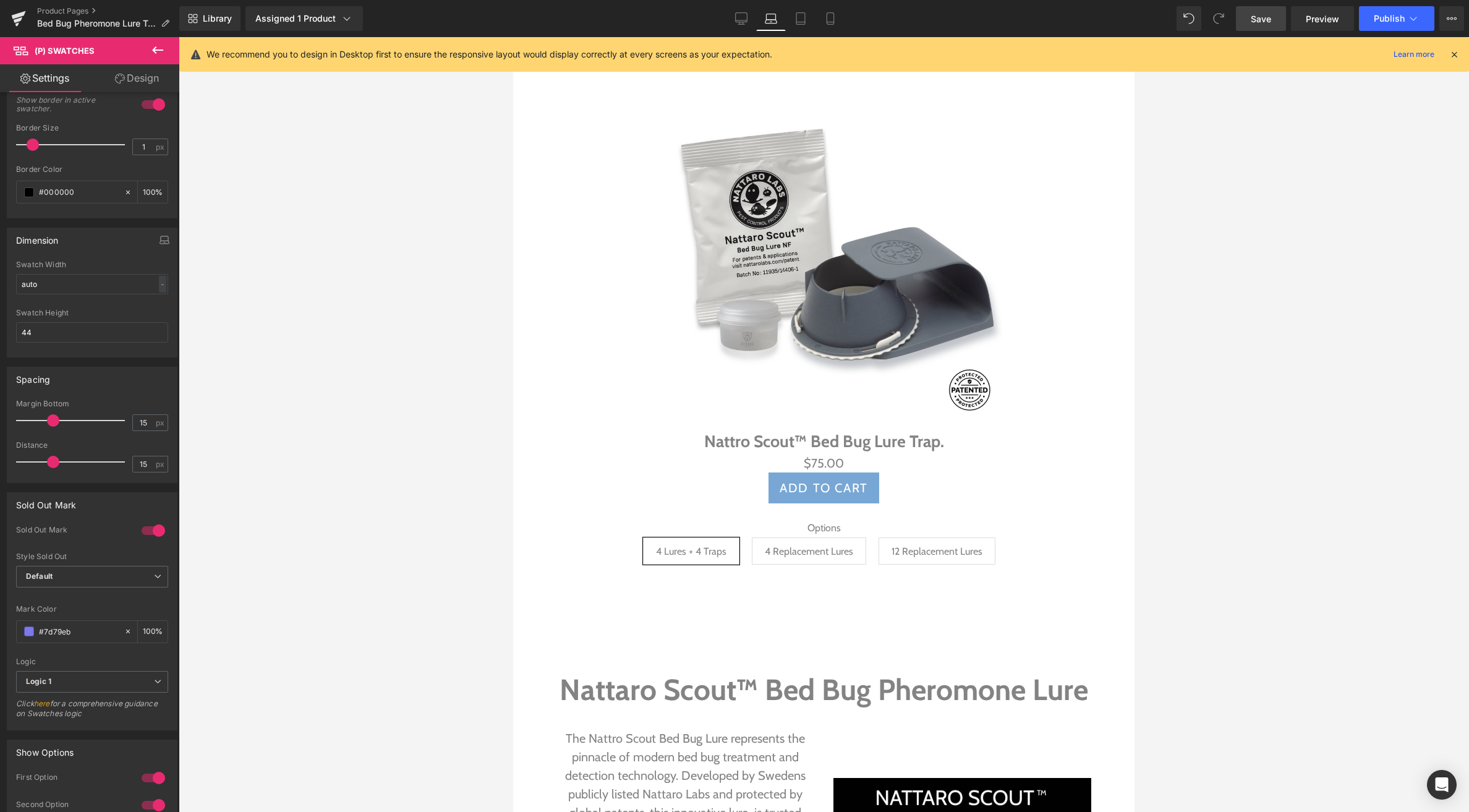
scroll to position [554, 0]
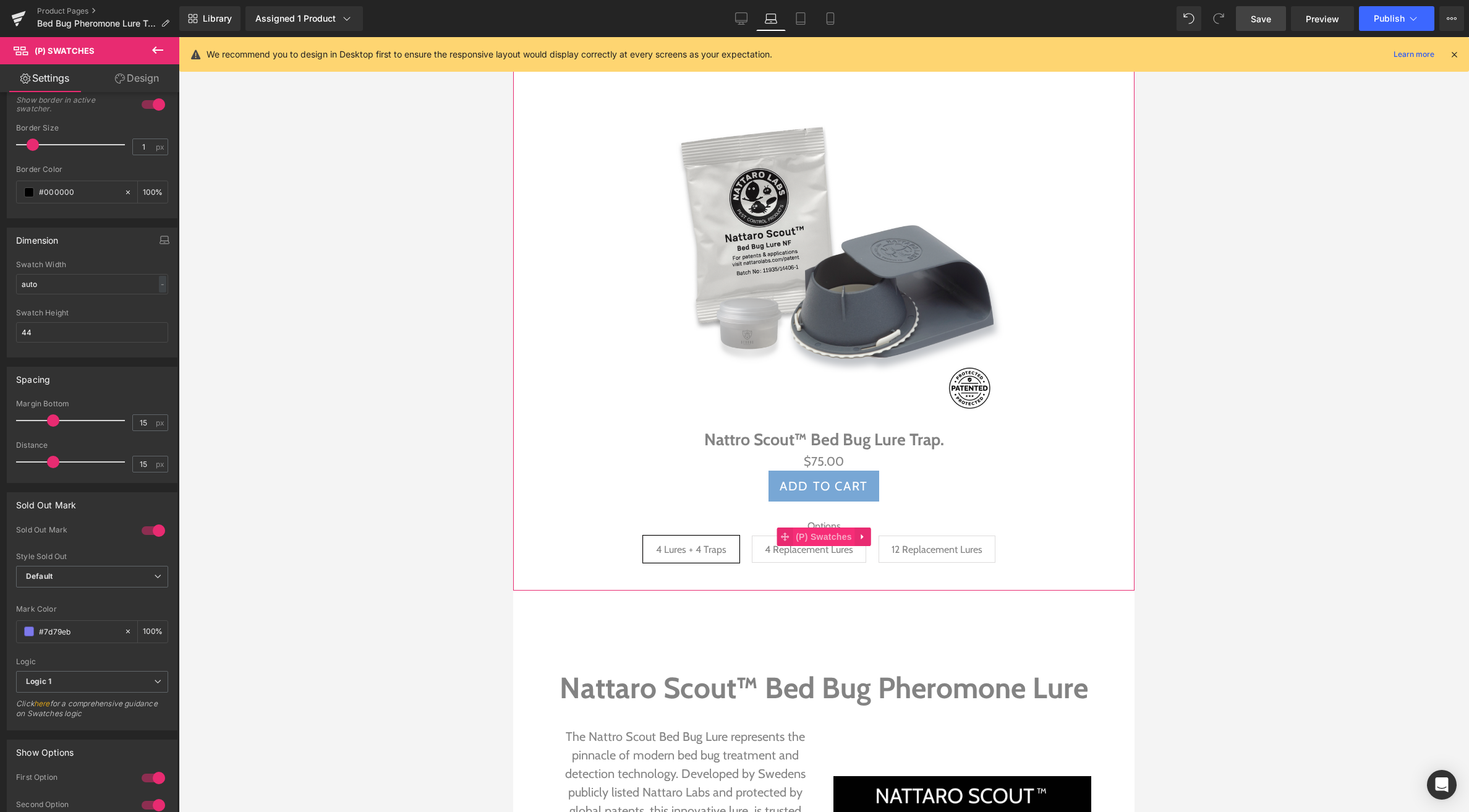
click at [828, 534] on span "(P) Swatches" at bounding box center [824, 537] width 62 height 19
click at [30, 195] on span at bounding box center [29, 192] width 10 height 10
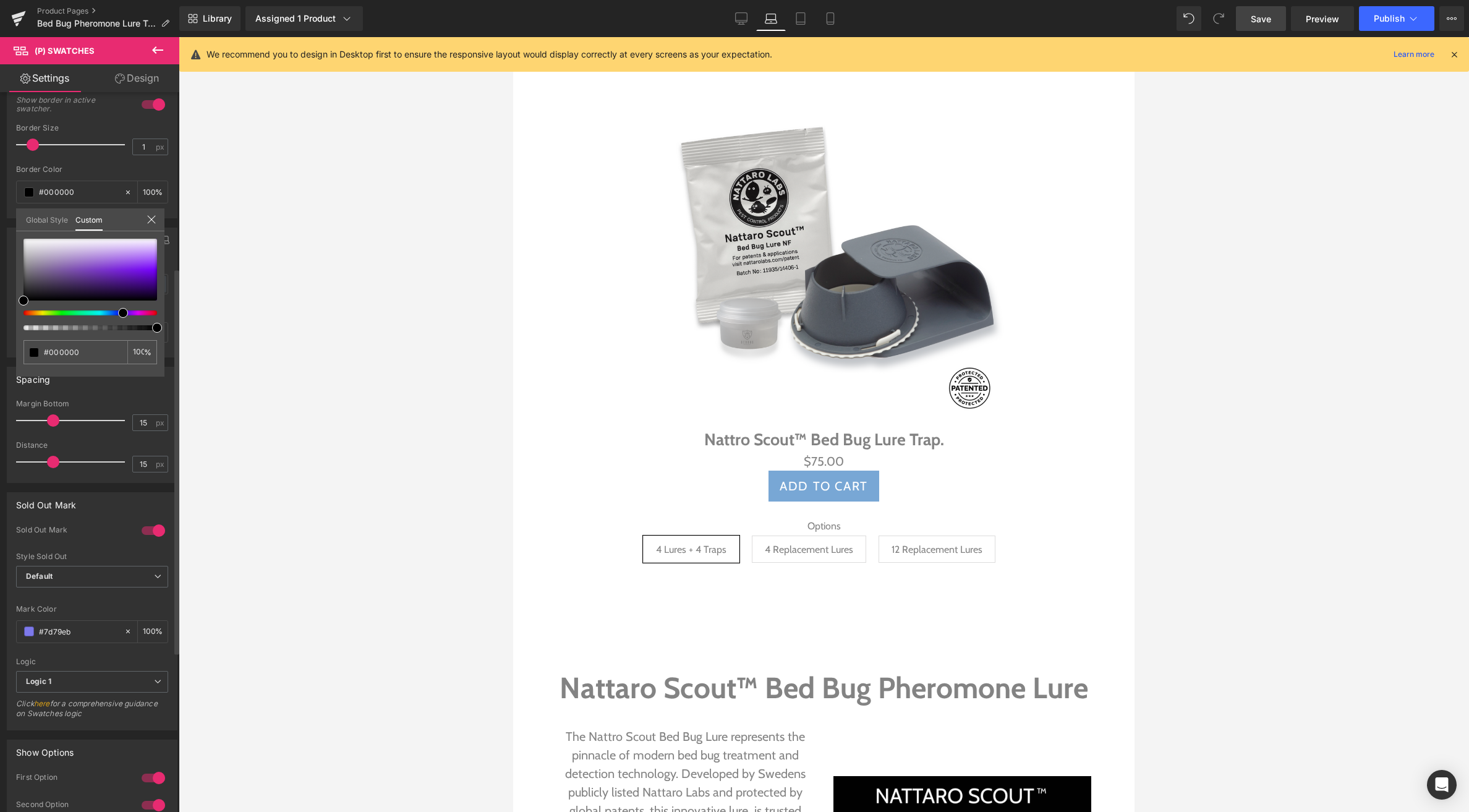
click at [118, 314] on div at bounding box center [86, 313] width 134 height 5
click at [130, 260] on div at bounding box center [90, 269] width 134 height 62
click at [121, 317] on div at bounding box center [90, 285] width 134 height 92
drag, startPoint x: 122, startPoint y: 314, endPoint x: 114, endPoint y: 316, distance: 8.2
click at [113, 317] on div at bounding box center [90, 285] width 134 height 92
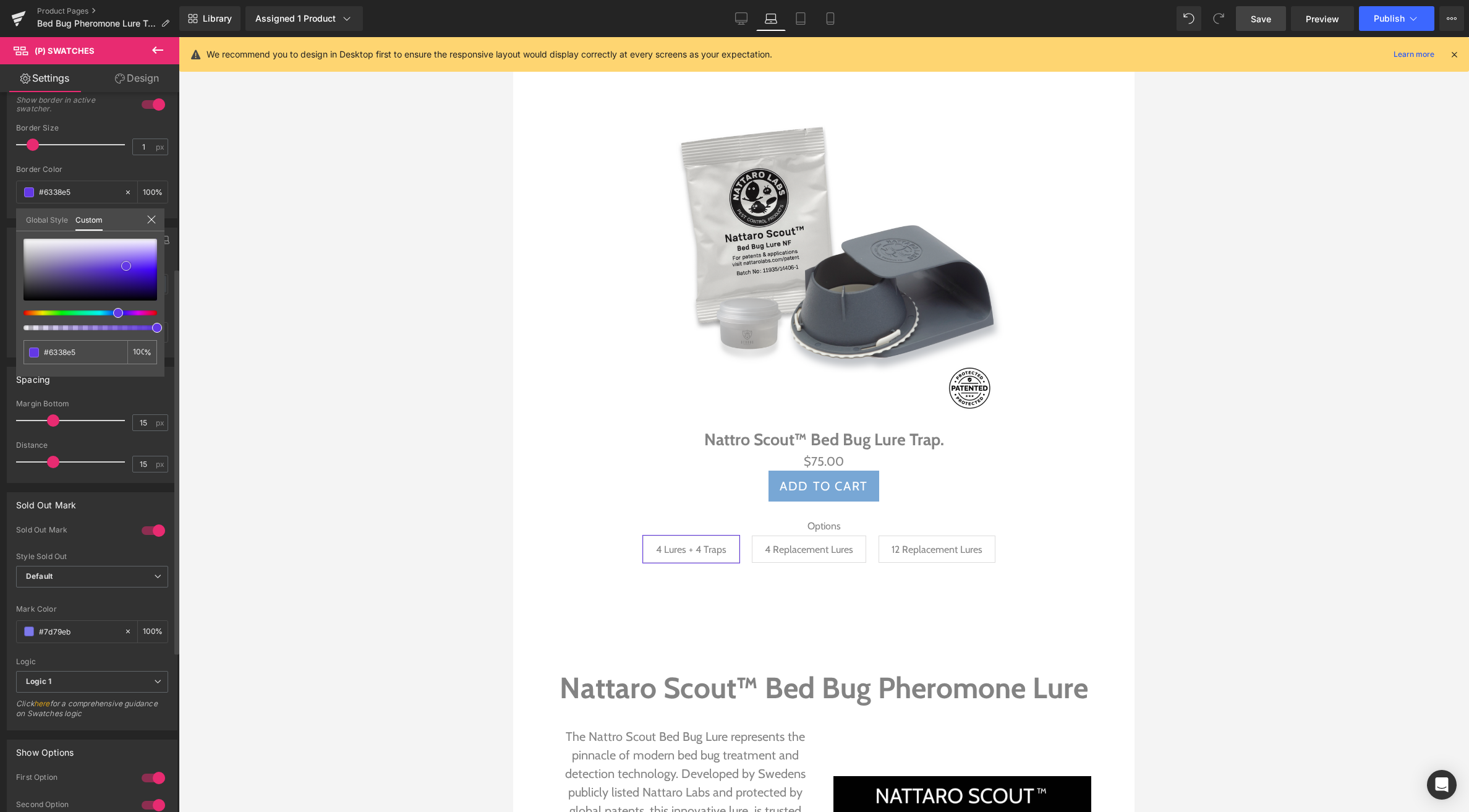
drag, startPoint x: 131, startPoint y: 262, endPoint x: 128, endPoint y: 268, distance: 6.7
click at [128, 268] on span at bounding box center [126, 265] width 10 height 10
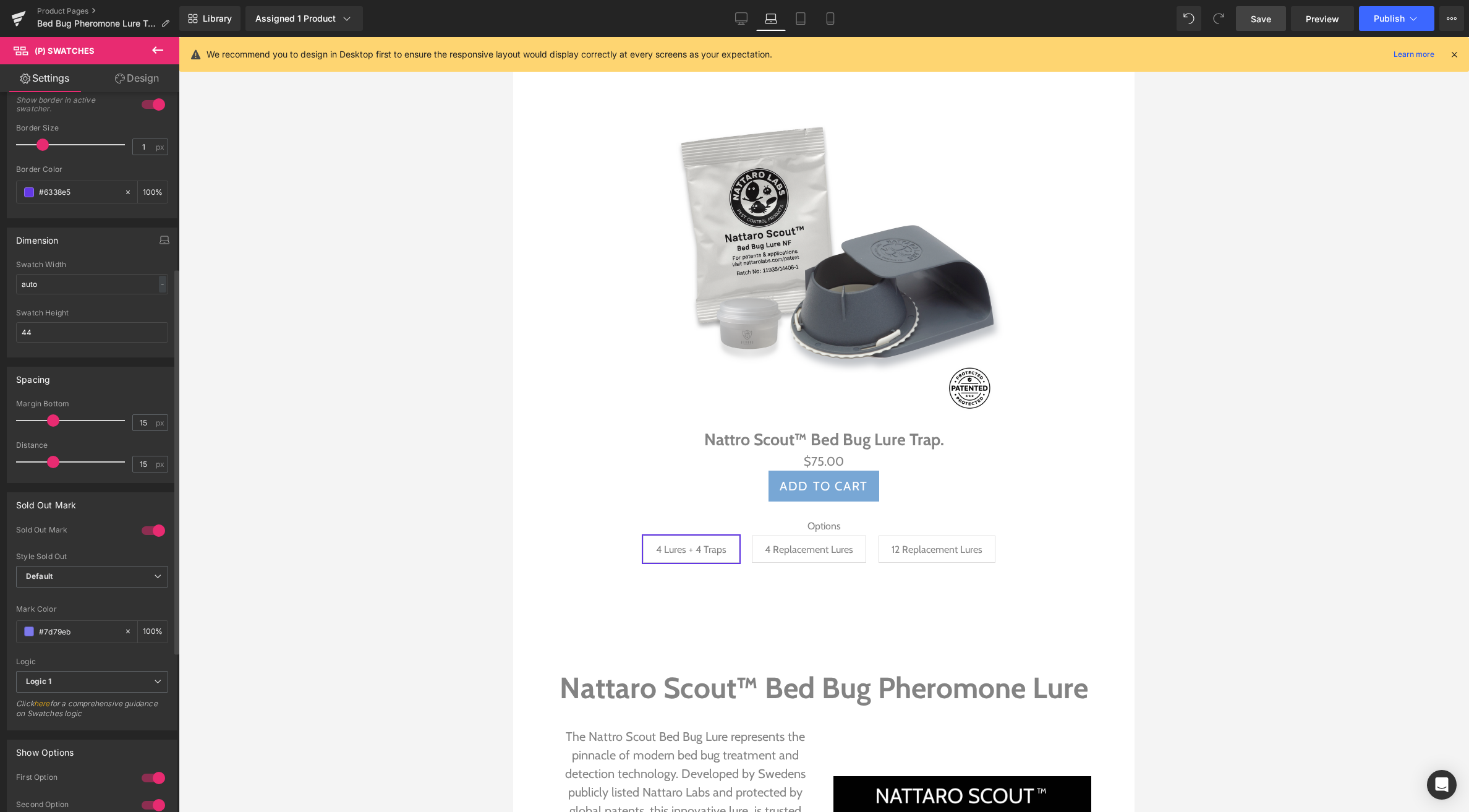
drag, startPoint x: 34, startPoint y: 143, endPoint x: 46, endPoint y: 142, distance: 12.0
click at [46, 142] on span at bounding box center [43, 145] width 12 height 12
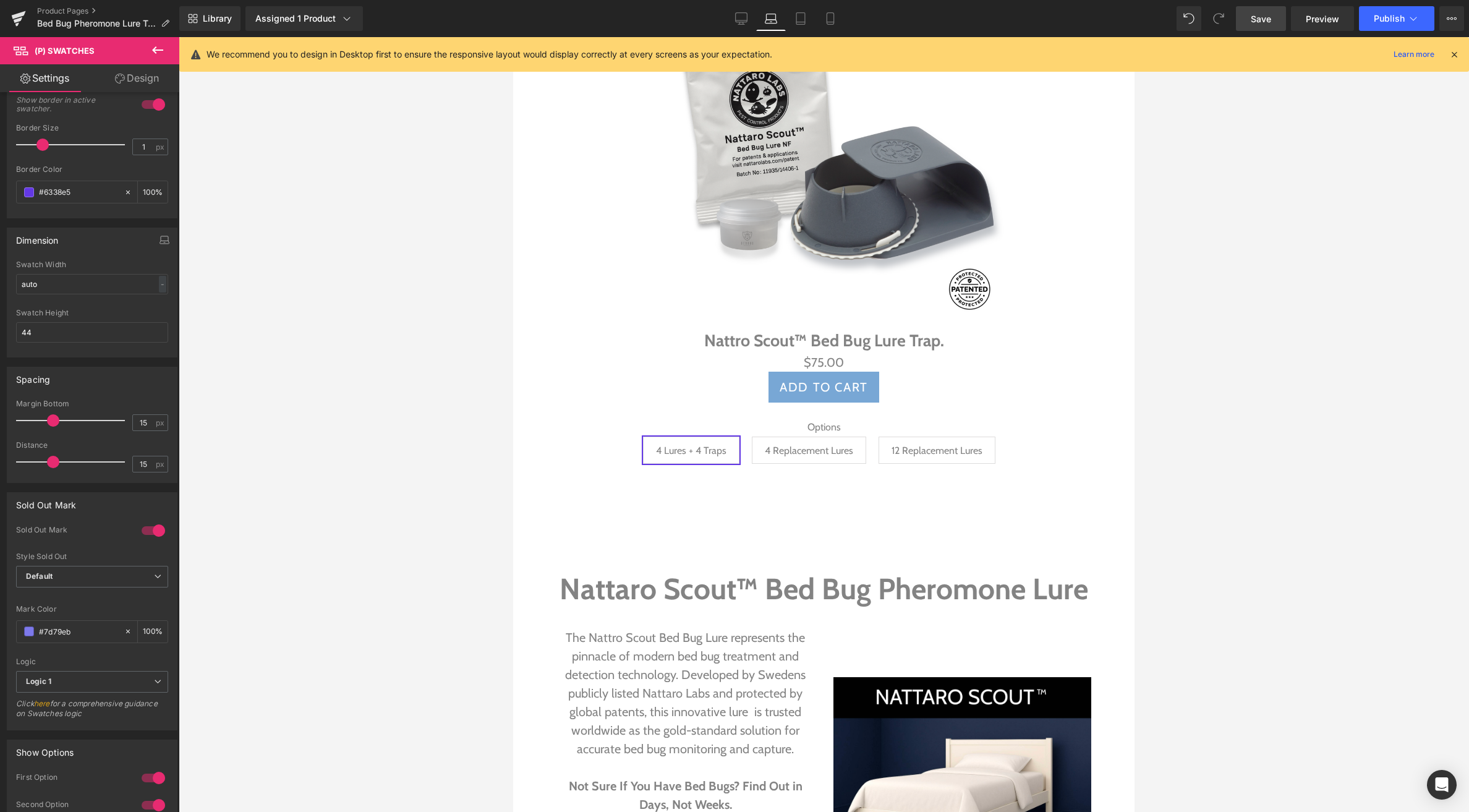
scroll to position [681, 0]
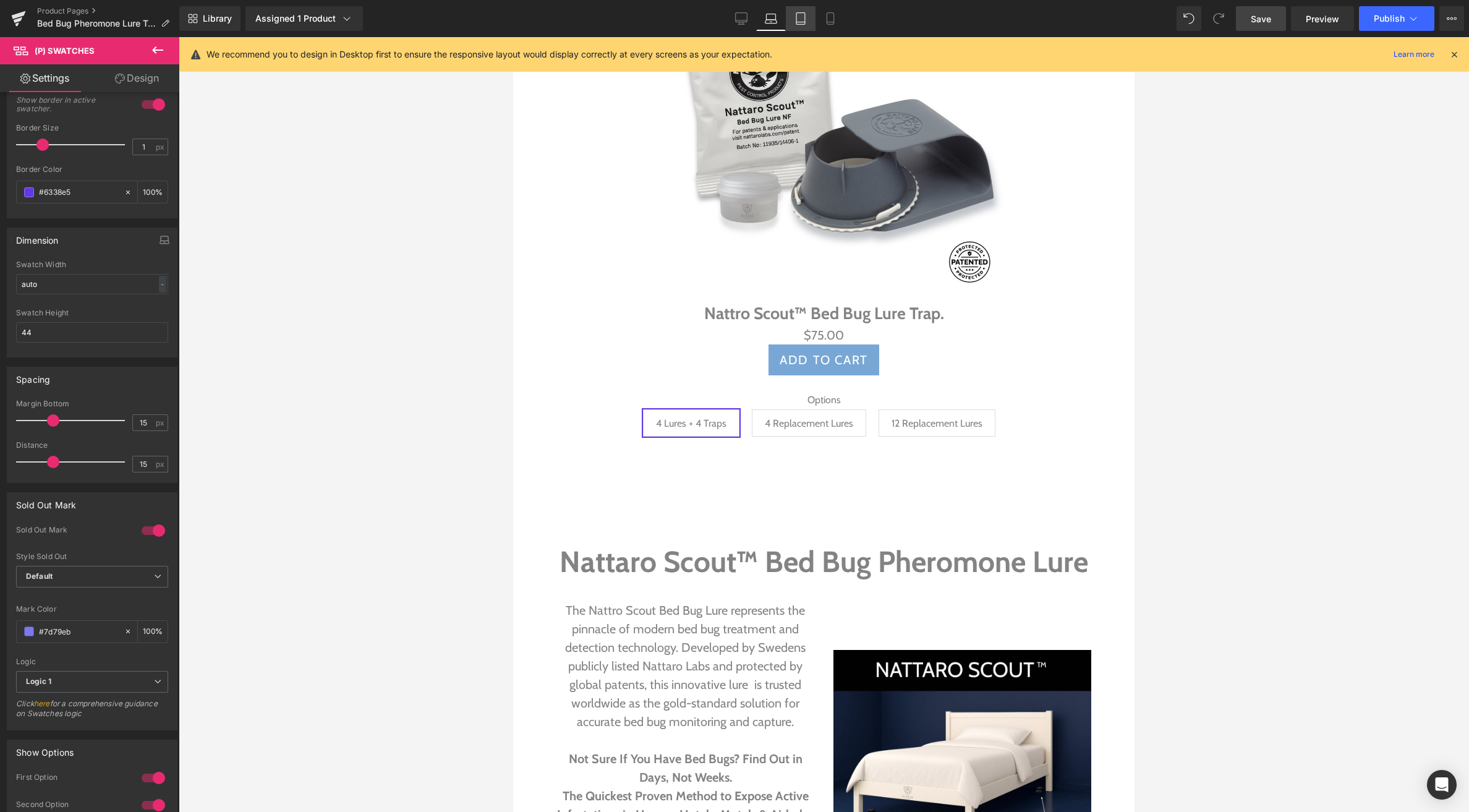
click at [799, 15] on icon at bounding box center [801, 19] width 12 height 12
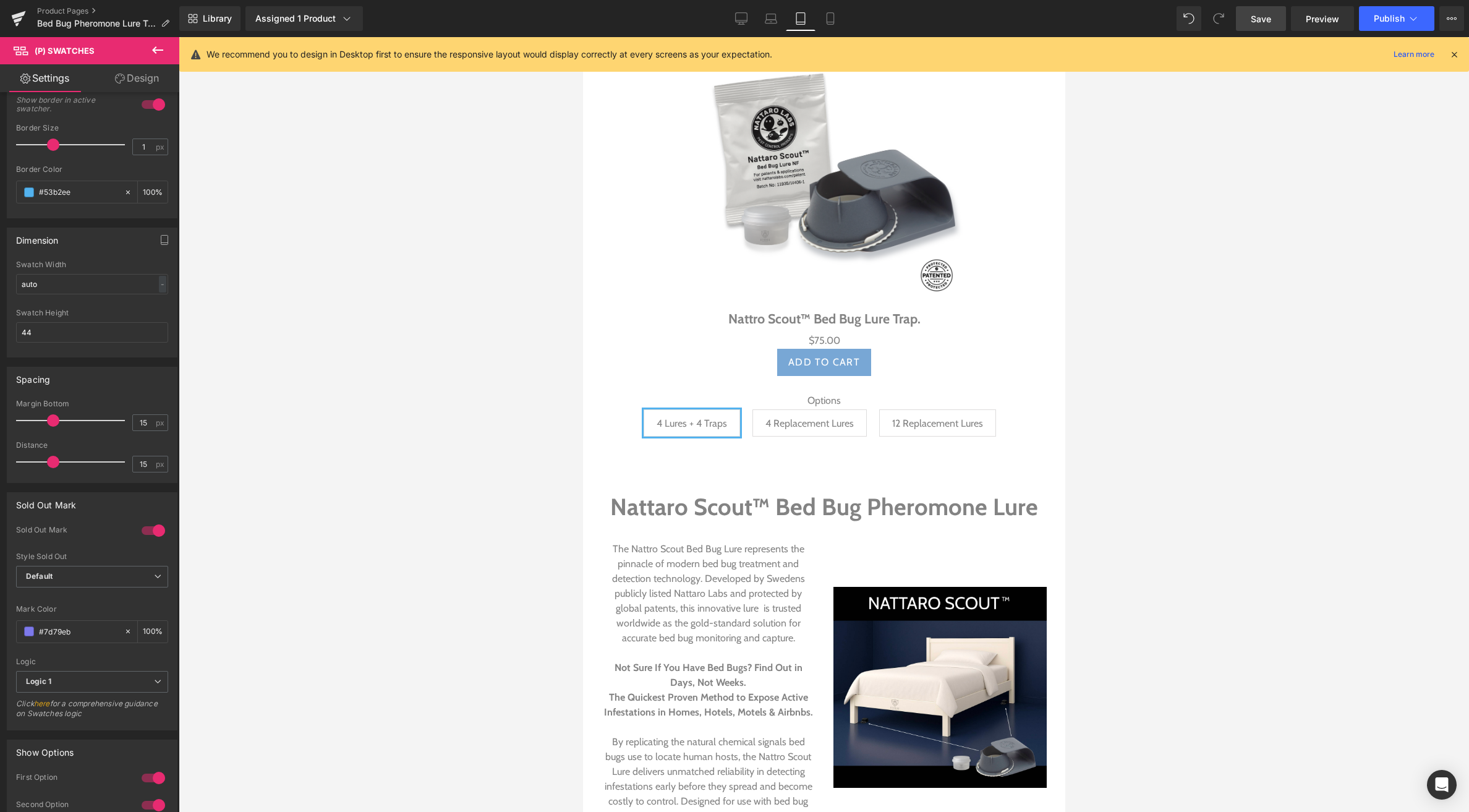
click at [705, 413] on span "4 Lures + 4 Traps" at bounding box center [691, 423] width 71 height 26
click at [816, 407] on span "(P) Swatches" at bounding box center [824, 410] width 62 height 19
drag, startPoint x: 83, startPoint y: 194, endPoint x: 40, endPoint y: 193, distance: 43.0
click at [40, 193] on input "#000000" at bounding box center [79, 192] width 79 height 13
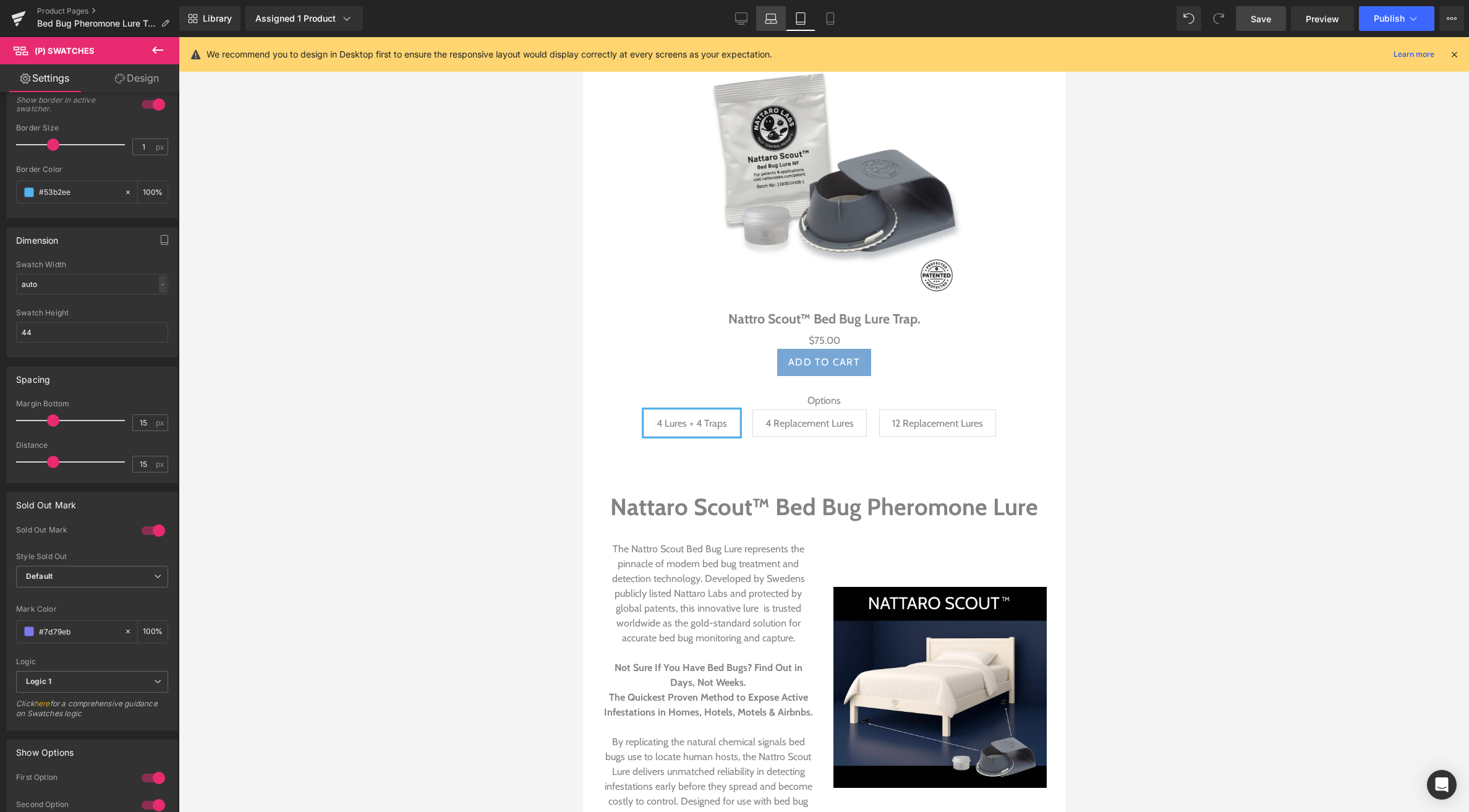
click at [768, 16] on icon at bounding box center [771, 19] width 12 height 12
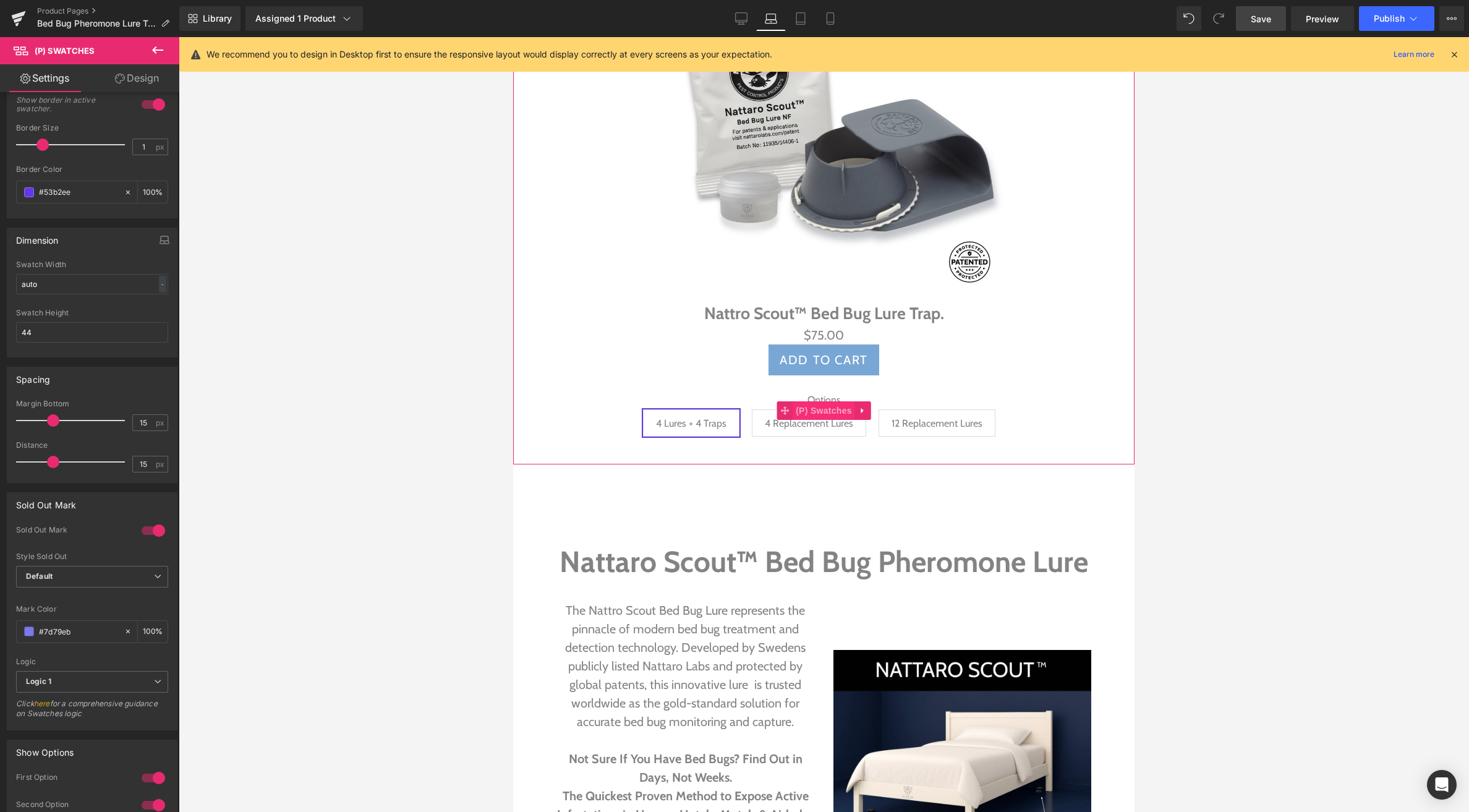
click at [815, 408] on span "(P) Swatches" at bounding box center [824, 410] width 62 height 19
drag, startPoint x: 79, startPoint y: 189, endPoint x: 38, endPoint y: 192, distance: 41.1
click at [39, 192] on input "#6338e5" at bounding box center [79, 192] width 79 height 13
paste input "53b2ee"
click at [747, 19] on icon at bounding box center [741, 19] width 12 height 12
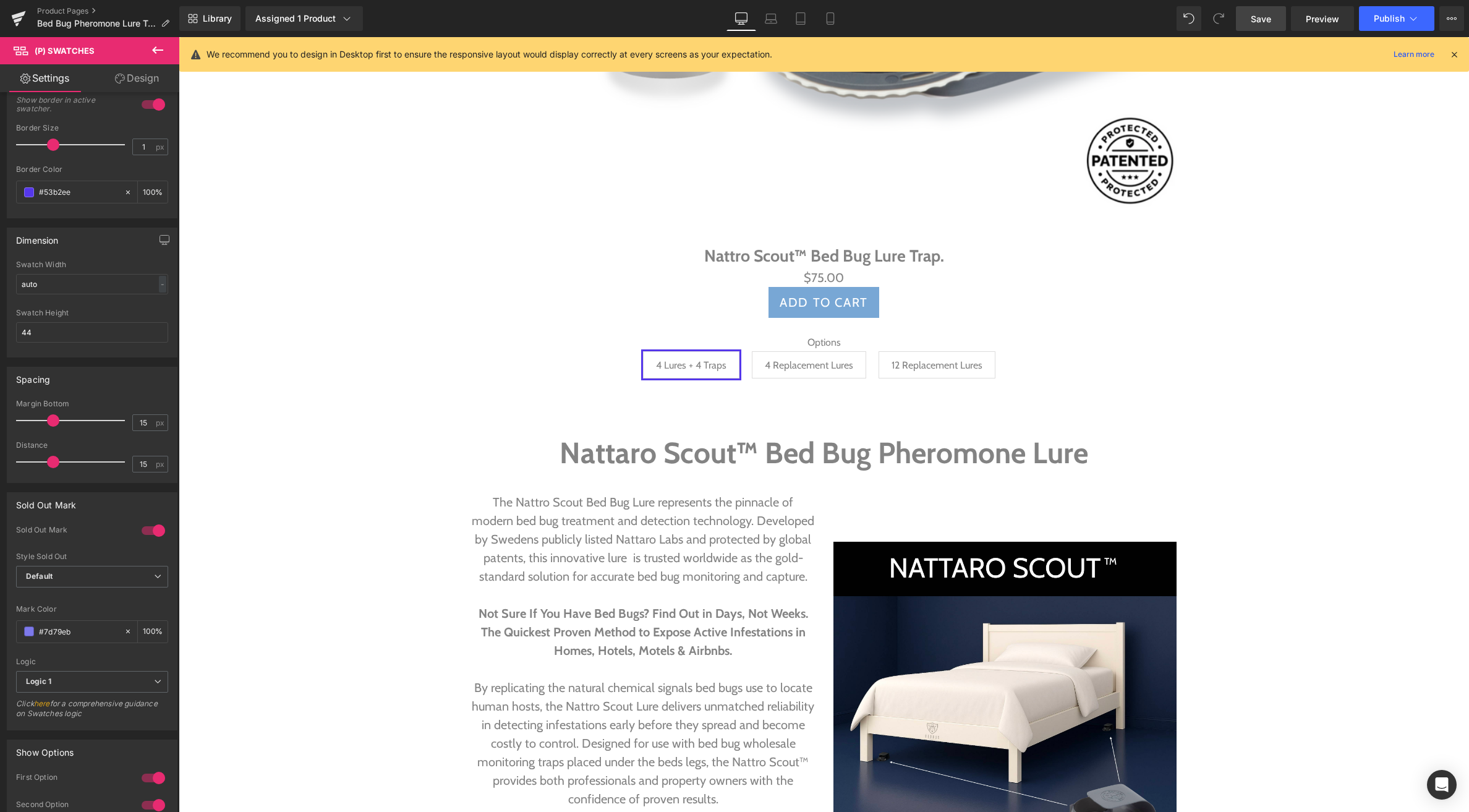
scroll to position [1235, 0]
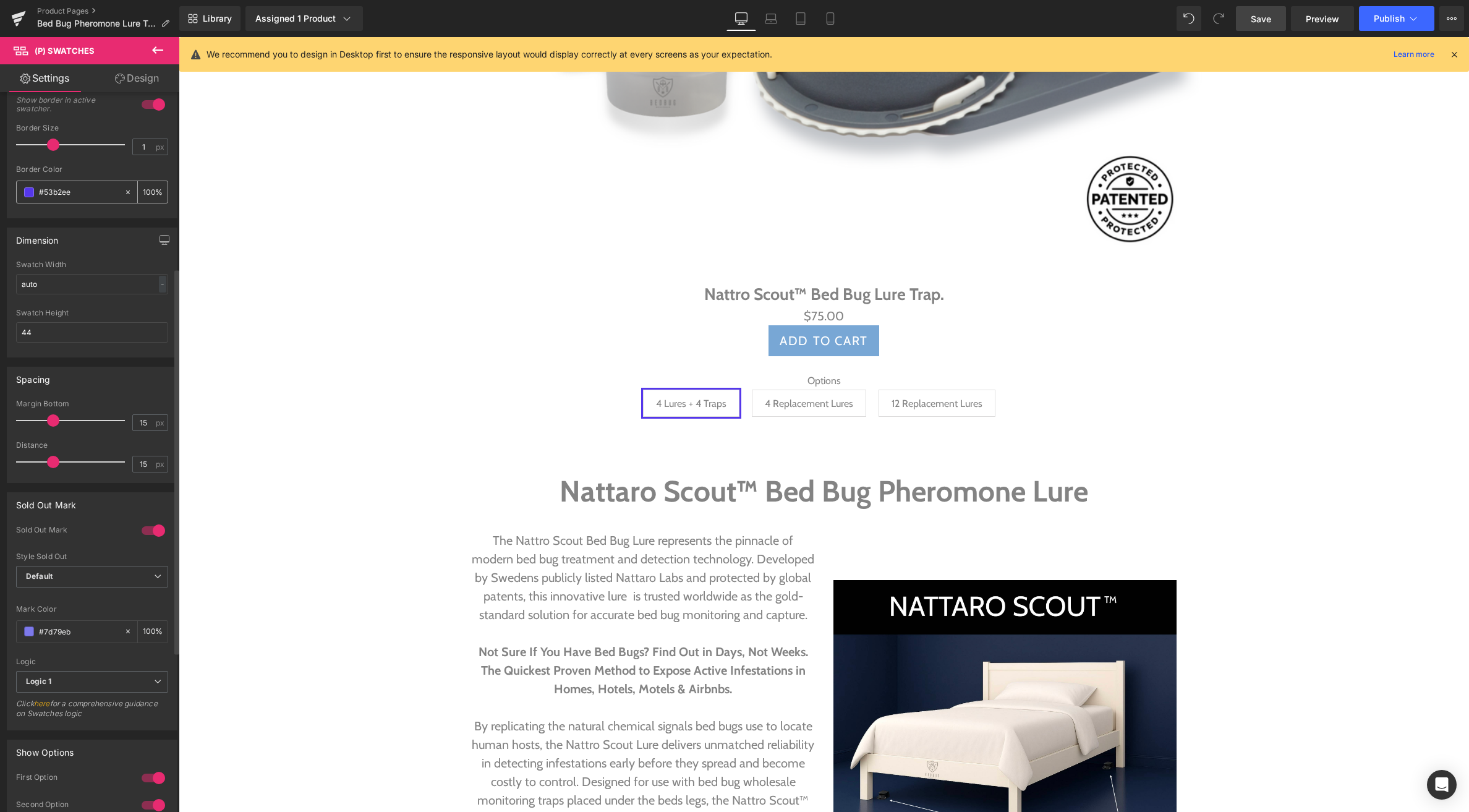
drag, startPoint x: 76, startPoint y: 189, endPoint x: 37, endPoint y: 190, distance: 39.0
click at [37, 190] on div "#53b2ee" at bounding box center [69, 192] width 107 height 22
paste input "3b2ee"
click at [760, 404] on span "4 Replacement Lures" at bounding box center [809, 402] width 114 height 27
click at [720, 405] on span "4 Lures + 4 Traps" at bounding box center [691, 402] width 71 height 26
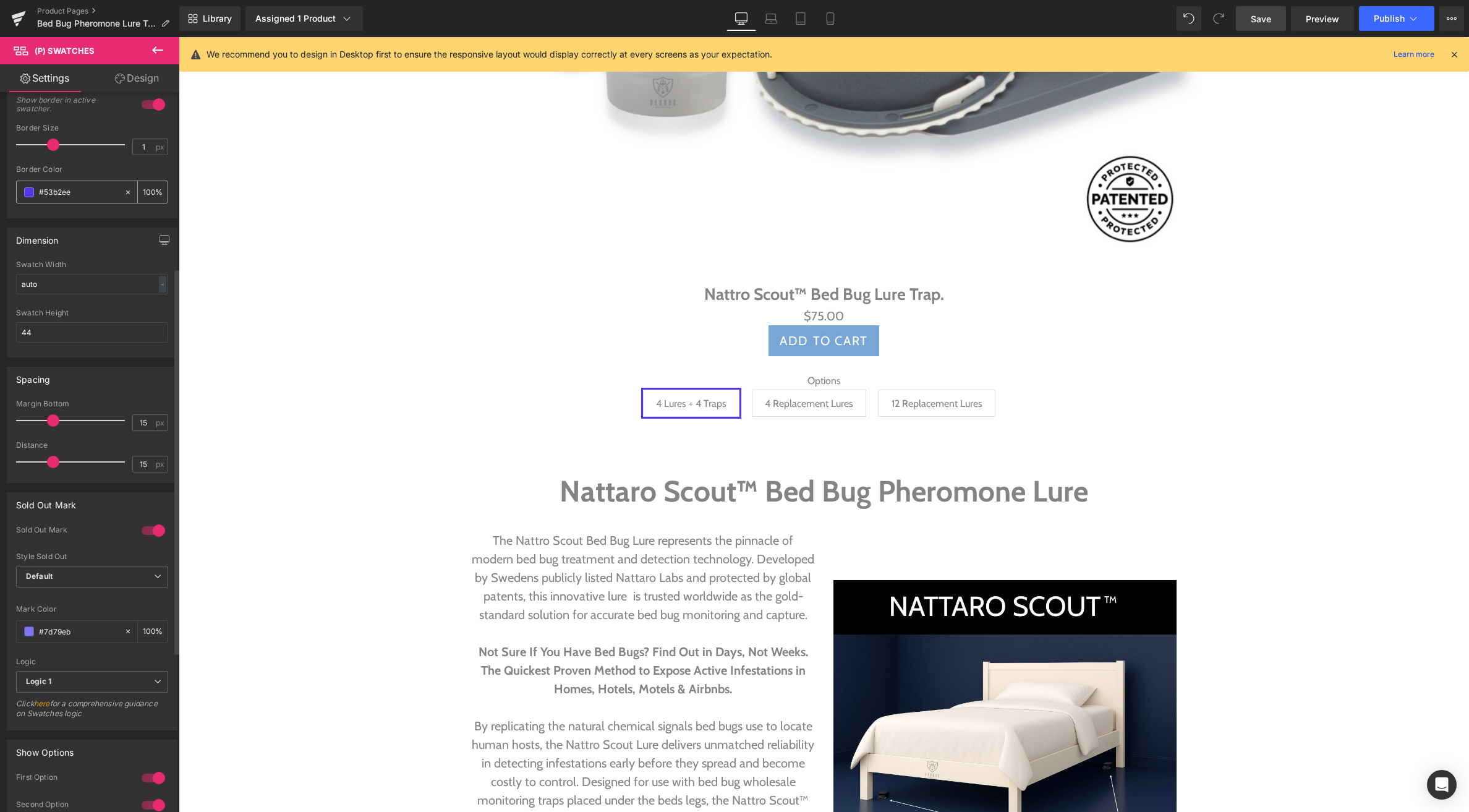
drag, startPoint x: 76, startPoint y: 191, endPoint x: 38, endPoint y: 192, distance: 38.0
click at [39, 192] on input "#53b2ee" at bounding box center [79, 192] width 79 height 13
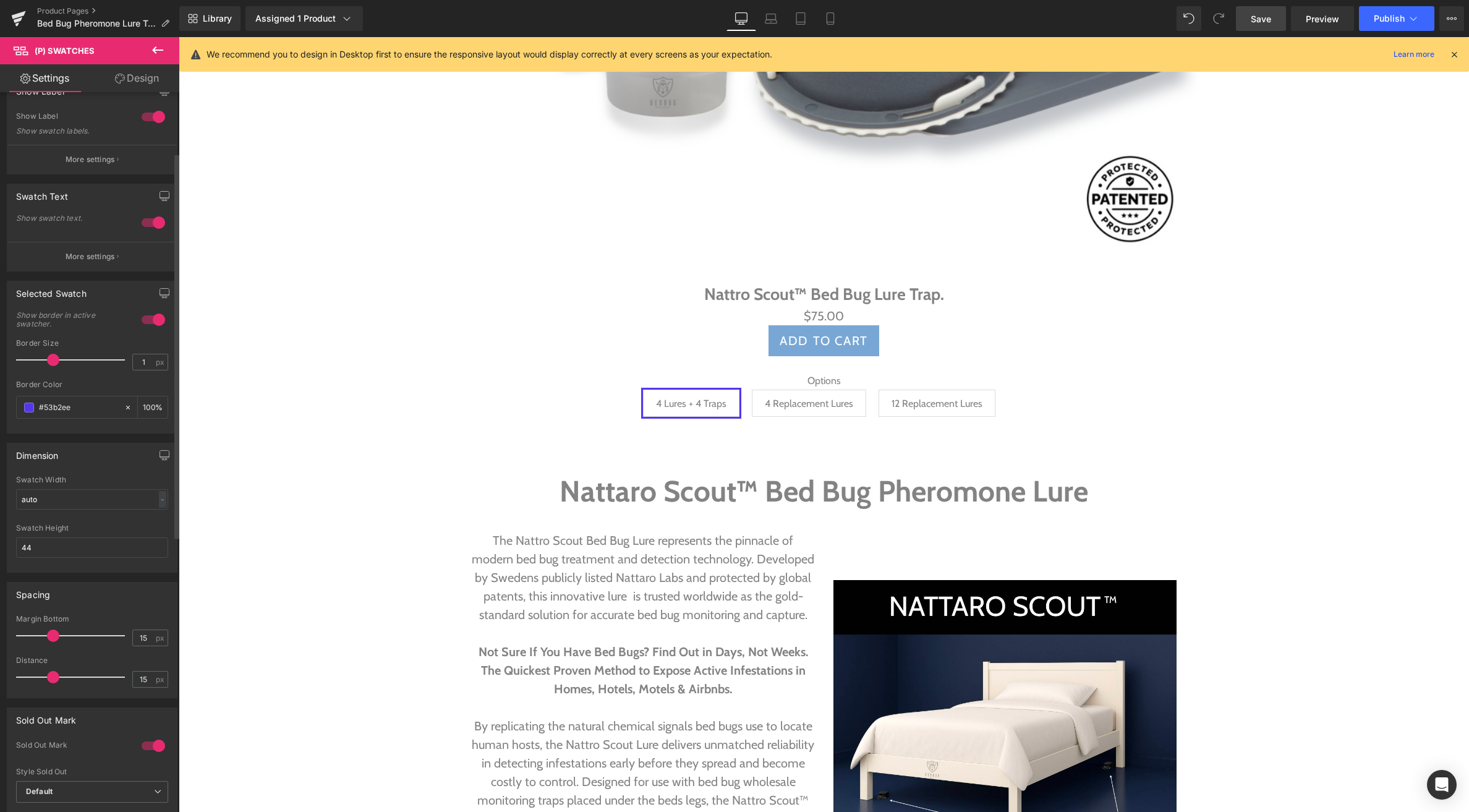
scroll to position [111, 0]
click at [1274, 16] on link "Save" at bounding box center [1261, 19] width 50 height 25
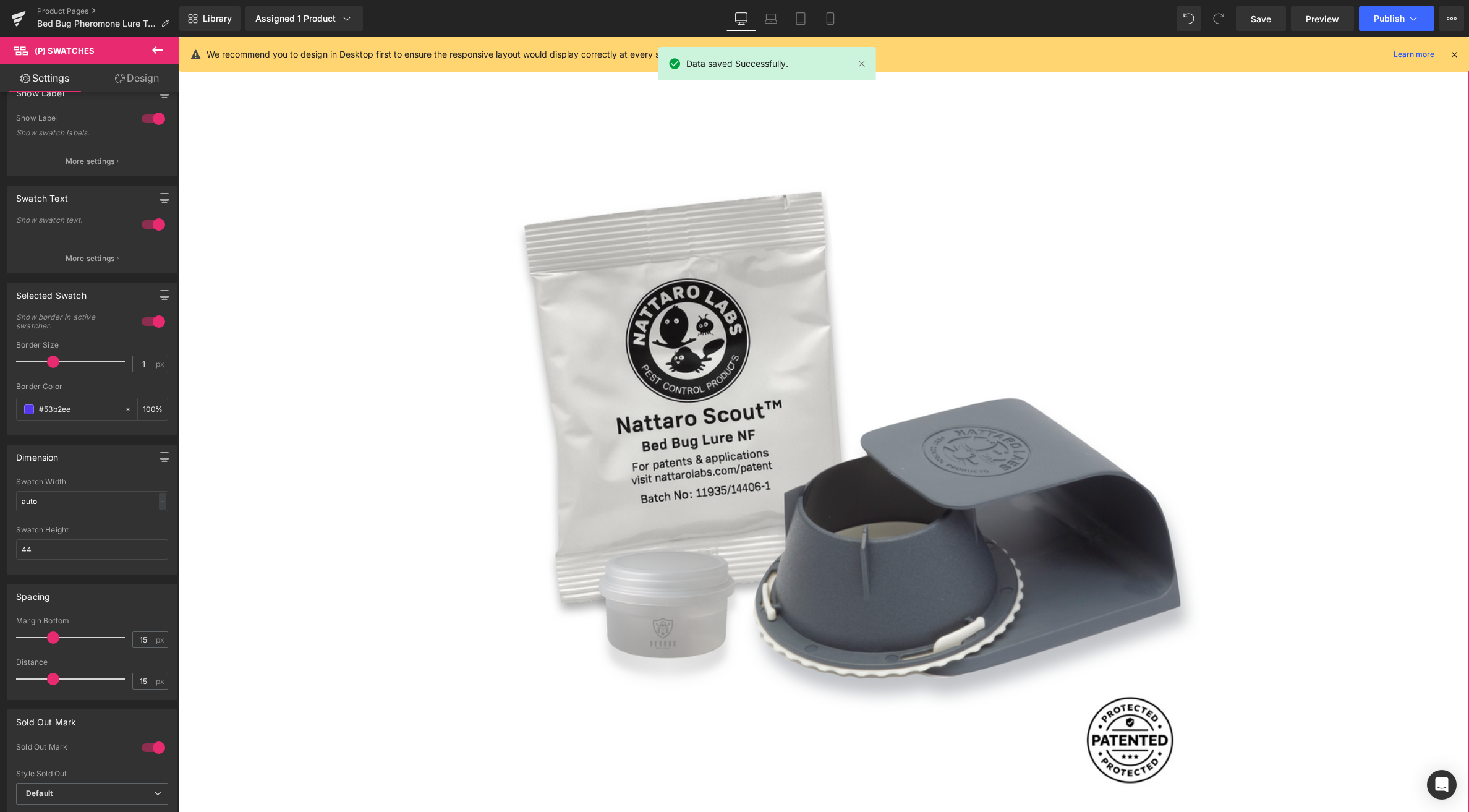
scroll to position [692, 0]
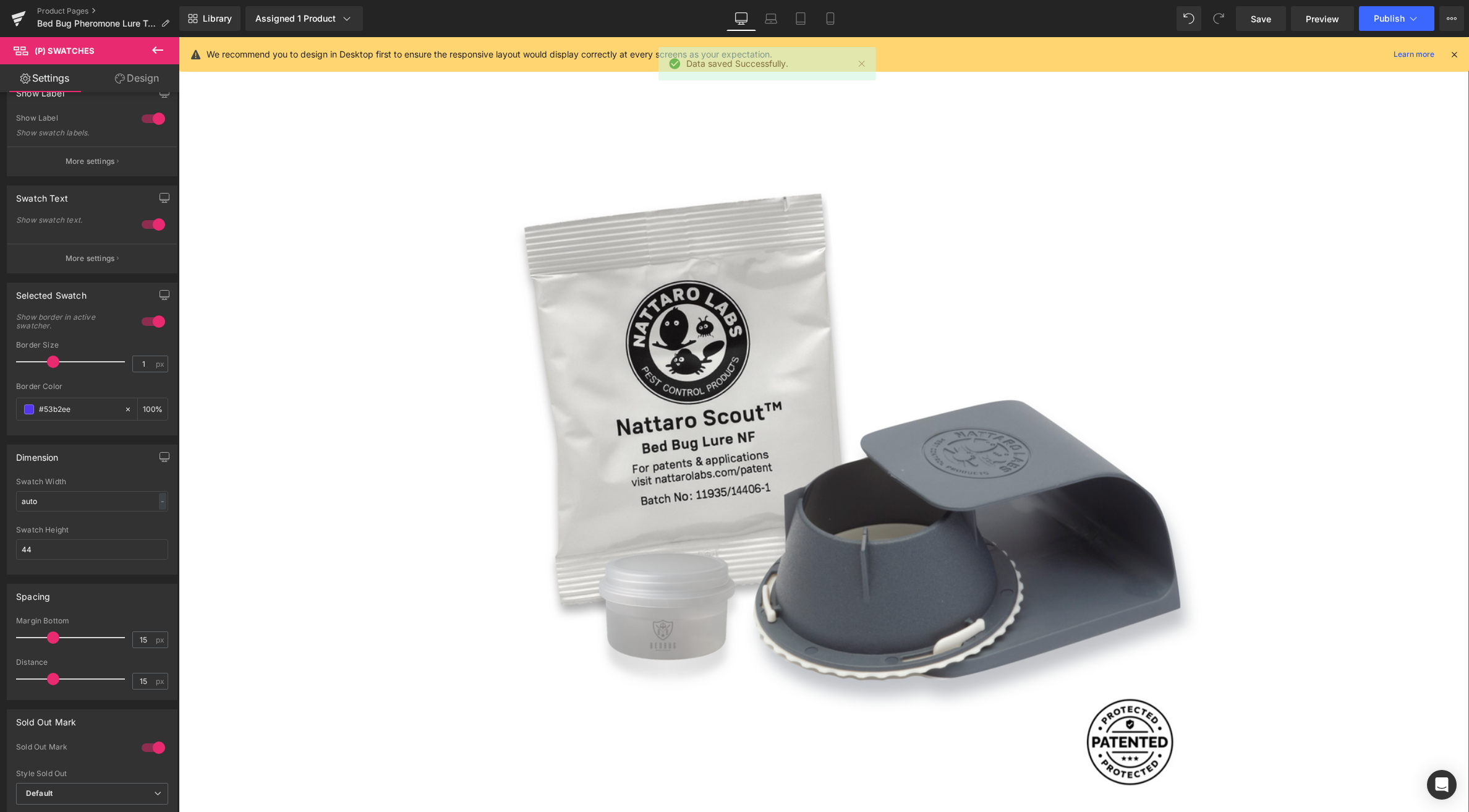
click at [820, 424] on img at bounding box center [824, 442] width 767 height 766
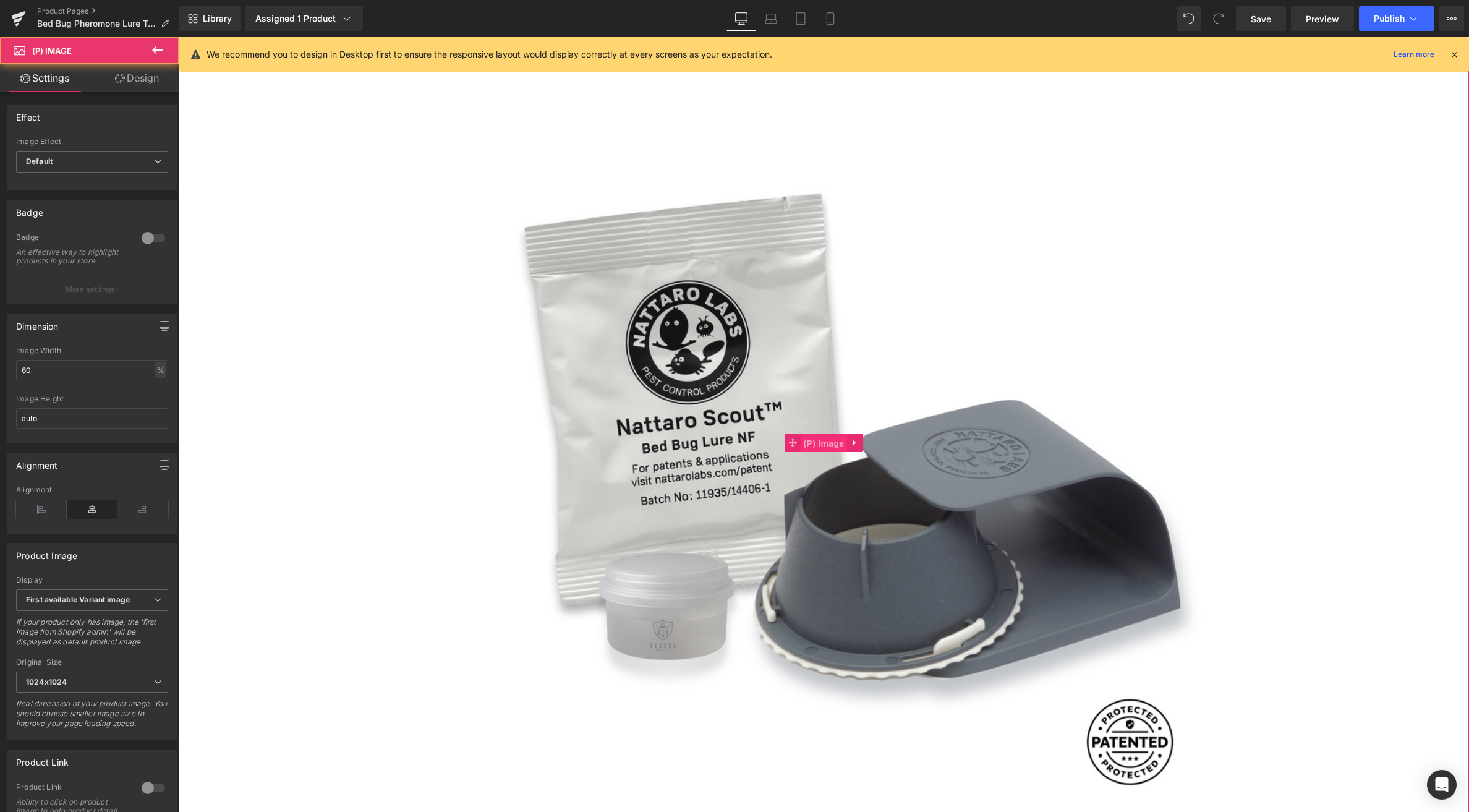
click at [823, 449] on span "(P) Image" at bounding box center [824, 444] width 47 height 19
drag, startPoint x: 44, startPoint y: 378, endPoint x: -2, endPoint y: 380, distance: 46.0
click at [0, 380] on html "(P) Image You are previewing how the will restyle your page. You can not edit E…" at bounding box center [734, 406] width 1469 height 812
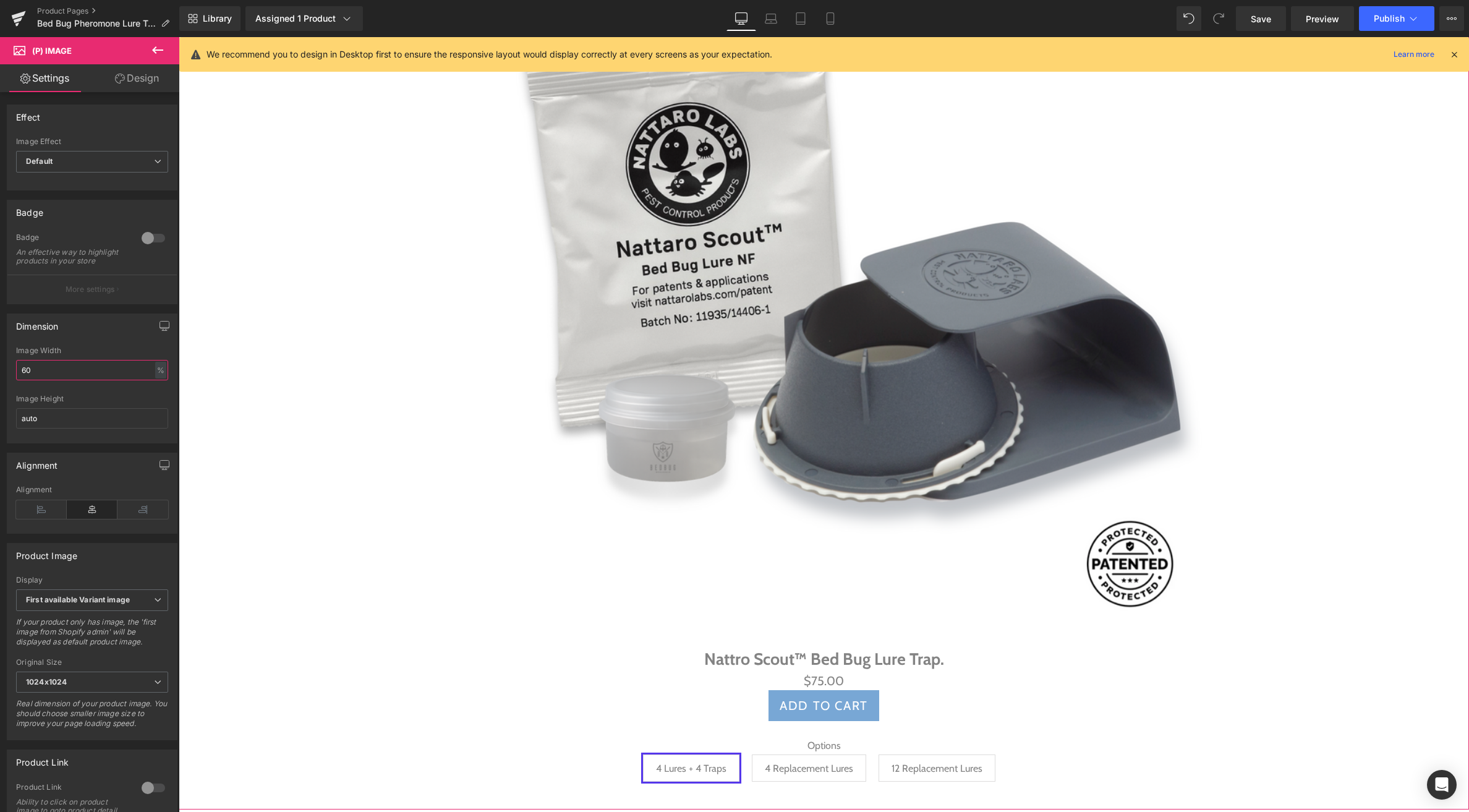
scroll to position [869, 0]
click at [747, 379] on img at bounding box center [824, 265] width 767 height 766
click at [815, 272] on span "(P) Image" at bounding box center [824, 266] width 47 height 19
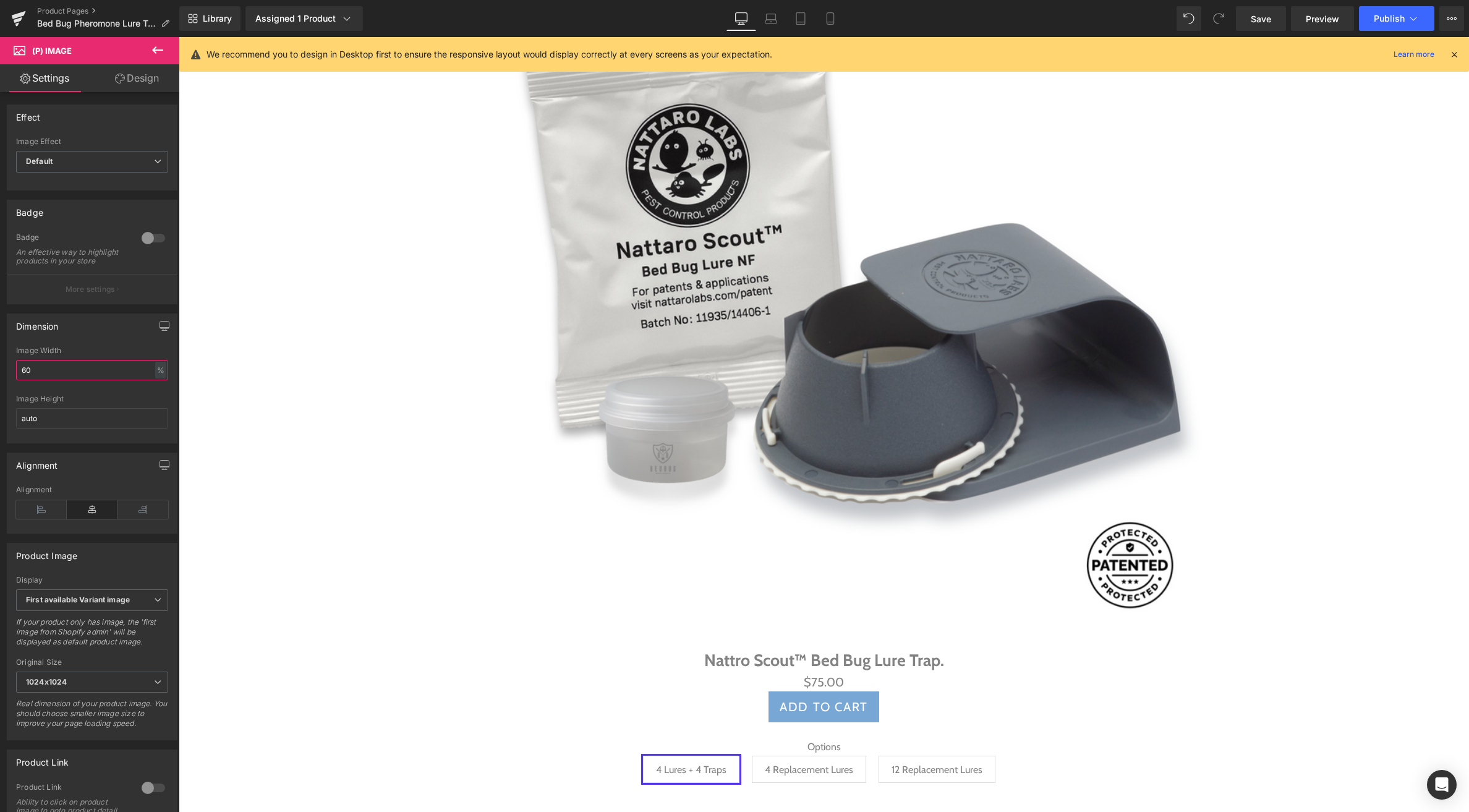
drag, startPoint x: 55, startPoint y: 380, endPoint x: -38, endPoint y: 377, distance: 93.0
click at [0, 377] on html "(P) Image You are previewing how the will restyle your page. You can not edit E…" at bounding box center [734, 406] width 1469 height 812
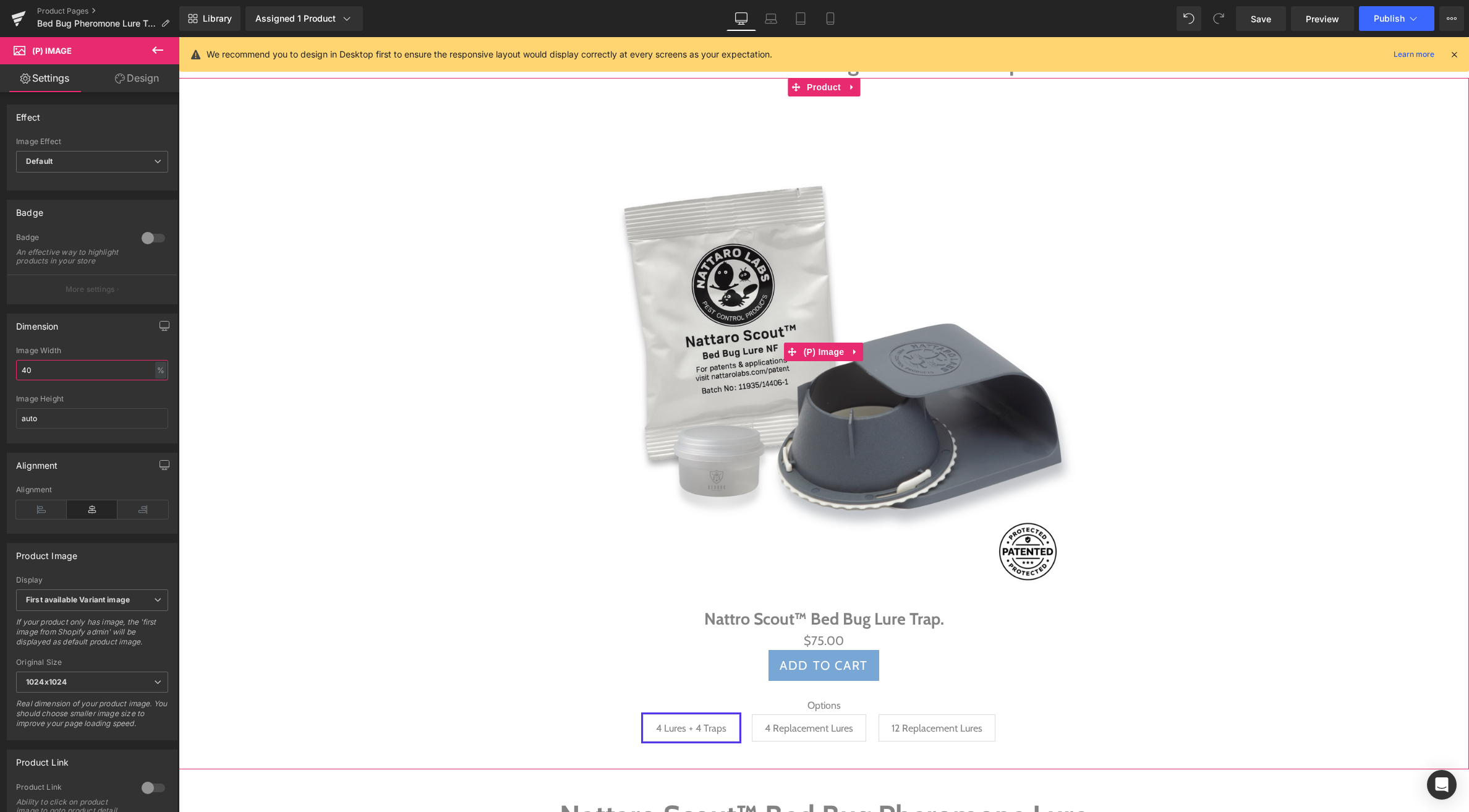
scroll to position [636, 0]
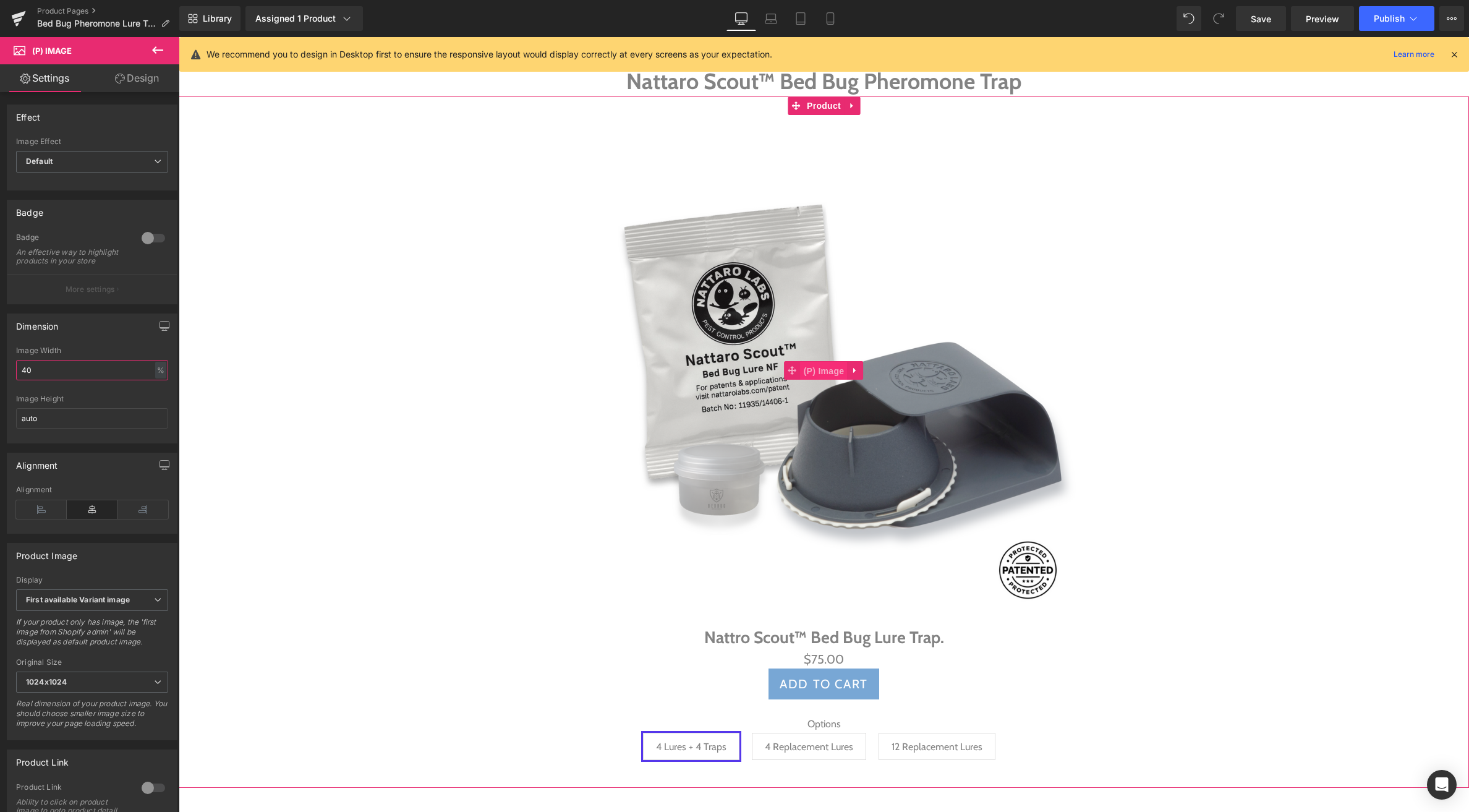
drag, startPoint x: 831, startPoint y: 365, endPoint x: 824, endPoint y: 368, distance: 7.6
click at [831, 365] on span "(P) Image" at bounding box center [824, 371] width 47 height 19
drag, startPoint x: -2, startPoint y: 377, endPoint x: -19, endPoint y: 375, distance: 17.1
click at [0, 375] on html "(P) Image You are previewing how the will restyle your page. You can not edit E…" at bounding box center [734, 406] width 1469 height 812
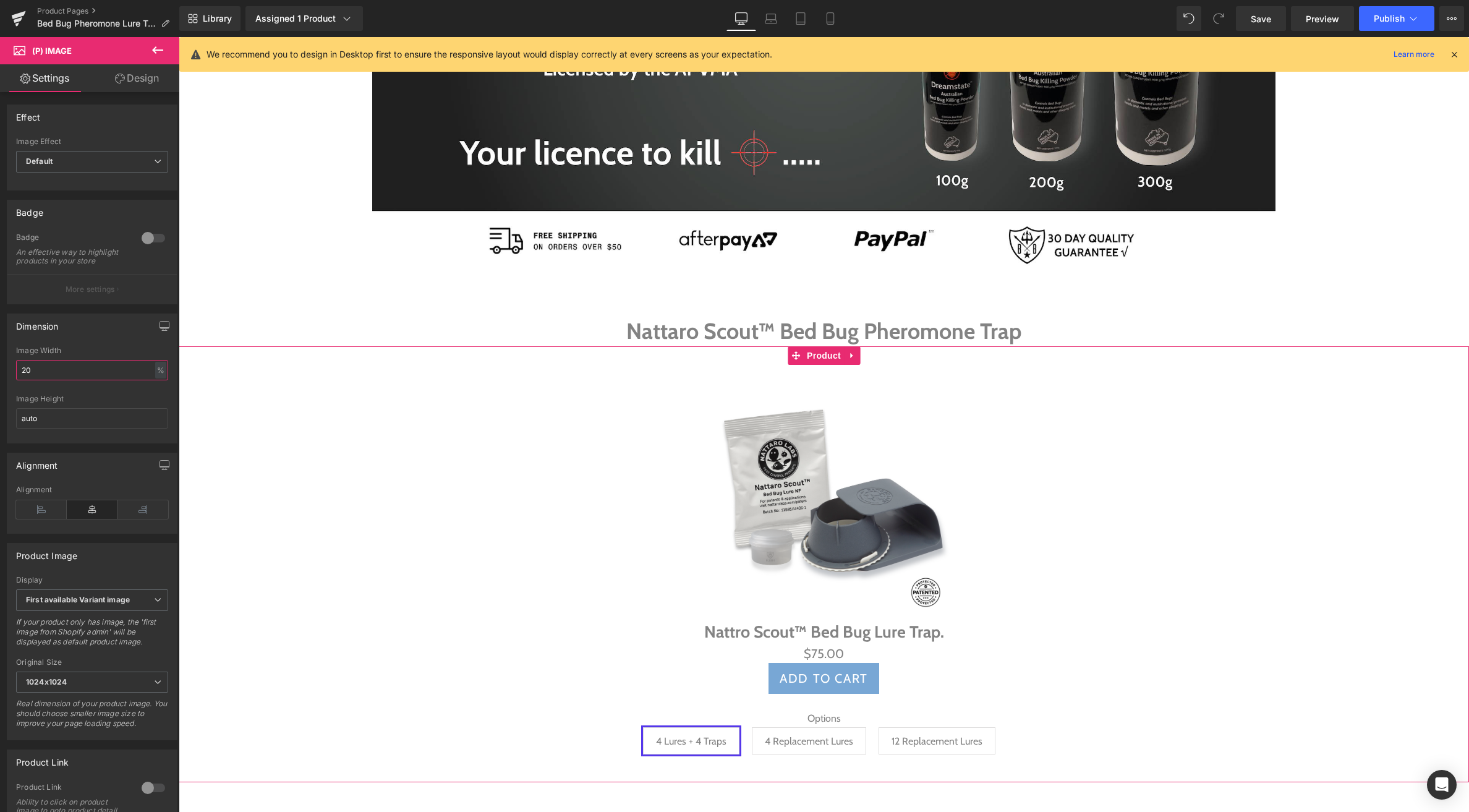
scroll to position [387, 0]
click at [818, 357] on span "Product" at bounding box center [824, 355] width 40 height 19
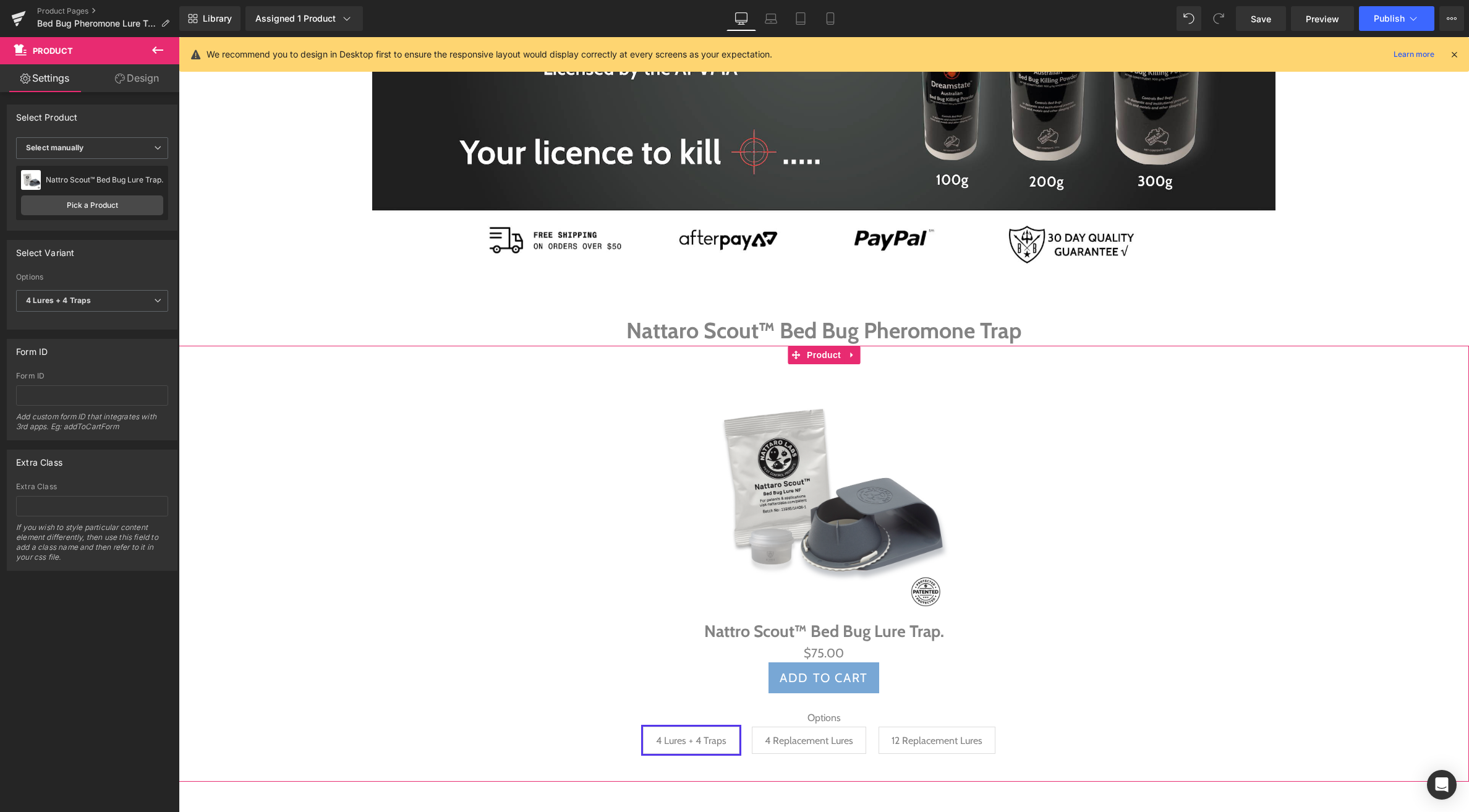
click at [139, 79] on link "Design" at bounding box center [136, 79] width 90 height 28
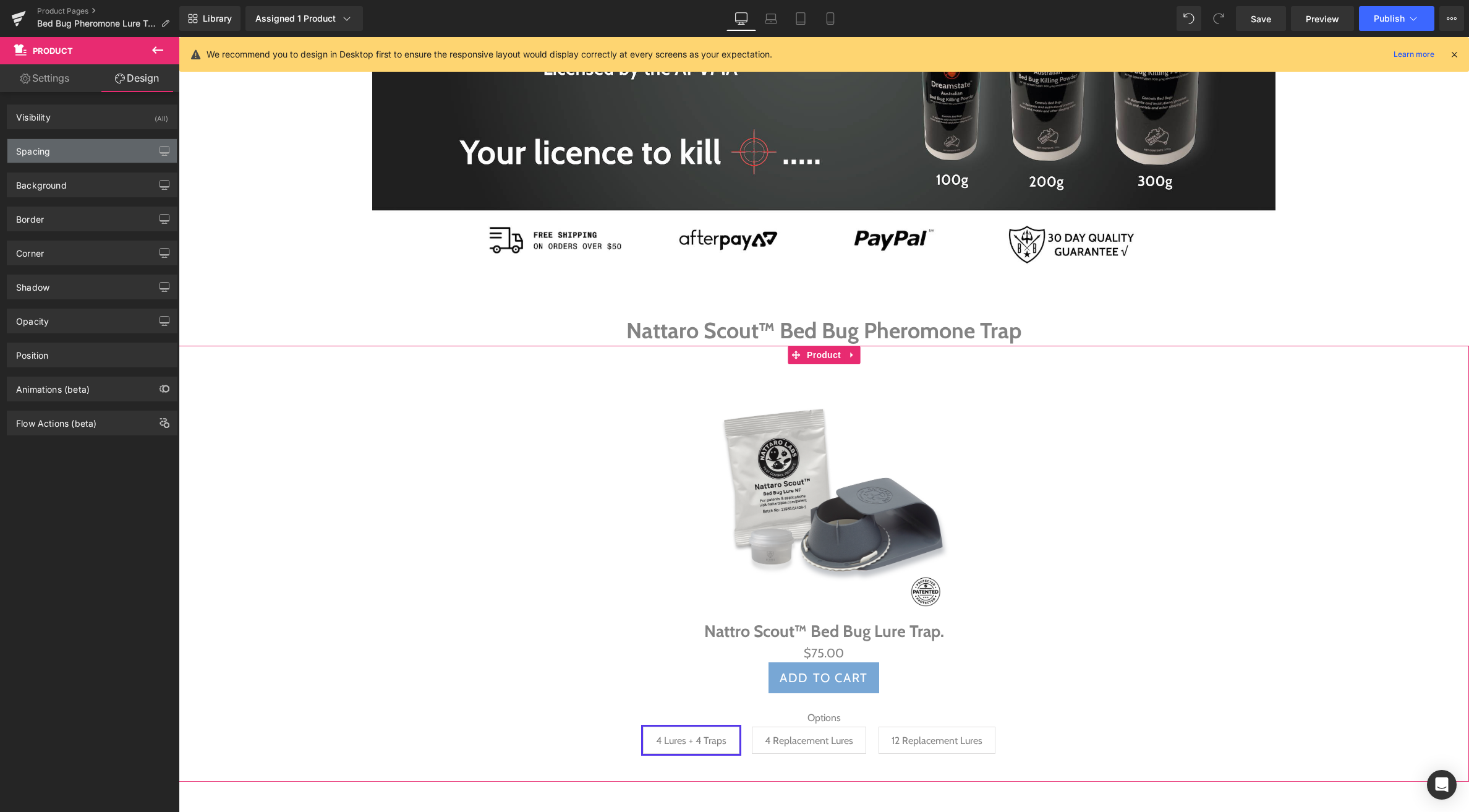
click at [79, 152] on div "Spacing" at bounding box center [93, 151] width 170 height 23
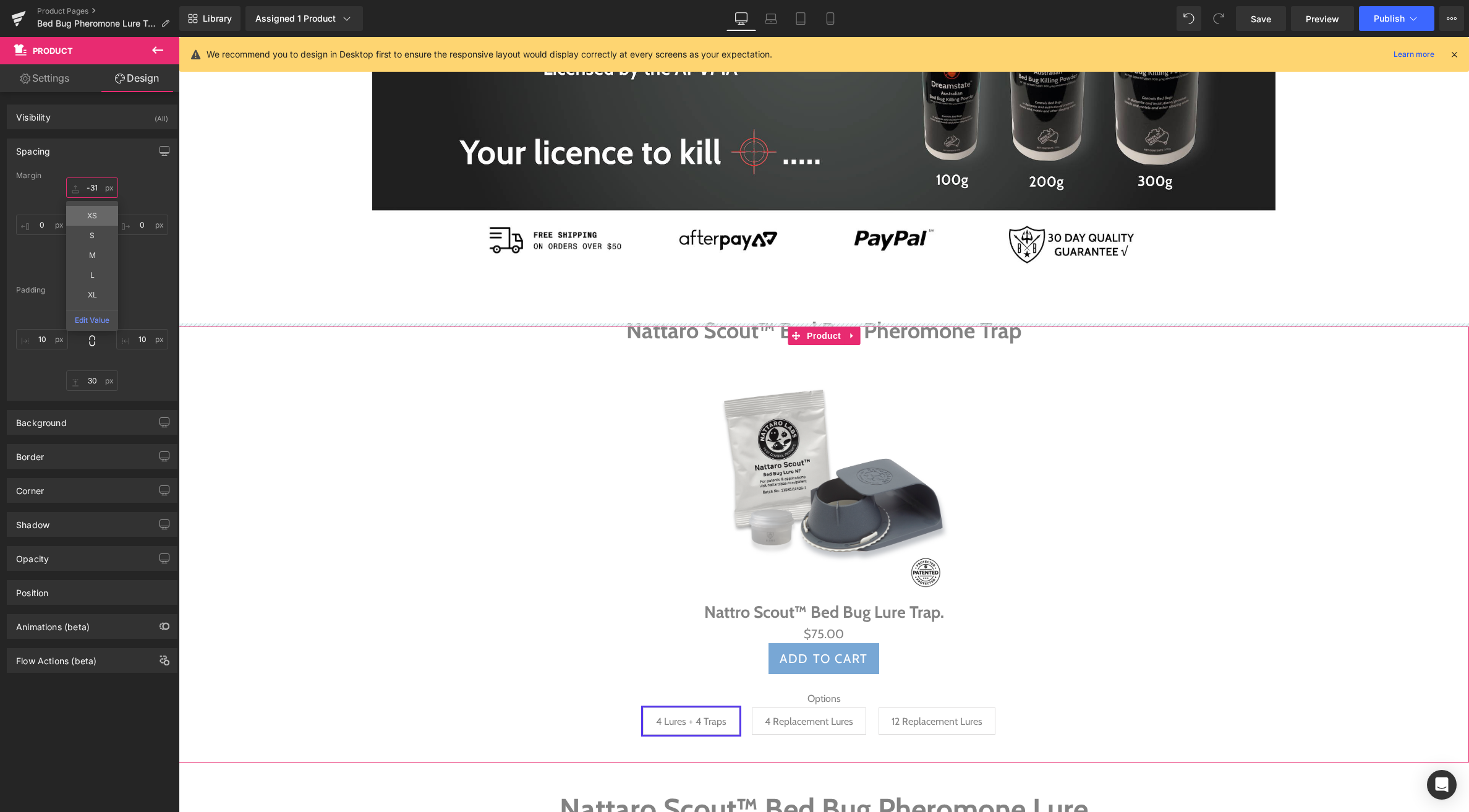
drag, startPoint x: 74, startPoint y: 186, endPoint x: 77, endPoint y: 206, distance: 20.2
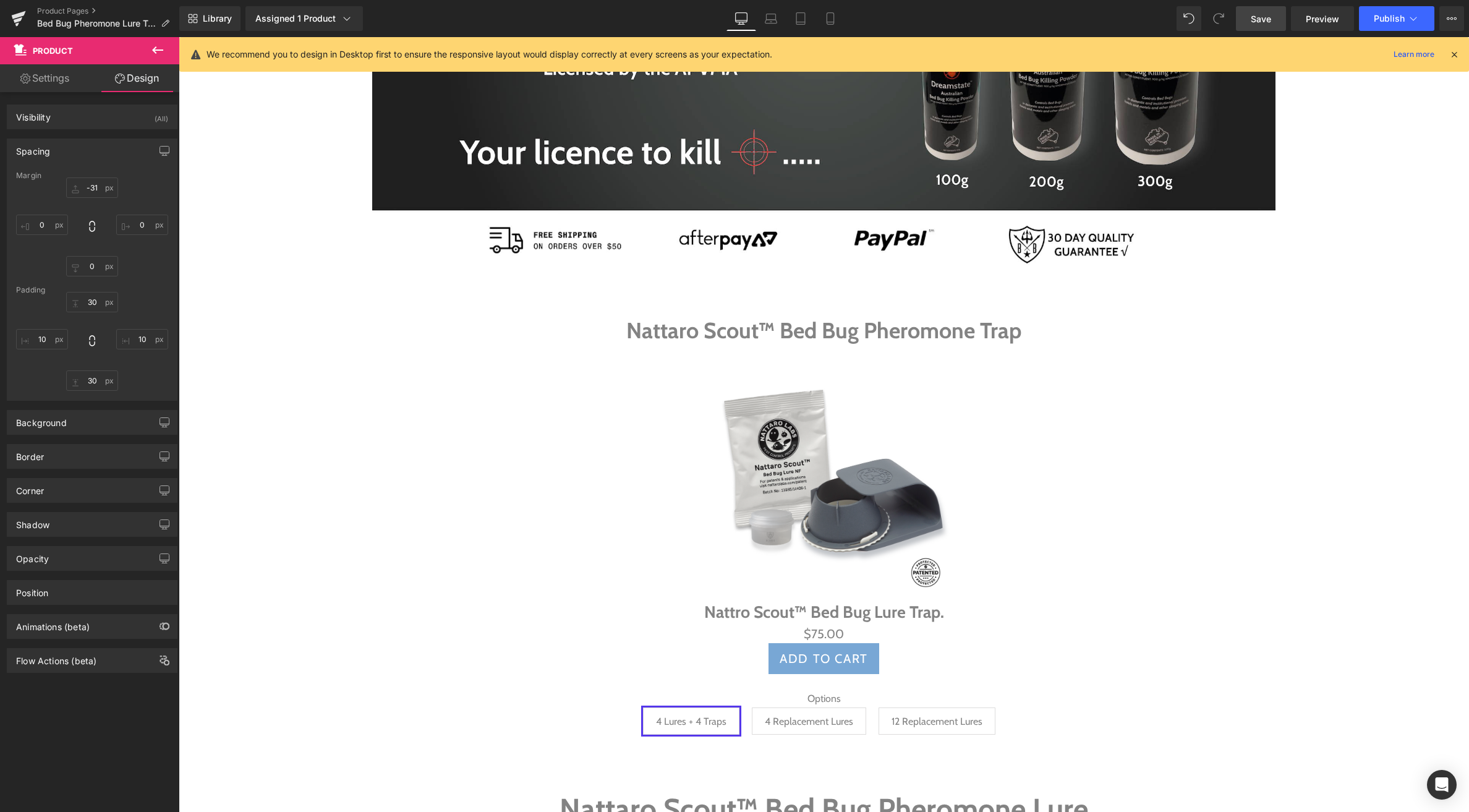
click at [1252, 26] on link "Save" at bounding box center [1261, 19] width 50 height 25
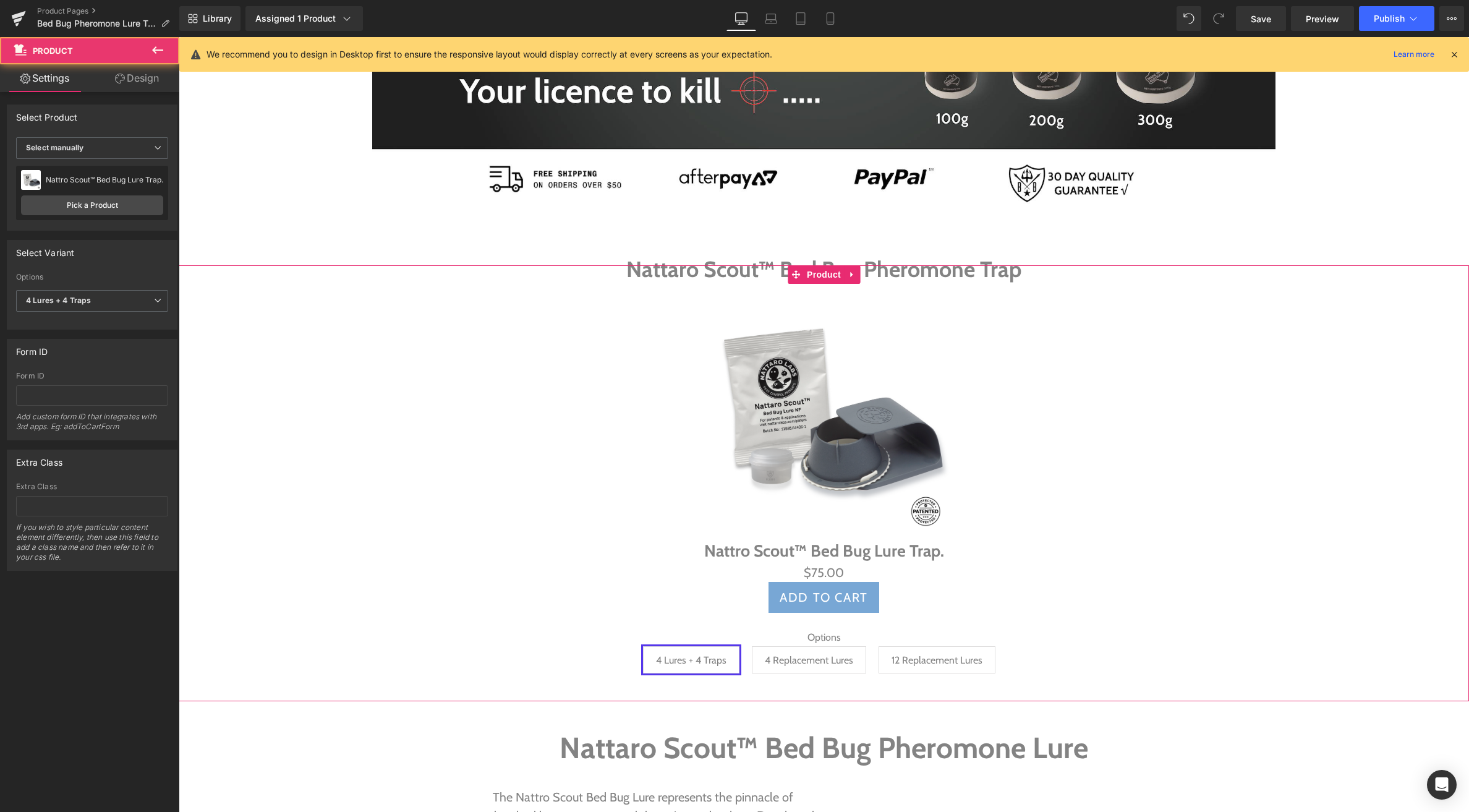
click at [810, 272] on div "Sale Off (P) Image Nattro Scout™ Bed Bug Lure Trap. (P) Title $0 $75.00 (P) Pri…" at bounding box center [824, 483] width 1291 height 436
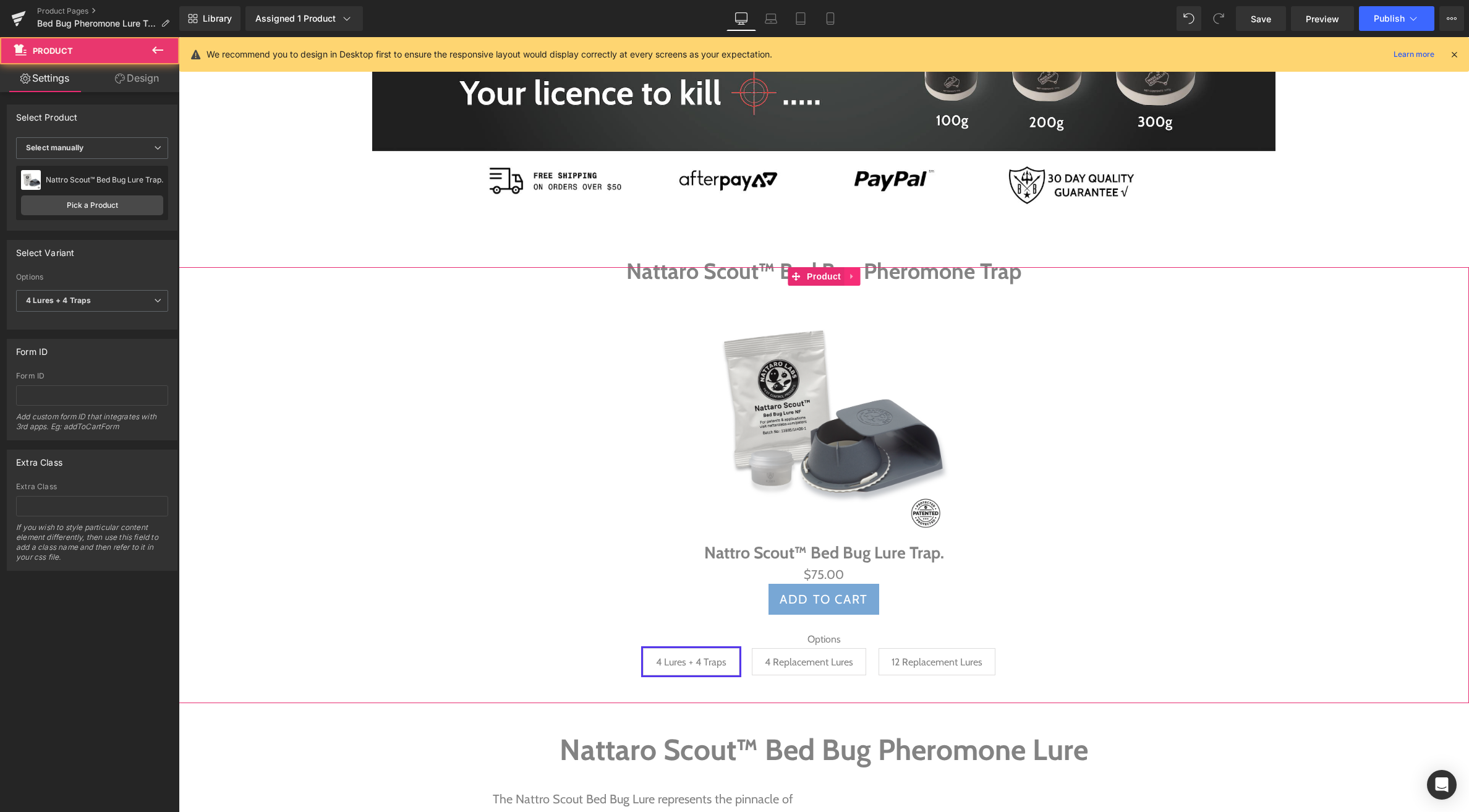
click at [852, 275] on icon at bounding box center [852, 276] width 9 height 9
click at [858, 274] on icon at bounding box center [859, 276] width 9 height 9
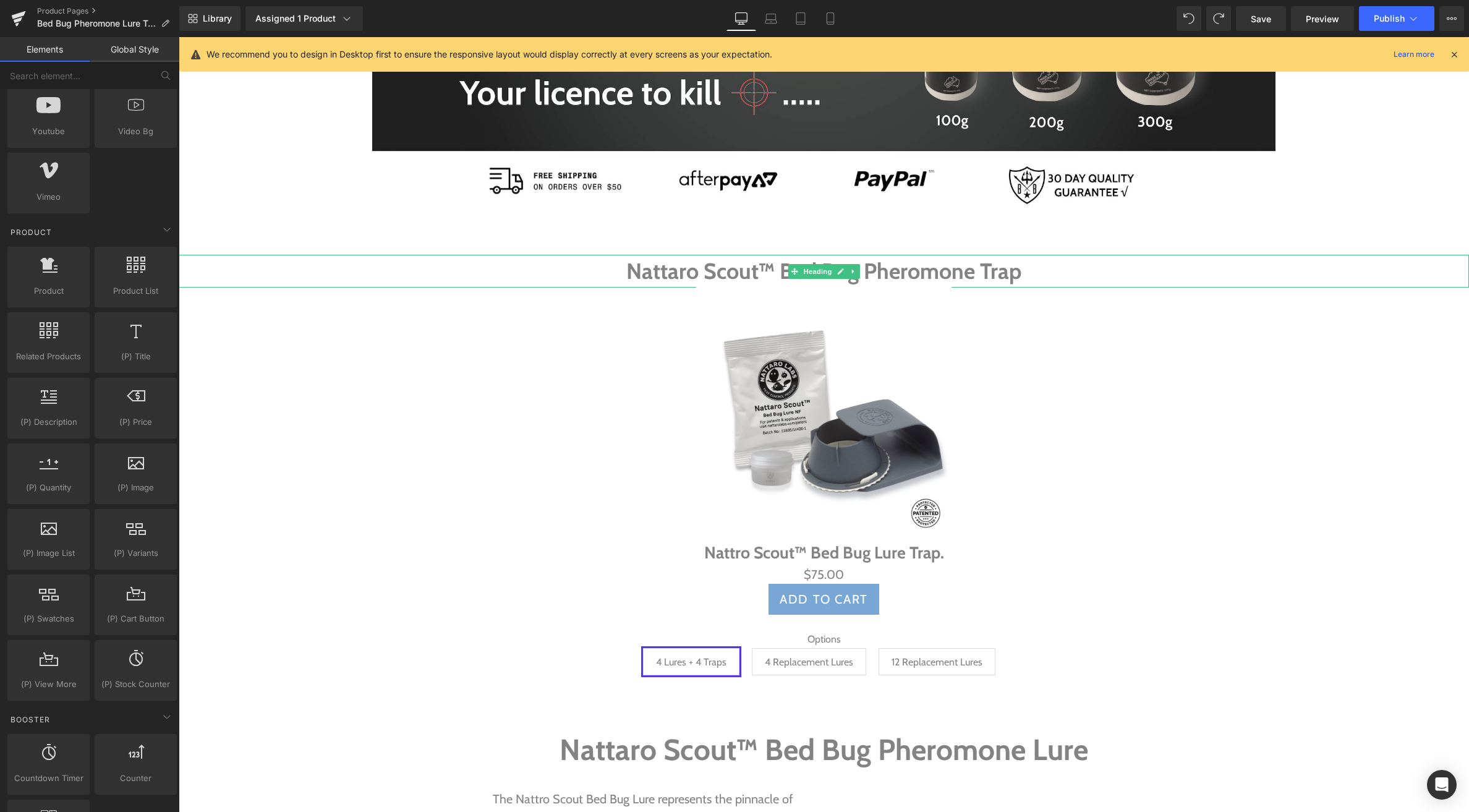
click at [827, 261] on h1 "Nattaro Scout™ Bed Bug Pheromone Trap" at bounding box center [824, 271] width 1291 height 33
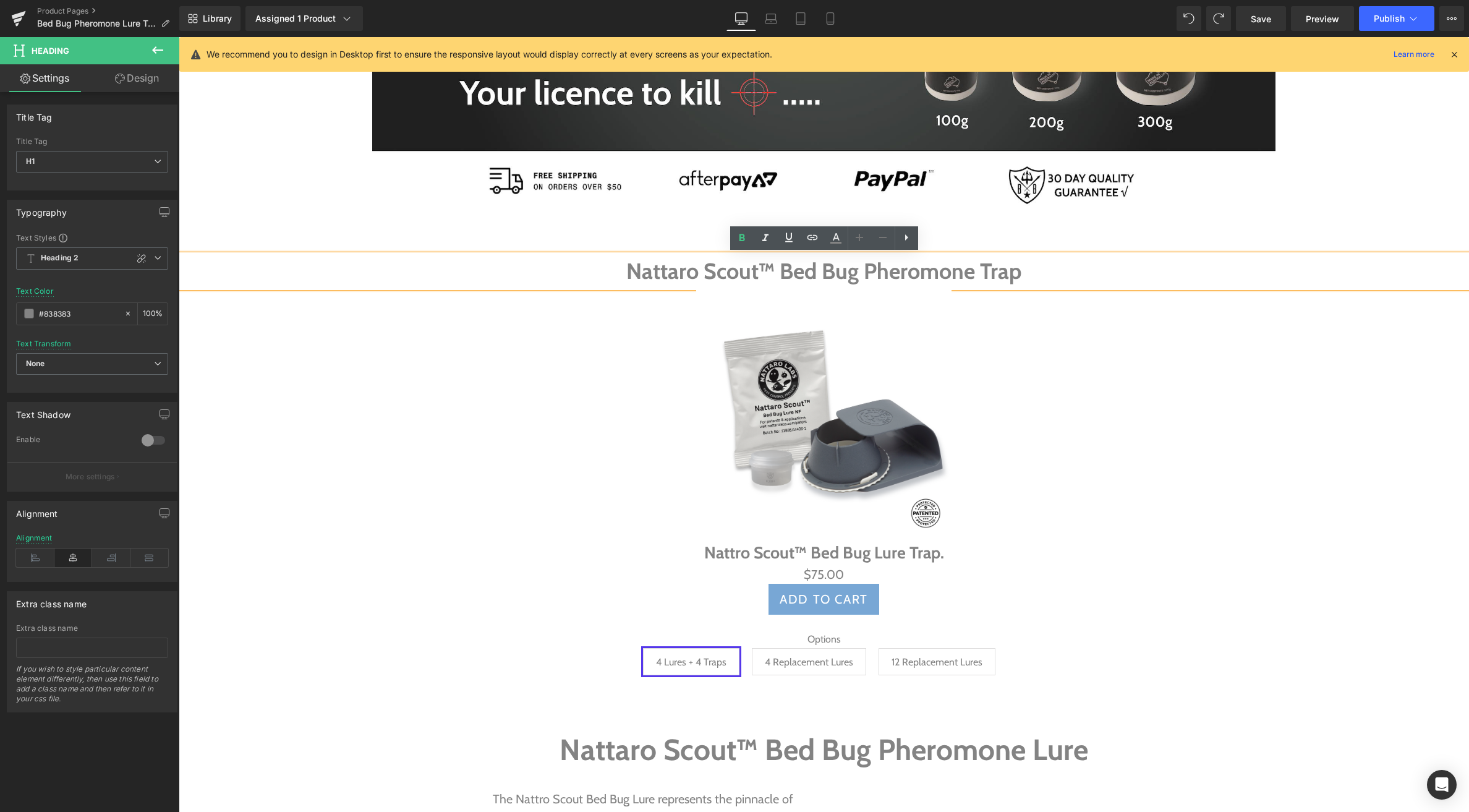
click at [802, 259] on h1 "Nattaro Scout™ Bed Bug Pheromone Trap" at bounding box center [824, 271] width 1291 height 33
click at [909, 243] on icon at bounding box center [906, 237] width 15 height 15
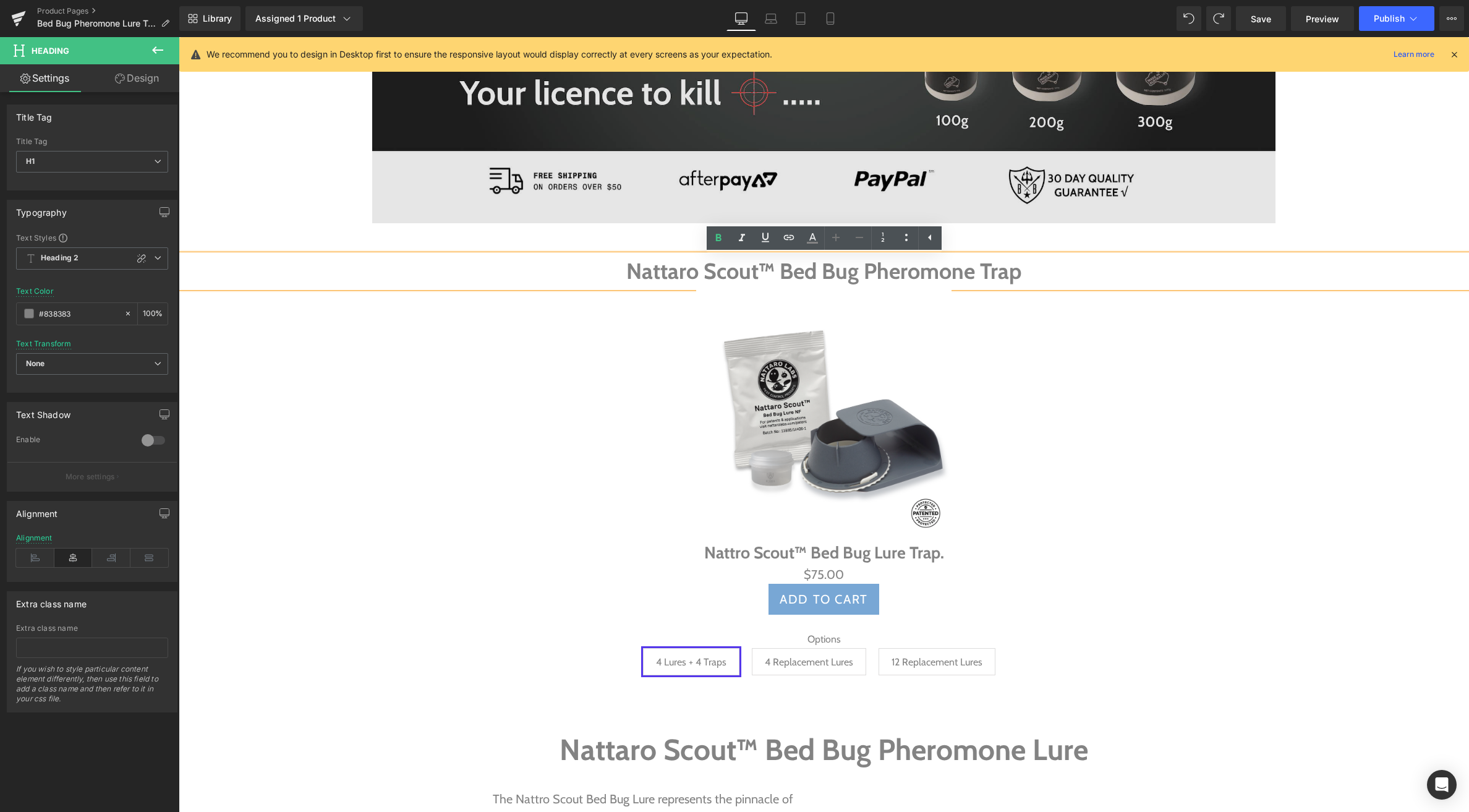
click at [867, 205] on img at bounding box center [824, 9] width 903 height 428
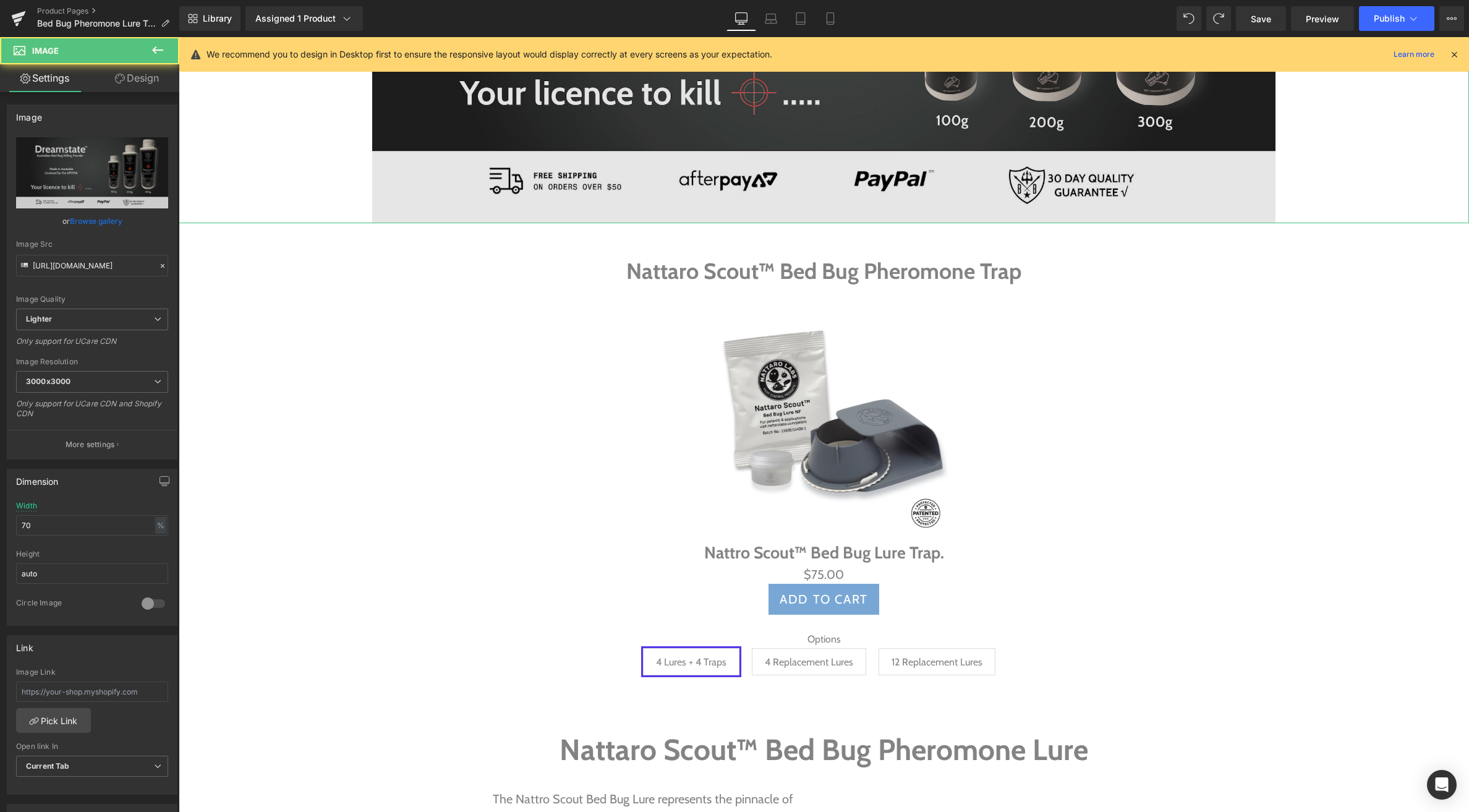
scroll to position [446, 0]
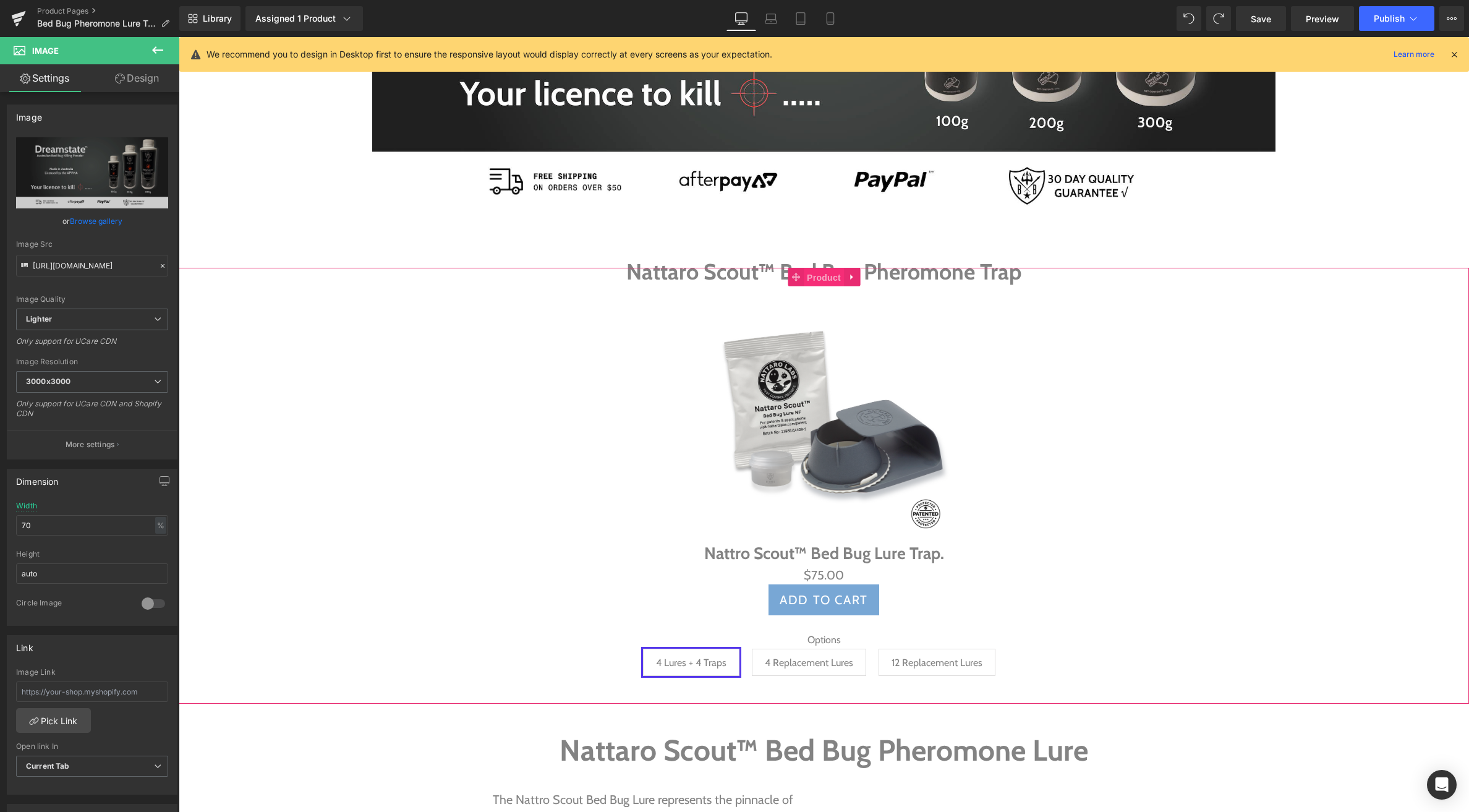
click at [814, 279] on span "Product" at bounding box center [824, 278] width 40 height 19
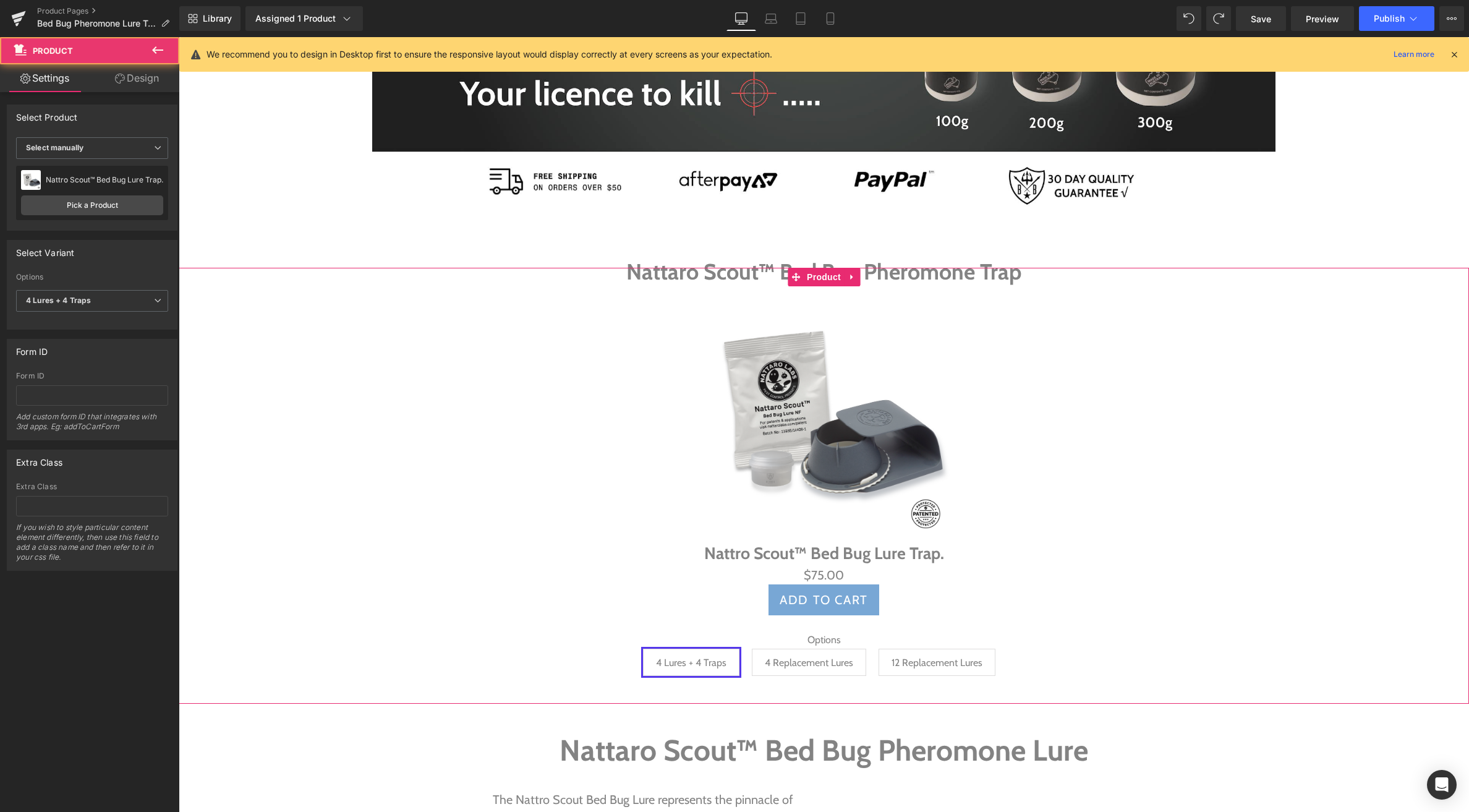
click at [132, 75] on link "Design" at bounding box center [136, 79] width 90 height 28
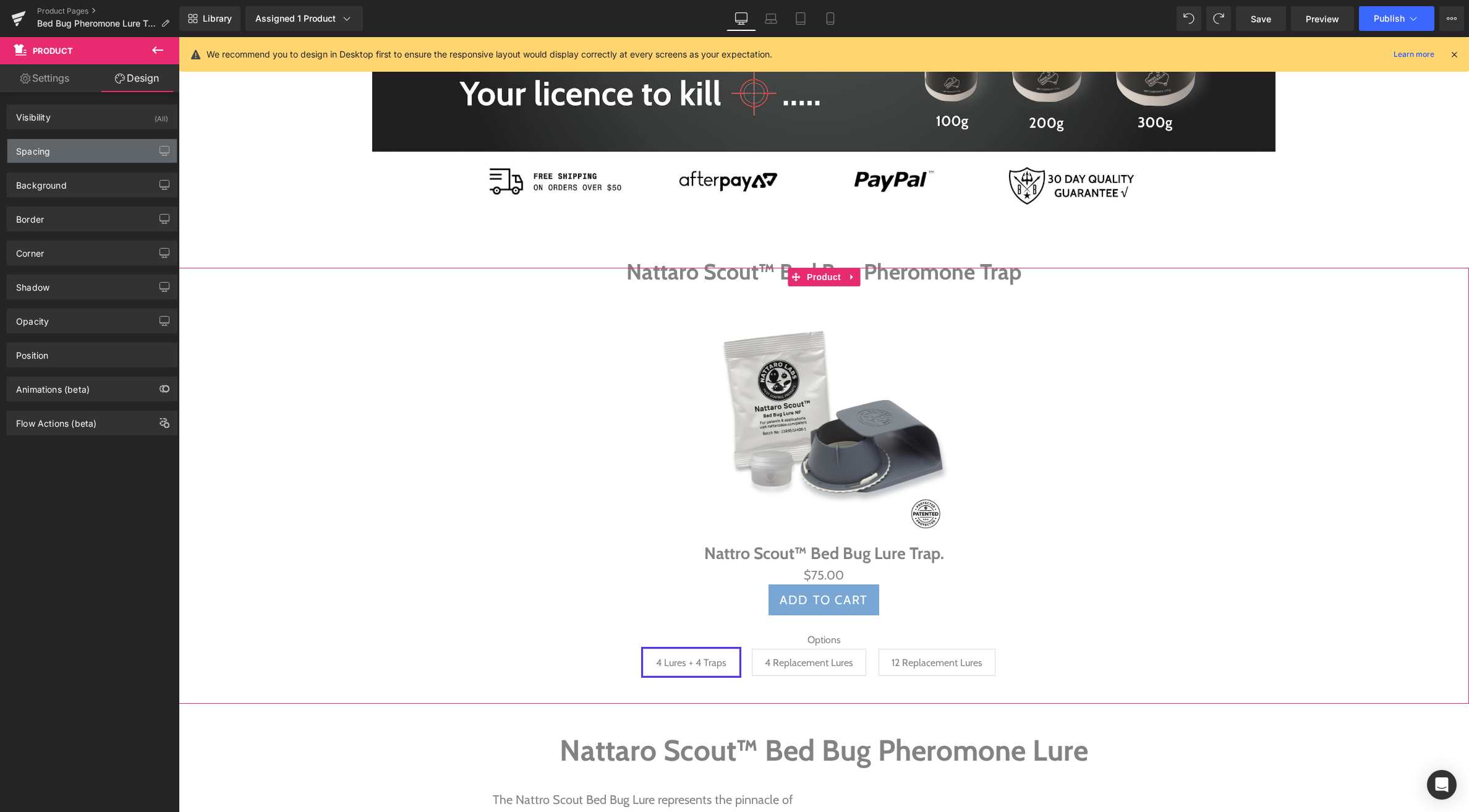
click at [93, 147] on div "Spacing" at bounding box center [93, 151] width 170 height 23
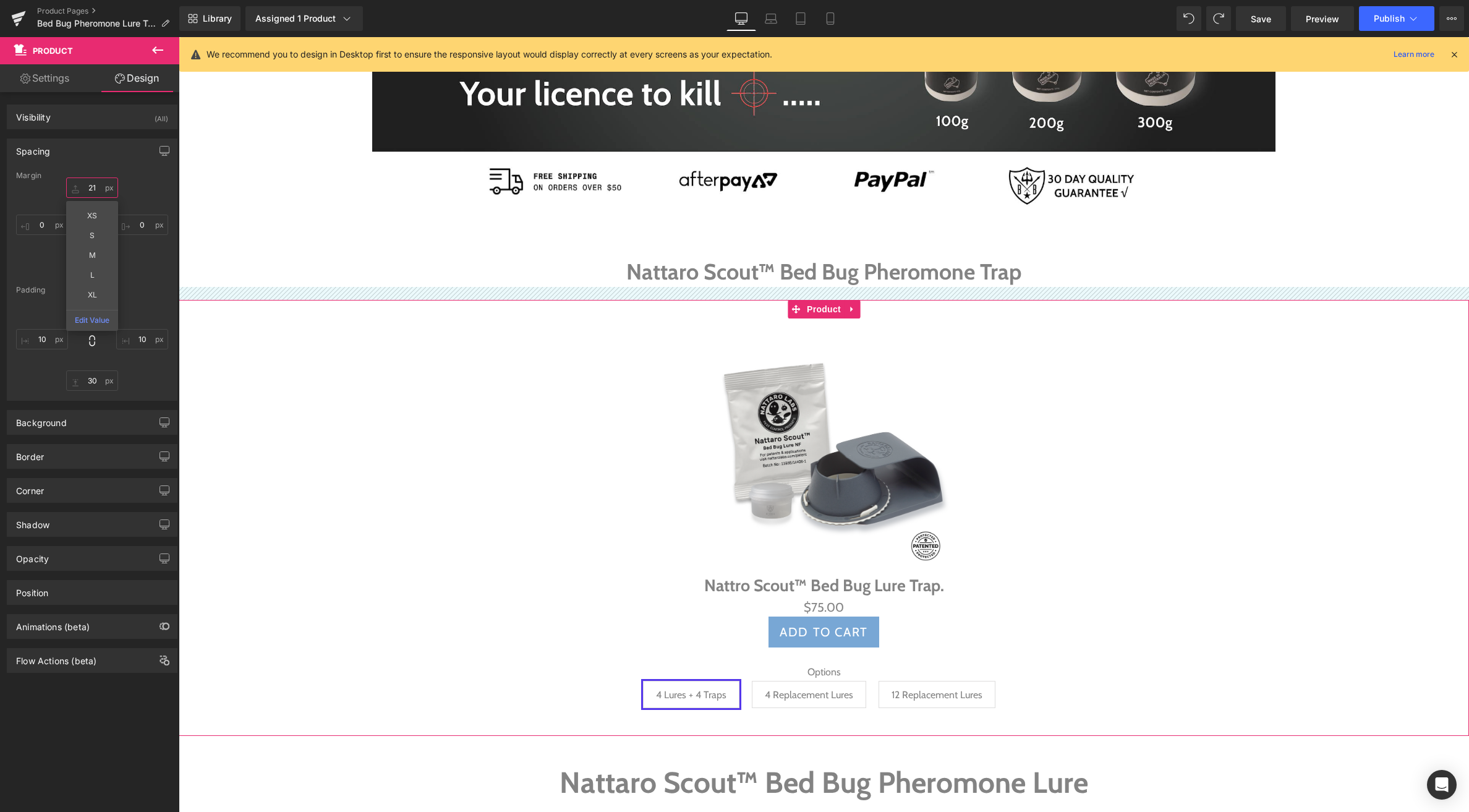
drag, startPoint x: 76, startPoint y: 168, endPoint x: 178, endPoint y: 181, distance: 102.8
click at [85, 161] on div "Spacing [GEOGRAPHIC_DATA] -31 XS S M L XL Edit Value 0 0 0 [GEOGRAPHIC_DATA] 30…" at bounding box center [92, 269] width 170 height 262
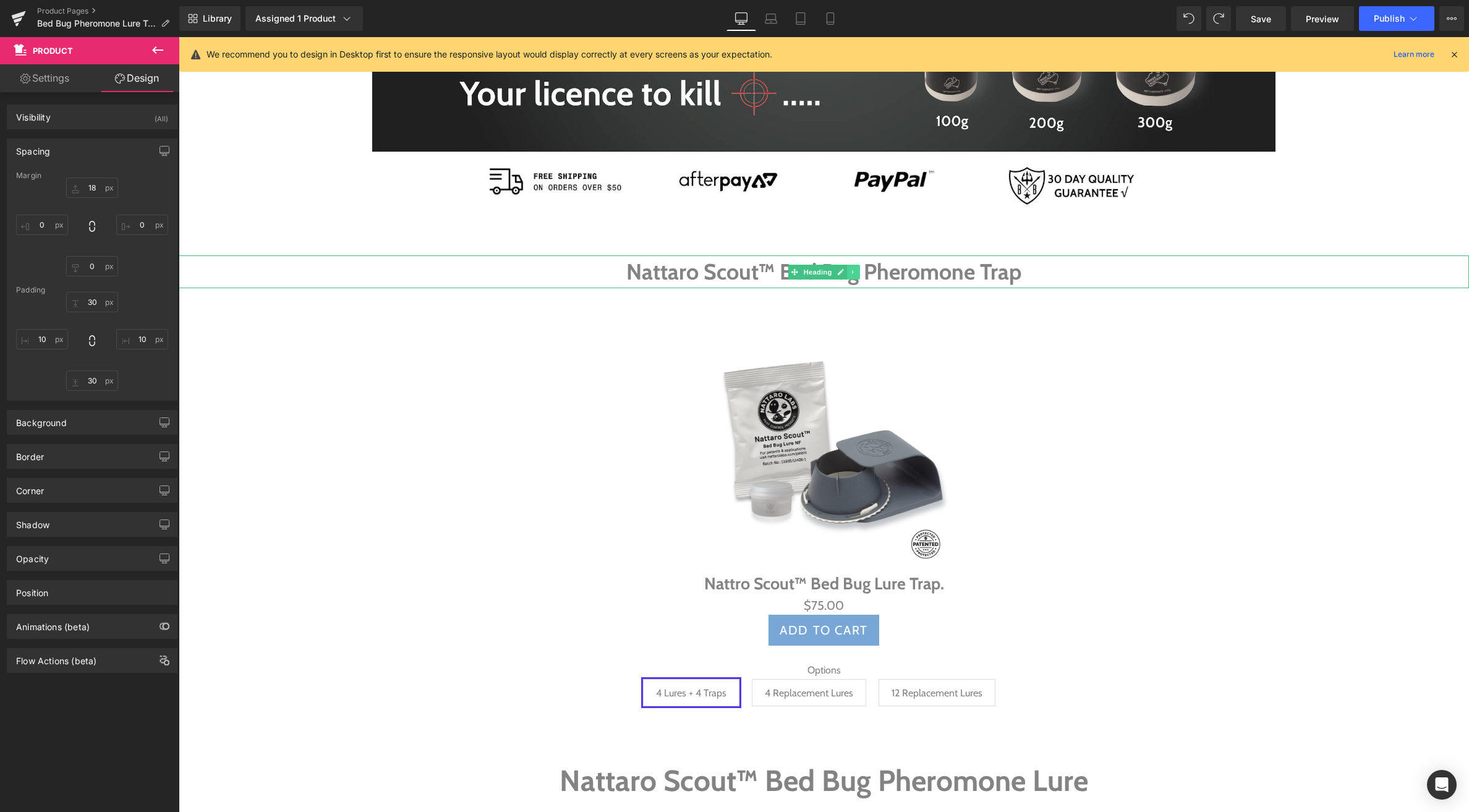
click at [855, 272] on icon at bounding box center [853, 272] width 7 height 8
click at [861, 269] on icon at bounding box center [859, 272] width 7 height 7
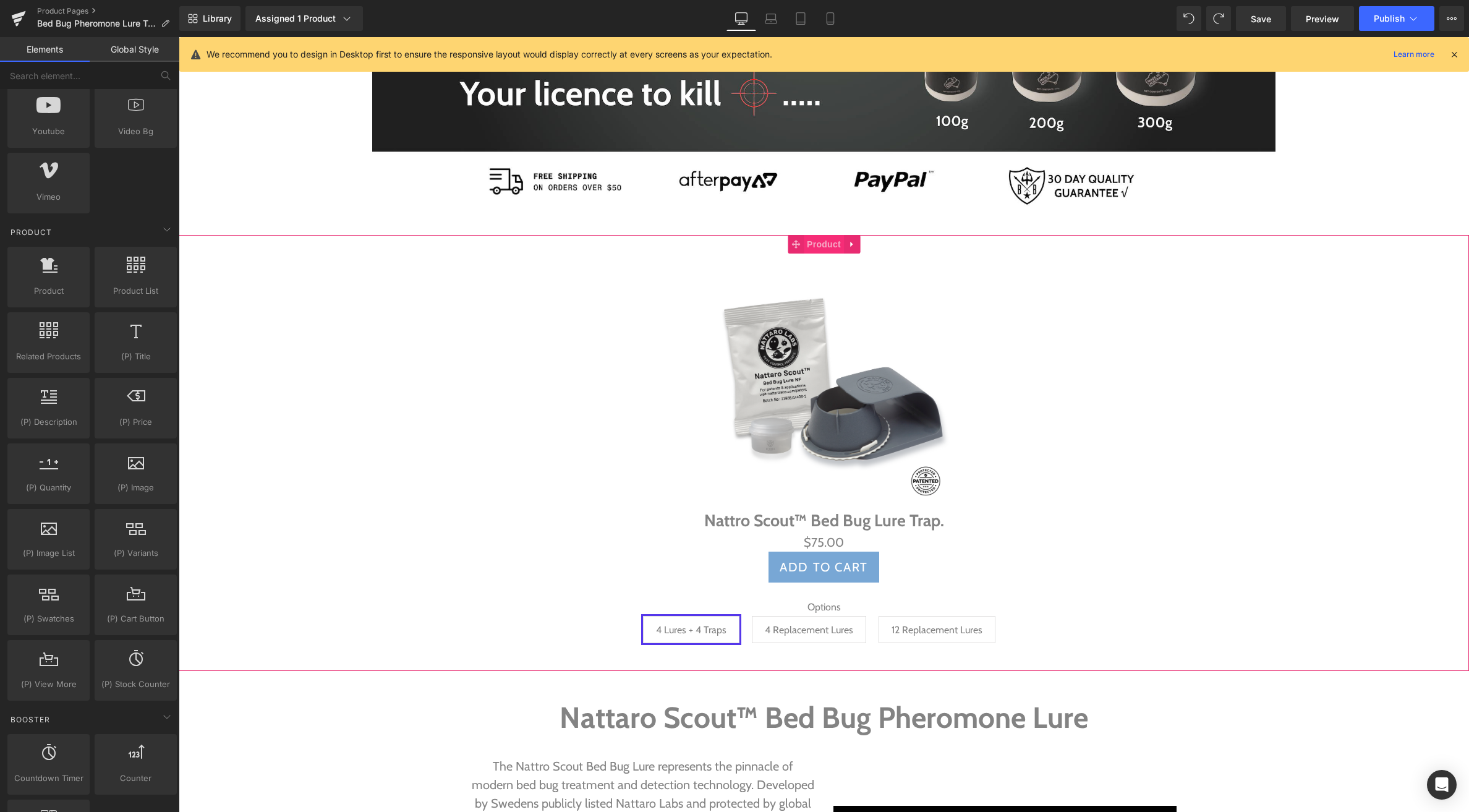
click at [813, 244] on span "Product" at bounding box center [824, 244] width 40 height 19
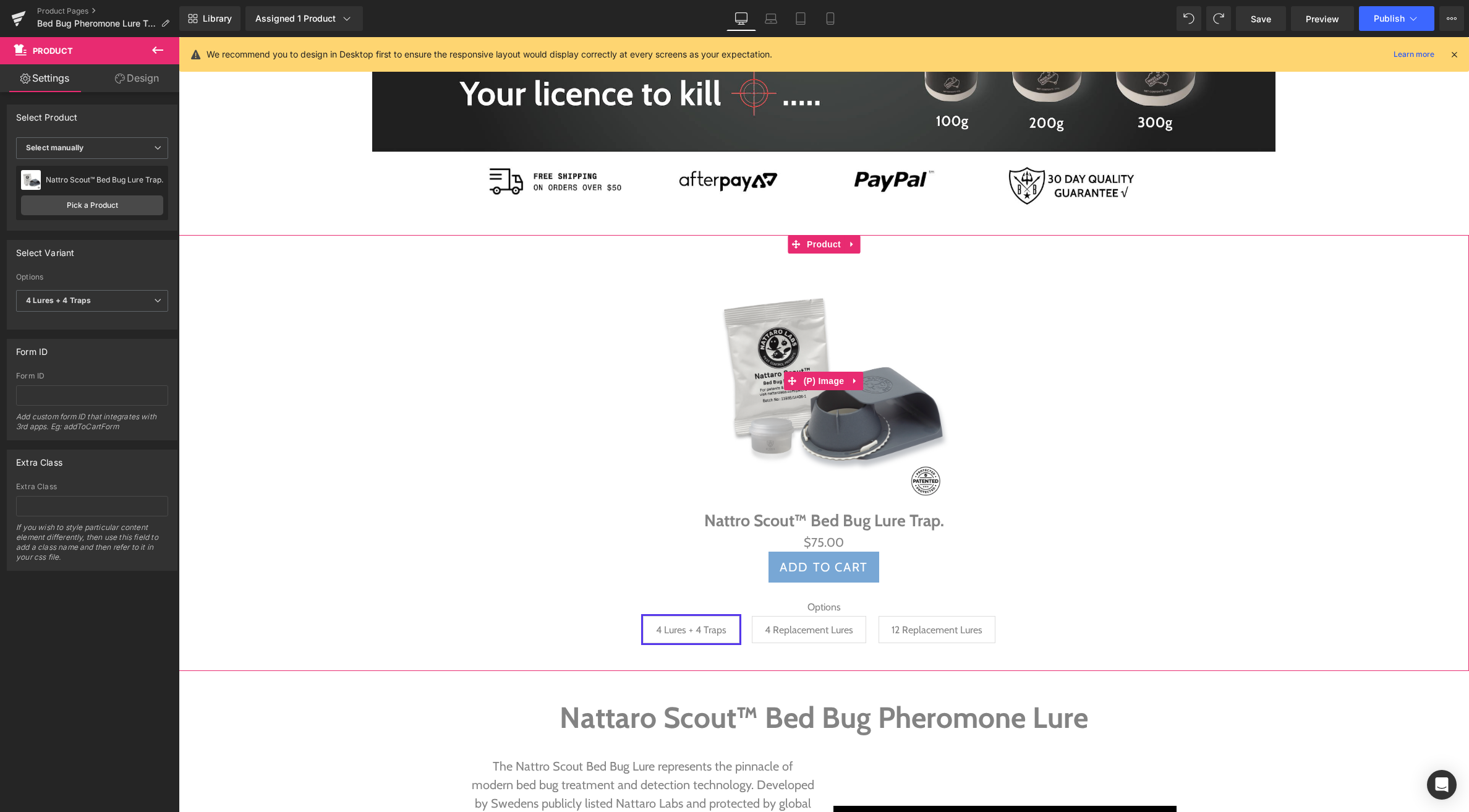
drag, startPoint x: 821, startPoint y: 380, endPoint x: 795, endPoint y: 371, distance: 27.5
click at [821, 380] on span "(P) Image" at bounding box center [824, 381] width 47 height 19
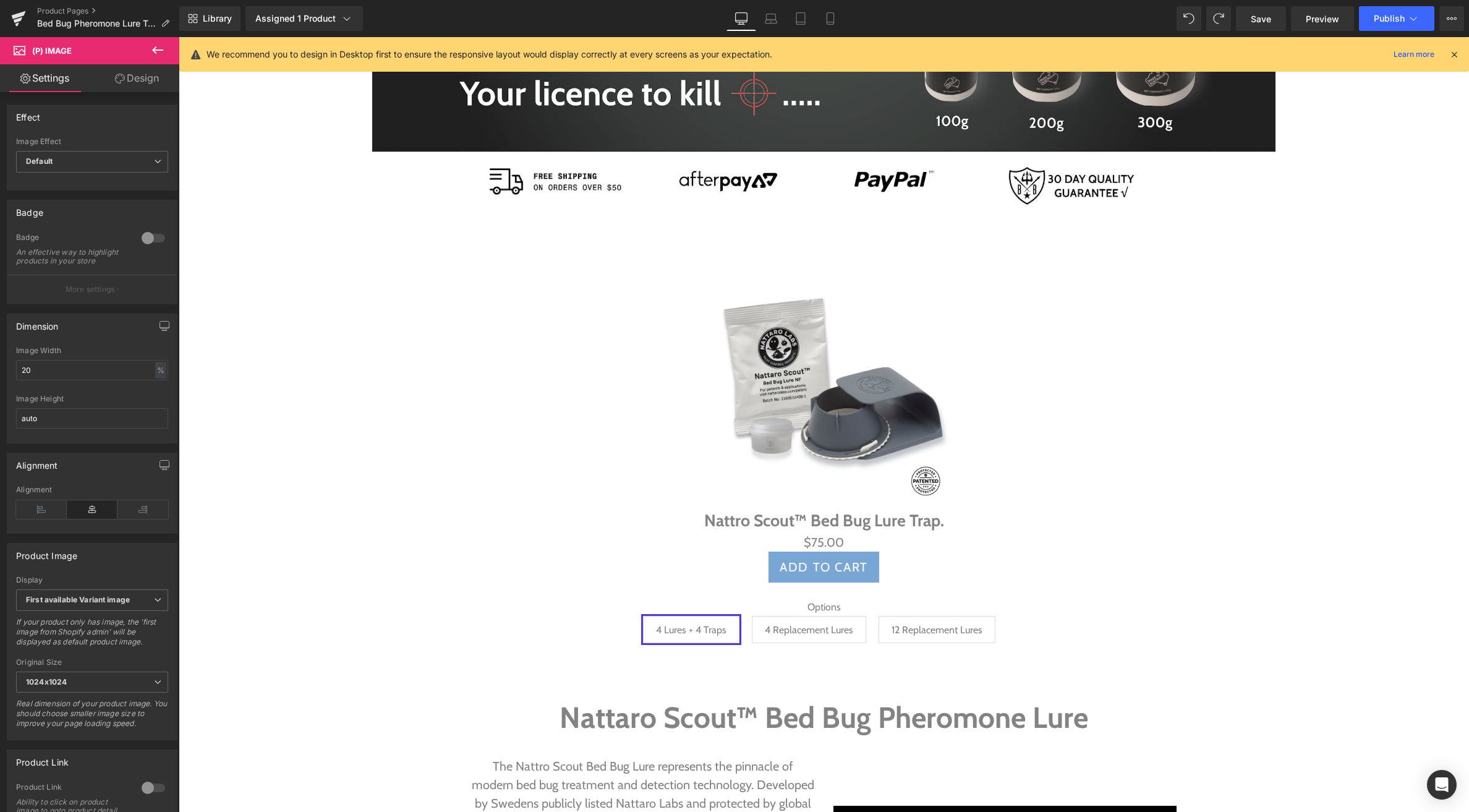
click at [127, 79] on link "Design" at bounding box center [136, 79] width 90 height 28
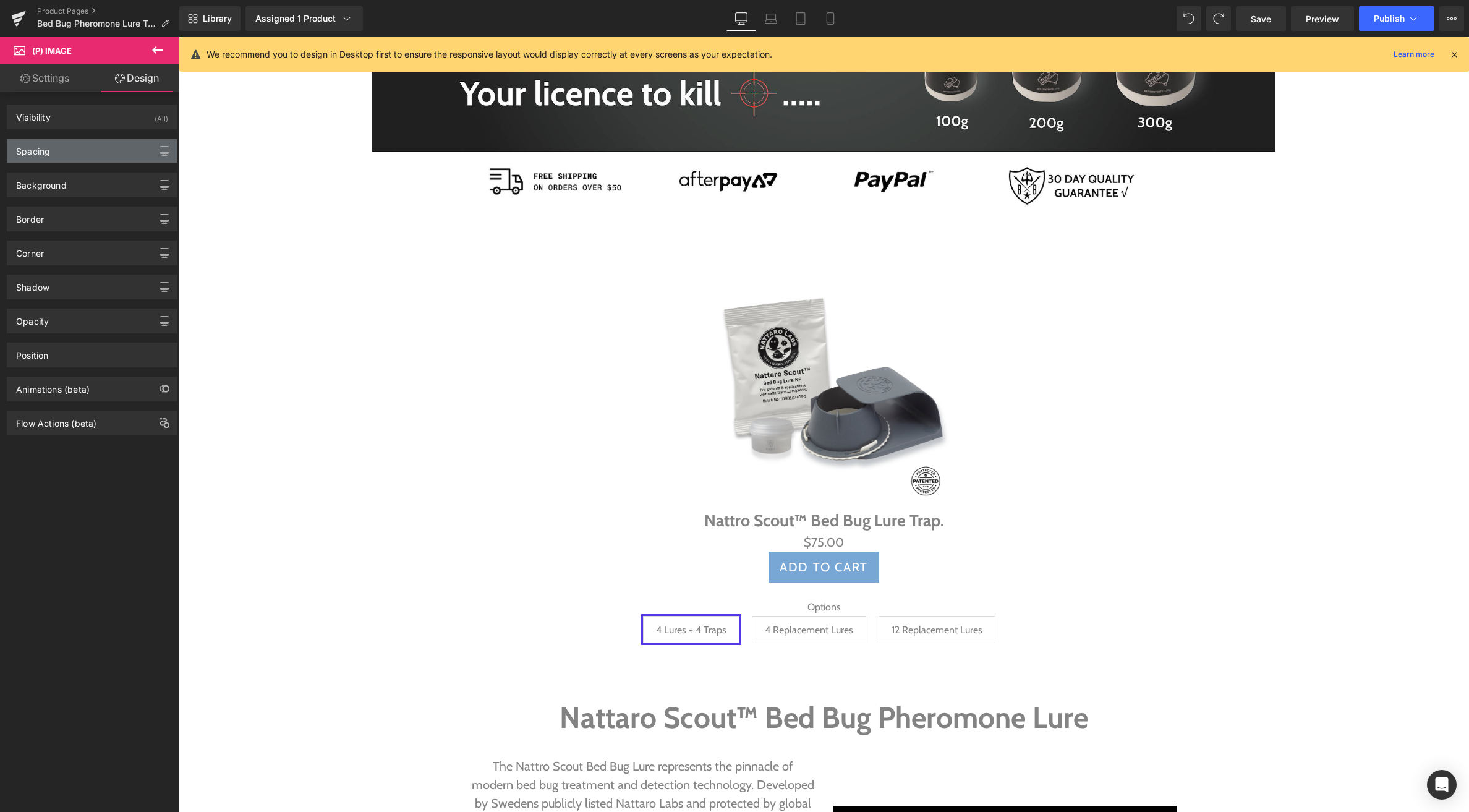
click at [84, 148] on div "Spacing" at bounding box center [93, 151] width 170 height 23
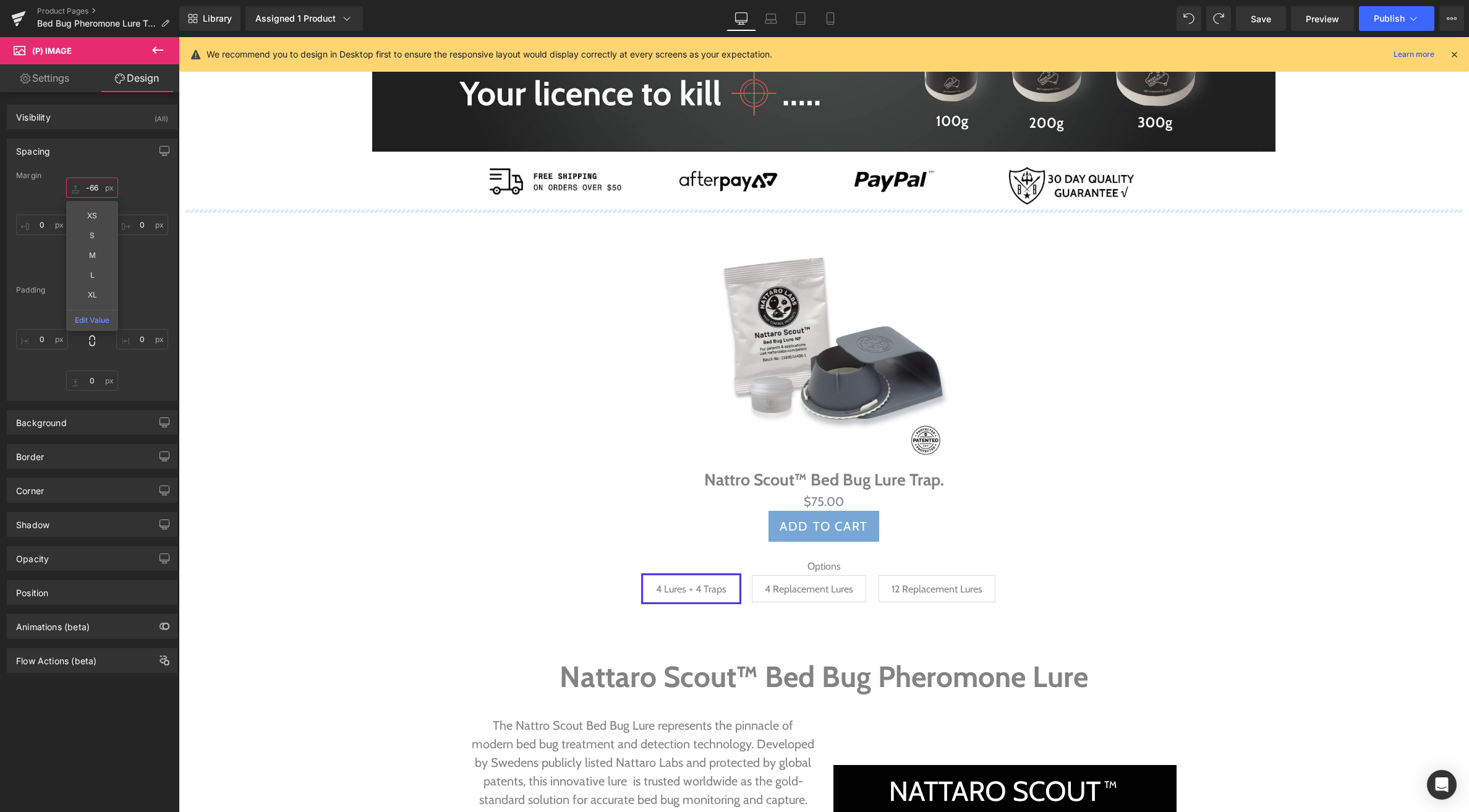
drag, startPoint x: 76, startPoint y: 194, endPoint x: 81, endPoint y: 227, distance: 33.4
click at [769, 18] on icon at bounding box center [771, 19] width 12 height 12
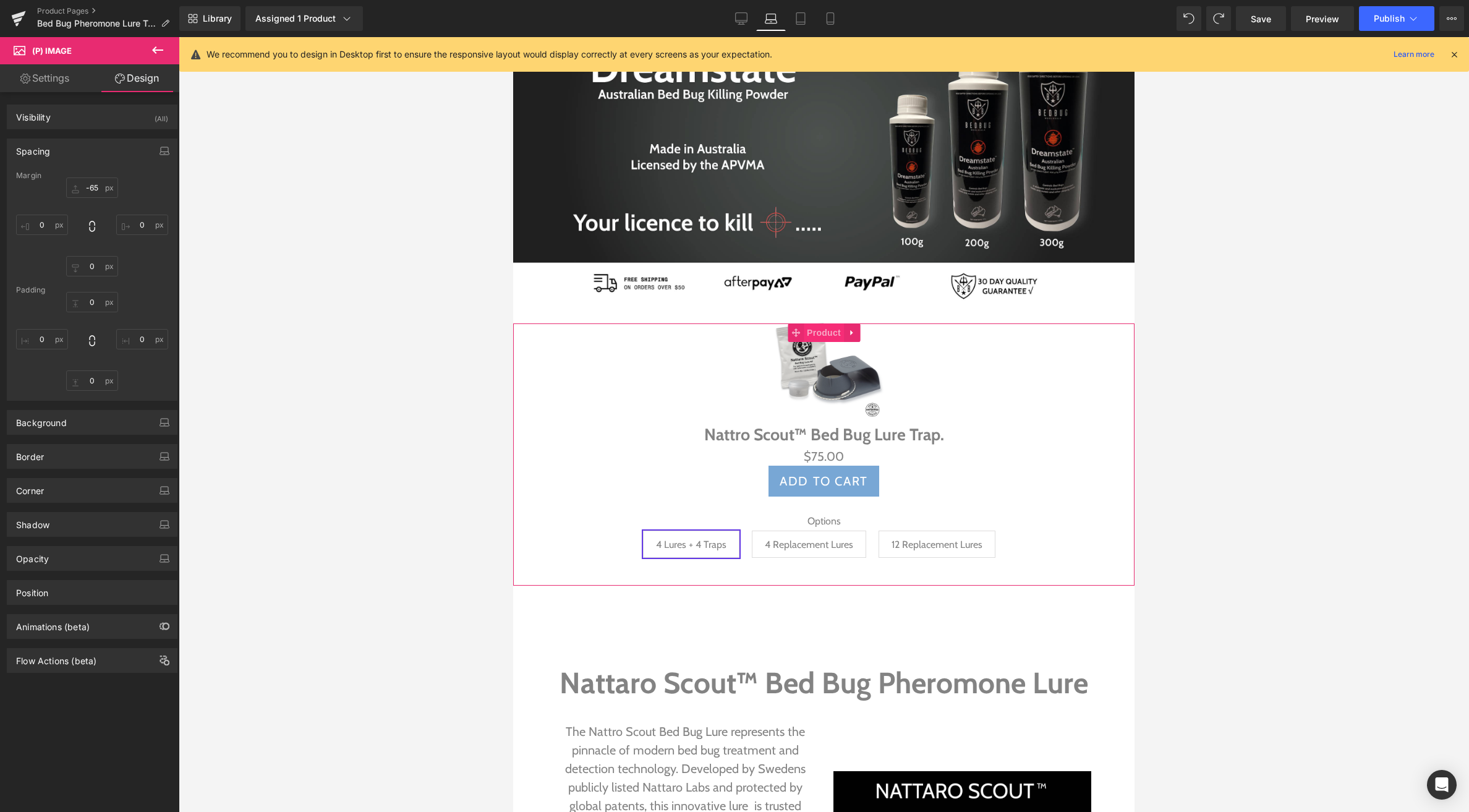
click at [820, 332] on span "Product" at bounding box center [824, 332] width 40 height 19
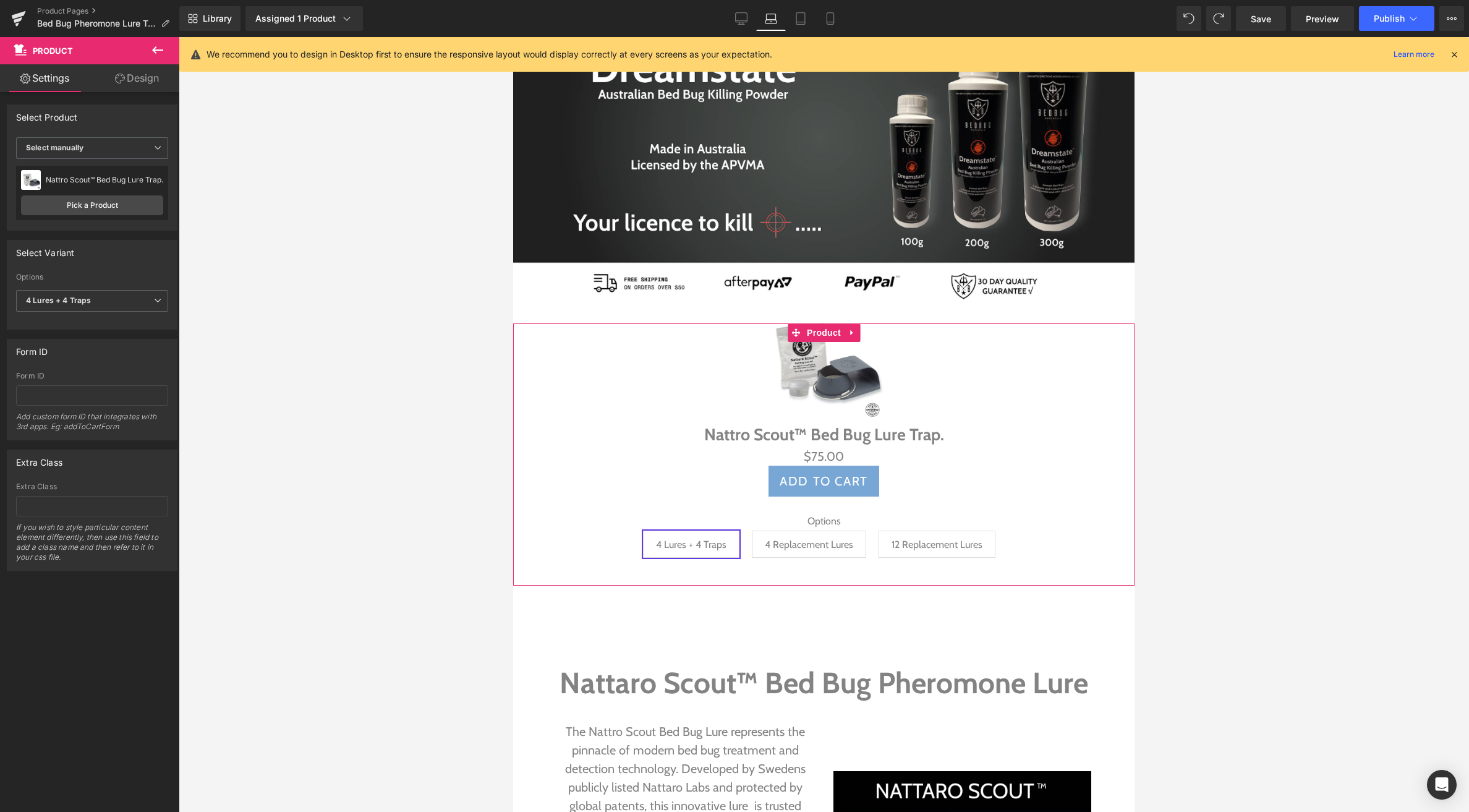
click at [138, 76] on link "Design" at bounding box center [136, 79] width 90 height 28
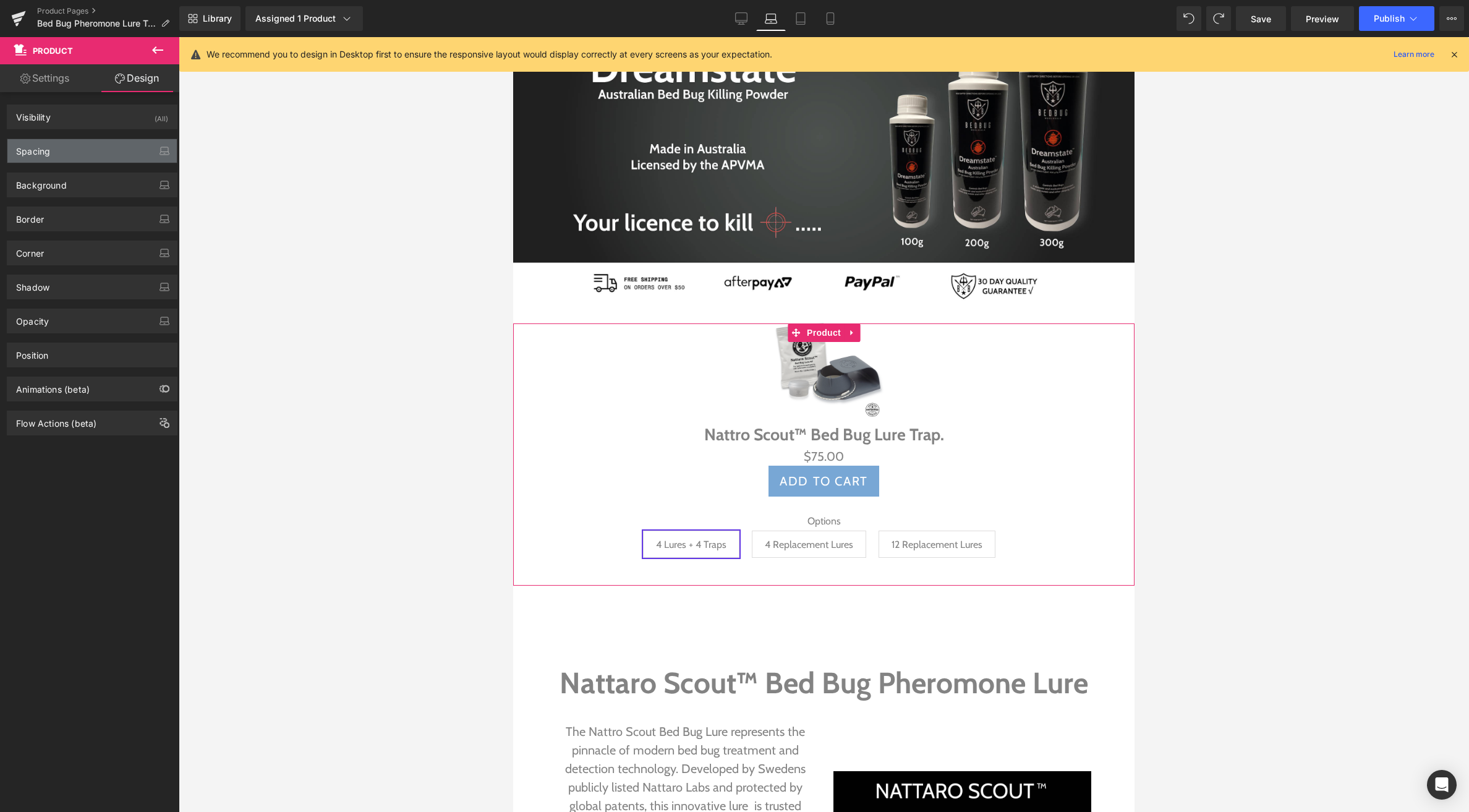
click at [62, 151] on div "Spacing" at bounding box center [93, 151] width 170 height 23
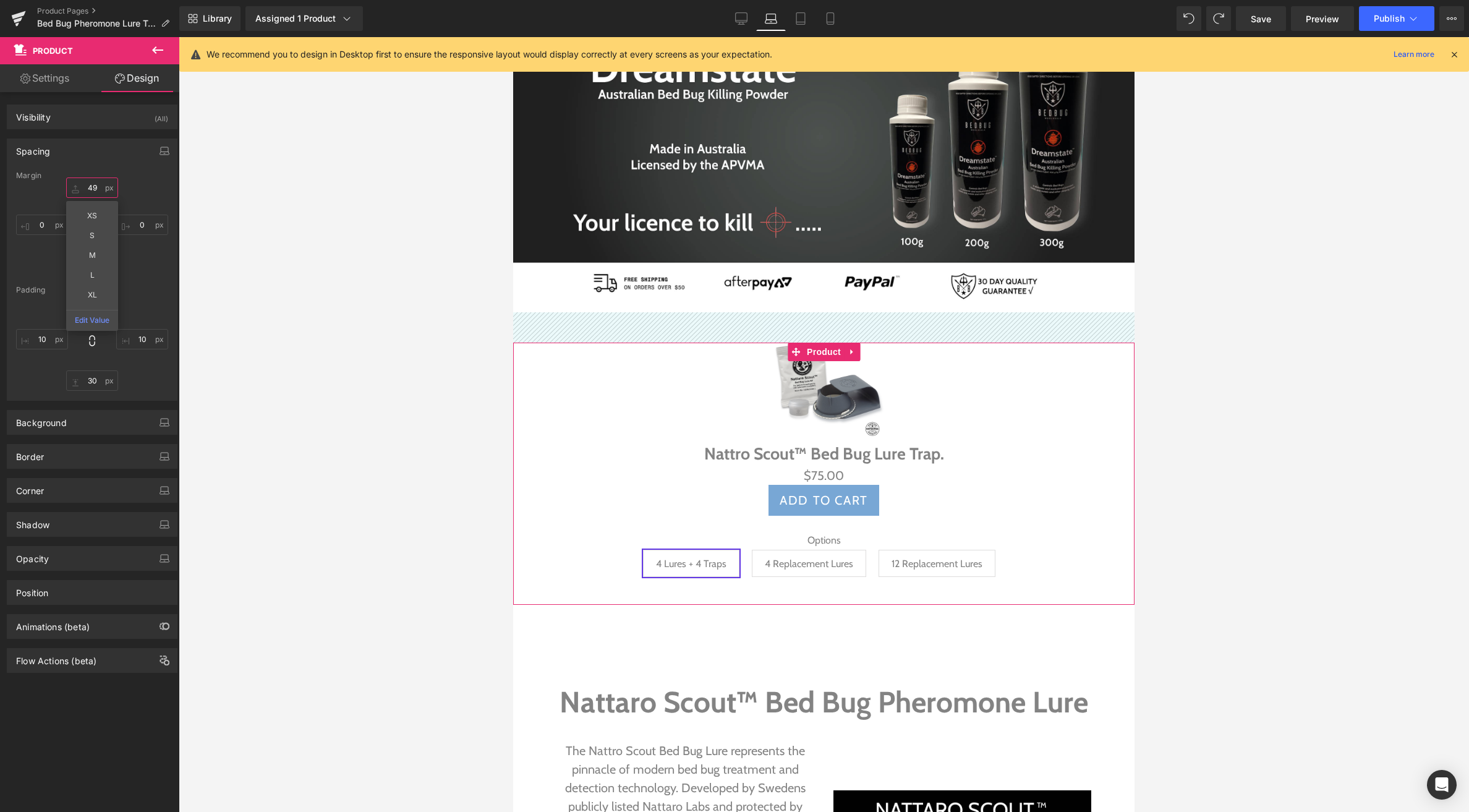
drag, startPoint x: 72, startPoint y: 187, endPoint x: 73, endPoint y: 168, distance: 19.0
click at [72, 168] on div "Spacing [GEOGRAPHIC_DATA] 18 XS S M L XL Edit Value 0 0 0 [GEOGRAPHIC_DATA] 30 …" at bounding box center [92, 269] width 170 height 262
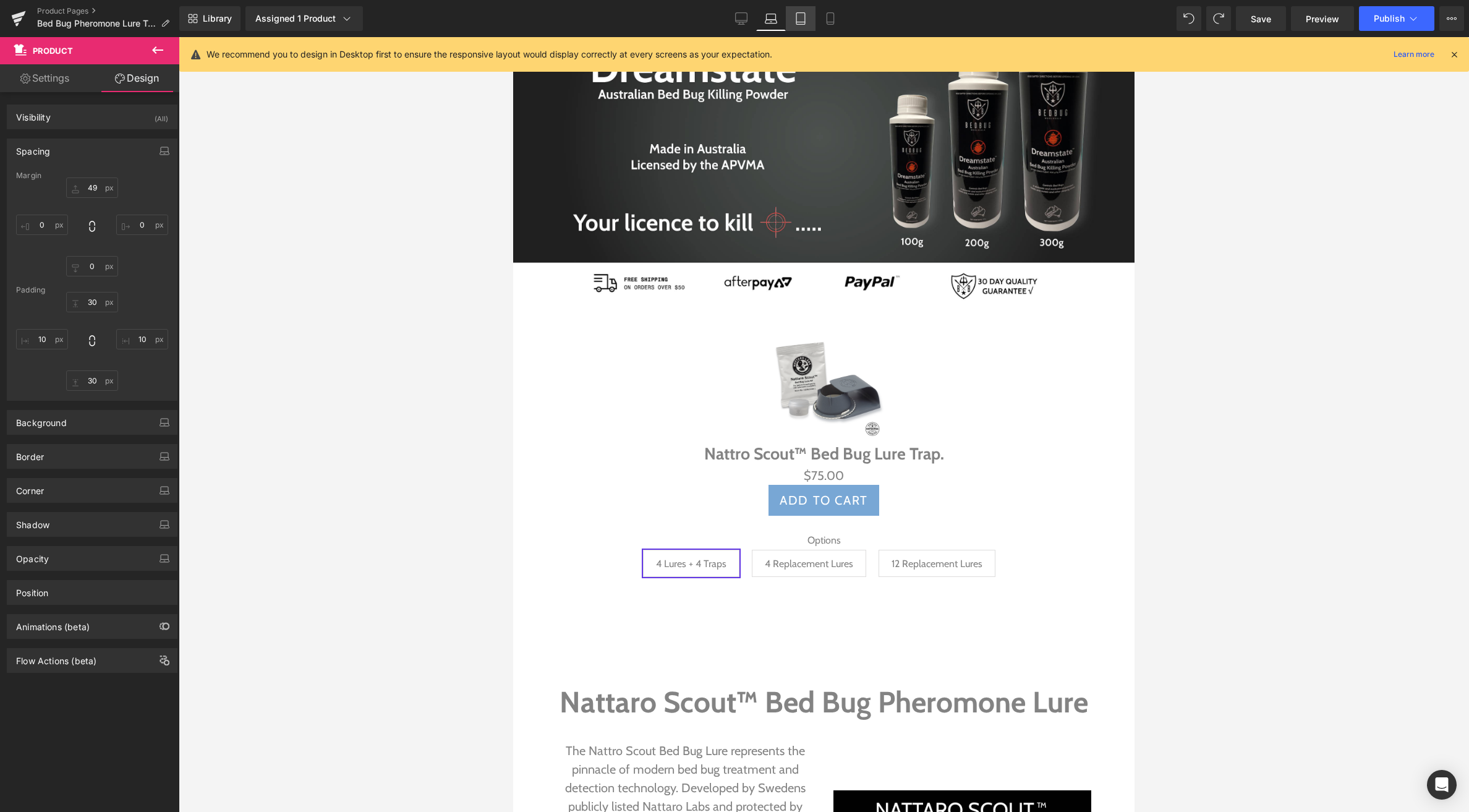
click at [797, 19] on icon at bounding box center [800, 19] width 9 height 12
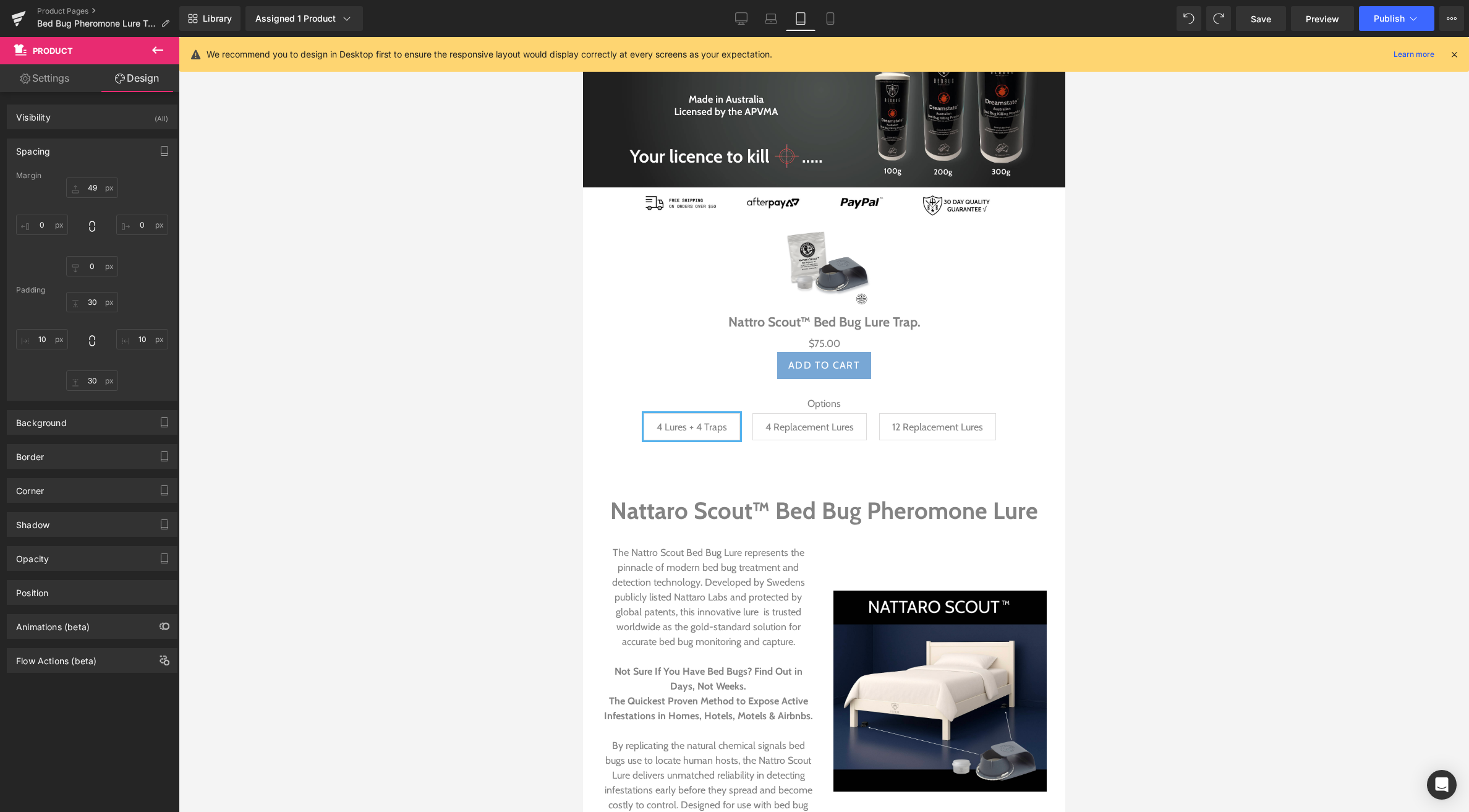
scroll to position [119, 0]
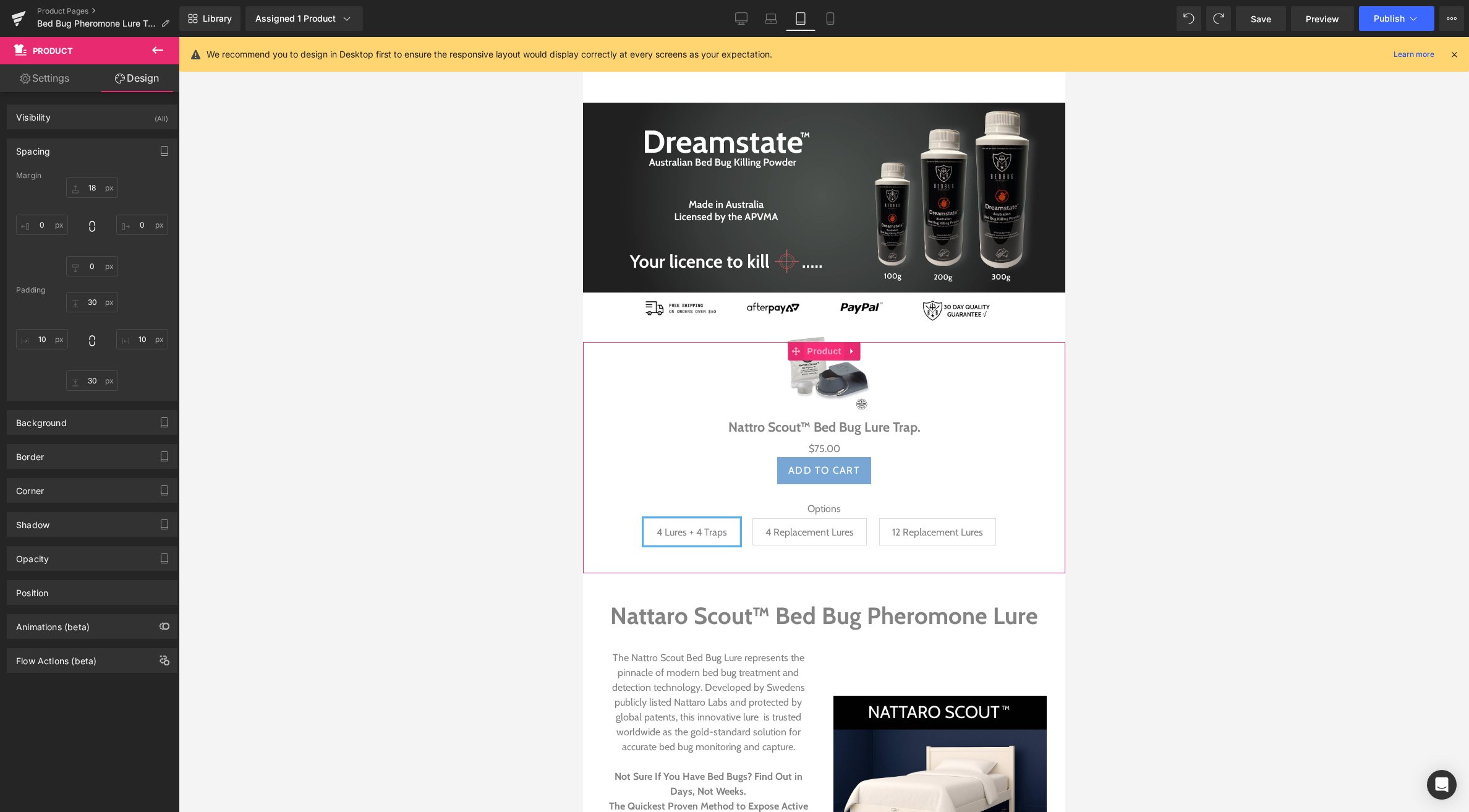
click at [820, 355] on span "Product" at bounding box center [824, 351] width 40 height 19
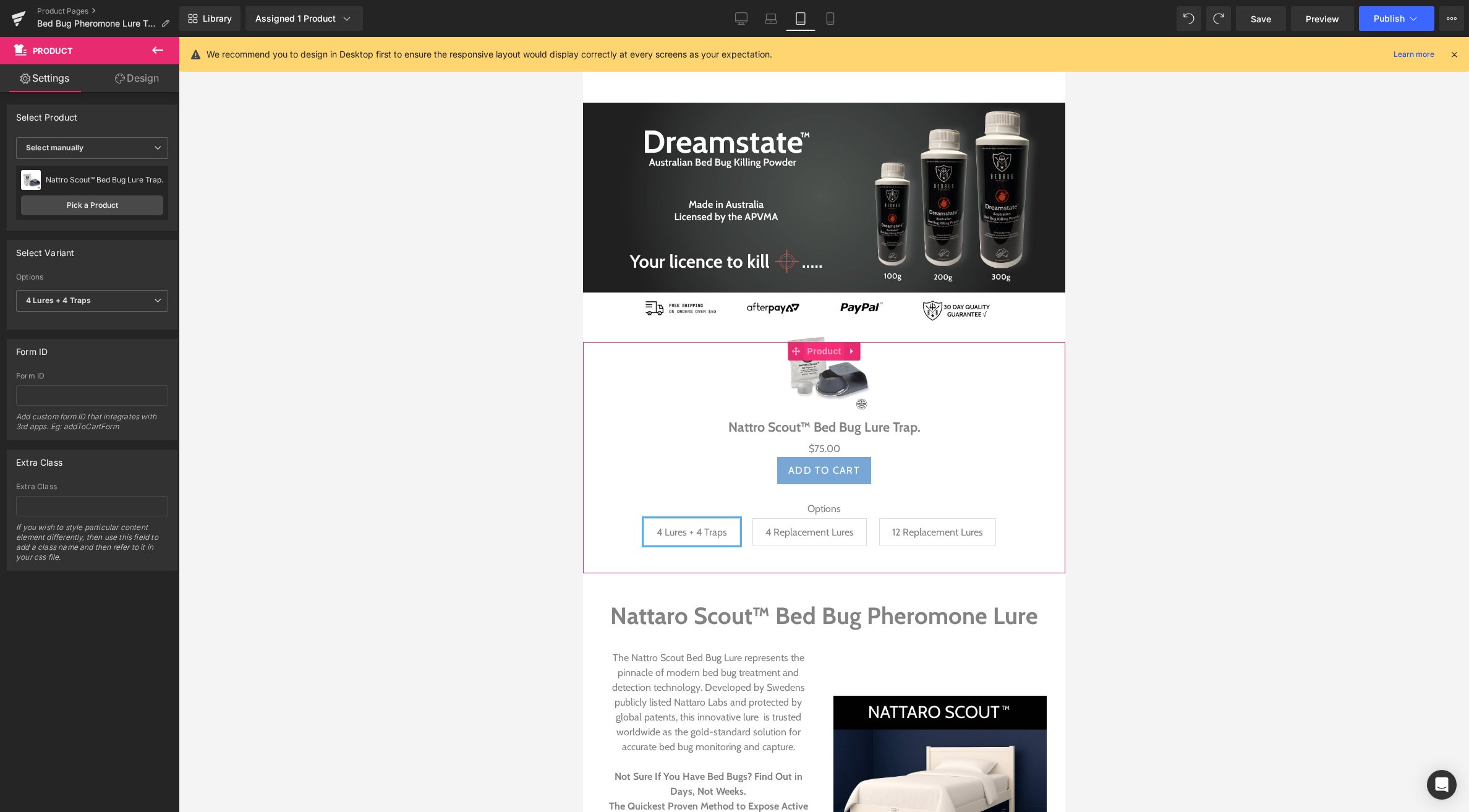
click at [828, 351] on span "Product" at bounding box center [824, 351] width 40 height 19
click at [140, 79] on link "Design" at bounding box center [136, 79] width 90 height 28
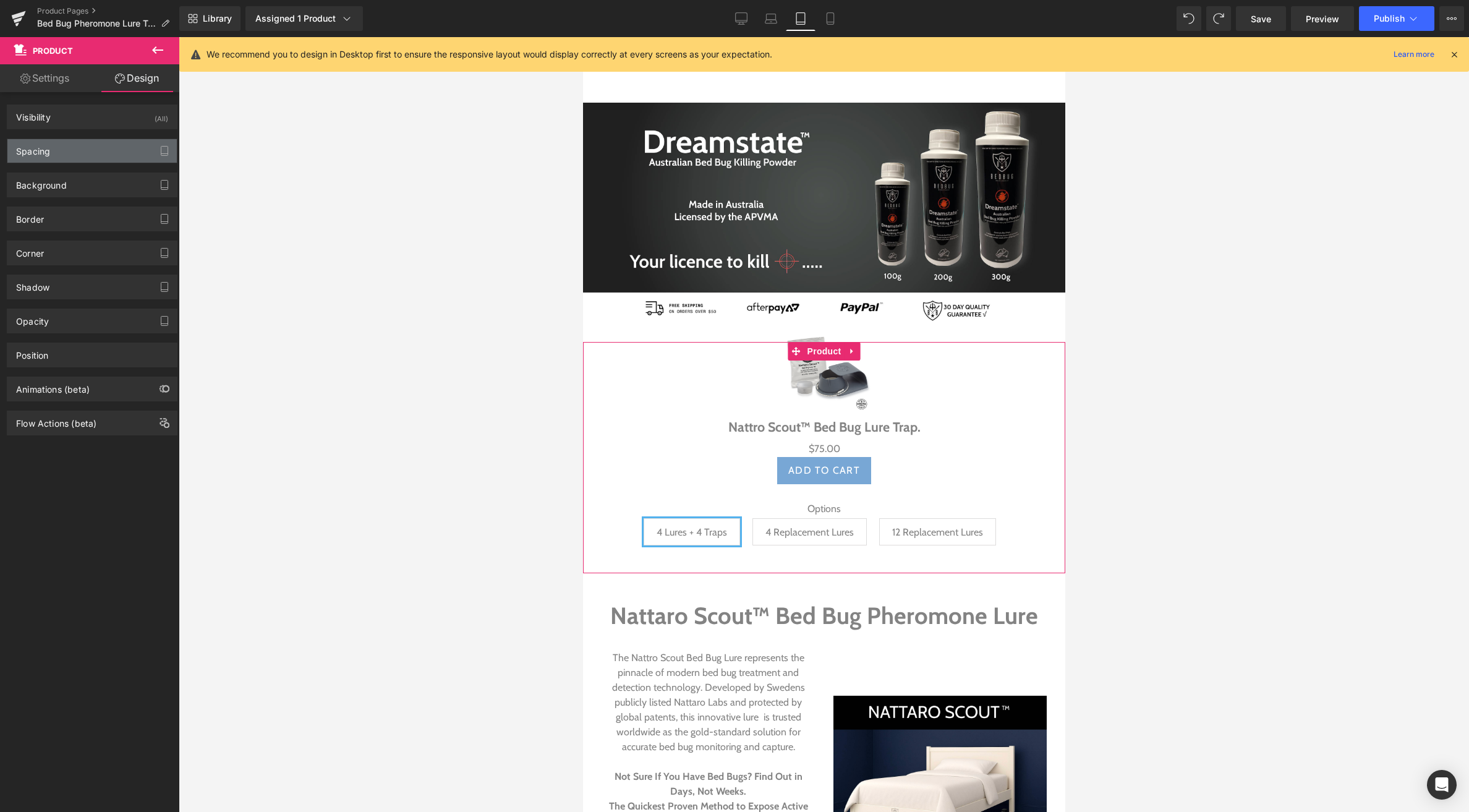
click at [61, 147] on div "Spacing" at bounding box center [93, 151] width 170 height 23
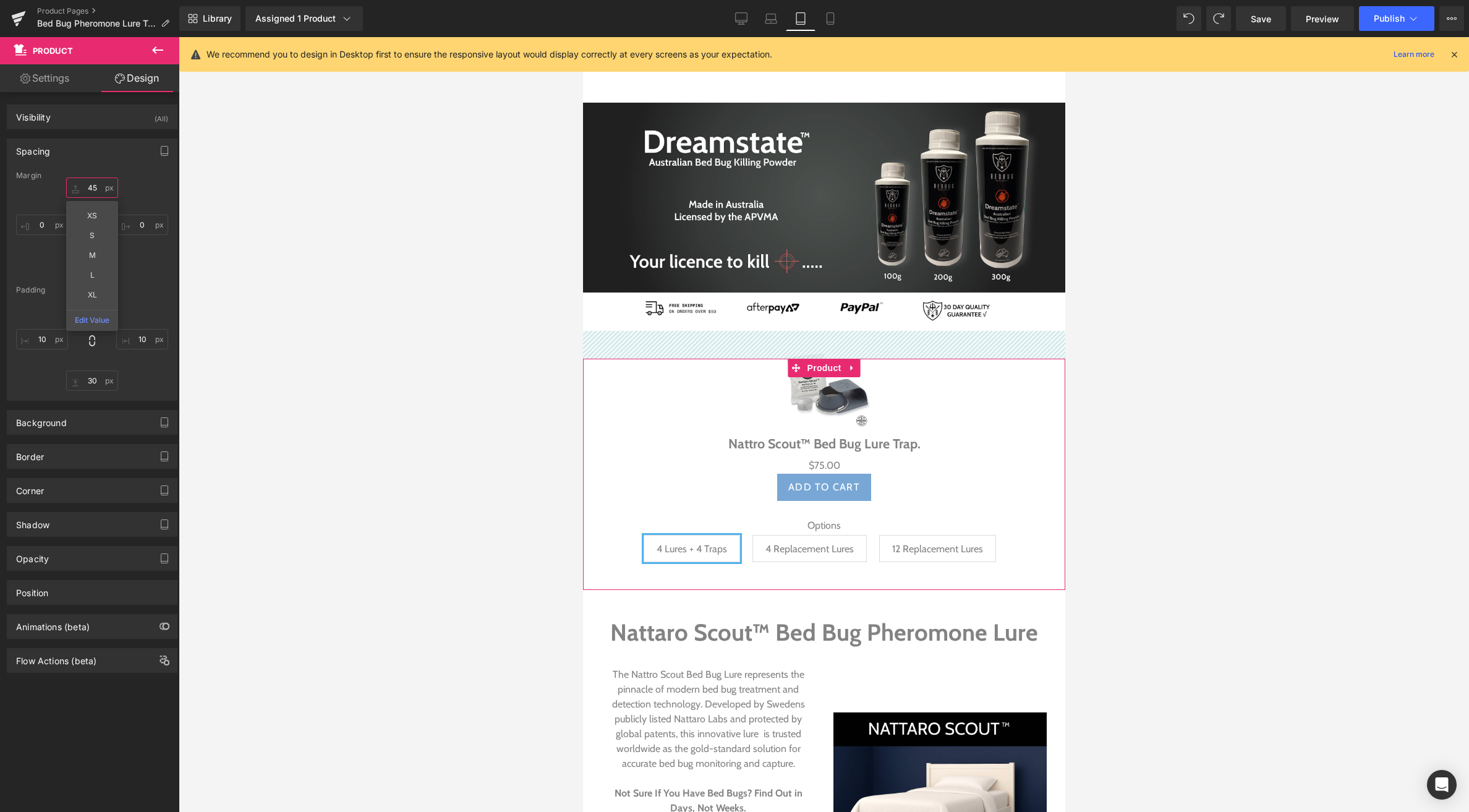
drag, startPoint x: 71, startPoint y: 186, endPoint x: 71, endPoint y: 170, distance: 16.0
click at [71, 170] on div "Spacing [GEOGRAPHIC_DATA] XS S M L XL Edit Value [GEOGRAPHIC_DATA]" at bounding box center [92, 269] width 170 height 262
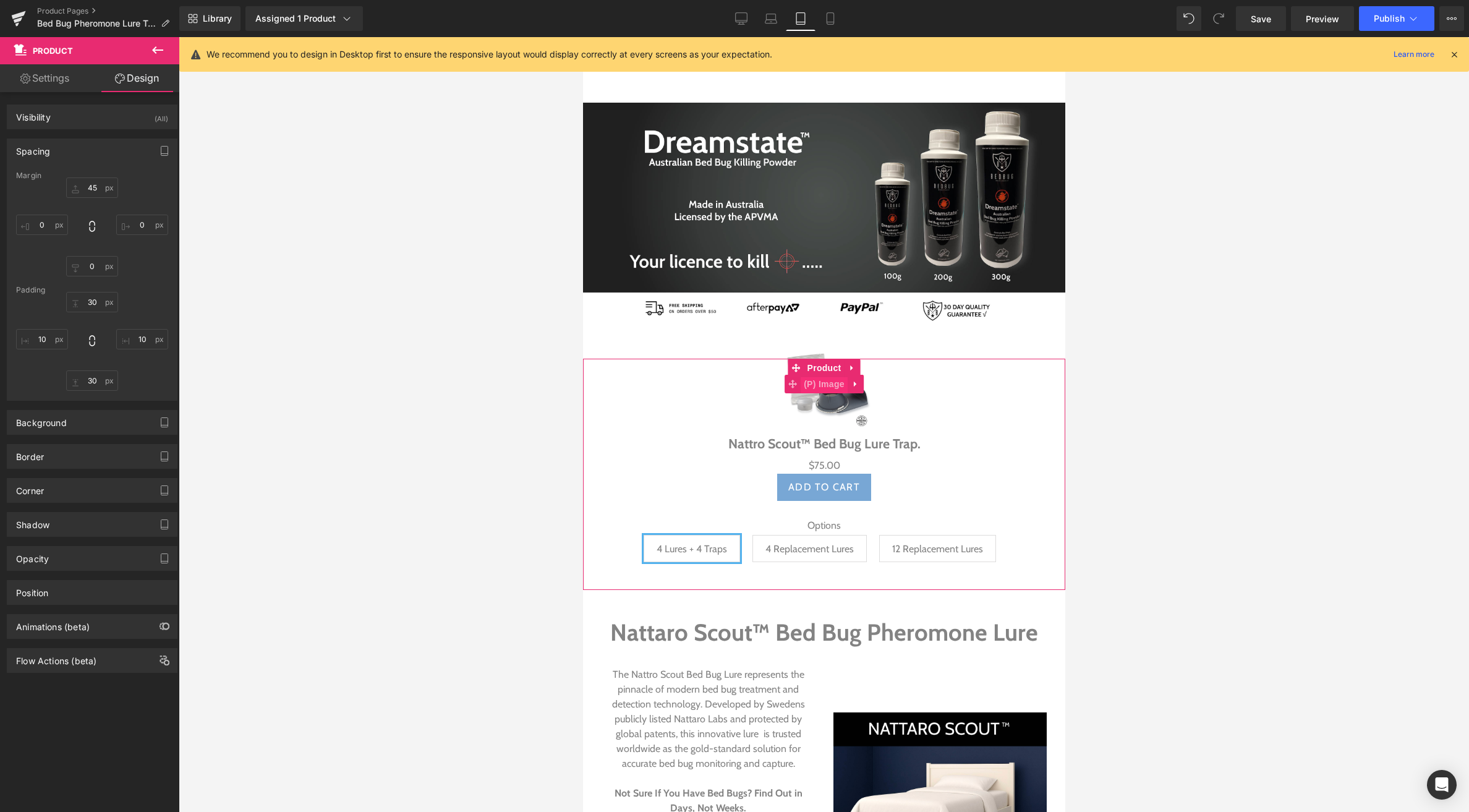
drag, startPoint x: 824, startPoint y: 383, endPoint x: 812, endPoint y: 384, distance: 12.0
click at [825, 383] on span "(P) Image" at bounding box center [824, 384] width 47 height 19
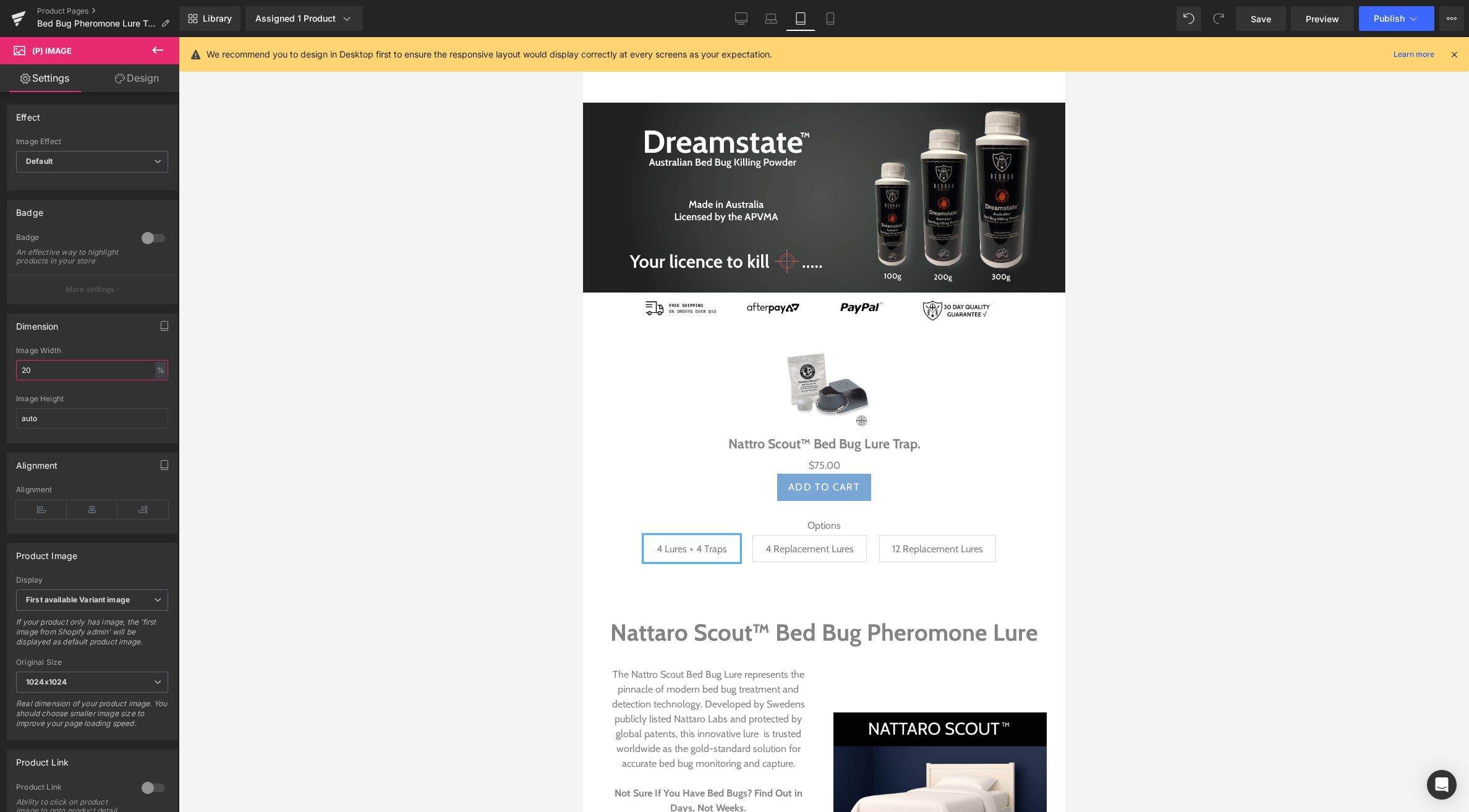
drag, startPoint x: 4, startPoint y: 378, endPoint x: -5, endPoint y: 377, distance: 9.1
click at [0, 377] on html "(P) Image You are previewing how the will restyle your page. You can not edit E…" at bounding box center [734, 406] width 1469 height 812
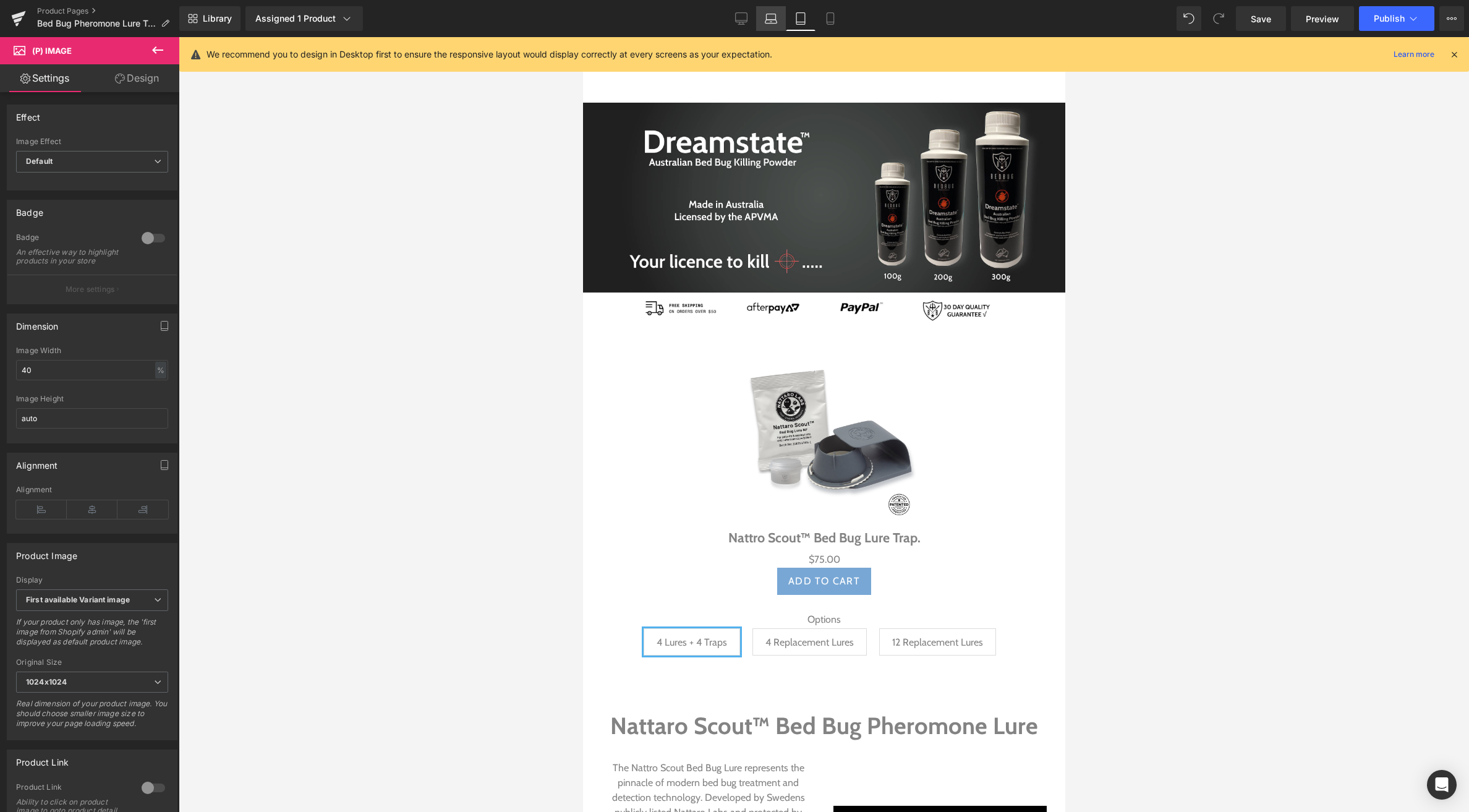
click at [774, 15] on icon at bounding box center [771, 19] width 12 height 12
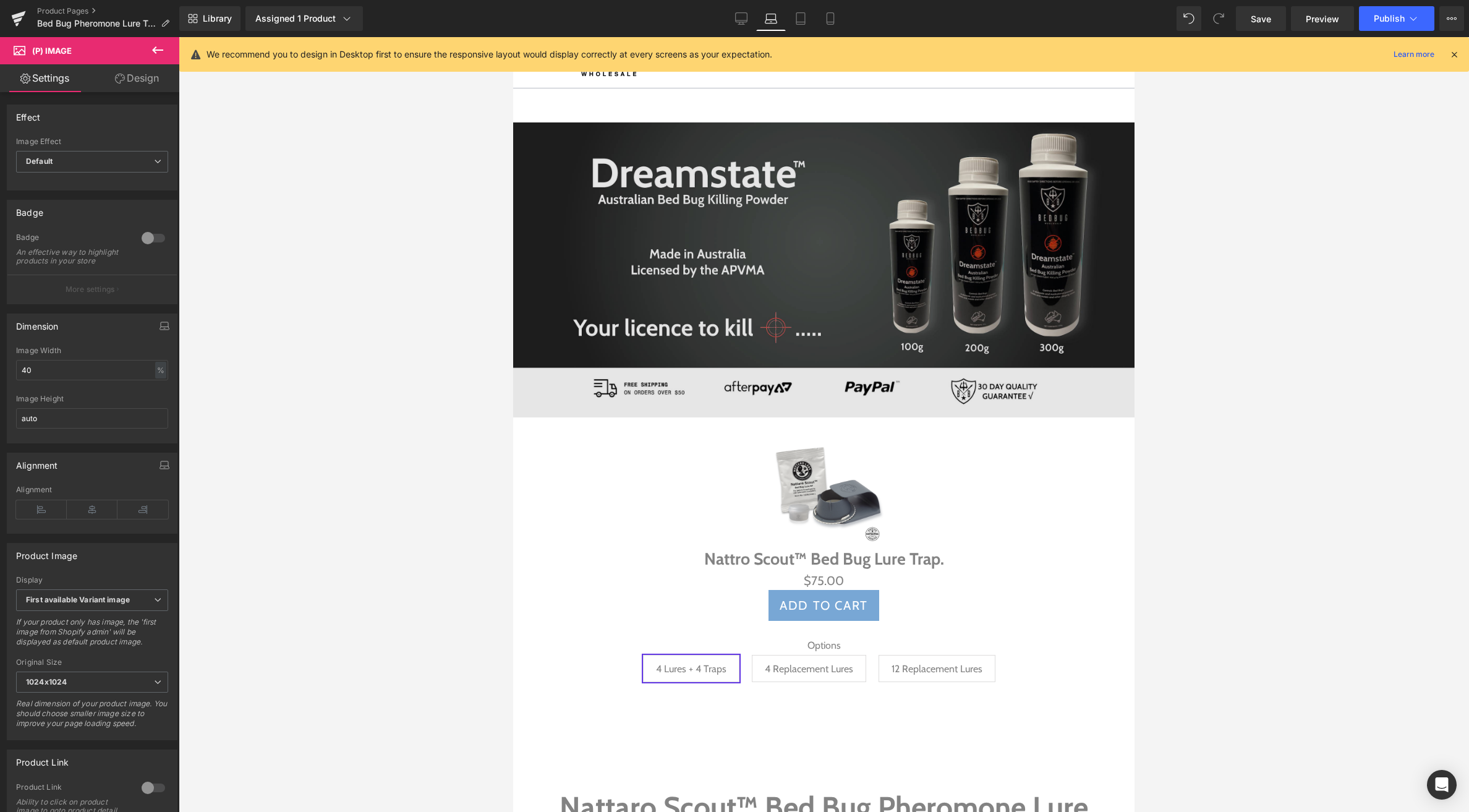
scroll to position [207, 0]
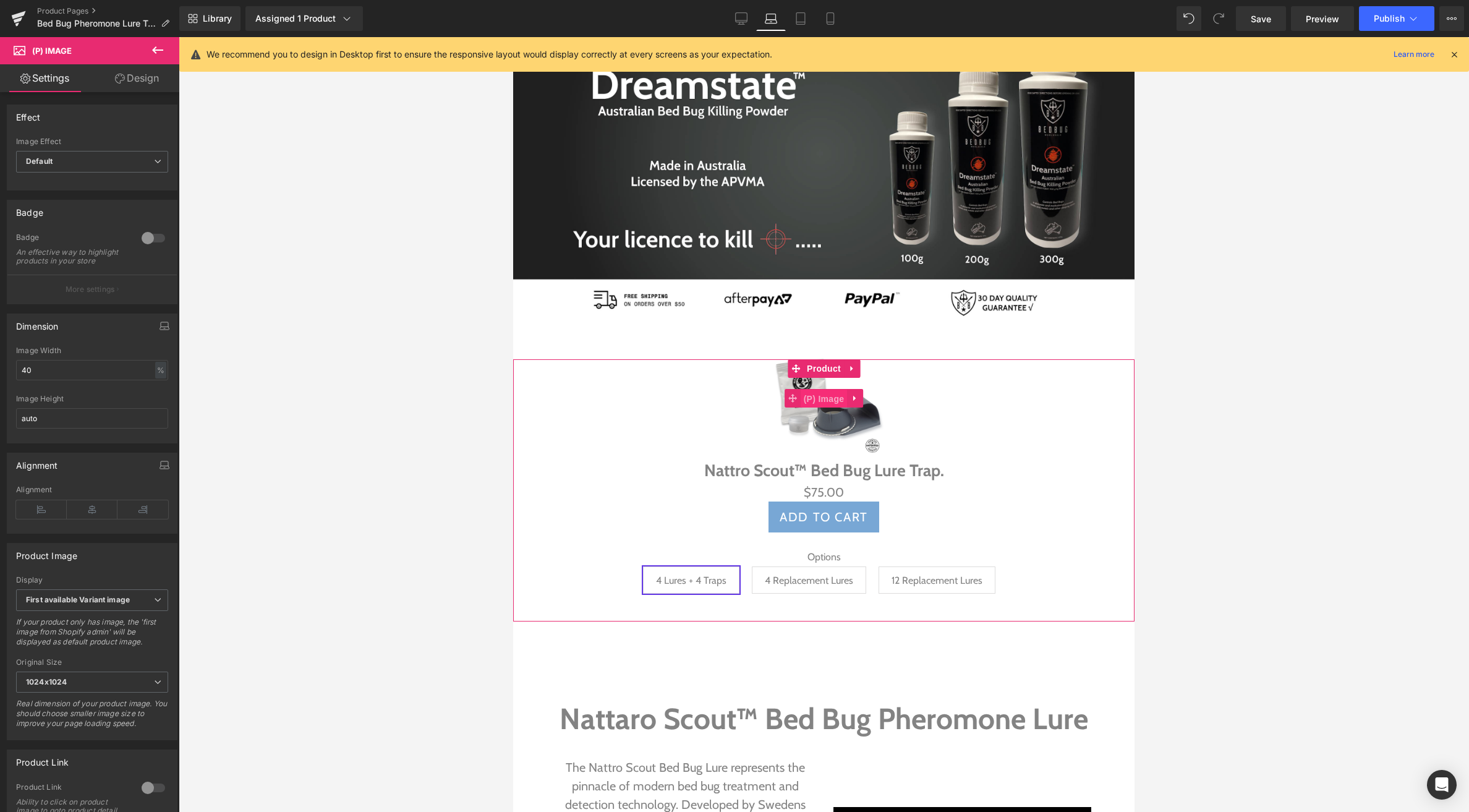
click at [831, 399] on span "(P) Image" at bounding box center [824, 399] width 47 height 19
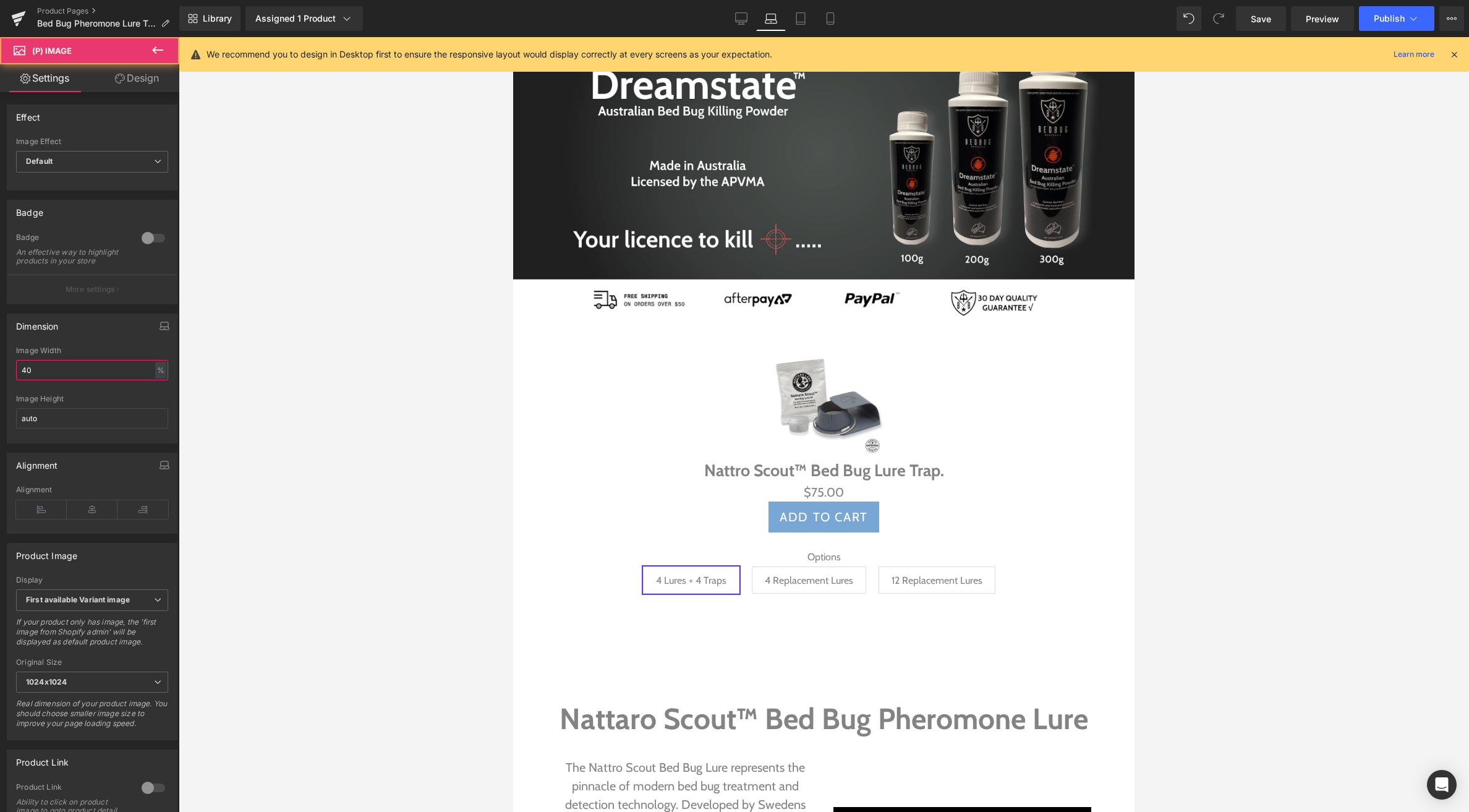
drag, startPoint x: 75, startPoint y: 379, endPoint x: -73, endPoint y: 384, distance: 148.1
click at [0, 384] on html "(P) Image You are previewing how the will restyle your page. You can not edit E…" at bounding box center [734, 406] width 1469 height 812
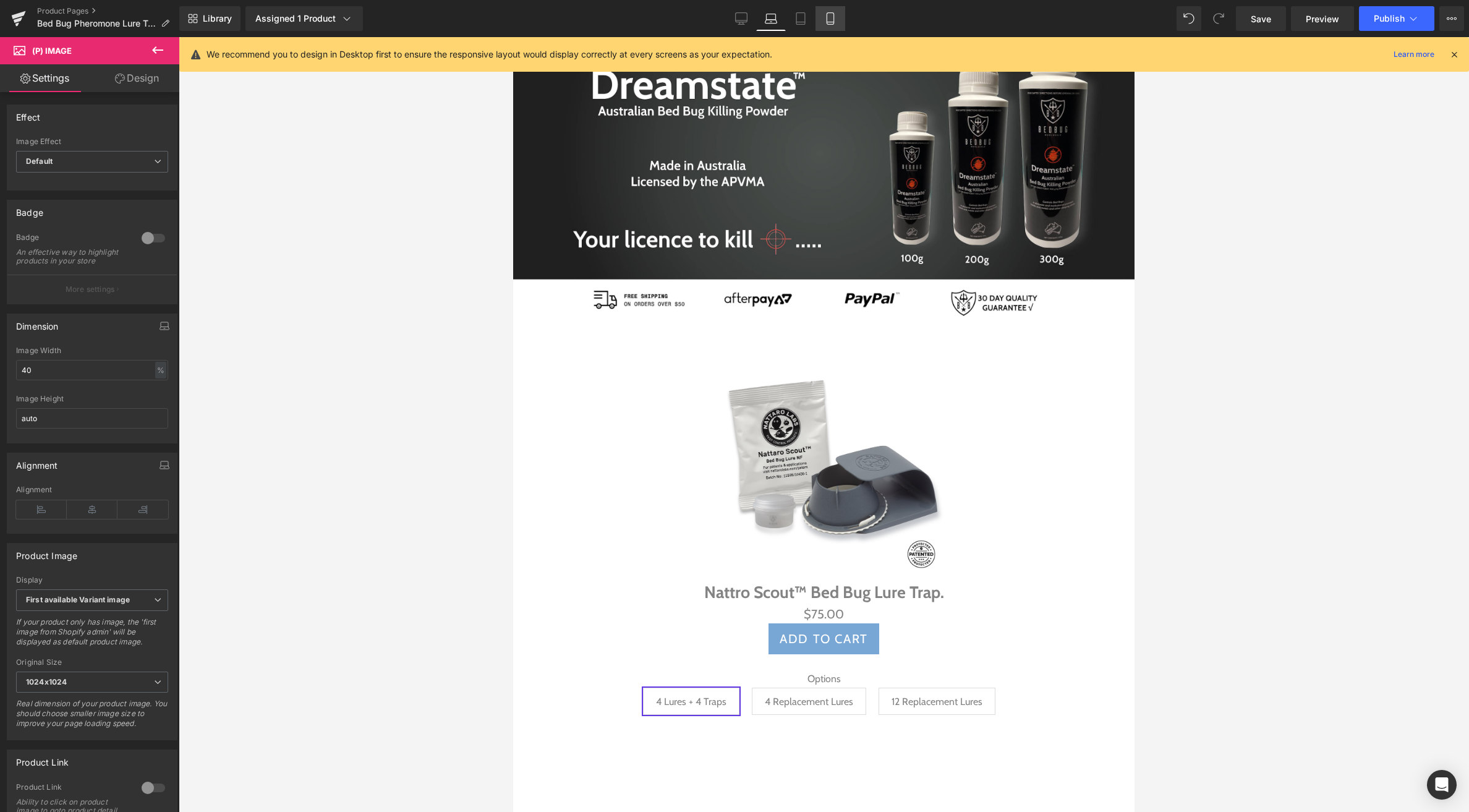
click at [835, 18] on icon at bounding box center [831, 19] width 12 height 12
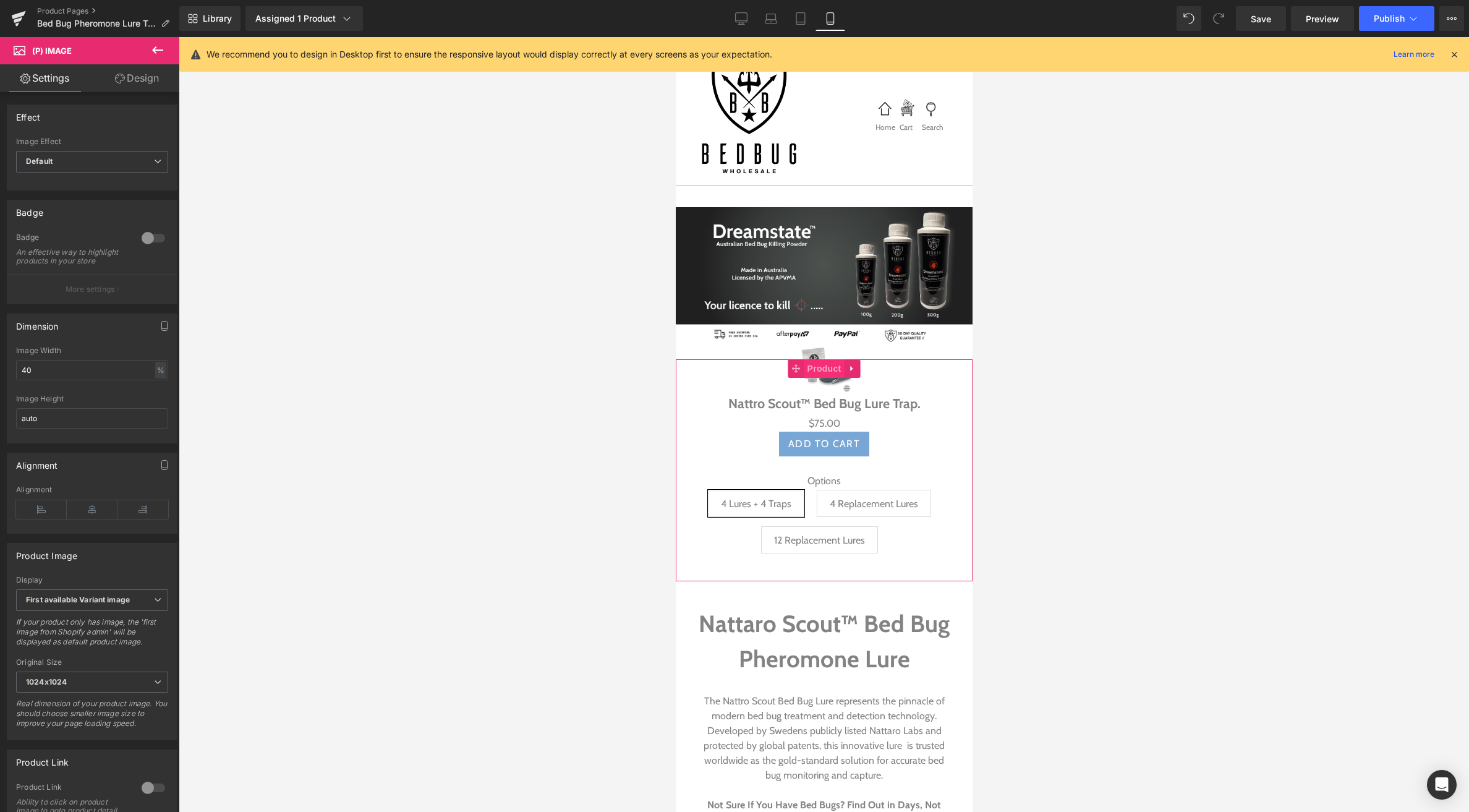
click at [828, 368] on span "Product" at bounding box center [824, 368] width 40 height 19
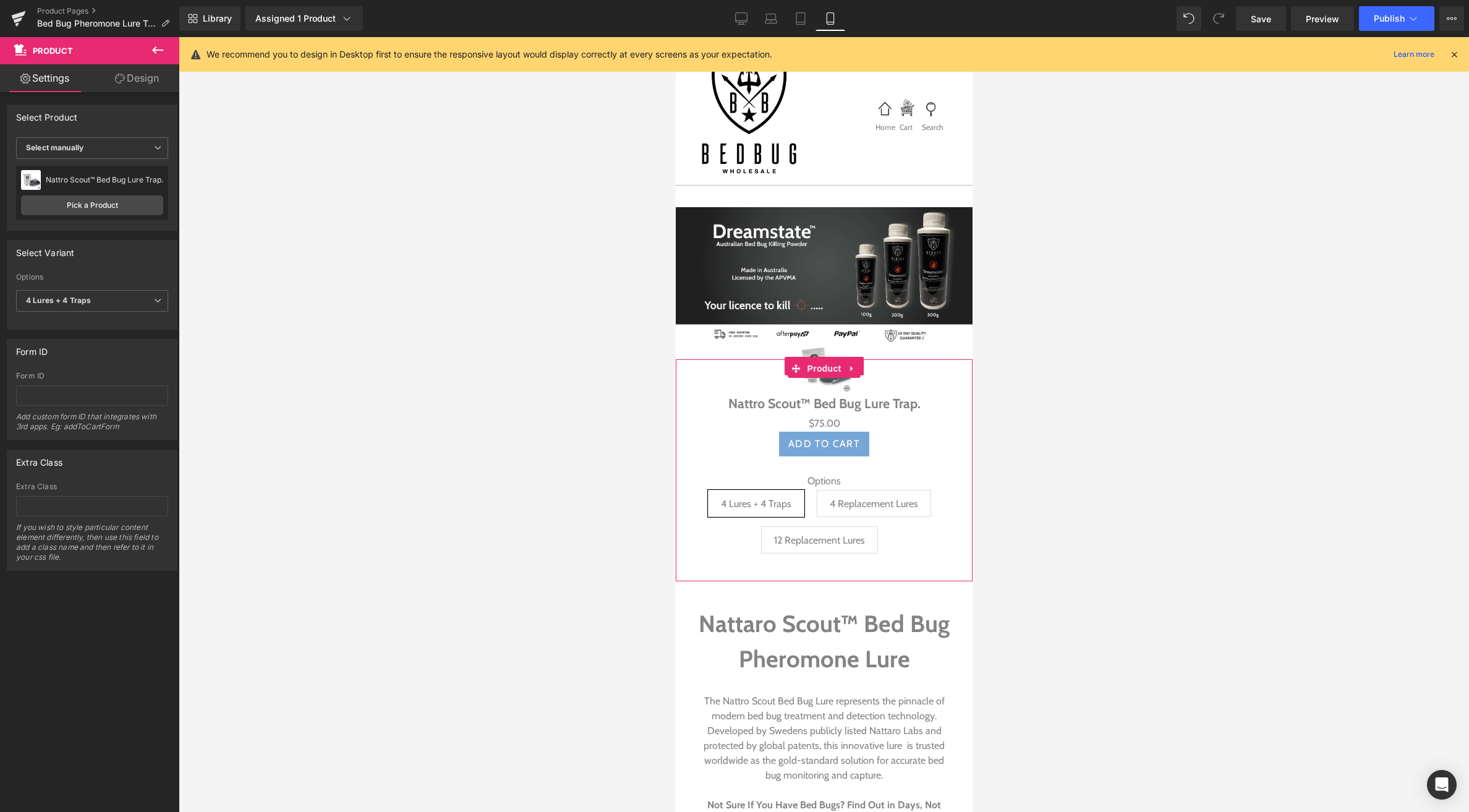
click at [819, 346] on img at bounding box center [823, 366] width 57 height 57
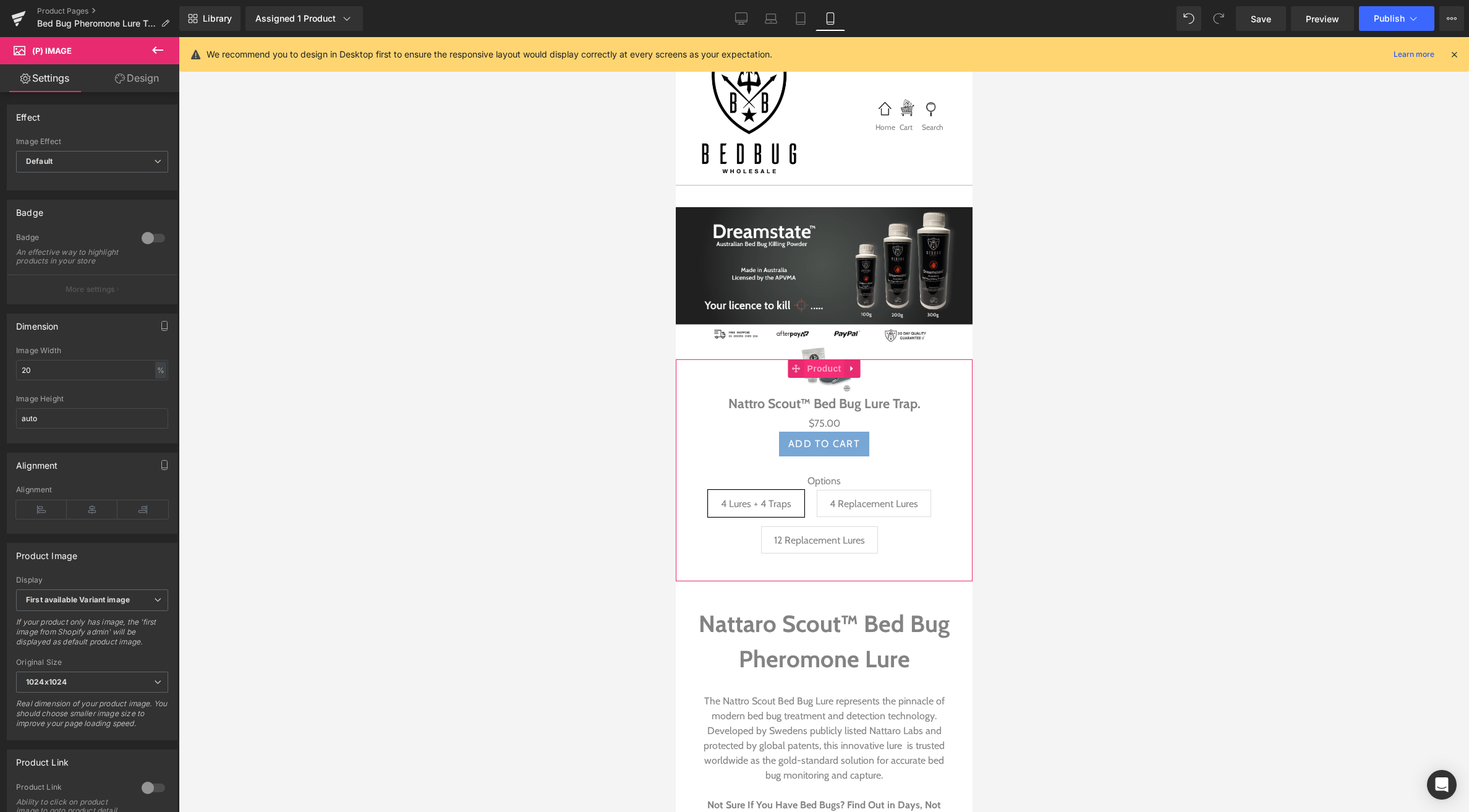
click at [819, 368] on span "Product" at bounding box center [824, 368] width 40 height 19
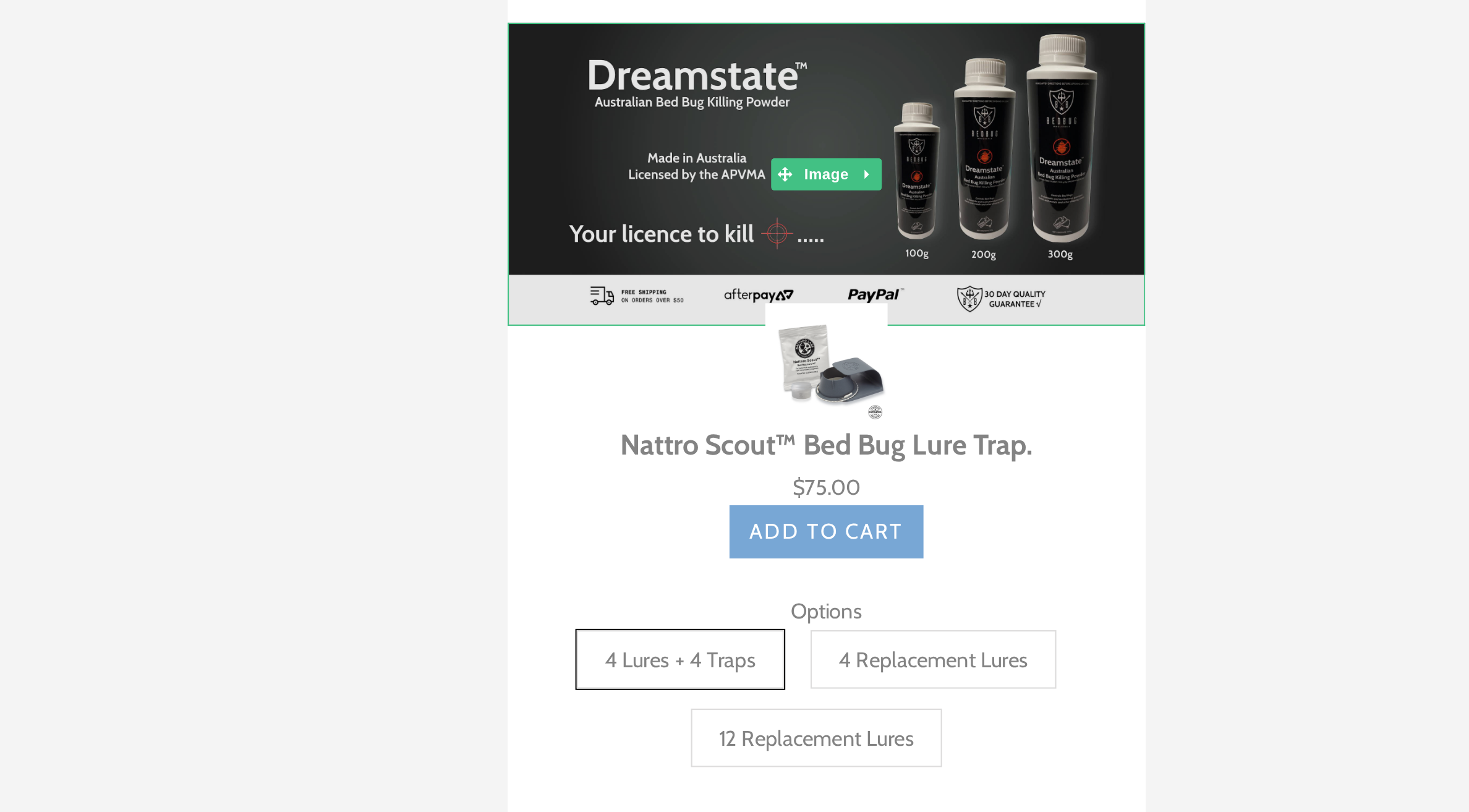
scroll to position [0, 0]
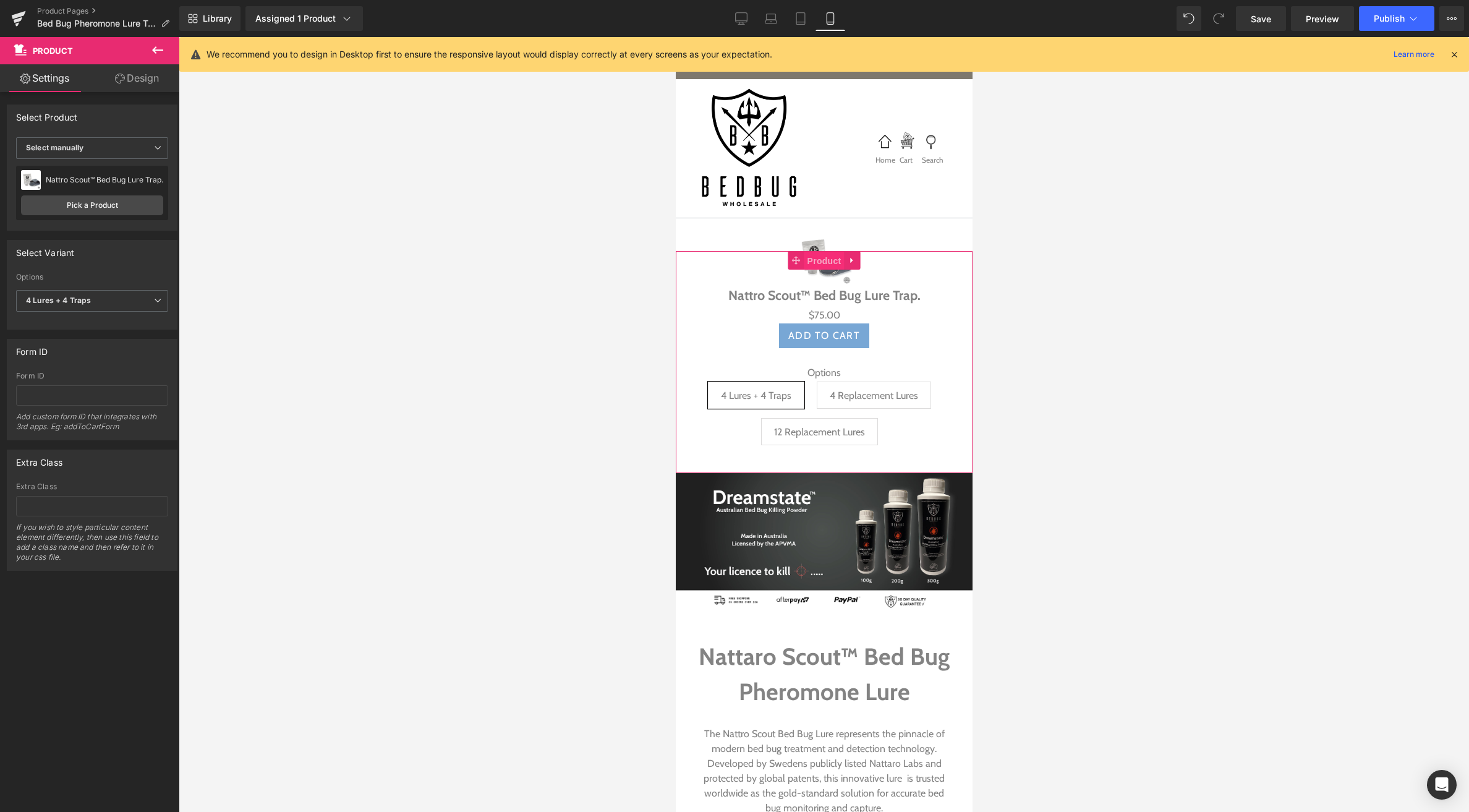
click at [828, 262] on span "Product" at bounding box center [824, 261] width 40 height 19
click at [128, 74] on link "Design" at bounding box center [136, 79] width 90 height 28
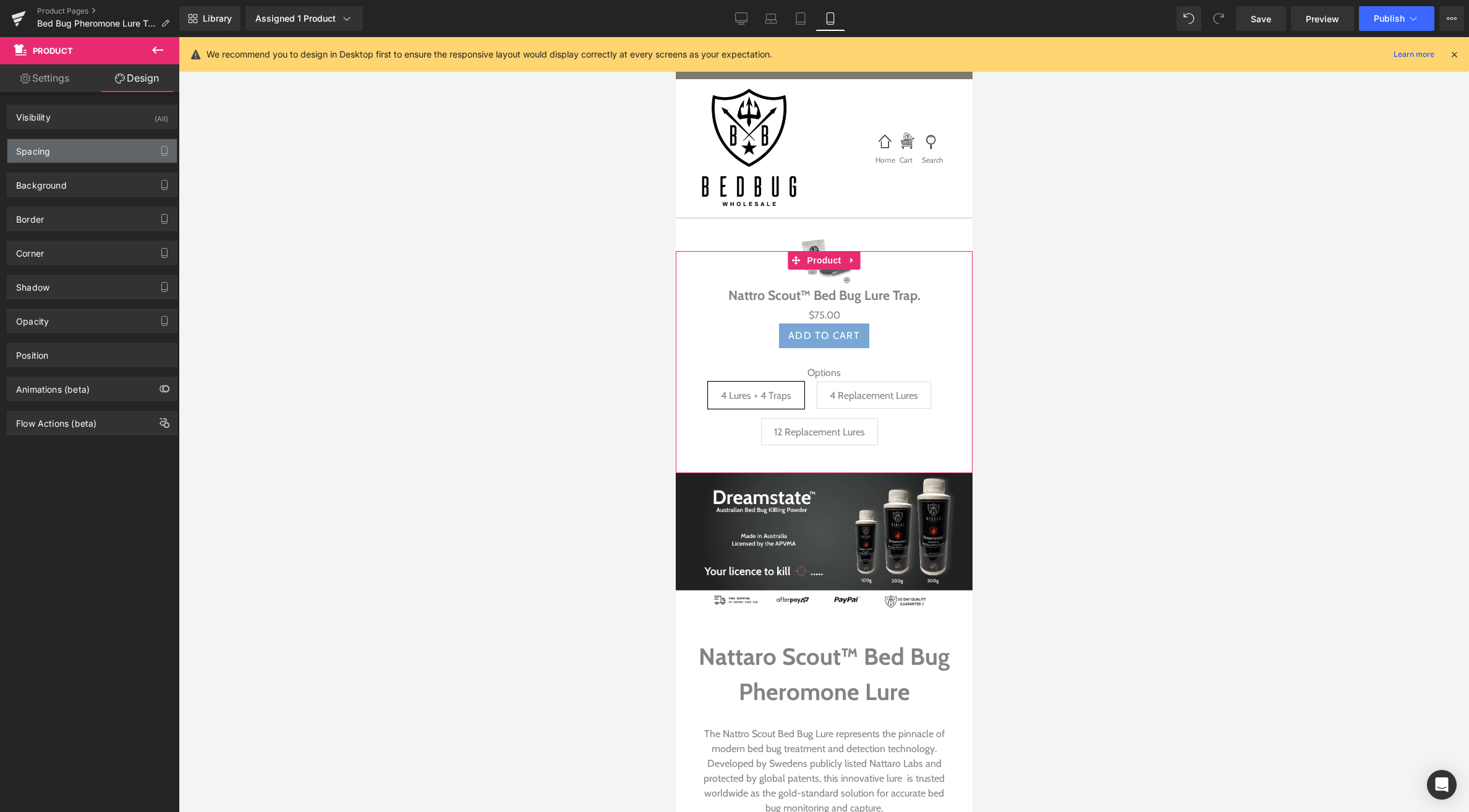
click at [54, 146] on div "Spacing" at bounding box center [93, 151] width 170 height 23
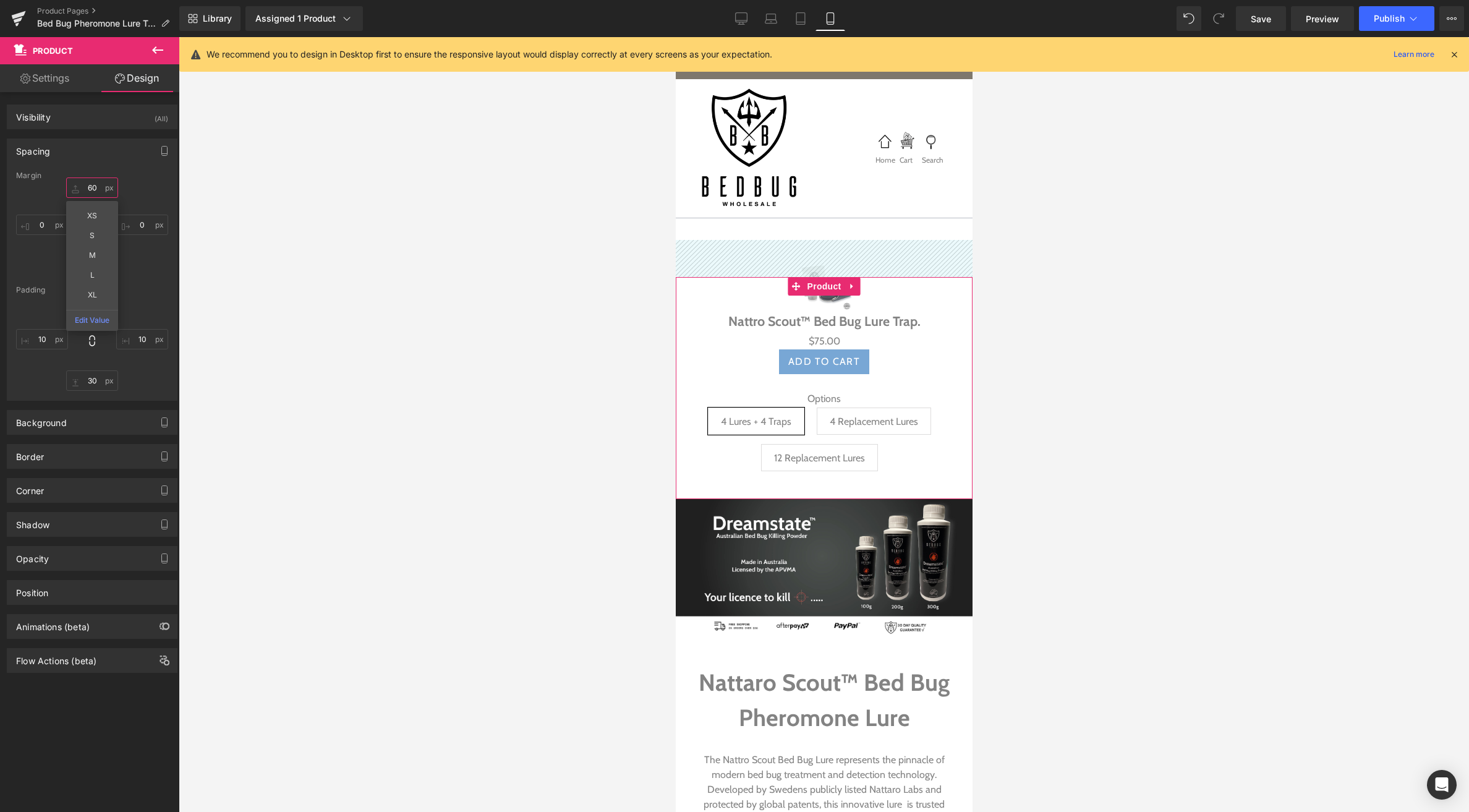
drag, startPoint x: 71, startPoint y: 193, endPoint x: 72, endPoint y: 167, distance: 26.0
click at [72, 167] on div "Spacing [GEOGRAPHIC_DATA] 18 XS S M L XL Edit Value 0 0 0 [GEOGRAPHIC_DATA] 30 …" at bounding box center [92, 269] width 170 height 262
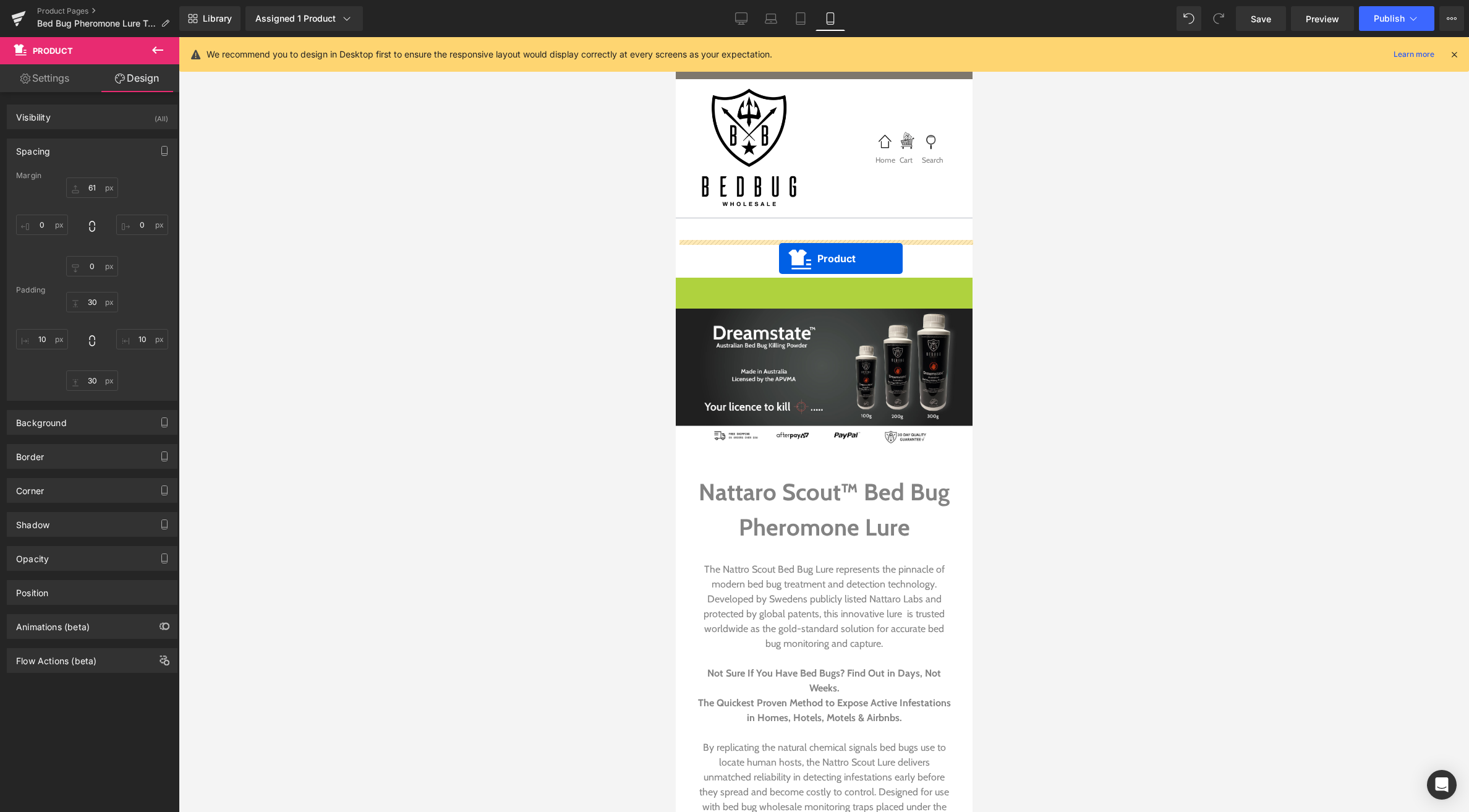
drag, startPoint x: 826, startPoint y: 286, endPoint x: 778, endPoint y: 258, distance: 55.6
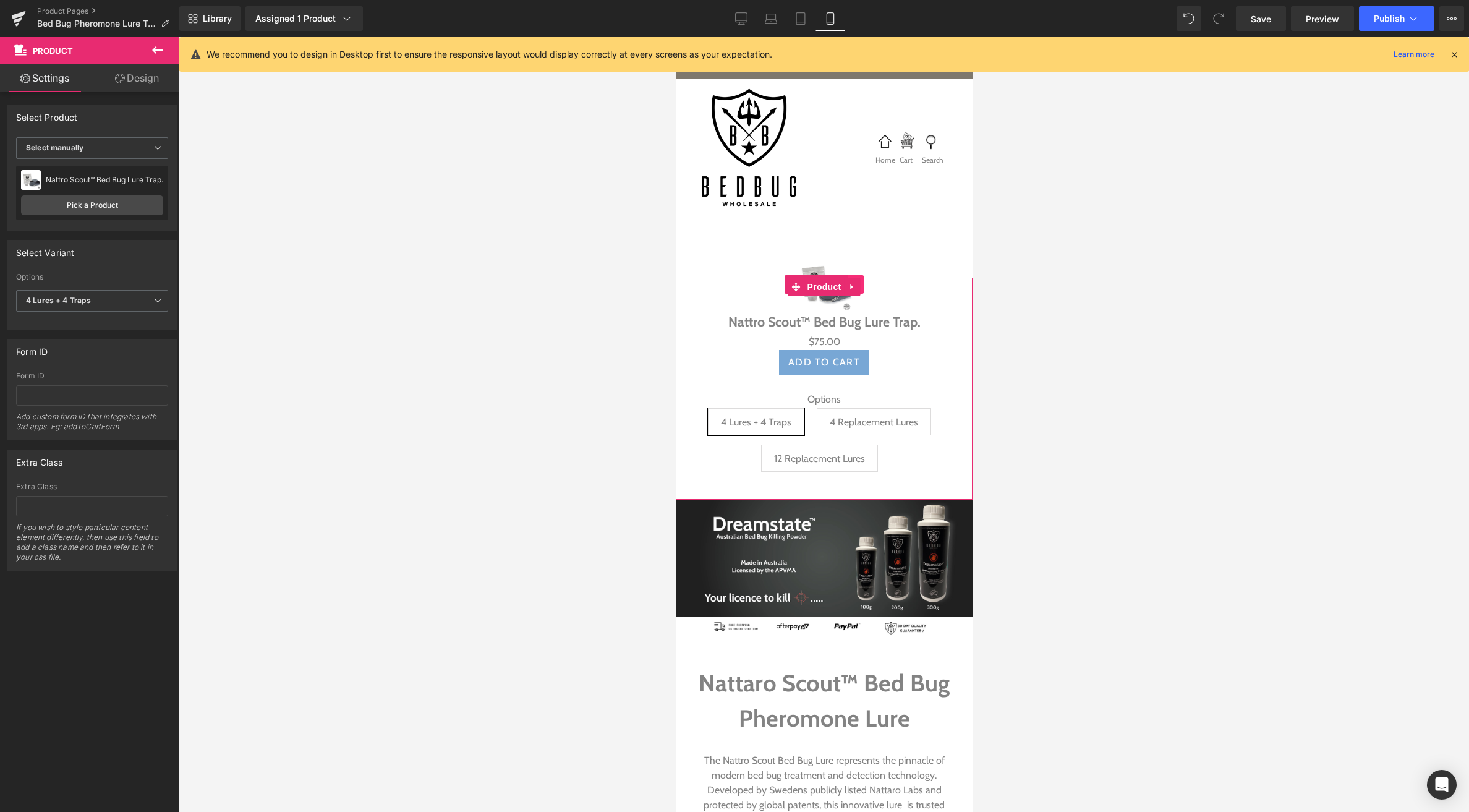
click at [852, 275] on link at bounding box center [855, 284] width 16 height 19
click at [810, 275] on span "(P) Image" at bounding box center [800, 284] width 47 height 19
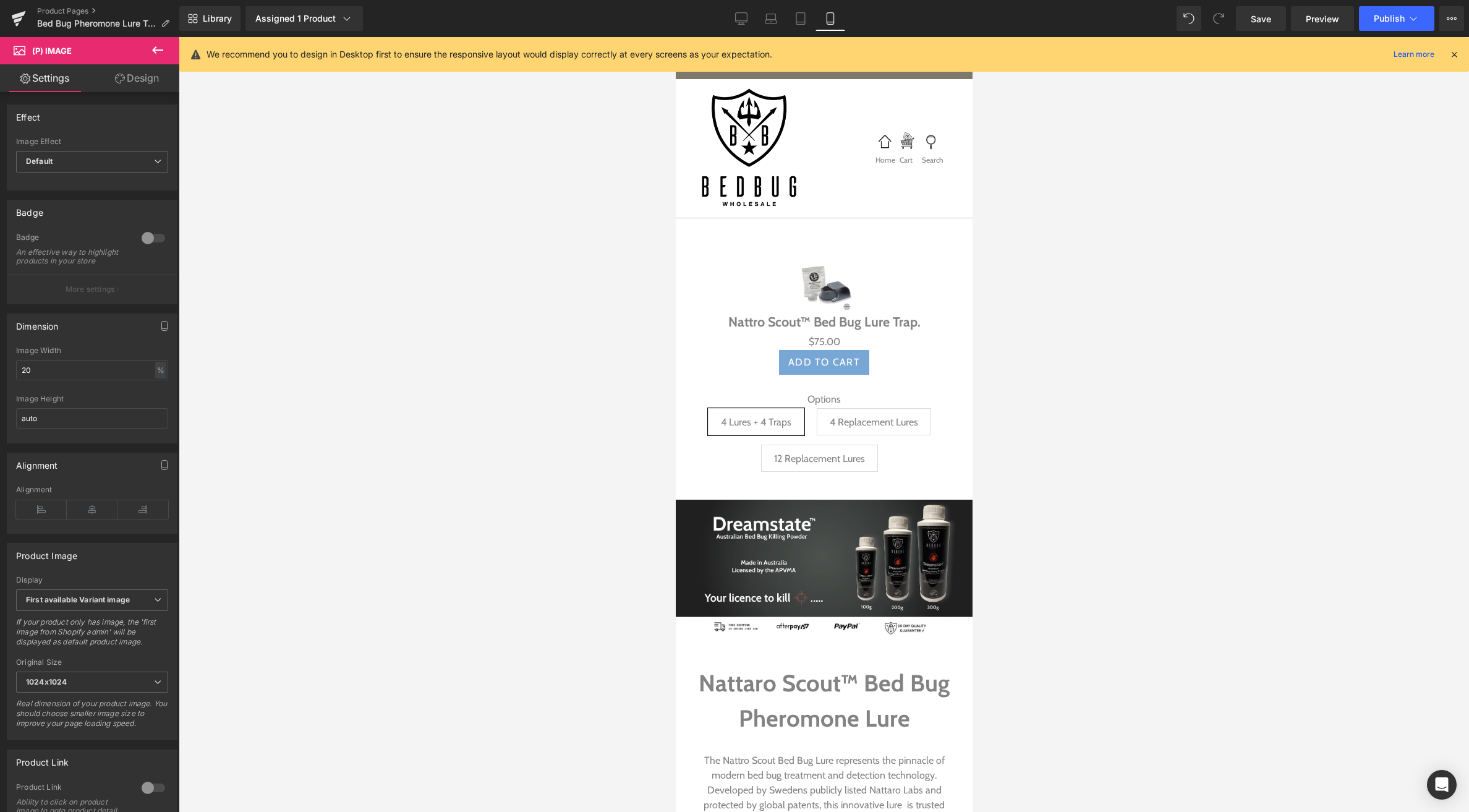
click at [128, 78] on link "Design" at bounding box center [136, 79] width 90 height 28
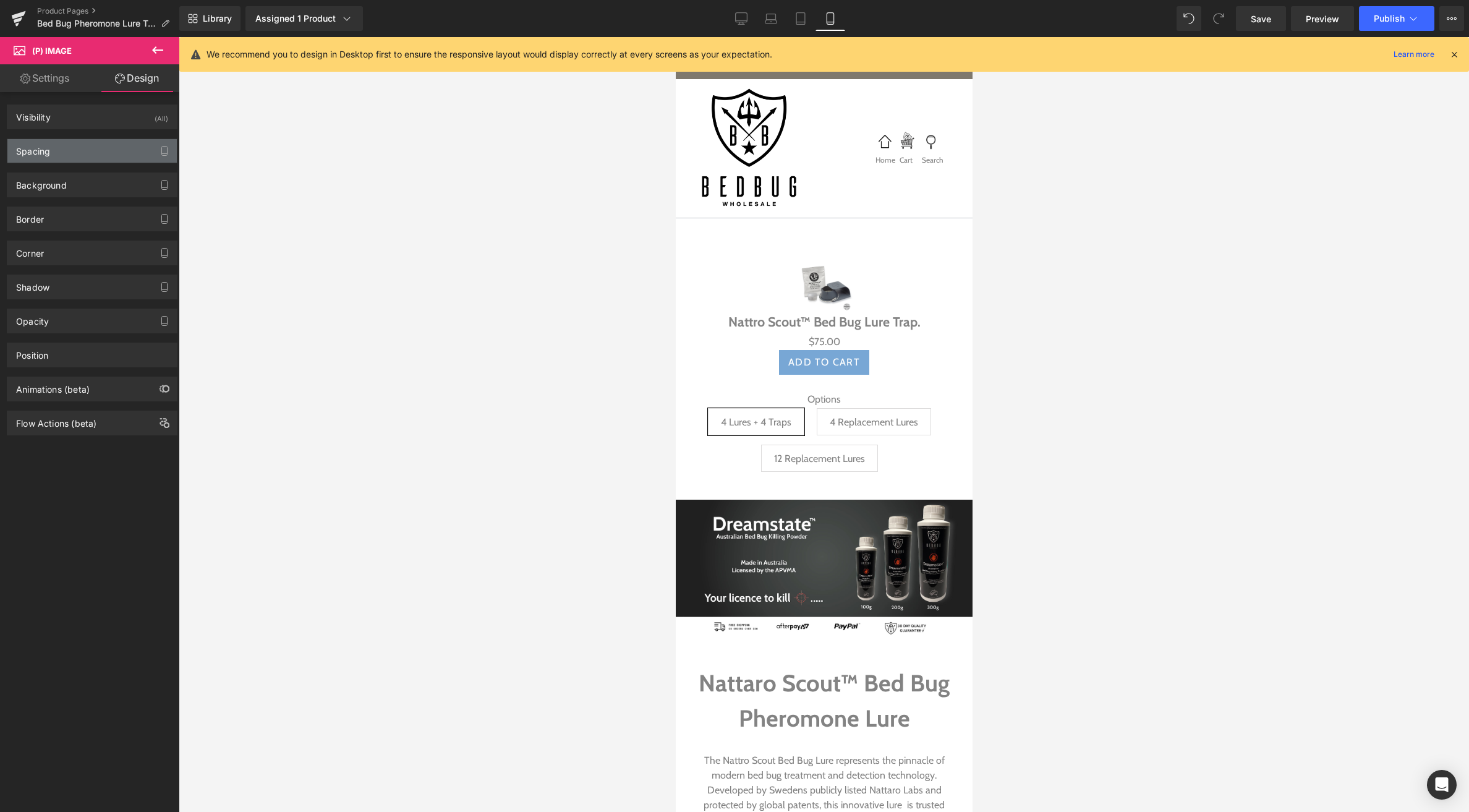
click at [95, 149] on div "Spacing" at bounding box center [93, 151] width 170 height 23
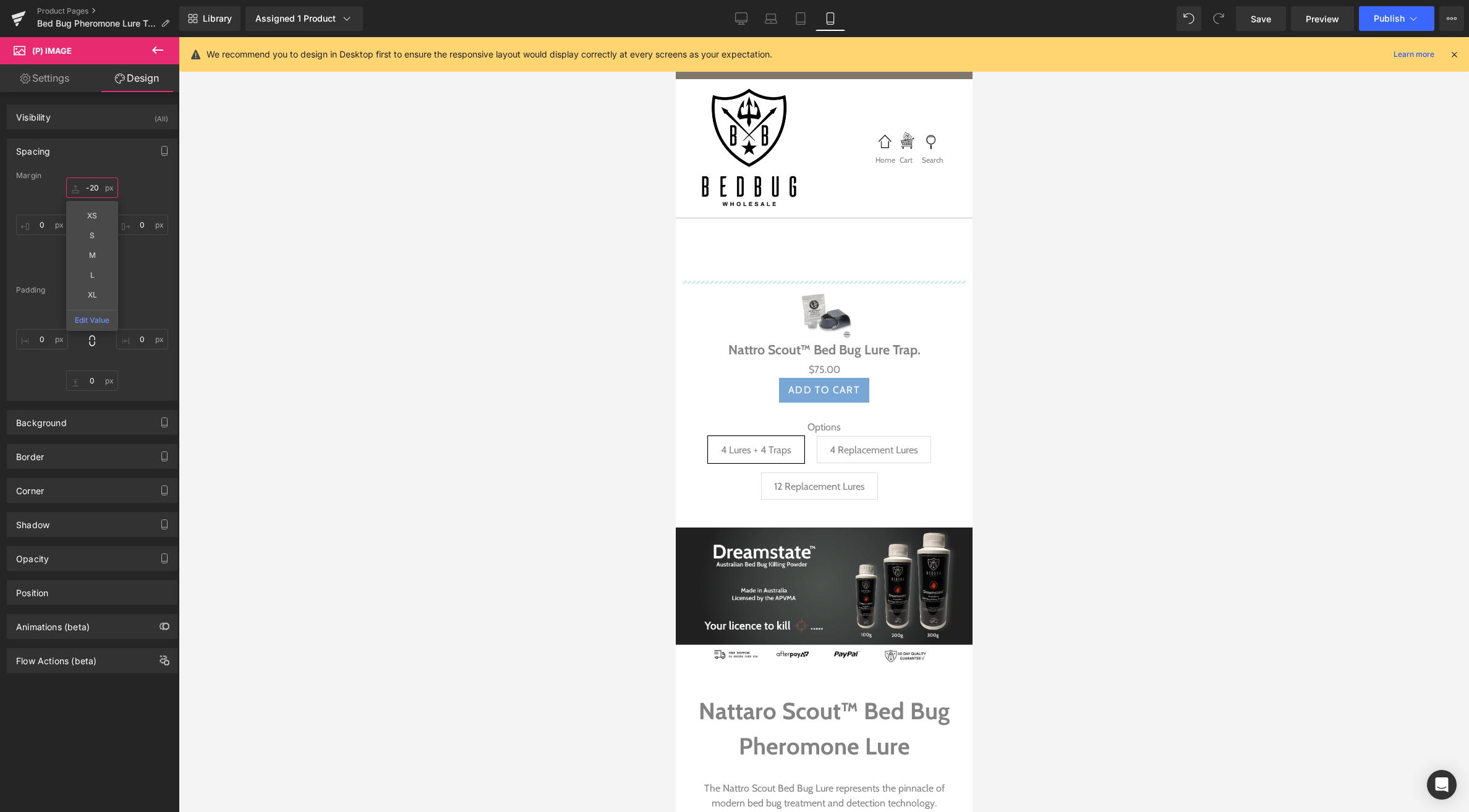
drag, startPoint x: 76, startPoint y: 188, endPoint x: 83, endPoint y: 160, distance: 28.9
click at [83, 160] on div "Spacing [GEOGRAPHIC_DATA] -65 XS S M L XL Edit Value 0 0 0 [GEOGRAPHIC_DATA] 0 …" at bounding box center [92, 269] width 170 height 262
click at [829, 281] on span "Product" at bounding box center [824, 287] width 40 height 19
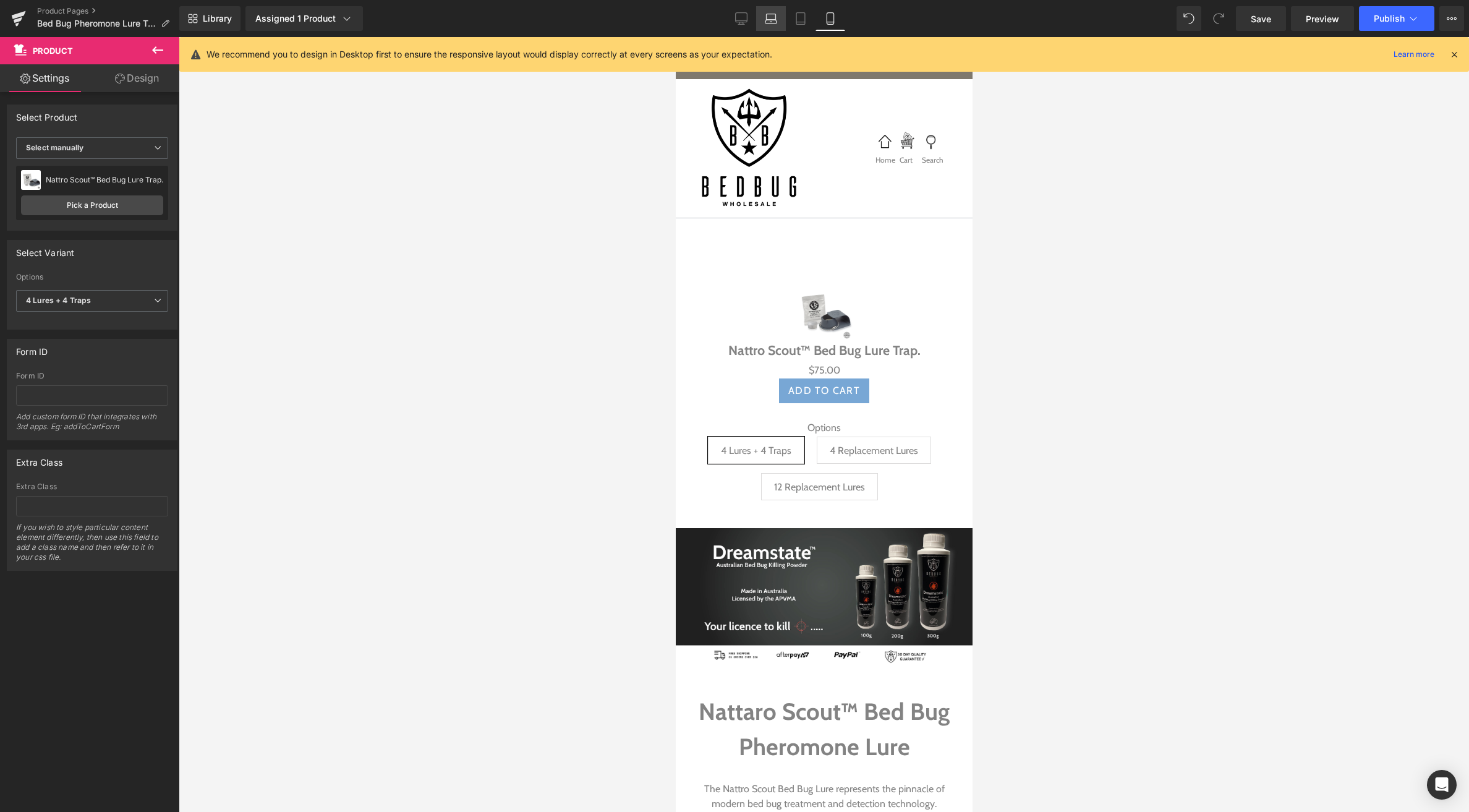
click at [780, 19] on link "Laptop" at bounding box center [771, 19] width 30 height 25
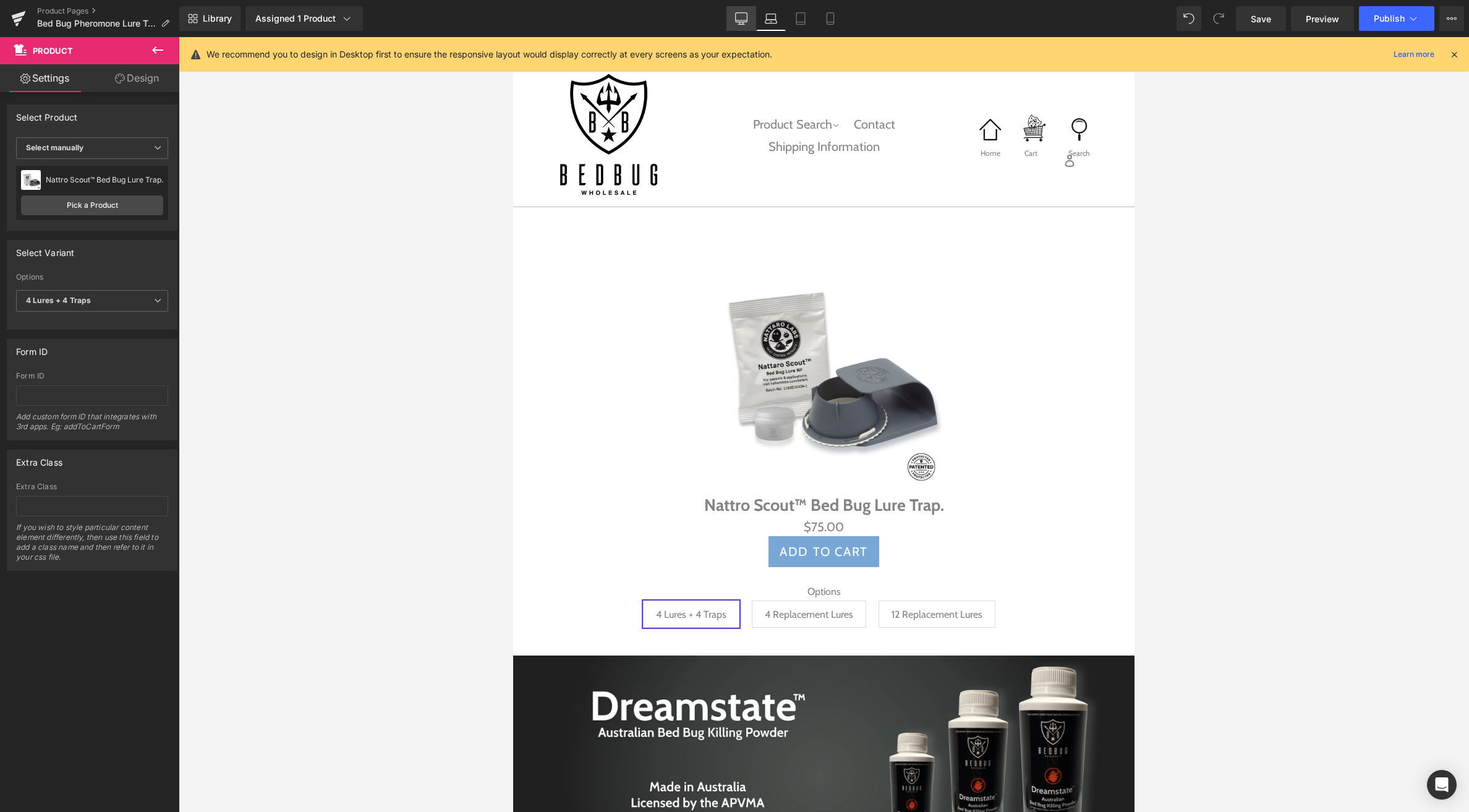
click at [744, 17] on icon at bounding box center [741, 19] width 12 height 12
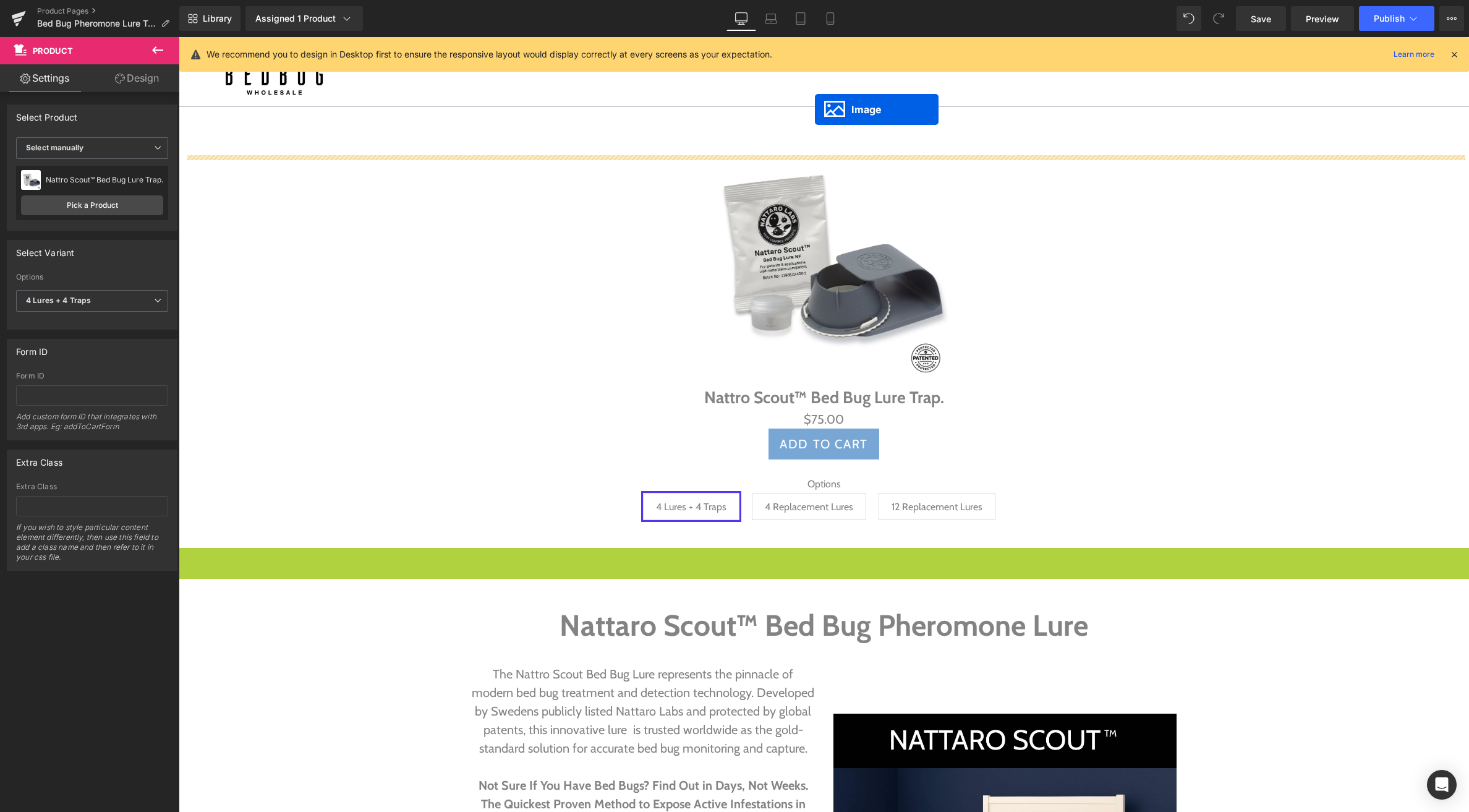
scroll to position [76, 0]
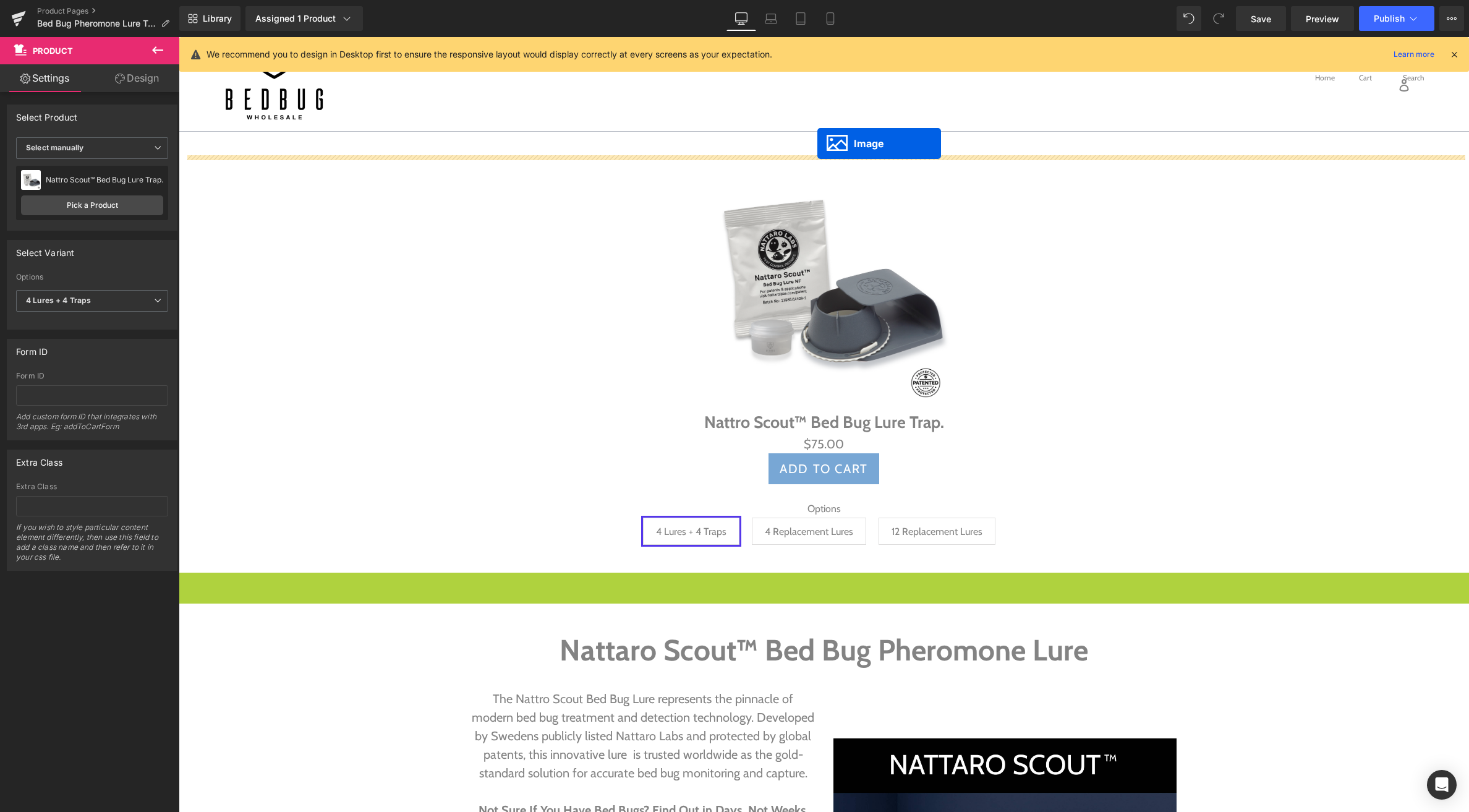
drag, startPoint x: 821, startPoint y: 665, endPoint x: 817, endPoint y: 143, distance: 522.0
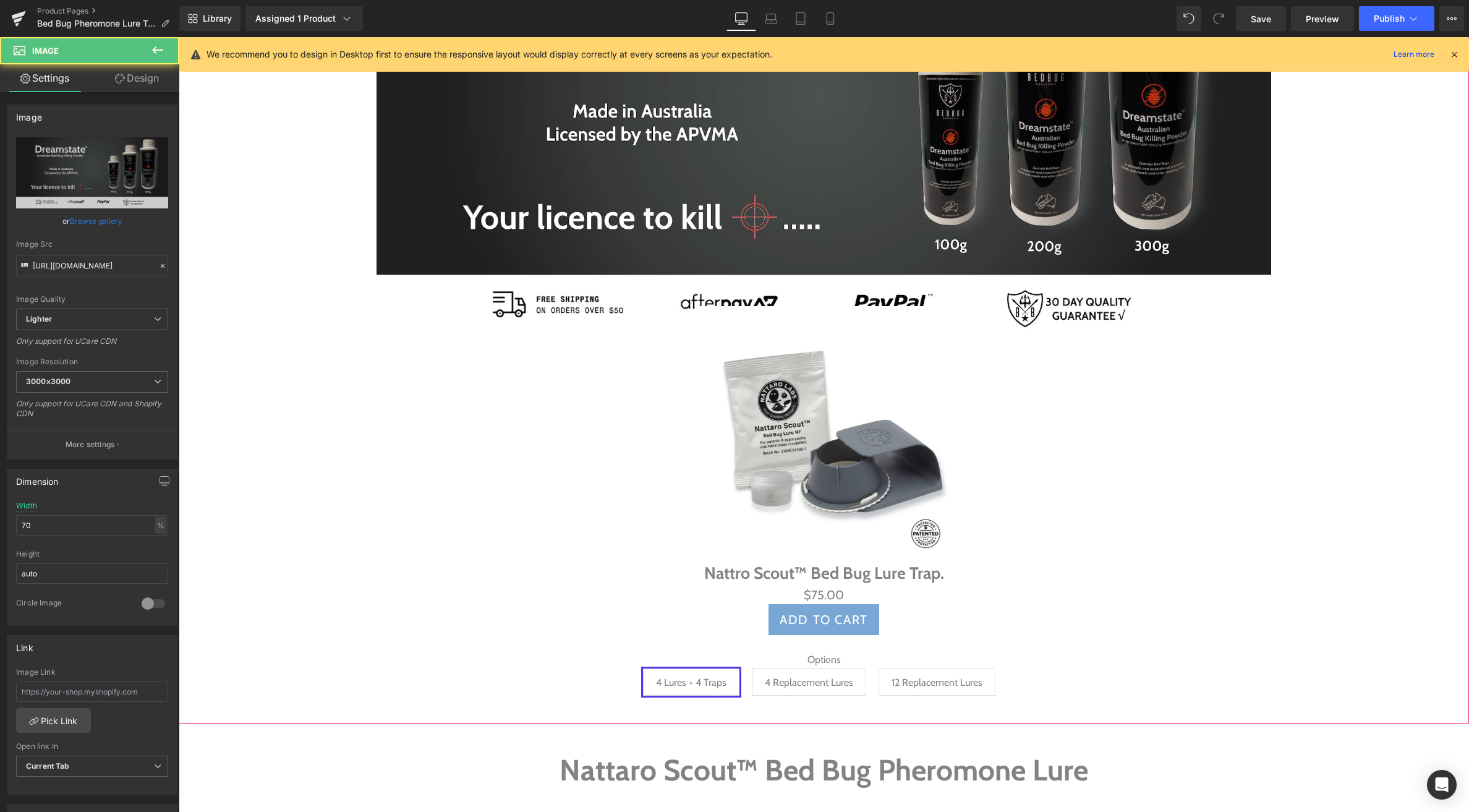
scroll to position [363, 0]
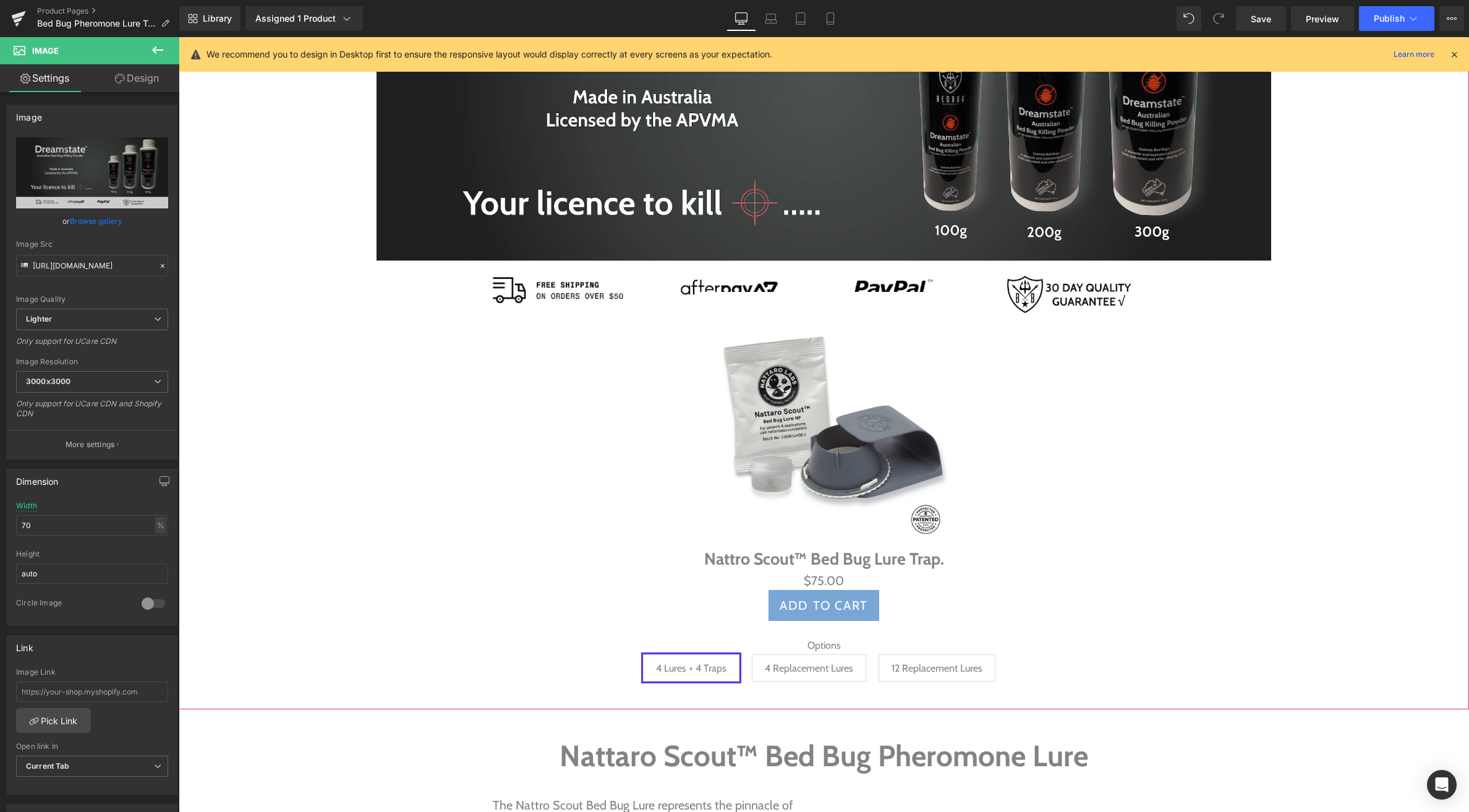
click at [814, 392] on img at bounding box center [824, 420] width 255 height 255
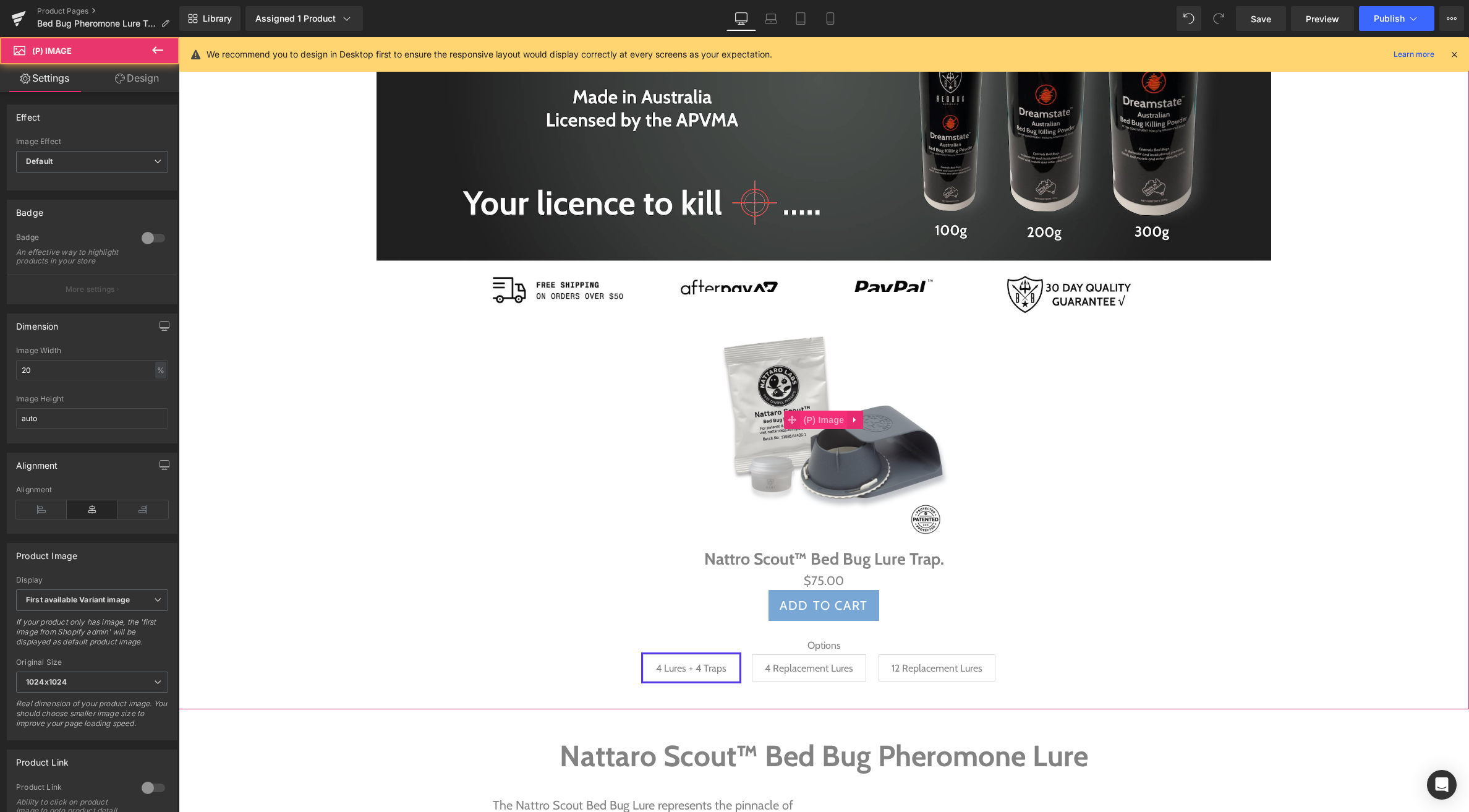
click at [819, 417] on span "(P) Image" at bounding box center [824, 420] width 47 height 19
click at [140, 82] on link "Design" at bounding box center [136, 79] width 90 height 28
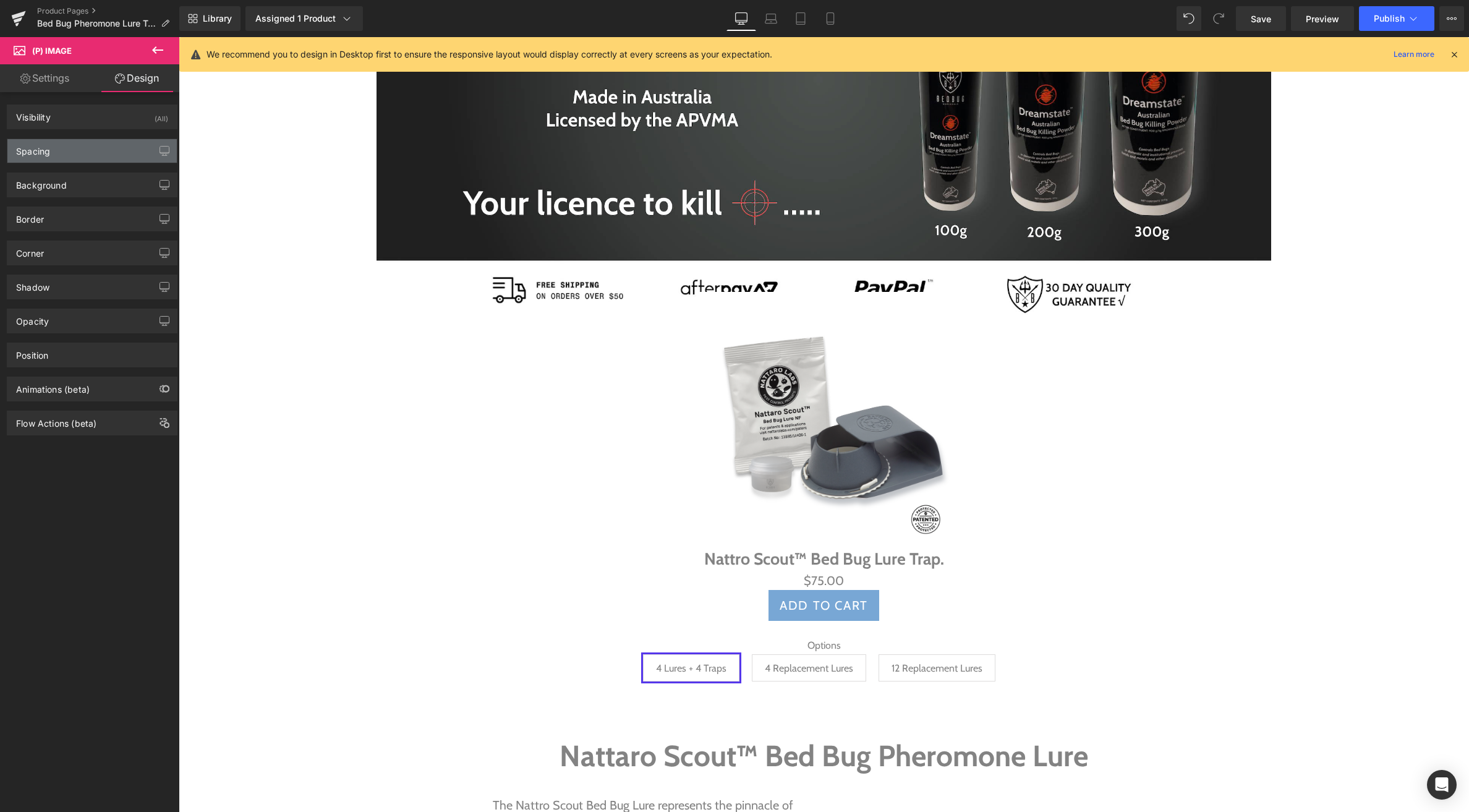
click at [83, 153] on div "Spacing" at bounding box center [93, 151] width 170 height 23
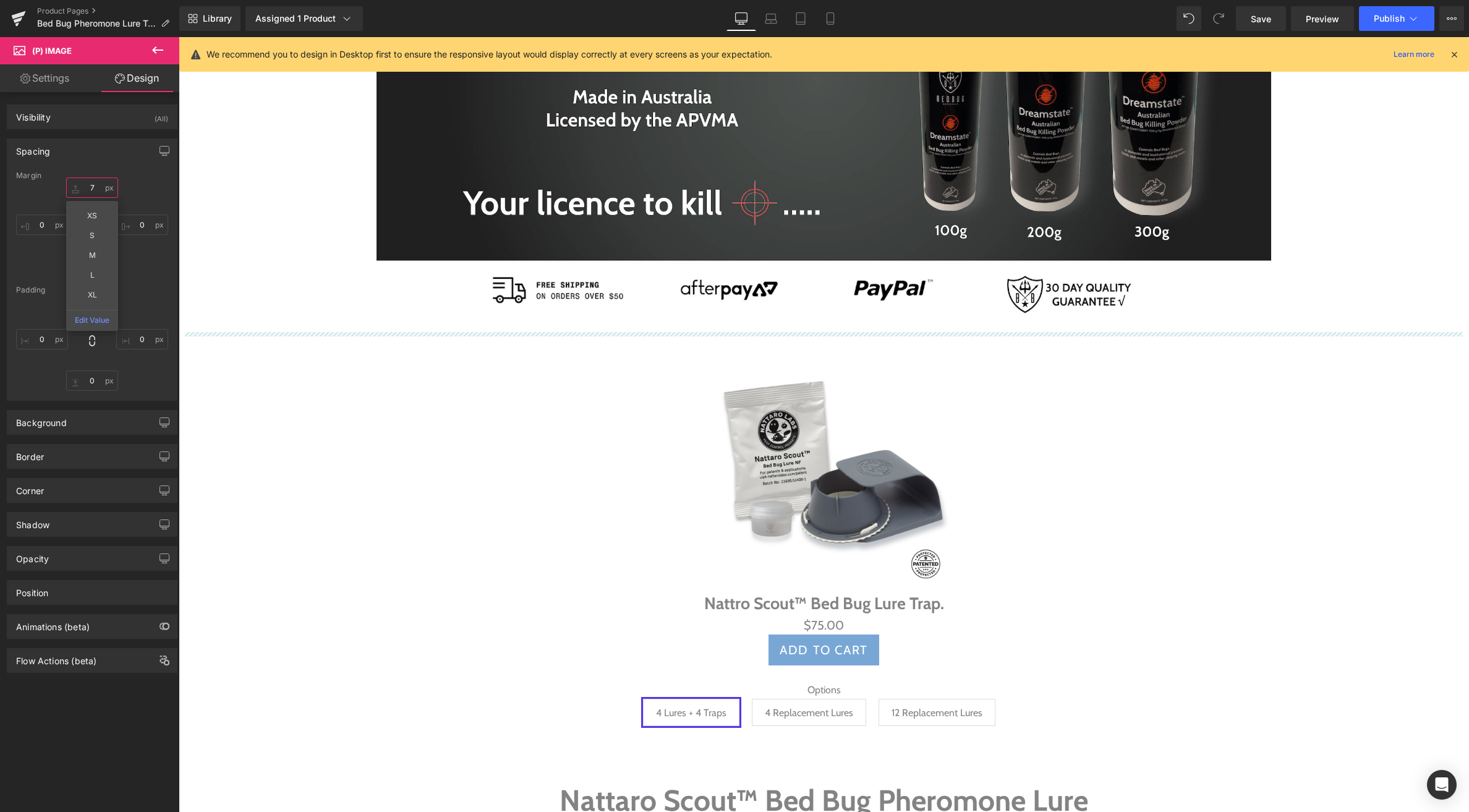
drag, startPoint x: 78, startPoint y: 185, endPoint x: 93, endPoint y: 144, distance: 43.7
click at [89, 141] on div "Spacing [GEOGRAPHIC_DATA] -65 XS S M L XL Edit Value 0 0 0 [GEOGRAPHIC_DATA] 0 …" at bounding box center [92, 269] width 170 height 262
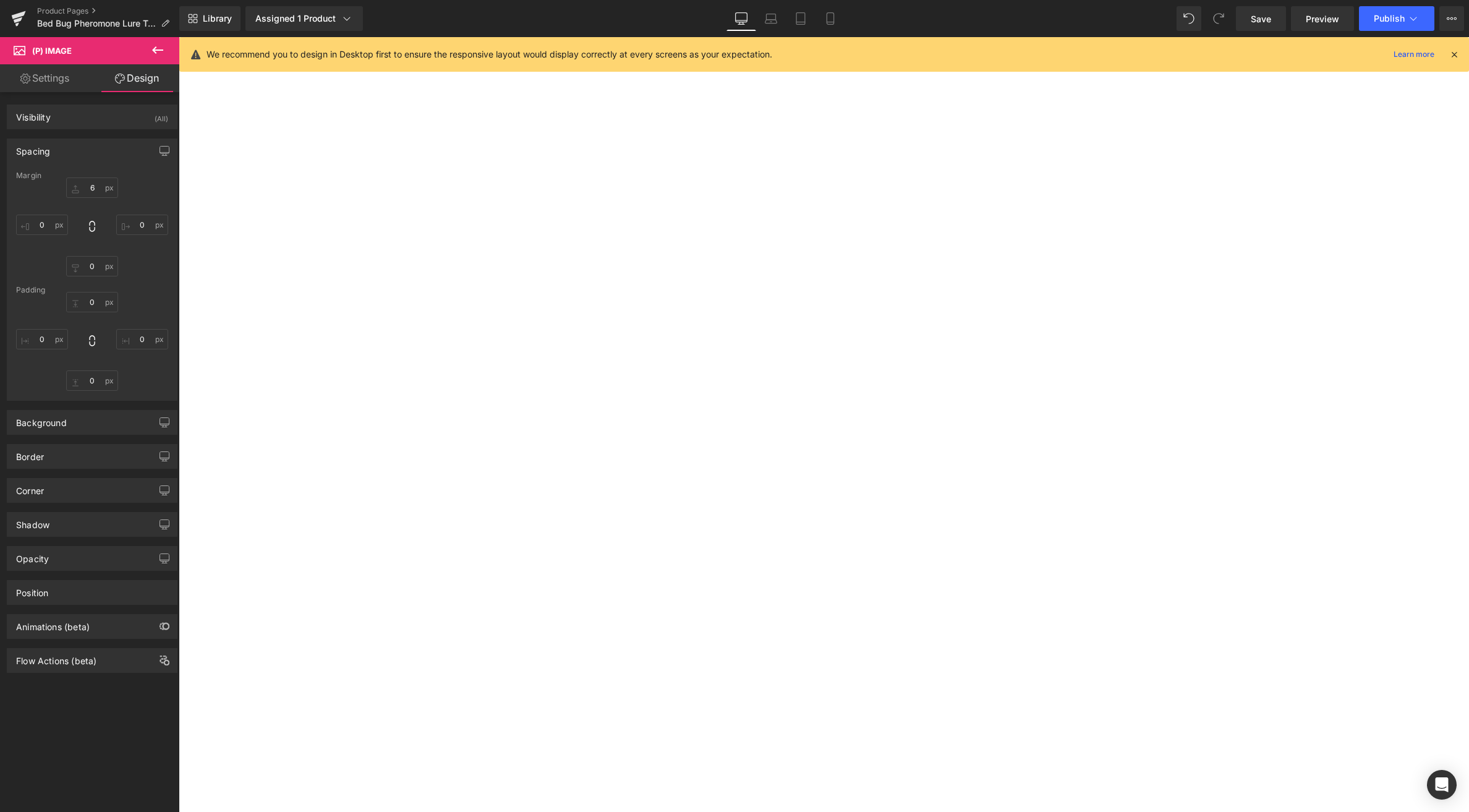
click at [769, 16] on icon at bounding box center [771, 19] width 12 height 12
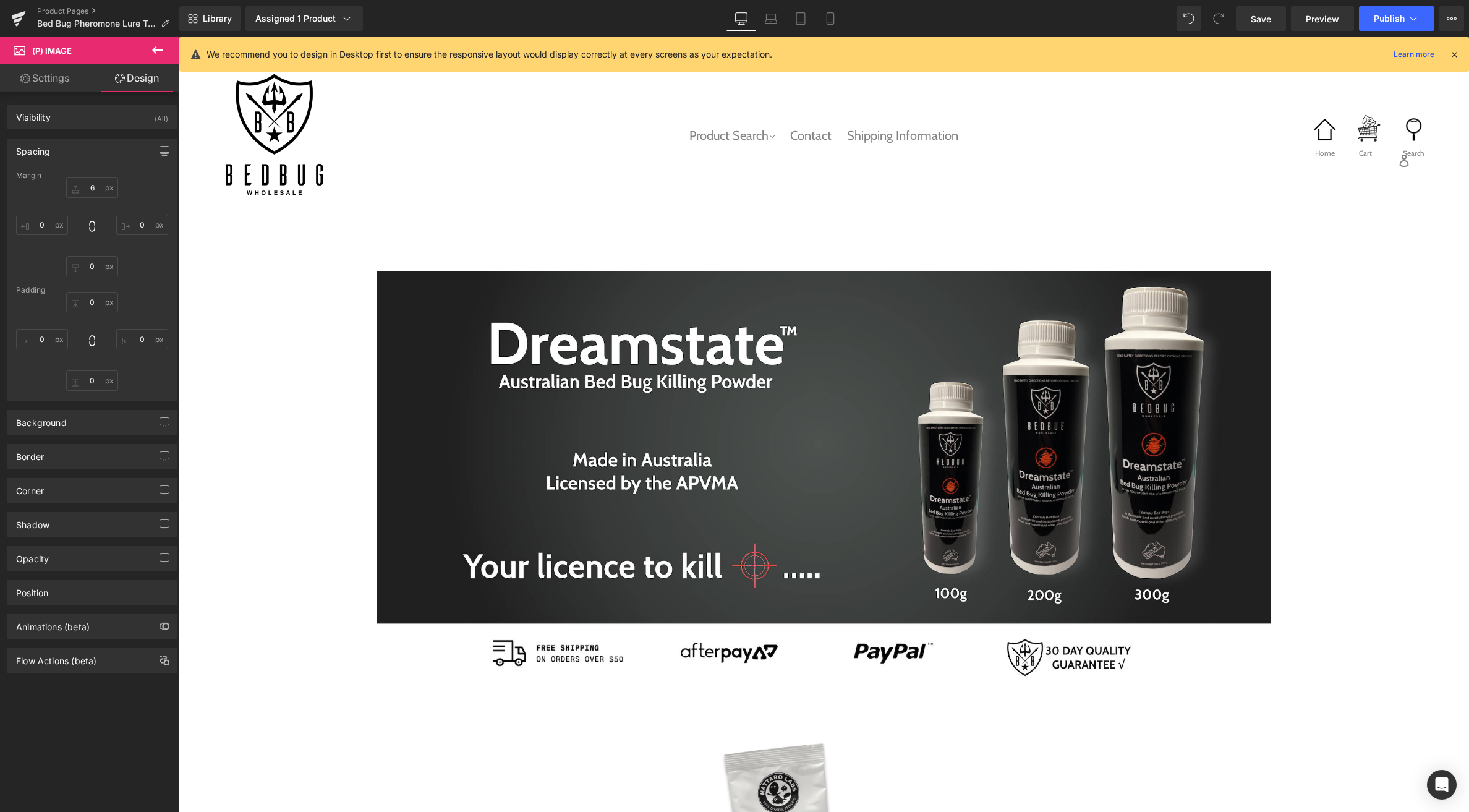
type input "-65"
type input "0"
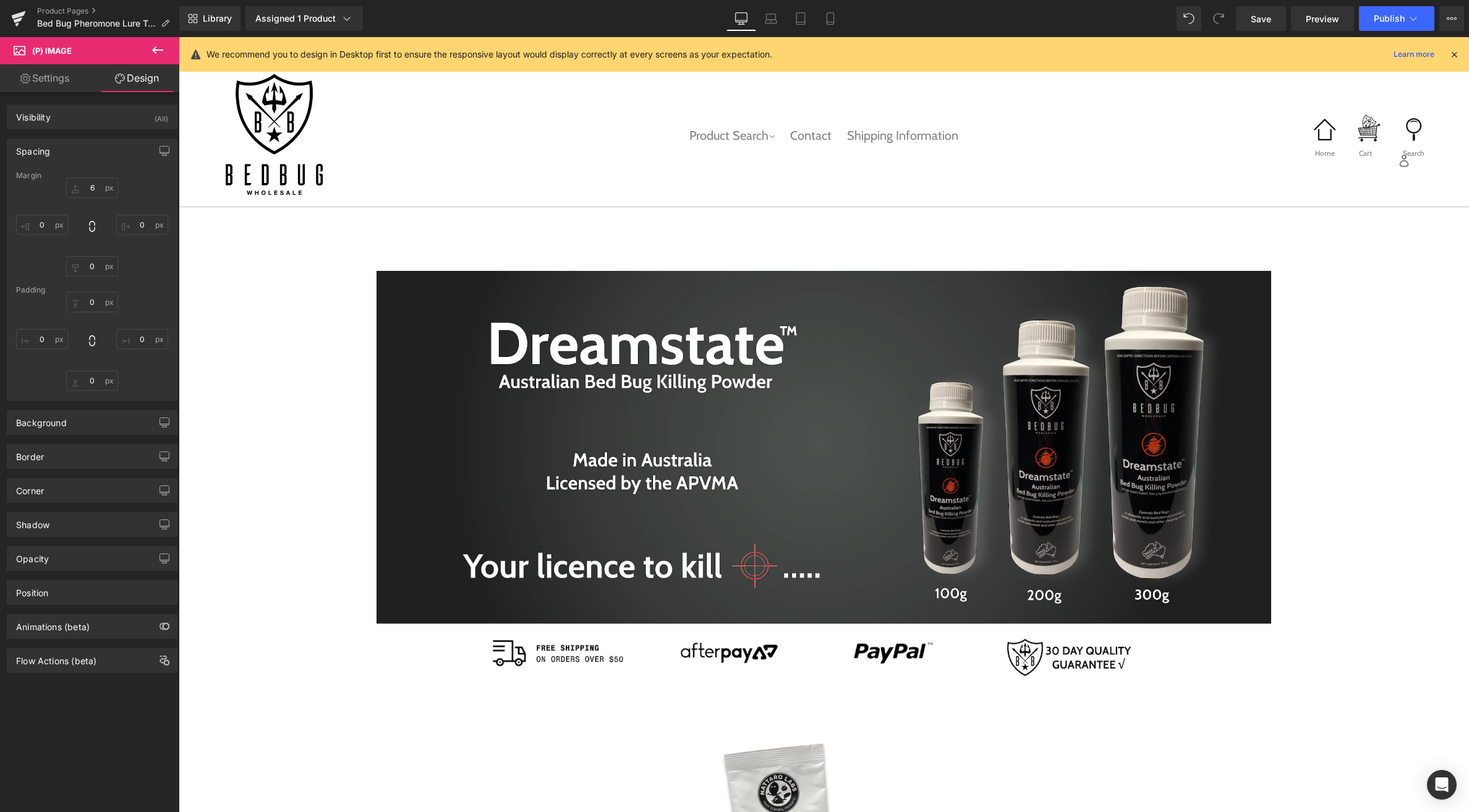
type input "0"
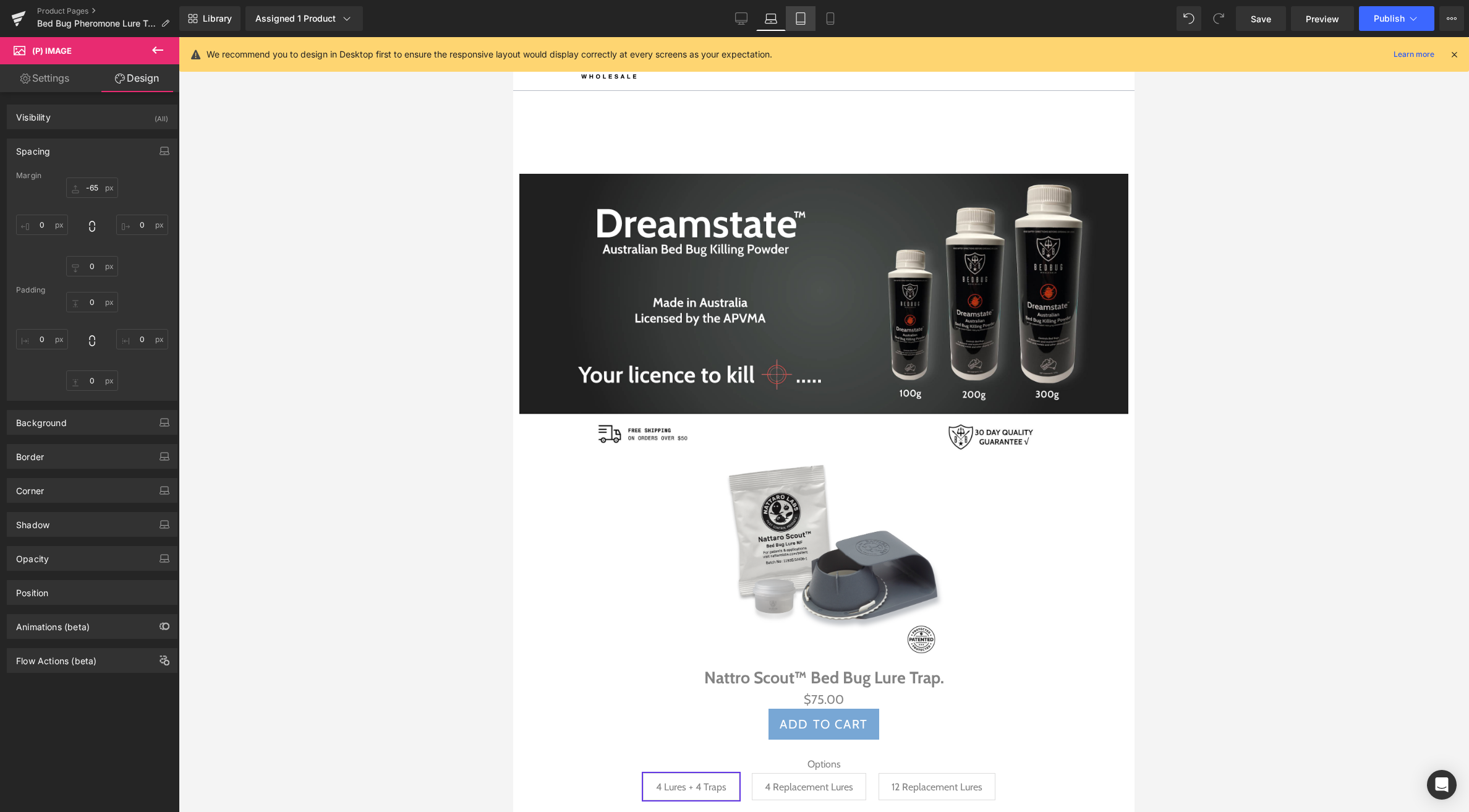
click at [797, 16] on icon at bounding box center [801, 19] width 12 height 12
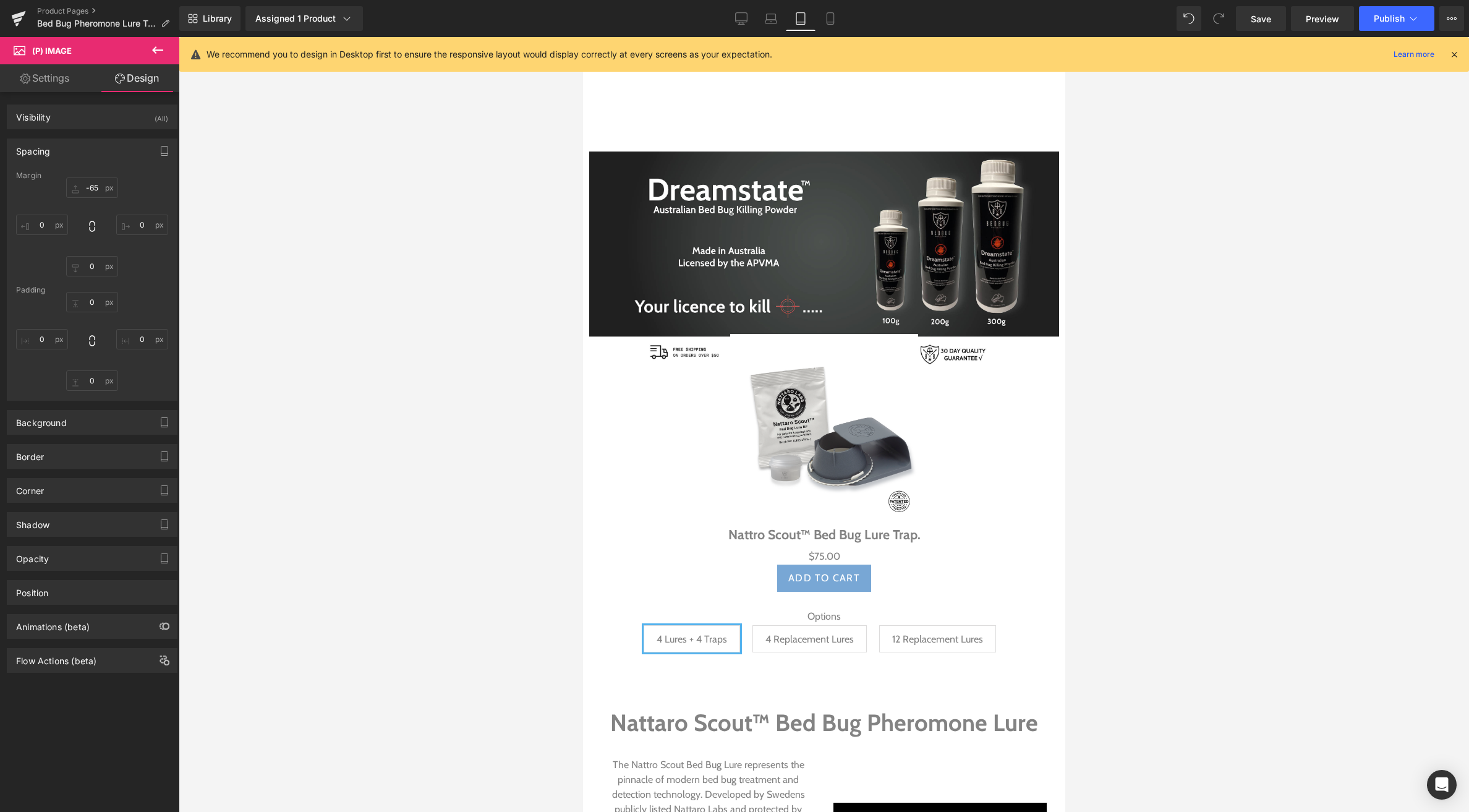
type input "-65"
type input "0"
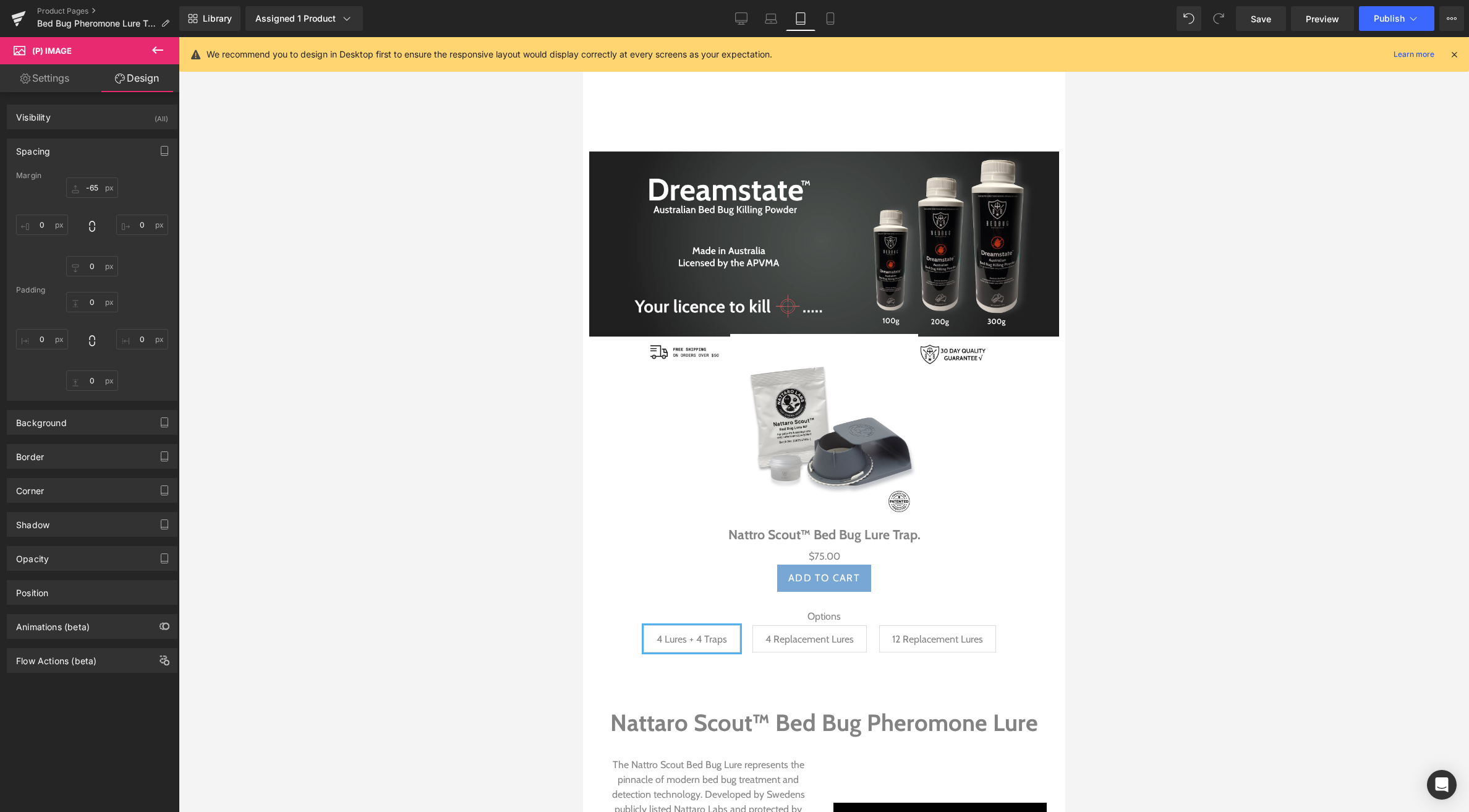
type input "0"
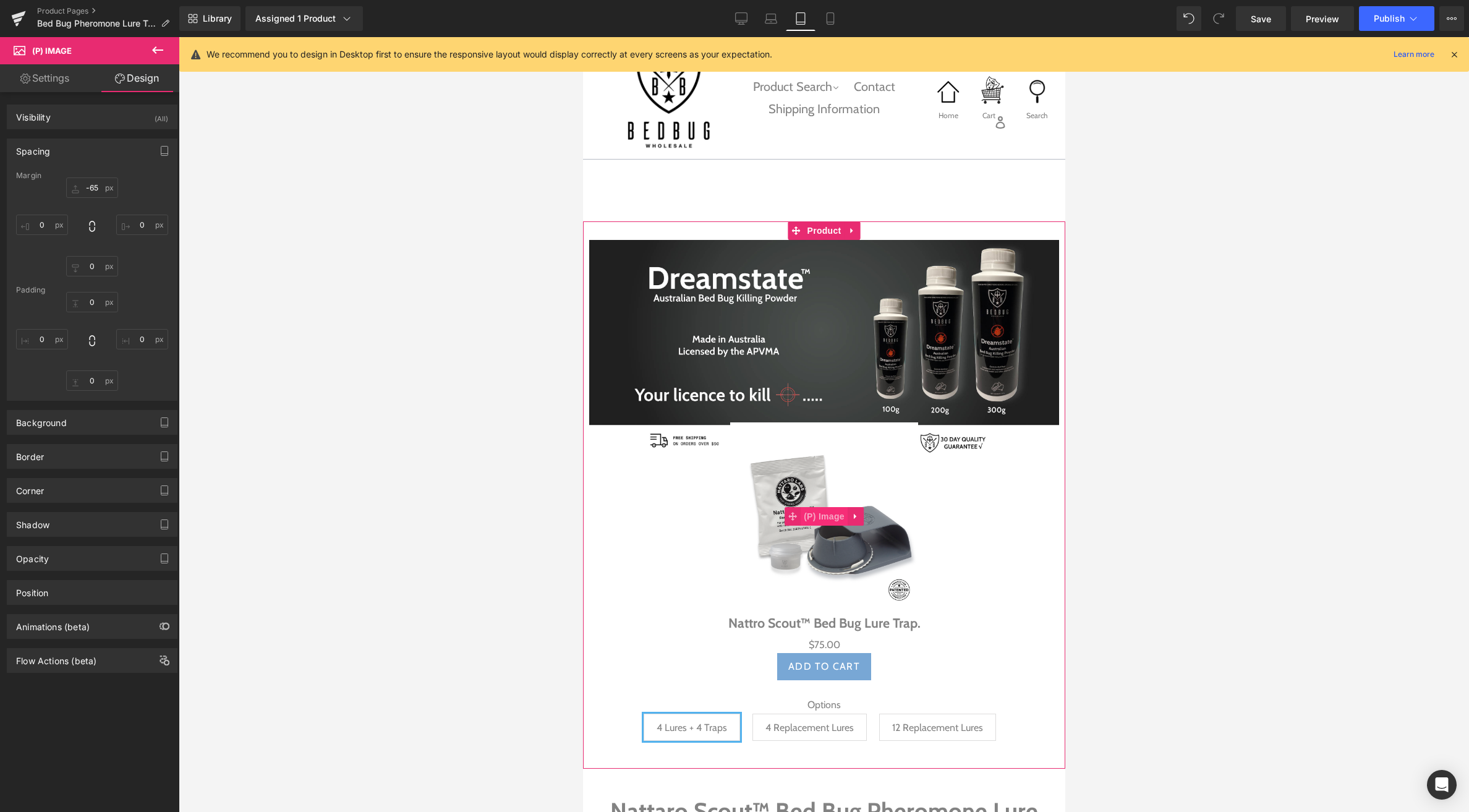
click at [833, 518] on span "(P) Image" at bounding box center [824, 516] width 47 height 19
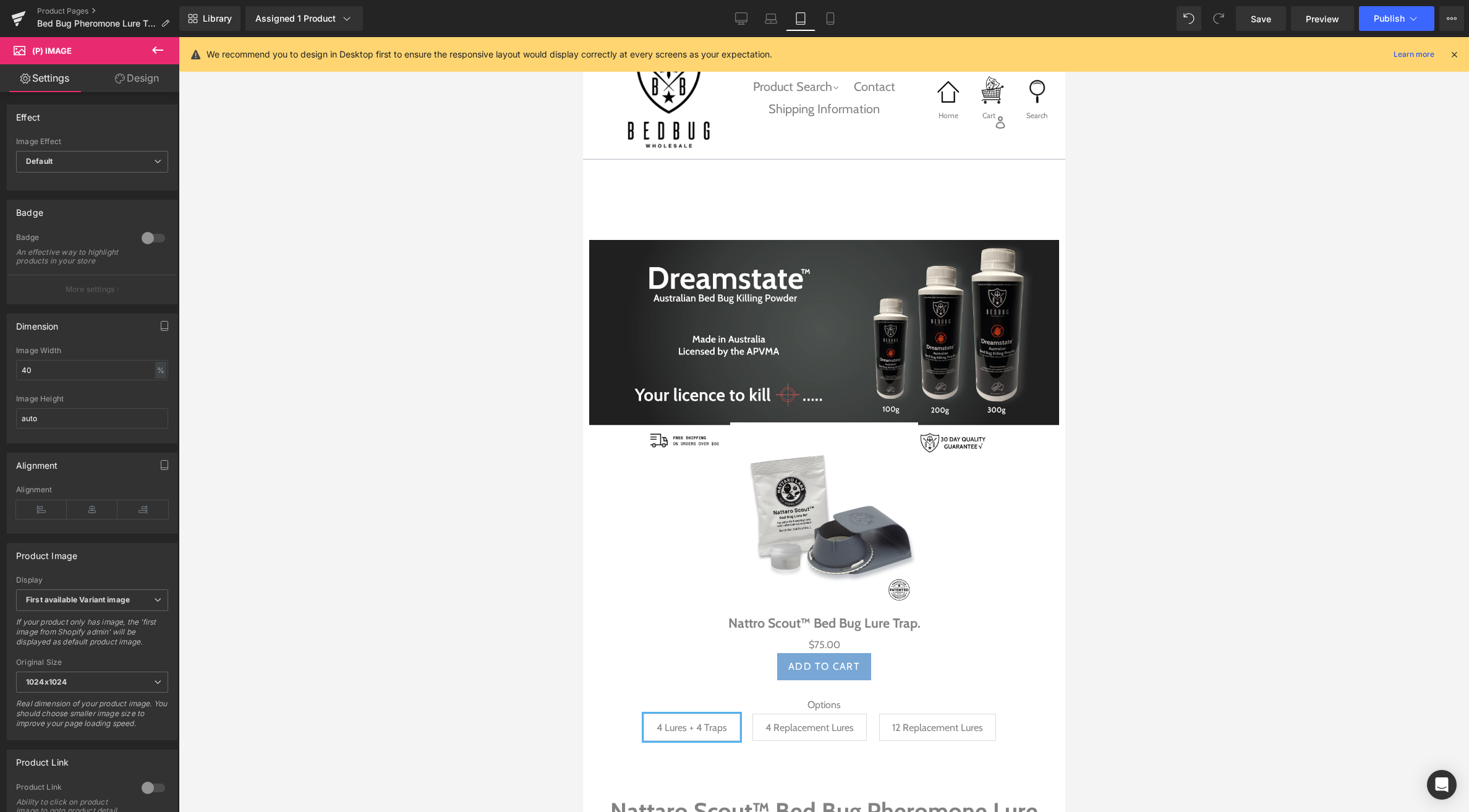
drag, startPoint x: 138, startPoint y: 85, endPoint x: 129, endPoint y: 93, distance: 12.0
click at [138, 85] on link "Design" at bounding box center [136, 79] width 90 height 28
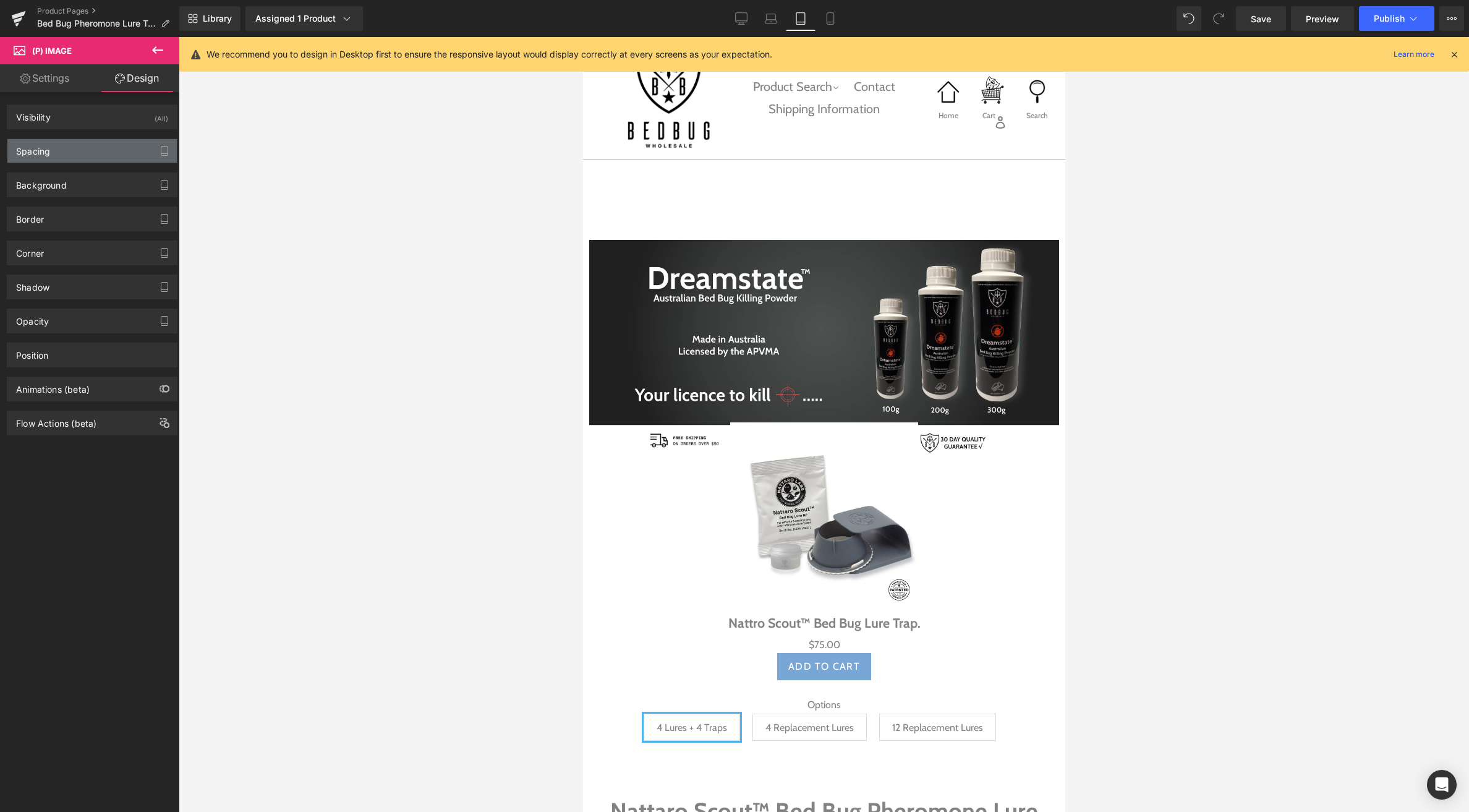
click at [74, 146] on div "Spacing" at bounding box center [93, 151] width 170 height 23
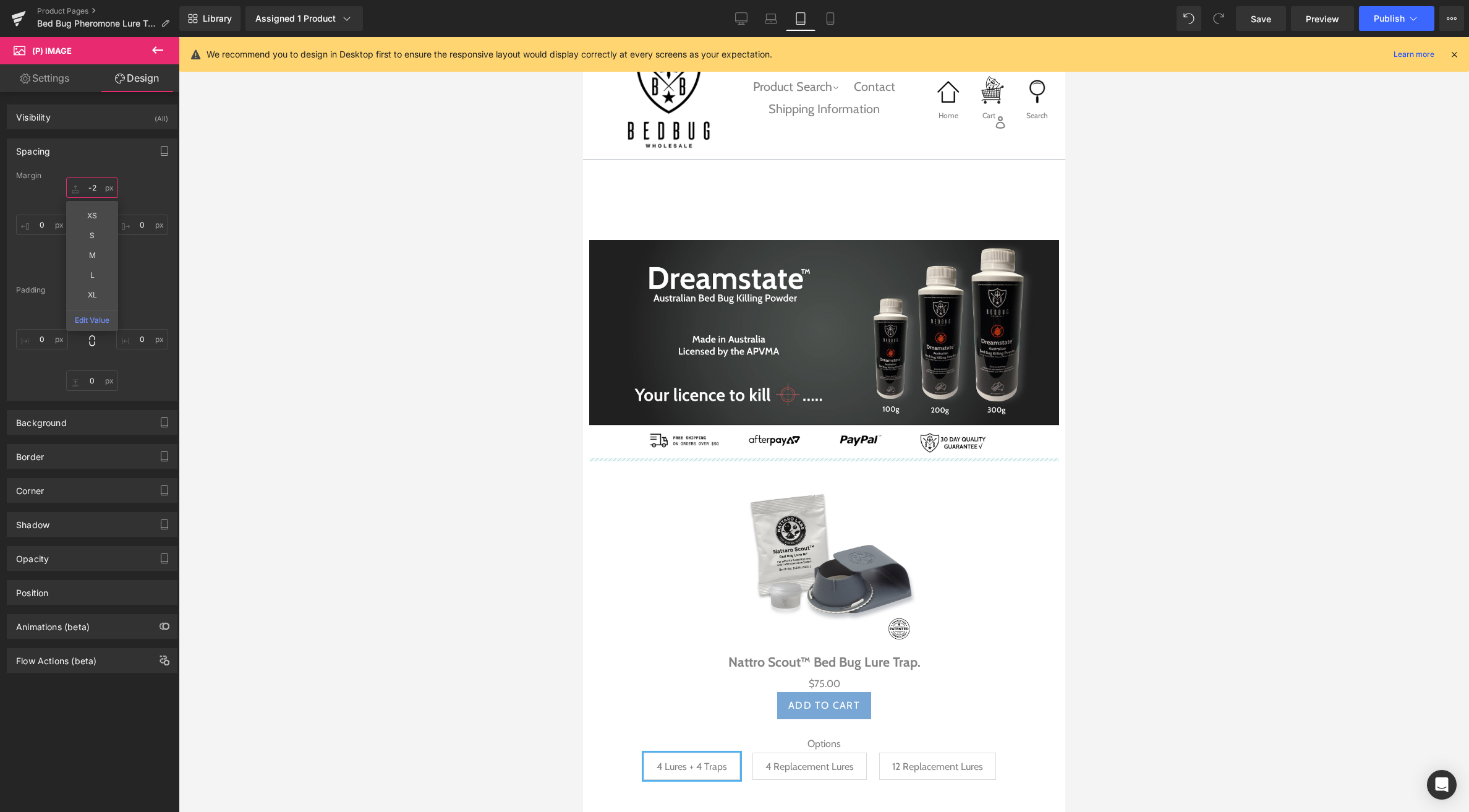
drag, startPoint x: 77, startPoint y: 192, endPoint x: 86, endPoint y: 153, distance: 40.0
click at [86, 153] on div "Spacing Margin -2px -2 XS S M L XL Edit Value 0px 0 0px 0 0px 0 Padding 0px 0 0…" at bounding box center [92, 269] width 170 height 262
click at [828, 17] on icon at bounding box center [831, 19] width 12 height 12
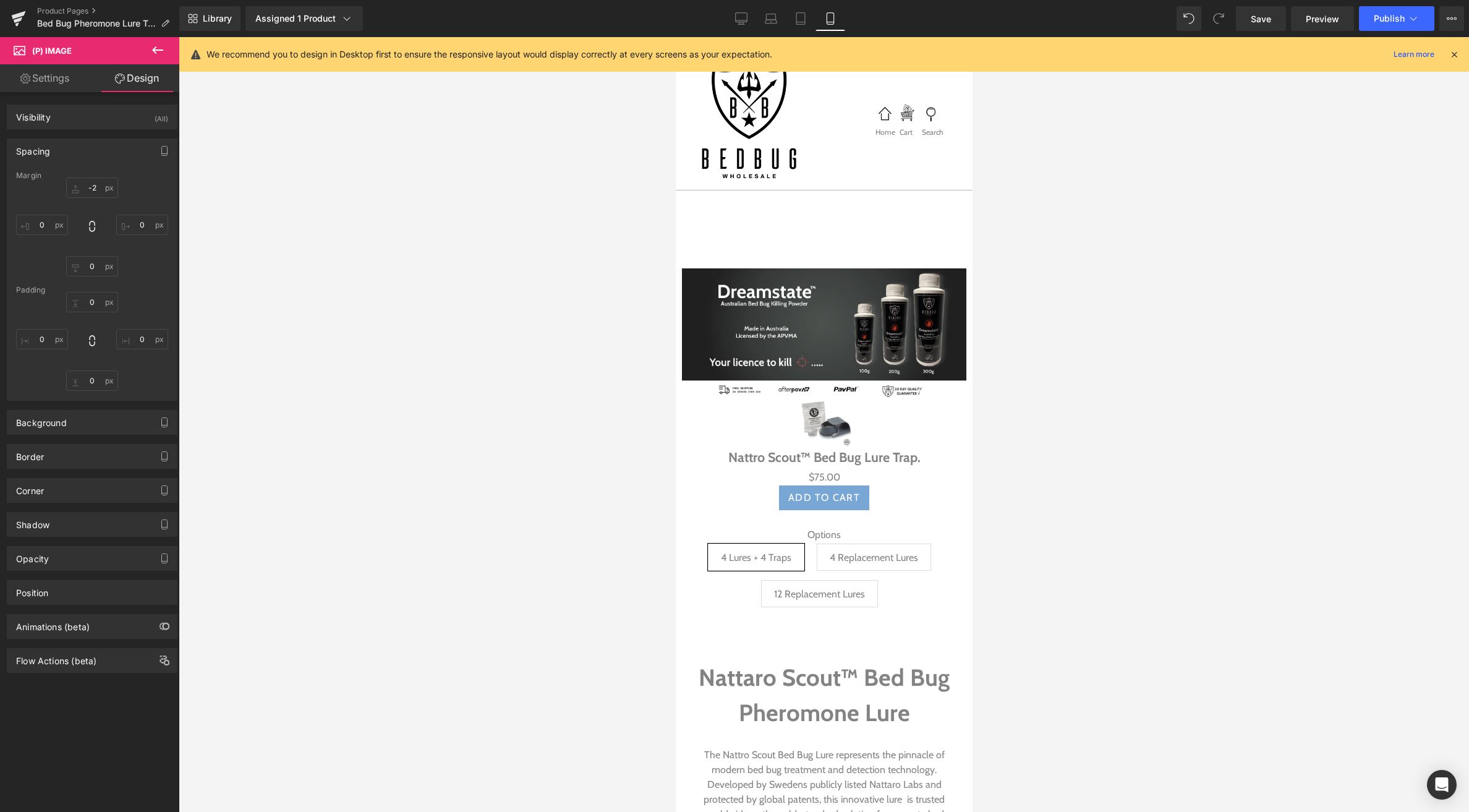
scroll to position [0, 0]
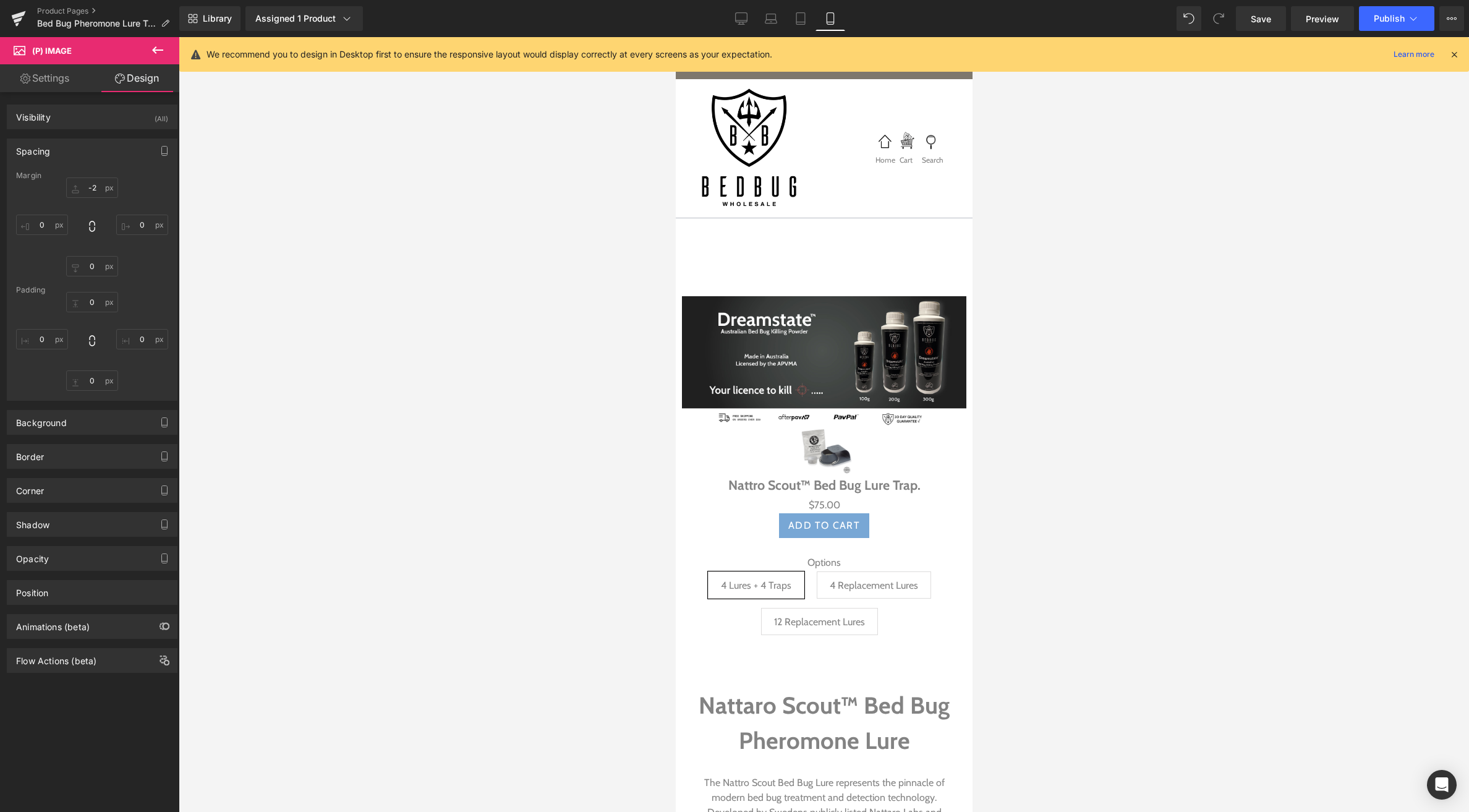
type input "-19"
type input "0"
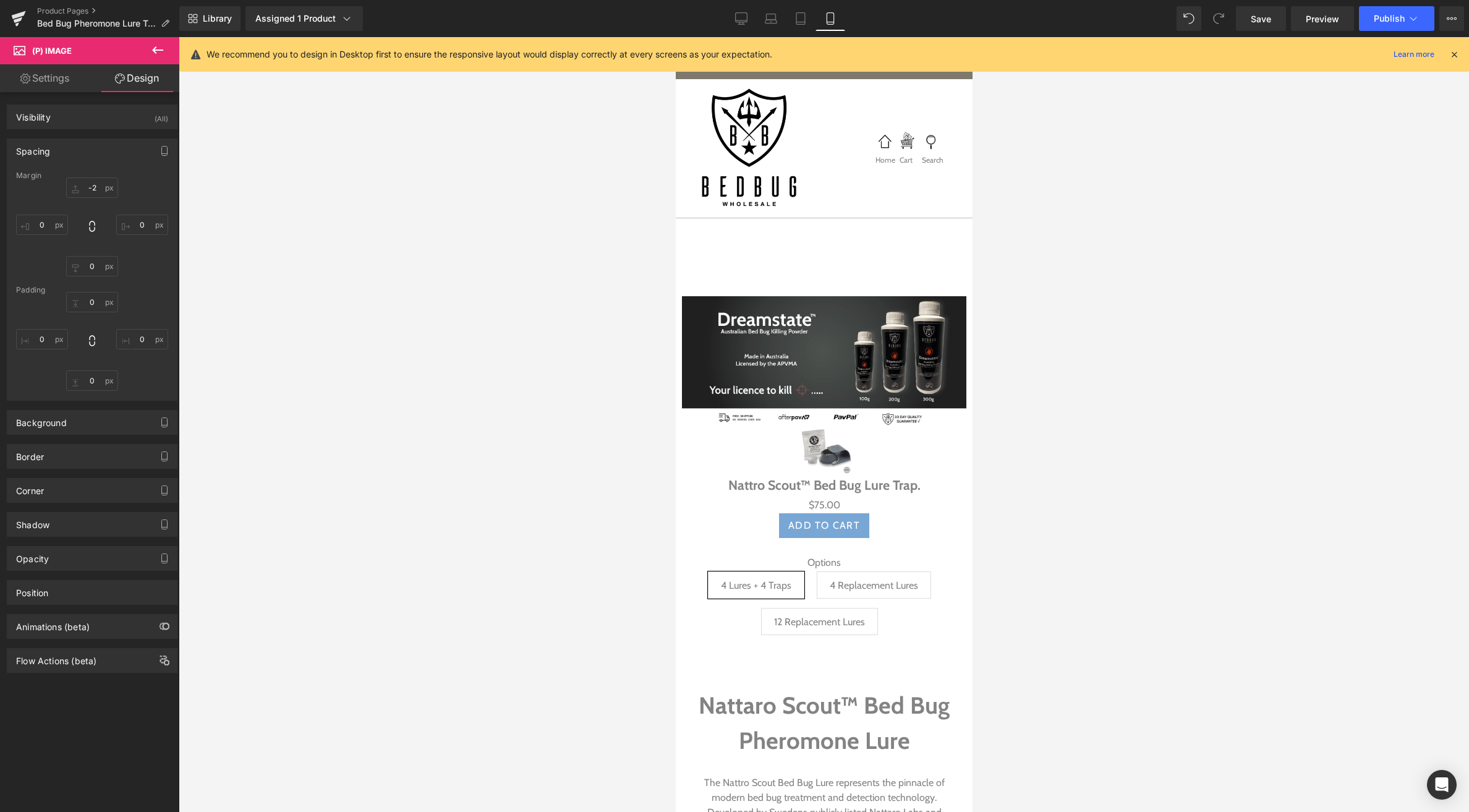
type input "0"
click at [819, 445] on span "(P) Image" at bounding box center [824, 448] width 47 height 19
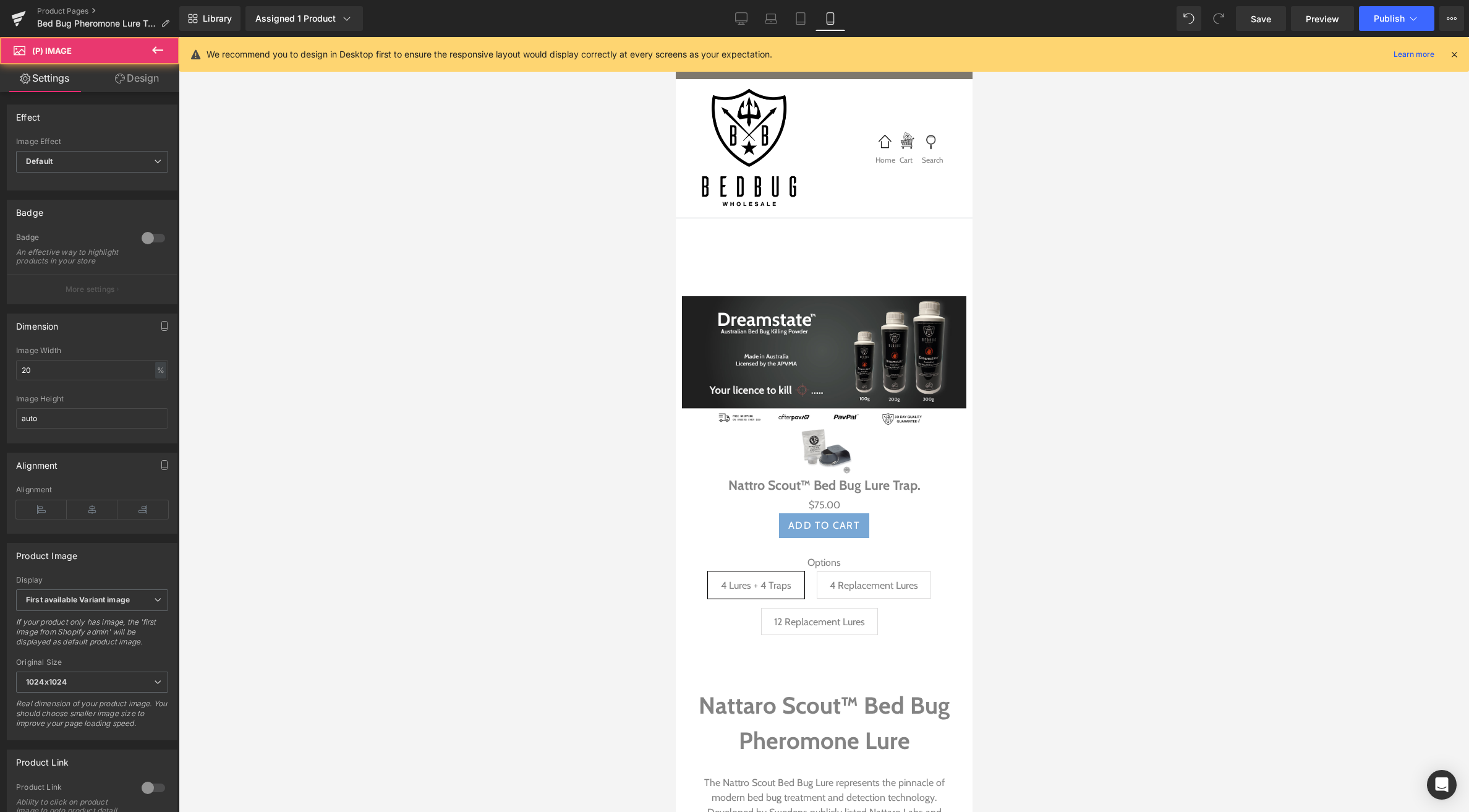
click at [128, 73] on link "Design" at bounding box center [136, 79] width 90 height 28
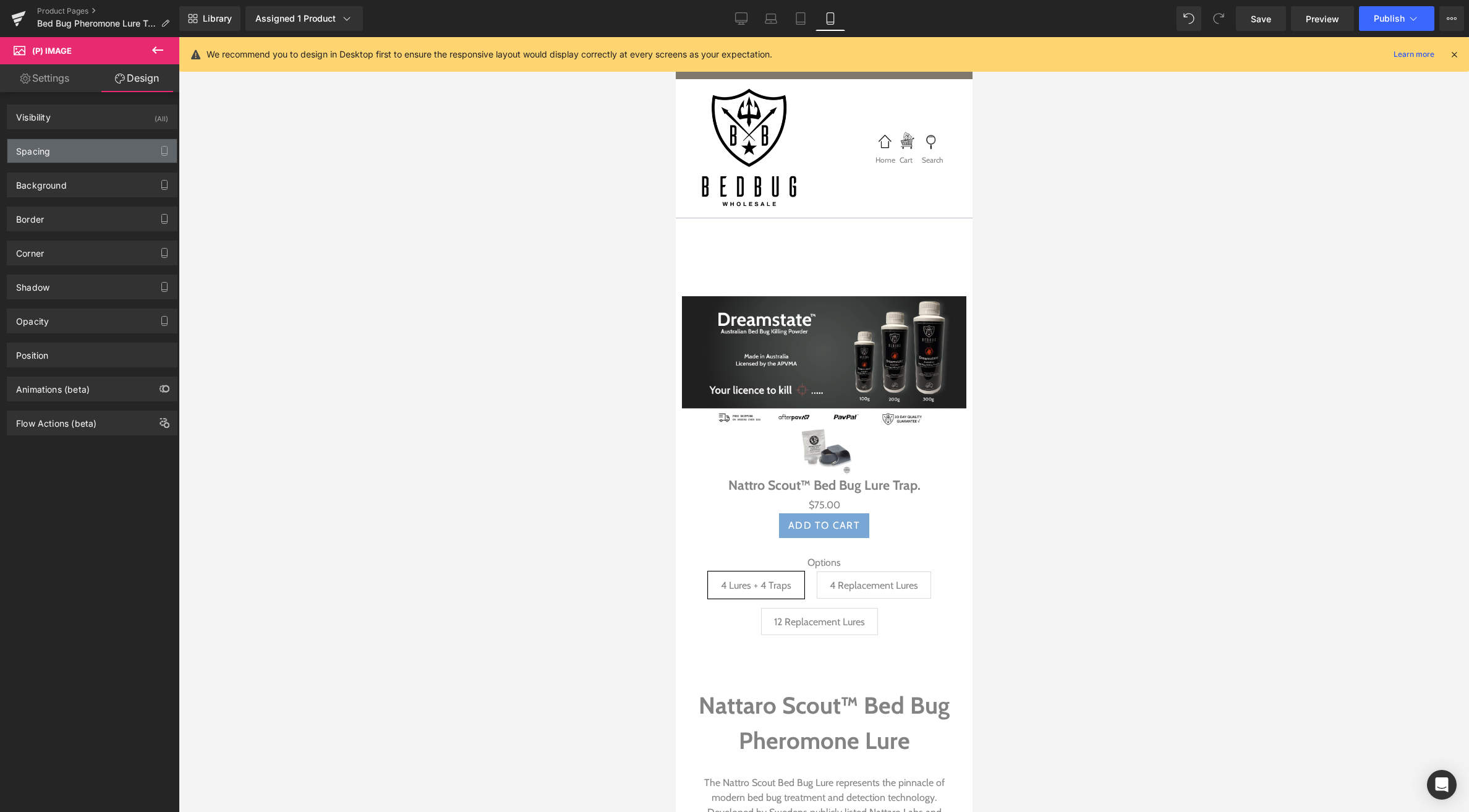
click at [53, 146] on div "Spacing" at bounding box center [93, 151] width 170 height 23
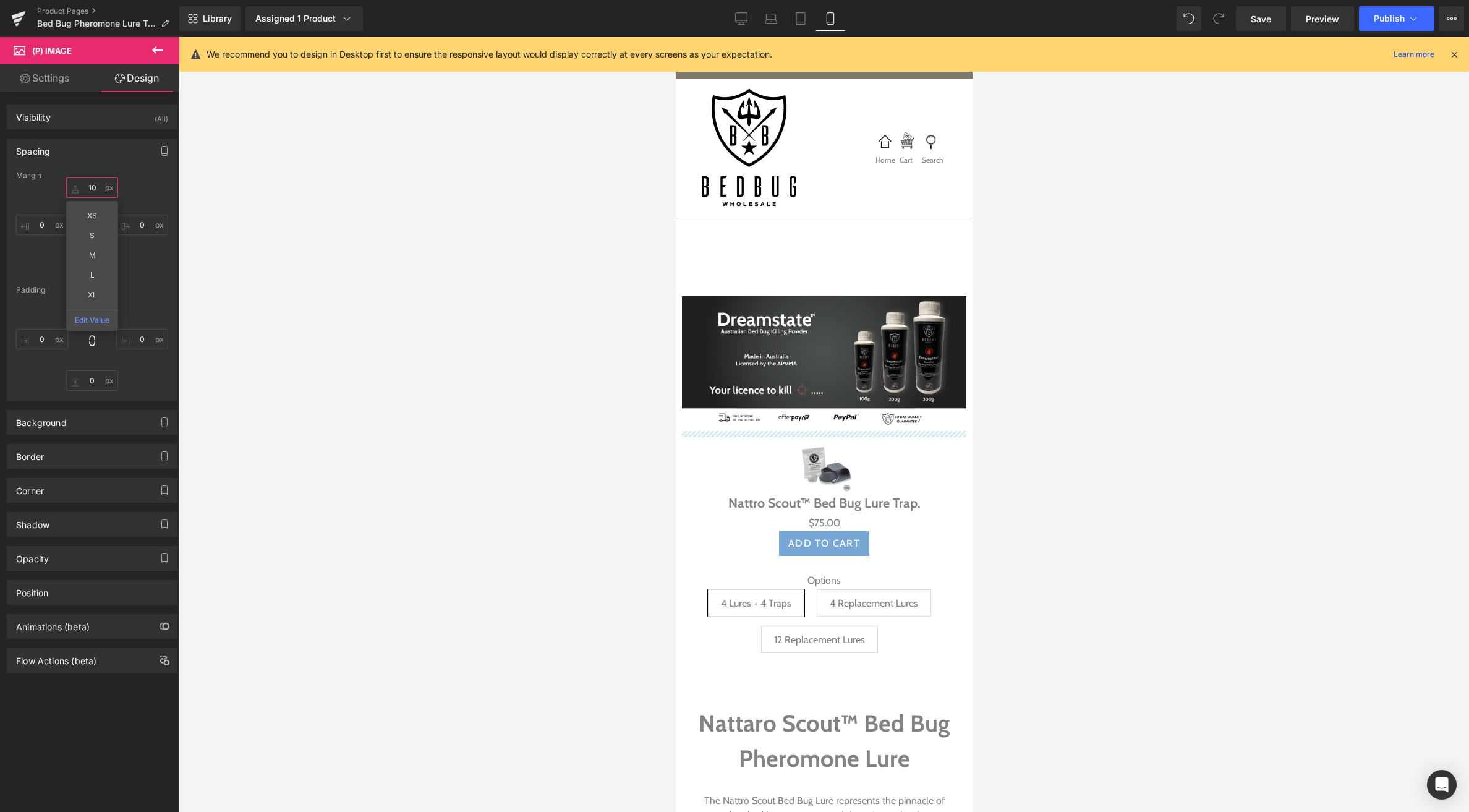
drag, startPoint x: 72, startPoint y: 190, endPoint x: 76, endPoint y: 171, distance: 19.4
click at [70, 172] on div "Margin 10px 10 XS S M L XL Edit Value 0px 0 0px 0 0px 0 Padding 0px 0 0px 0 0px…" at bounding box center [93, 286] width 170 height 229
type input "10"
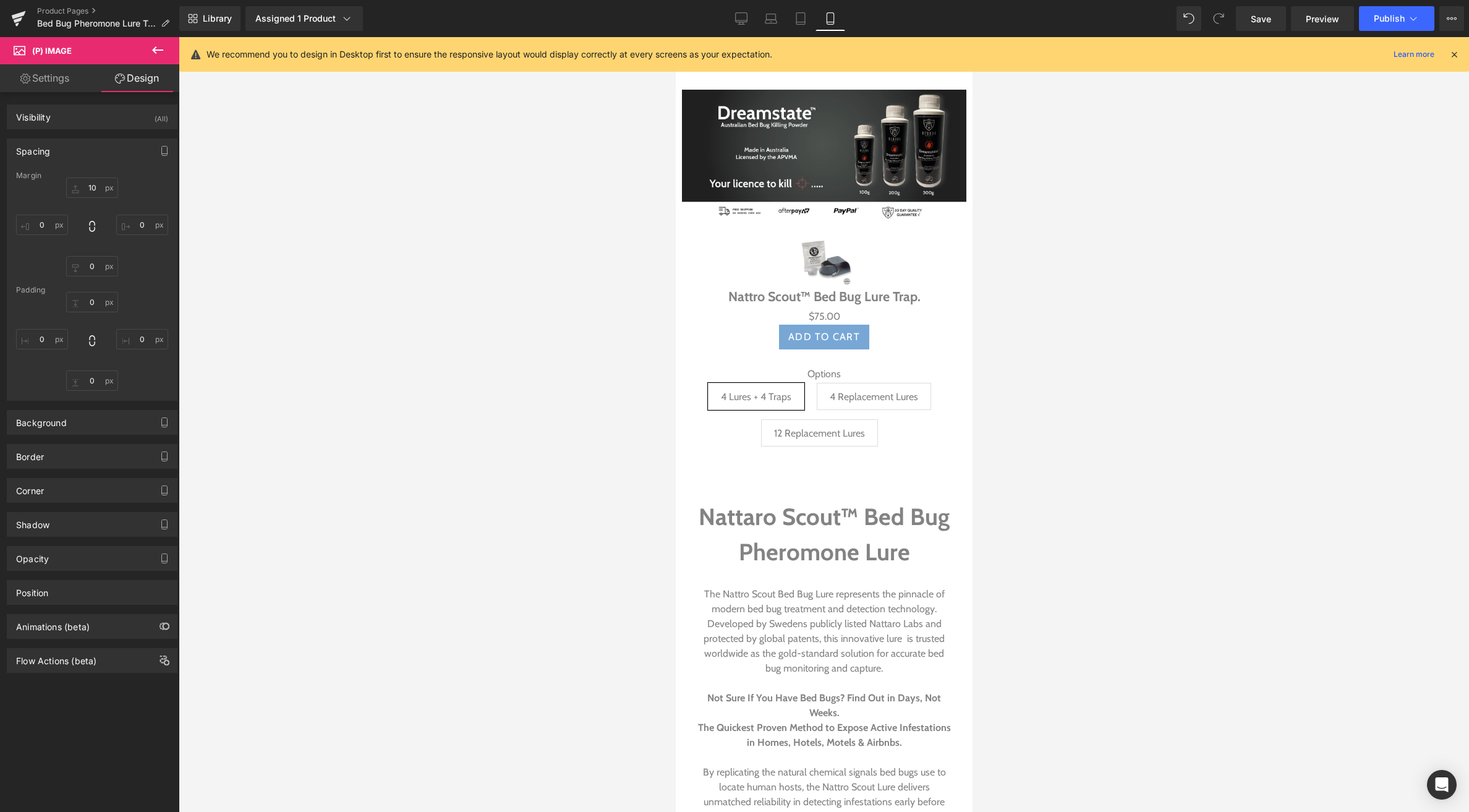
scroll to position [224, 0]
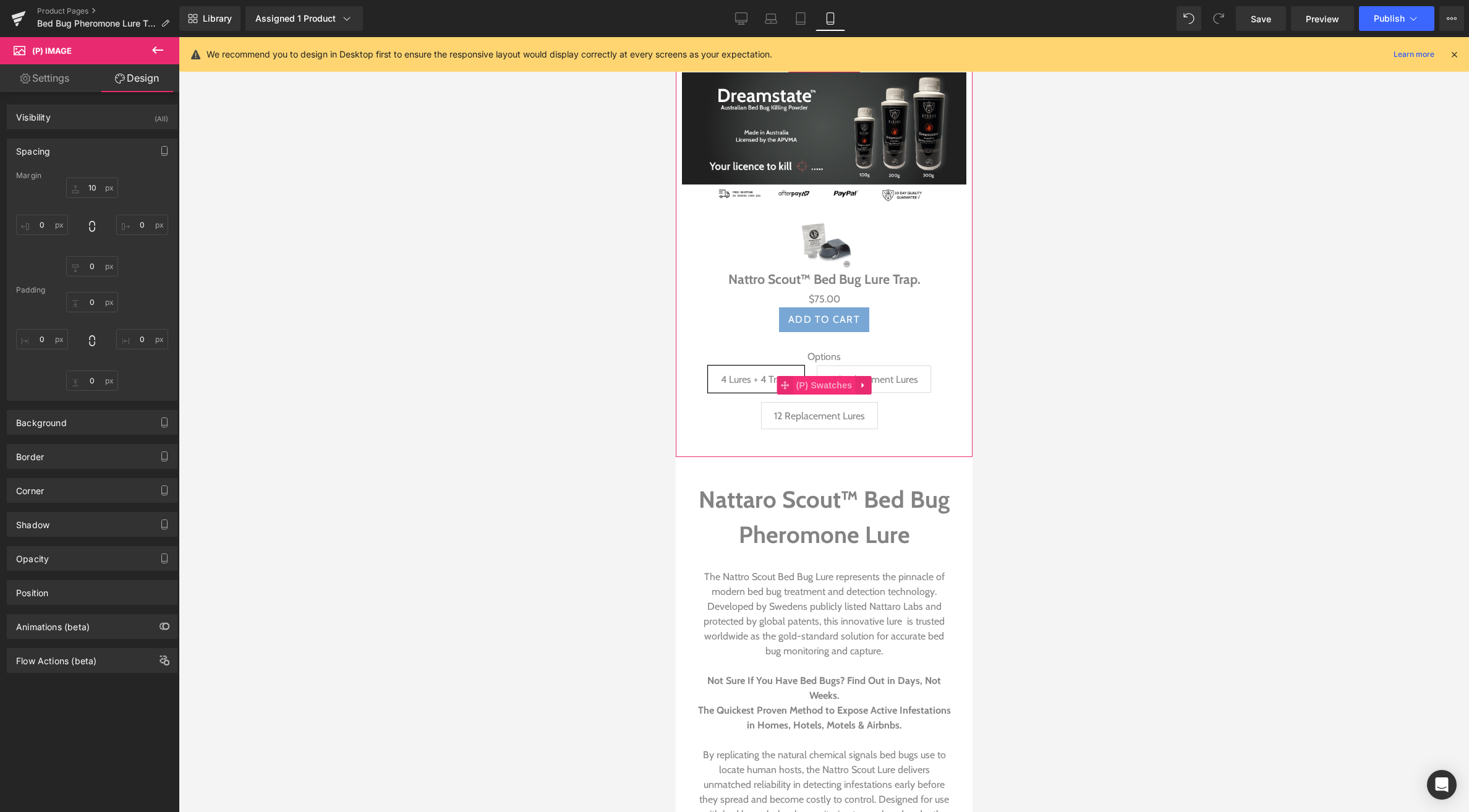
click at [814, 383] on span "(P) Swatches" at bounding box center [824, 385] width 62 height 19
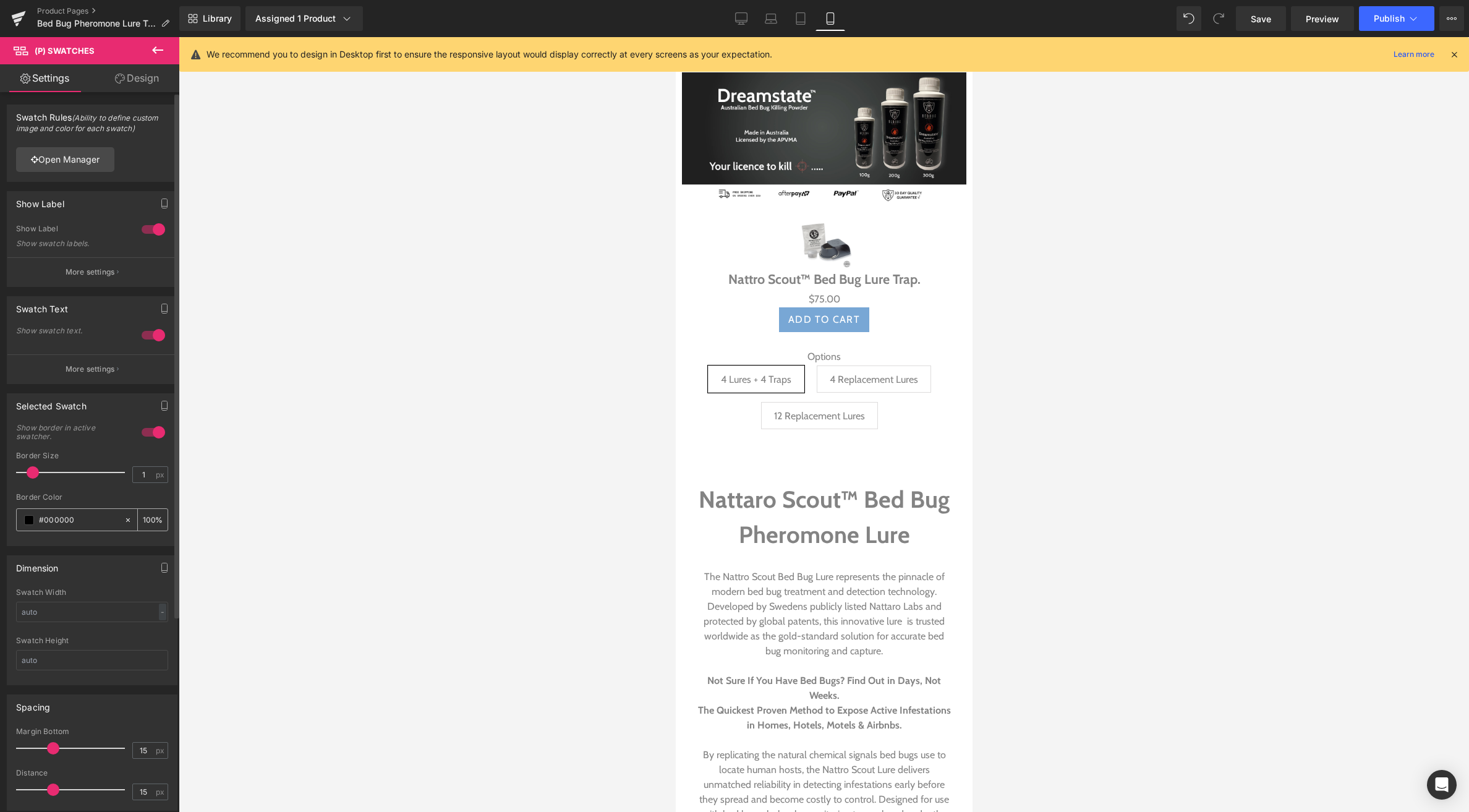
drag, startPoint x: 68, startPoint y: 515, endPoint x: 33, endPoint y: 518, distance: 35.1
click at [33, 518] on div "#000000" at bounding box center [69, 520] width 107 height 22
type input "x"
type input "0"
paste input "#53b2ee"
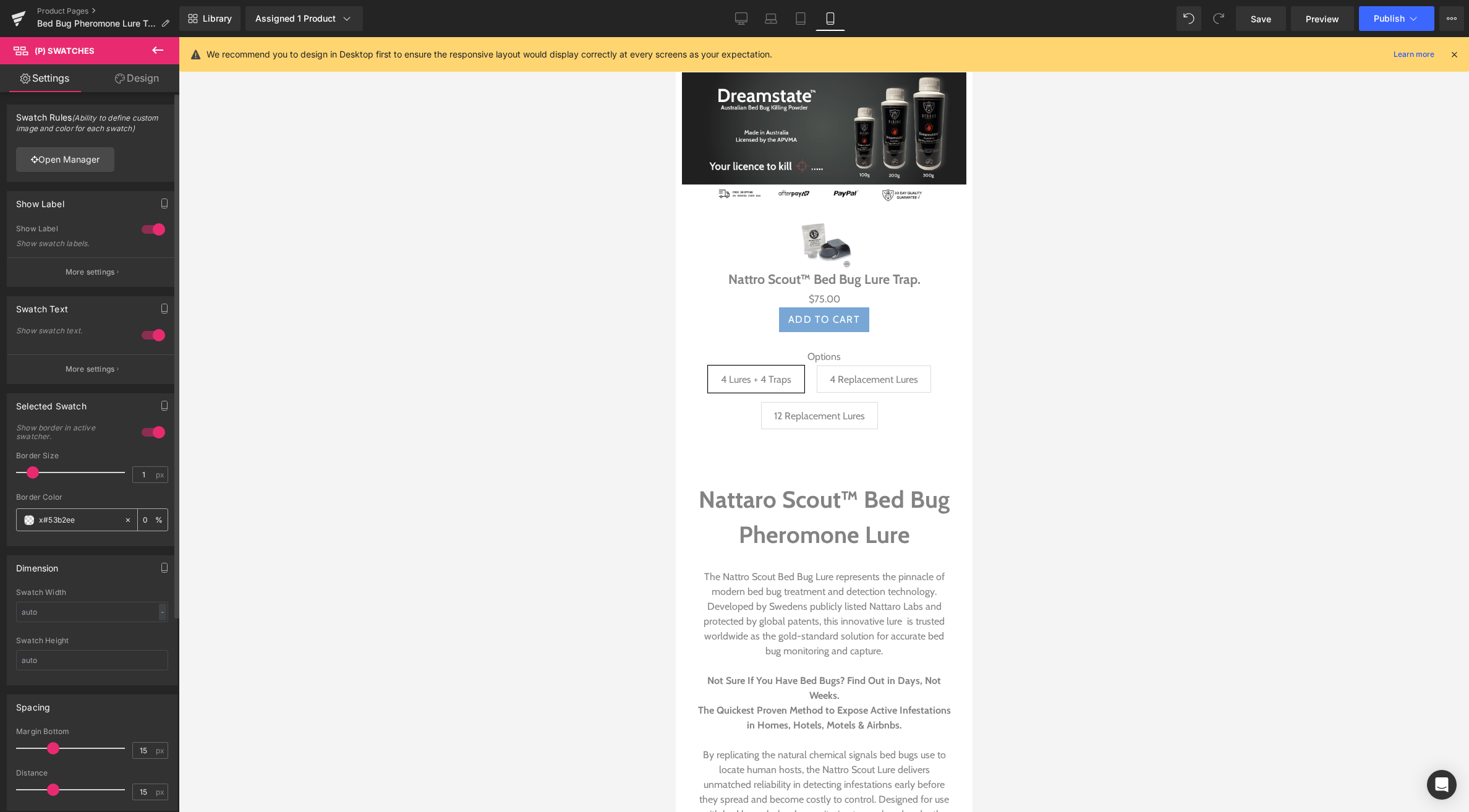
type input "#53b2ee"
type input "100"
type input "#53b2ee"
type input "2"
drag, startPoint x: 34, startPoint y: 474, endPoint x: 44, endPoint y: 472, distance: 10.2
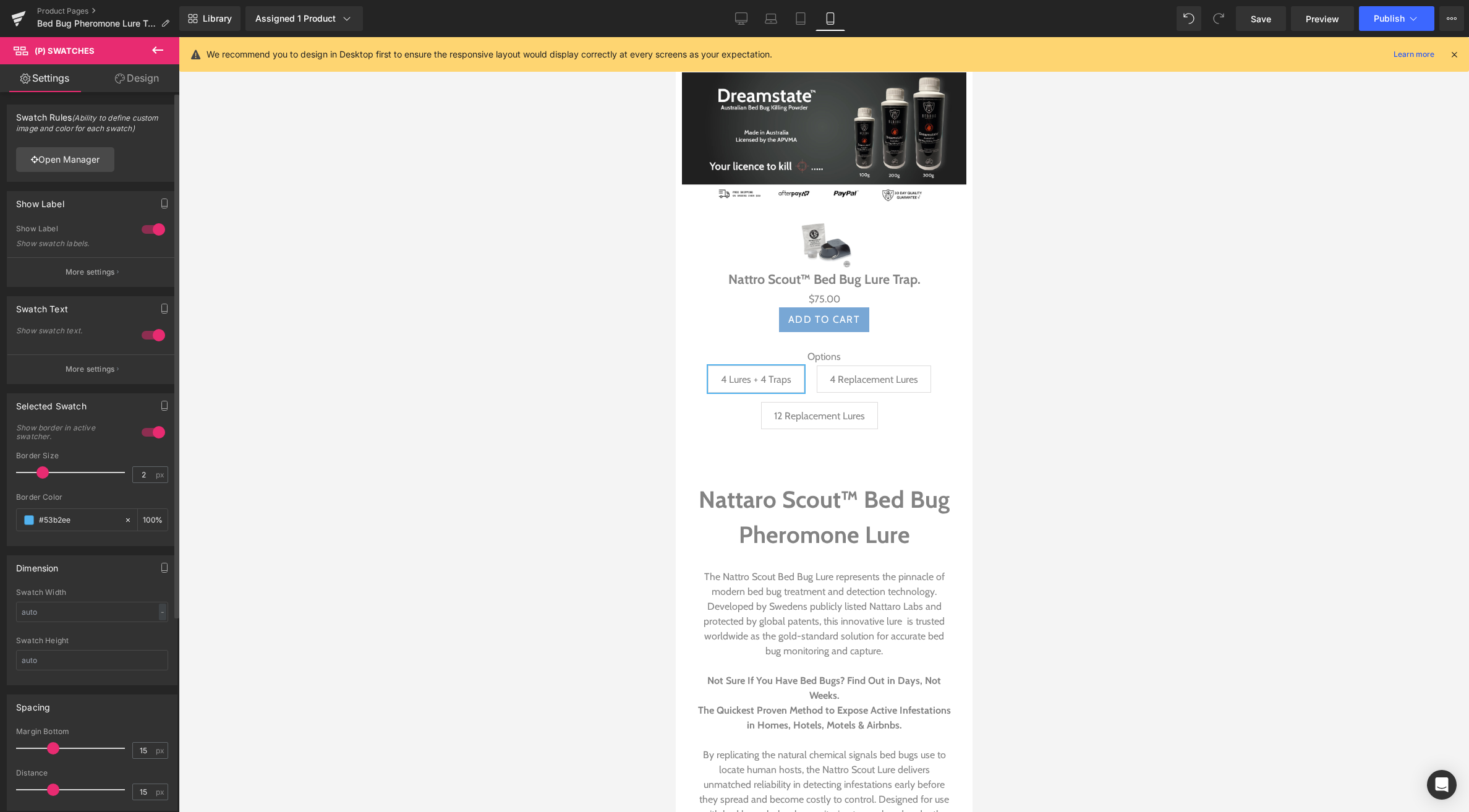
click at [44, 472] on span at bounding box center [43, 473] width 12 height 12
click at [828, 239] on span "(P) Image" at bounding box center [824, 242] width 47 height 19
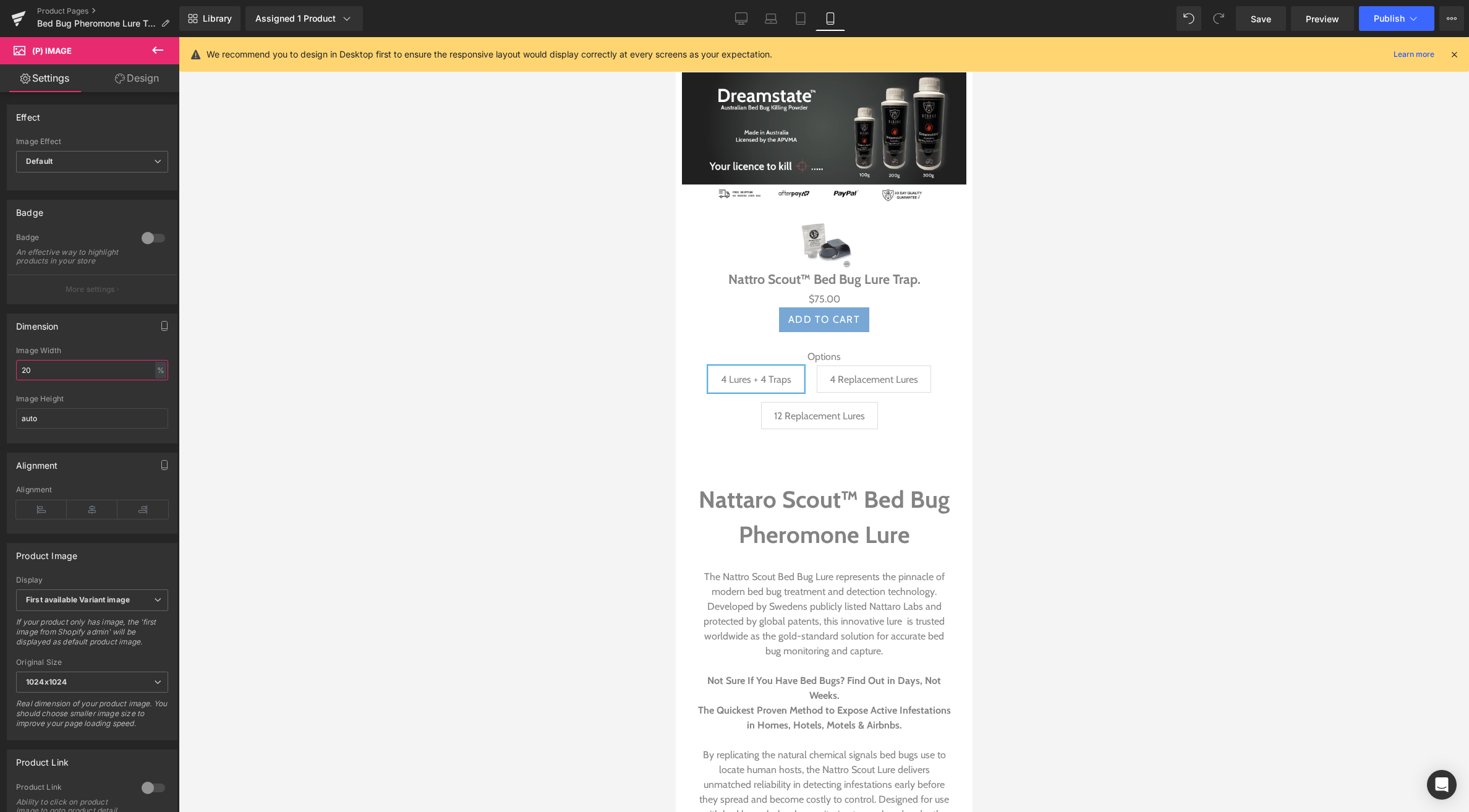
drag, startPoint x: 53, startPoint y: 380, endPoint x: -13, endPoint y: 378, distance: 66.0
click at [0, 378] on html "(P) Image You are previewing how the will restyle your page. You can not edit E…" at bounding box center [734, 406] width 1469 height 812
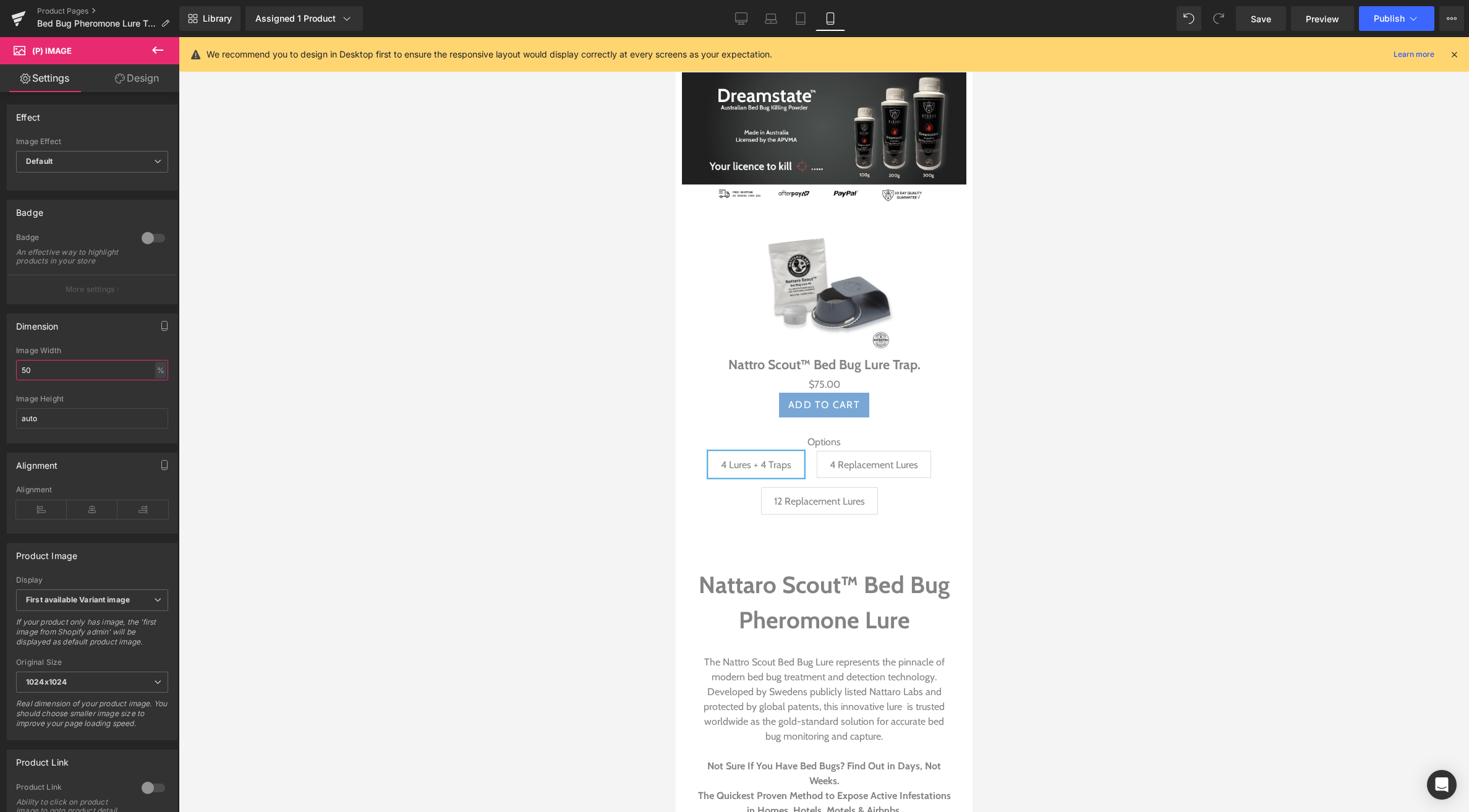
type input "5"
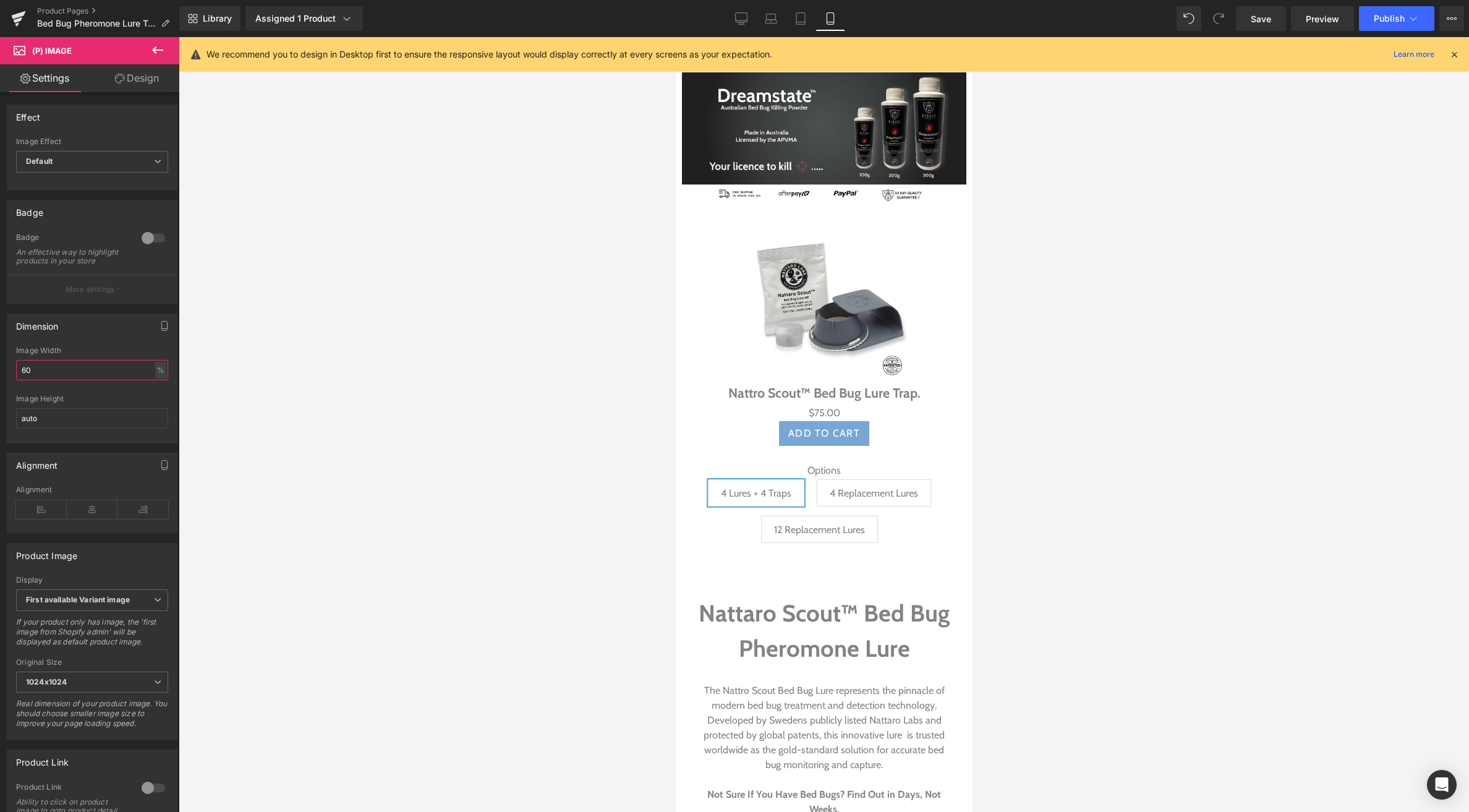
type input "6"
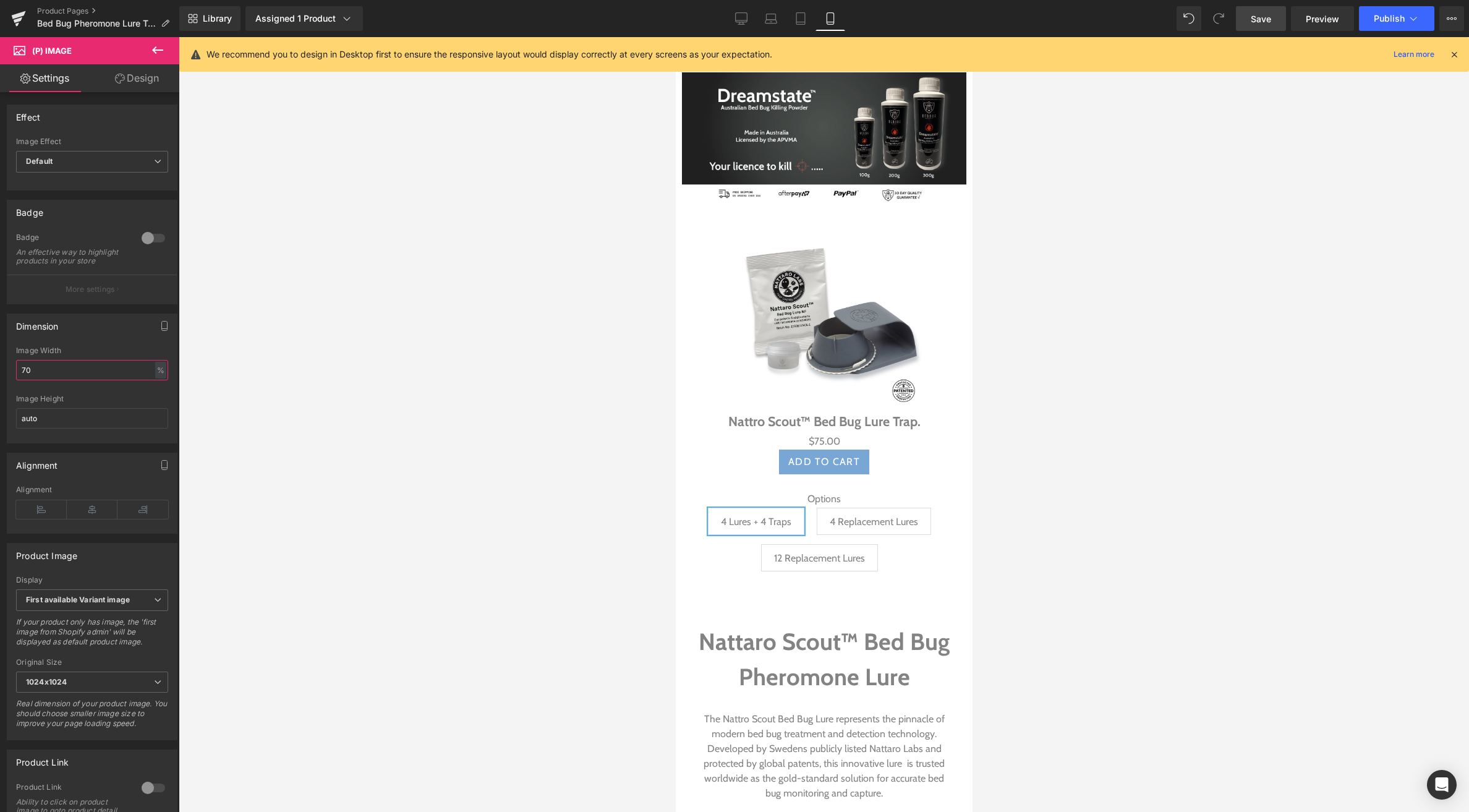
type input "70"
click at [1276, 16] on link "Save" at bounding box center [1261, 19] width 50 height 25
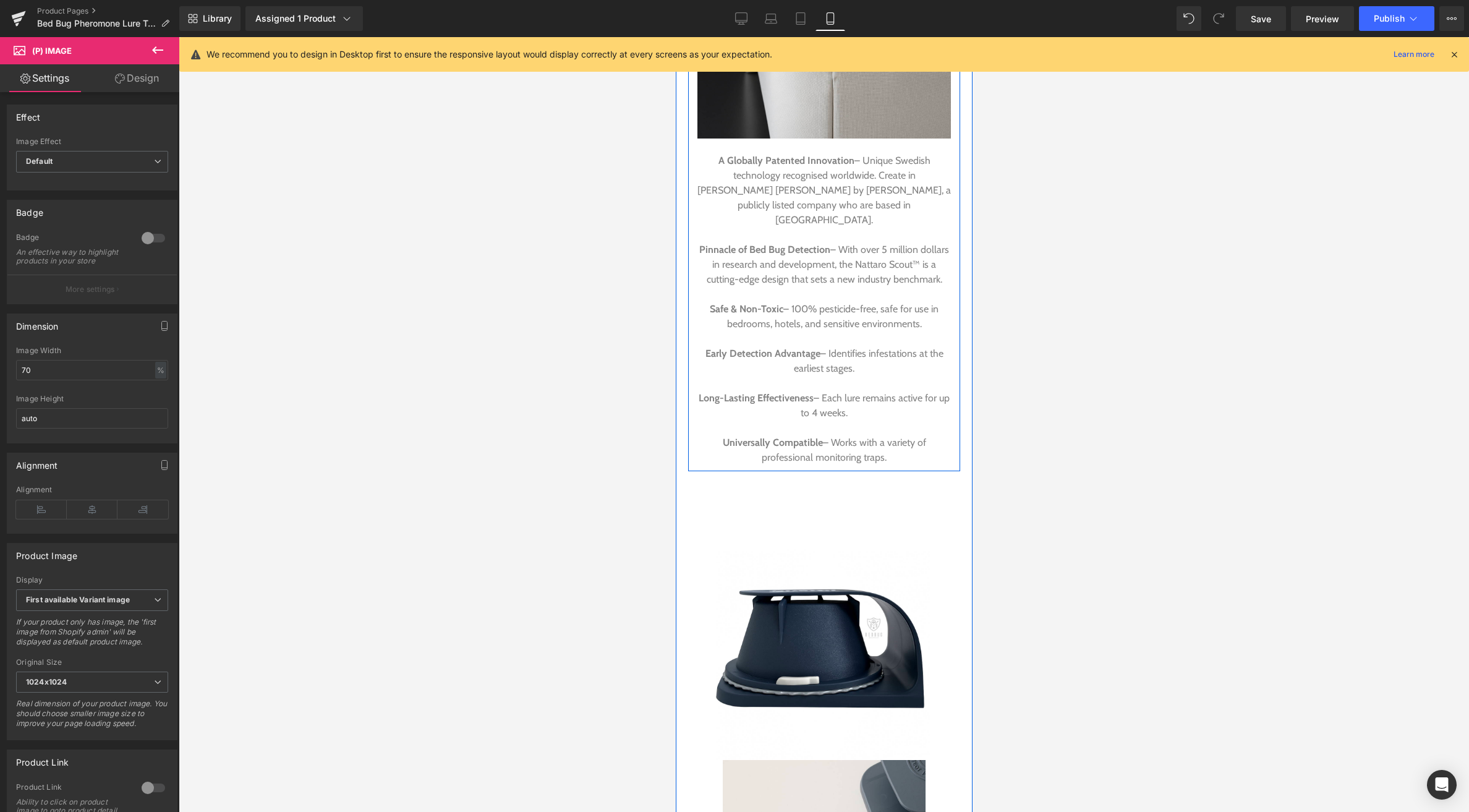
scroll to position [1833, 0]
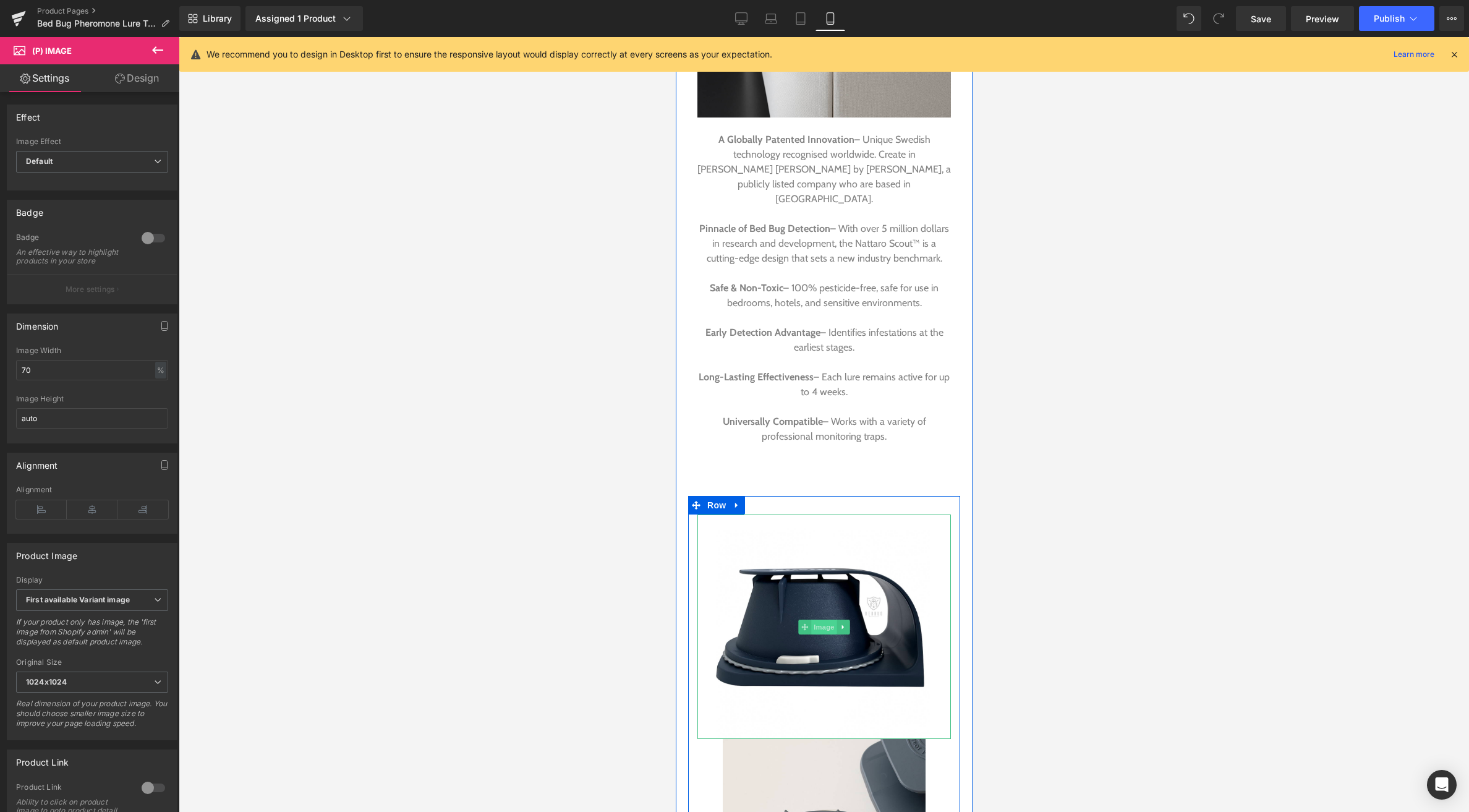
click at [824, 620] on span "Image" at bounding box center [823, 627] width 26 height 15
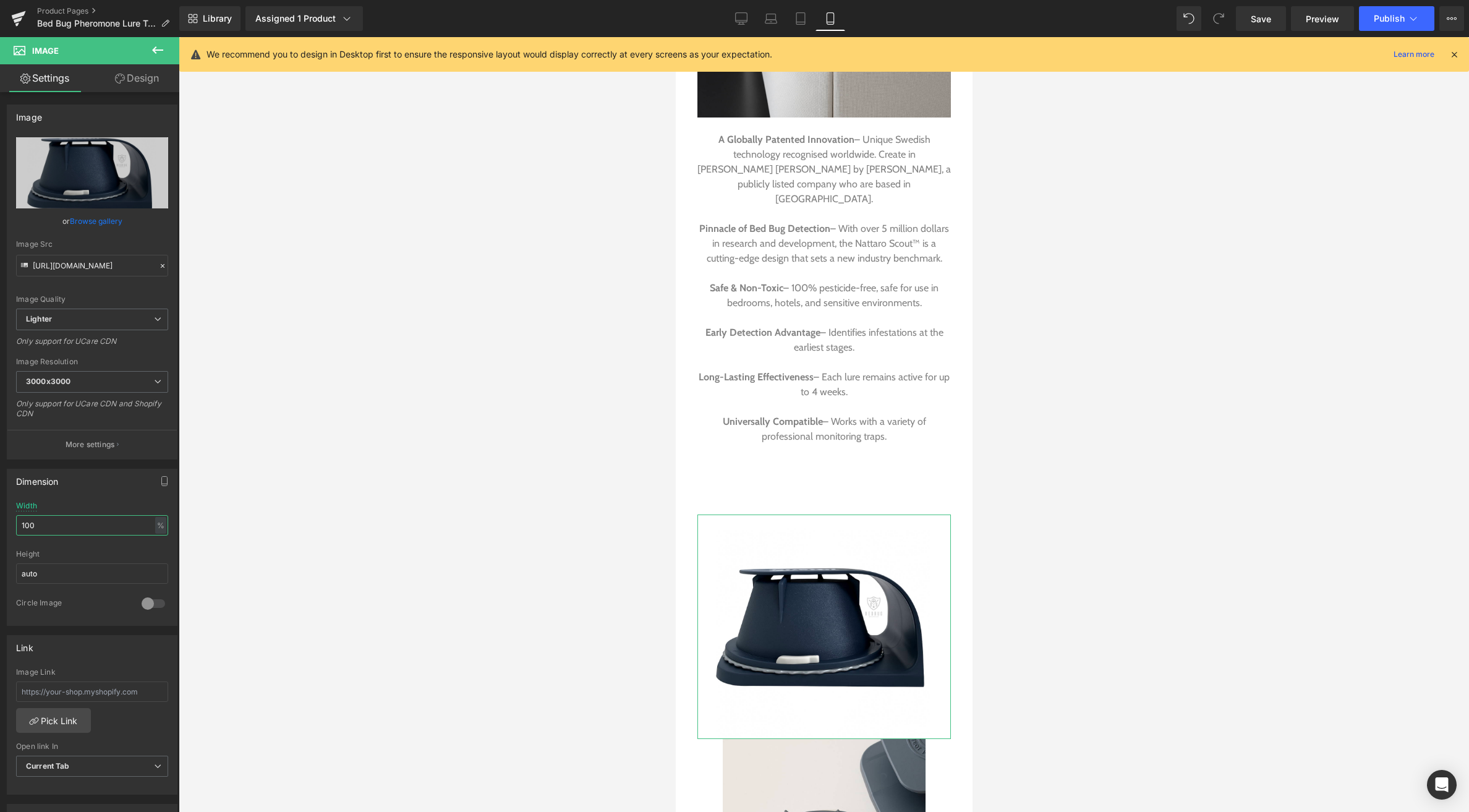
drag, startPoint x: 68, startPoint y: 524, endPoint x: -2, endPoint y: 522, distance: 70.0
click at [0, 522] on html "Image You are previewing how the will restyle your page. You can not edit Eleme…" at bounding box center [734, 406] width 1469 height 812
type input "70"
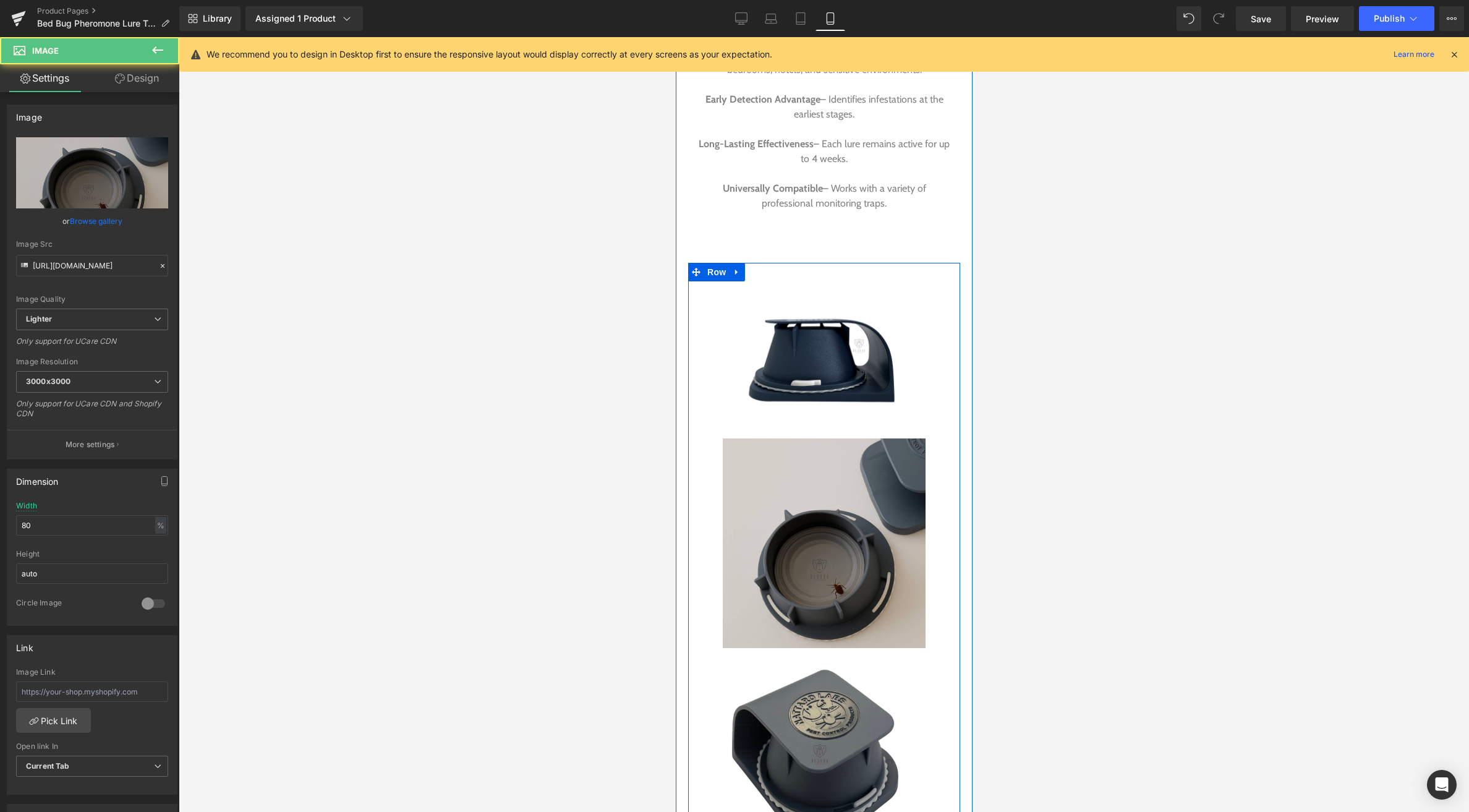
click at [819, 515] on img at bounding box center [824, 543] width 203 height 209
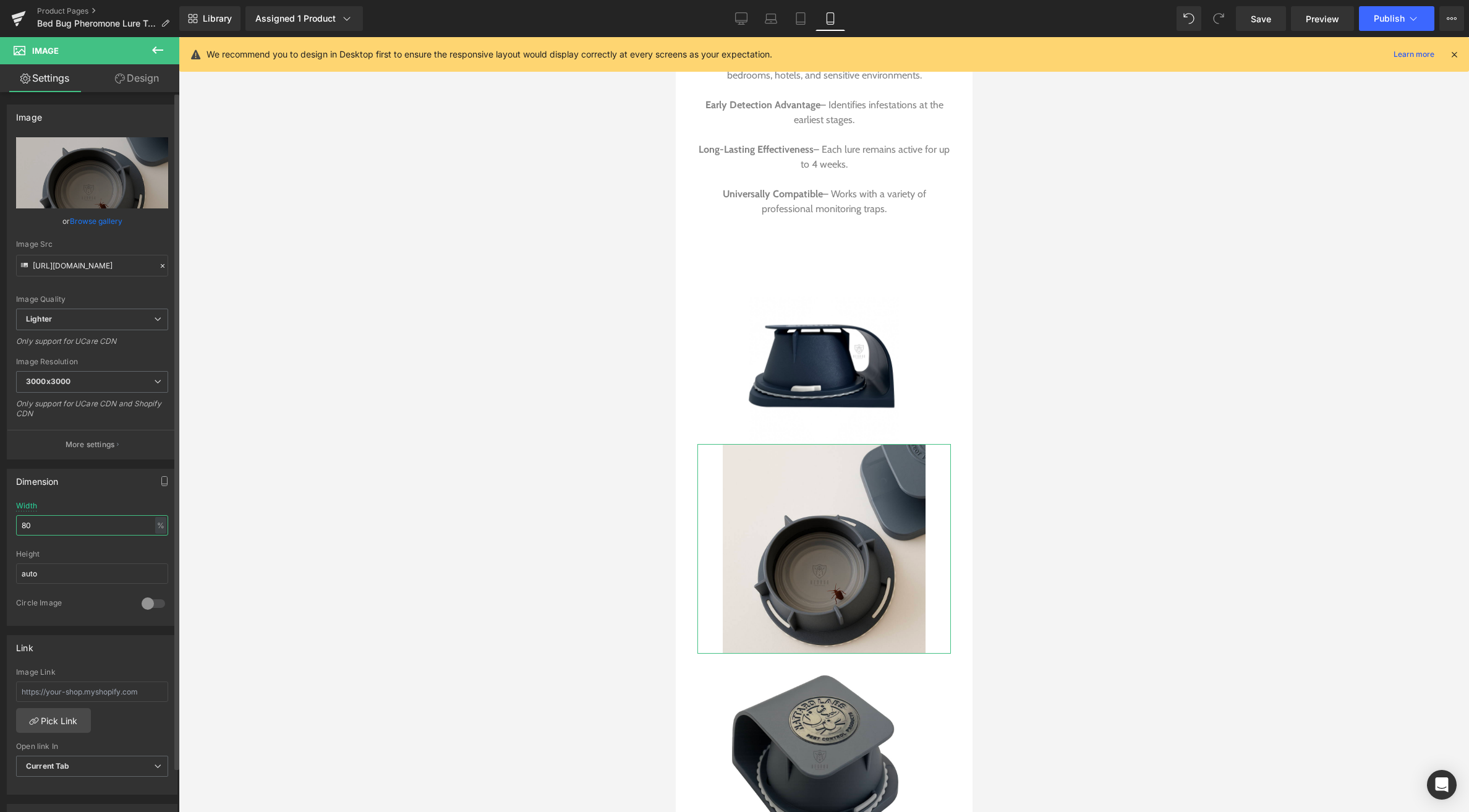
drag, startPoint x: 36, startPoint y: 522, endPoint x: -1, endPoint y: 522, distance: 37.0
click at [0, 522] on div "Dimension 80% Width 80 % % px auto Height auto 0 Circle Image" at bounding box center [92, 543] width 185 height 167
type input "60"
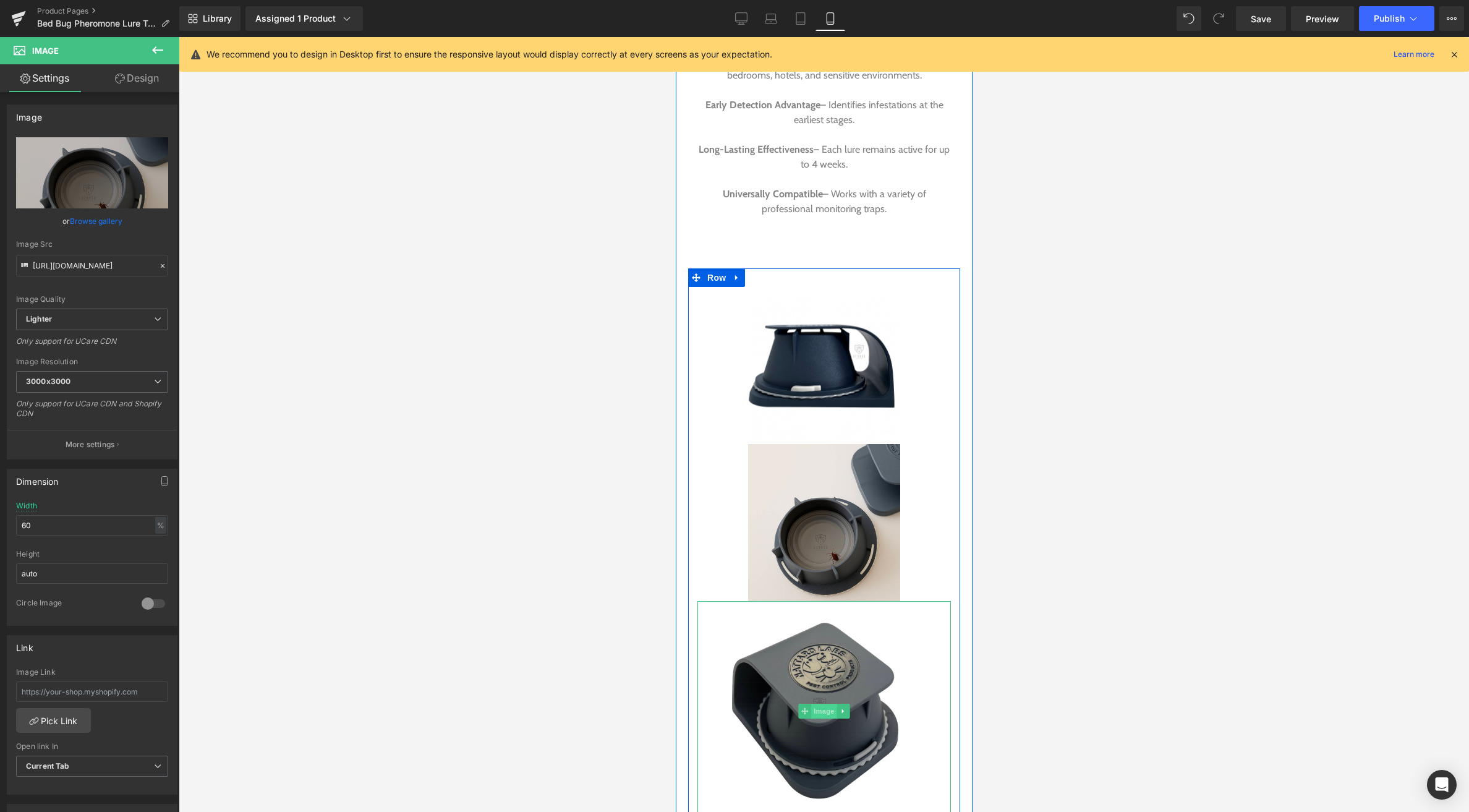
click at [819, 704] on span "Image" at bounding box center [823, 711] width 26 height 15
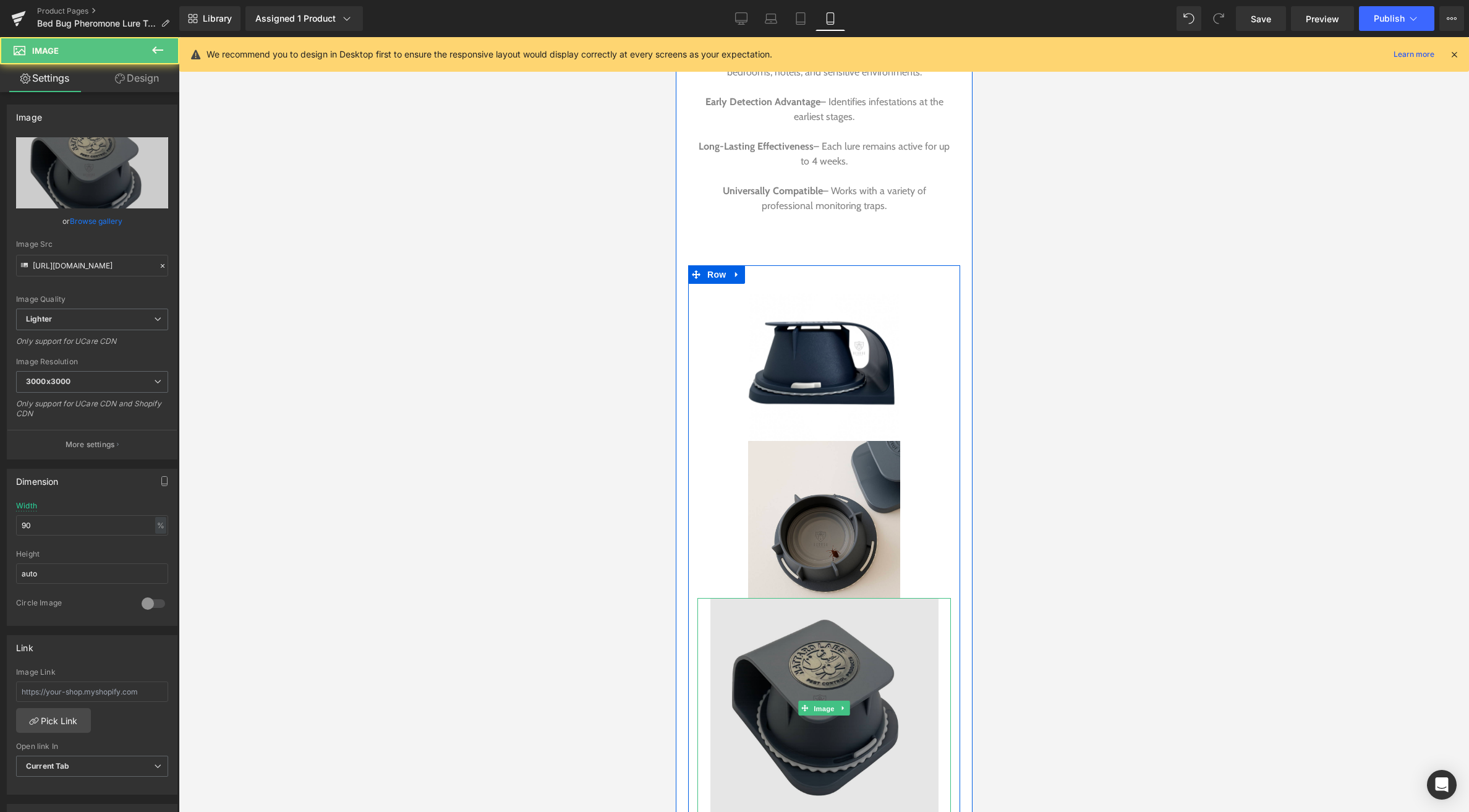
scroll to position [2061, 0]
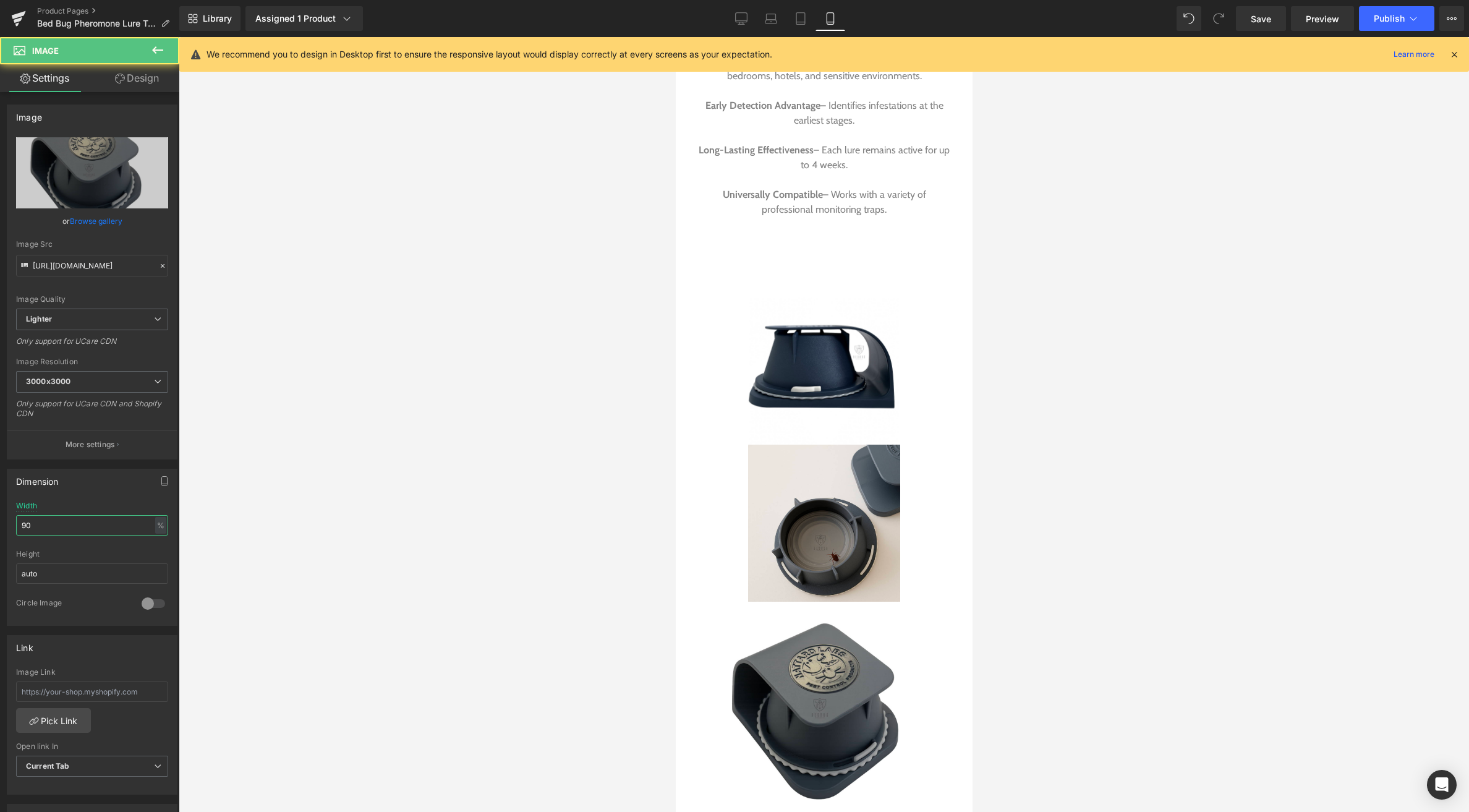
drag, startPoint x: 39, startPoint y: 525, endPoint x: -54, endPoint y: 527, distance: 93.0
click at [0, 527] on html "Image You are previewing how the will restyle your page. You can not edit Eleme…" at bounding box center [734, 406] width 1469 height 812
type input "70"
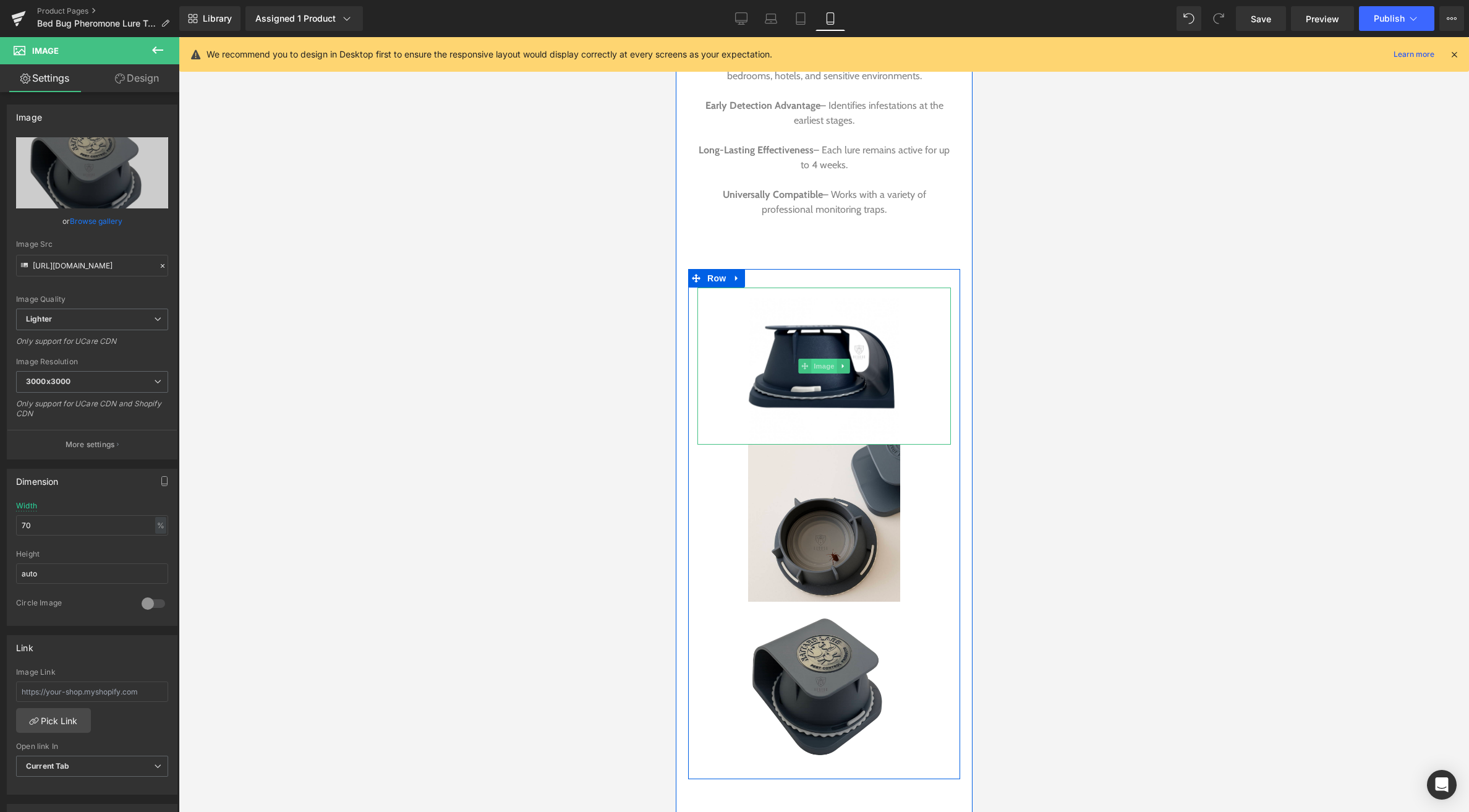
click at [828, 359] on span "Image" at bounding box center [823, 366] width 26 height 15
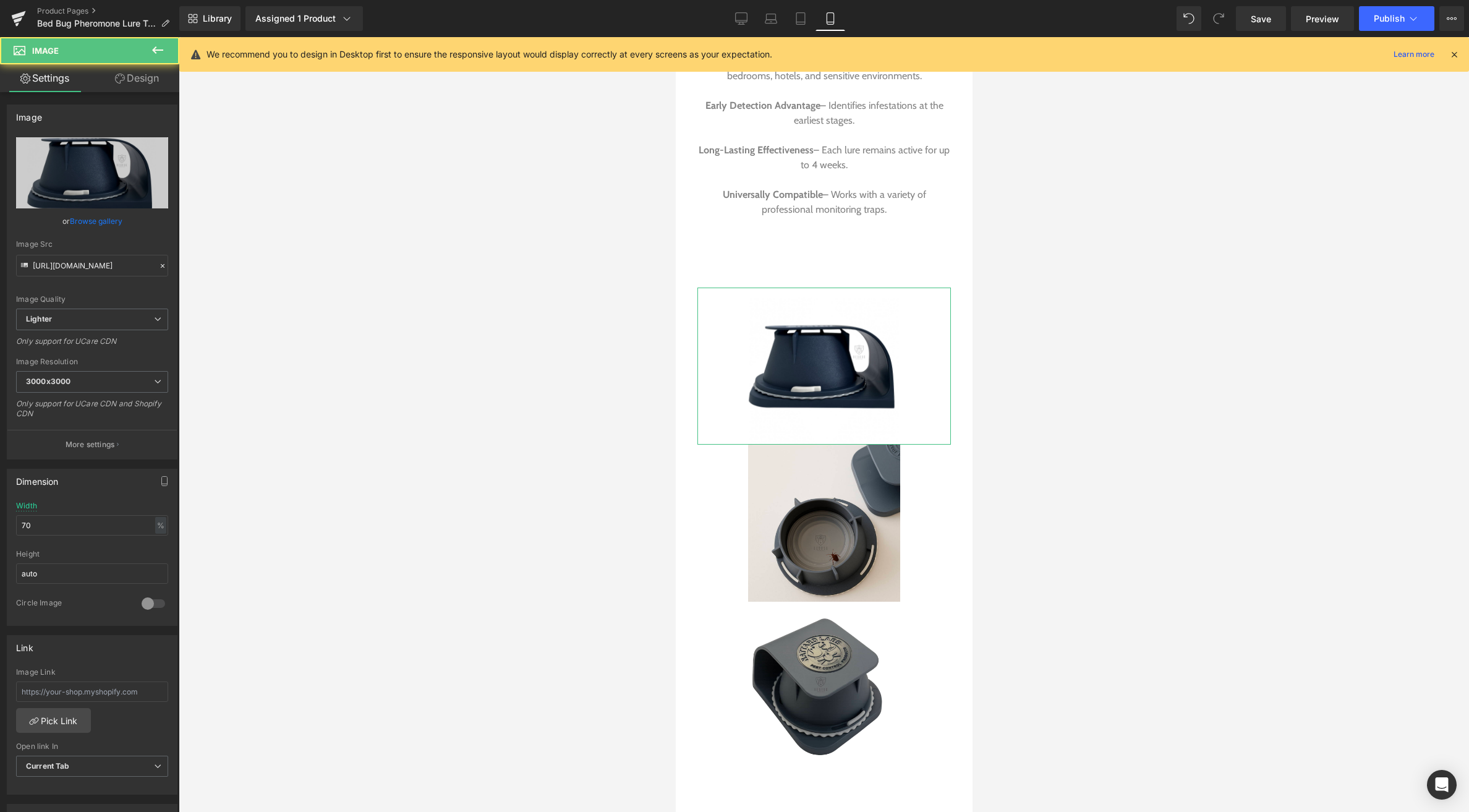
drag, startPoint x: 137, startPoint y: 76, endPoint x: 125, endPoint y: 94, distance: 21.6
click at [137, 76] on link "Design" at bounding box center [136, 79] width 90 height 28
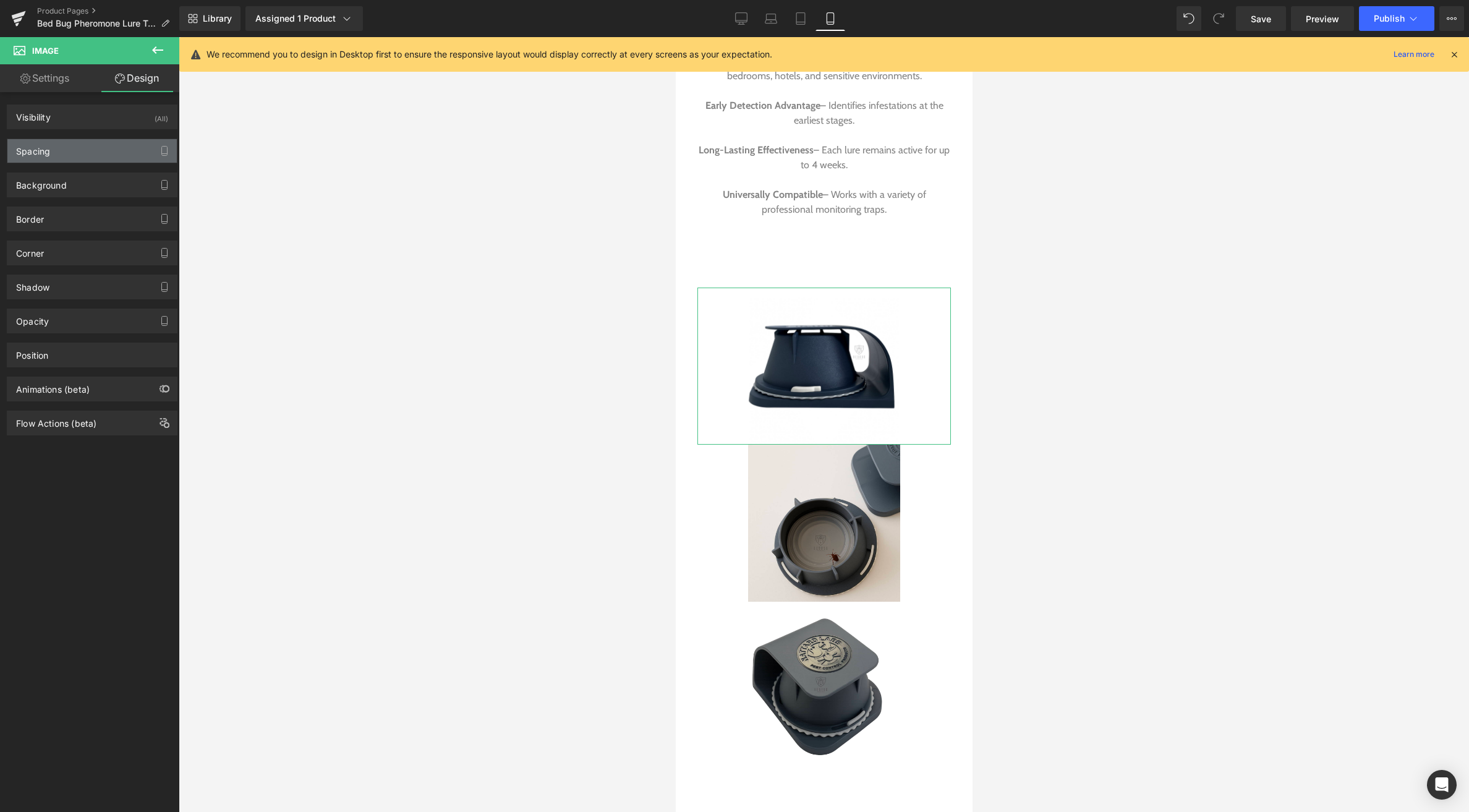
click at [85, 141] on div "Spacing" at bounding box center [93, 151] width 170 height 23
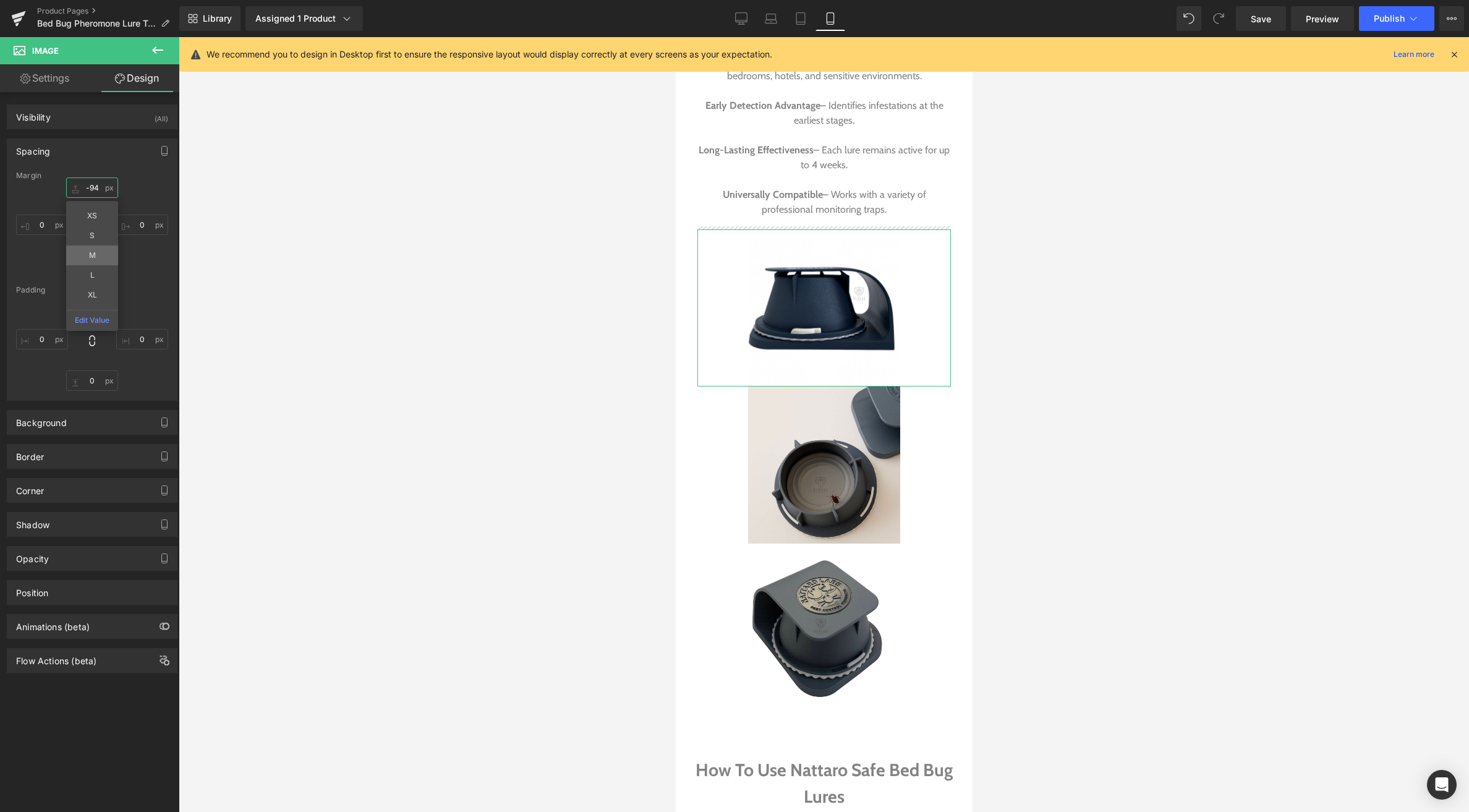
drag, startPoint x: 78, startPoint y: 188, endPoint x: 78, endPoint y: 246, distance: 58.0
type input "-94"
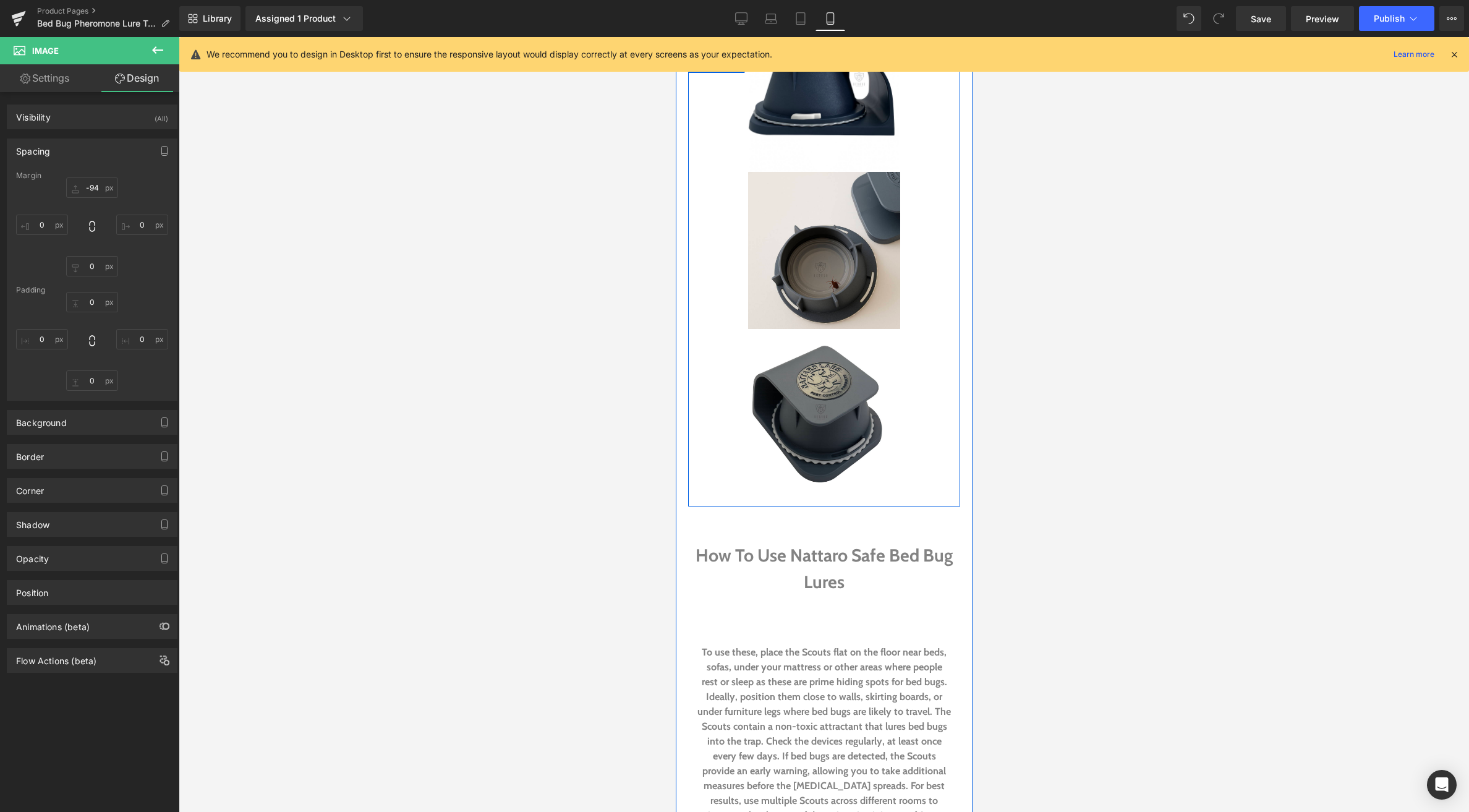
scroll to position [2320, 0]
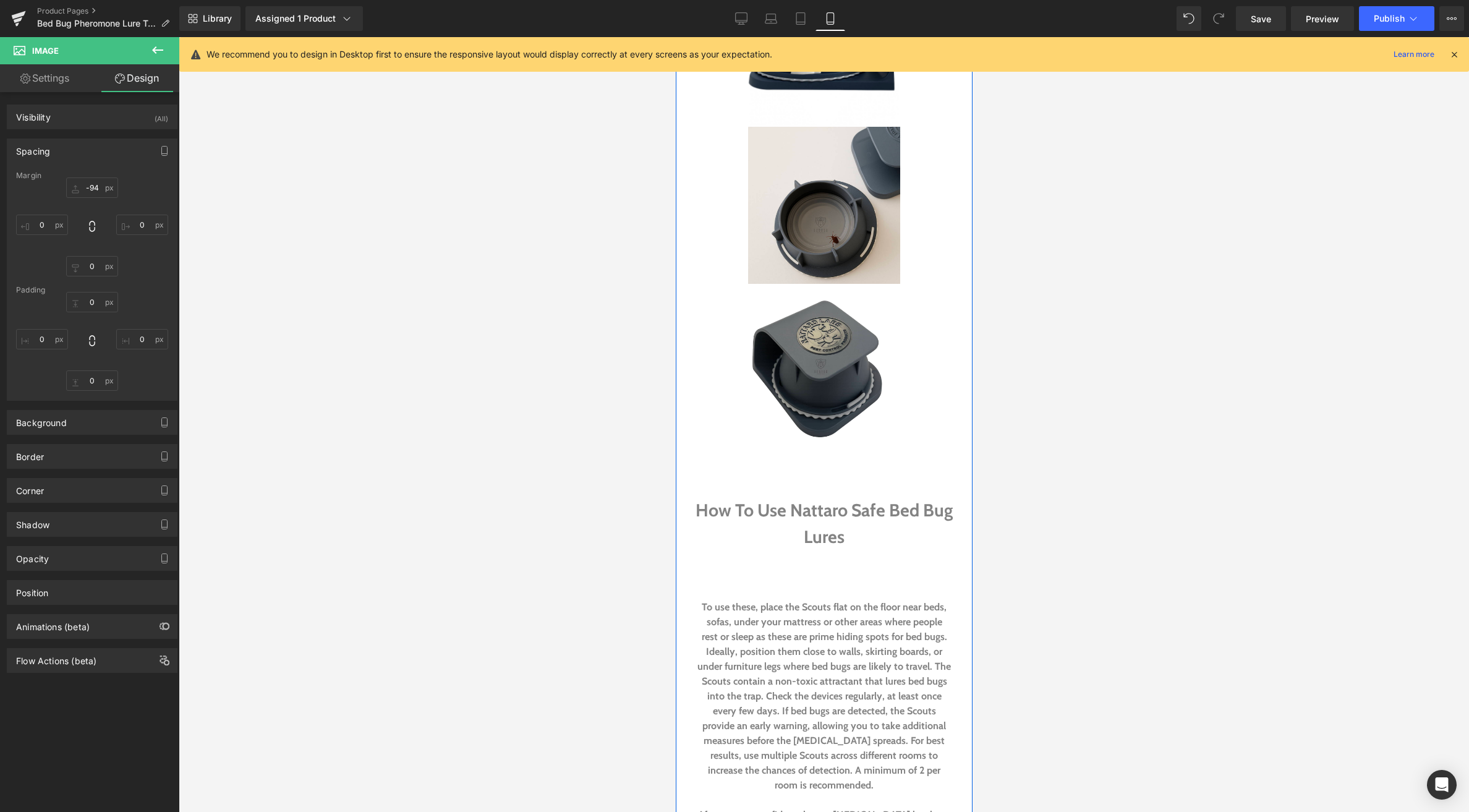
click at [814, 497] on h2 "How To Use Nattaro Safe Bed Bug Lures" at bounding box center [823, 524] width 272 height 53
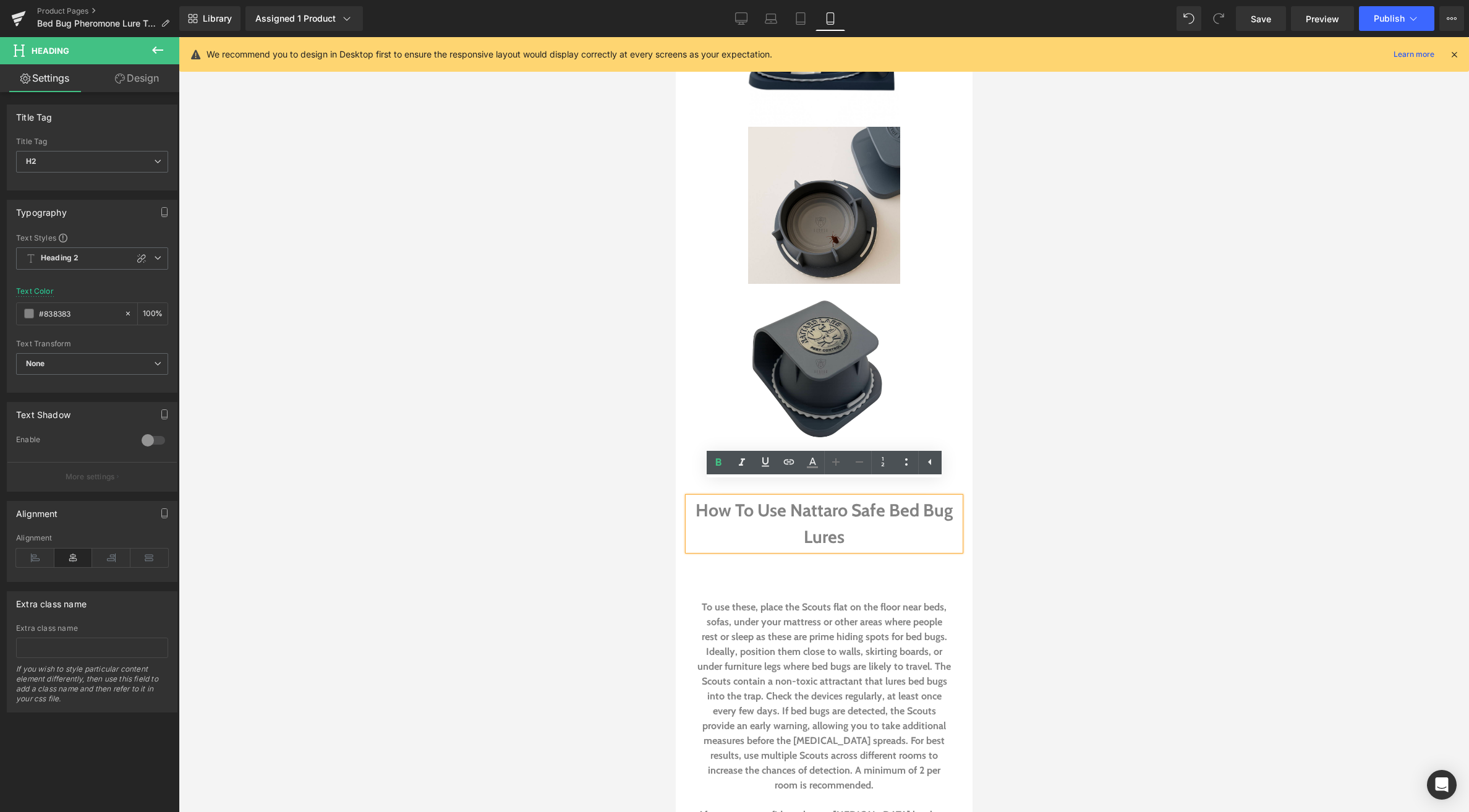
click at [638, 456] on div at bounding box center [824, 424] width 1291 height 775
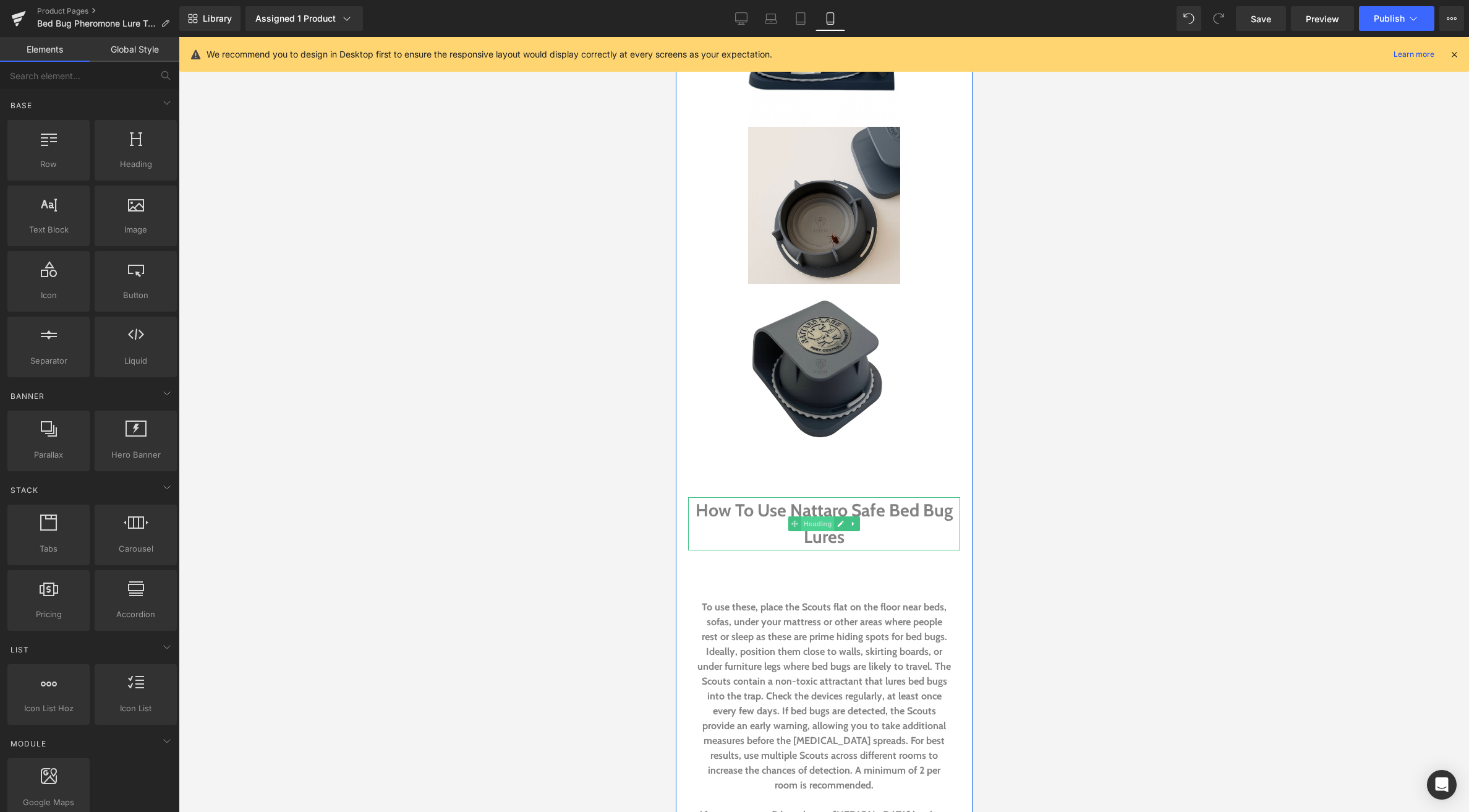
click at [811, 516] on span "Heading" at bounding box center [817, 523] width 33 height 15
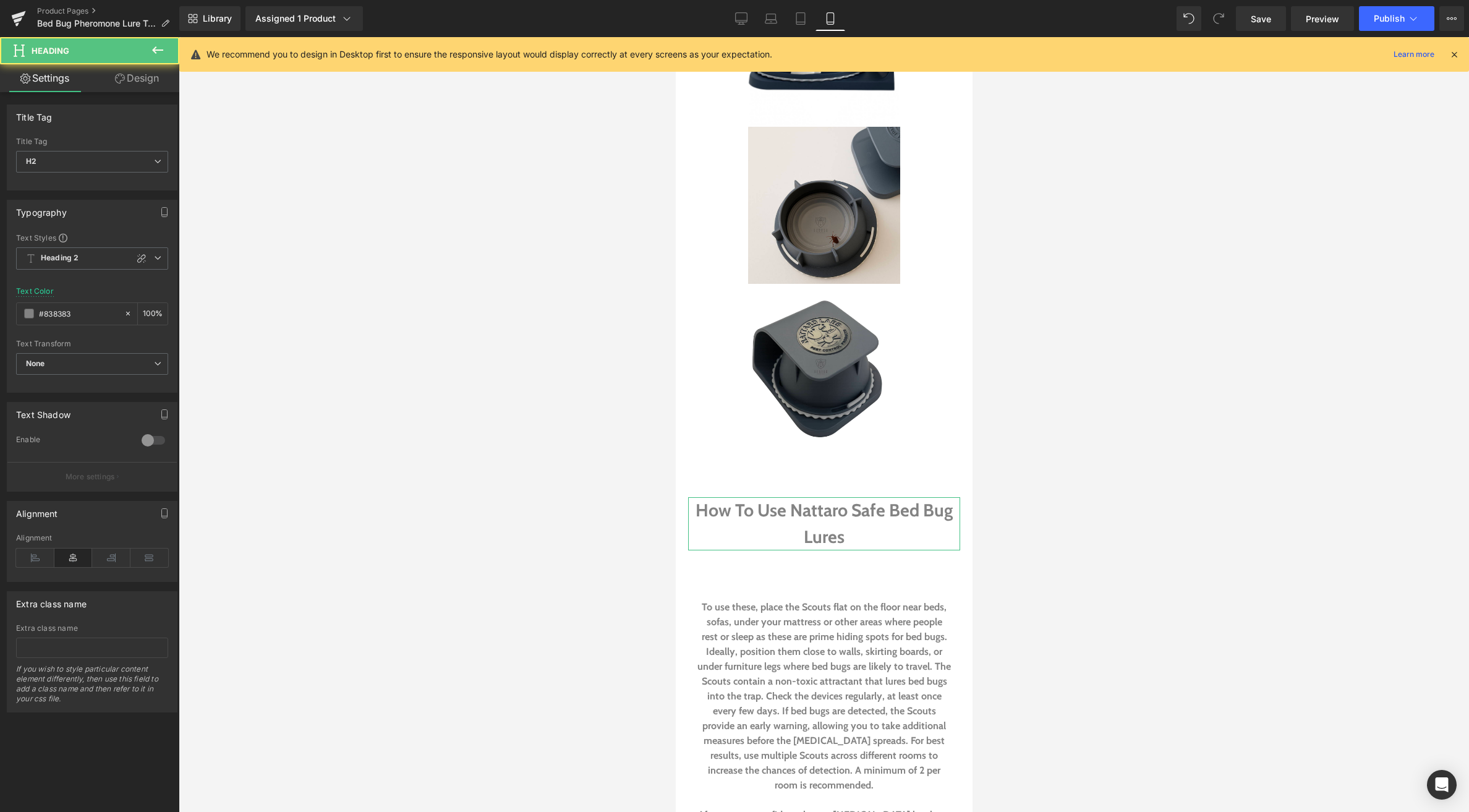
click at [119, 76] on icon at bounding box center [120, 79] width 10 height 10
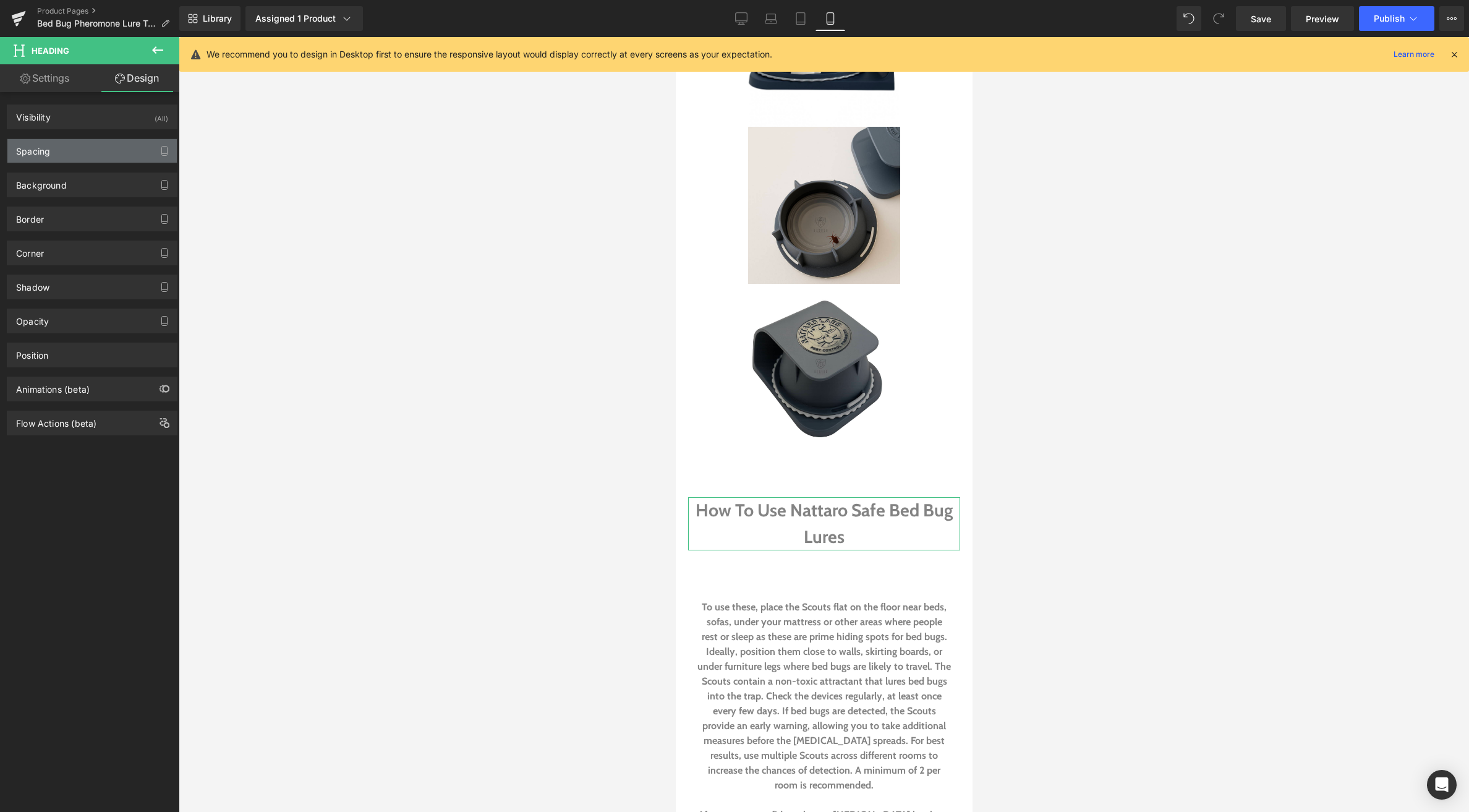
click at [93, 155] on div "Spacing" at bounding box center [93, 151] width 170 height 23
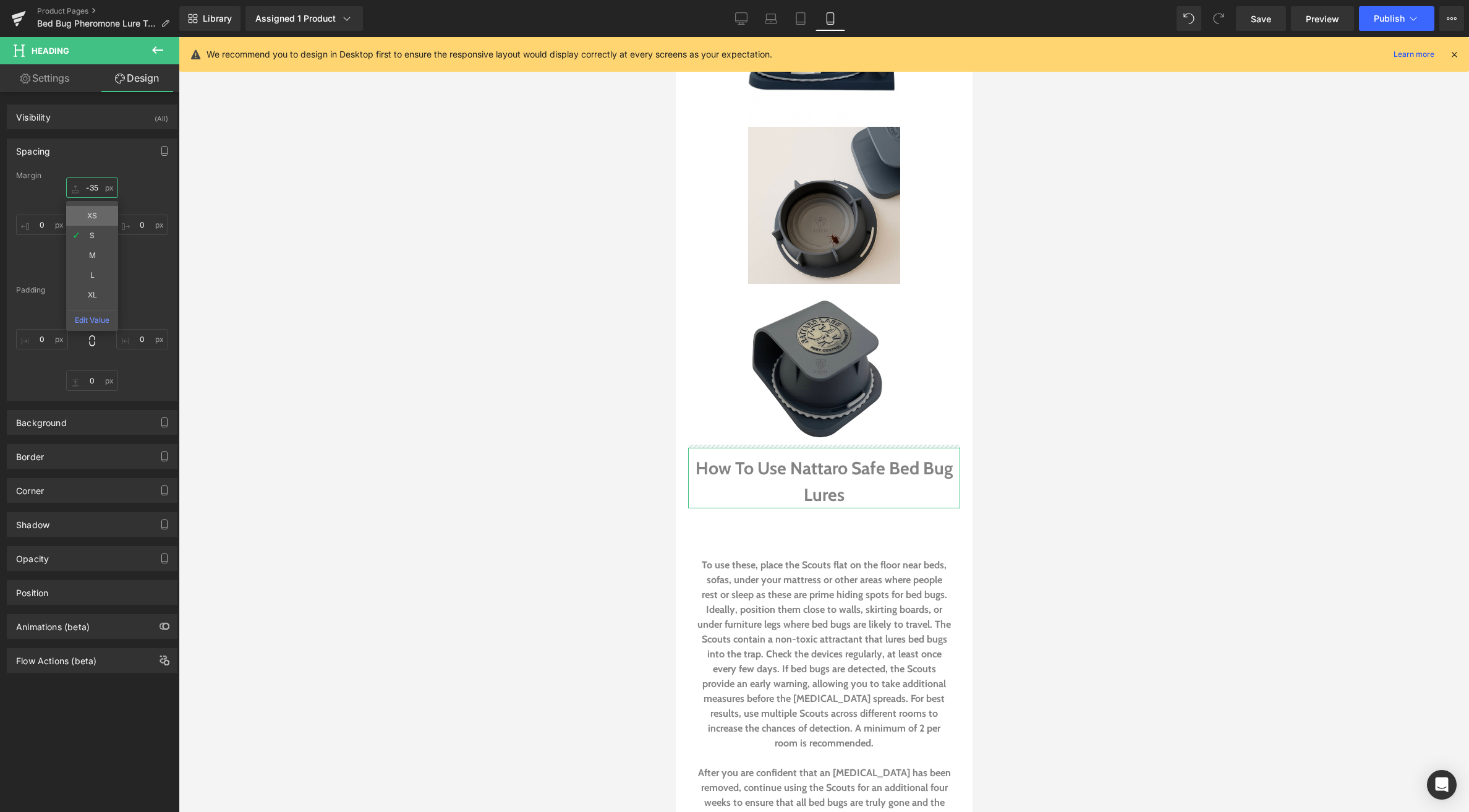
type input "-35"
drag, startPoint x: 73, startPoint y: 185, endPoint x: 75, endPoint y: 207, distance: 22.1
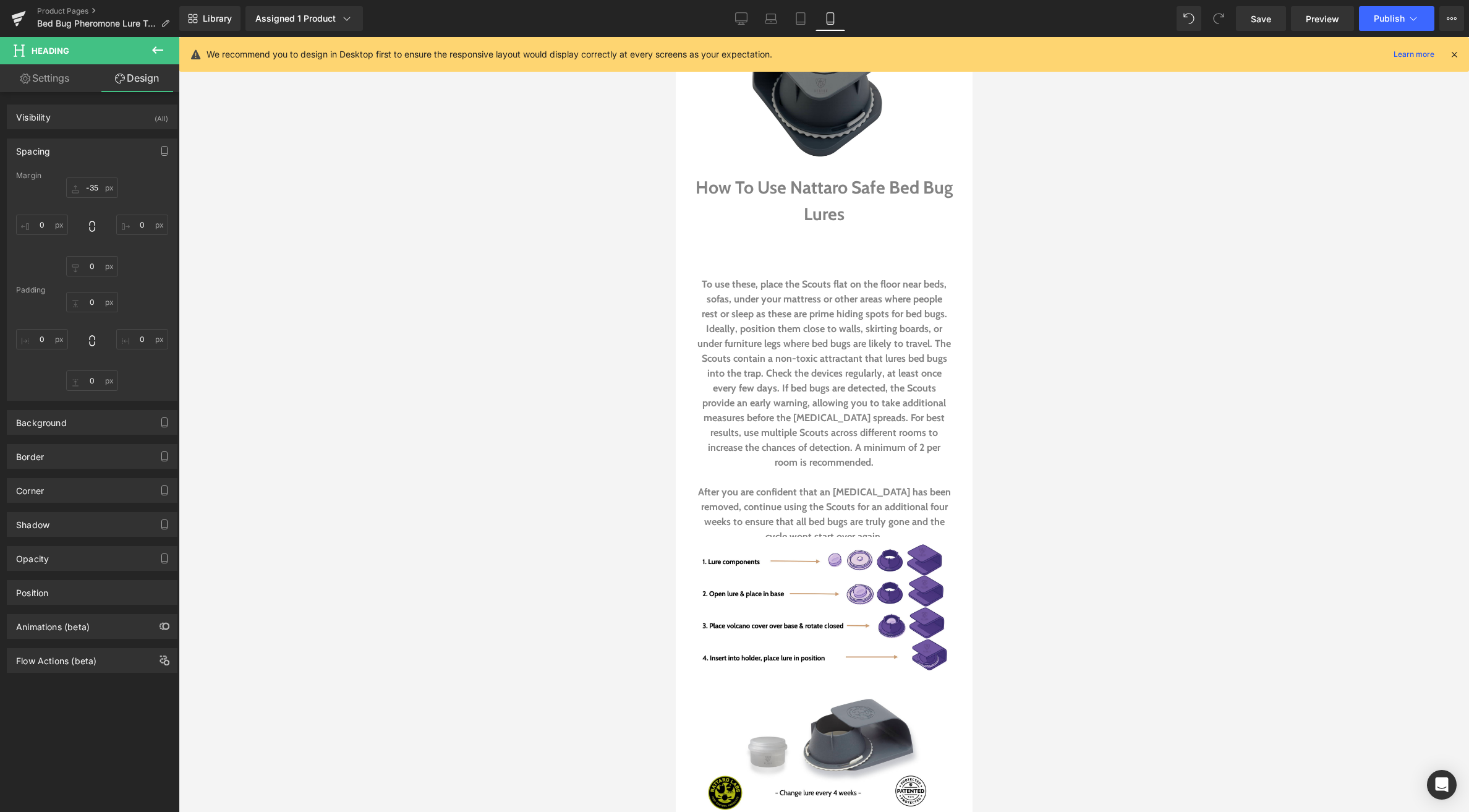
scroll to position [2624, 0]
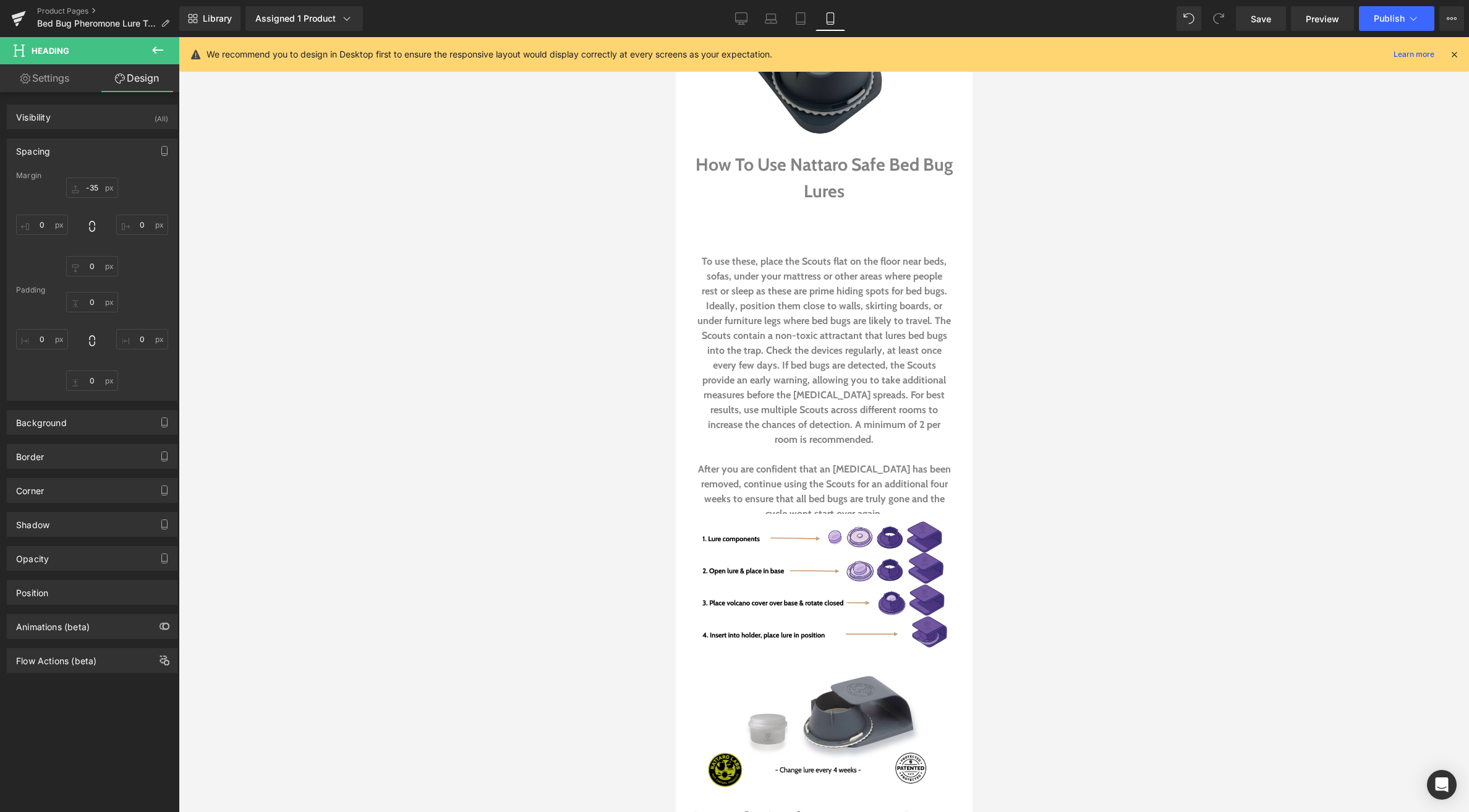
click at [811, 269] on b "To use these, place the Scouts flat on the floor near beds, sofas, under your m…" at bounding box center [824, 350] width 254 height 190
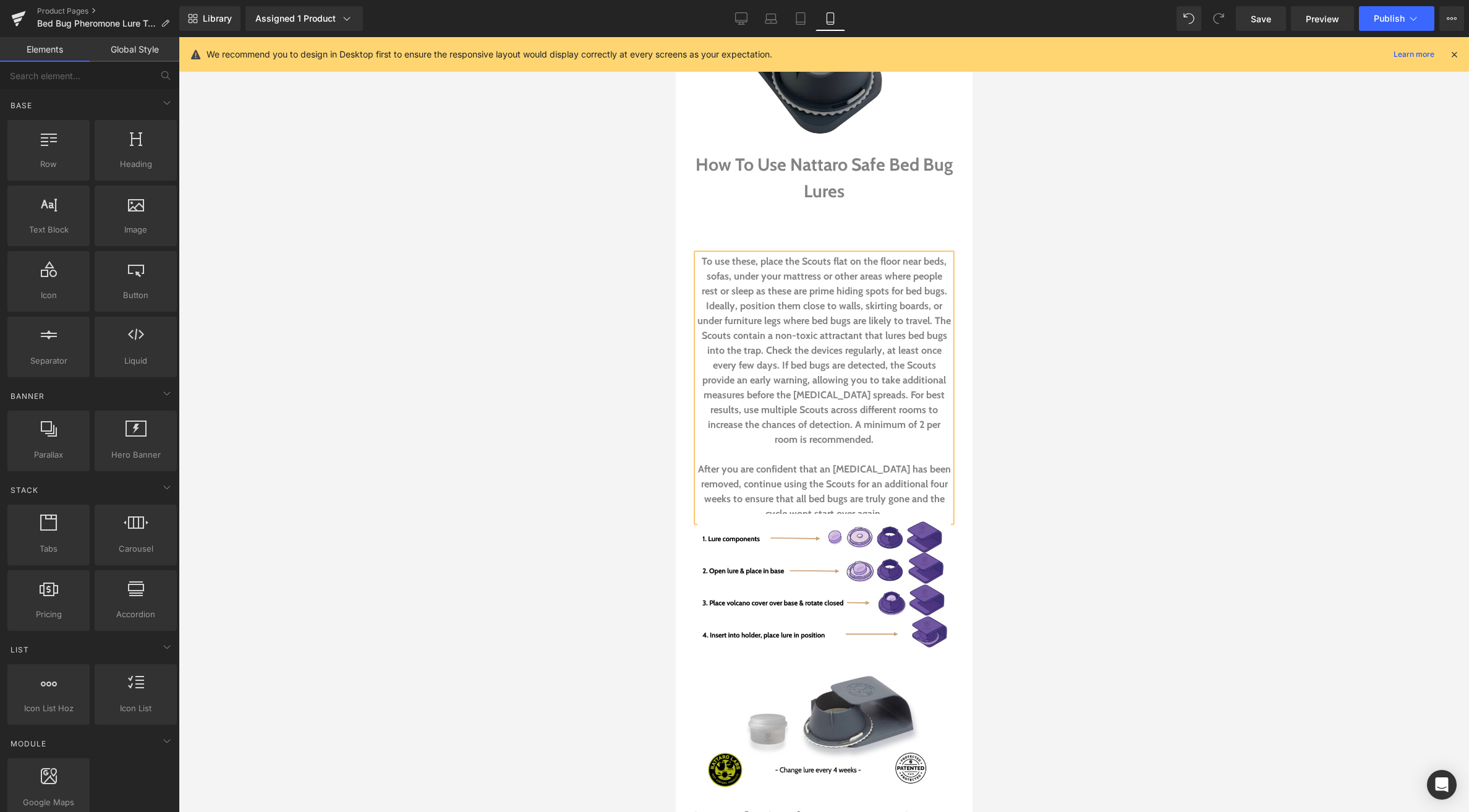
drag, startPoint x: 548, startPoint y: 223, endPoint x: 642, endPoint y: 254, distance: 99.0
click at [549, 223] on div at bounding box center [824, 424] width 1291 height 775
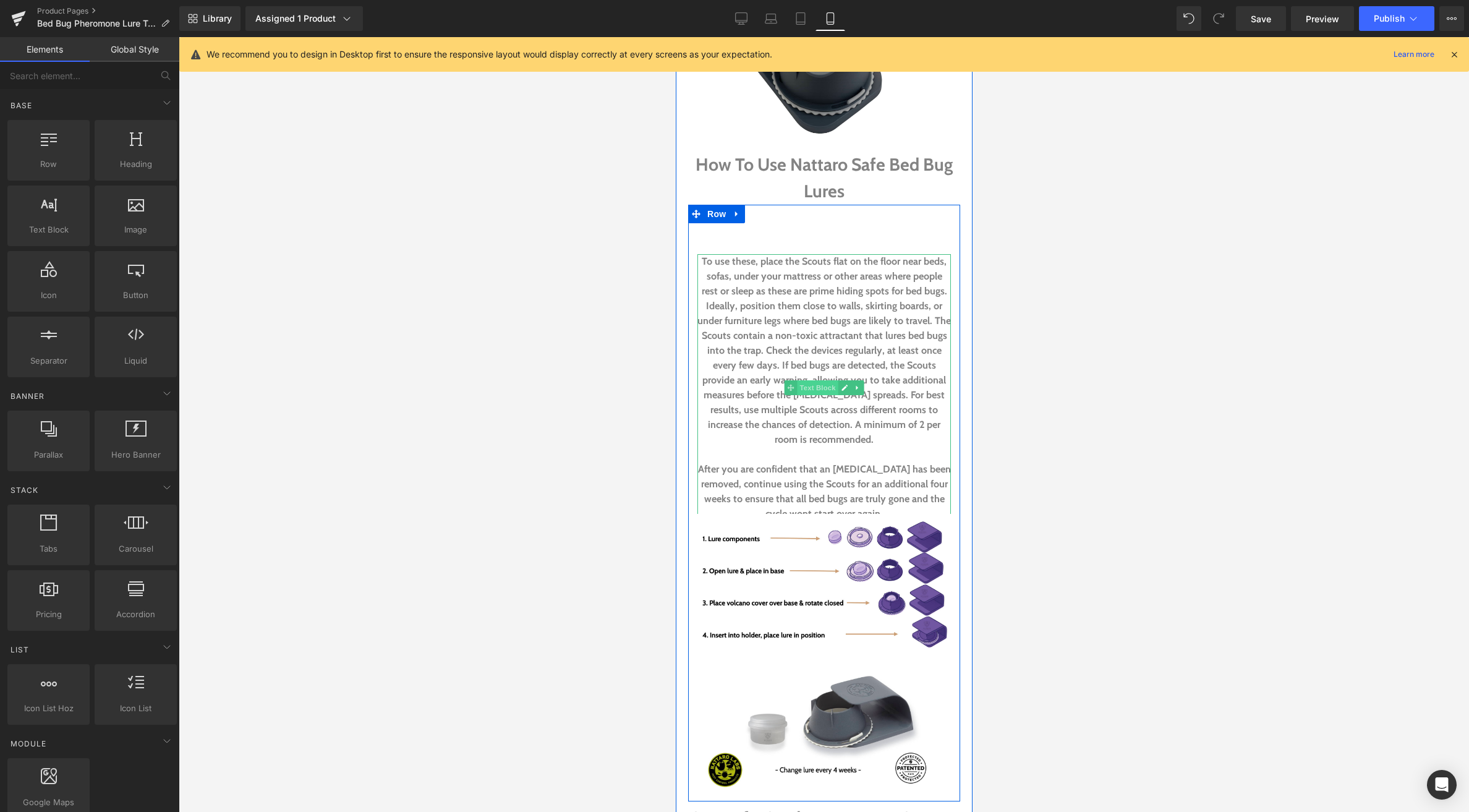
click at [819, 380] on span "Text Block" at bounding box center [817, 387] width 40 height 15
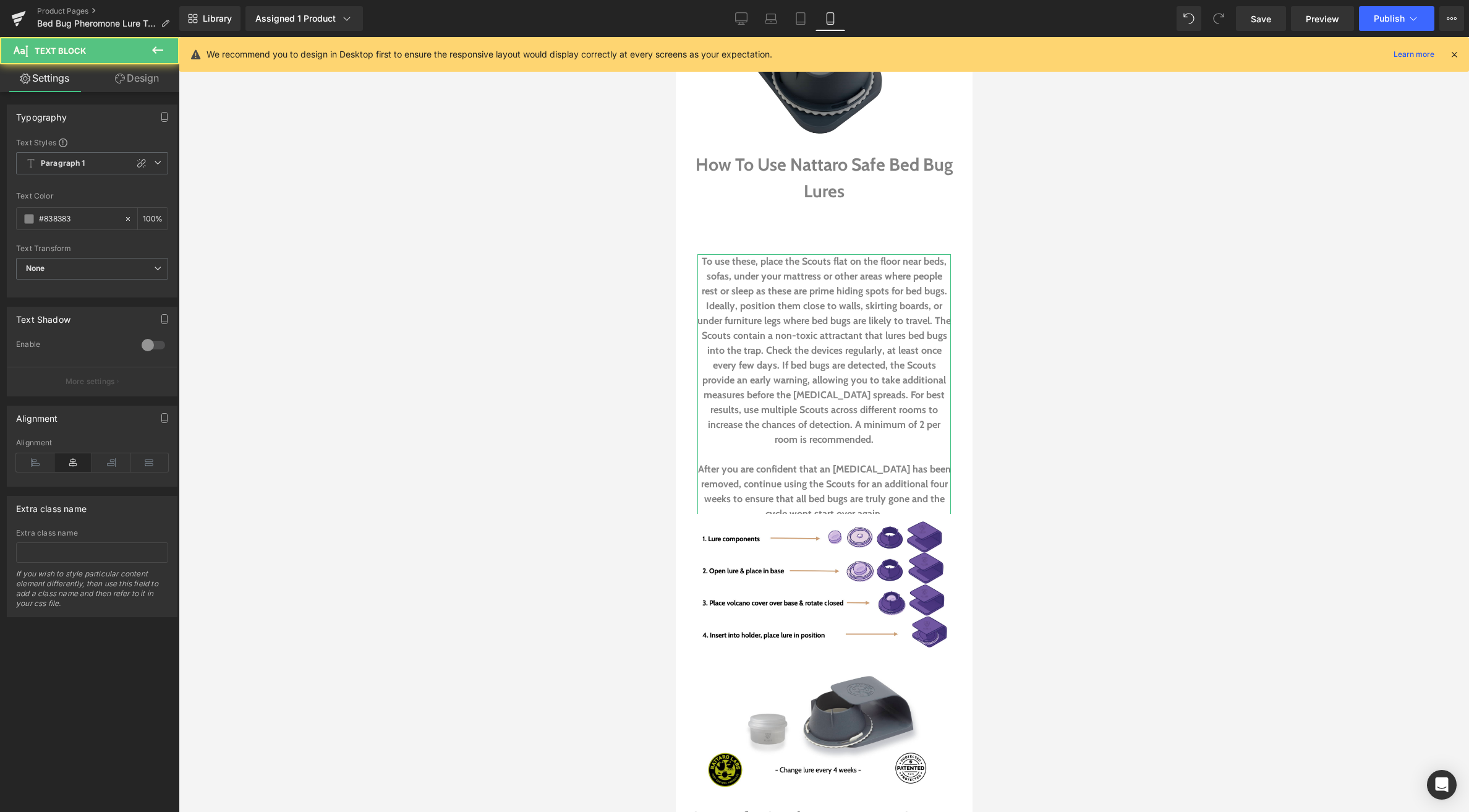
click at [126, 83] on link "Design" at bounding box center [136, 79] width 90 height 28
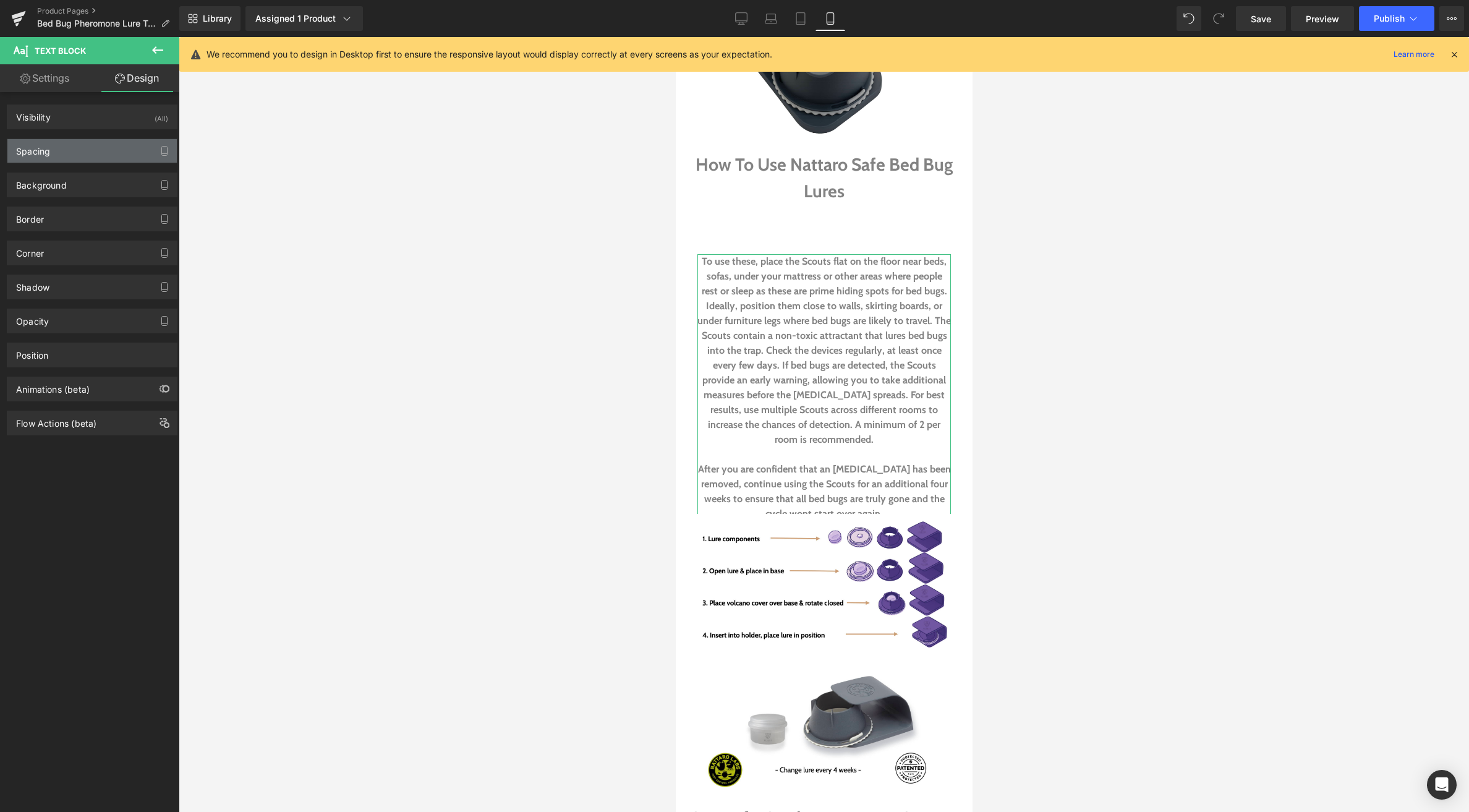
click at [98, 149] on div "Spacing" at bounding box center [93, 151] width 170 height 23
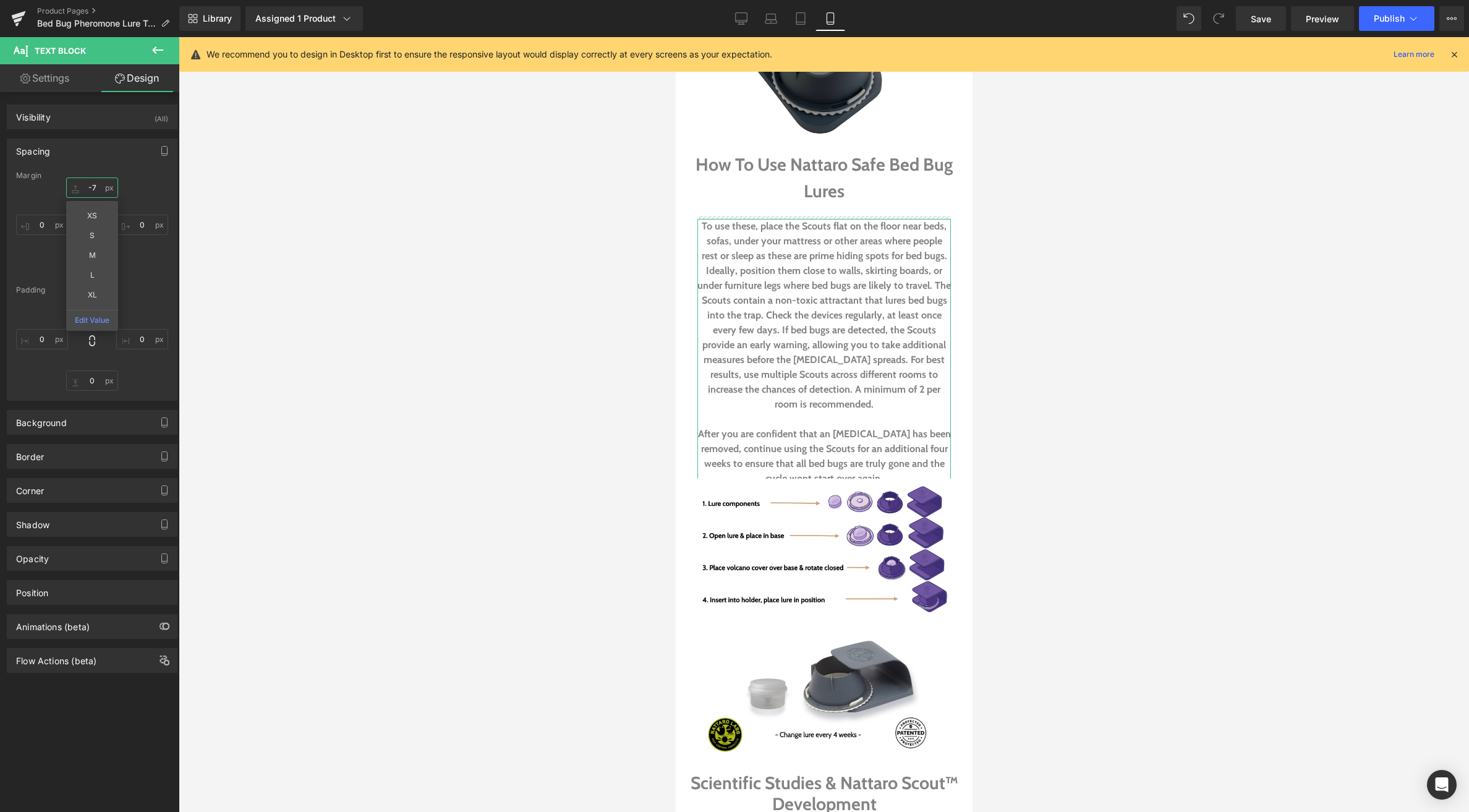
drag, startPoint x: 75, startPoint y: 185, endPoint x: 73, endPoint y: 221, distance: 36.1
type input "-7"
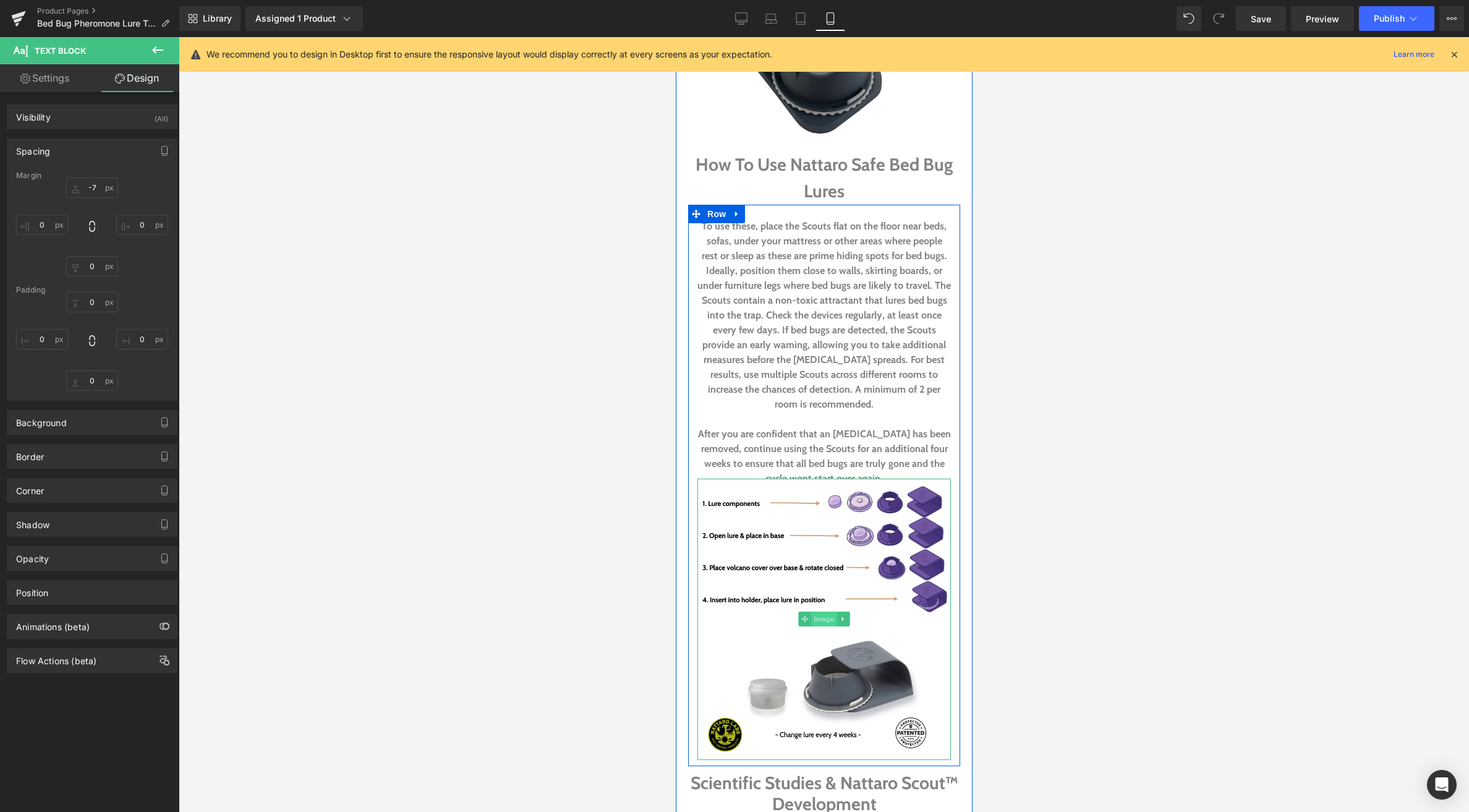
click at [825, 612] on span "Image" at bounding box center [823, 619] width 26 height 15
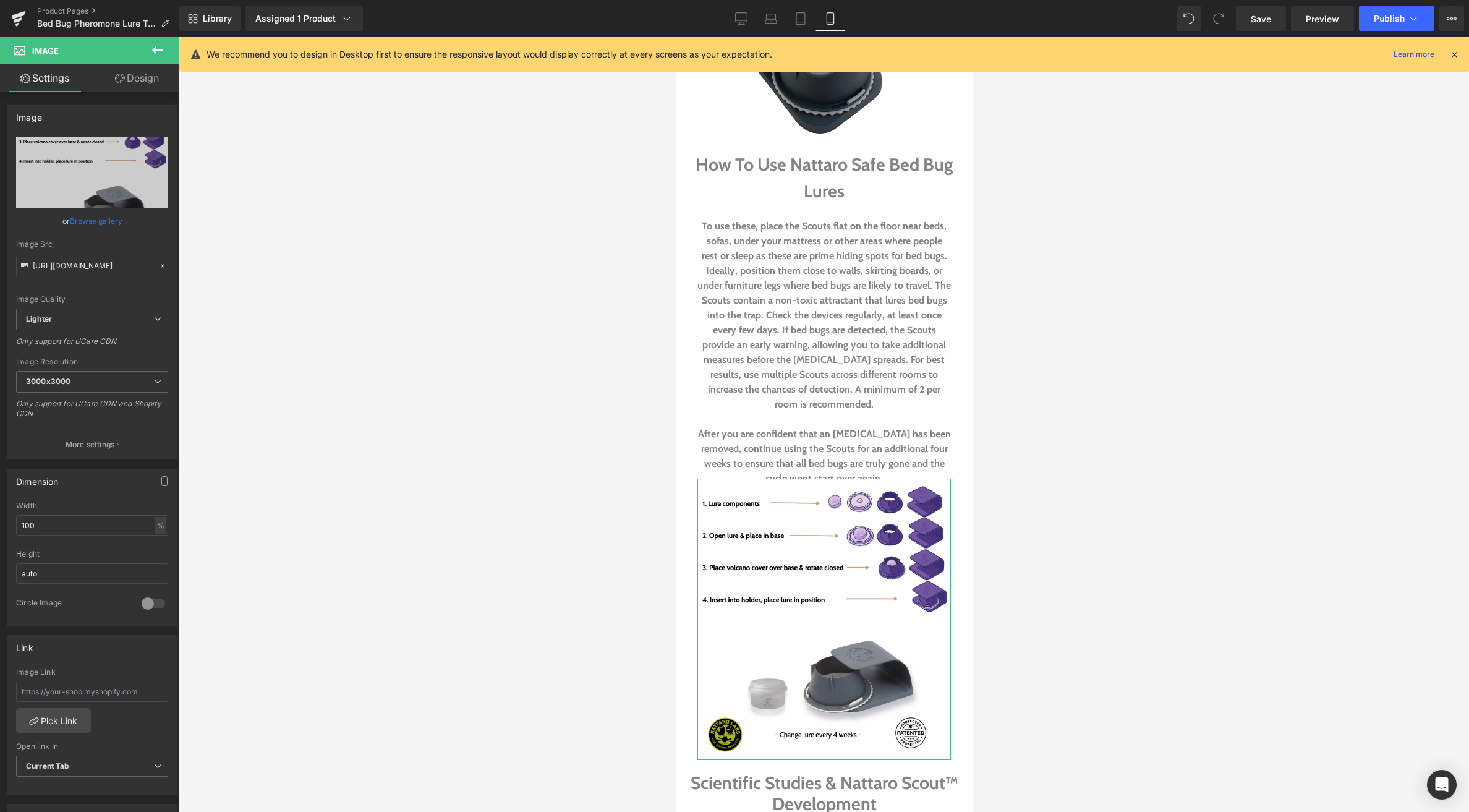
click at [131, 78] on link "Design" at bounding box center [136, 79] width 90 height 28
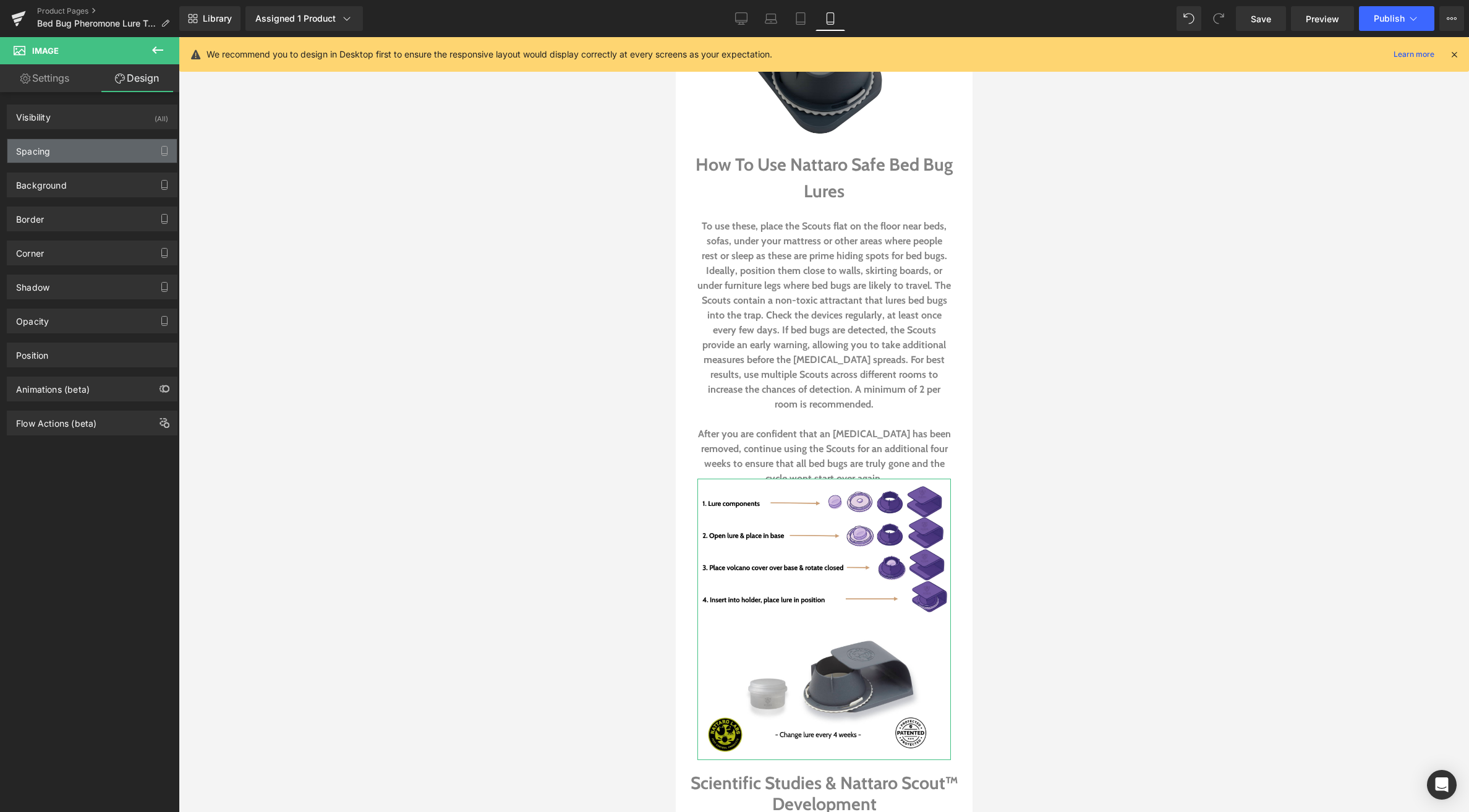
click at [71, 146] on div "Spacing" at bounding box center [93, 151] width 170 height 23
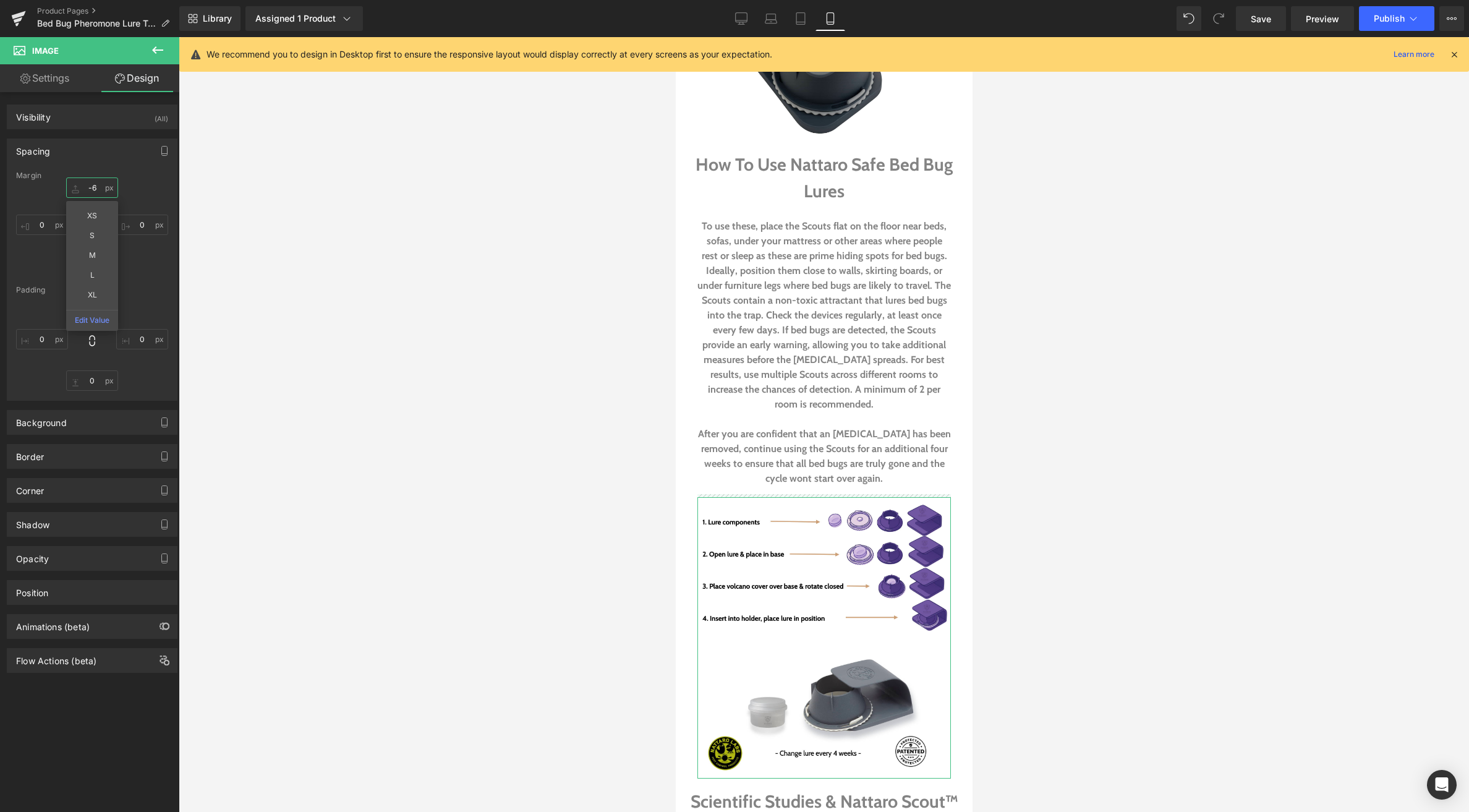
drag, startPoint x: 74, startPoint y: 189, endPoint x: 80, endPoint y: 170, distance: 19.9
click at [80, 171] on div "Margin -6px -6 XS S M L XL Edit Value 0px 0 0px 0 0px 0 Padding 0px 0 0px 0 0px…" at bounding box center [93, 286] width 170 height 229
type input "-6"
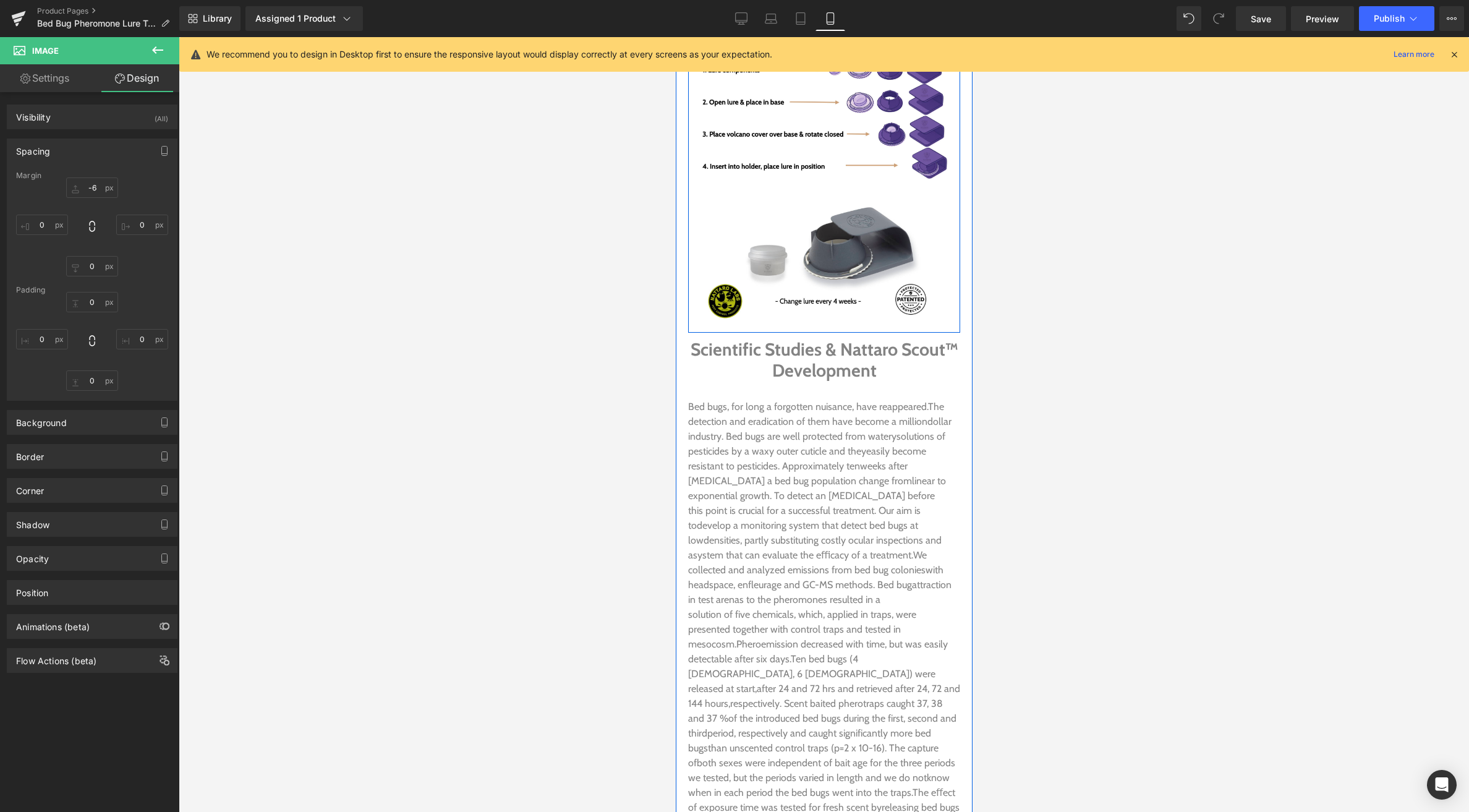
scroll to position [3085, 0]
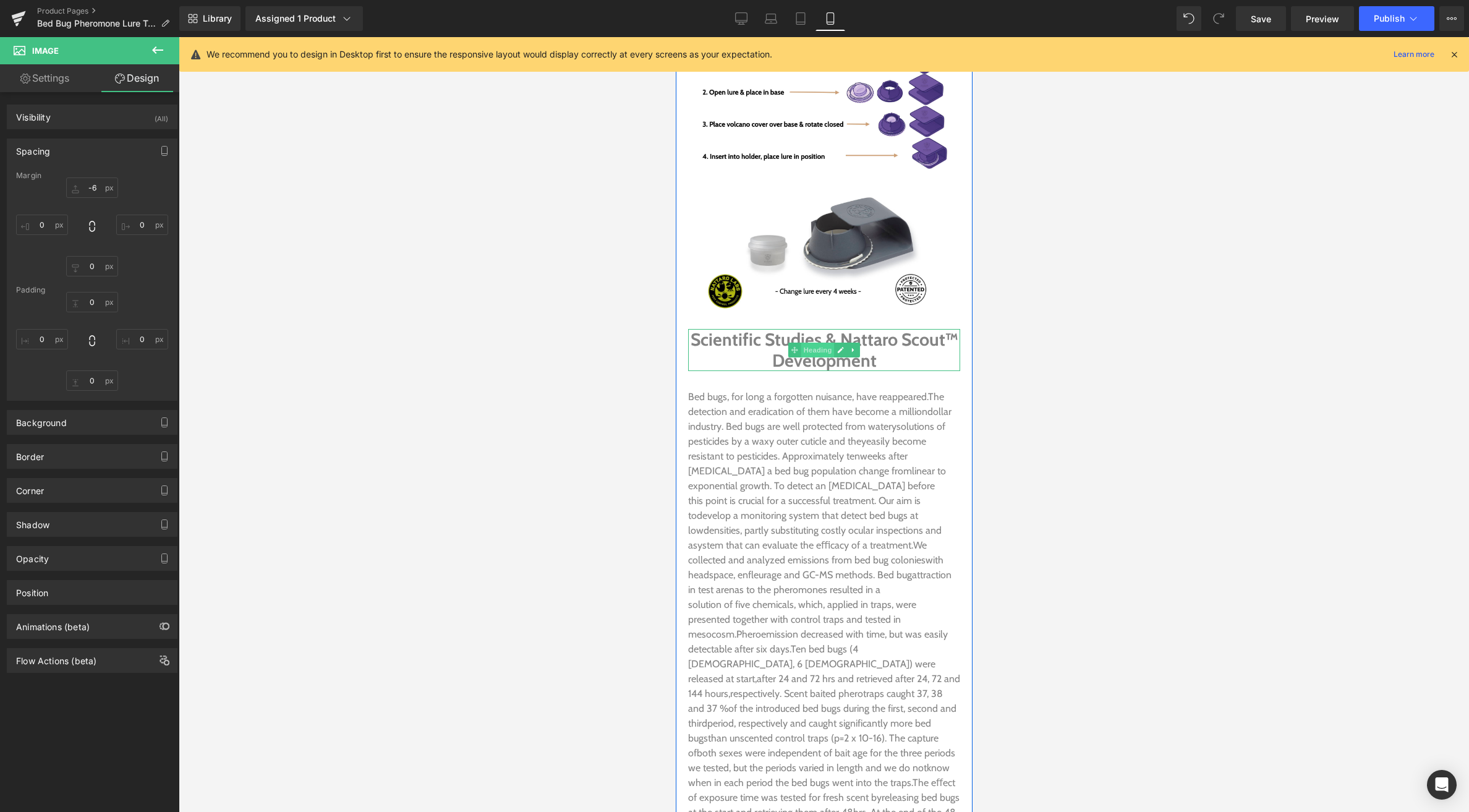
click at [810, 343] on span "Heading" at bounding box center [817, 350] width 33 height 15
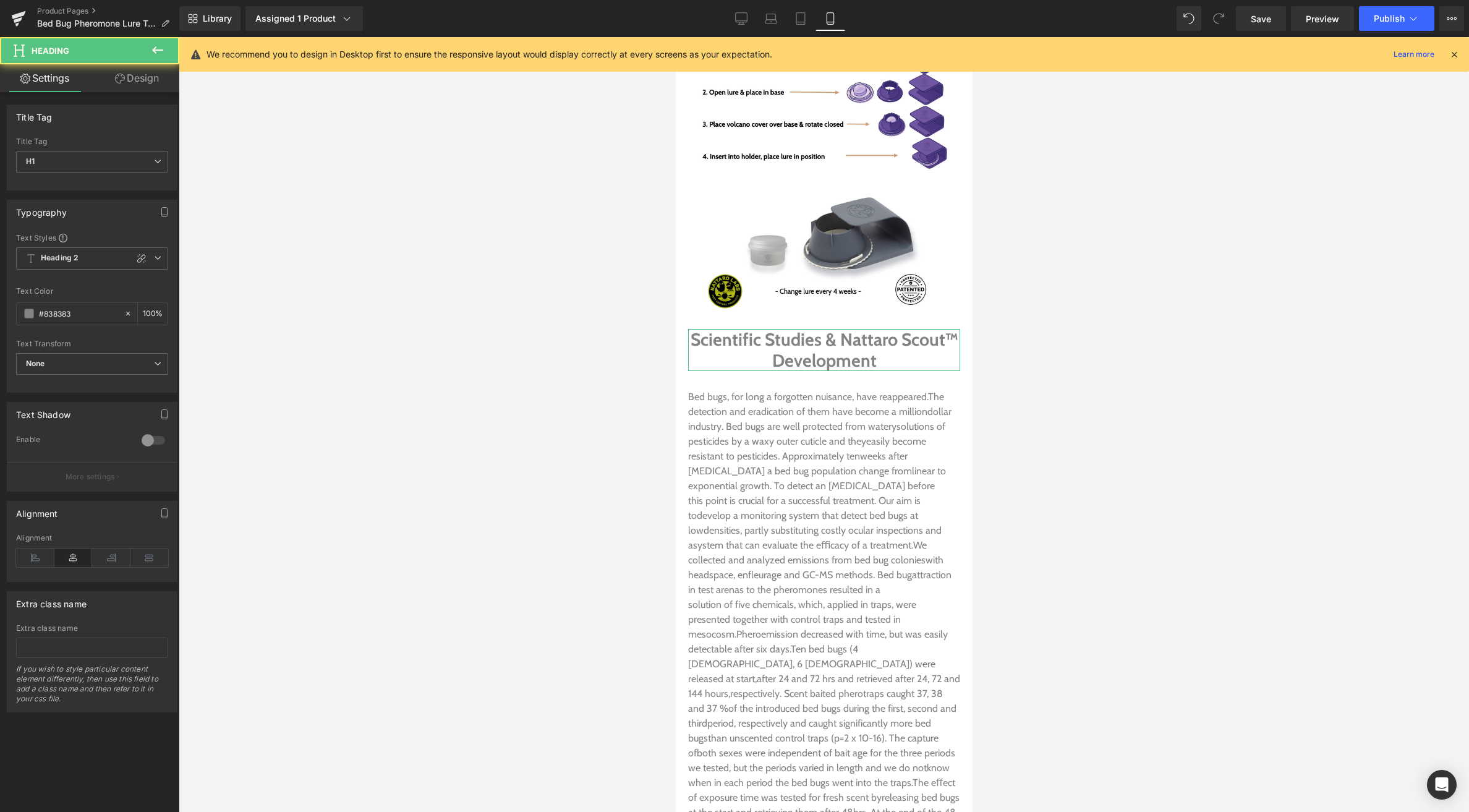
click at [121, 76] on icon at bounding box center [120, 79] width 10 height 10
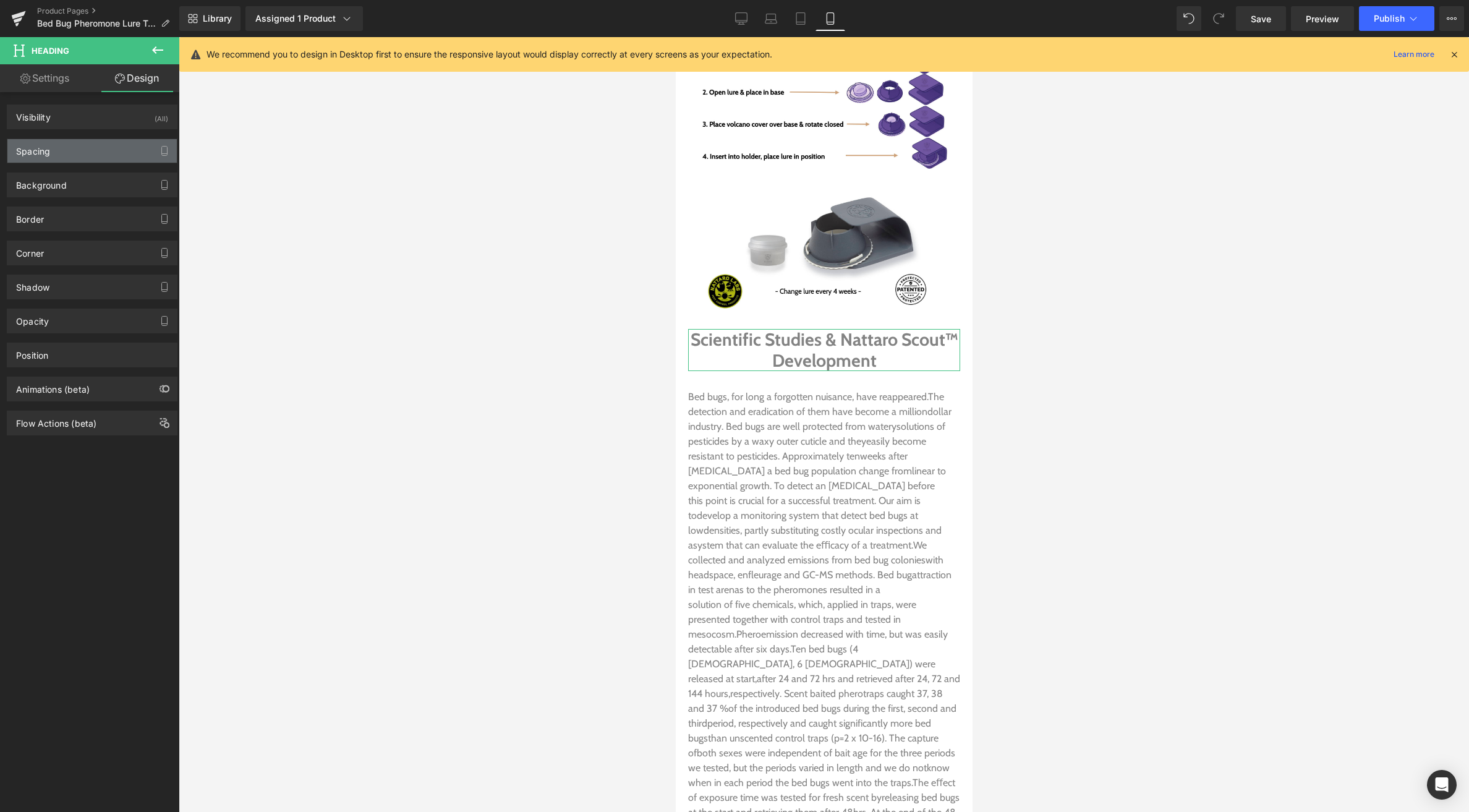
click at [54, 148] on div "Spacing" at bounding box center [93, 151] width 170 height 23
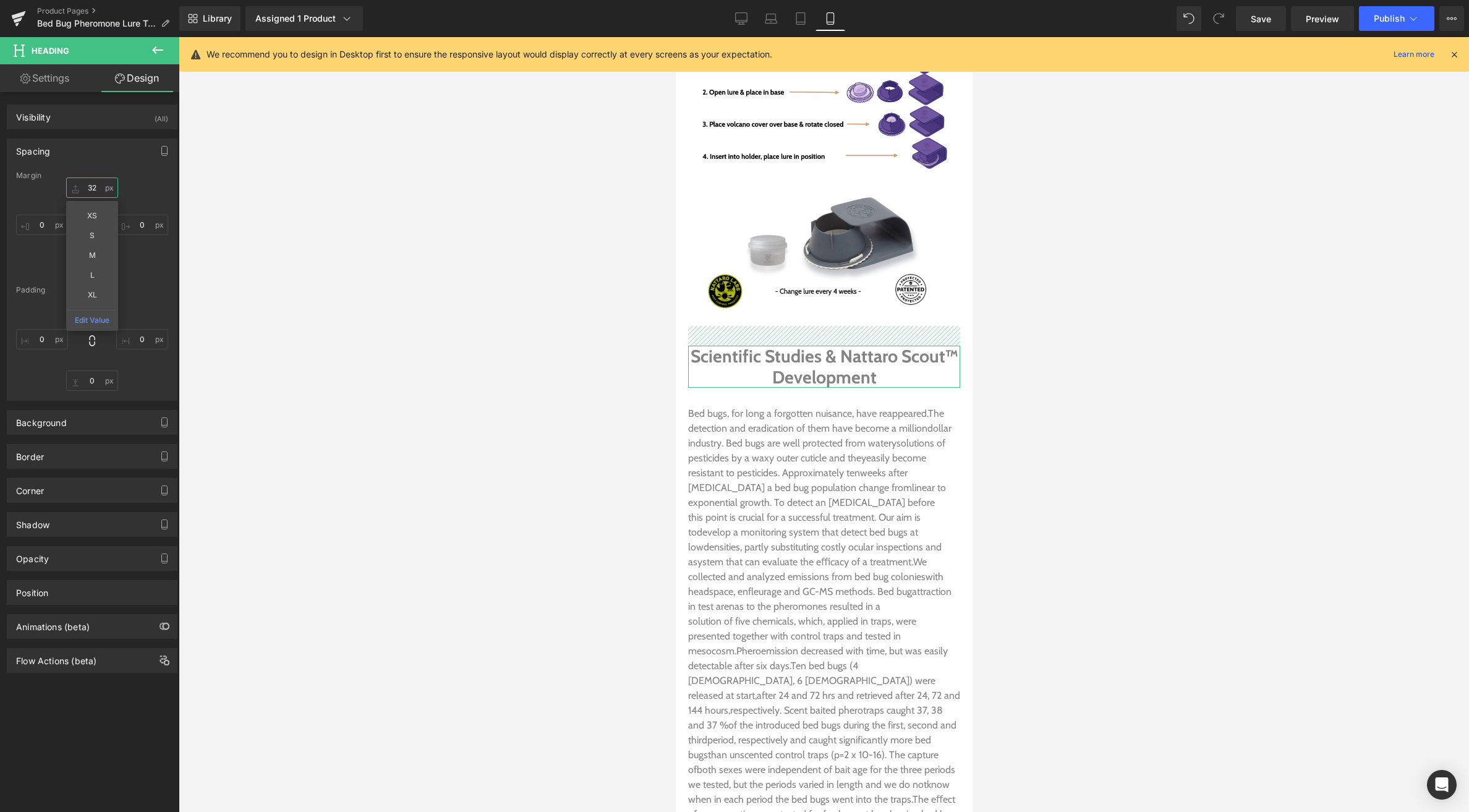
drag, startPoint x: 73, startPoint y: 186, endPoint x: 79, endPoint y: 167, distance: 19.9
click at [77, 170] on div "Spacing Margin 32px 32 XS S M L XL Edit Value 0px 0 0px 0 0px 0 Padding 0px 0 0…" at bounding box center [92, 269] width 170 height 262
type input "32"
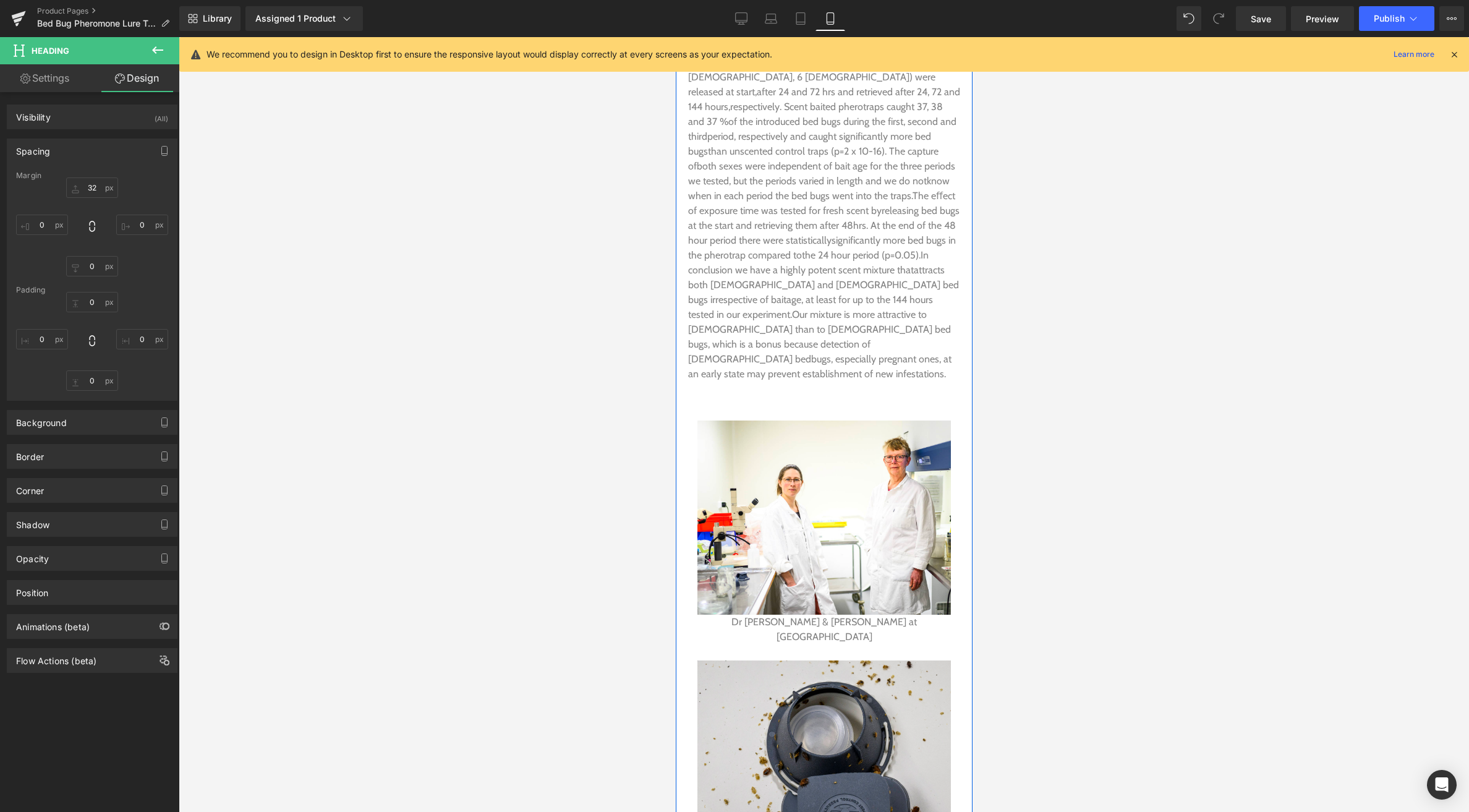
scroll to position [3689, 0]
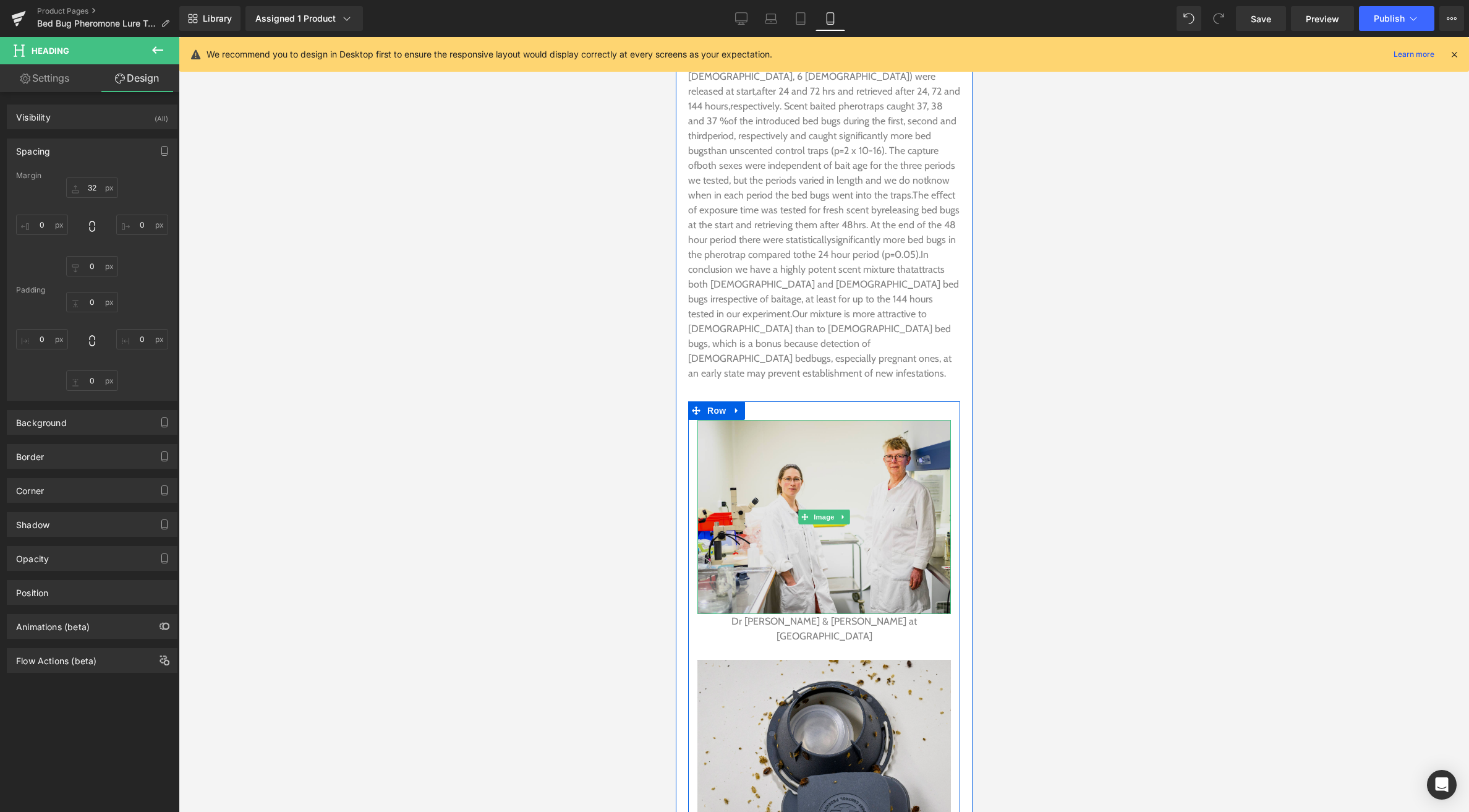
click at [832, 481] on img at bounding box center [824, 516] width 254 height 194
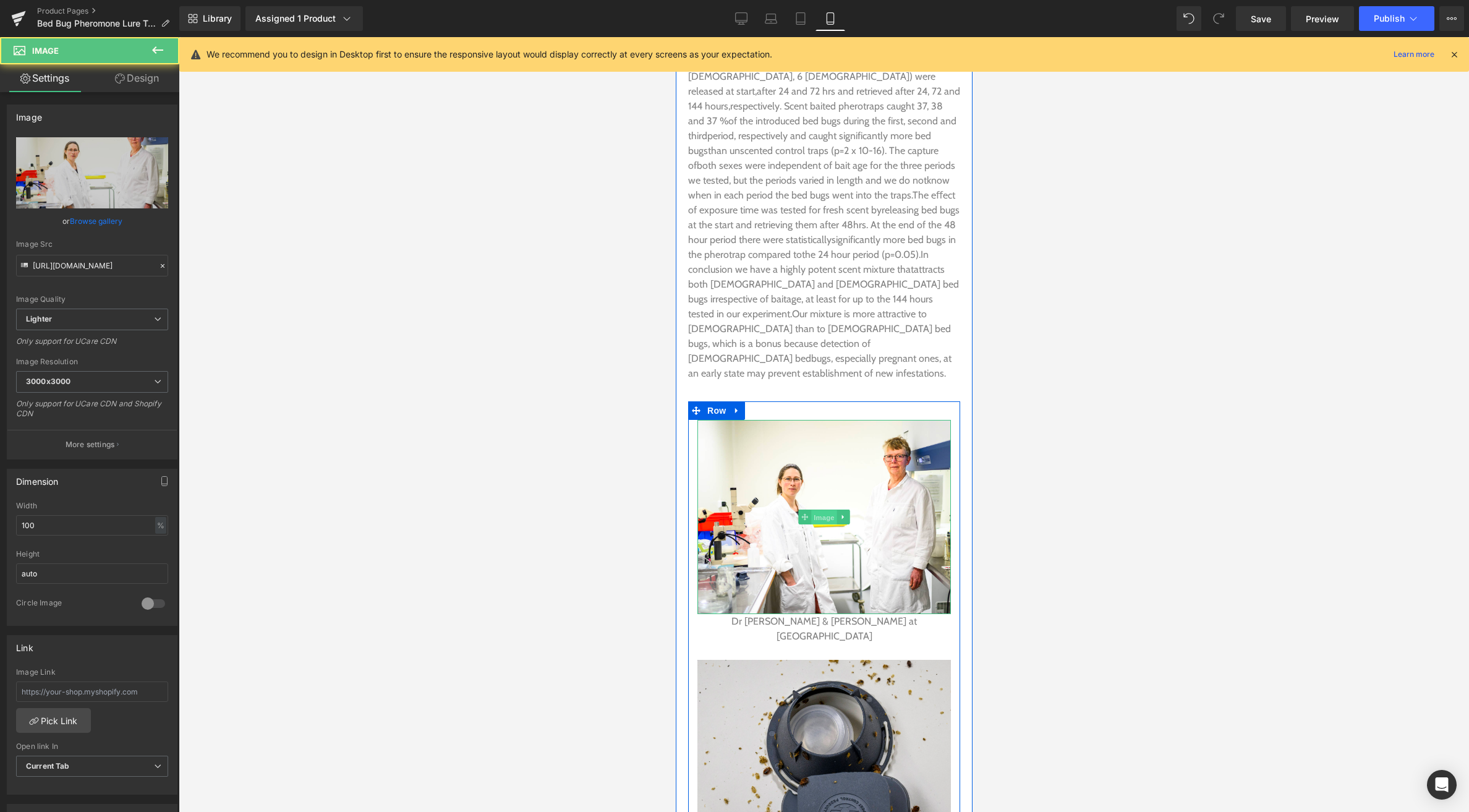
click at [831, 510] on span "Image" at bounding box center [823, 517] width 26 height 15
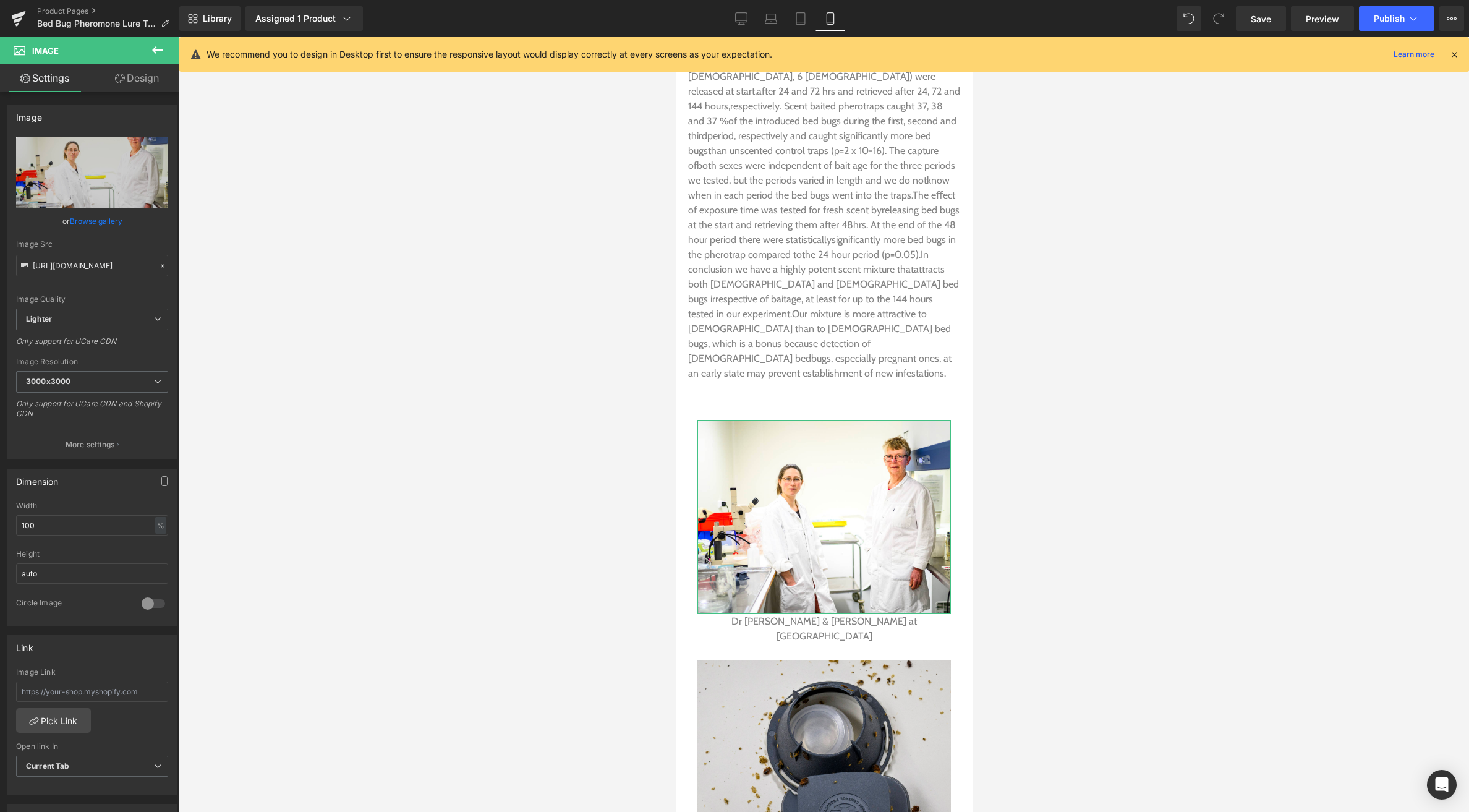
click at [130, 78] on link "Design" at bounding box center [136, 79] width 90 height 28
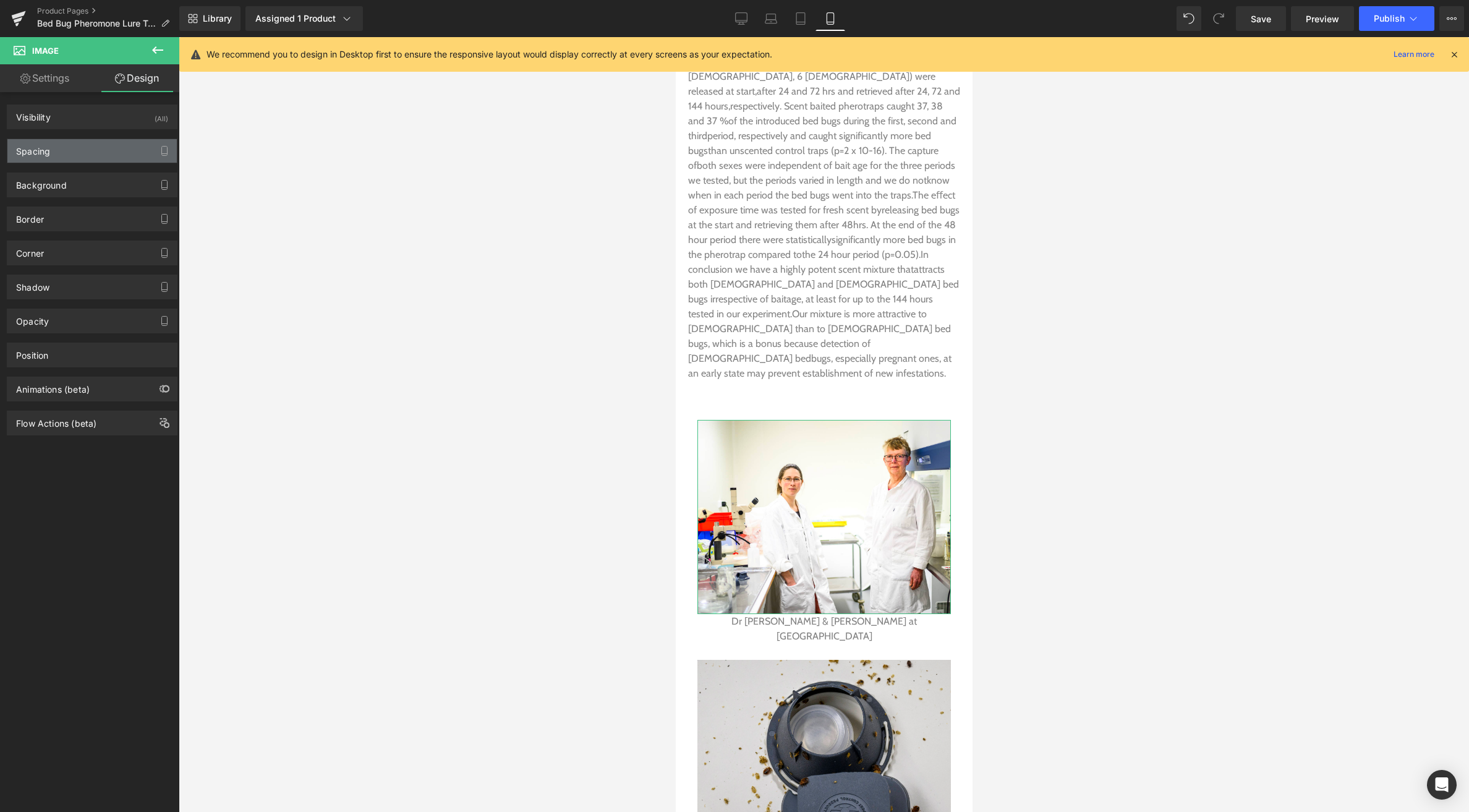
click at [72, 155] on div "Spacing" at bounding box center [93, 151] width 170 height 23
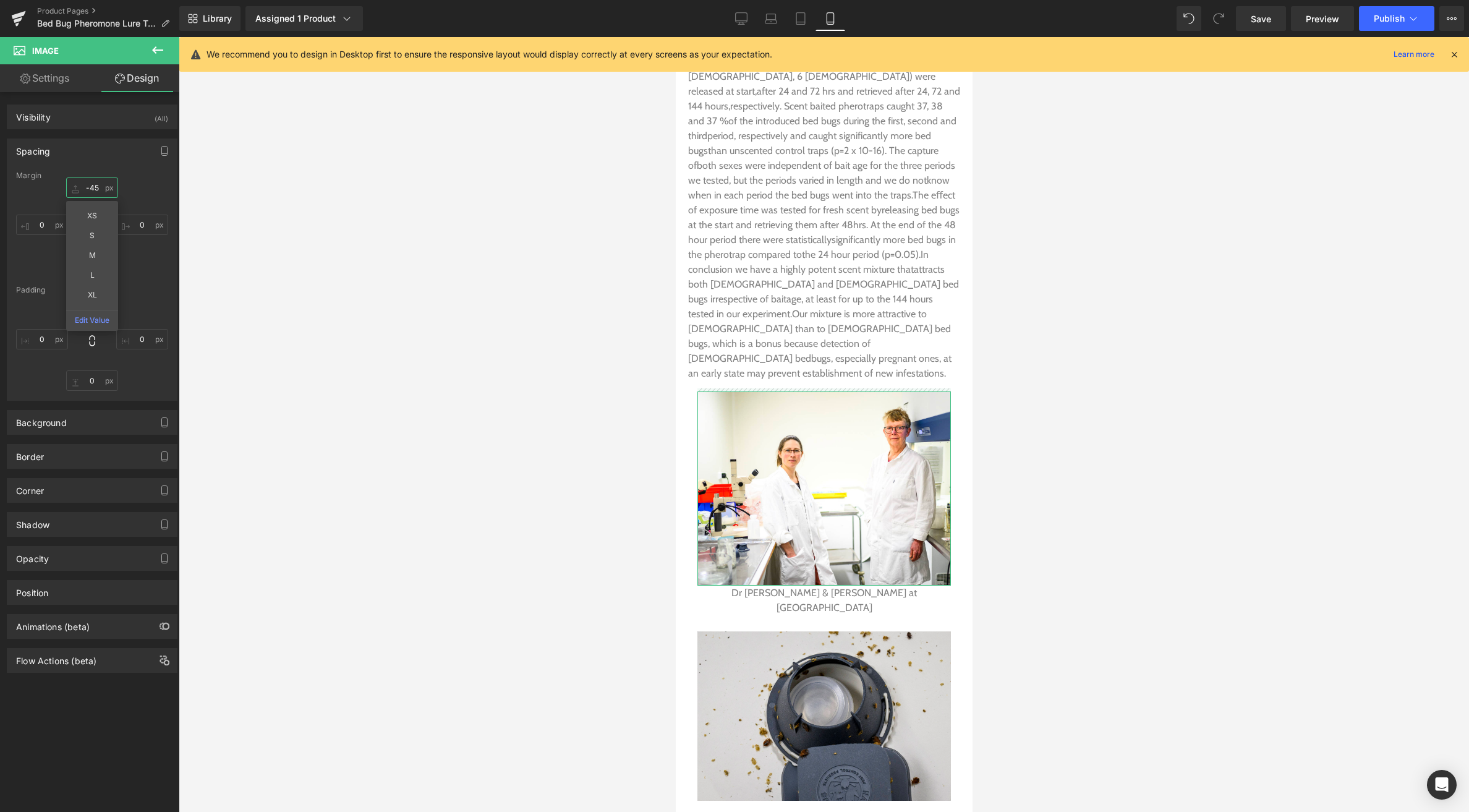
drag, startPoint x: 73, startPoint y: 188, endPoint x: 72, endPoint y: 216, distance: 28.0
type input "-45"
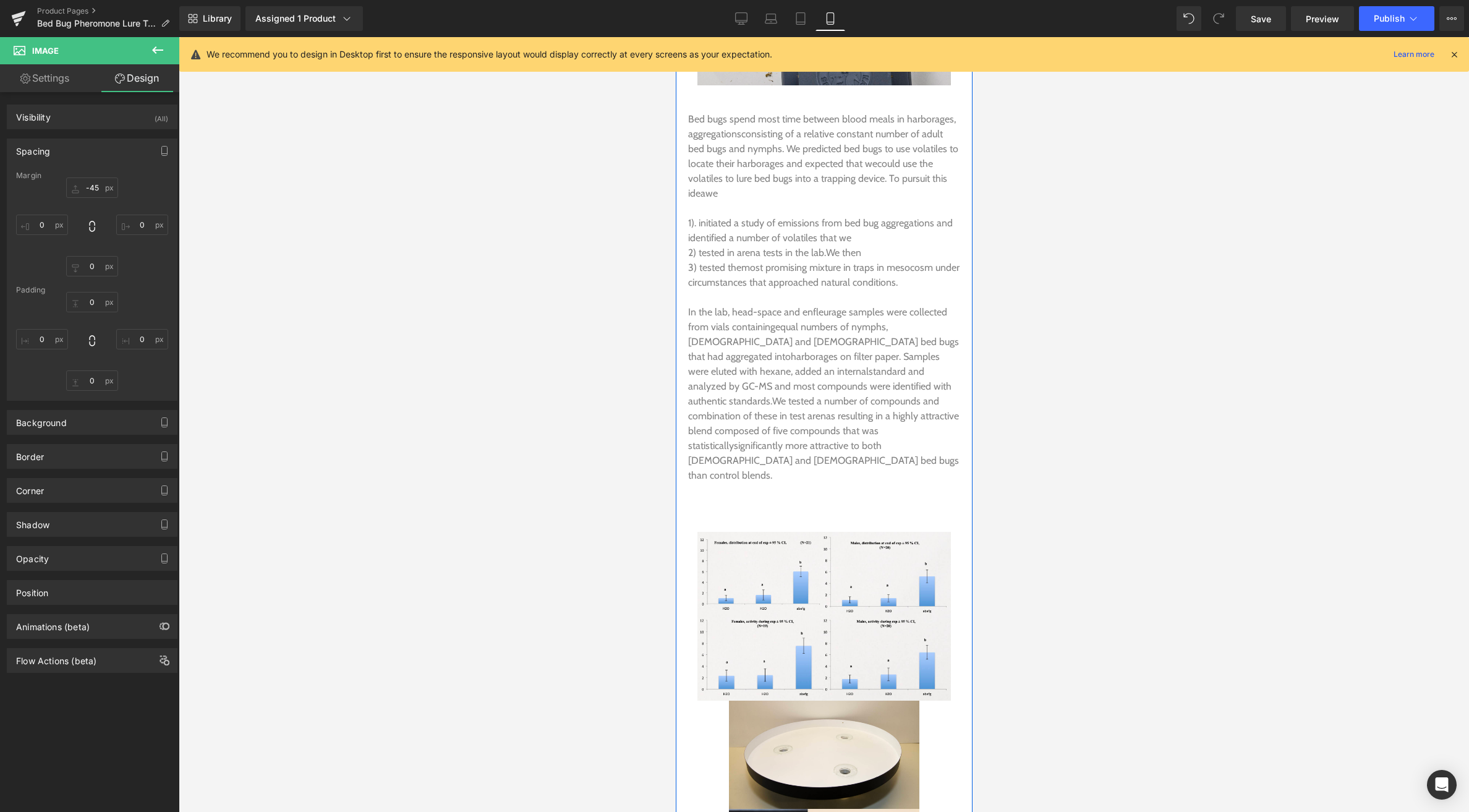
scroll to position [4420, 0]
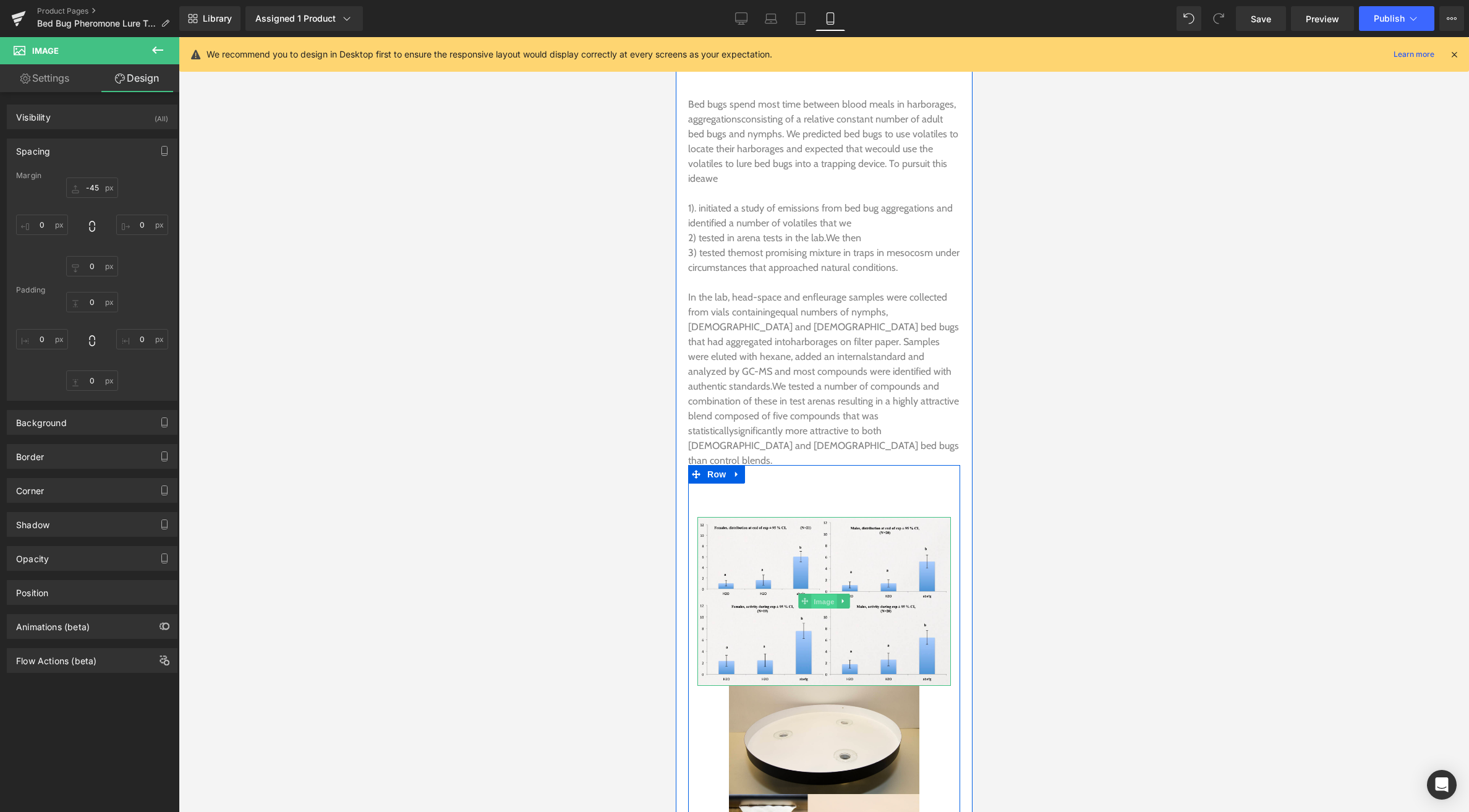
click at [822, 594] on span "Image" at bounding box center [823, 601] width 26 height 15
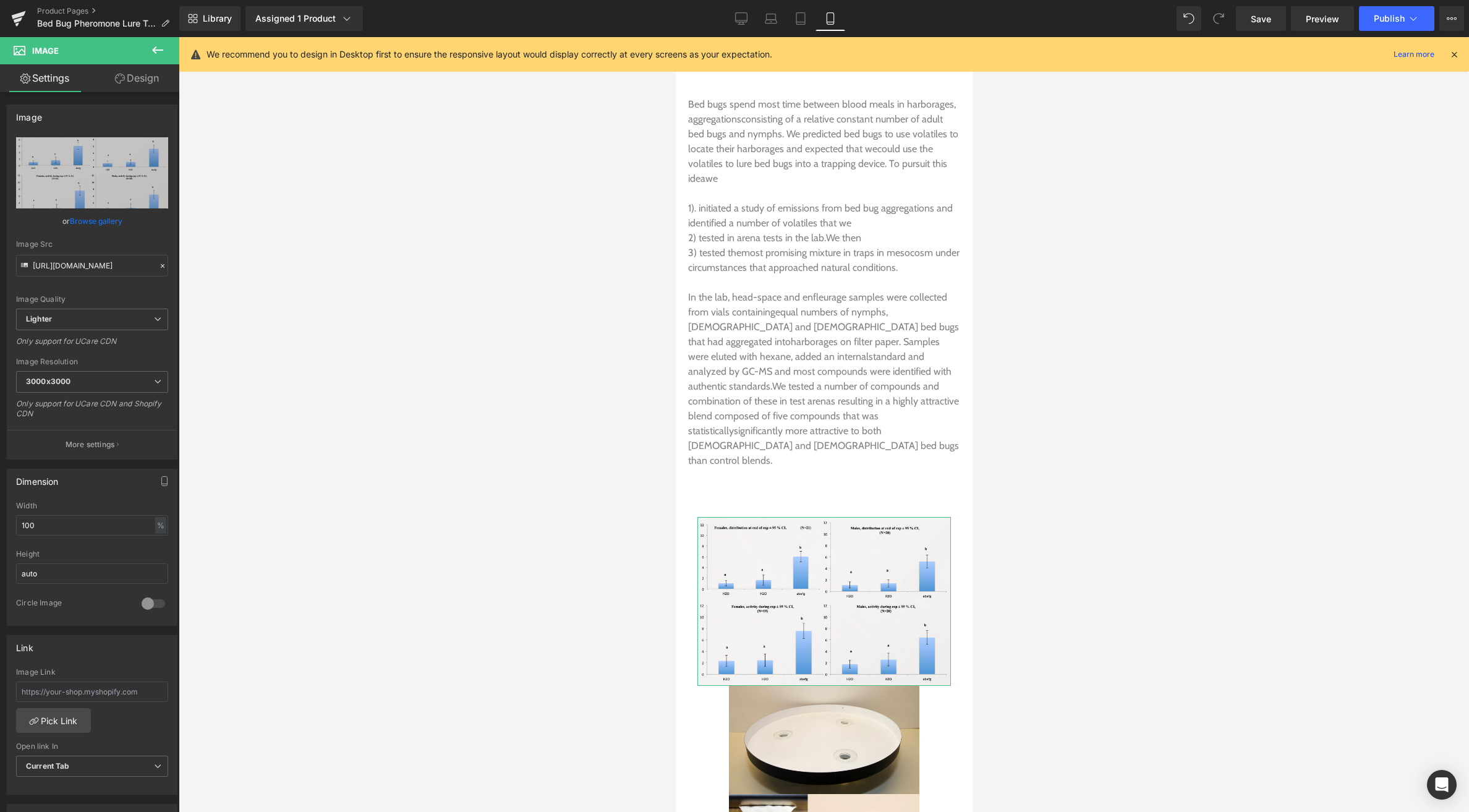
click at [127, 80] on link "Design" at bounding box center [136, 79] width 90 height 28
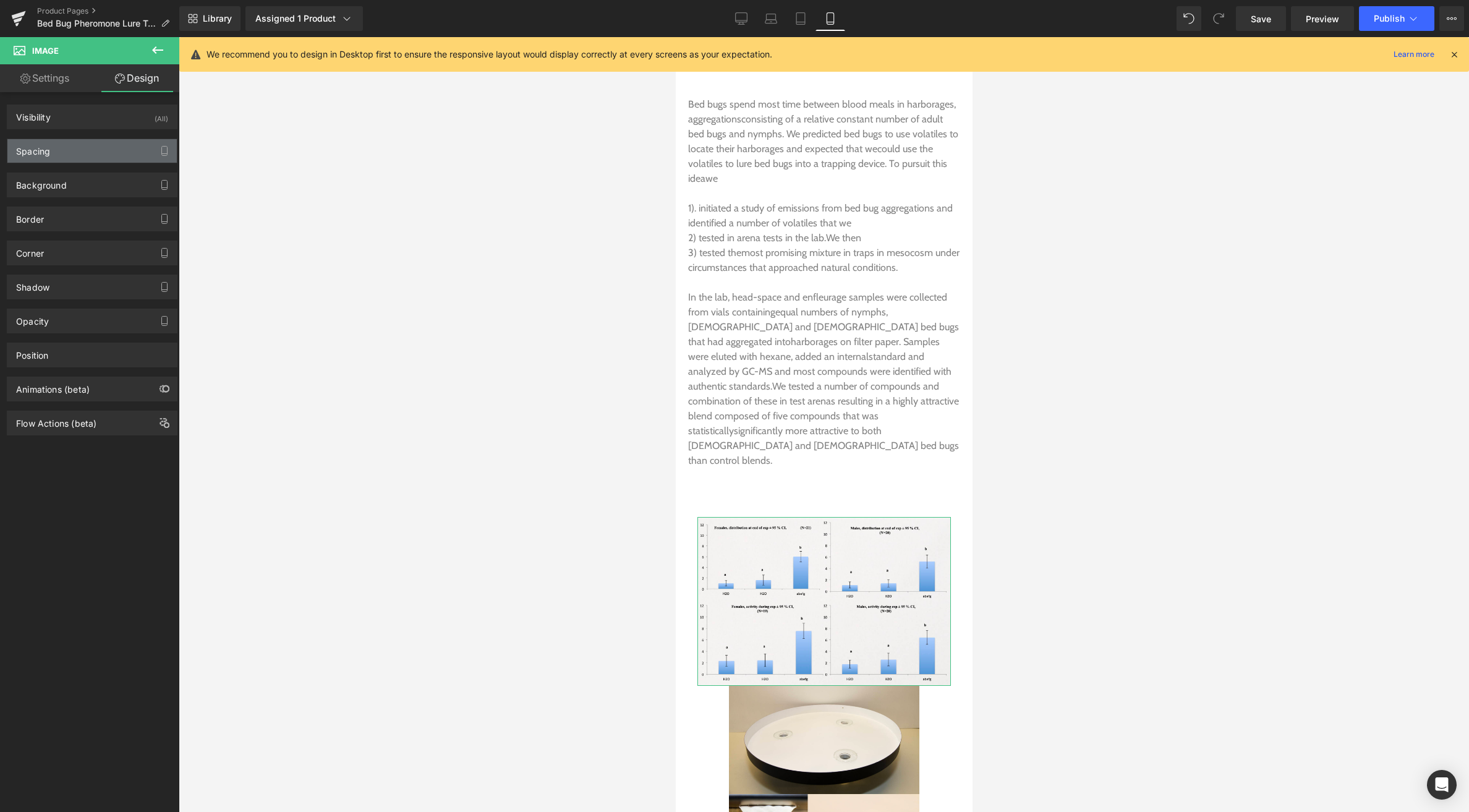
click at [89, 149] on div "Spacing" at bounding box center [93, 151] width 170 height 23
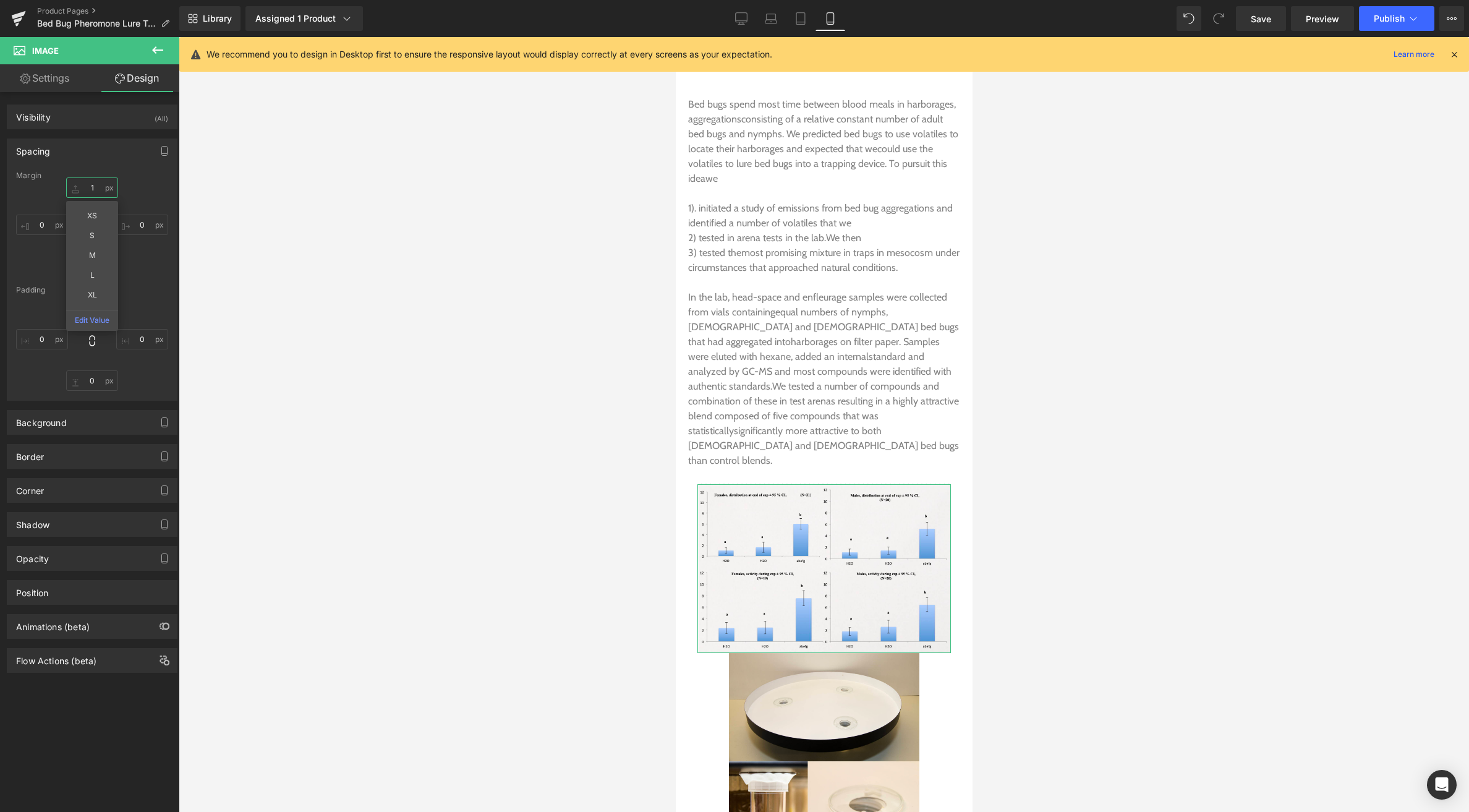
type input "1"
drag, startPoint x: 78, startPoint y: 188, endPoint x: 73, endPoint y: 222, distance: 34.4
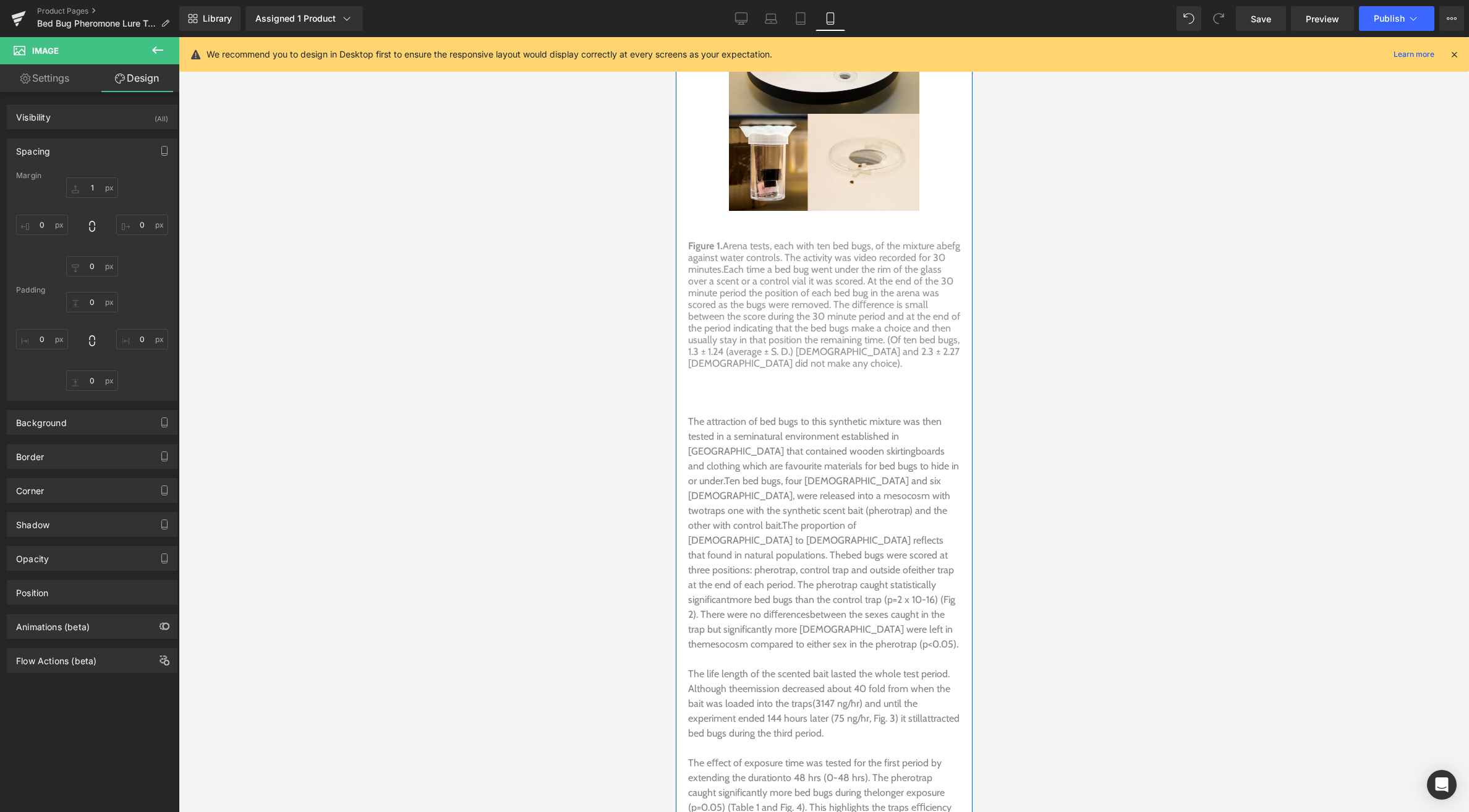
scroll to position [5157, 0]
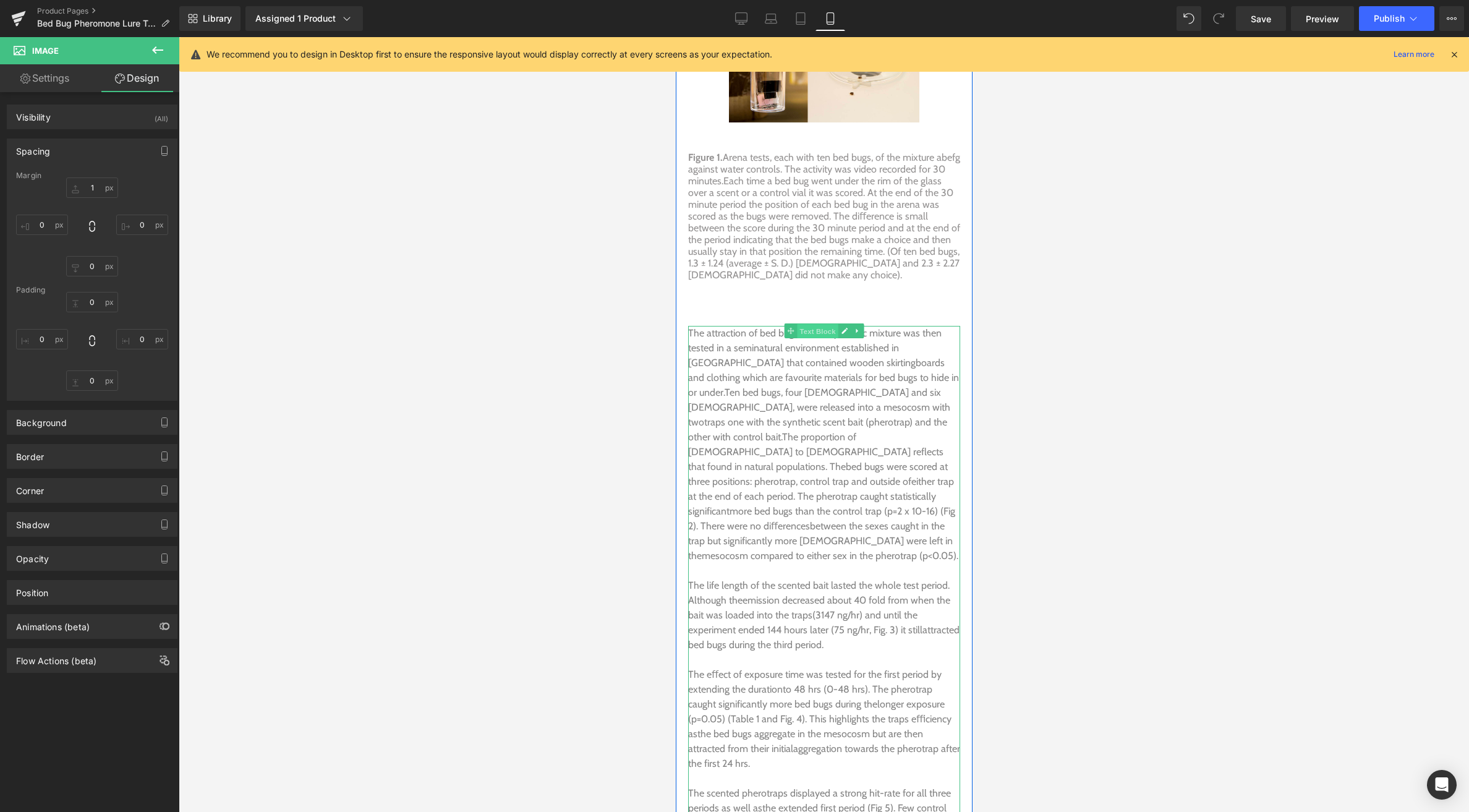
click at [808, 324] on span "Text Block" at bounding box center [817, 331] width 40 height 15
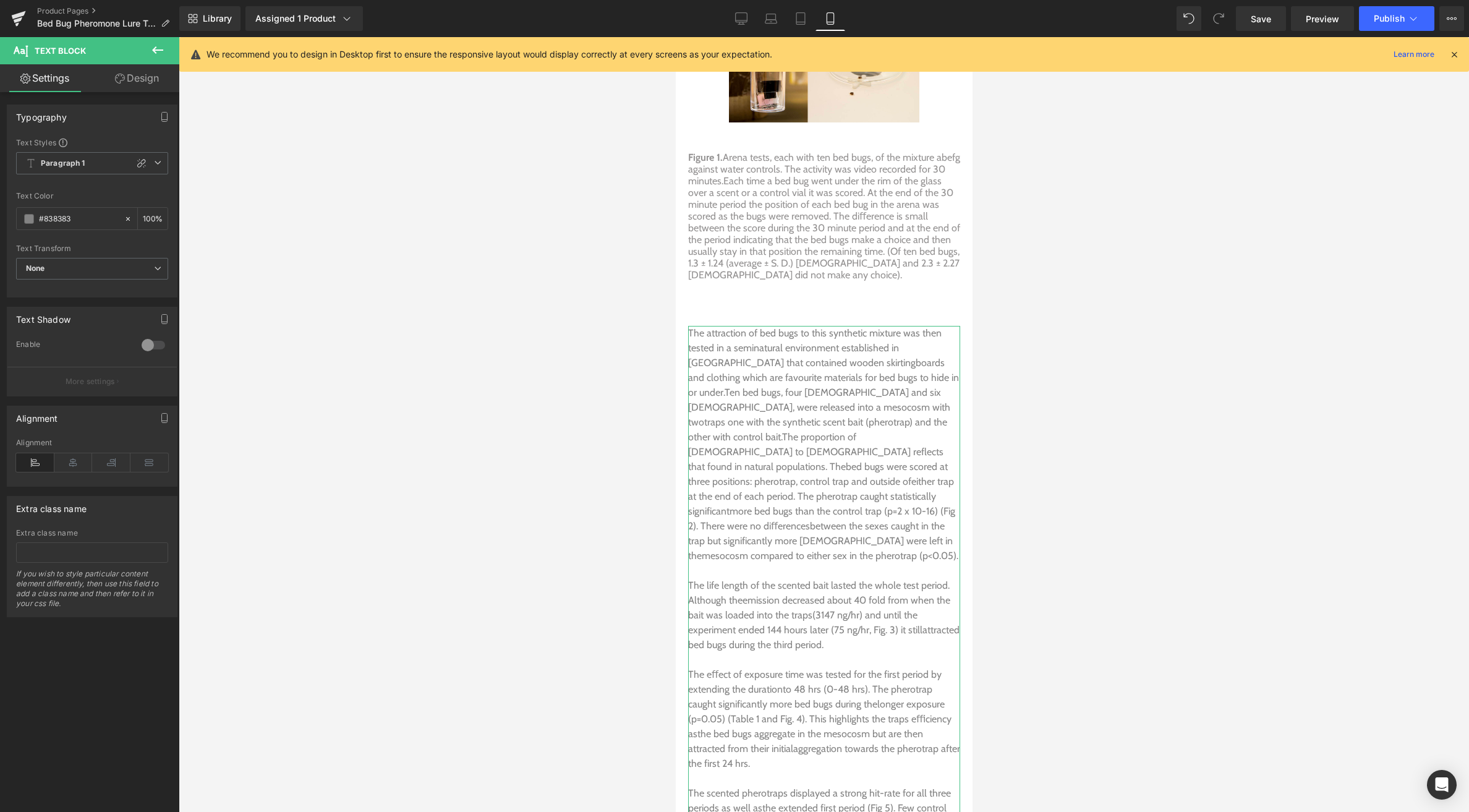
click at [139, 76] on link "Design" at bounding box center [136, 79] width 90 height 28
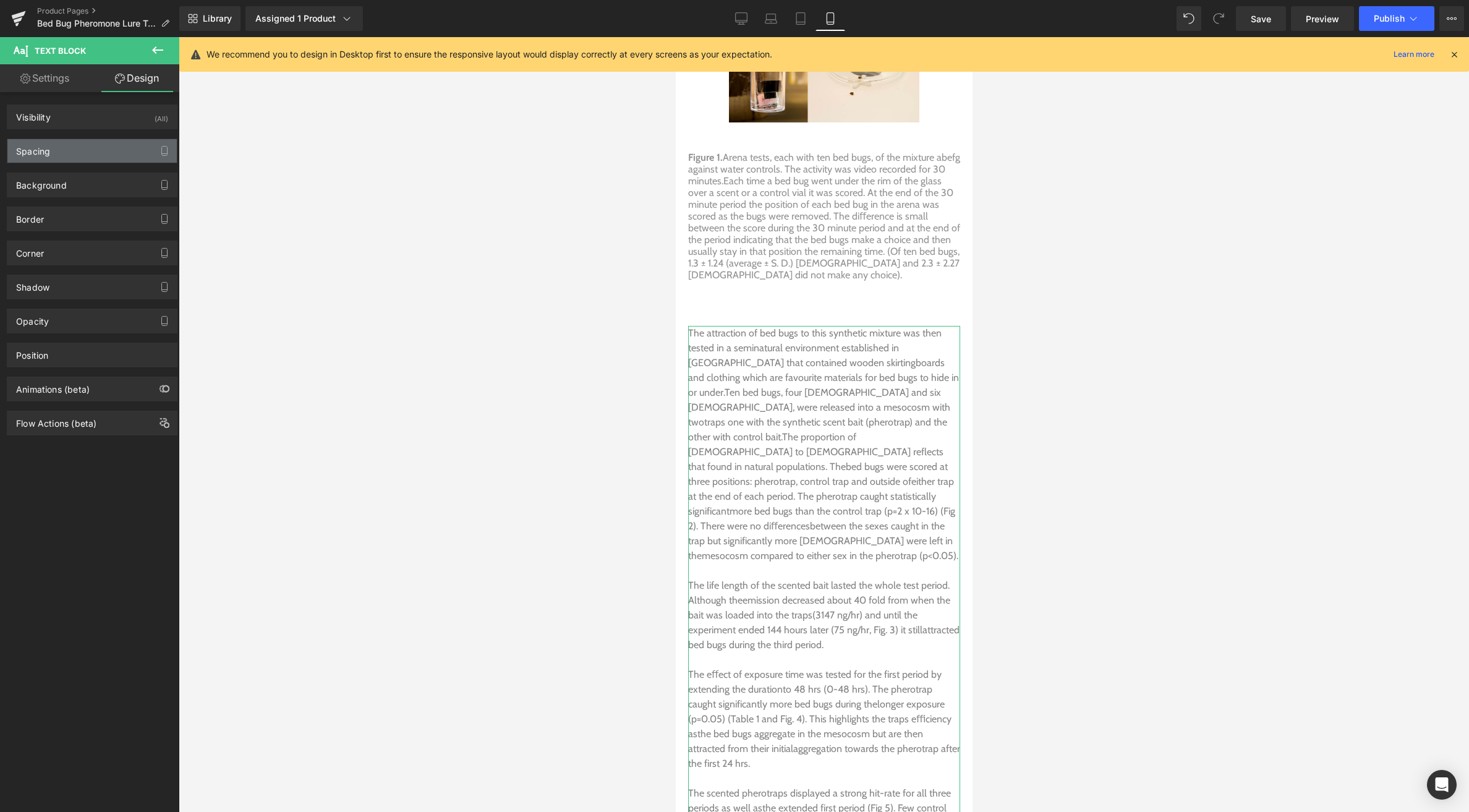
click at [62, 149] on div "Spacing" at bounding box center [93, 151] width 170 height 23
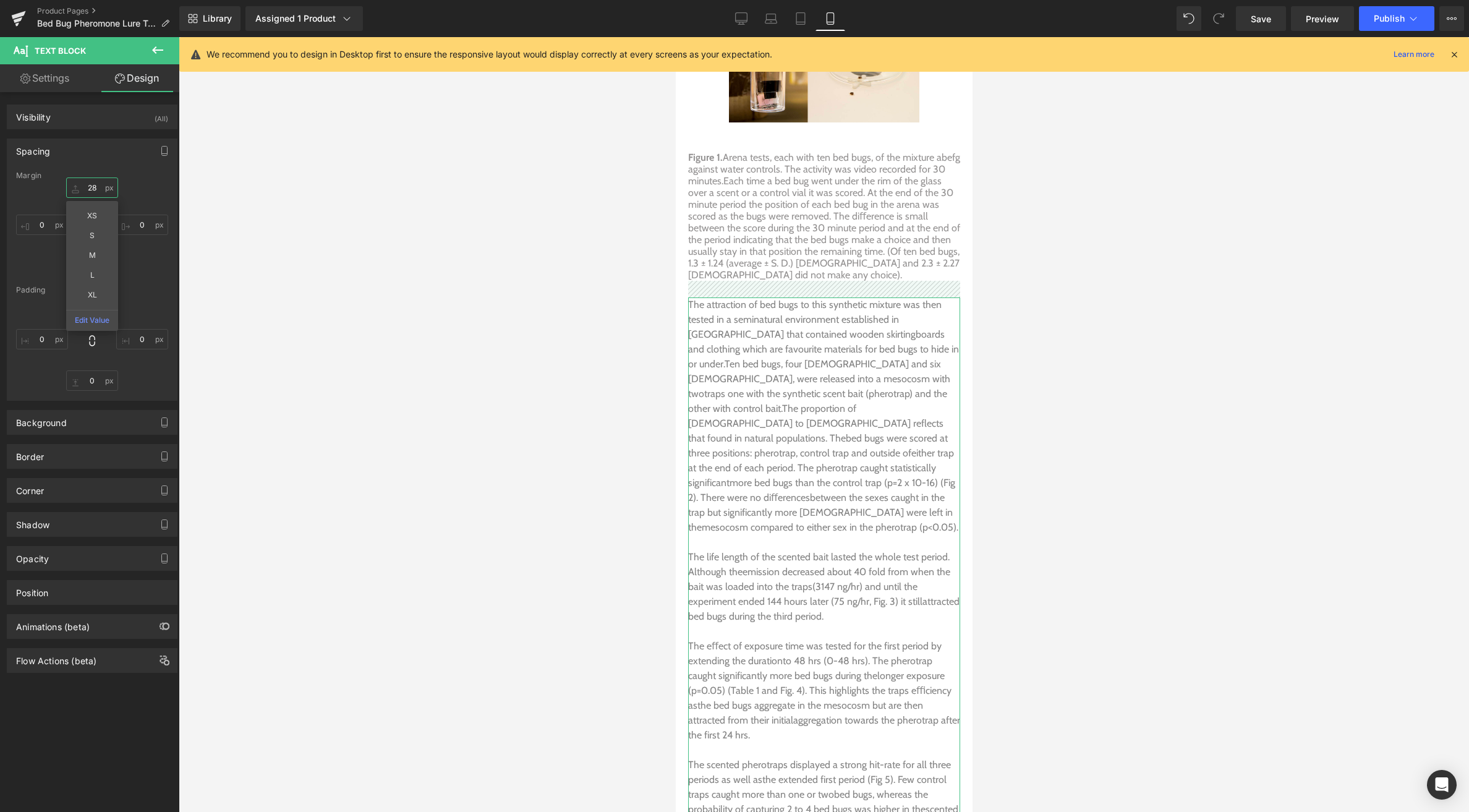
drag, startPoint x: 72, startPoint y: 187, endPoint x: 86, endPoint y: 220, distance: 35.8
type input "26"
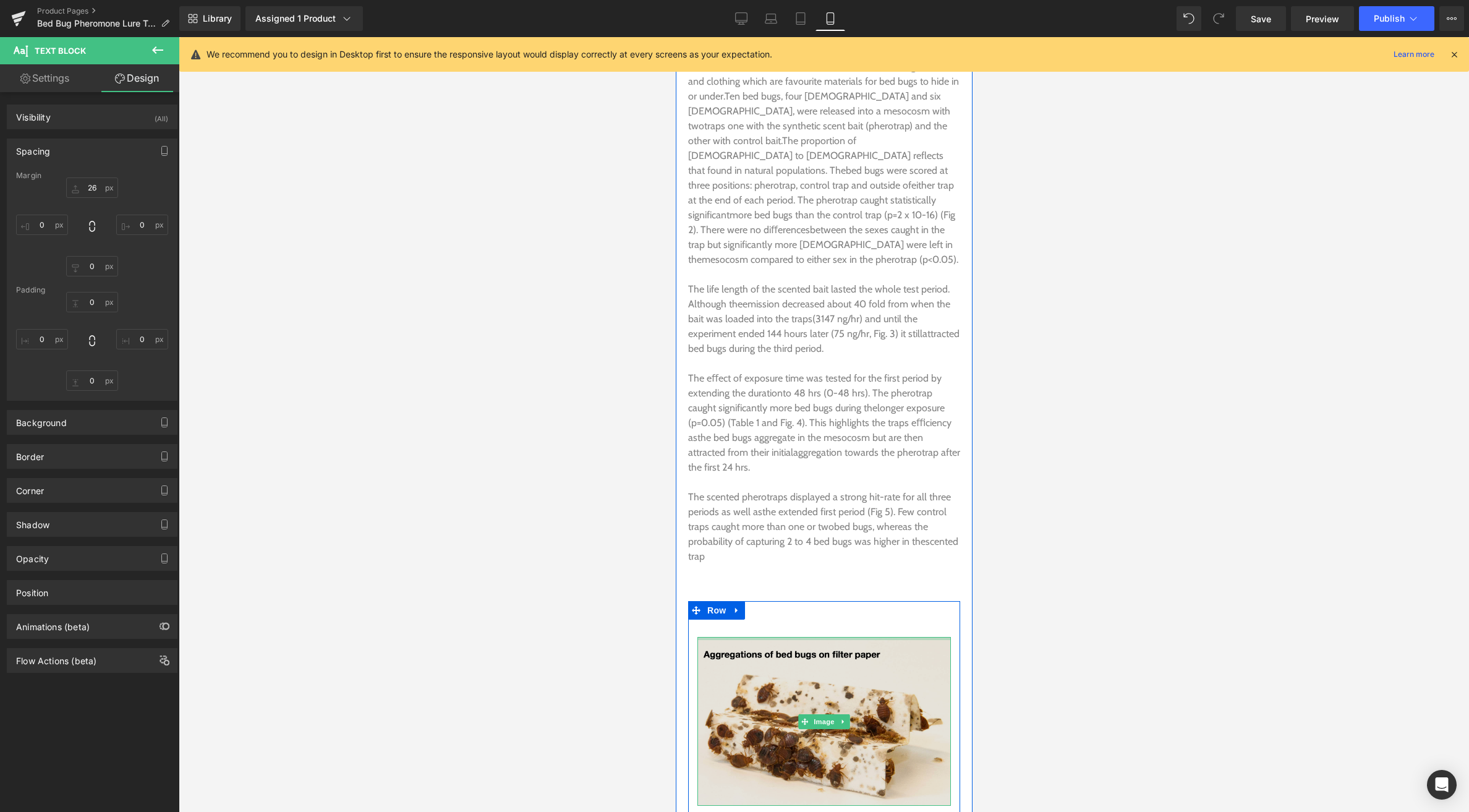
scroll to position [5425, 0]
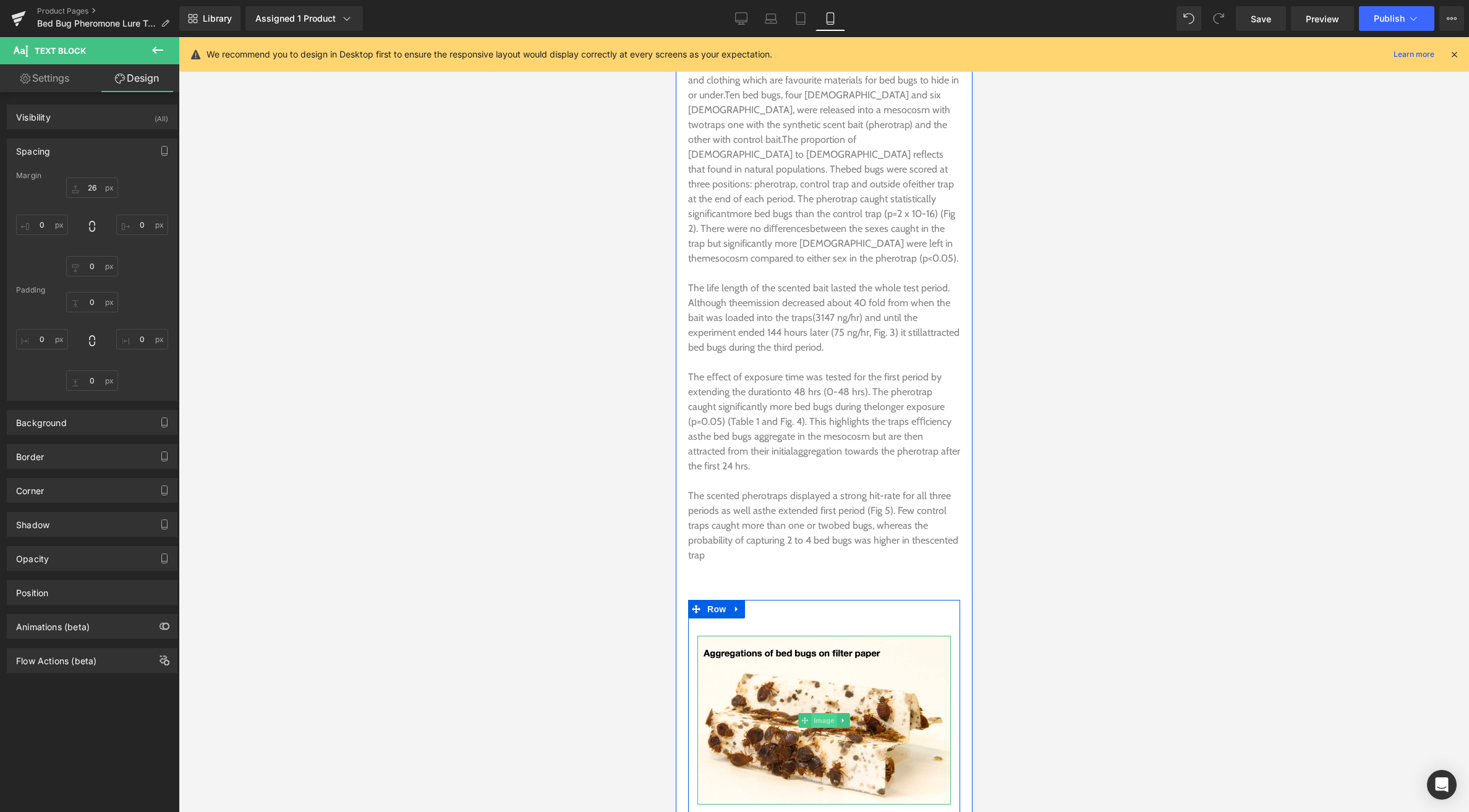
click at [822, 713] on span "Image" at bounding box center [823, 720] width 26 height 15
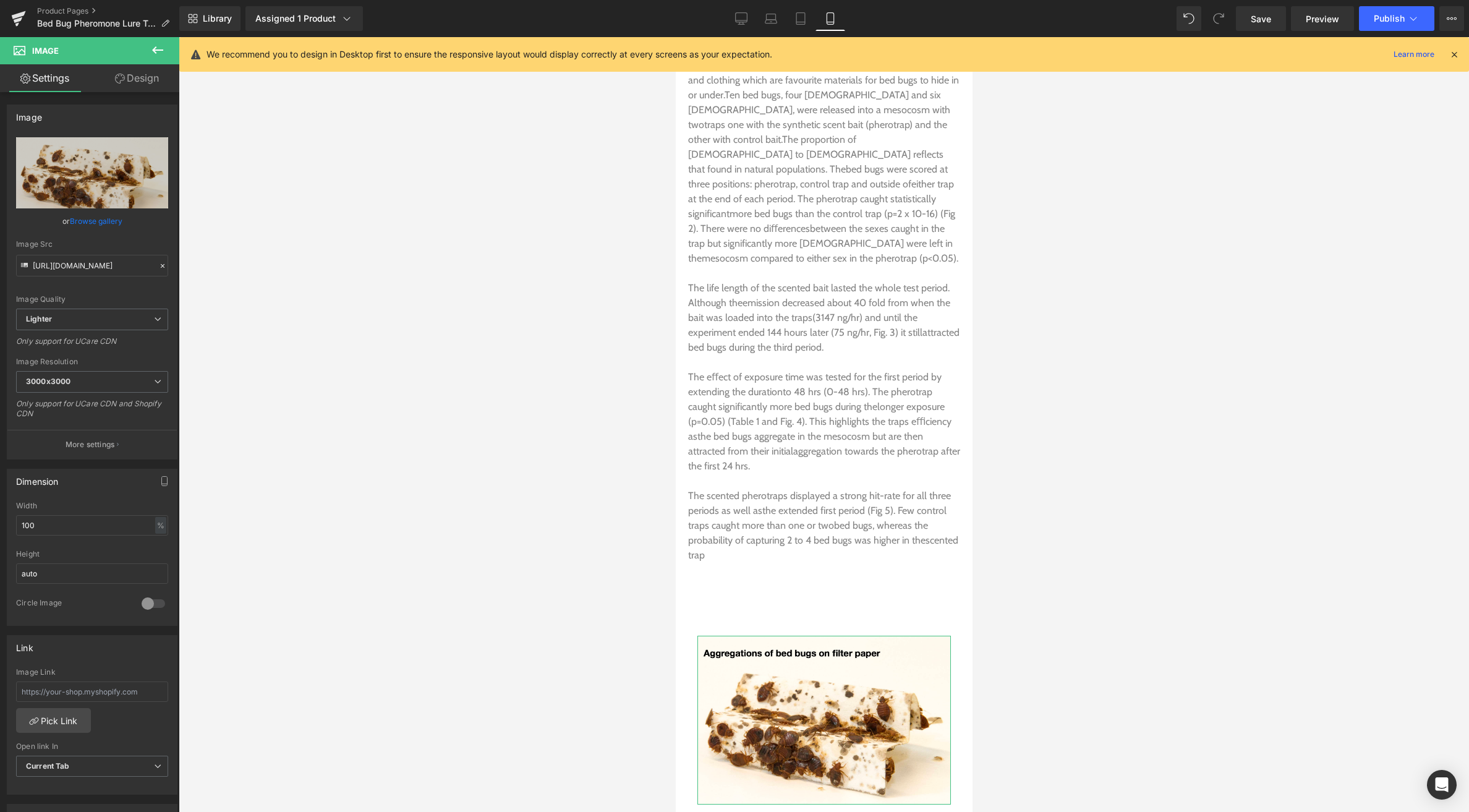
click at [136, 82] on link "Design" at bounding box center [136, 79] width 90 height 28
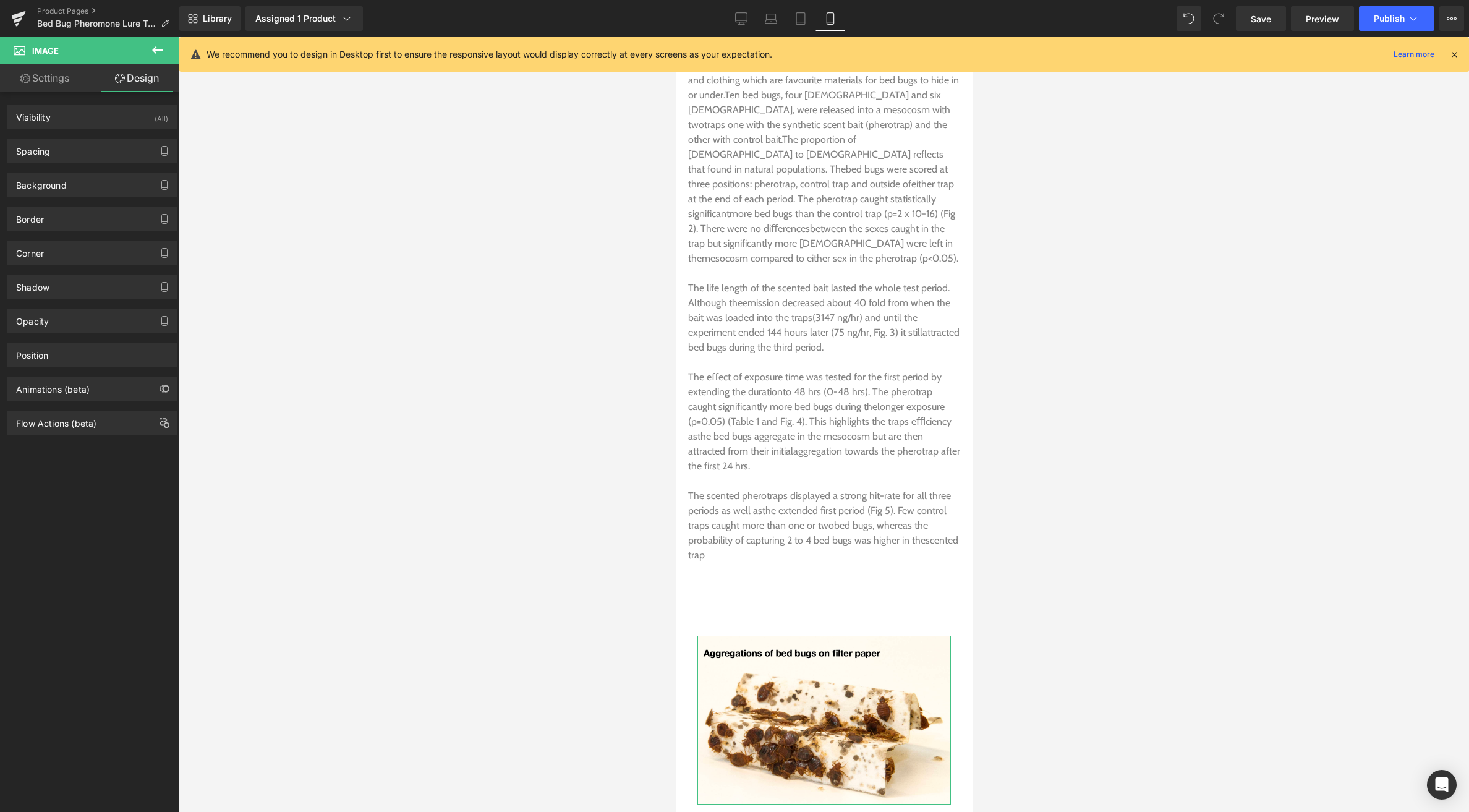
type input "28"
type input "0"
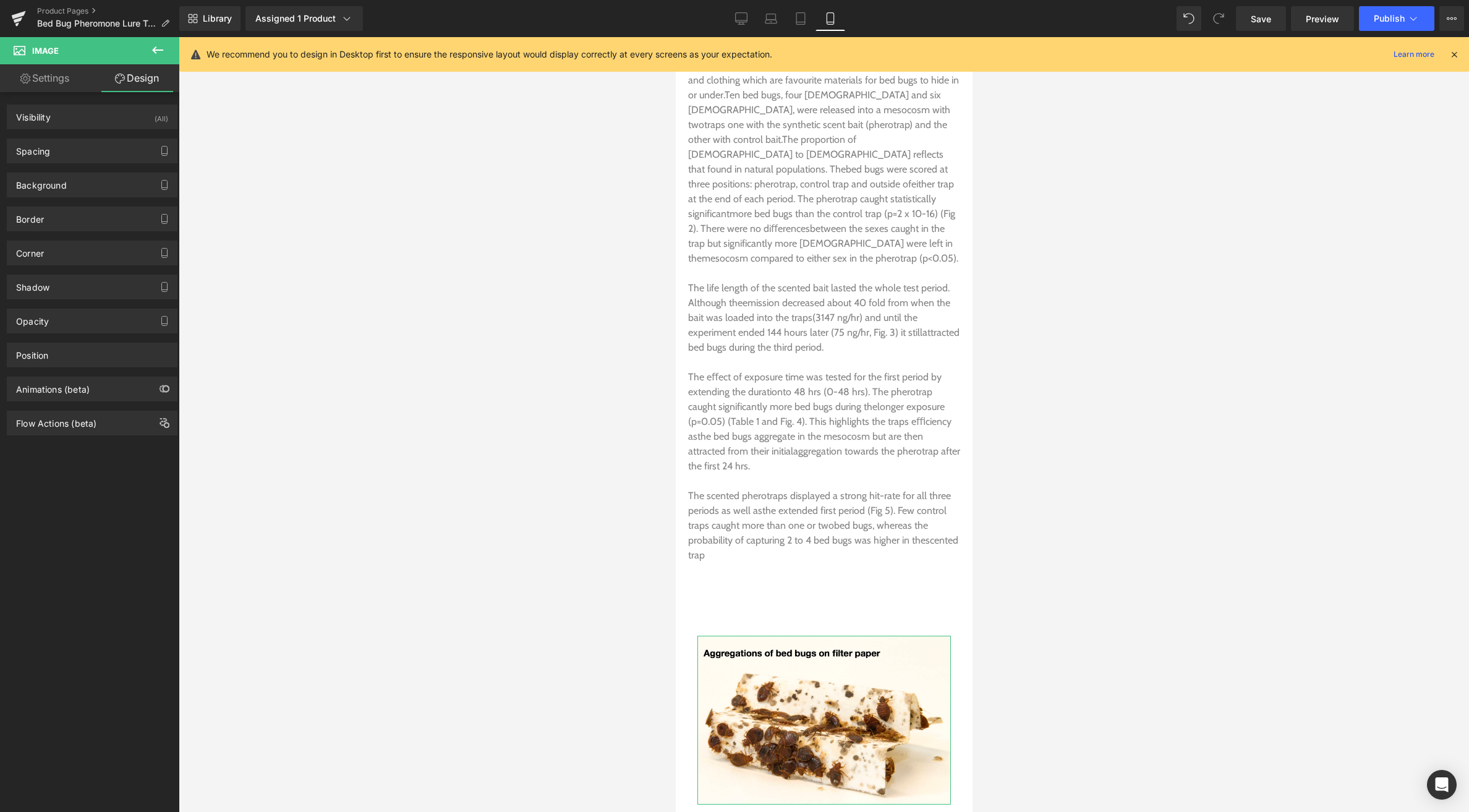
type input "0"
click at [77, 152] on div "Spacing" at bounding box center [93, 151] width 170 height 23
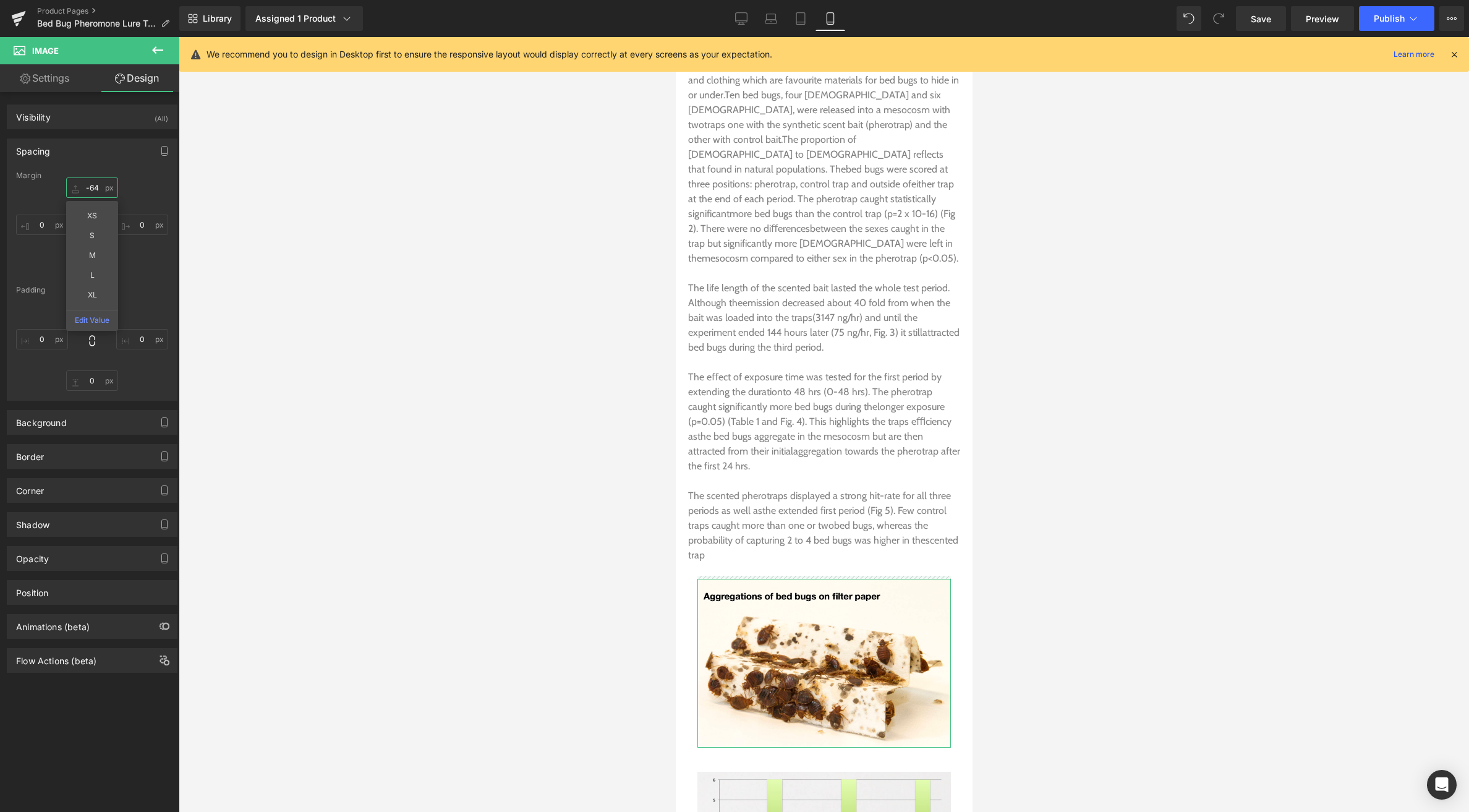
drag, startPoint x: 79, startPoint y: 189, endPoint x: 200, endPoint y: 251, distance: 136.0
type input "-64"
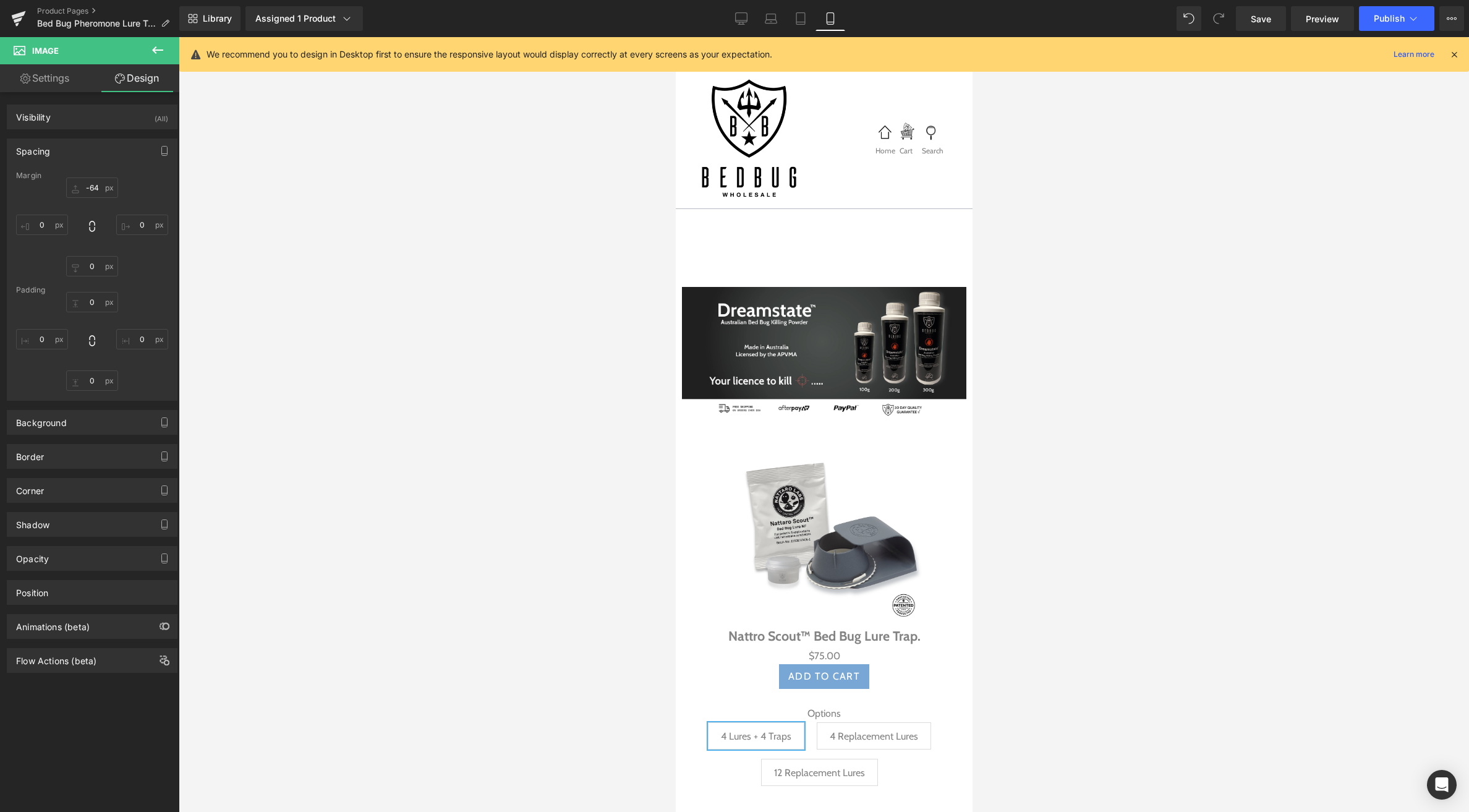
scroll to position [0, 0]
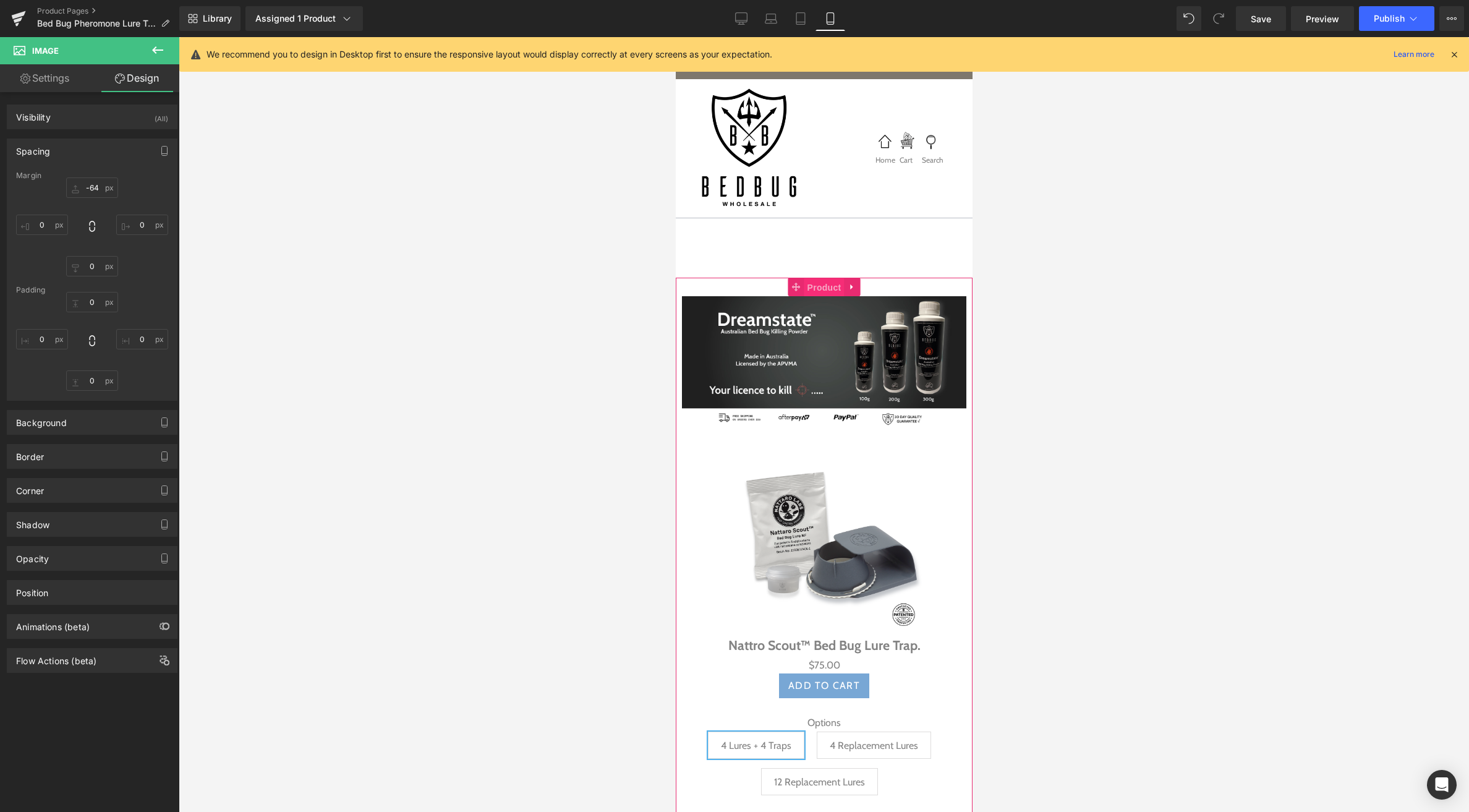
click at [817, 286] on span "Product" at bounding box center [824, 287] width 40 height 19
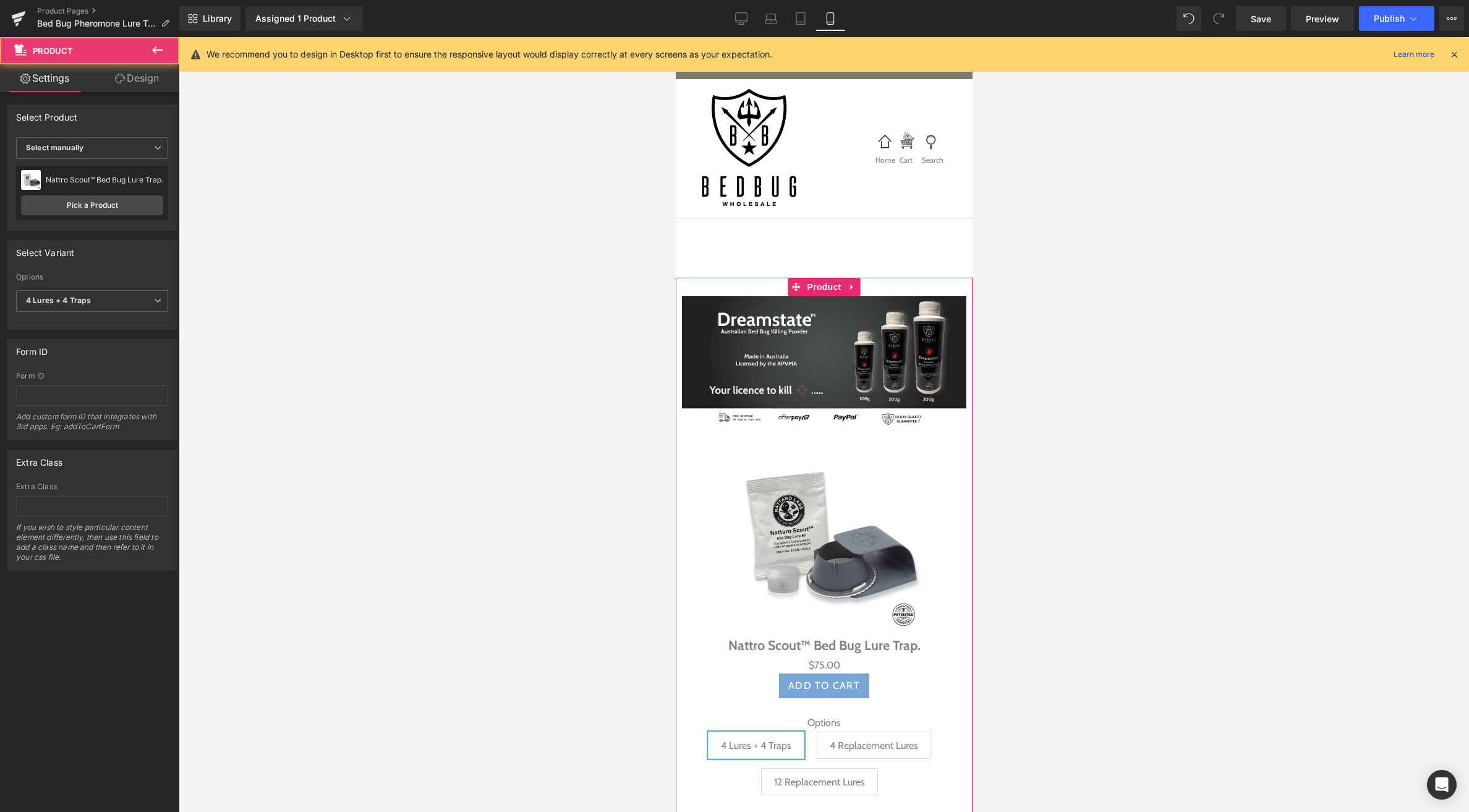
drag, startPoint x: 150, startPoint y: 82, endPoint x: 105, endPoint y: 120, distance: 58.9
click at [149, 82] on link "Design" at bounding box center [136, 79] width 90 height 28
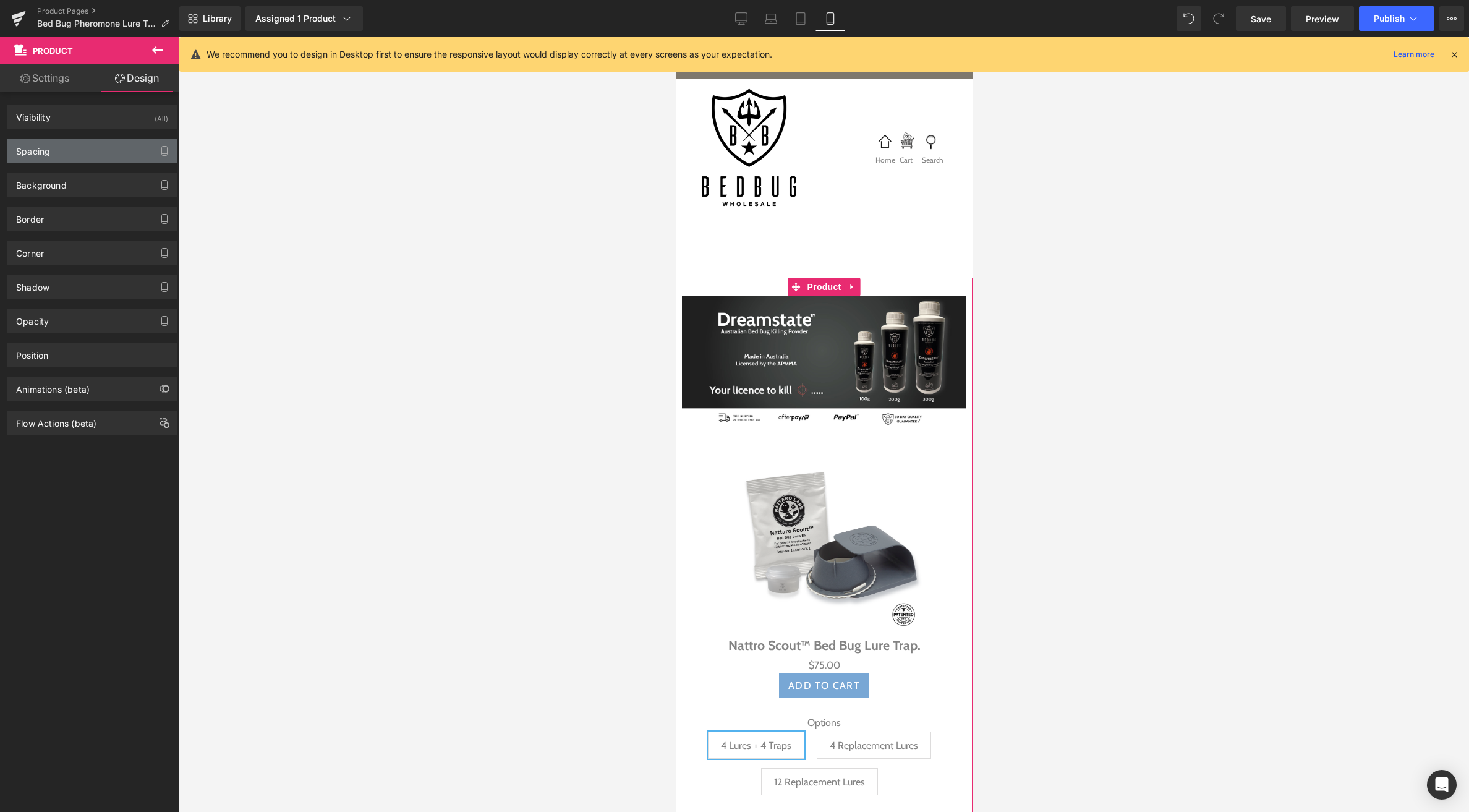
click at [76, 144] on div "Spacing" at bounding box center [93, 151] width 170 height 23
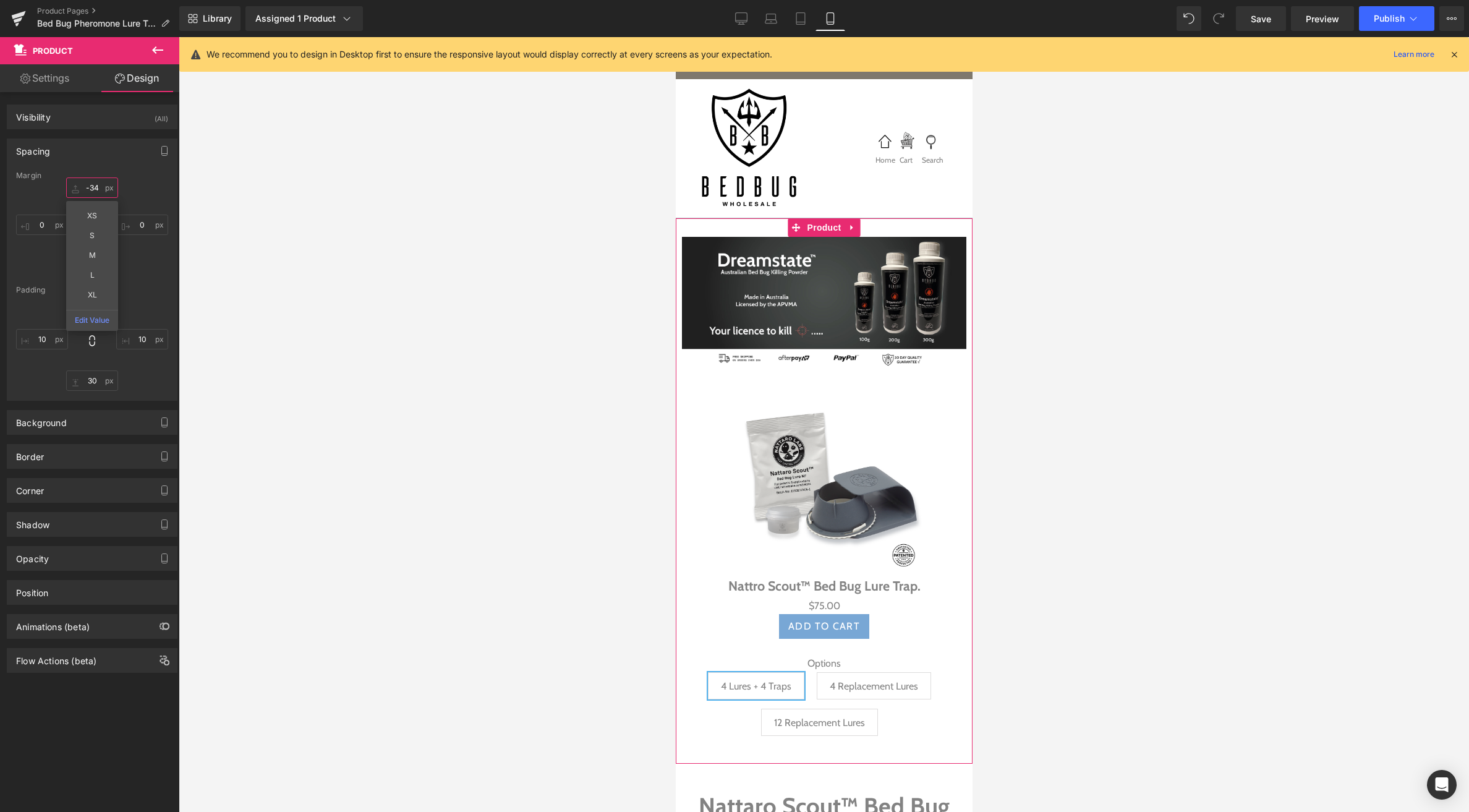
drag, startPoint x: 79, startPoint y: 187, endPoint x: 77, endPoint y: 244, distance: 57.0
type input "-33"
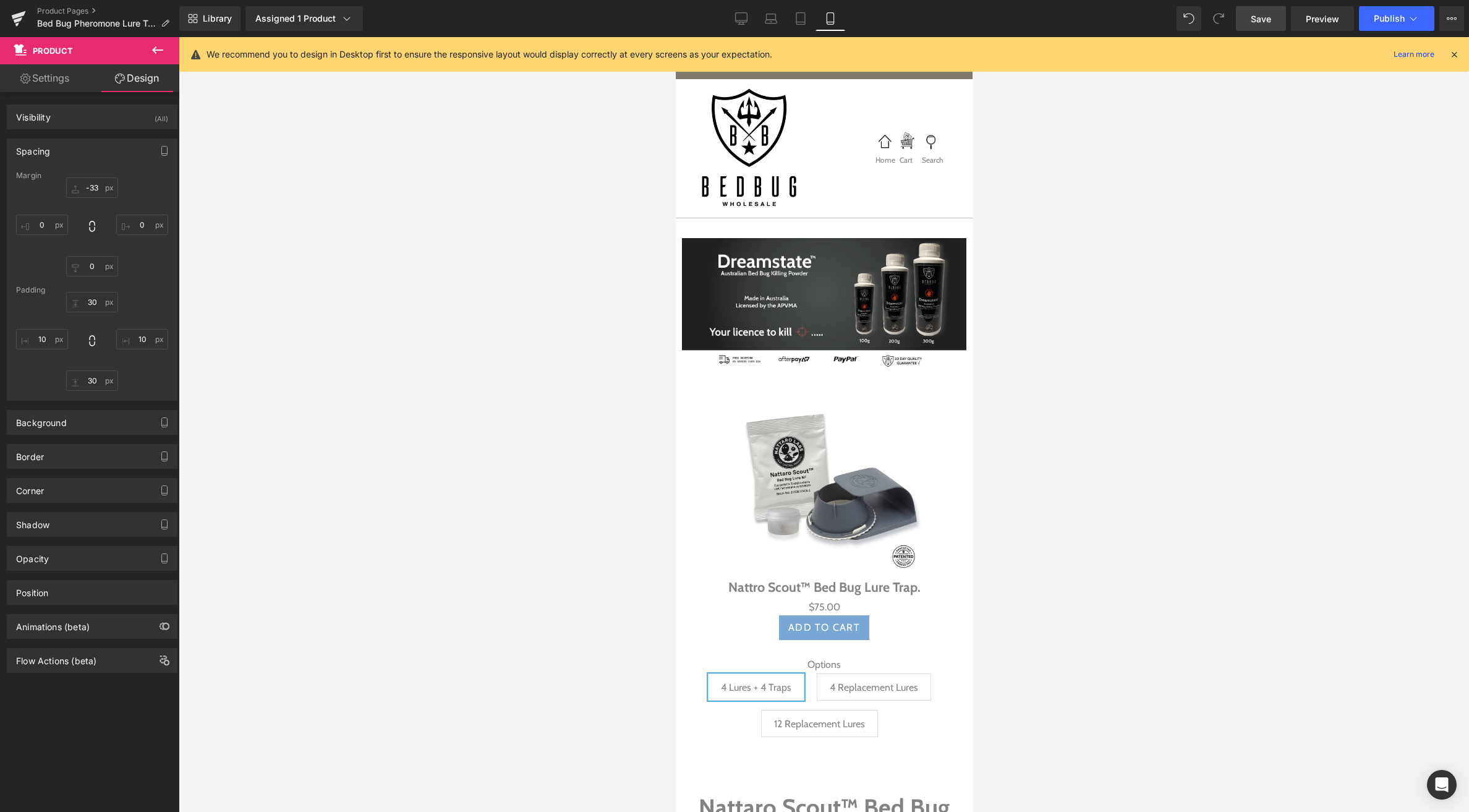
click at [1255, 13] on span "Save" at bounding box center [1261, 19] width 20 height 13
click at [51, 6] on link "Product Pages" at bounding box center [108, 11] width 142 height 10
